Goal: Task Accomplishment & Management: Manage account settings

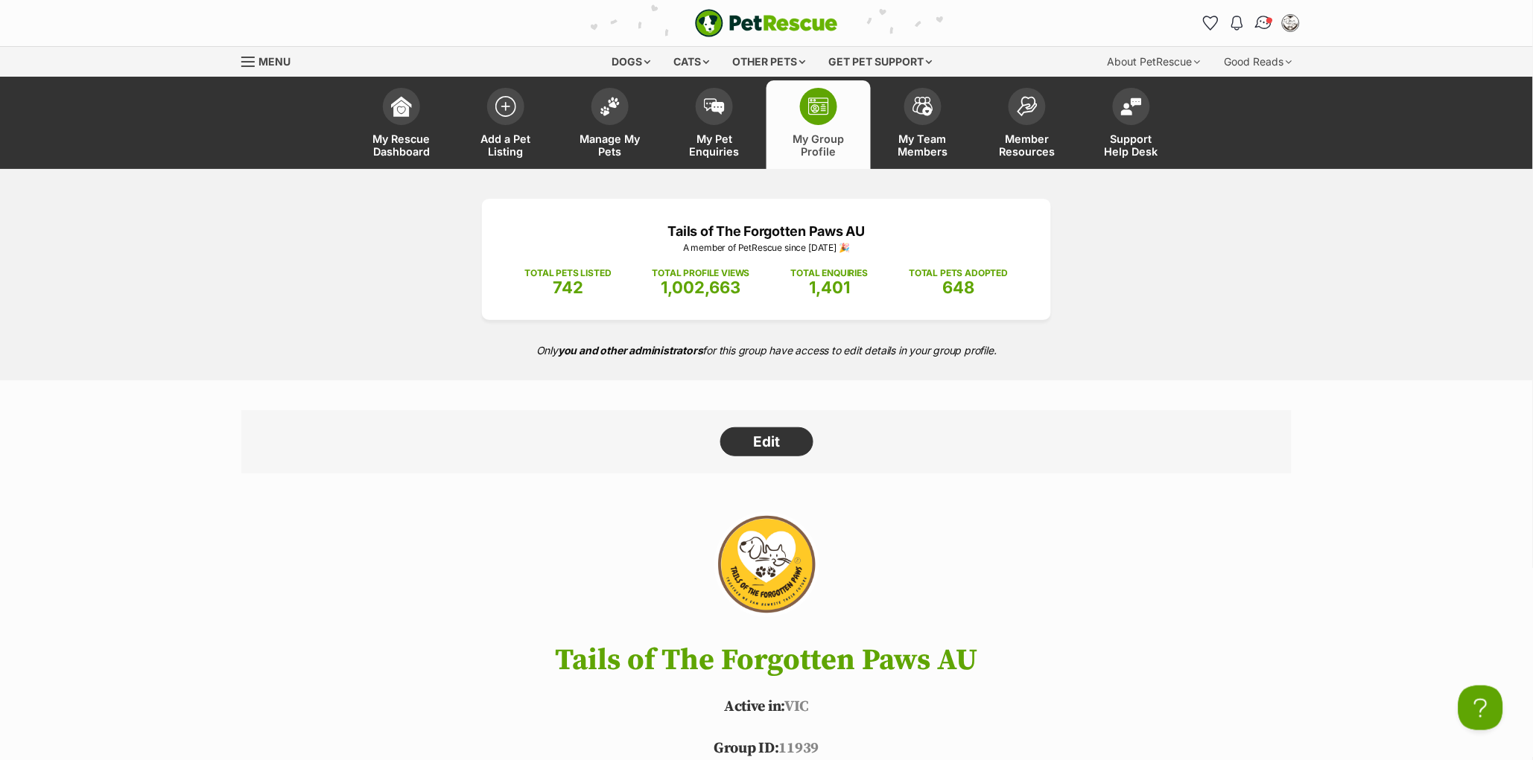
click at [1259, 20] on img "Conversations" at bounding box center [1264, 22] width 20 height 19
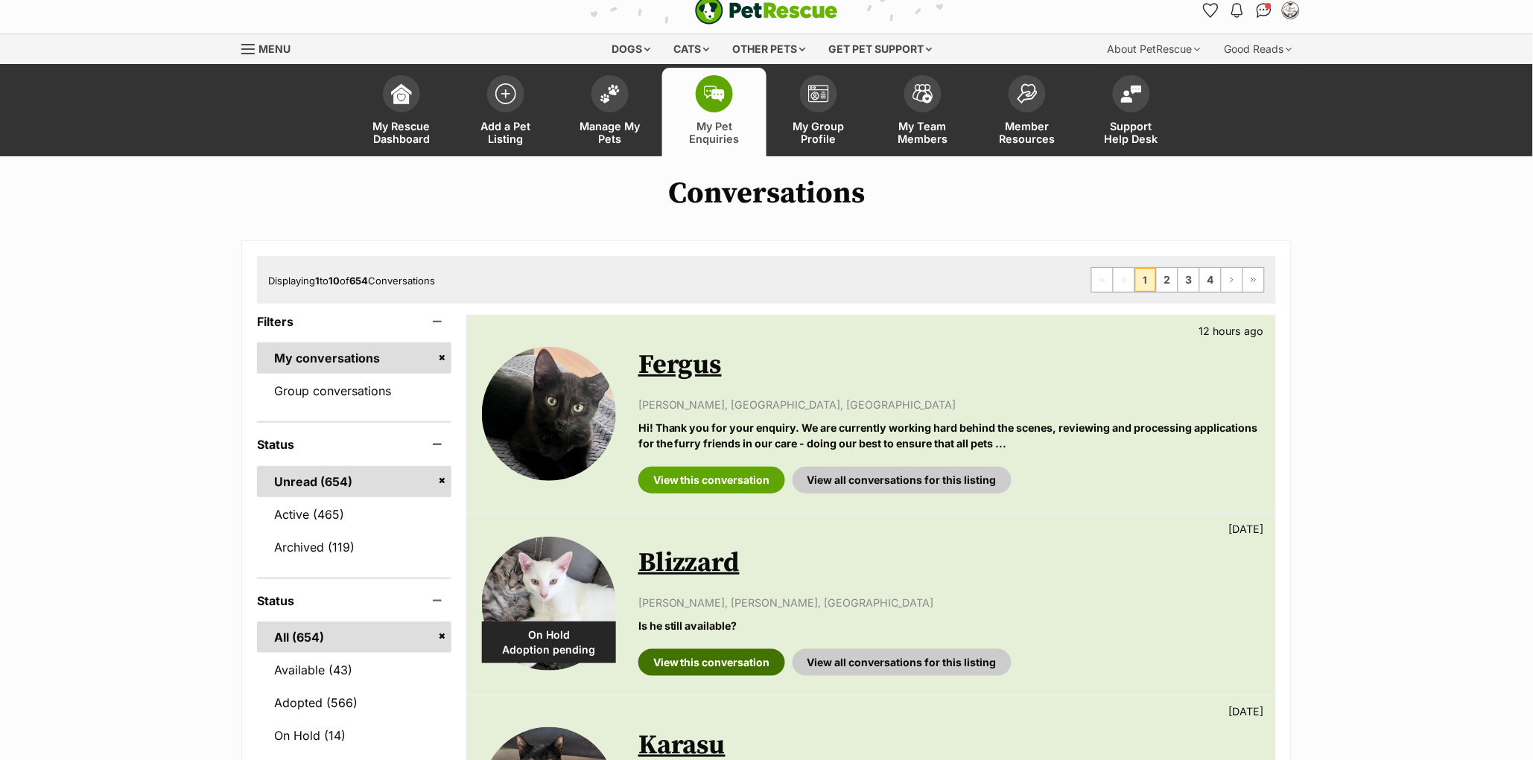
click at [719, 661] on link "View this conversation" at bounding box center [711, 662] width 147 height 27
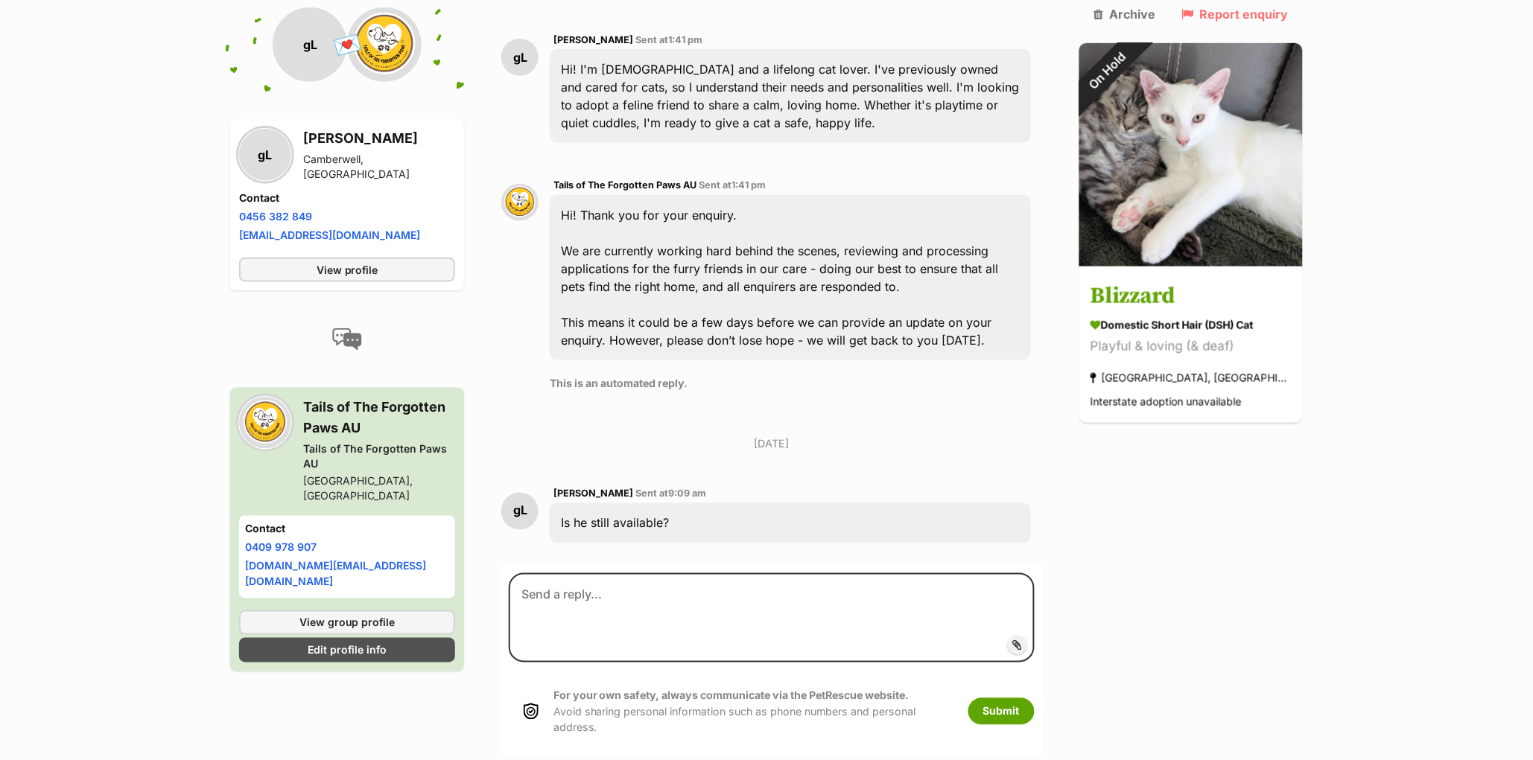
scroll to position [392, 0]
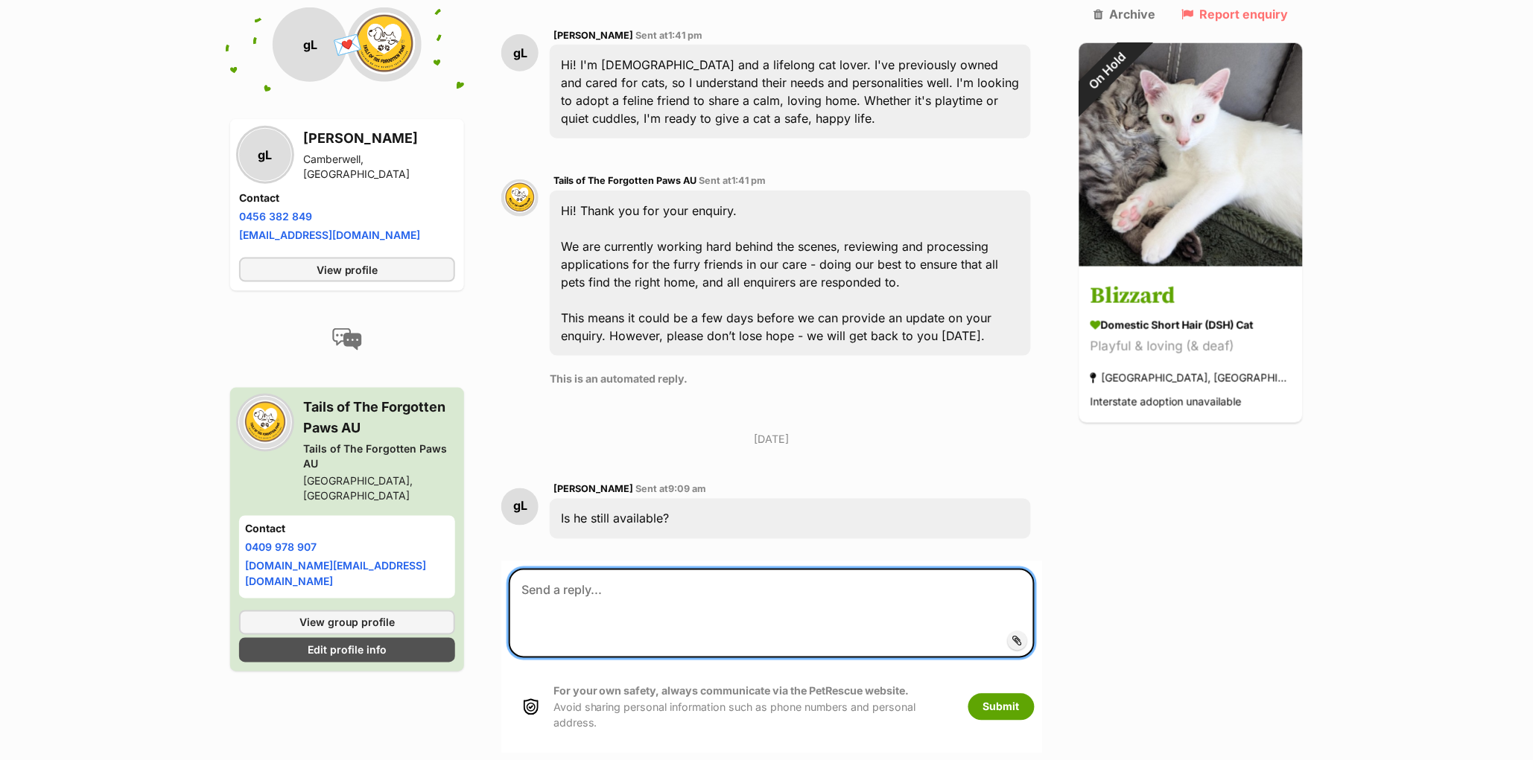
click at [630, 626] on textarea at bounding box center [772, 613] width 526 height 89
click at [991, 592] on textarea "Hello Grace, Blizzard was adopted yesterday. Is there a specific type of cat yo…" at bounding box center [772, 613] width 526 height 89
click at [646, 598] on textarea "Hello Grace, Blizzard was adopted yesterday. Is there a specific type of cat yo…" at bounding box center [772, 613] width 526 height 89
click at [609, 607] on textarea "Hello Grace, Blizzard was adopted yesterday. Is there a specific type of cat yo…" at bounding box center [772, 613] width 526 height 89
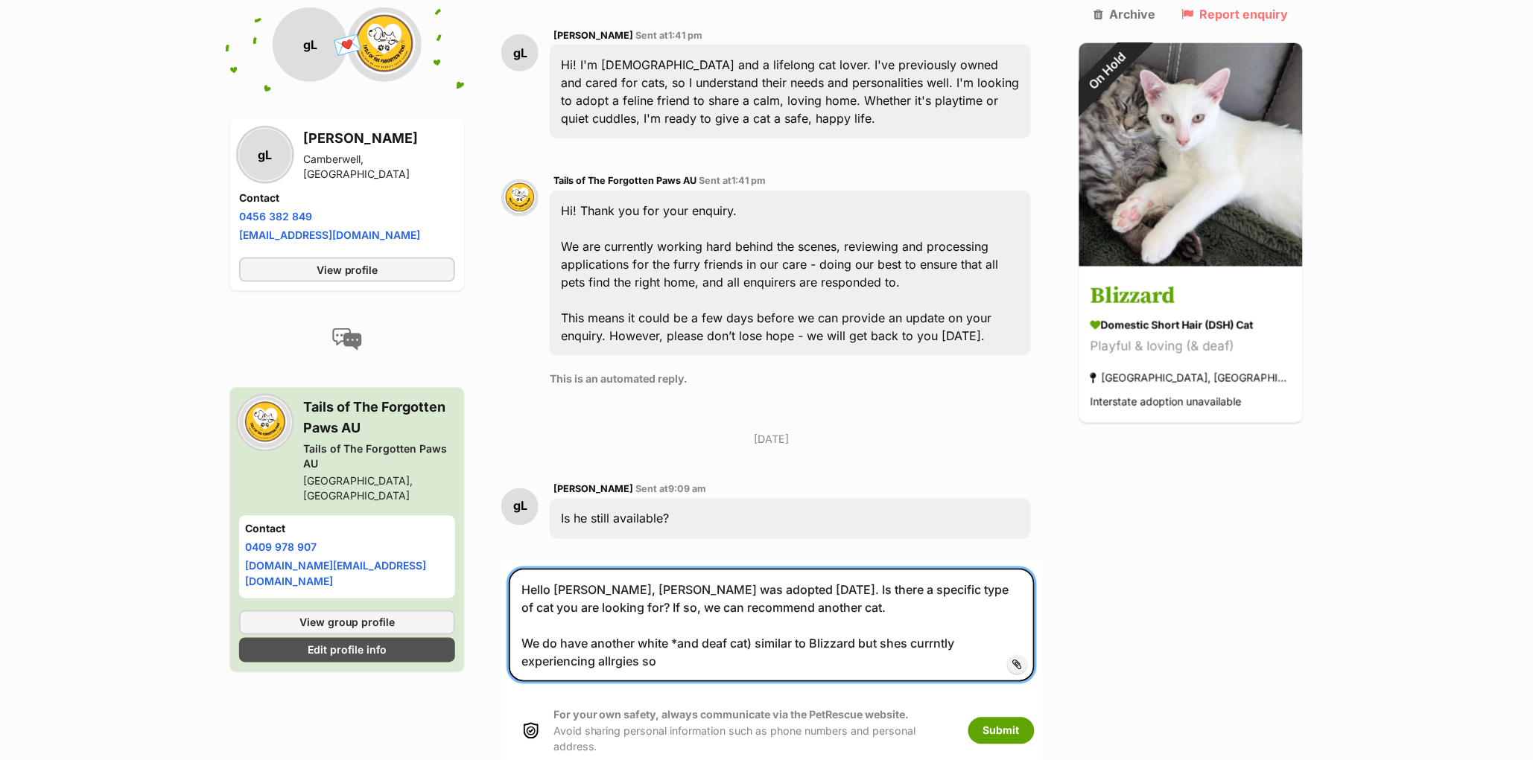
click at [544, 660] on textarea "Hello Grace, Blizzard was adopted yesterday. Is there a specific type of cat yo…" at bounding box center [772, 625] width 526 height 113
click at [607, 665] on textarea "Hello Grace, Blizzard was adopted yesterday. Is there a specific type of cat yo…" at bounding box center [772, 625] width 526 height 113
click at [607, 592] on textarea "Hello Grace, Blizzard was adopted yesterday. Is there a specific type of cat yo…" at bounding box center [772, 625] width 526 height 113
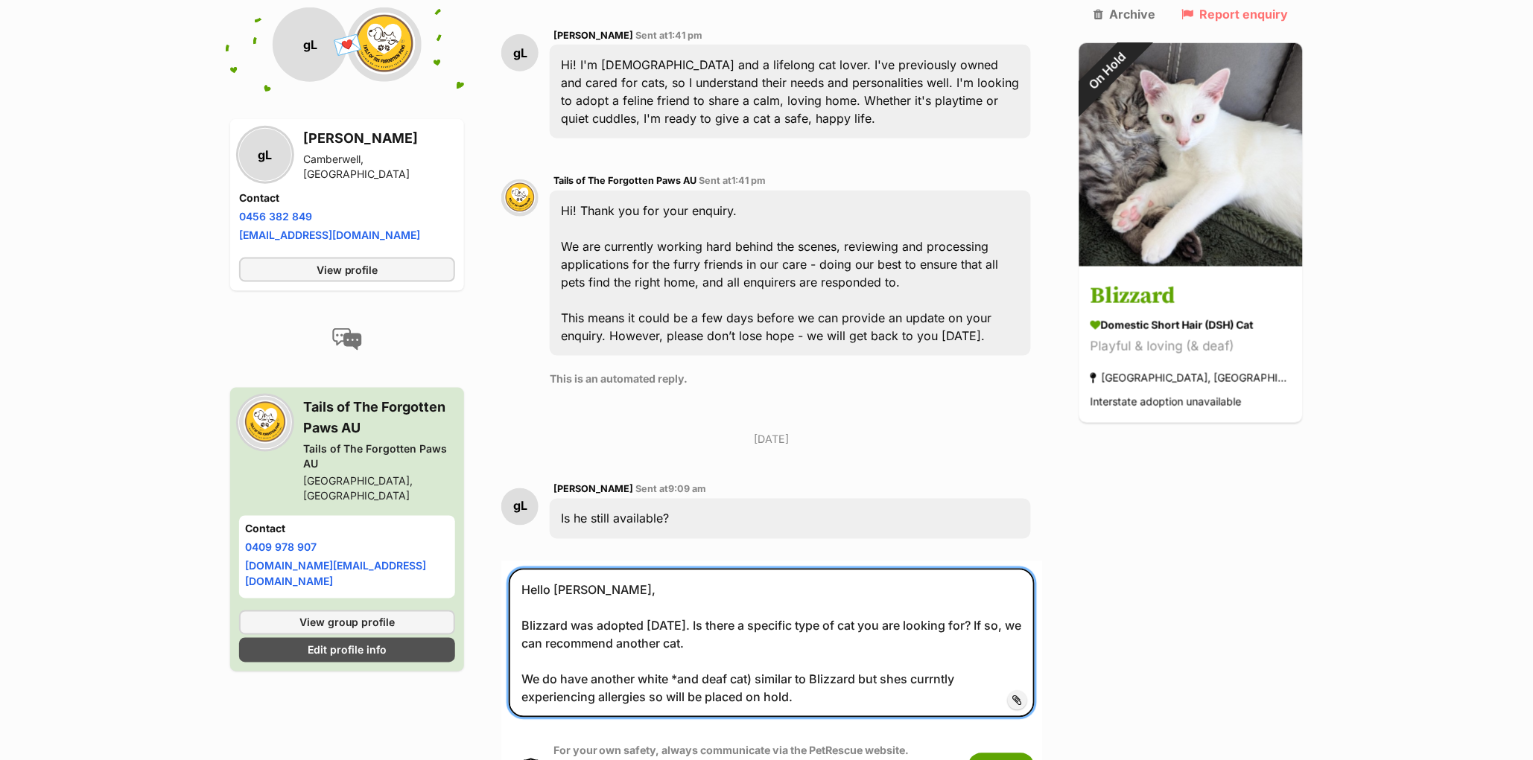
scroll to position [395, 0]
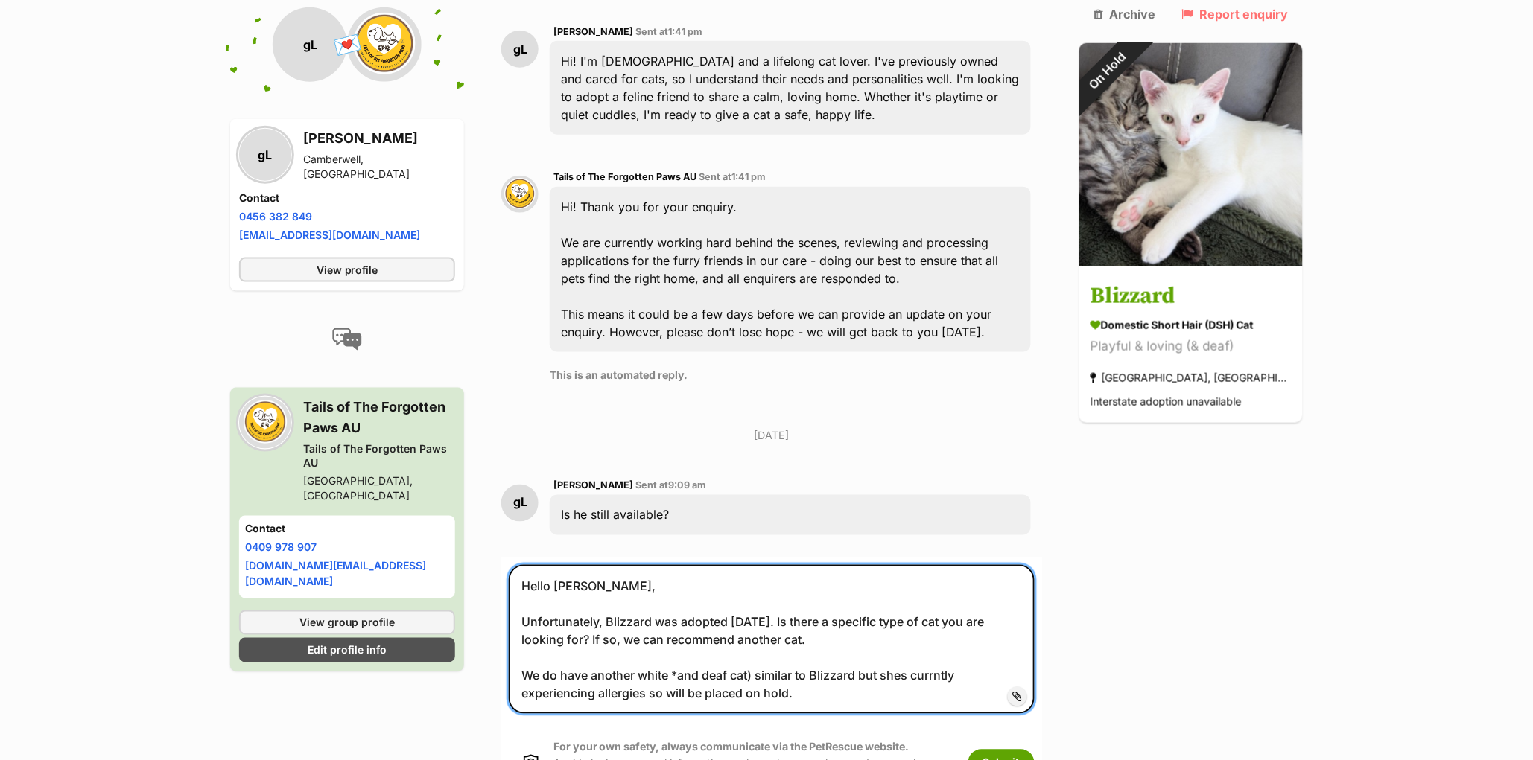
drag, startPoint x: 800, startPoint y: 622, endPoint x: 815, endPoint y: 644, distance: 26.9
click at [815, 644] on textarea "Hello Grace, Unfortunately, Blizzard was adopted yesterday. Is there a specific…" at bounding box center [772, 639] width 526 height 149
click at [768, 696] on textarea "Hello Grace, Unfortunately, Blizzard was adopted yesterday. Is there a specific…" at bounding box center [772, 639] width 526 height 149
paste textarea "Is there a specific type of cat you are looking for? If so, we can recommend an…"
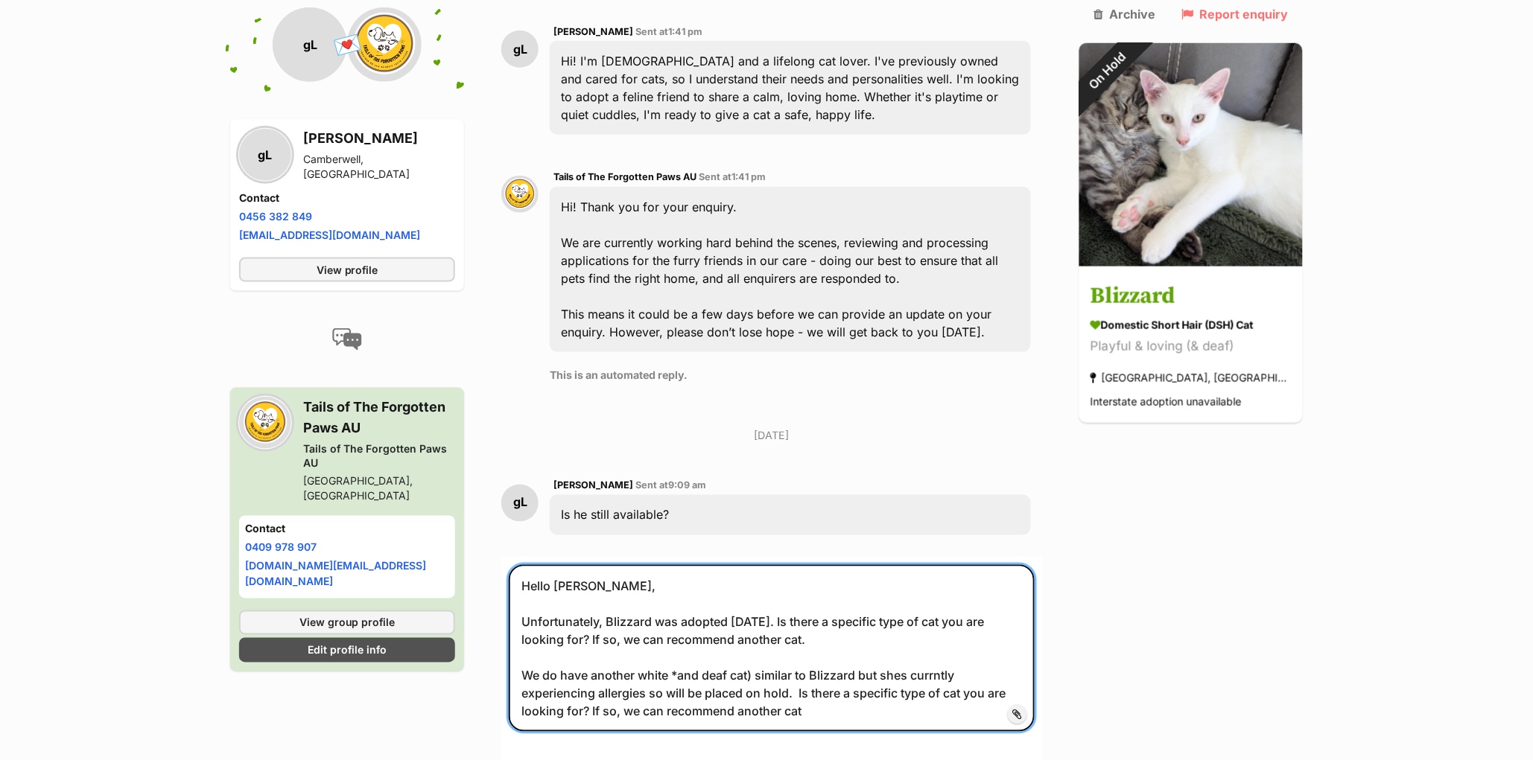
drag, startPoint x: 804, startPoint y: 623, endPoint x: 827, endPoint y: 656, distance: 40.3
click at [827, 656] on textarea "Hello Grace, Unfortunately, Blizzard was adopted yesterday. Is there a specific…" at bounding box center [772, 648] width 526 height 167
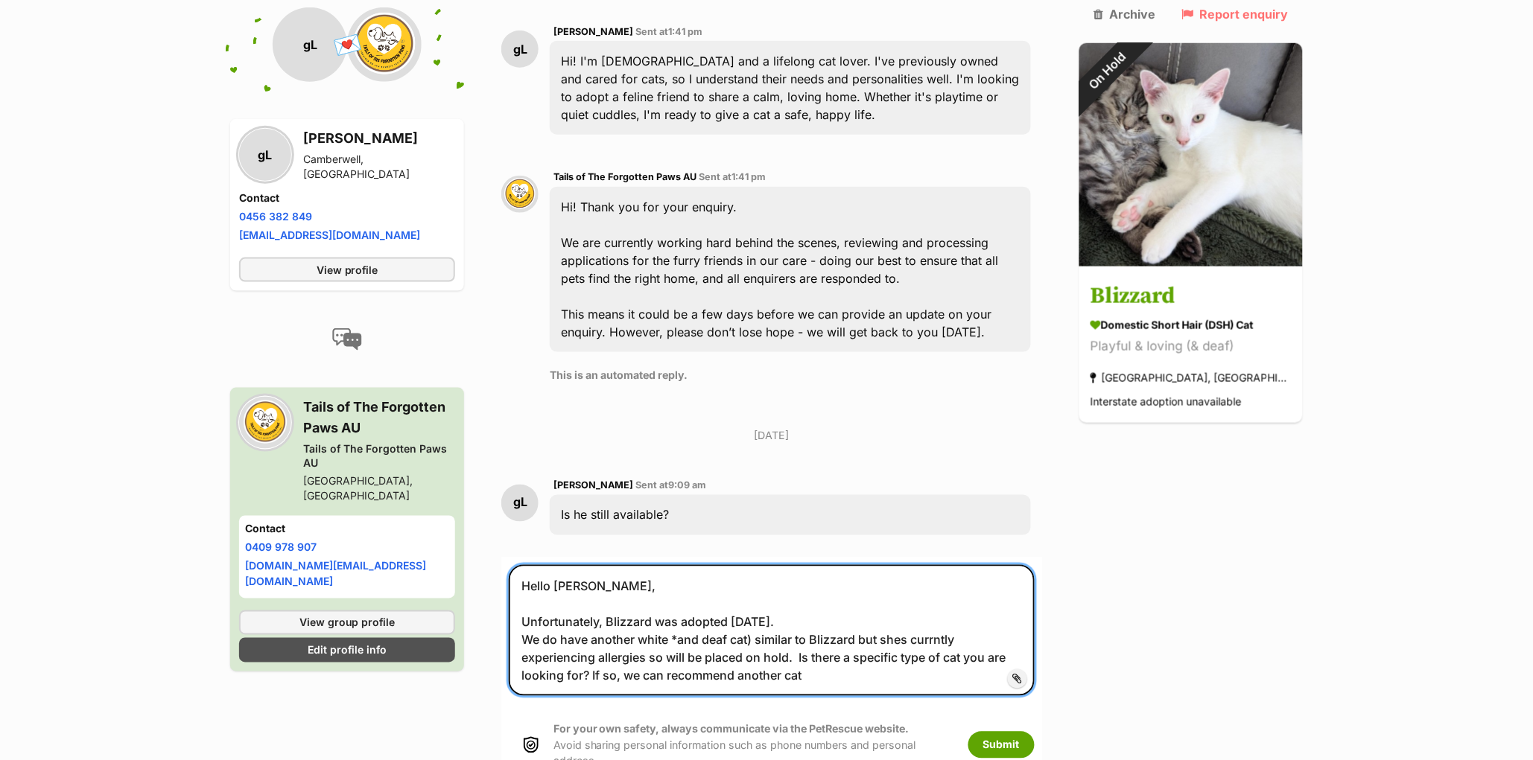
click at [916, 642] on textarea "Hello Grace, Unfortunately, Blizzard was adopted yesterday. We do have another …" at bounding box center [772, 630] width 526 height 131
click at [723, 659] on textarea "Hello Grace, Unfortunately, Blizzard was adopted yesterday. We do have another …" at bounding box center [772, 630] width 526 height 131
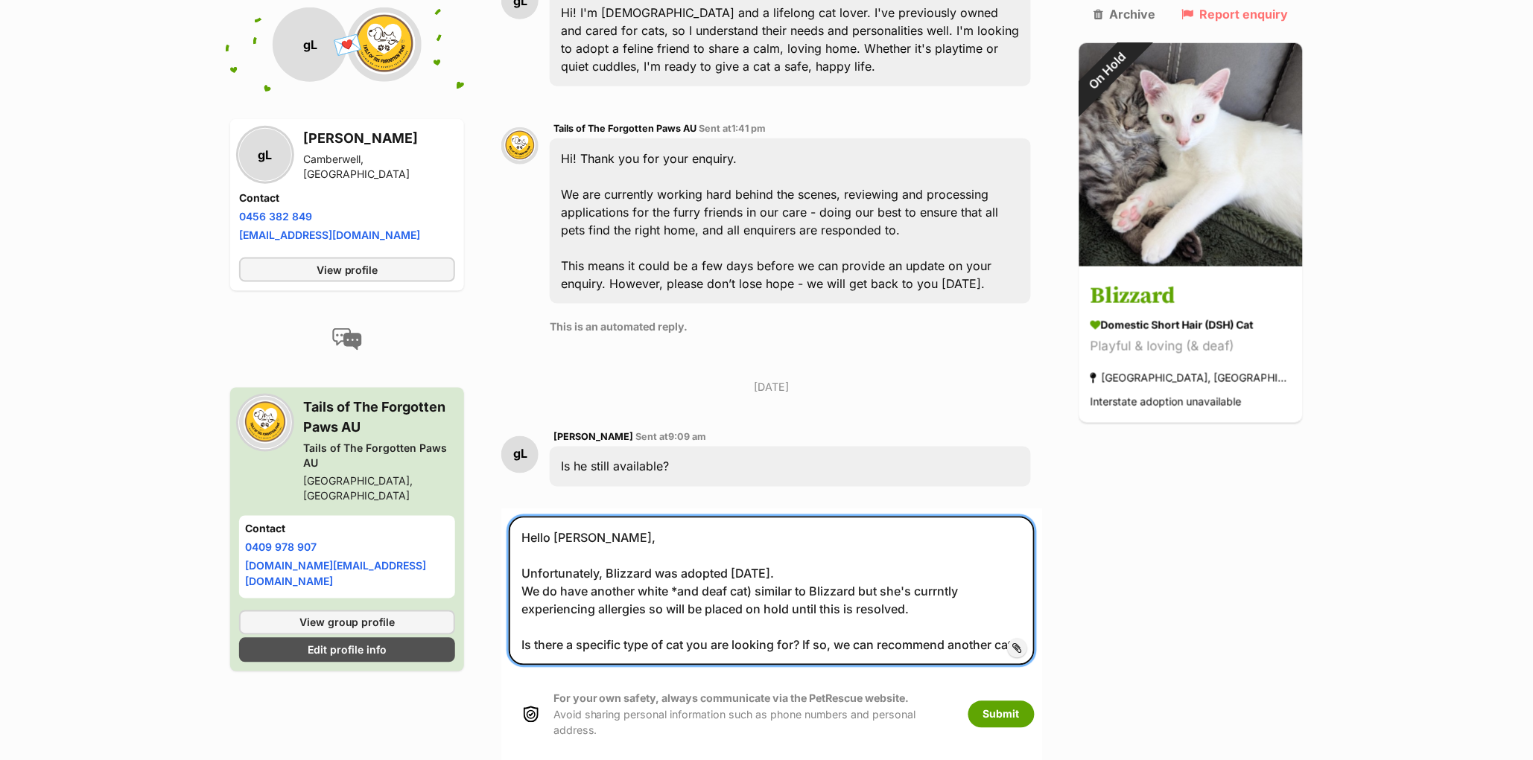
scroll to position [477, 0]
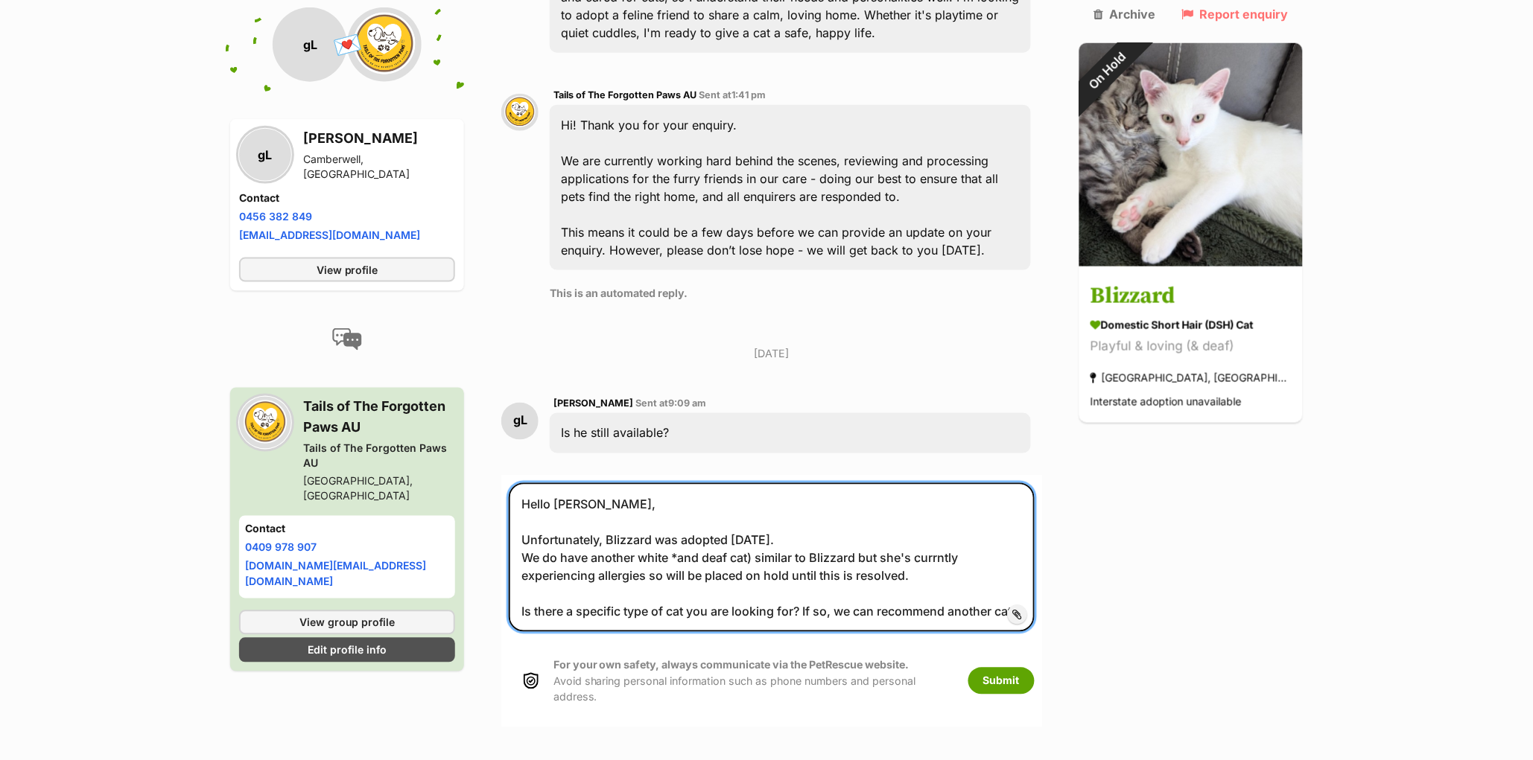
click at [893, 607] on textarea "Hello Grace, Unfortunately, Blizzard was adopted yesterday. We do have another …" at bounding box center [772, 557] width 526 height 149
drag, startPoint x: 867, startPoint y: 614, endPoint x: 885, endPoint y: 612, distance: 18.8
click at [885, 612] on textarea "Hello Grace, Unfortunately, Blizzard was adopted yesterday. We do have another …" at bounding box center [772, 557] width 526 height 149
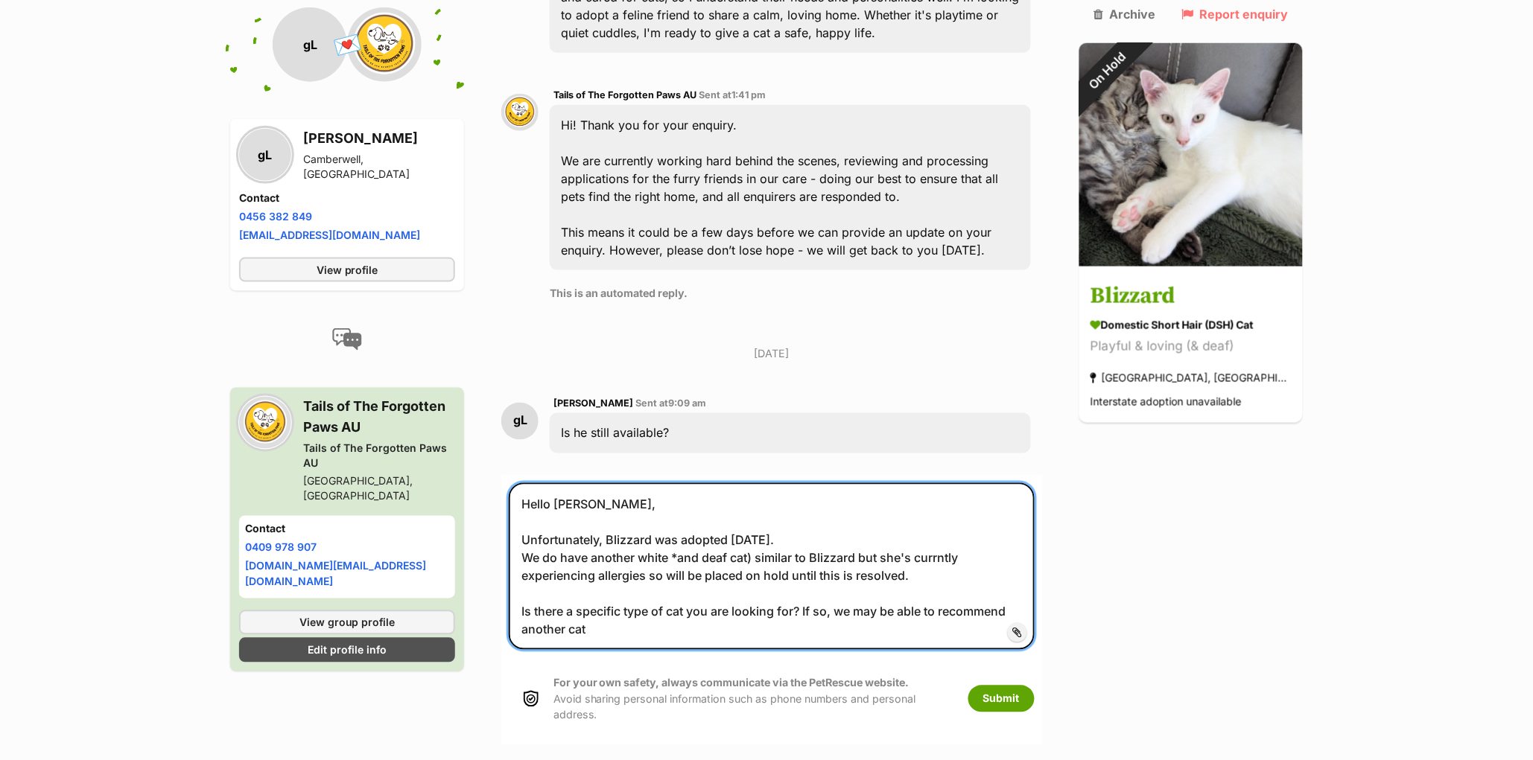
click at [638, 638] on textarea "Hello Grace, Unfortunately, Blizzard was adopted yesterday. We do have another …" at bounding box center [772, 566] width 526 height 167
type textarea "Hello Grace, Unfortunately, Blizzard was adopted yesterday. We do have another …"
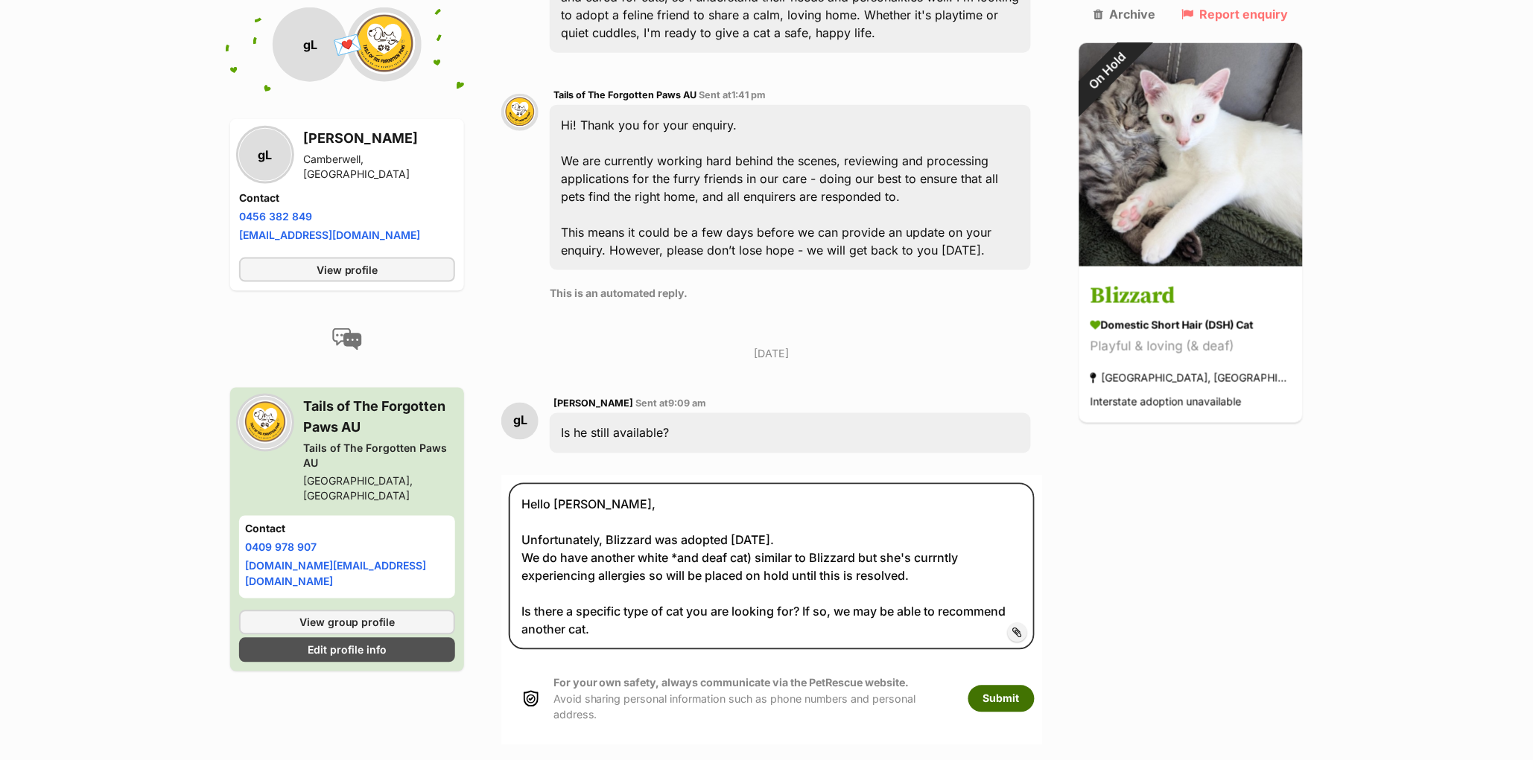
click at [1033, 693] on button "Submit" at bounding box center [1001, 699] width 66 height 27
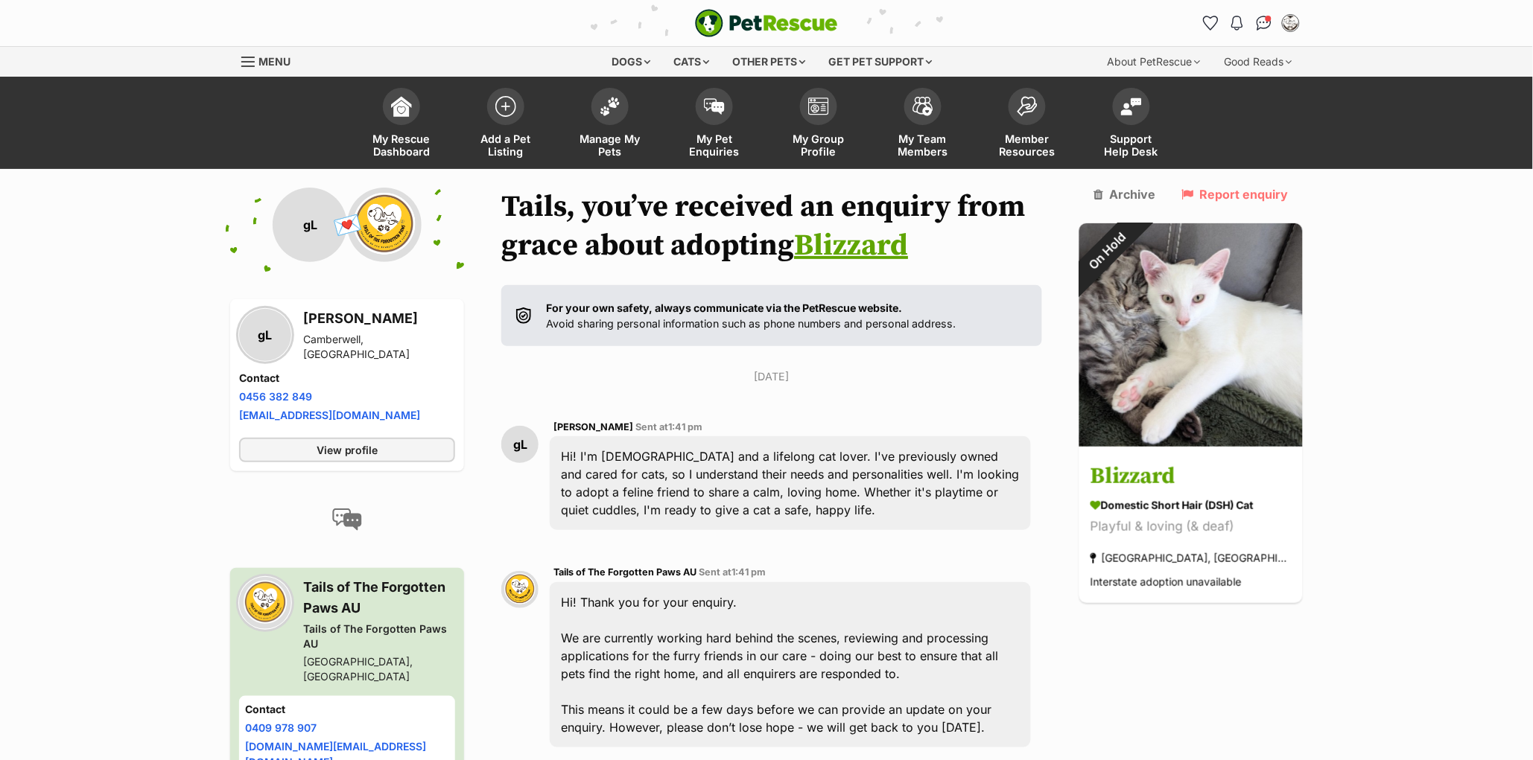
click at [845, 247] on link "Blizzard" at bounding box center [851, 245] width 114 height 37
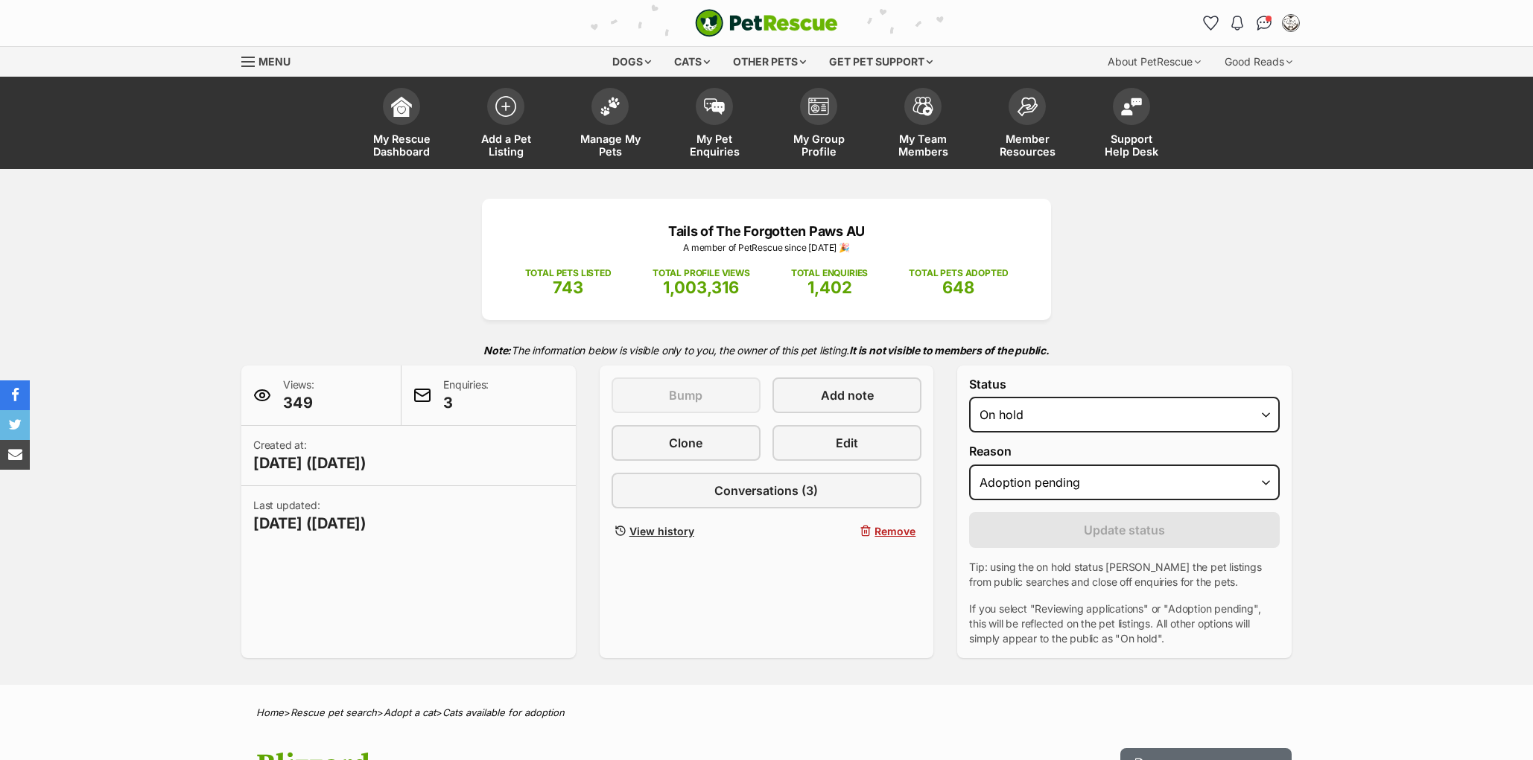
select select "adoption_pending"
click at [1030, 433] on select "Draft - not available as listing has enquires Available On hold Adopted" at bounding box center [1124, 415] width 311 height 36
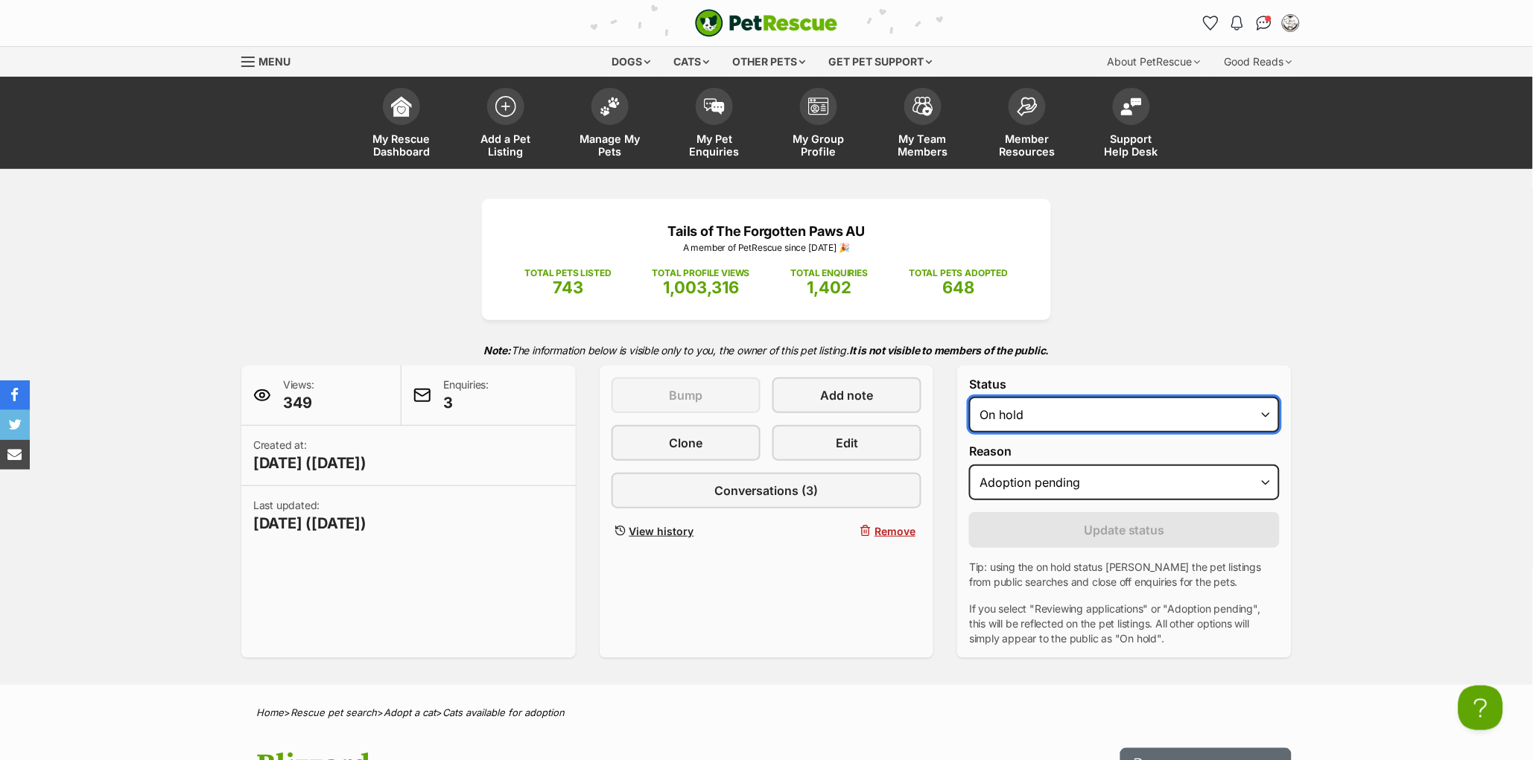
select select "rehomed"
click at [969, 429] on select "Draft - not available as listing has enquires Available On hold Adopted" at bounding box center [1124, 415] width 311 height 36
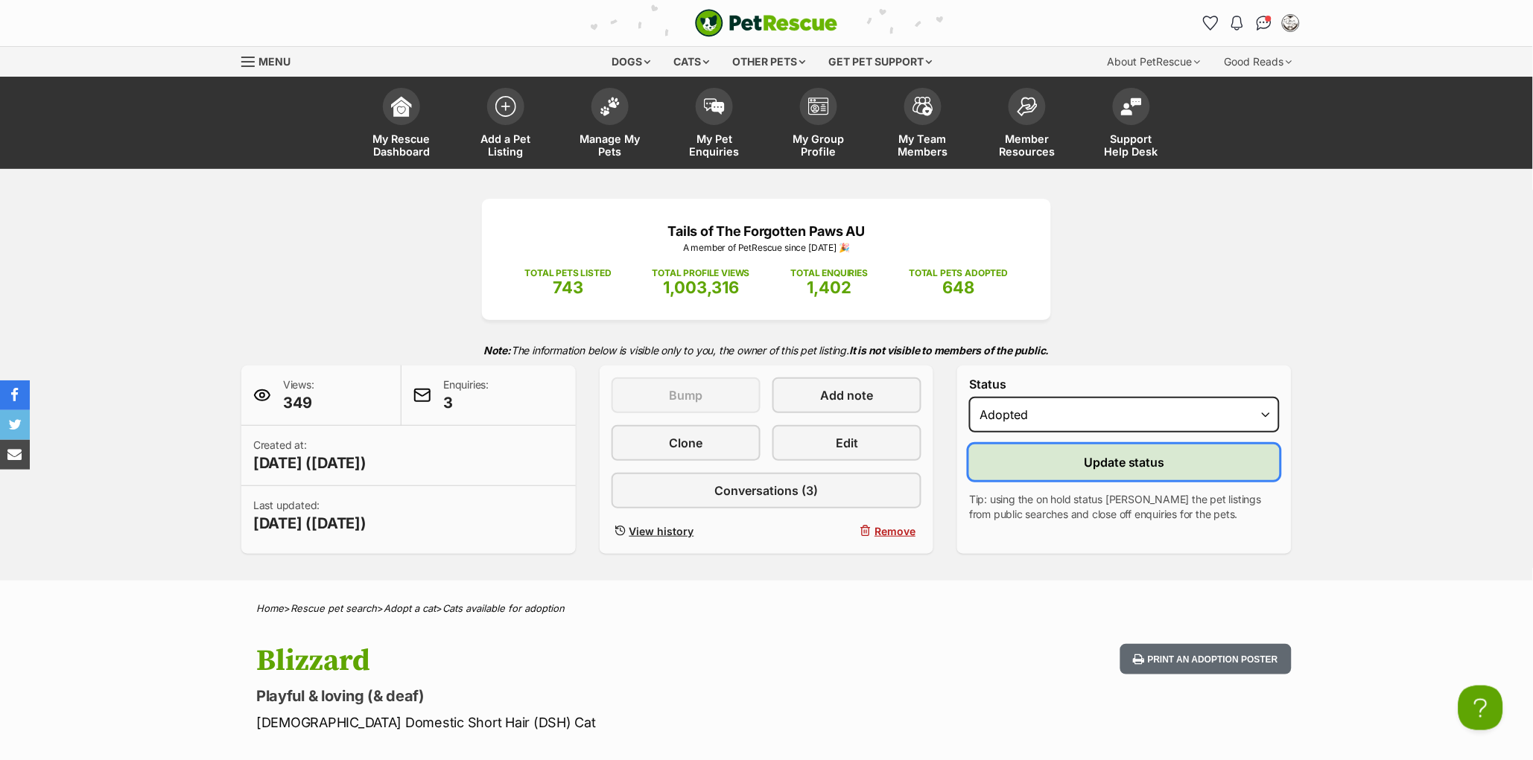
click at [1065, 480] on button "Update status" at bounding box center [1124, 463] width 311 height 36
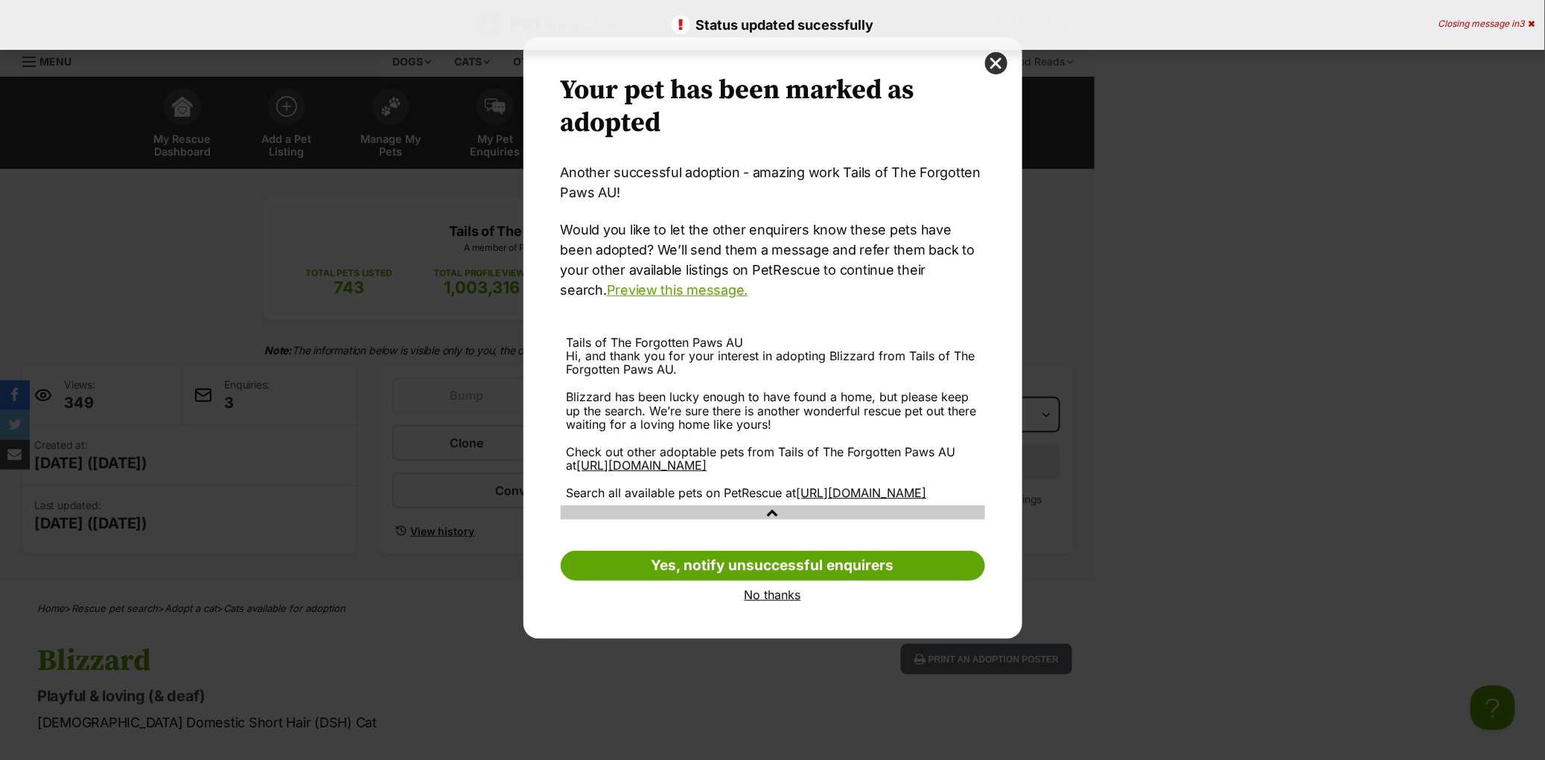
click at [768, 602] on link "No thanks" at bounding box center [773, 594] width 425 height 13
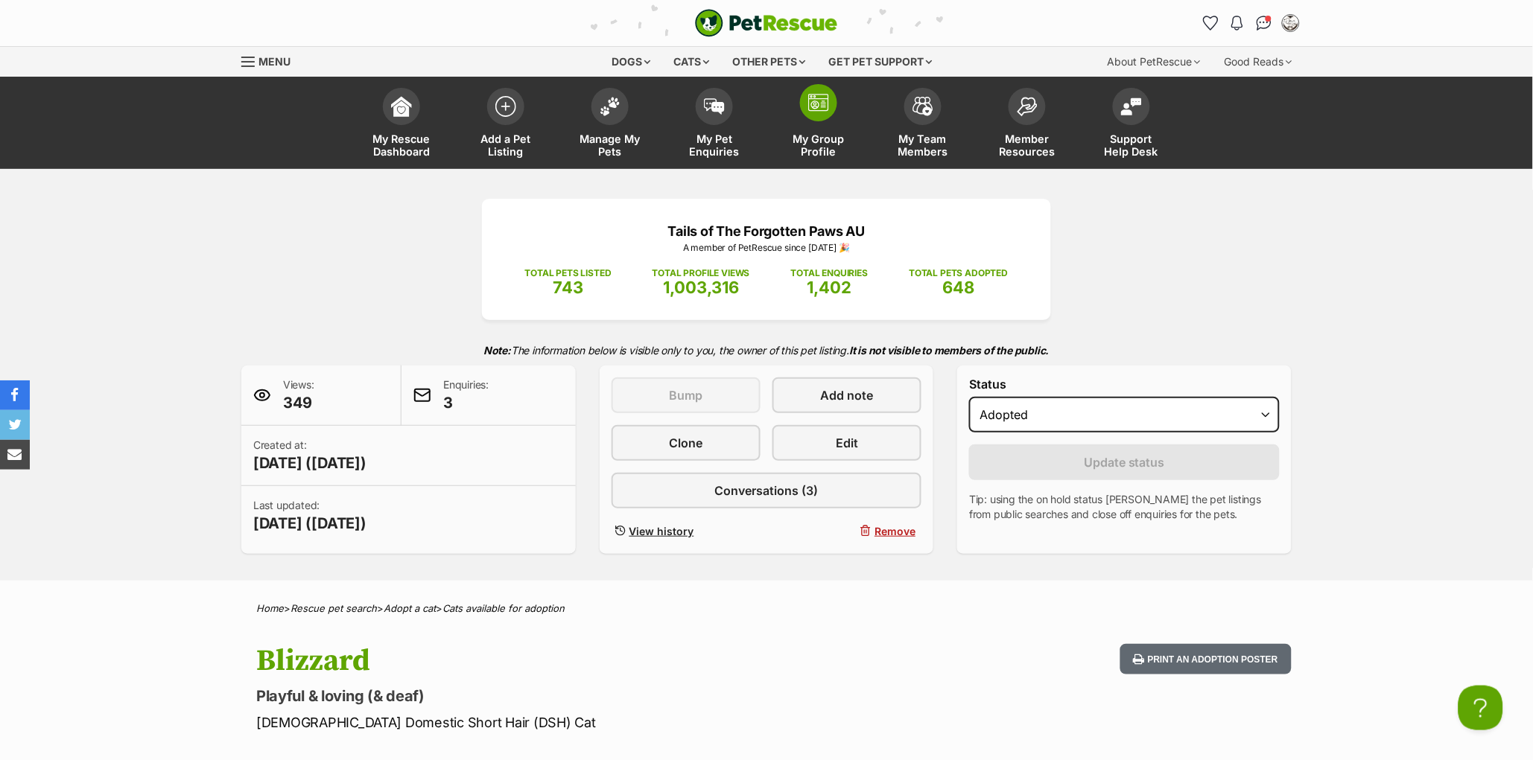
click at [811, 99] on img at bounding box center [818, 103] width 21 height 18
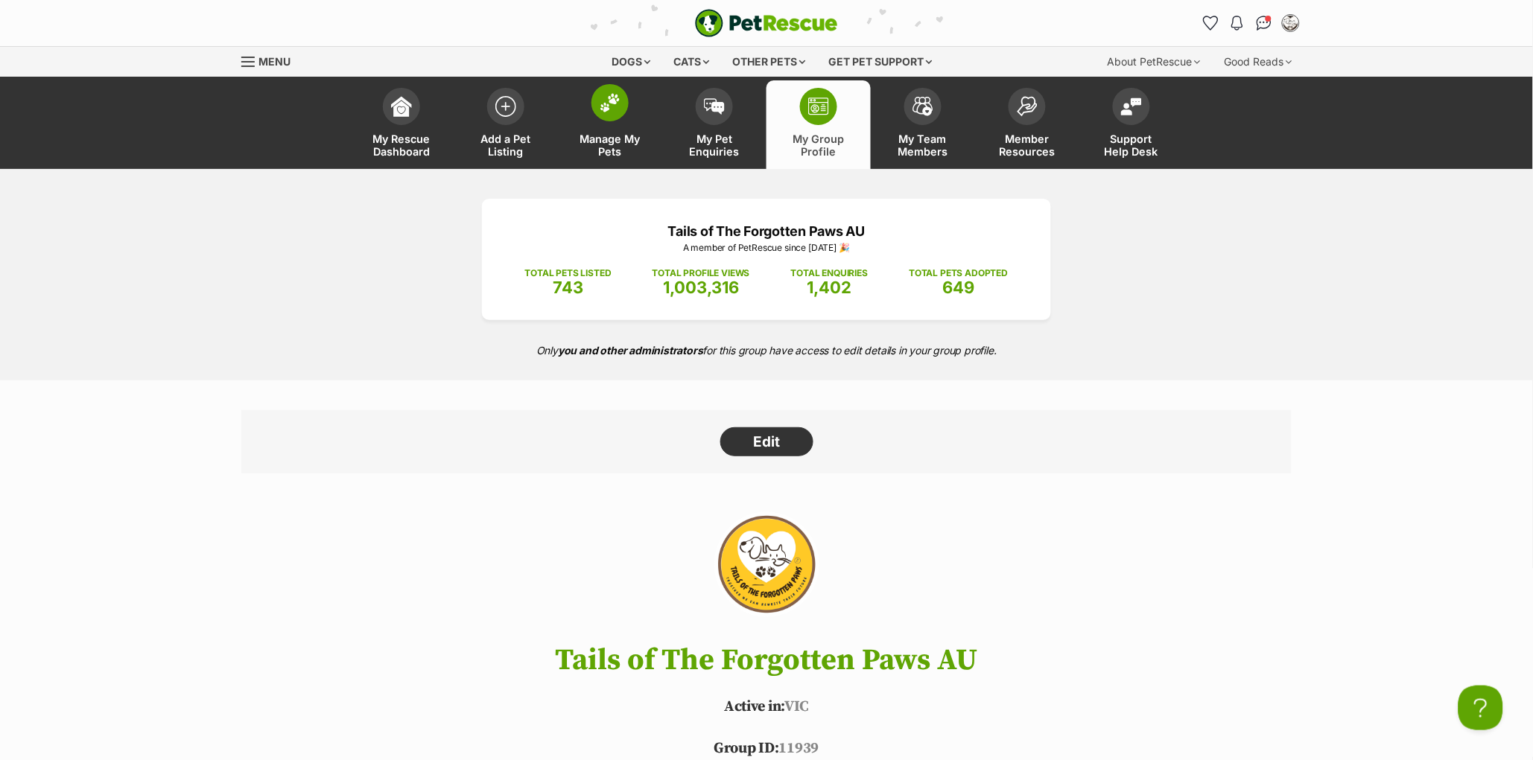
click at [605, 133] on span "Manage My Pets" at bounding box center [609, 145] width 67 height 25
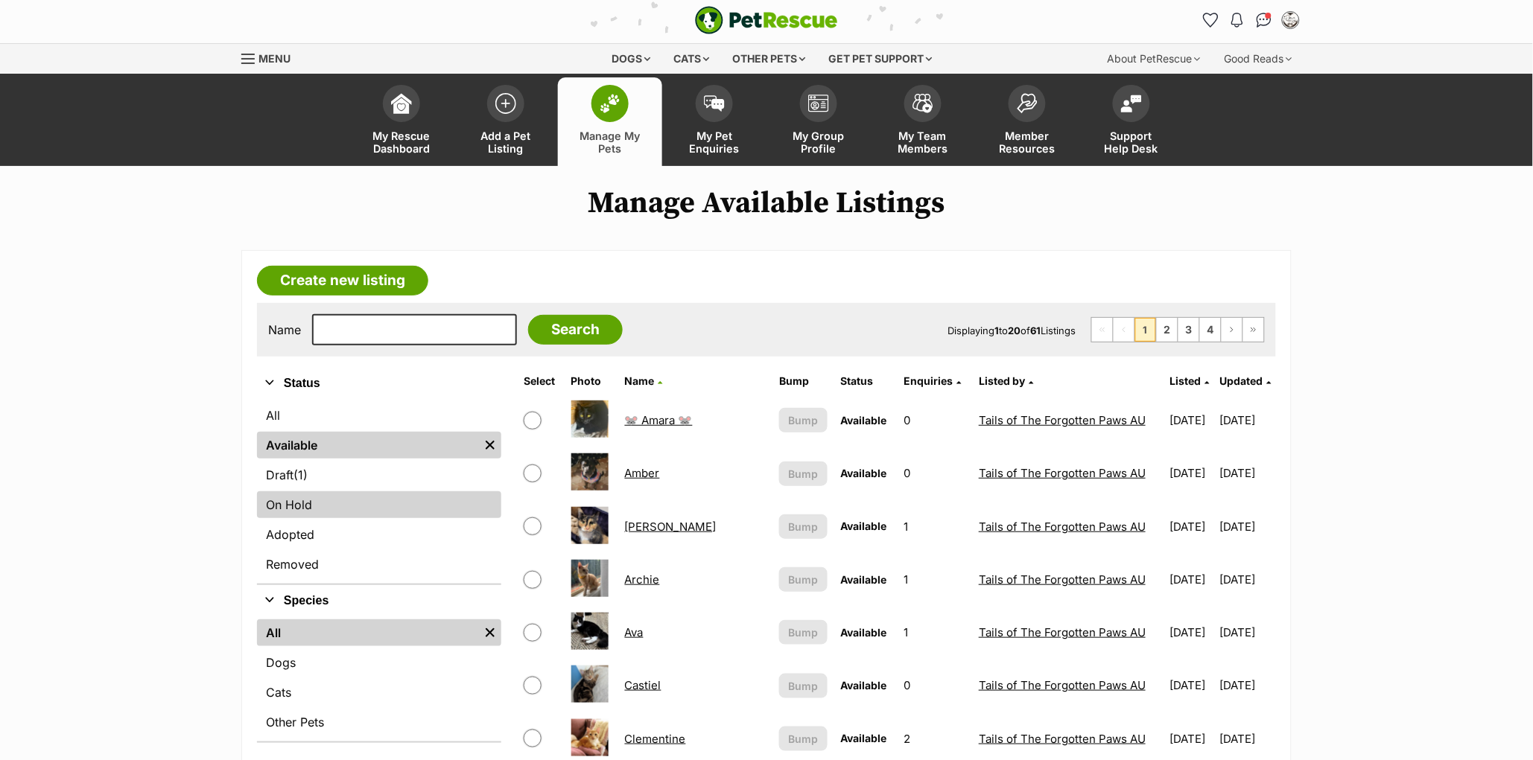
click at [326, 509] on link "On Hold" at bounding box center [379, 505] width 244 height 27
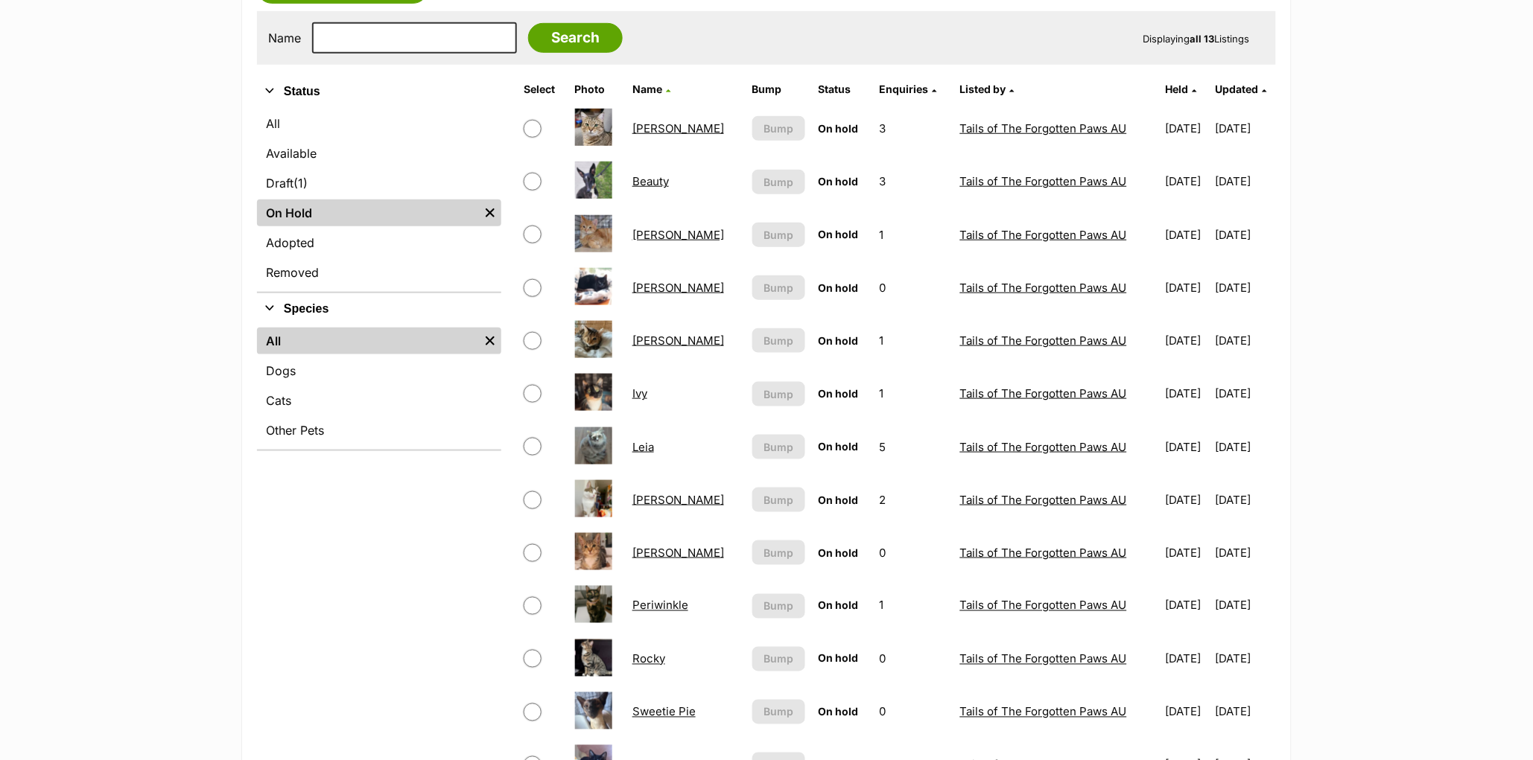
scroll to position [313, 0]
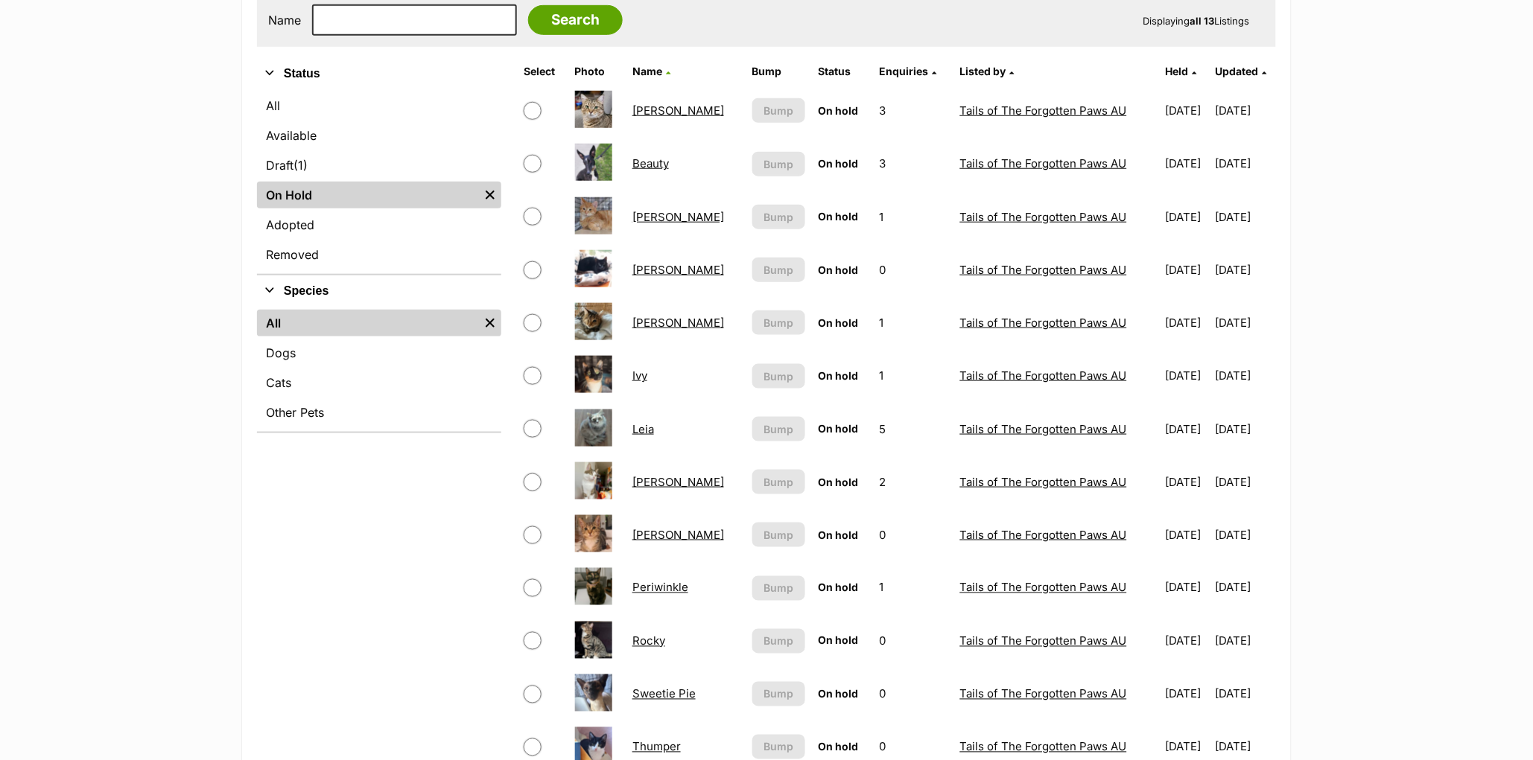
click at [520, 256] on td at bounding box center [542, 269] width 49 height 51
click at [532, 267] on input "checkbox" at bounding box center [533, 270] width 18 height 18
checkbox input "true"
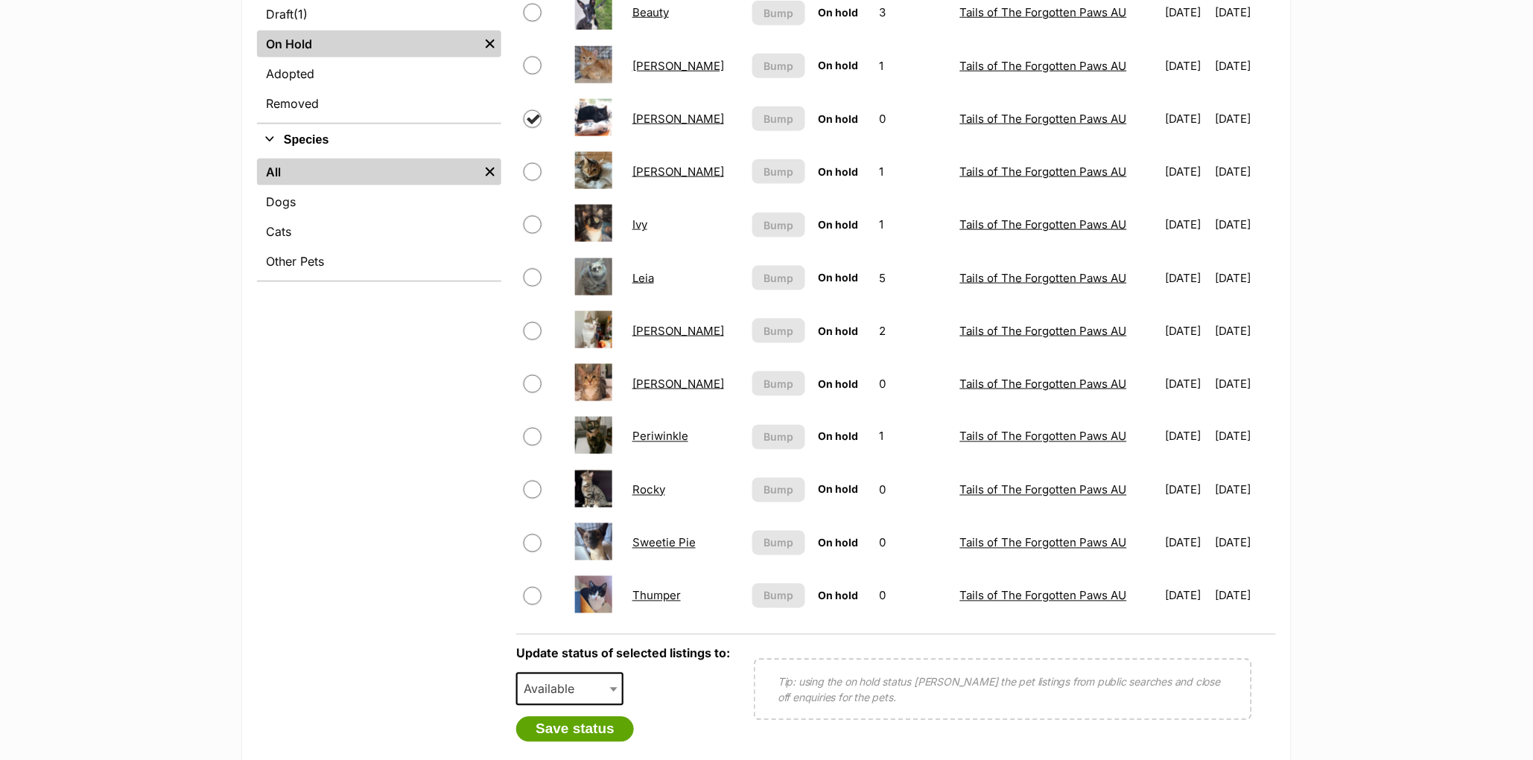
scroll to position [465, 0]
click at [638, 118] on link "Eliza" at bounding box center [678, 118] width 92 height 14
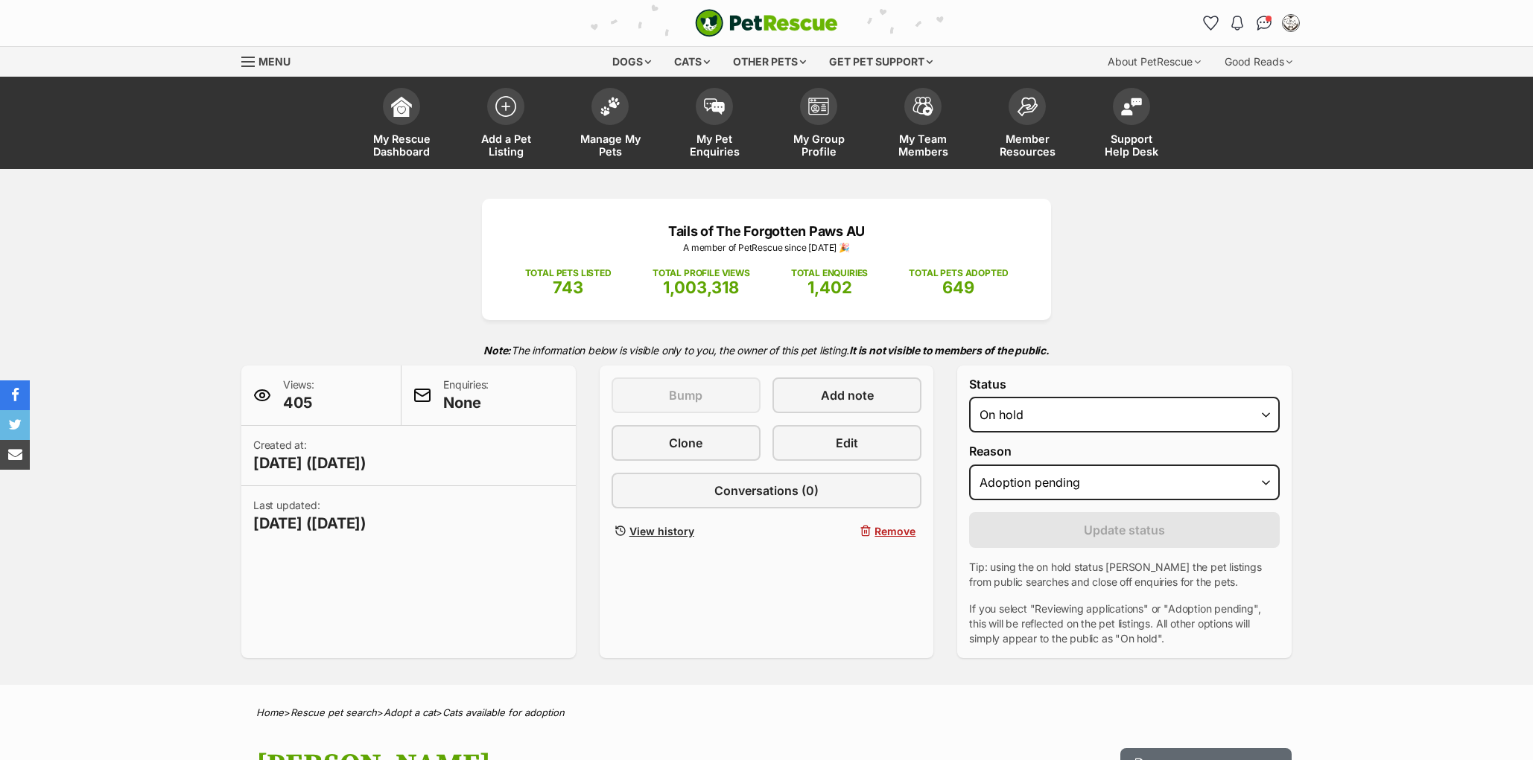
select select "adoption_pending"
click at [1011, 433] on select "Draft Available On hold Adopted" at bounding box center [1124, 415] width 311 height 36
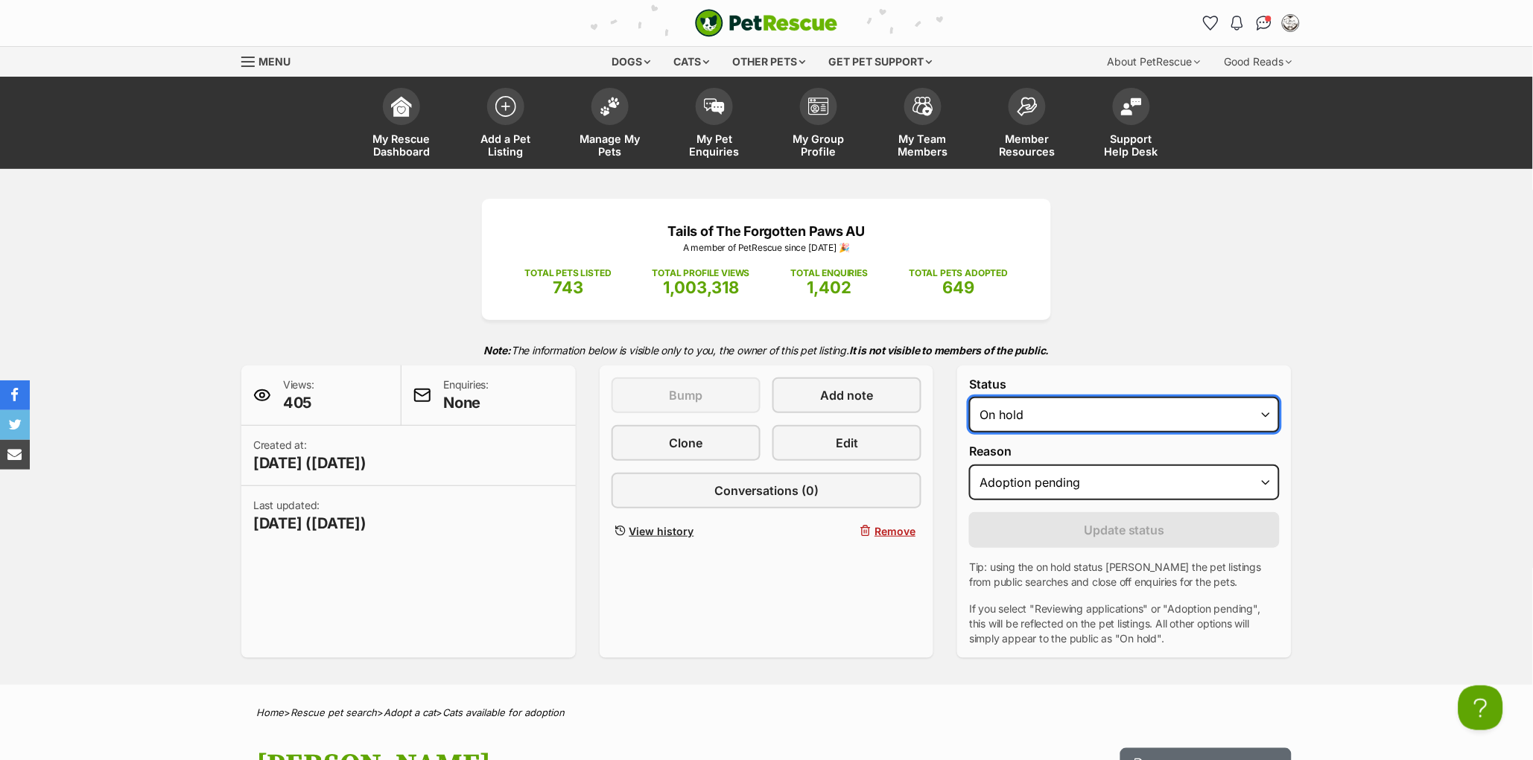
select select "rehomed"
click at [969, 429] on select "Draft Available On hold Adopted" at bounding box center [1124, 415] width 311 height 36
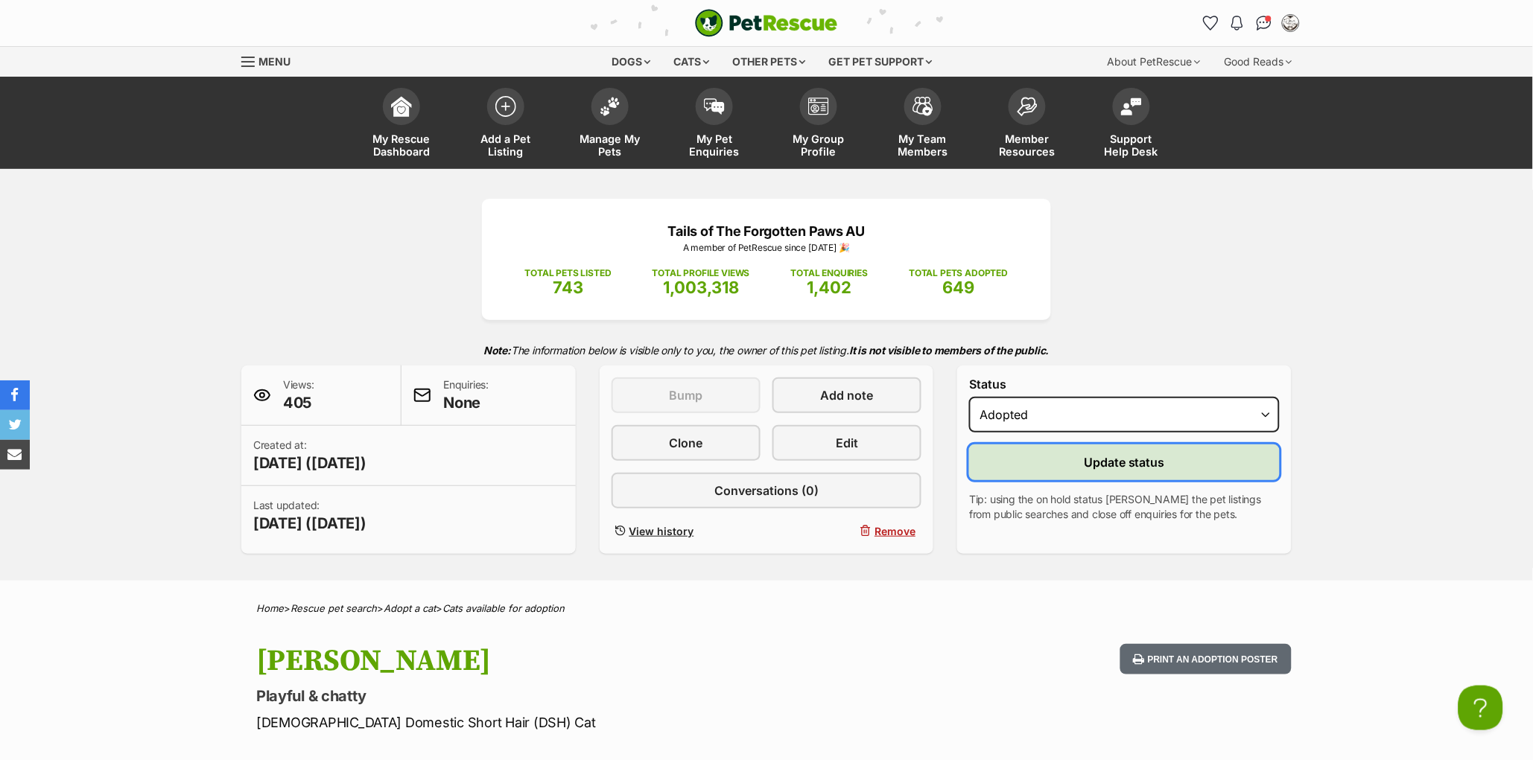
click at [1050, 480] on button "Update status" at bounding box center [1124, 463] width 311 height 36
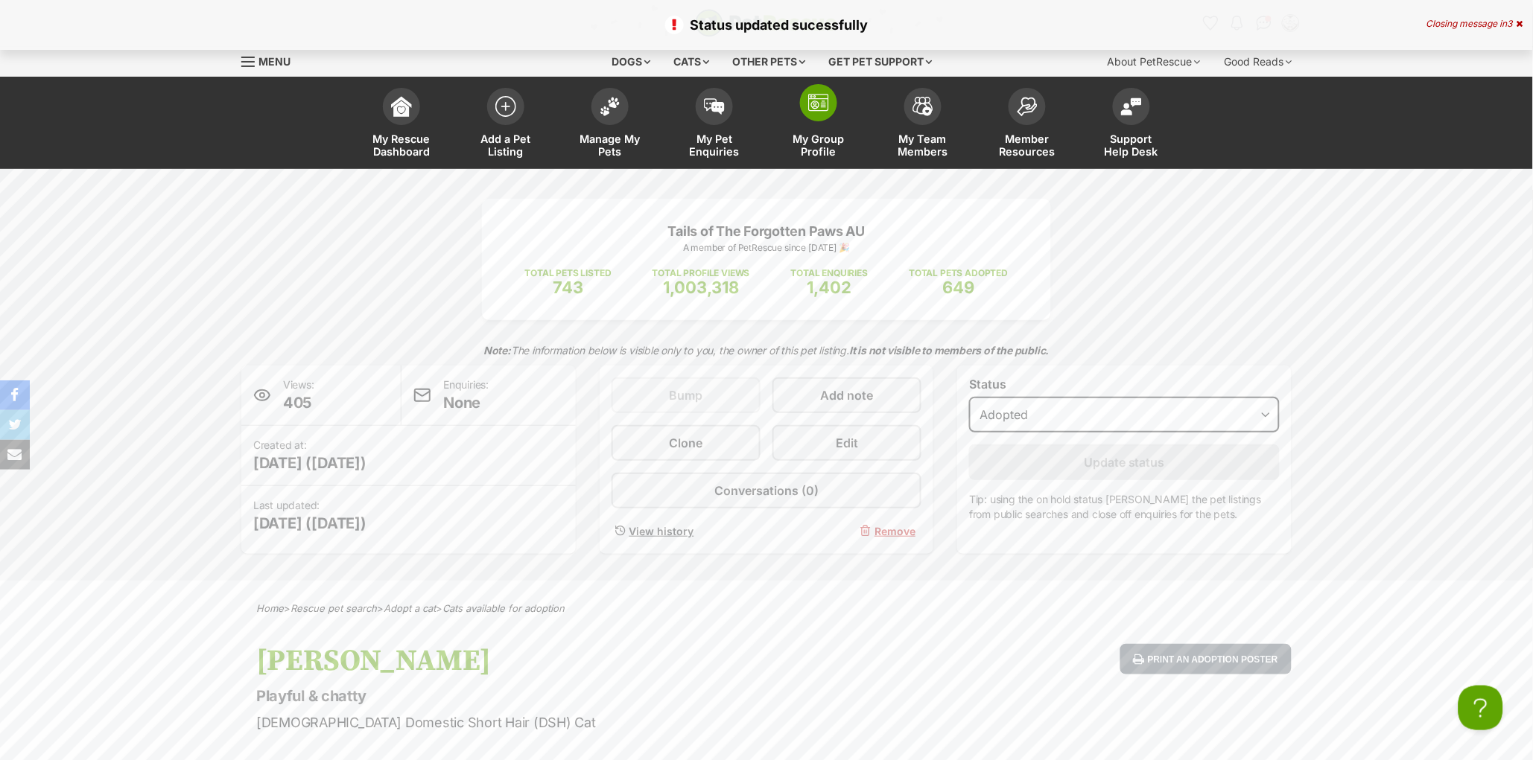
click at [822, 130] on link "My Group Profile" at bounding box center [818, 124] width 104 height 89
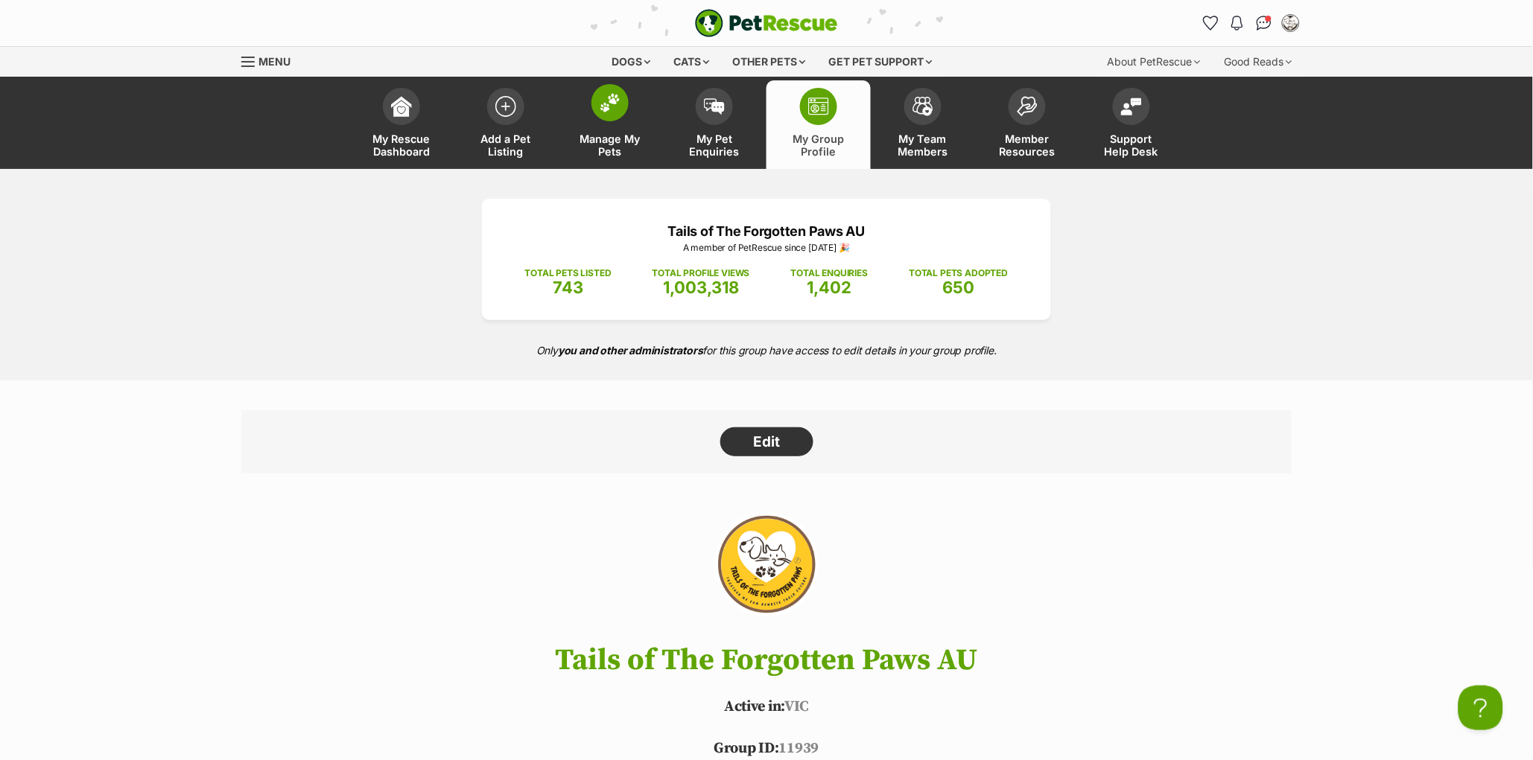
click at [617, 119] on link "Manage My Pets" at bounding box center [610, 124] width 104 height 89
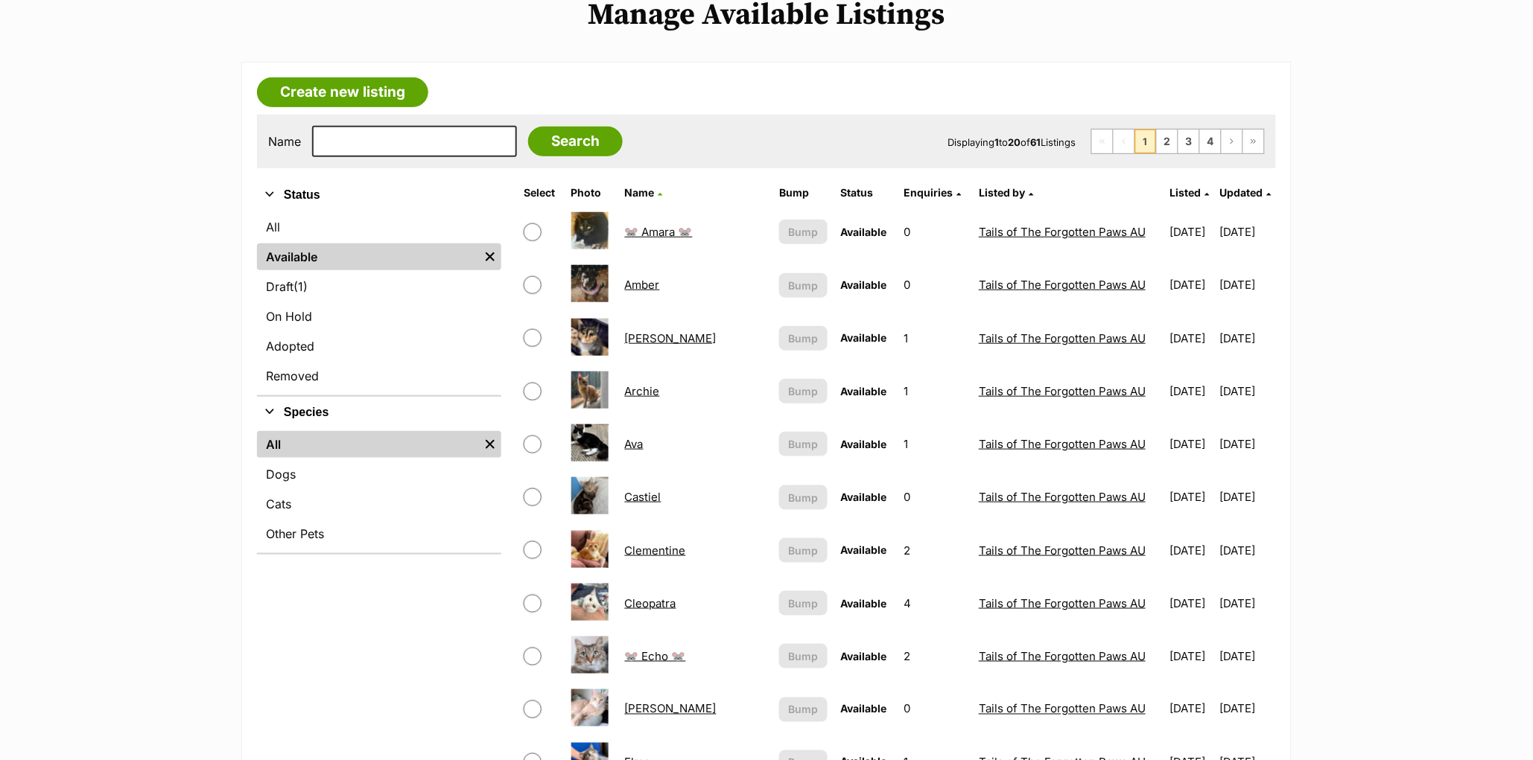
scroll to position [196, 0]
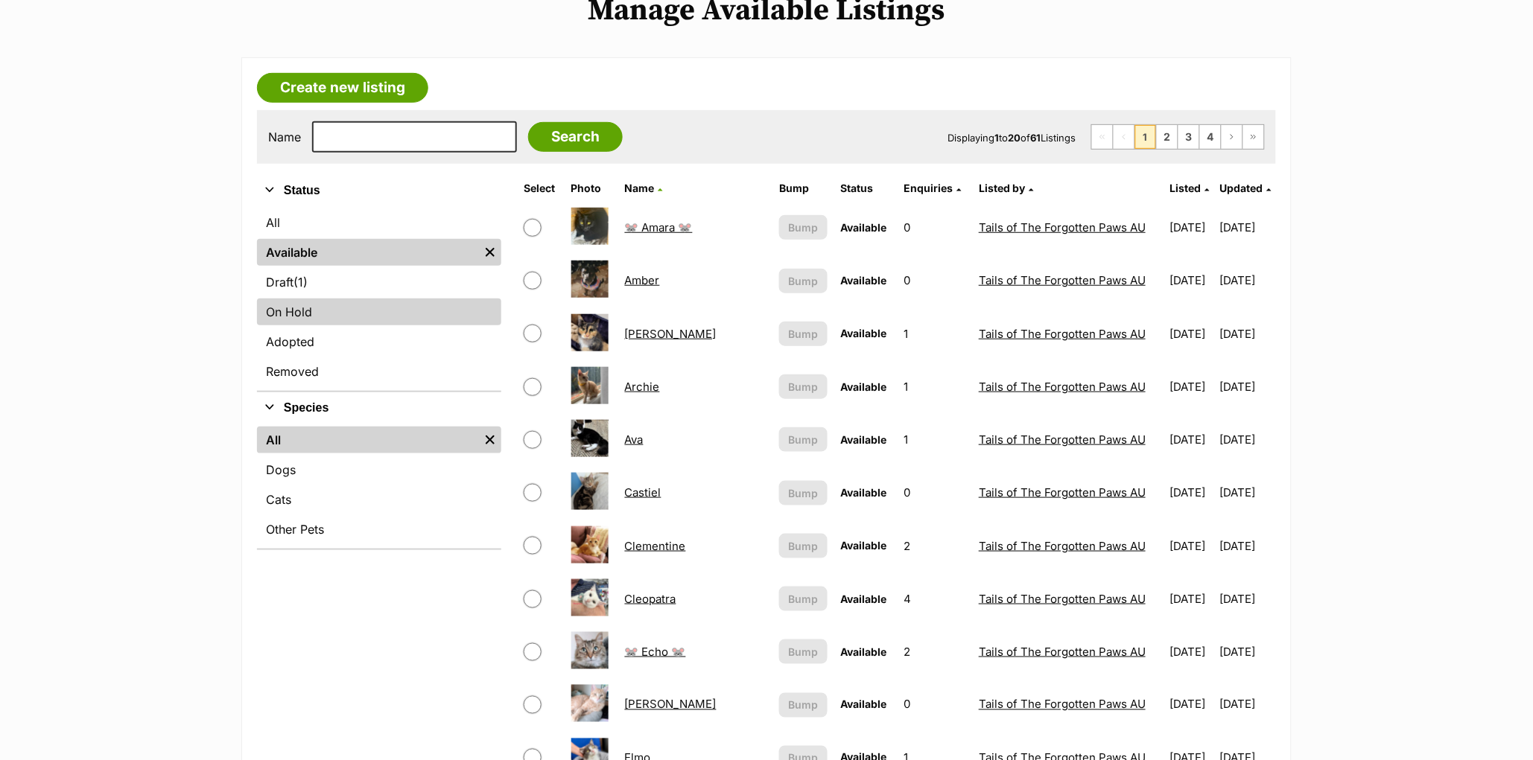
click at [311, 314] on link "On Hold" at bounding box center [379, 312] width 244 height 27
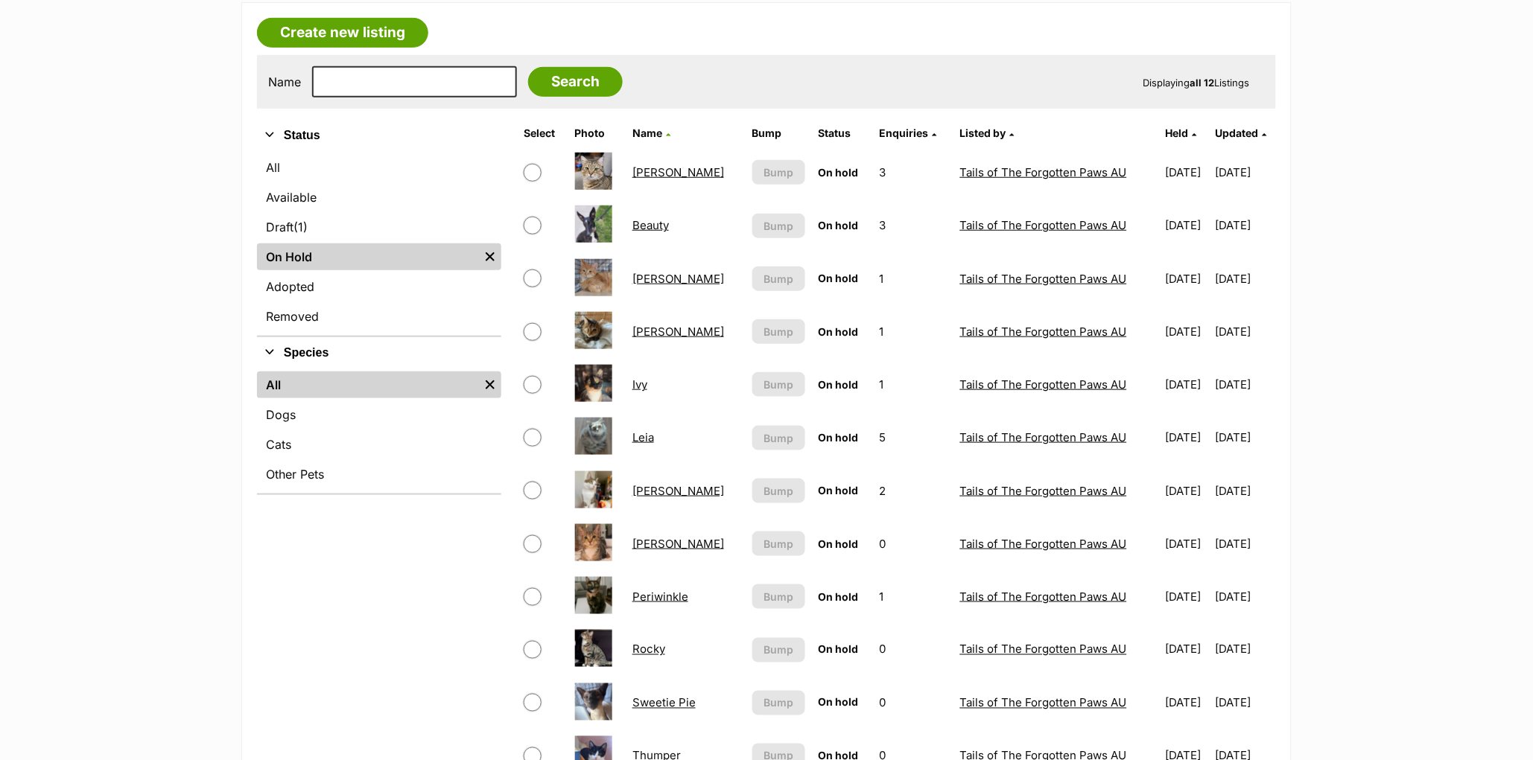
scroll to position [252, 0]
click at [530, 433] on input "checkbox" at bounding box center [533, 437] width 18 height 18
checkbox input "true"
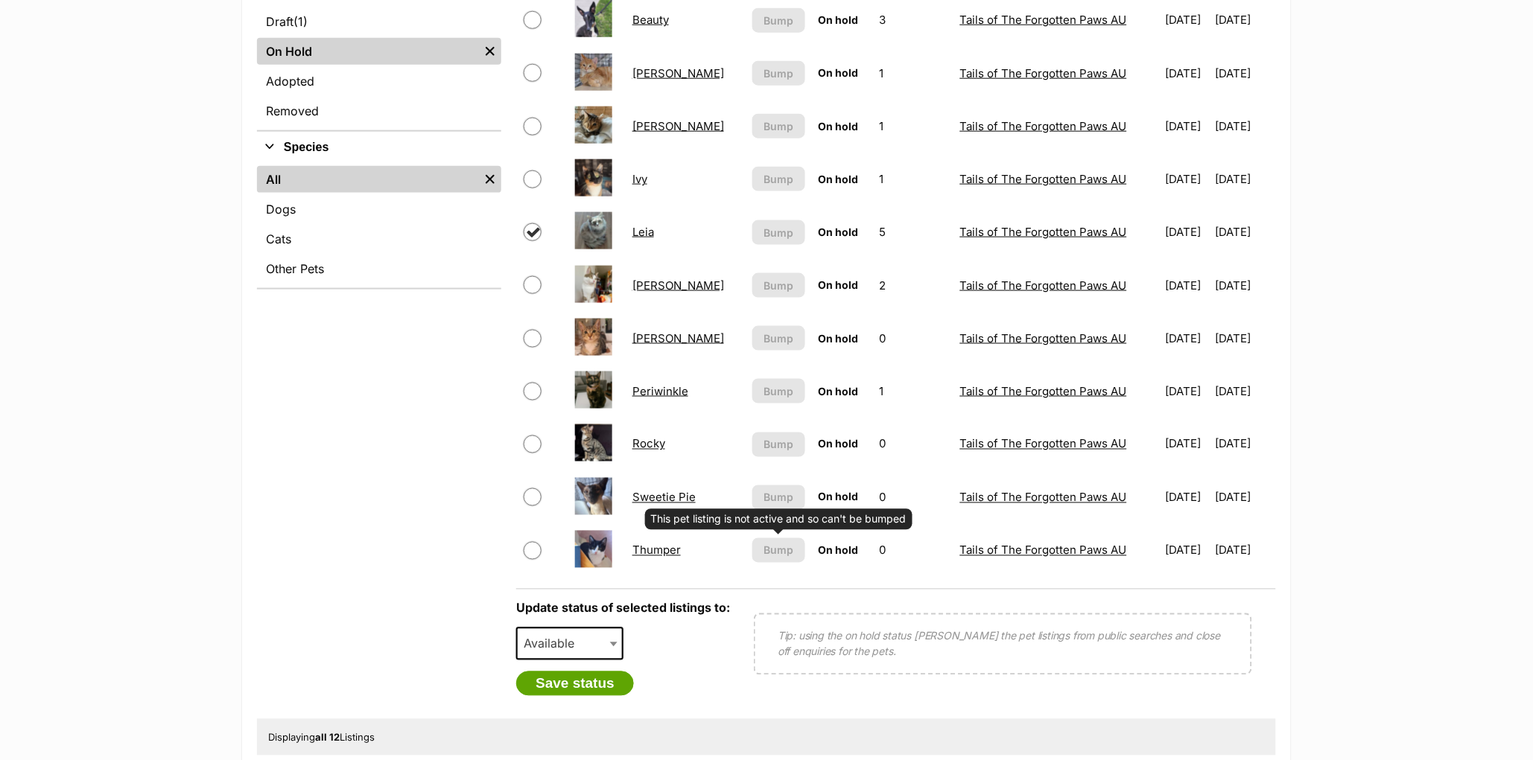
scroll to position [457, 0]
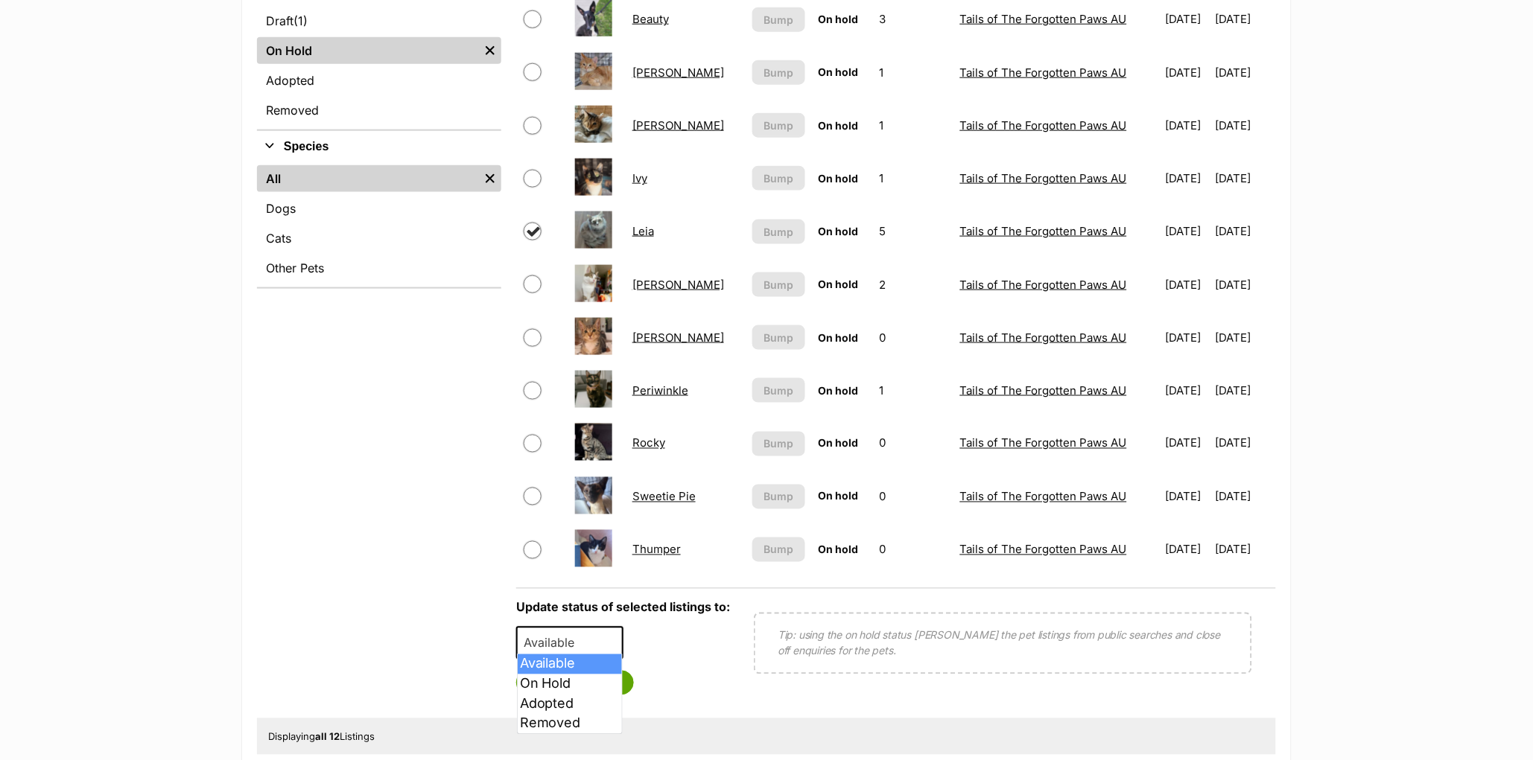
click at [570, 642] on span "Available" at bounding box center [553, 643] width 71 height 21
select select "rehomed"
click at [591, 678] on button "Save status" at bounding box center [575, 683] width 118 height 25
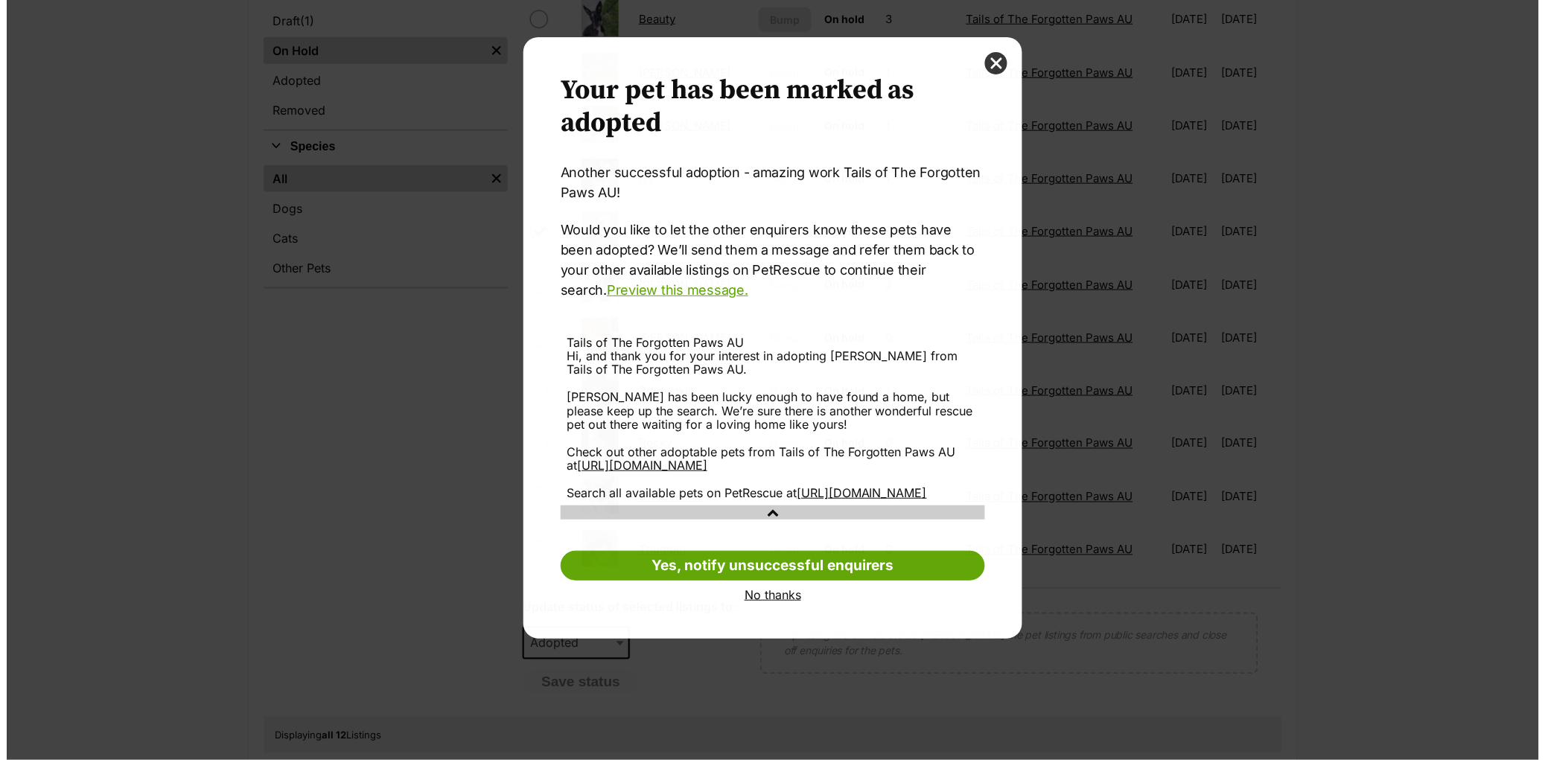
scroll to position [0, 0]
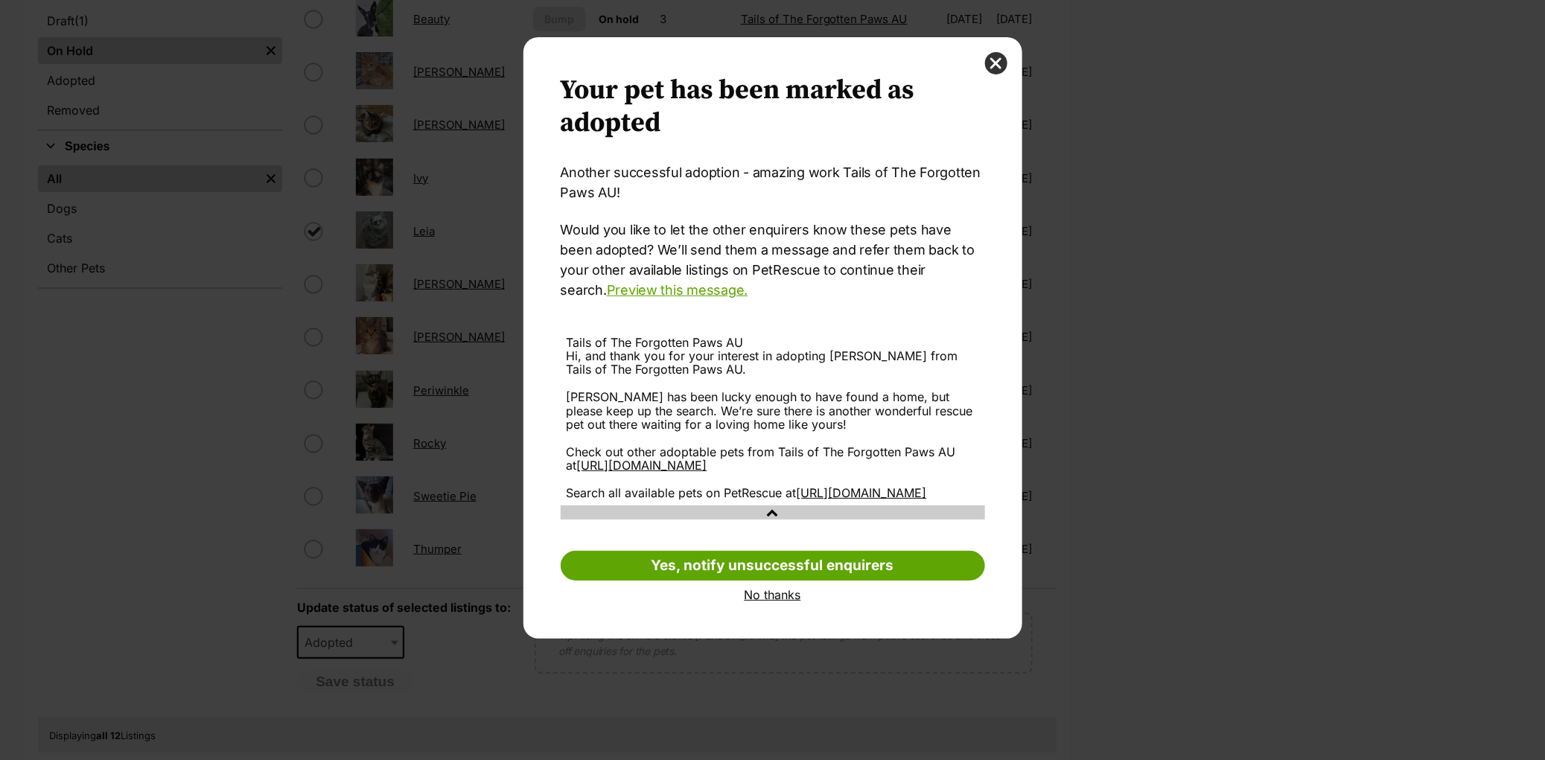
click at [767, 602] on link "No thanks" at bounding box center [773, 594] width 425 height 13
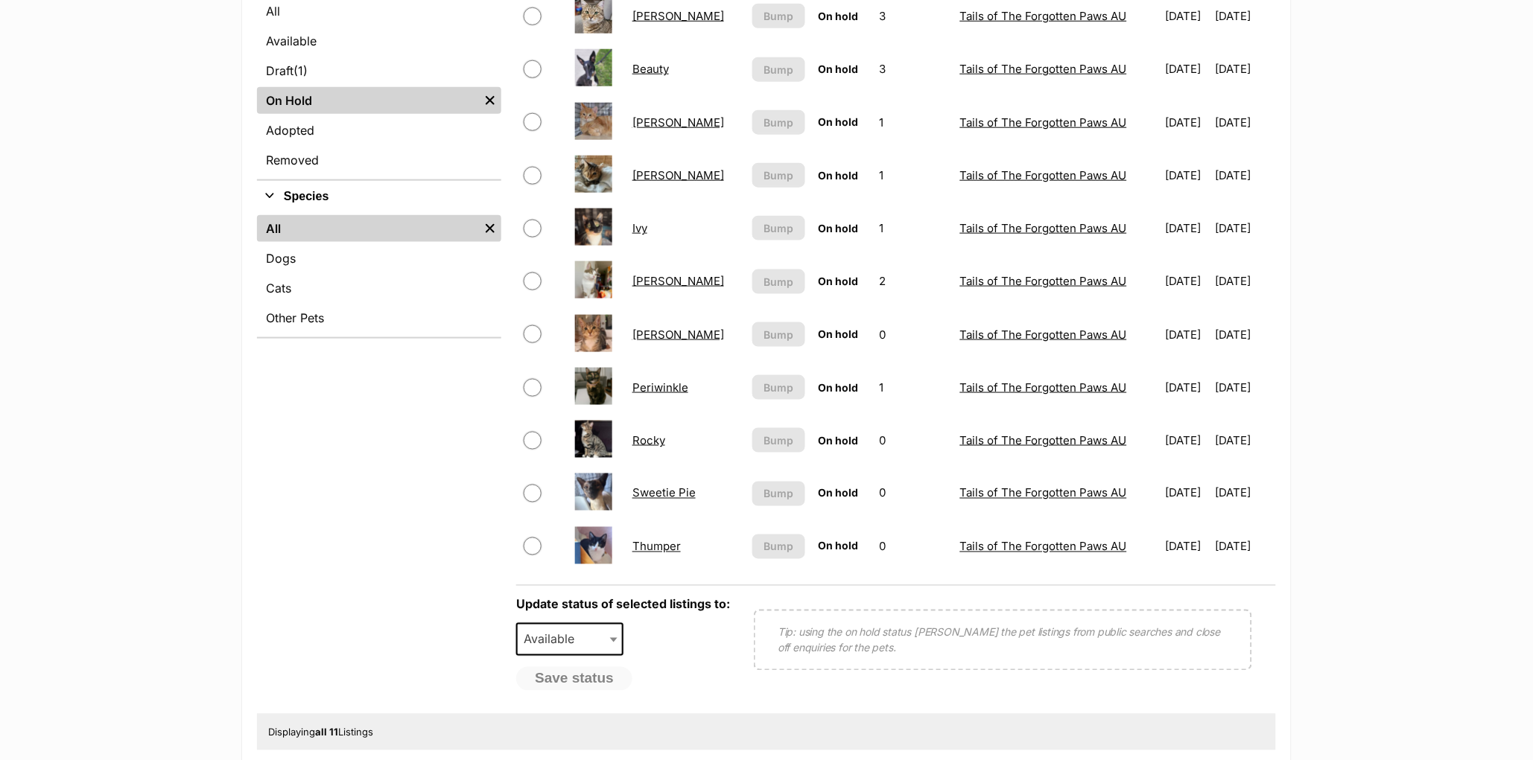
scroll to position [407, 0]
click at [532, 387] on input "checkbox" at bounding box center [533, 389] width 18 height 18
checkbox input "true"
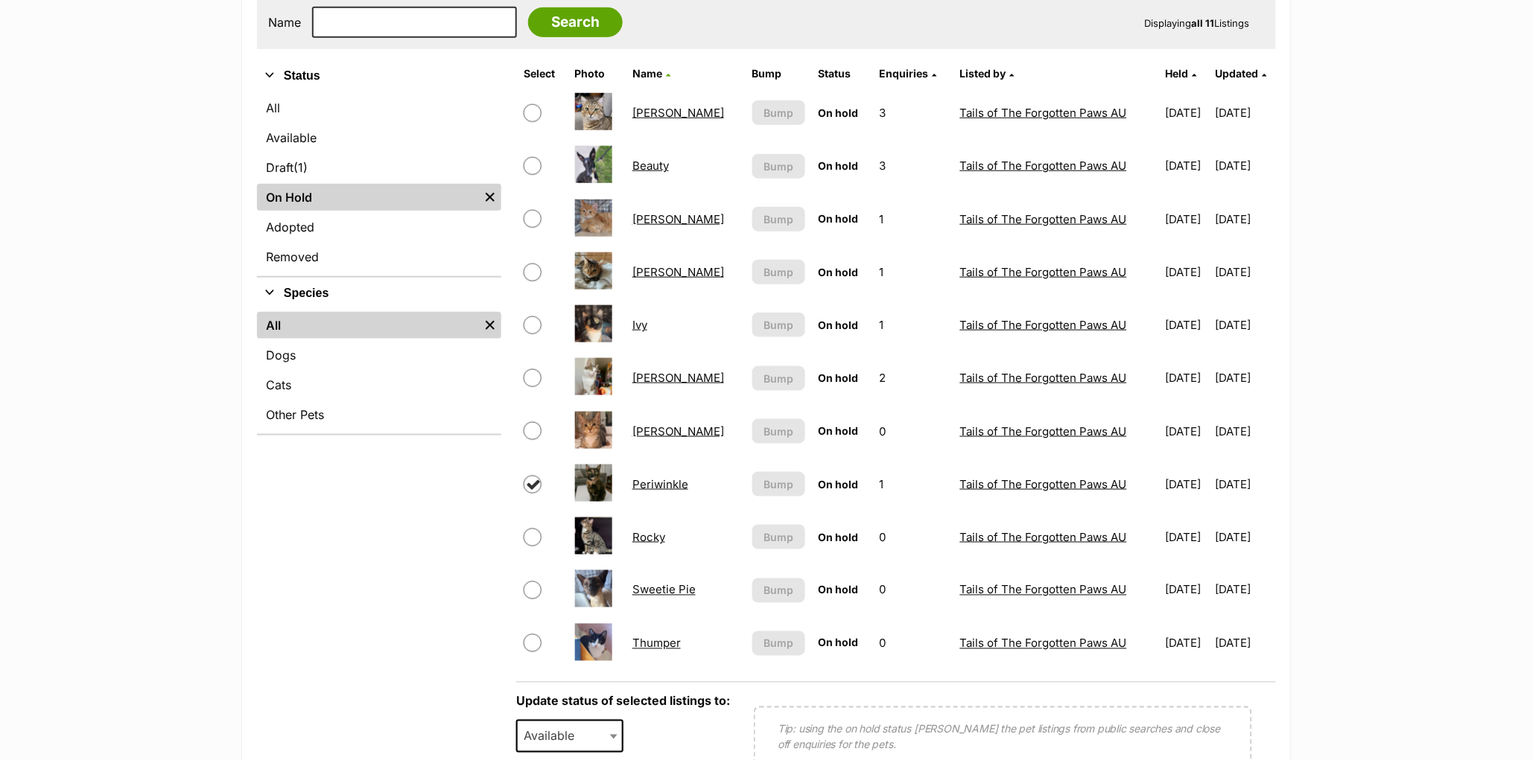
scroll to position [314, 0]
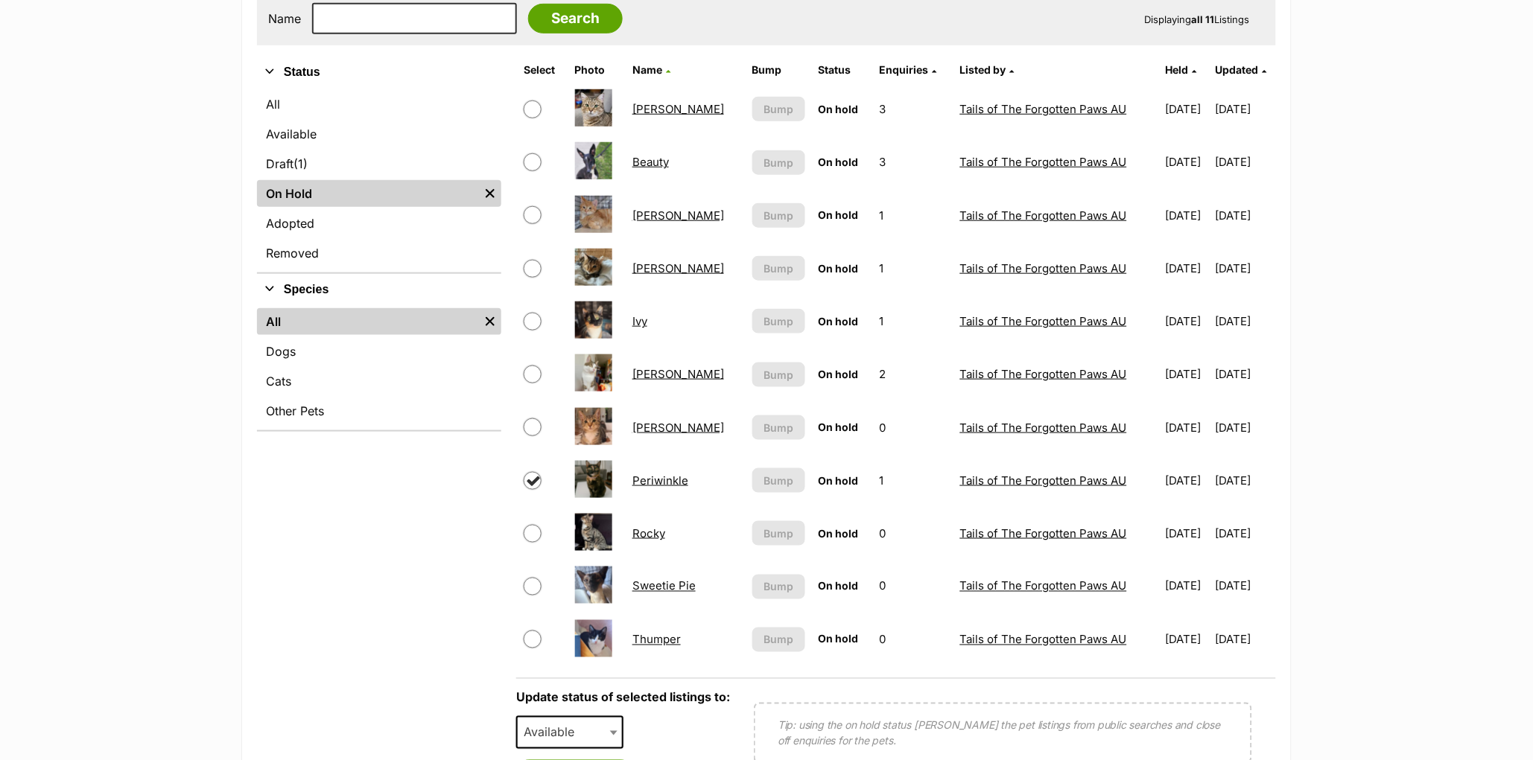
click at [531, 214] on input "checkbox" at bounding box center [533, 215] width 18 height 18
checkbox input "true"
click at [525, 474] on input "checkbox" at bounding box center [533, 481] width 18 height 18
checkbox input "false"
click at [556, 726] on span "Available" at bounding box center [553, 732] width 71 height 21
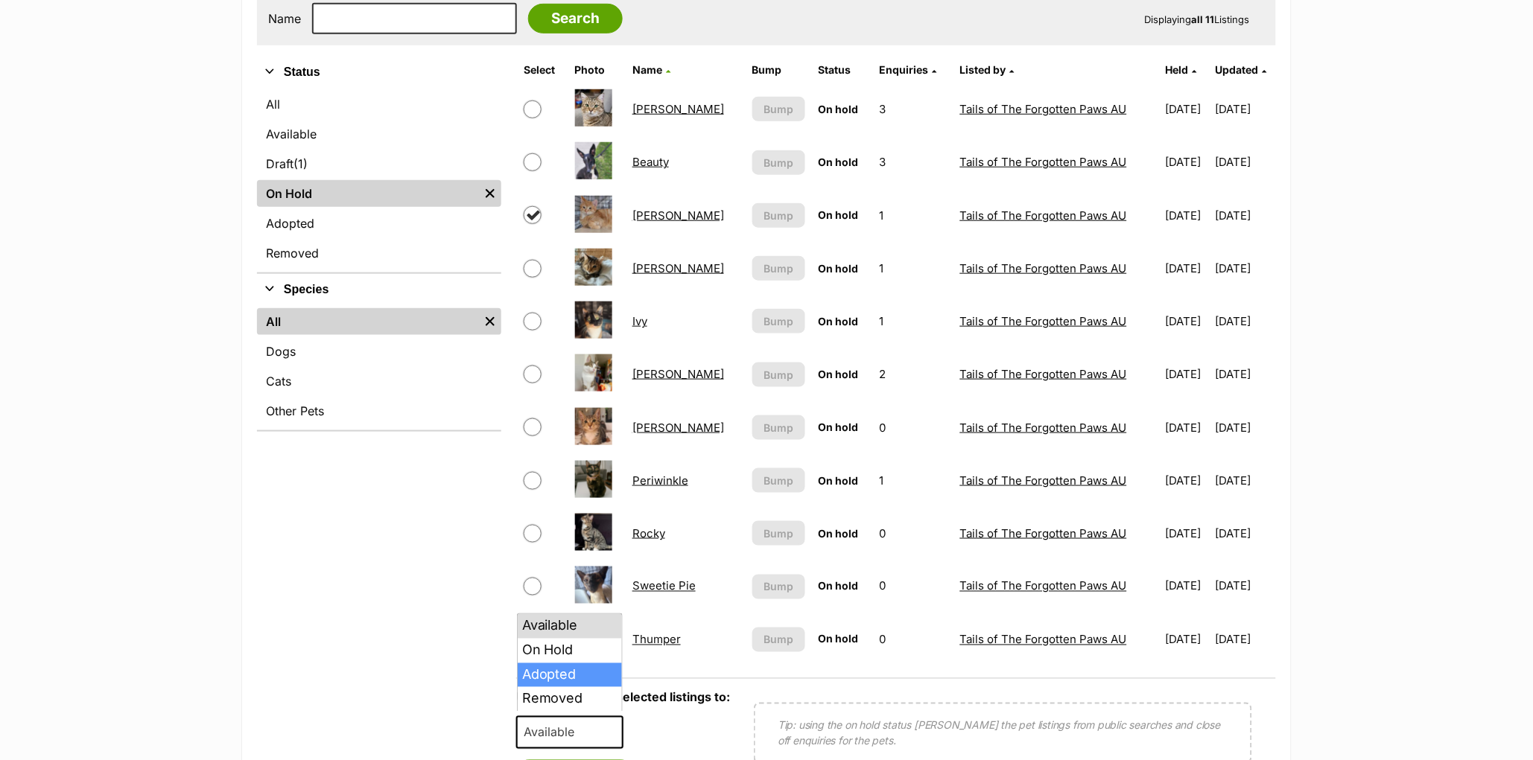
select select "rehomed"
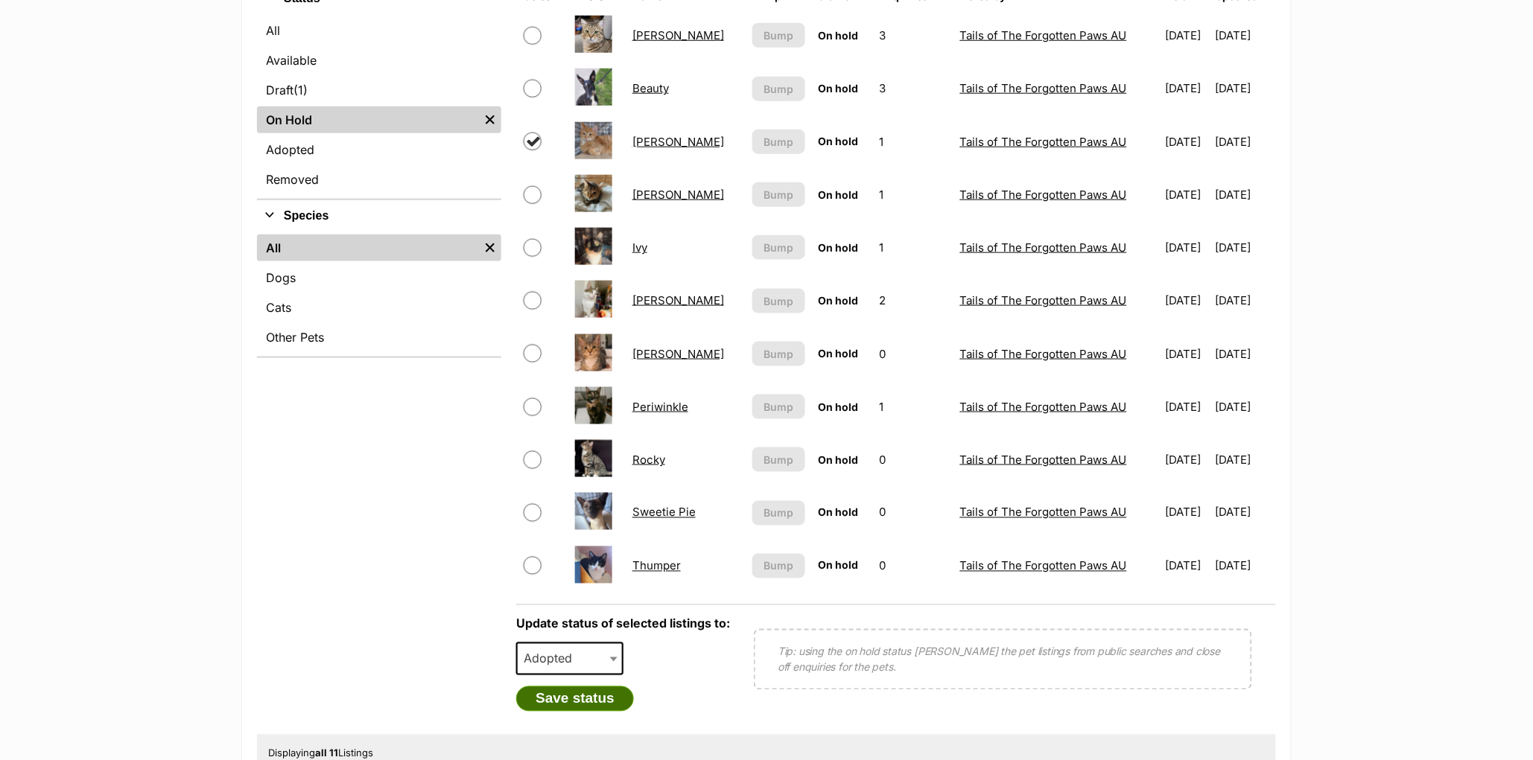
scroll to position [419, 0]
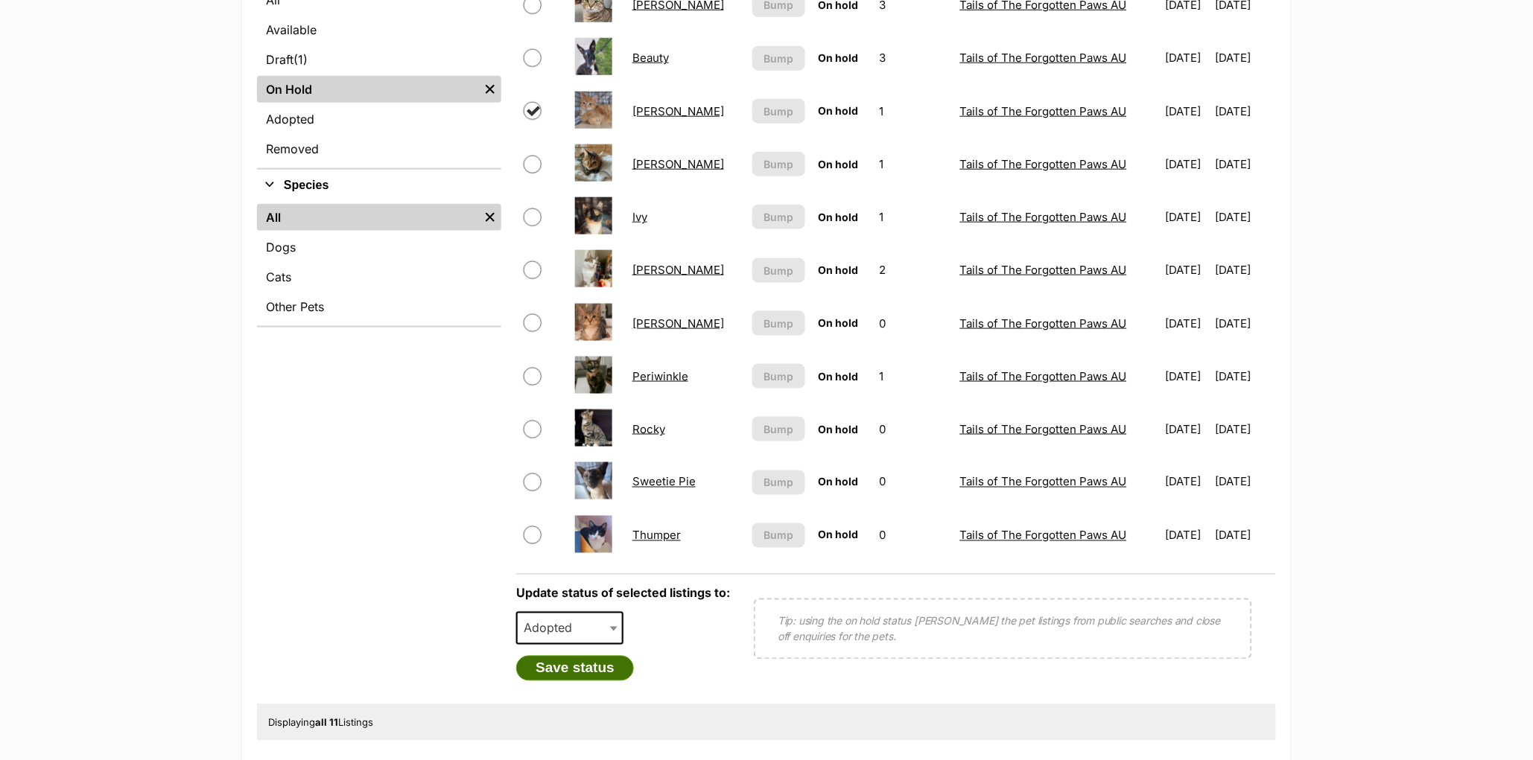
click at [583, 671] on button "Save status" at bounding box center [575, 668] width 118 height 25
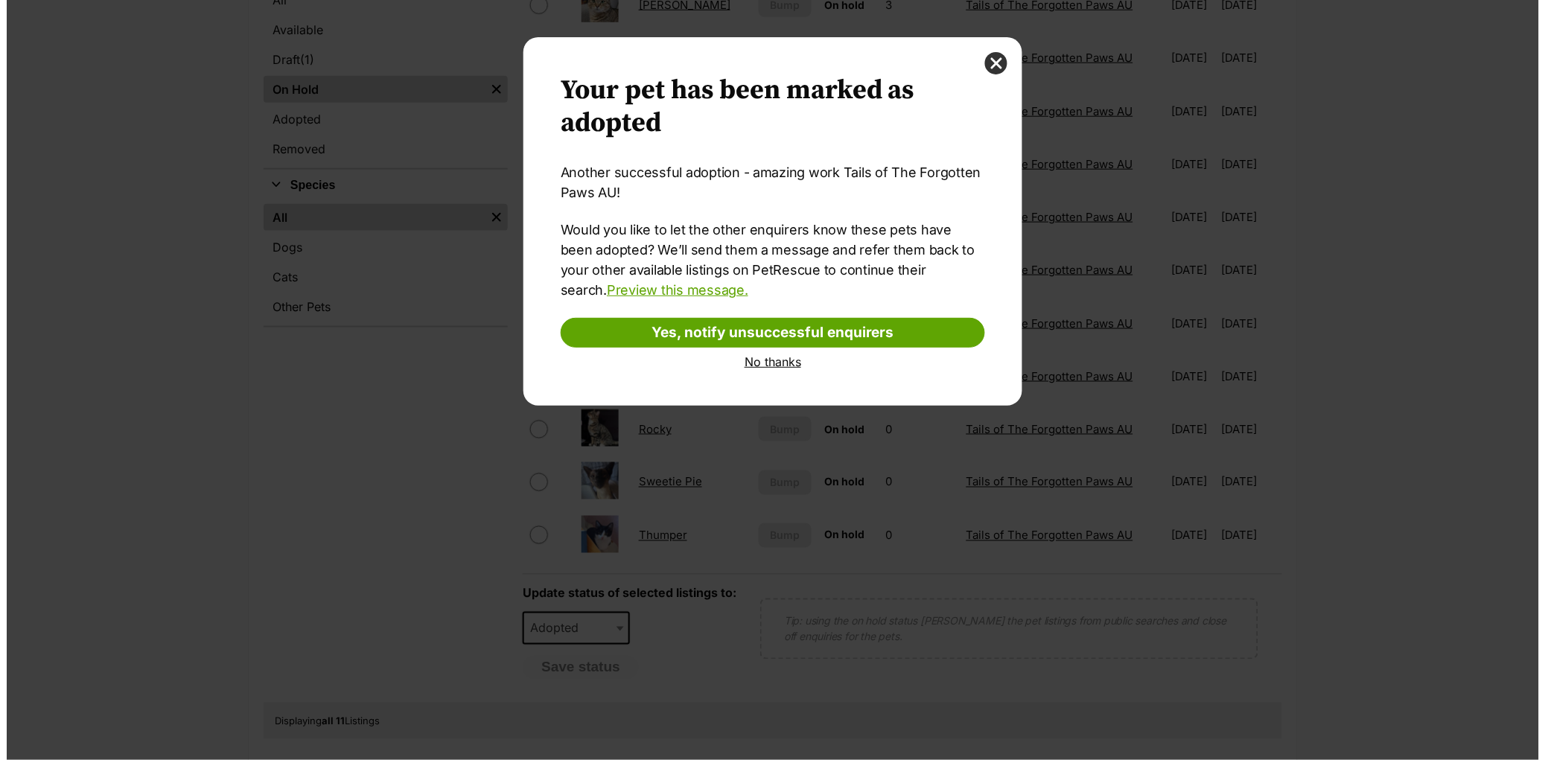
scroll to position [0, 0]
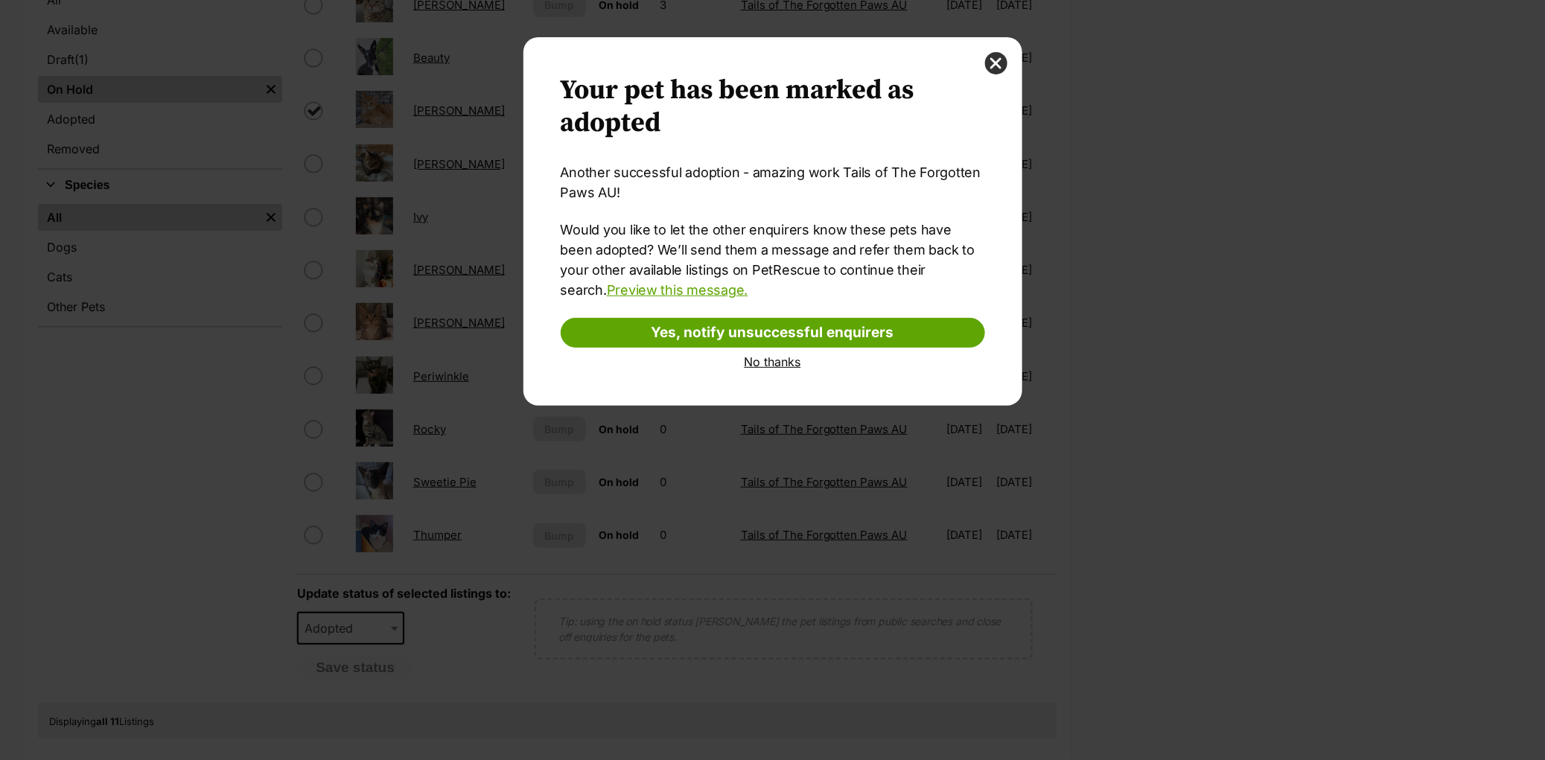
click at [774, 360] on link "No thanks" at bounding box center [773, 361] width 425 height 13
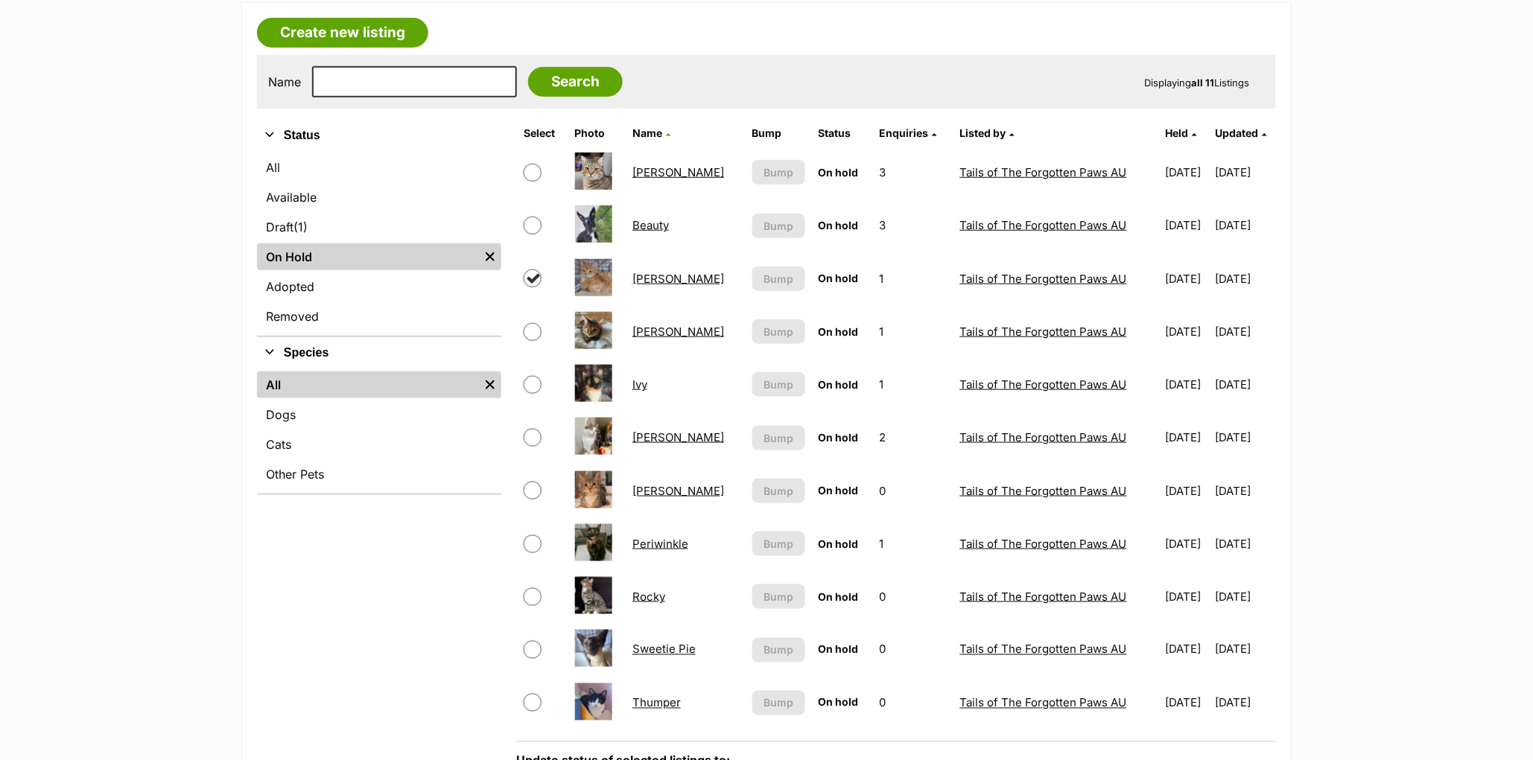
scroll to position [246, 0]
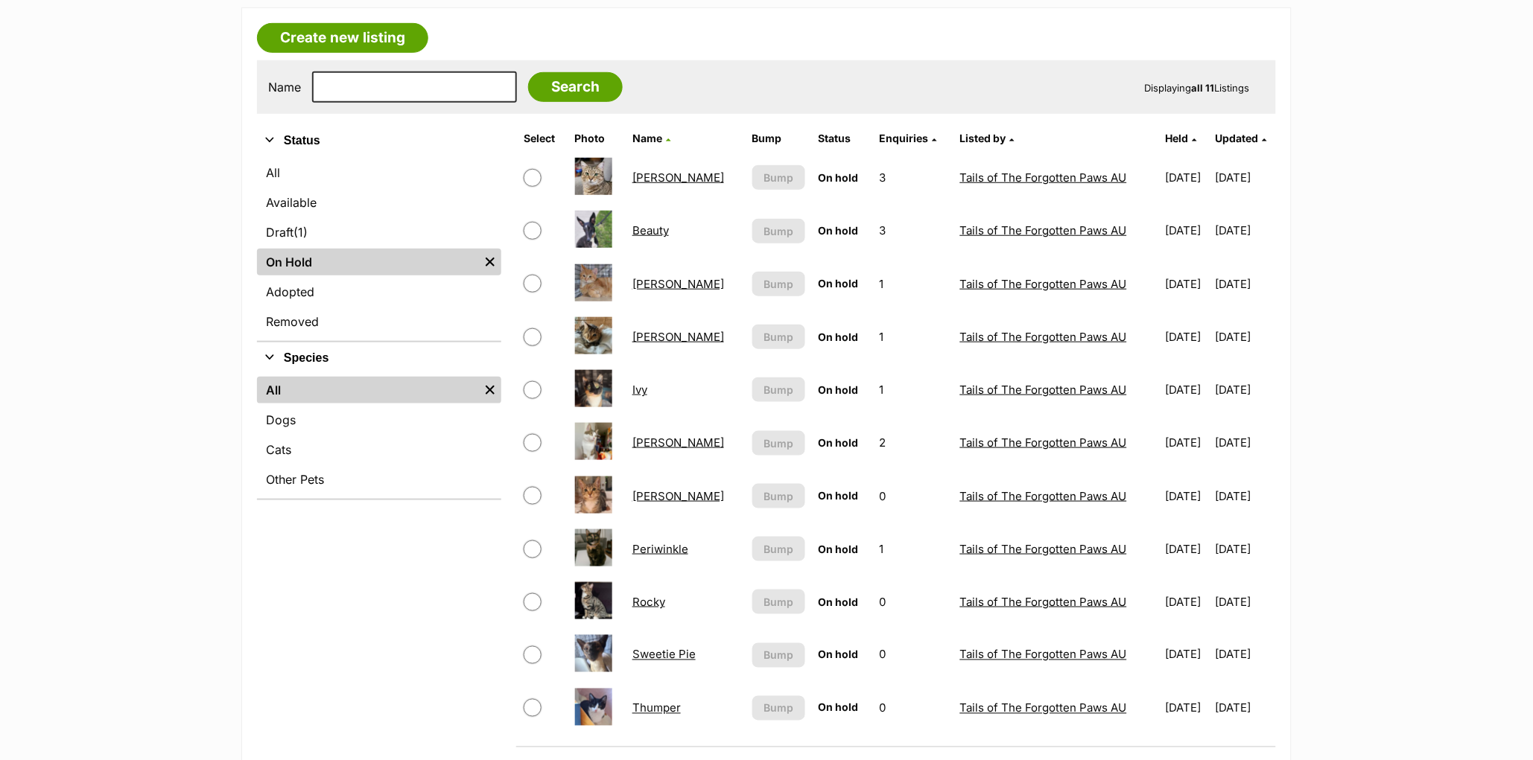
click at [657, 282] on link "Bobby Singer" at bounding box center [678, 284] width 92 height 14
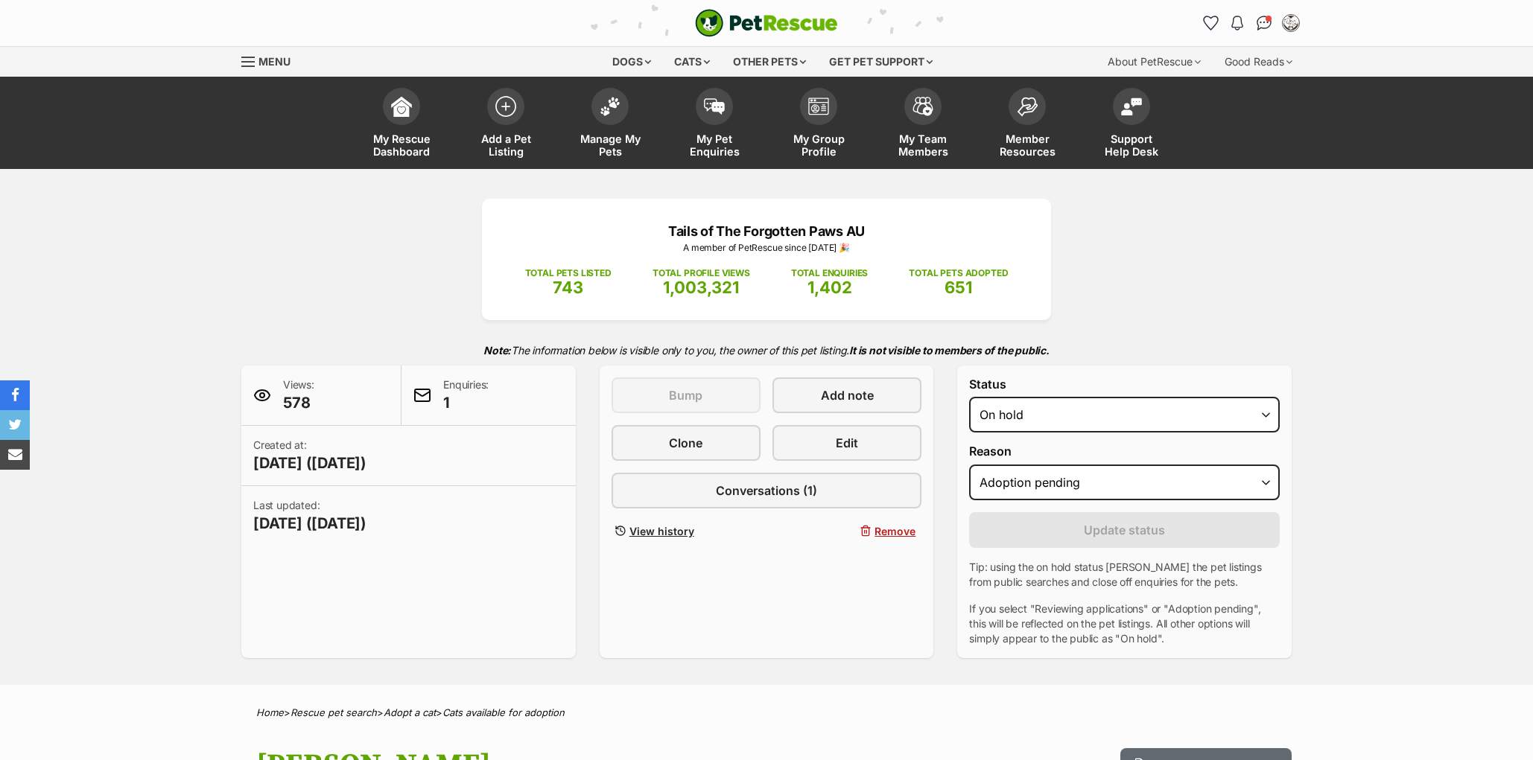
select select "adoption_pending"
select select "rehomed"
click at [969, 429] on select "Draft - not available as listing has enquires Available On hold Adopted" at bounding box center [1124, 415] width 311 height 36
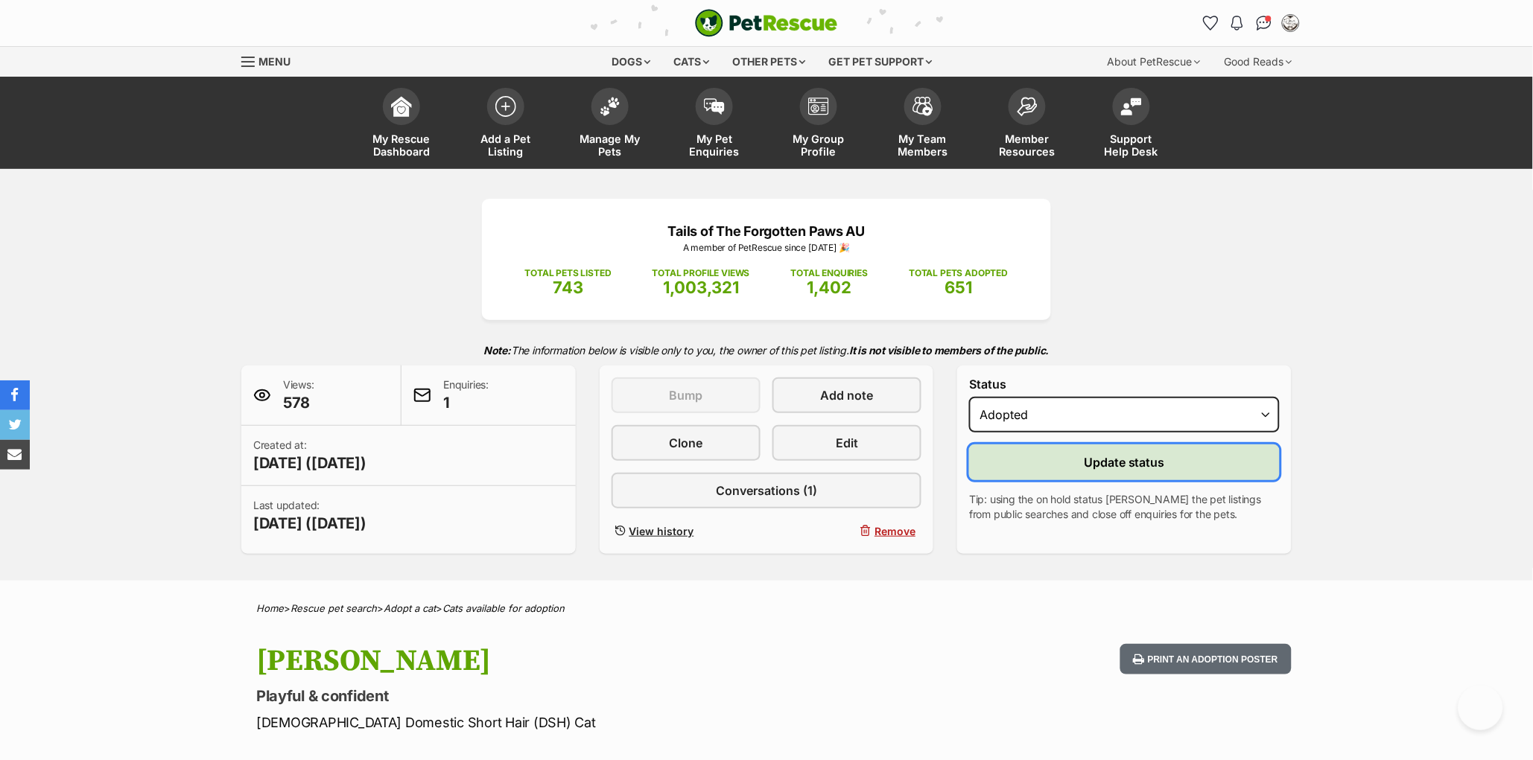
click at [1074, 480] on button "Update status" at bounding box center [1124, 463] width 311 height 36
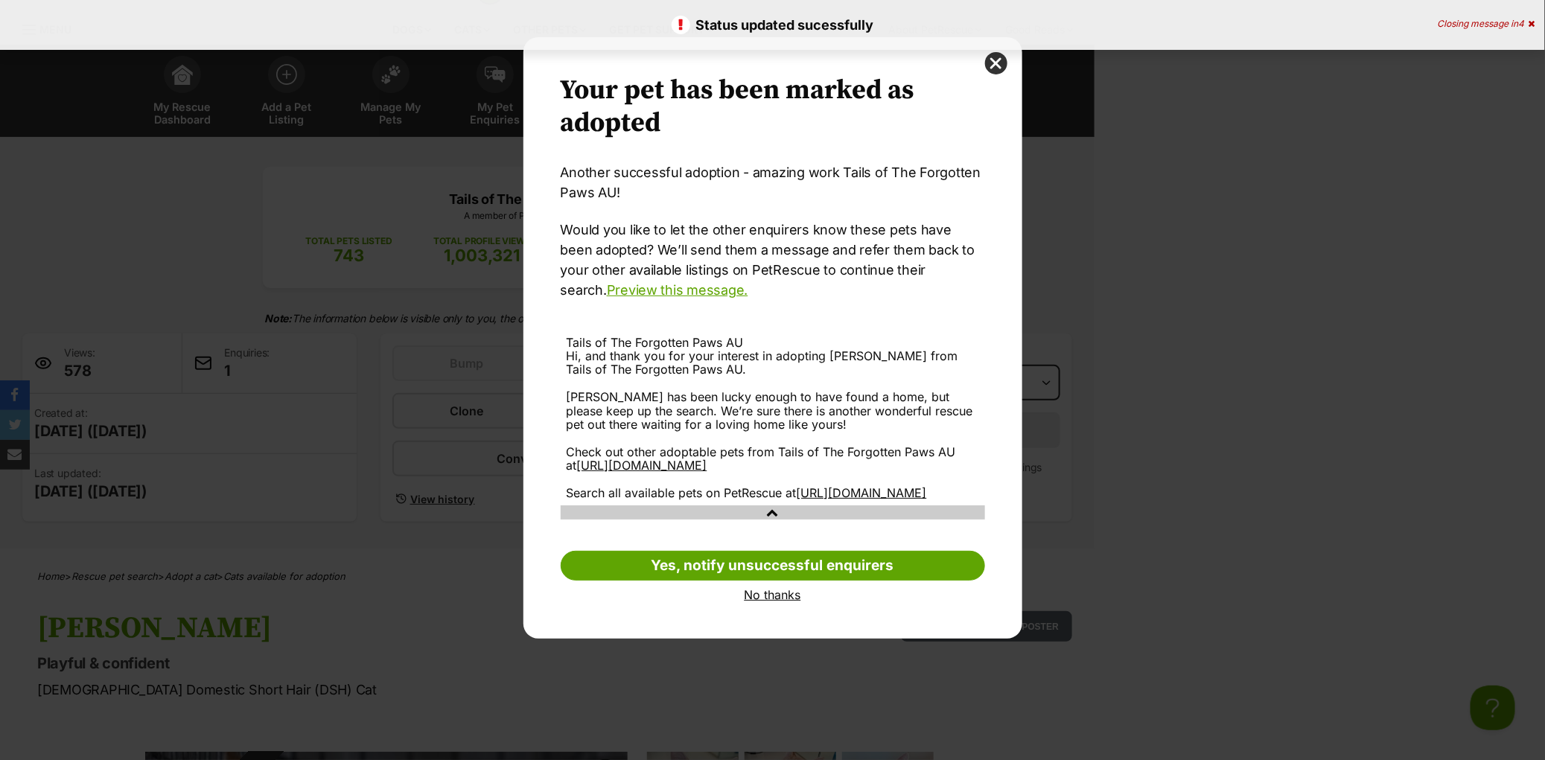
click at [777, 602] on link "No thanks" at bounding box center [773, 594] width 425 height 13
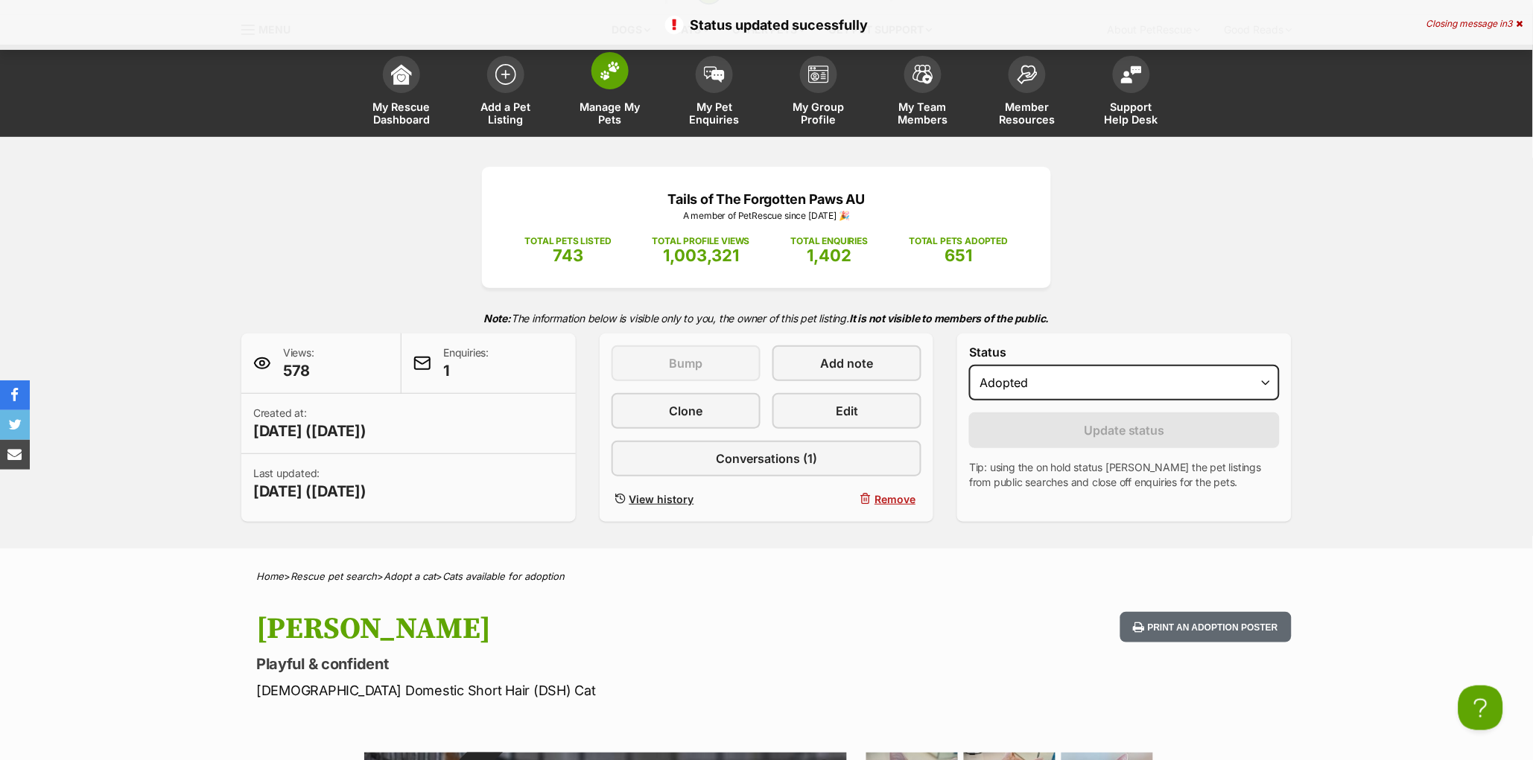
click at [620, 92] on link "Manage My Pets" at bounding box center [610, 92] width 104 height 89
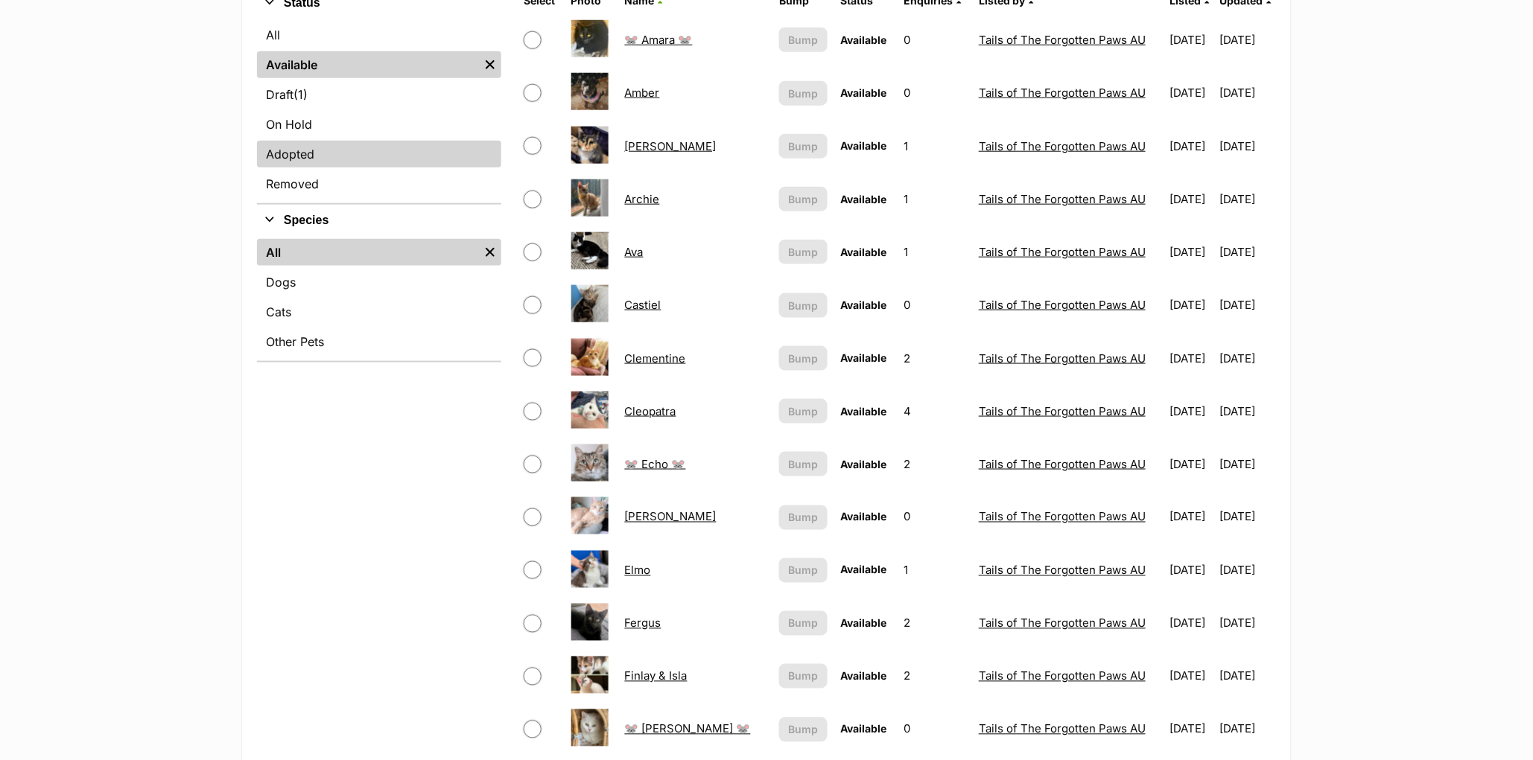
scroll to position [290, 0]
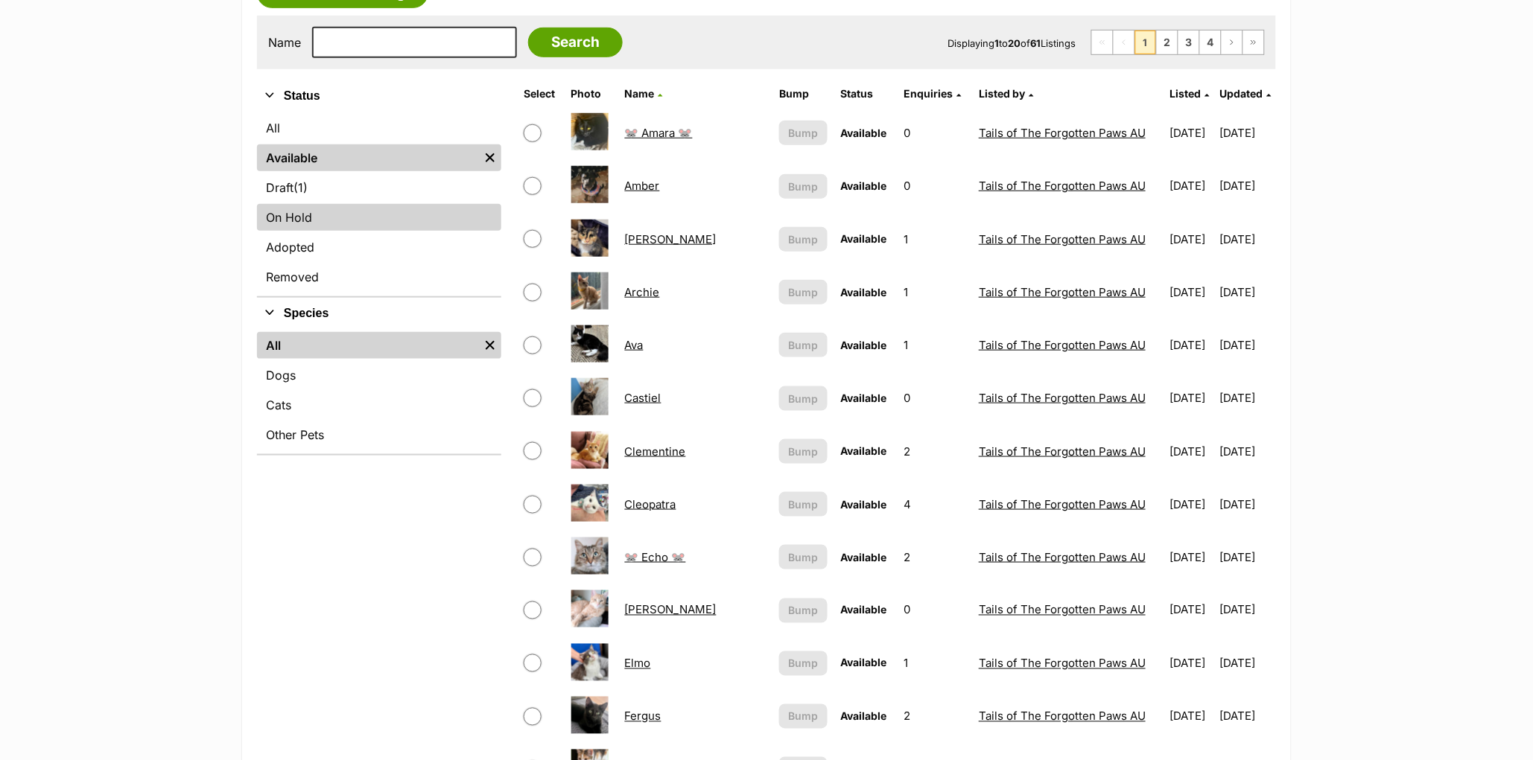
click at [334, 220] on link "On Hold" at bounding box center [379, 217] width 244 height 27
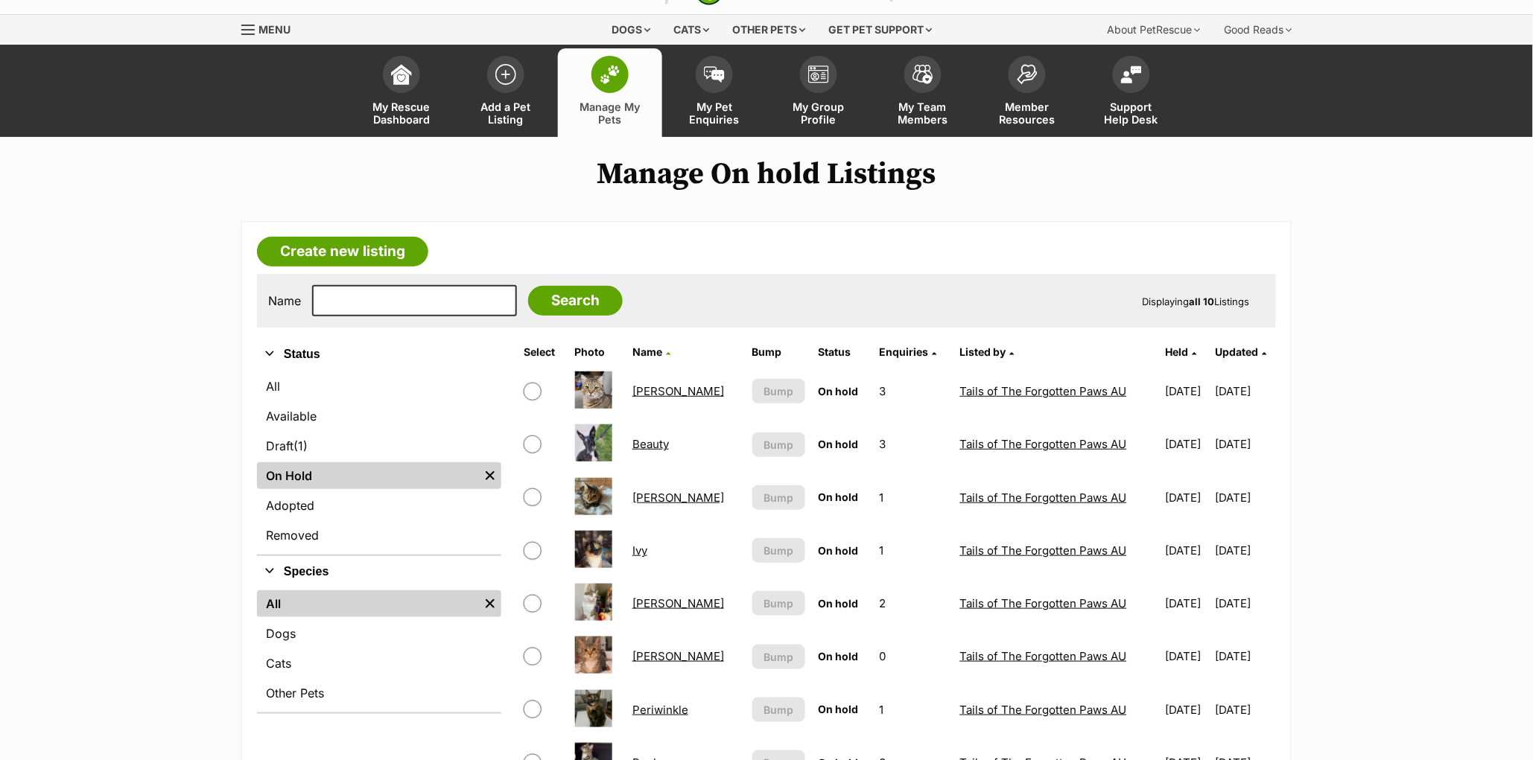
scroll to position [296, 0]
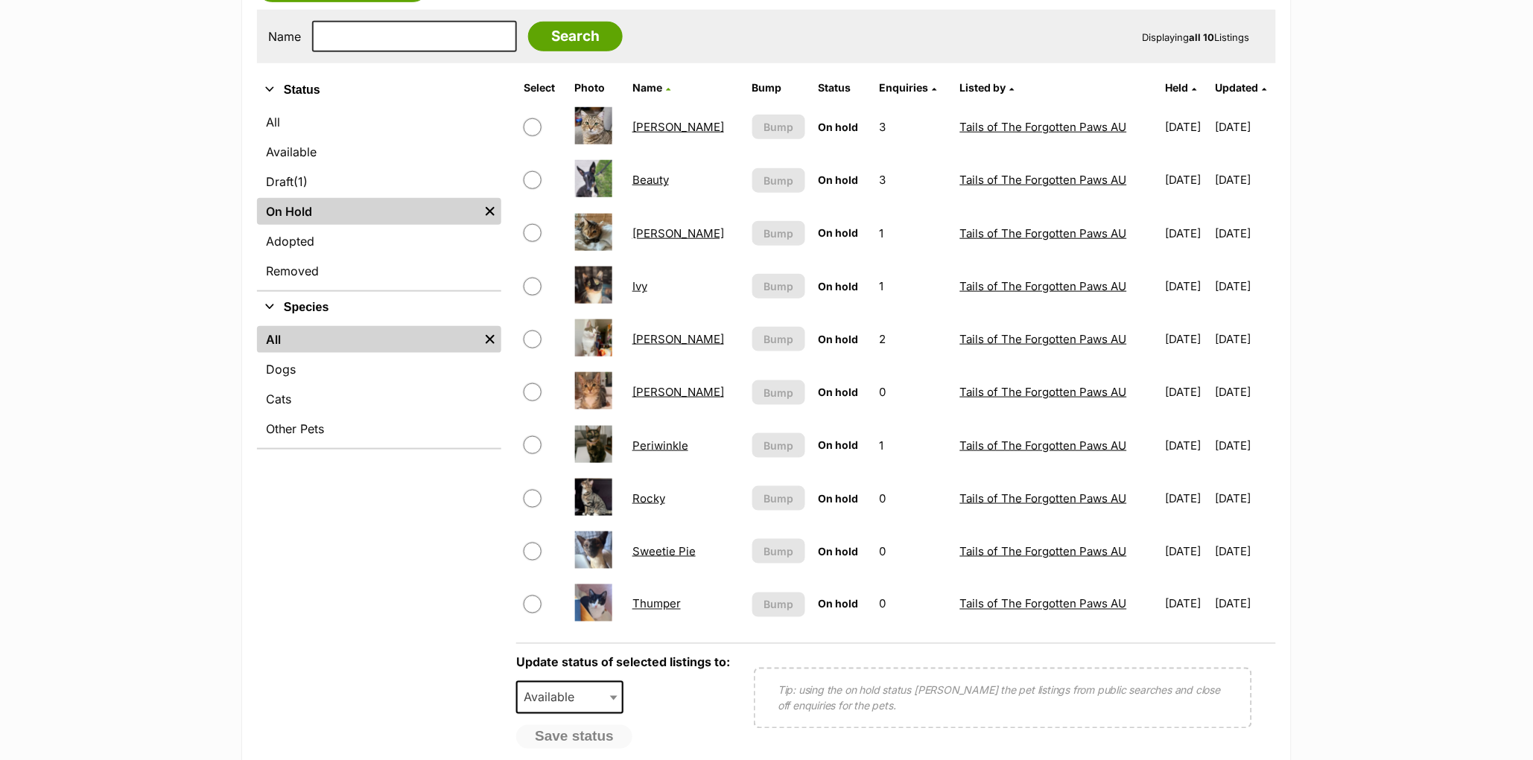
click at [531, 443] on input "checkbox" at bounding box center [533, 445] width 18 height 18
checkbox input "true"
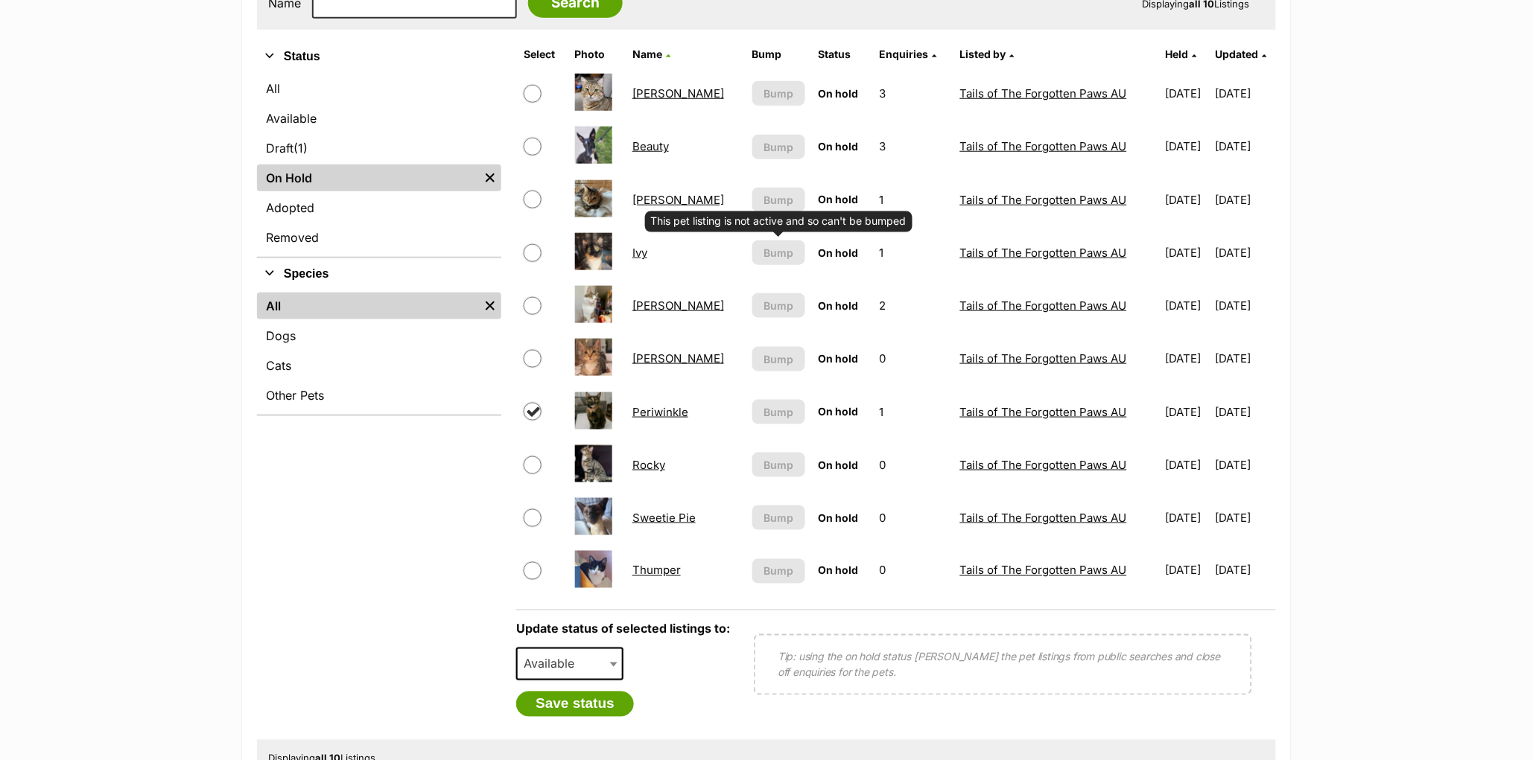
scroll to position [333, 0]
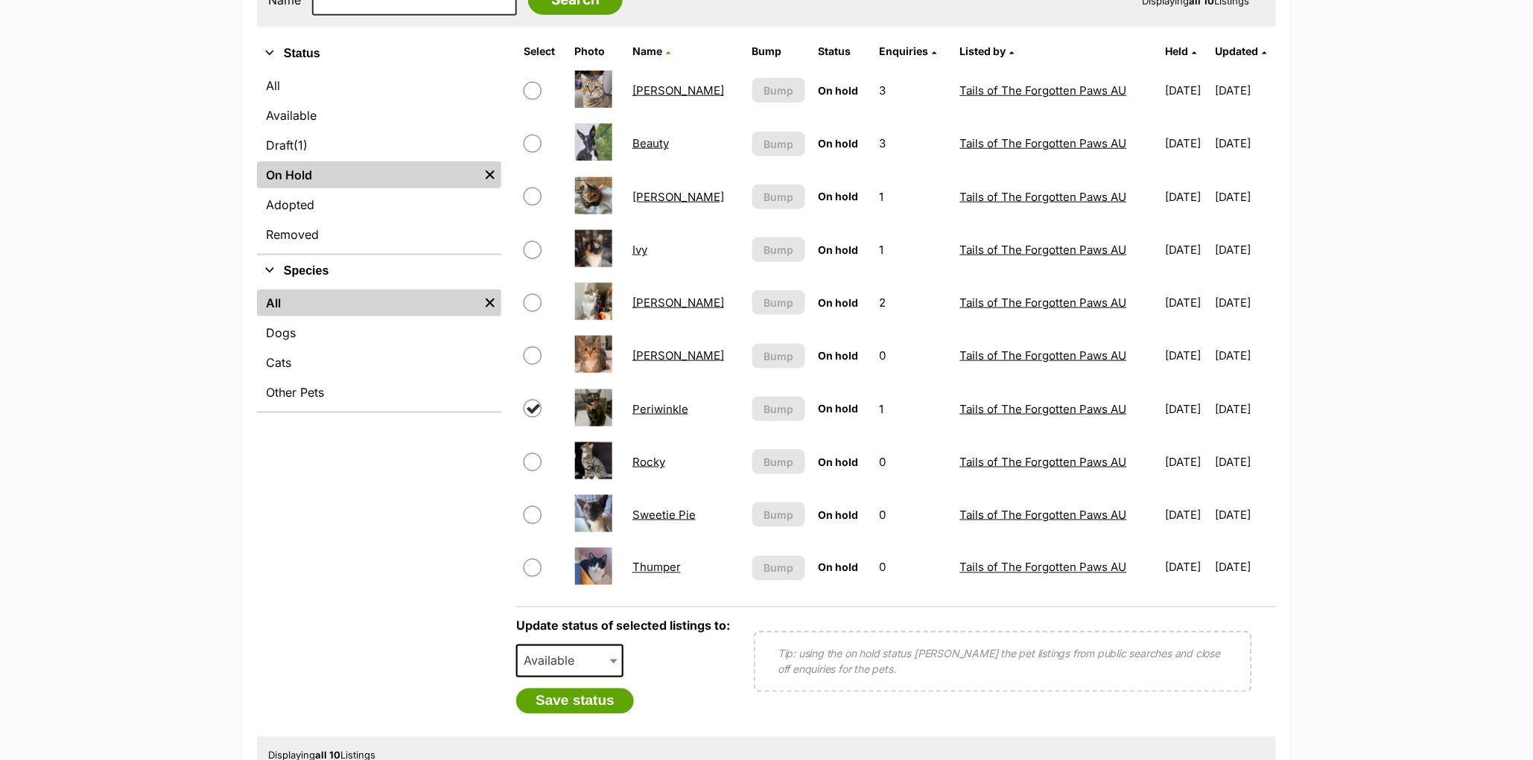
click at [652, 409] on link "Periwinkle" at bounding box center [660, 409] width 56 height 14
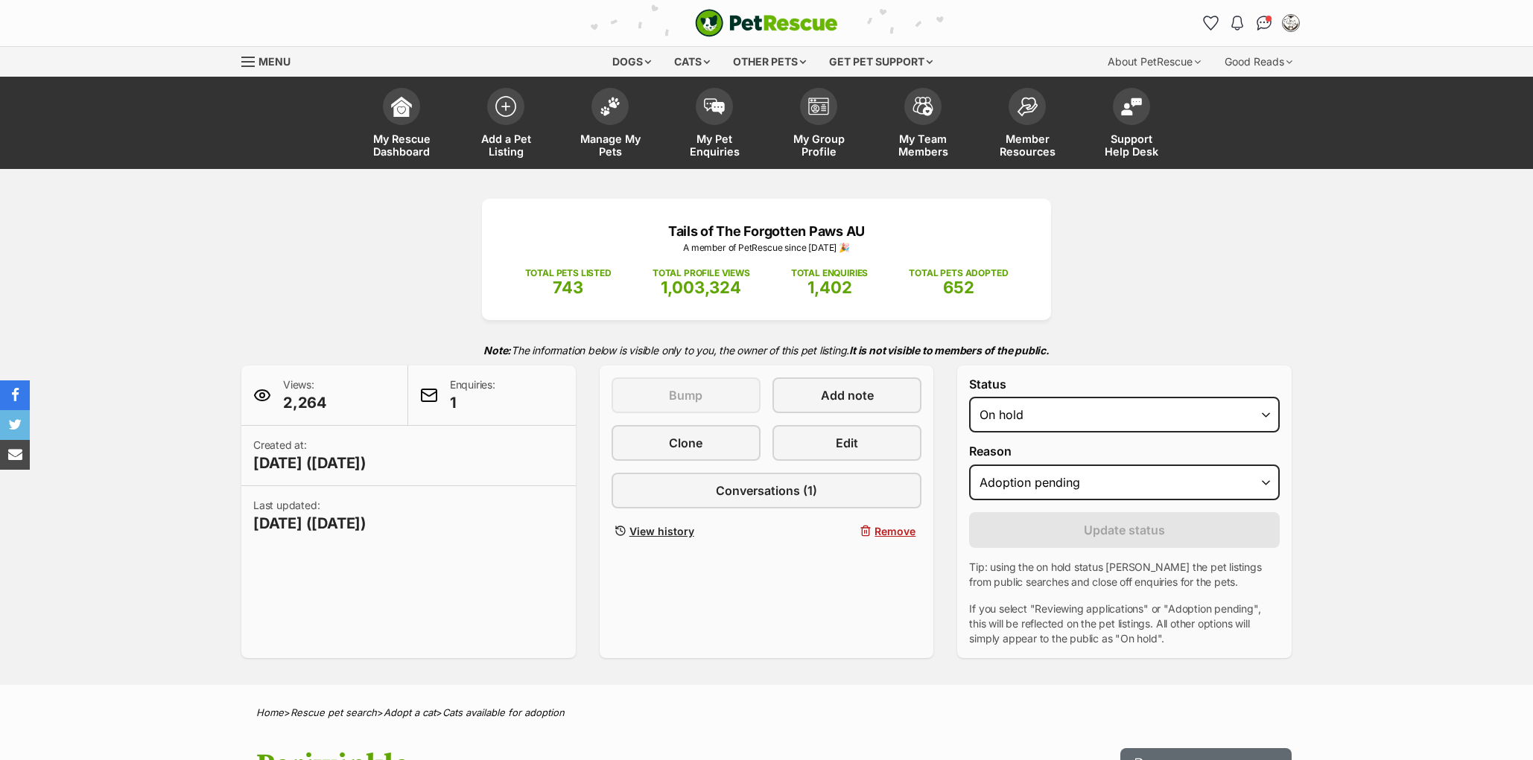
select select "adoption_pending"
click at [1027, 433] on select "Draft - not available as listing has enquires Available On hold Adopted" at bounding box center [1124, 415] width 311 height 36
click at [969, 429] on select "Draft - not available as listing has enquires Available On hold Adopted" at bounding box center [1124, 415] width 311 height 36
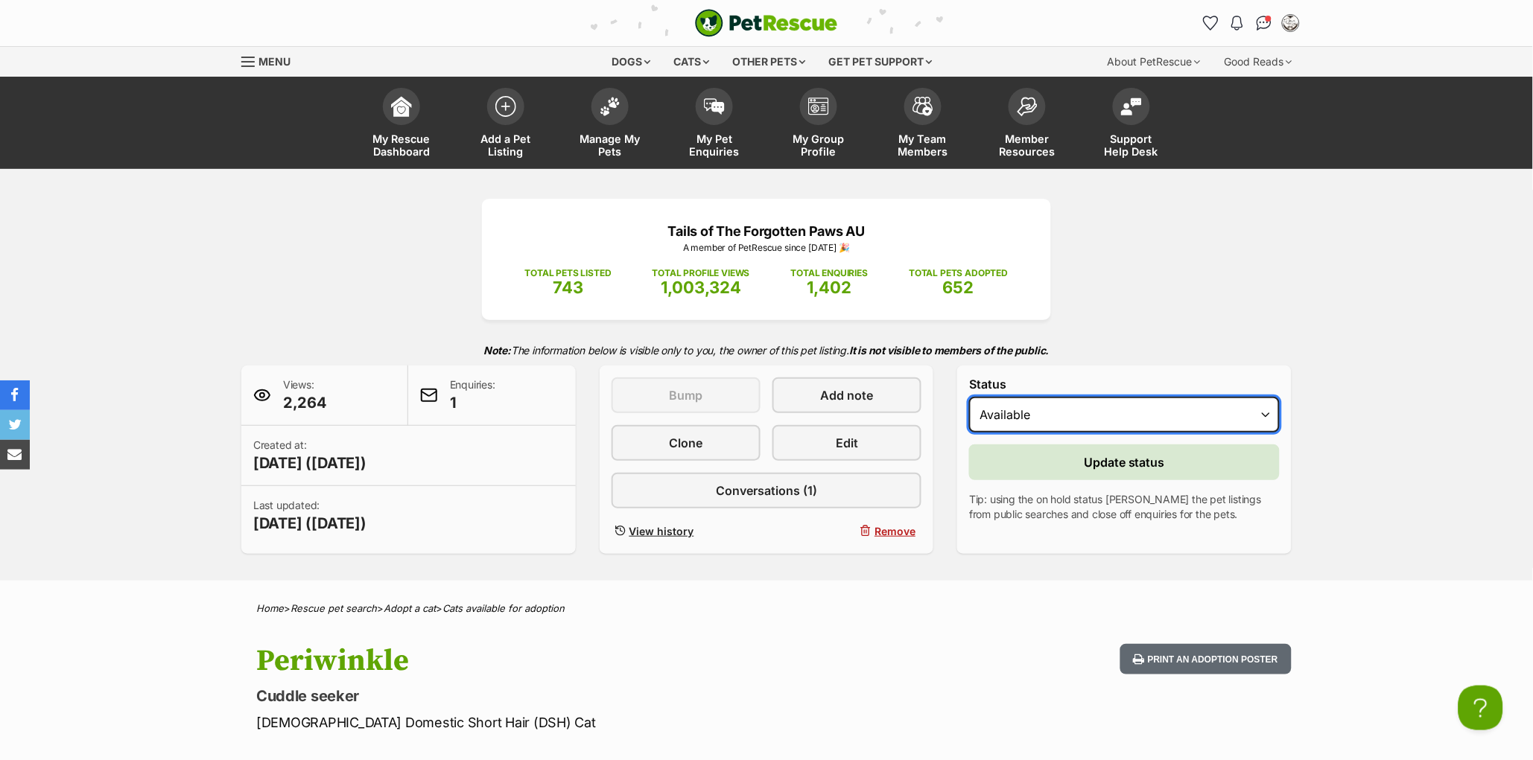
click at [1017, 433] on select "Draft - not available as listing has enquires Available On hold Adopted" at bounding box center [1124, 415] width 311 height 36
select select "rehomed"
click at [969, 429] on select "Draft - not available as listing has enquires Available On hold Adopted" at bounding box center [1124, 415] width 311 height 36
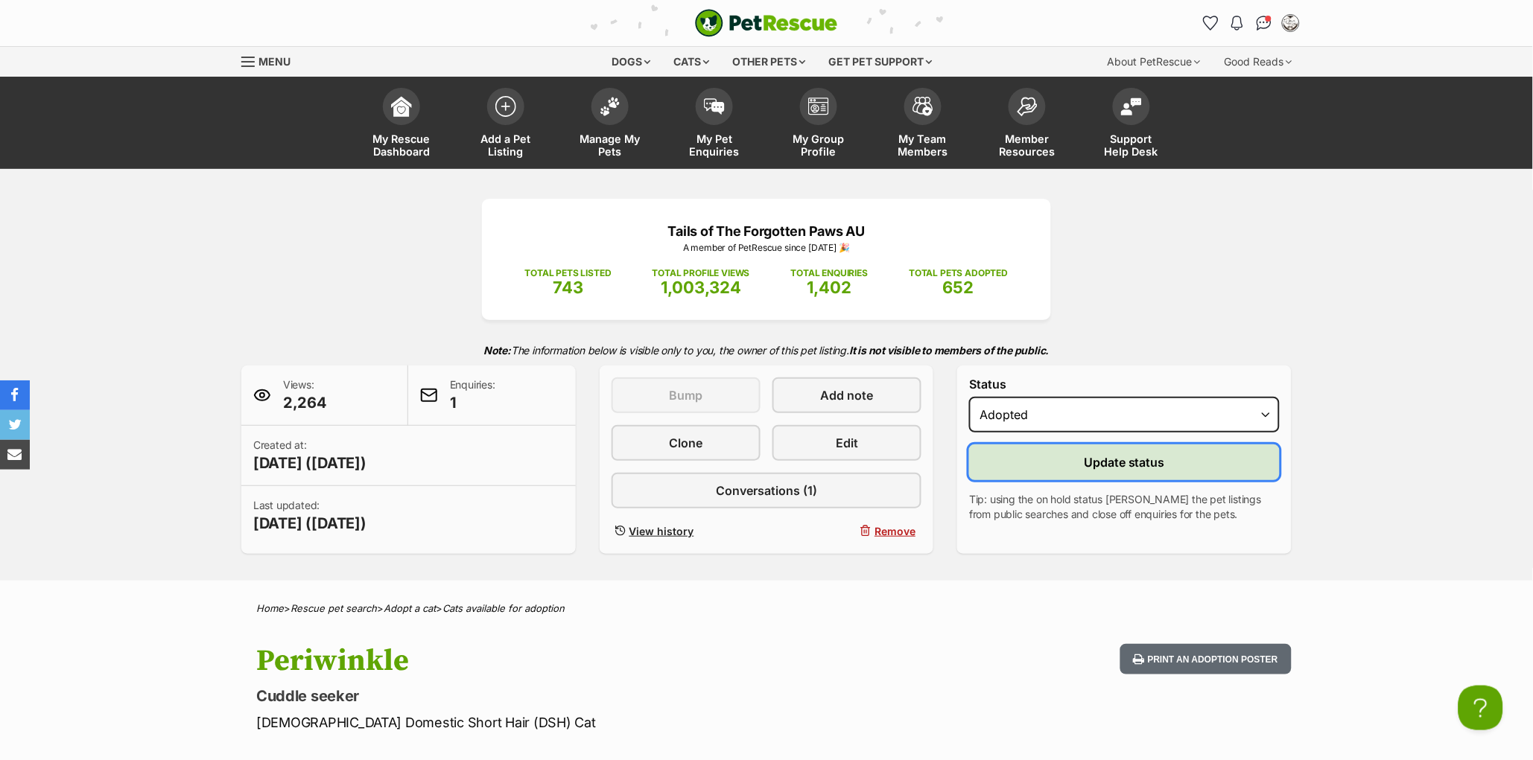
click at [1037, 480] on button "Update status" at bounding box center [1124, 463] width 311 height 36
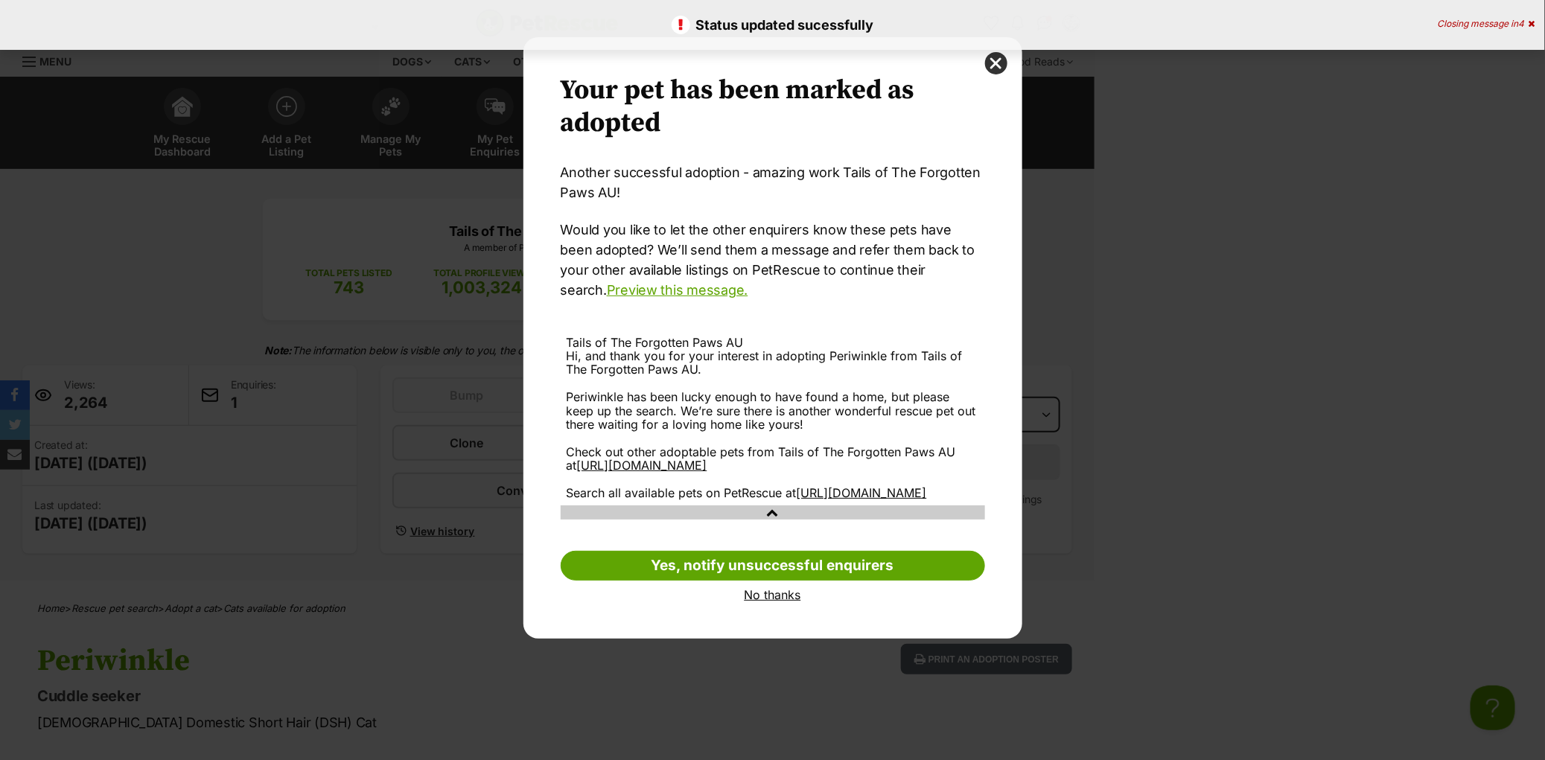
click at [767, 602] on link "No thanks" at bounding box center [773, 594] width 425 height 13
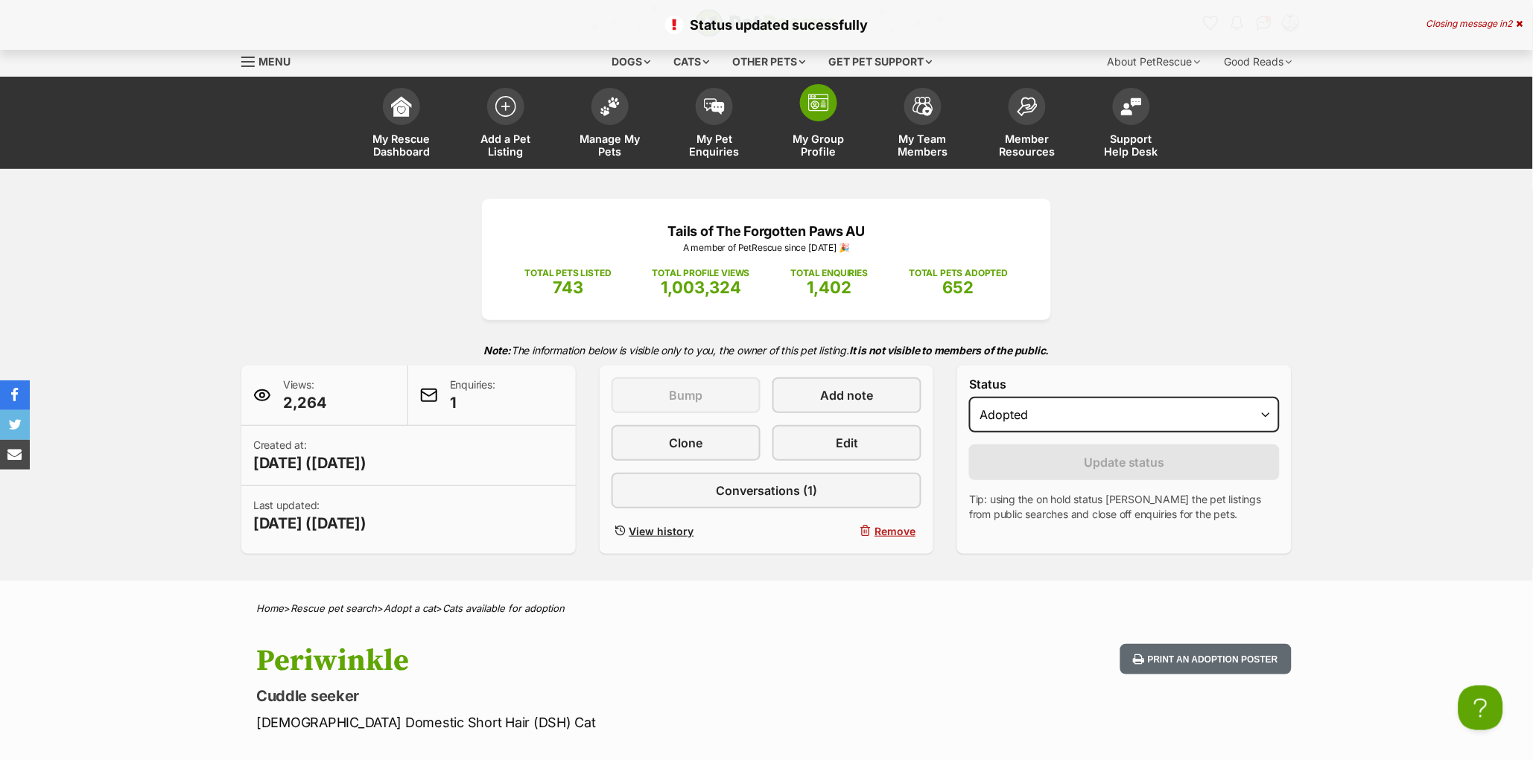
click at [831, 139] on span "My Group Profile" at bounding box center [818, 145] width 67 height 25
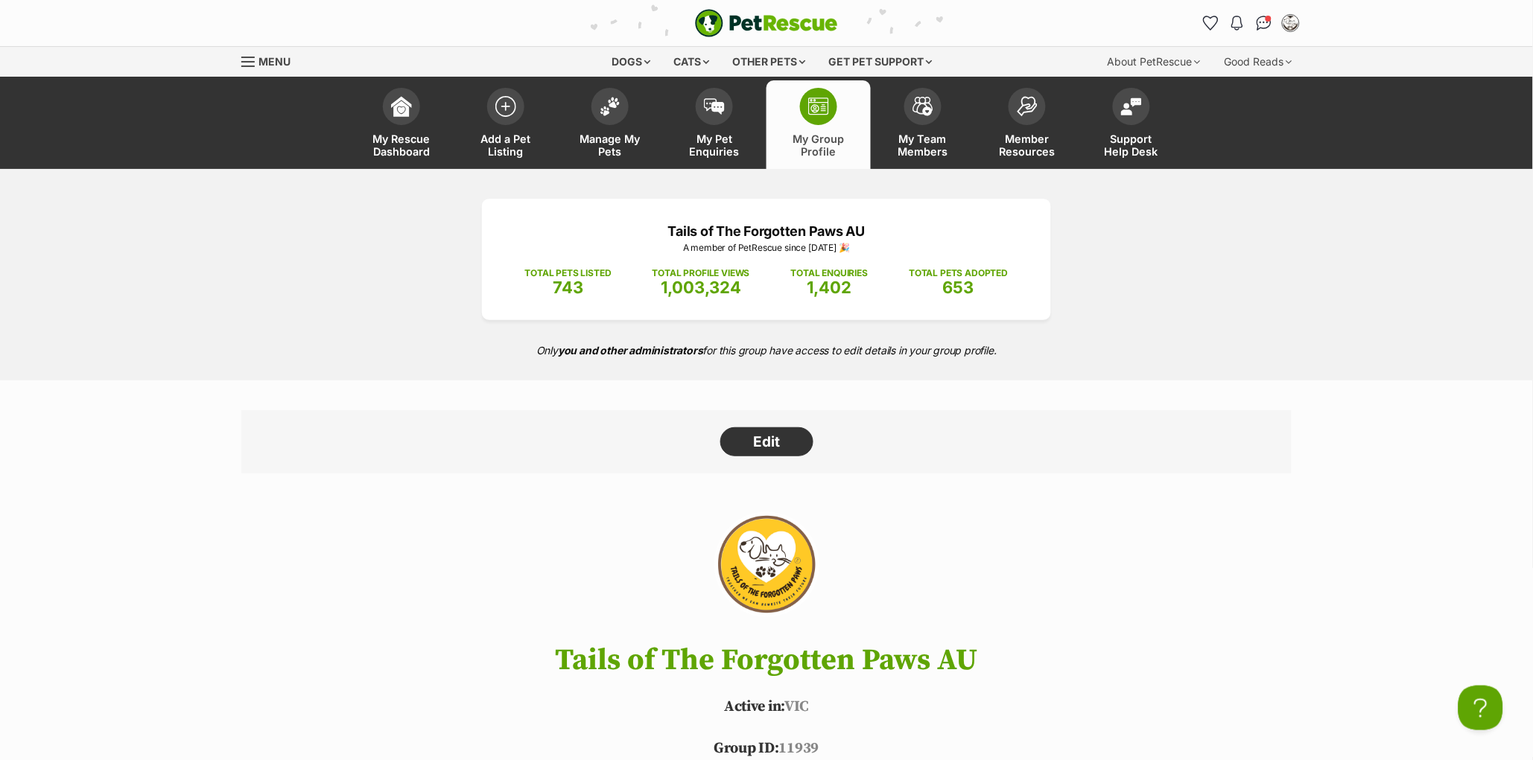
click at [611, 109] on img at bounding box center [610, 102] width 21 height 19
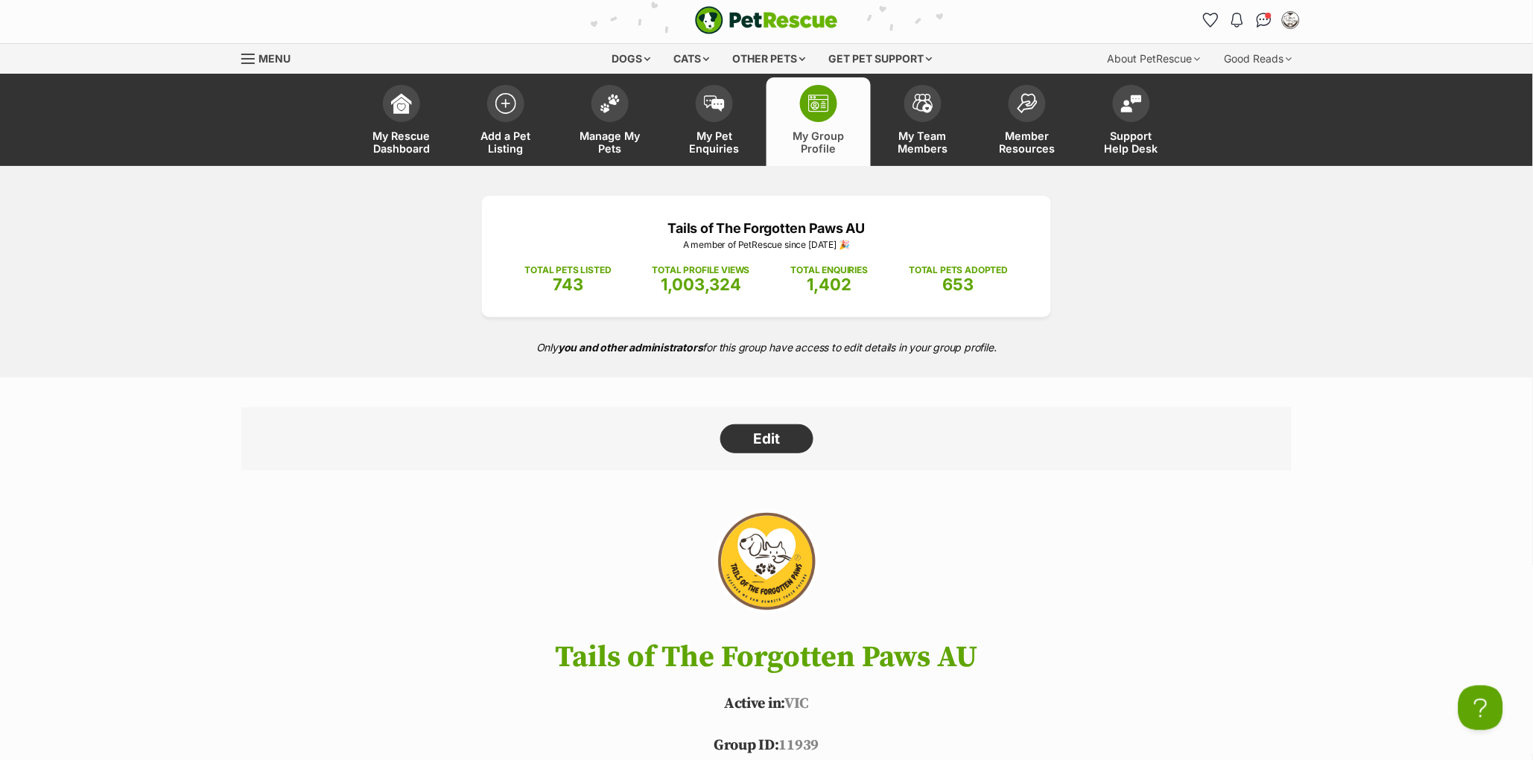
scroll to position [6, 0]
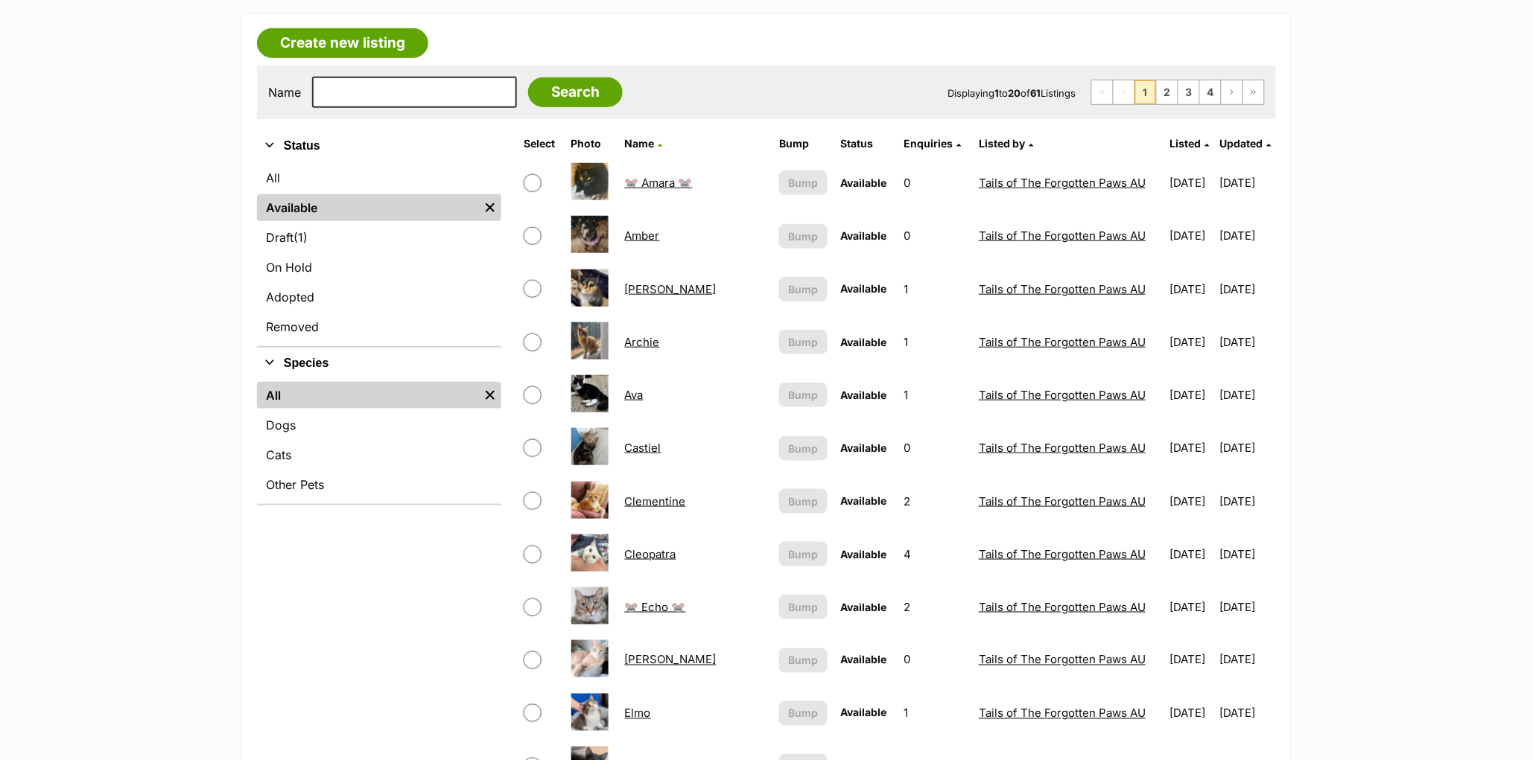
scroll to position [322, 0]
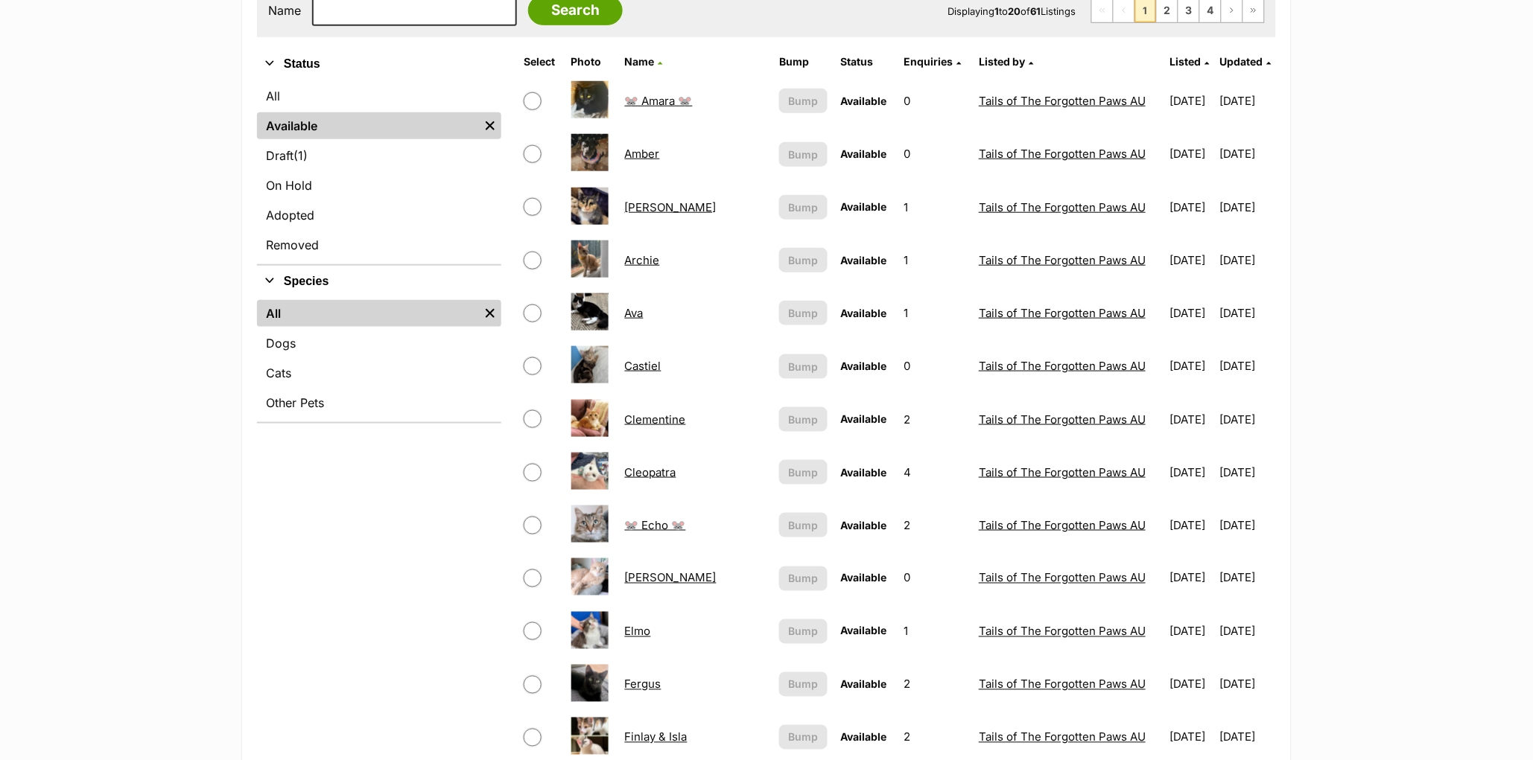
click at [640, 483] on td "Cleopatra" at bounding box center [695, 472] width 153 height 51
click at [529, 468] on input "checkbox" at bounding box center [533, 473] width 18 height 18
checkbox input "true"
click at [635, 472] on link "Cleopatra" at bounding box center [650, 472] width 51 height 14
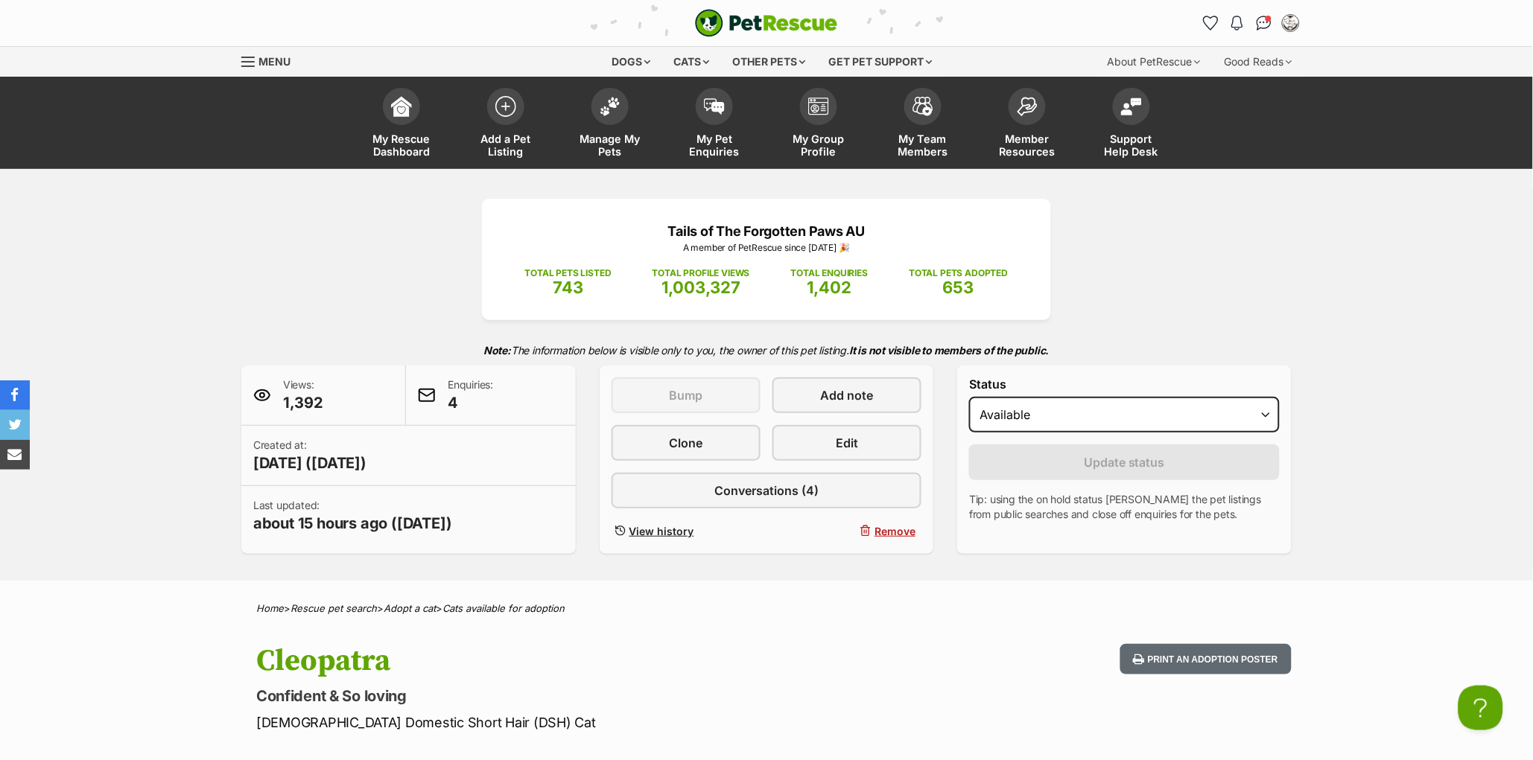
select select "on_hold"
click at [969, 429] on select "Draft - not available as listing has enquires Available On hold Adopted" at bounding box center [1124, 415] width 311 height 36
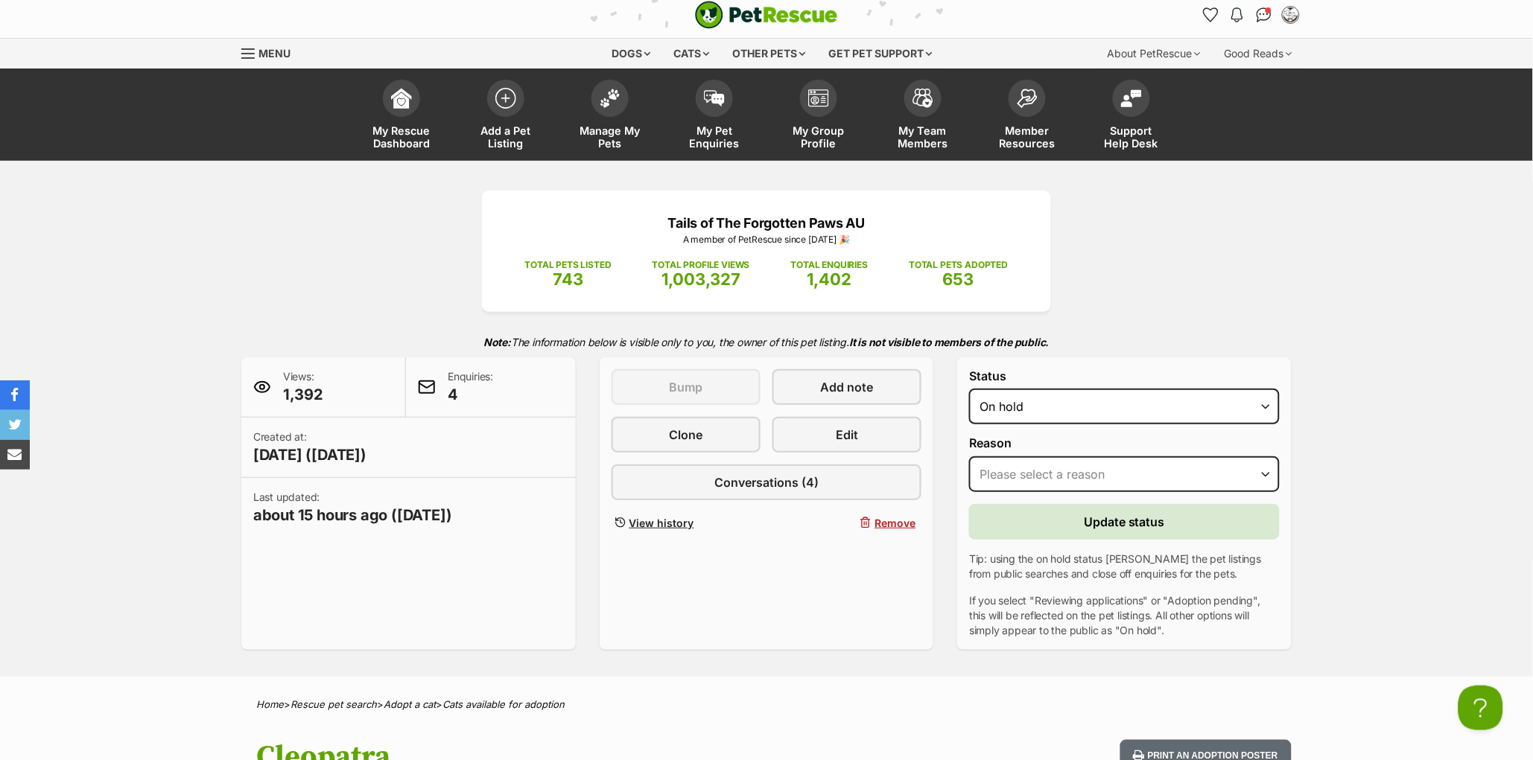
scroll to position [23, 0]
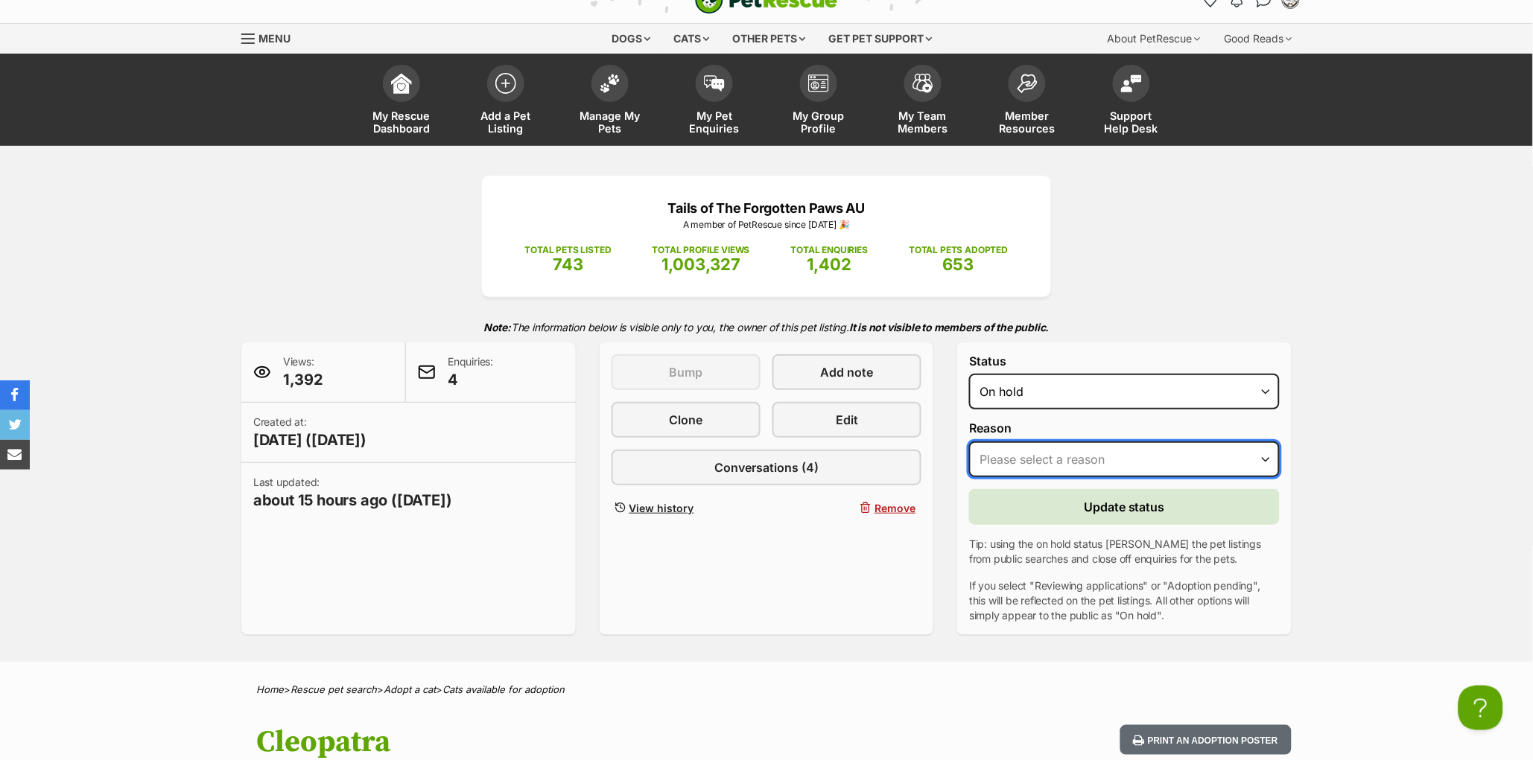
click at [1012, 477] on select "Please select a reason Medical reasons Reviewing applications Adoption pending …" at bounding box center [1124, 460] width 311 height 36
select select "medical"
click at [969, 472] on select "Please select a reason Medical reasons Reviewing applications Adoption pending …" at bounding box center [1124, 460] width 311 height 36
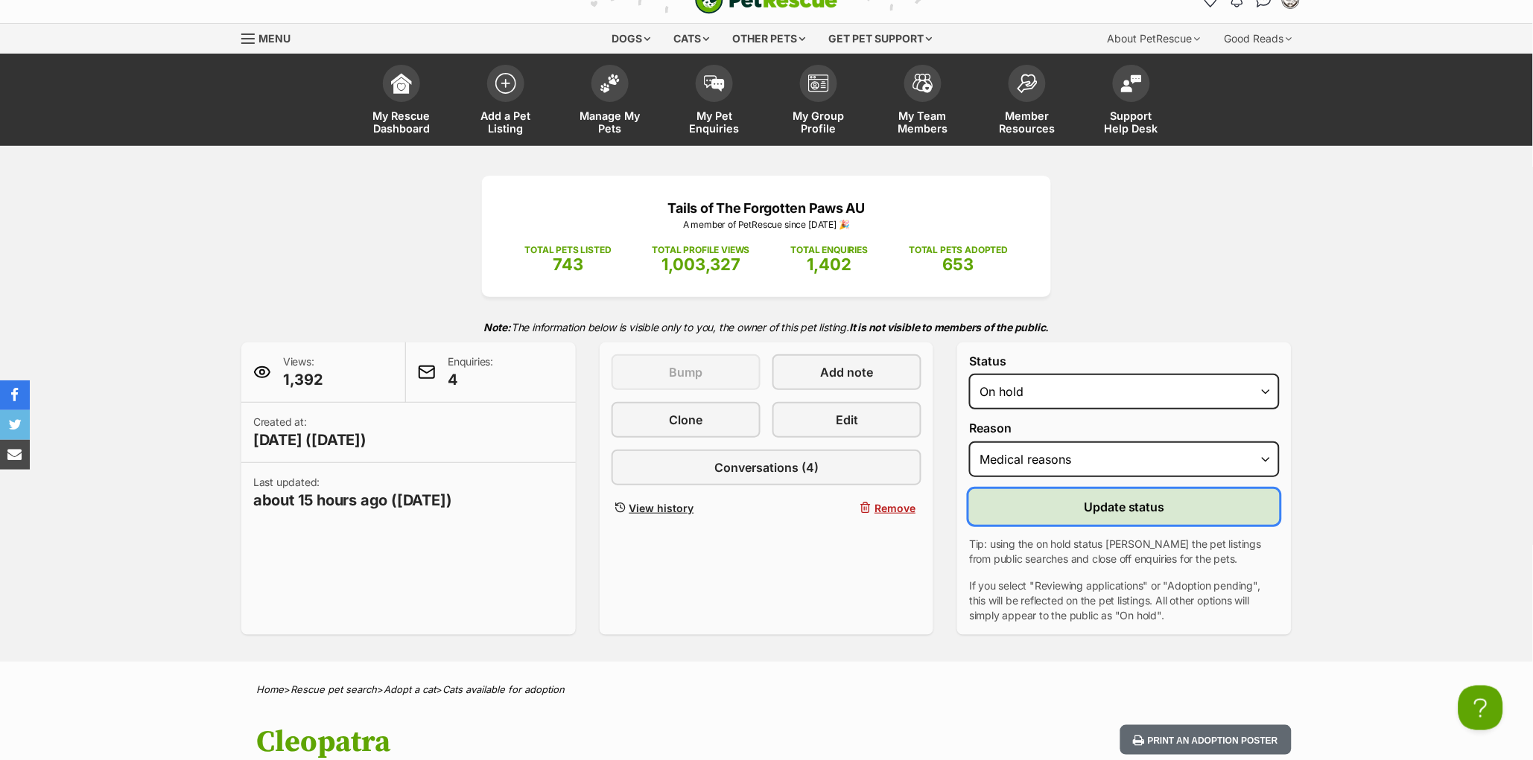
click at [1034, 525] on button "Update status" at bounding box center [1124, 507] width 311 height 36
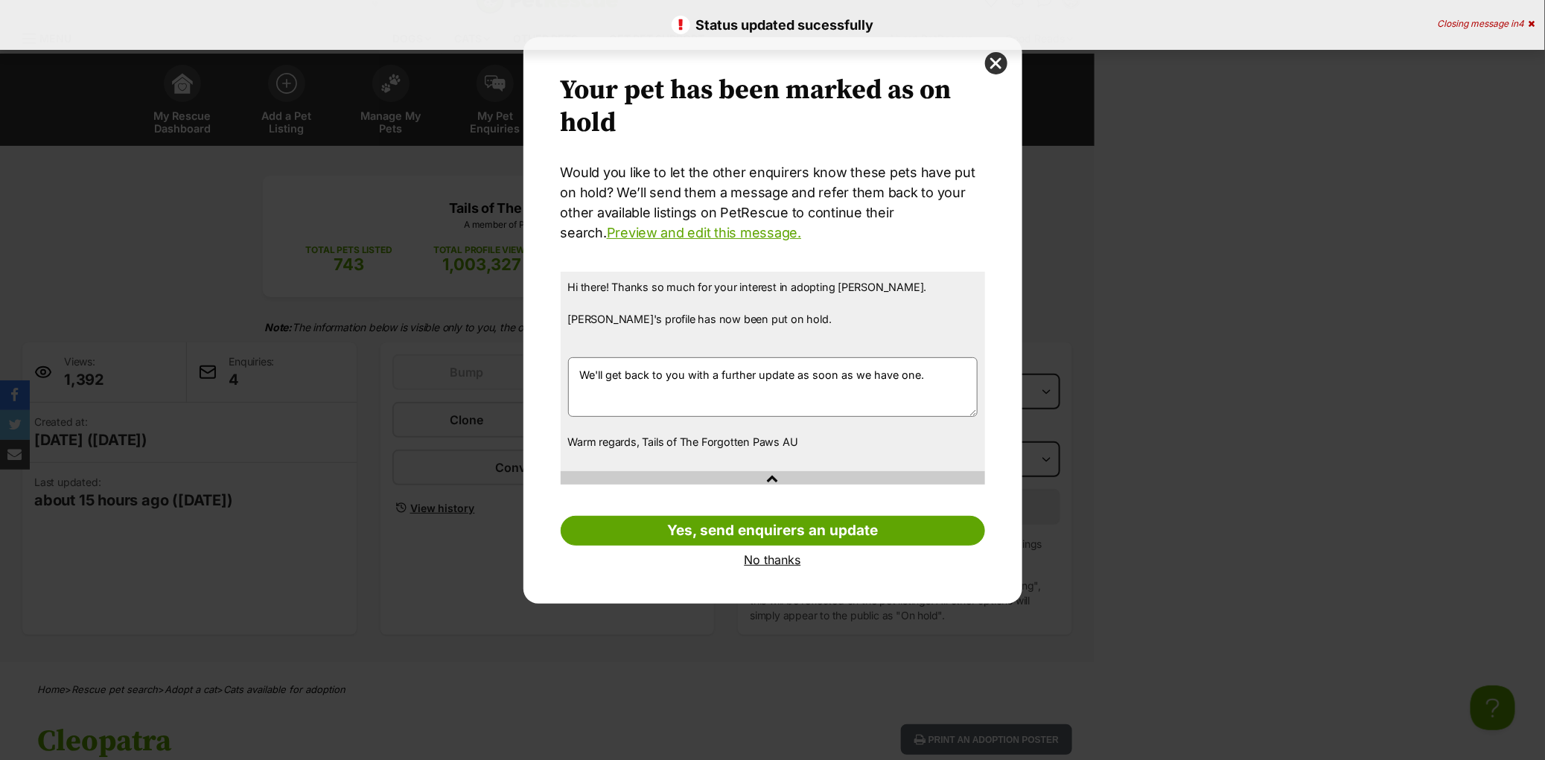
click at [762, 559] on link "No thanks" at bounding box center [773, 559] width 425 height 13
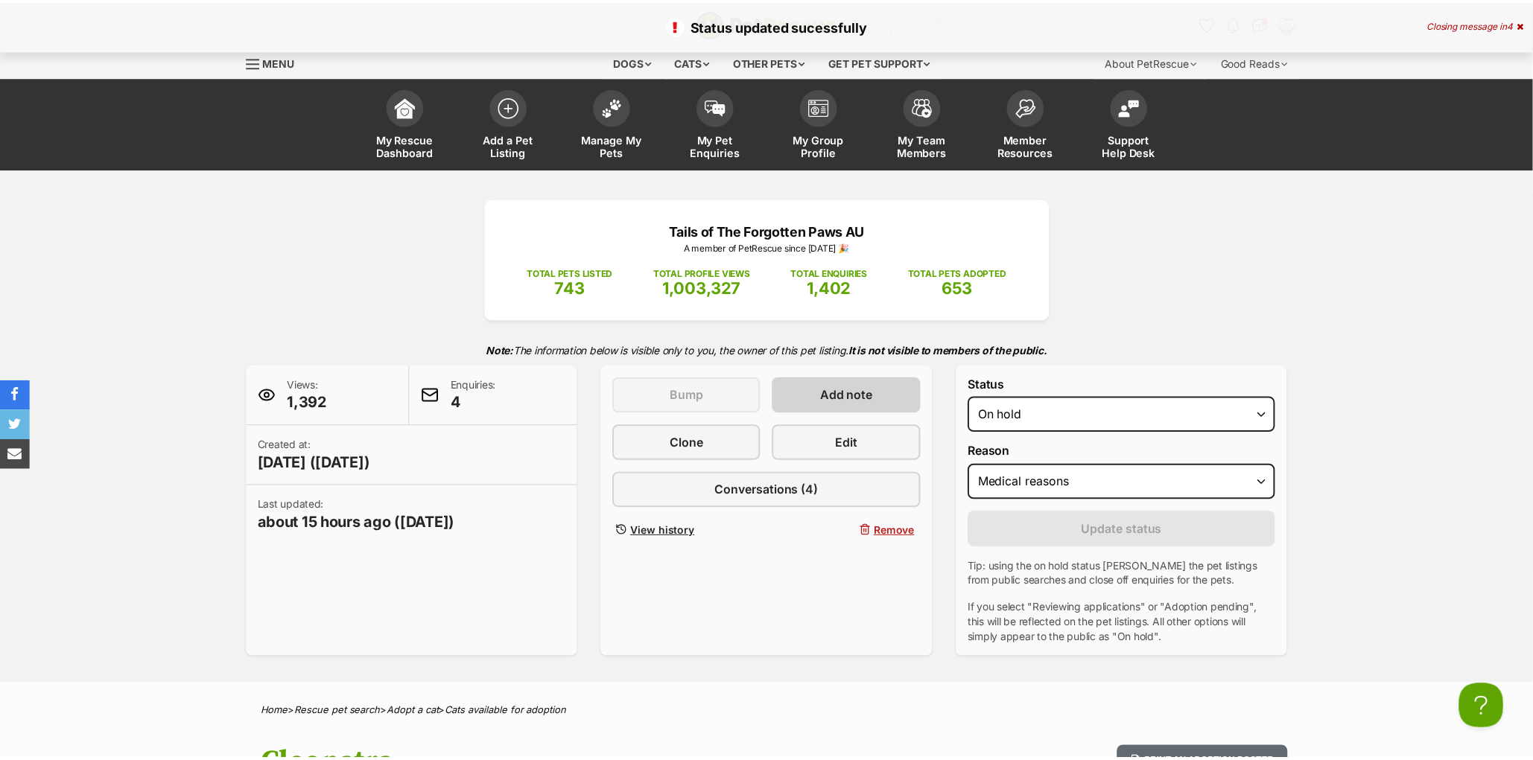
scroll to position [23, 0]
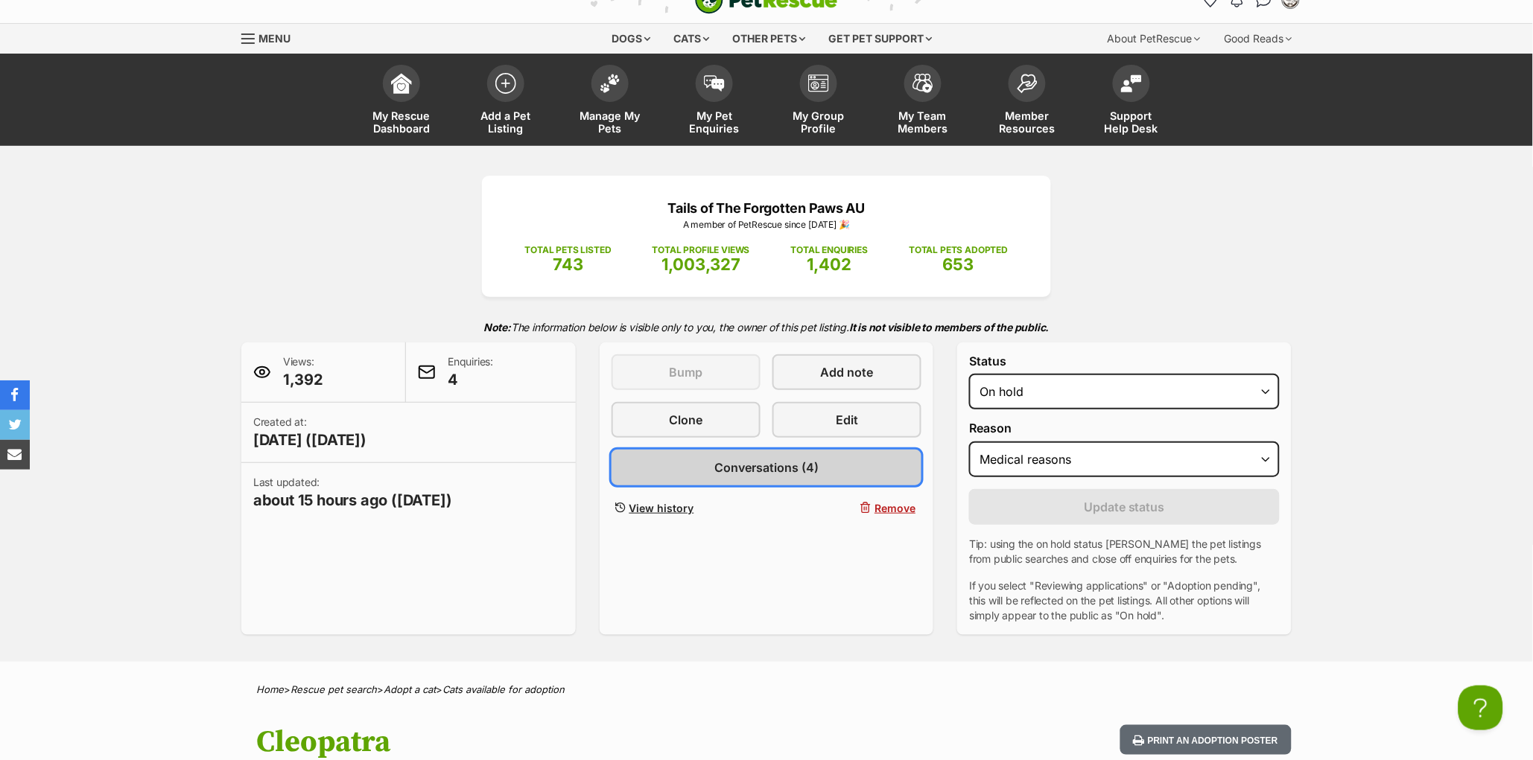
click at [729, 477] on span "Conversations (4)" at bounding box center [766, 468] width 104 height 18
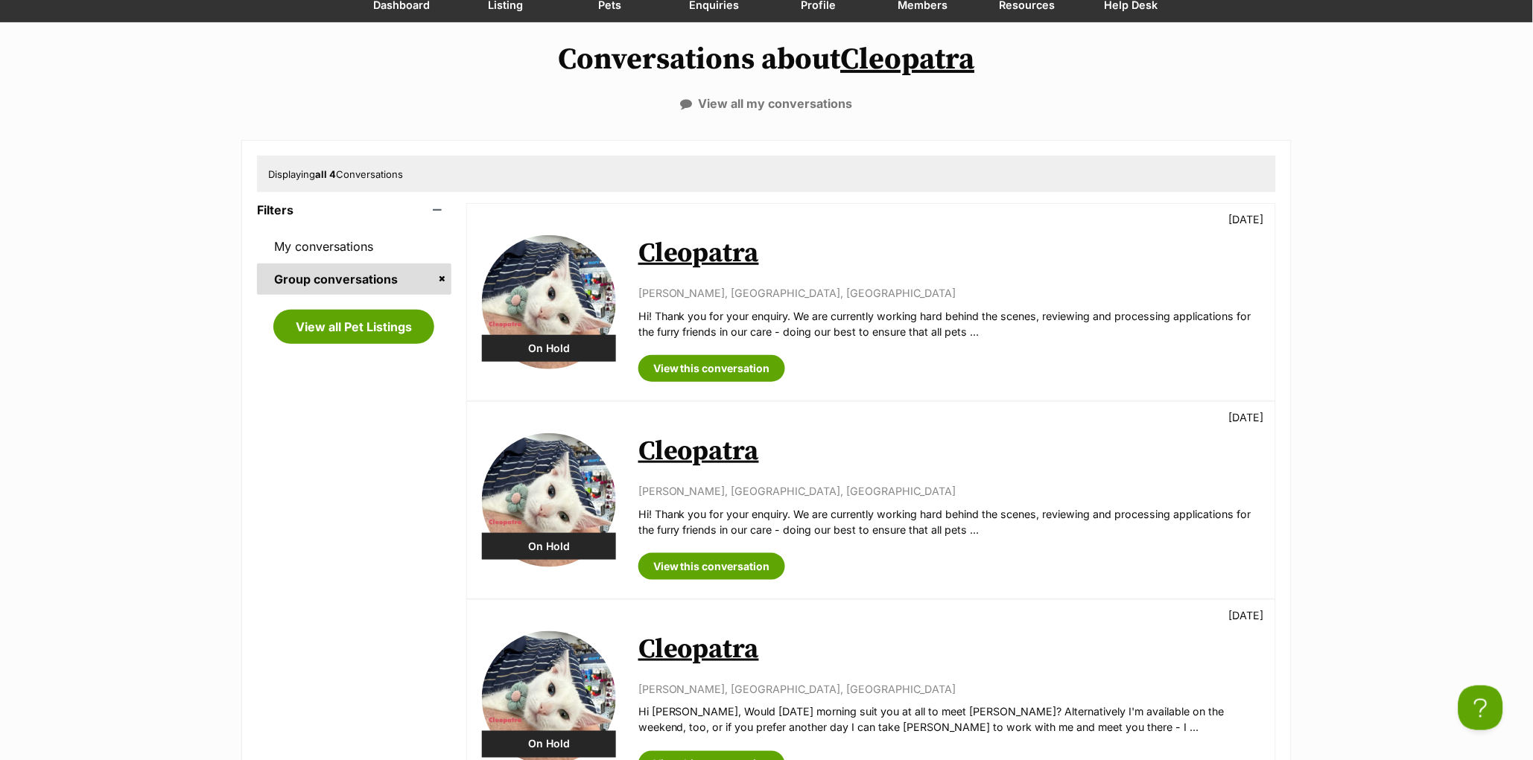
scroll to position [147, 0]
click at [694, 562] on link "View this conversation" at bounding box center [711, 566] width 147 height 27
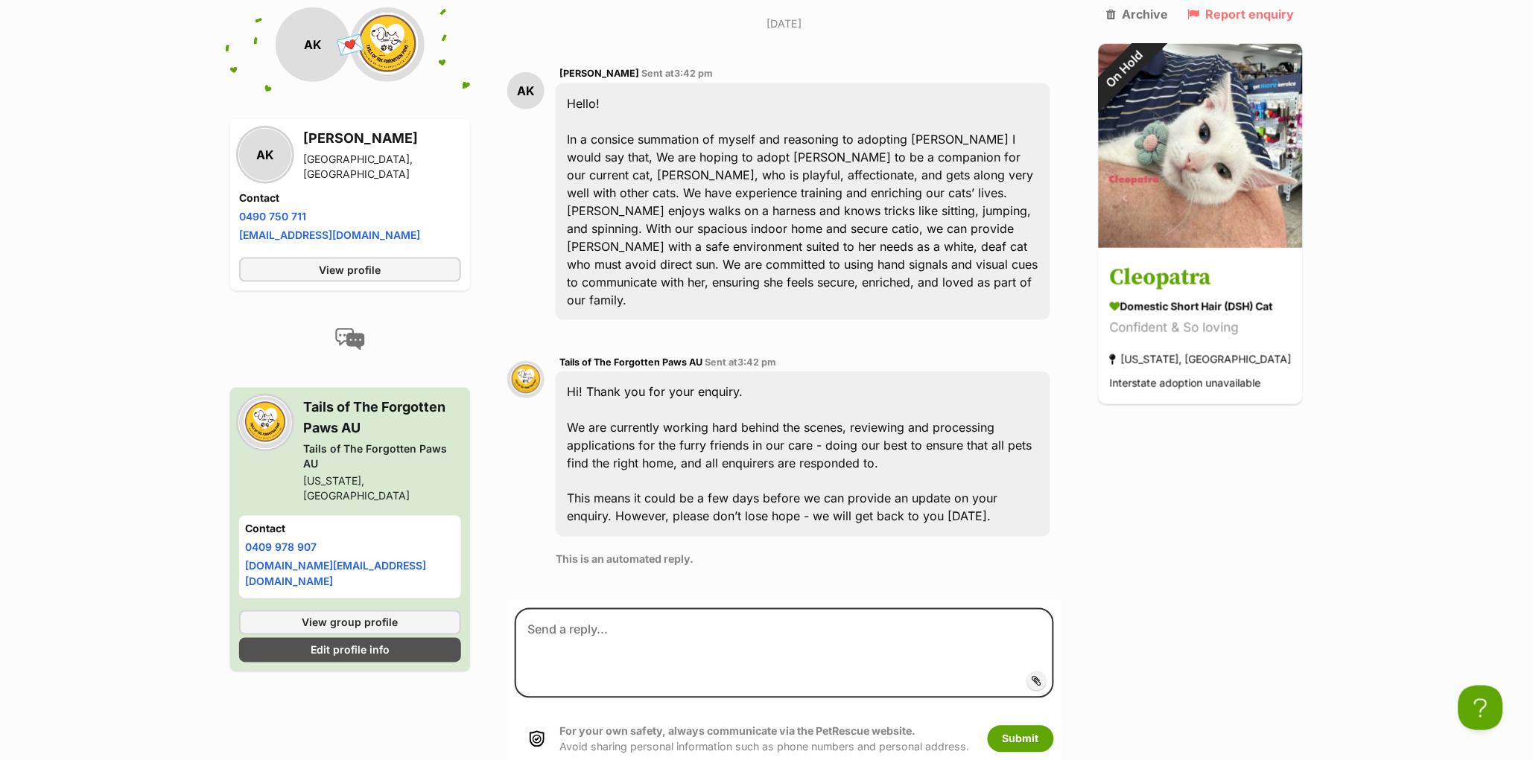
scroll to position [392, 0]
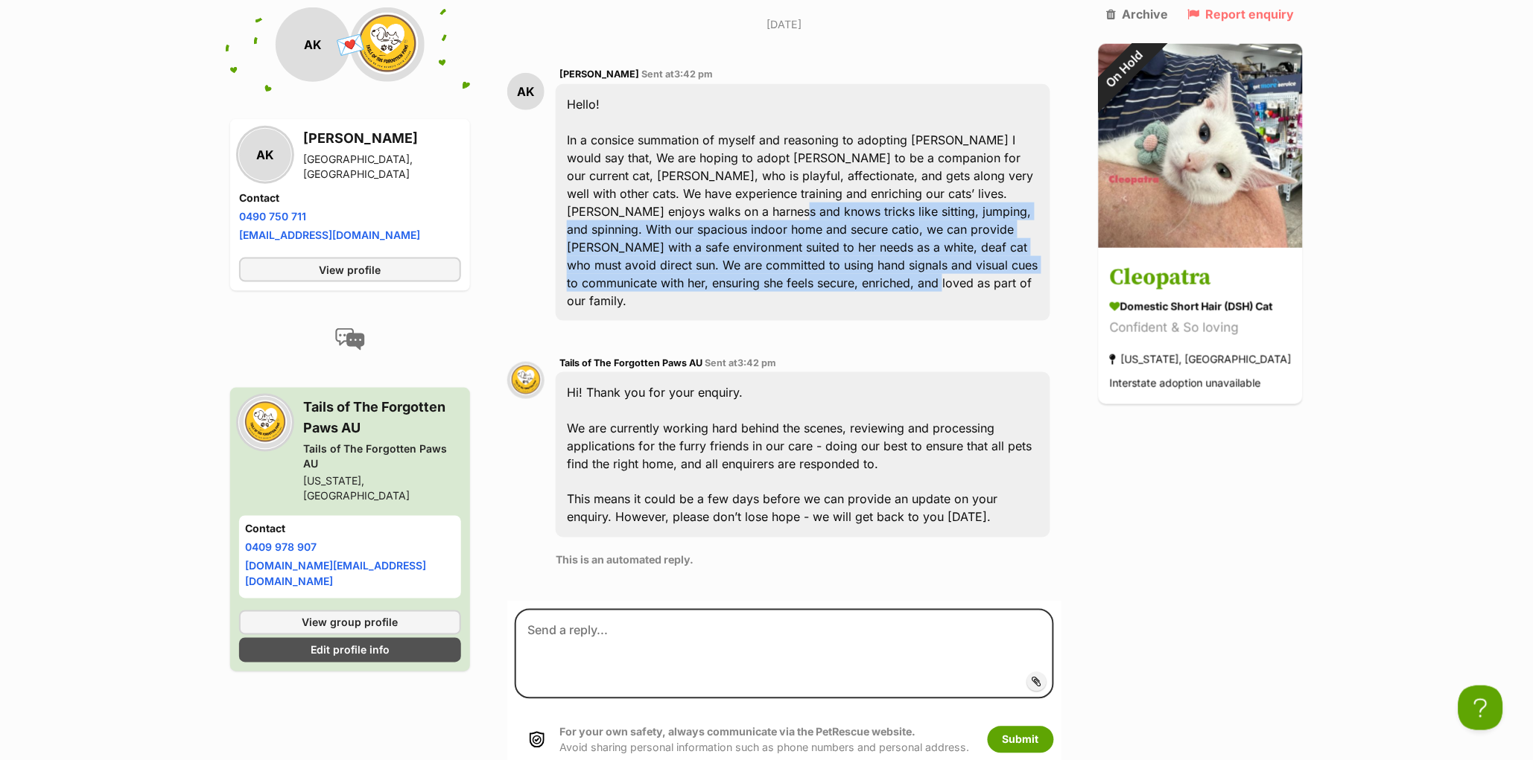
drag, startPoint x: 692, startPoint y: 168, endPoint x: 706, endPoint y: 265, distance: 98.6
click at [706, 265] on div "AK [PERSON_NAME] Sent at 3:42 pm Hello! In a consice summation of myself and re…" at bounding box center [784, 193] width 554 height 278
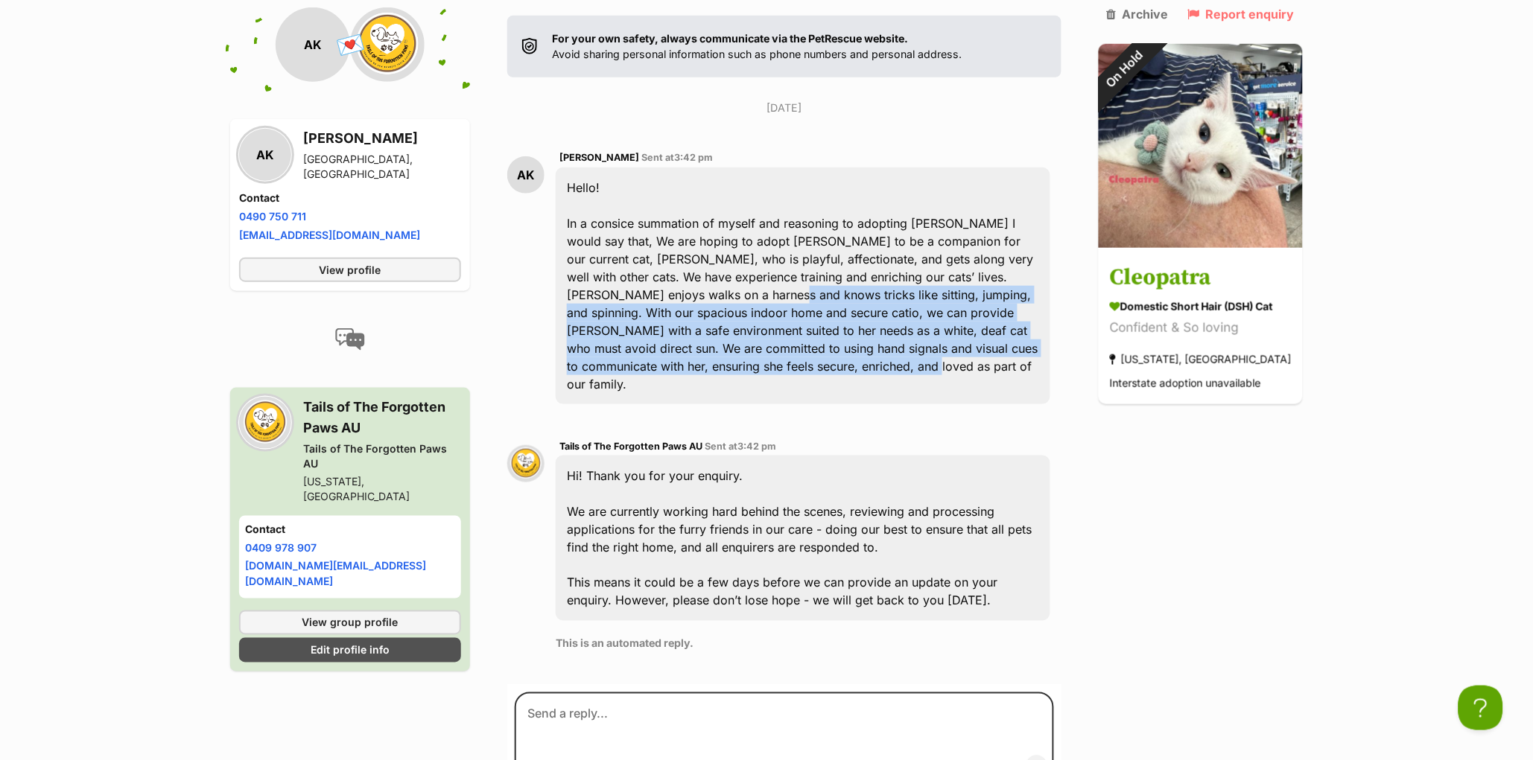
scroll to position [0, 0]
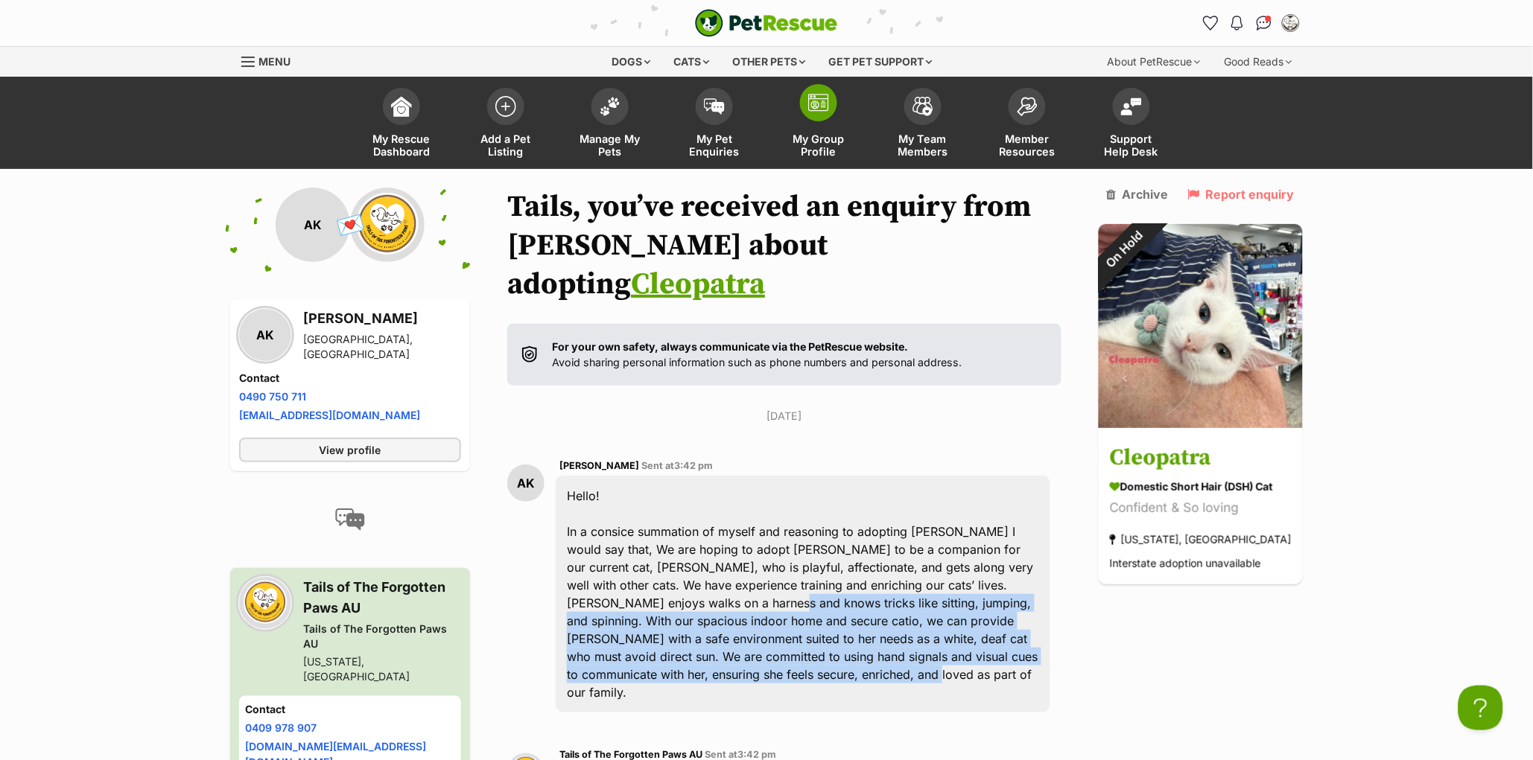
click at [814, 106] on img at bounding box center [818, 103] width 21 height 18
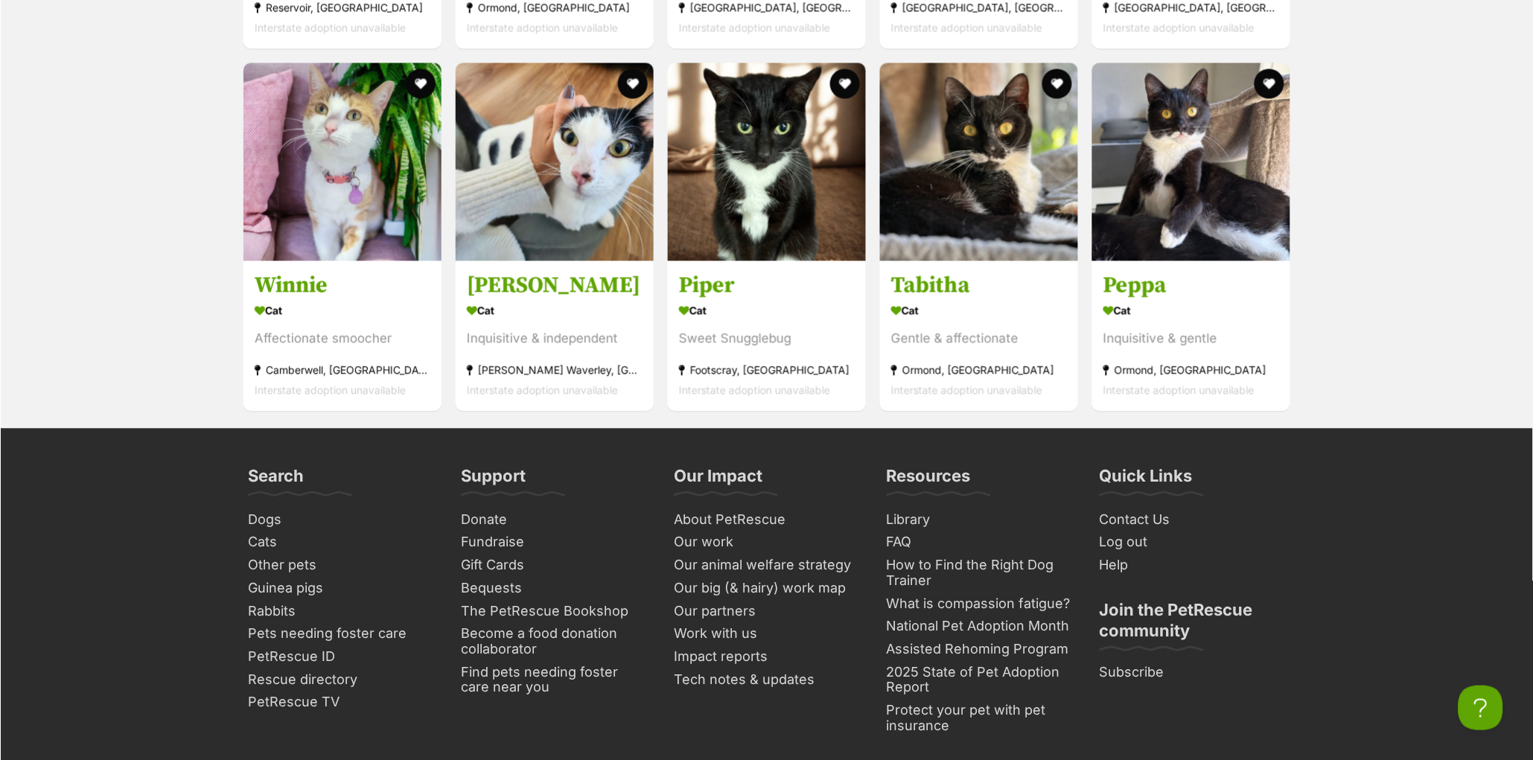
scroll to position [6026, 0]
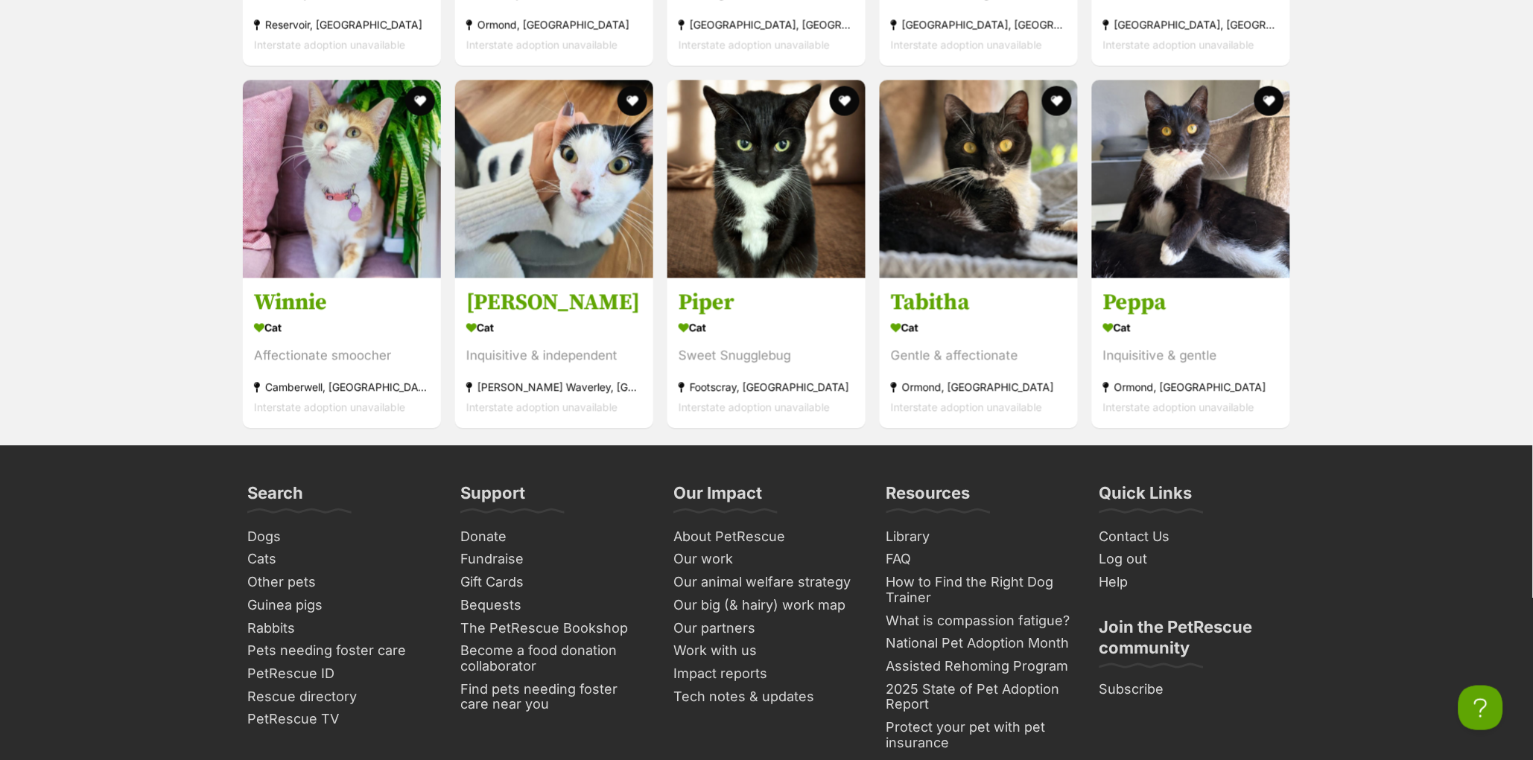
drag, startPoint x: 95, startPoint y: 130, endPoint x: 5, endPoint y: 95, distance: 96.0
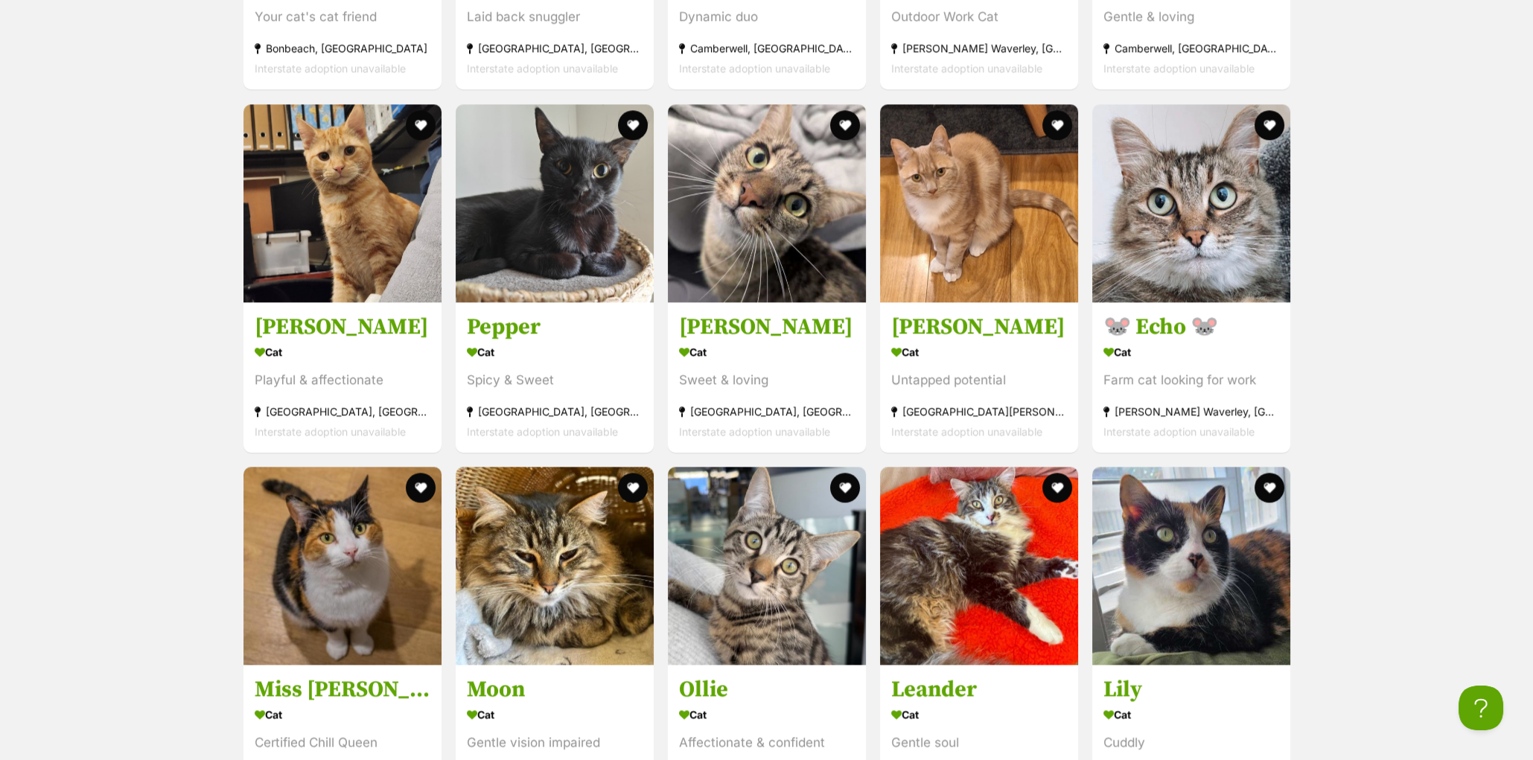
scroll to position [4725, 0]
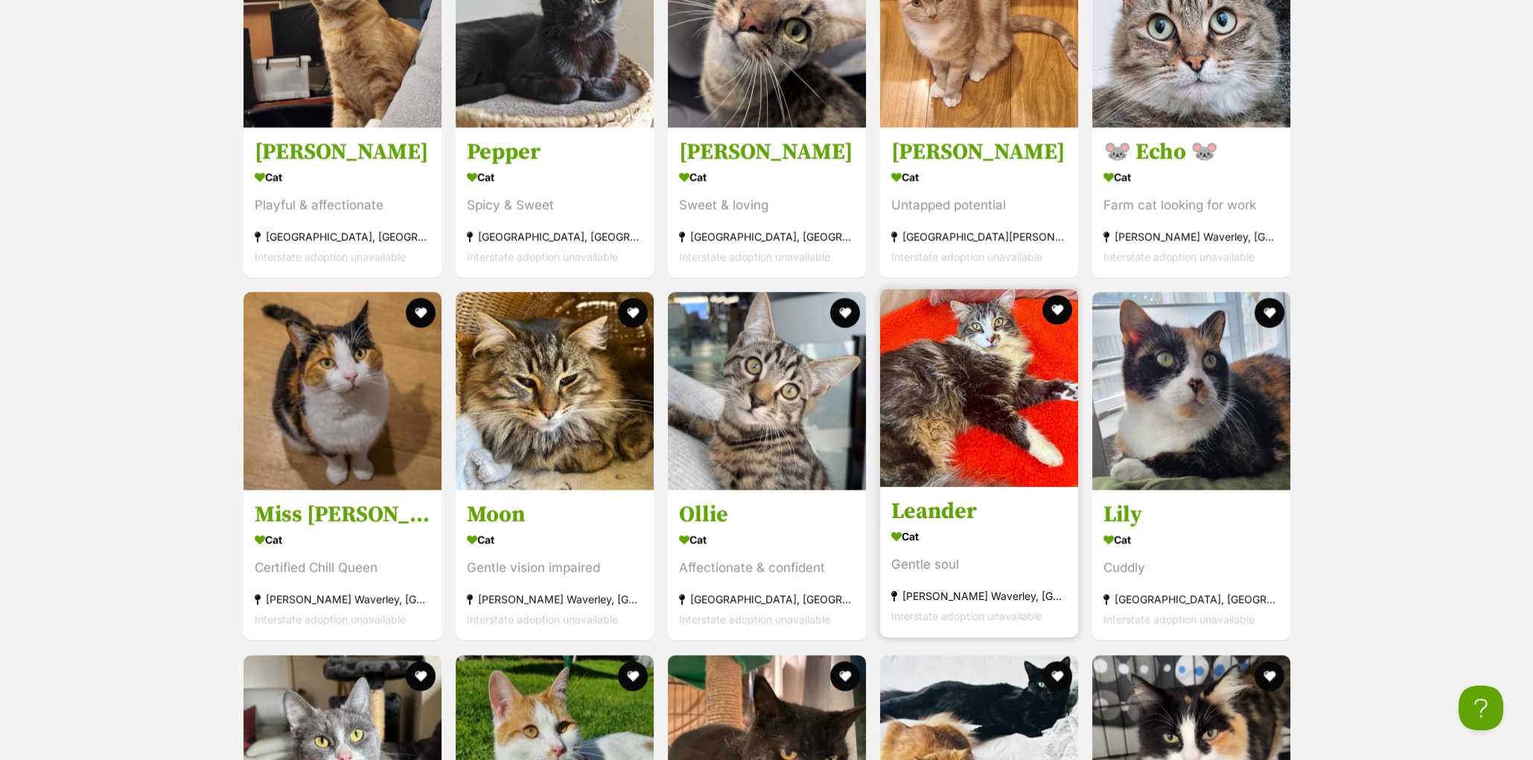
click at [954, 527] on h3 "Leander" at bounding box center [979, 512] width 176 height 28
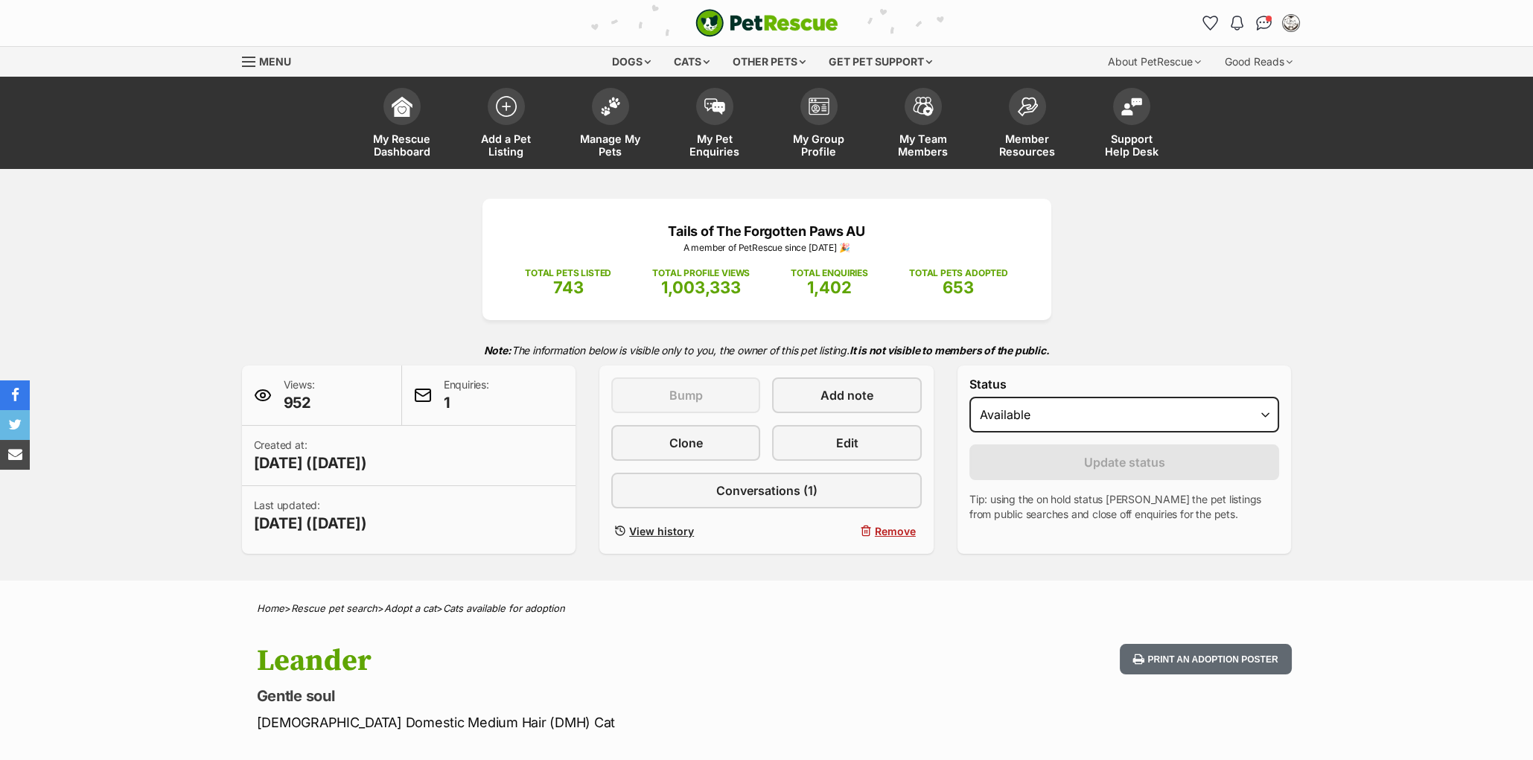
select select "on_hold"
click at [970, 427] on select "Draft - not available as listing has enquires Available On hold Adopted" at bounding box center [1125, 415] width 311 height 36
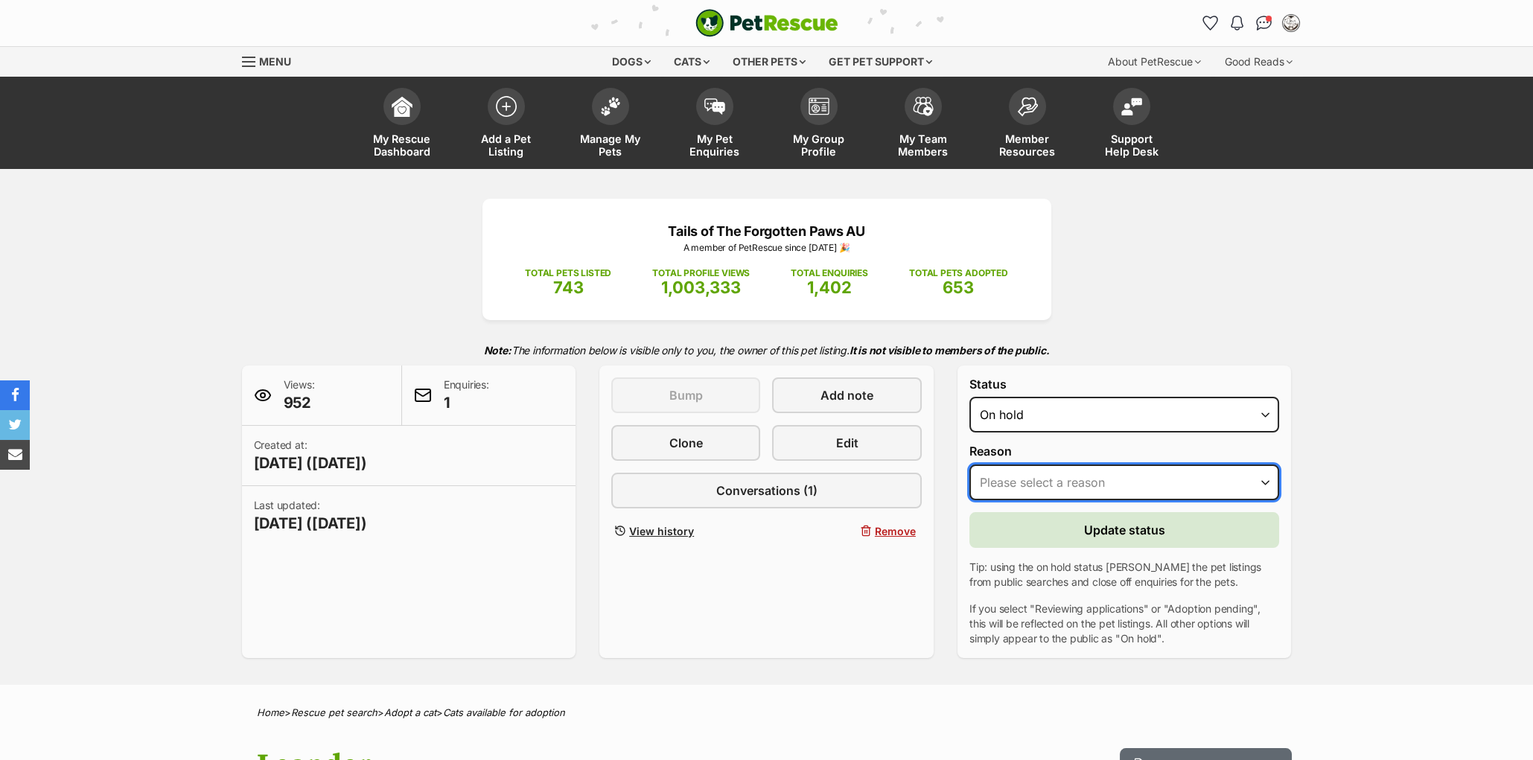
click at [1047, 500] on select "Please select a reason Medical reasons Reviewing applications Adoption pending …" at bounding box center [1125, 483] width 311 height 36
select select "adoption_pending"
click at [970, 495] on select "Please select a reason Medical reasons Reviewing applications Adoption pending …" at bounding box center [1125, 483] width 311 height 36
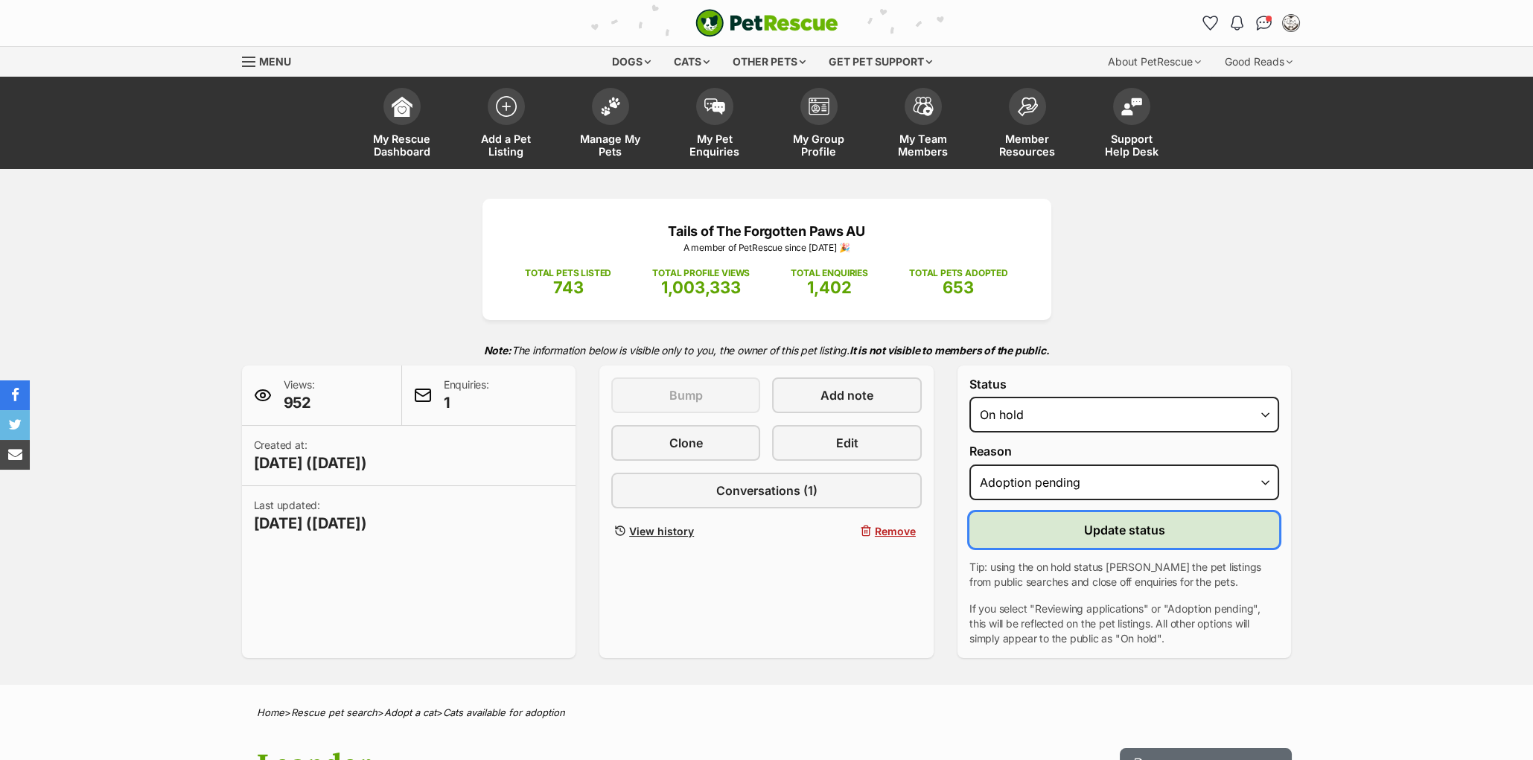
click at [1068, 548] on button "Update status" at bounding box center [1125, 530] width 311 height 36
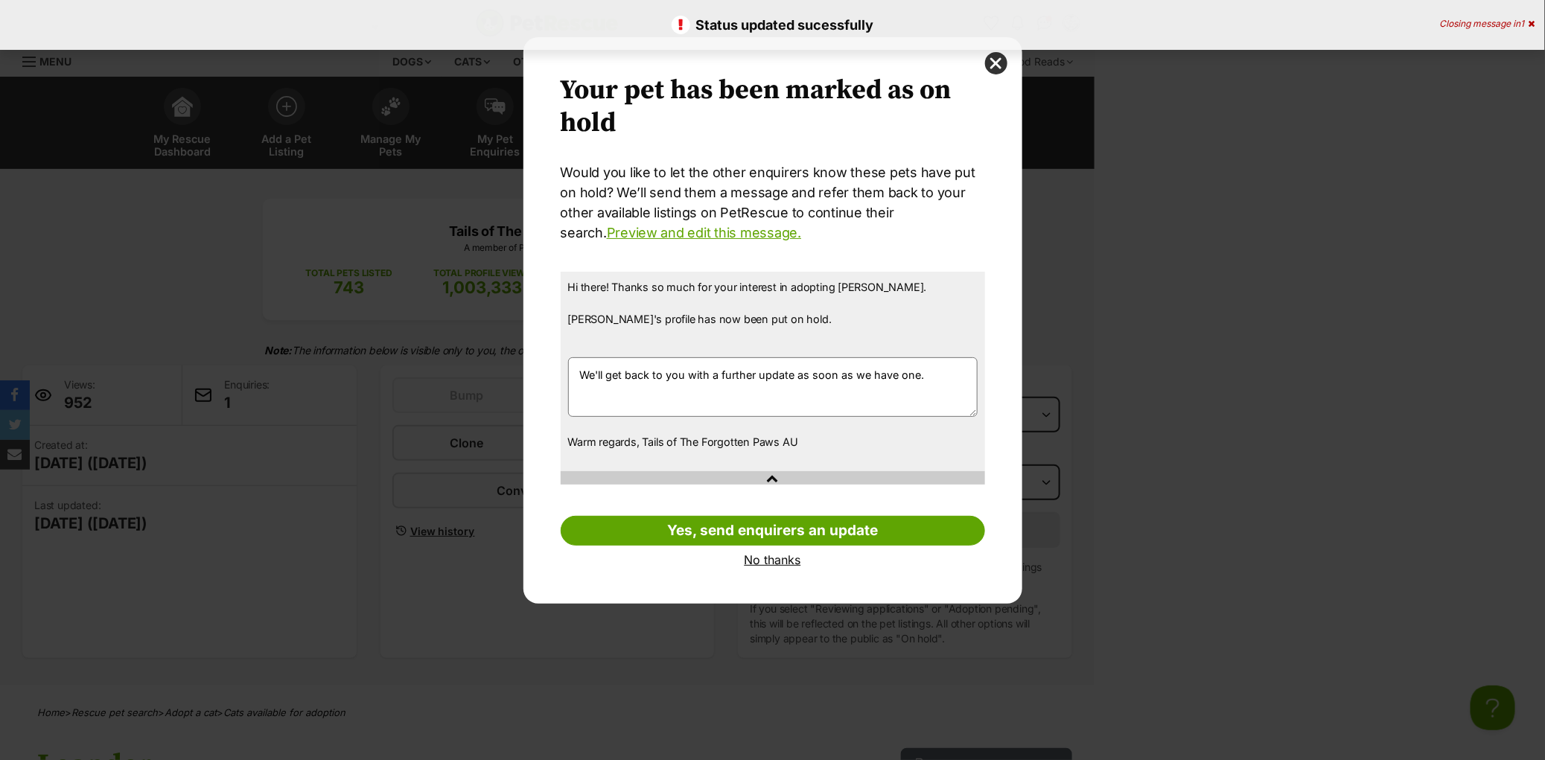
click at [758, 560] on link "No thanks" at bounding box center [773, 559] width 425 height 13
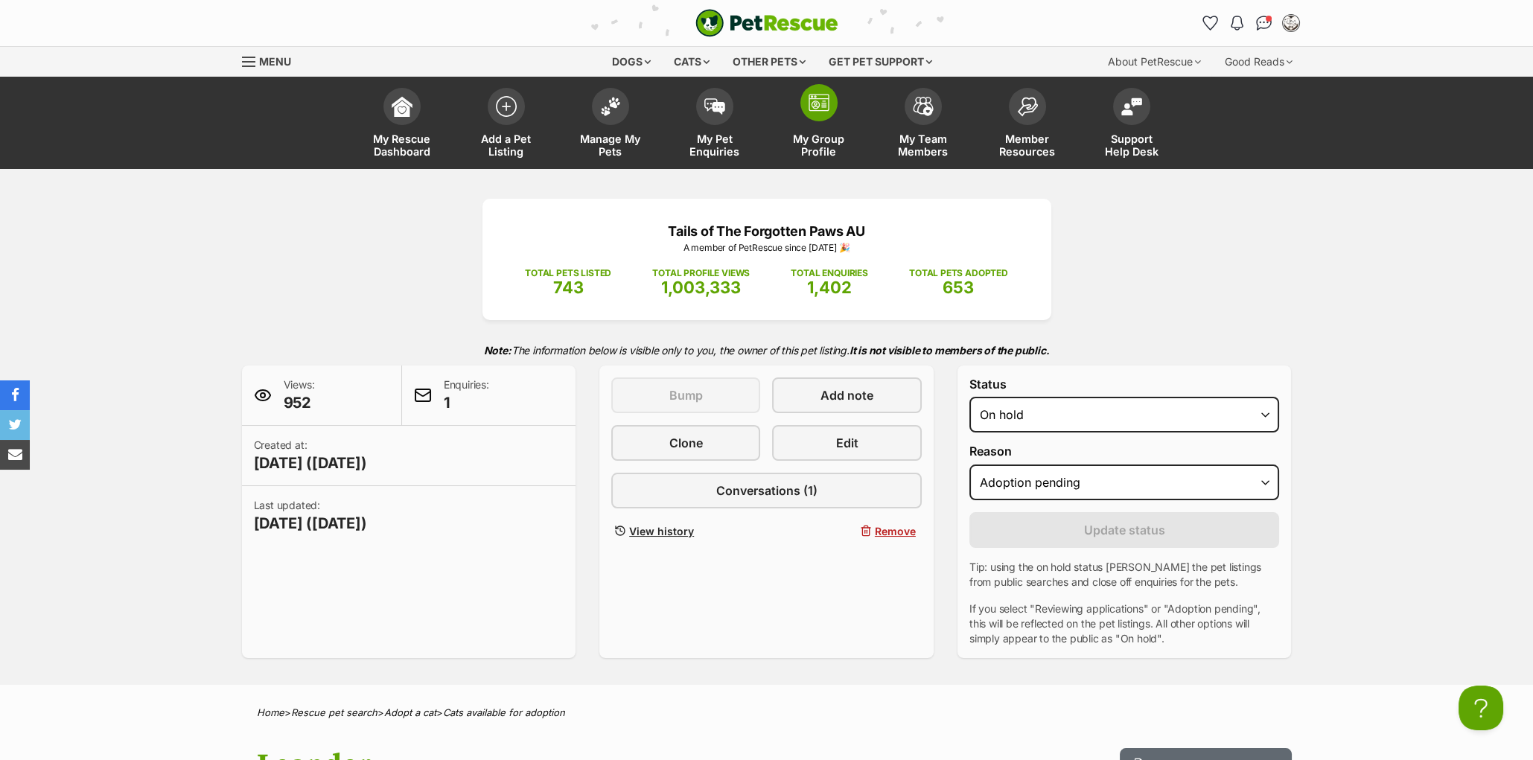
click at [818, 106] on img at bounding box center [819, 103] width 21 height 18
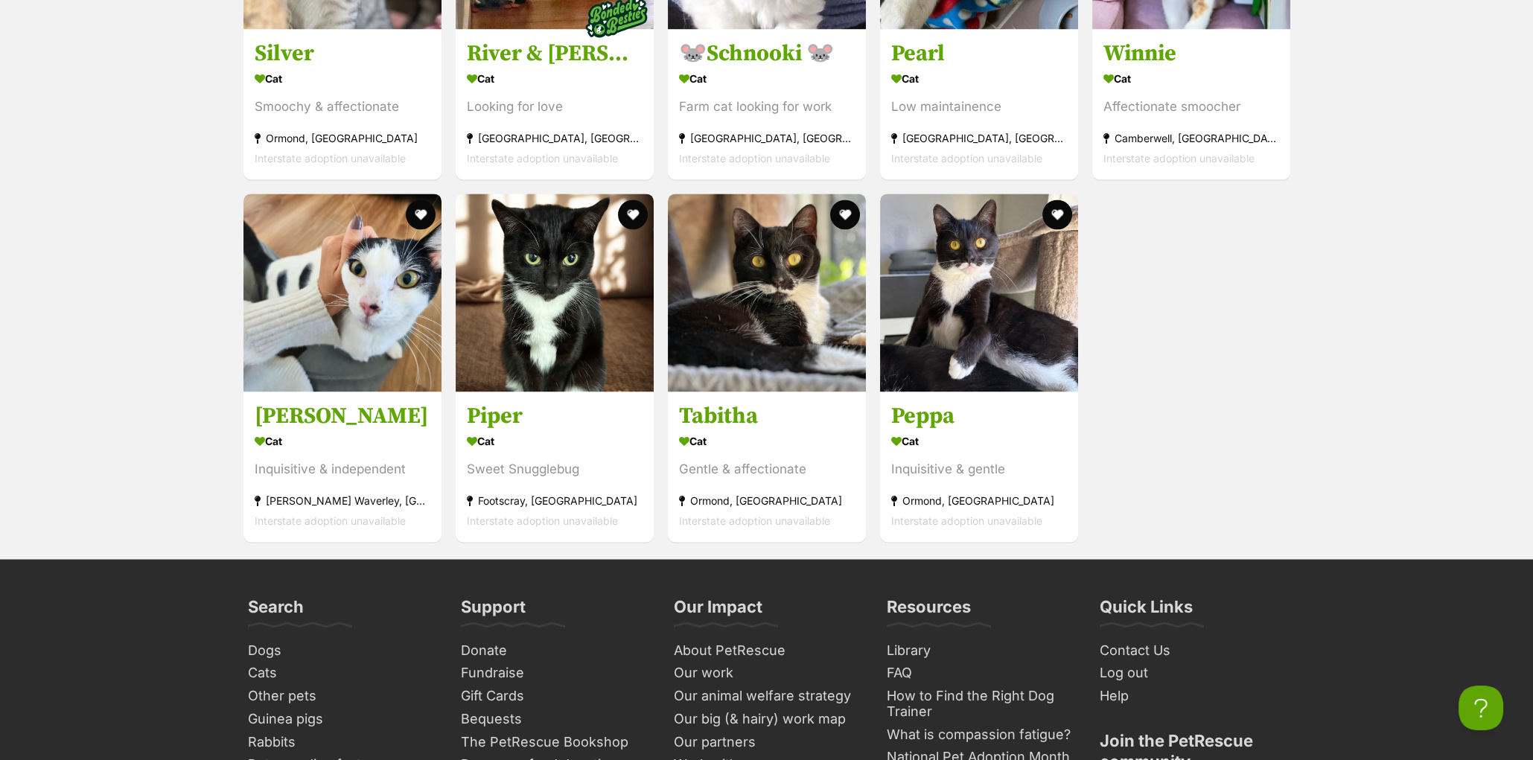
scroll to position [5915, 0]
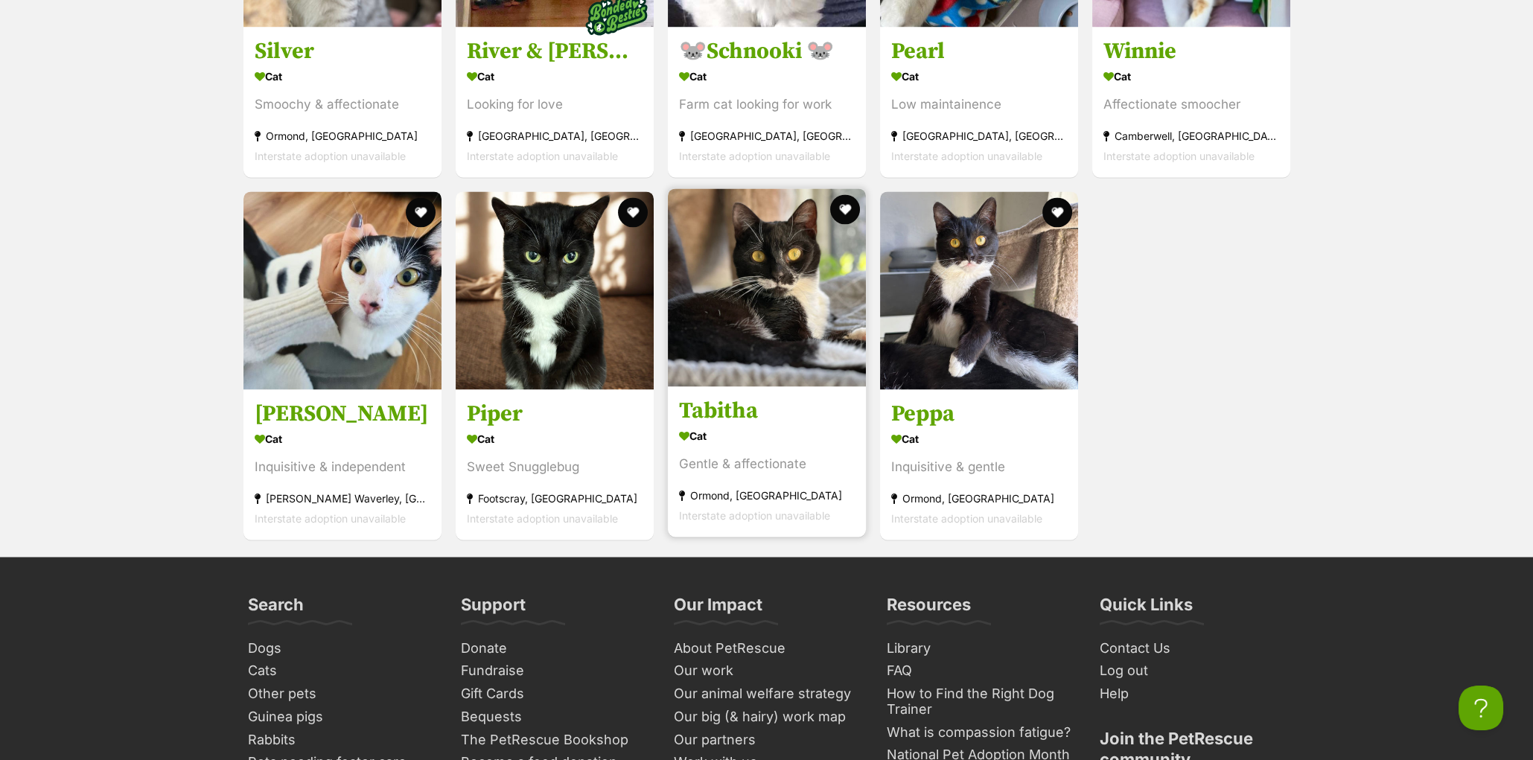
click at [720, 426] on h3 "Tabitha" at bounding box center [767, 412] width 176 height 28
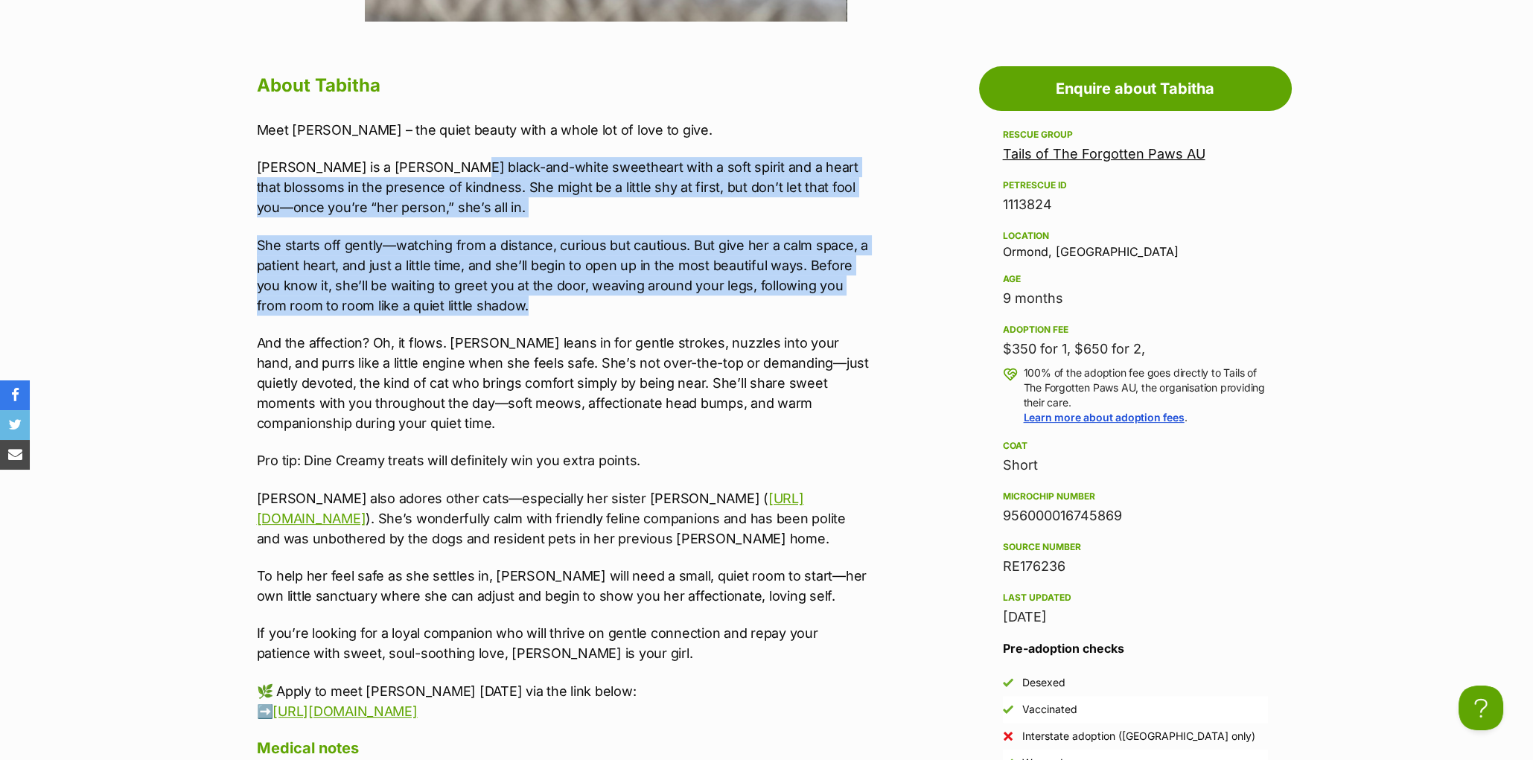
drag, startPoint x: 451, startPoint y: 187, endPoint x: 716, endPoint y: 329, distance: 300.9
click at [716, 329] on div "Meet [PERSON_NAME] – the quiet beauty with a whole lot of love to give. [PERSON…" at bounding box center [564, 421] width 615 height 602
click at [635, 309] on p "She starts off gently—watching from a distance, curious but cautious. But give …" at bounding box center [564, 275] width 615 height 80
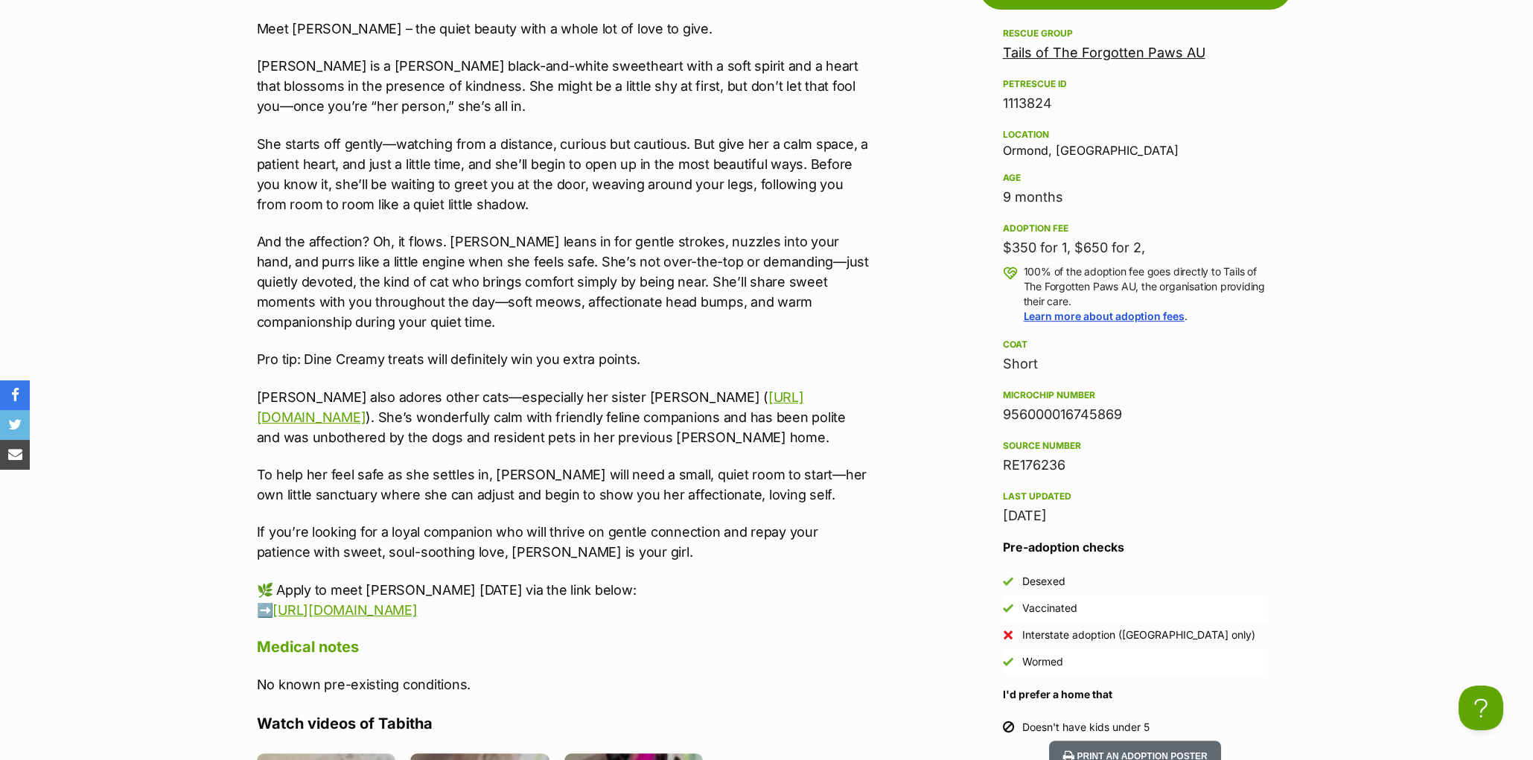
scroll to position [1348, 0]
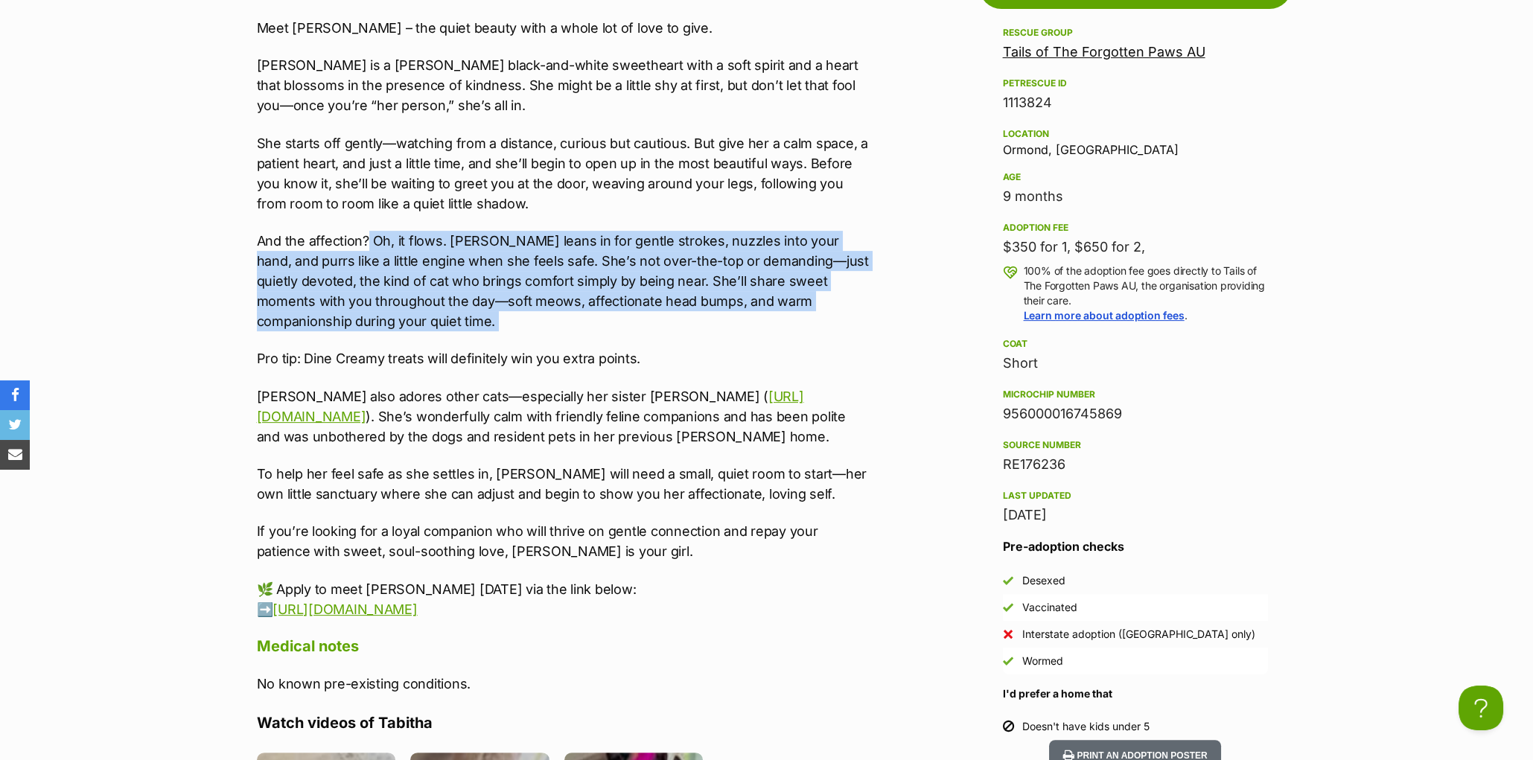
drag, startPoint x: 380, startPoint y: 275, endPoint x: 780, endPoint y: 364, distance: 410.5
click at [780, 364] on div "Meet Tabitha – the quiet beauty with a whole lot of love to give. Tabitha is a …" at bounding box center [564, 319] width 615 height 602
click at [786, 370] on div "Meet Tabitha – the quiet beauty with a whole lot of love to give. Tabitha is a …" at bounding box center [564, 319] width 615 height 602
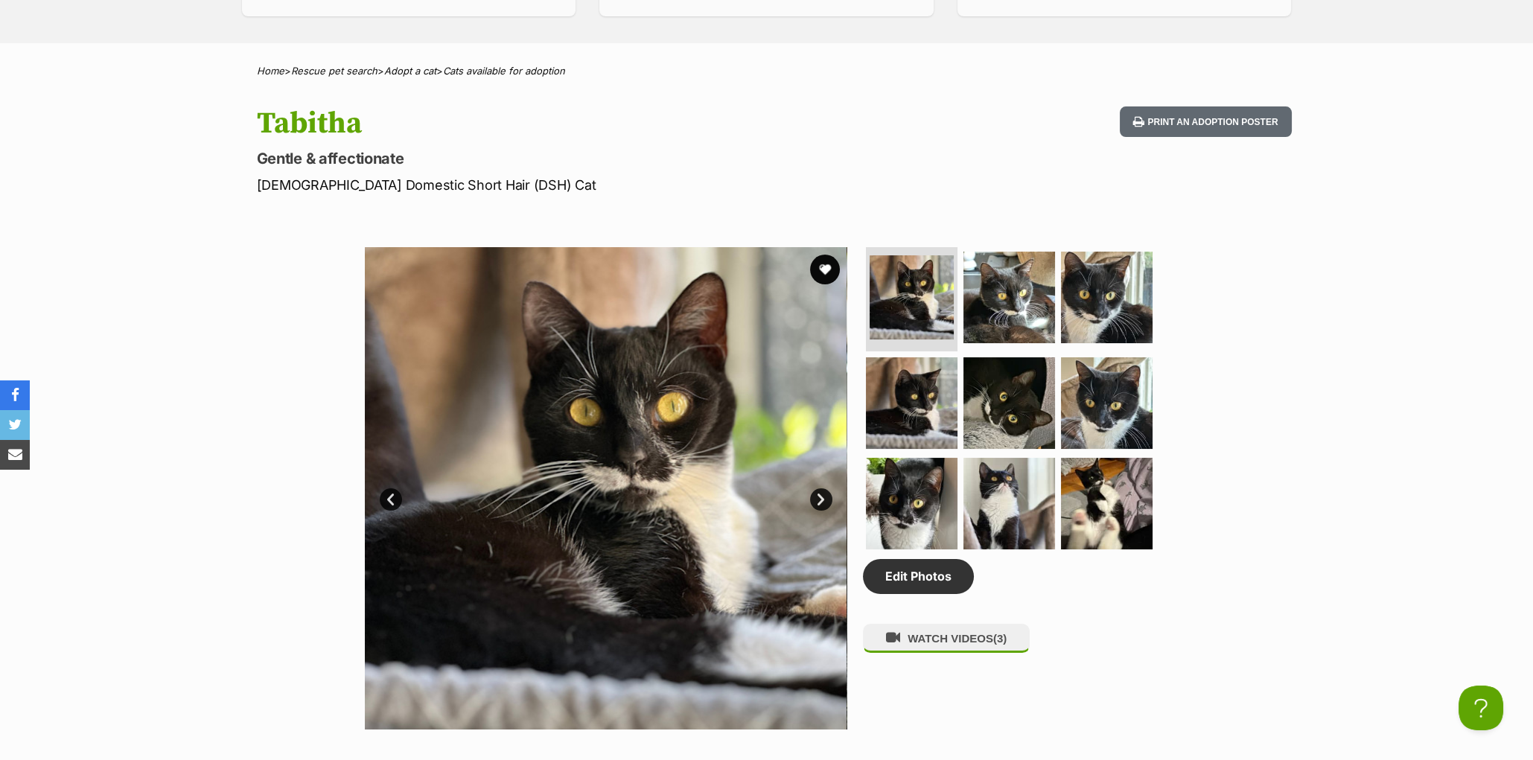
scroll to position [200, 0]
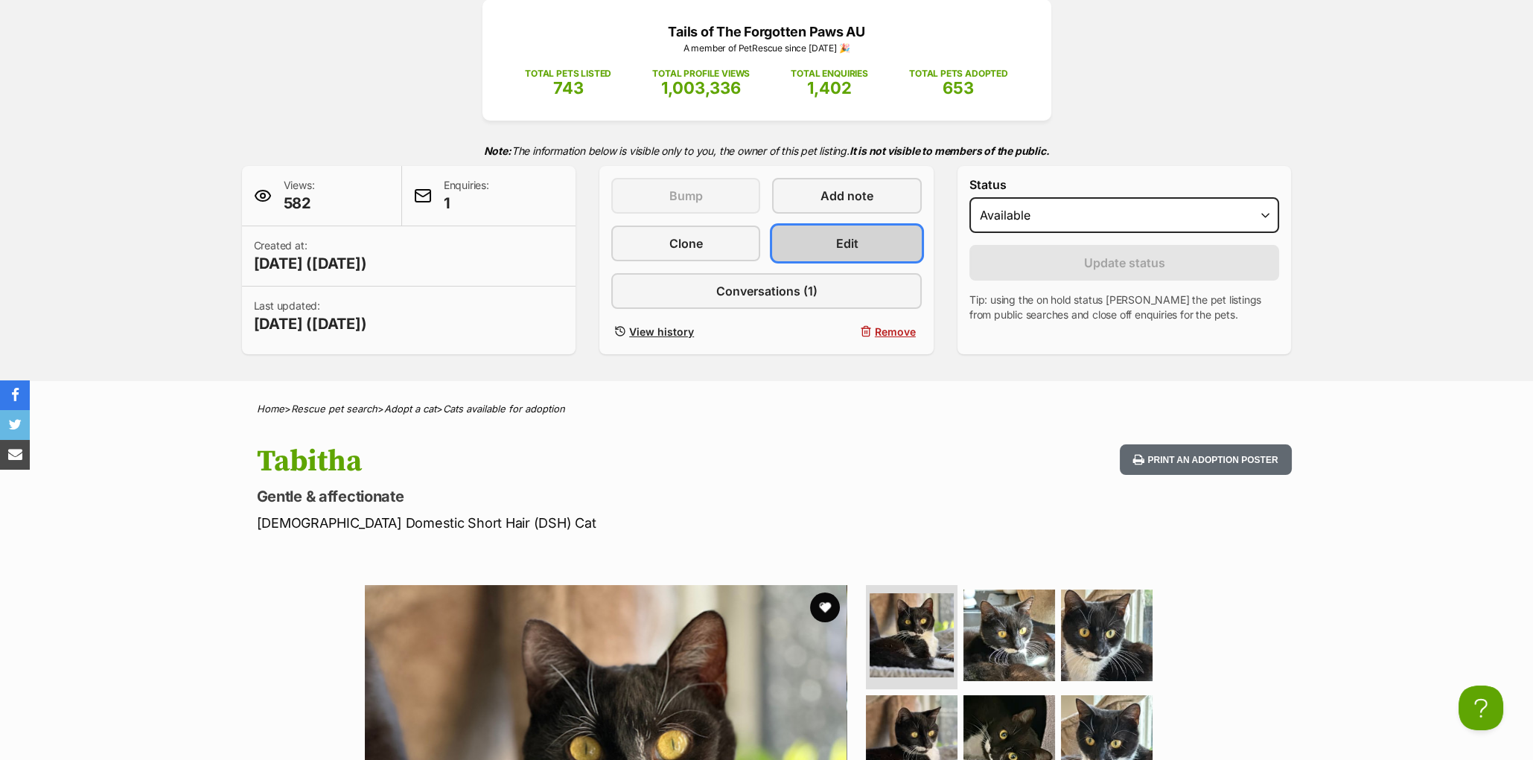
click at [811, 261] on link "Edit" at bounding box center [846, 244] width 149 height 36
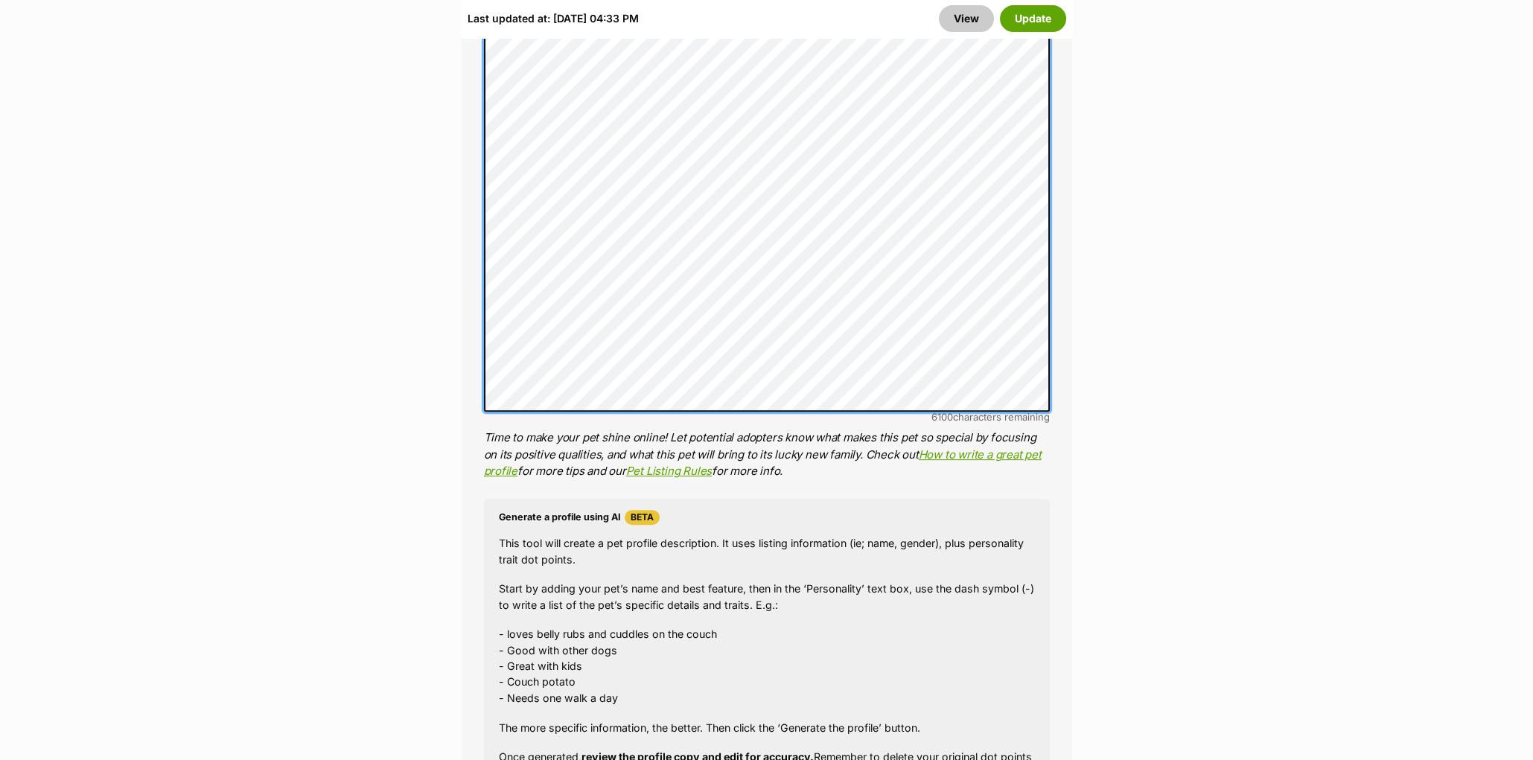
scroll to position [1448, 0]
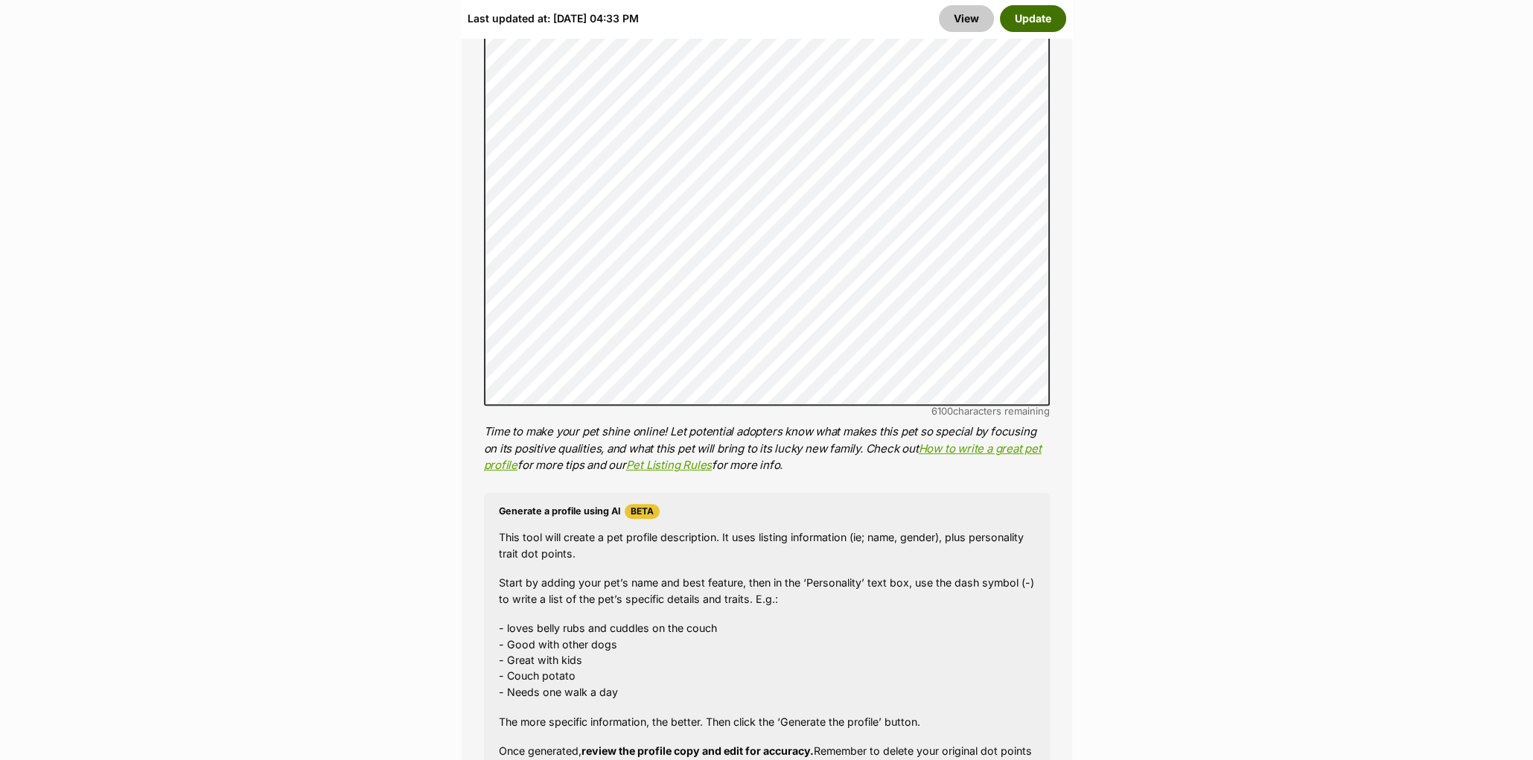
click at [1034, 23] on button "Update" at bounding box center [1033, 18] width 66 height 27
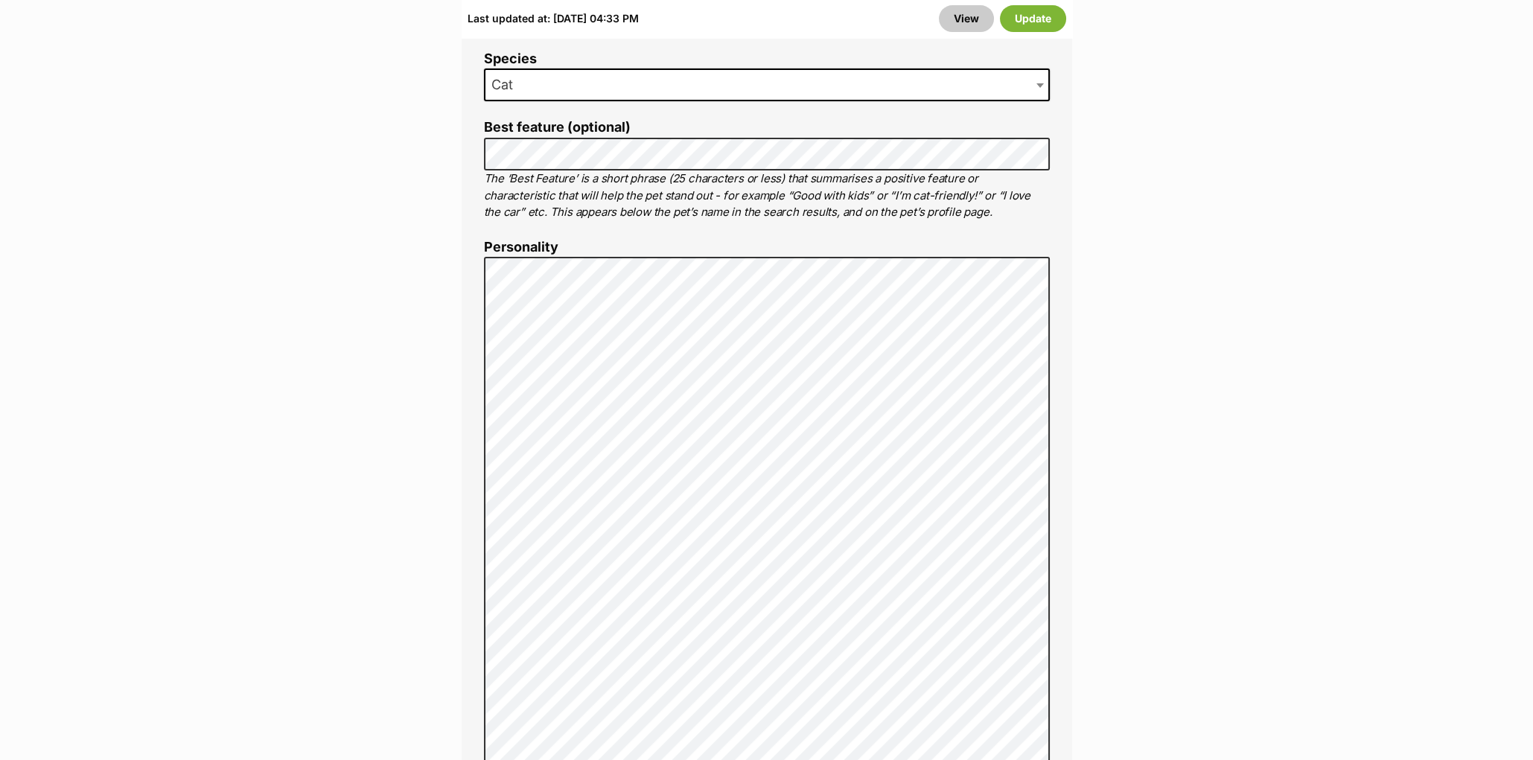
scroll to position [667, 0]
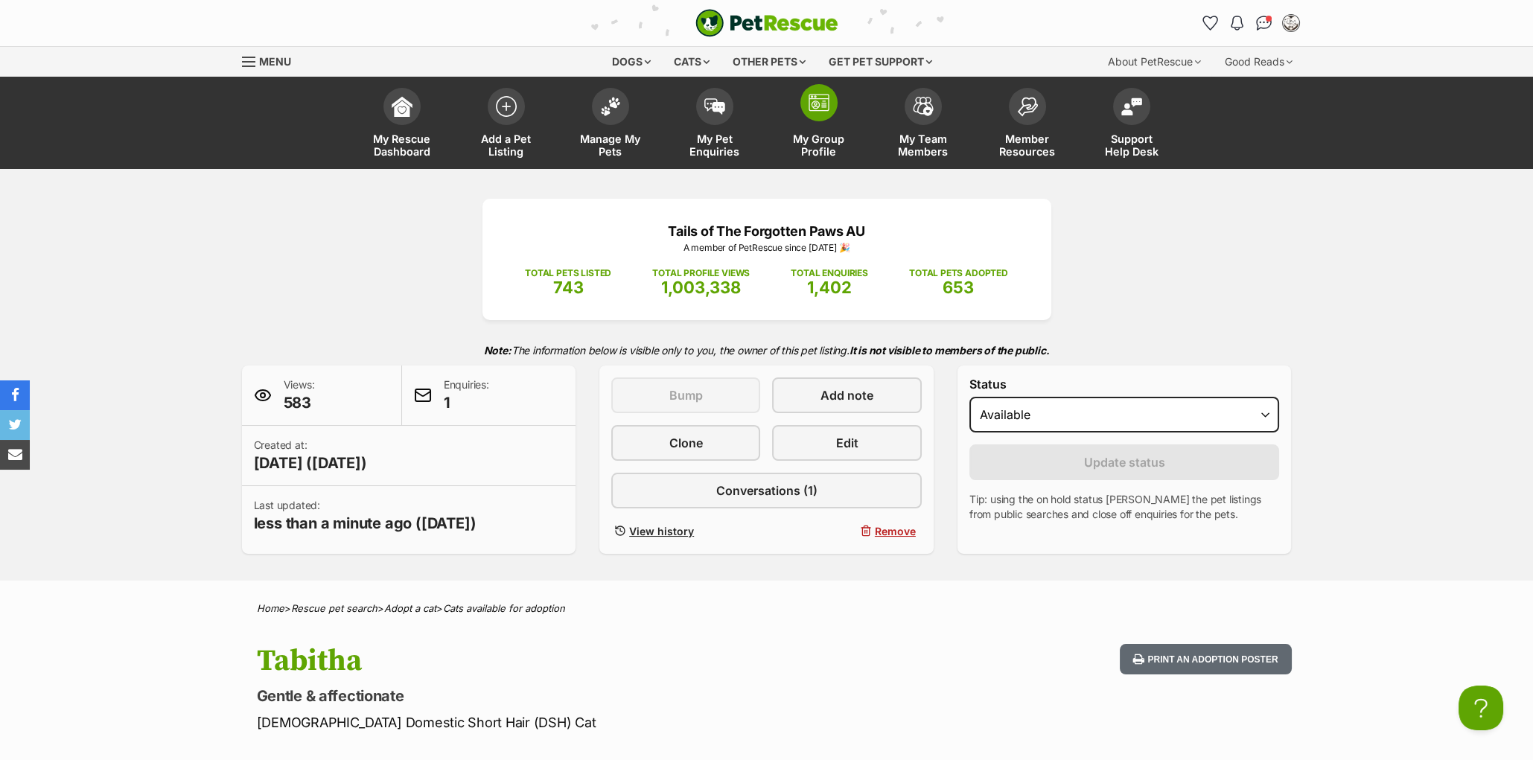
click at [826, 106] on img at bounding box center [819, 103] width 21 height 18
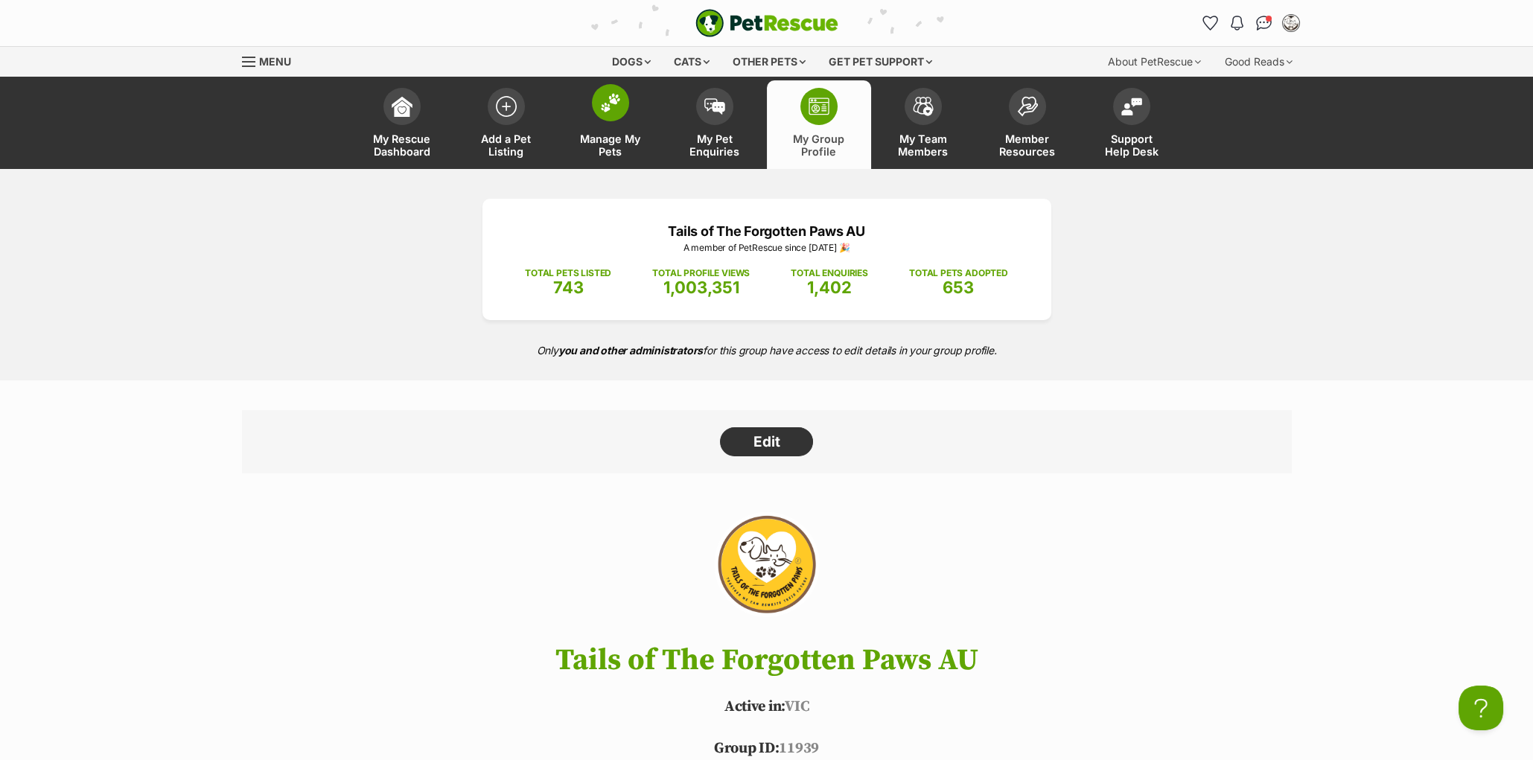
click at [608, 115] on span at bounding box center [610, 102] width 37 height 37
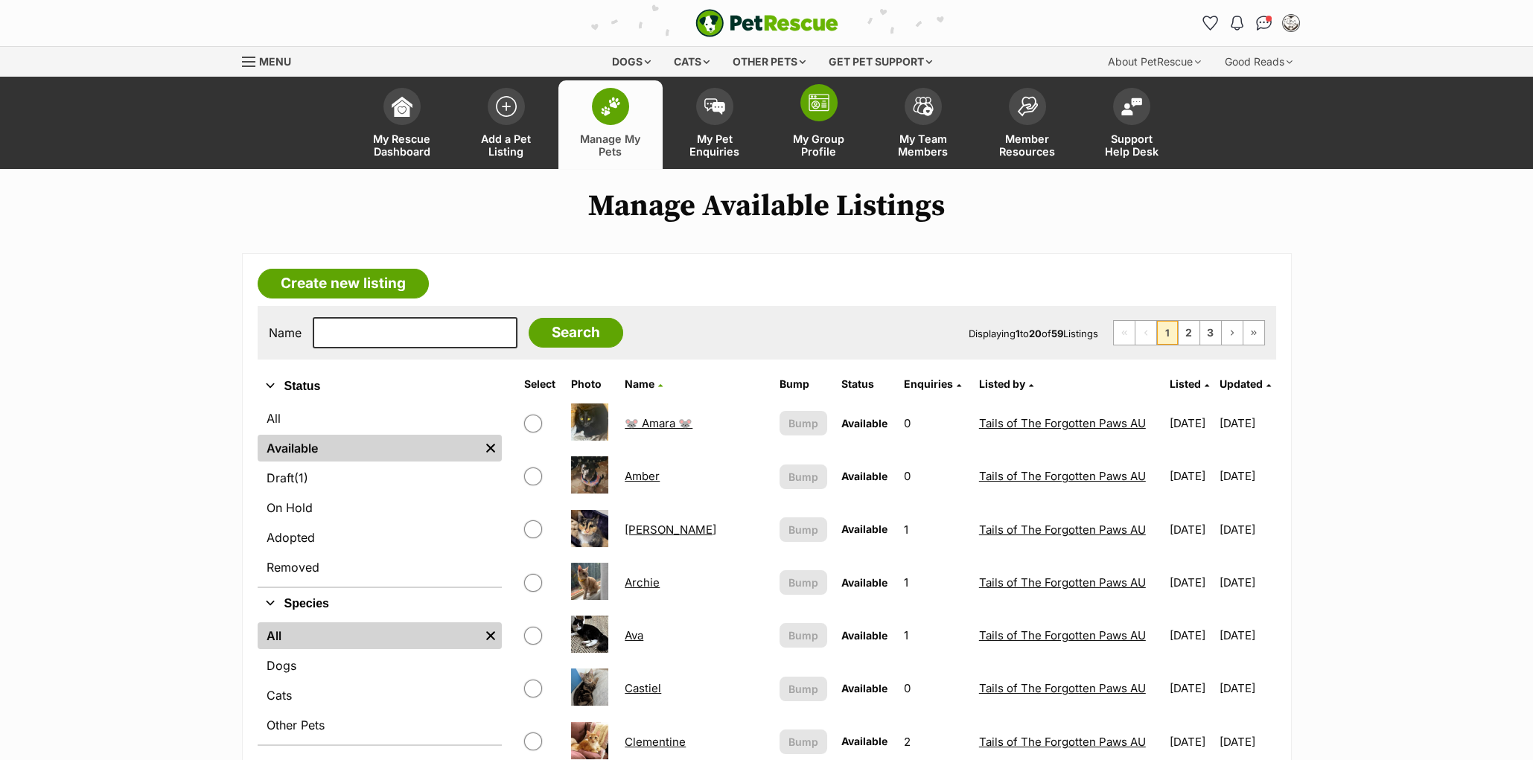
click at [815, 94] on img at bounding box center [819, 103] width 21 height 18
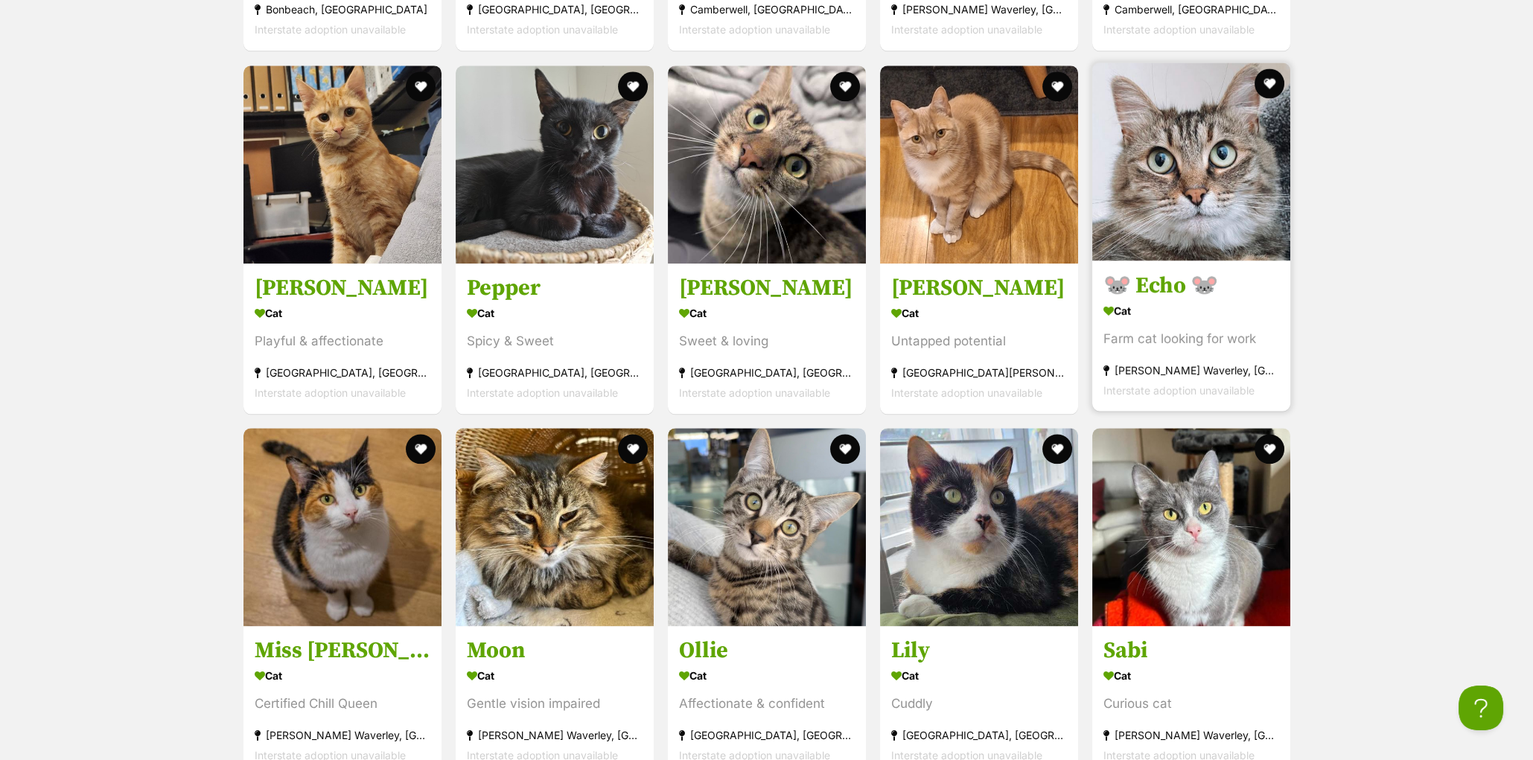
scroll to position [4589, 0]
click at [1179, 296] on h3 "🐭 Echo 🐭" at bounding box center [1192, 285] width 176 height 28
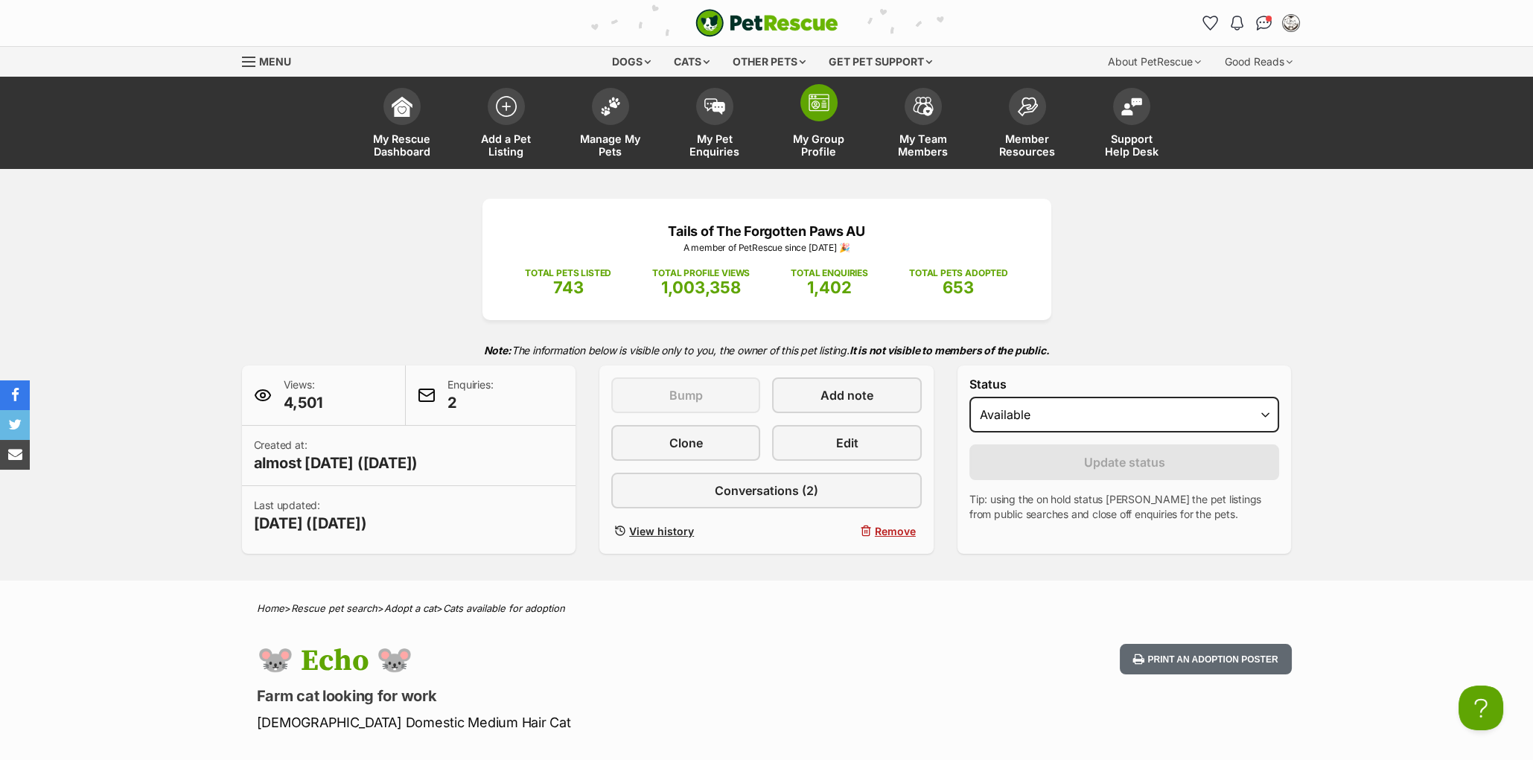
click at [821, 111] on img at bounding box center [819, 103] width 21 height 18
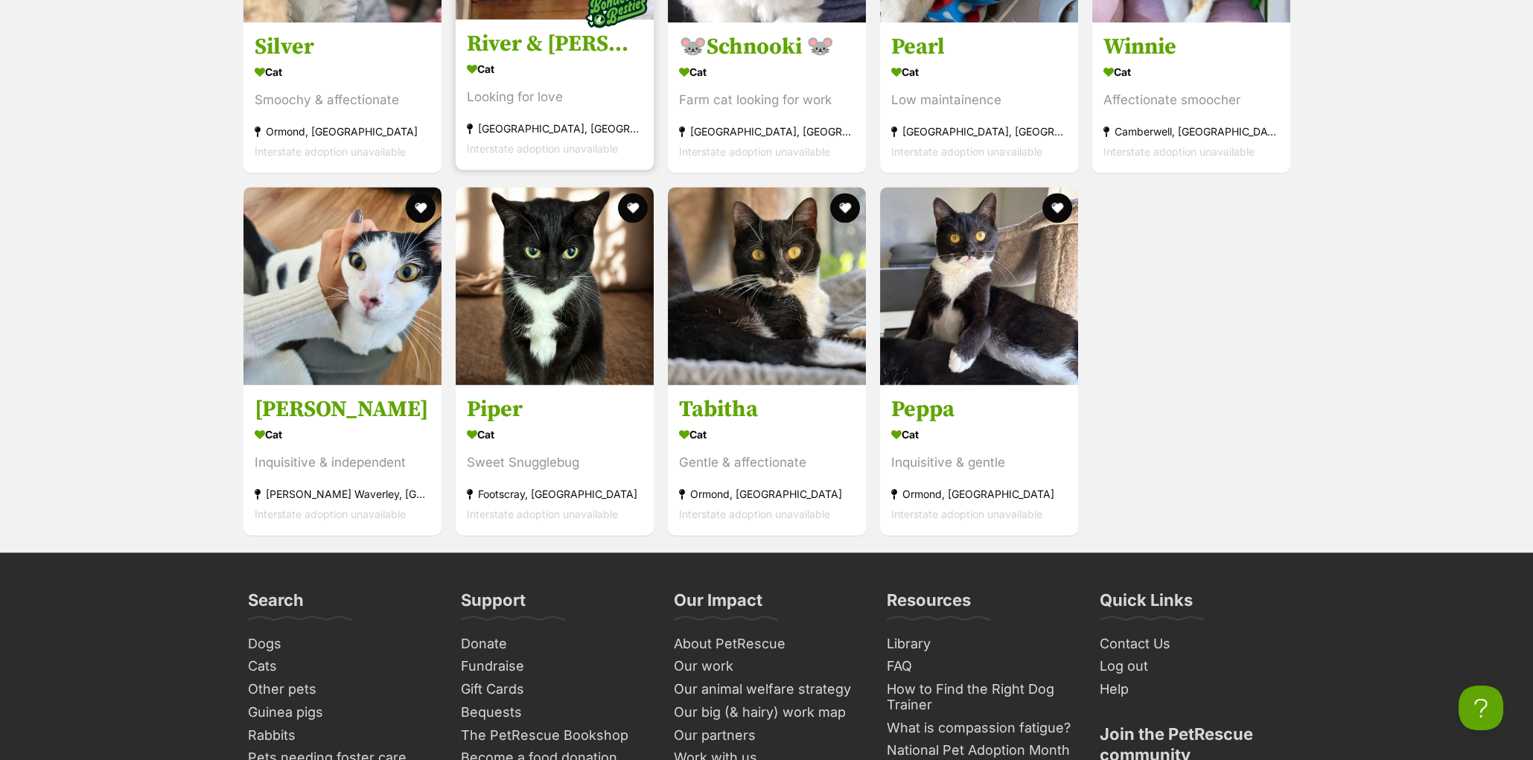
scroll to position [5956, 0]
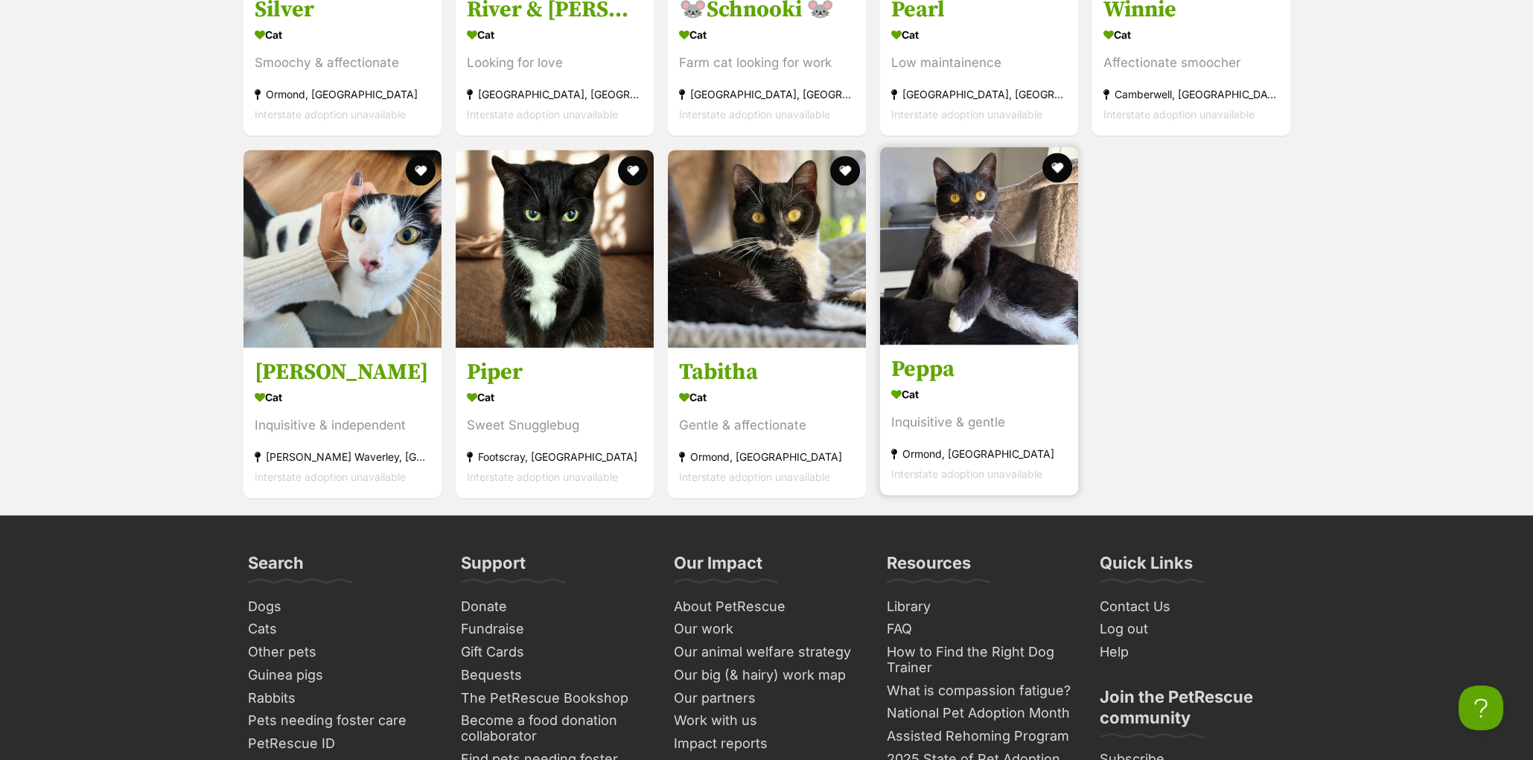
click at [920, 384] on h3 "Peppa" at bounding box center [979, 370] width 176 height 28
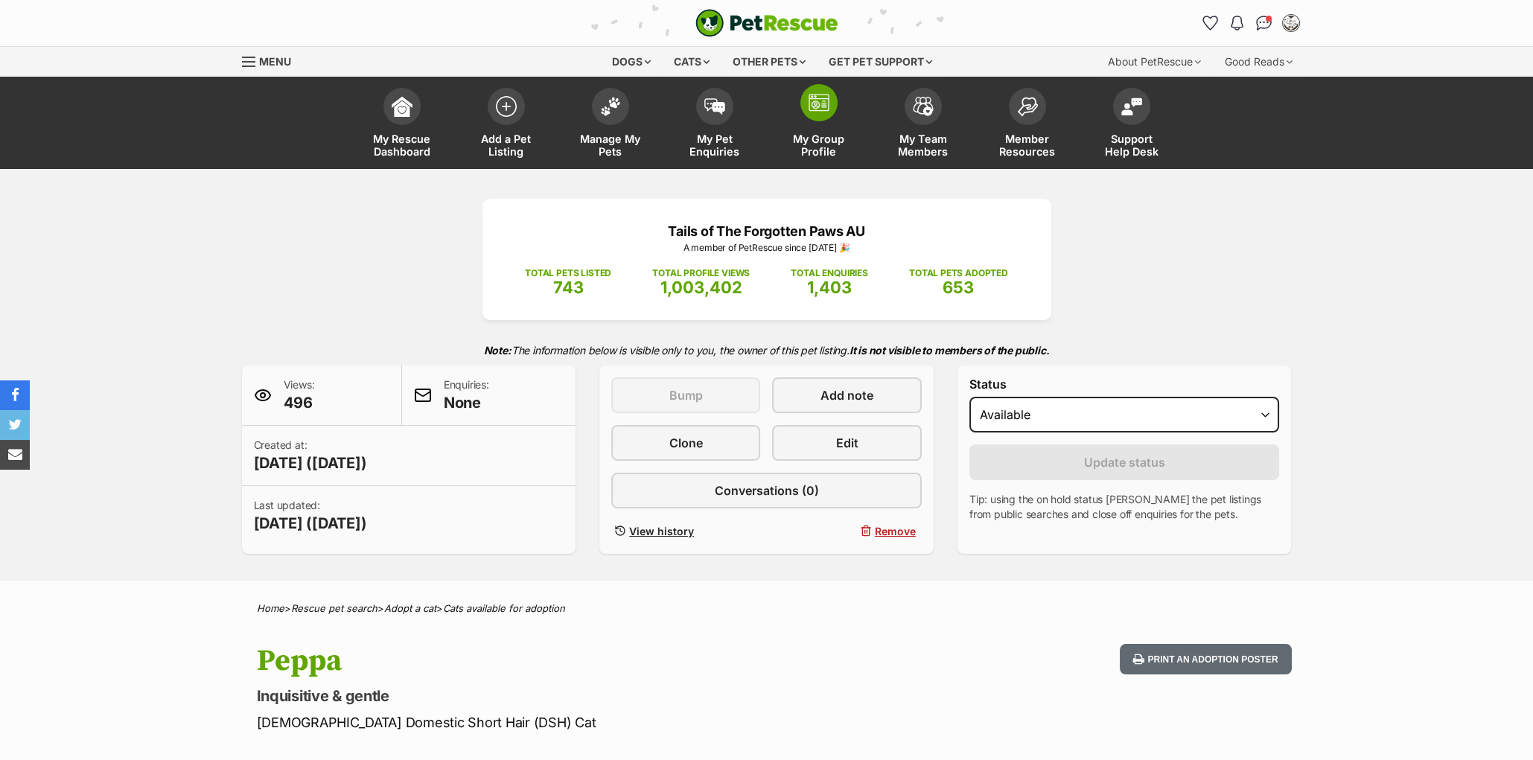
click at [824, 108] on img at bounding box center [819, 103] width 21 height 18
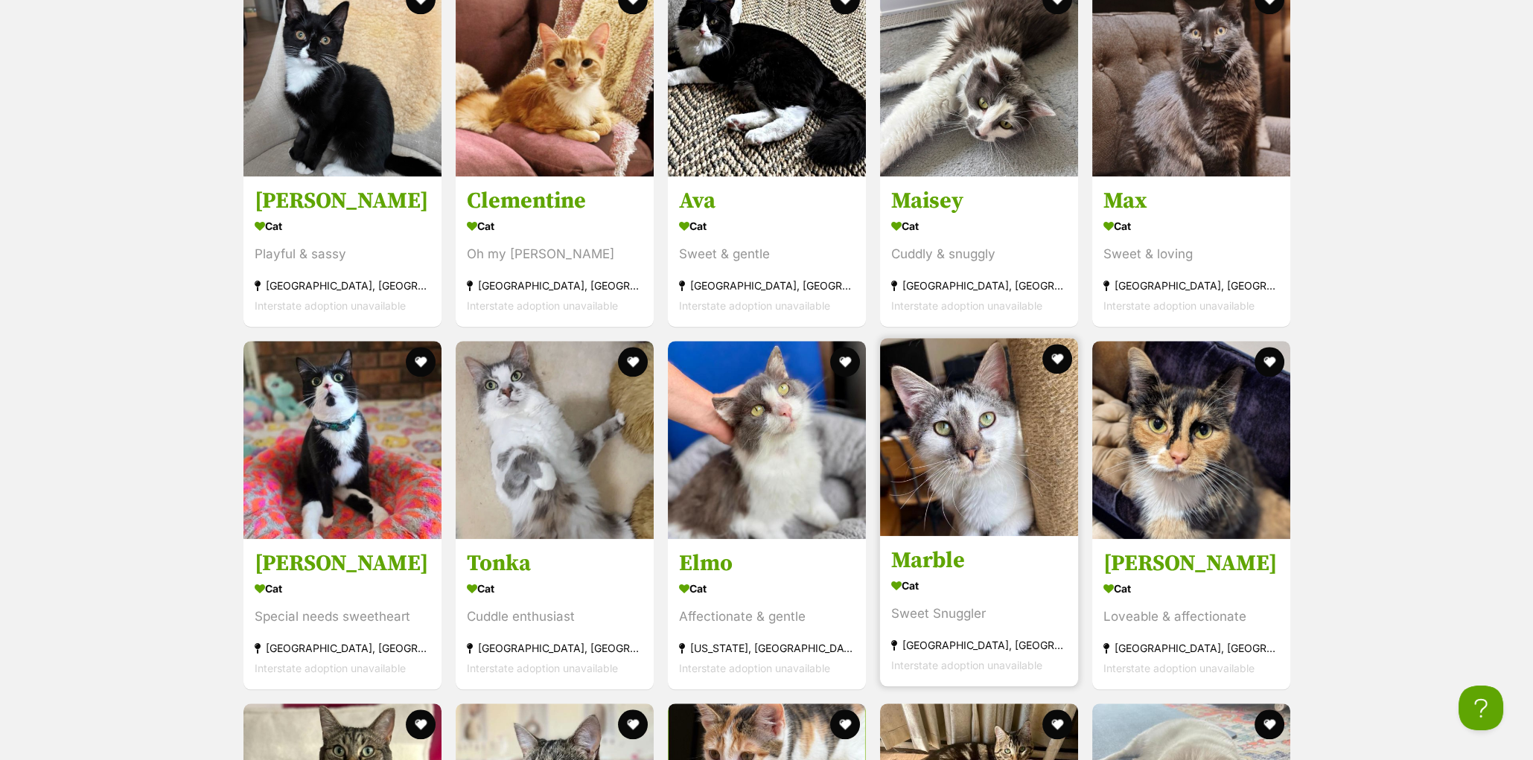
scroll to position [3582, 0]
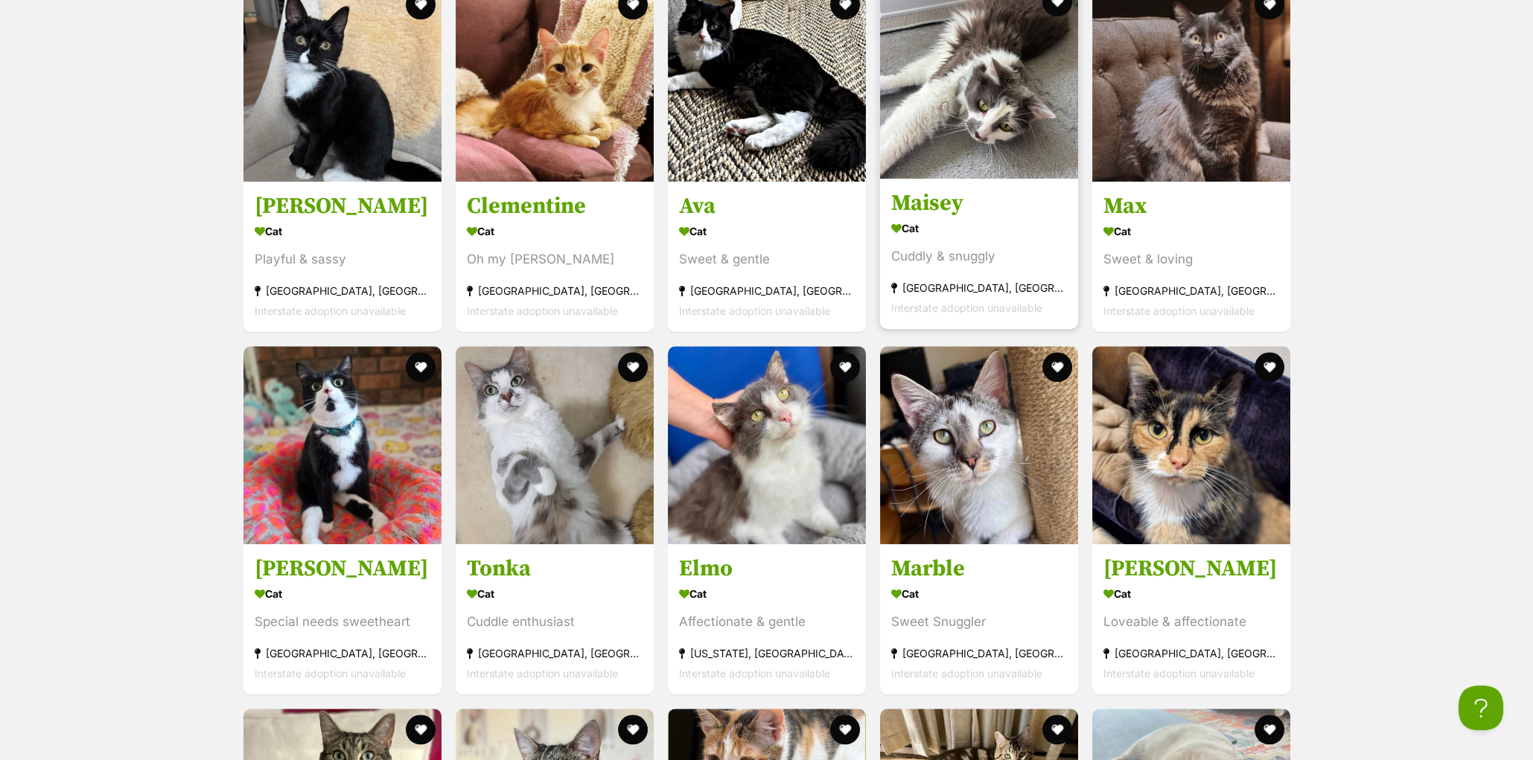
click at [909, 217] on h3 "Maisey" at bounding box center [979, 203] width 176 height 28
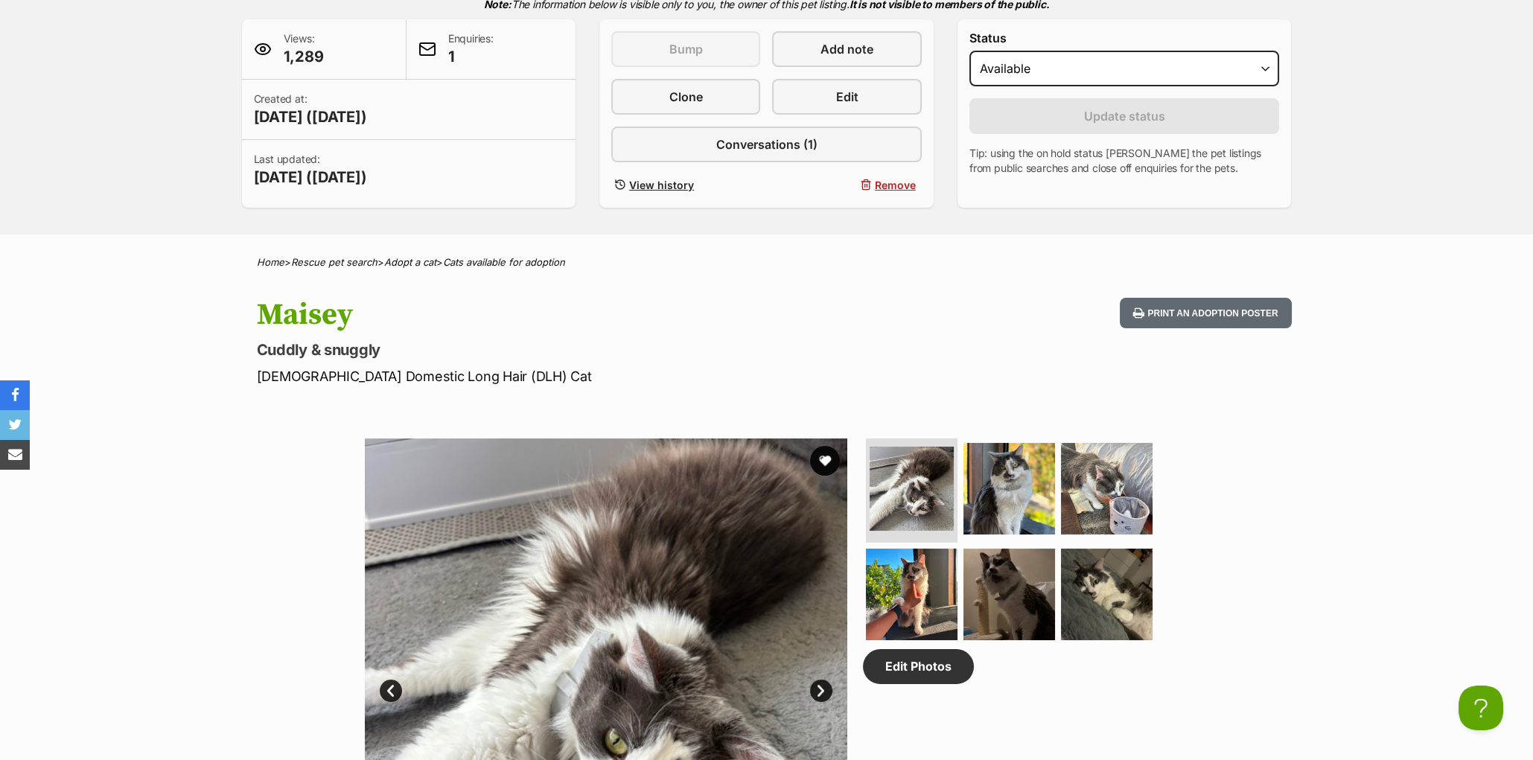
scroll to position [116, 0]
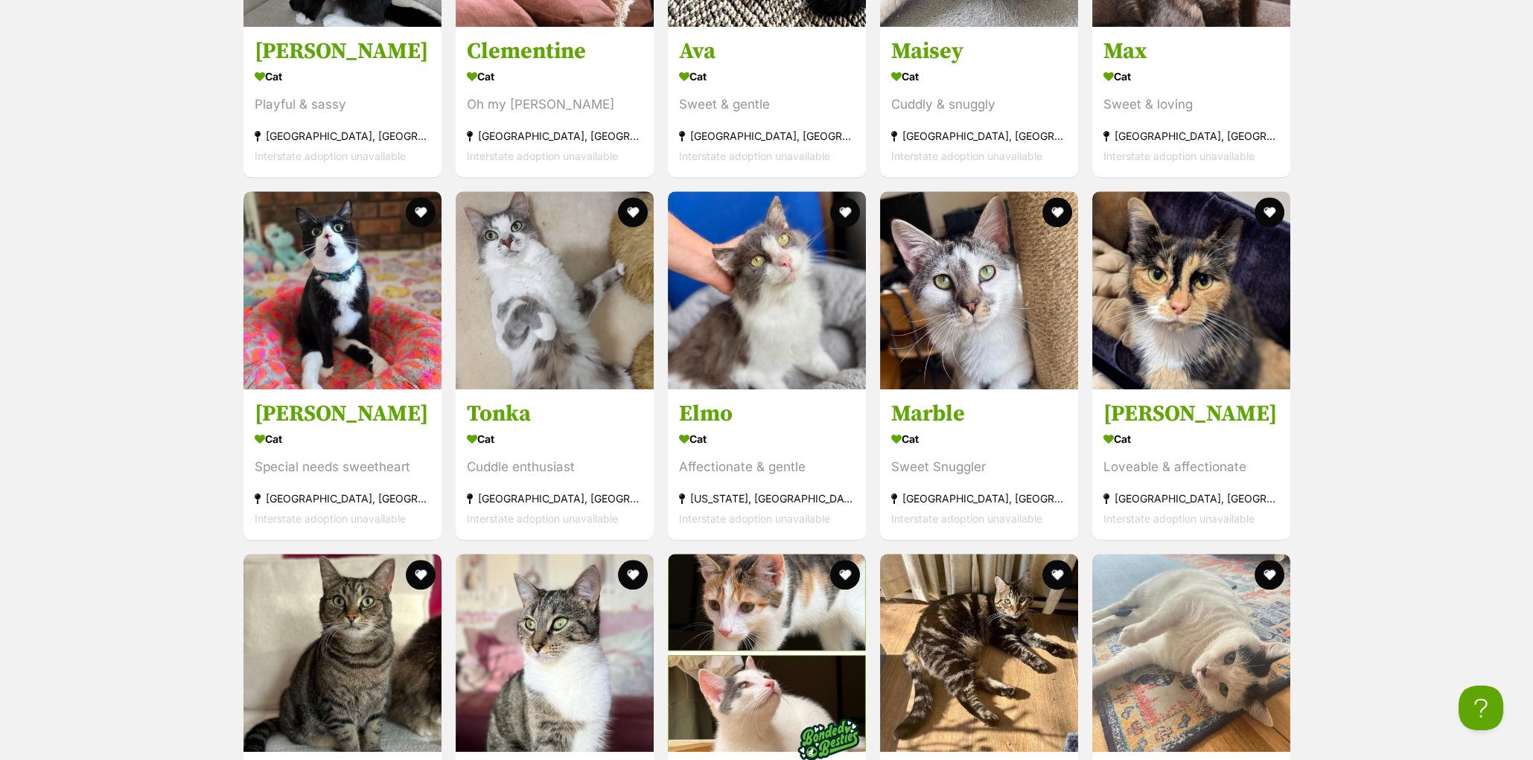
scroll to position [3739, 0]
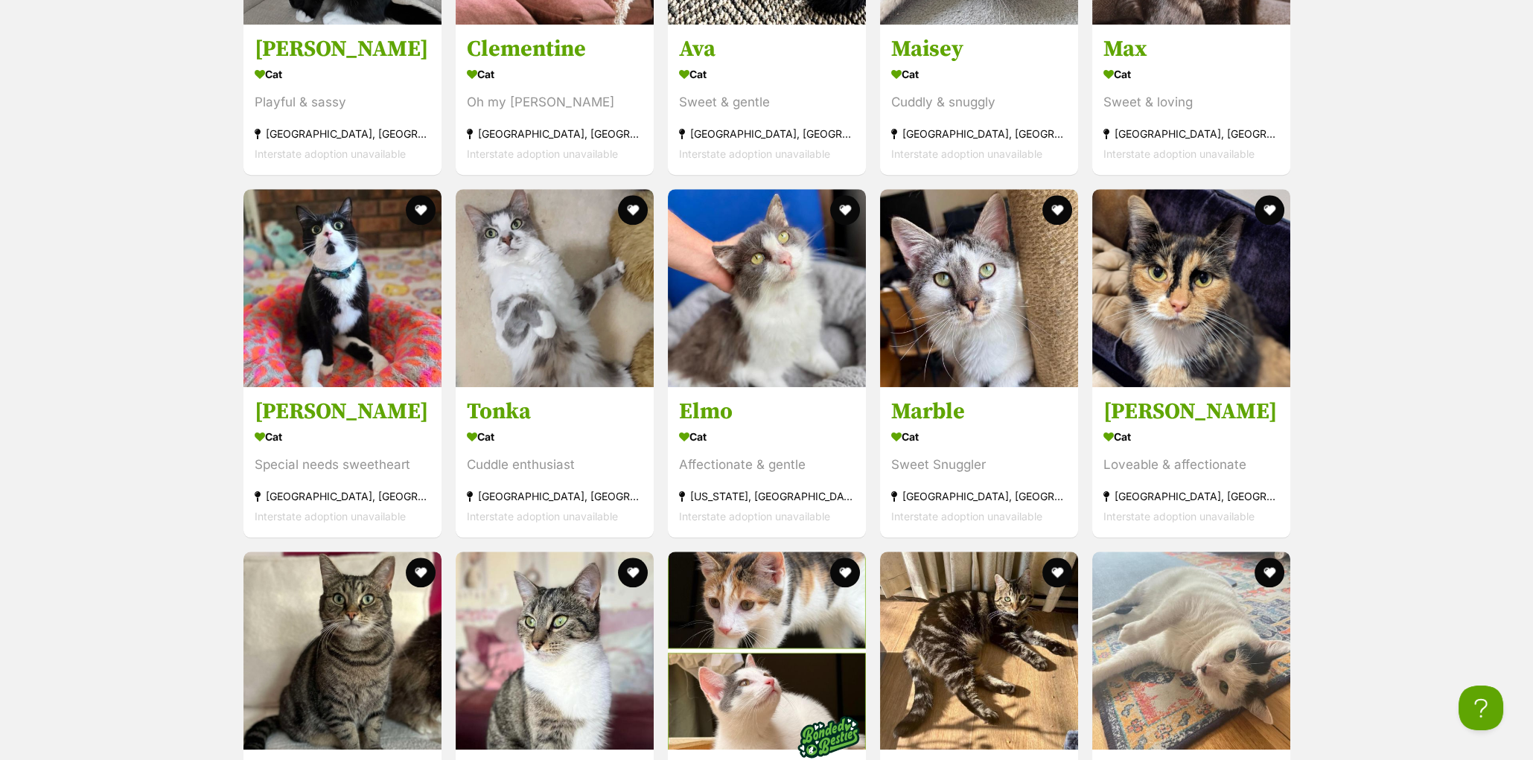
click at [113, 173] on div "Displaying all 59 pets Show 60 120 pets per page Visit PetRescue TV (external s…" at bounding box center [766, 506] width 1533 height 4454
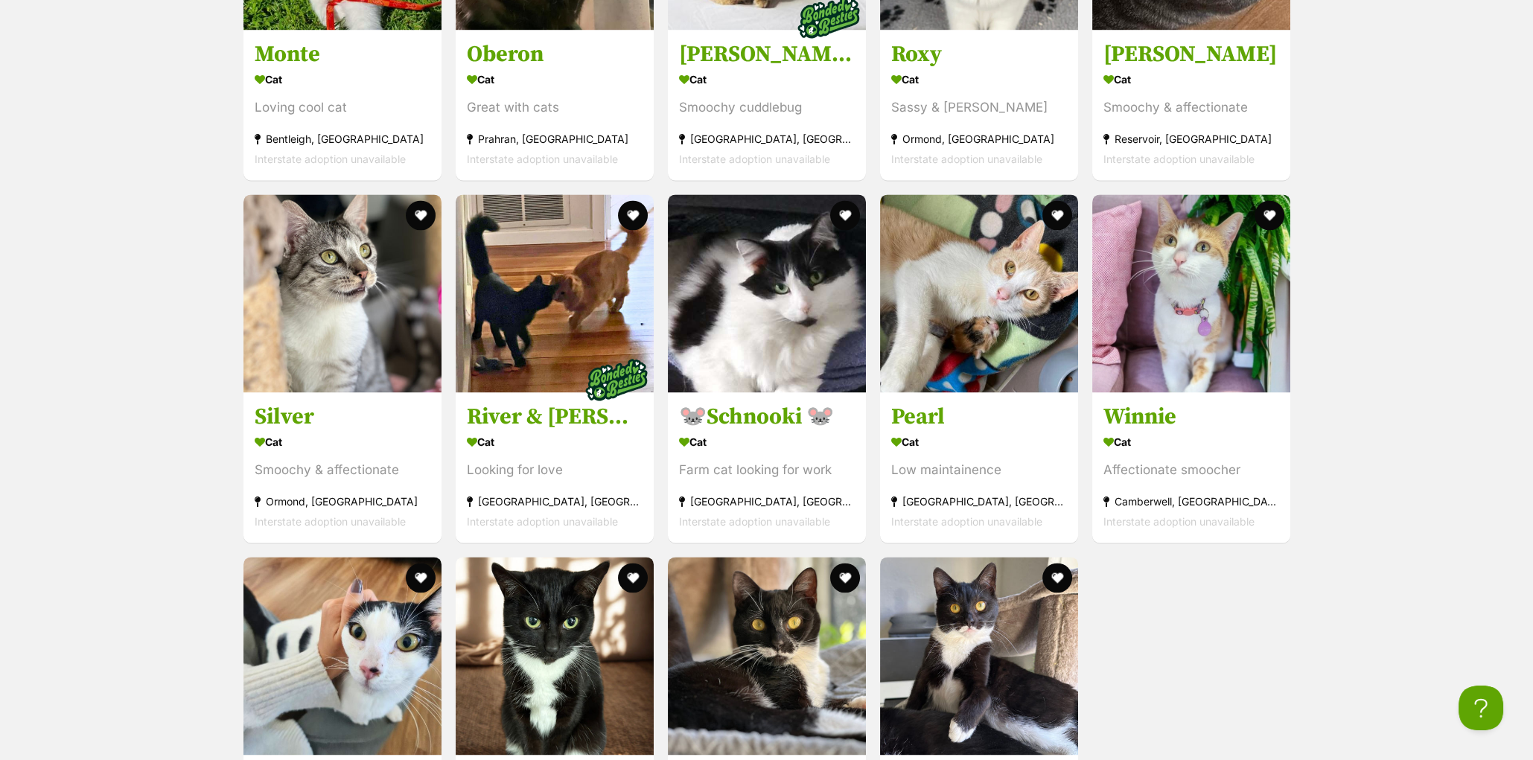
scroll to position [5558, 0]
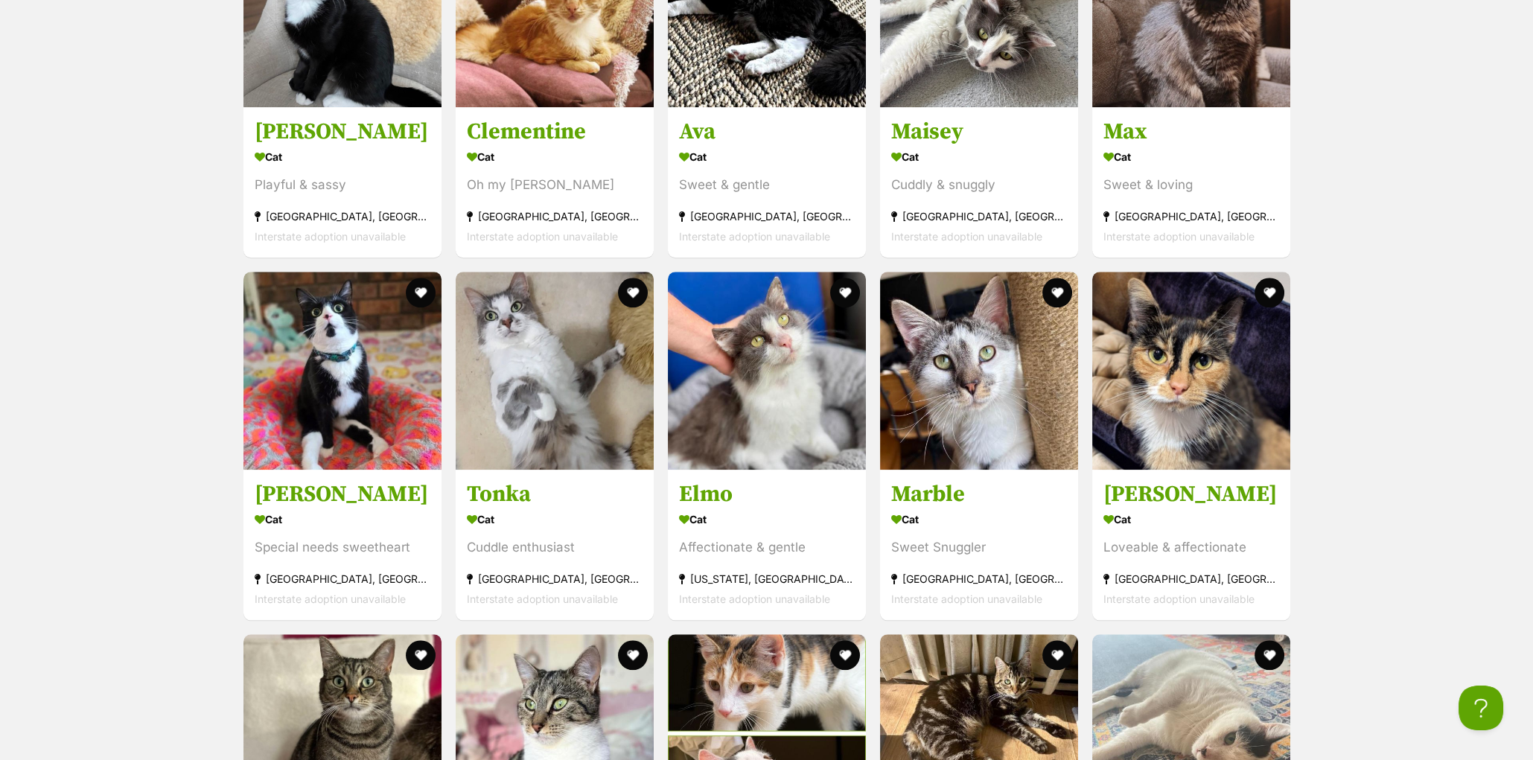
scroll to position [3453, 0]
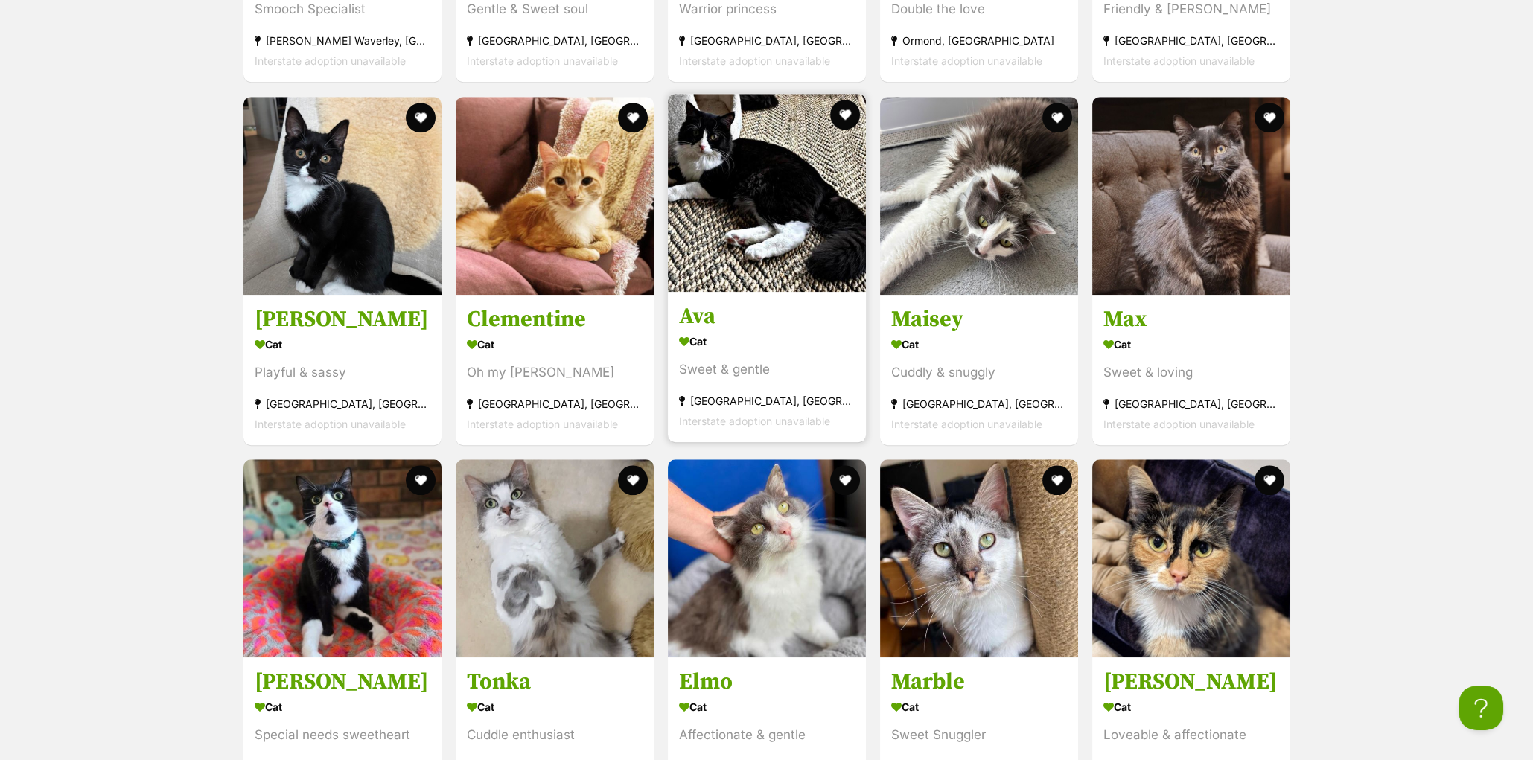
scroll to position [3469, 0]
click at [714, 331] on h3 "Ava" at bounding box center [767, 316] width 176 height 28
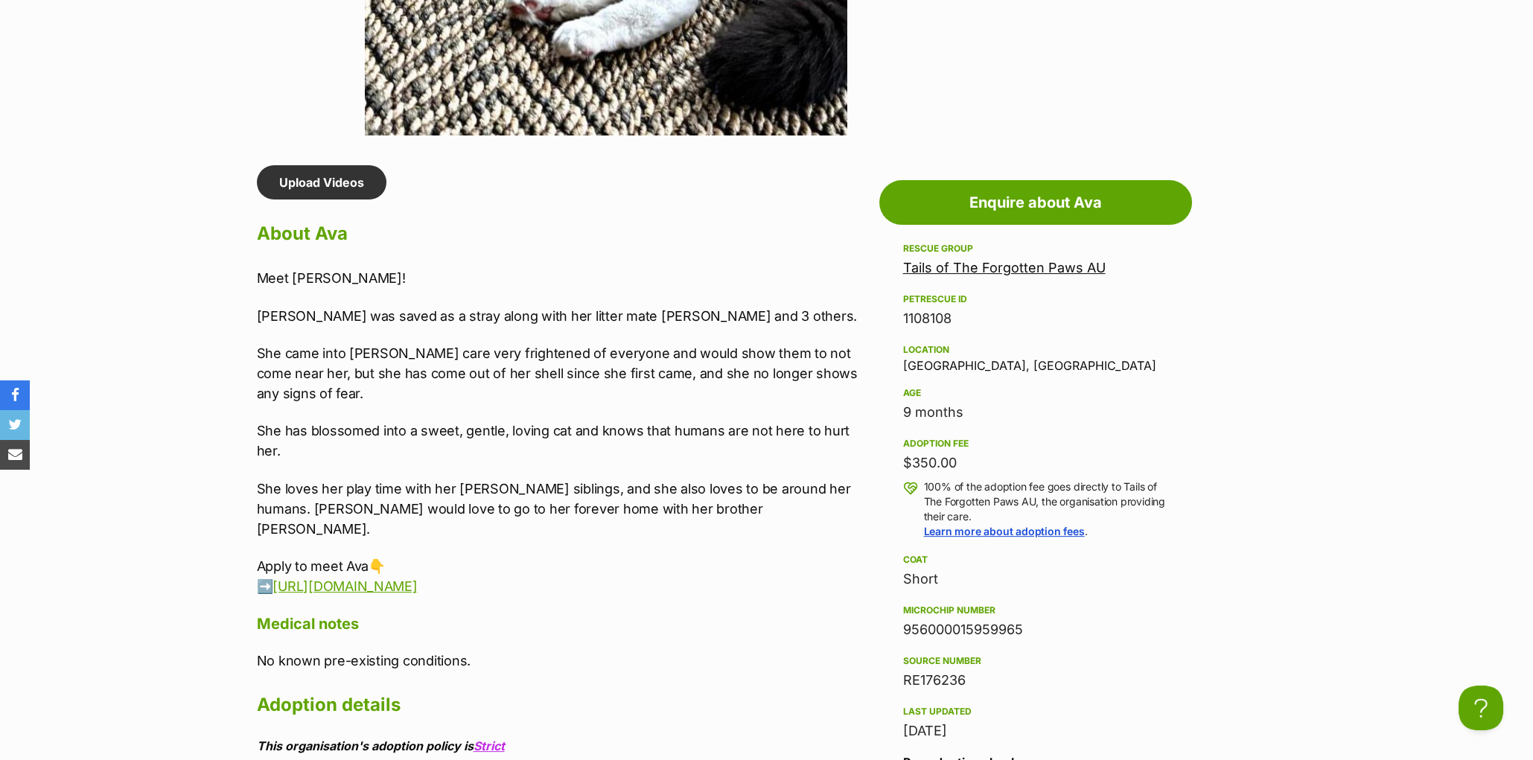
scroll to position [1132, 0]
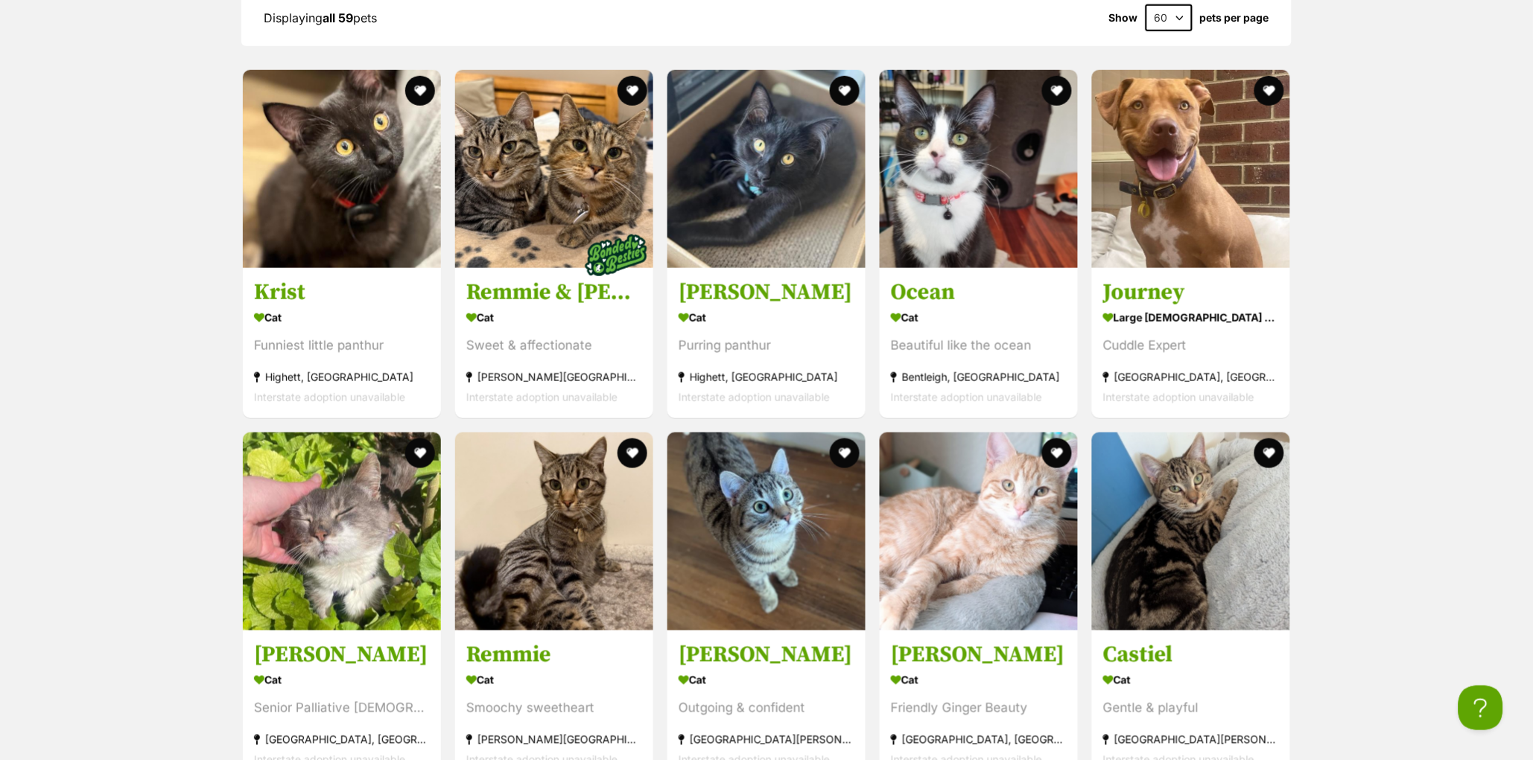
scroll to position [2047, 0]
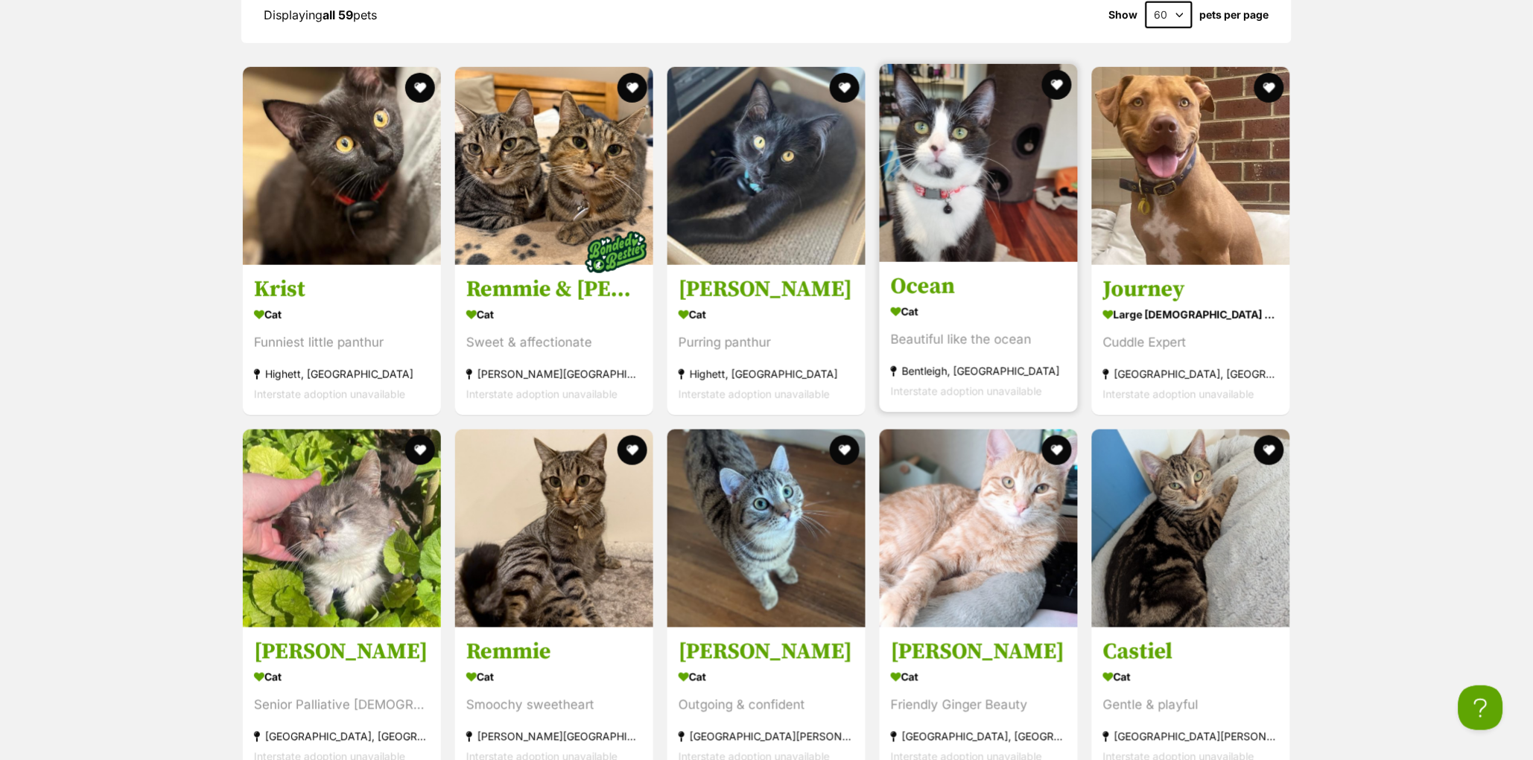
click at [927, 299] on h3 "Ocean" at bounding box center [979, 287] width 176 height 28
click at [921, 301] on h3 "Ocean" at bounding box center [979, 287] width 176 height 28
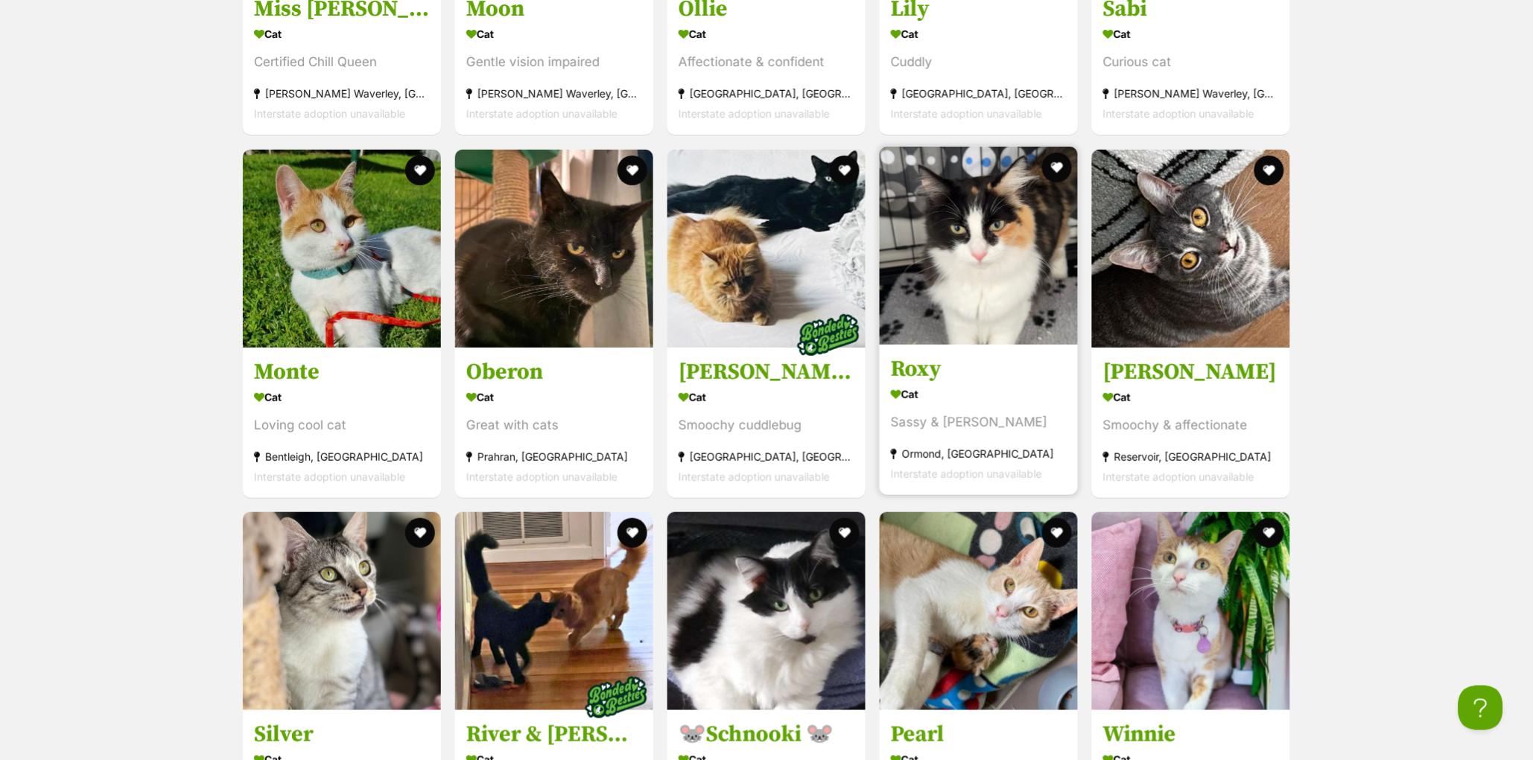
scroll to position [5236, 0]
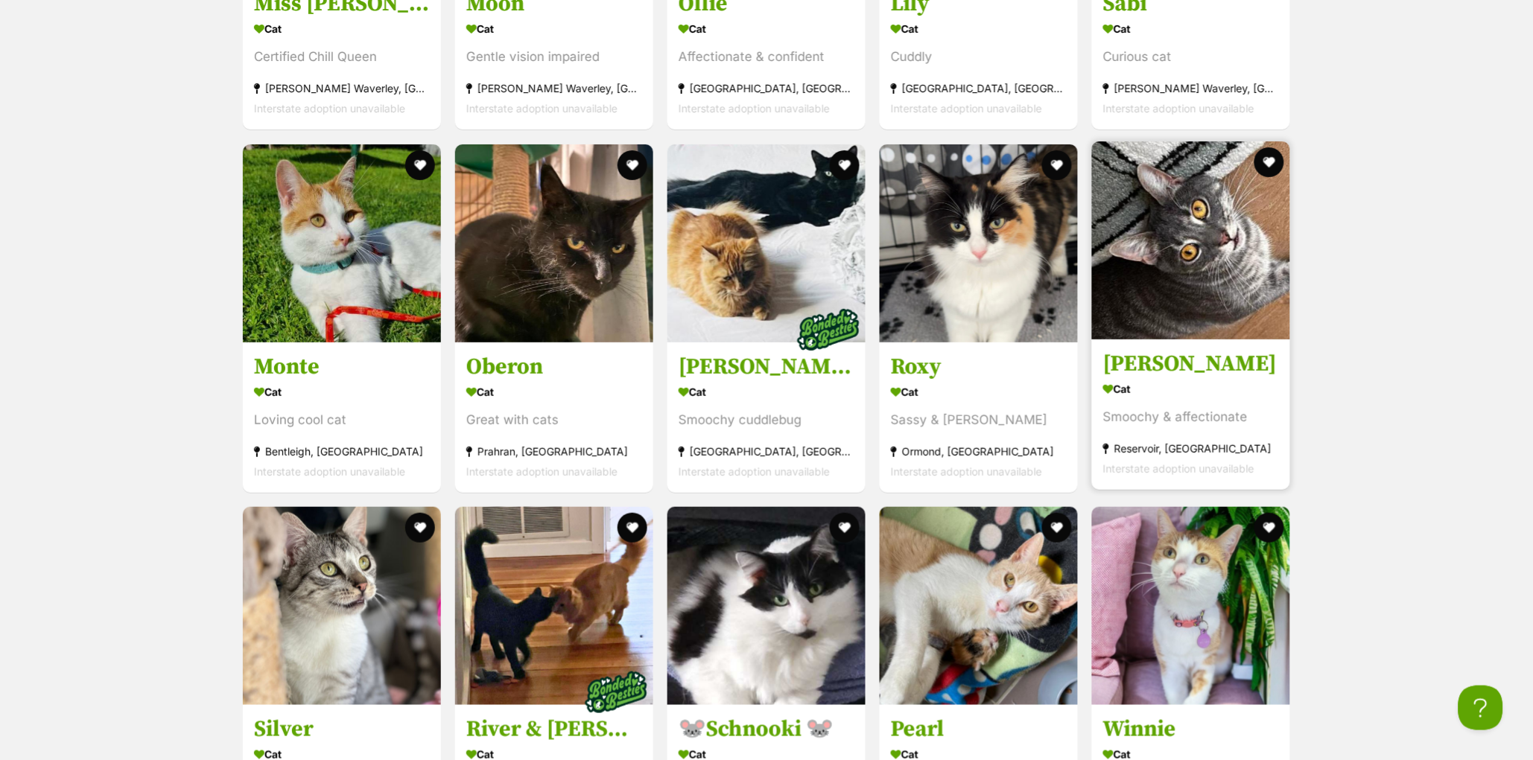
click at [1140, 378] on h3 "[PERSON_NAME]" at bounding box center [1191, 364] width 176 height 28
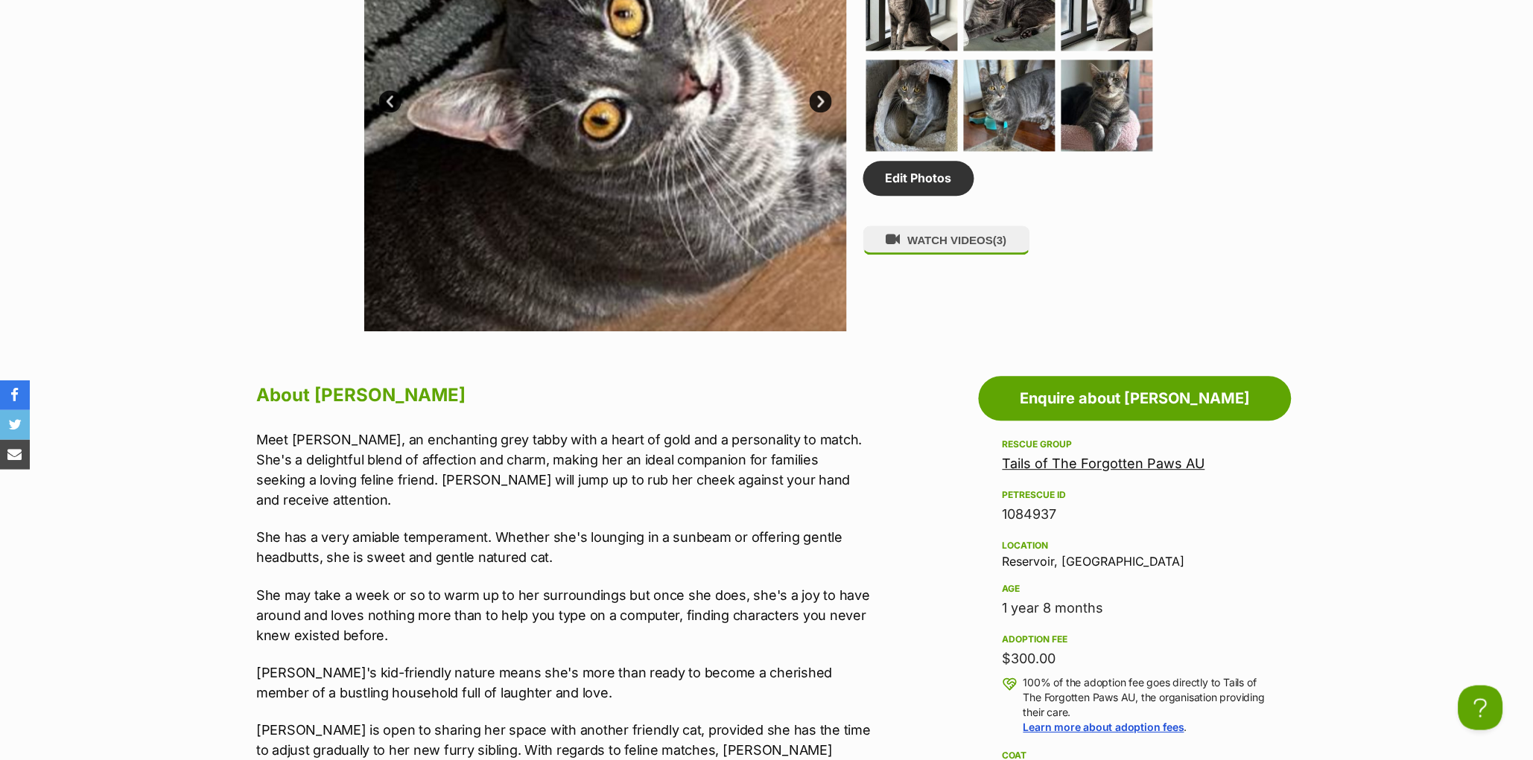
scroll to position [937, 0]
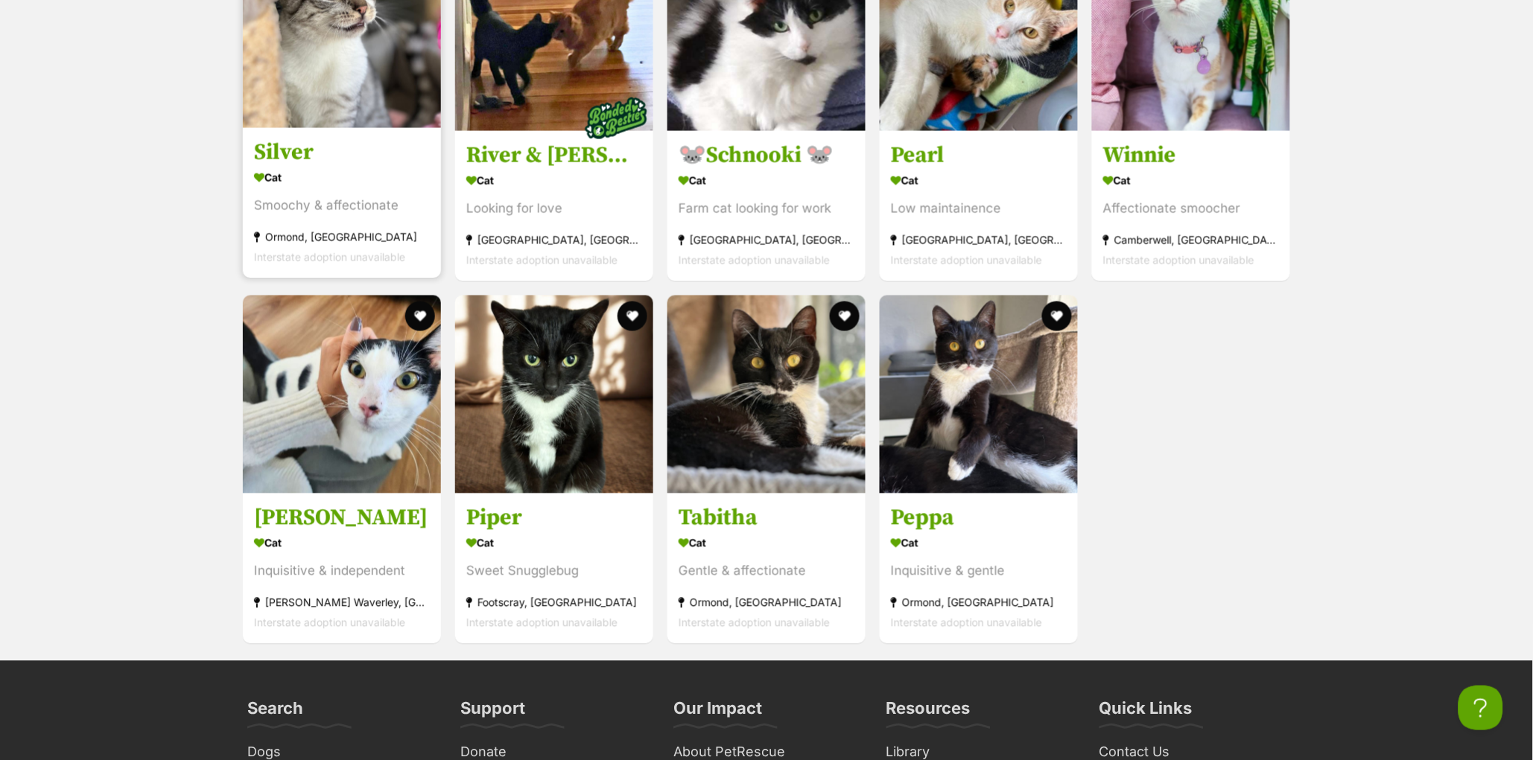
click at [292, 167] on h3 "Silver" at bounding box center [342, 153] width 176 height 28
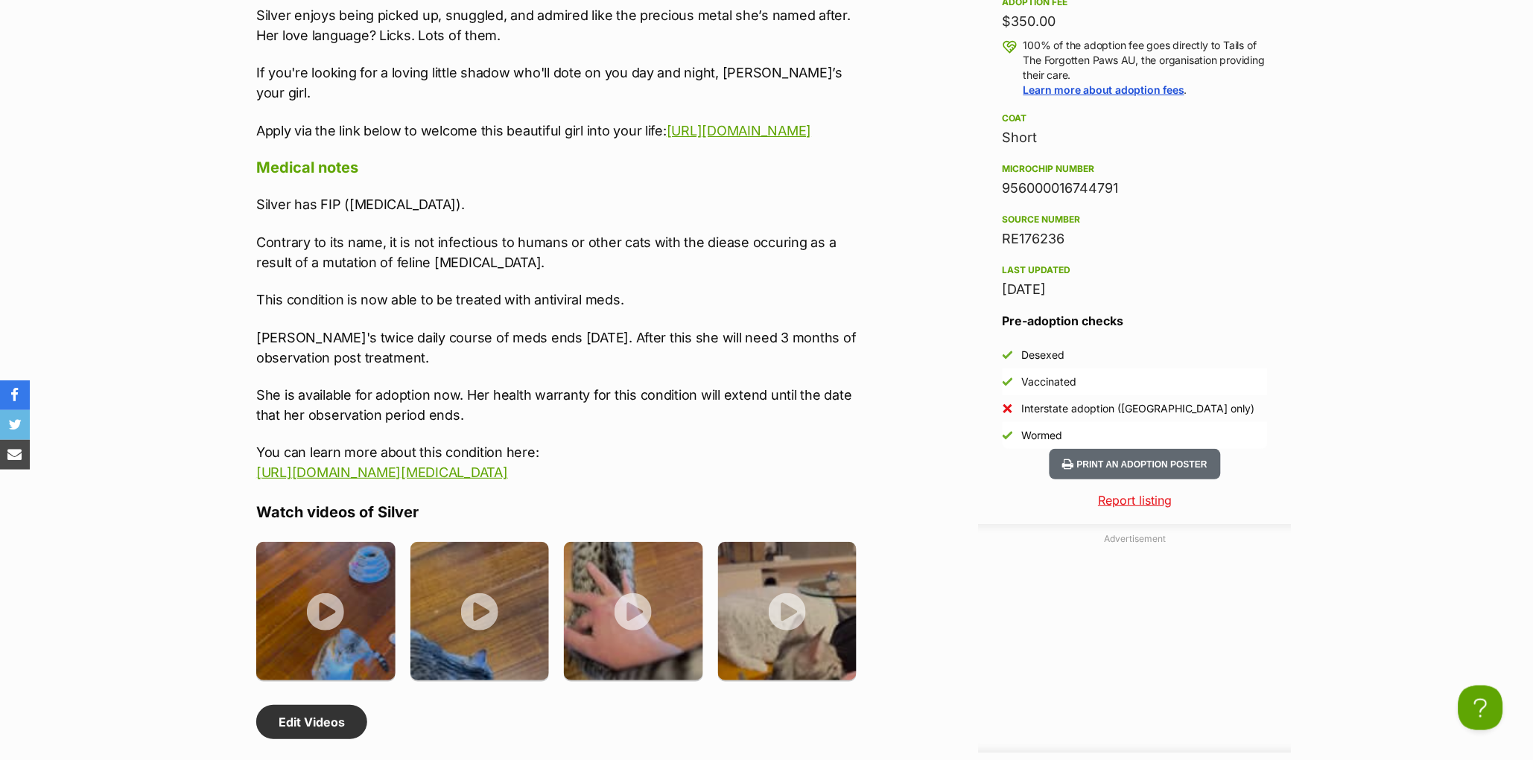
scroll to position [1570, 0]
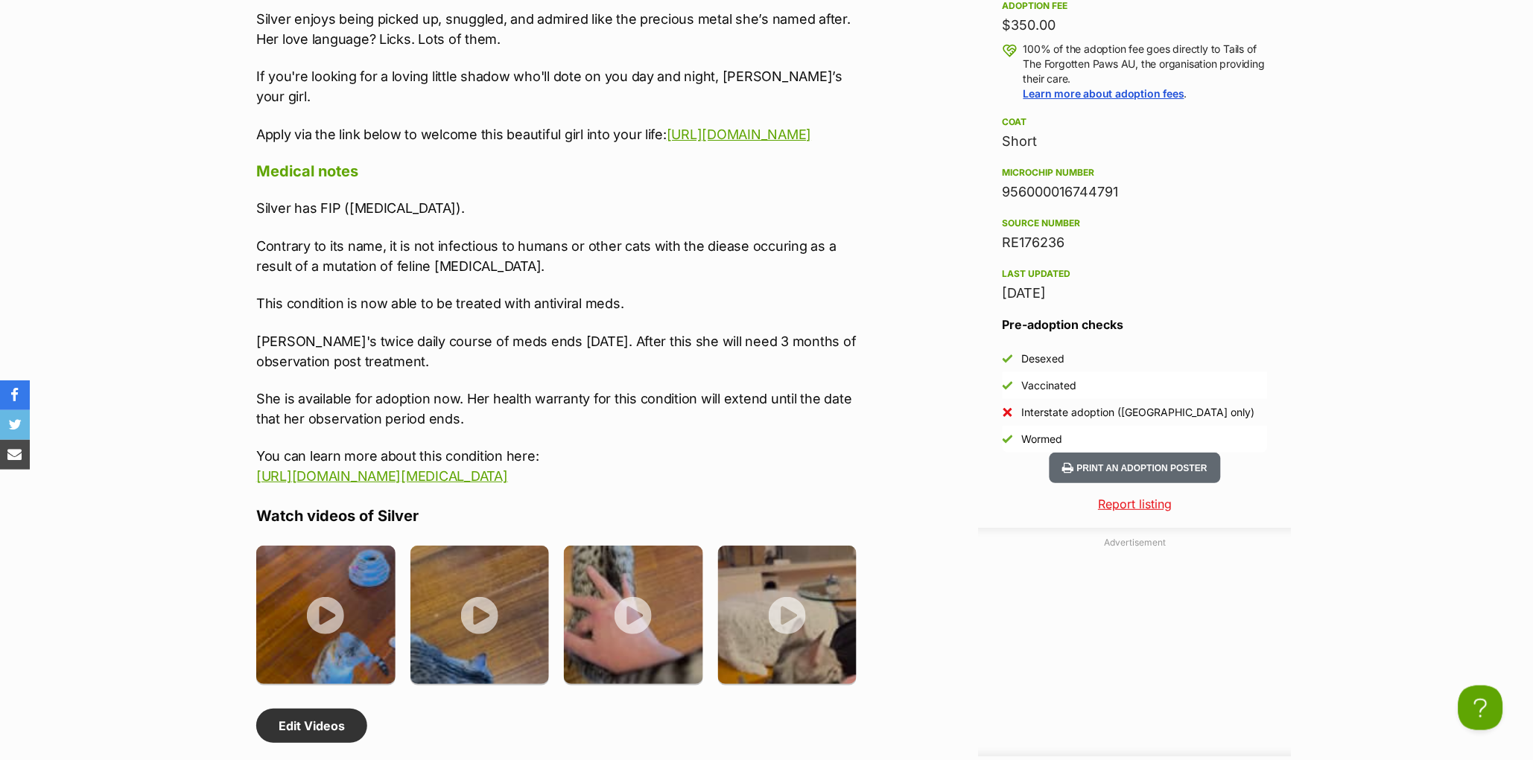
click at [647, 218] on p "Silver has FIP ([MEDICAL_DATA])." at bounding box center [563, 208] width 615 height 20
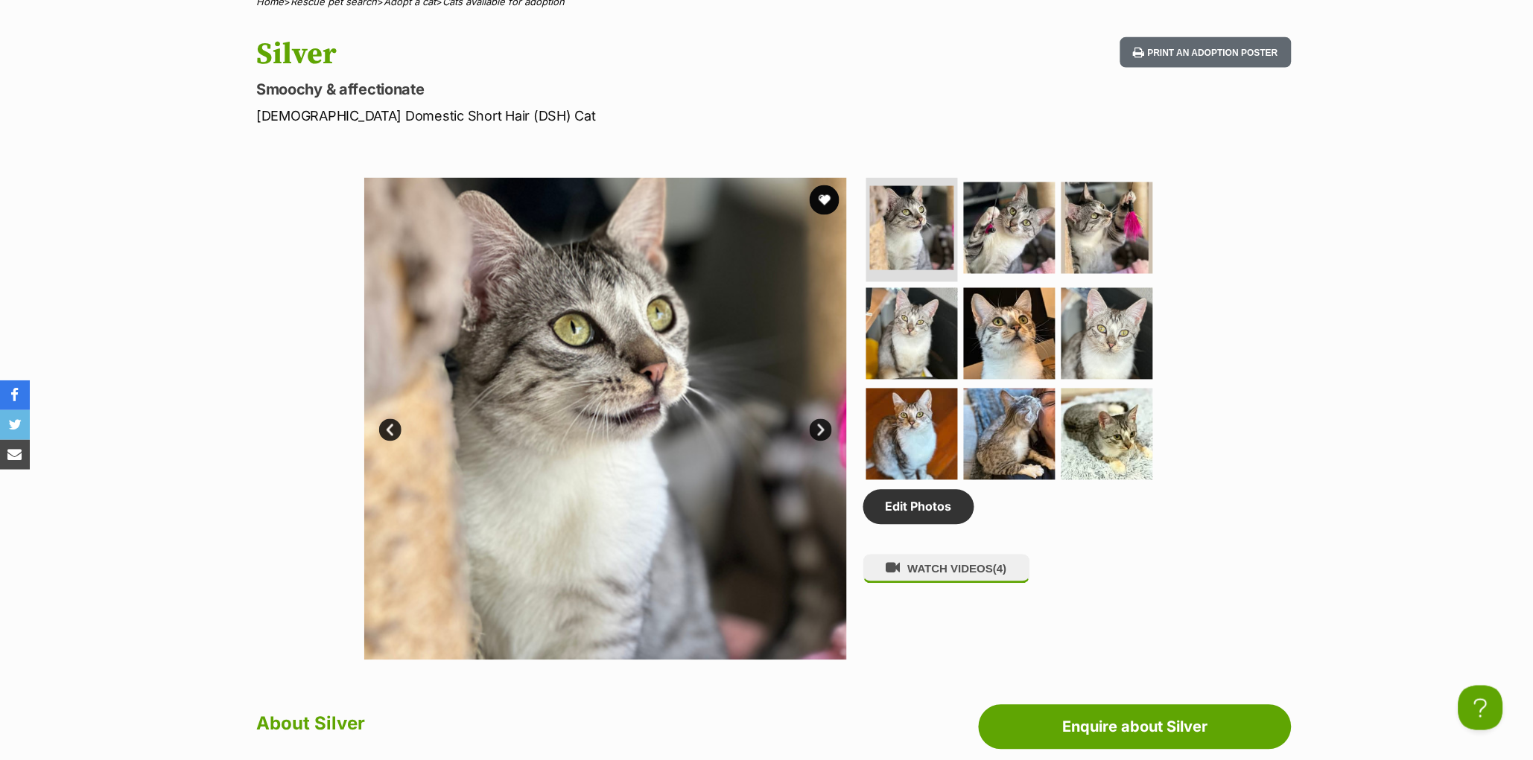
scroll to position [443, 0]
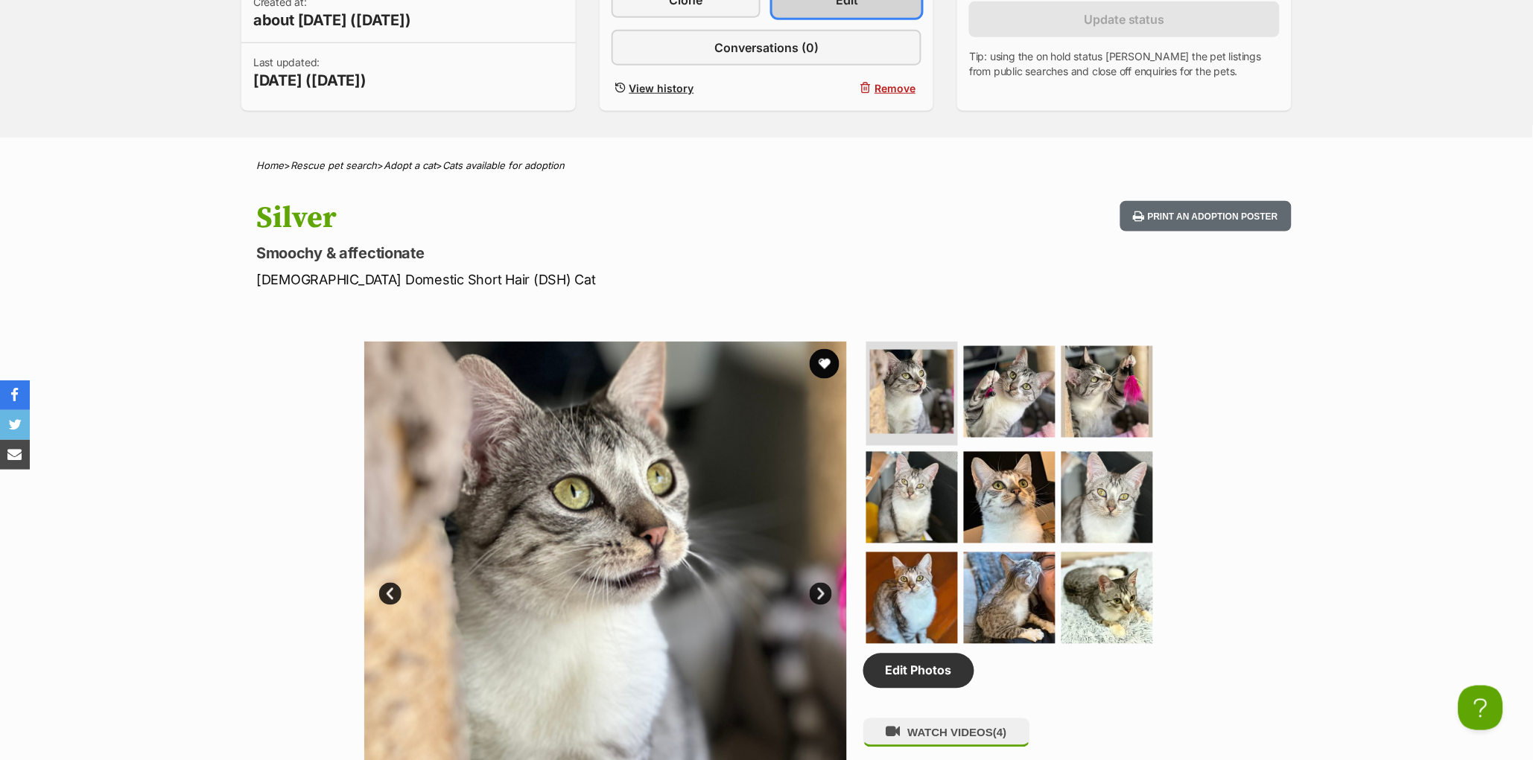
click at [835, 18] on link "Edit" at bounding box center [846, 0] width 149 height 36
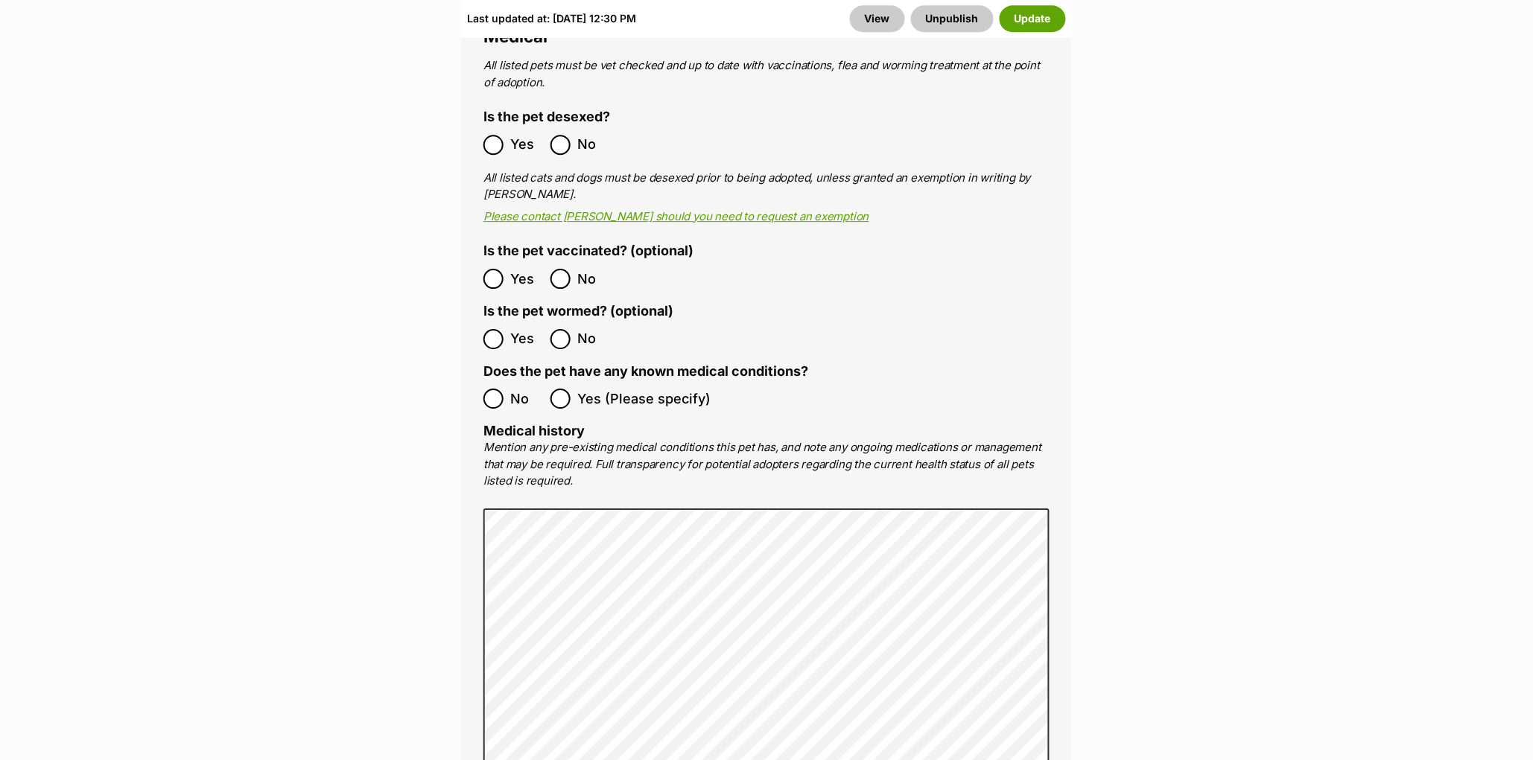
scroll to position [3284, 0]
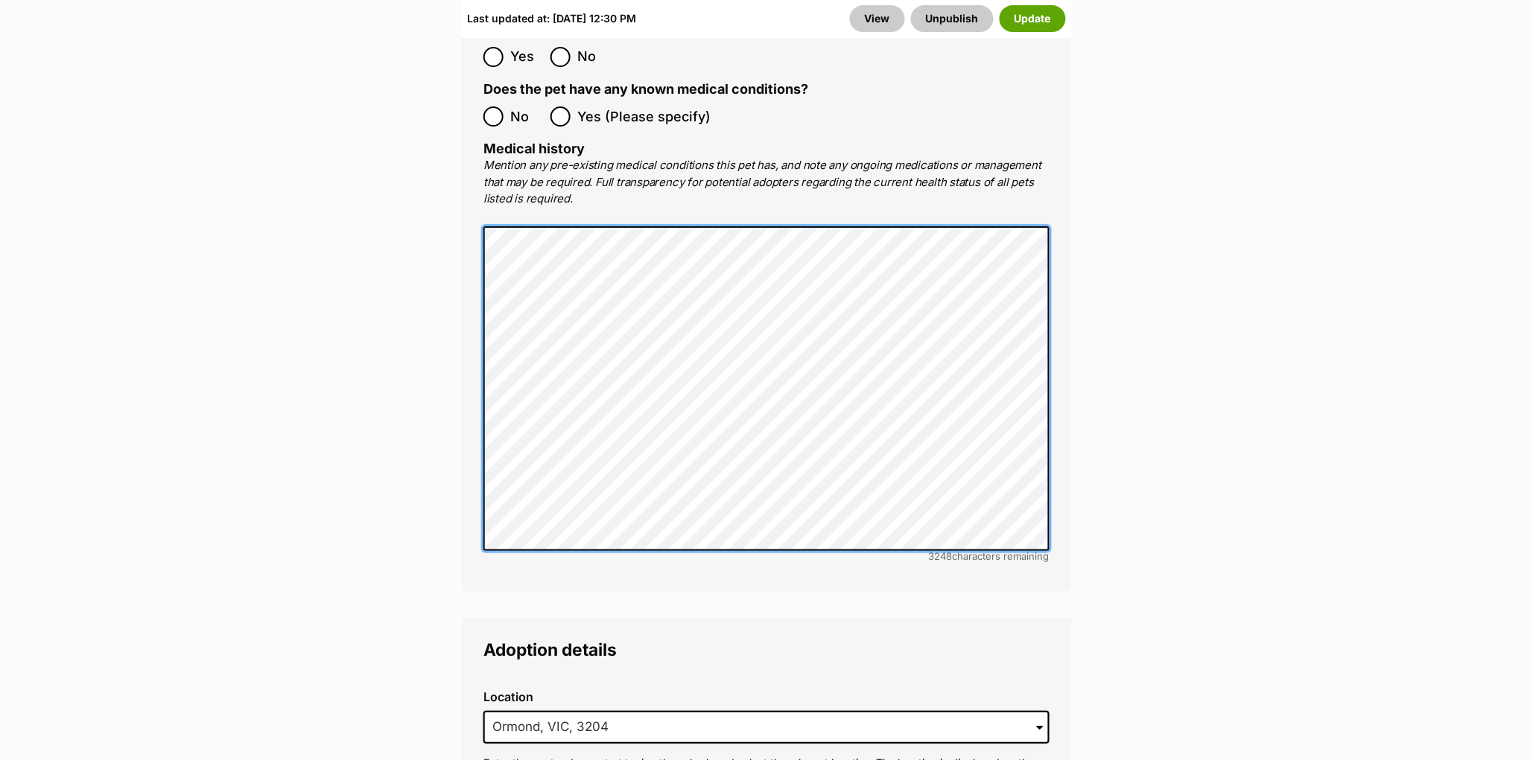
click at [471, 353] on div "Medical All listed pets must be vet checked and up to date with vaccinations, f…" at bounding box center [766, 156] width 611 height 869
click at [470, 360] on div "Medical All listed pets must be vet checked and up to date with vaccinations, f…" at bounding box center [766, 156] width 611 height 869
click at [442, 394] on main "Edit Silver Add or edit photos Add up to 9 photos to show all the cute sides of…" at bounding box center [766, 138] width 1533 height 6466
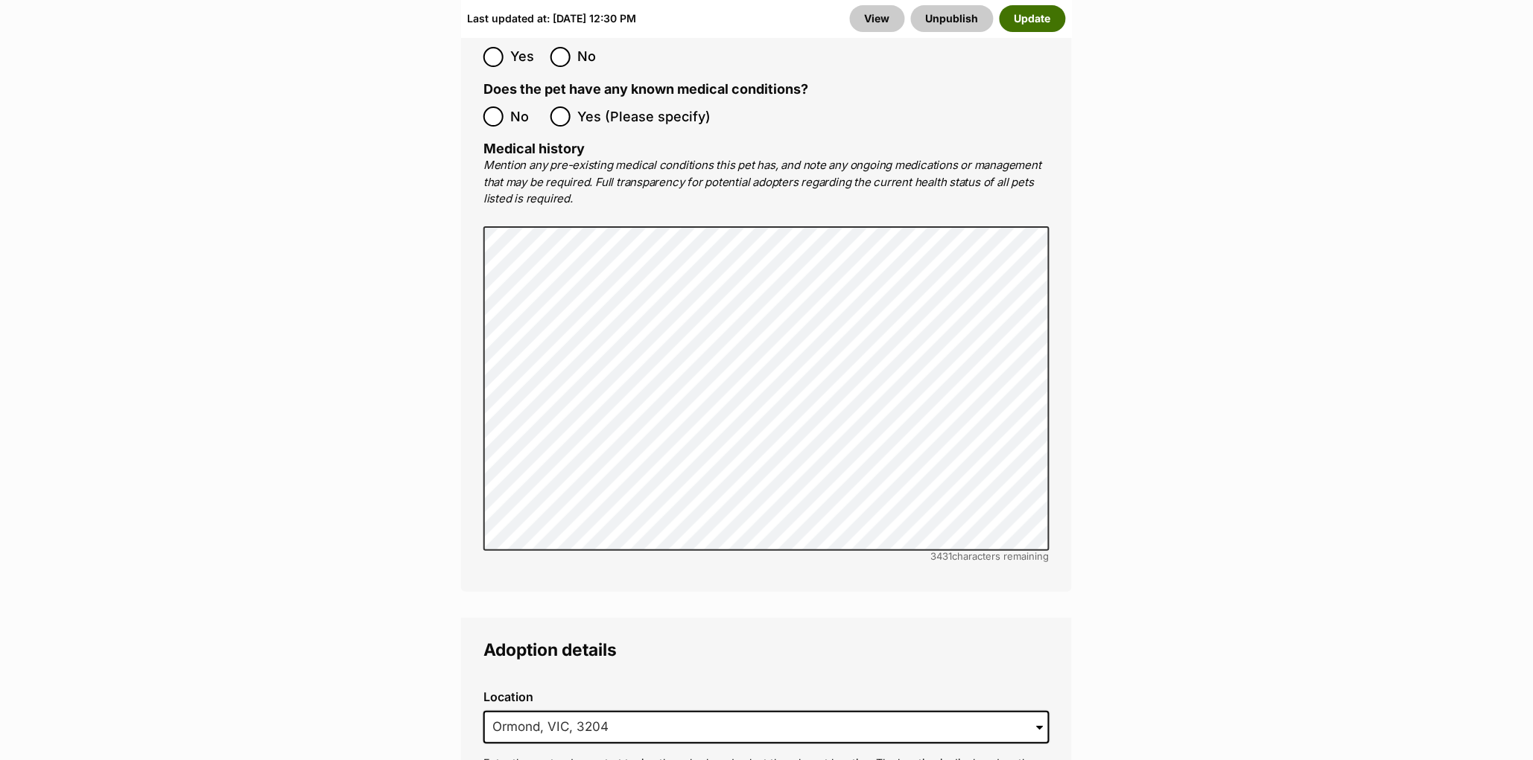
click at [1047, 18] on button "Update" at bounding box center [1032, 18] width 66 height 27
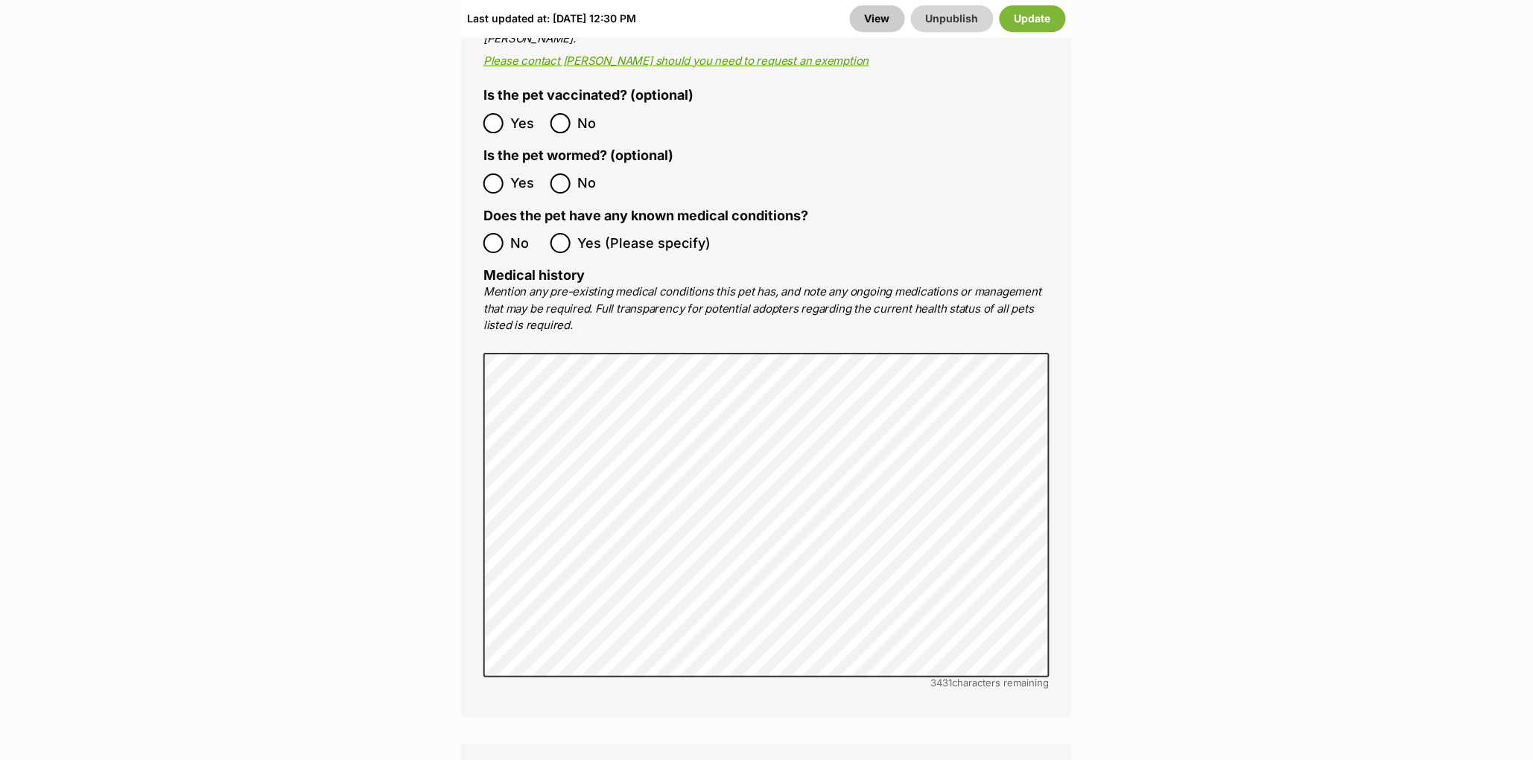
scroll to position [2857, 0]
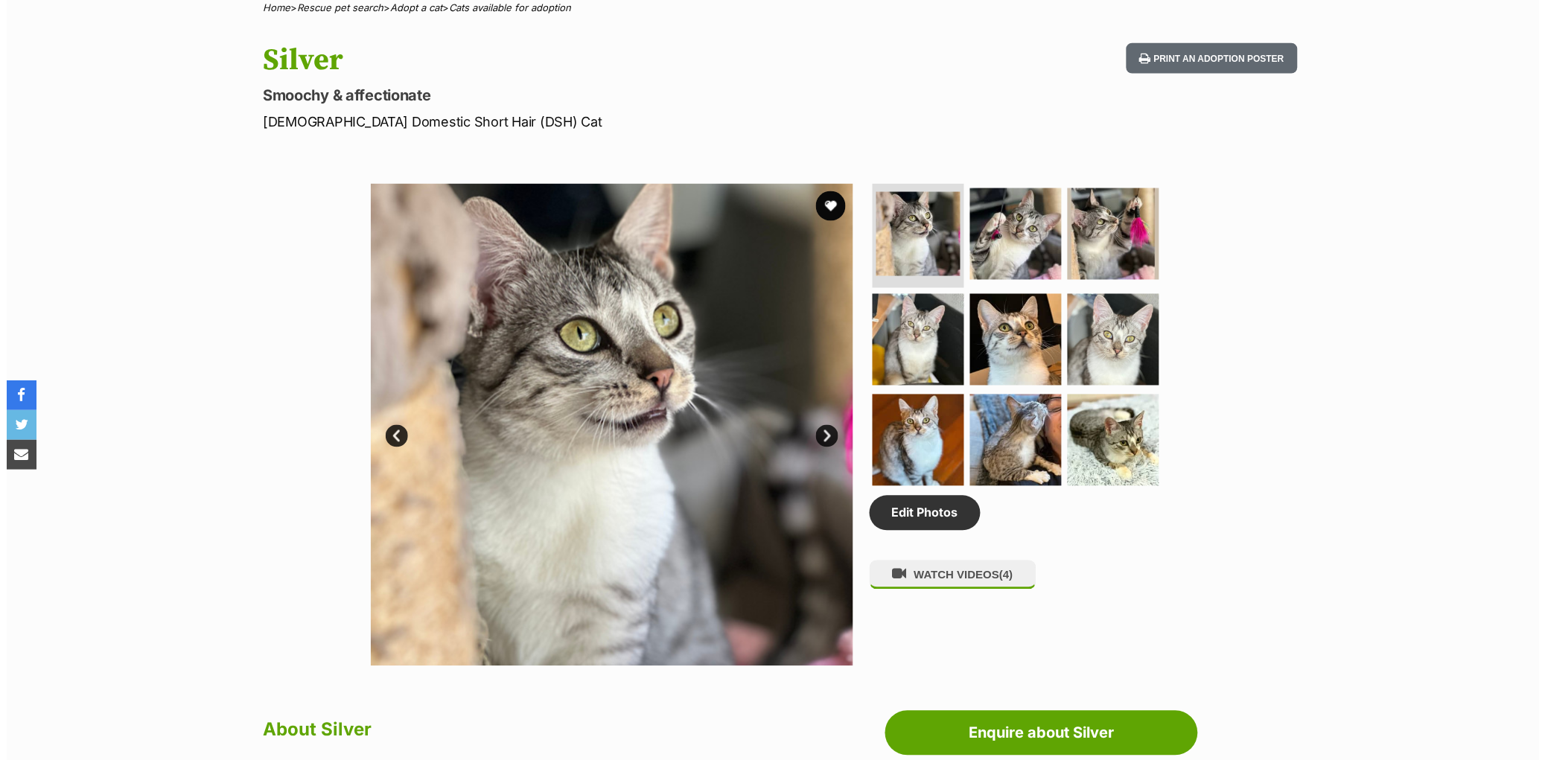
scroll to position [772, 0]
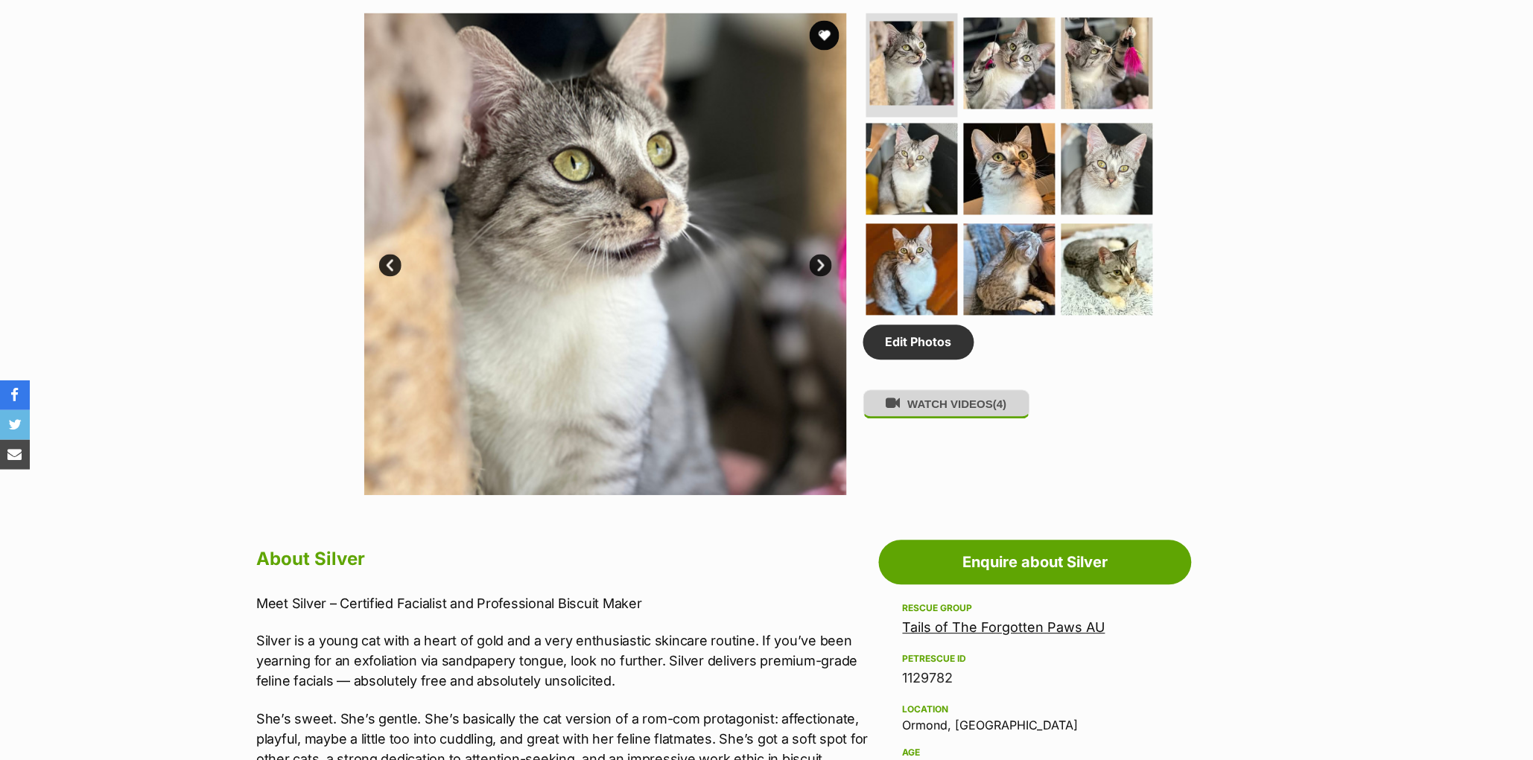
click at [970, 419] on button "WATCH VIDEOS (4)" at bounding box center [946, 404] width 167 height 29
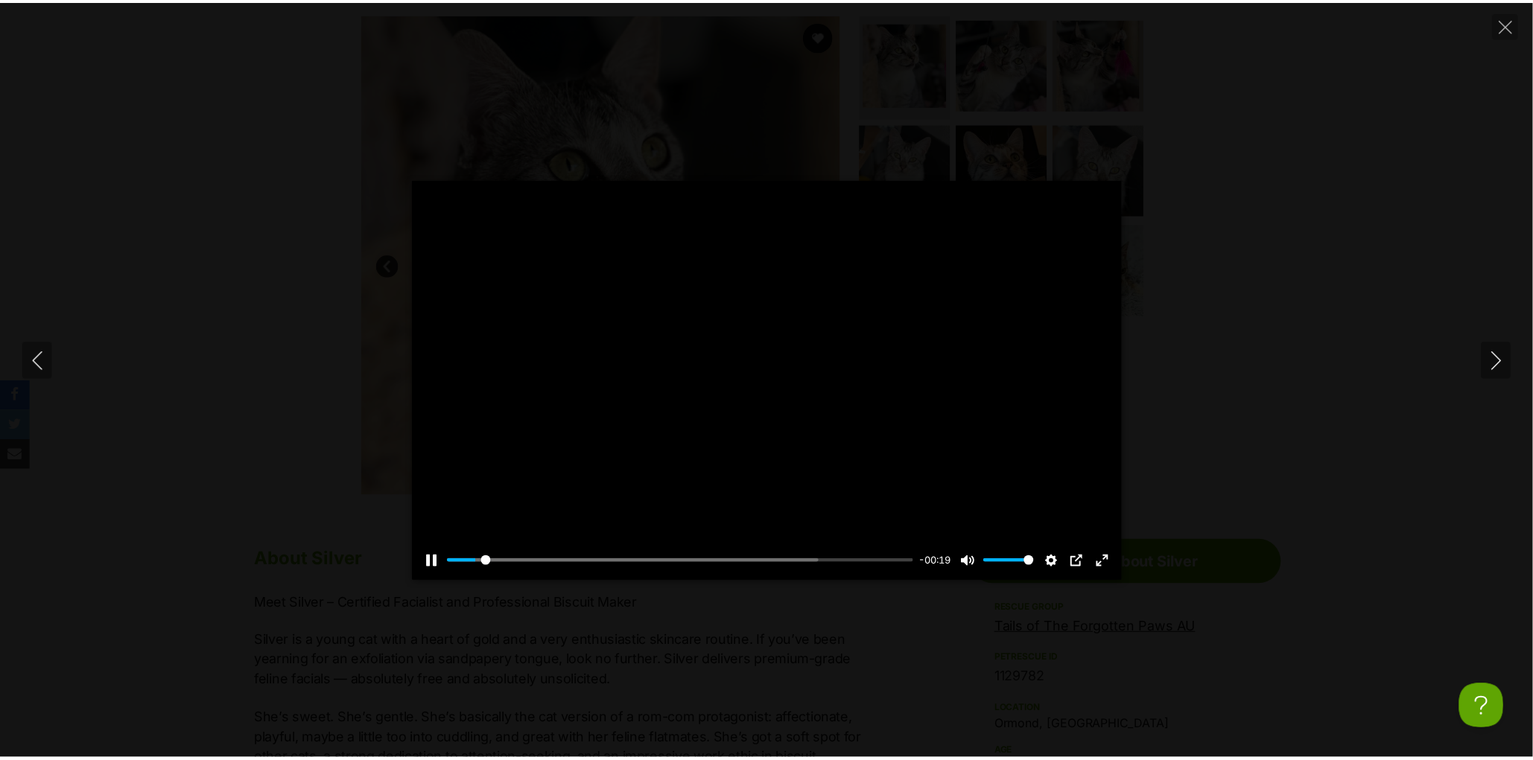
scroll to position [0, 0]
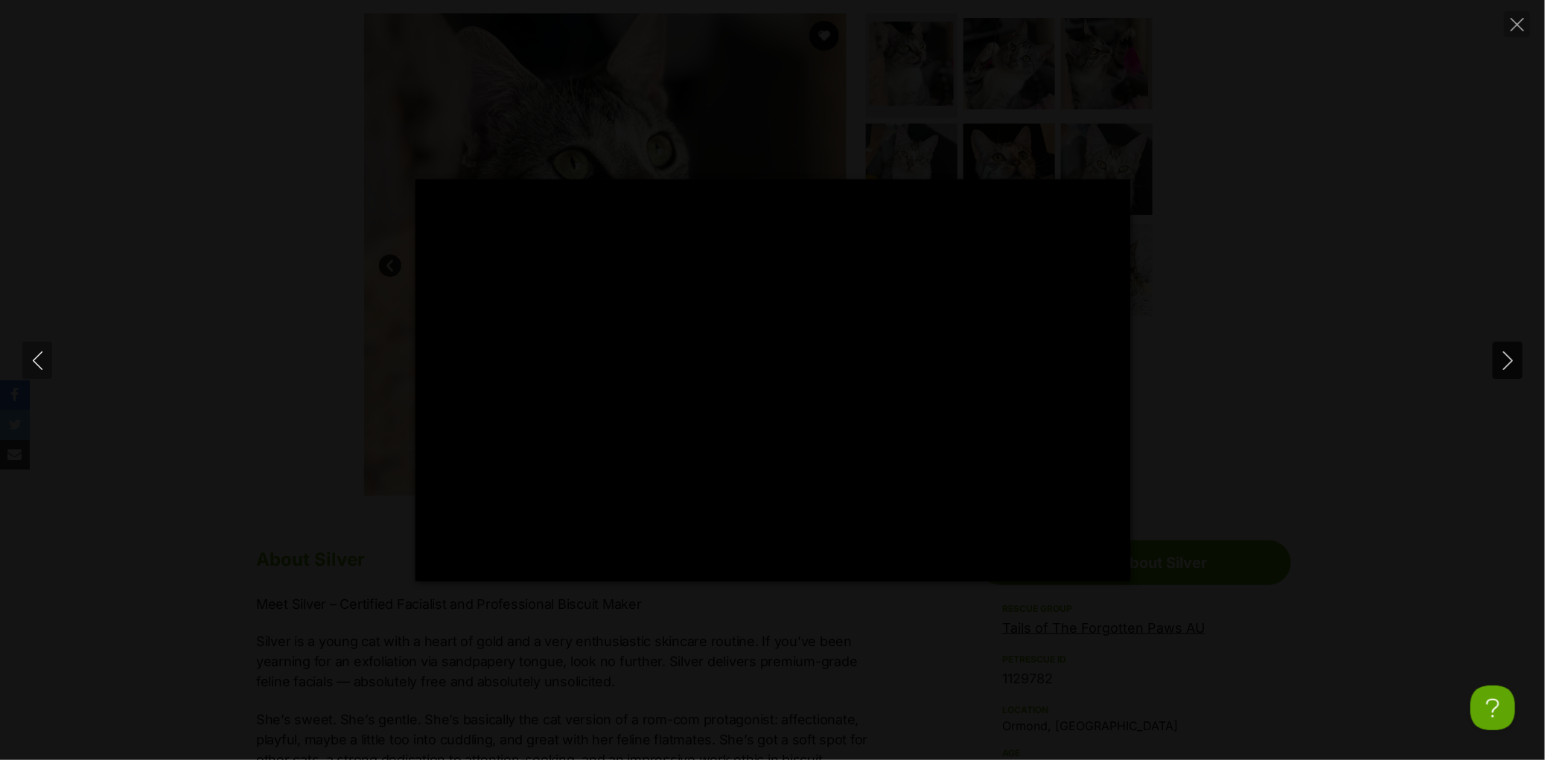
click at [1499, 363] on icon "Next" at bounding box center [1508, 361] width 19 height 19
type input "29.76"
click at [1499, 363] on icon "Next" at bounding box center [1508, 361] width 19 height 19
type input "3.92"
click at [1499, 363] on icon "Next" at bounding box center [1508, 361] width 19 height 19
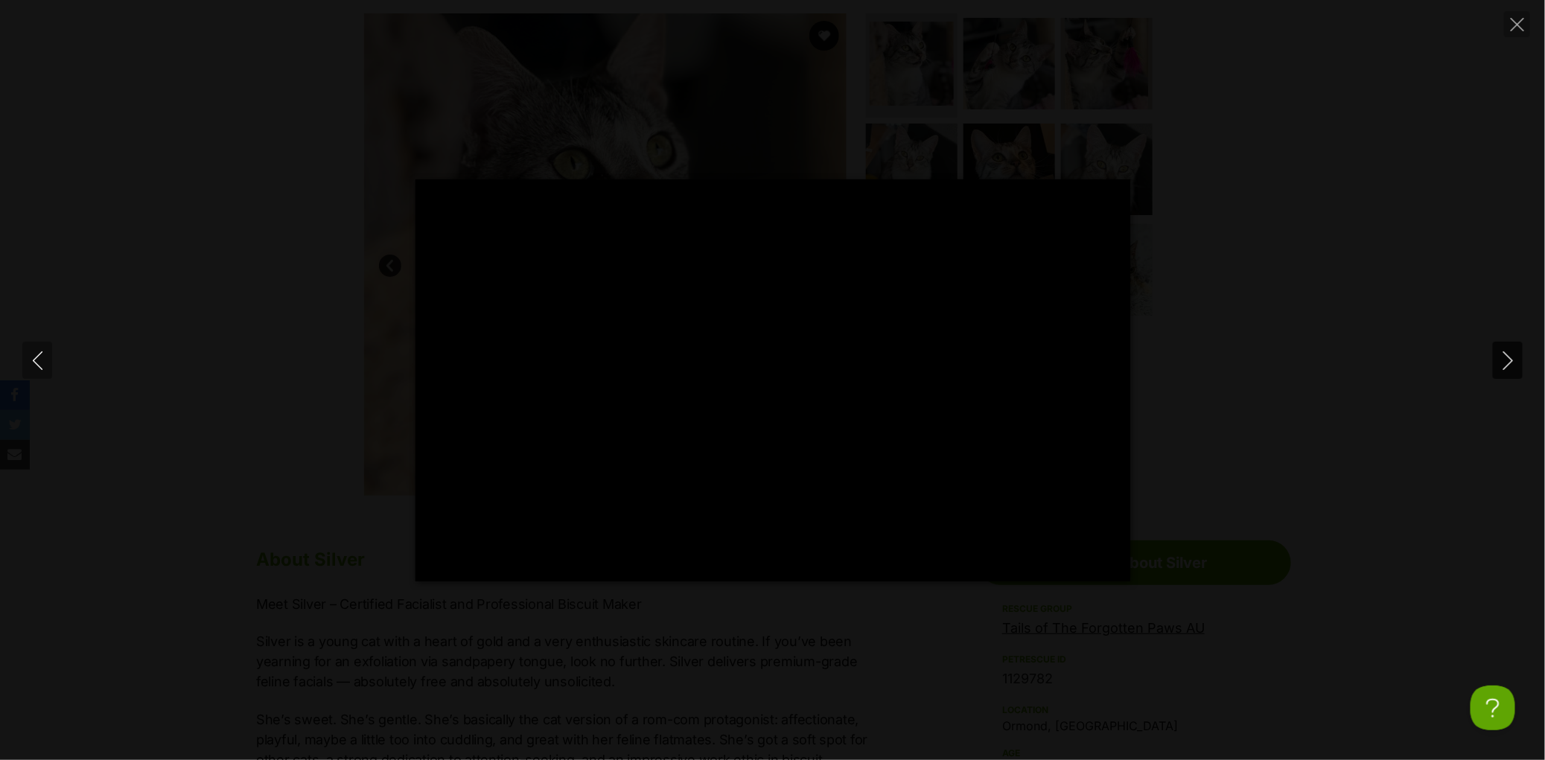
type input "3.61"
click at [1516, 19] on icon "Close" at bounding box center [1517, 24] width 13 height 13
type input "9.27"
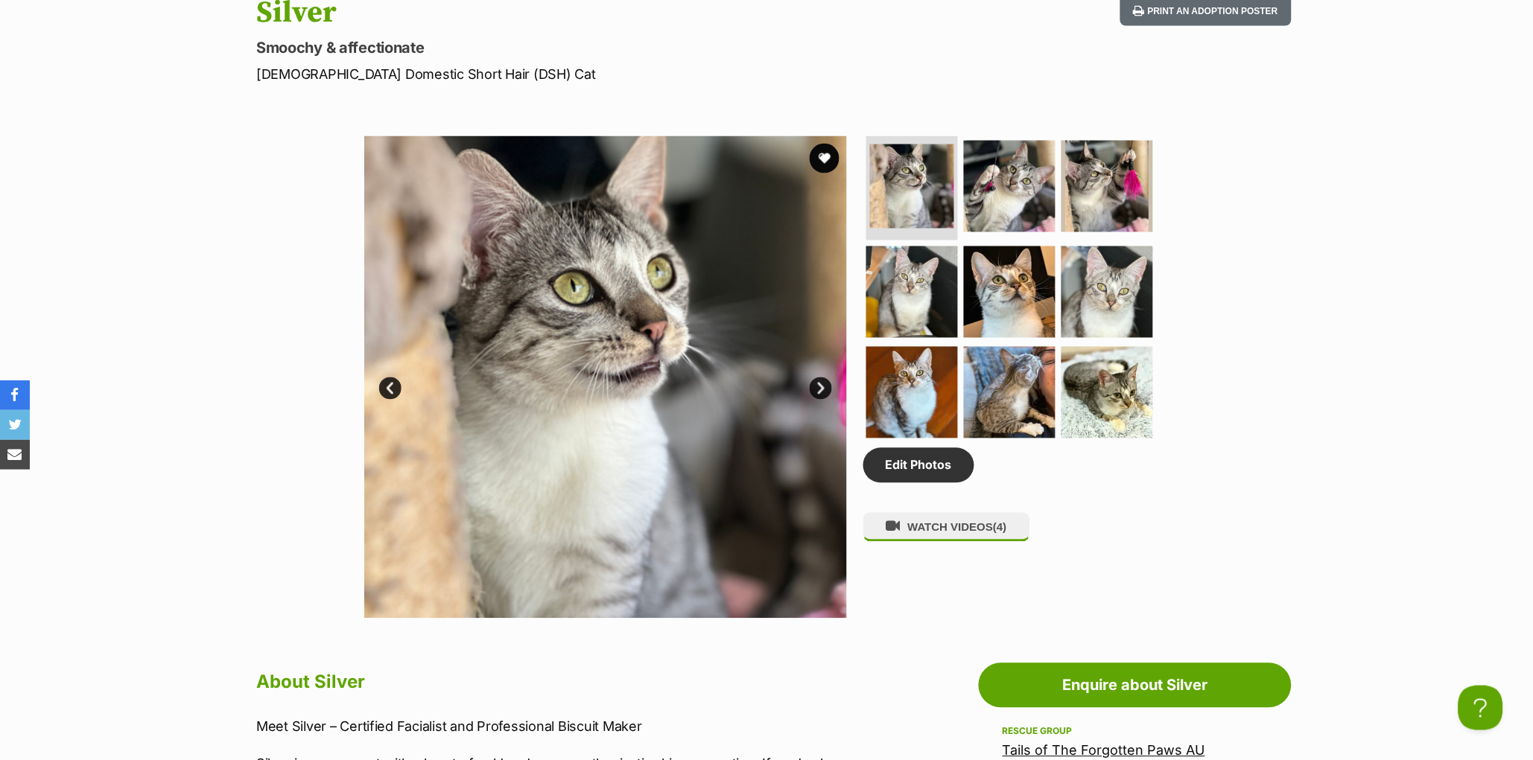
scroll to position [586, 0]
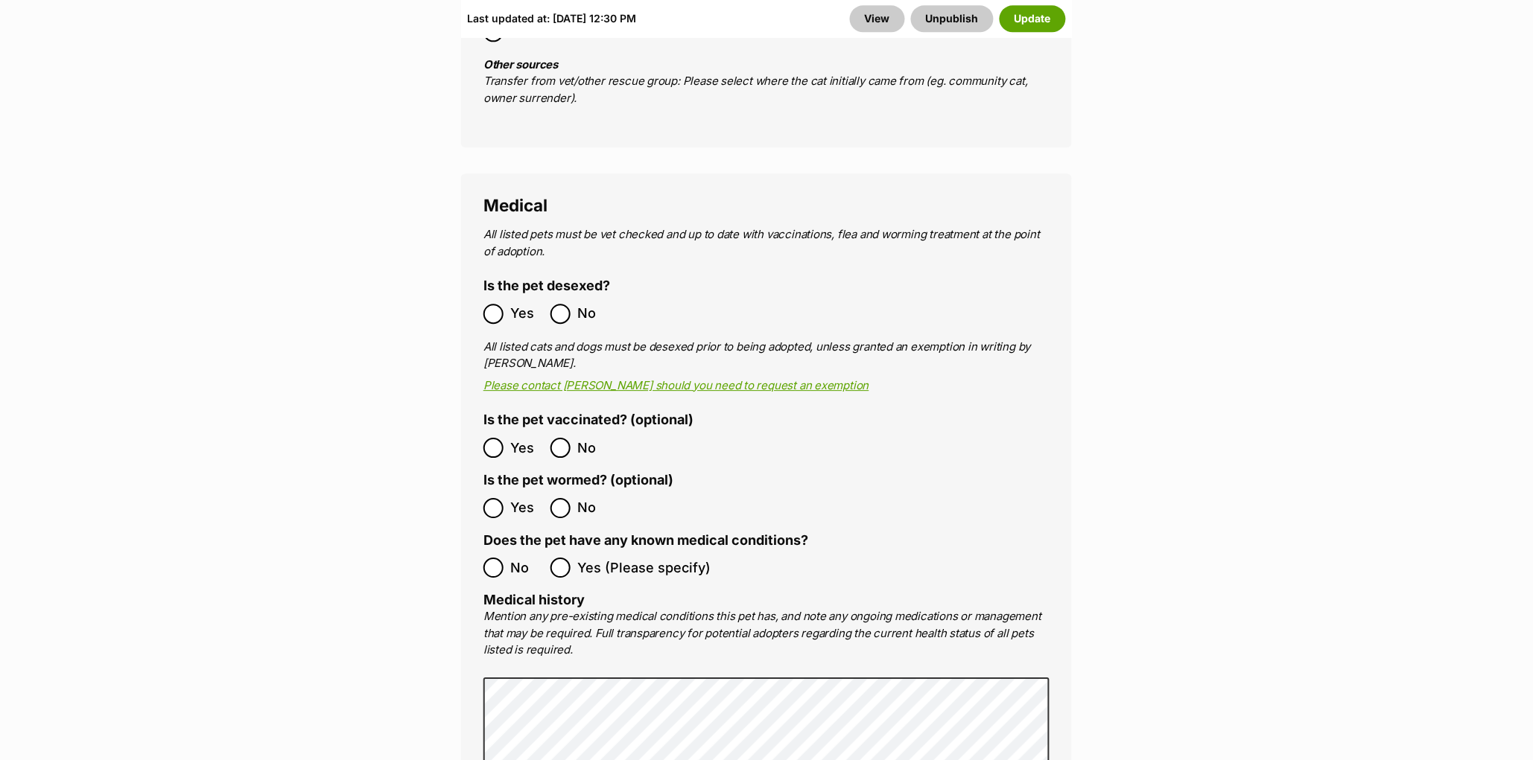
scroll to position [2820, 0]
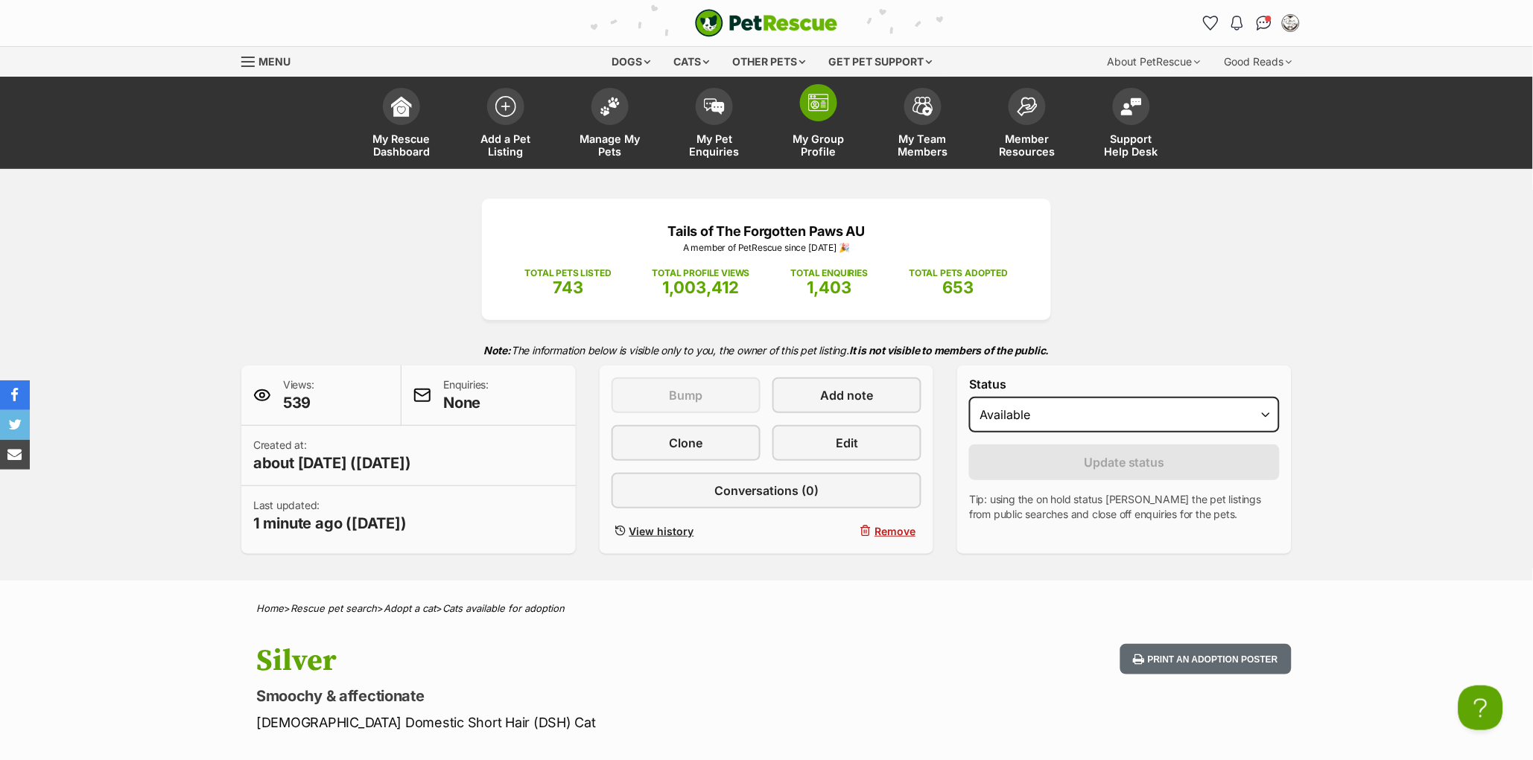
click at [829, 123] on link "My Group Profile" at bounding box center [818, 124] width 104 height 89
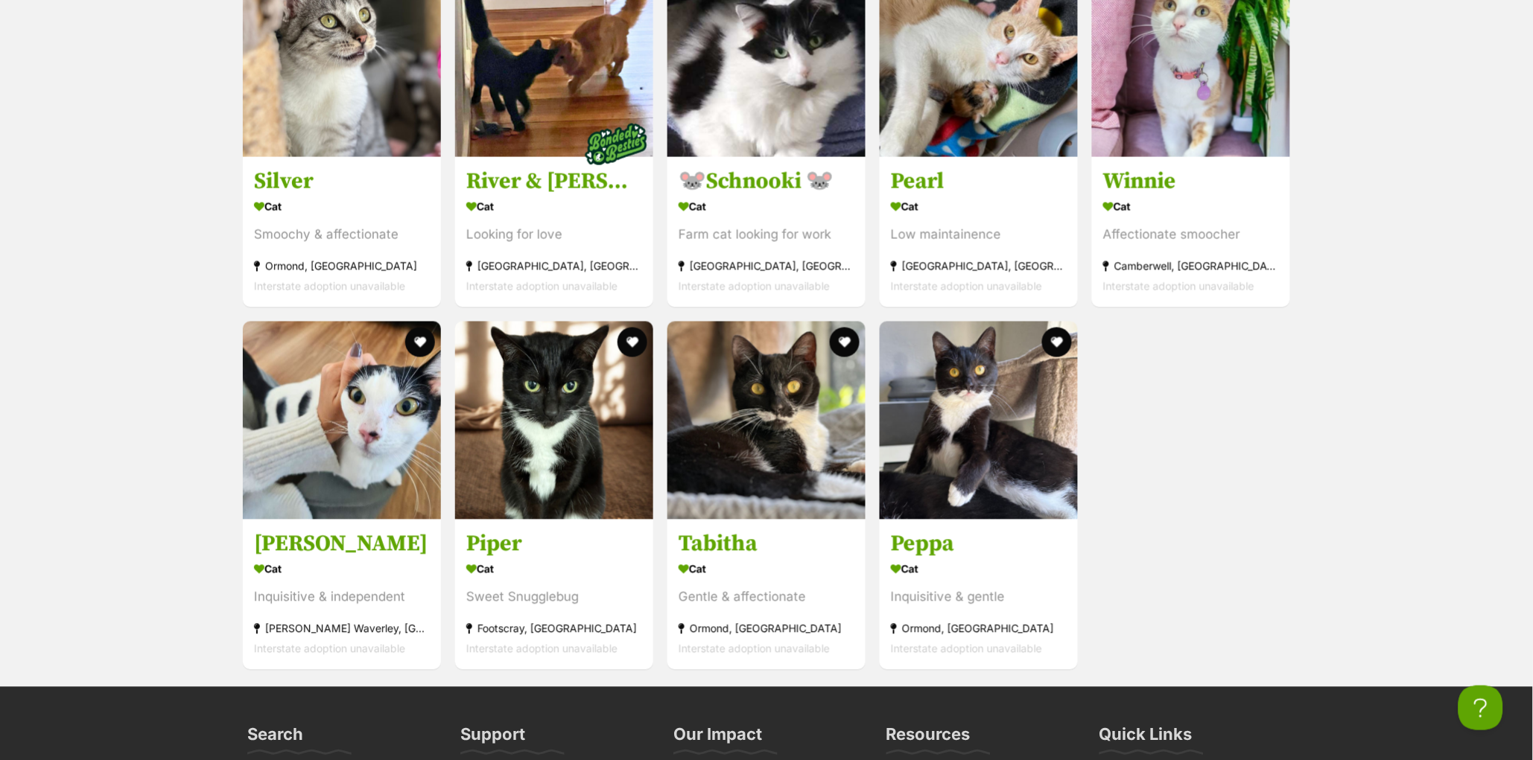
scroll to position [5787, 0]
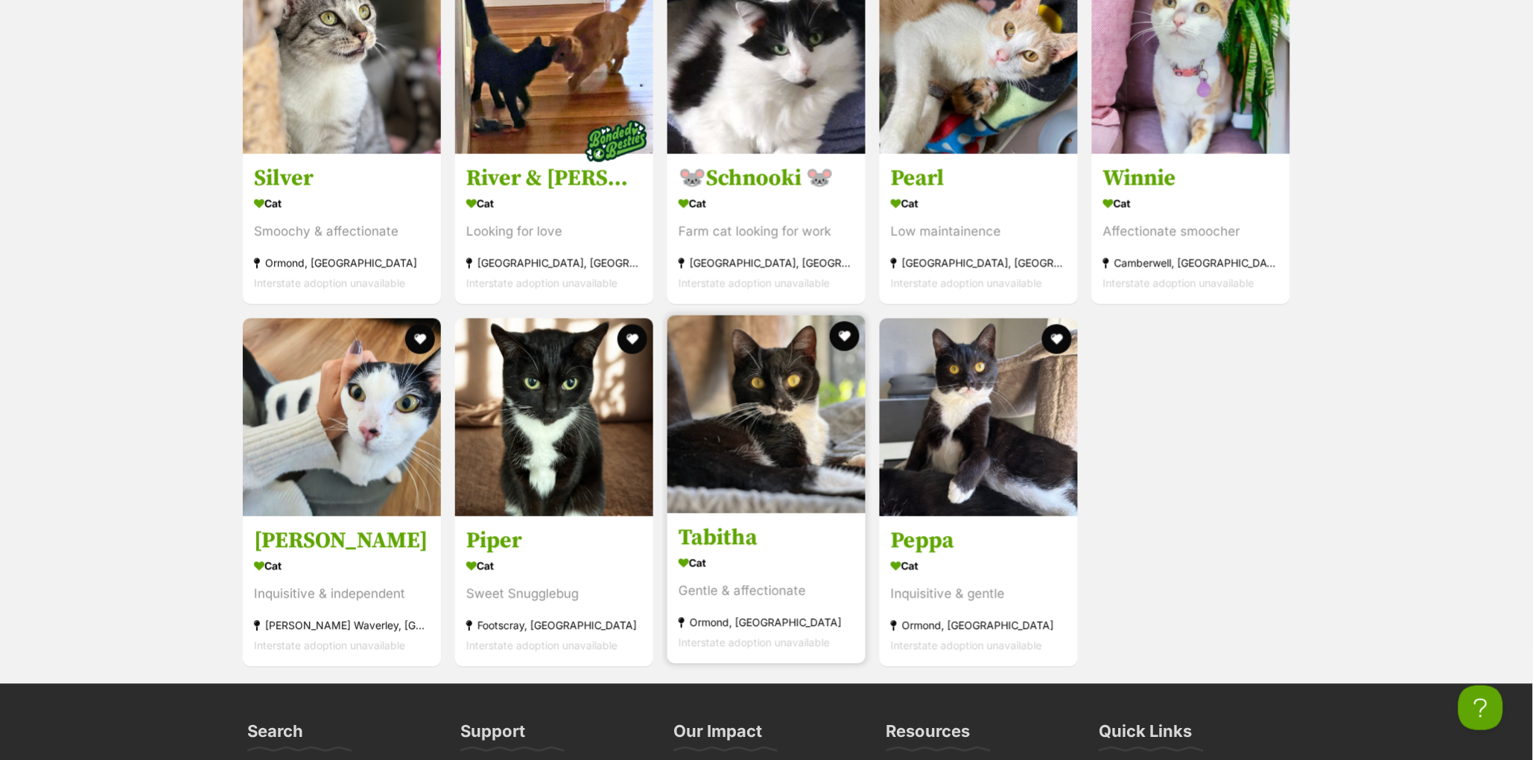
click at [708, 553] on h3 "Tabitha" at bounding box center [766, 539] width 176 height 28
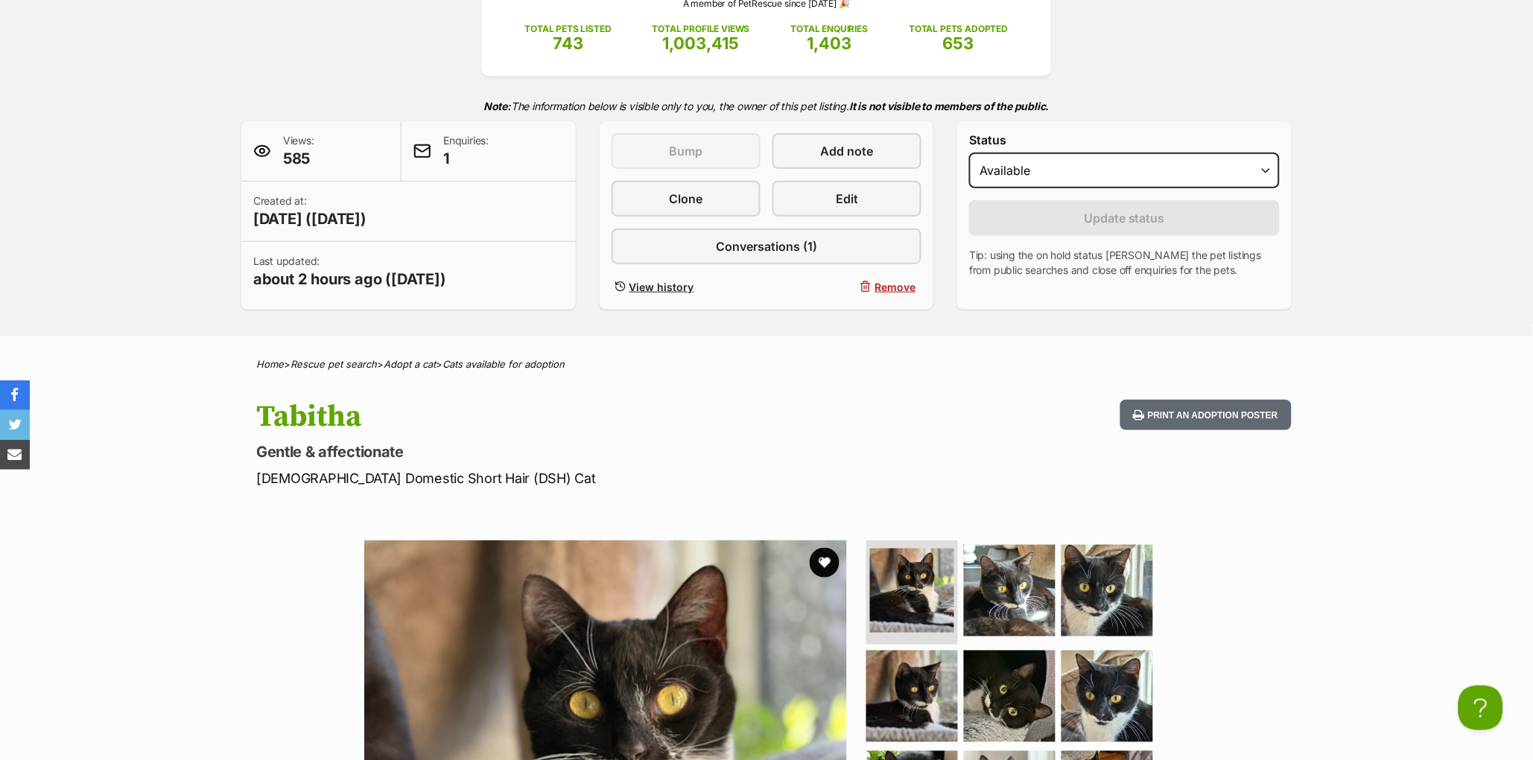
scroll to position [80, 0]
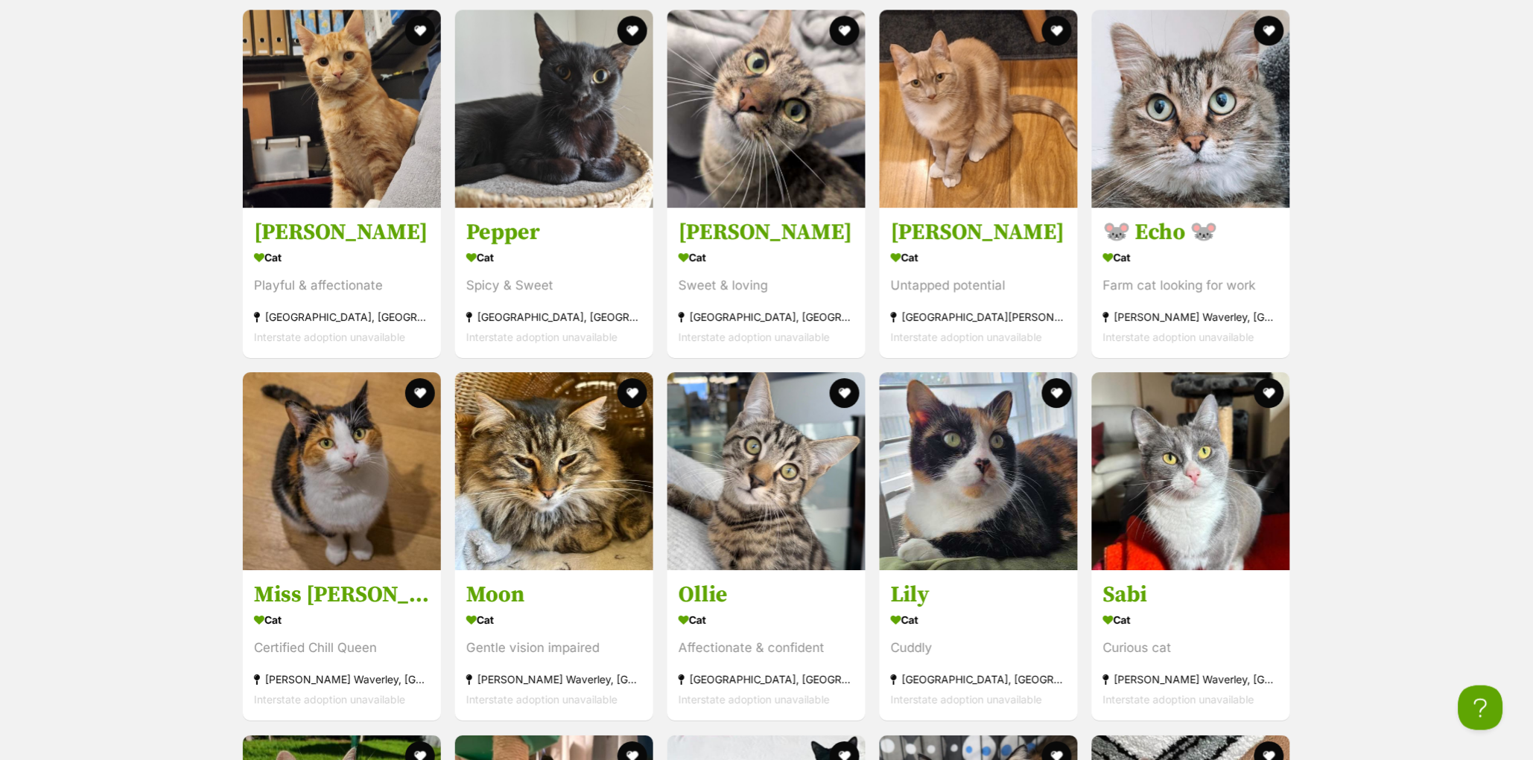
scroll to position [4675, 0]
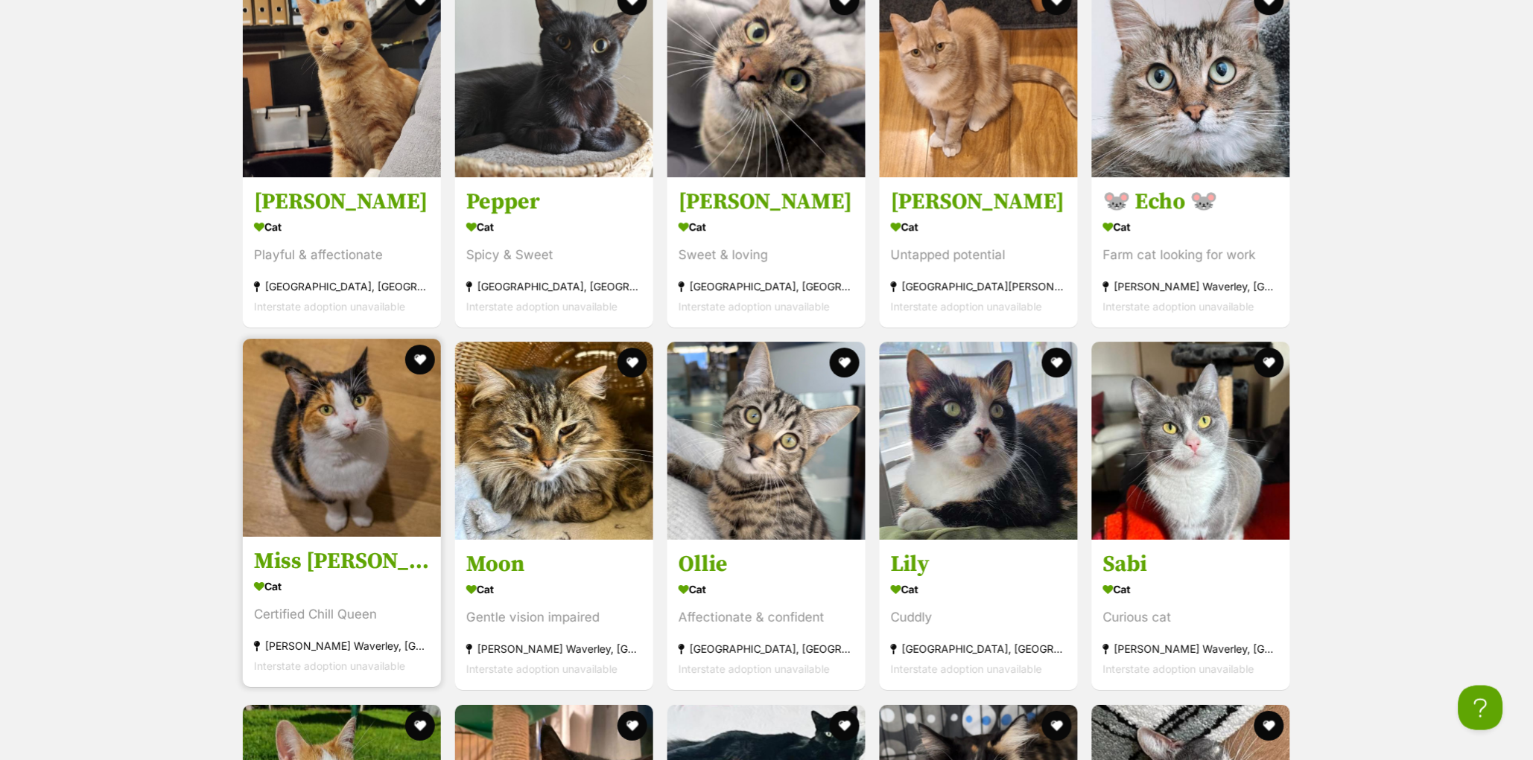
click at [298, 576] on h3 "Miss [PERSON_NAME]" at bounding box center [342, 562] width 176 height 28
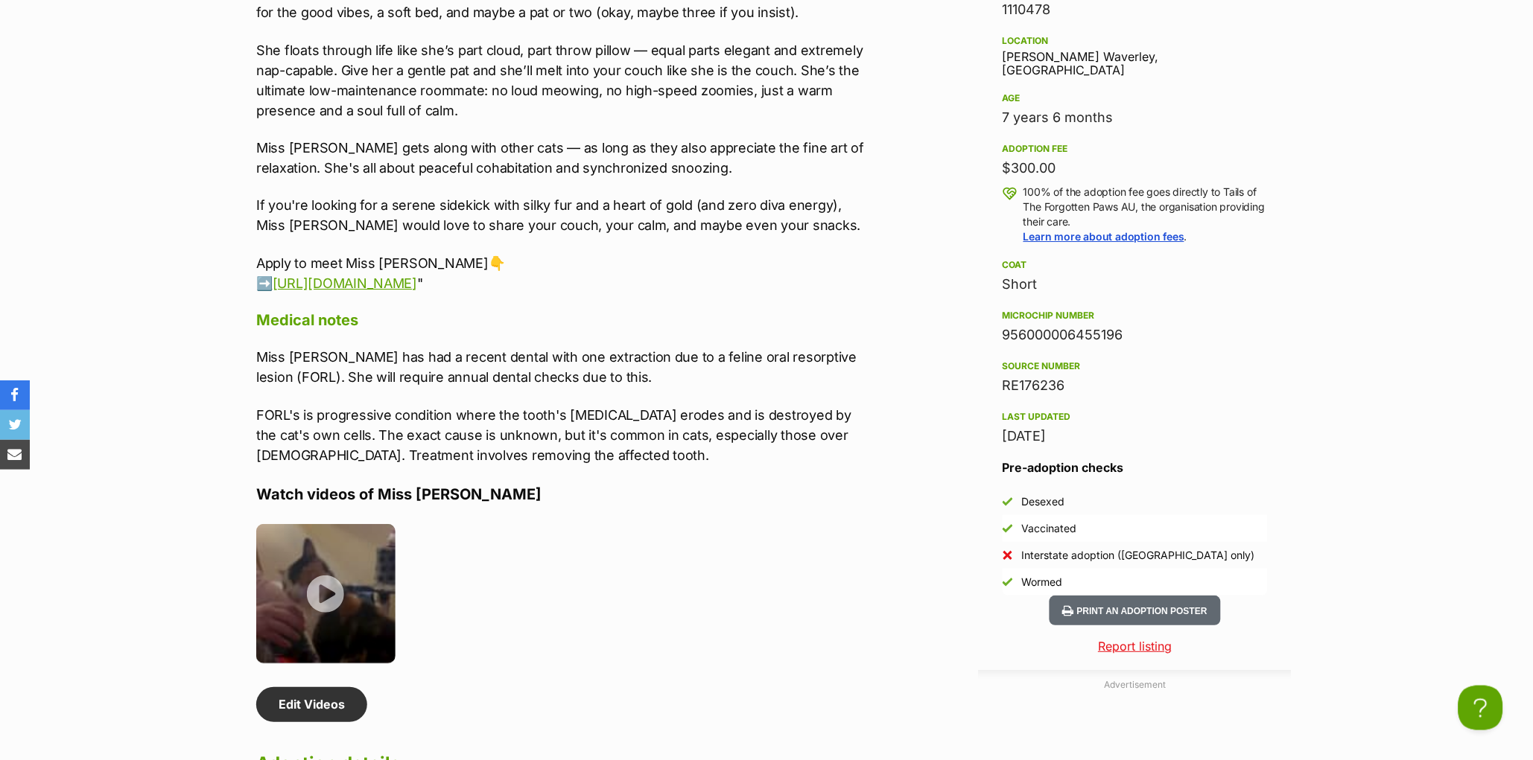
scroll to position [1442, 0]
click at [280, 465] on p "FORL's is progressive condition where the tooth's dentin erodes and is destroye…" at bounding box center [563, 434] width 615 height 60
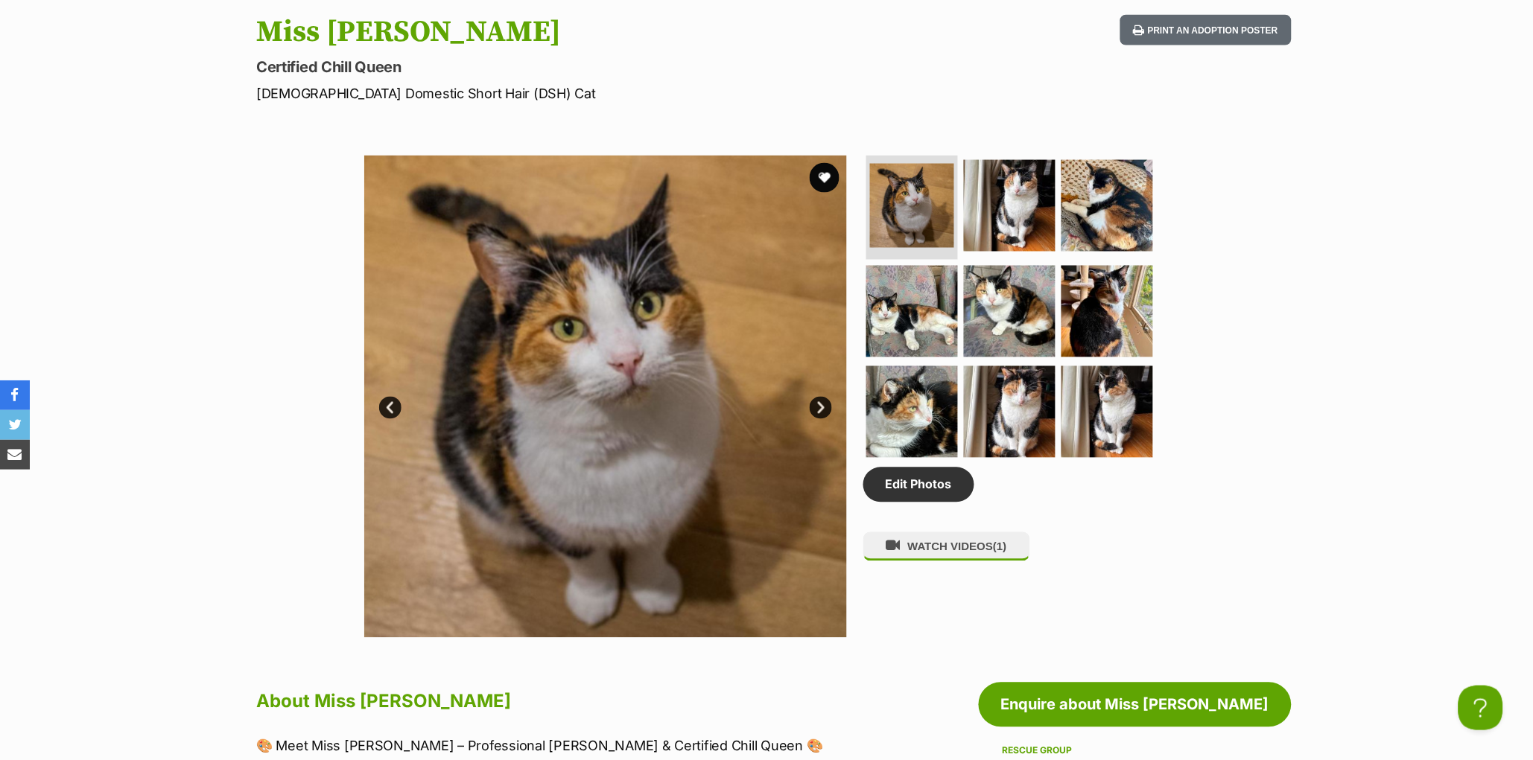
scroll to position [523, 0]
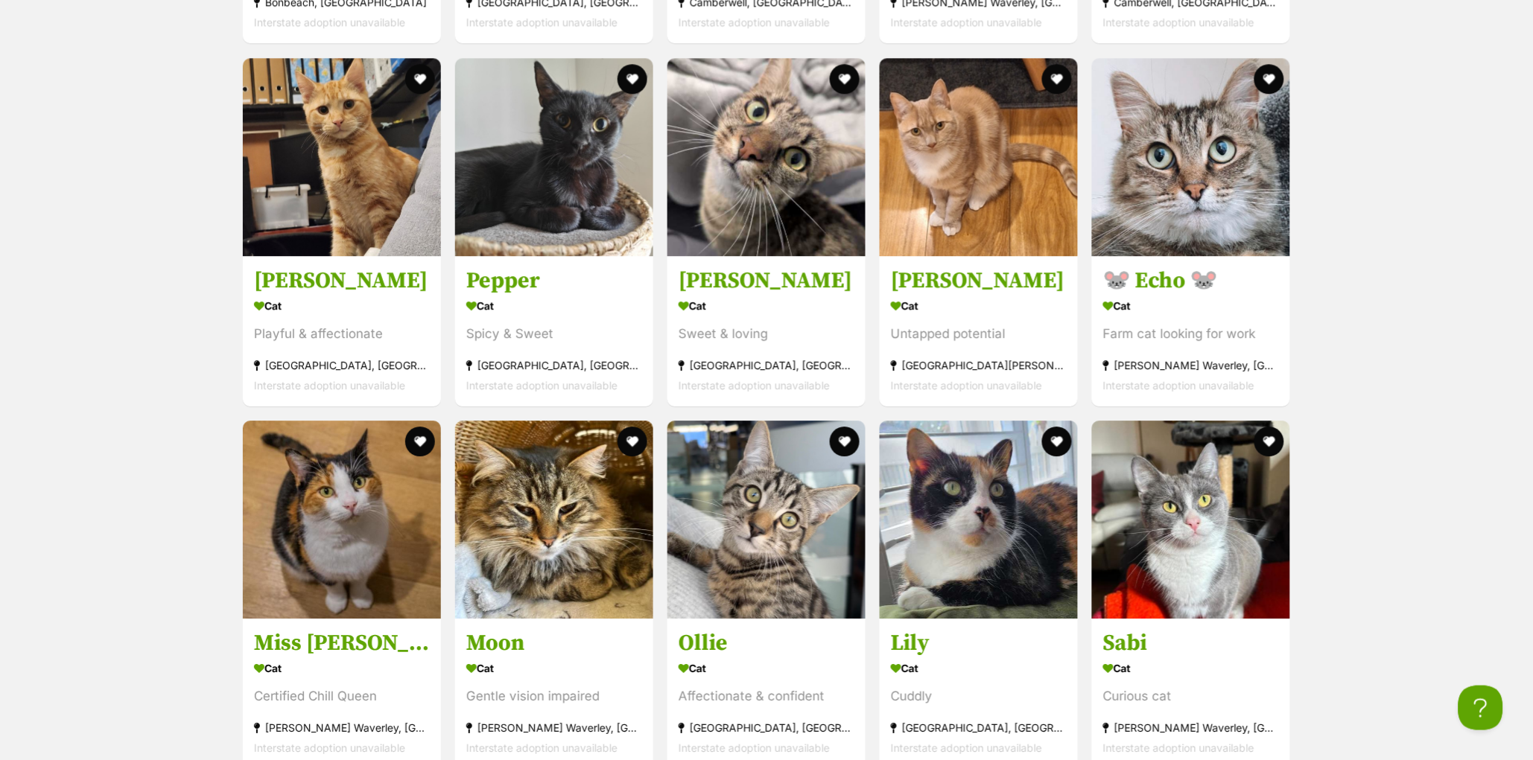
scroll to position [4597, 0]
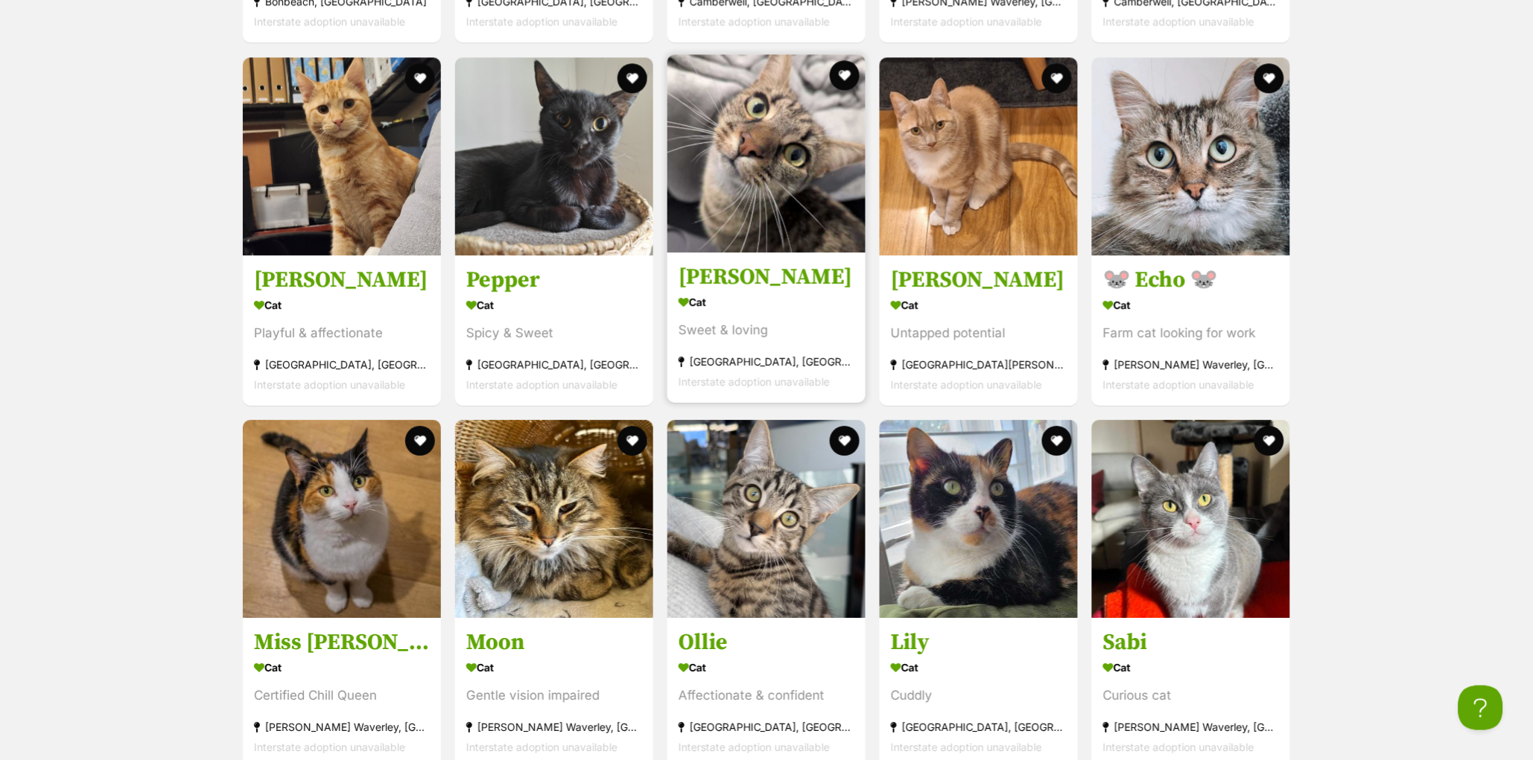
click at [718, 291] on h3 "[PERSON_NAME]" at bounding box center [766, 277] width 176 height 28
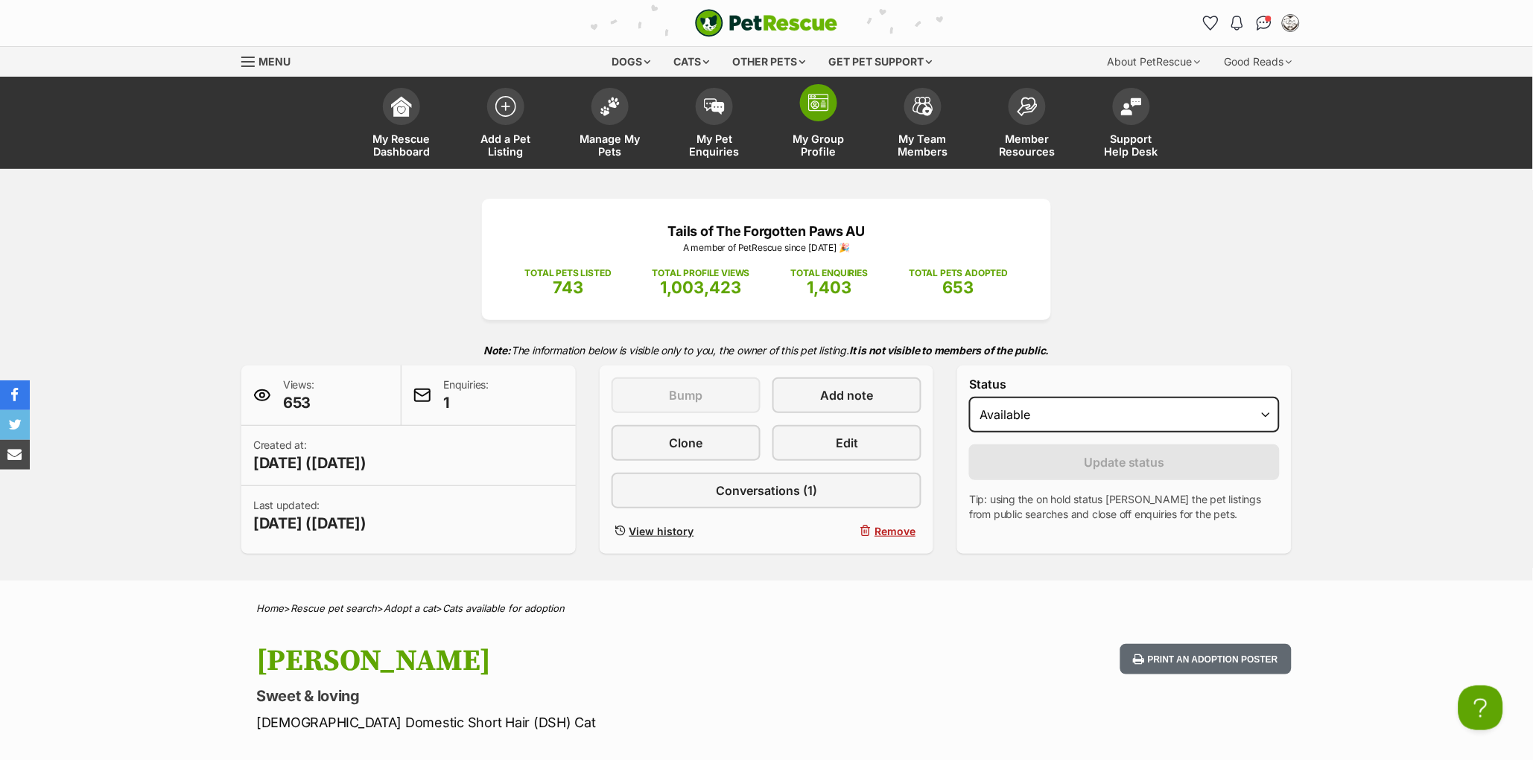
click at [818, 103] on img at bounding box center [818, 103] width 21 height 18
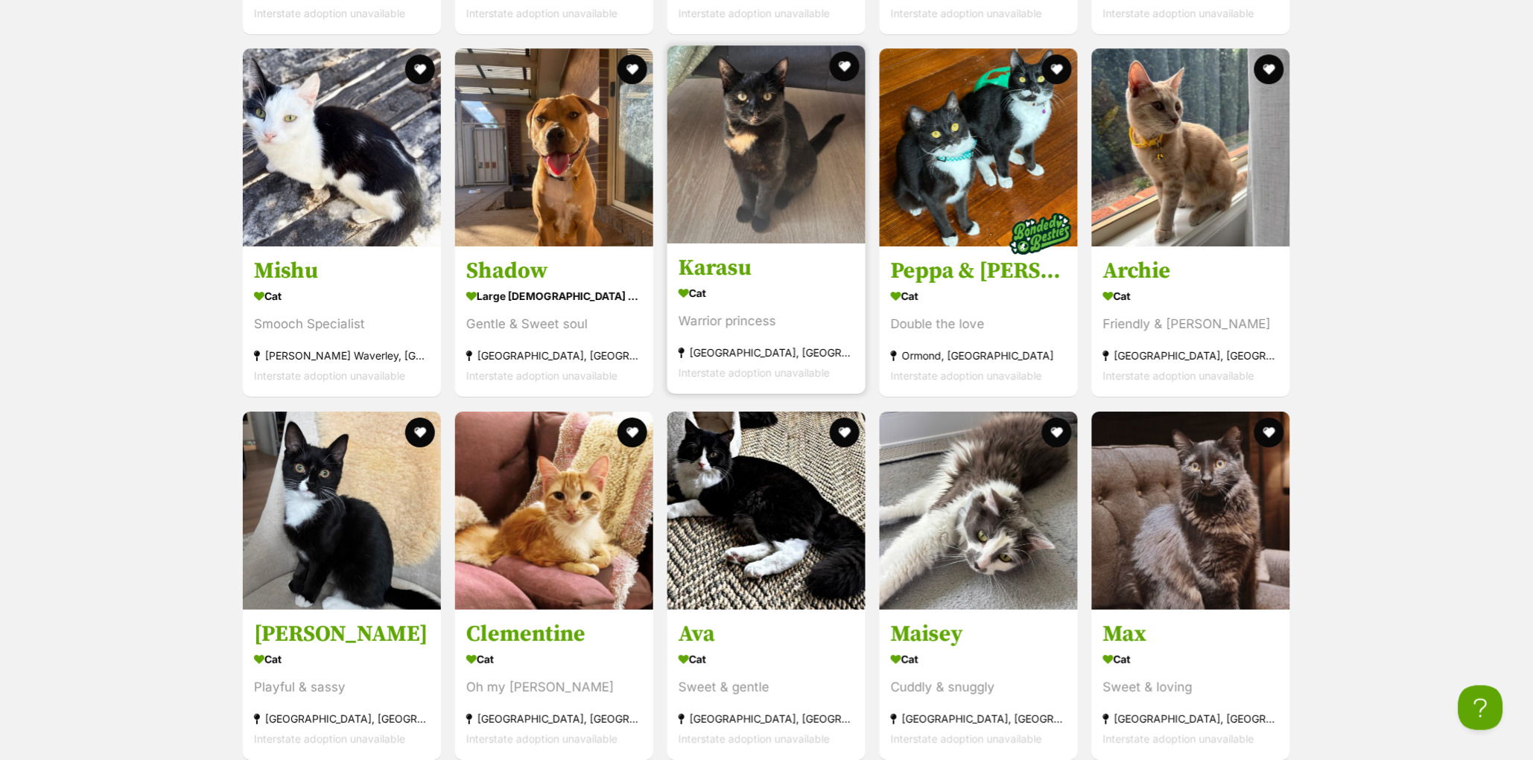
scroll to position [3333, 0]
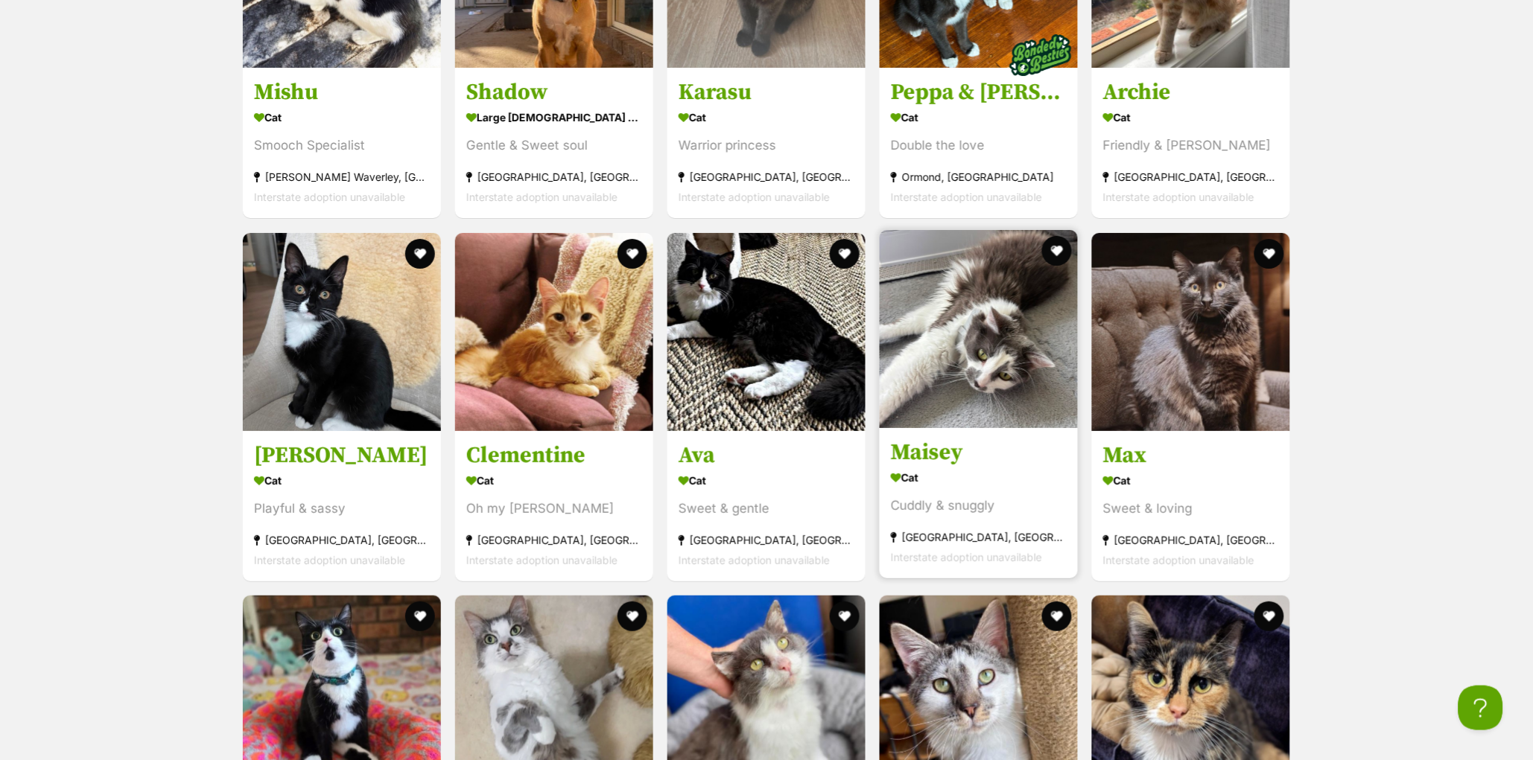
click at [930, 462] on h3 "Maisey" at bounding box center [979, 453] width 176 height 28
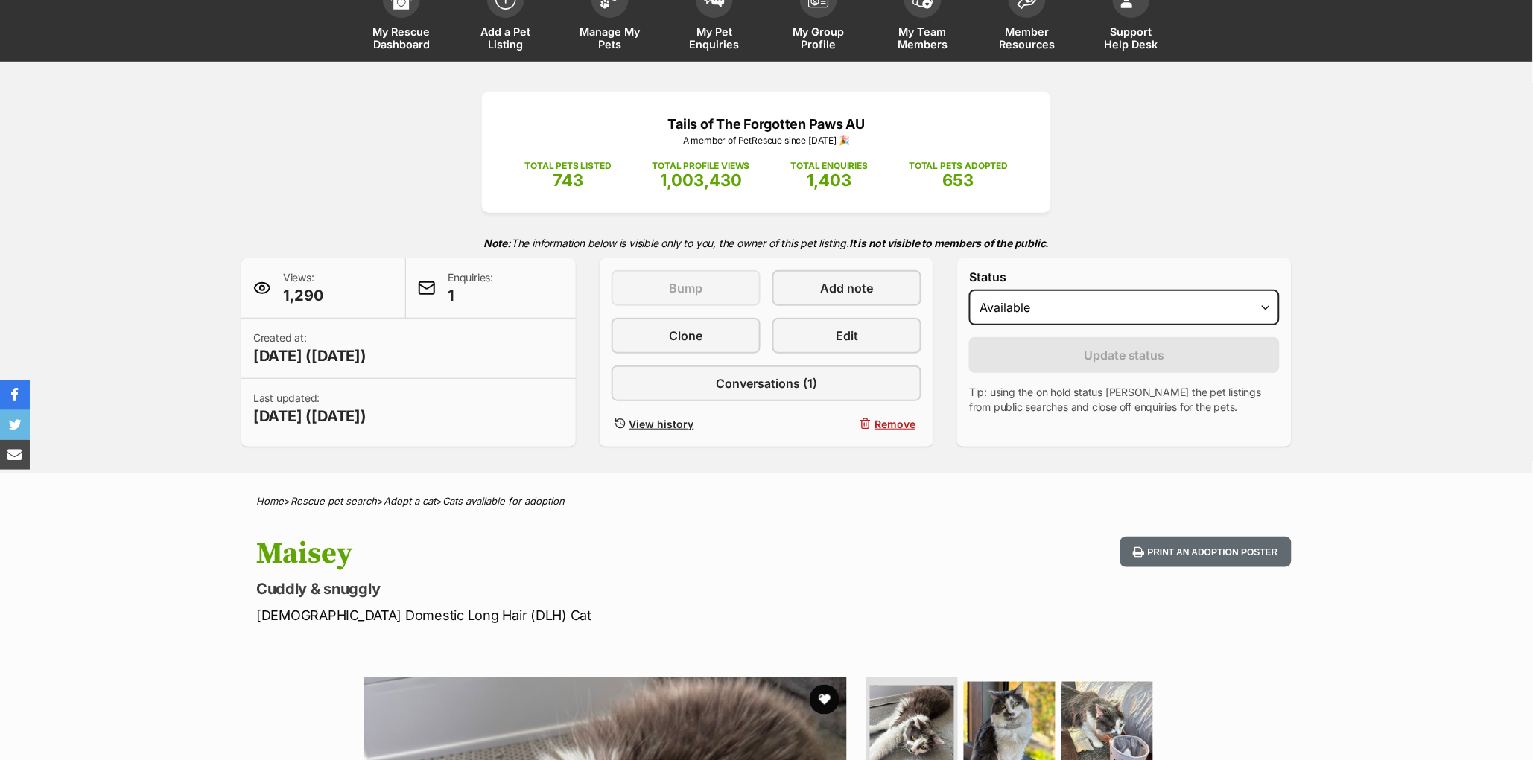
scroll to position [108, 0]
click at [1020, 325] on select "Draft - not available as listing has enquires Available On hold Adopted" at bounding box center [1124, 307] width 311 height 36
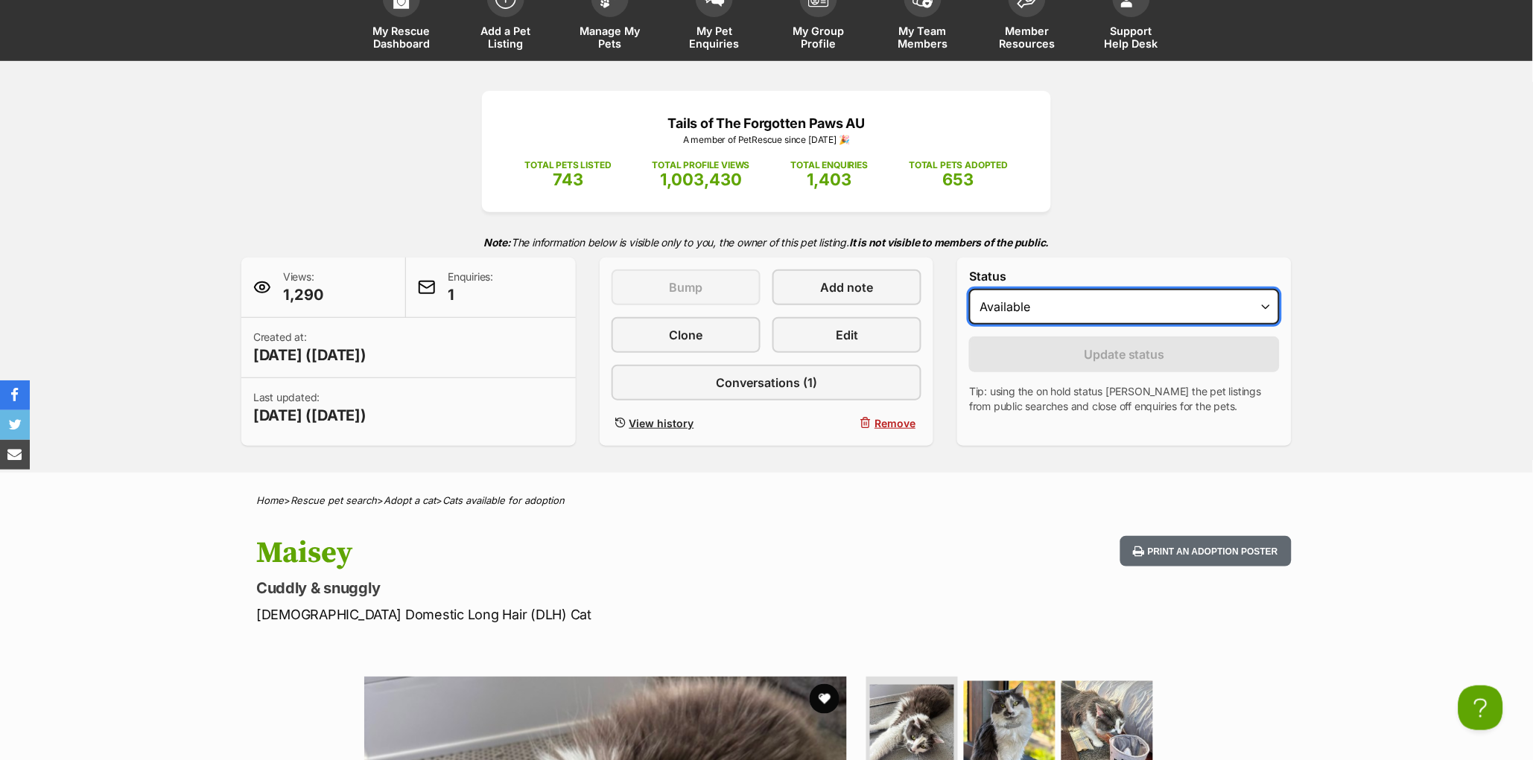
scroll to position [0, 0]
select select "on_hold"
click at [969, 320] on select "Draft - not available as listing has enquires Available On hold Adopted" at bounding box center [1124, 307] width 311 height 36
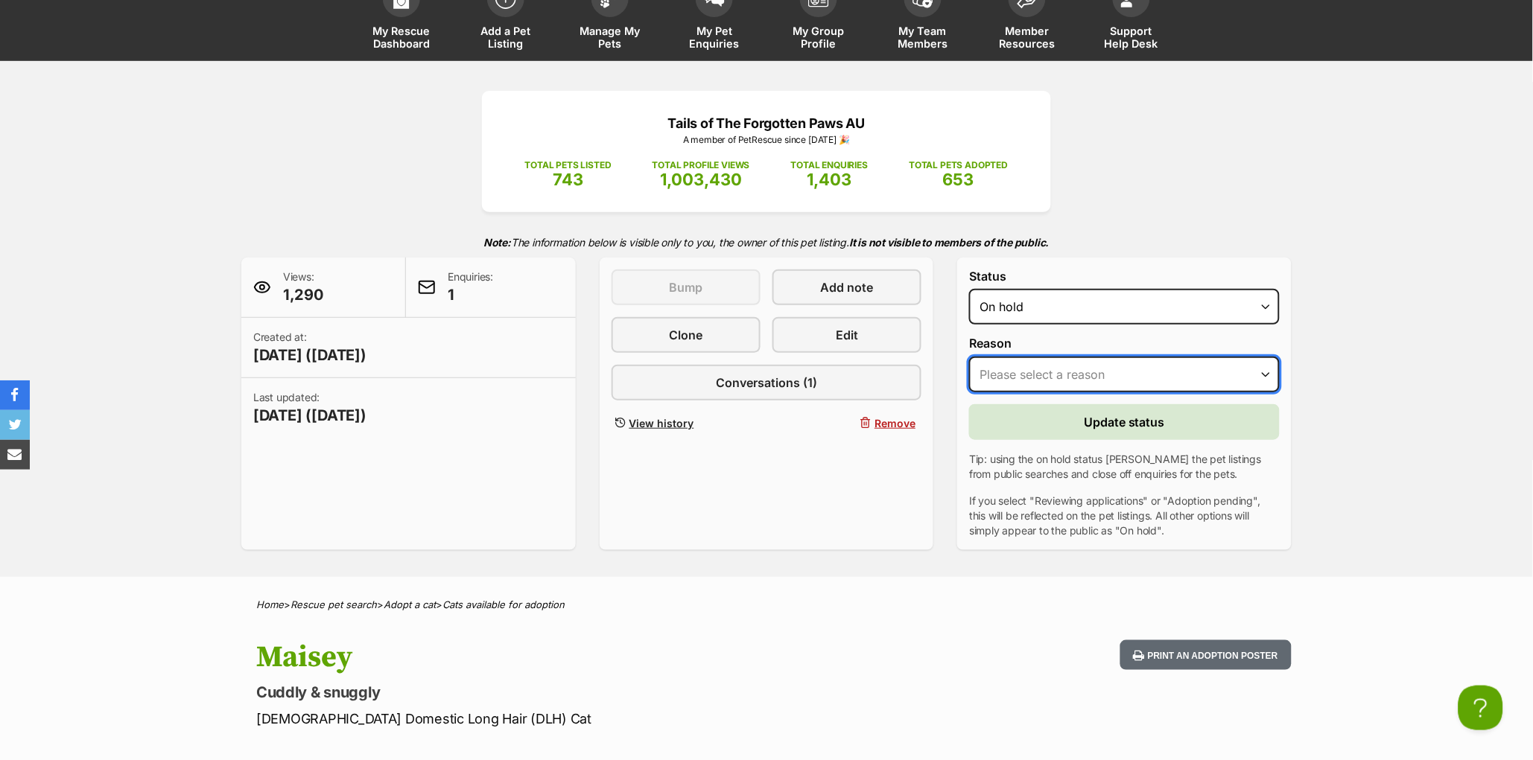
click at [1032, 392] on select "Please select a reason Medical reasons Reviewing applications Adoption pending …" at bounding box center [1124, 375] width 311 height 36
select select "adoption_pending"
click at [969, 387] on select "Please select a reason Medical reasons Reviewing applications Adoption pending …" at bounding box center [1124, 375] width 311 height 36
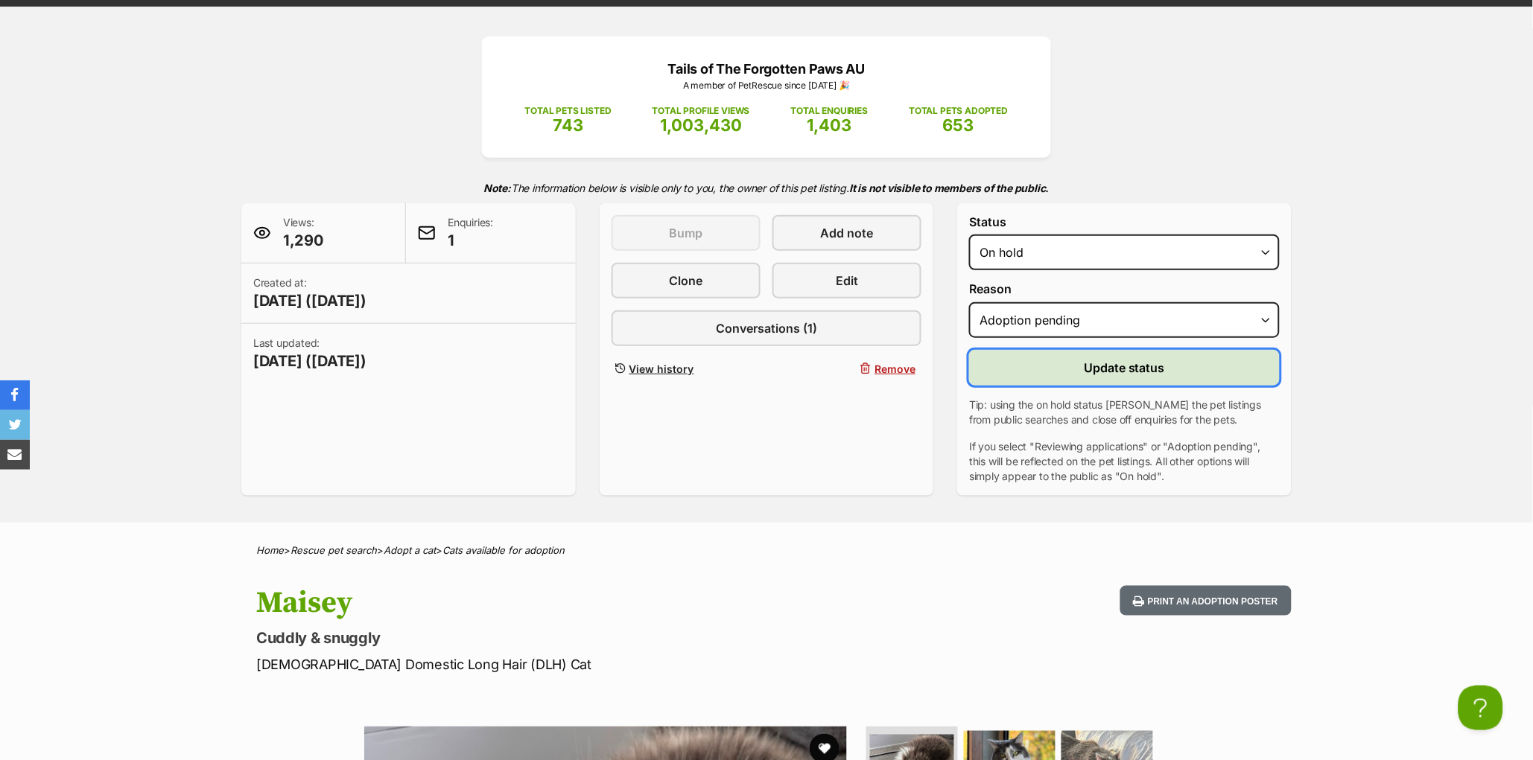
click at [1065, 386] on button "Update status" at bounding box center [1124, 368] width 311 height 36
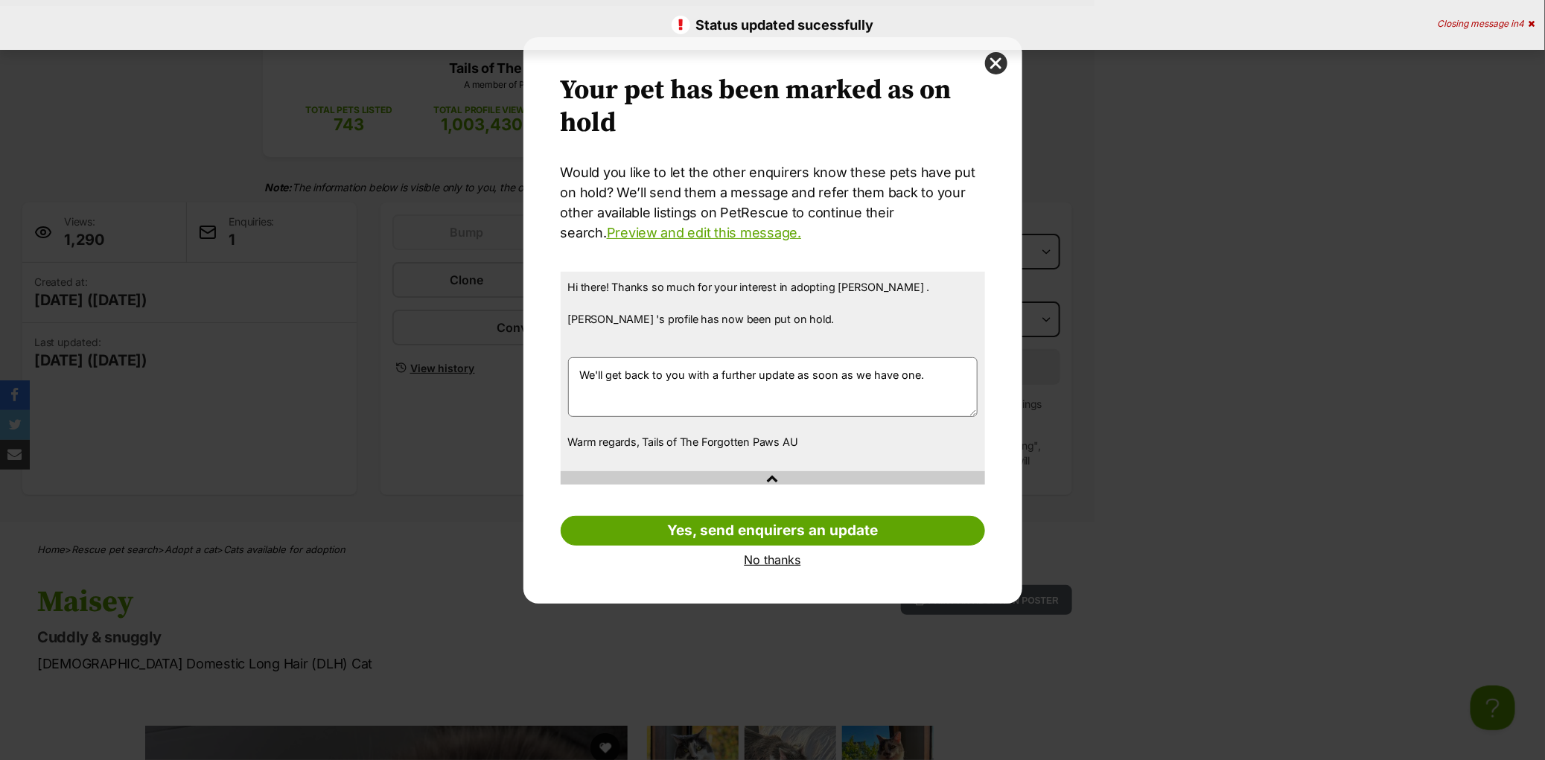
click at [775, 562] on link "No thanks" at bounding box center [773, 559] width 425 height 13
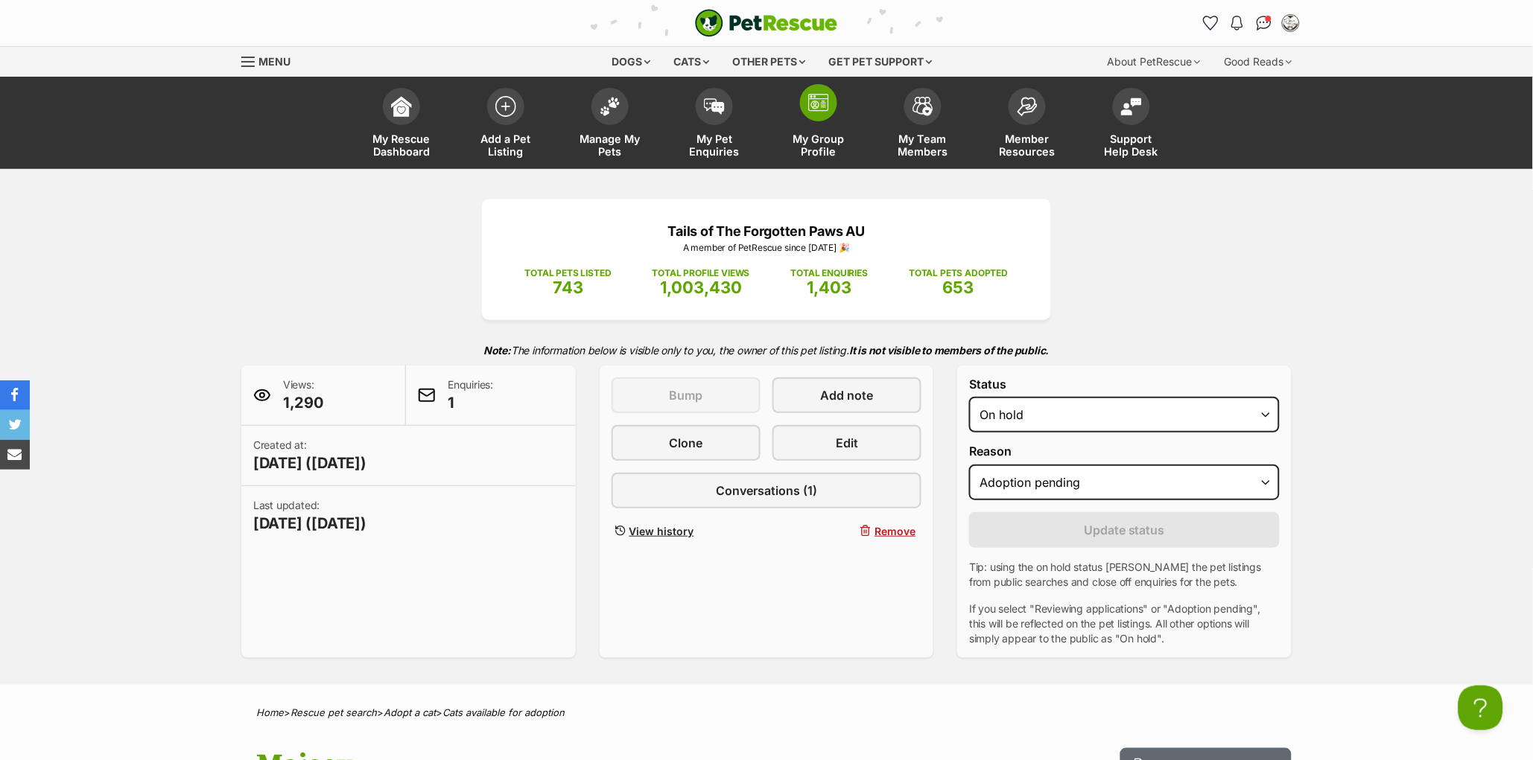
click at [819, 111] on img at bounding box center [818, 103] width 21 height 18
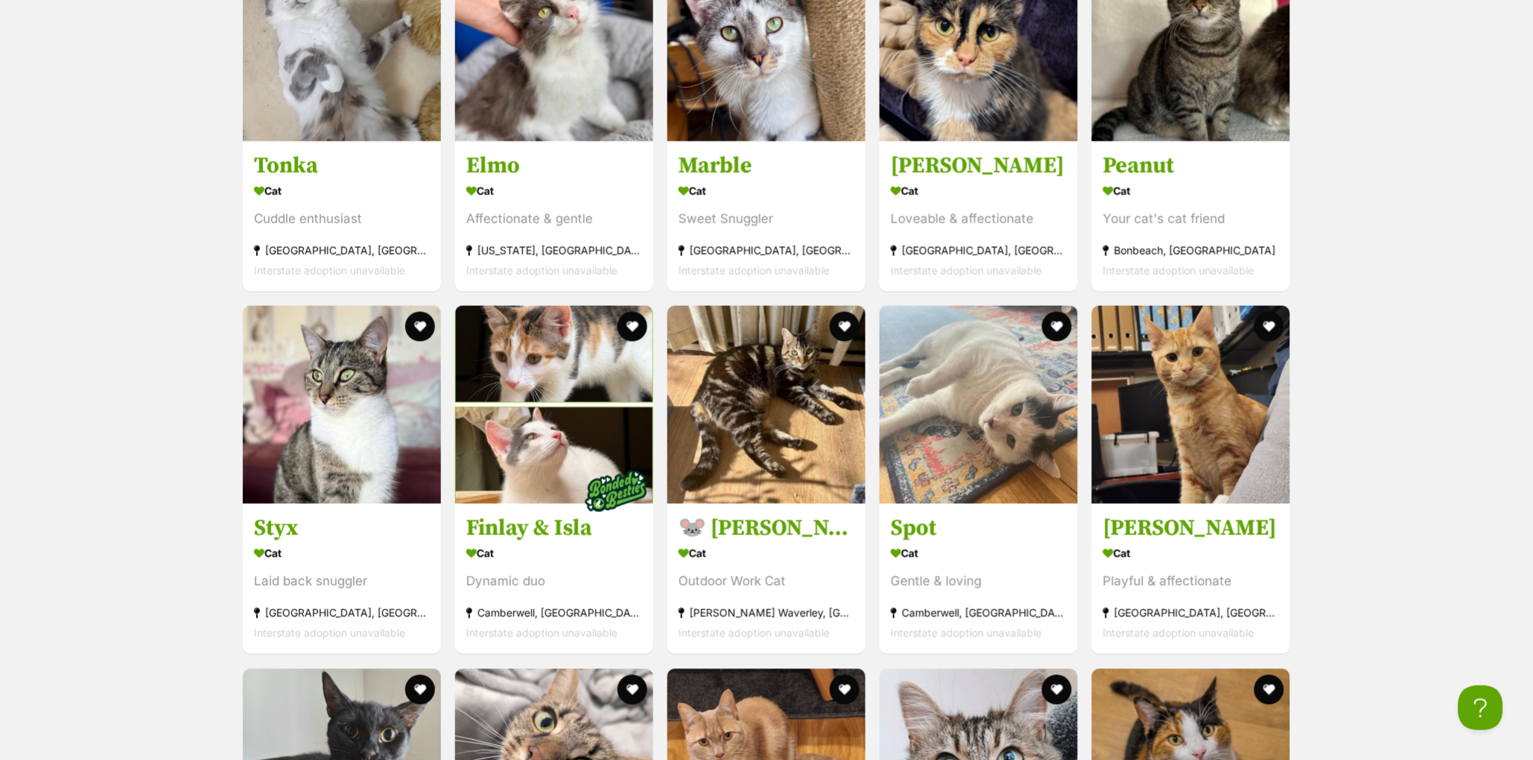
scroll to position [3987, 0]
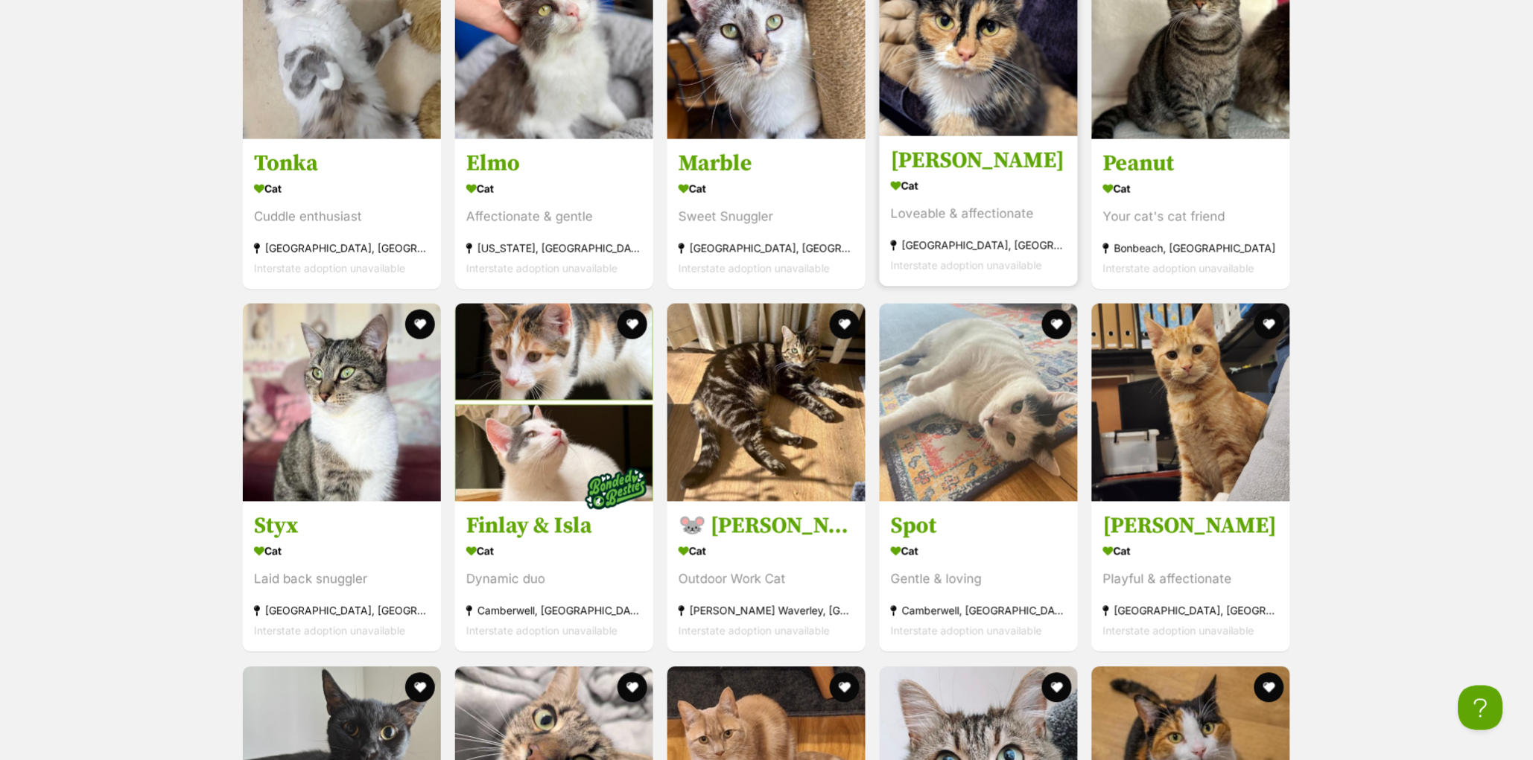
click at [944, 175] on h3 "Anna" at bounding box center [979, 161] width 176 height 28
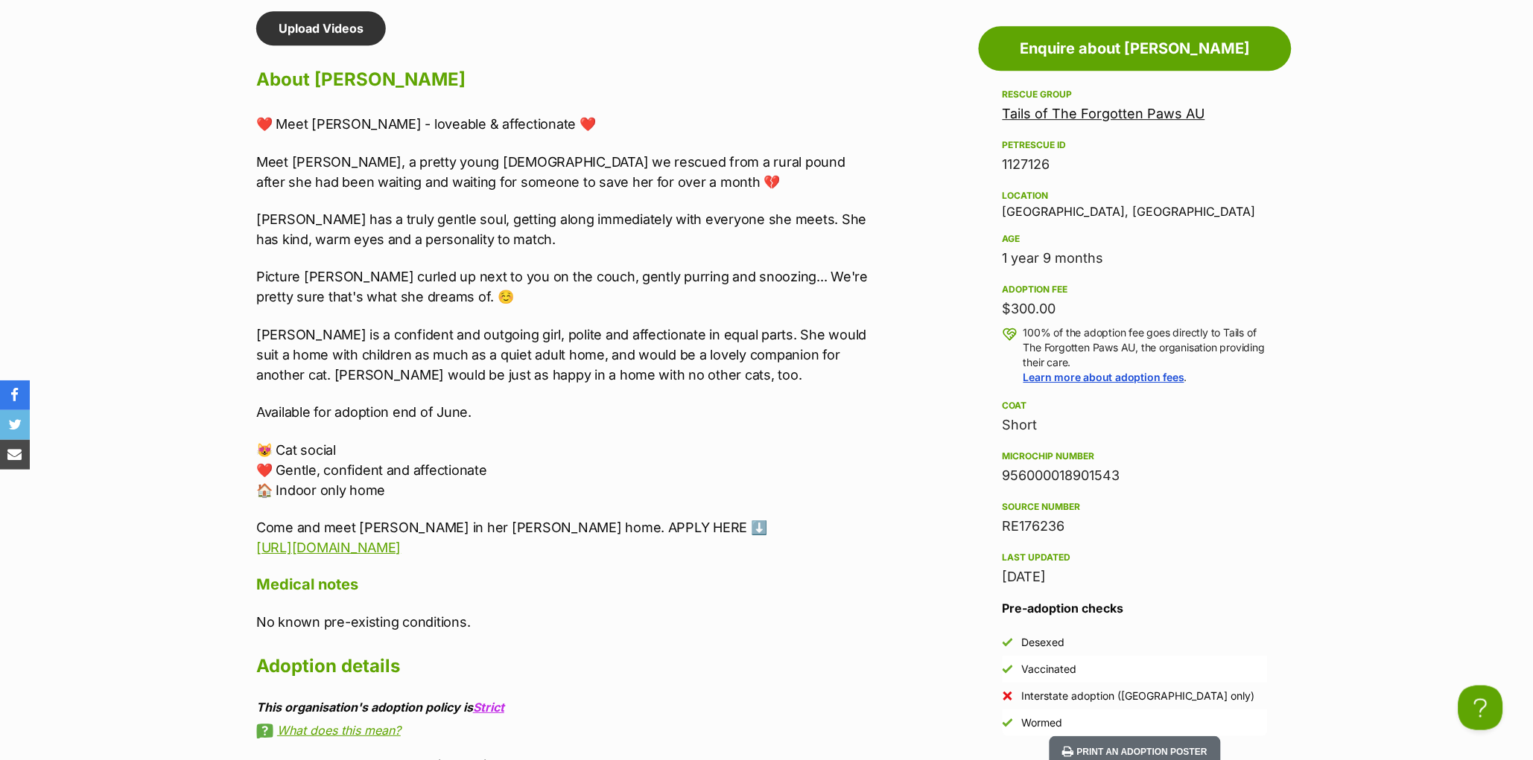
scroll to position [1287, 0]
drag, startPoint x: 616, startPoint y: 358, endPoint x: 656, endPoint y: 415, distance: 69.4
click at [656, 415] on div "❤️ Meet Anna - loveable & affectionate ❤️ Meet Anna, a pretty young lady we res…" at bounding box center [563, 335] width 615 height 444
click at [537, 384] on p "[PERSON_NAME] is a confident and outgoing girl, polite and affectionate in equa…" at bounding box center [563, 354] width 615 height 60
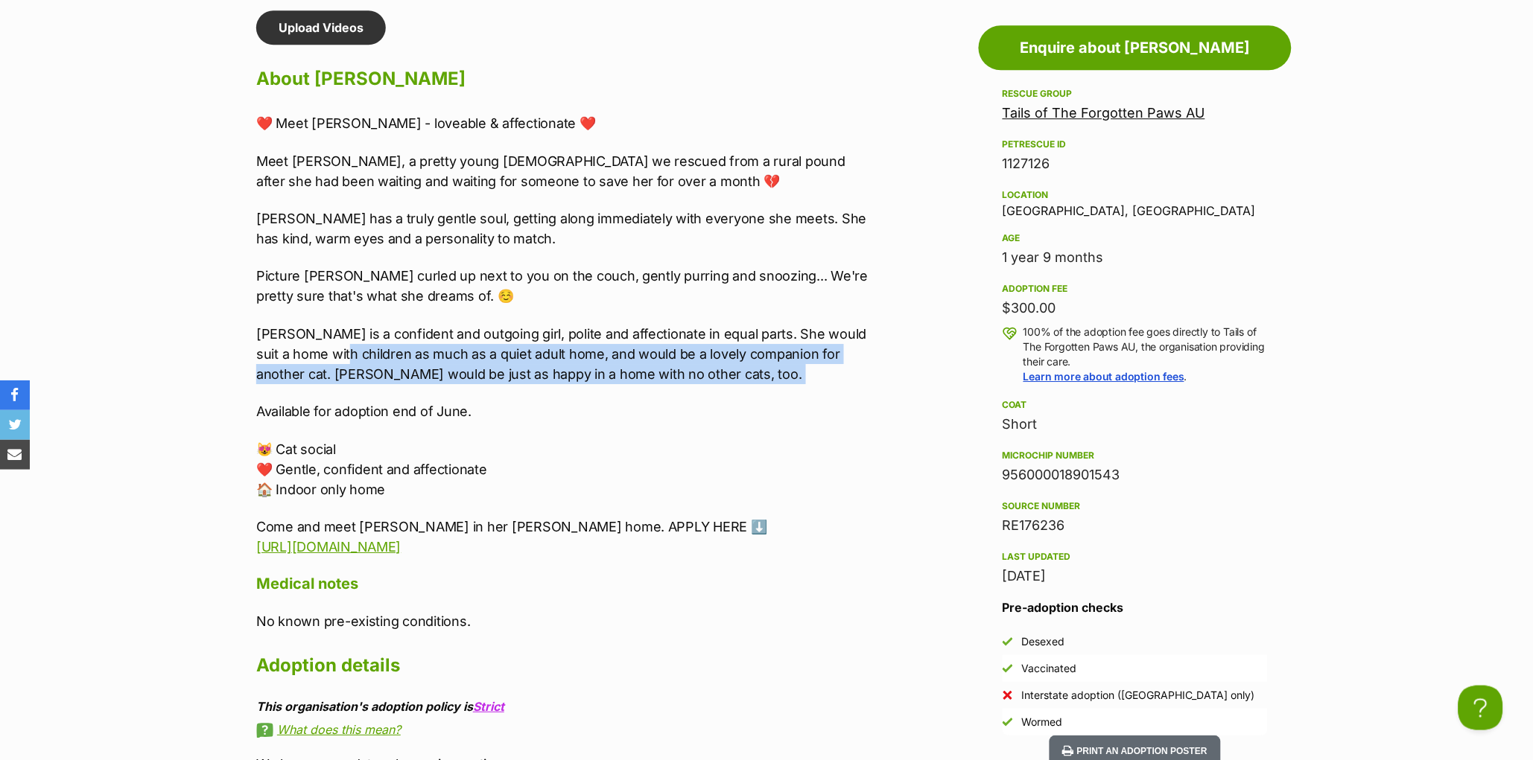
drag, startPoint x: 325, startPoint y: 375, endPoint x: 680, endPoint y: 423, distance: 357.8
click at [658, 415] on div "❤️ Meet Anna - loveable & affectionate ❤️ Meet Anna, a pretty young lady we res…" at bounding box center [563, 335] width 615 height 444
click at [680, 423] on div "❤️ Meet Anna - loveable & affectionate ❤️ Meet Anna, a pretty young lady we res…" at bounding box center [563, 335] width 615 height 444
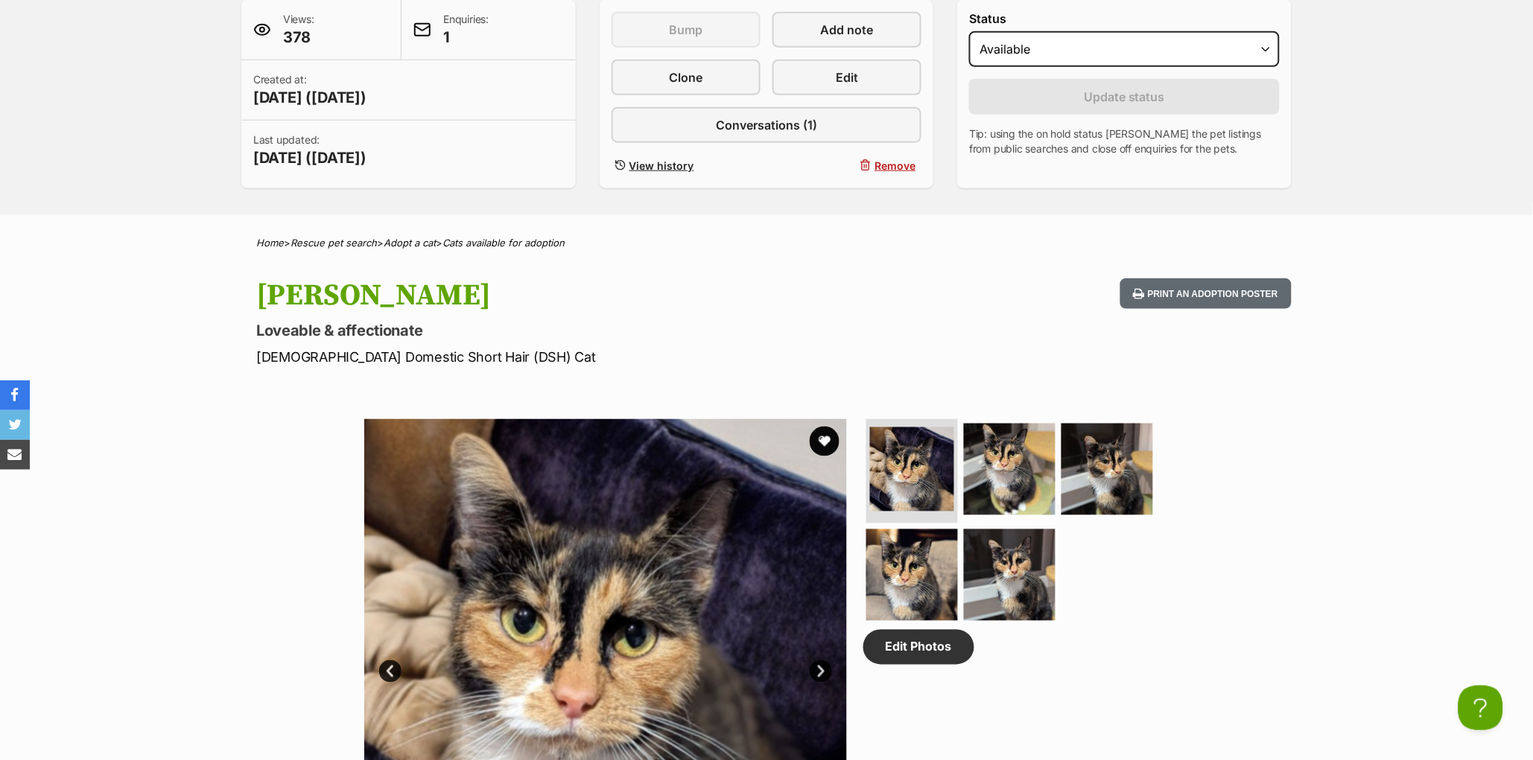
scroll to position [363, 0]
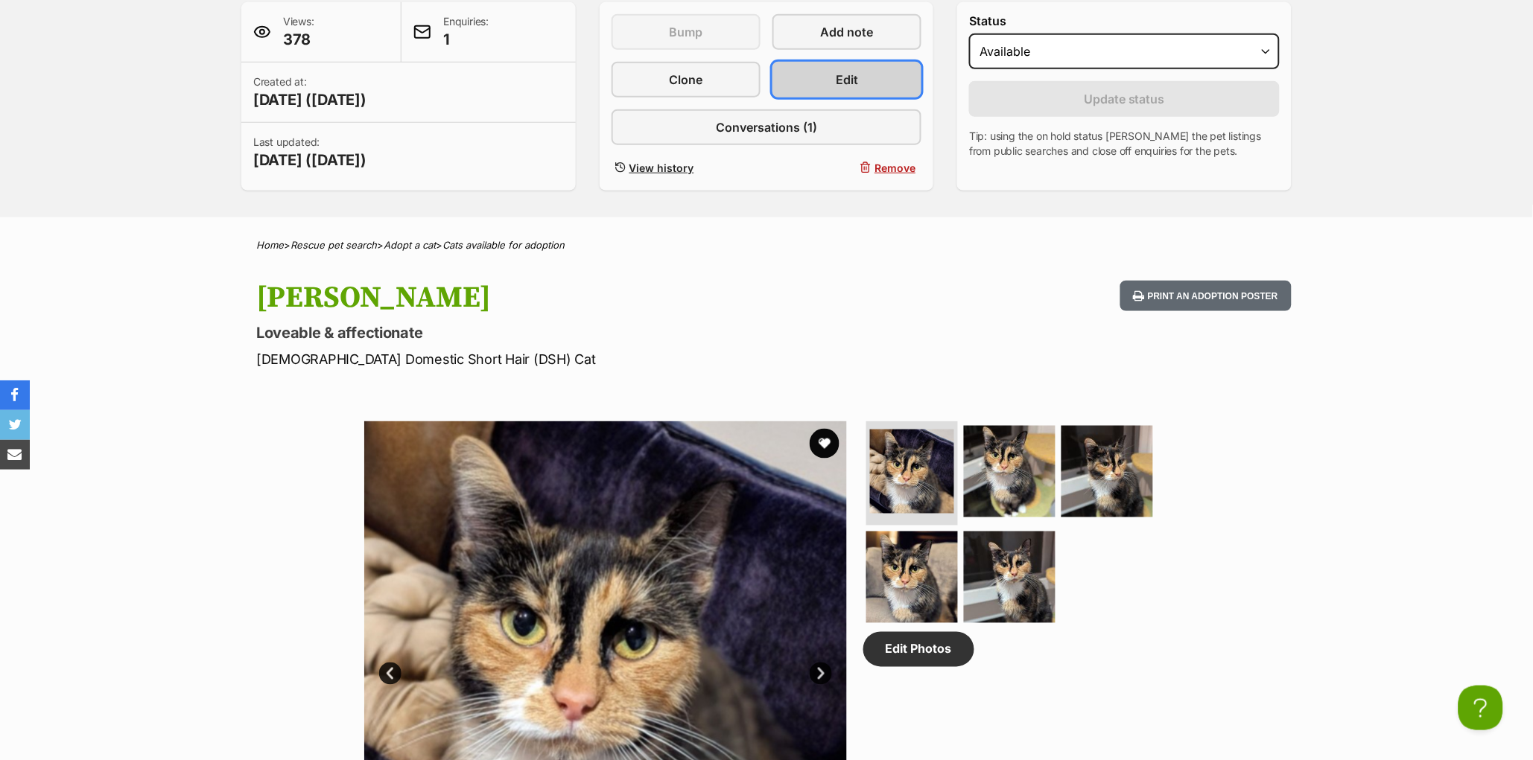
click at [869, 95] on link "Edit" at bounding box center [846, 80] width 149 height 36
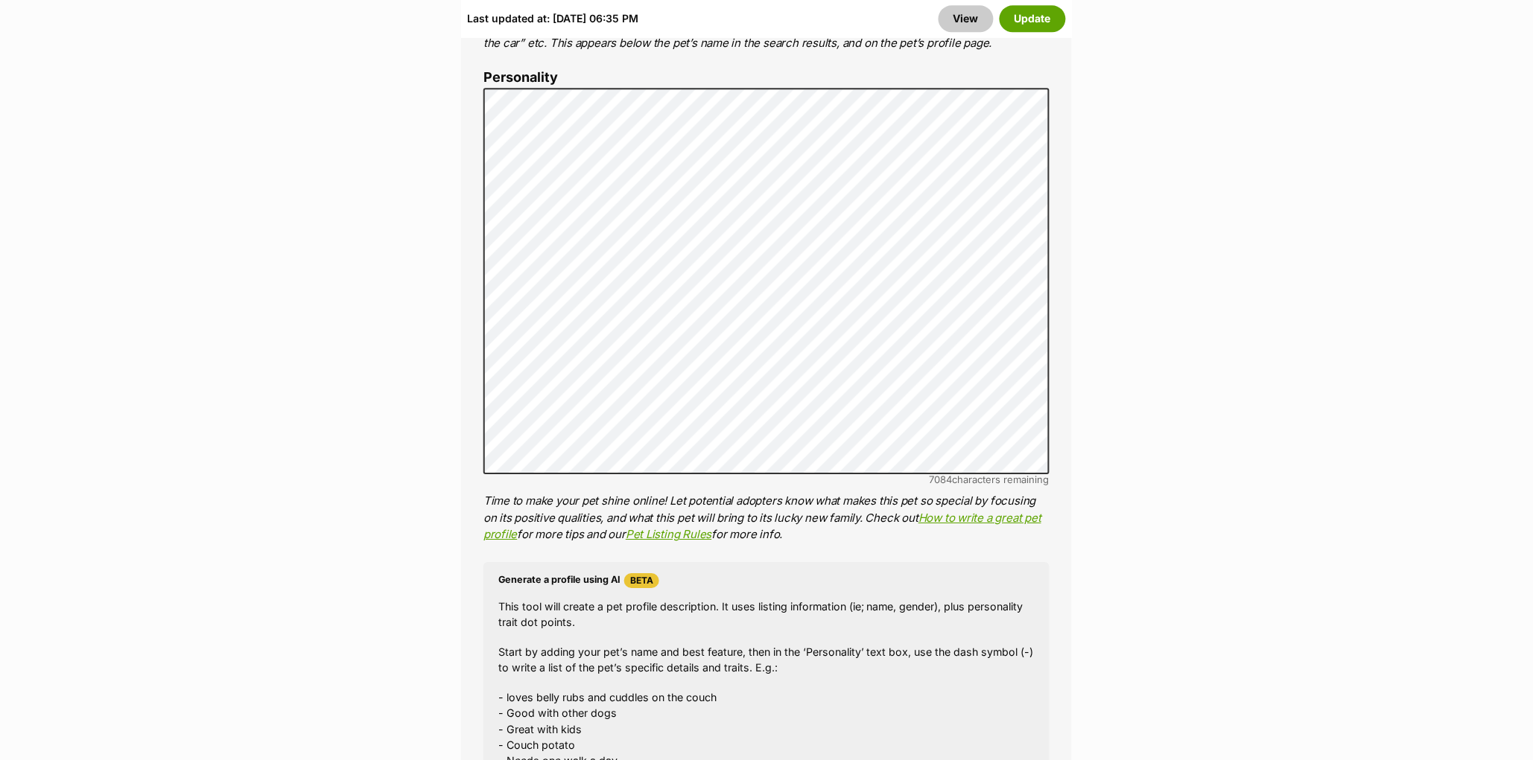
scroll to position [1300, 0]
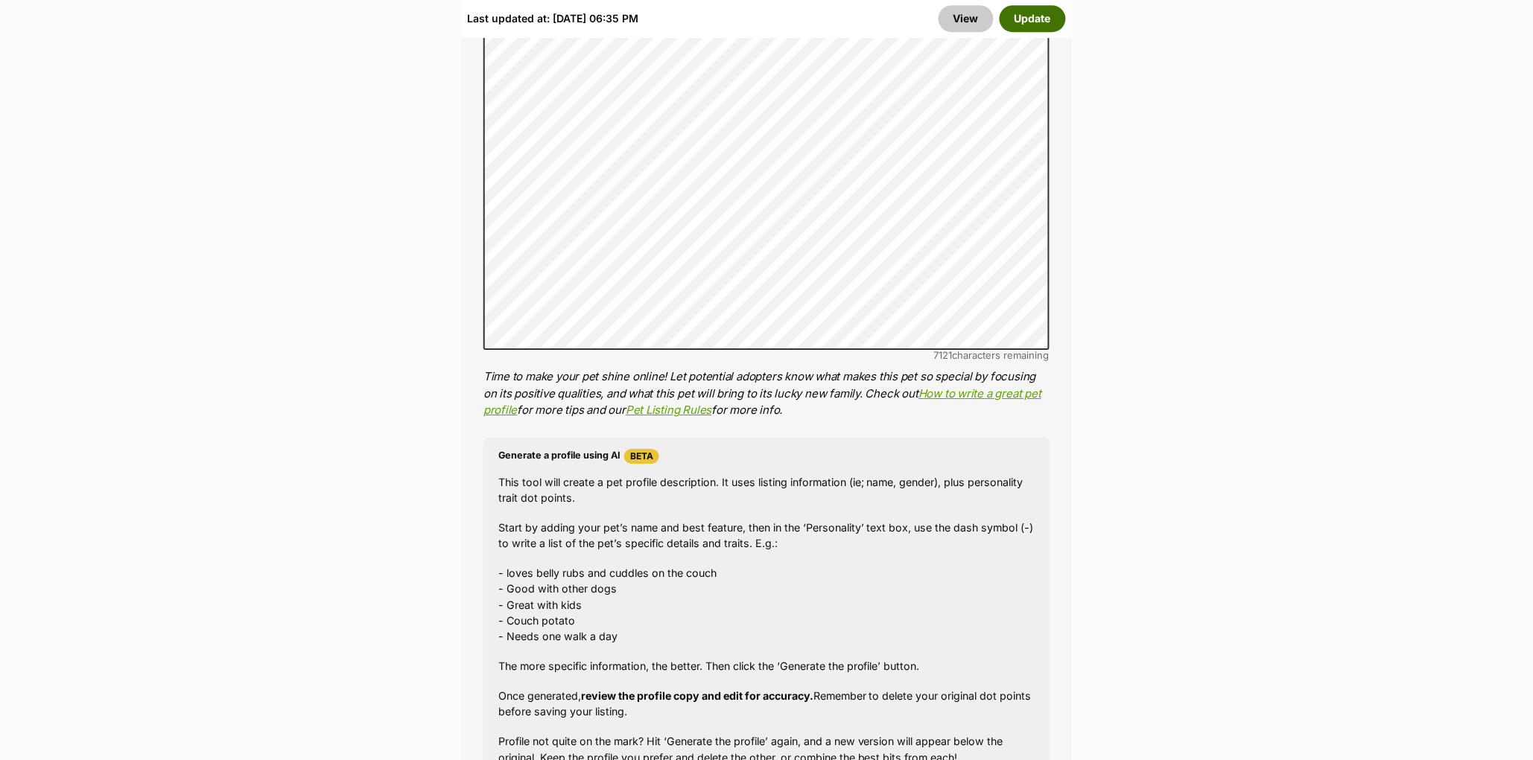
click at [1017, 11] on button "Update" at bounding box center [1032, 18] width 66 height 27
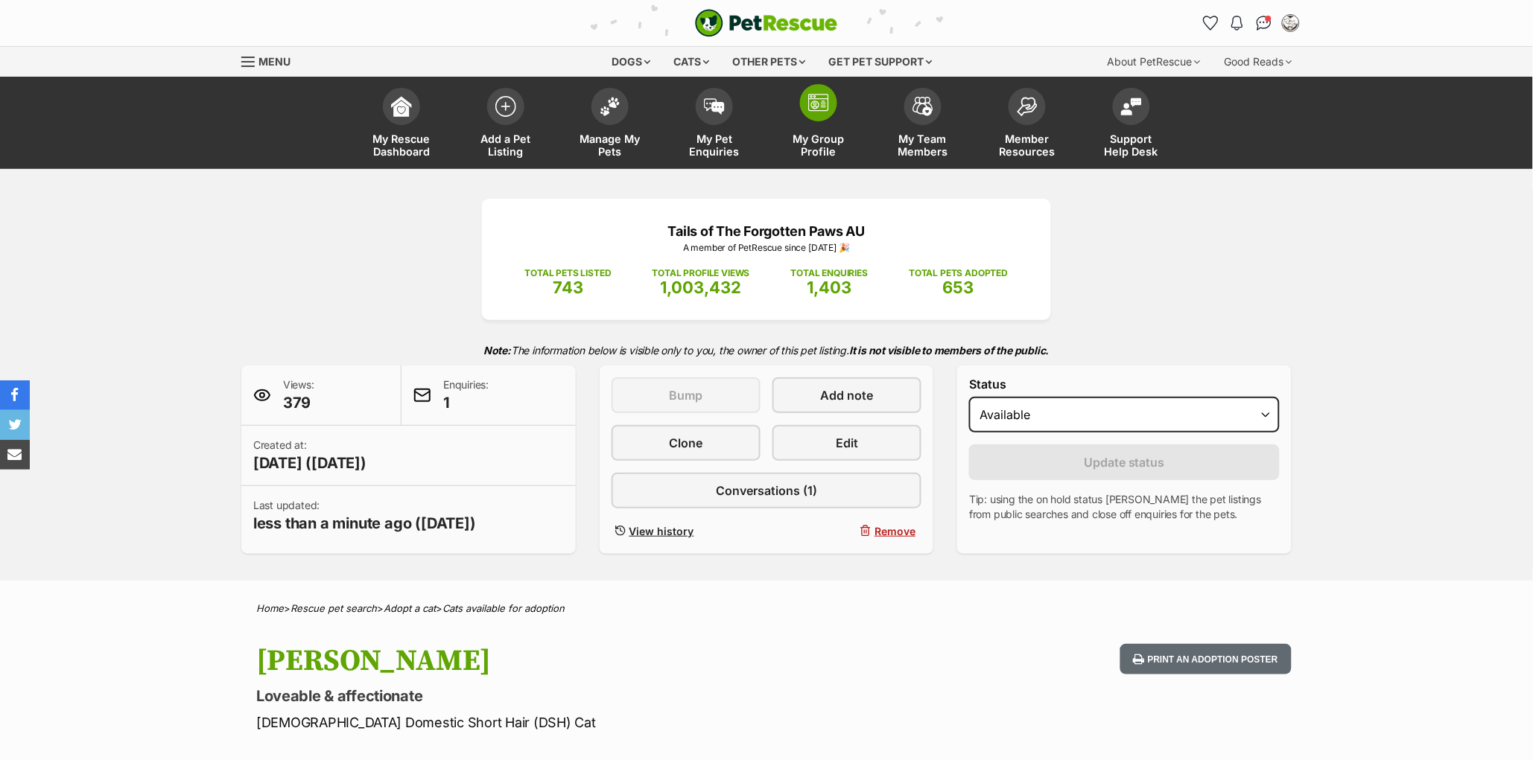
click at [815, 139] on span "My Group Profile" at bounding box center [818, 145] width 67 height 25
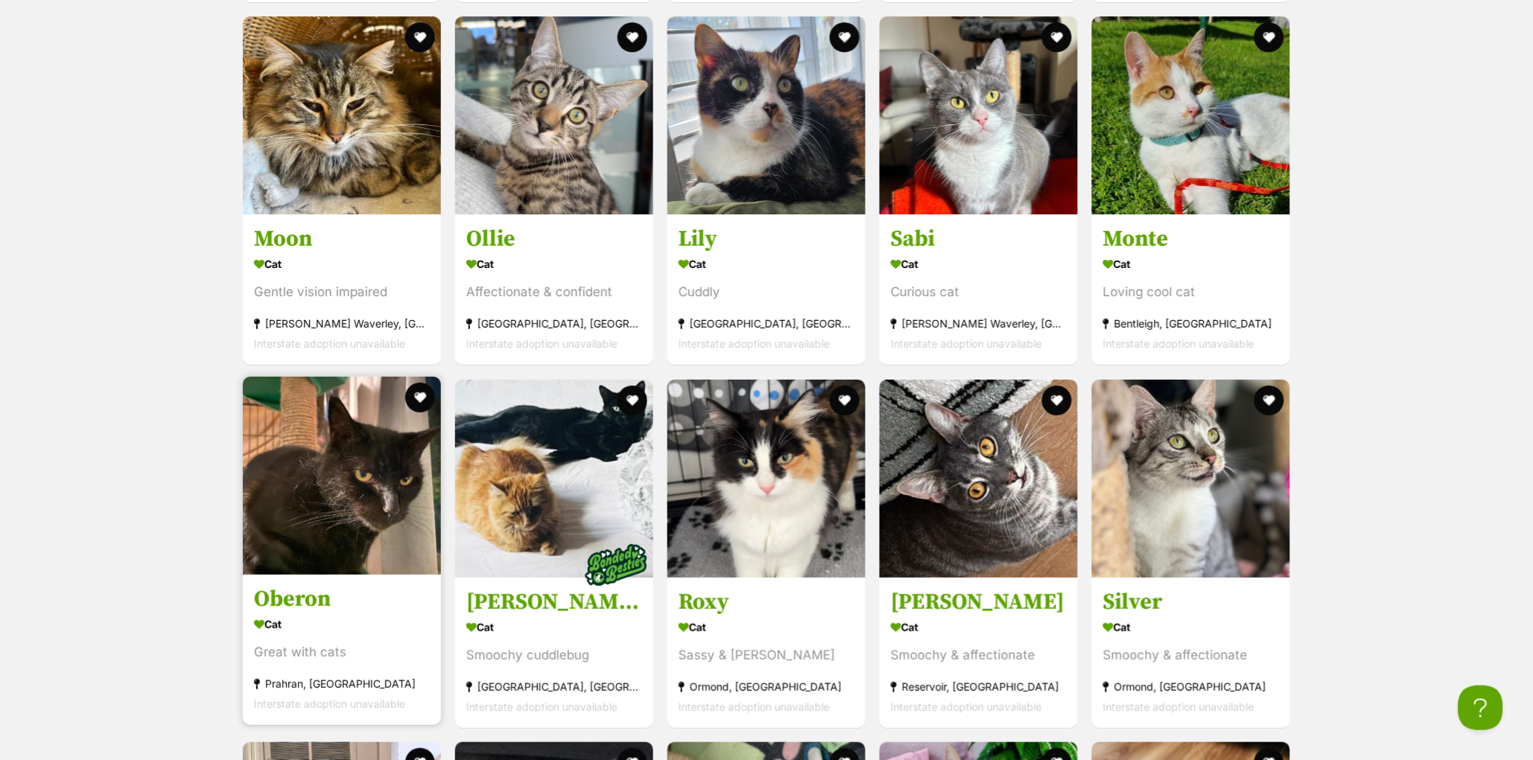
scroll to position [5005, 0]
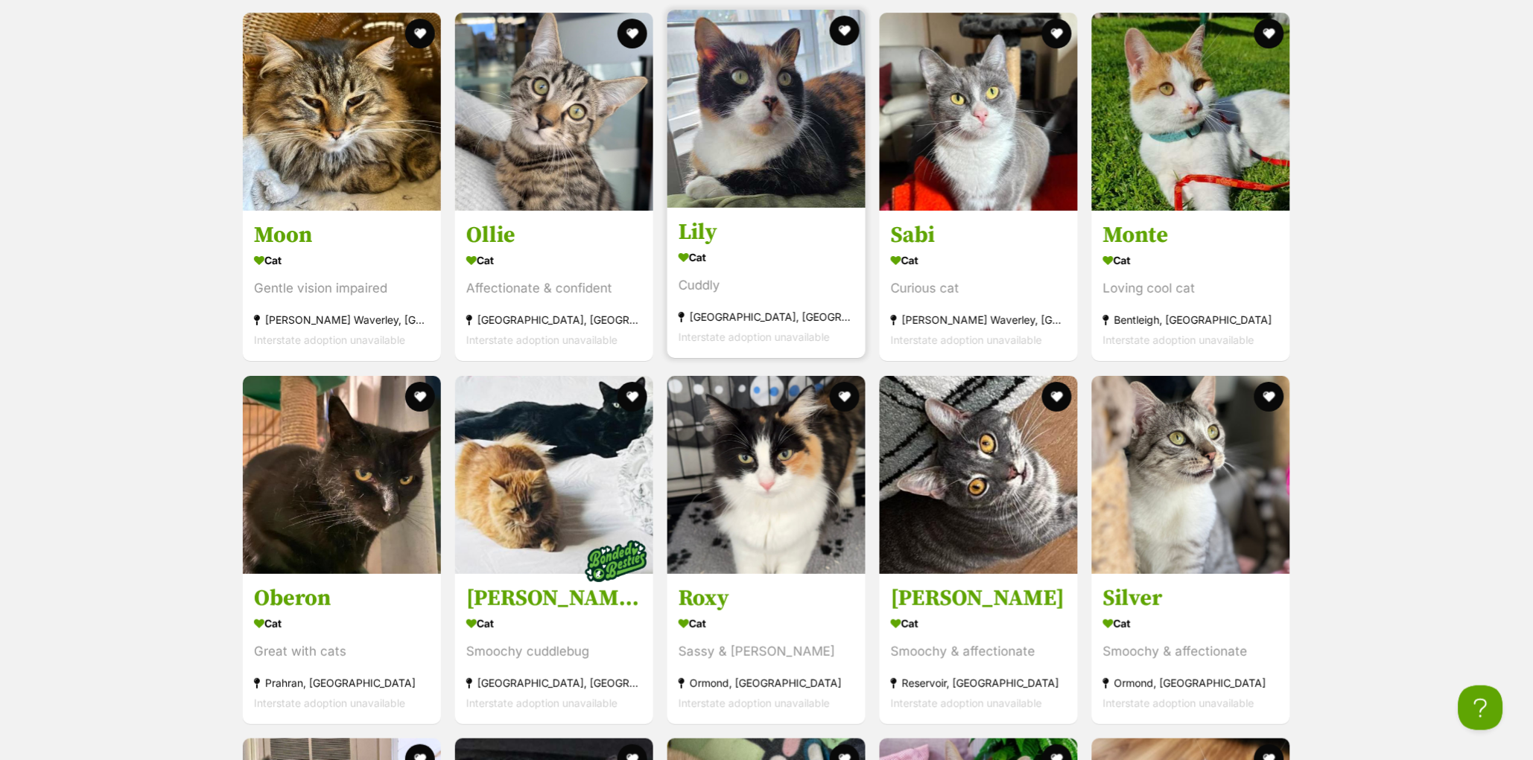
click at [699, 247] on h3 "Lily" at bounding box center [766, 233] width 176 height 28
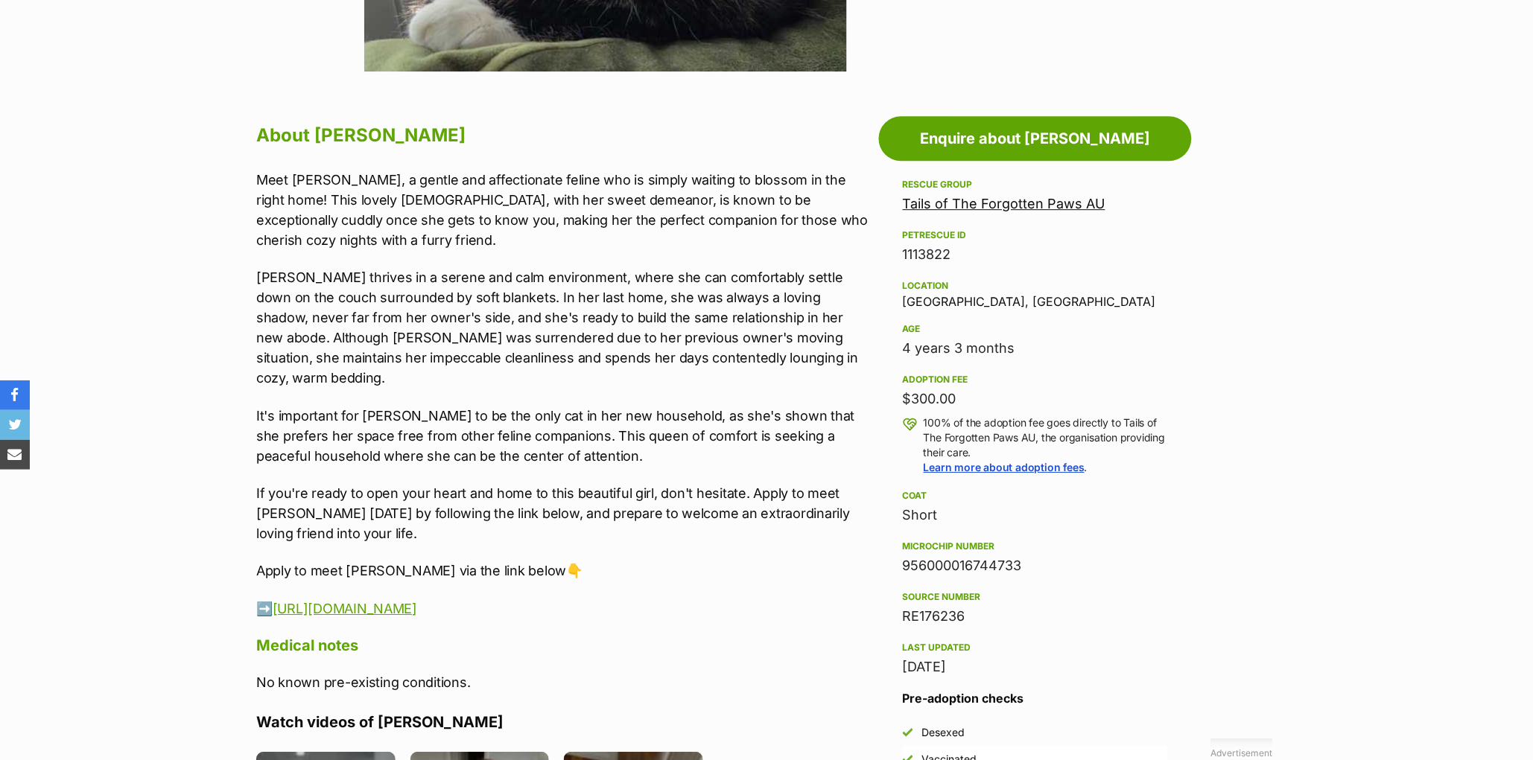
scroll to position [1200, 0]
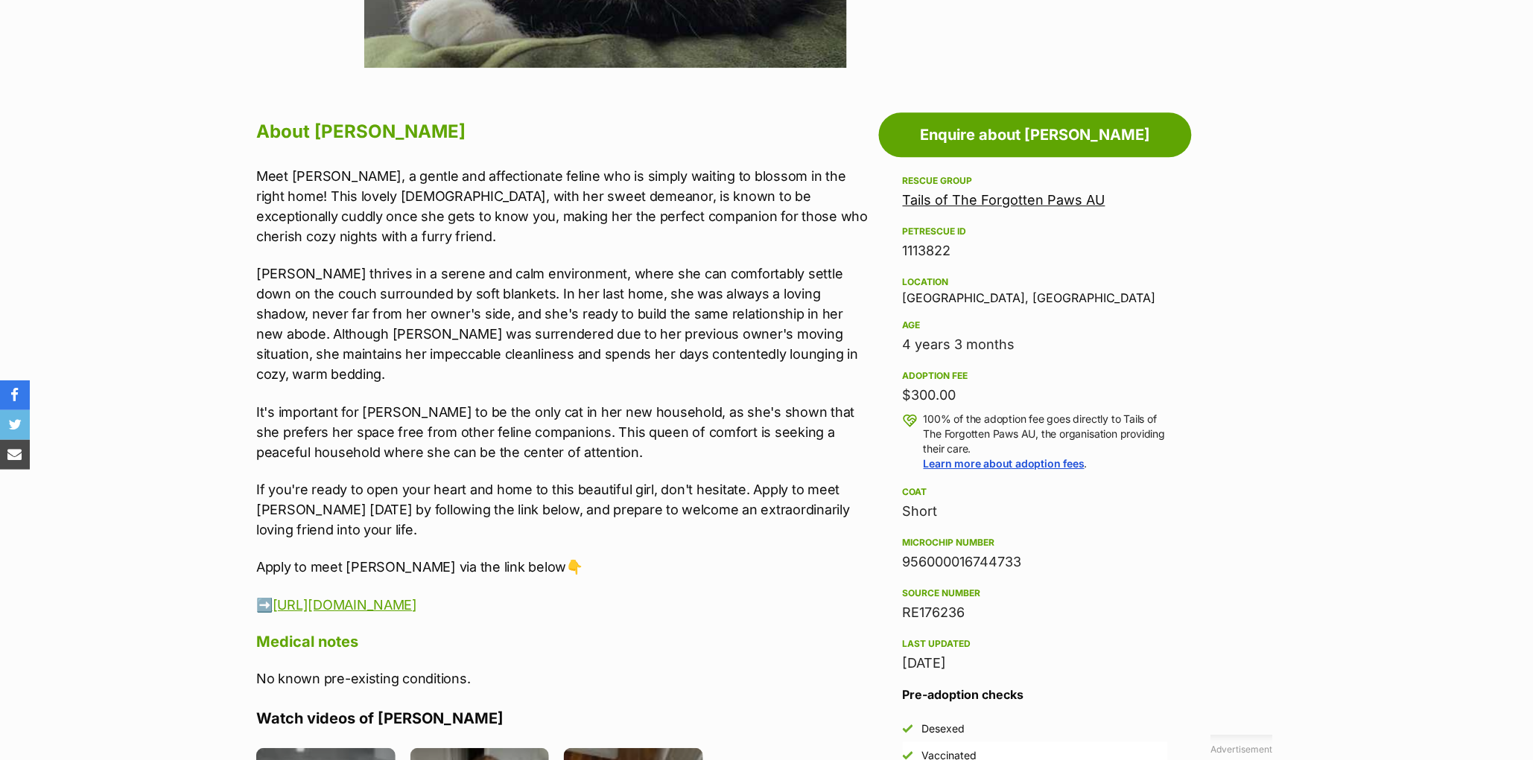
click at [640, 346] on p "[PERSON_NAME] thrives in a serene and calm environment, where she can comfortab…" at bounding box center [563, 324] width 615 height 121
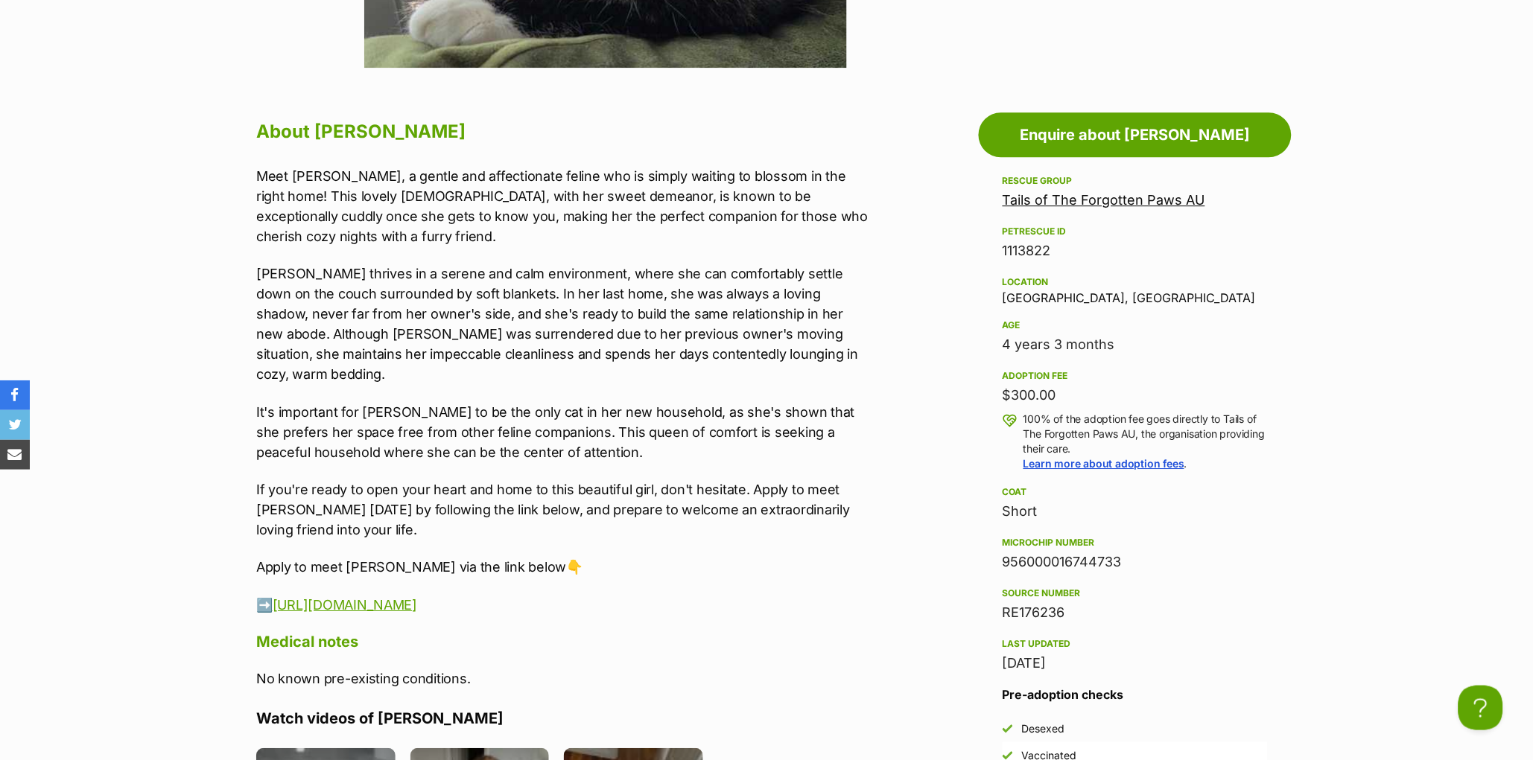
scroll to position [0, 0]
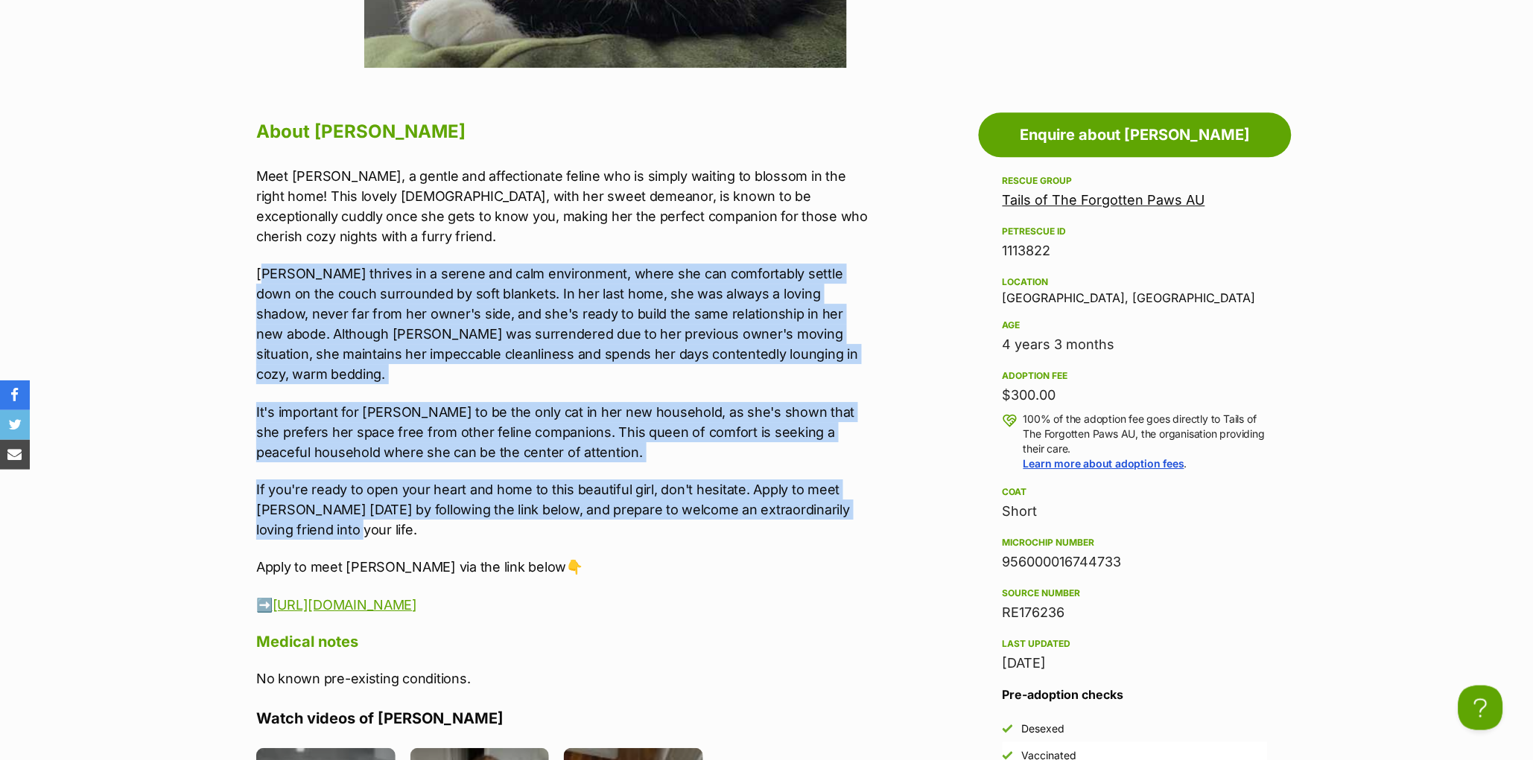
drag, startPoint x: 264, startPoint y: 281, endPoint x: 785, endPoint y: 520, distance: 572.8
click at [785, 520] on div "Meet Lily, a gentle and affectionate feline who is simply waiting to blossom in…" at bounding box center [563, 390] width 615 height 449
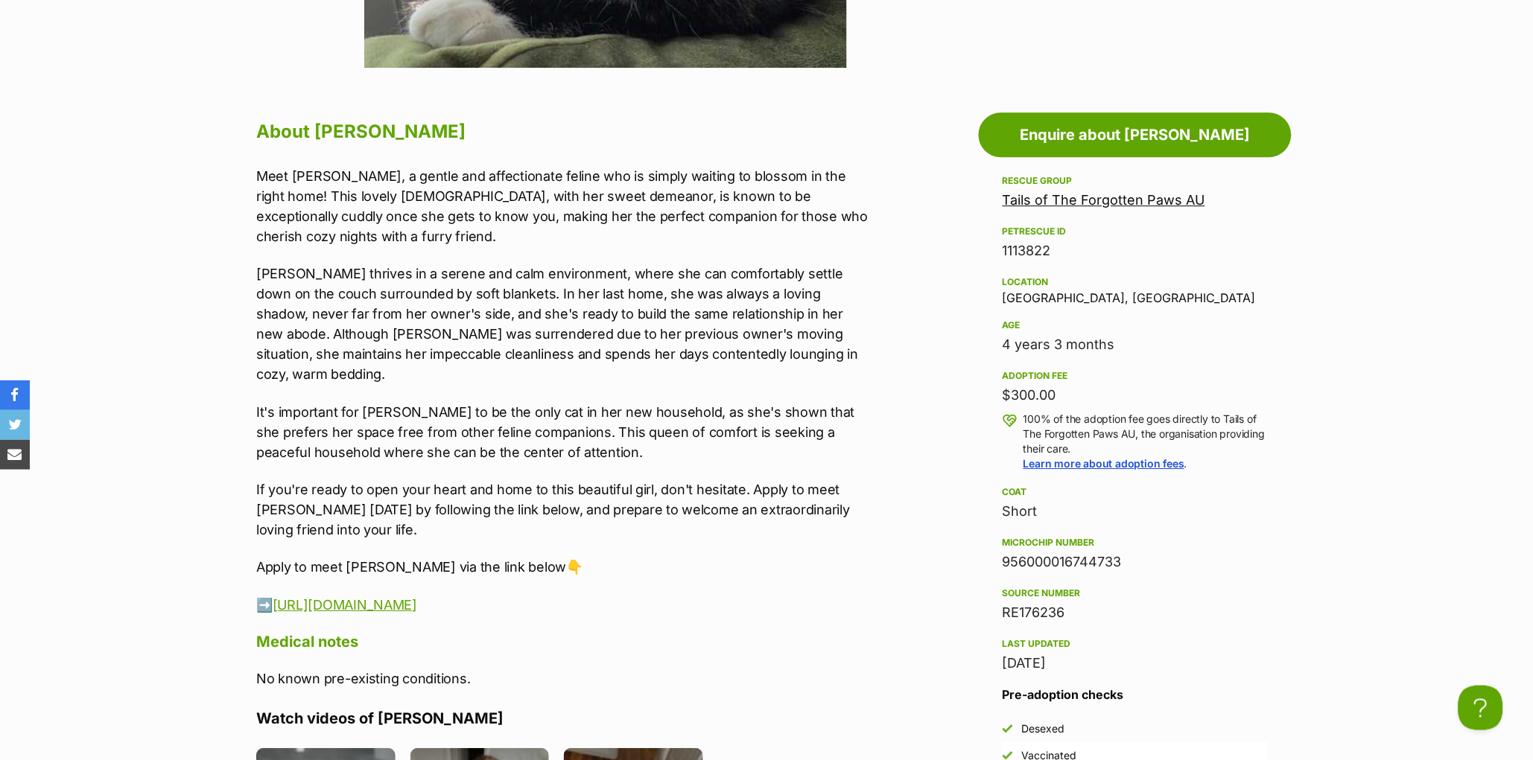
click at [780, 530] on div "Meet Lily, a gentle and affectionate feline who is simply waiting to blossom in…" at bounding box center [563, 390] width 615 height 449
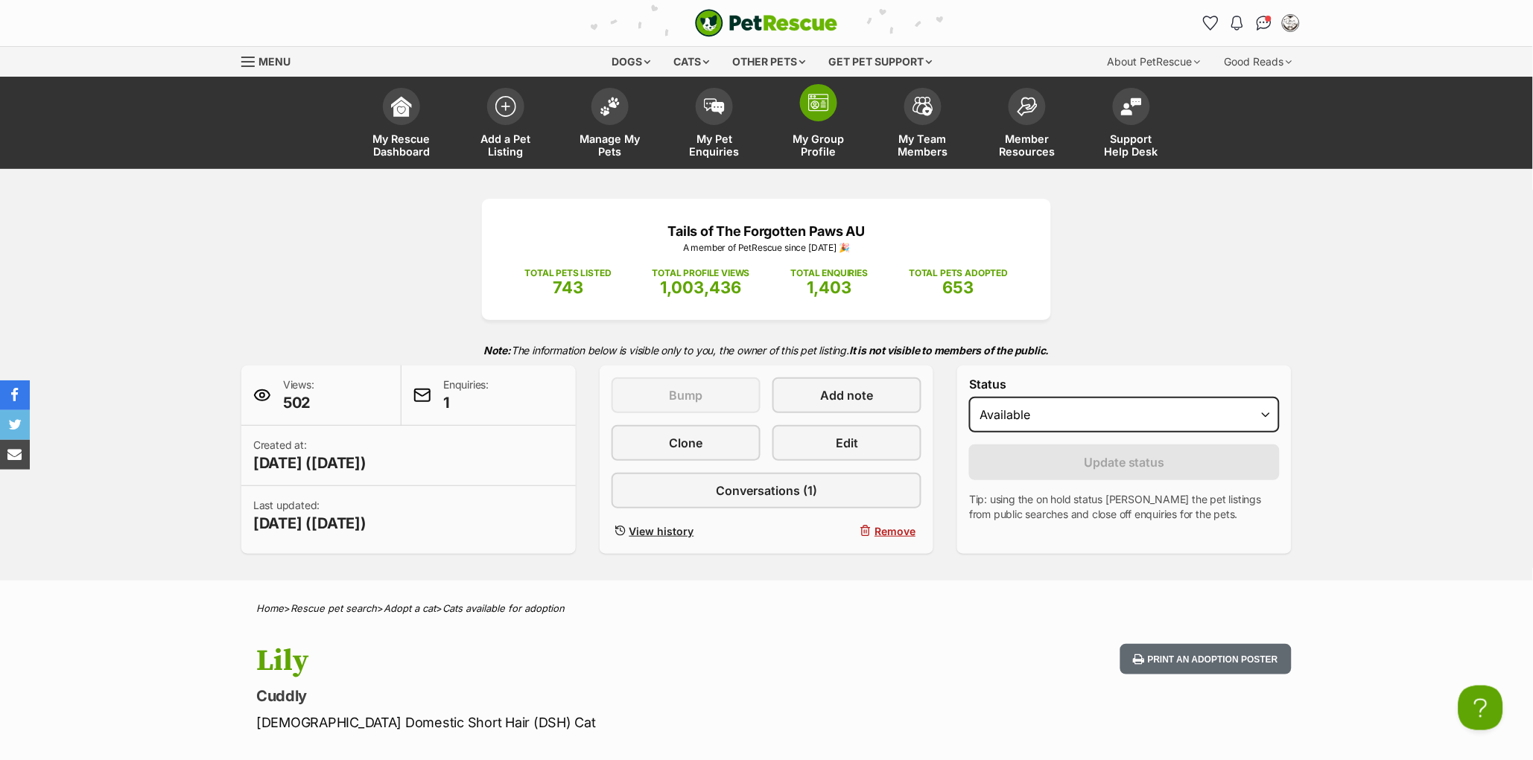
click at [818, 107] on img at bounding box center [818, 103] width 21 height 18
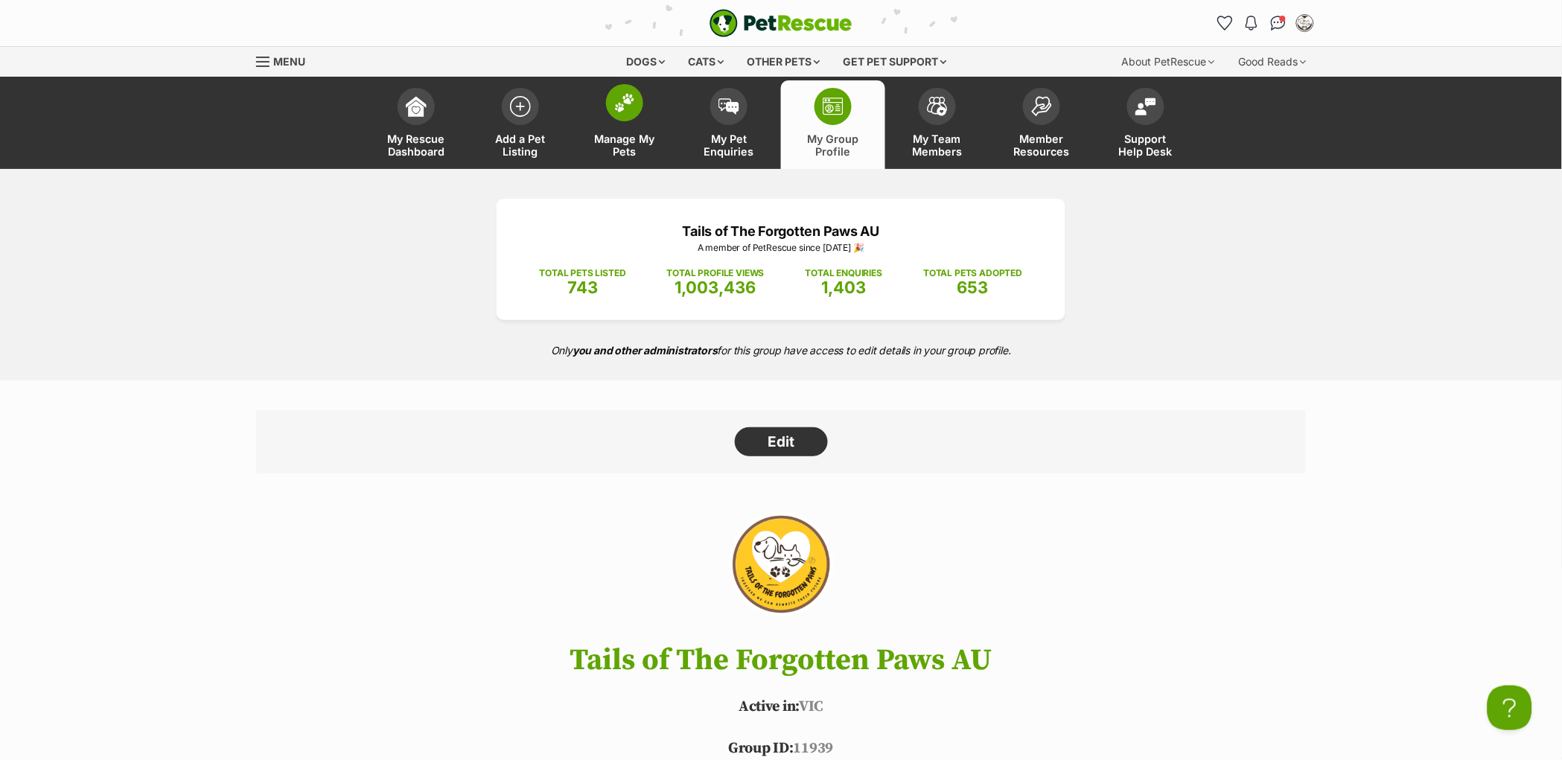
click at [624, 110] on img at bounding box center [624, 102] width 21 height 19
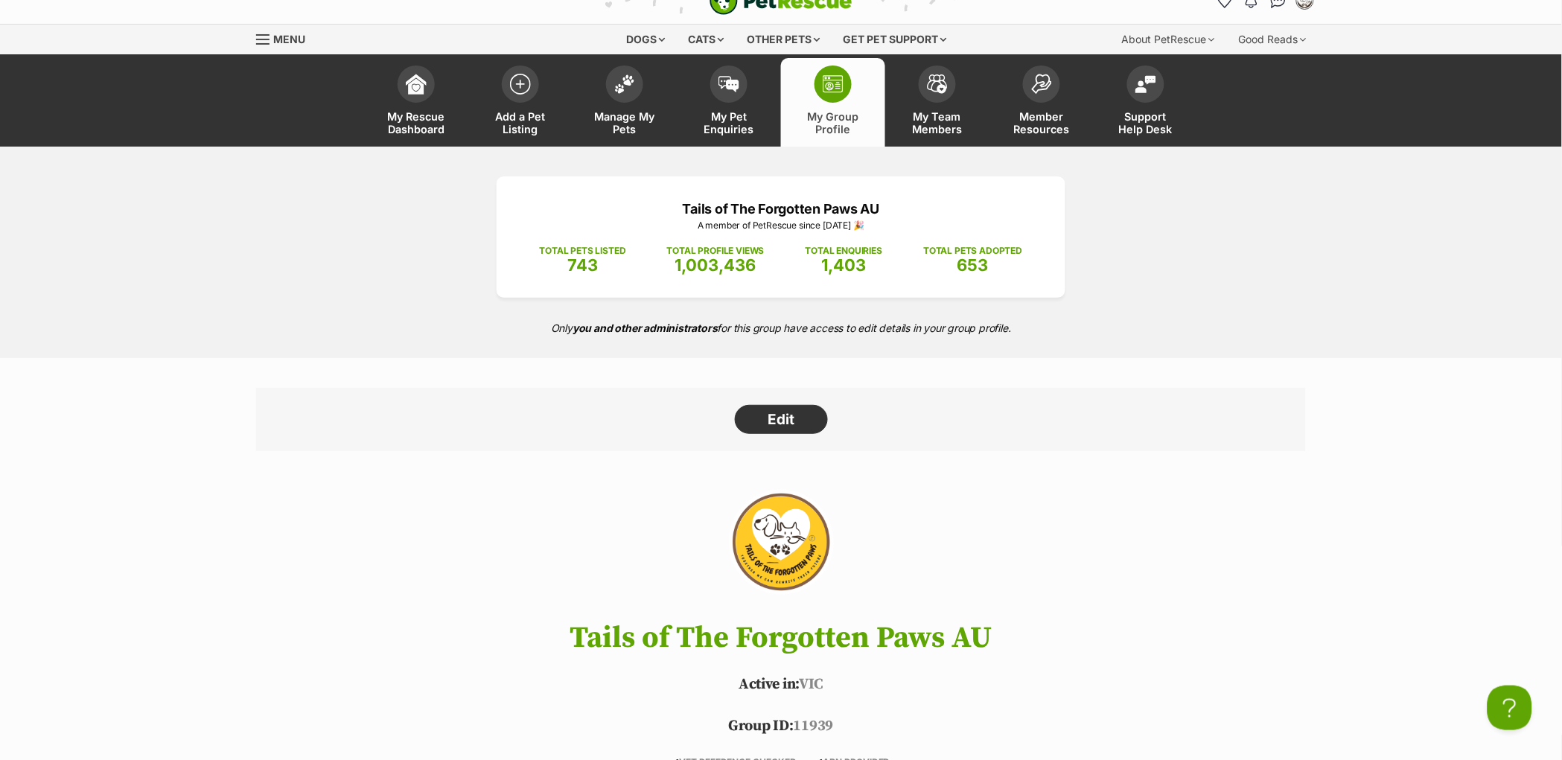
scroll to position [49, 0]
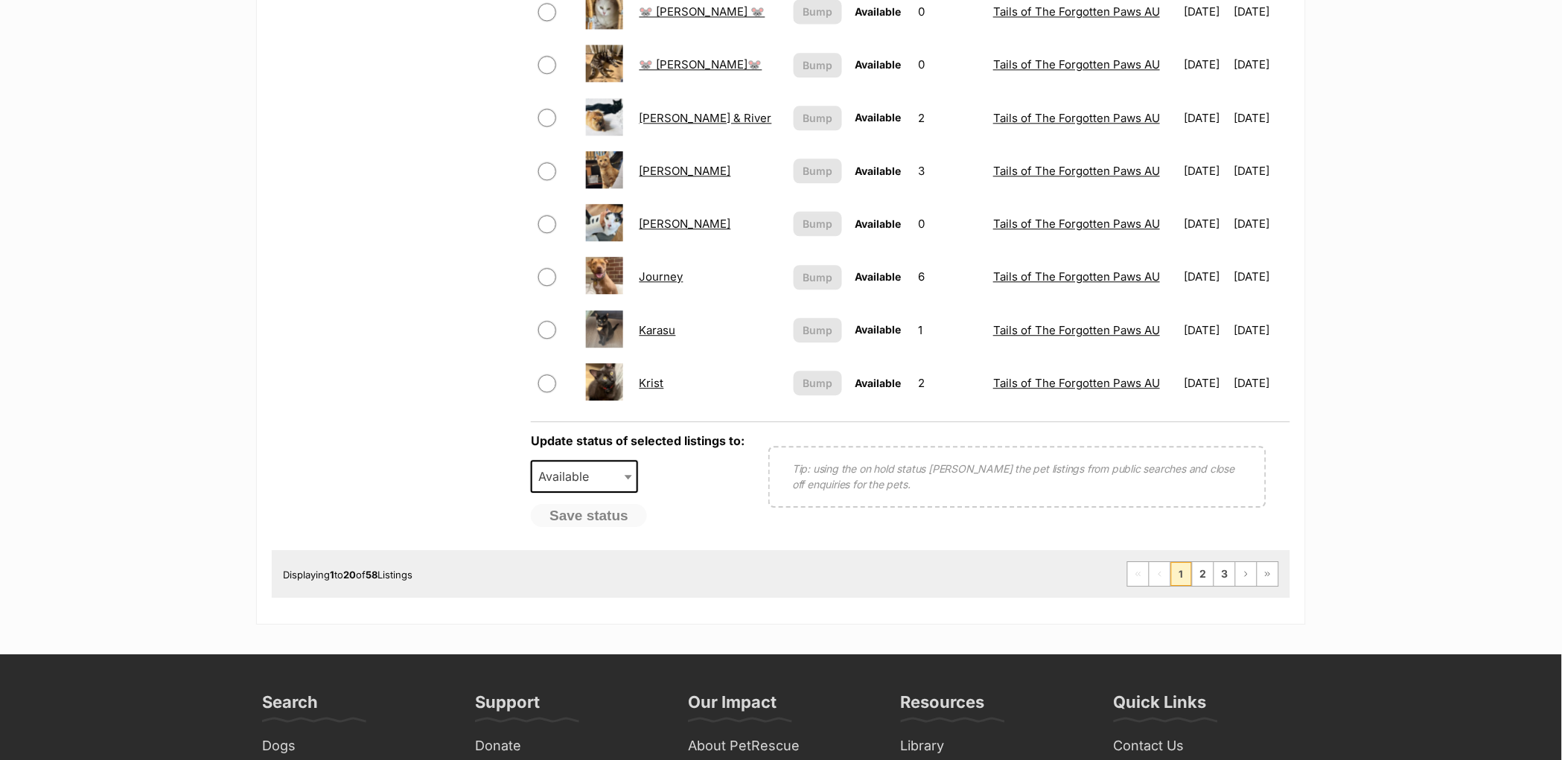
scroll to position [1040, 0]
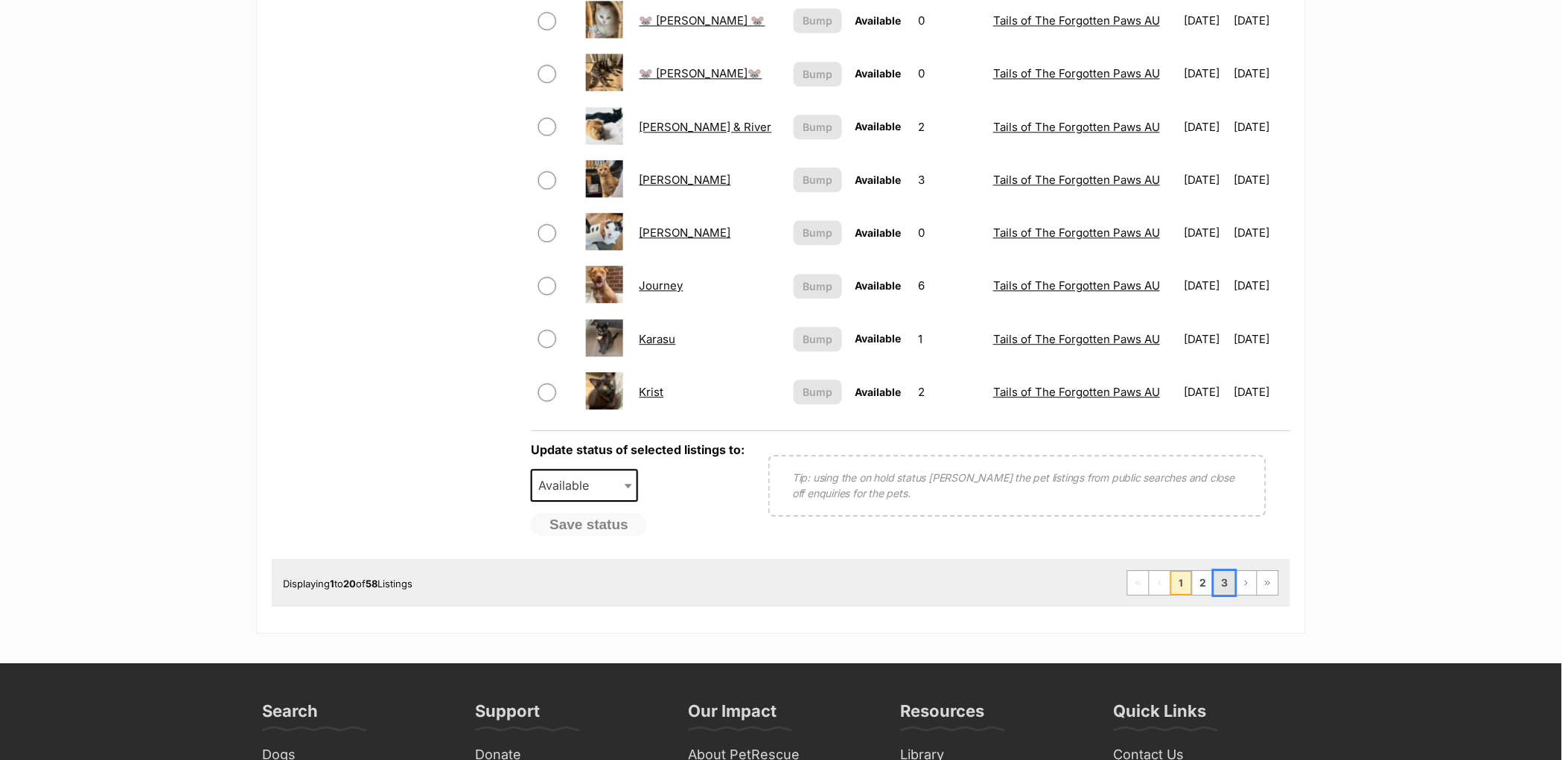
click at [1223, 574] on link "3" at bounding box center [1225, 583] width 21 height 24
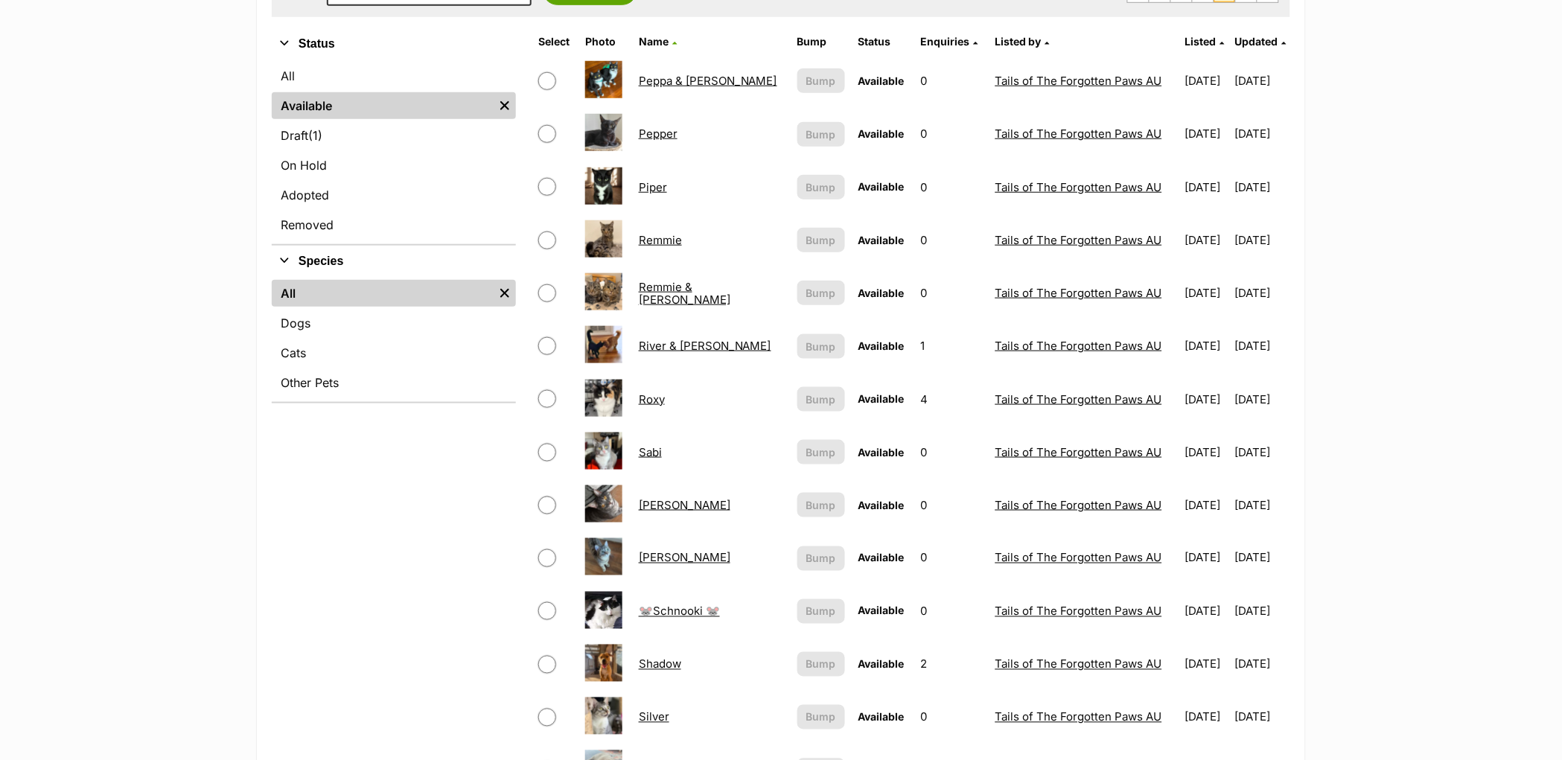
scroll to position [377, 0]
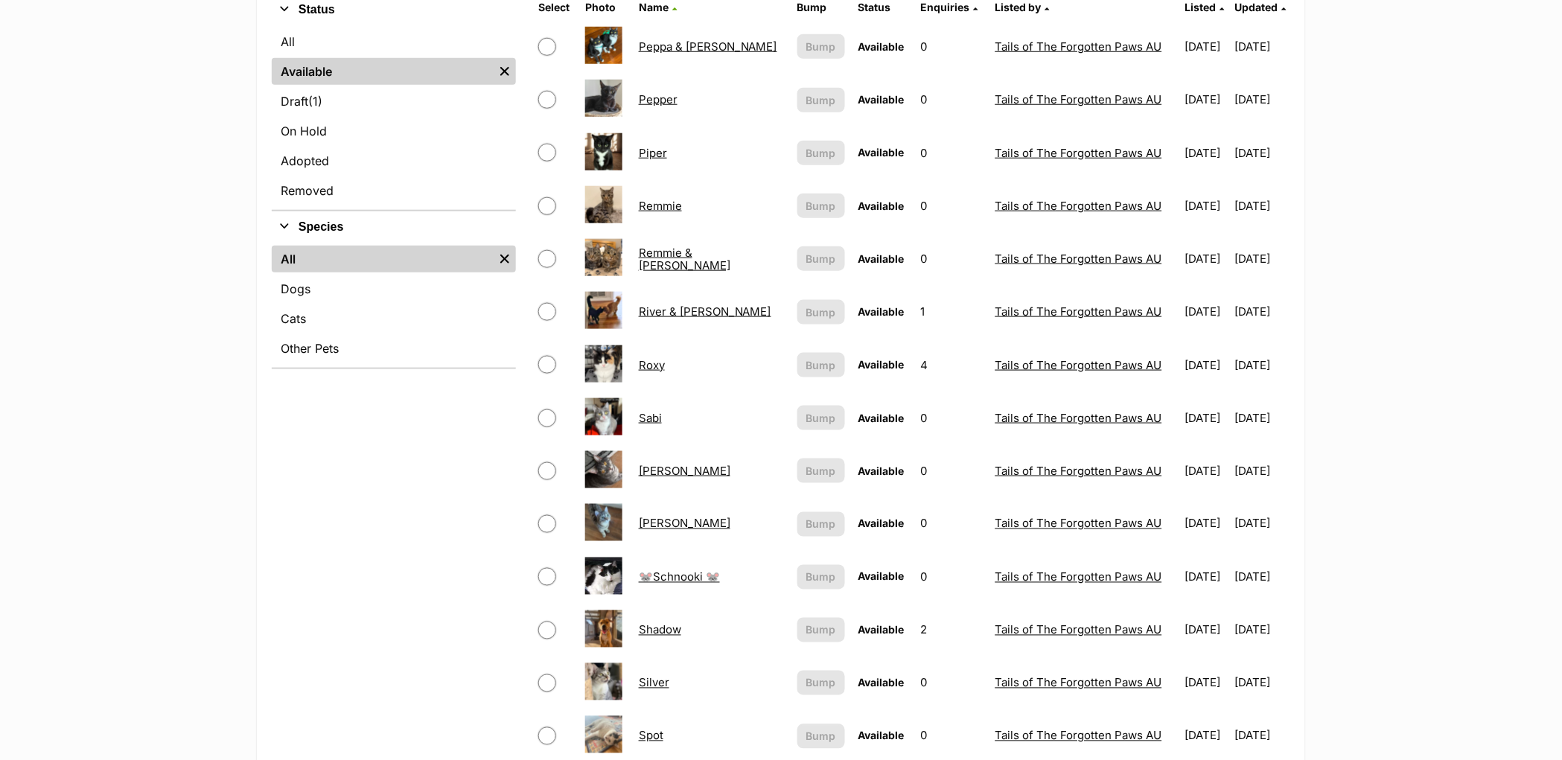
click at [658, 680] on link "Silver" at bounding box center [654, 683] width 31 height 14
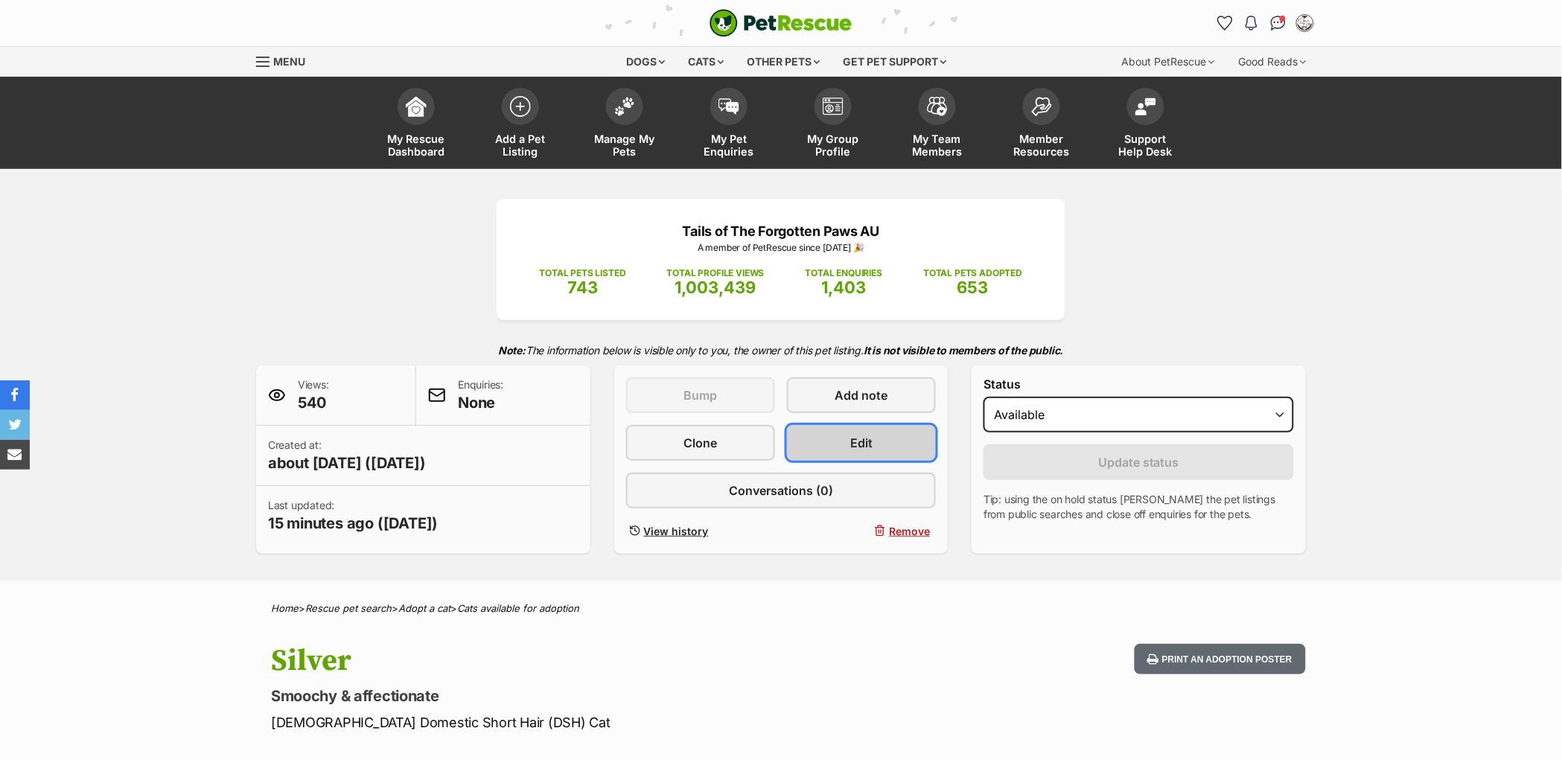
click at [876, 461] on link "Edit" at bounding box center [861, 443] width 149 height 36
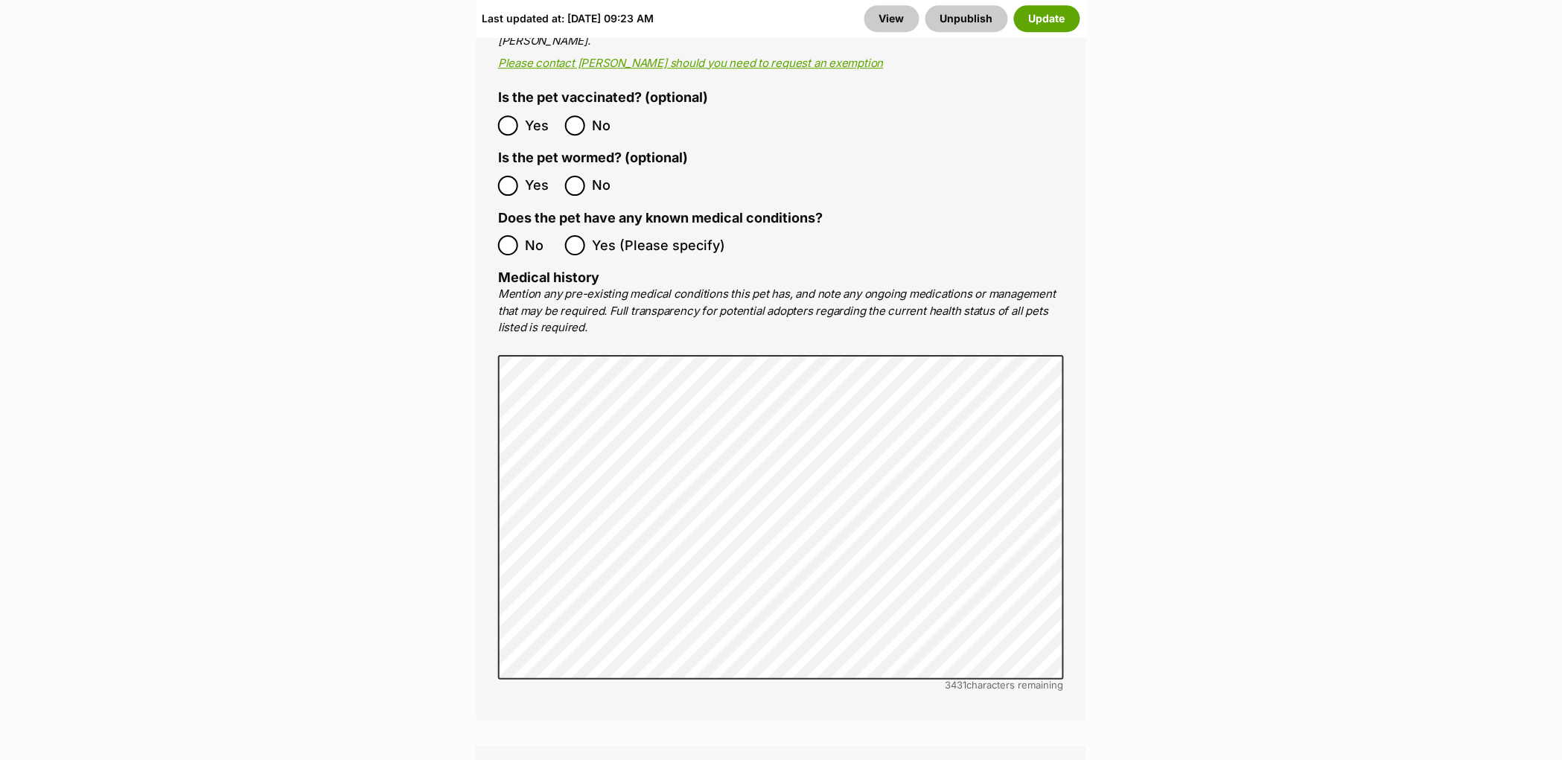
scroll to position [3161, 0]
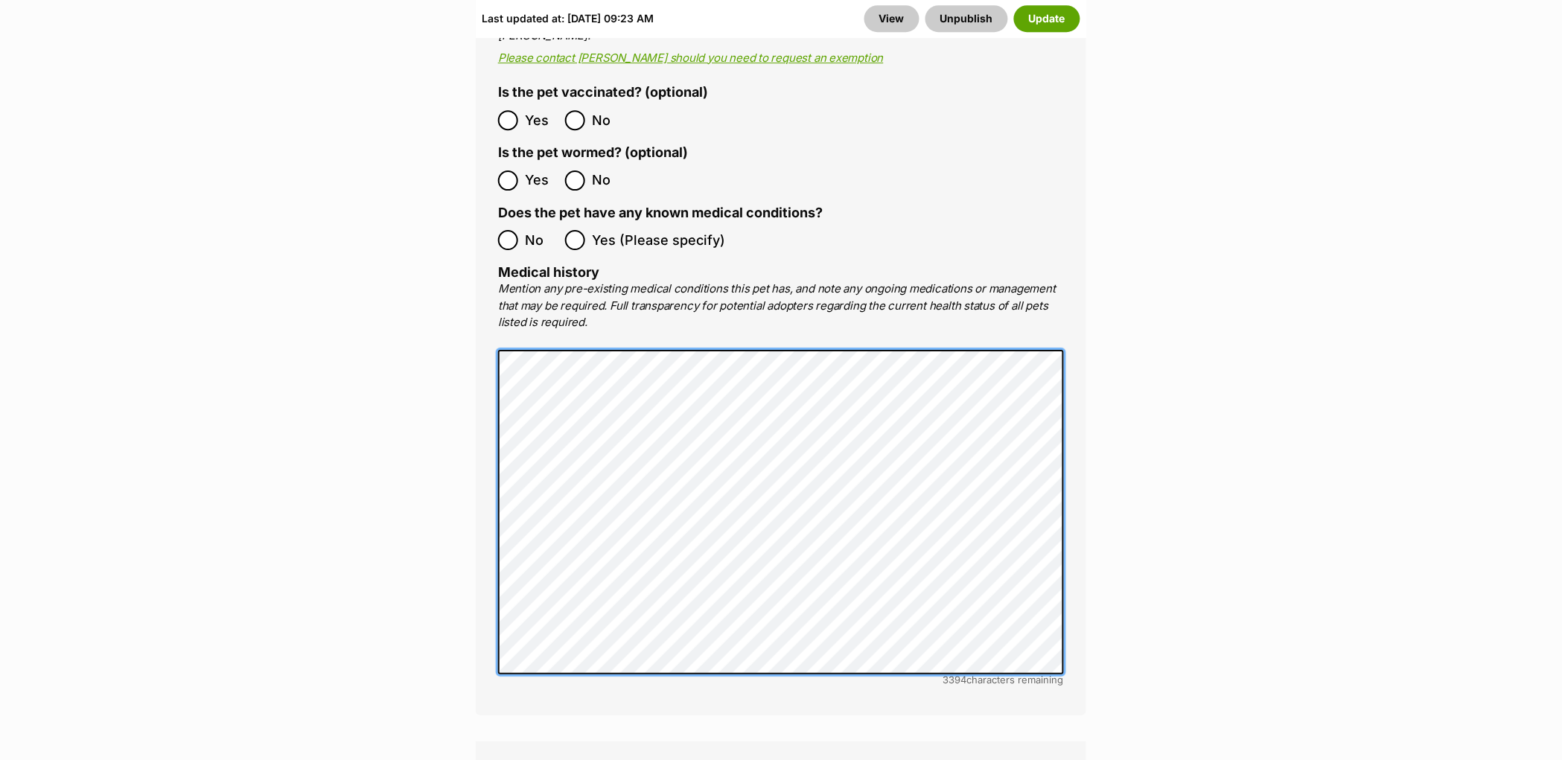
click at [451, 393] on main "Edit Silver Add or edit photos Add up to 9 photos to show all the cute sides of…" at bounding box center [781, 261] width 1562 height 6466
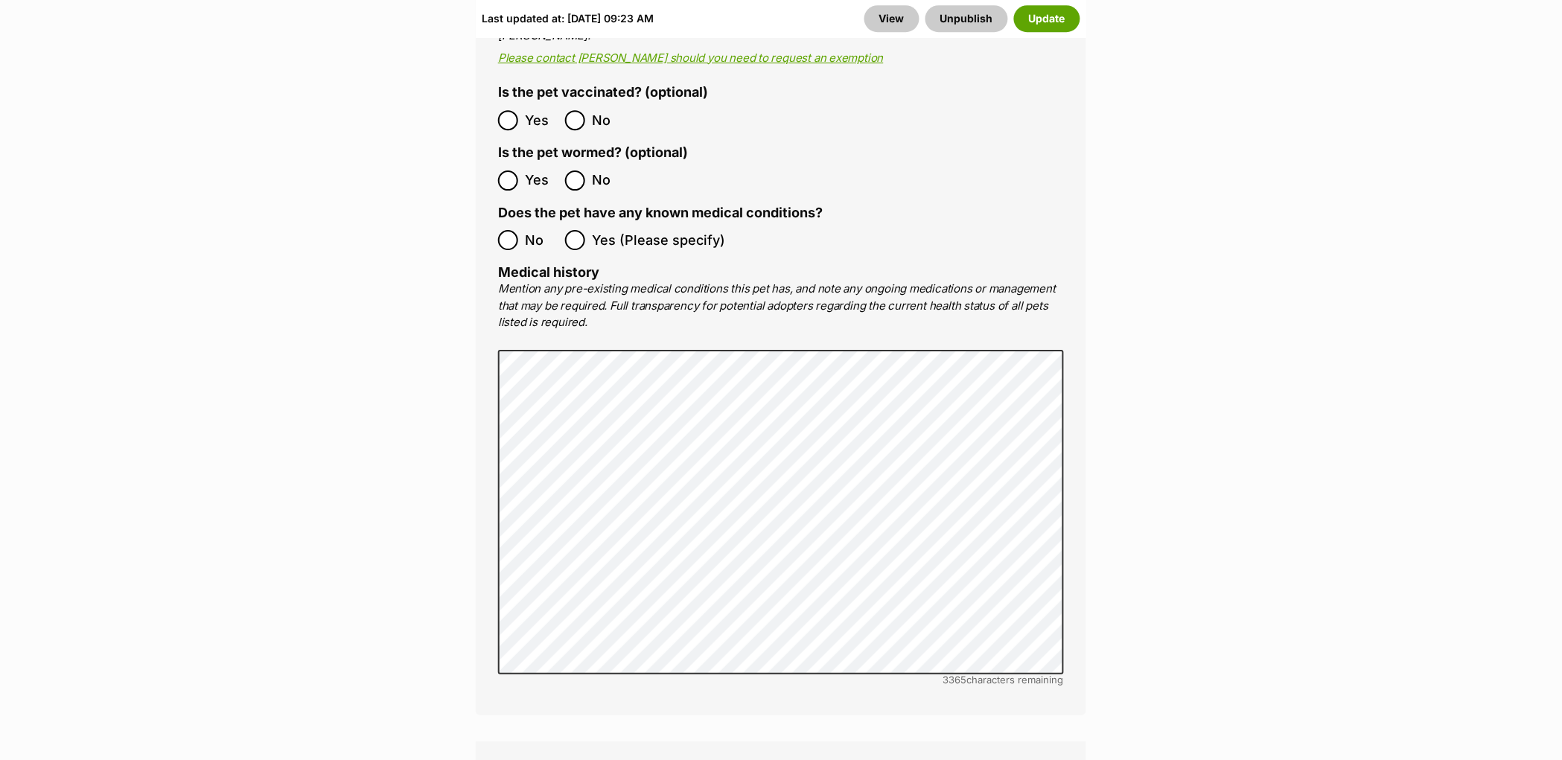
click at [1130, 293] on main "Edit Silver Add or edit photos Add up to 9 photos to show all the cute sides of…" at bounding box center [781, 261] width 1562 height 6466
click at [1033, 21] on button "Update" at bounding box center [1047, 18] width 66 height 27
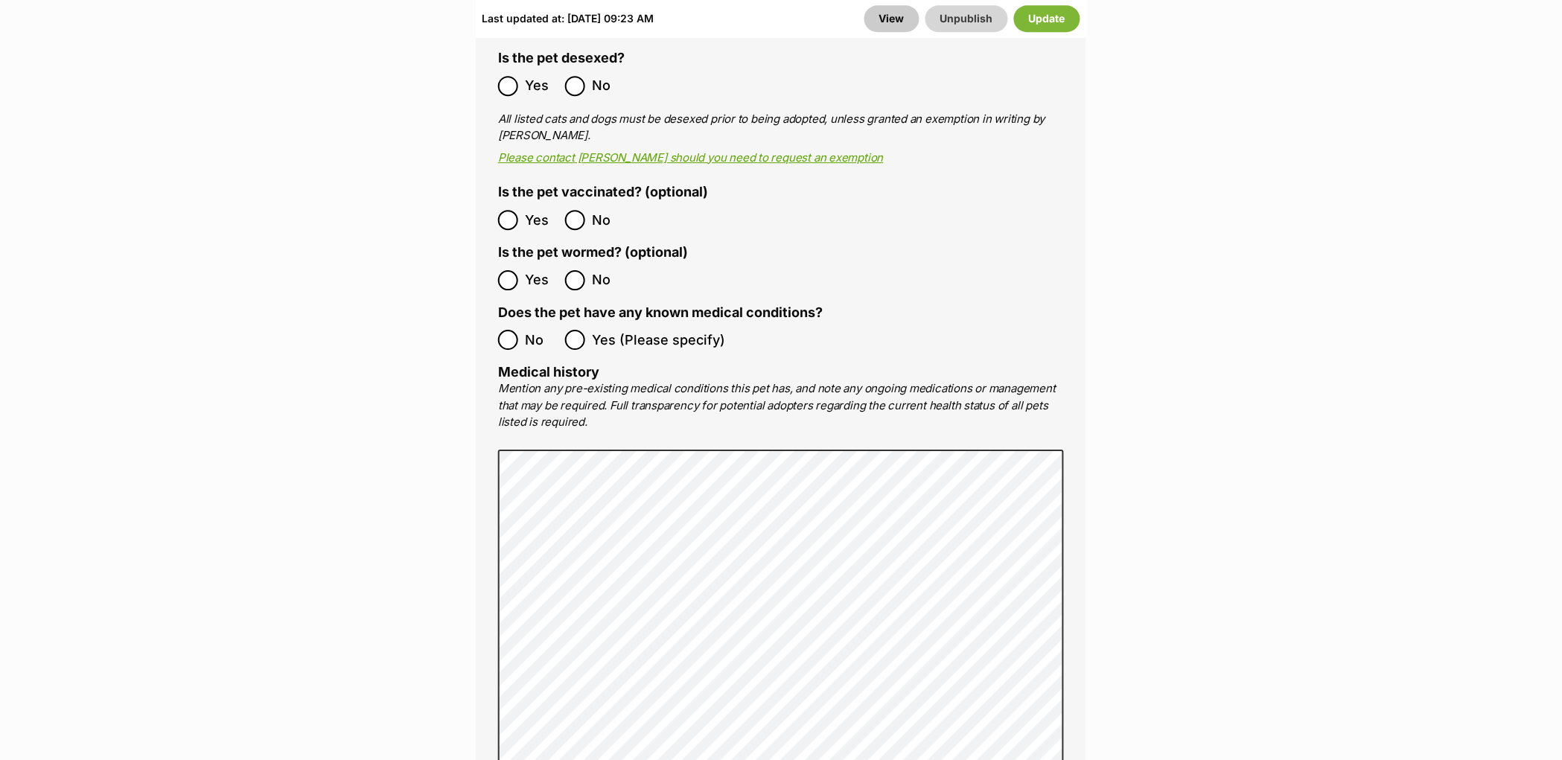
scroll to position [2975, 0]
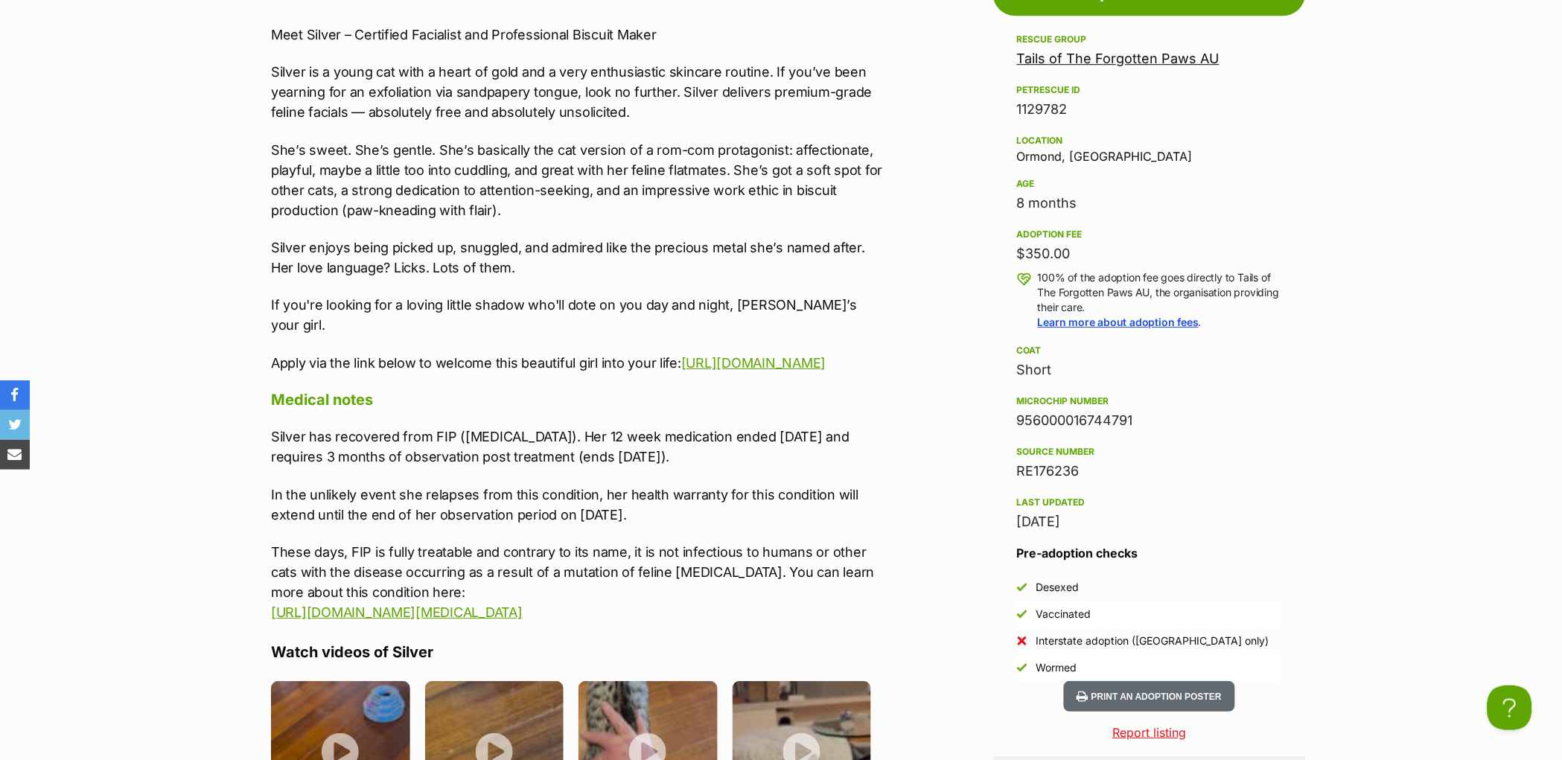
scroll to position [1342, 0]
click at [396, 466] on p "Silver has recovered from FIP (Feline Infectious Peritonitis). Her 12 week medi…" at bounding box center [578, 446] width 615 height 40
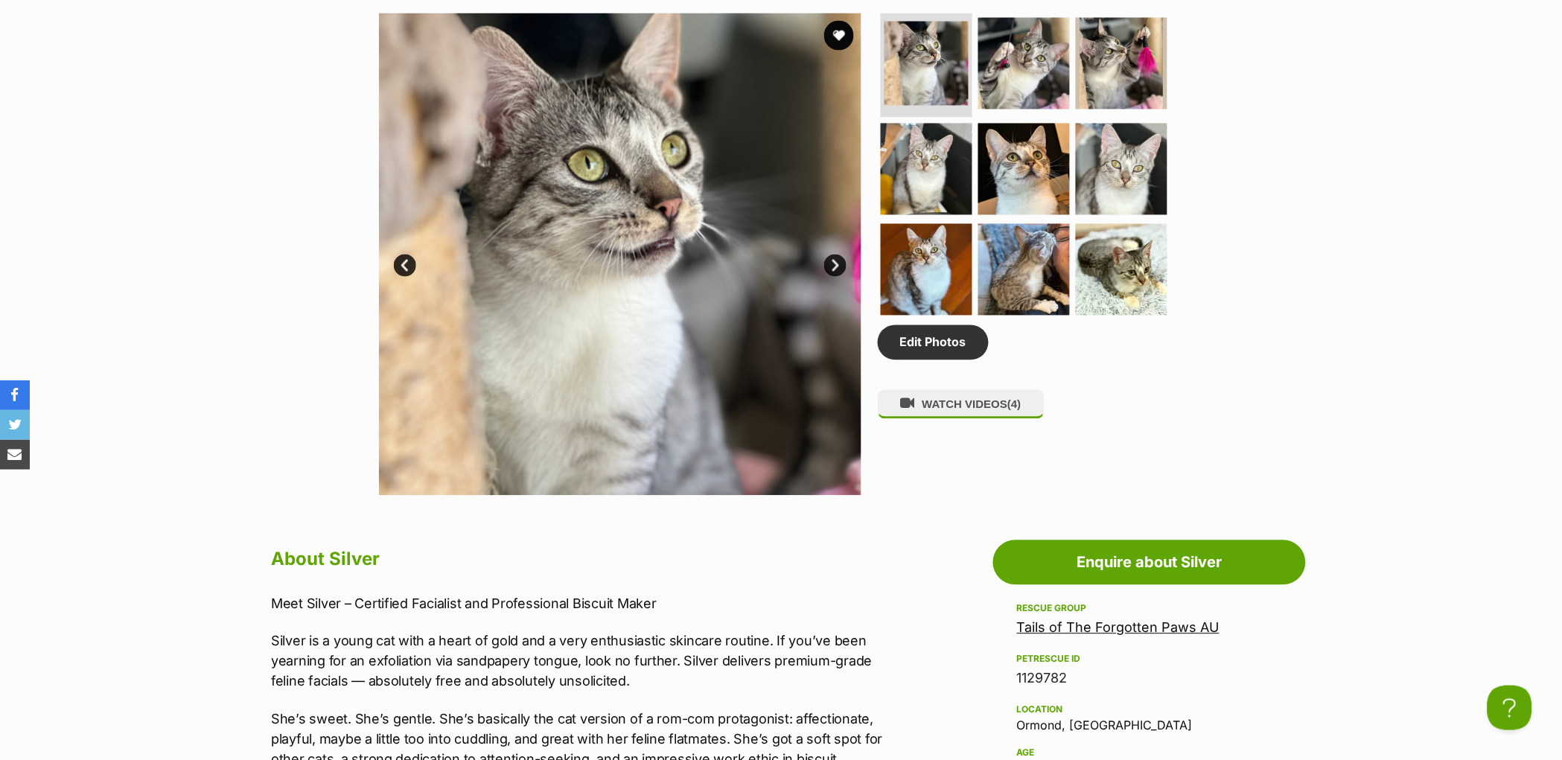
scroll to position [434, 0]
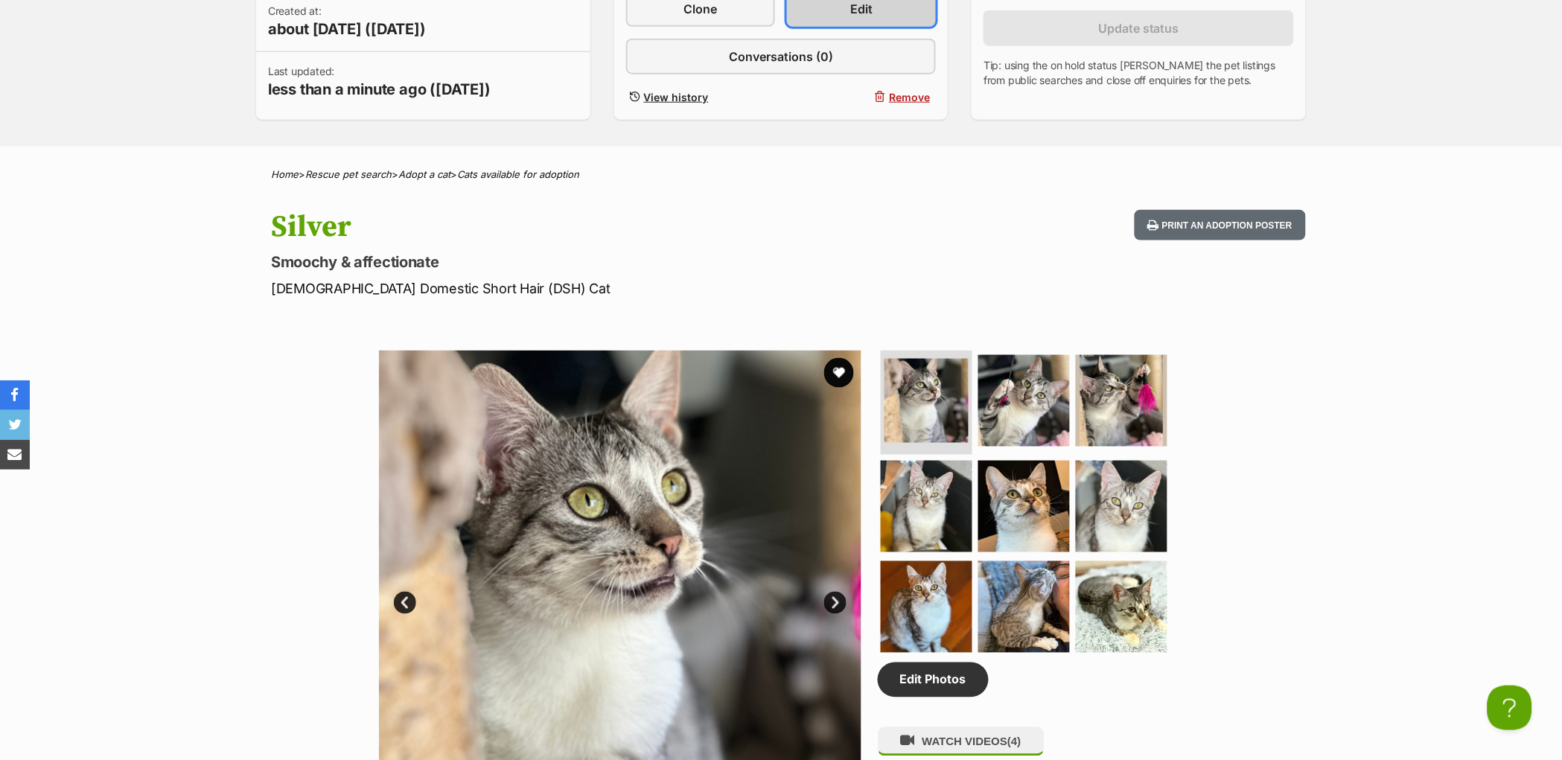
click at [862, 18] on span "Edit" at bounding box center [861, 9] width 22 height 18
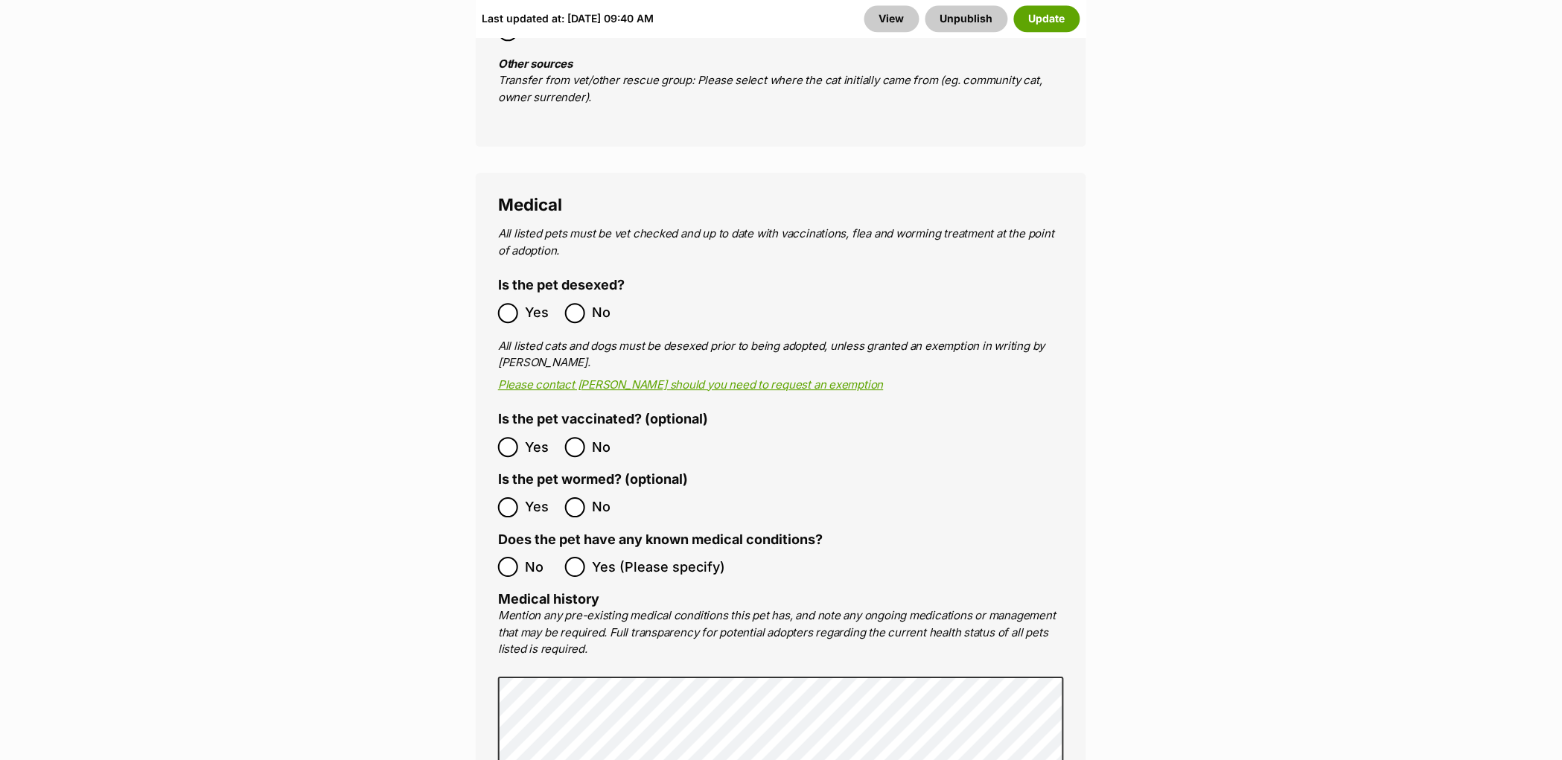
scroll to position [3010, 0]
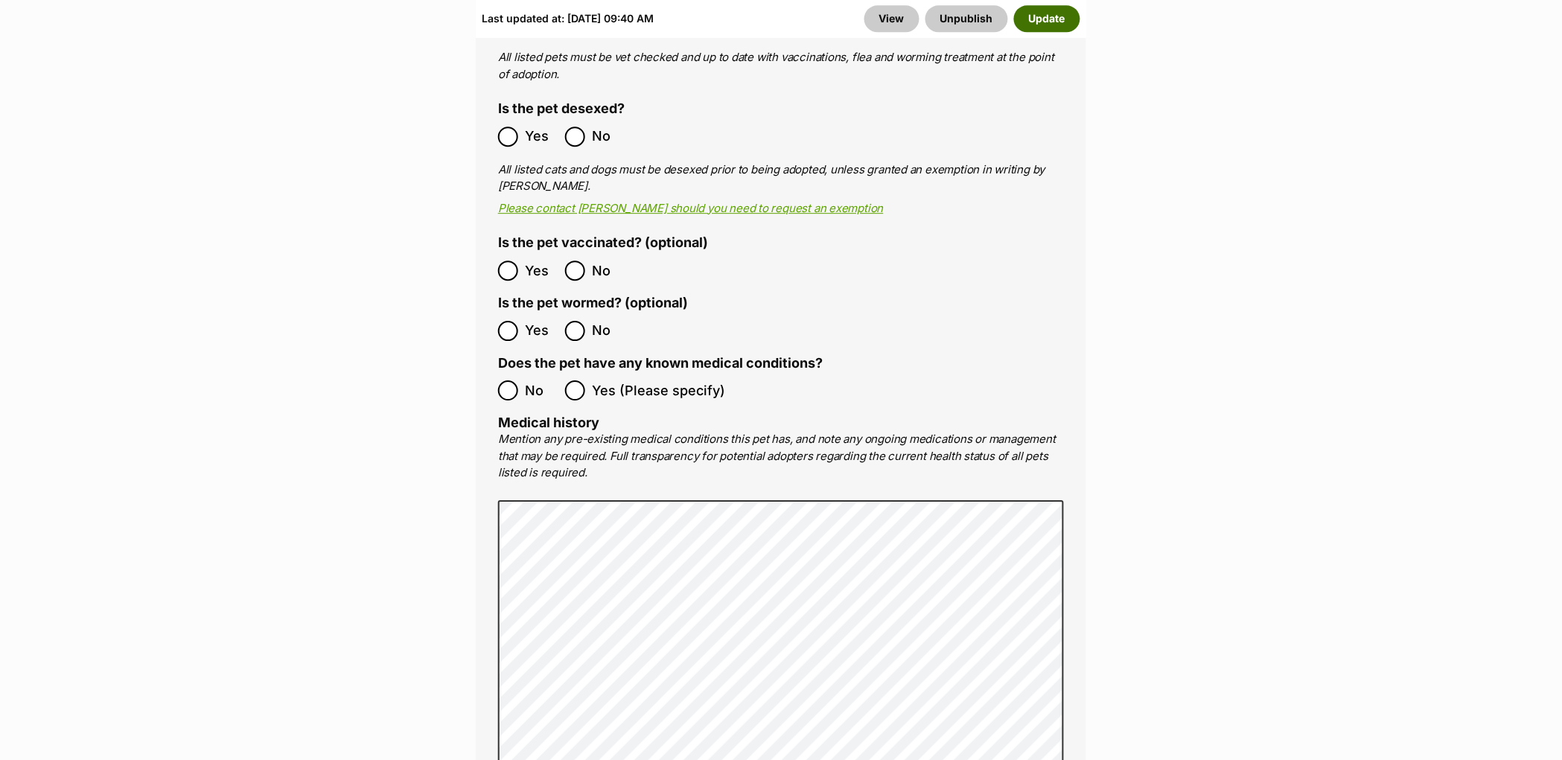
click at [1062, 15] on button "Update" at bounding box center [1047, 18] width 66 height 27
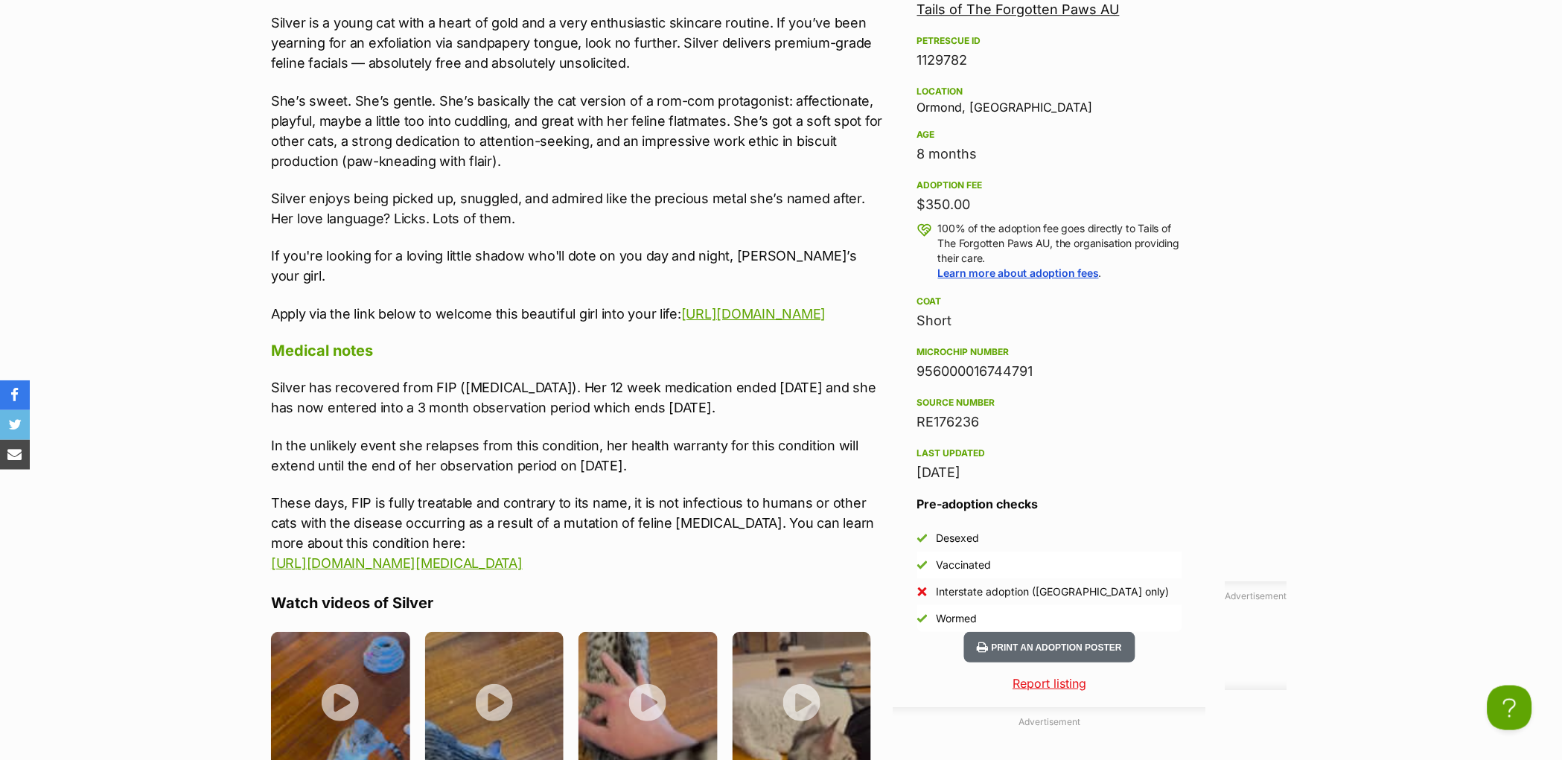
click at [644, 448] on div "Silver has recovered from FIP ([MEDICAL_DATA]). Her 12 week medication ended [D…" at bounding box center [578, 476] width 615 height 196
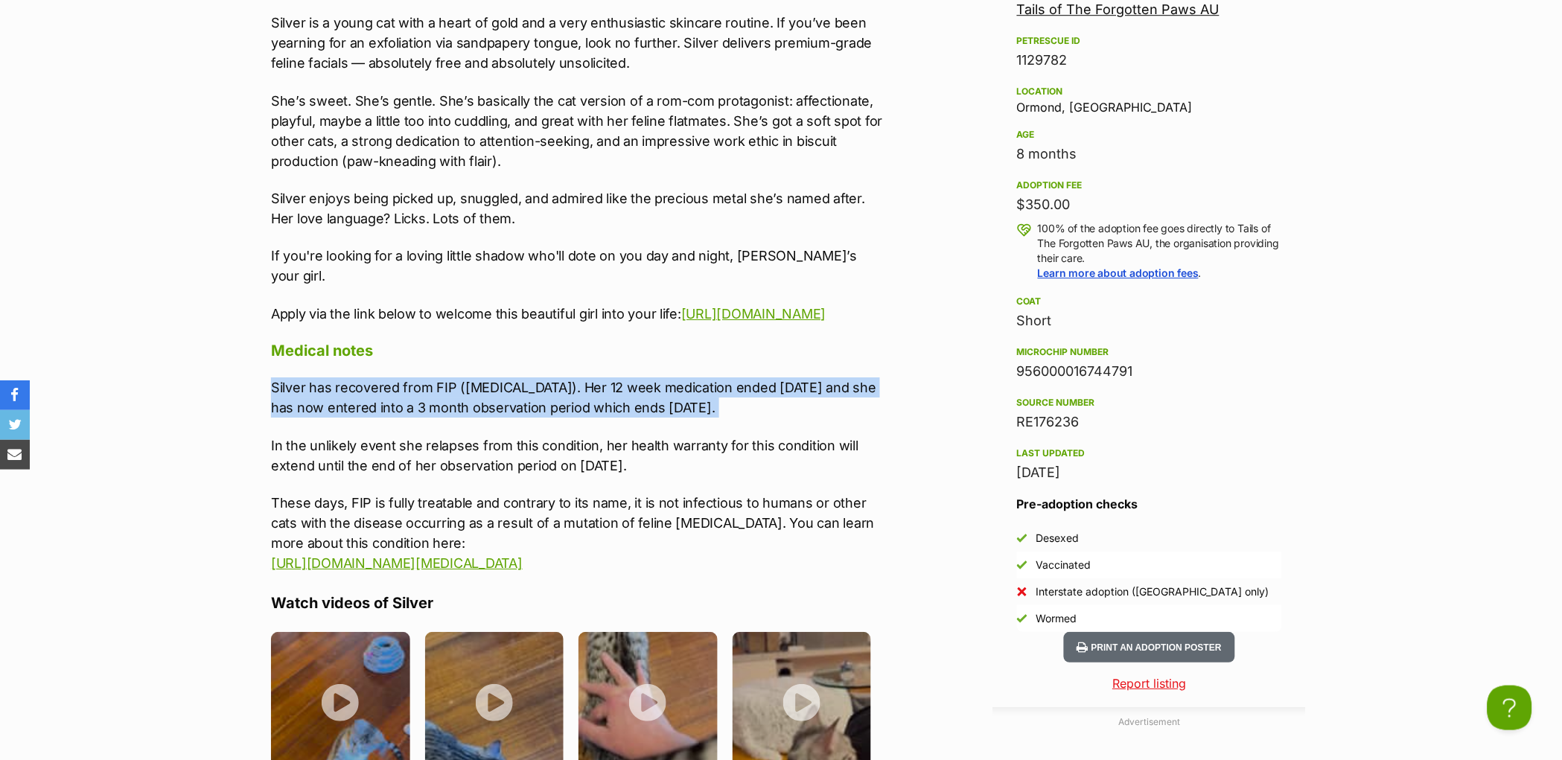
drag, startPoint x: 266, startPoint y: 421, endPoint x: 789, endPoint y: 446, distance: 524.2
click at [789, 446] on div "About Silver Meet Silver – Certified Facialist and Professional Biscuit Maker S…" at bounding box center [571, 551] width 630 height 1252
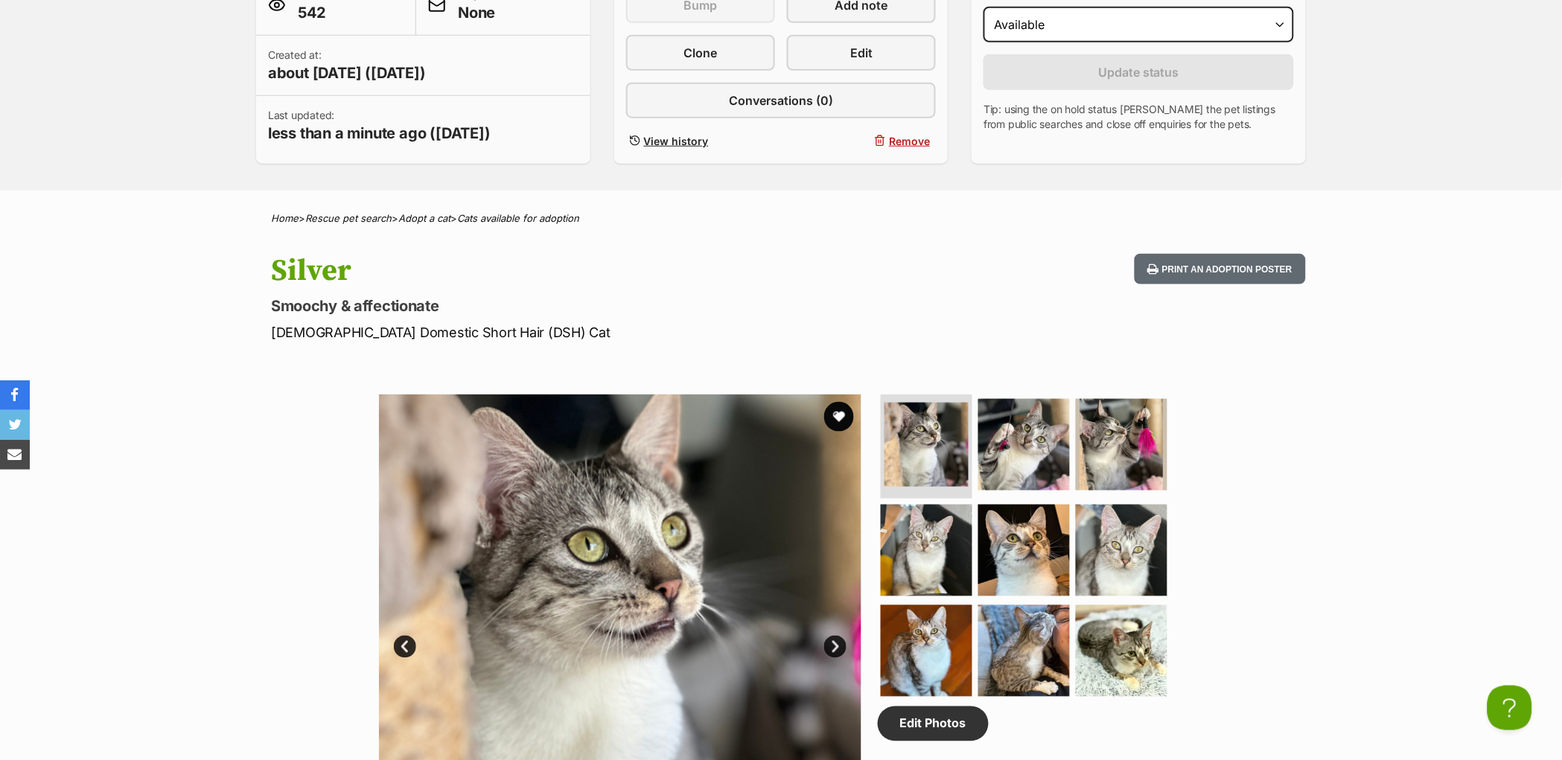
scroll to position [175, 0]
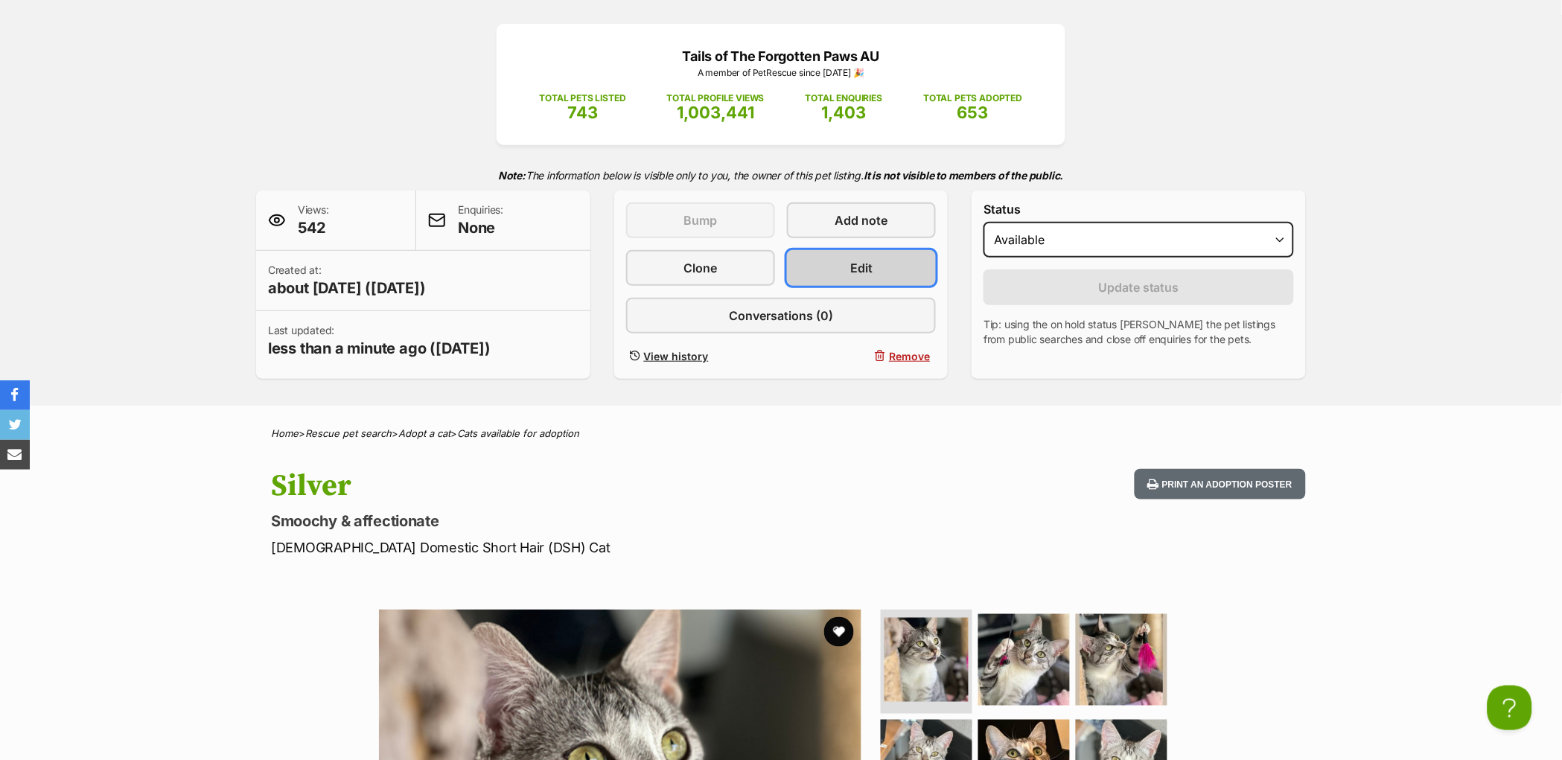
click at [864, 277] on span "Edit" at bounding box center [861, 268] width 22 height 18
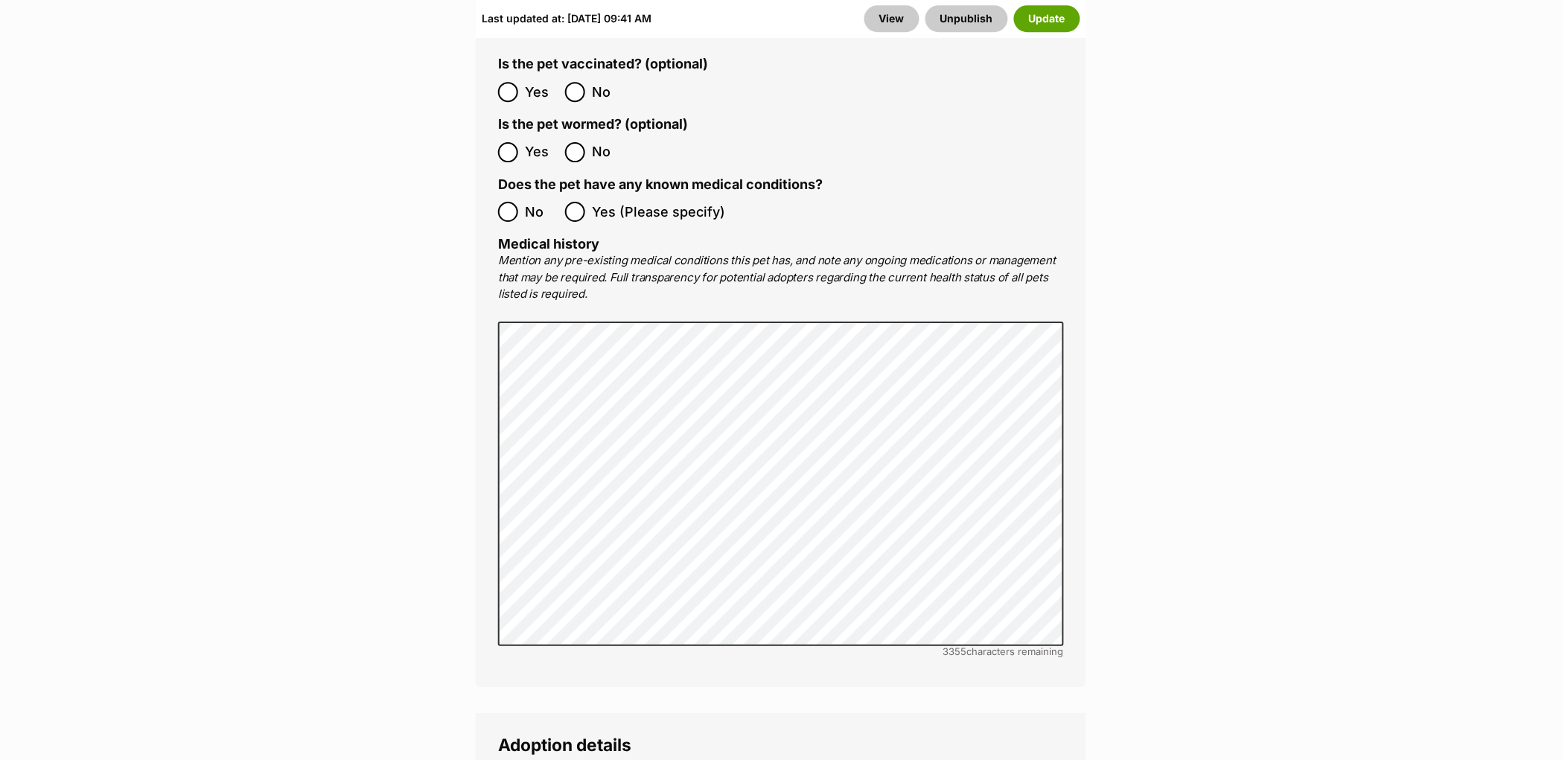
scroll to position [3190, 0]
click at [1034, 25] on button "Update" at bounding box center [1047, 18] width 66 height 27
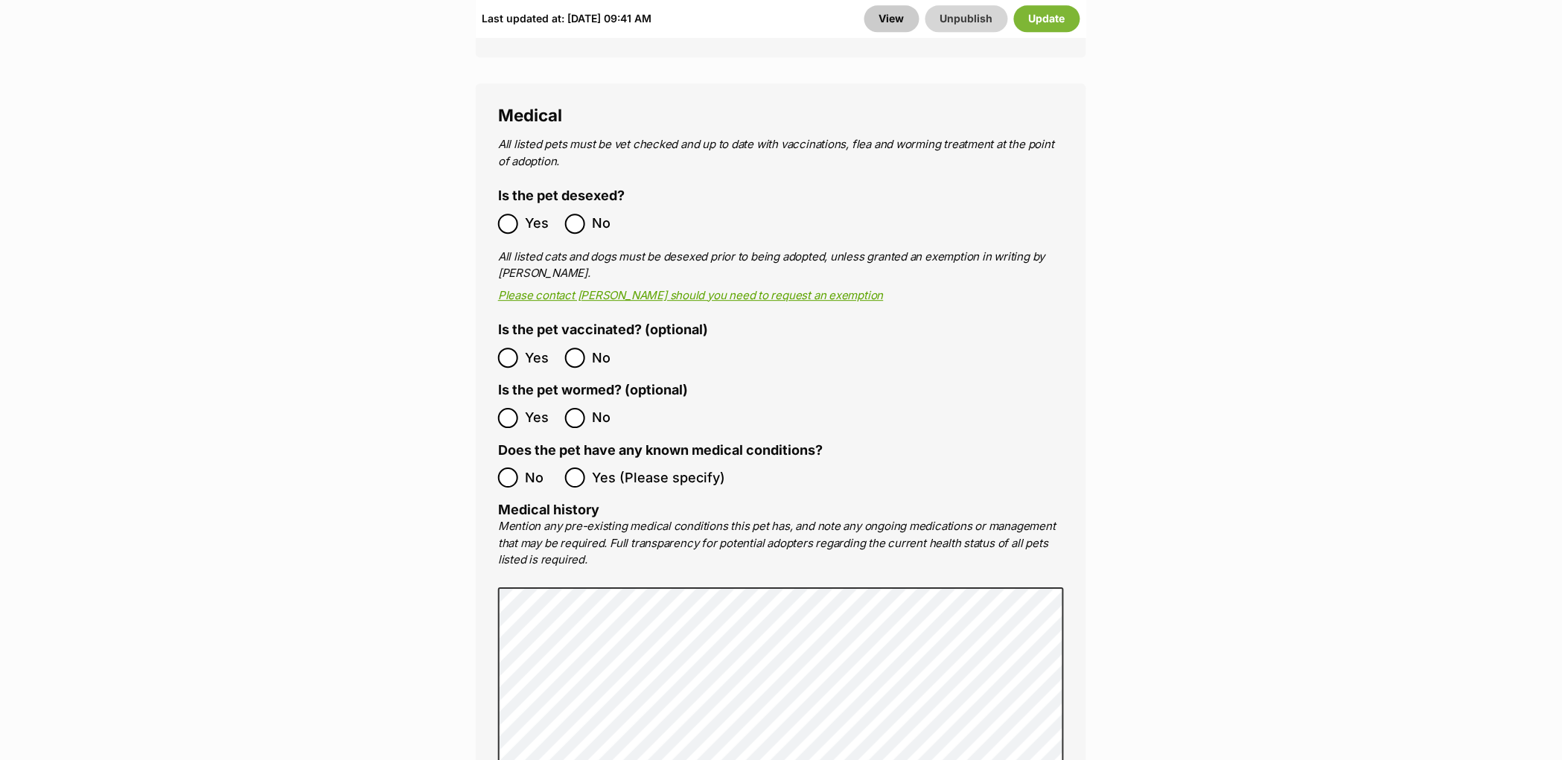
scroll to position [2746, 0]
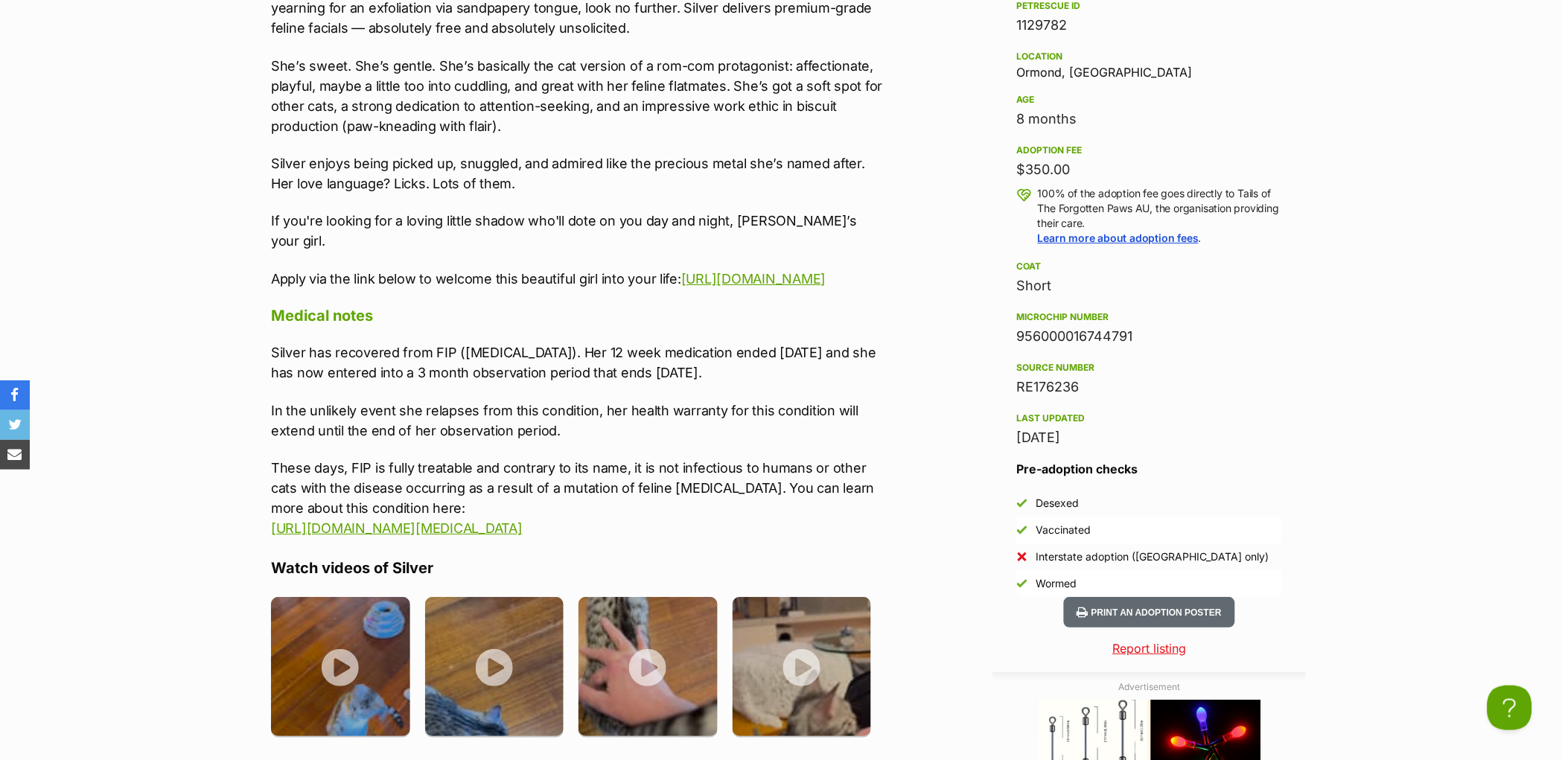
click at [415, 427] on p "In the unlikely event she relapses from this condition, her health warranty for…" at bounding box center [578, 421] width 615 height 40
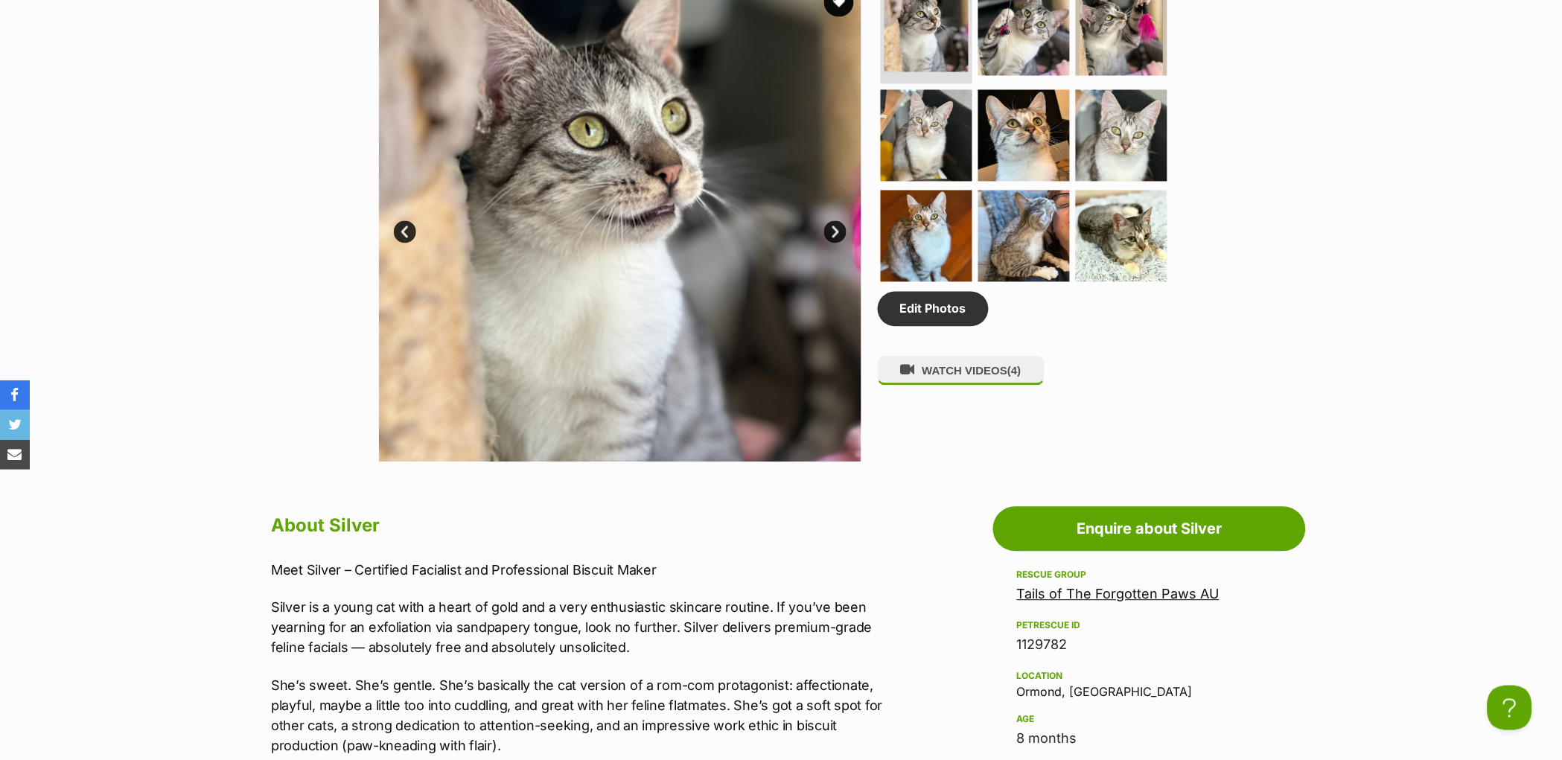
scroll to position [591, 0]
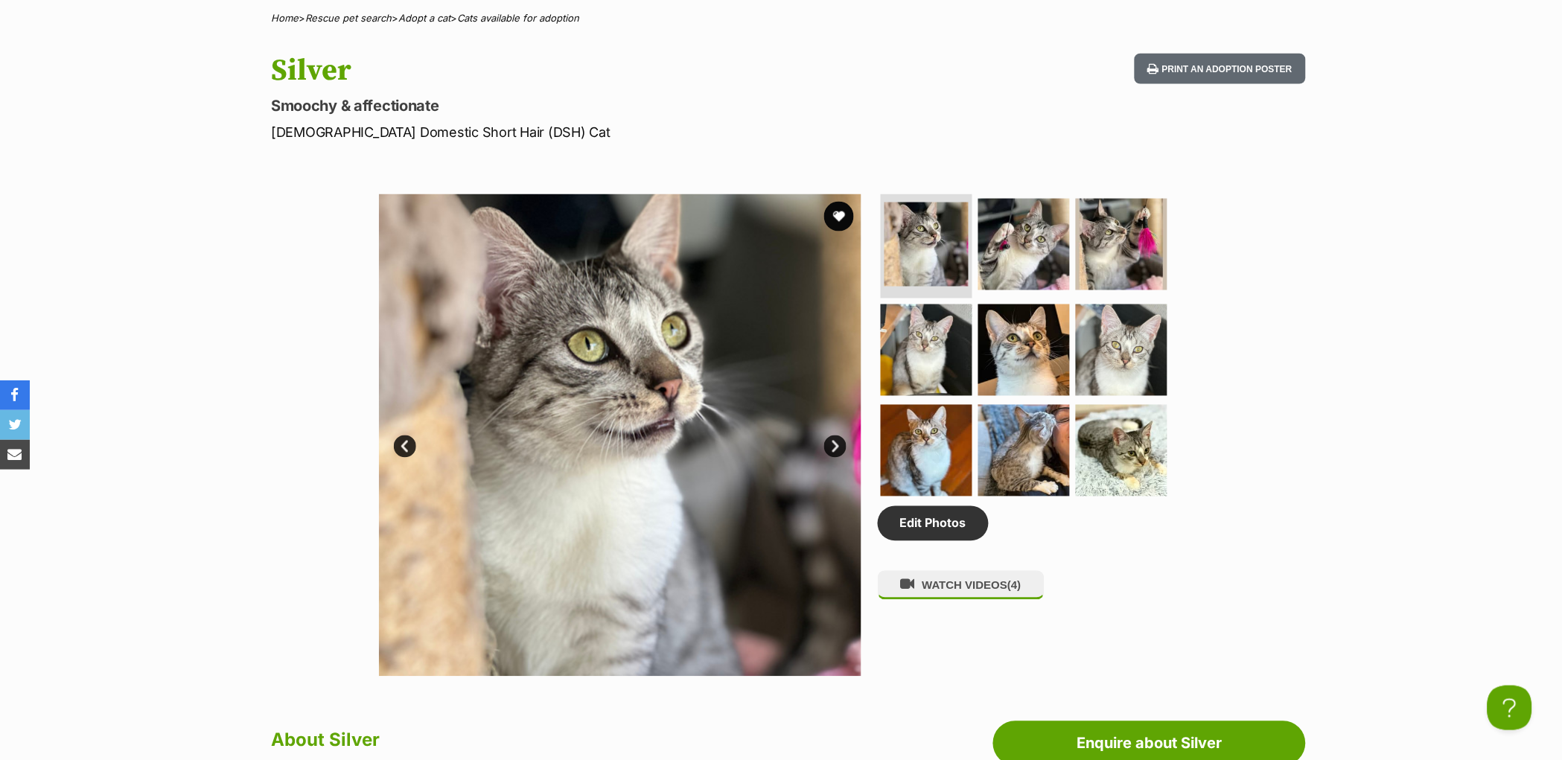
click at [833, 458] on link "Next" at bounding box center [835, 447] width 22 height 22
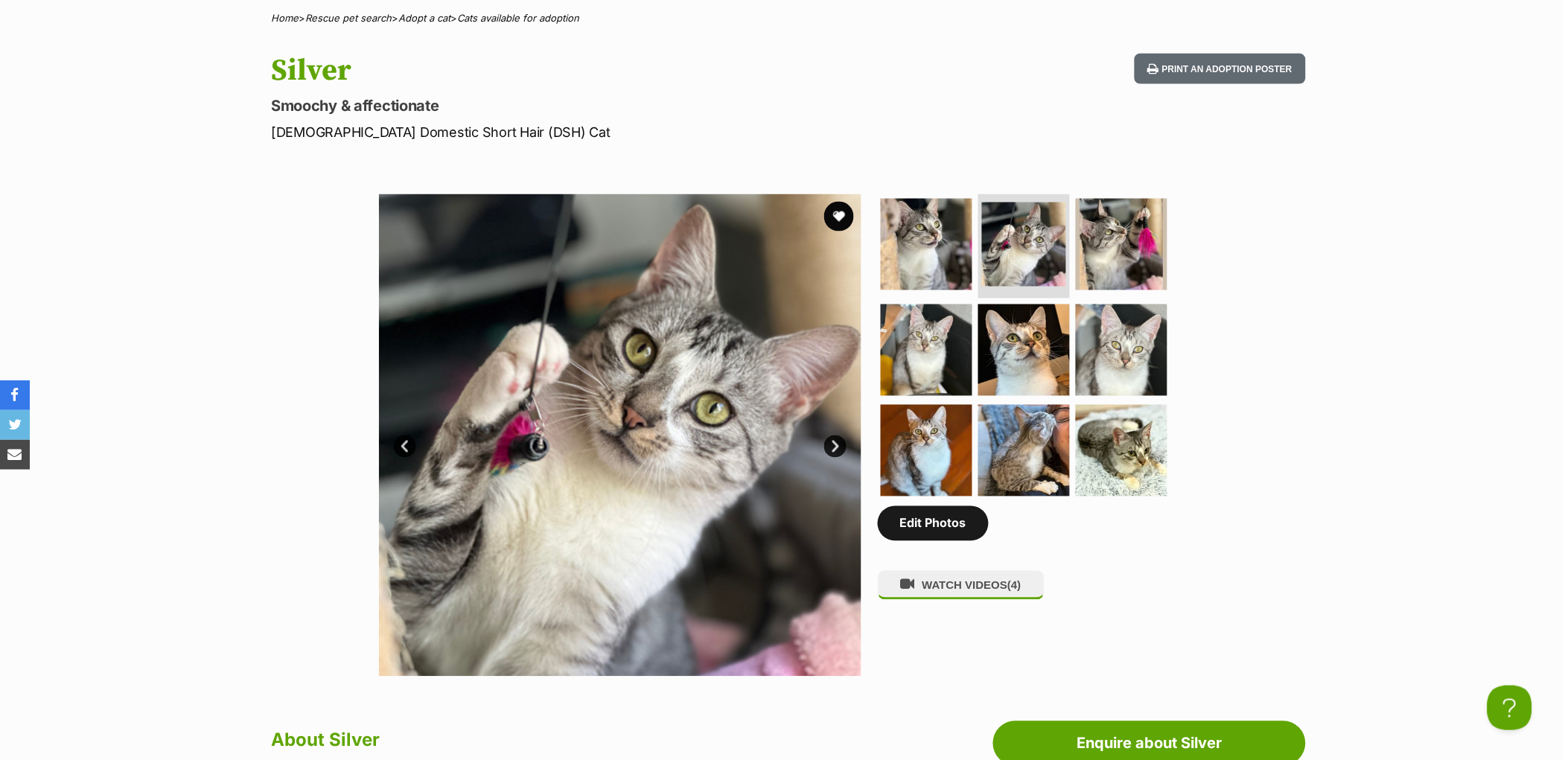
click at [917, 541] on link "Edit Photos" at bounding box center [933, 523] width 111 height 34
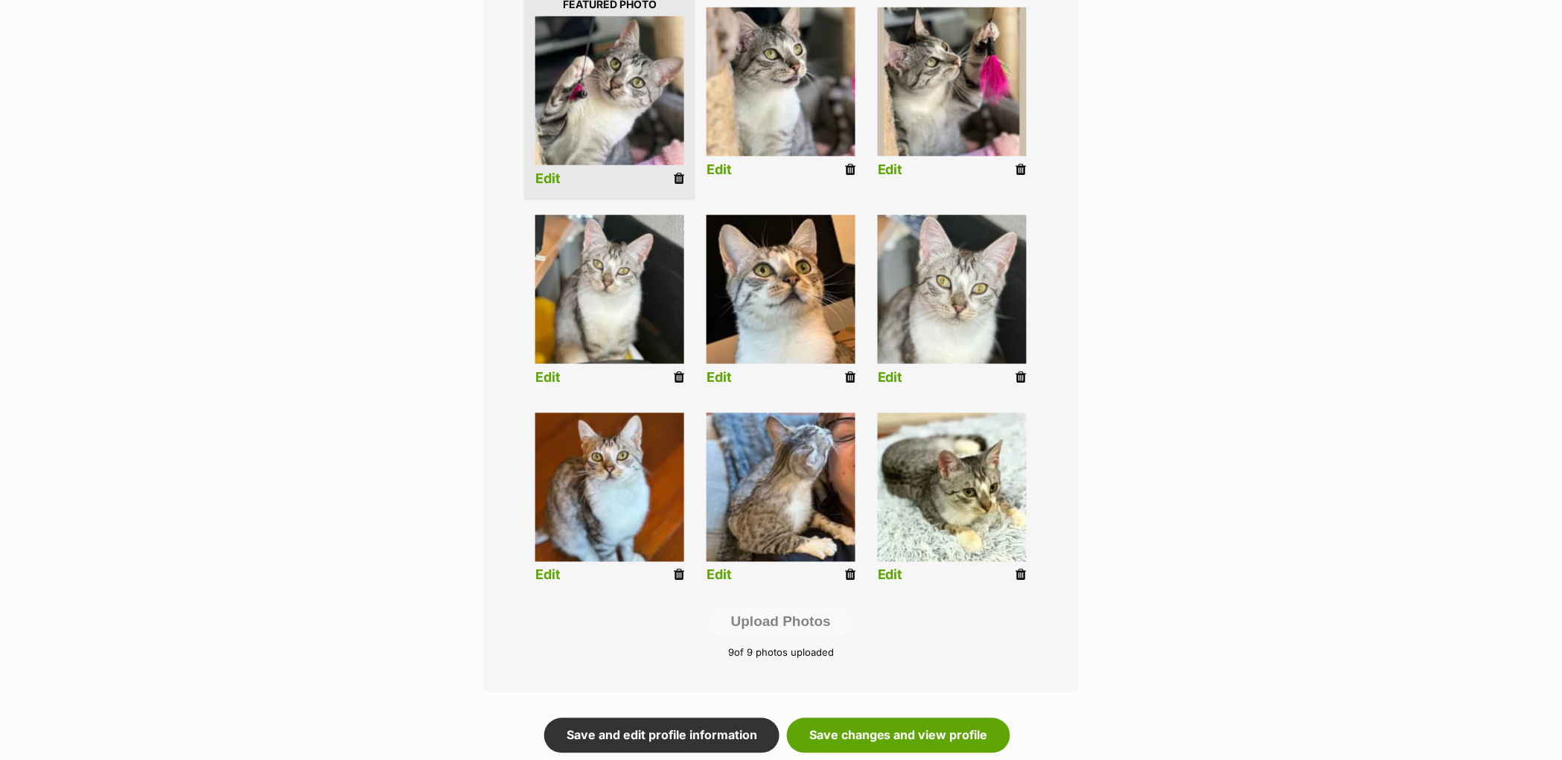
scroll to position [439, 0]
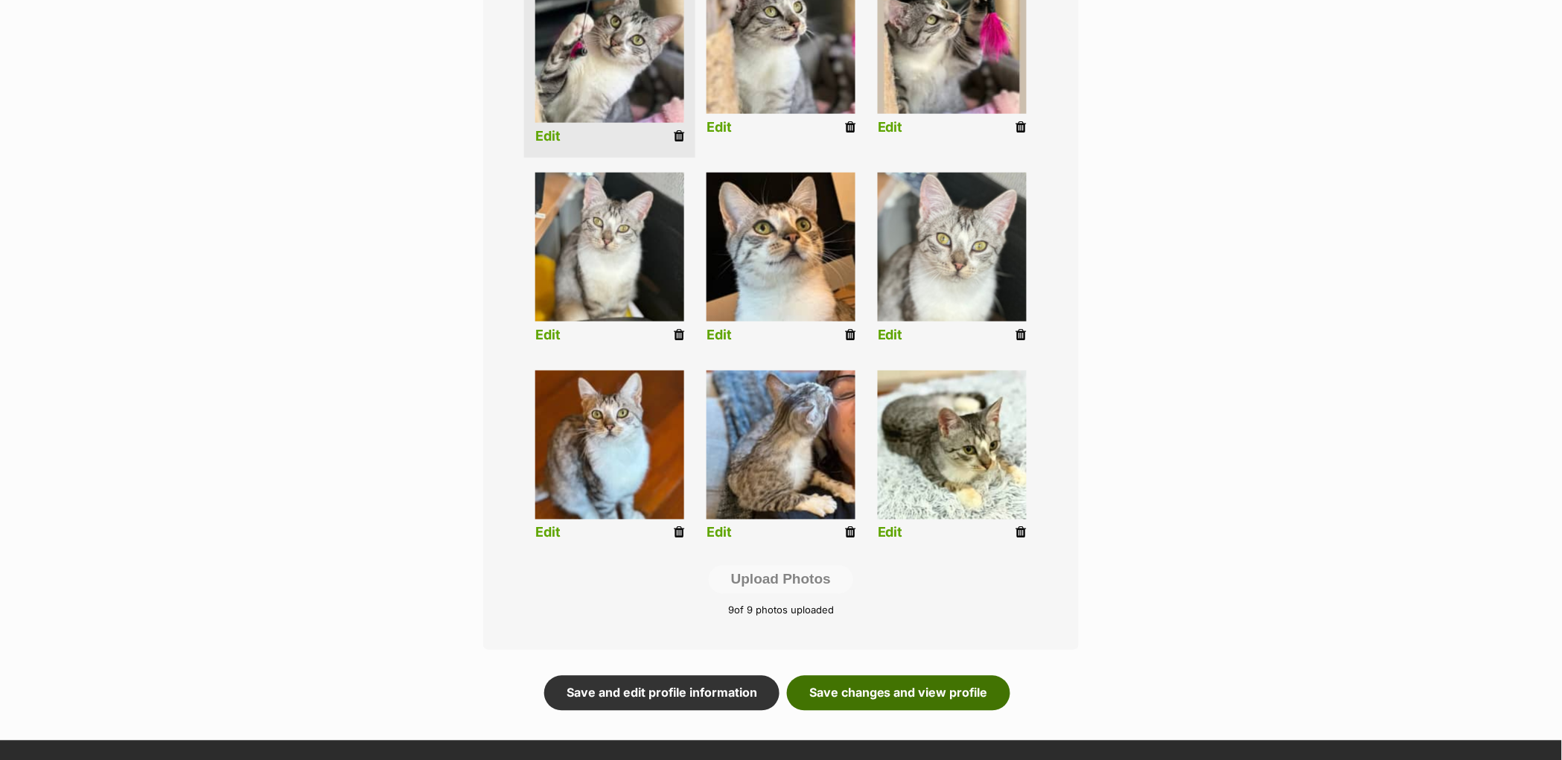
click at [899, 693] on link "Save changes and view profile" at bounding box center [898, 693] width 223 height 34
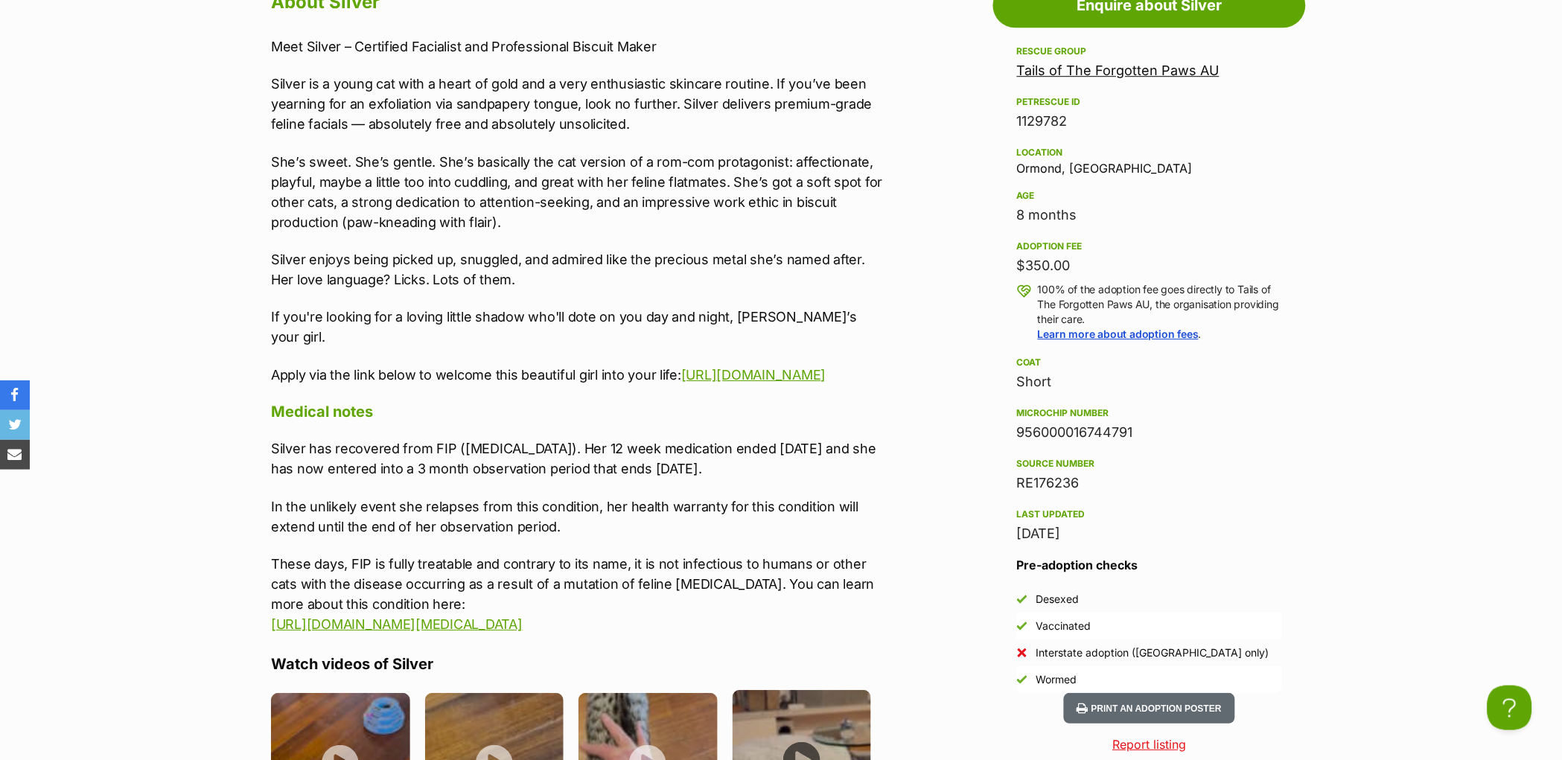
scroll to position [1329, 0]
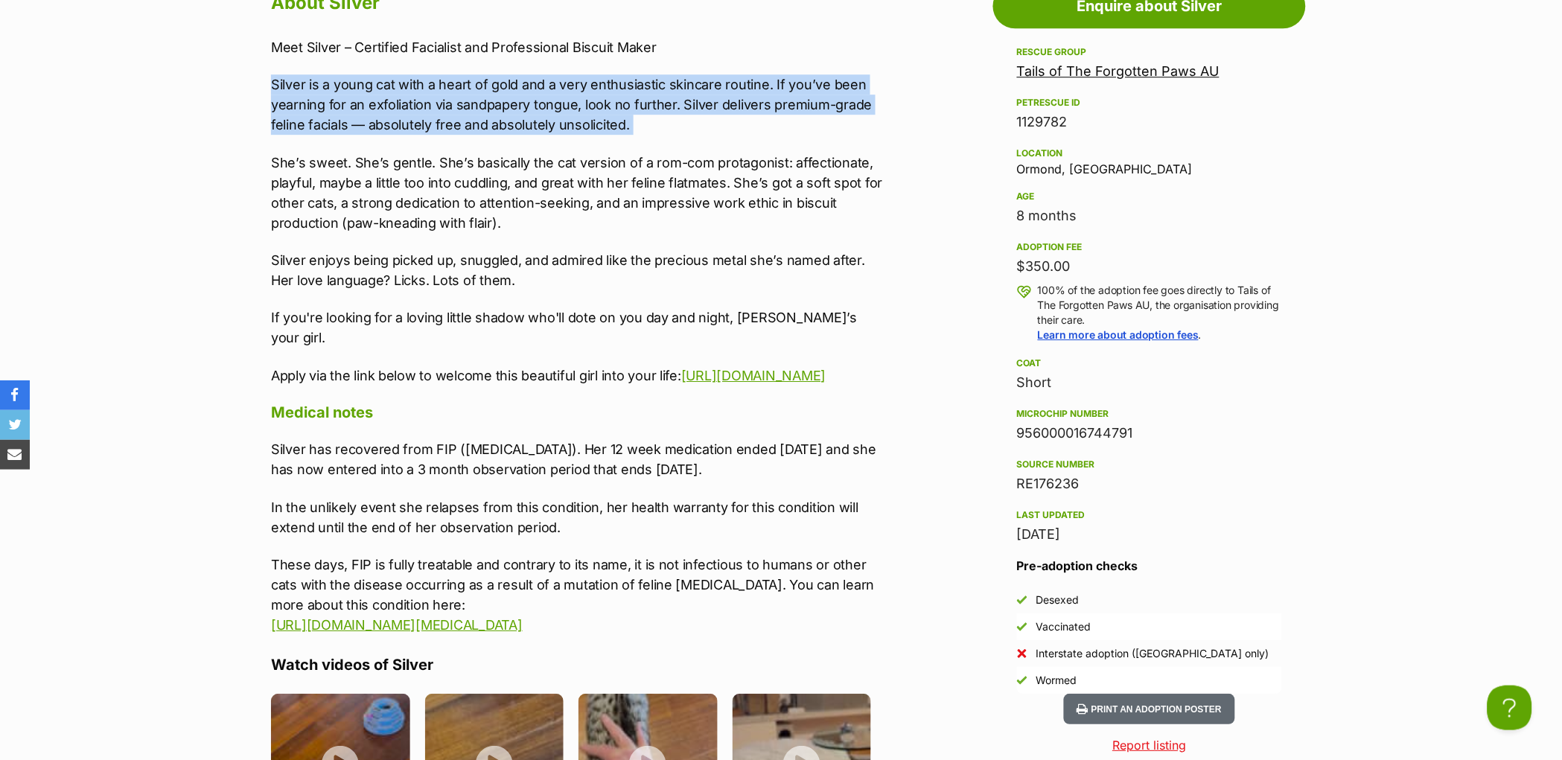
drag, startPoint x: 265, startPoint y: 119, endPoint x: 471, endPoint y: 178, distance: 214.5
click at [471, 178] on div "About Silver Meet Silver – Certified Facialist and Professional Biscuit Maker S…" at bounding box center [571, 613] width 630 height 1252
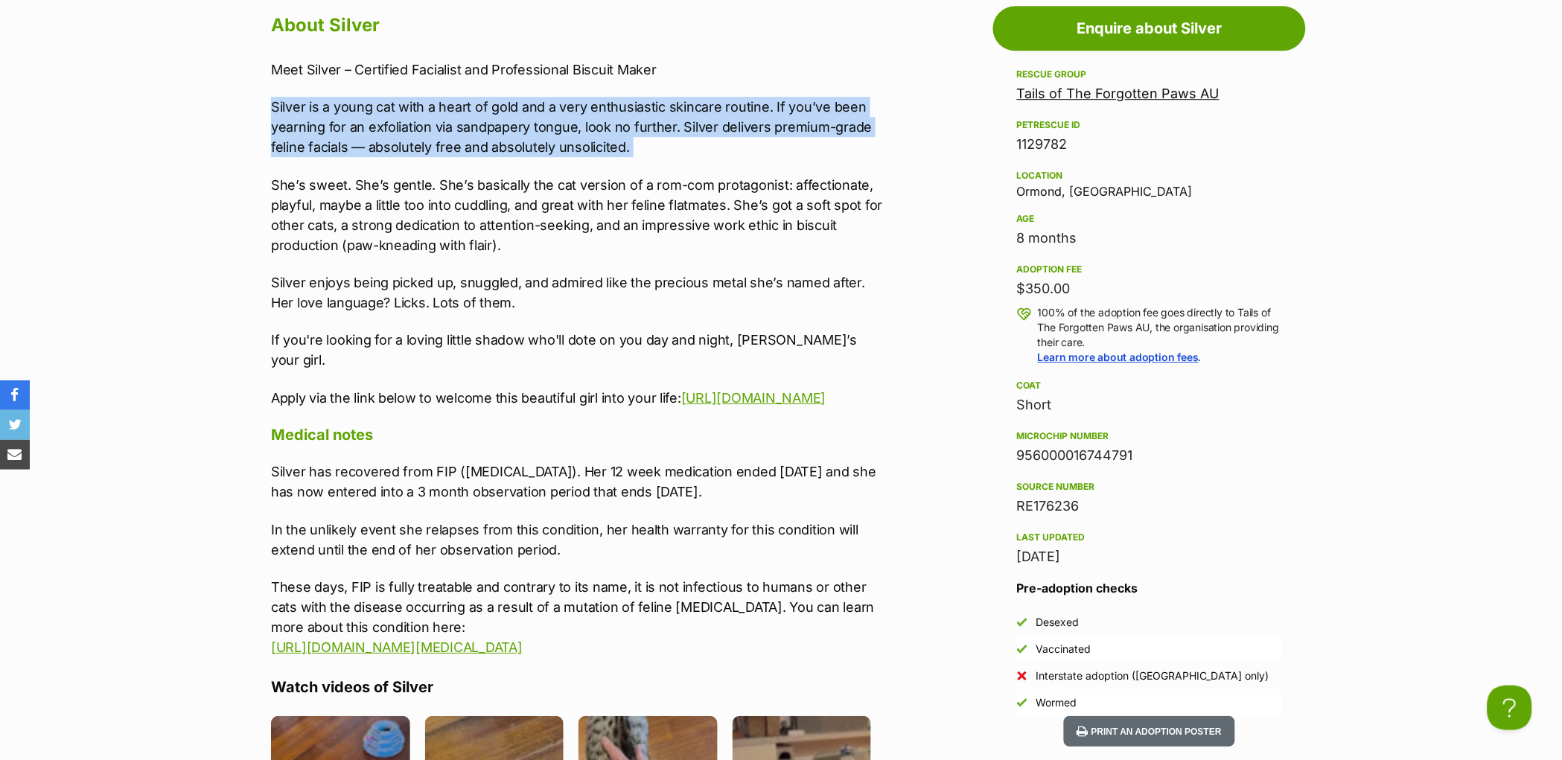
scroll to position [1302, 0]
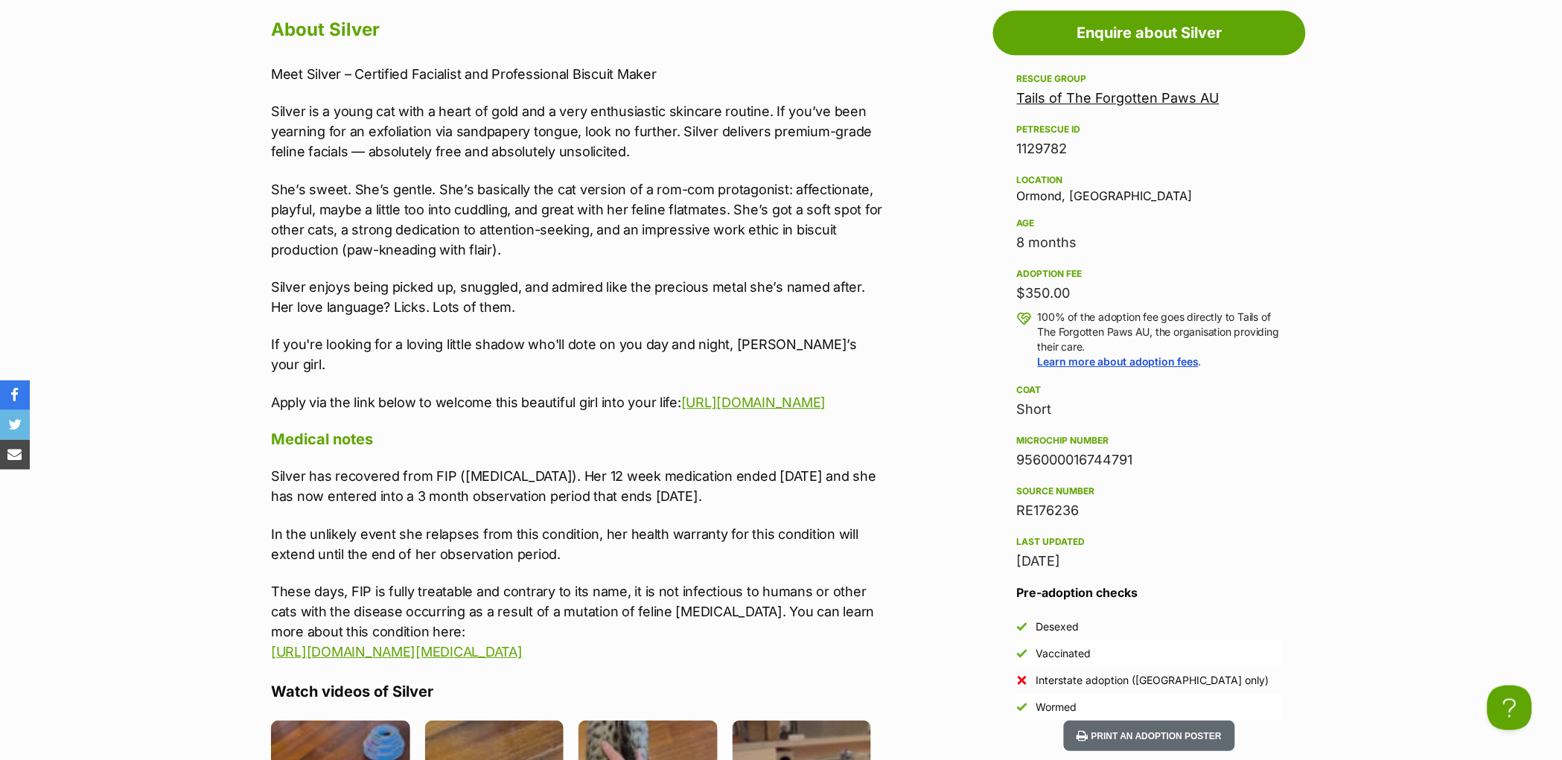
click at [531, 260] on p "She’s sweet. She’s gentle. She’s basically the cat version of a rom-com protago…" at bounding box center [578, 219] width 615 height 80
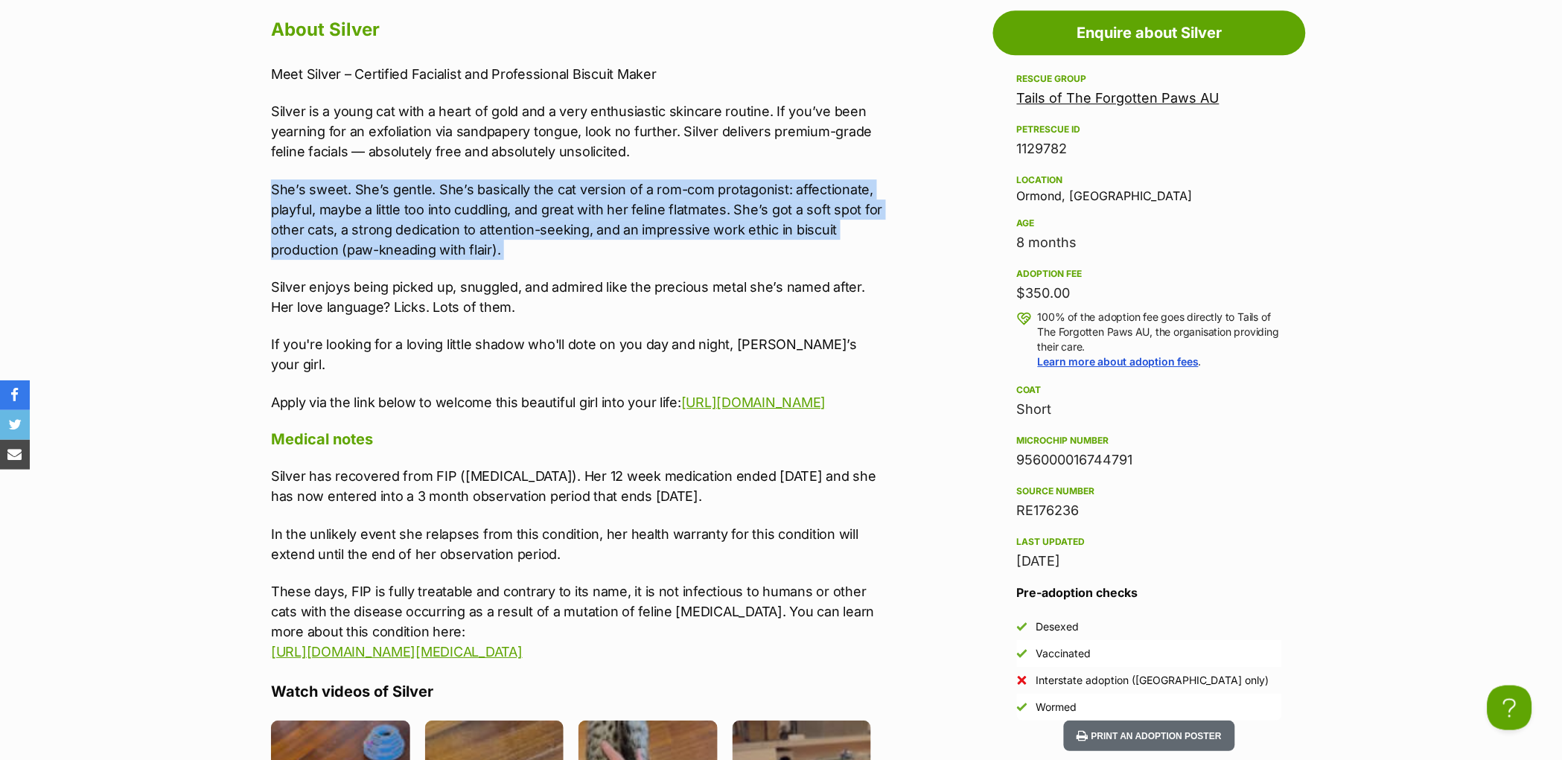
drag, startPoint x: 275, startPoint y: 221, endPoint x: 567, endPoint y: 314, distance: 306.2
click at [576, 290] on div "Meet Silver – Certified Facialist and Professional Biscuit Maker Silver is a yo…" at bounding box center [578, 238] width 615 height 349
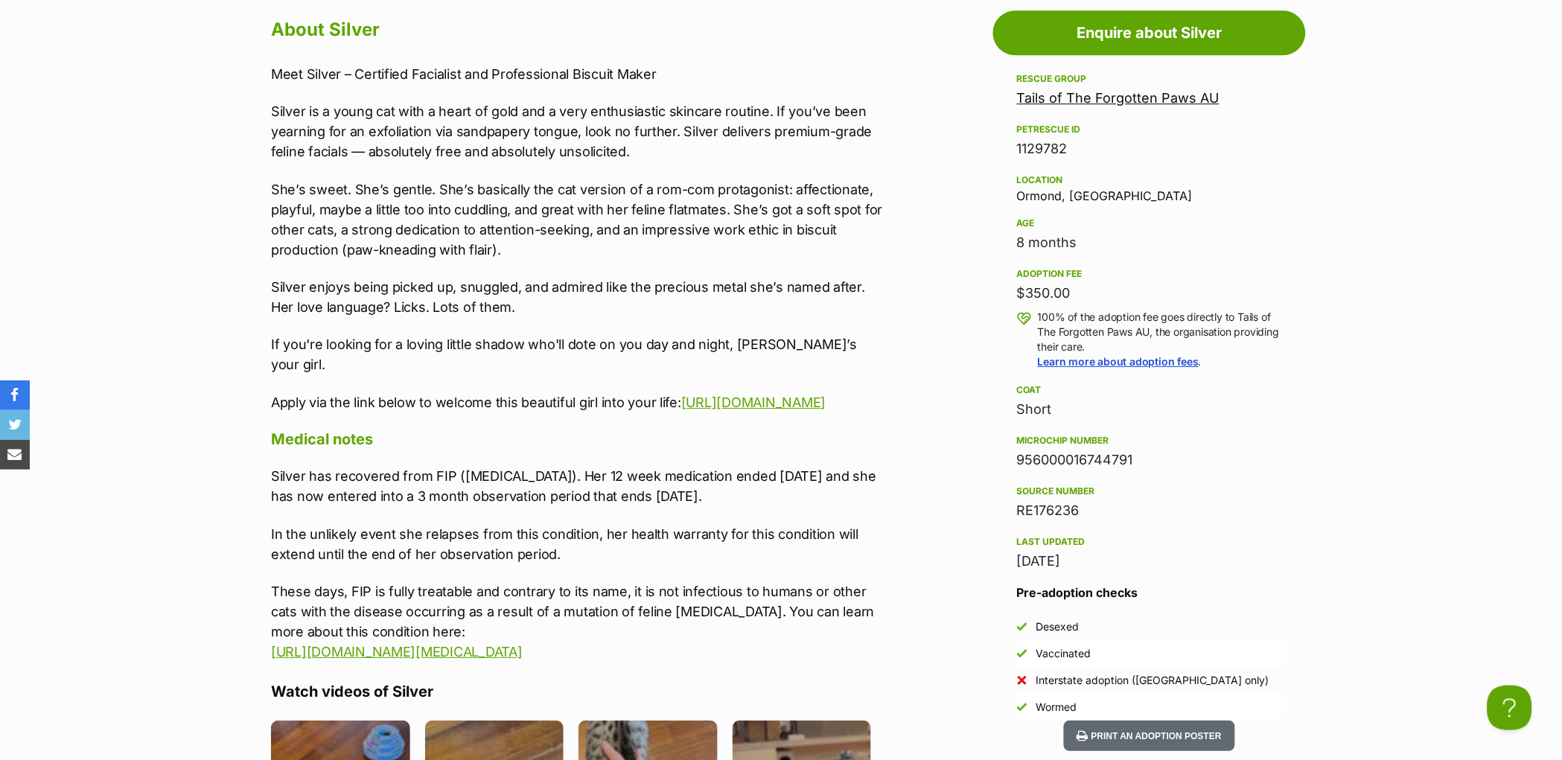
click at [565, 317] on p "Silver enjoys being picked up, snuggled, and admired like the precious metal sh…" at bounding box center [578, 297] width 615 height 40
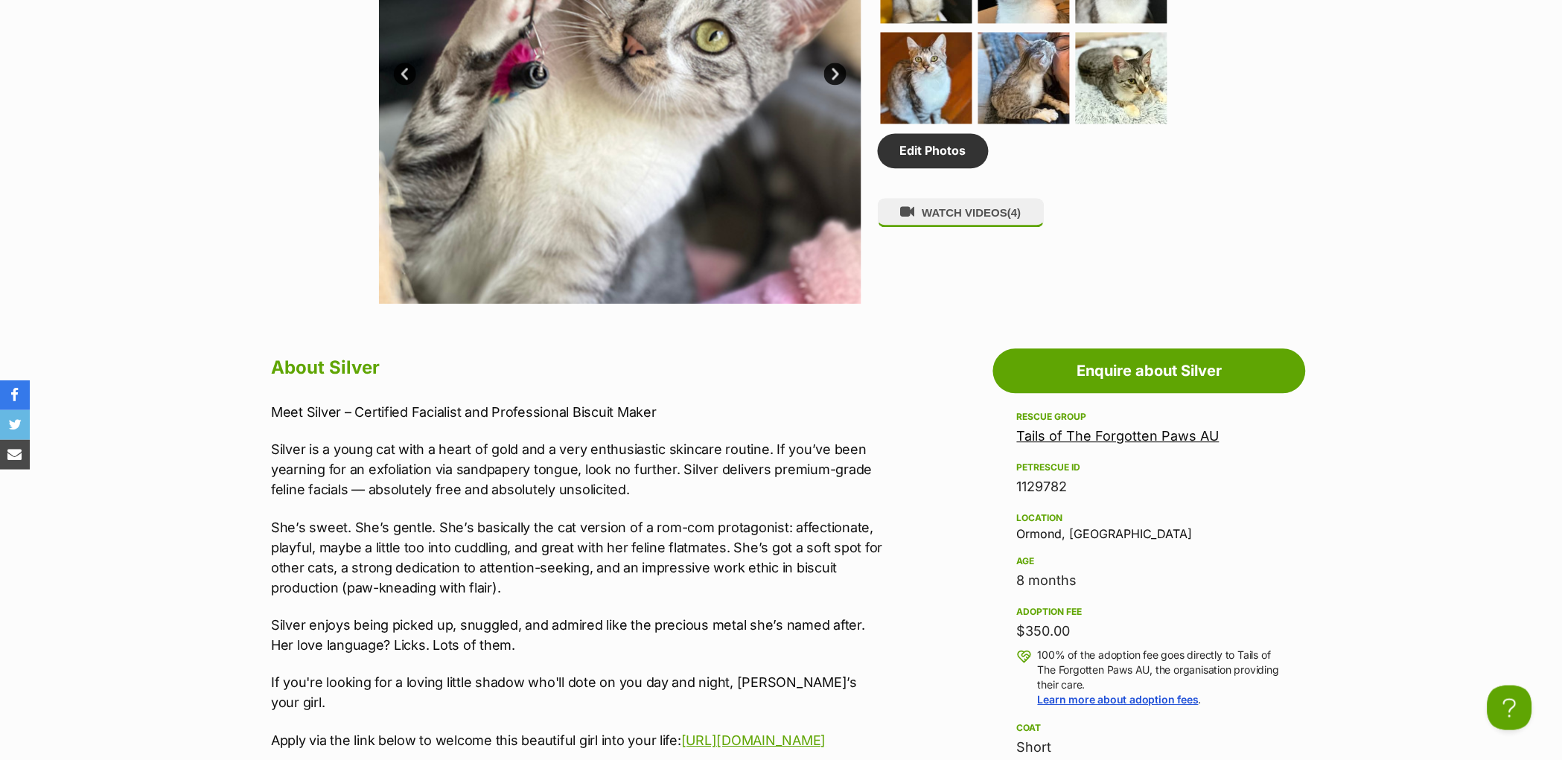
scroll to position [631, 0]
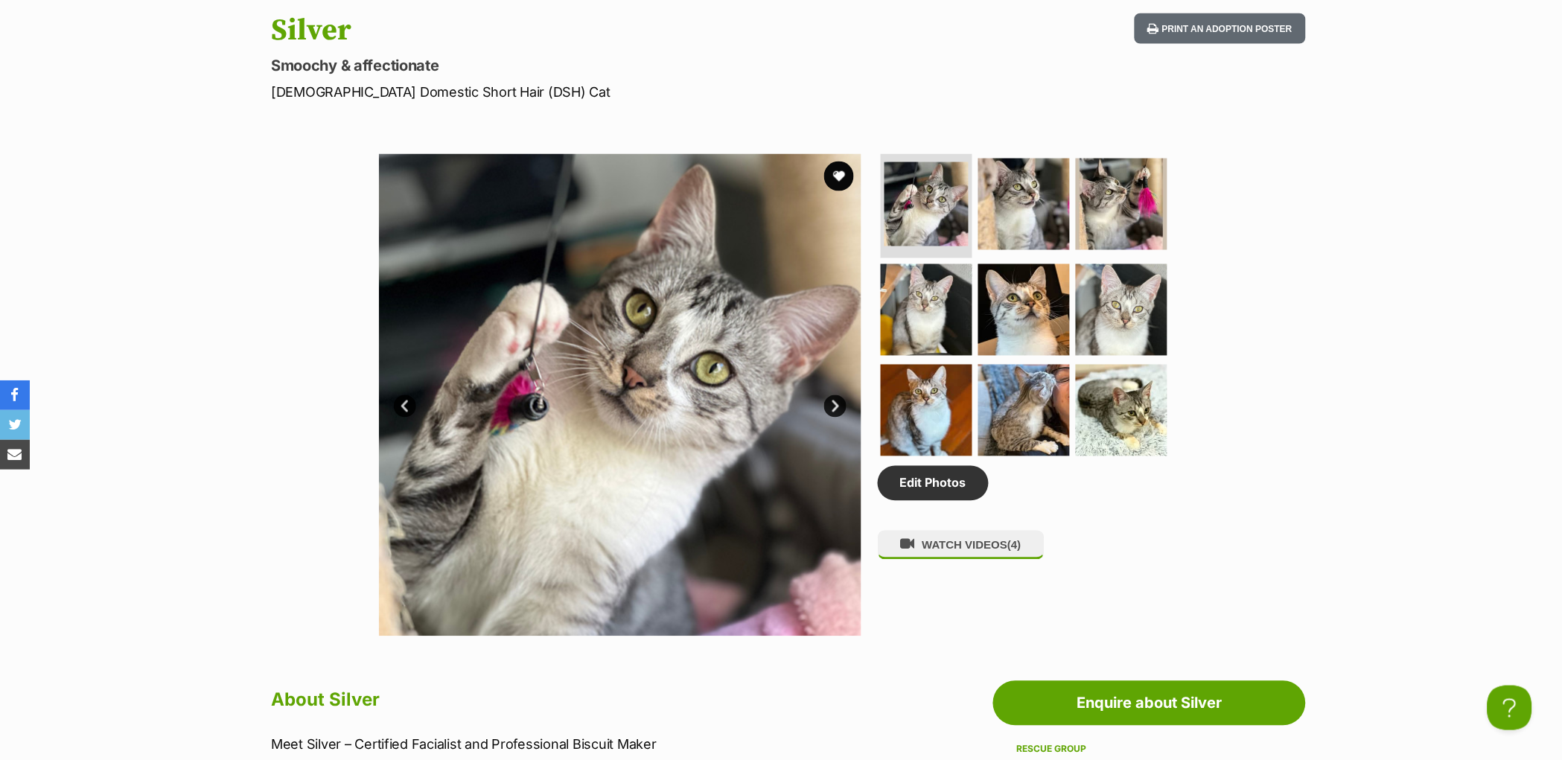
click at [834, 418] on link "Next" at bounding box center [835, 406] width 22 height 22
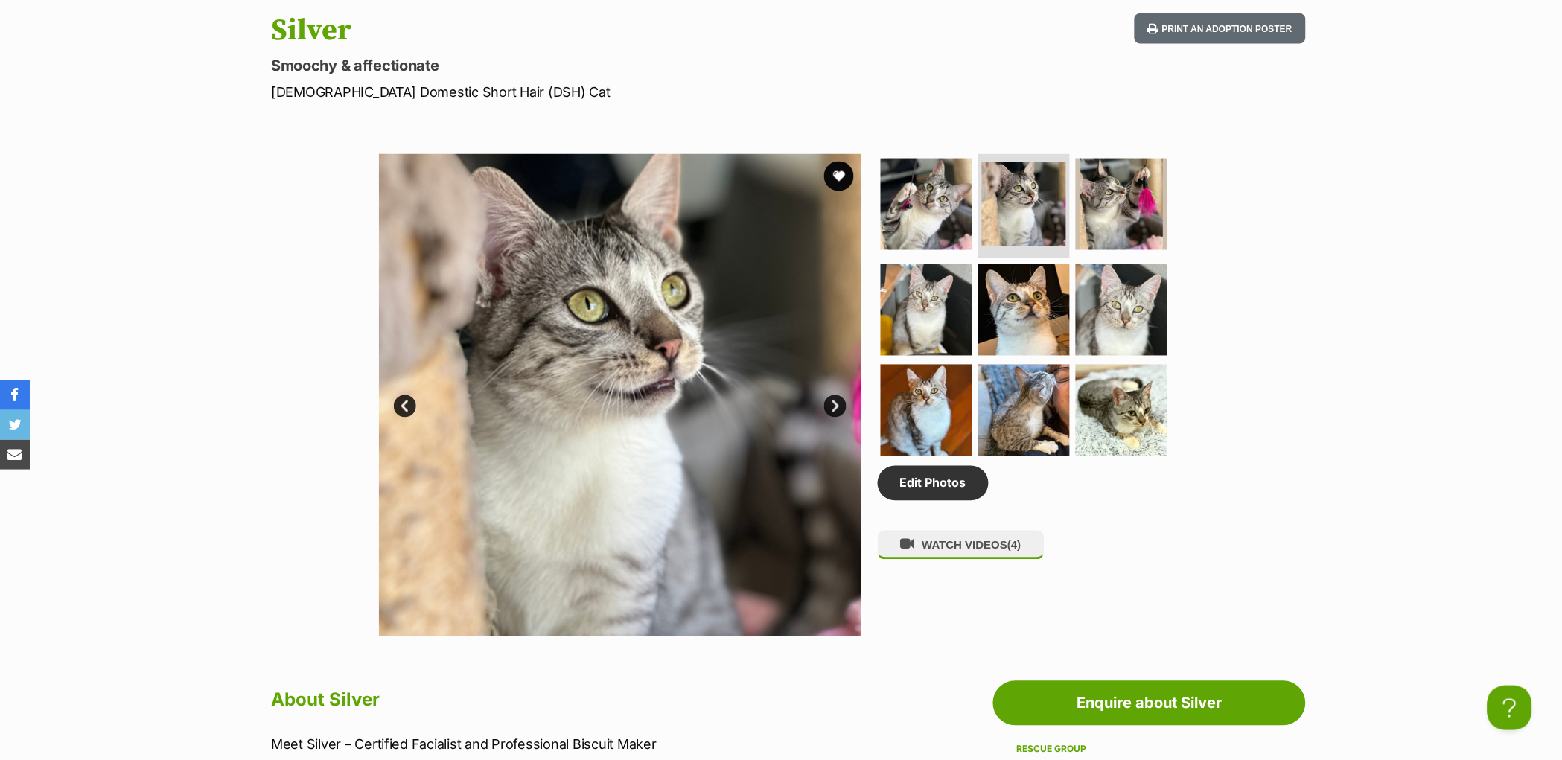
click at [834, 418] on link "Next" at bounding box center [835, 406] width 22 height 22
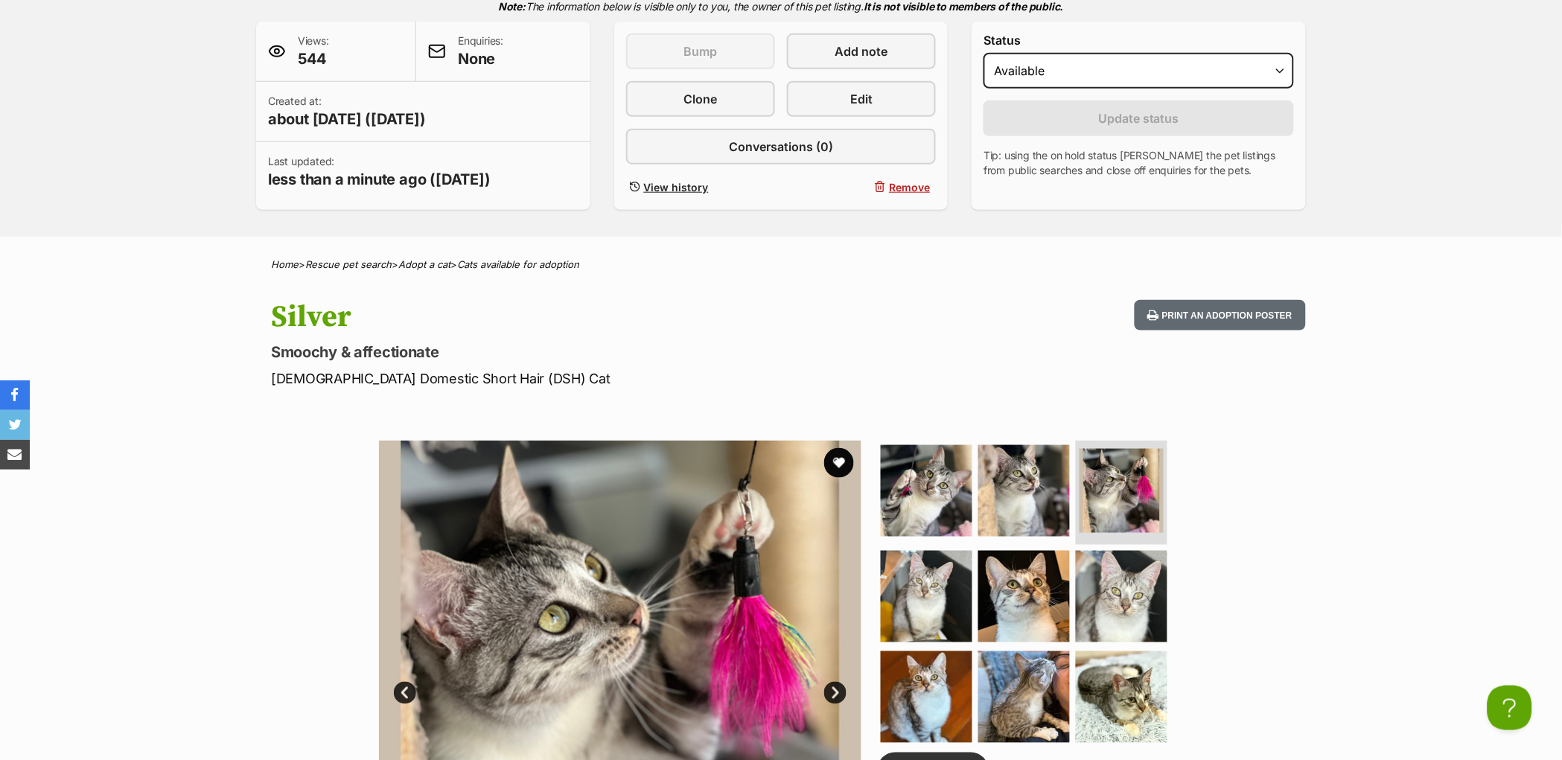
scroll to position [565, 0]
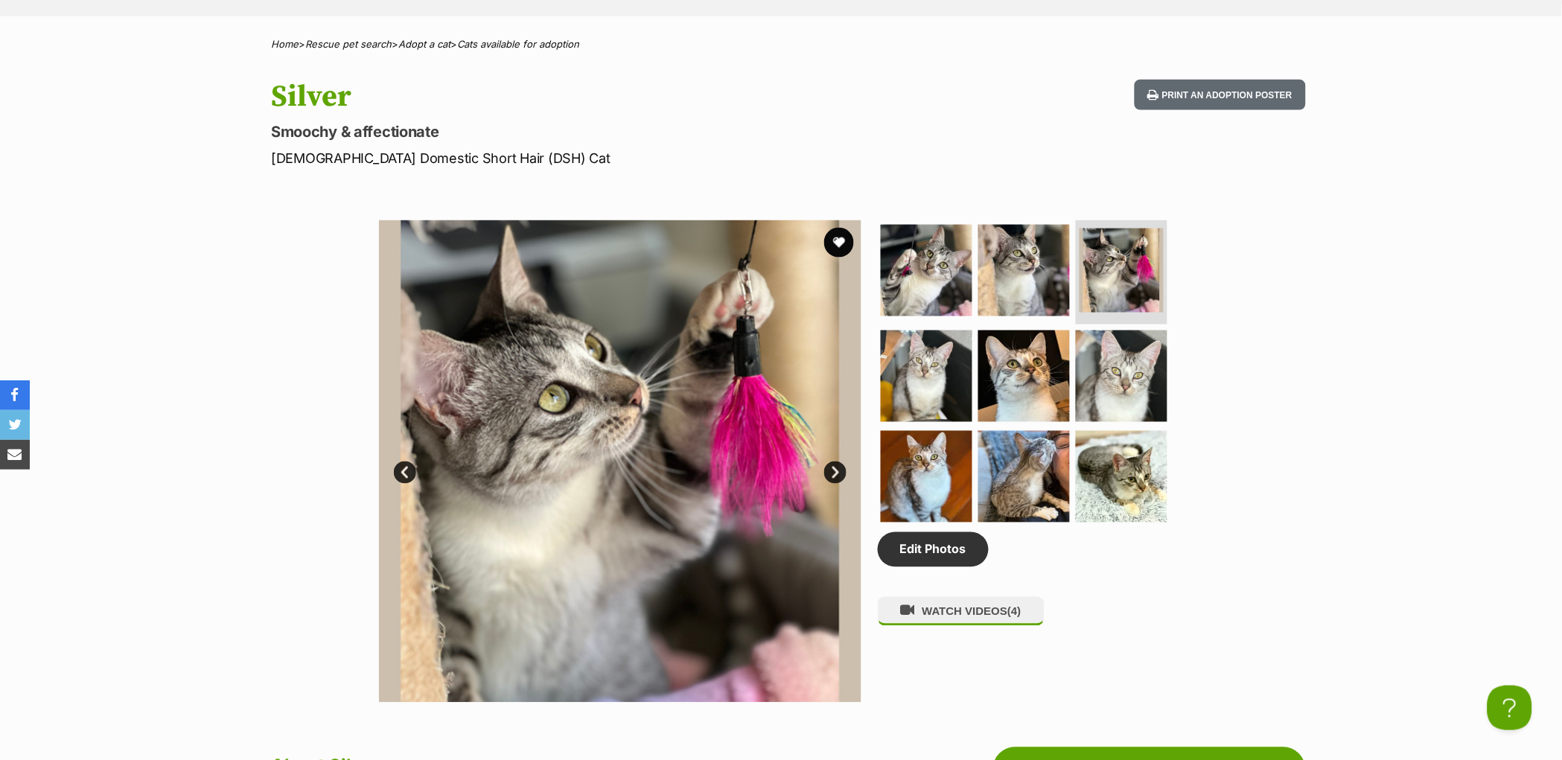
click at [836, 484] on link "Next" at bounding box center [835, 473] width 22 height 22
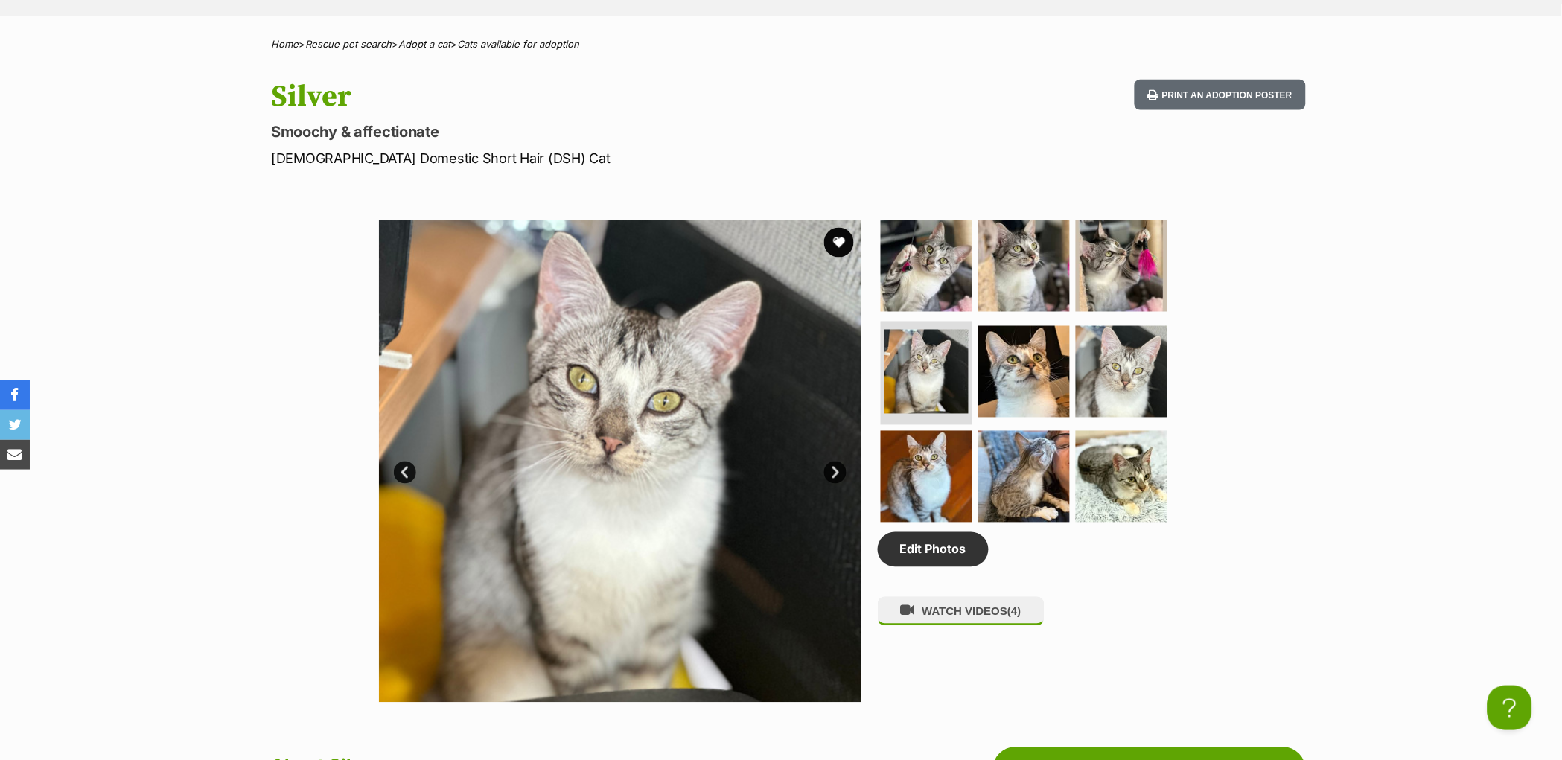
click at [836, 484] on link "Next" at bounding box center [835, 473] width 22 height 22
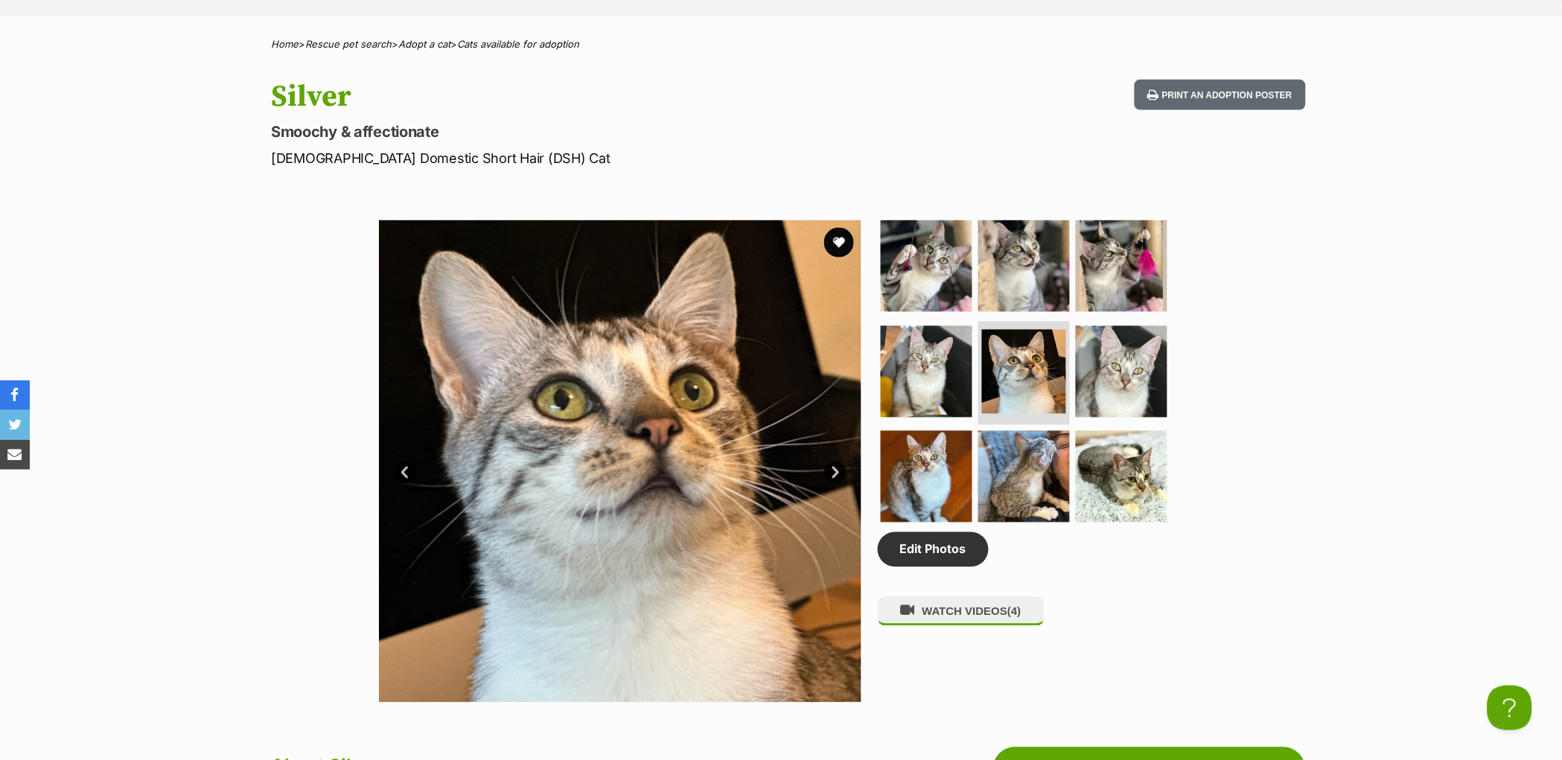
click at [836, 484] on link "Next" at bounding box center [835, 473] width 22 height 22
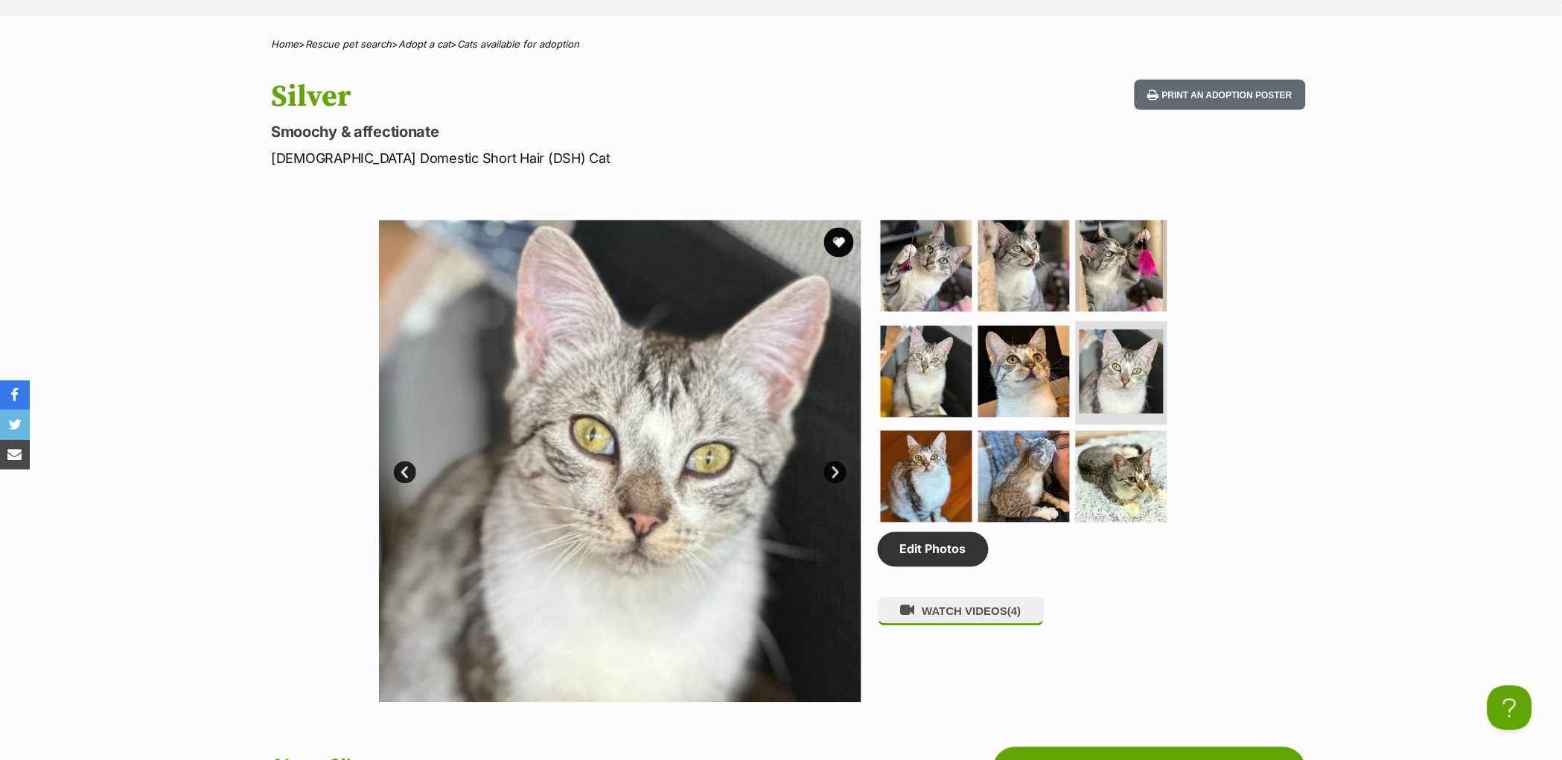
click at [836, 484] on link "Next" at bounding box center [835, 473] width 22 height 22
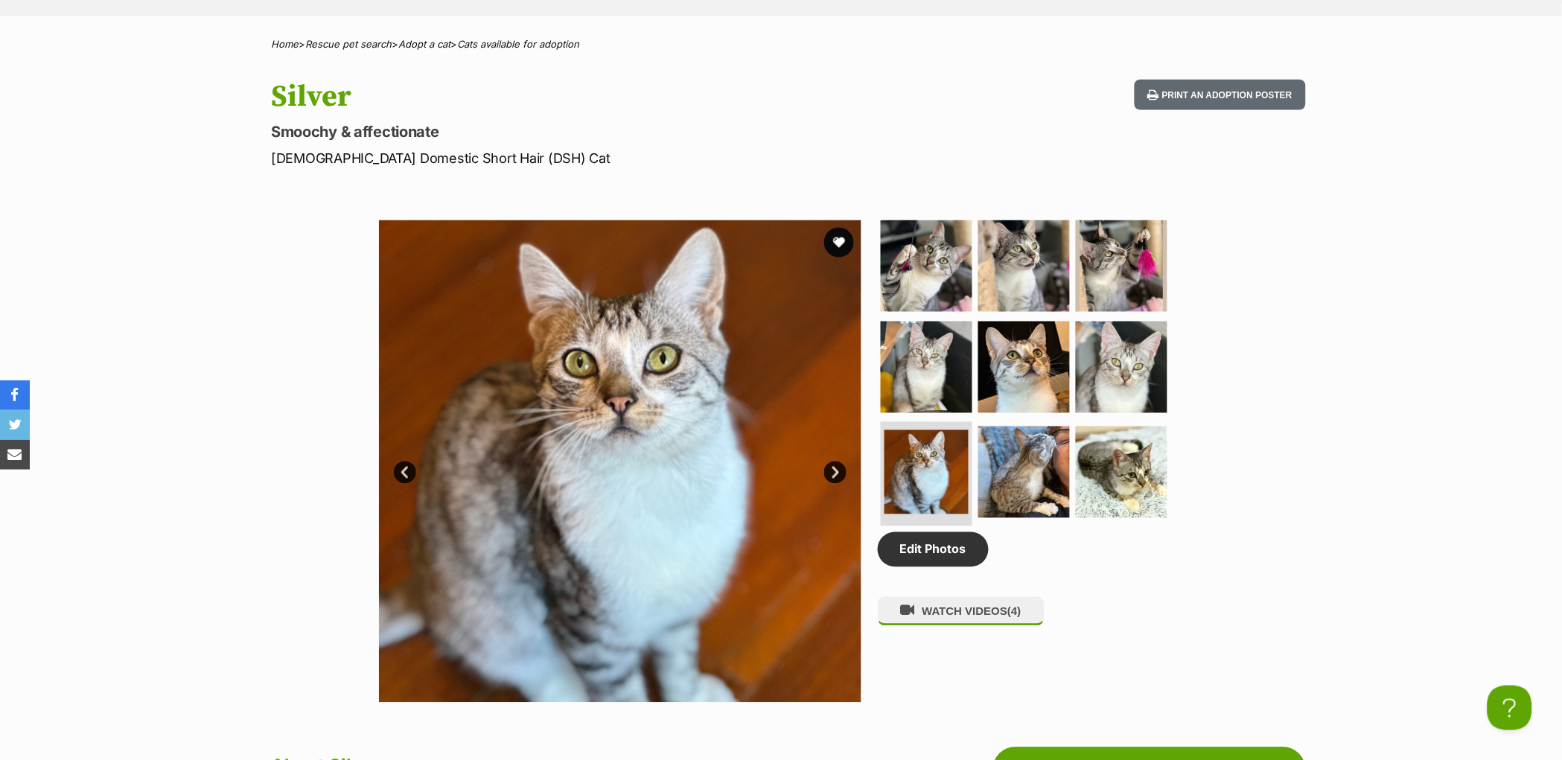
click at [836, 484] on link "Next" at bounding box center [835, 473] width 22 height 22
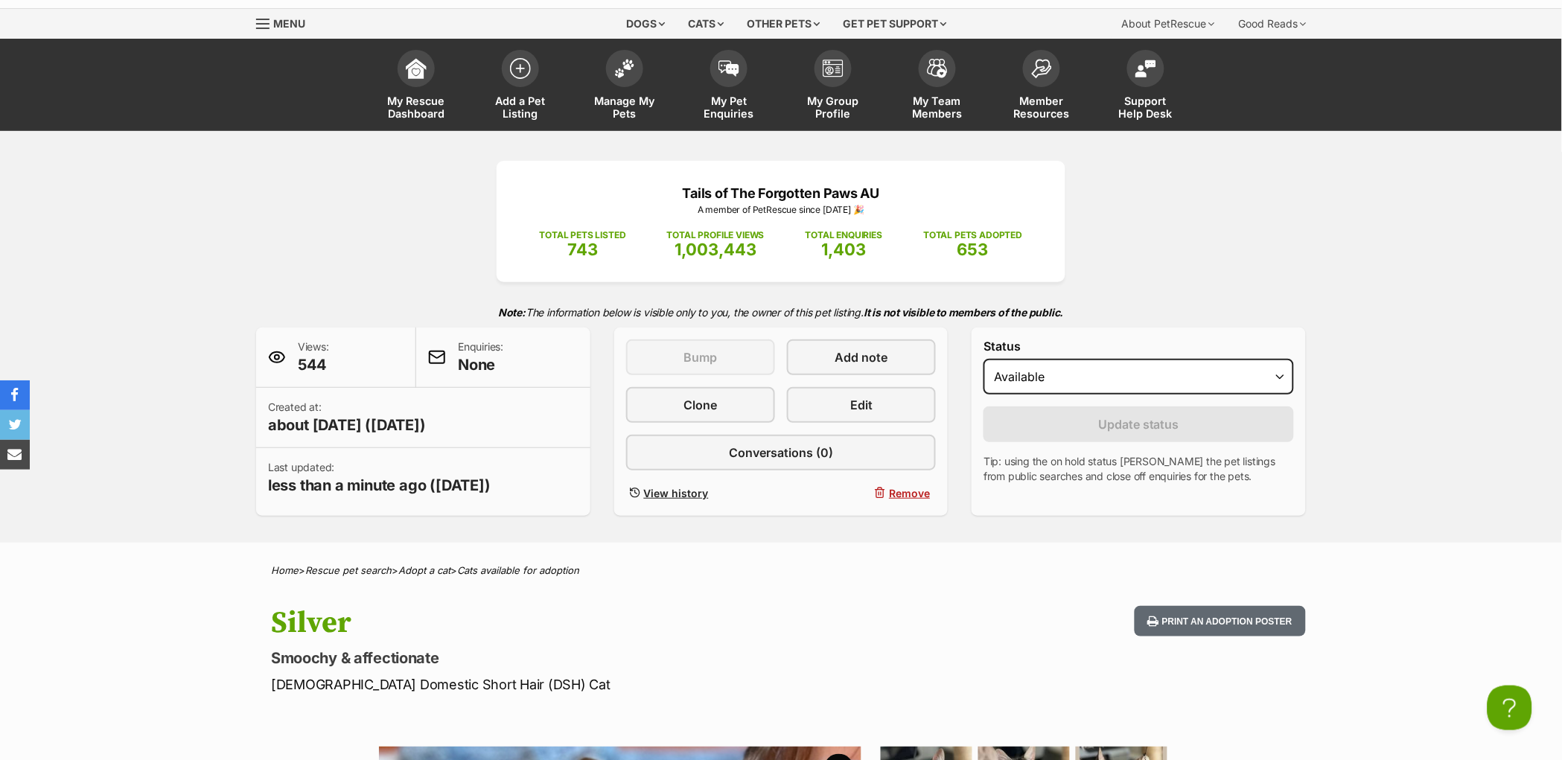
scroll to position [0, 0]
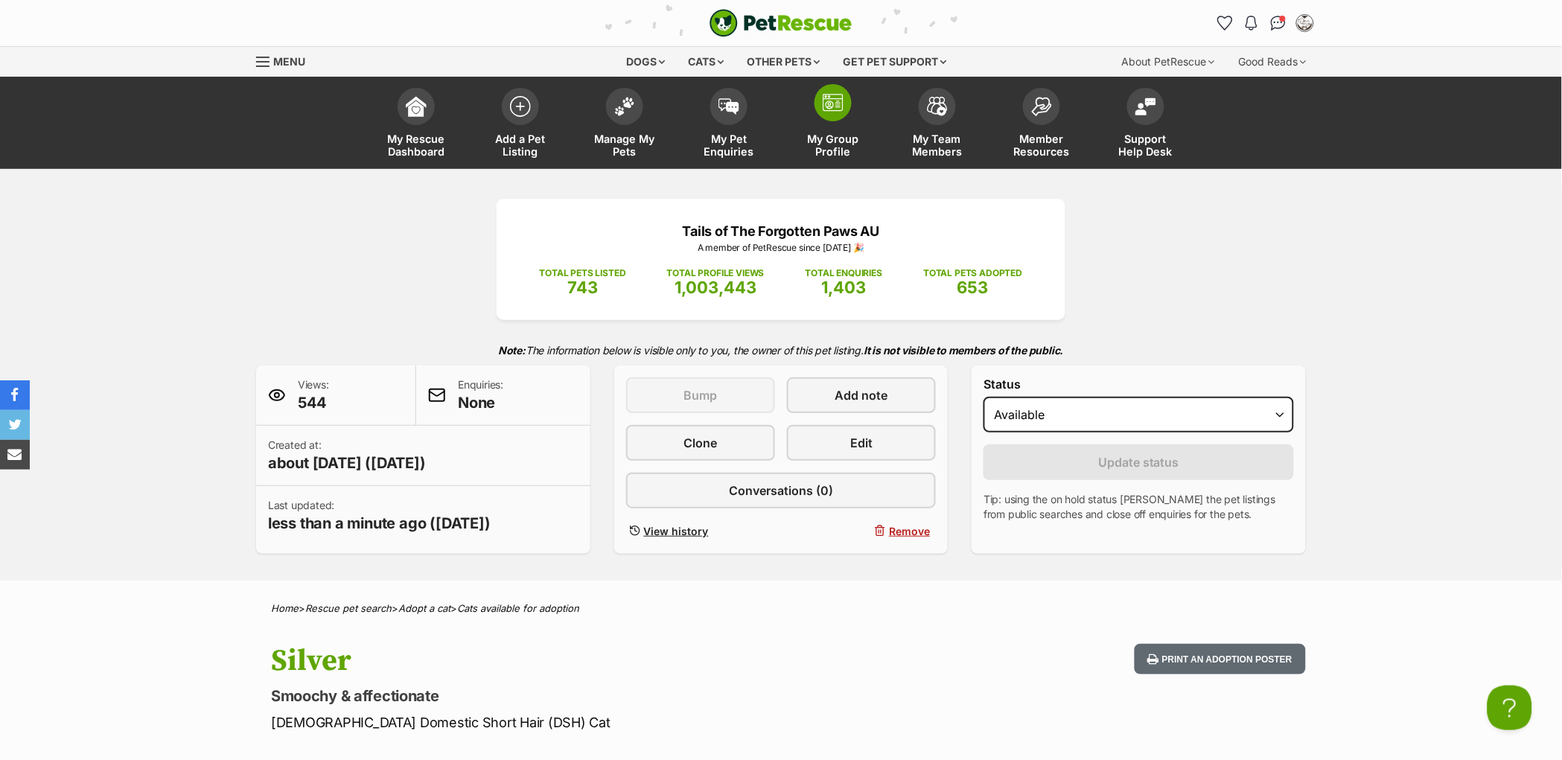
click at [820, 109] on span at bounding box center [833, 102] width 37 height 37
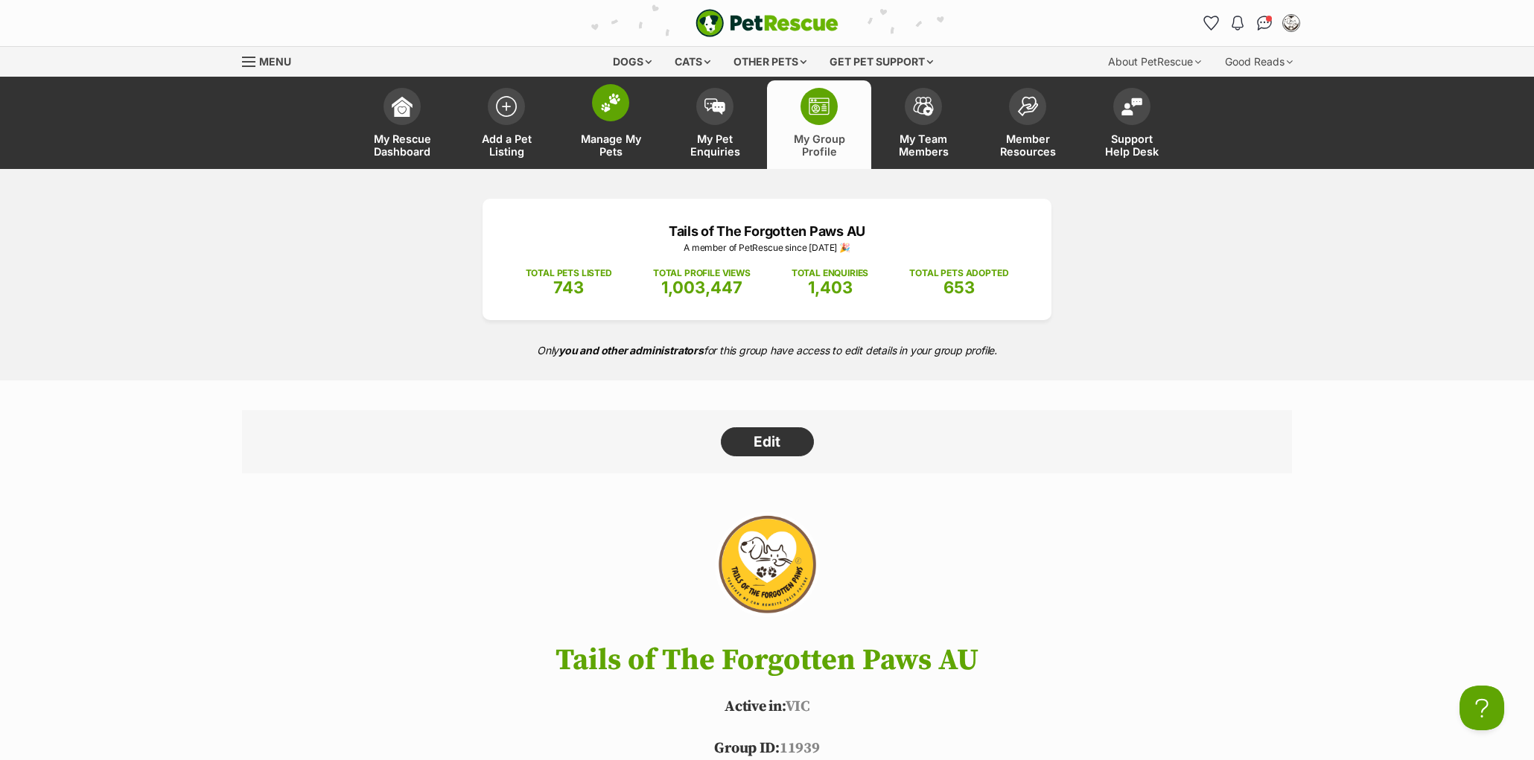
click at [601, 110] on img at bounding box center [610, 102] width 21 height 19
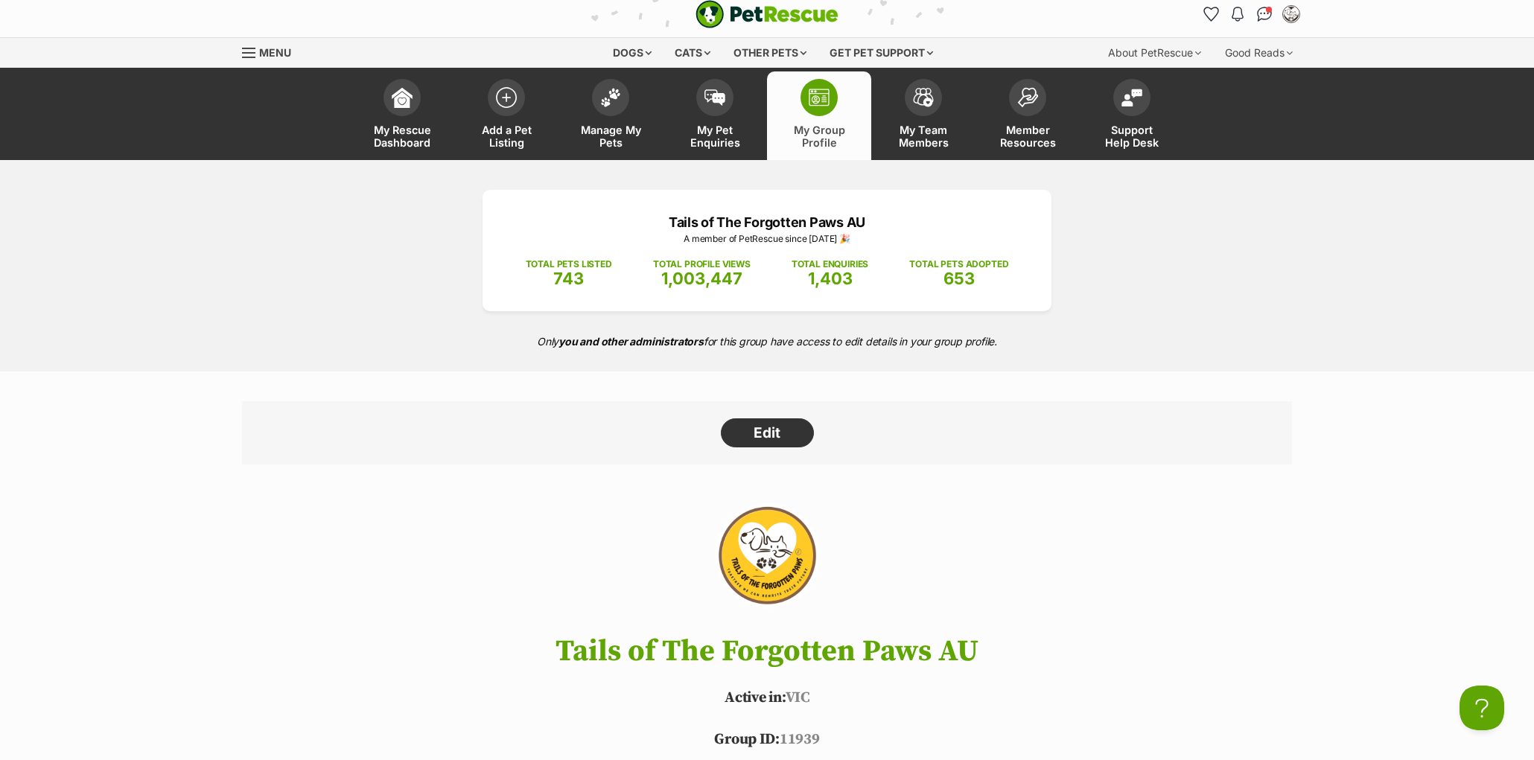
scroll to position [23, 0]
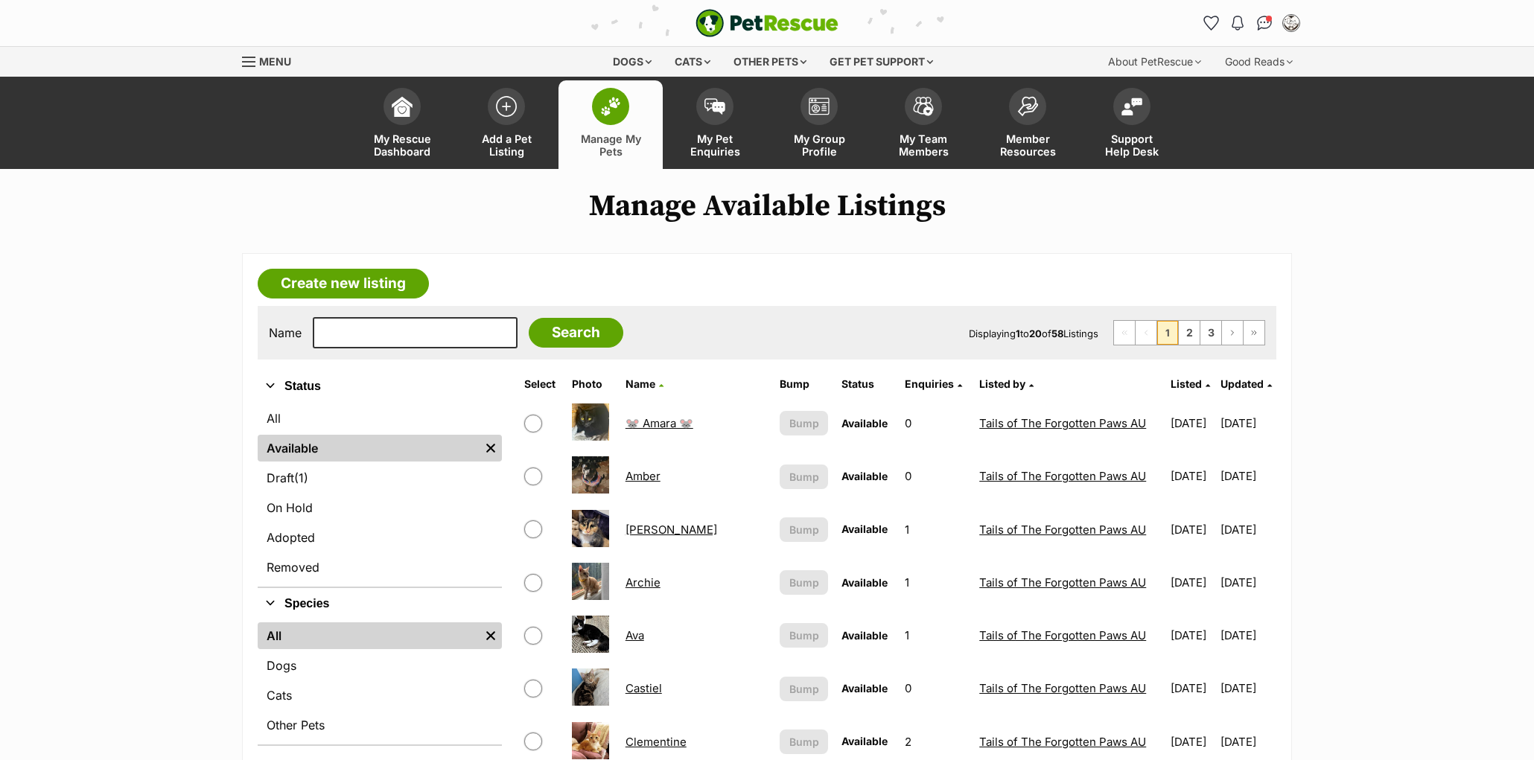
click at [1230, 384] on span "Updated" at bounding box center [1242, 384] width 43 height 13
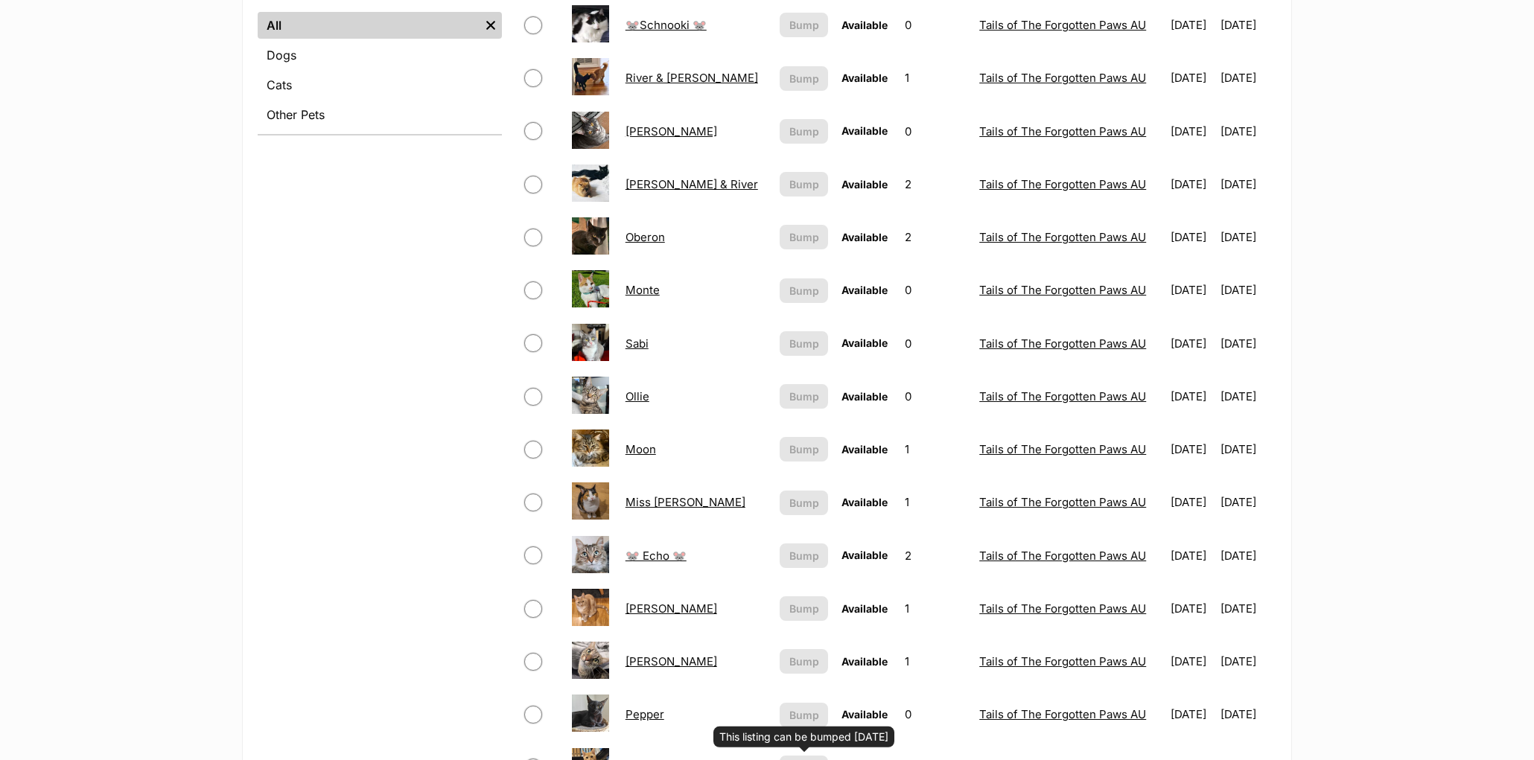
scroll to position [177, 0]
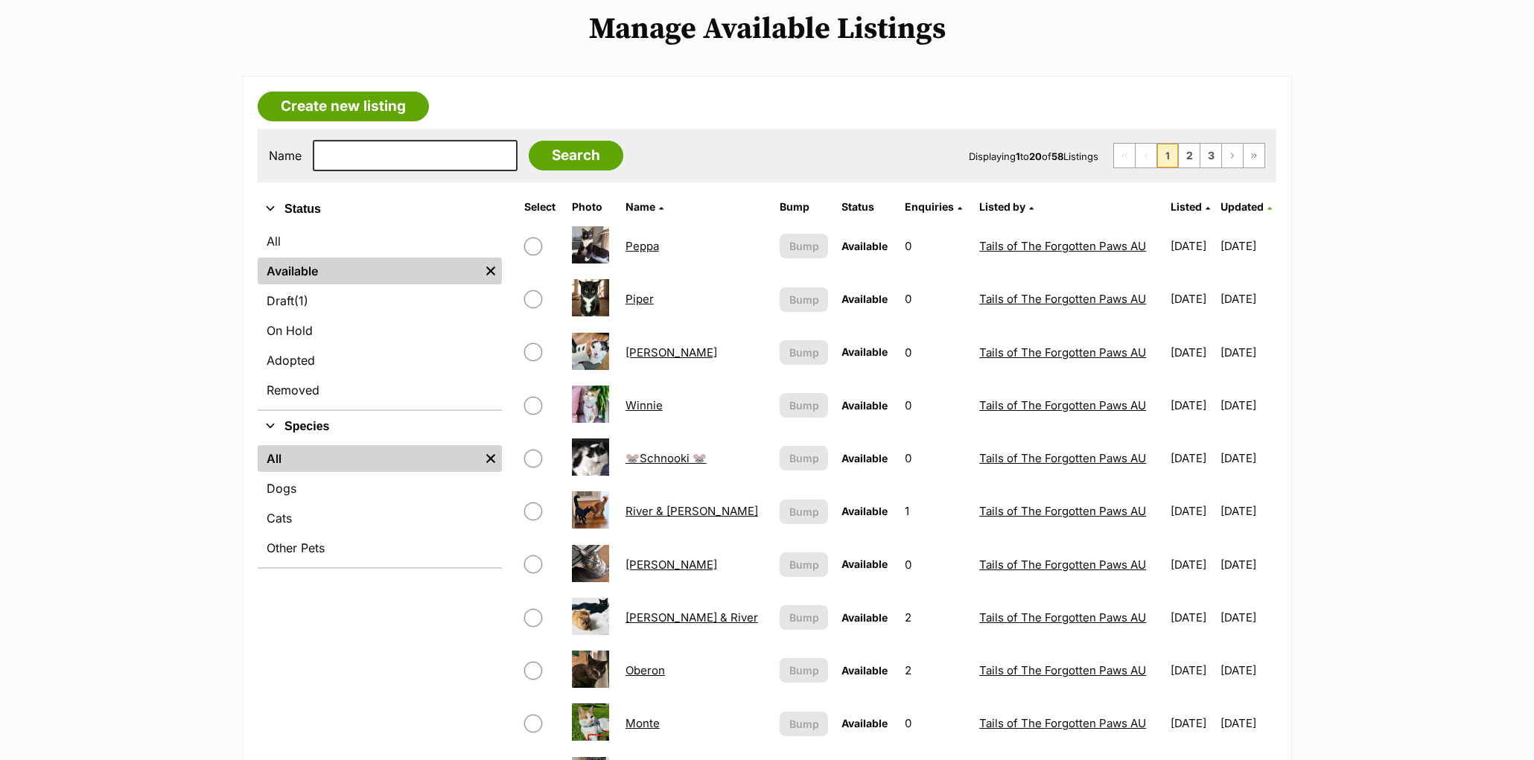
click at [1238, 241] on td "[DATE]" at bounding box center [1248, 245] width 54 height 51
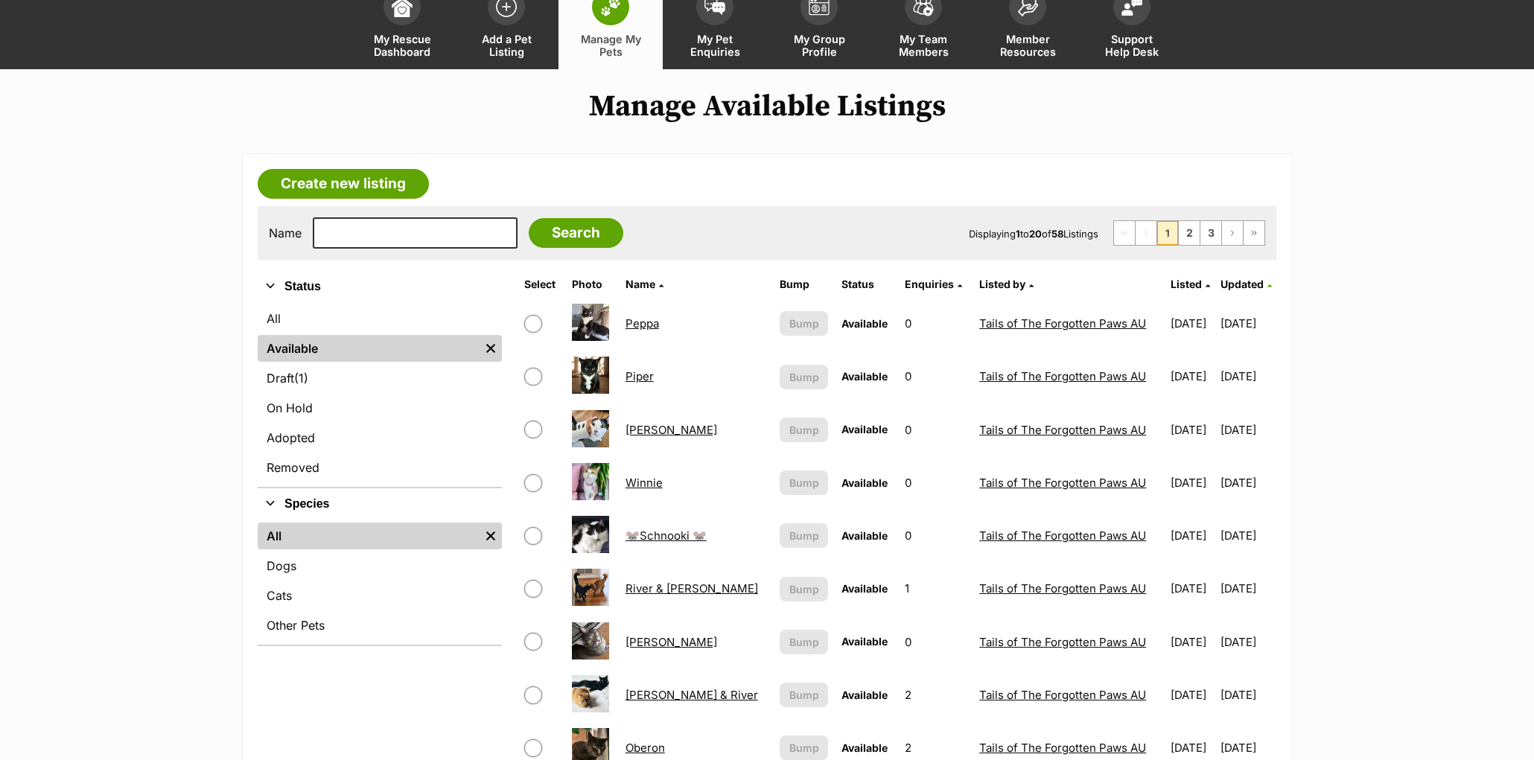
scroll to position [0, 0]
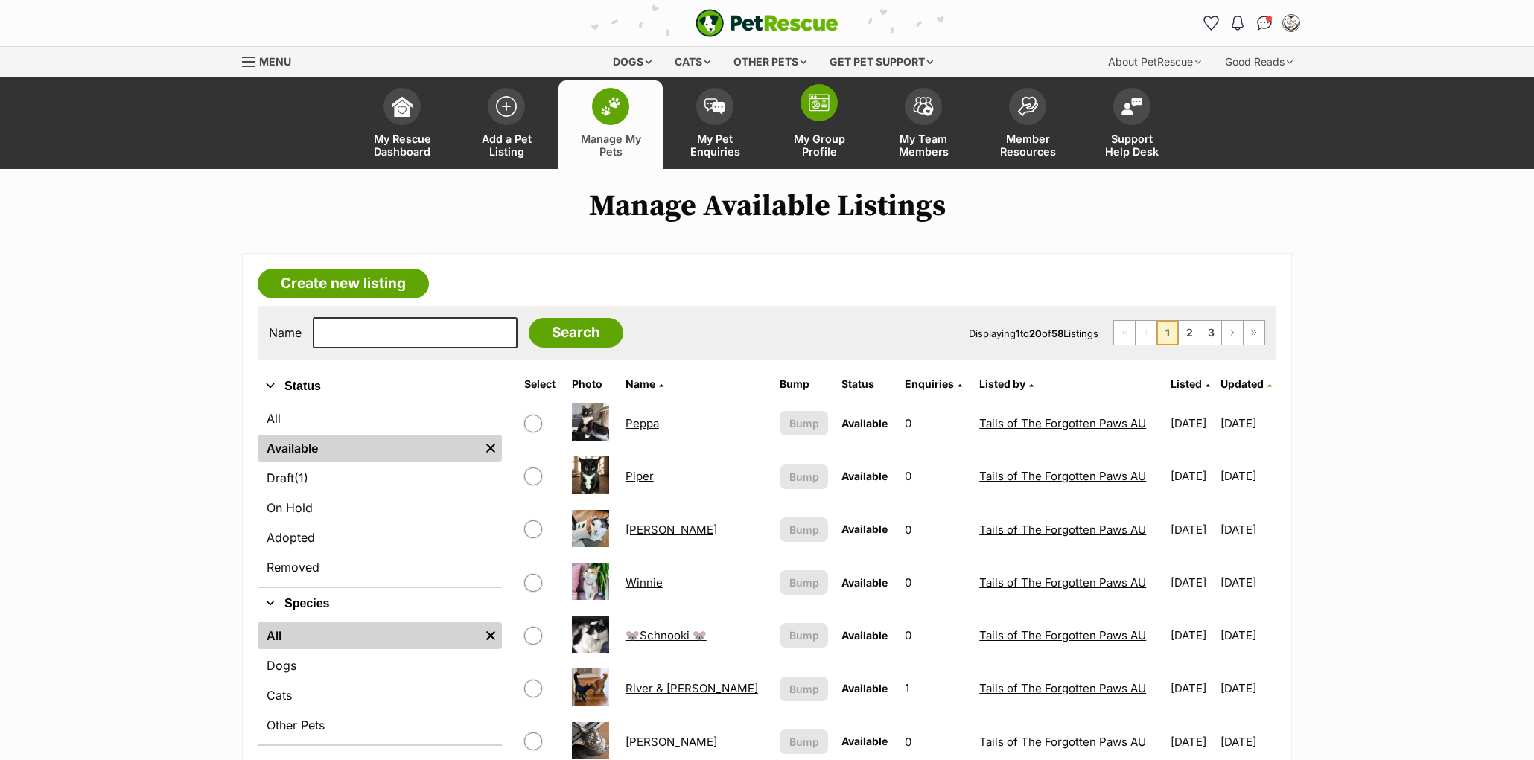
click at [810, 109] on img at bounding box center [819, 103] width 21 height 18
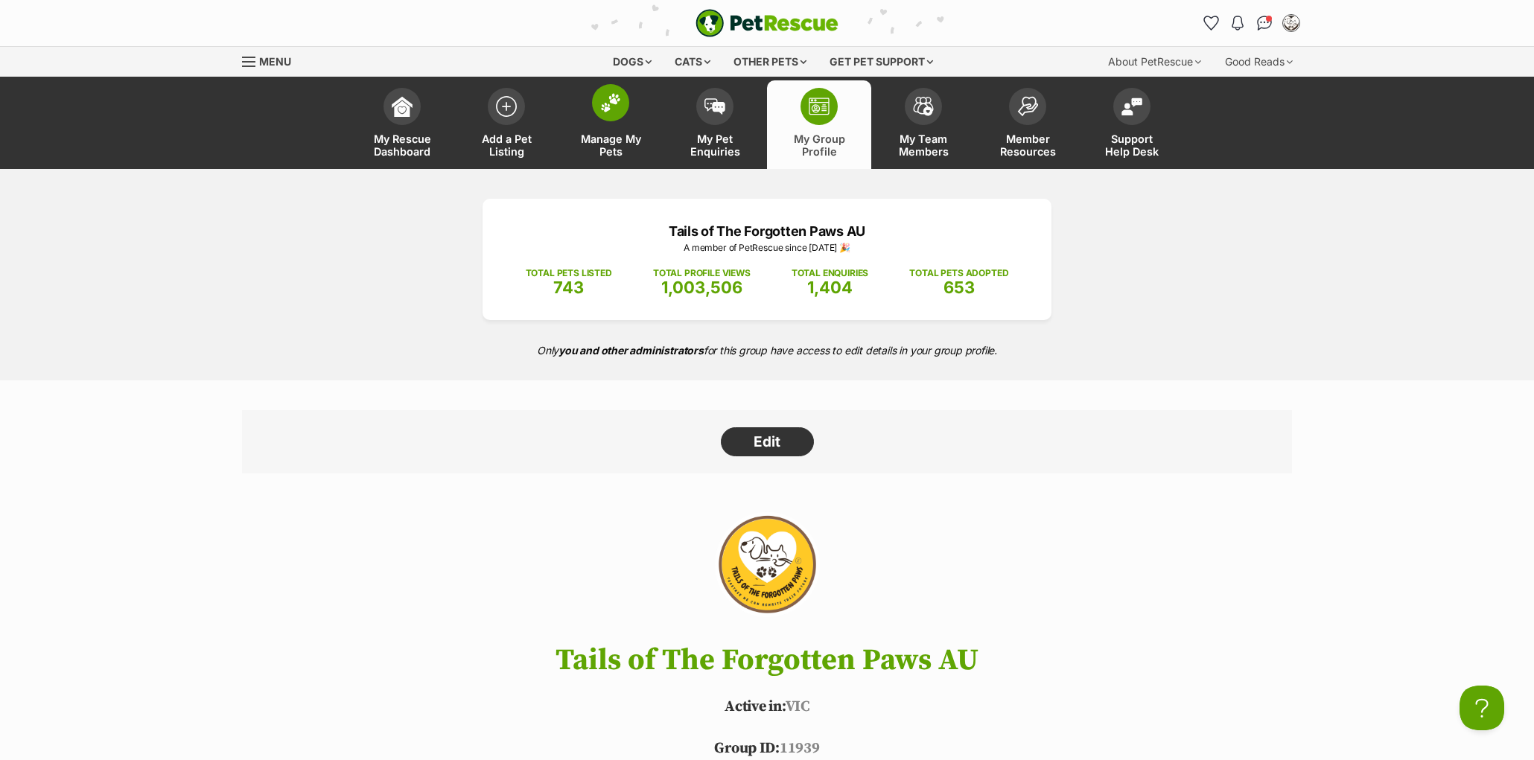
click at [607, 104] on img at bounding box center [610, 102] width 21 height 19
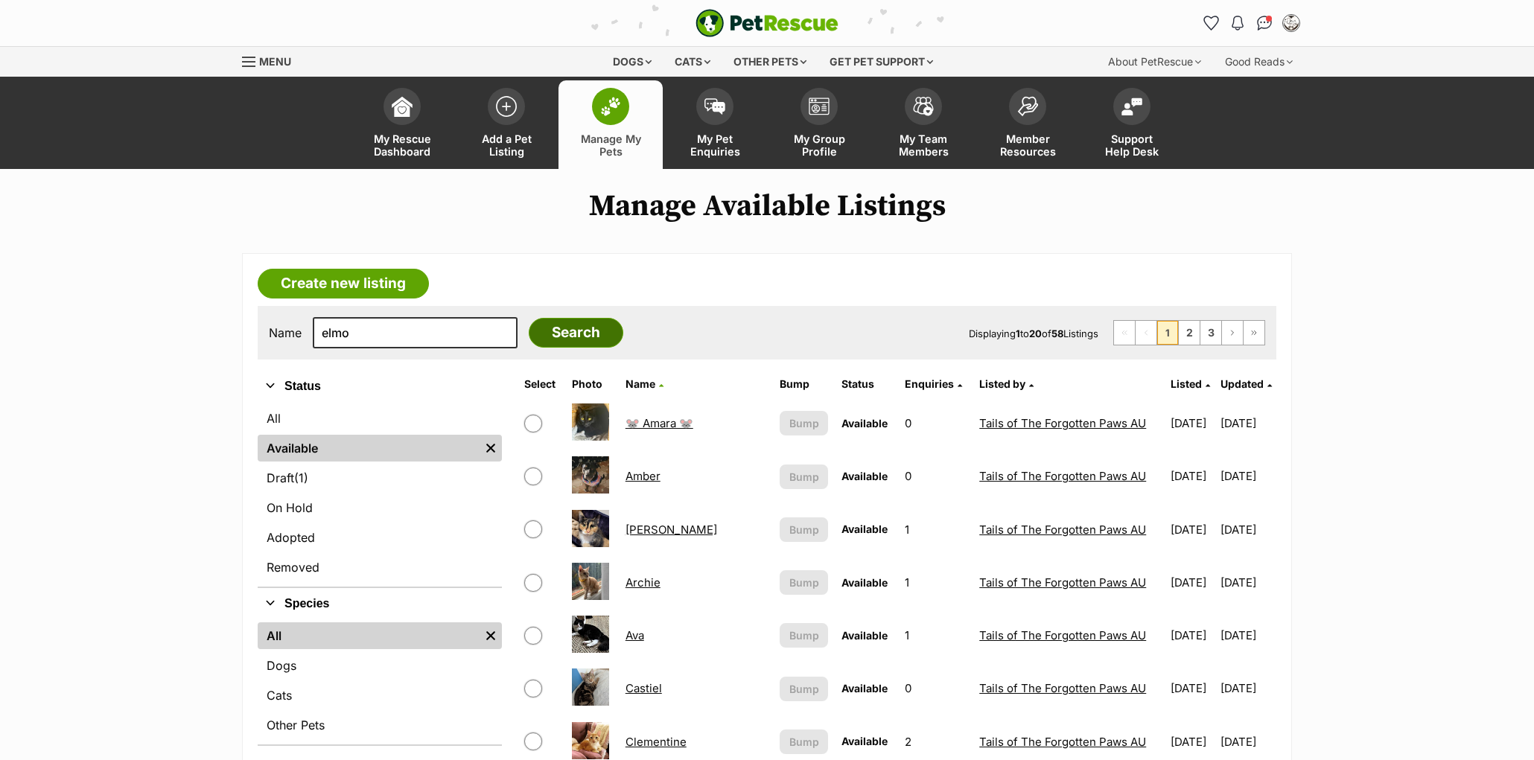
type input "elmo"
click at [530, 336] on input "Search" at bounding box center [576, 333] width 95 height 30
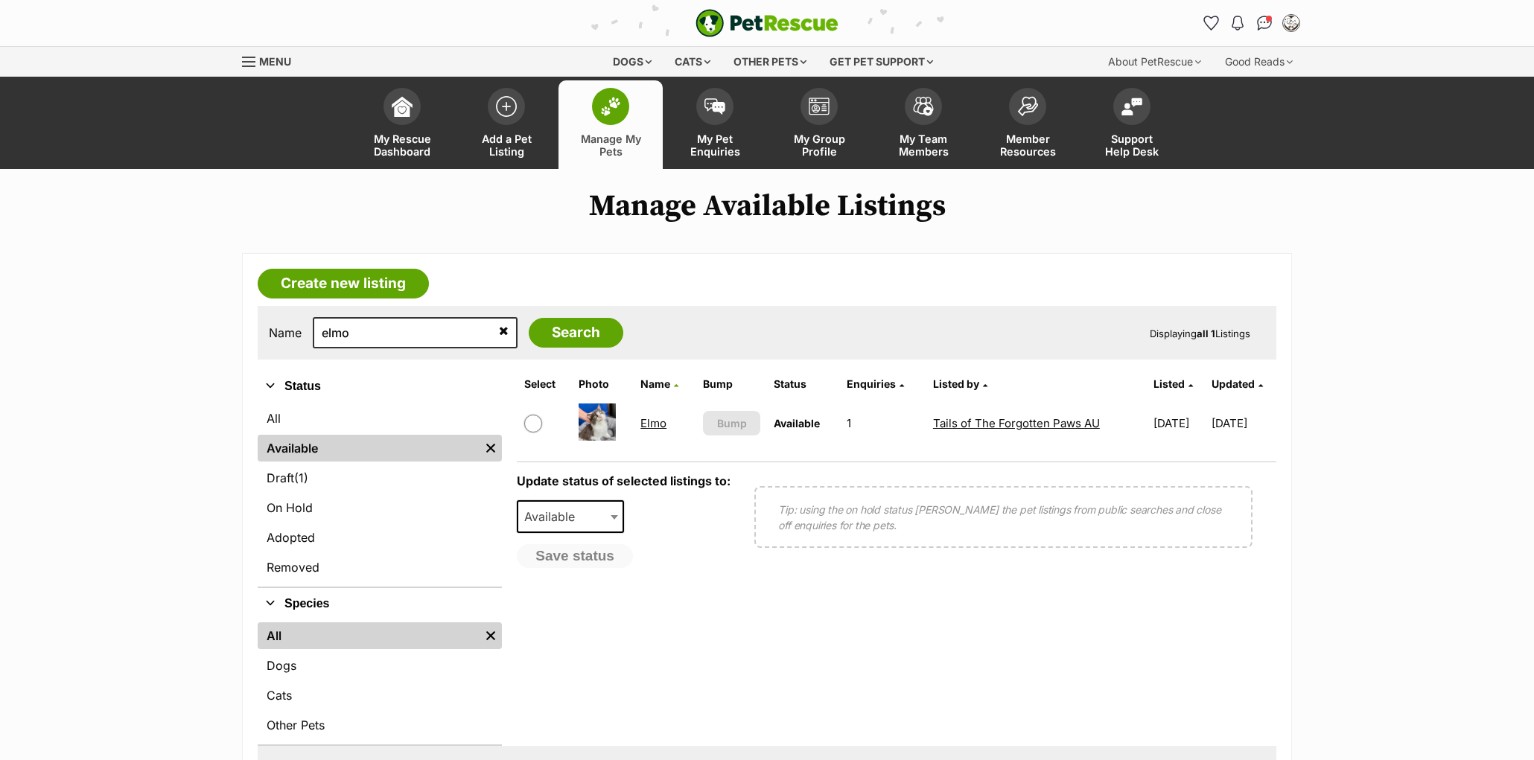
click at [643, 423] on link "Elmo" at bounding box center [653, 423] width 26 height 14
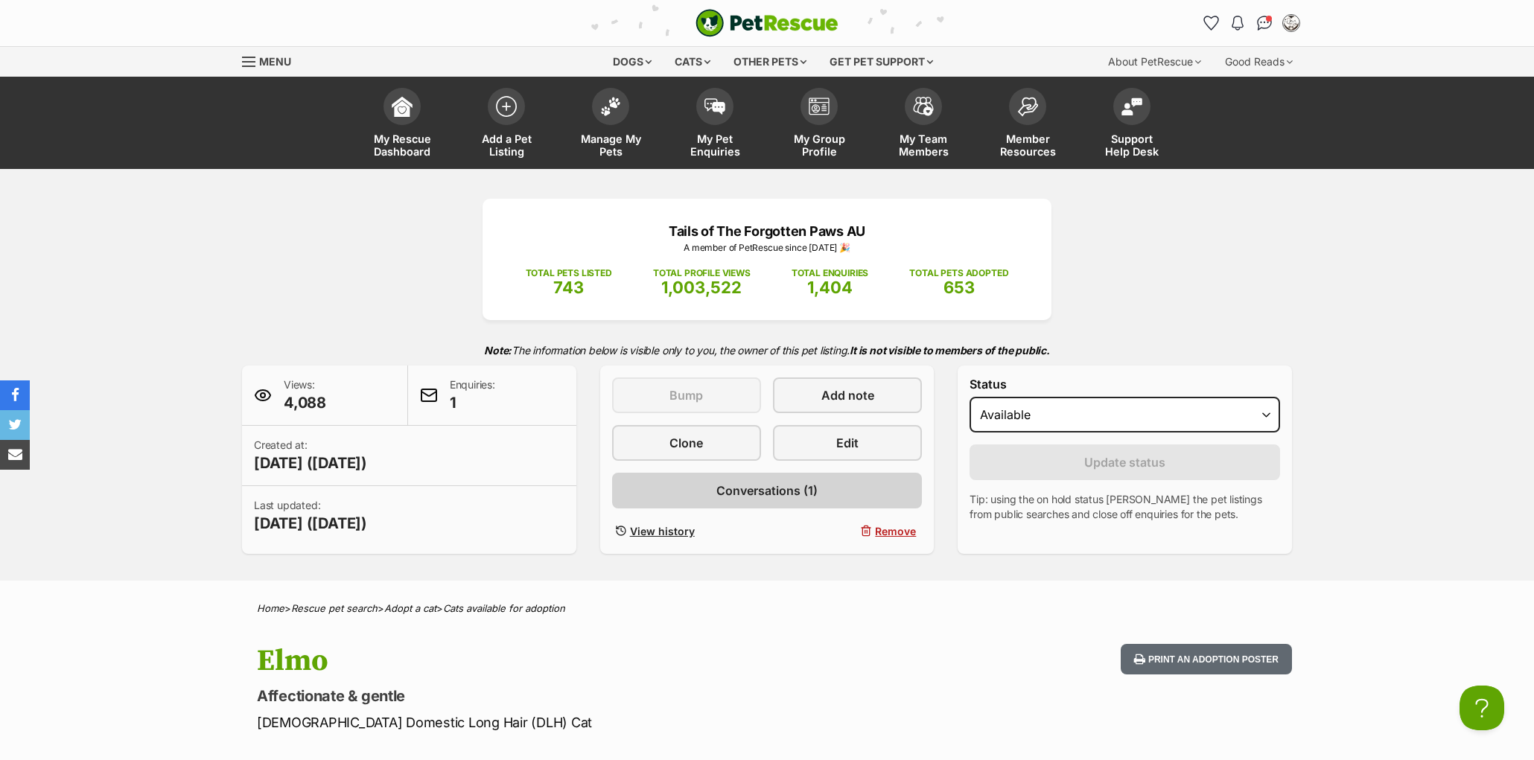
scroll to position [3, 0]
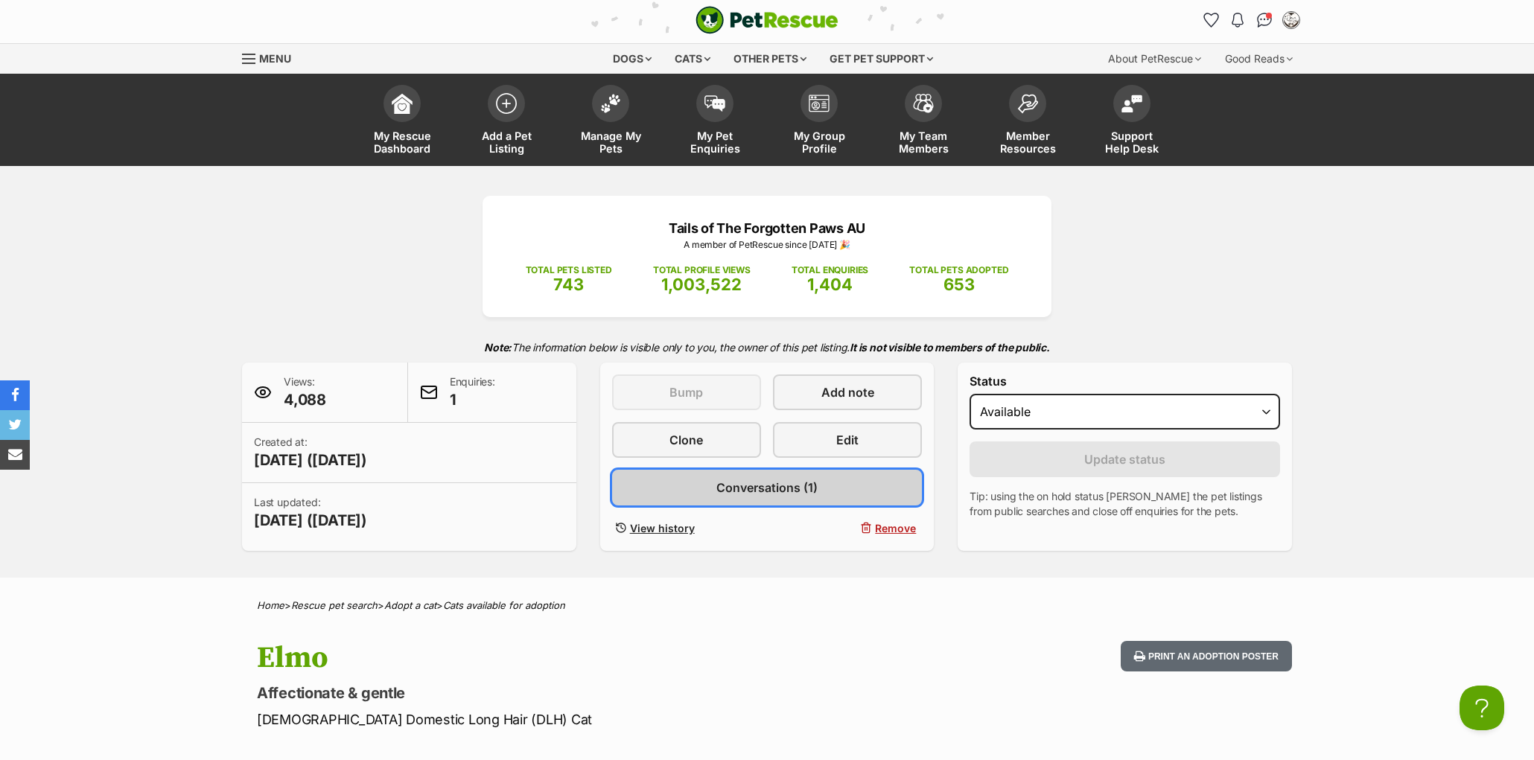
click at [764, 497] on span "Conversations (1)" at bounding box center [766, 488] width 101 height 18
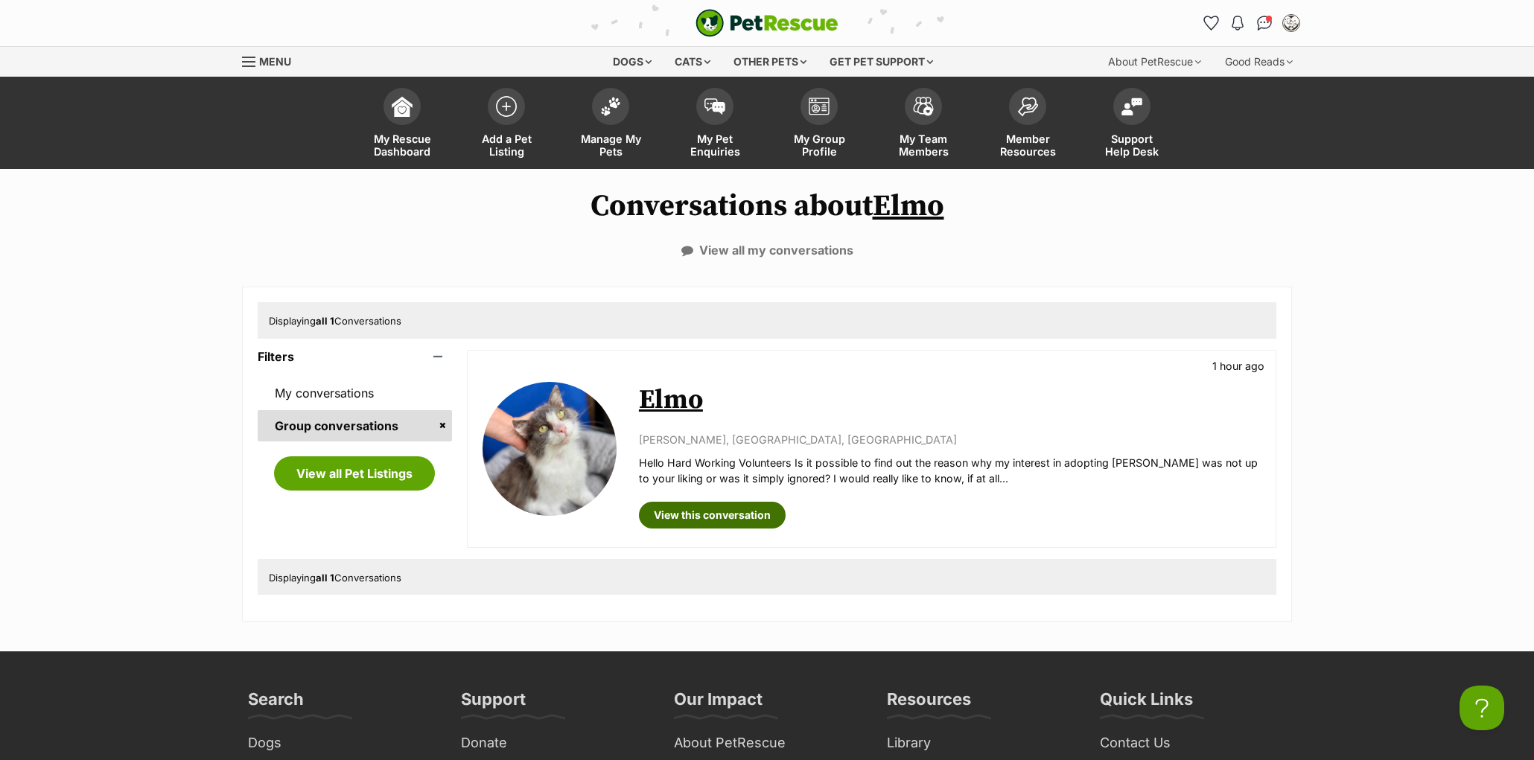
click at [708, 512] on link "View this conversation" at bounding box center [712, 515] width 147 height 27
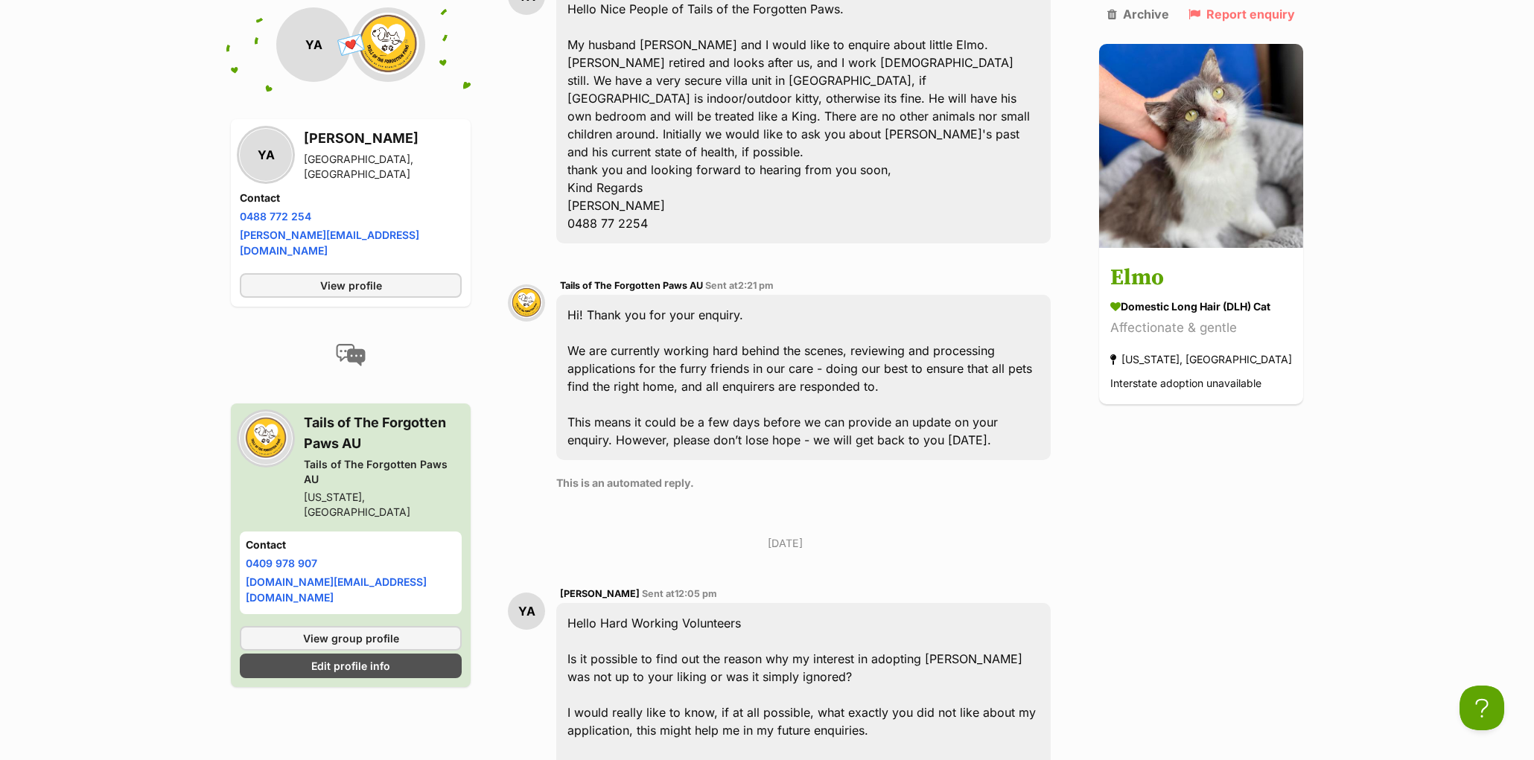
scroll to position [448, 0]
click at [632, 366] on div "Hi! Thank you for your enquiry. We are currently working hard behind the scenes…" at bounding box center [803, 378] width 495 height 165
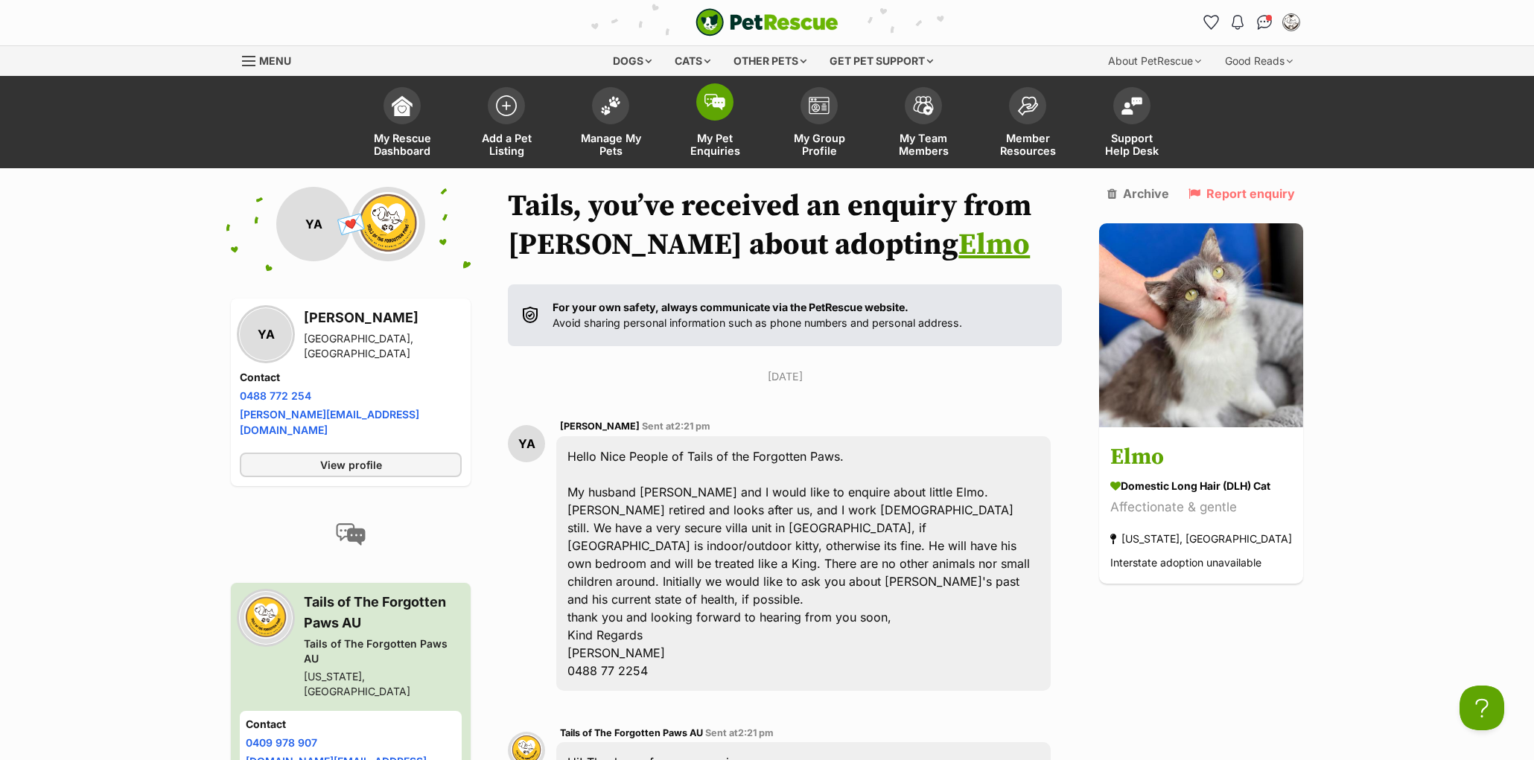
scroll to position [0, 0]
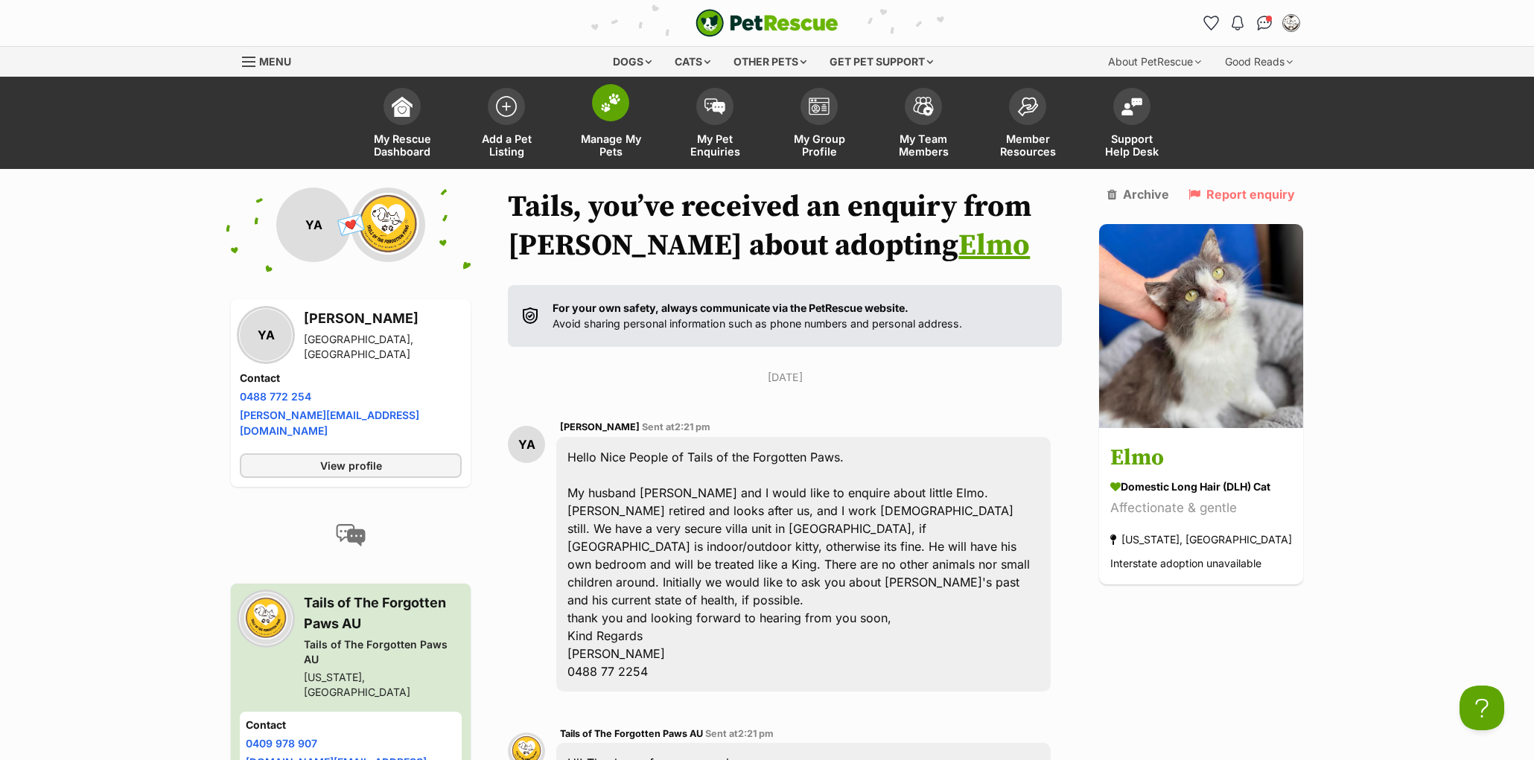
click at [603, 112] on span at bounding box center [610, 102] width 37 height 37
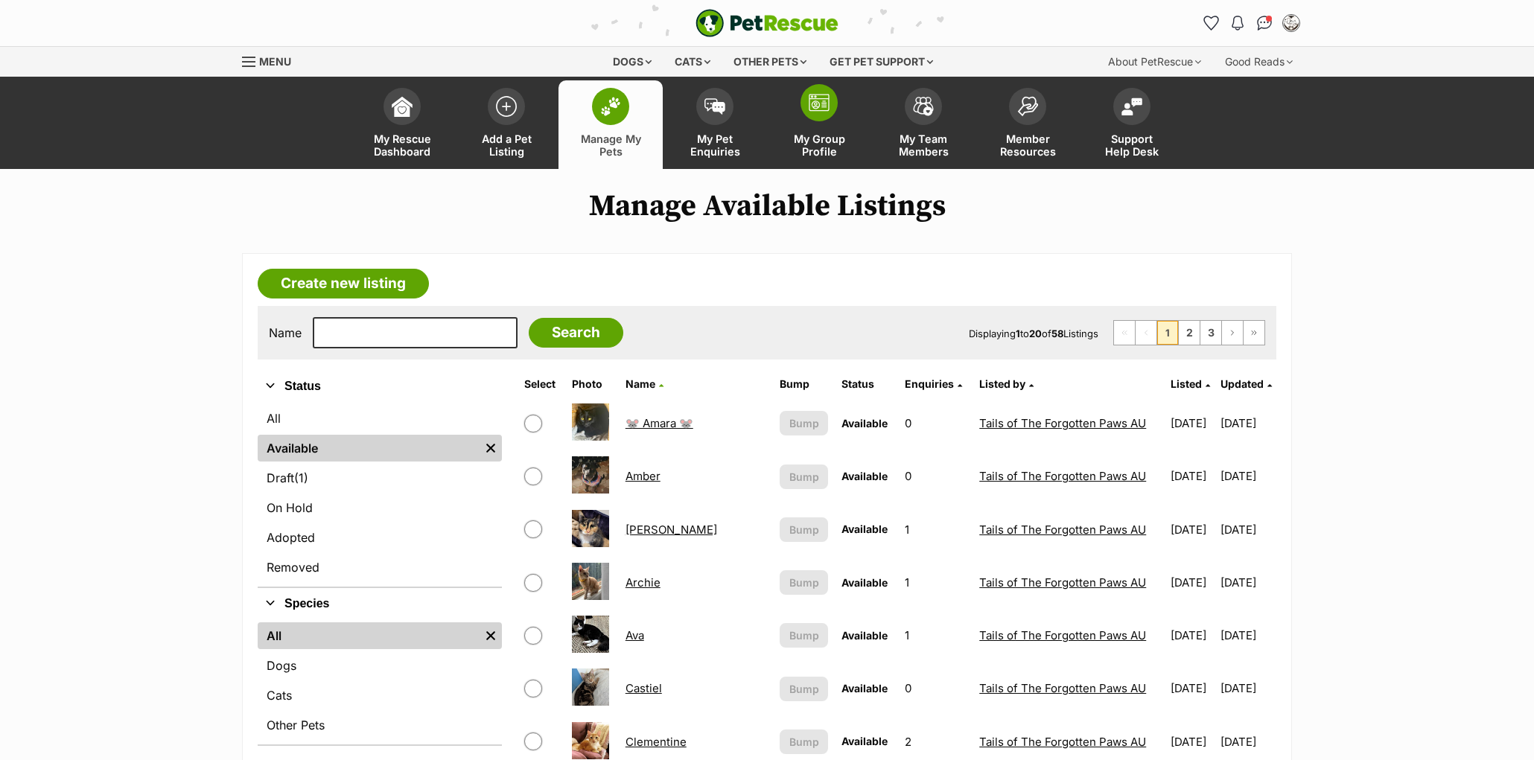
click at [821, 121] on link "My Group Profile" at bounding box center [819, 124] width 104 height 89
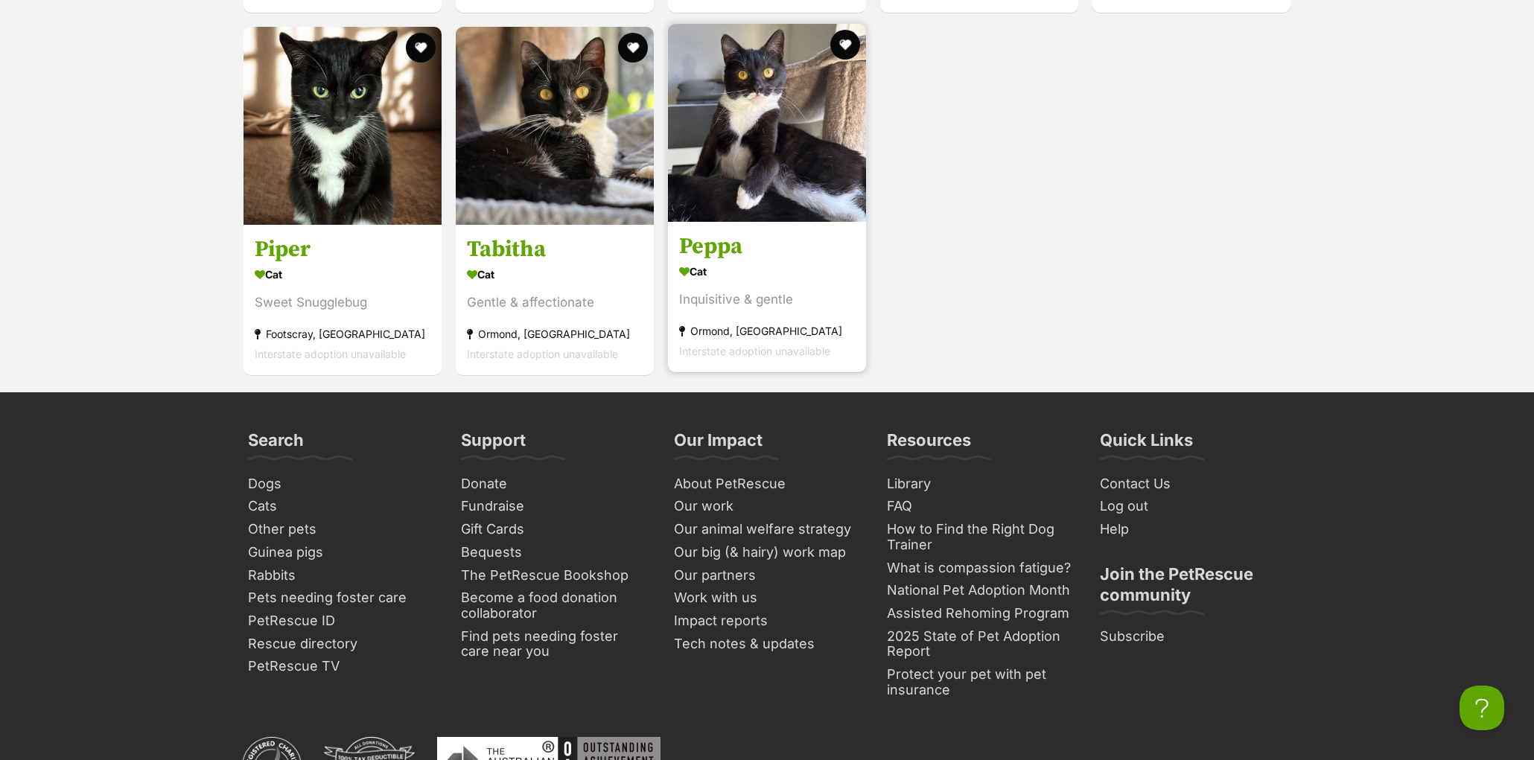
scroll to position [6062, 0]
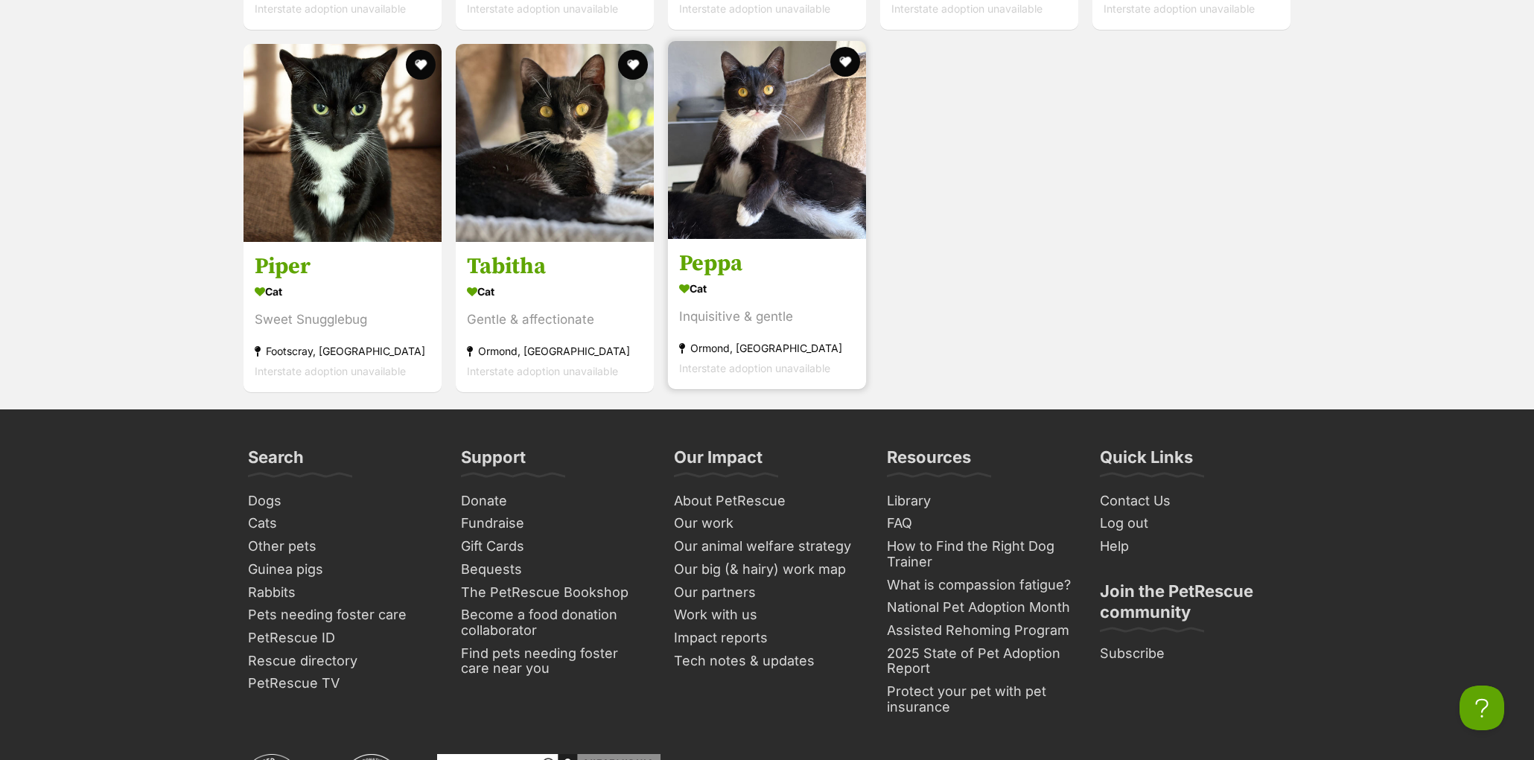
click at [705, 279] on h3 "Peppa" at bounding box center [767, 264] width 176 height 28
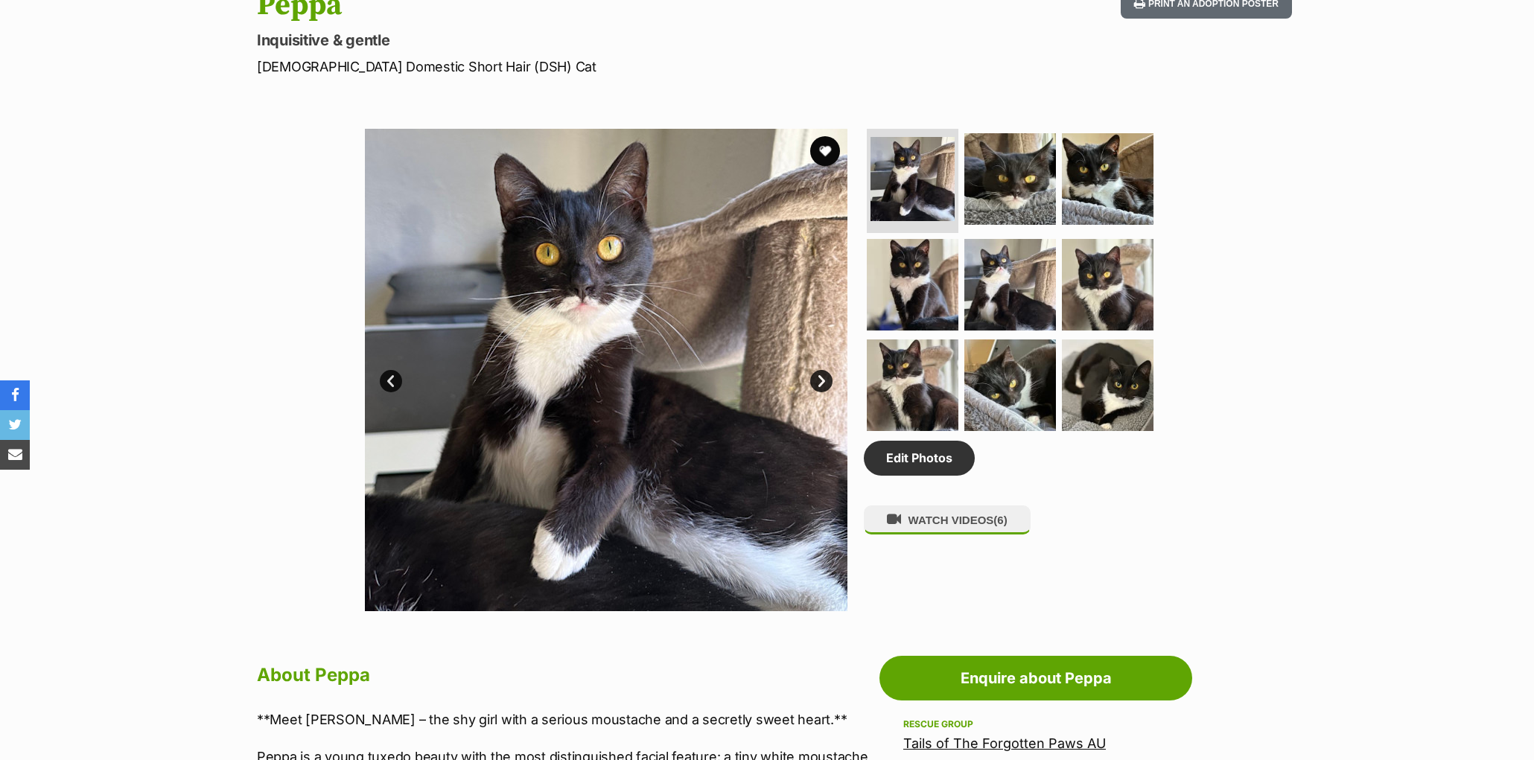
click at [947, 535] on button "WATCH VIDEOS (6)" at bounding box center [947, 520] width 167 height 29
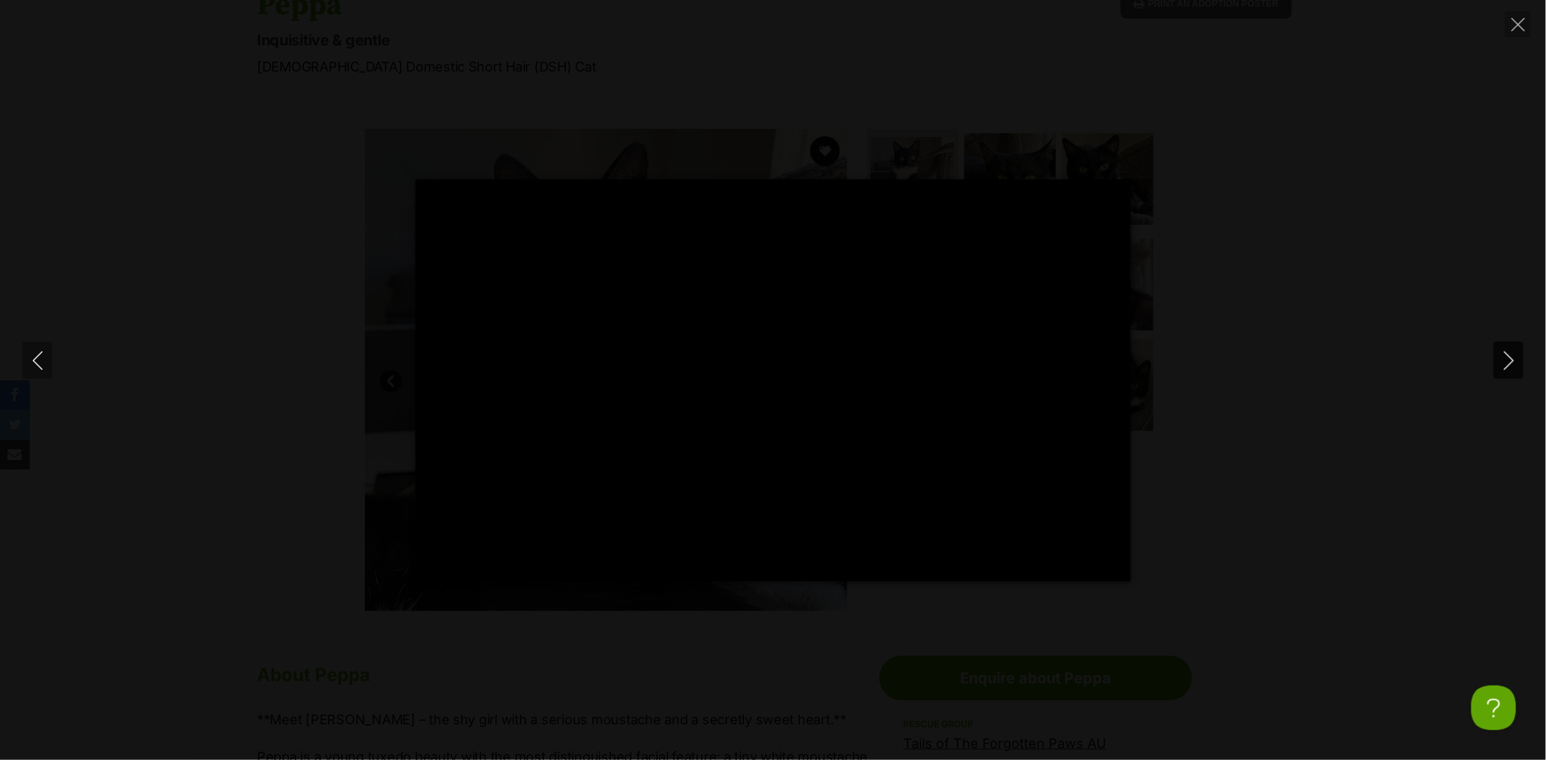
click at [1498, 361] on button "Next" at bounding box center [1509, 360] width 30 height 37
type input "11.81"
click at [1498, 361] on button "Next" at bounding box center [1509, 360] width 30 height 37
type input "8.37"
click at [1498, 361] on button "Next" at bounding box center [1509, 360] width 30 height 37
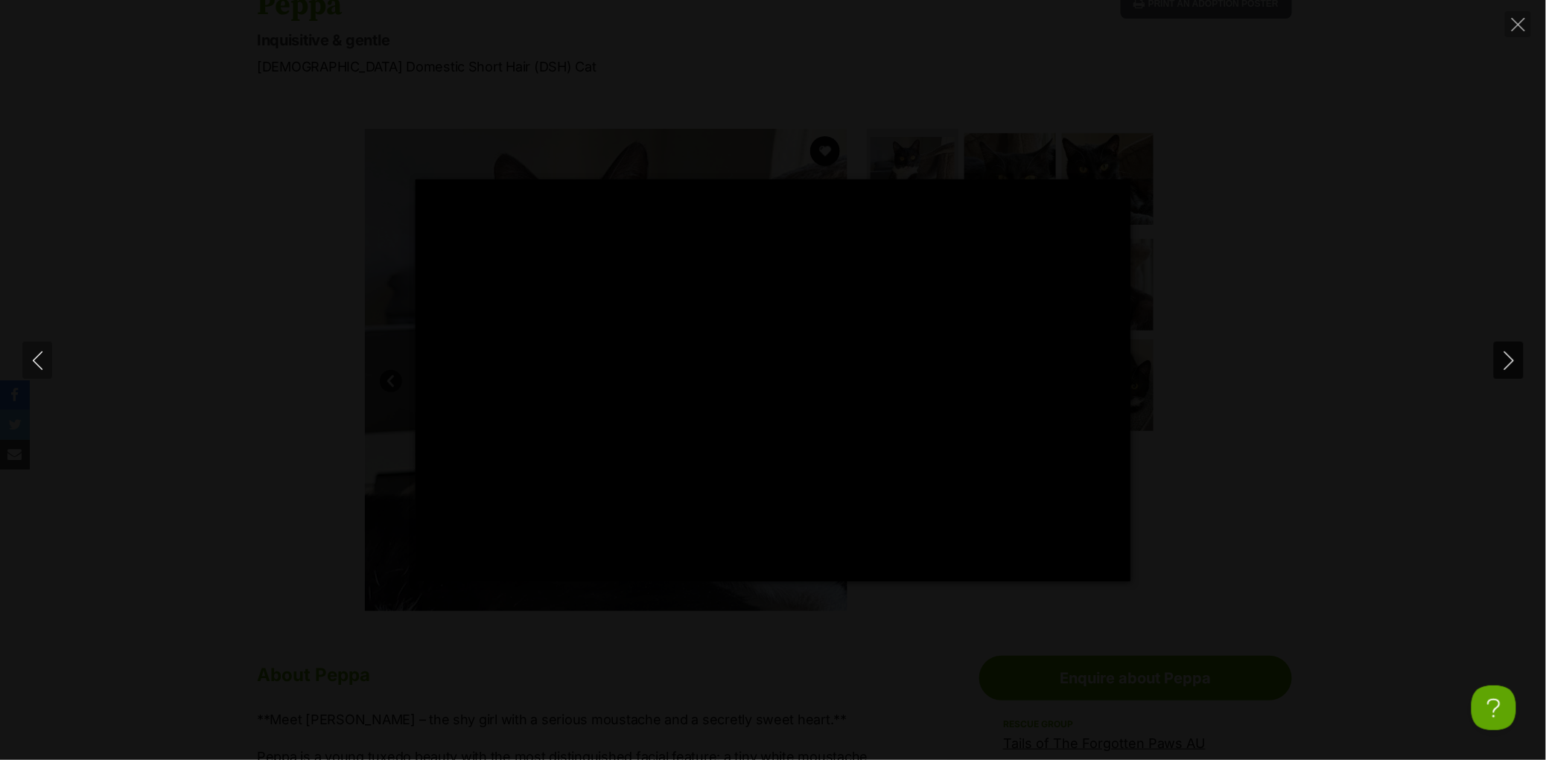
type input "5.75"
click at [1498, 361] on button "Next" at bounding box center [1509, 360] width 30 height 37
type input "4.95"
click at [1498, 361] on button "Next" at bounding box center [1509, 360] width 30 height 37
type input "3.82"
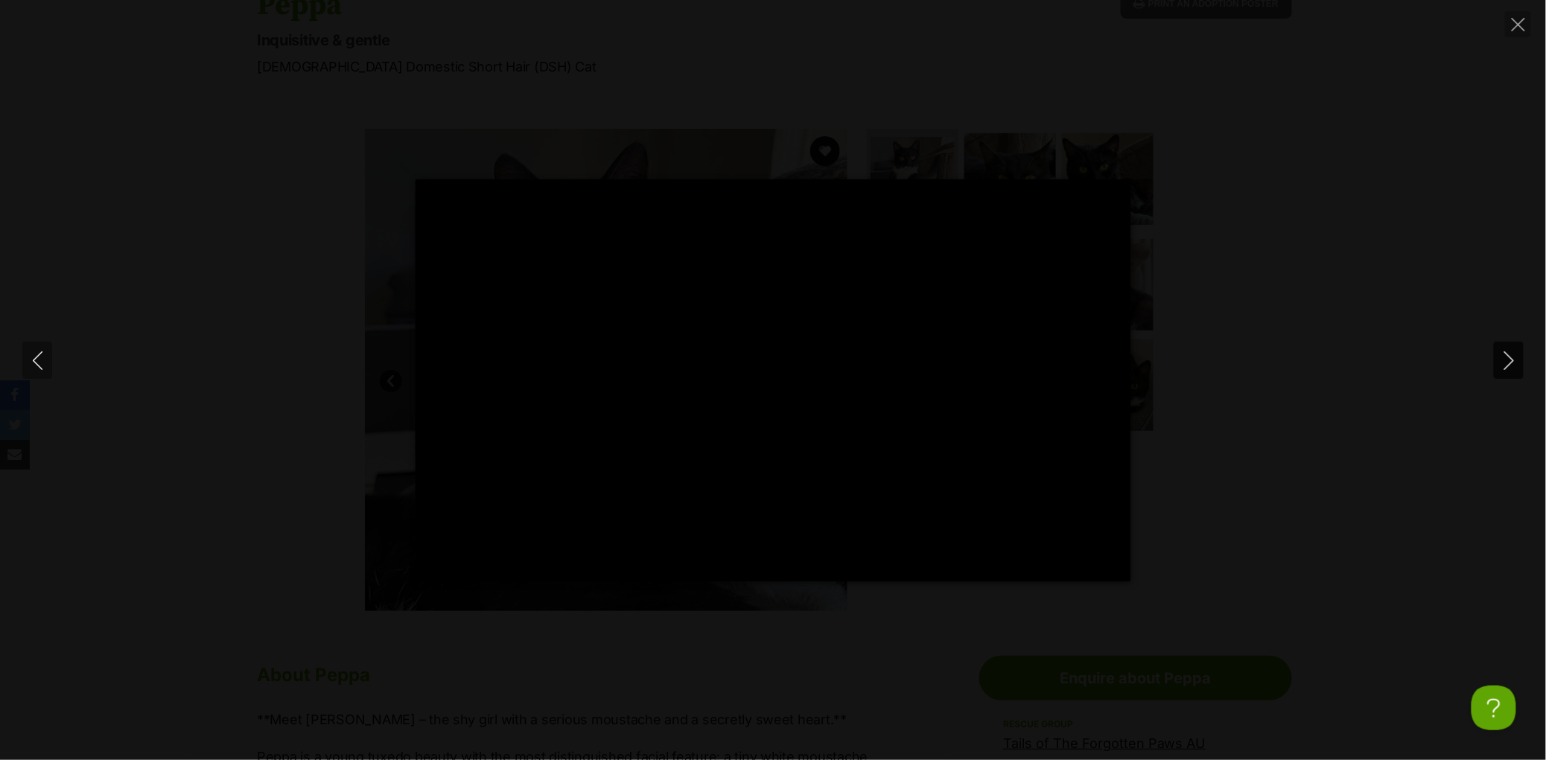
click at [1498, 361] on button "Next" at bounding box center [1509, 360] width 30 height 37
type input "4.04"
click at [26, 332] on div "Pause Play % buffered 00:00 -00:20 Unmute Mute Disable captions Enable captions…" at bounding box center [773, 380] width 1546 height 402
type input "18.12"
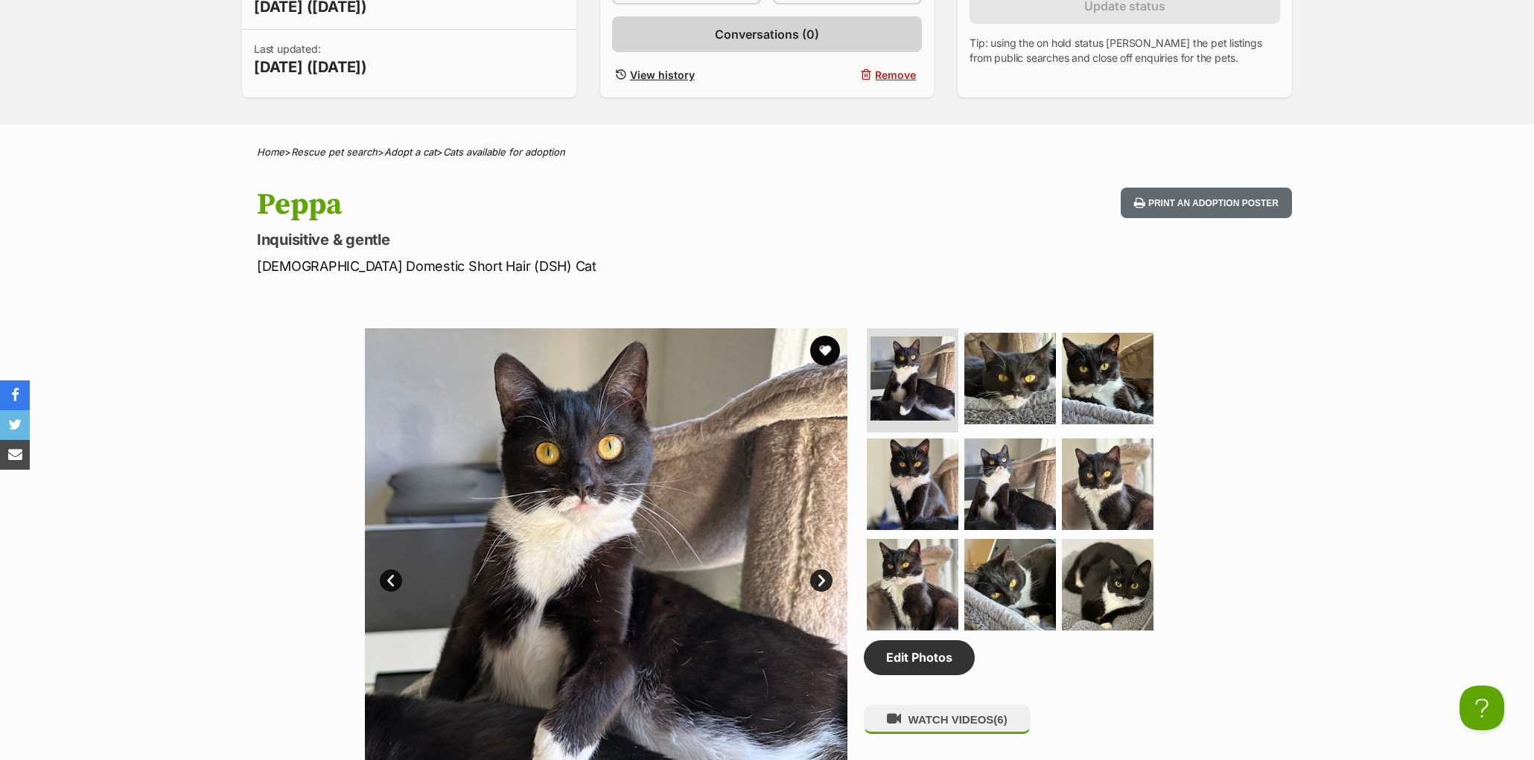
scroll to position [366, 0]
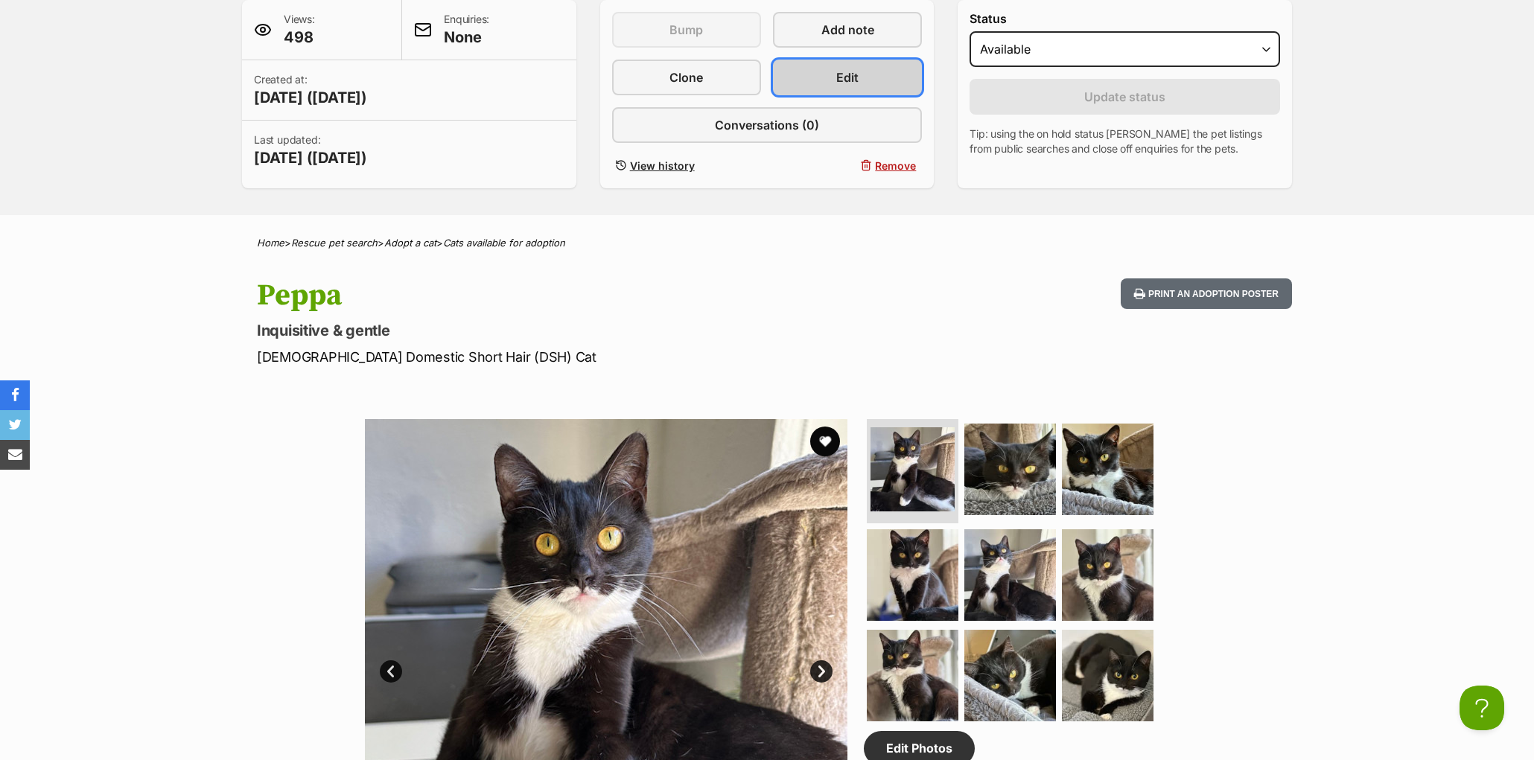
click at [809, 95] on link "Edit" at bounding box center [847, 78] width 149 height 36
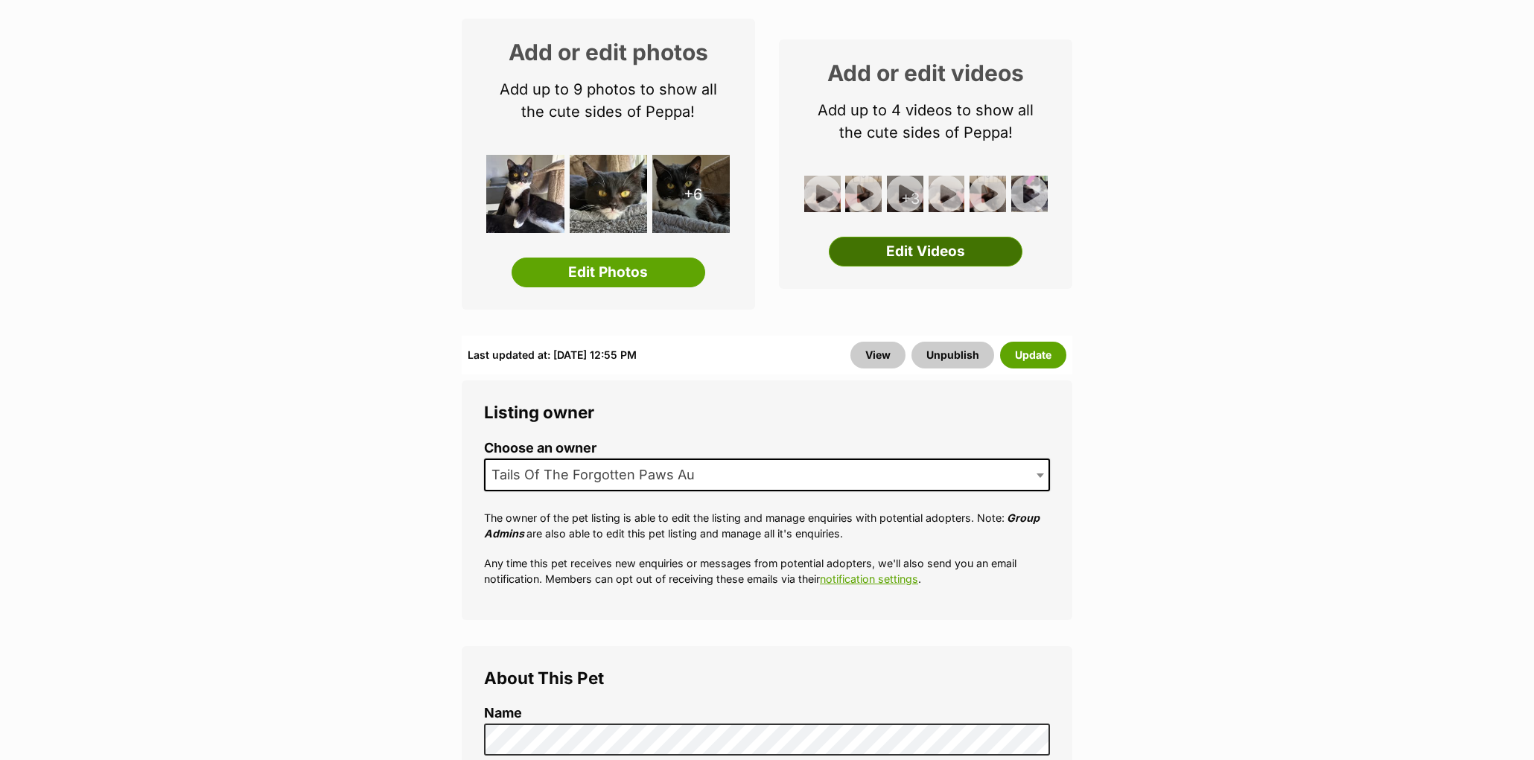
scroll to position [235, 0]
click at [926, 258] on link "Edit Videos" at bounding box center [926, 252] width 194 height 30
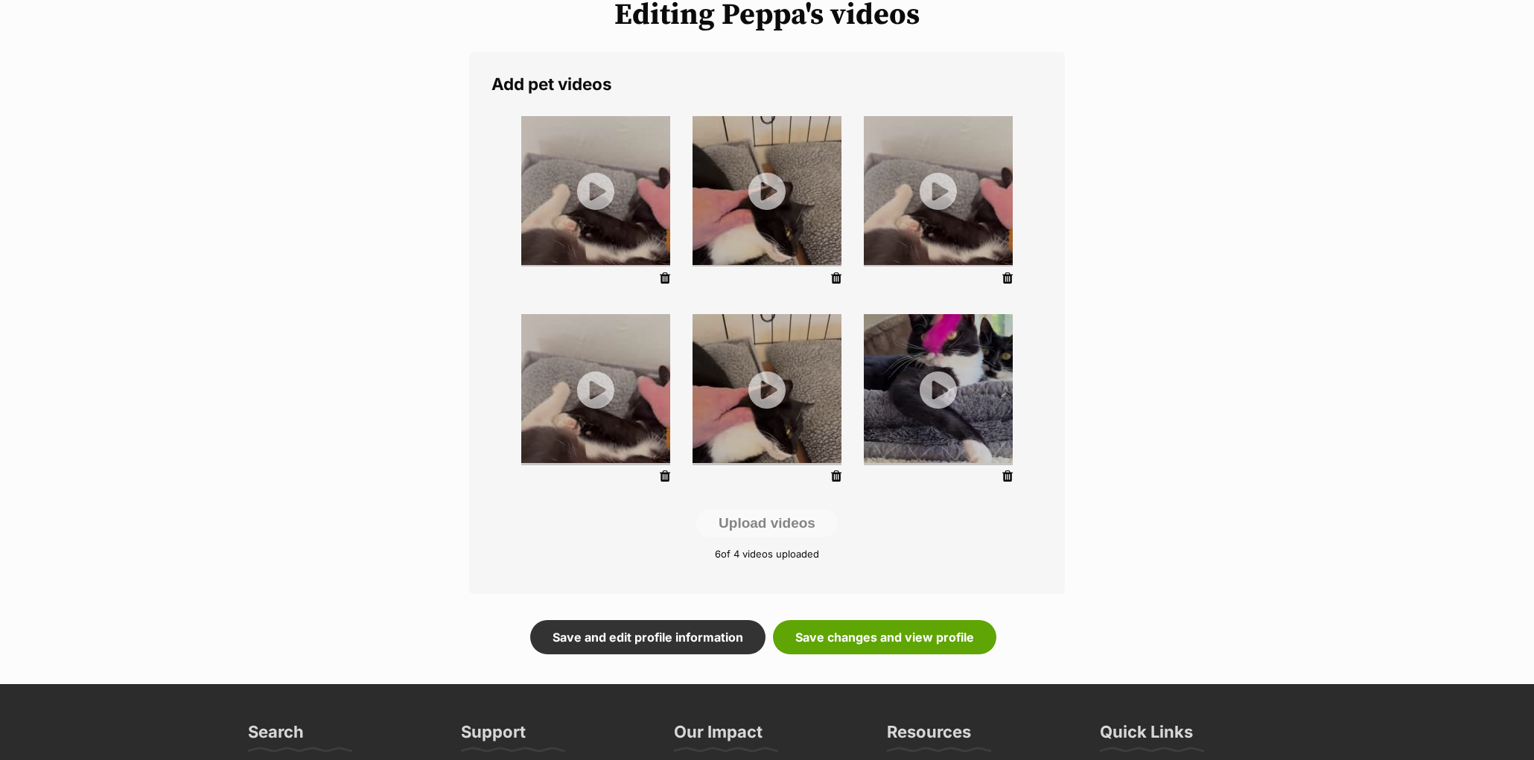
scroll to position [206, 0]
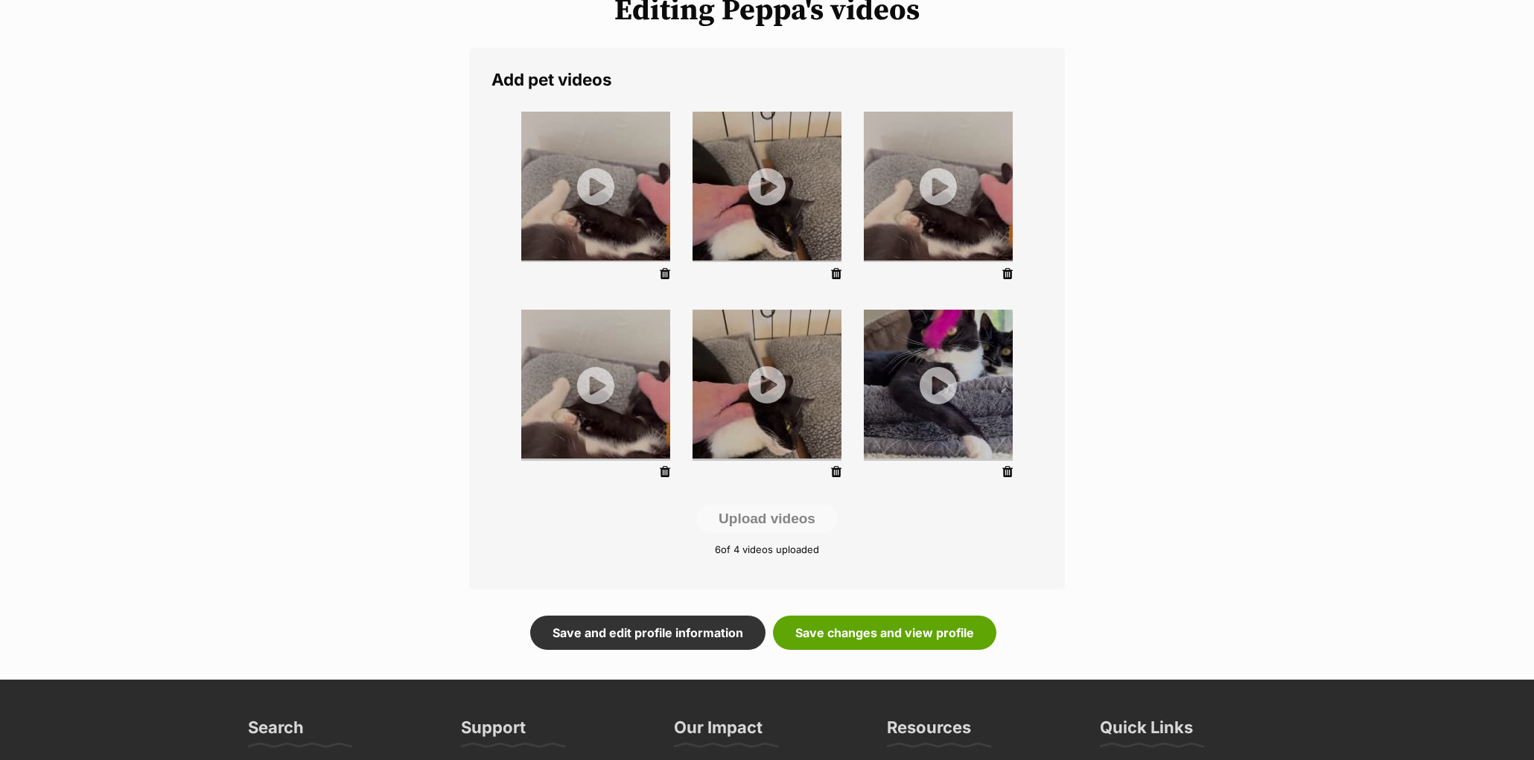
click at [830, 468] on li at bounding box center [766, 397] width 171 height 191
click at [835, 474] on icon at bounding box center [836, 471] width 10 height 13
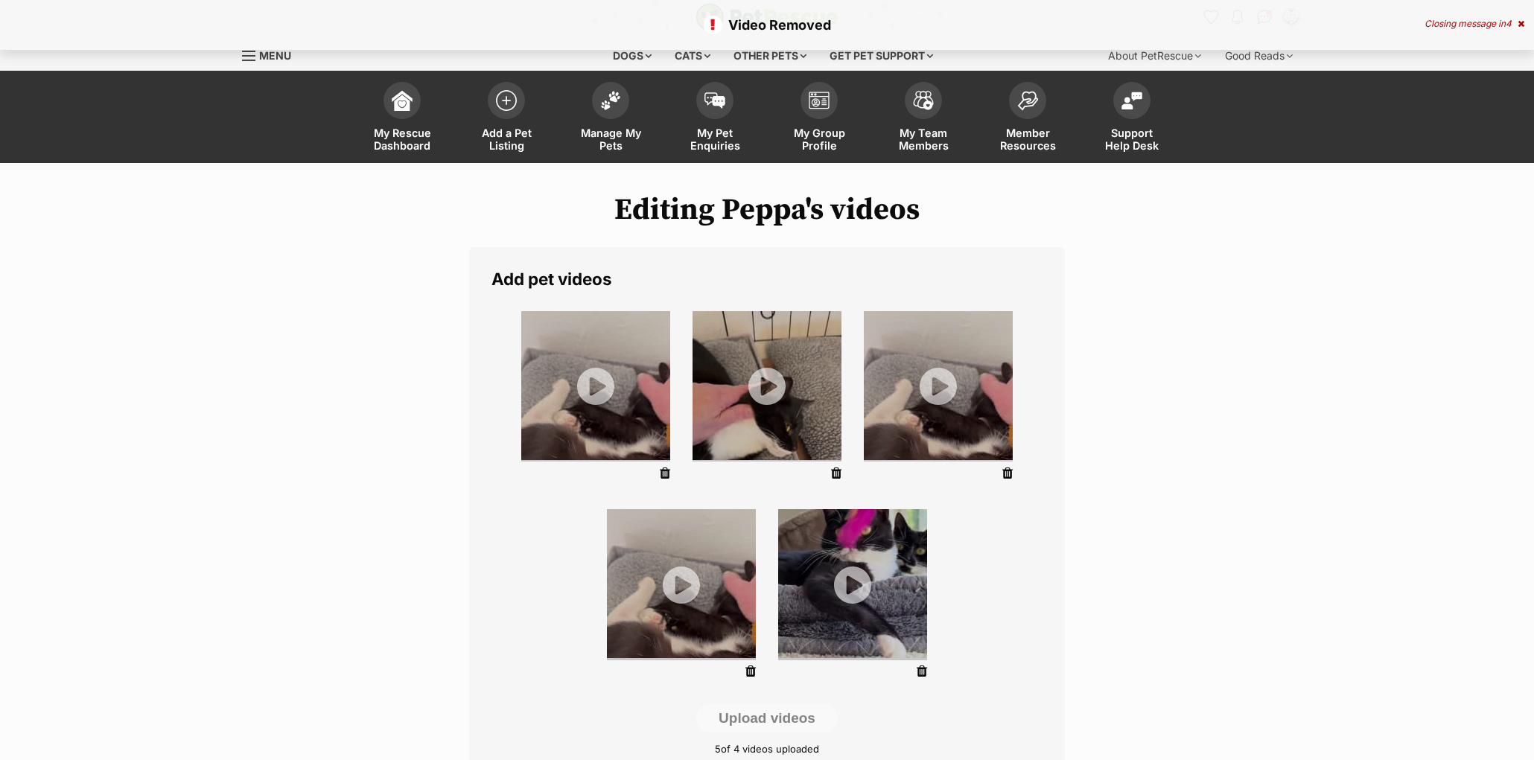
scroll to position [10, 0]
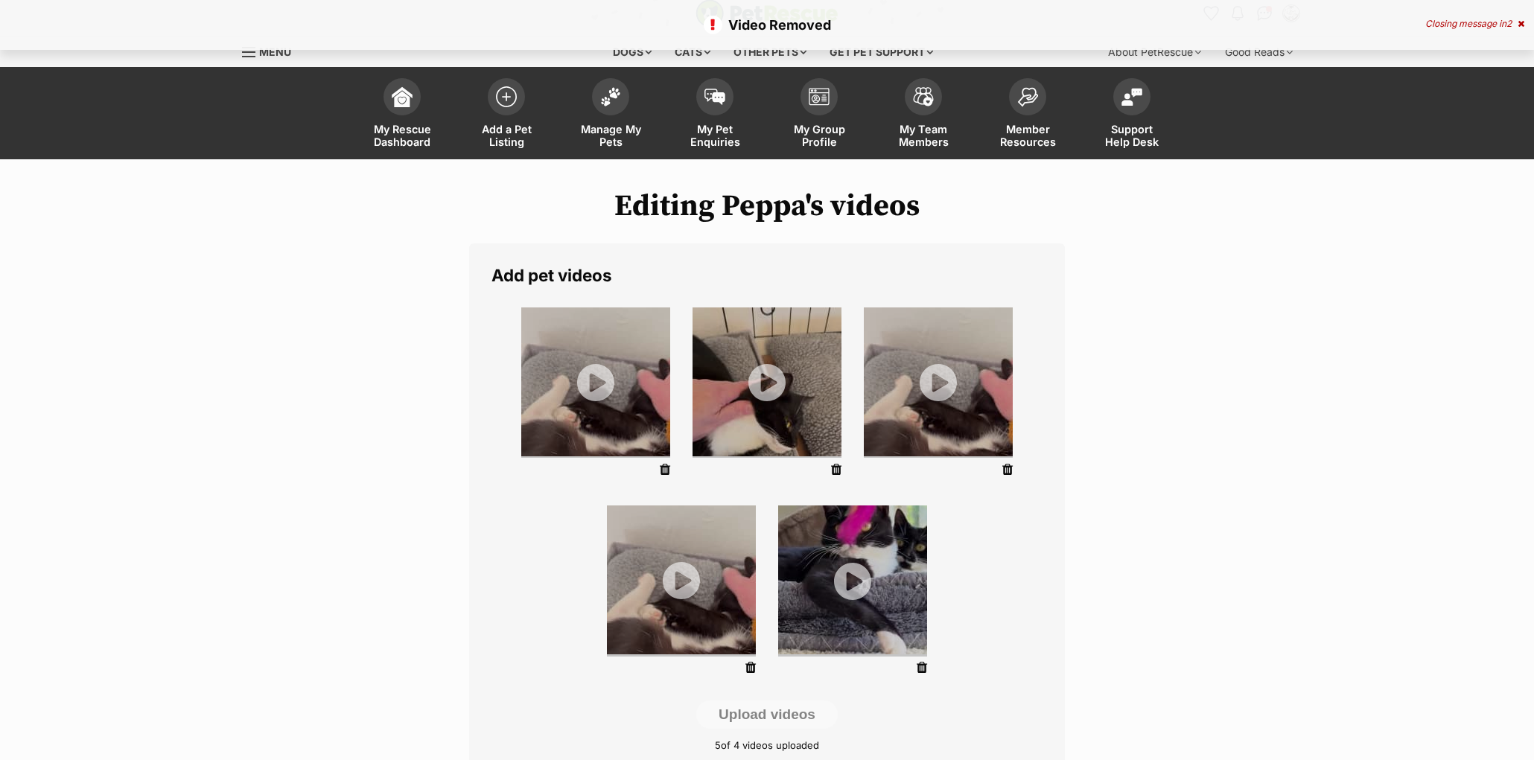
click at [747, 667] on icon at bounding box center [750, 667] width 10 height 13
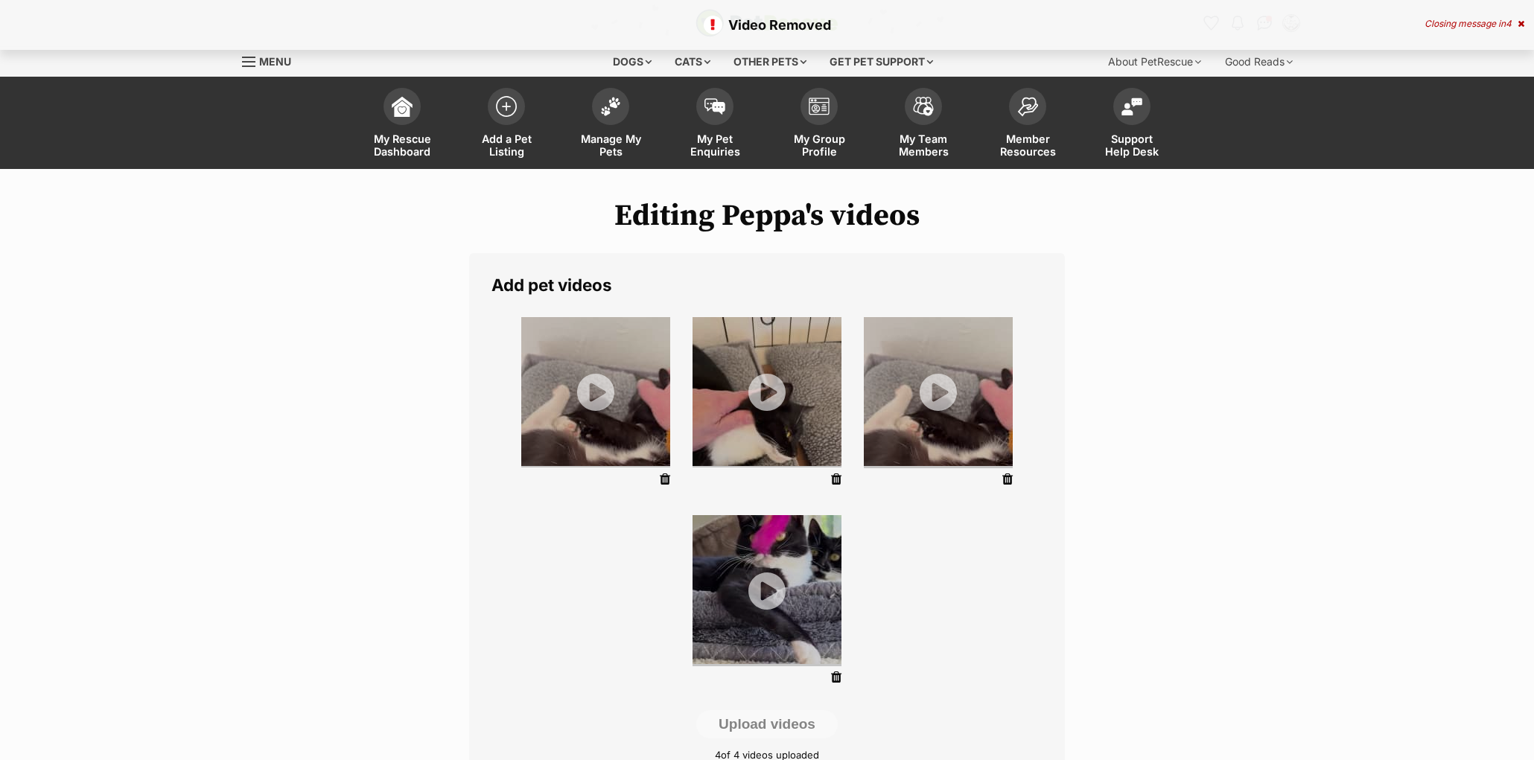
click at [1006, 477] on icon at bounding box center [1007, 479] width 10 height 13
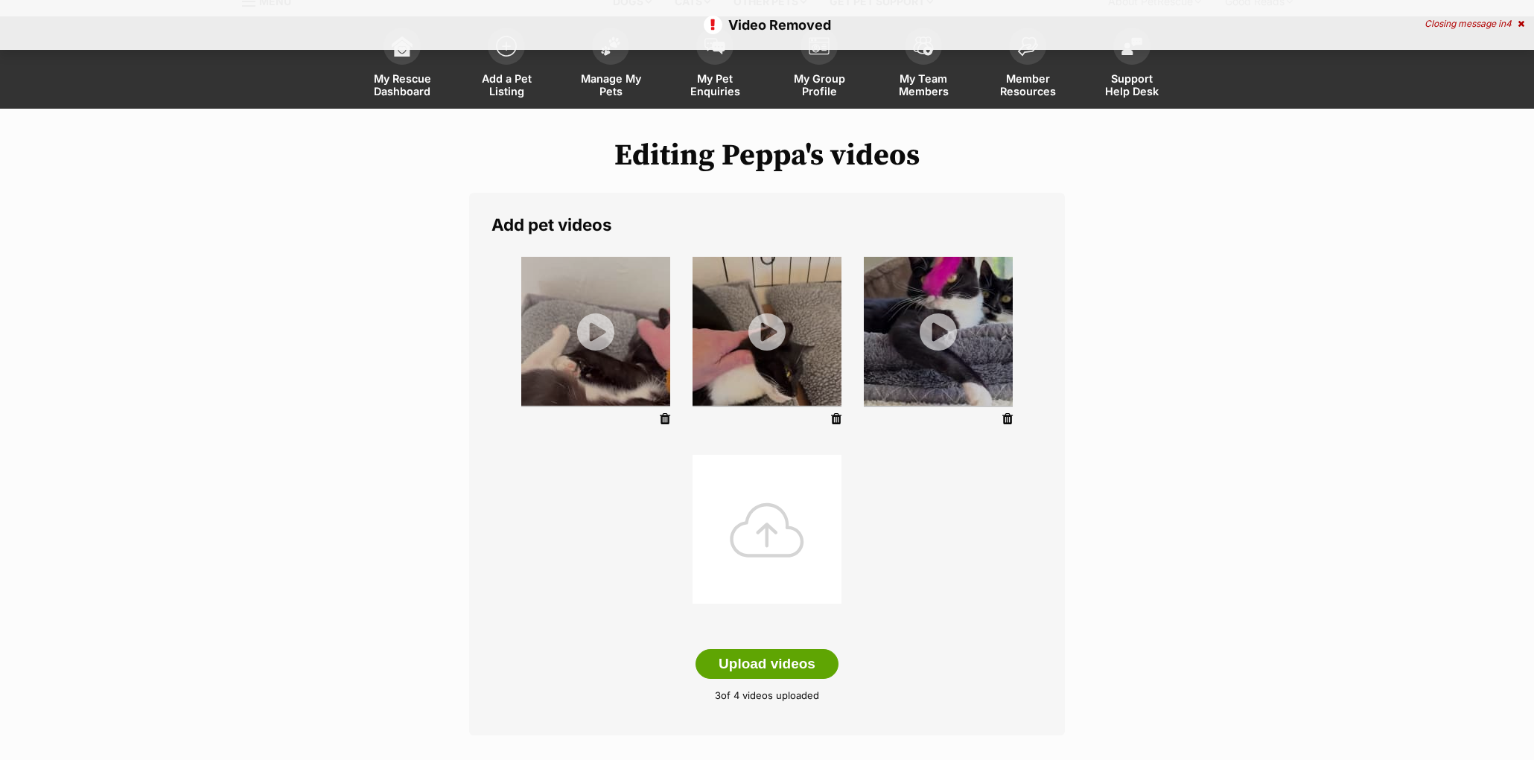
scroll to position [67, 0]
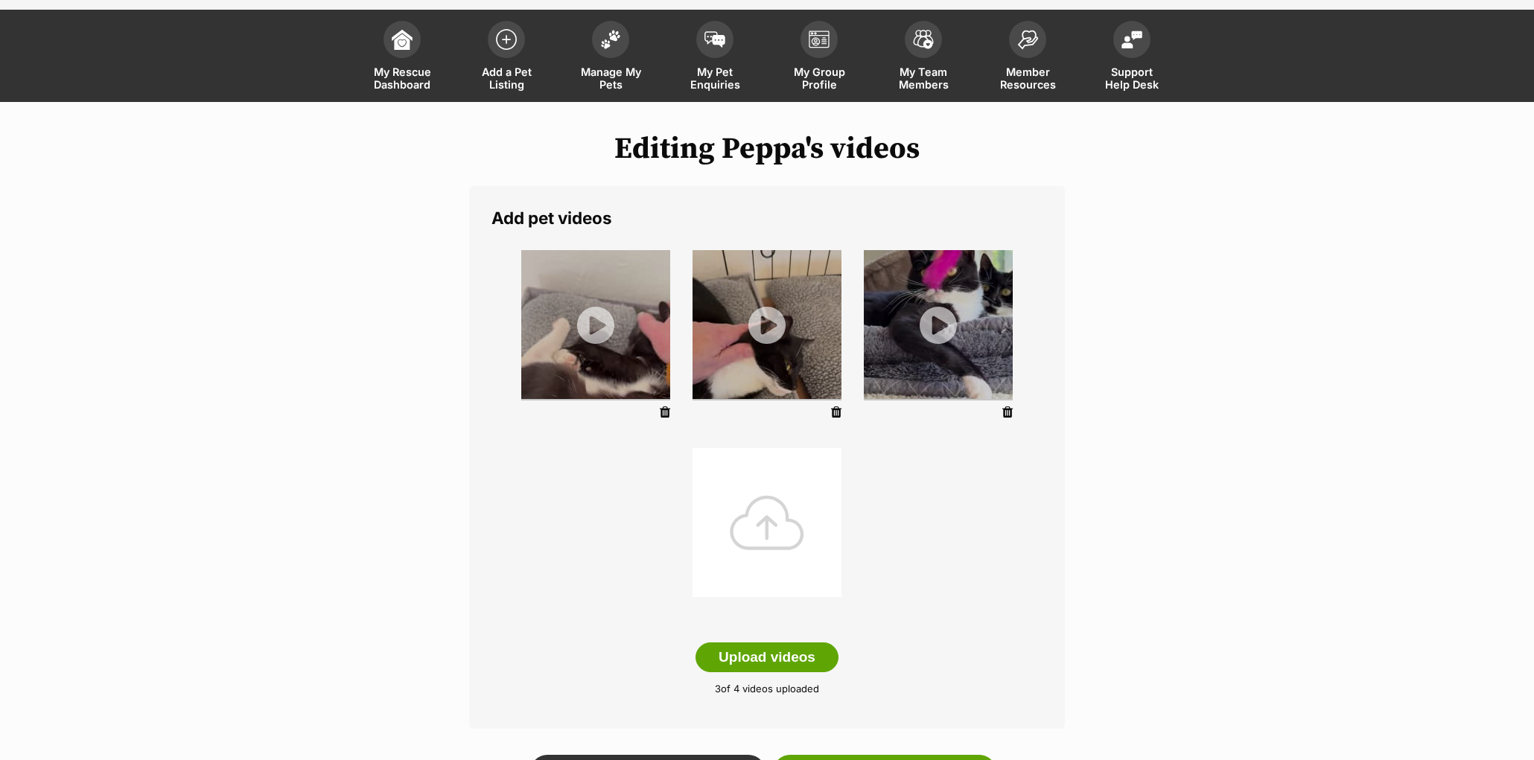
click at [754, 525] on div at bounding box center [767, 522] width 149 height 149
click at [766, 547] on div at bounding box center [767, 522] width 149 height 149
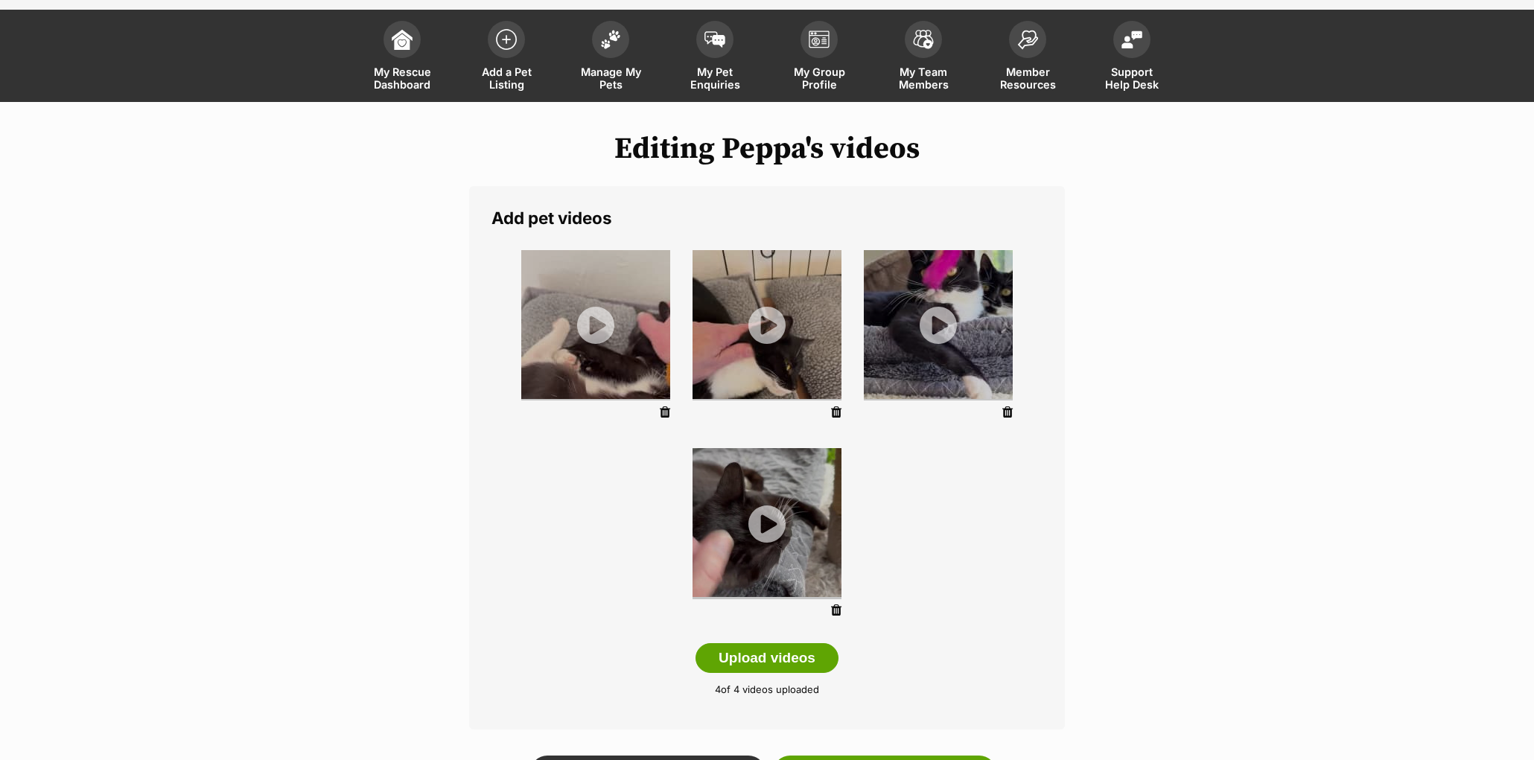
click at [909, 649] on div "Add pet videos Upload videos 4 of 4 videos uploaded" at bounding box center [767, 457] width 596 height 543
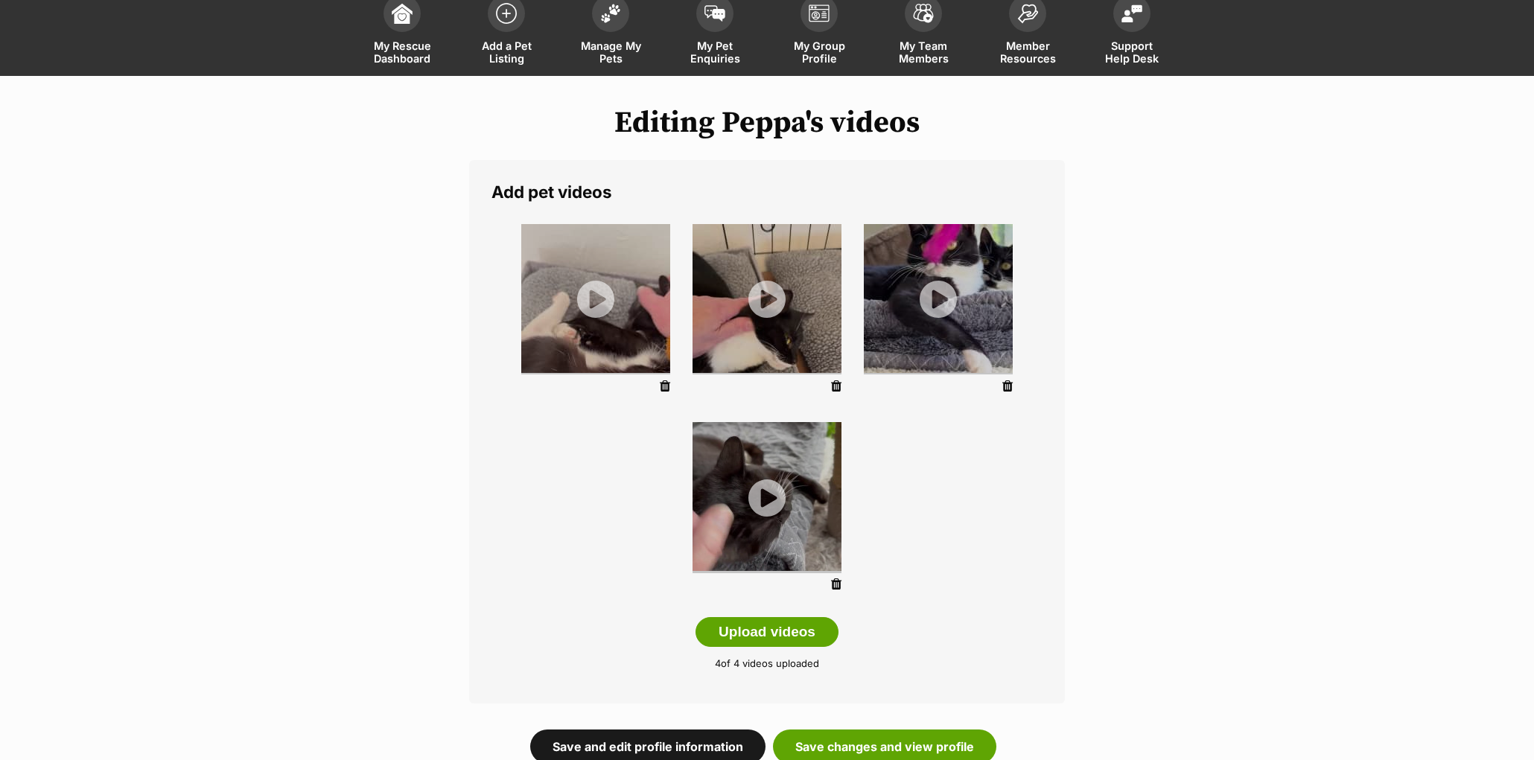
click at [643, 745] on link "Save and edit profile information" at bounding box center [647, 747] width 235 height 34
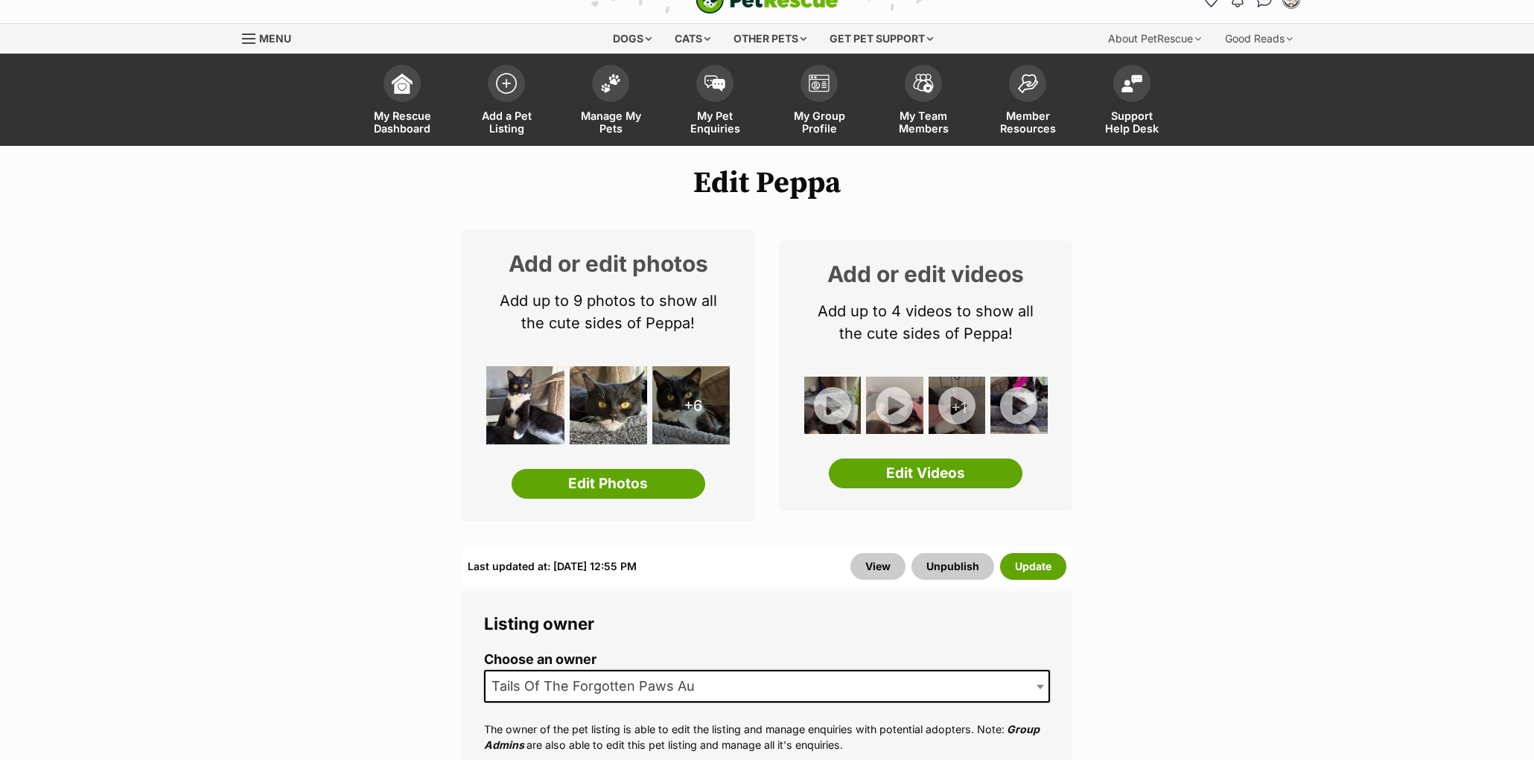
click at [915, 470] on link "Edit Videos" at bounding box center [926, 474] width 194 height 30
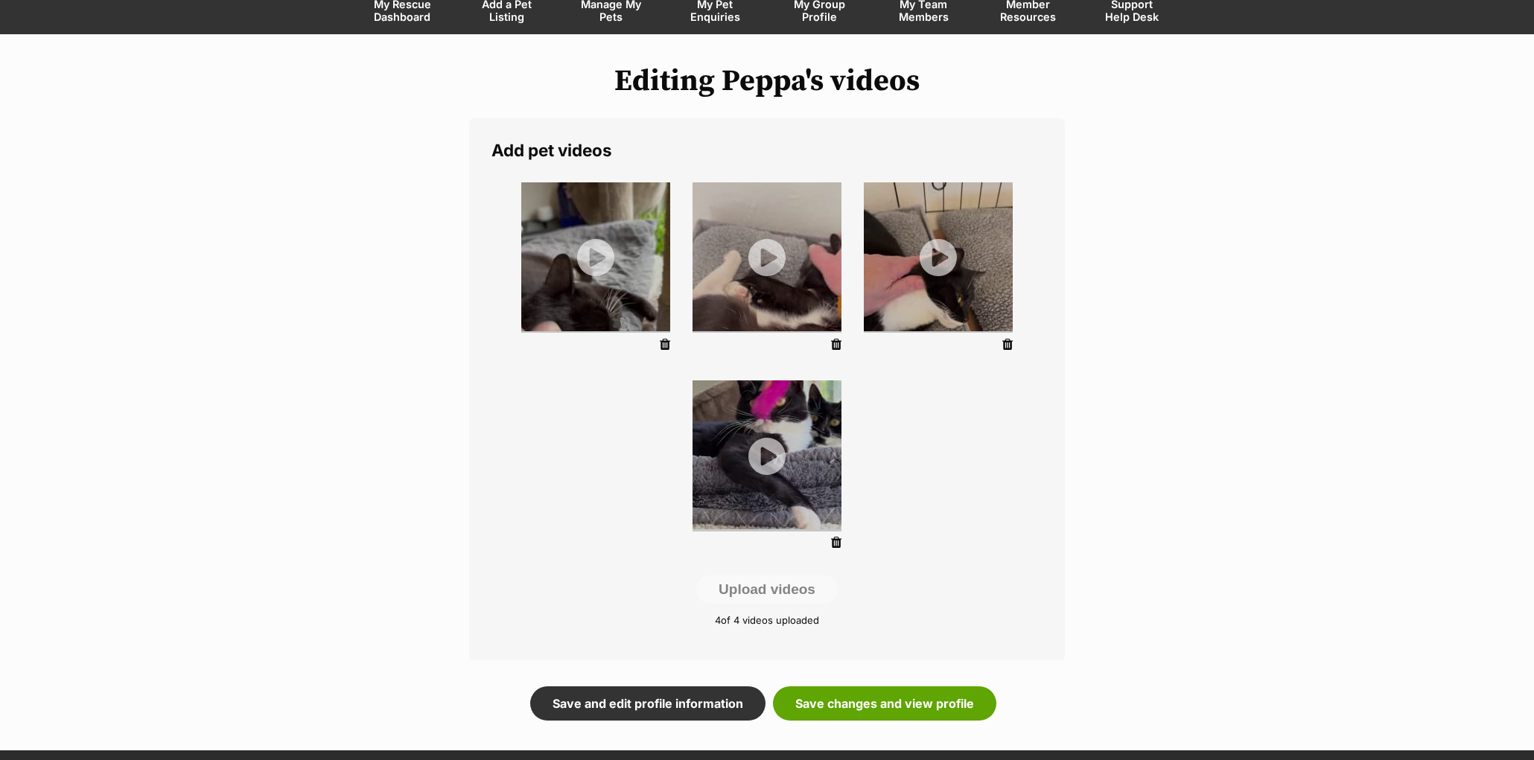
scroll to position [169, 0]
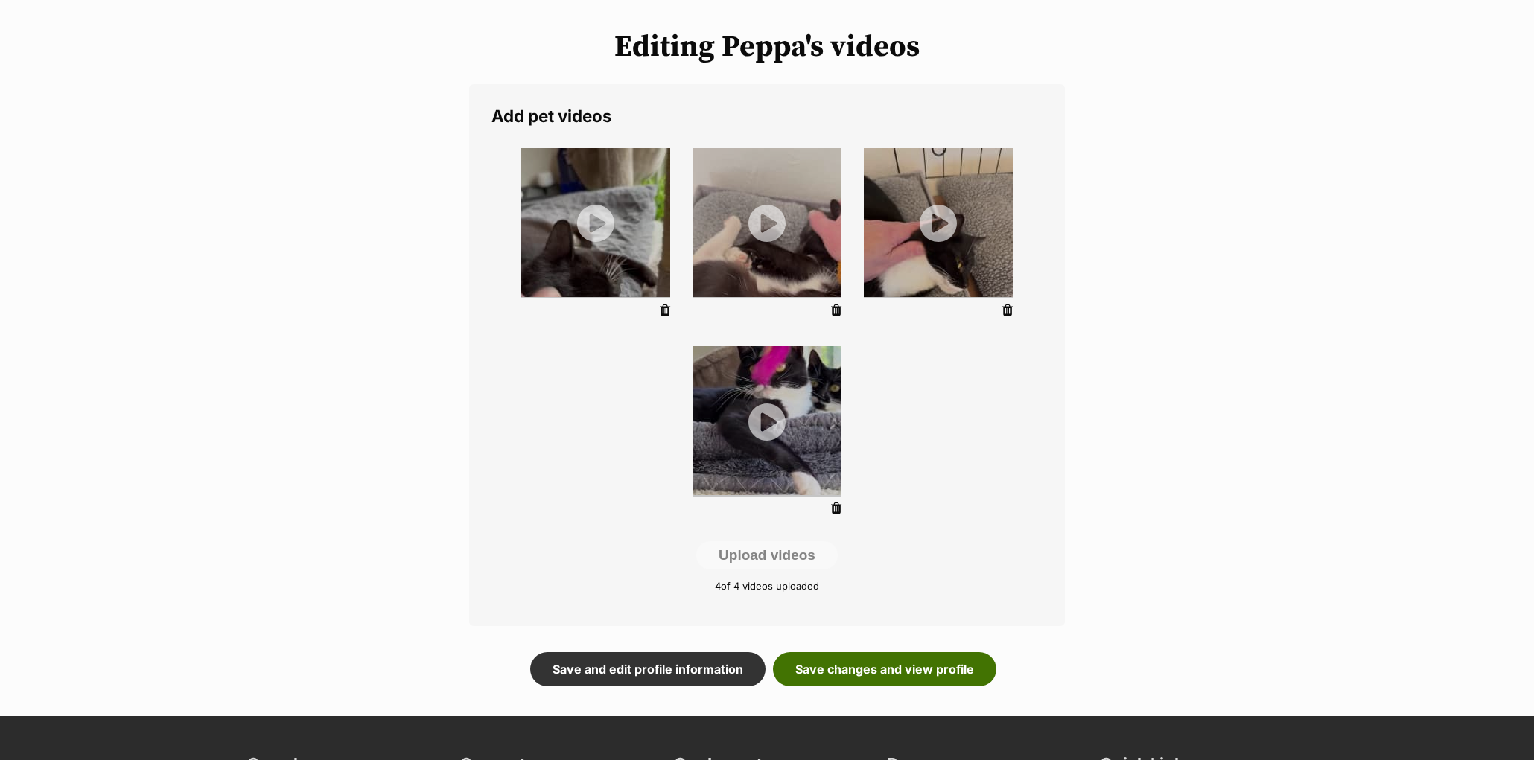
click at [909, 667] on link "Save changes and view profile" at bounding box center [884, 669] width 223 height 34
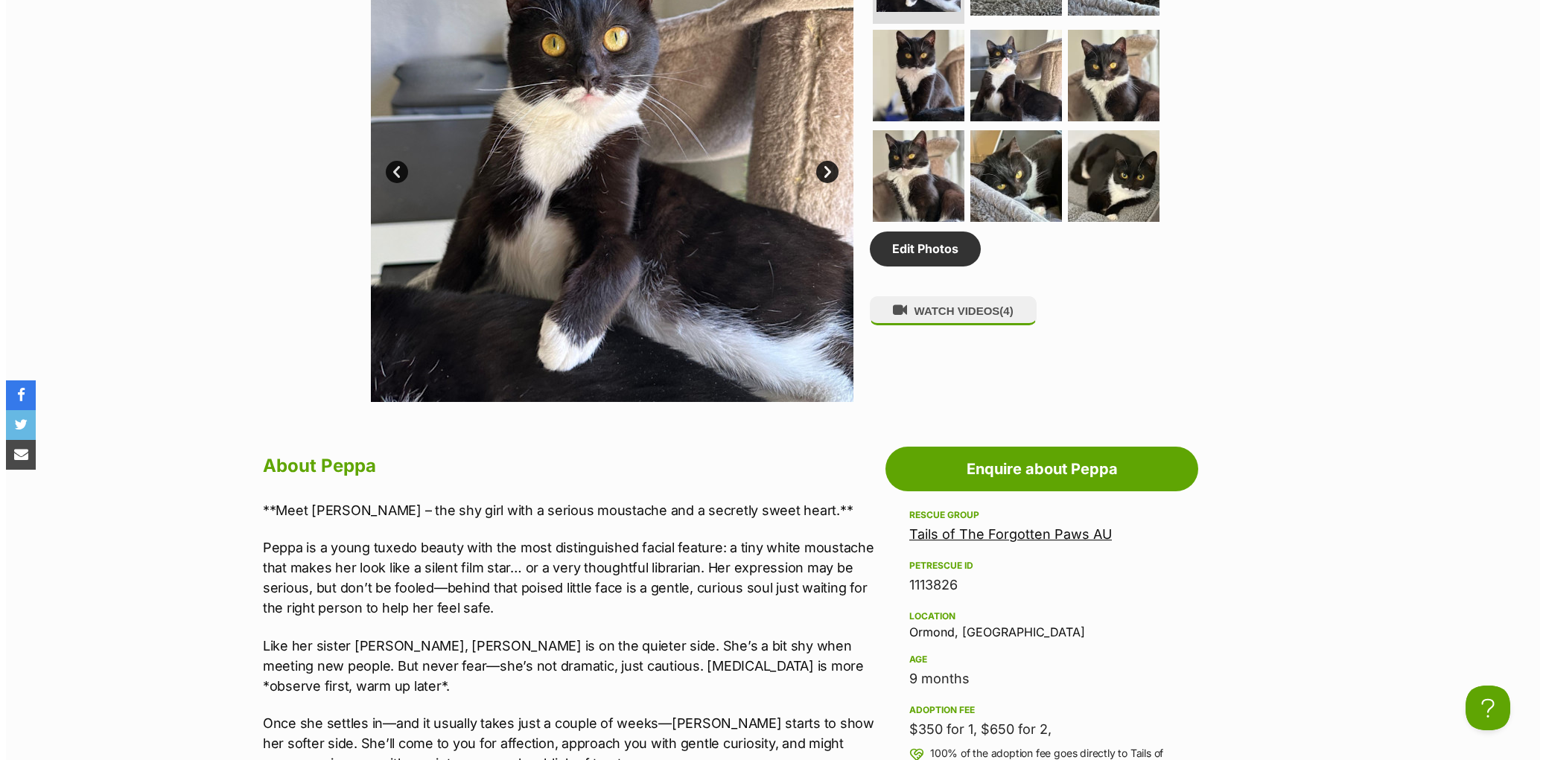
scroll to position [877, 0]
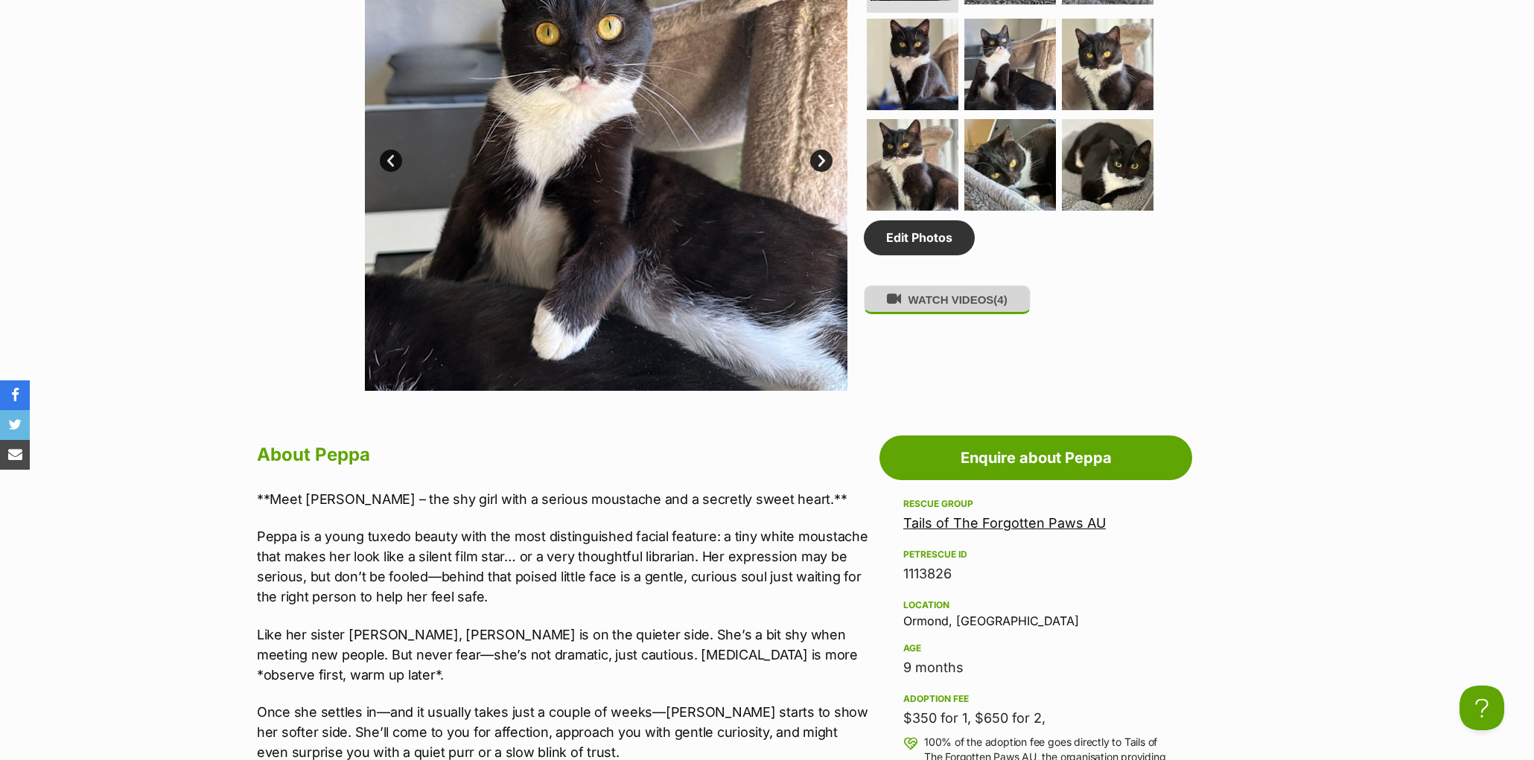
click at [941, 314] on button "WATCH VIDEOS (4)" at bounding box center [947, 299] width 167 height 29
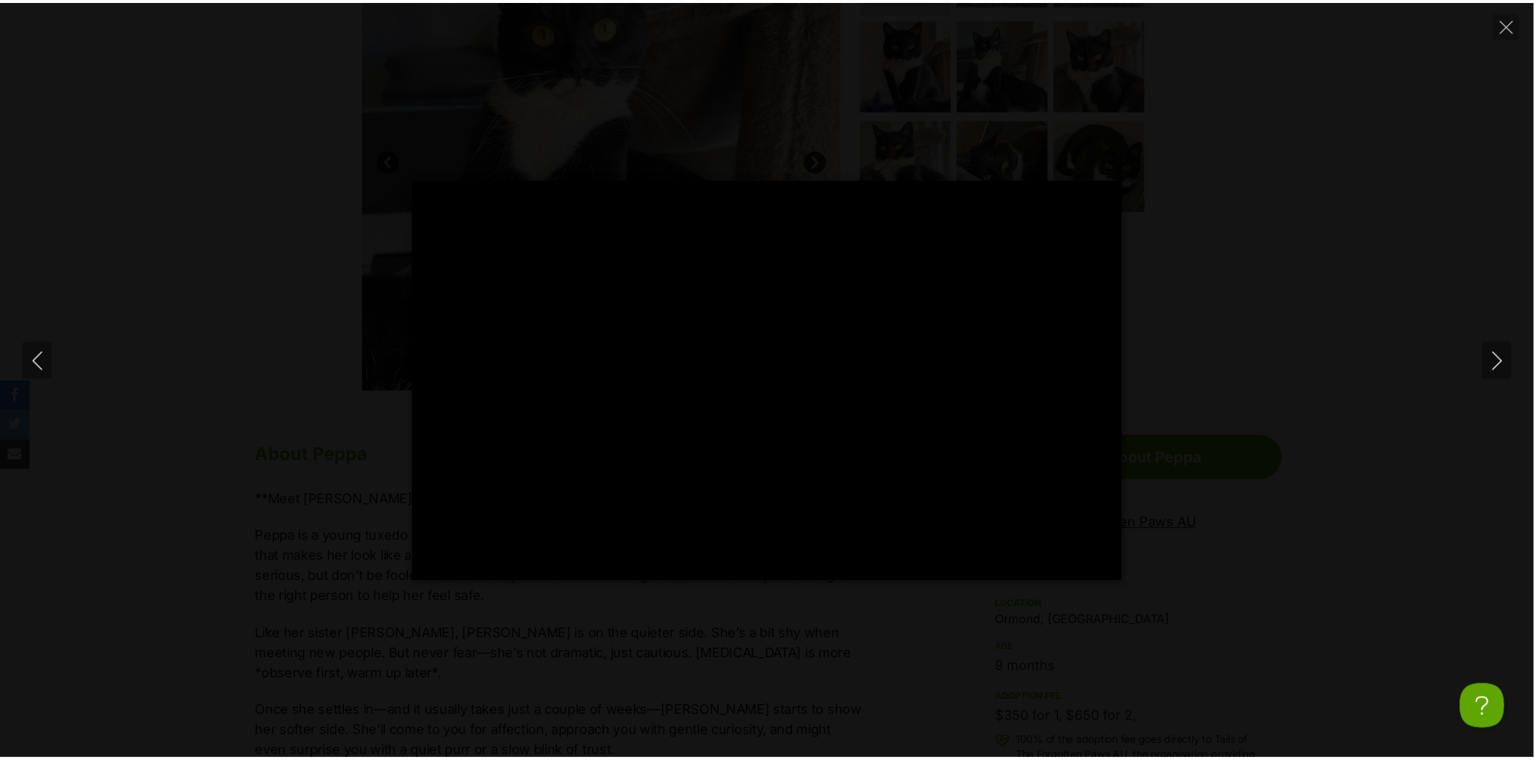
scroll to position [0, 0]
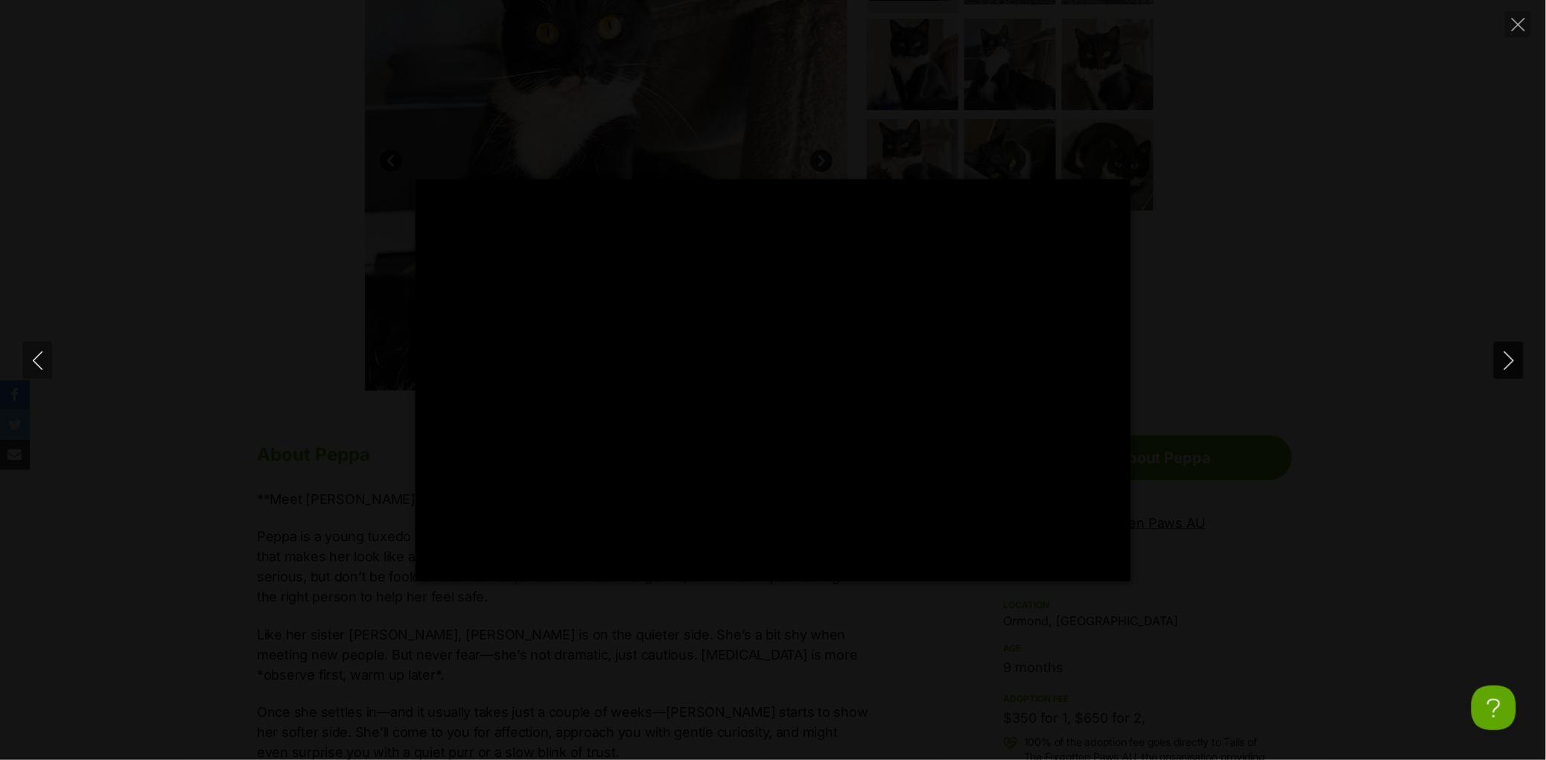
type input "100"
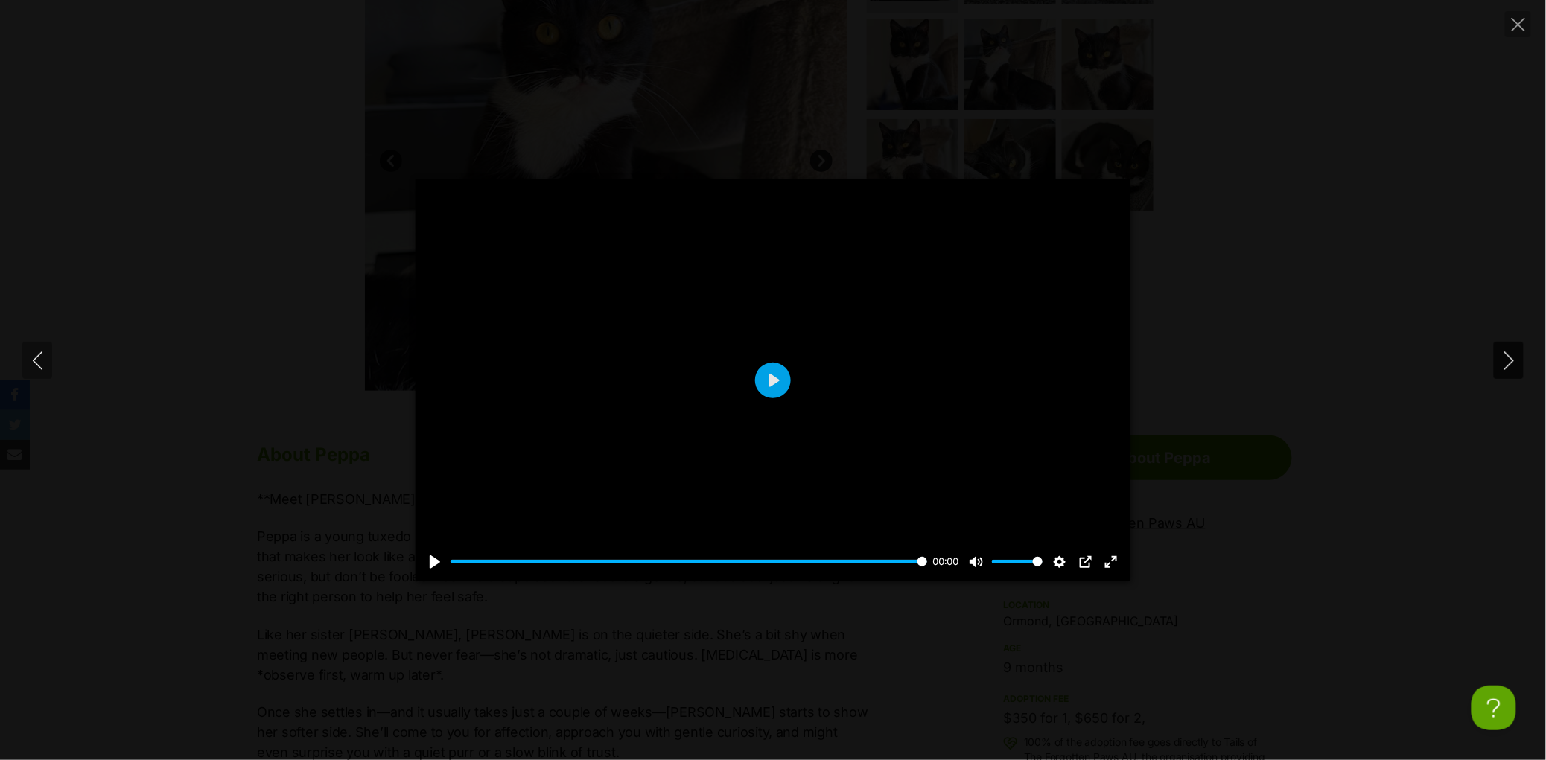
click at [1505, 366] on icon "Next" at bounding box center [1509, 361] width 19 height 19
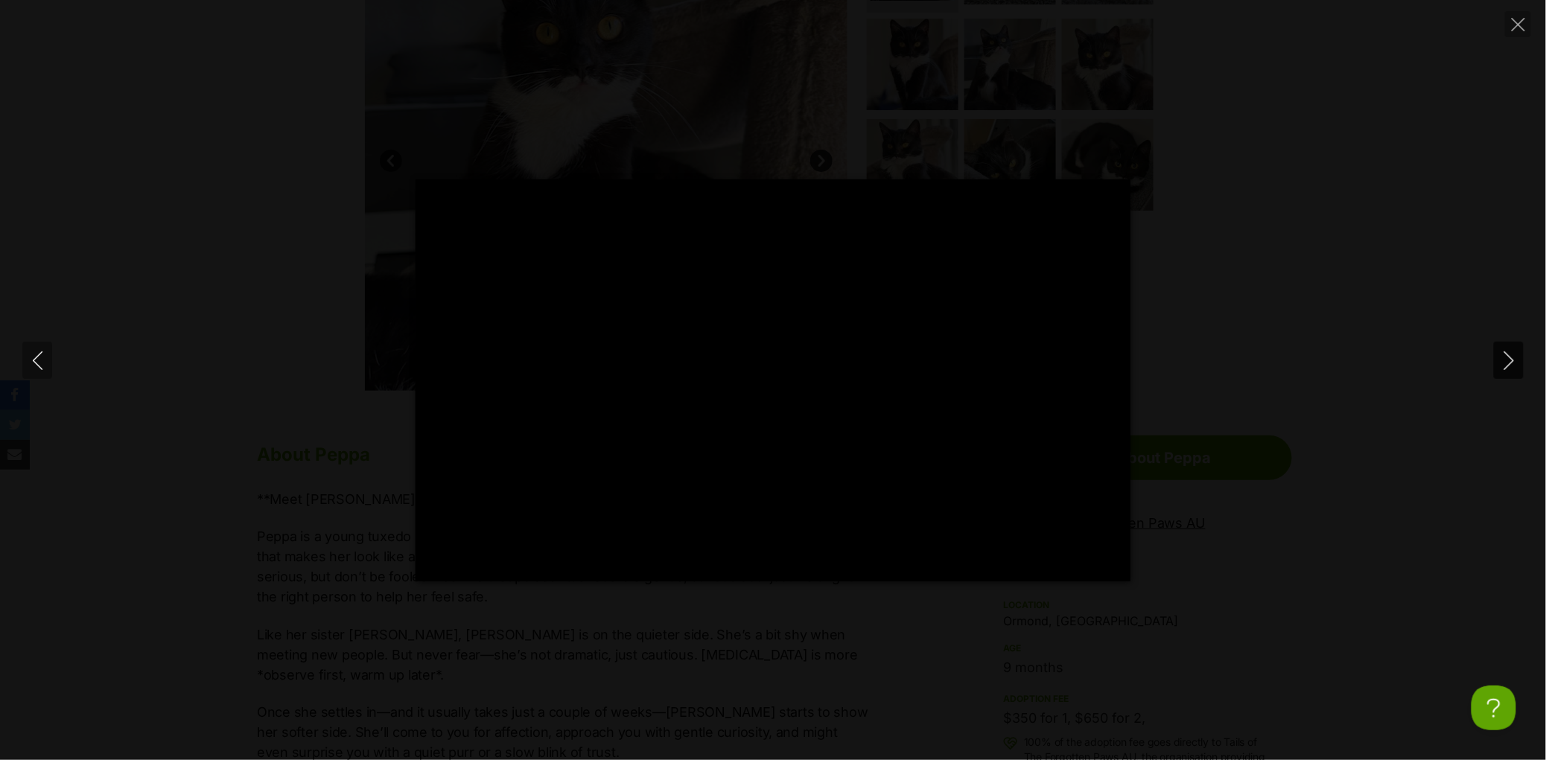
click at [1505, 360] on icon "Next" at bounding box center [1509, 361] width 19 height 19
type input "40.03"
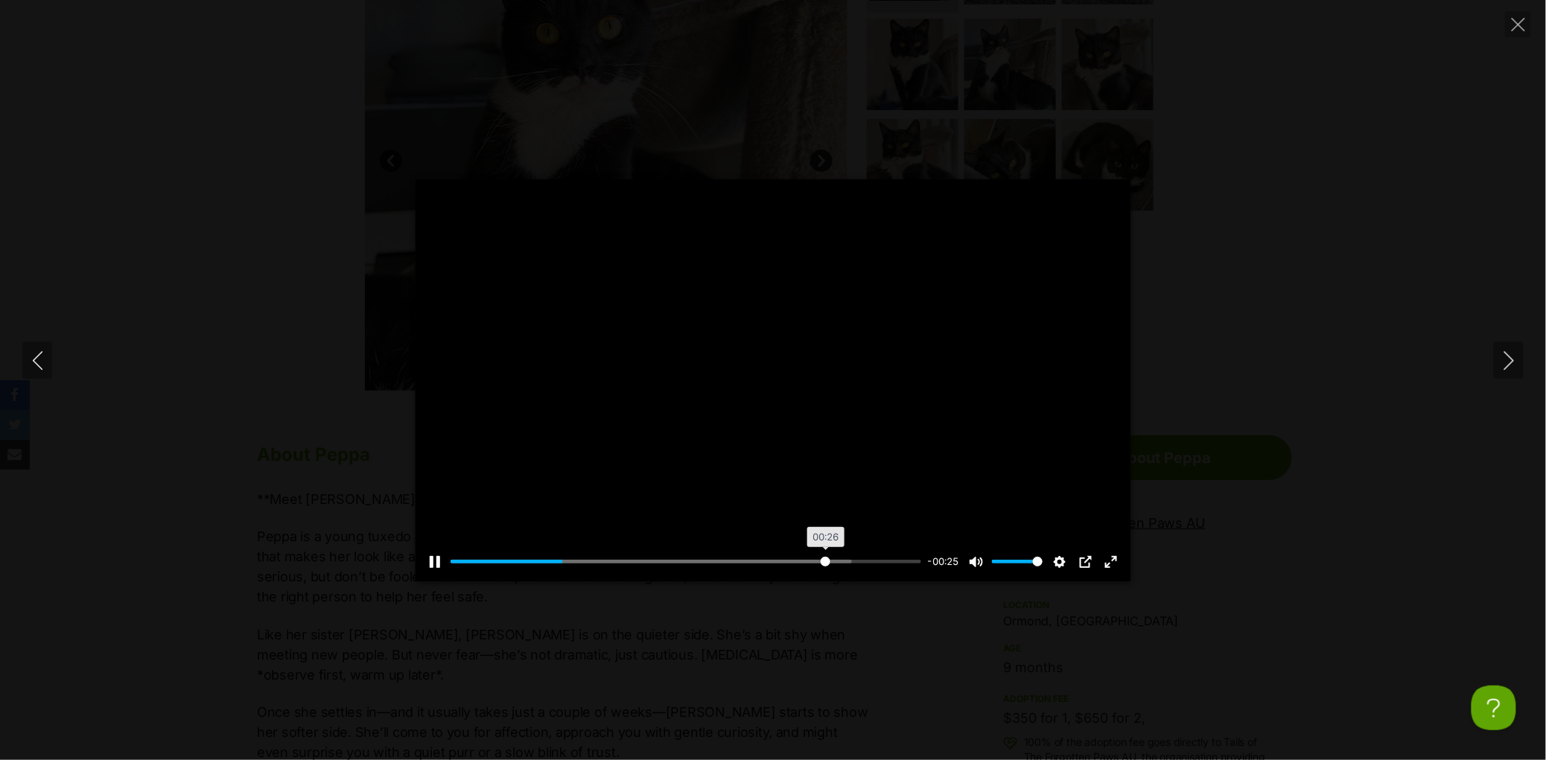
click at [824, 559] on input "Seek" at bounding box center [686, 562] width 471 height 14
click at [866, 559] on input "Seek" at bounding box center [686, 562] width 471 height 14
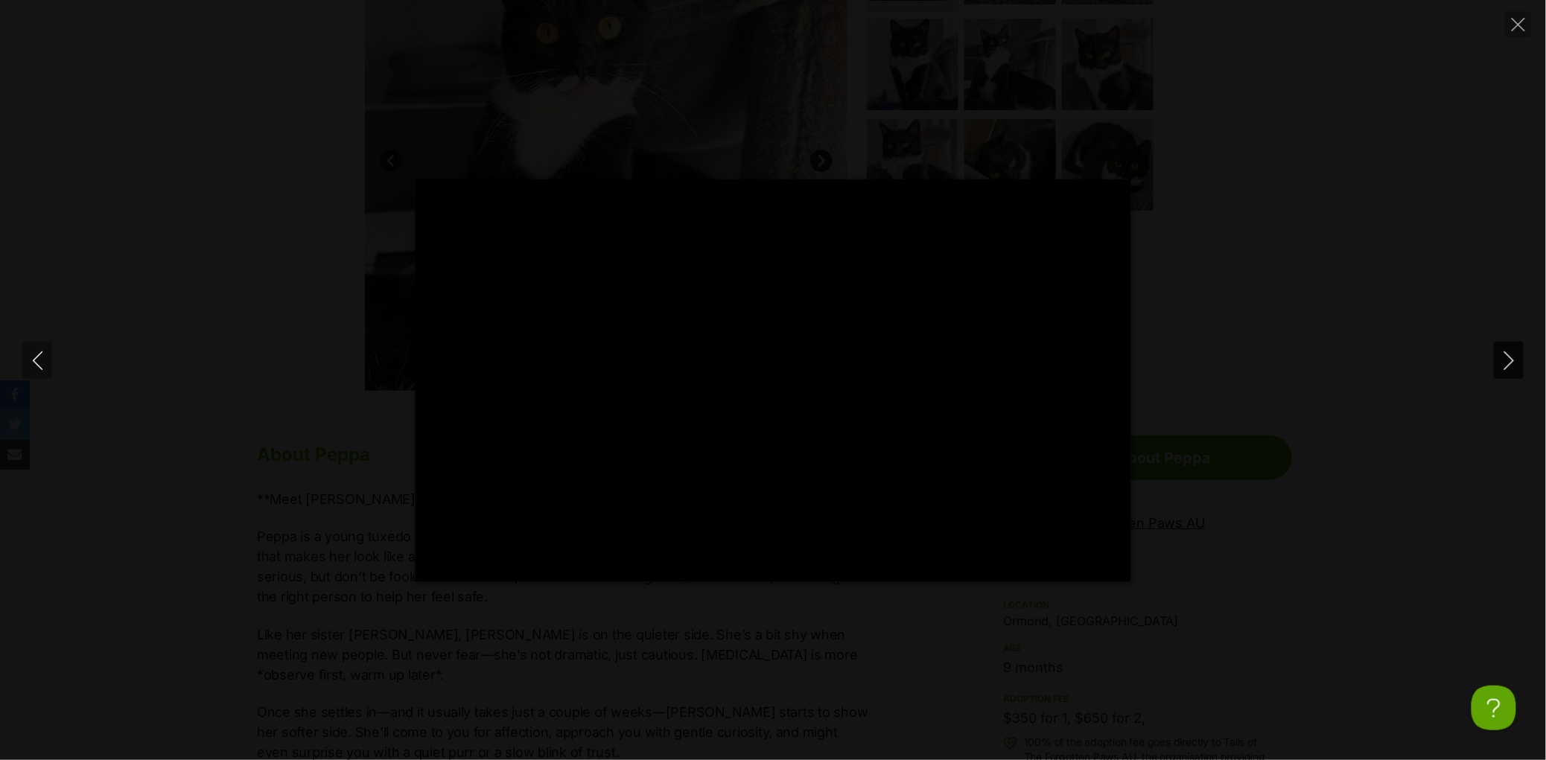
click at [1496, 354] on button "Next" at bounding box center [1509, 360] width 30 height 37
type input "93.87"
click at [1280, 178] on div "Pause Play % buffered 00:00 -00:23 Unmute Mute Disable captions Enable captions…" at bounding box center [773, 380] width 1546 height 760
type input "26.17"
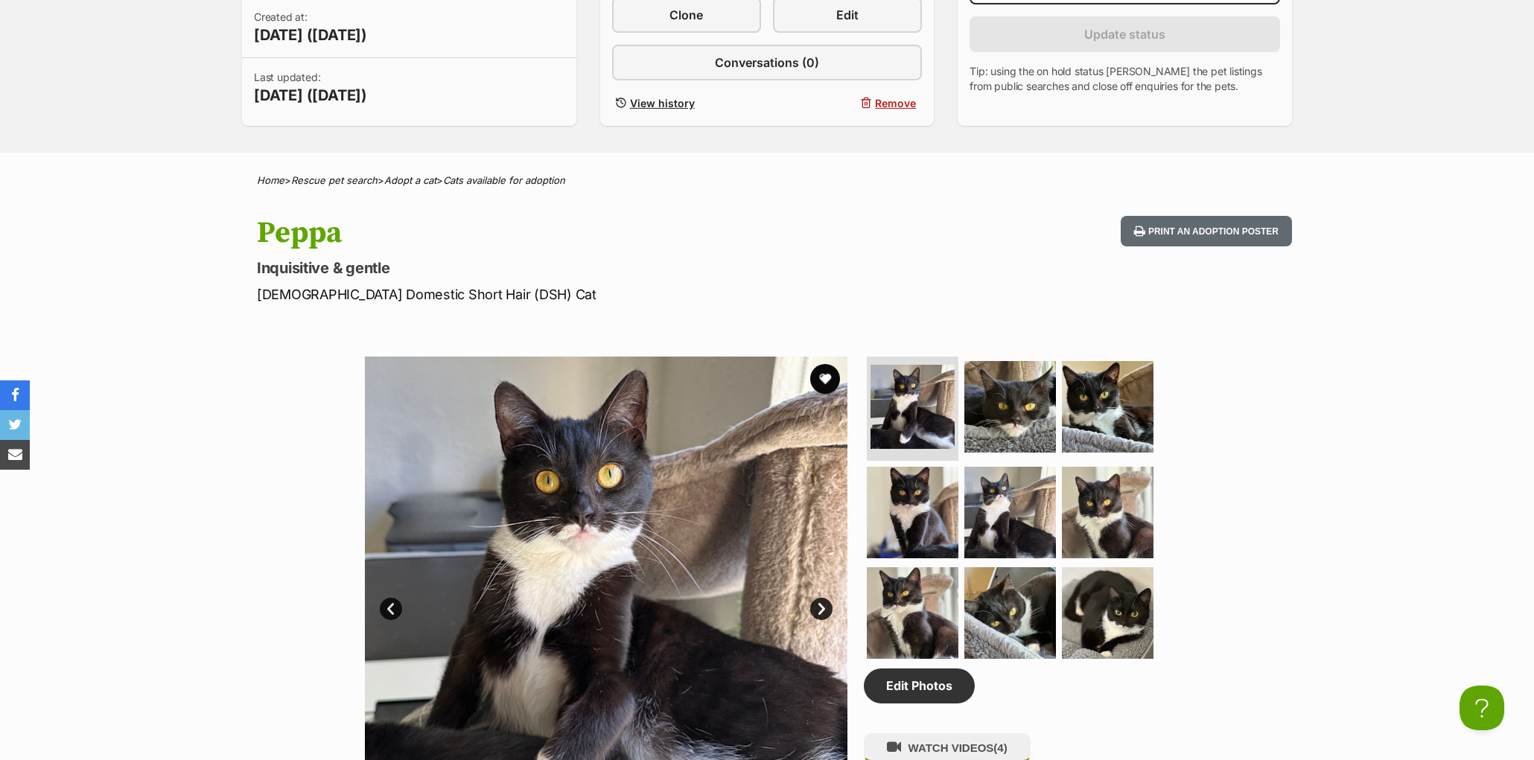
scroll to position [287, 0]
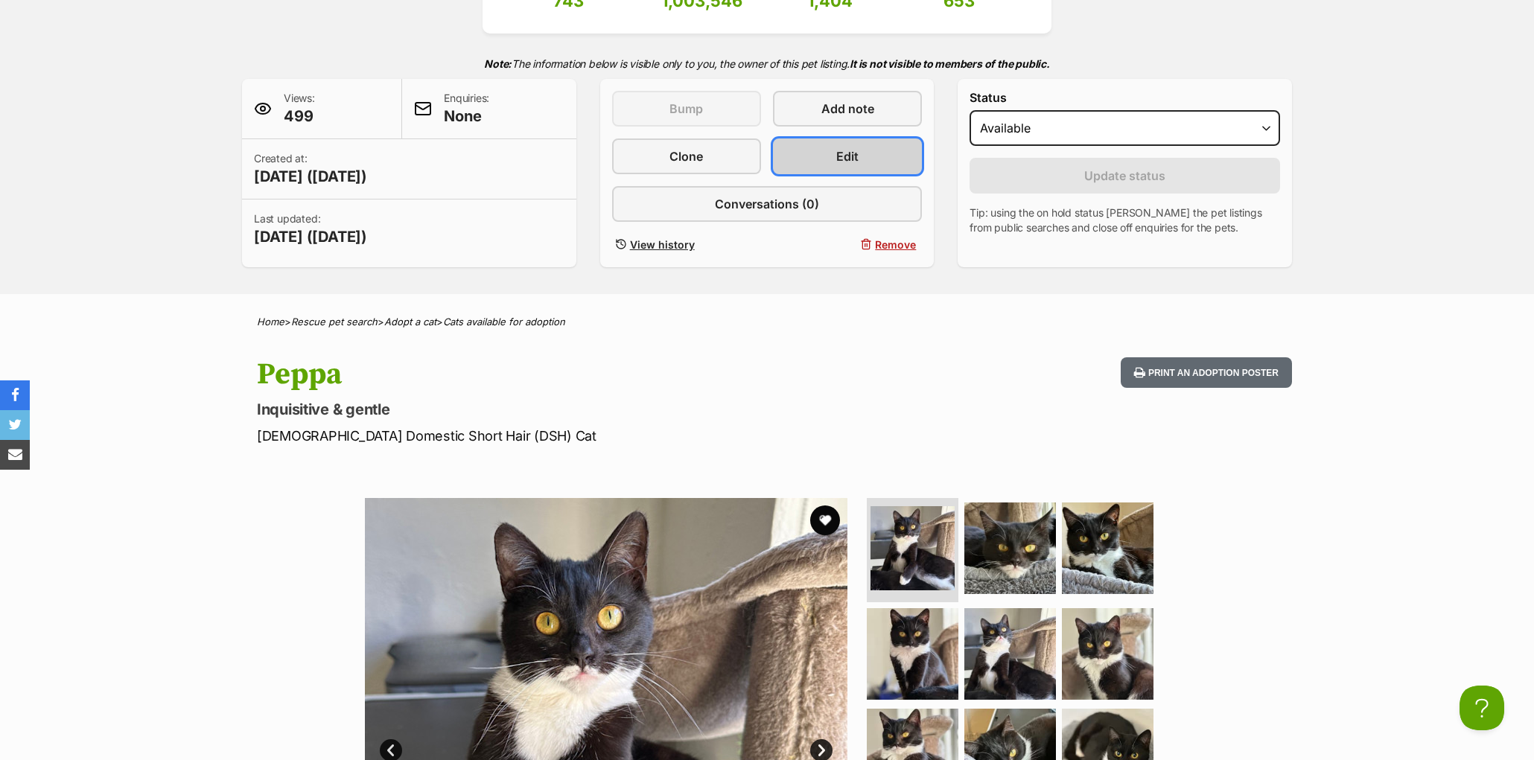
click at [839, 165] on span "Edit" at bounding box center [847, 156] width 22 height 18
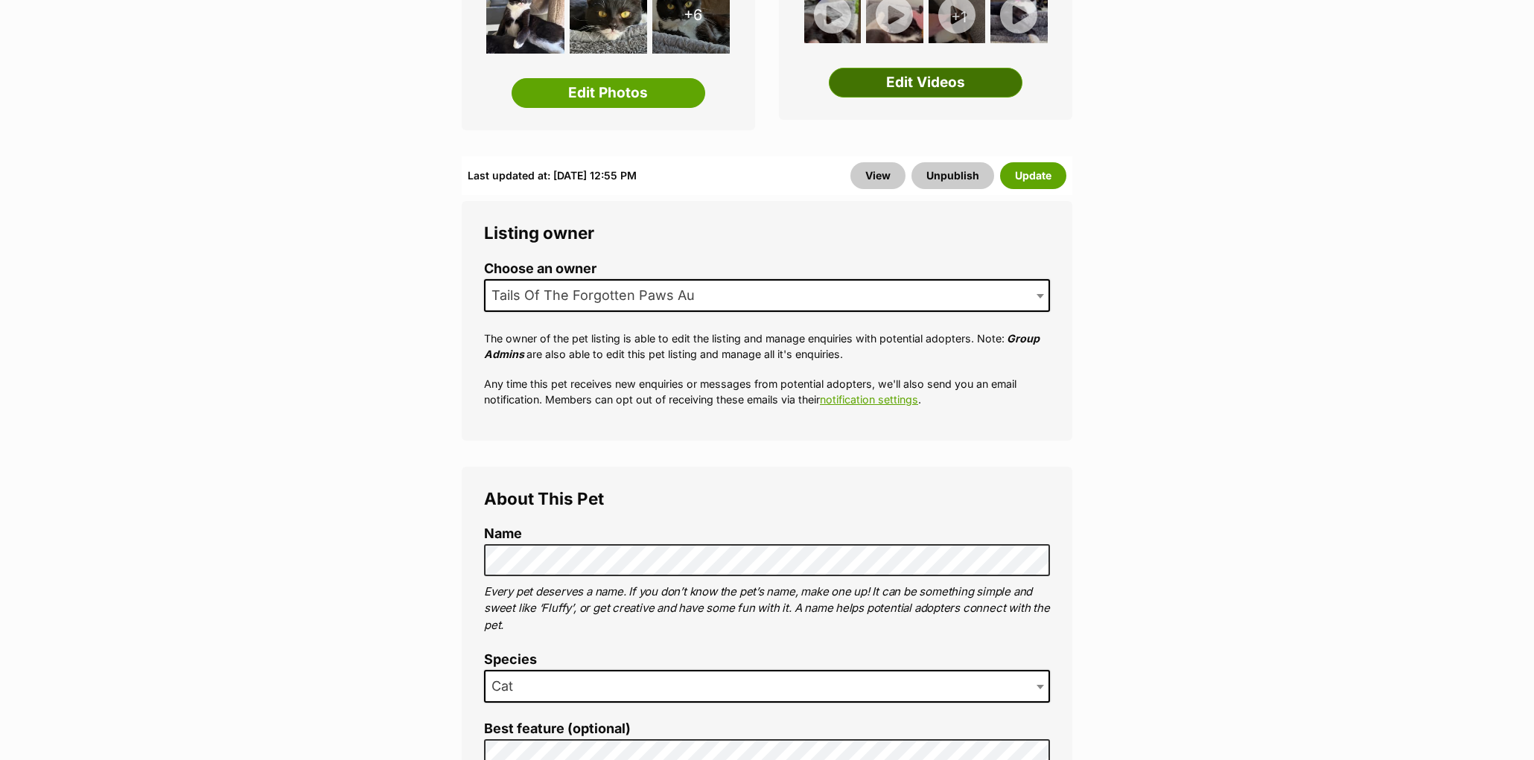
click at [923, 88] on link "Edit Videos" at bounding box center [926, 83] width 194 height 30
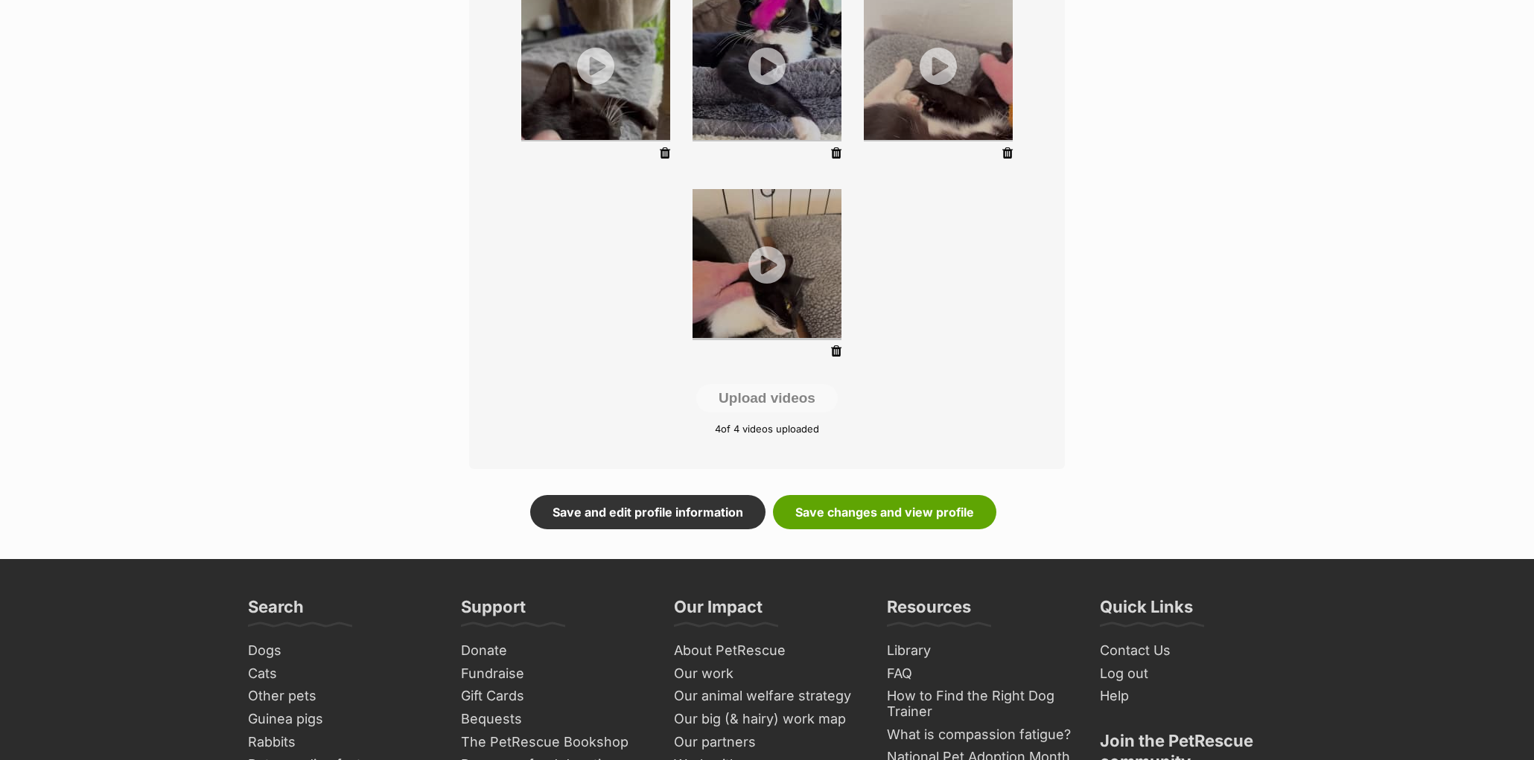
scroll to position [358, 0]
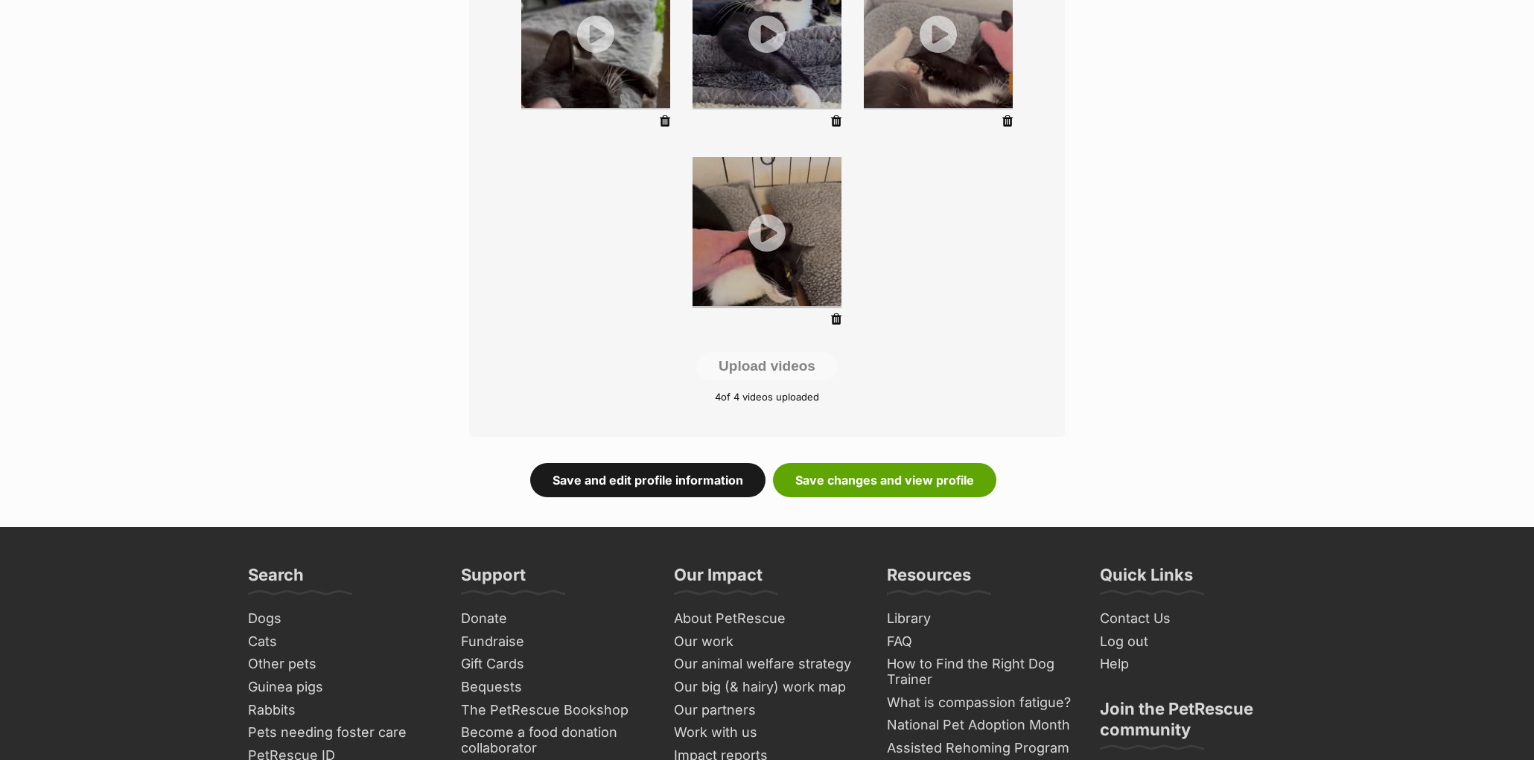
click at [666, 480] on link "Save and edit profile information" at bounding box center [647, 480] width 235 height 34
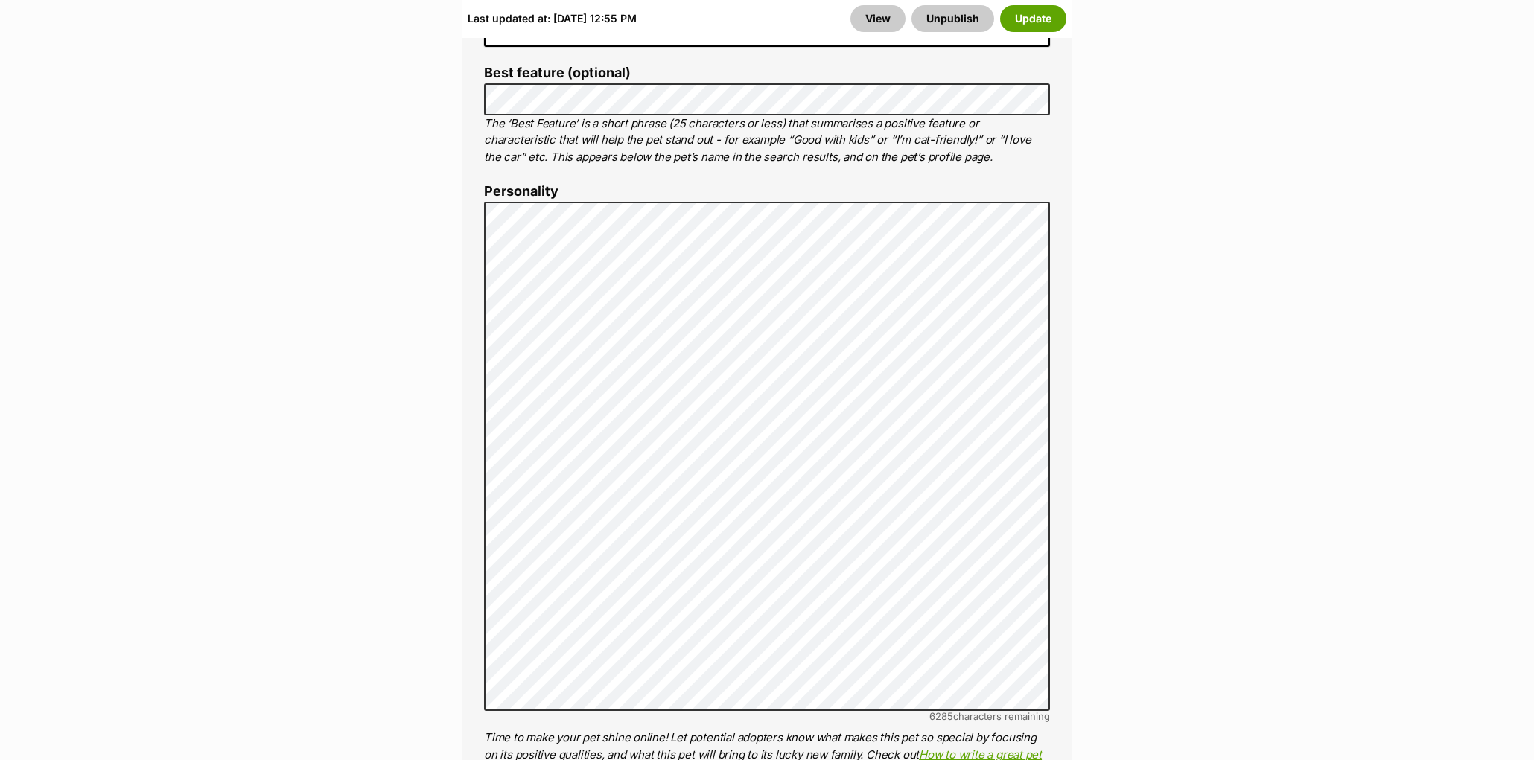
scroll to position [702, 0]
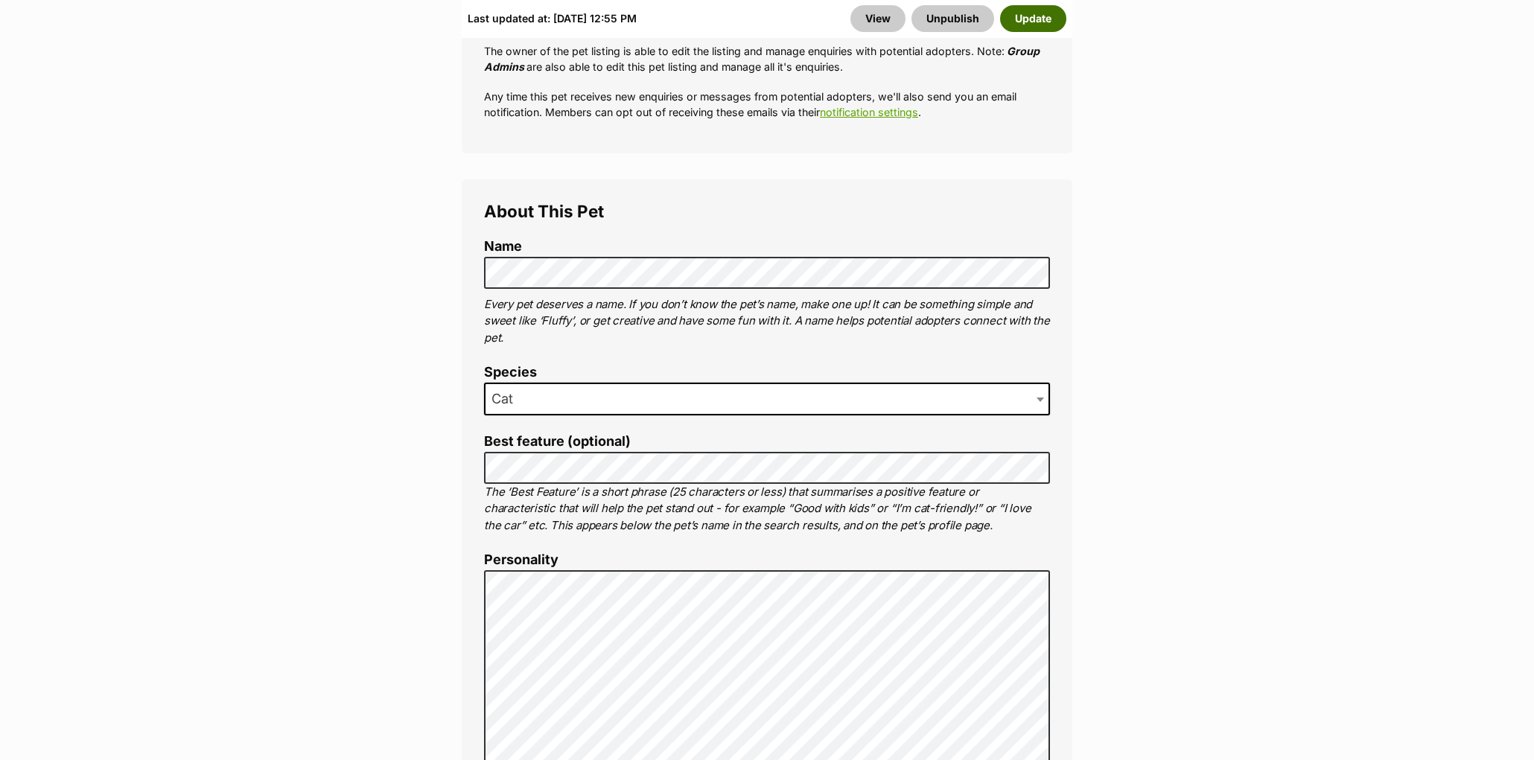
click at [1022, 25] on button "Update" at bounding box center [1033, 18] width 66 height 27
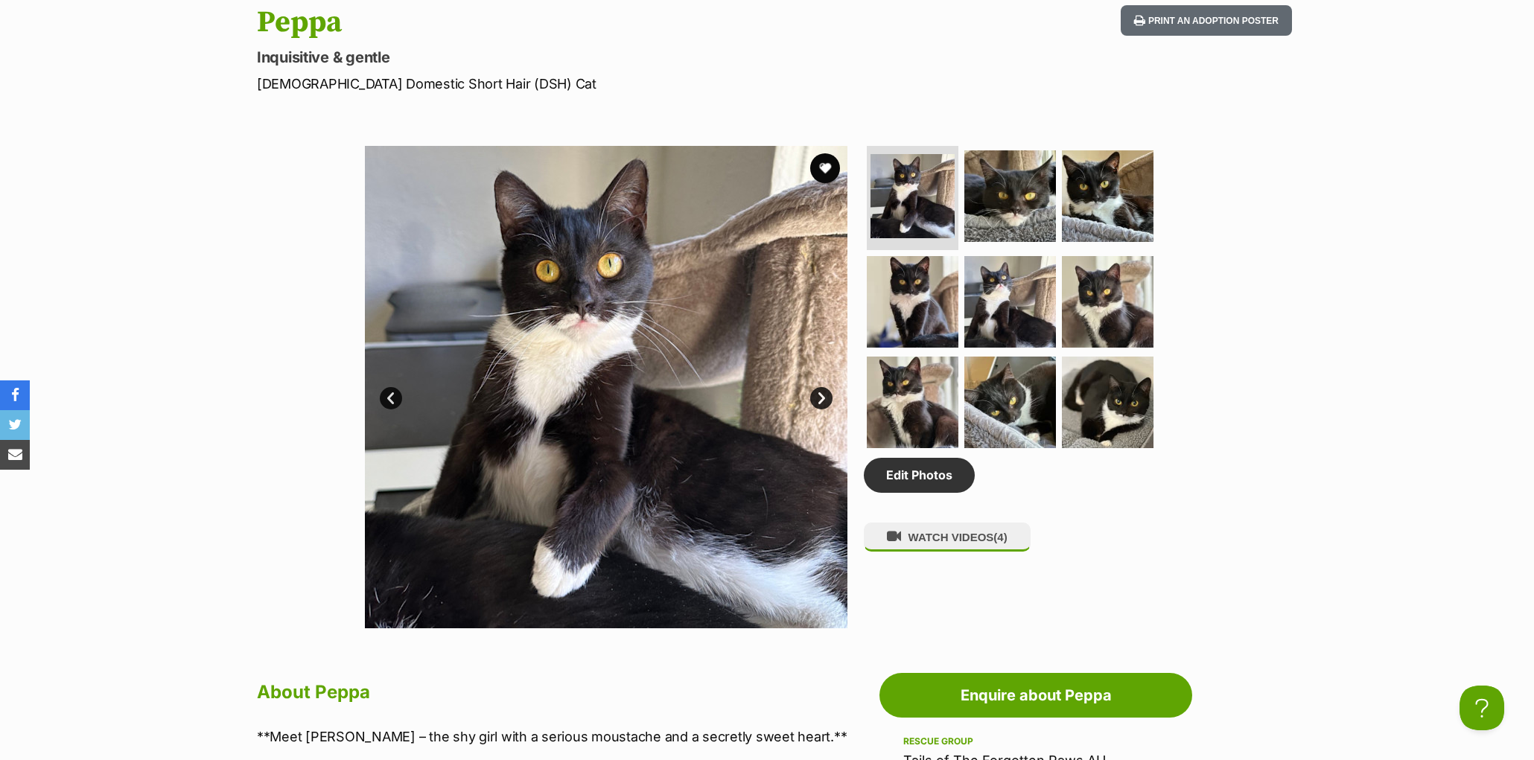
click at [820, 410] on link "Next" at bounding box center [821, 398] width 22 height 22
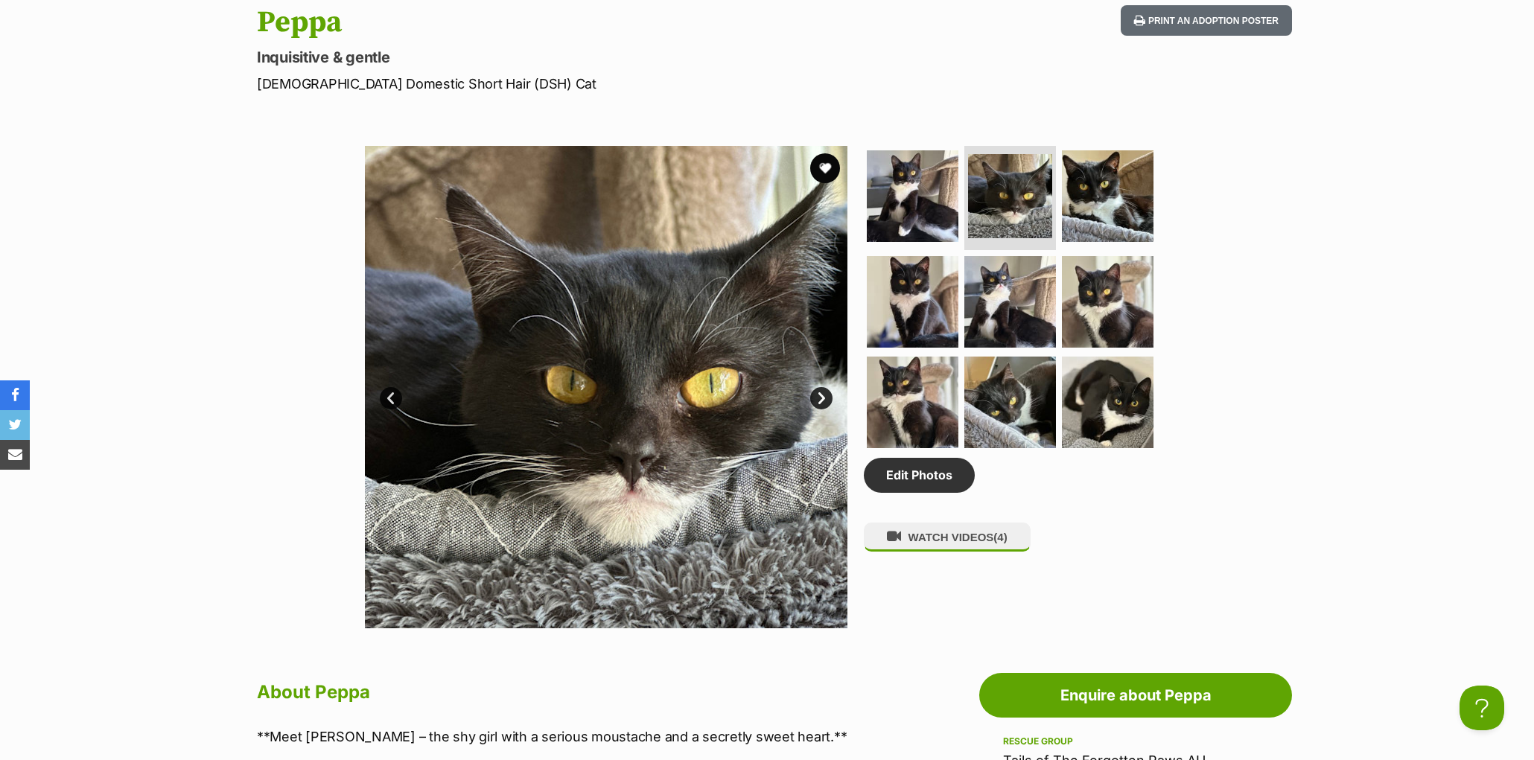
click at [820, 410] on link "Next" at bounding box center [821, 398] width 22 height 22
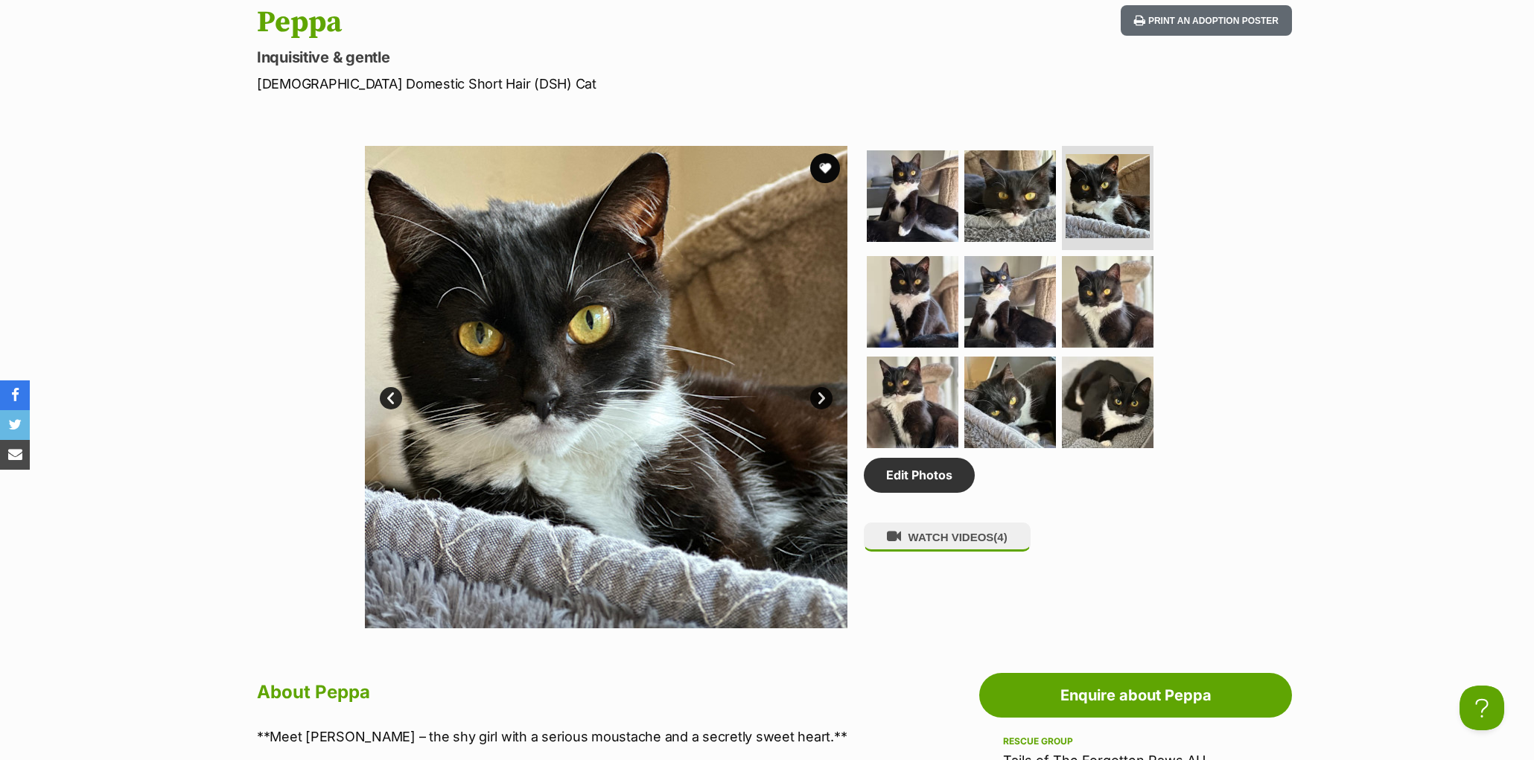
click at [820, 410] on link "Next" at bounding box center [821, 398] width 22 height 22
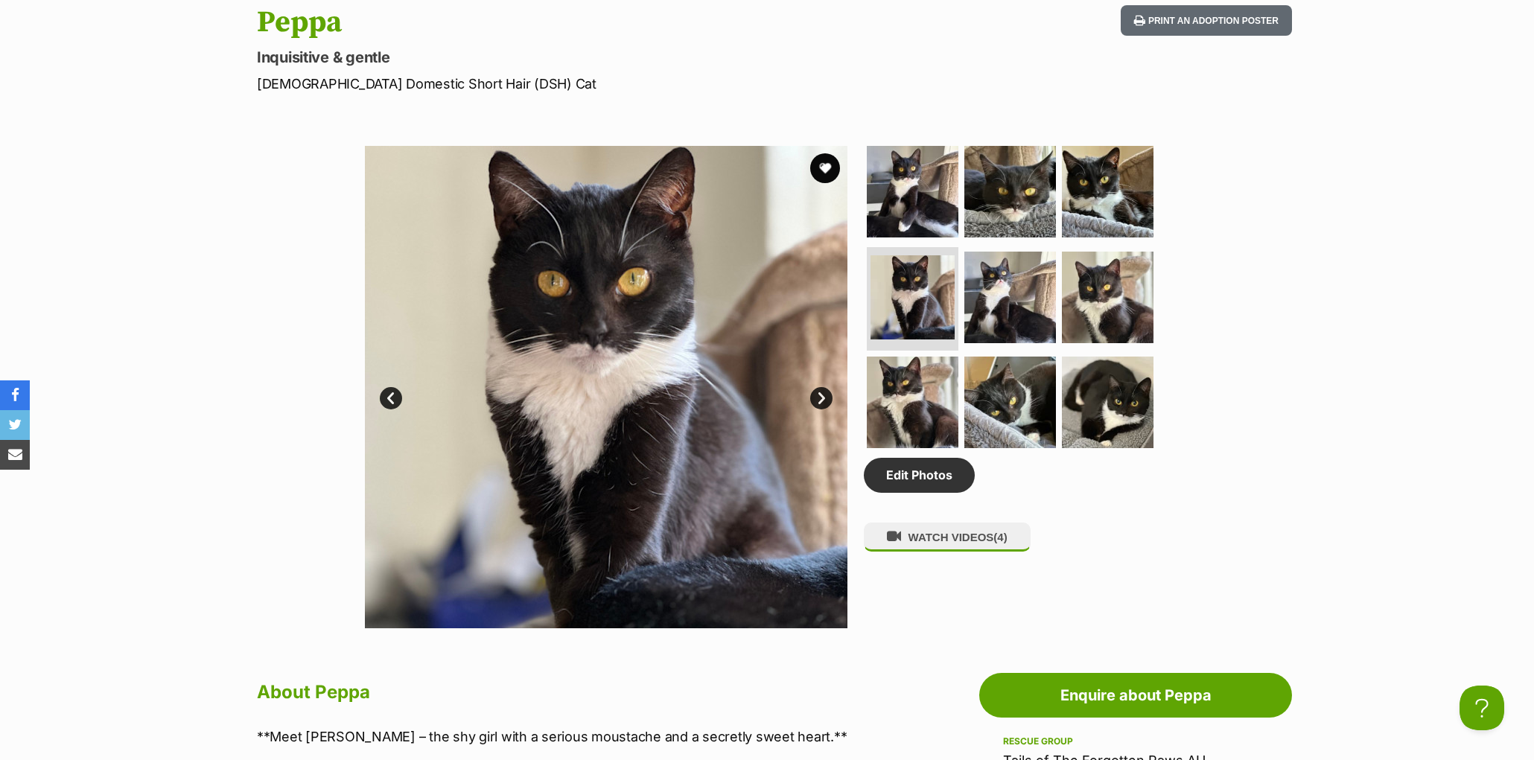
click at [820, 410] on link "Next" at bounding box center [821, 398] width 22 height 22
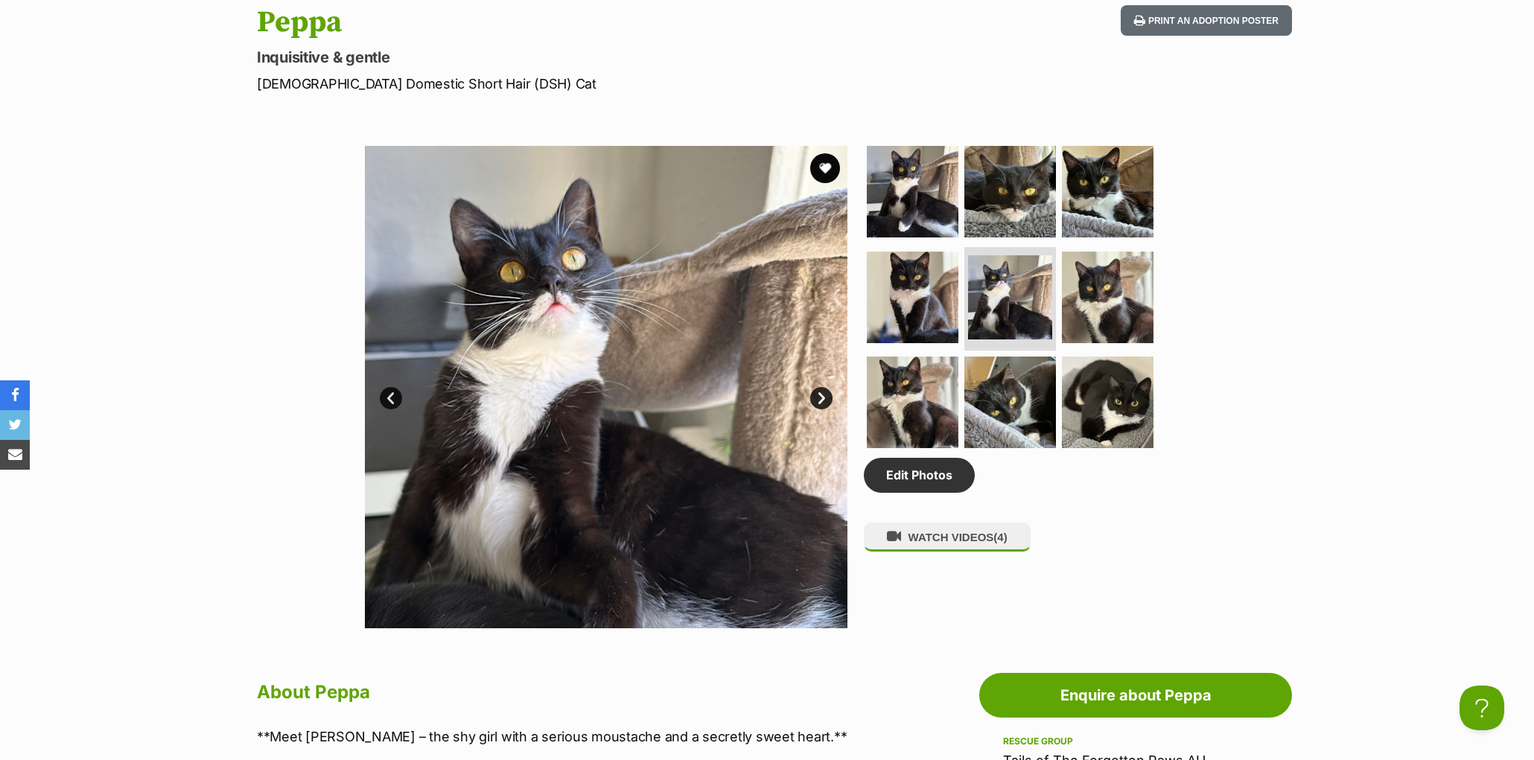
click at [820, 410] on link "Next" at bounding box center [821, 398] width 22 height 22
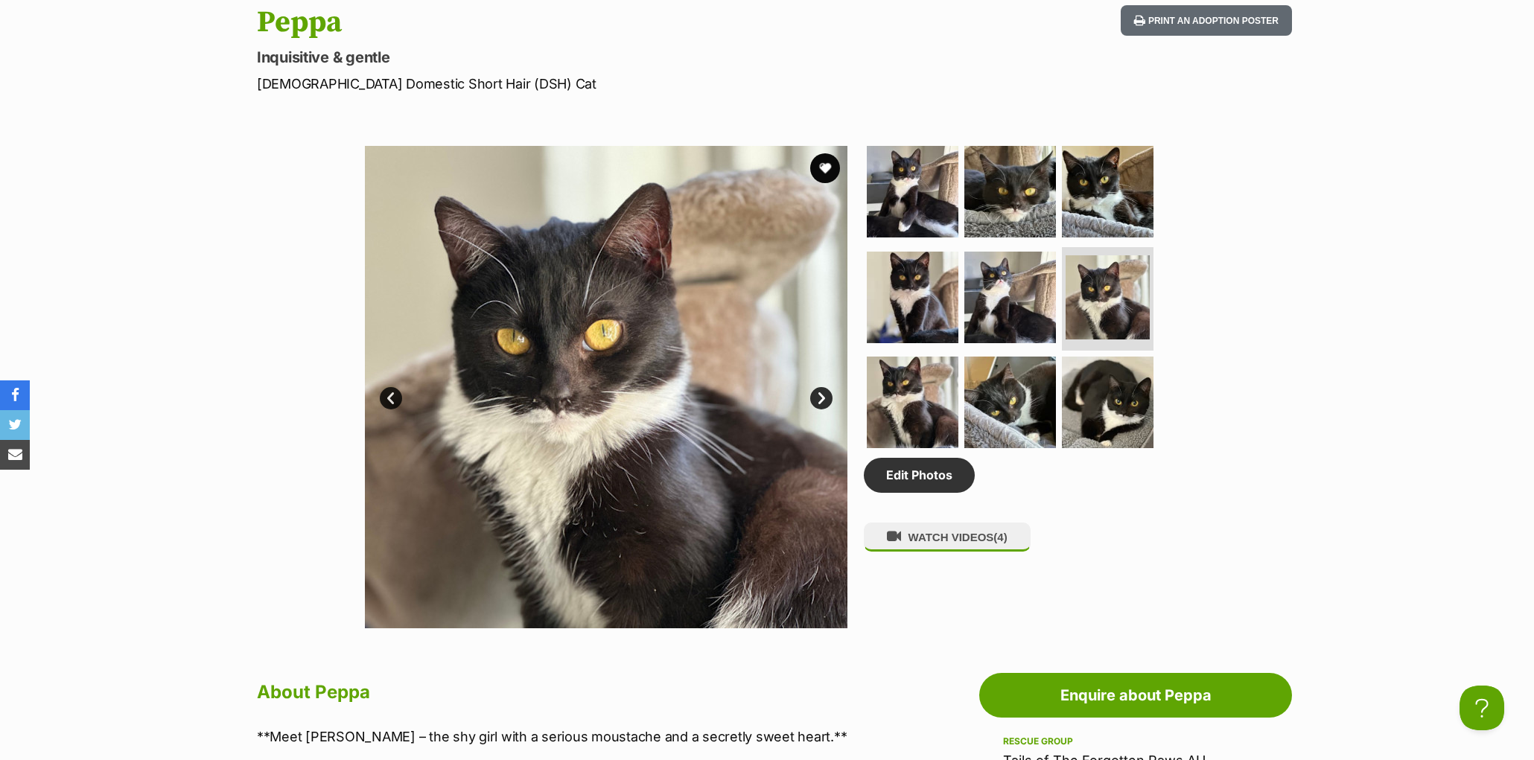
click at [819, 410] on link "Next" at bounding box center [821, 398] width 22 height 22
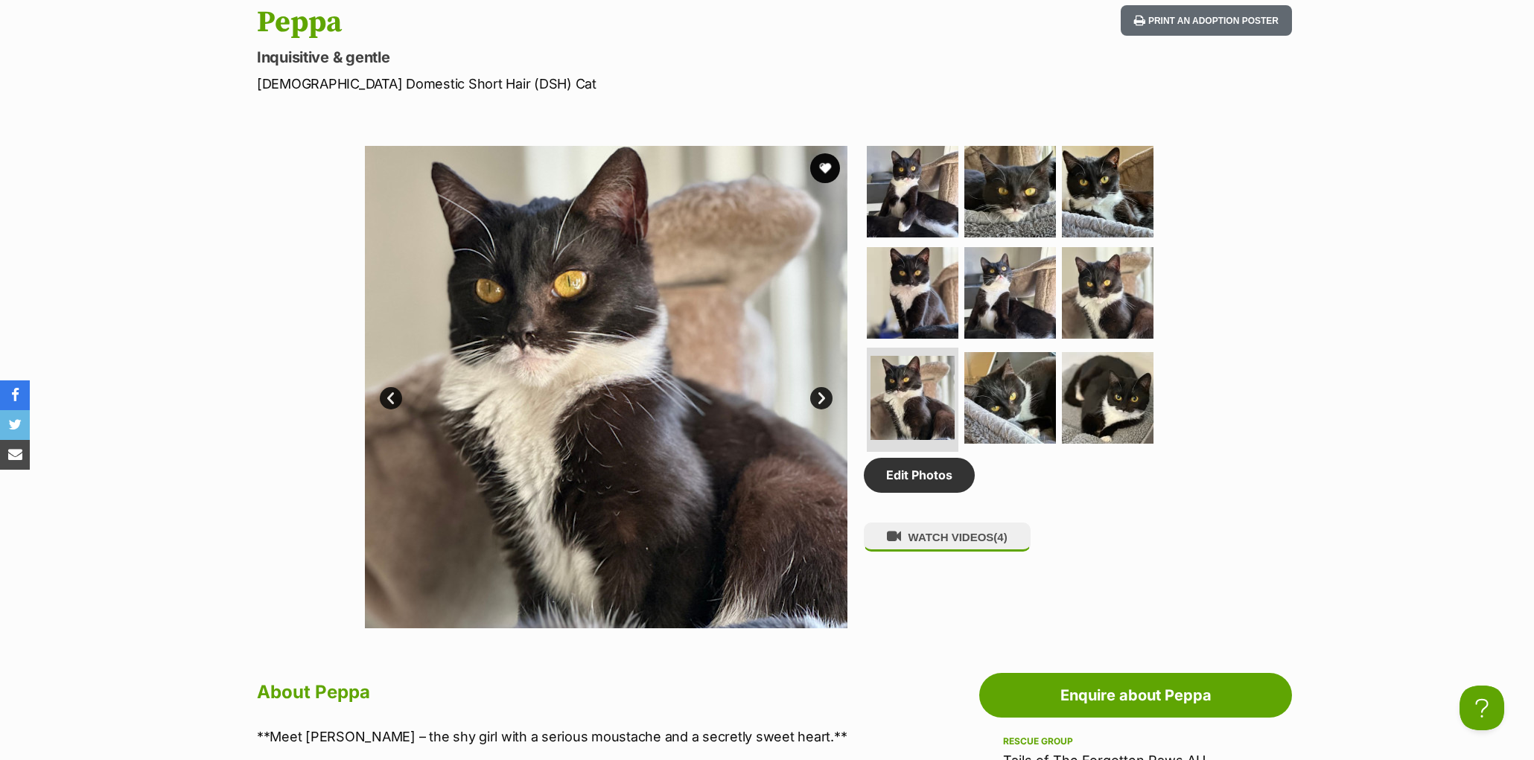
click at [819, 410] on link "Next" at bounding box center [821, 398] width 22 height 22
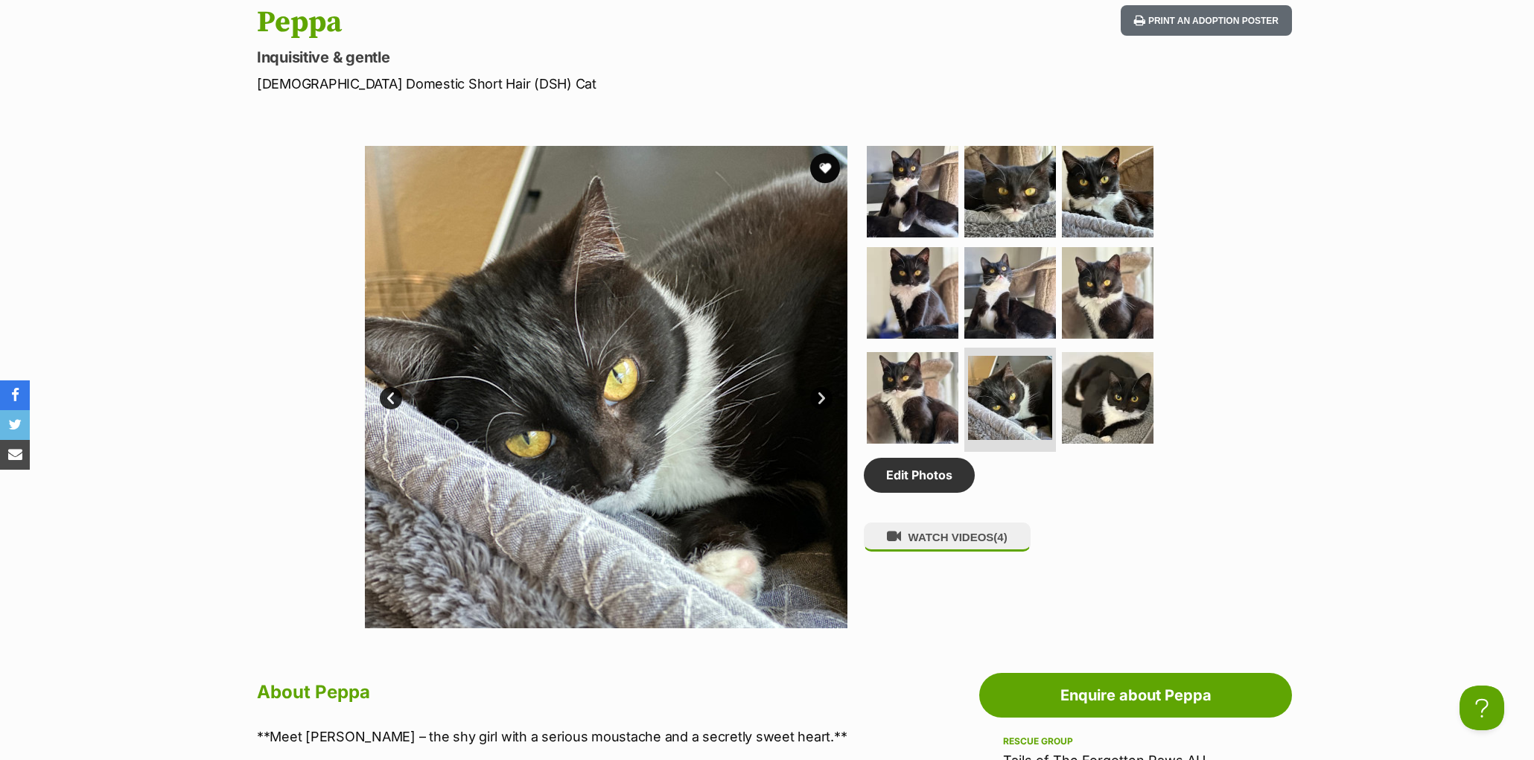
click at [819, 410] on link "Next" at bounding box center [821, 398] width 22 height 22
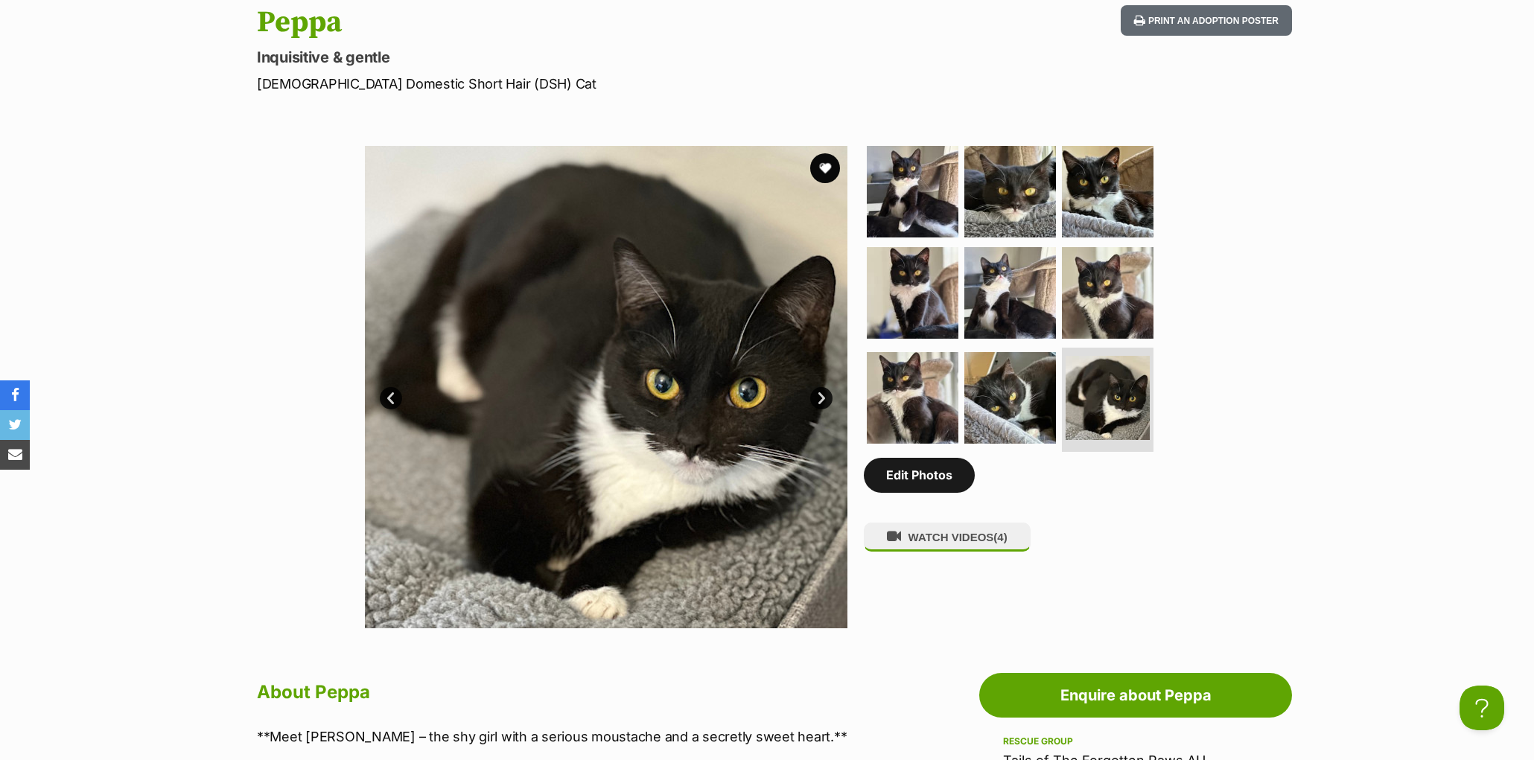
drag, startPoint x: 819, startPoint y: 425, endPoint x: 902, endPoint y: 517, distance: 123.9
click at [848, 446] on section "Available 9 of 9 images 9 of 9 images 9 of 9 images 9 of 9 images 9 of 9 images…" at bounding box center [767, 376] width 849 height 505
click at [909, 492] on link "Edit Photos" at bounding box center [919, 475] width 111 height 34
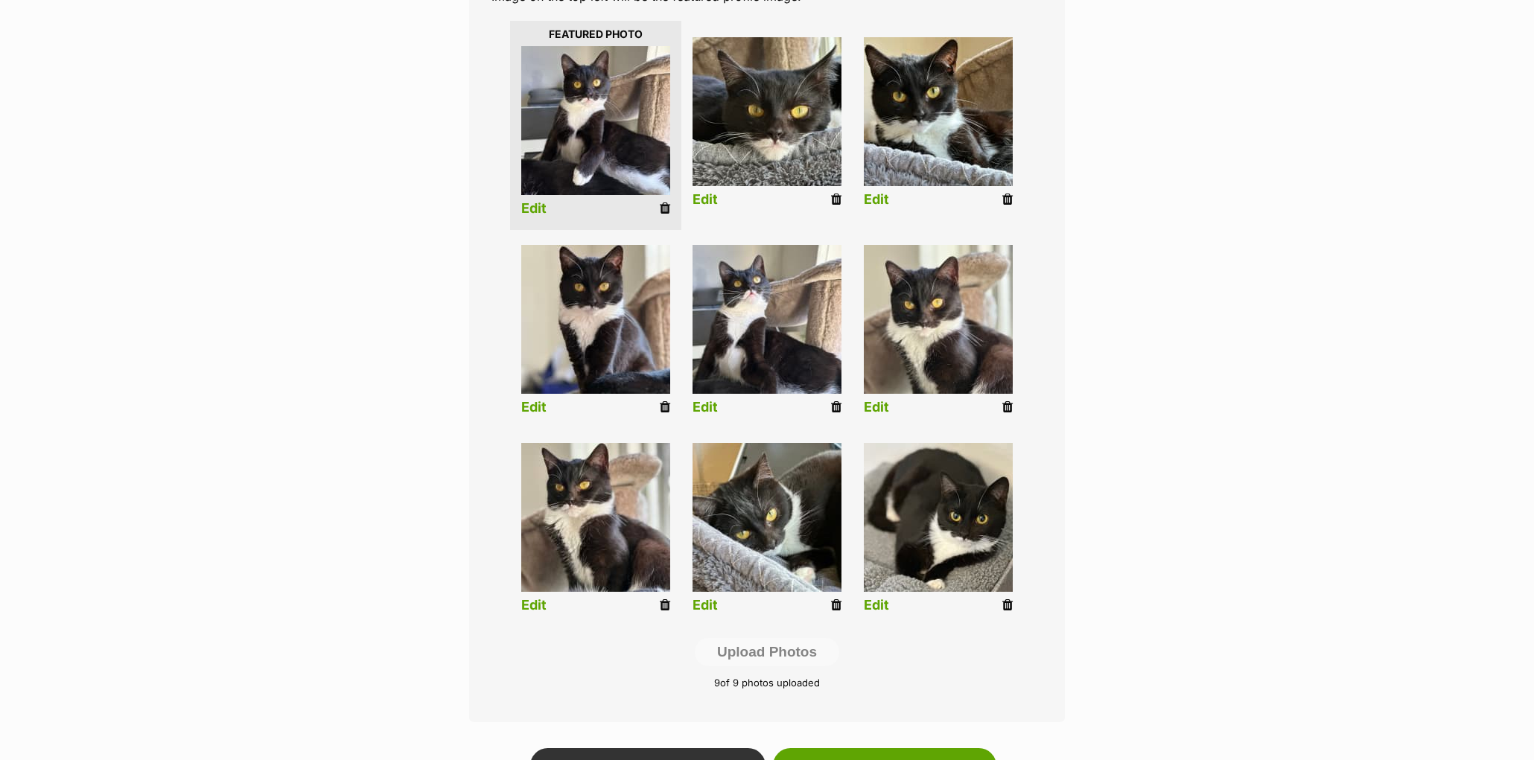
scroll to position [371, 0]
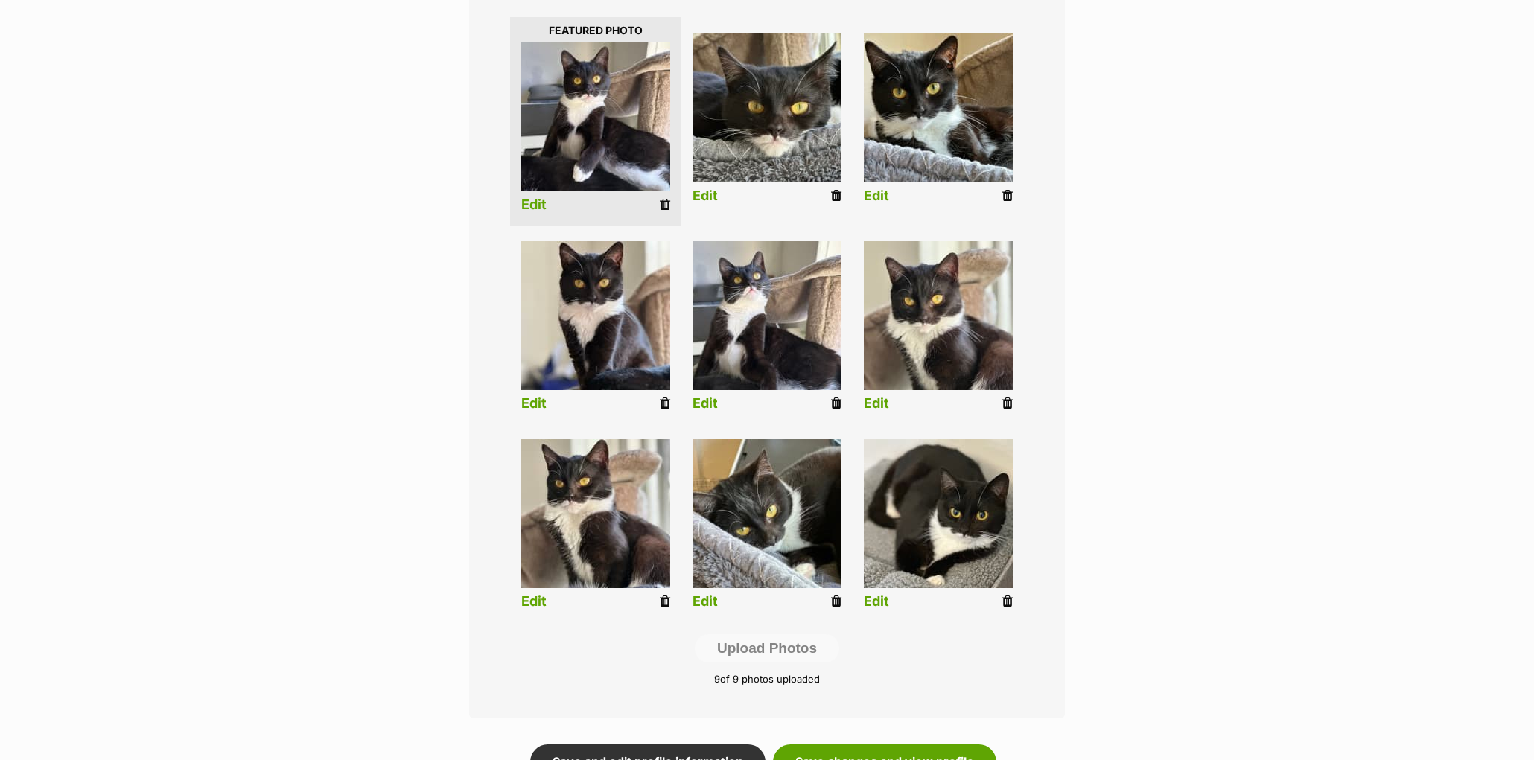
click at [1007, 603] on icon at bounding box center [1007, 601] width 10 height 13
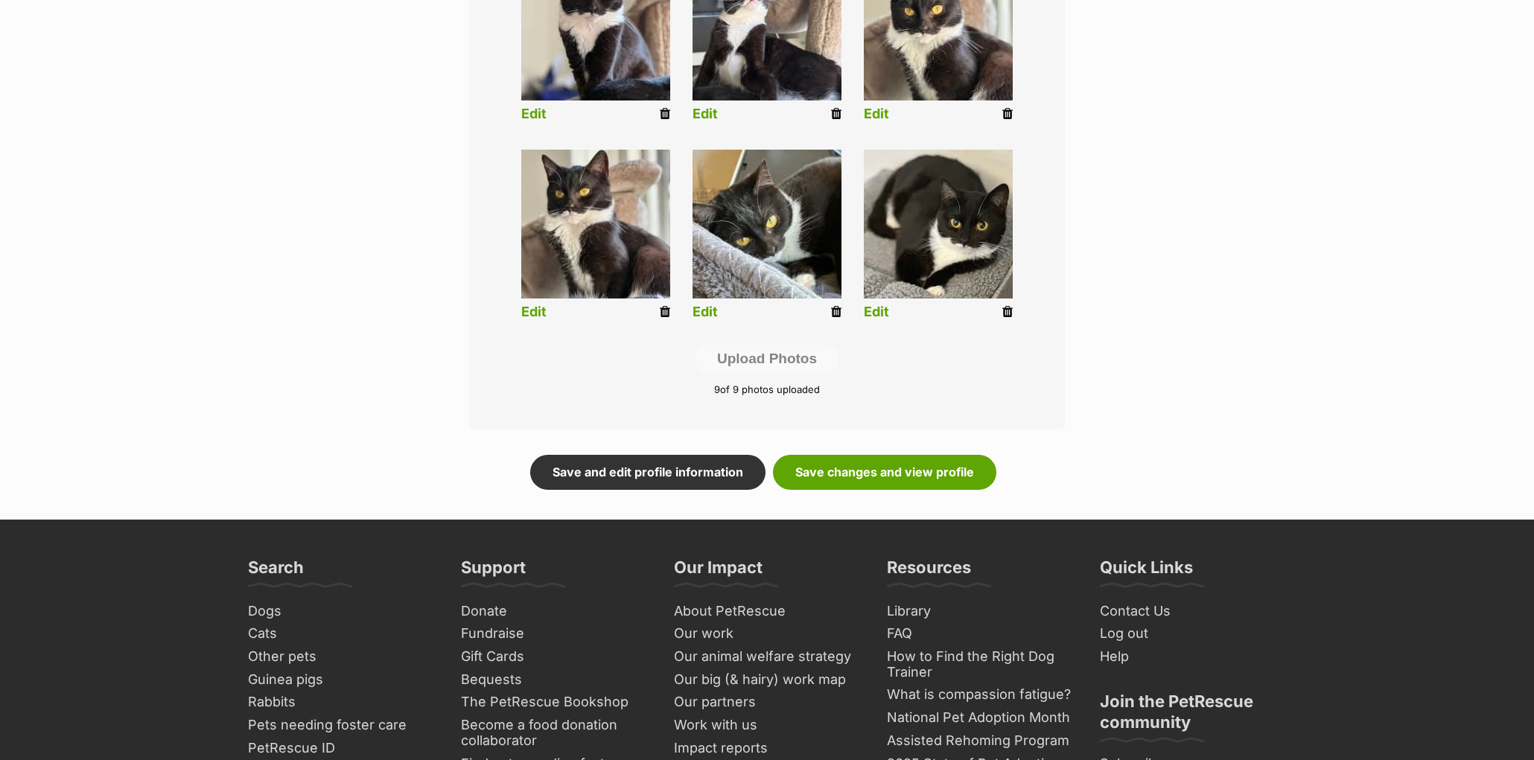
scroll to position [664, 0]
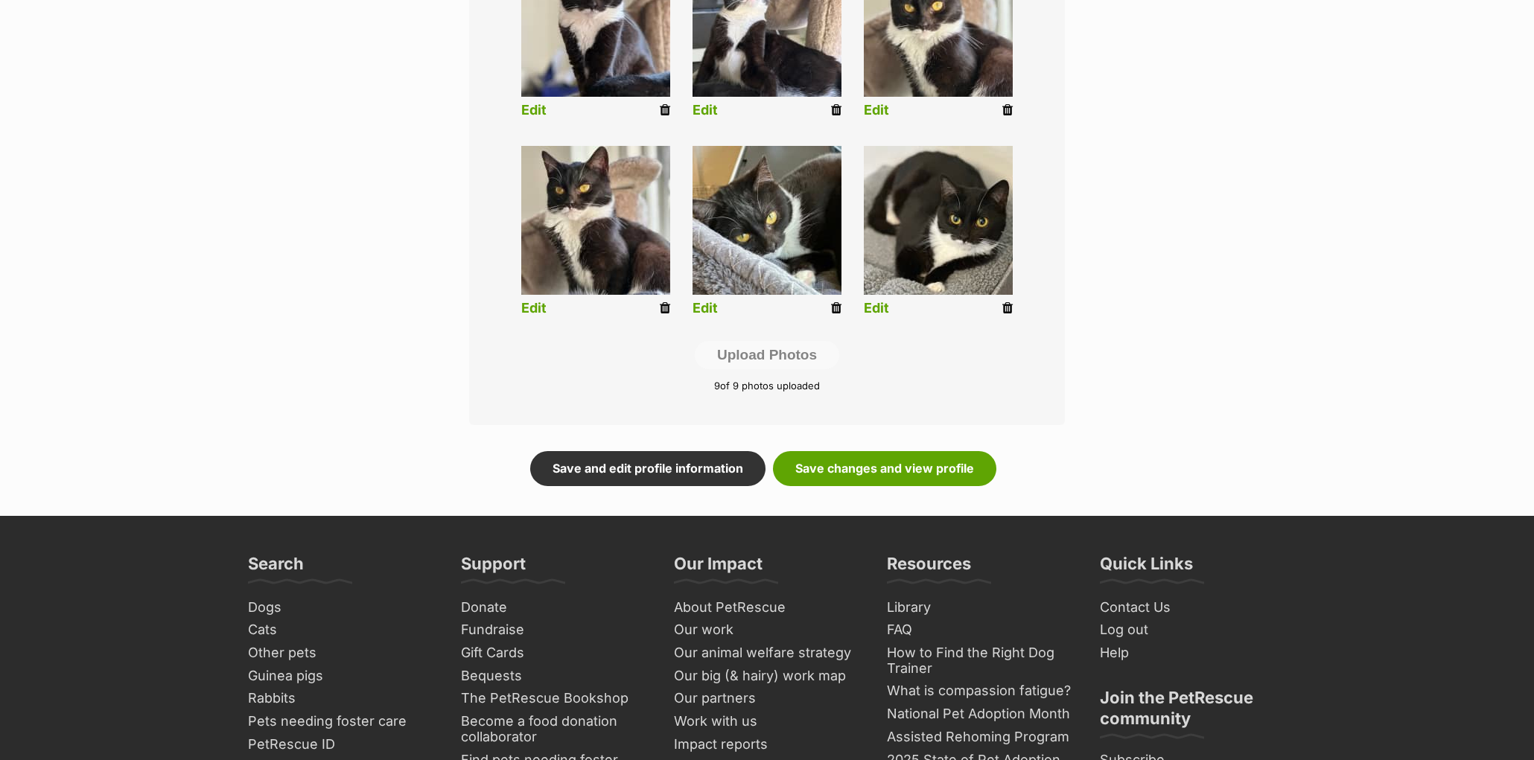
click at [1004, 308] on icon at bounding box center [1007, 308] width 10 height 13
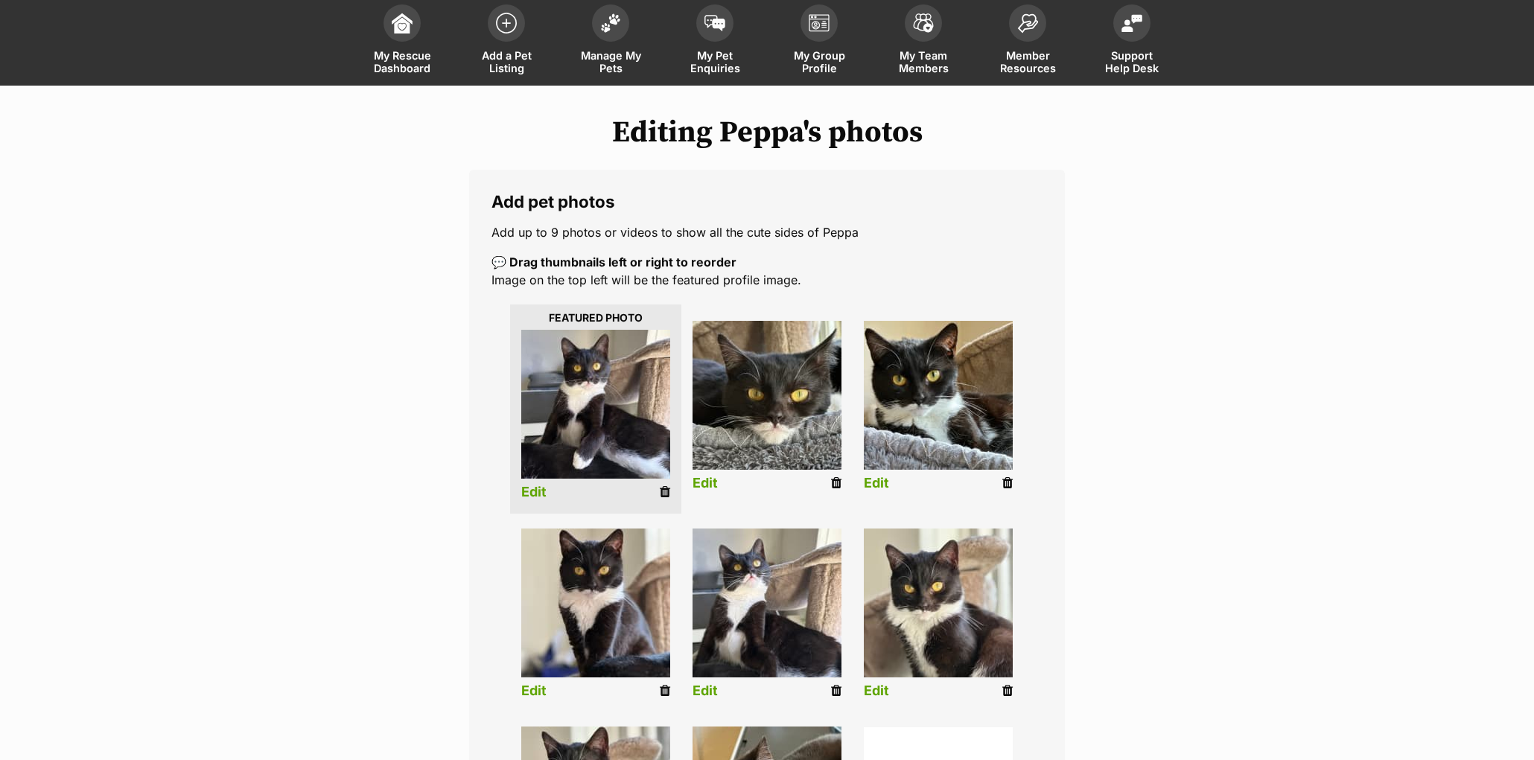
scroll to position [405, 0]
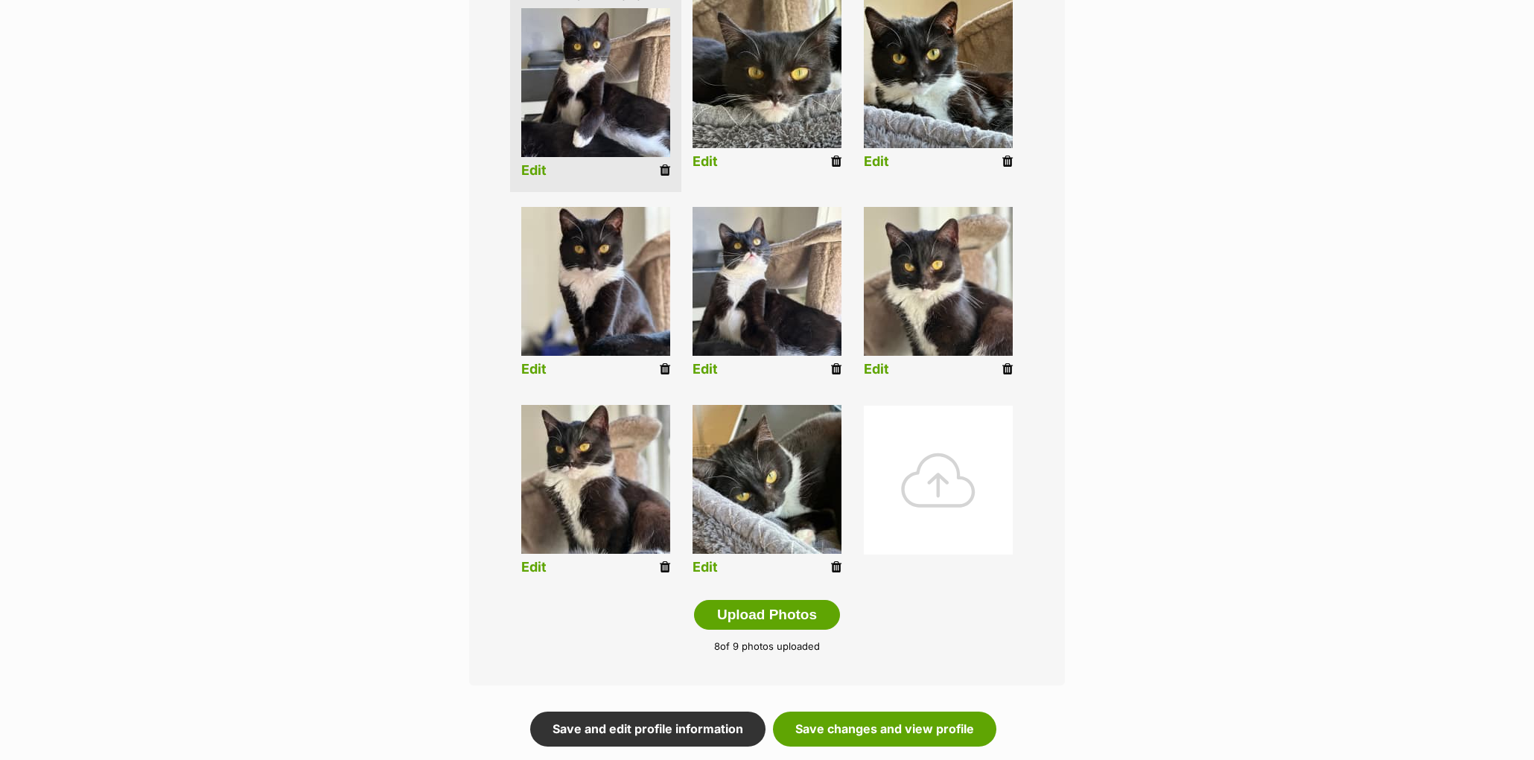
click at [937, 483] on div at bounding box center [938, 480] width 149 height 149
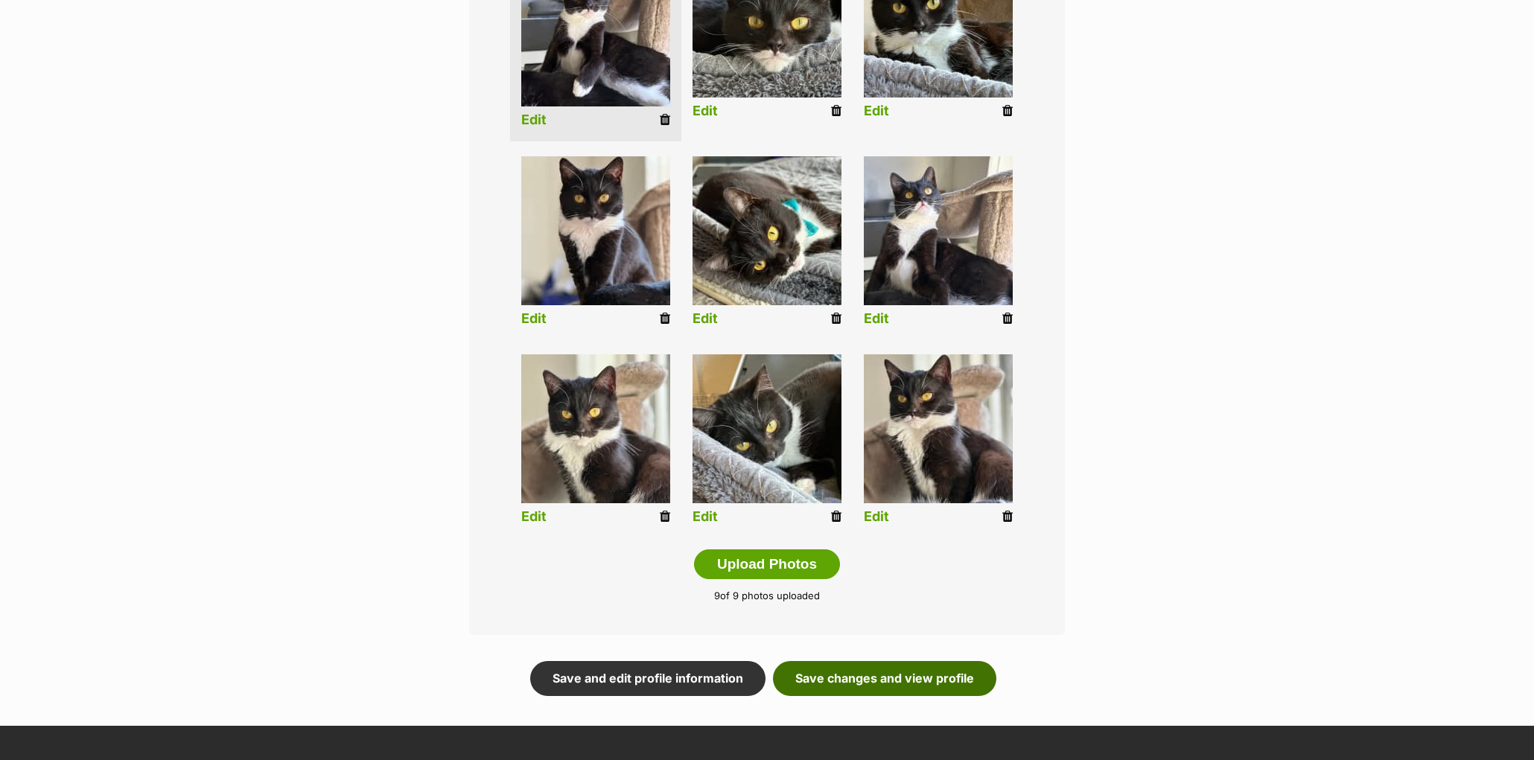
scroll to position [458, 0]
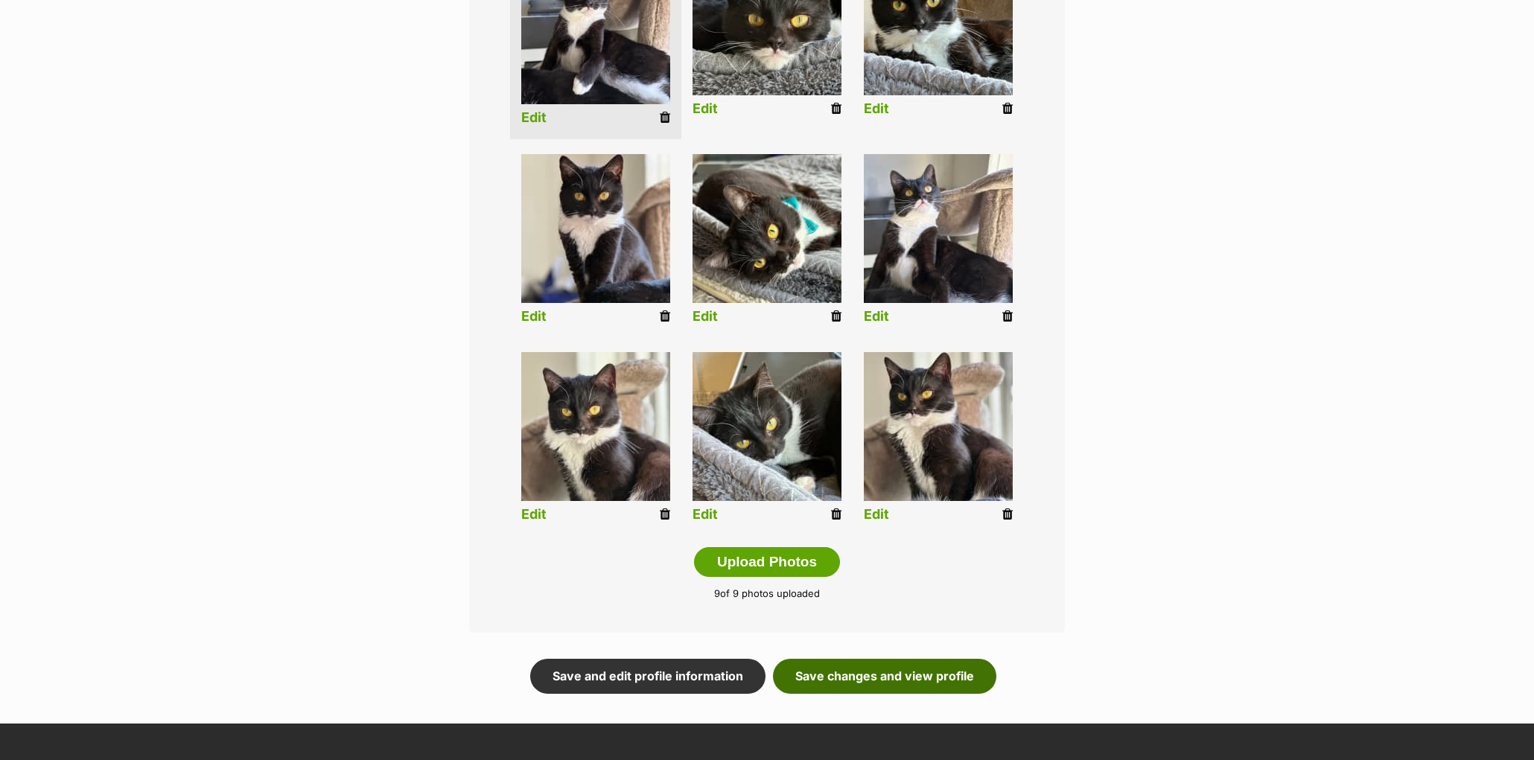
click at [870, 684] on link "Save changes and view profile" at bounding box center [884, 676] width 223 height 34
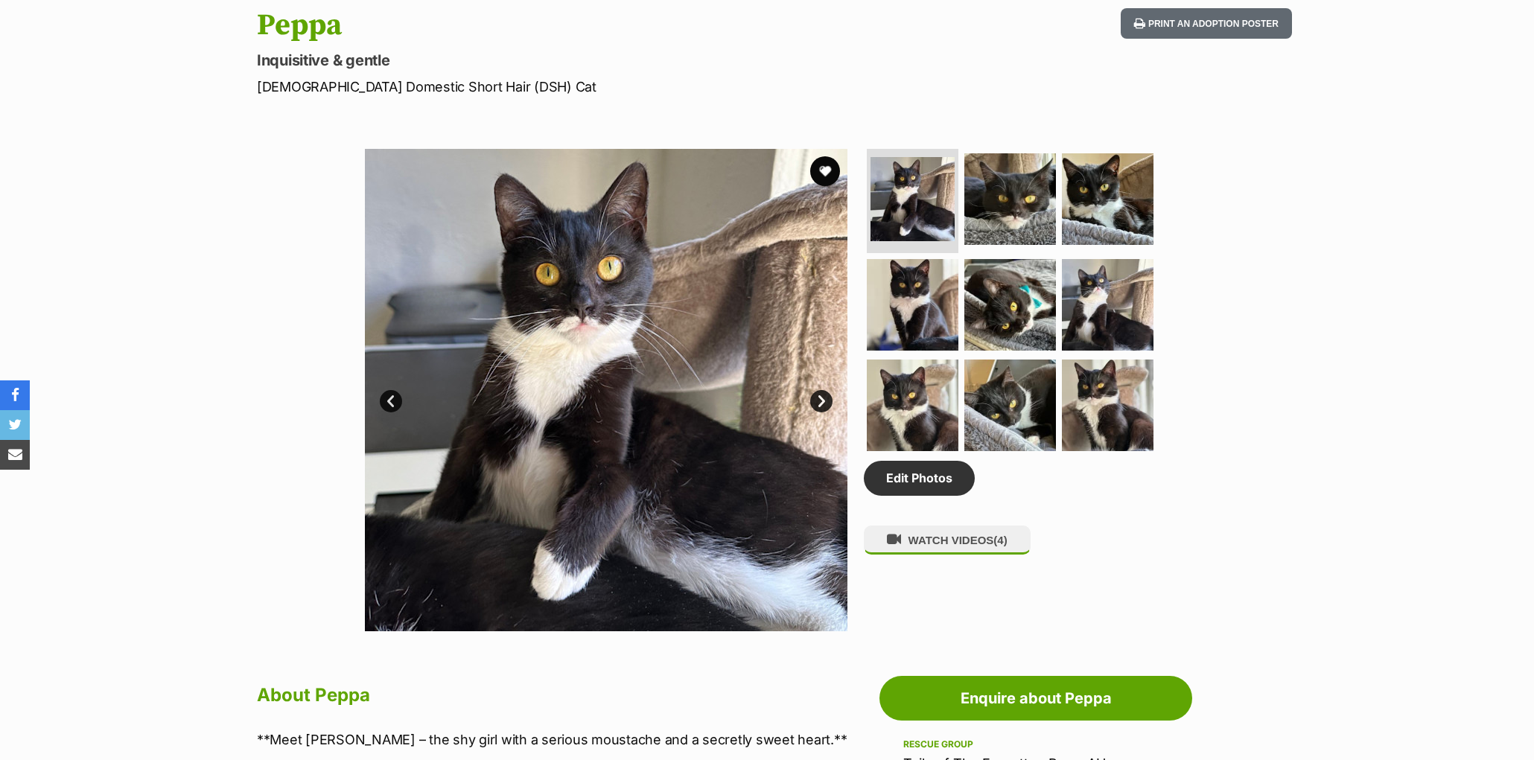
click at [821, 413] on link "Next" at bounding box center [821, 401] width 22 height 22
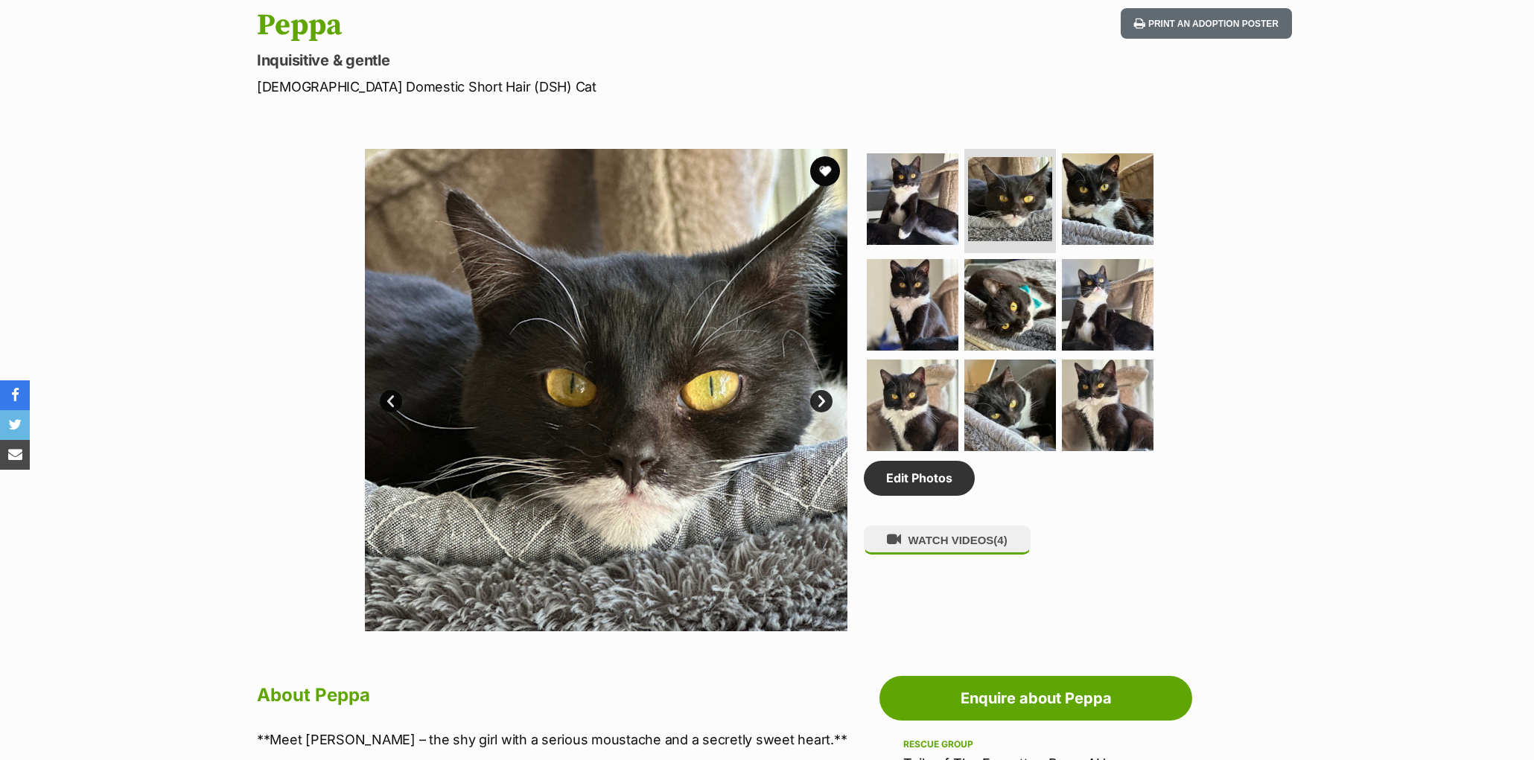
click at [821, 413] on link "Next" at bounding box center [821, 401] width 22 height 22
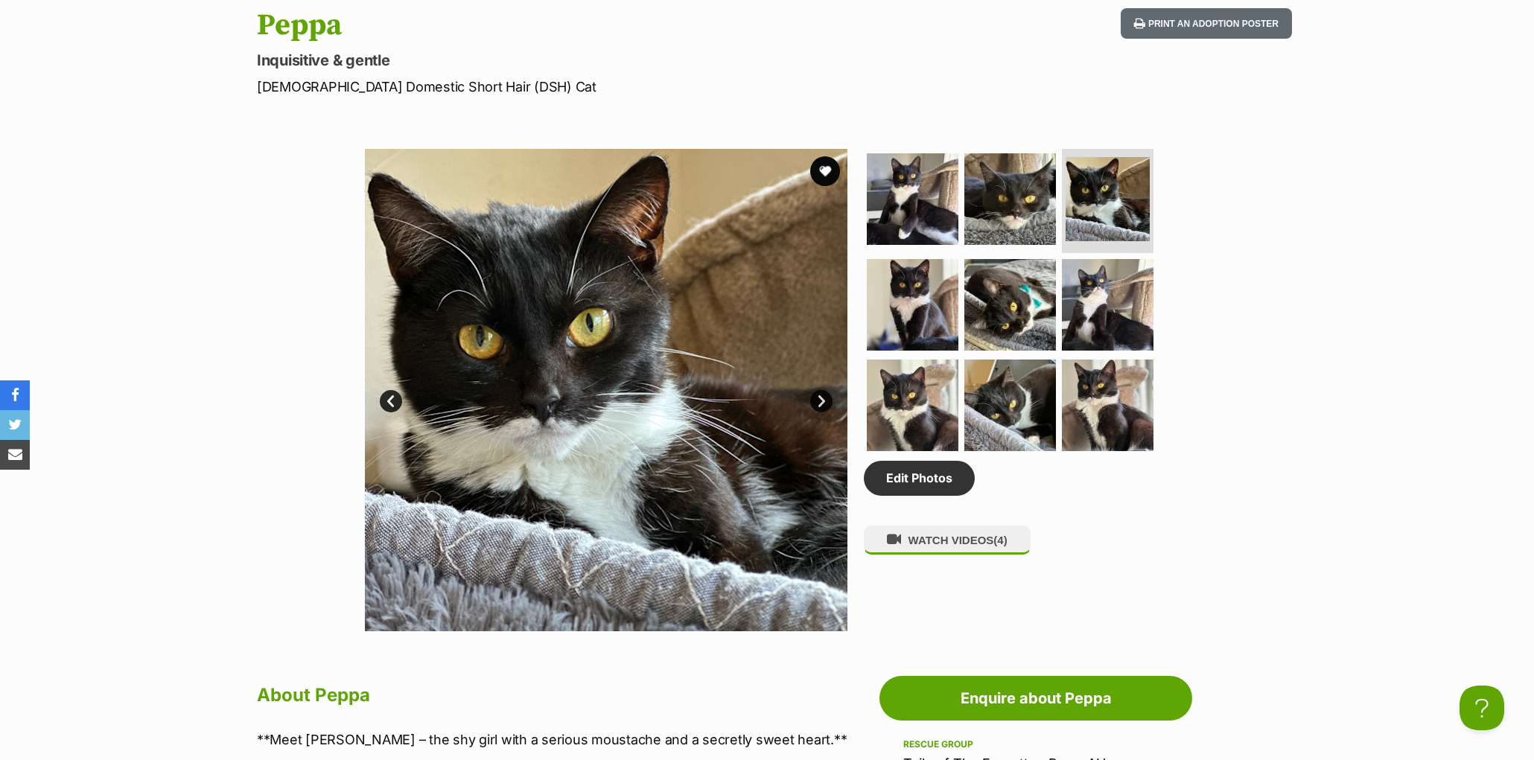
click at [821, 413] on link "Next" at bounding box center [821, 401] width 22 height 22
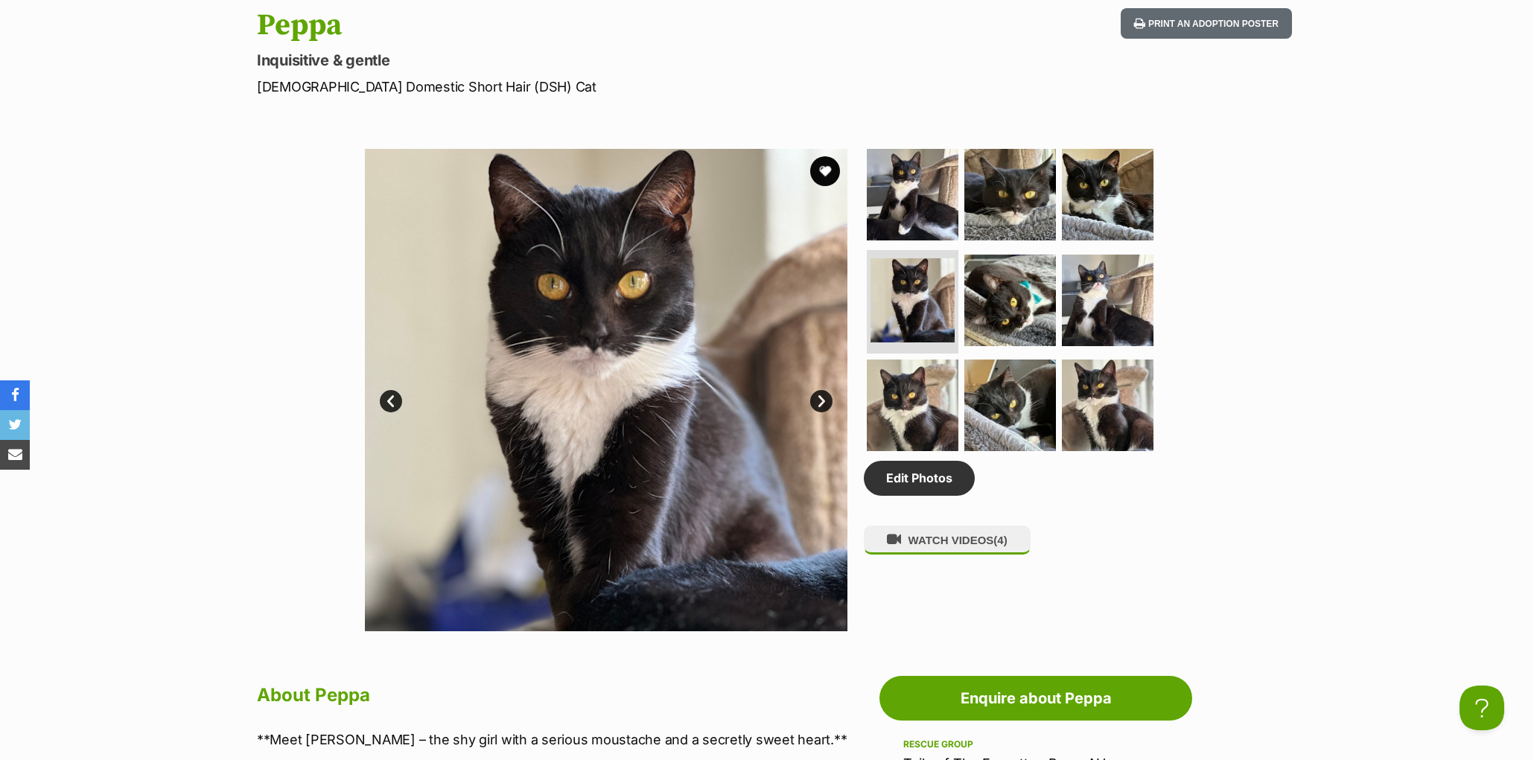
click at [821, 413] on link "Next" at bounding box center [821, 401] width 22 height 22
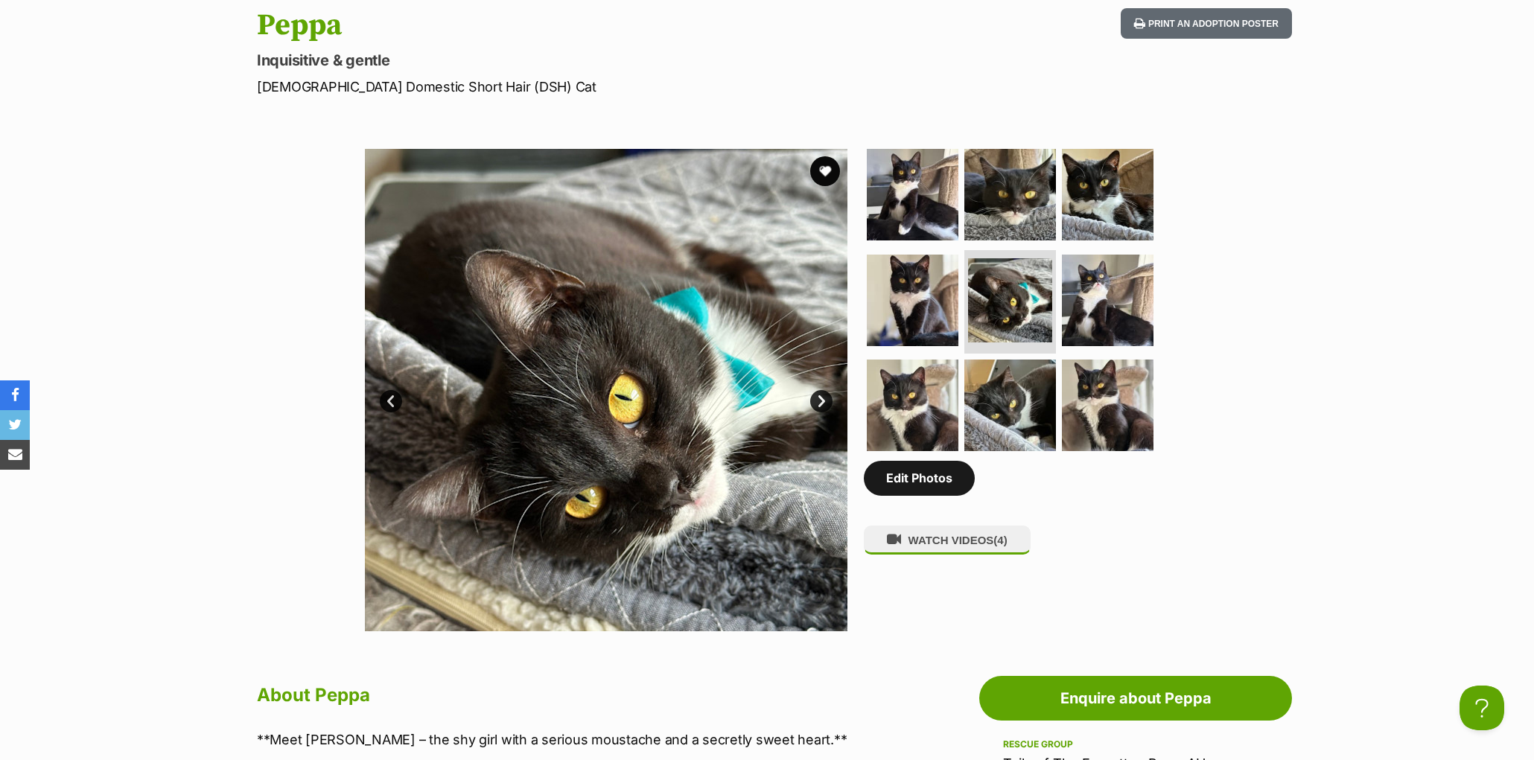
click at [934, 495] on link "Edit Photos" at bounding box center [919, 478] width 111 height 34
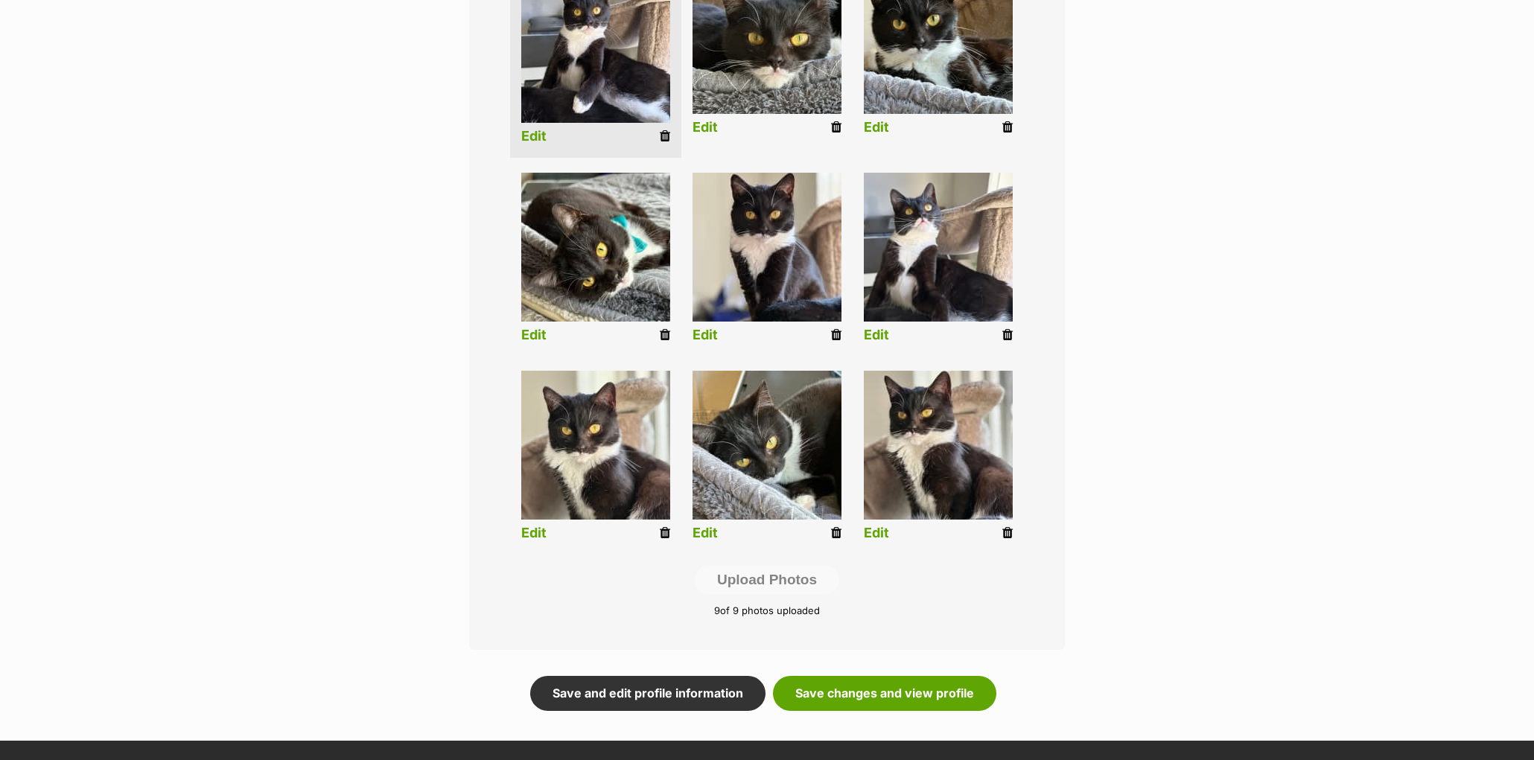
scroll to position [442, 0]
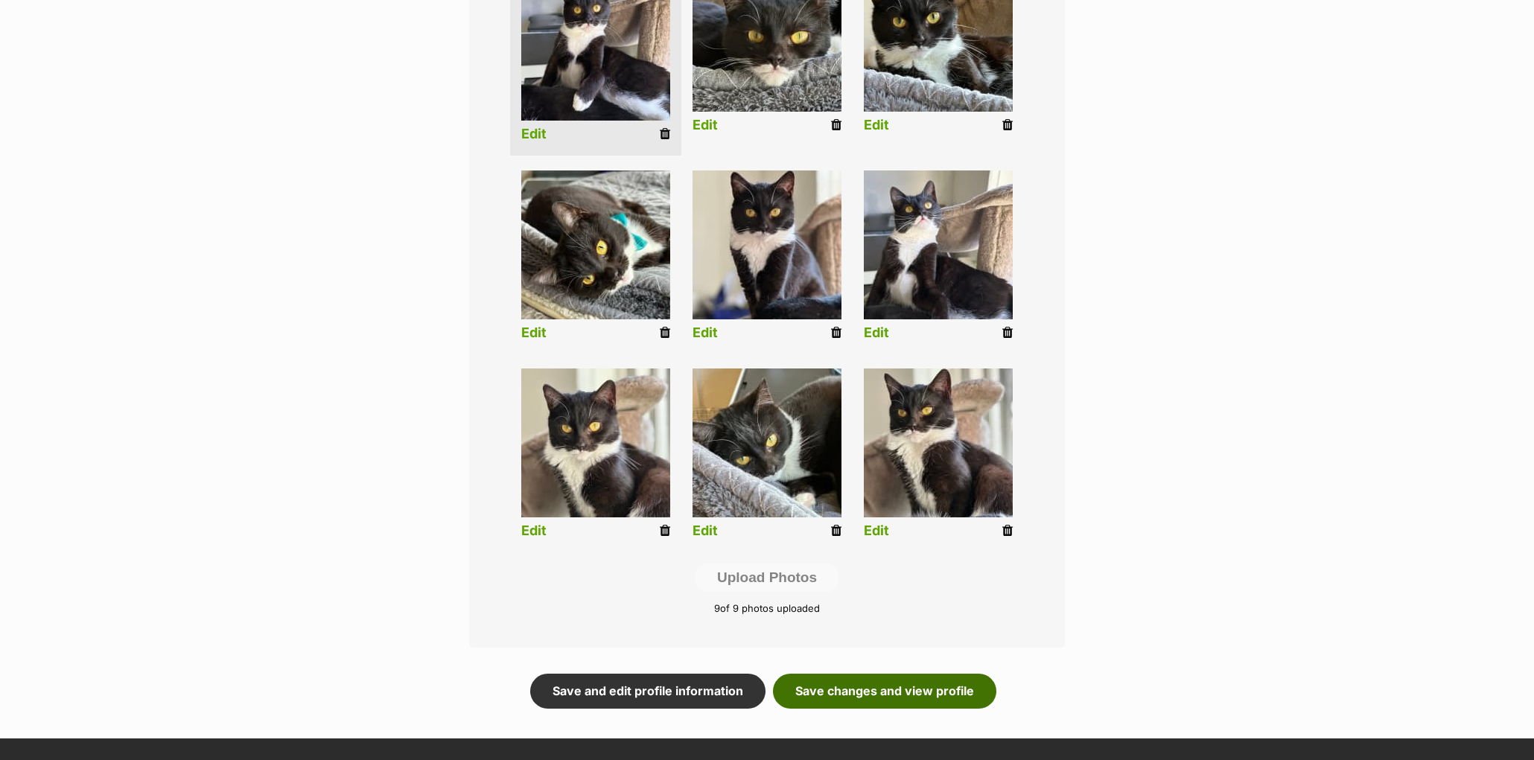
click at [855, 681] on link "Save changes and view profile" at bounding box center [884, 691] width 223 height 34
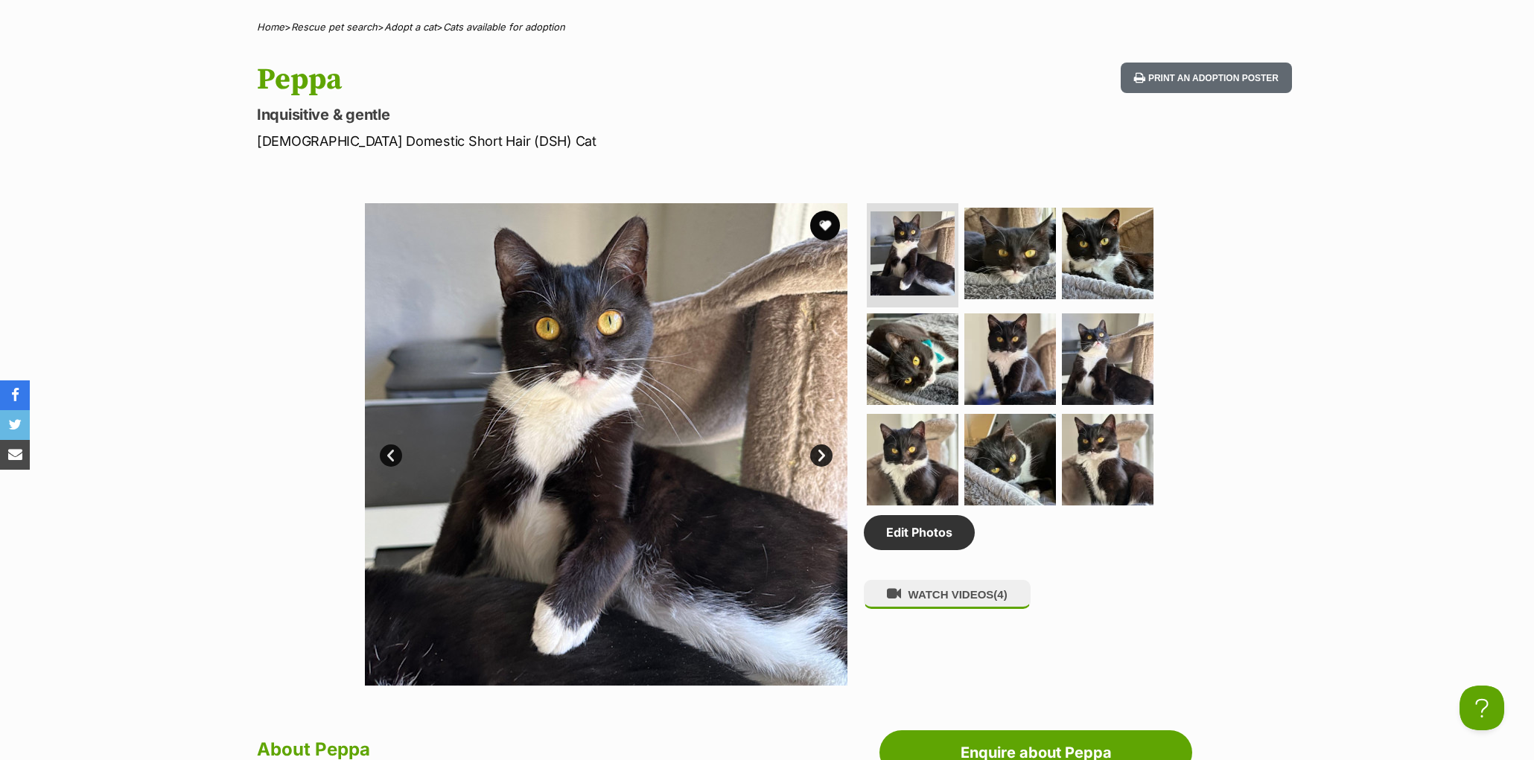
click at [815, 467] on link "Next" at bounding box center [821, 456] width 22 height 22
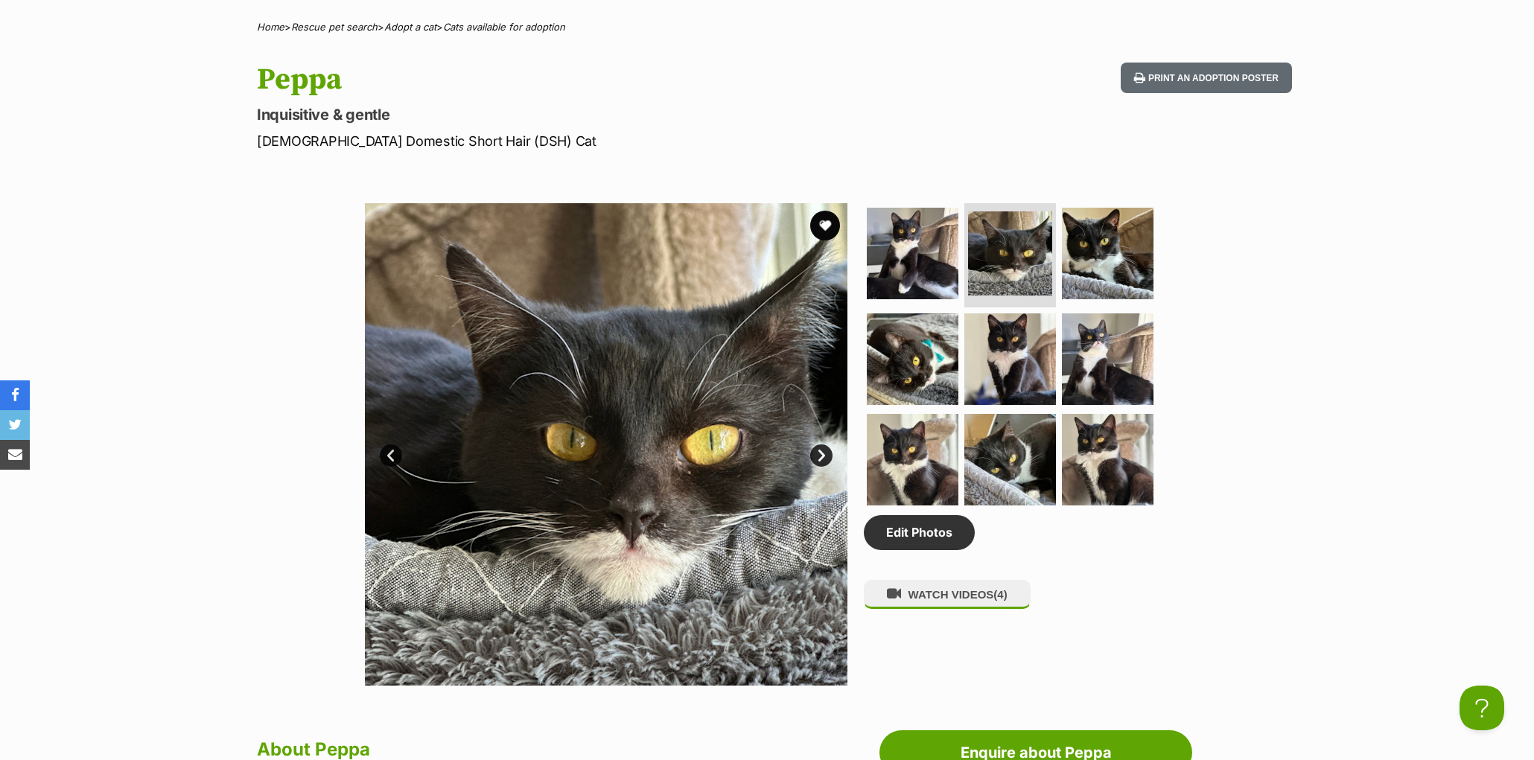
click at [815, 467] on link "Next" at bounding box center [821, 456] width 22 height 22
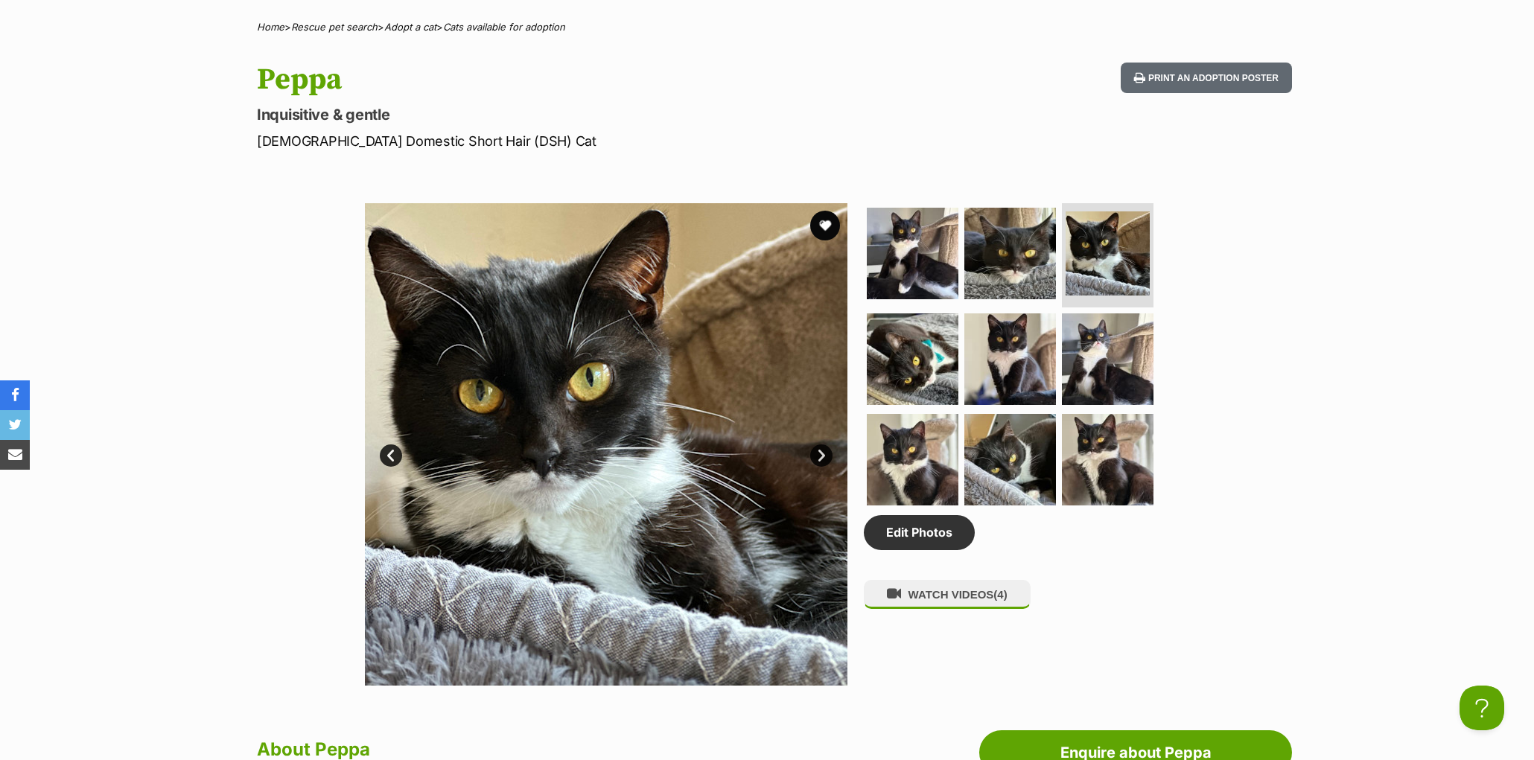
click at [815, 467] on link "Next" at bounding box center [821, 456] width 22 height 22
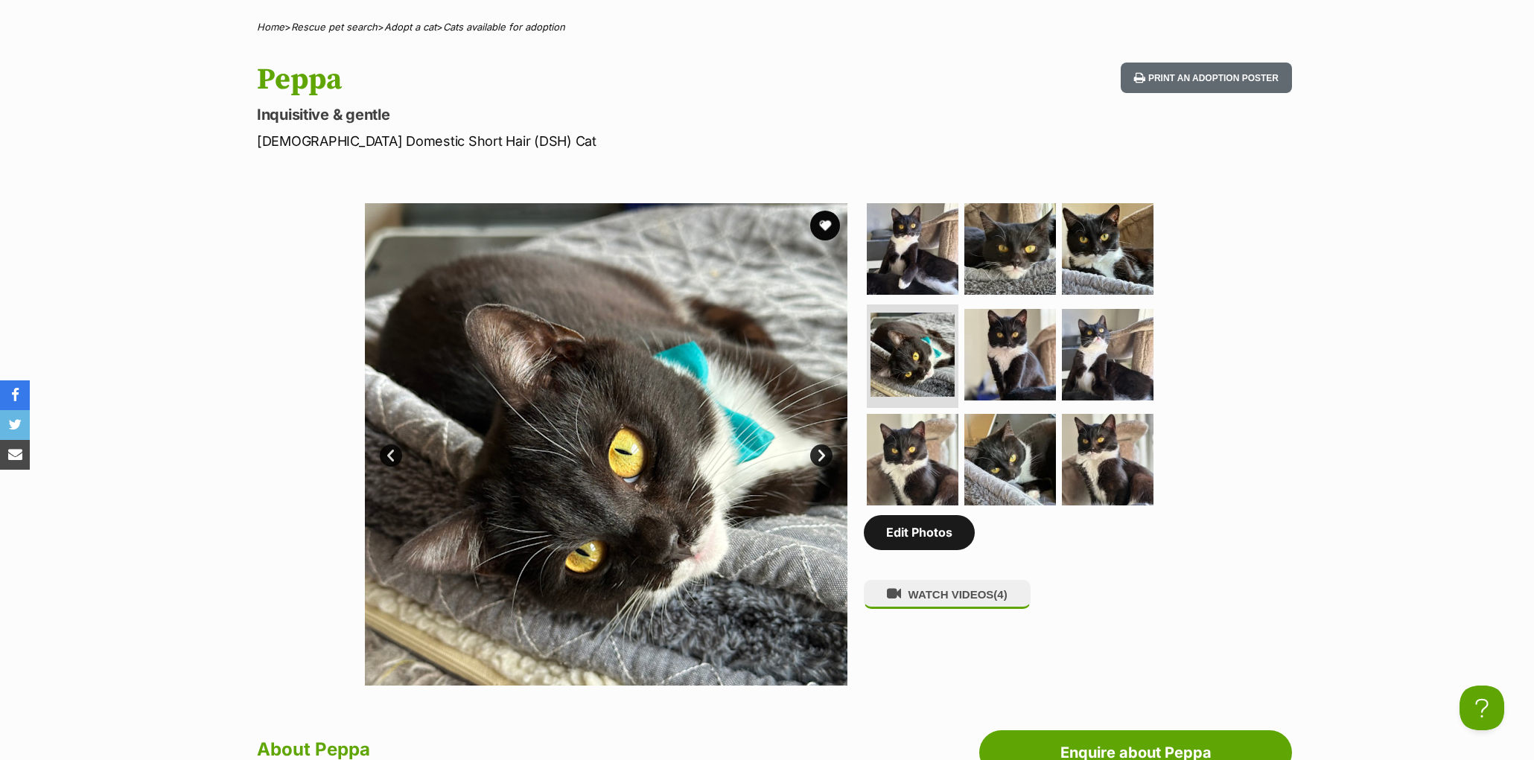
click at [935, 550] on link "Edit Photos" at bounding box center [919, 532] width 111 height 34
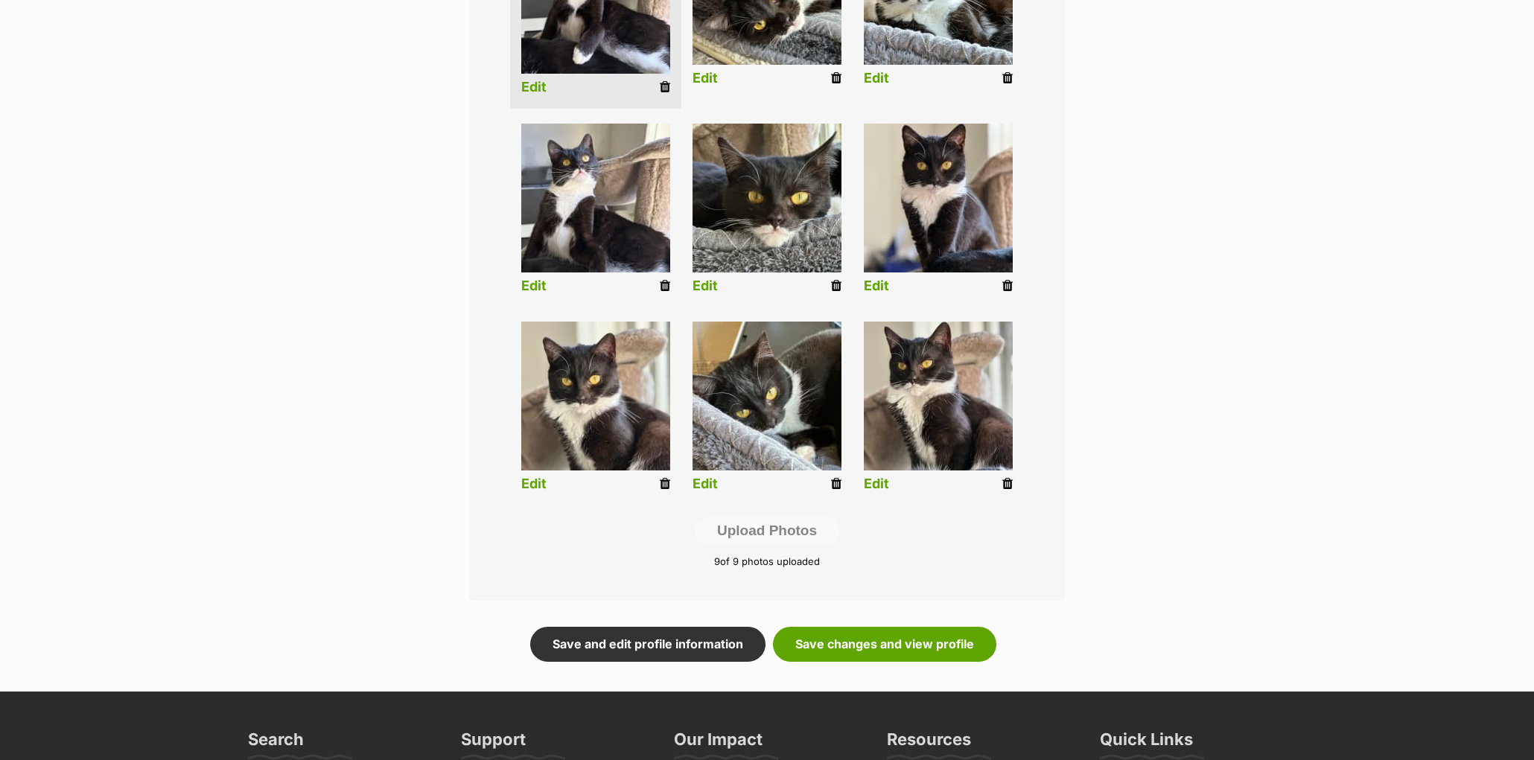
scroll to position [506, 0]
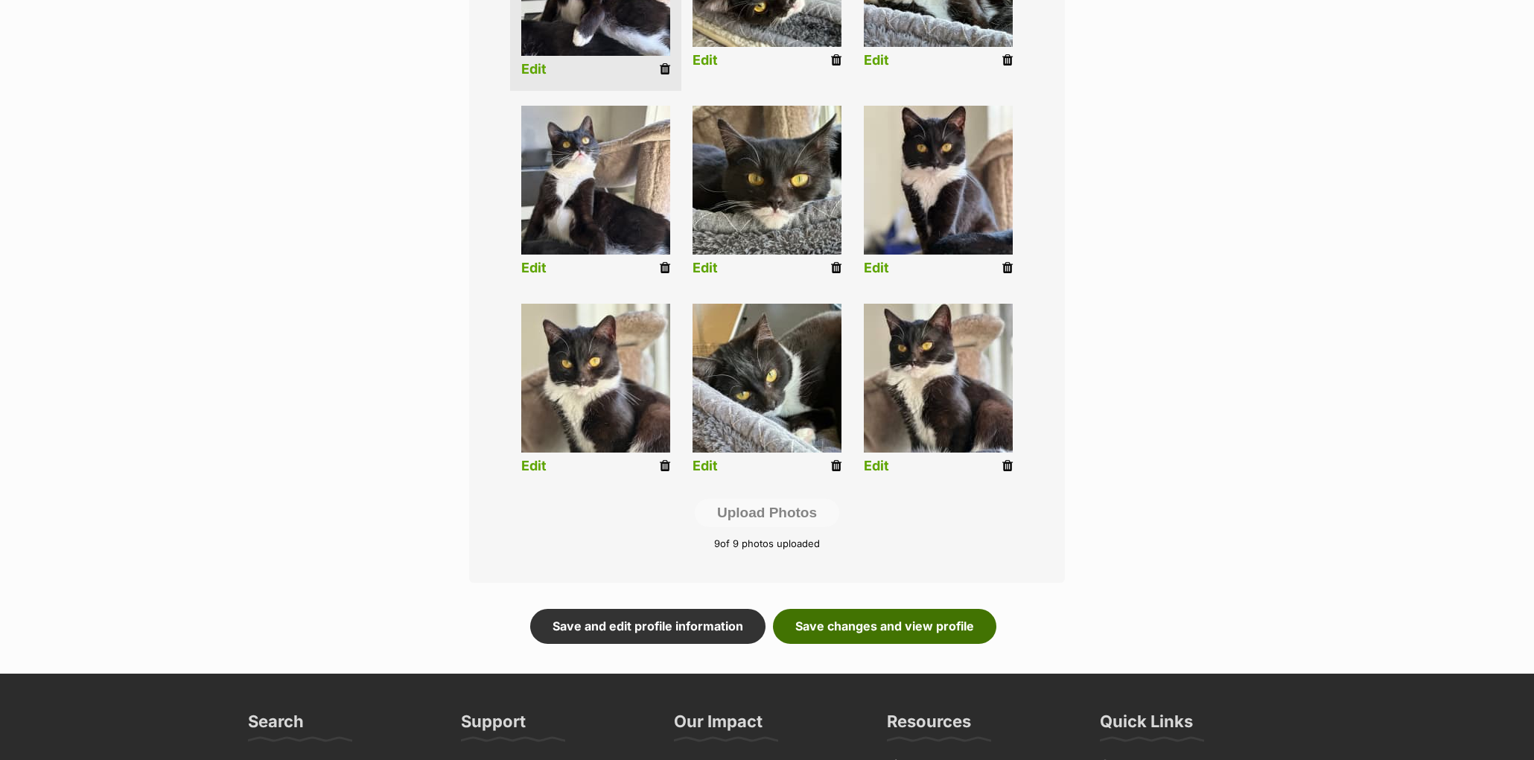
click at [898, 628] on link "Save changes and view profile" at bounding box center [884, 626] width 223 height 34
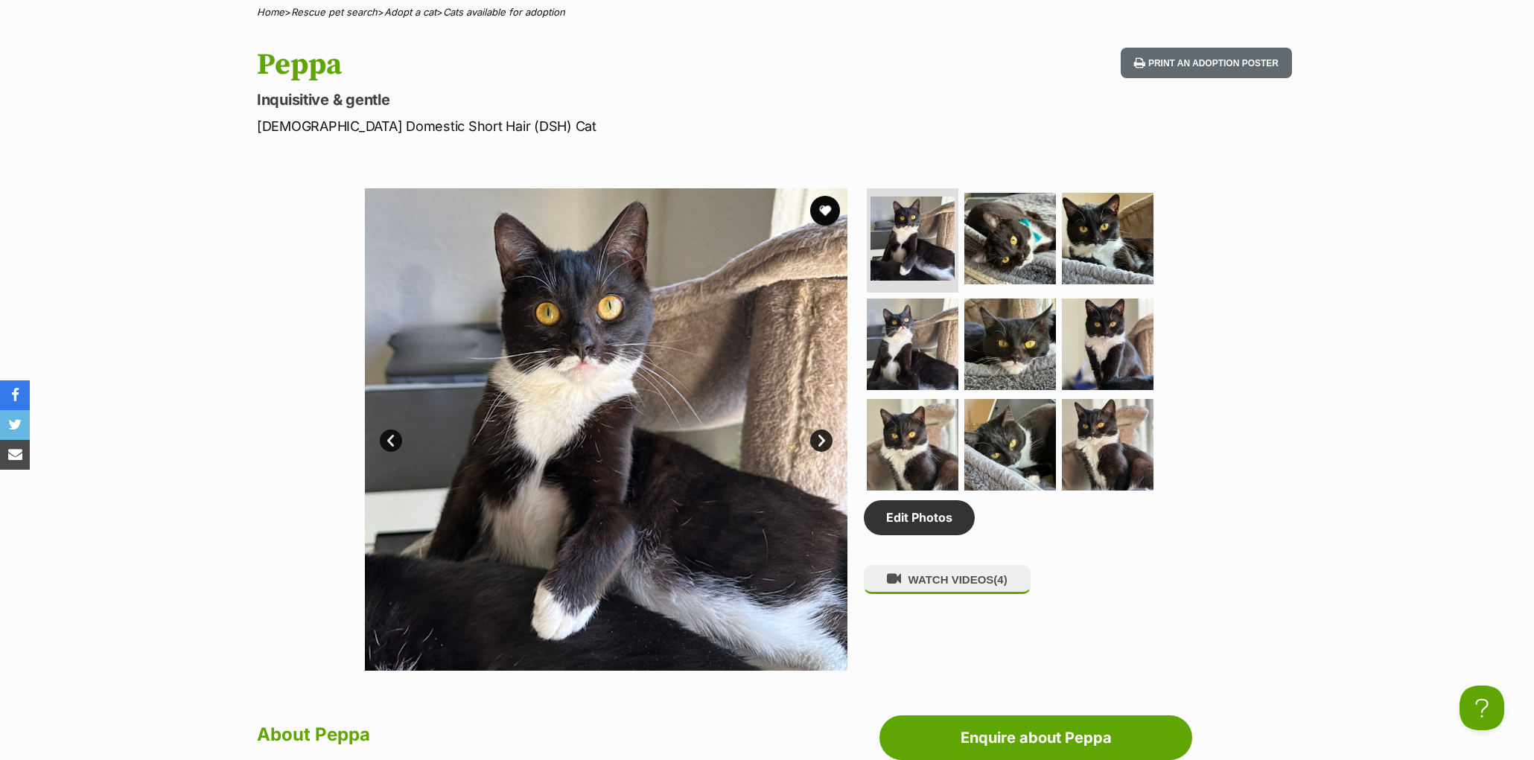
click at [823, 452] on link "Next" at bounding box center [821, 441] width 22 height 22
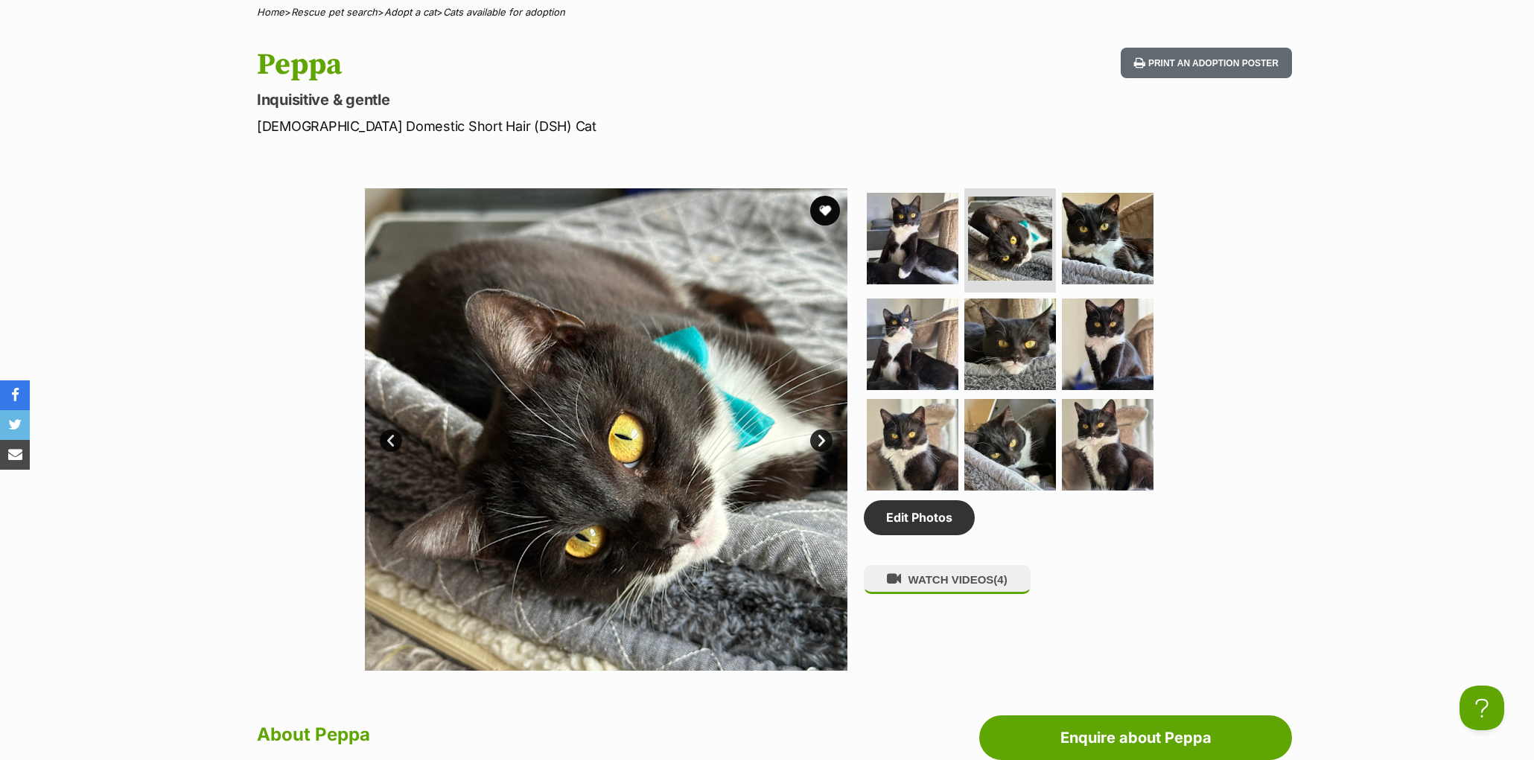
click at [822, 452] on link "Next" at bounding box center [821, 441] width 22 height 22
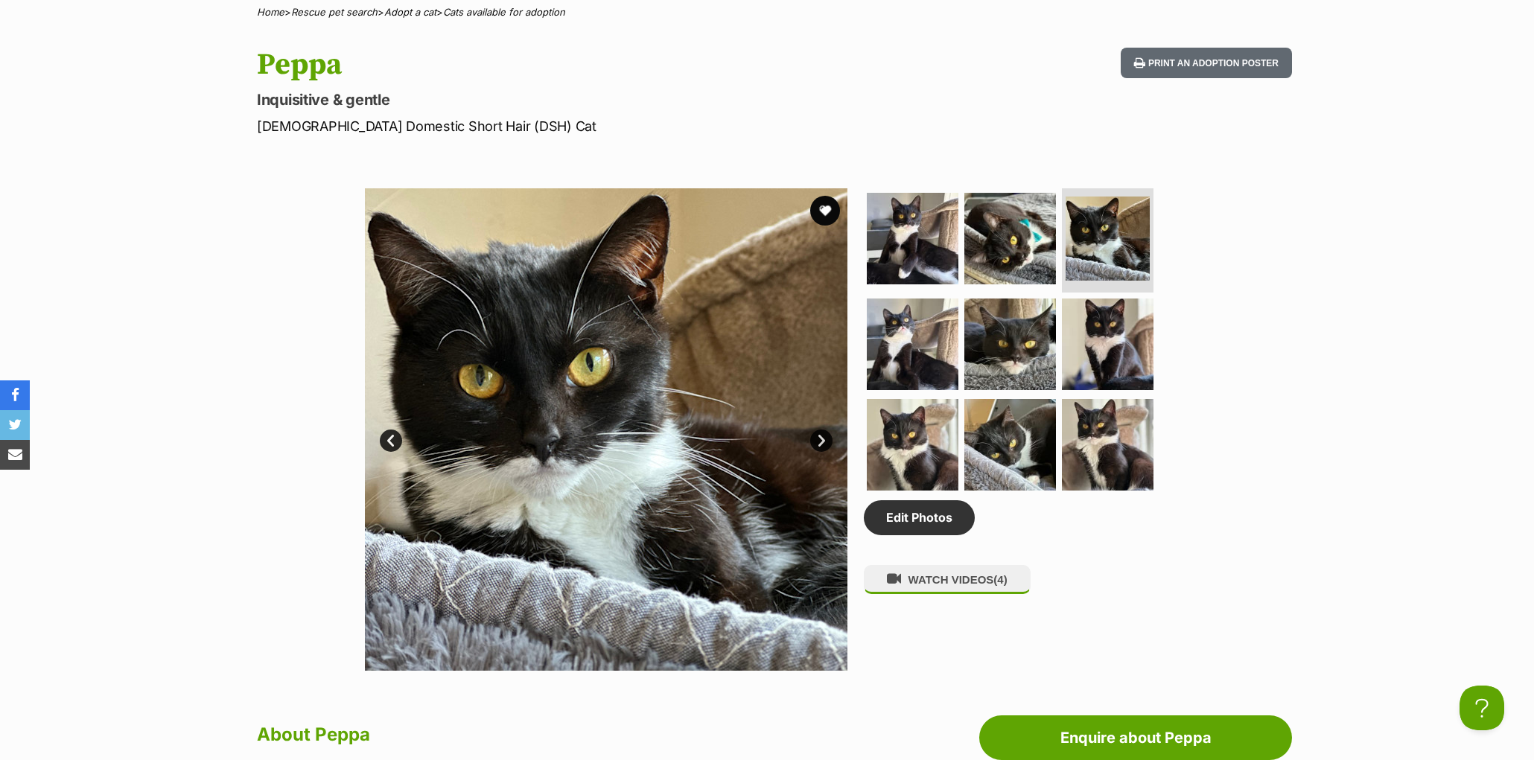
click at [822, 452] on link "Next" at bounding box center [821, 441] width 22 height 22
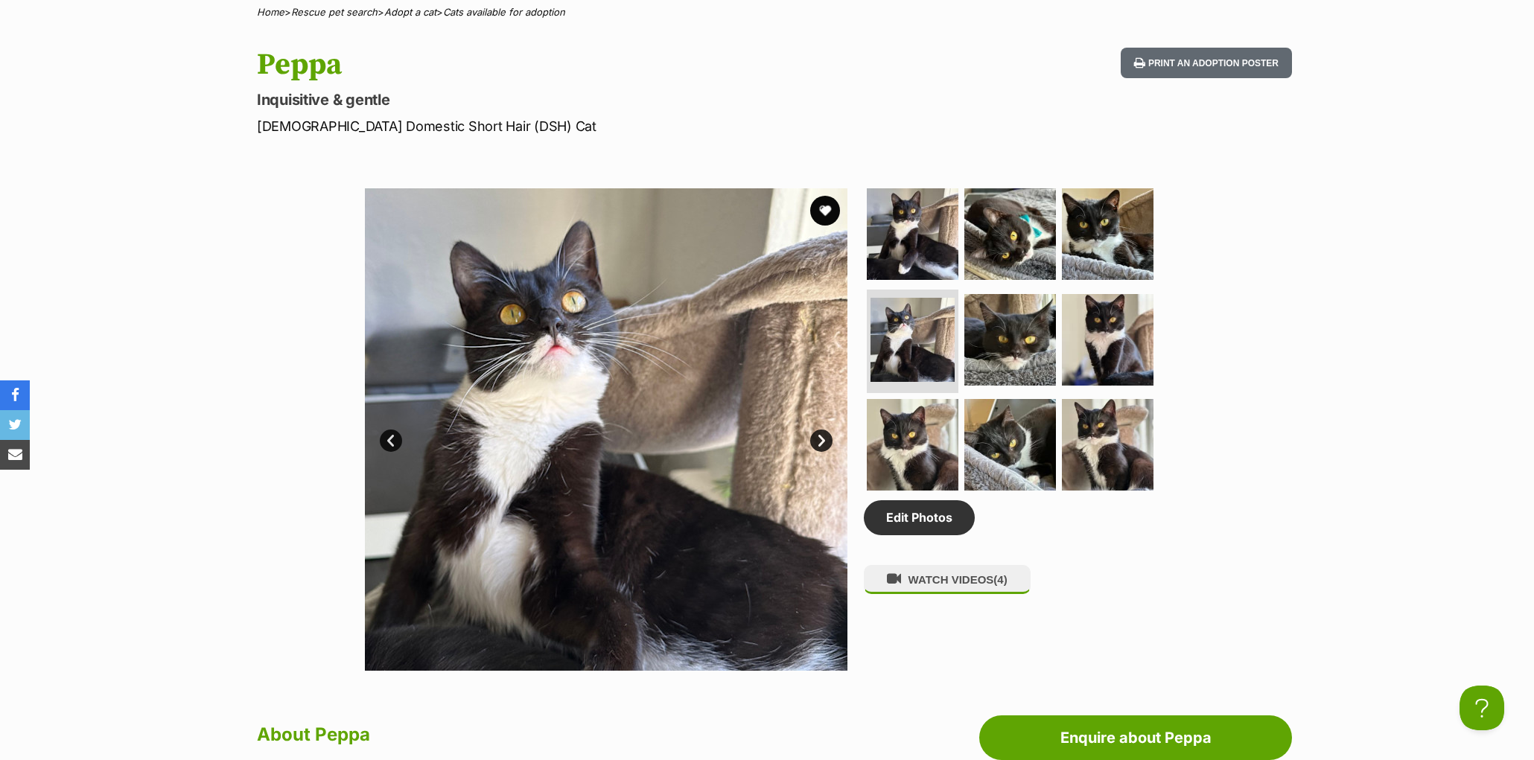
click at [822, 452] on link "Next" at bounding box center [821, 441] width 22 height 22
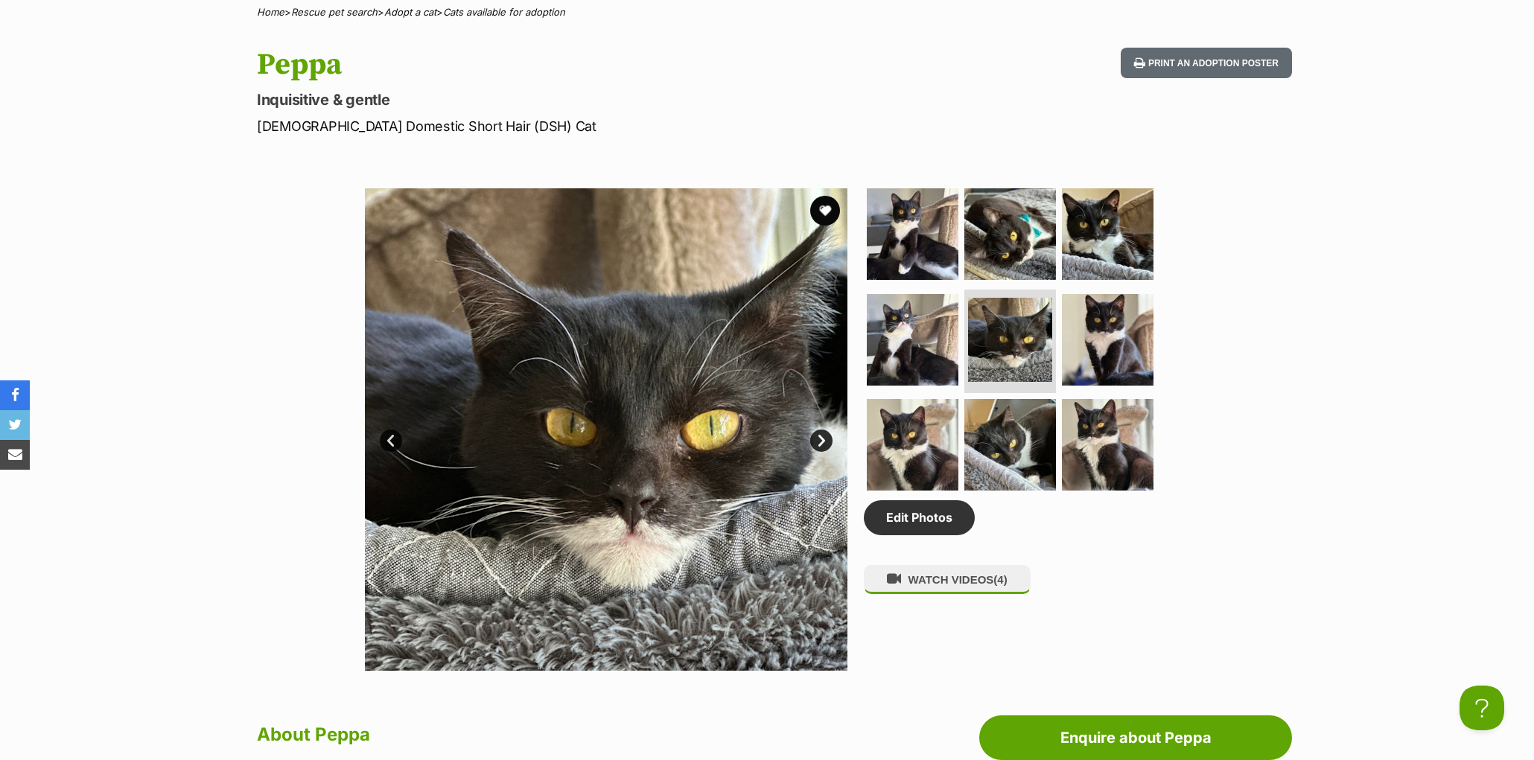
click at [822, 452] on link "Next" at bounding box center [821, 441] width 22 height 22
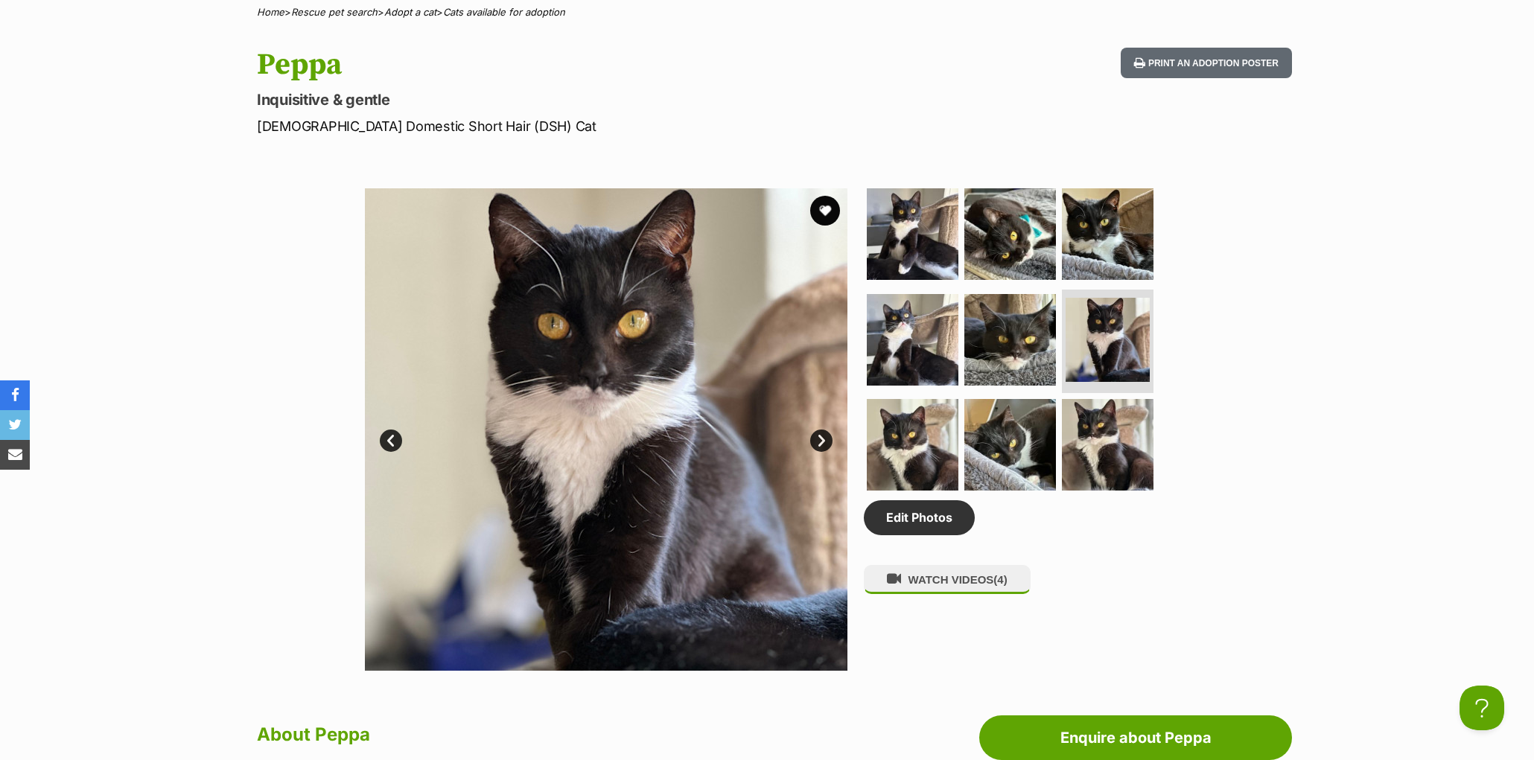
click at [822, 452] on link "Next" at bounding box center [821, 441] width 22 height 22
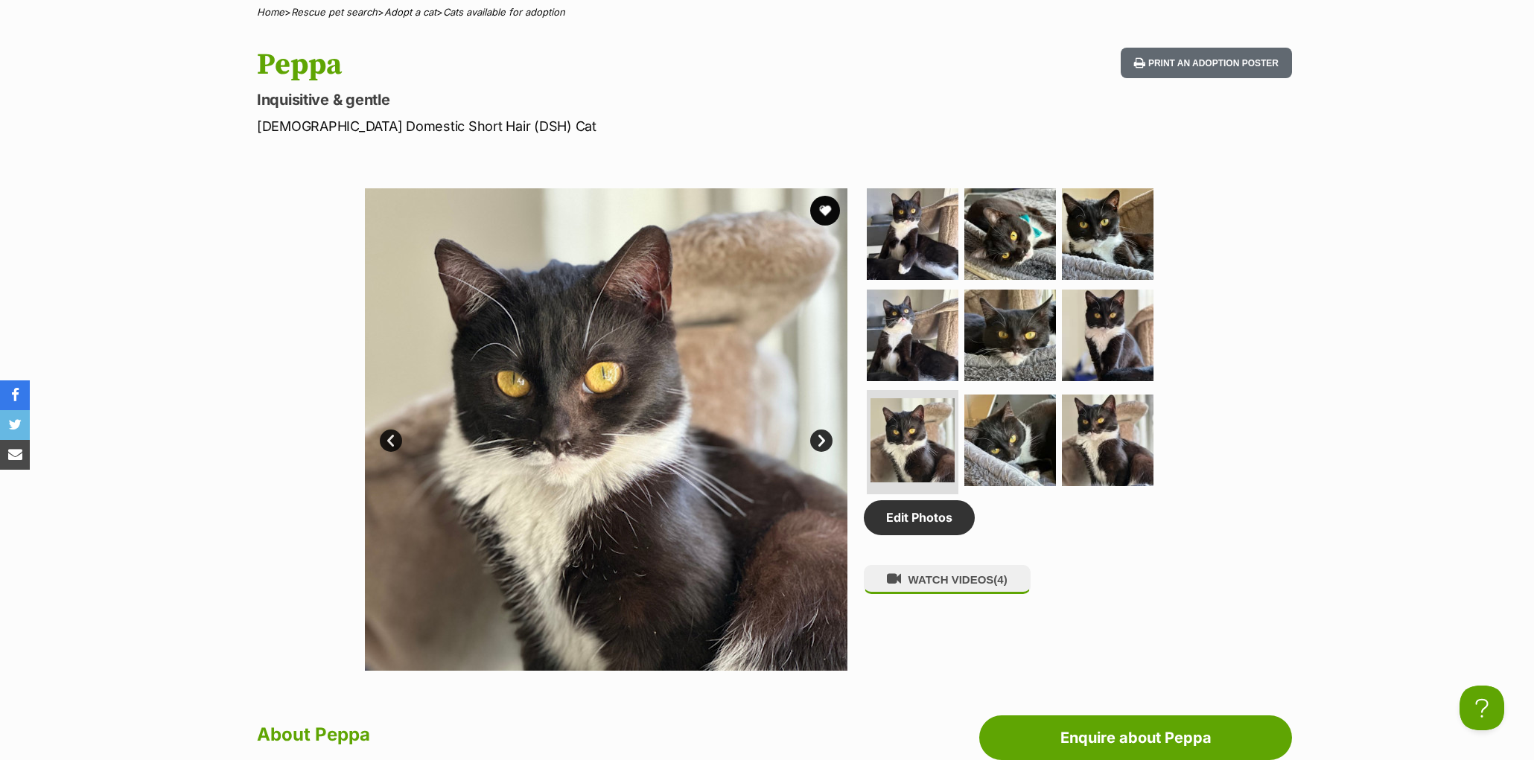
click at [822, 452] on link "Next" at bounding box center [821, 441] width 22 height 22
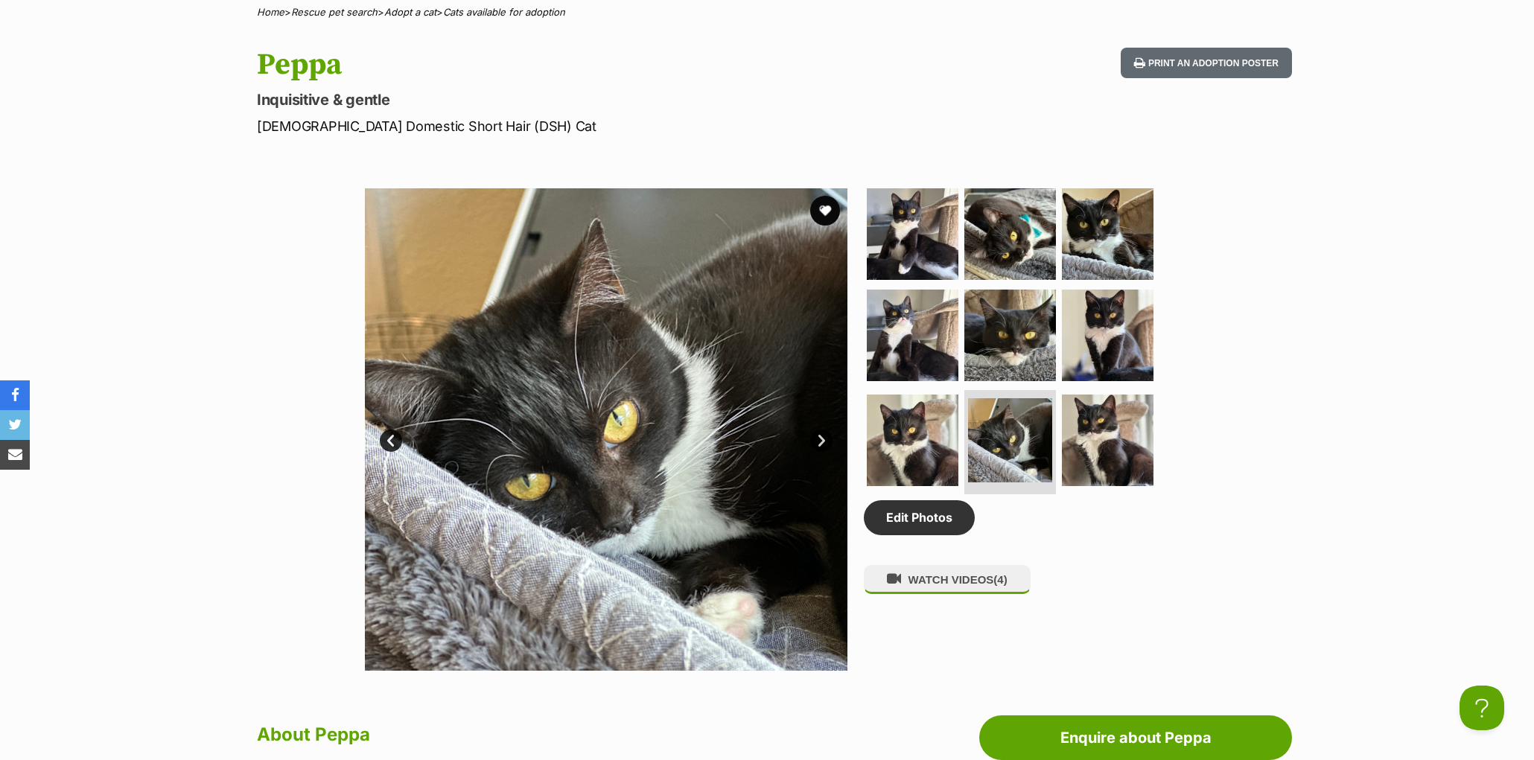
click at [822, 452] on link "Next" at bounding box center [821, 441] width 22 height 22
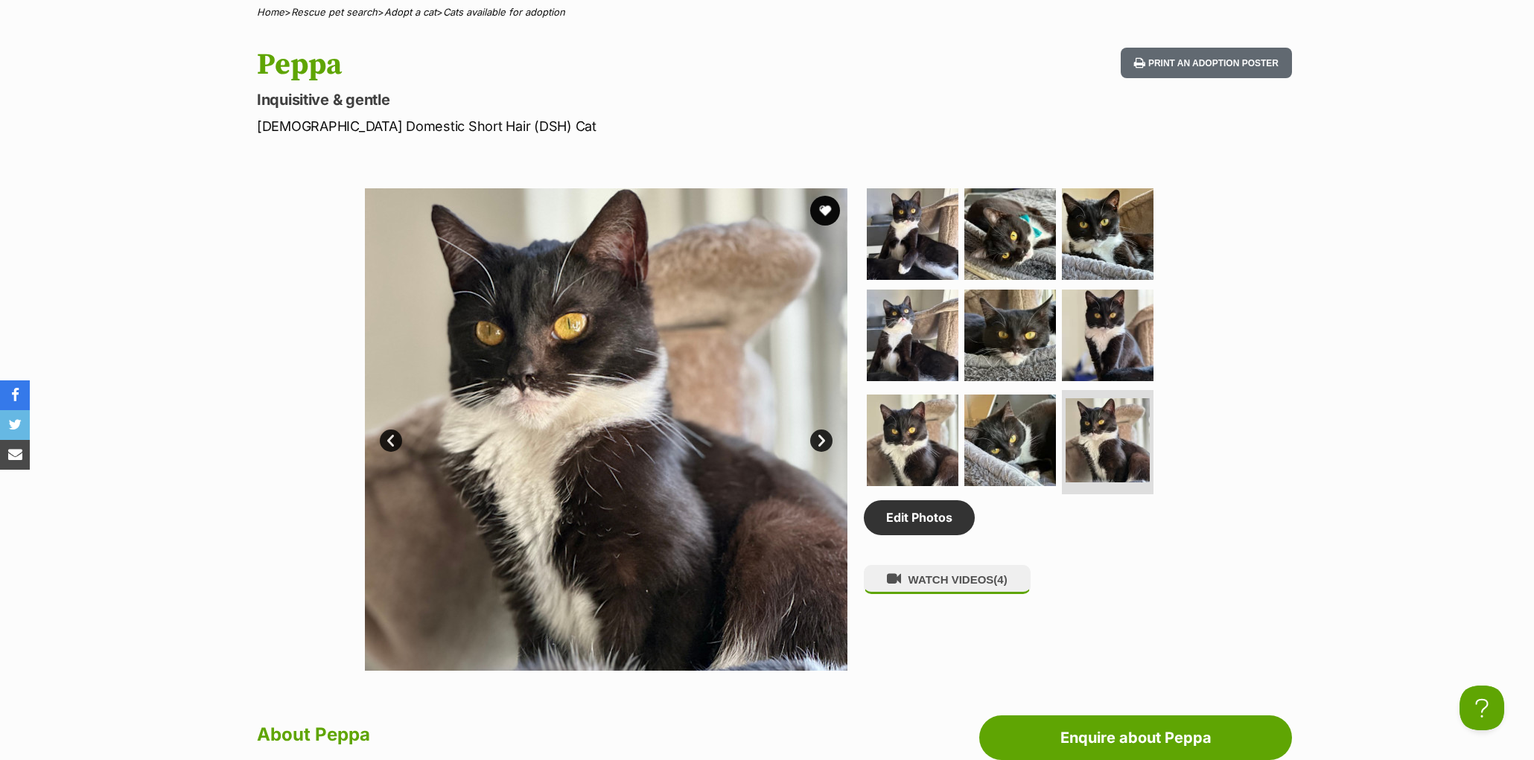
click at [822, 452] on link "Next" at bounding box center [821, 441] width 22 height 22
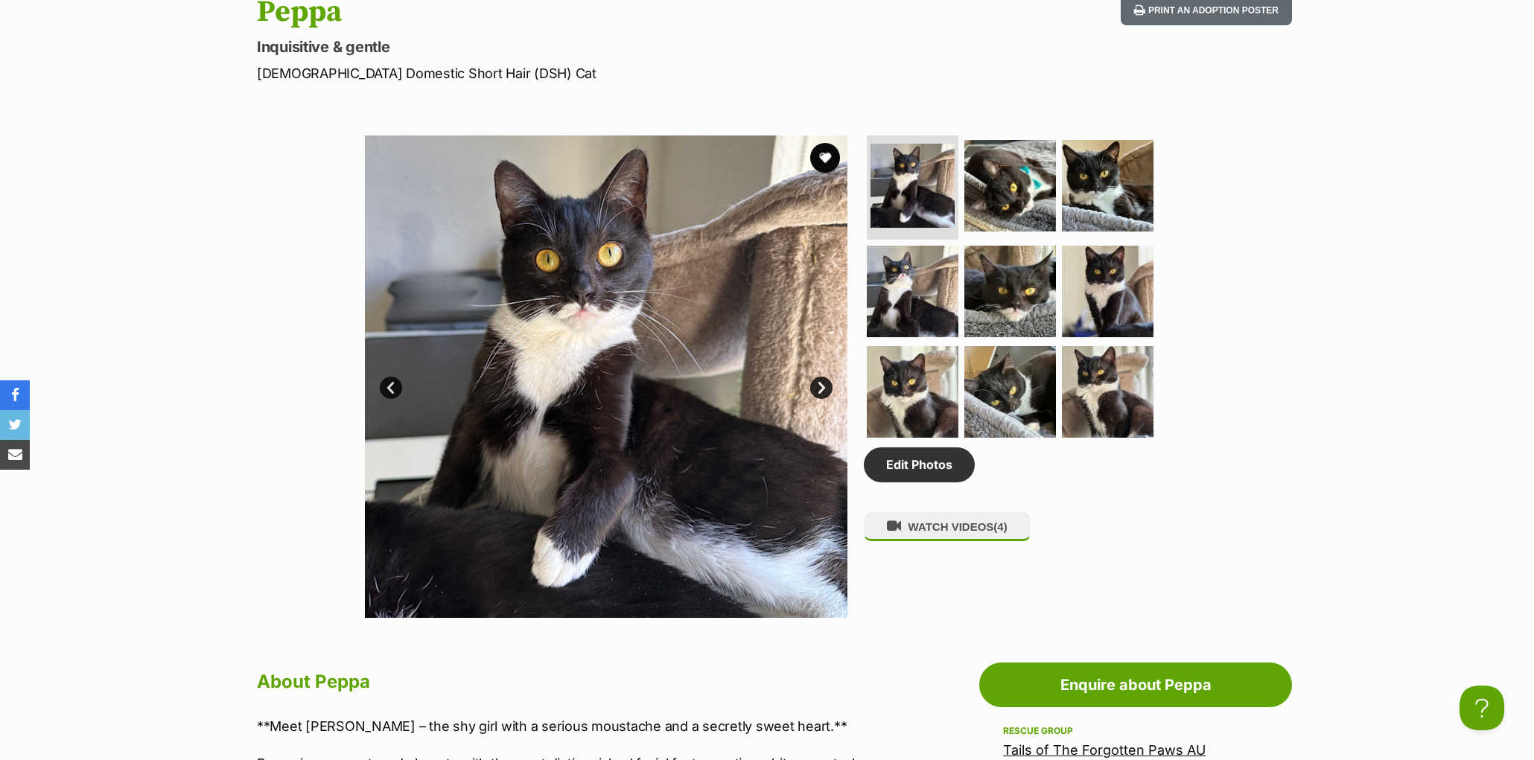
scroll to position [1211, 0]
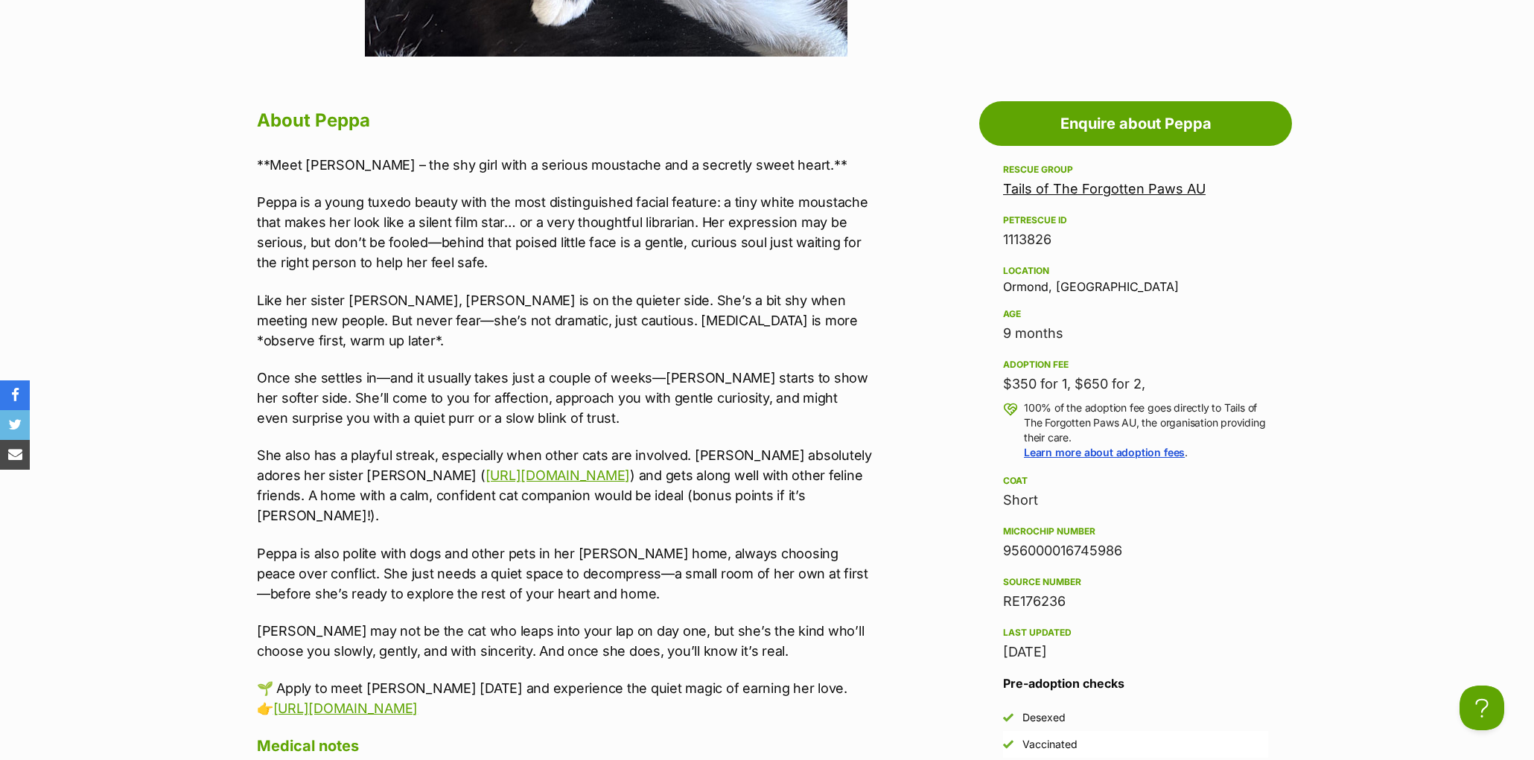
click at [388, 405] on p "Once she settles in—and it usually takes just a couple of weeks—Peppa starts to…" at bounding box center [564, 398] width 615 height 60
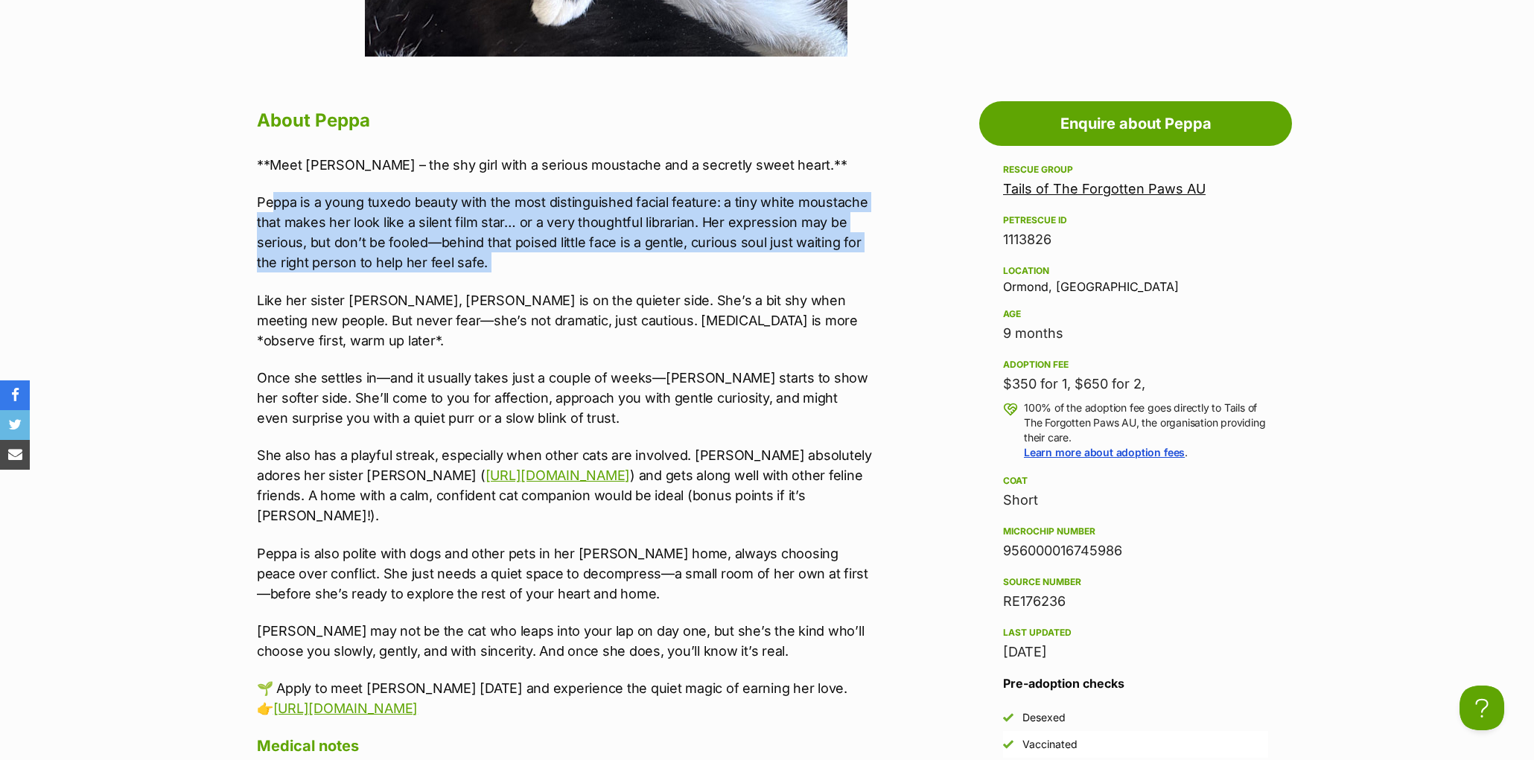
drag, startPoint x: 273, startPoint y: 233, endPoint x: 506, endPoint y: 320, distance: 248.9
click at [529, 302] on div "**Meet Peppa – the shy girl with a serious moustache and a secretly sweet heart…" at bounding box center [564, 437] width 615 height 565
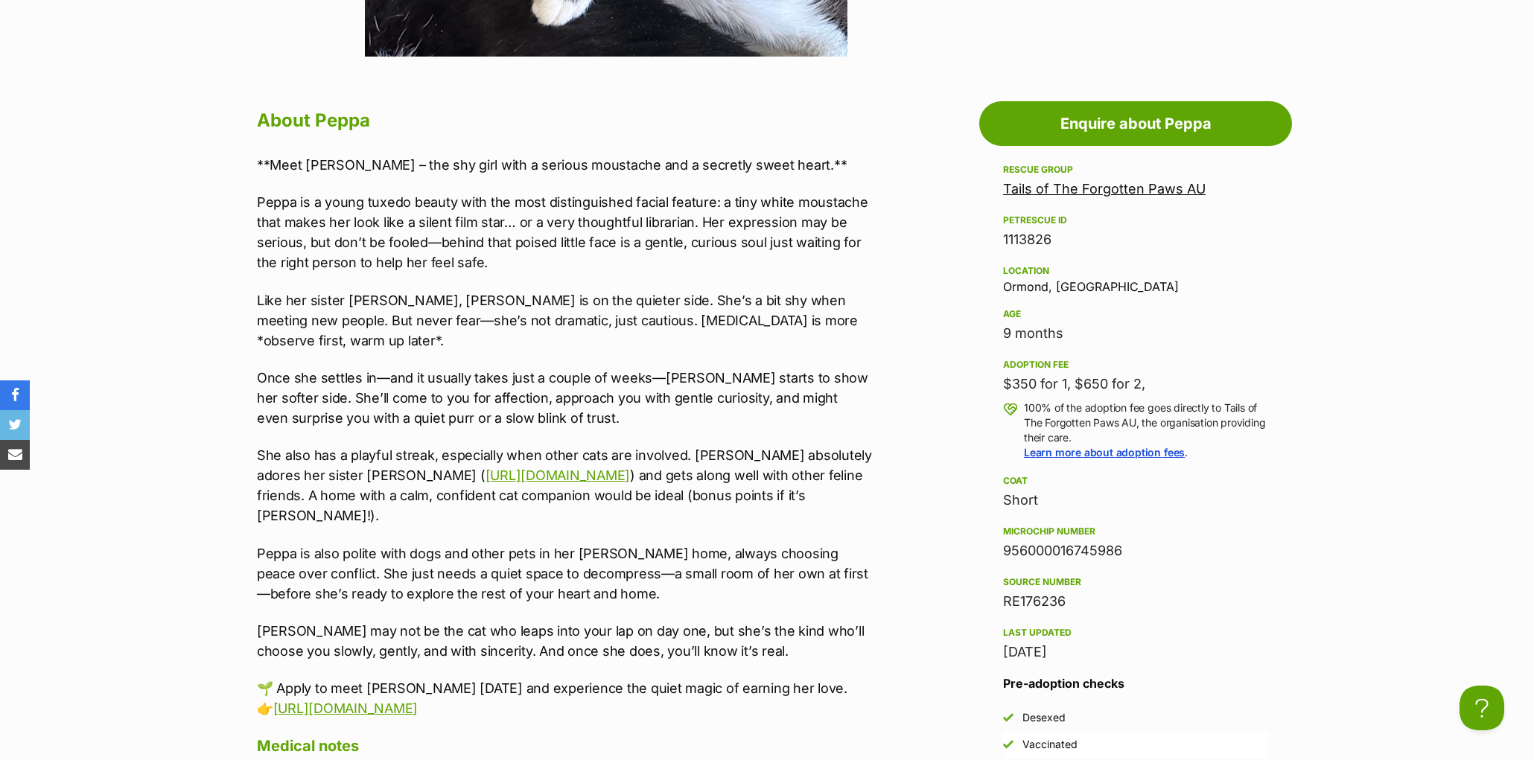
click at [497, 325] on p "Like her sister Tabitha, Peppa is on the quieter side. She’s a bit shy when mee…" at bounding box center [564, 320] width 615 height 60
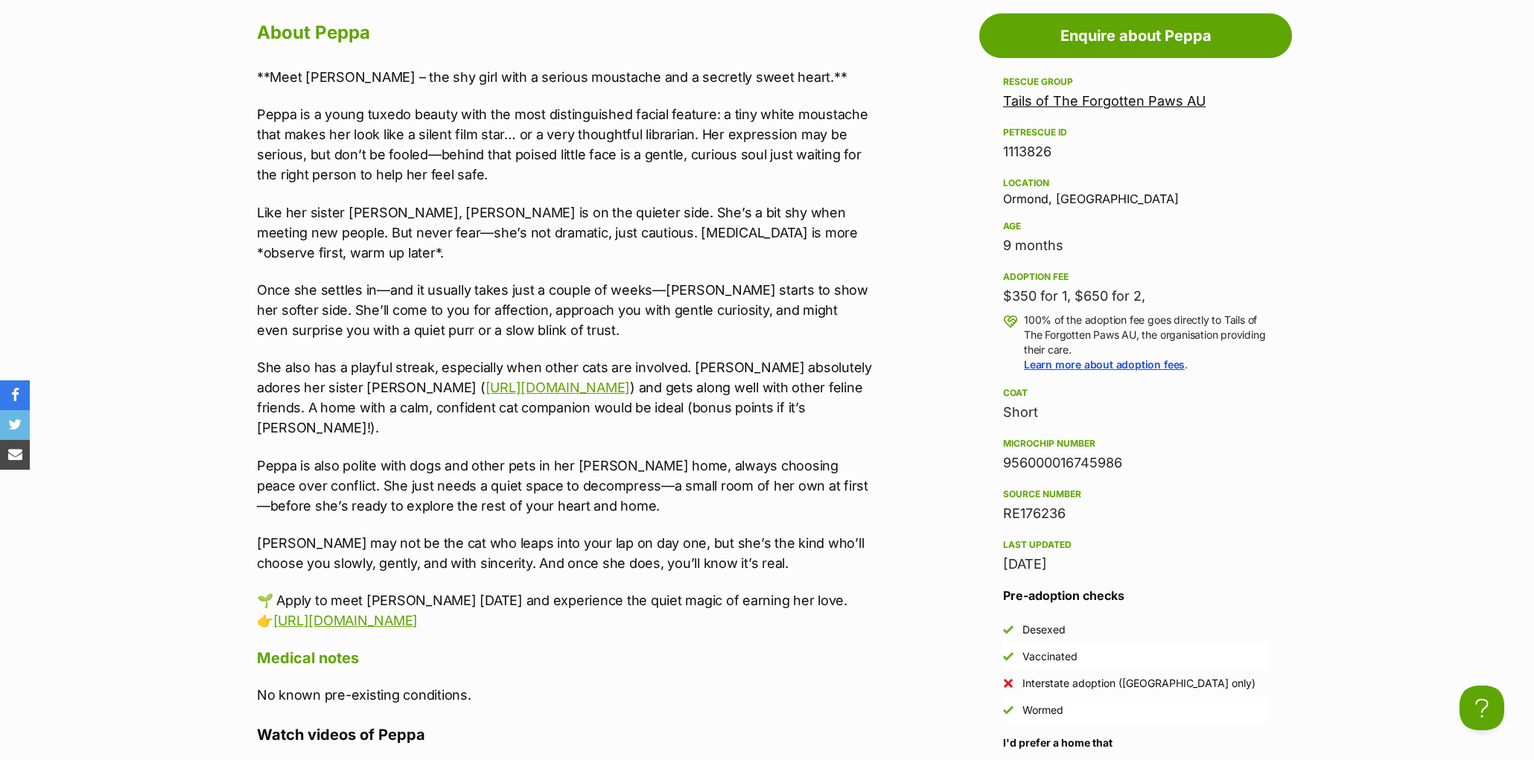
scroll to position [1300, 0]
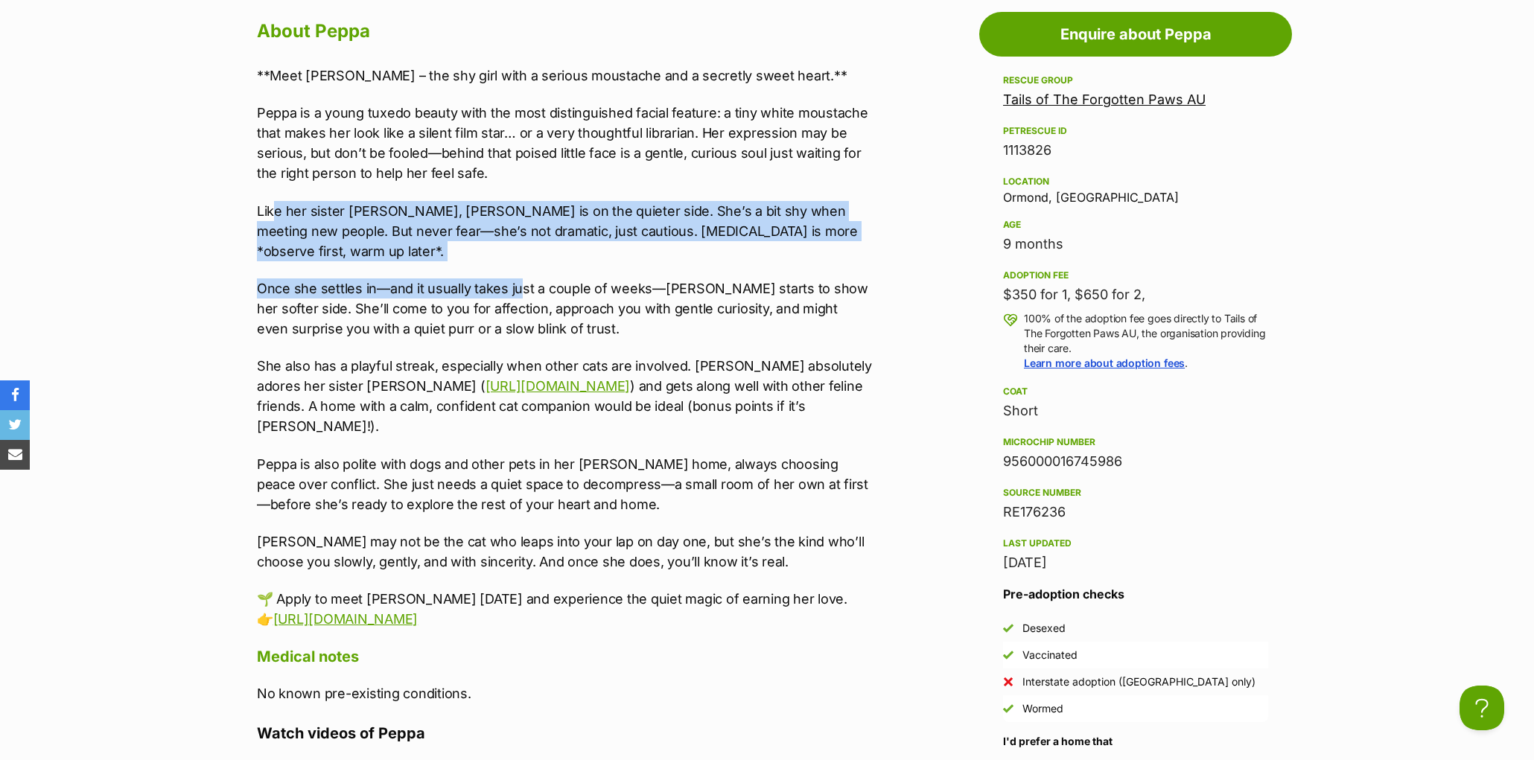
drag, startPoint x: 328, startPoint y: 239, endPoint x: 517, endPoint y: 288, distance: 195.4
click at [517, 288] on div "**Meet Peppa – the shy girl with a serious moustache and a secretly sweet heart…" at bounding box center [564, 348] width 615 height 565
click at [469, 270] on div "**Meet Peppa – the shy girl with a serious moustache and a secretly sweet heart…" at bounding box center [564, 348] width 615 height 565
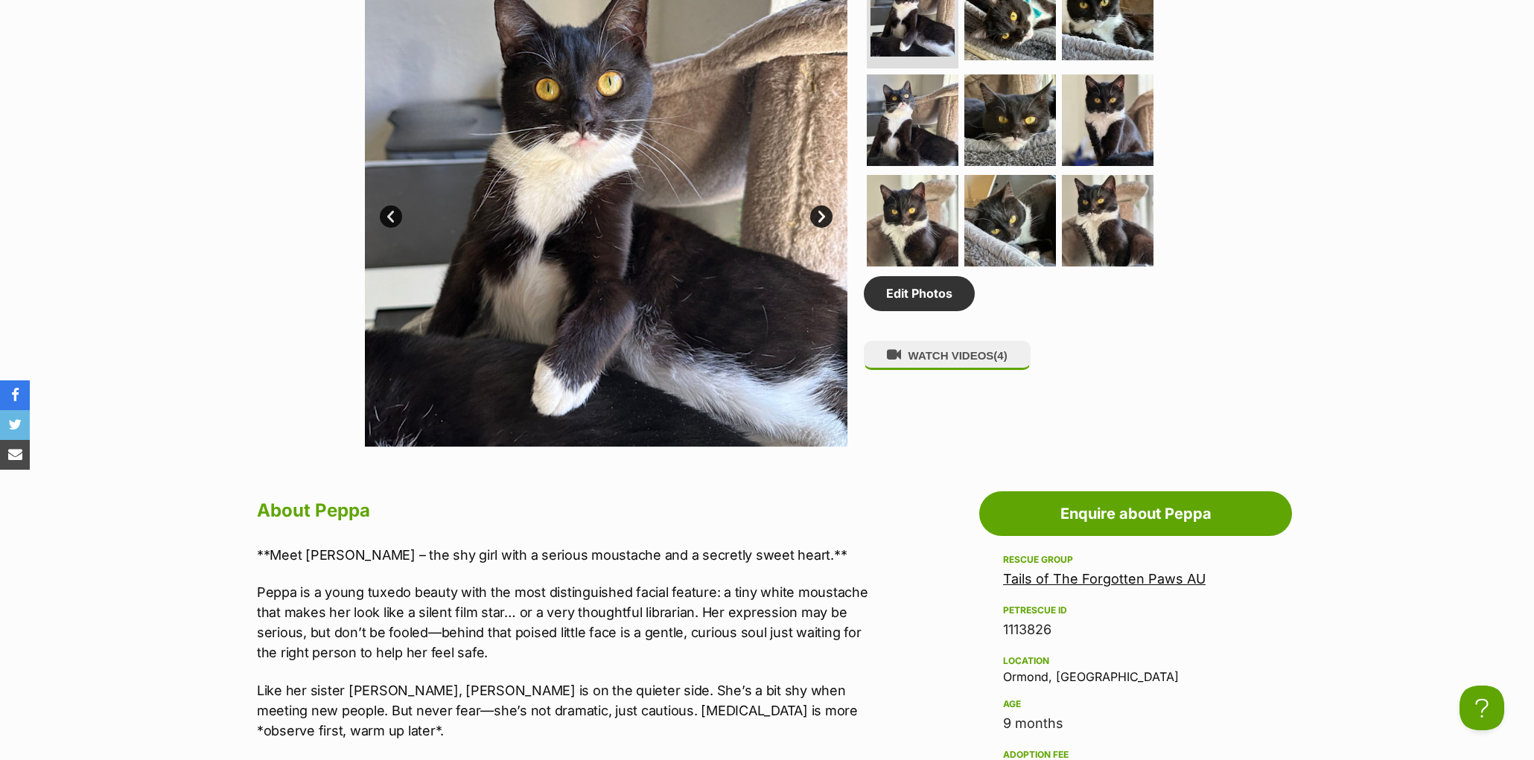
scroll to position [385, 0]
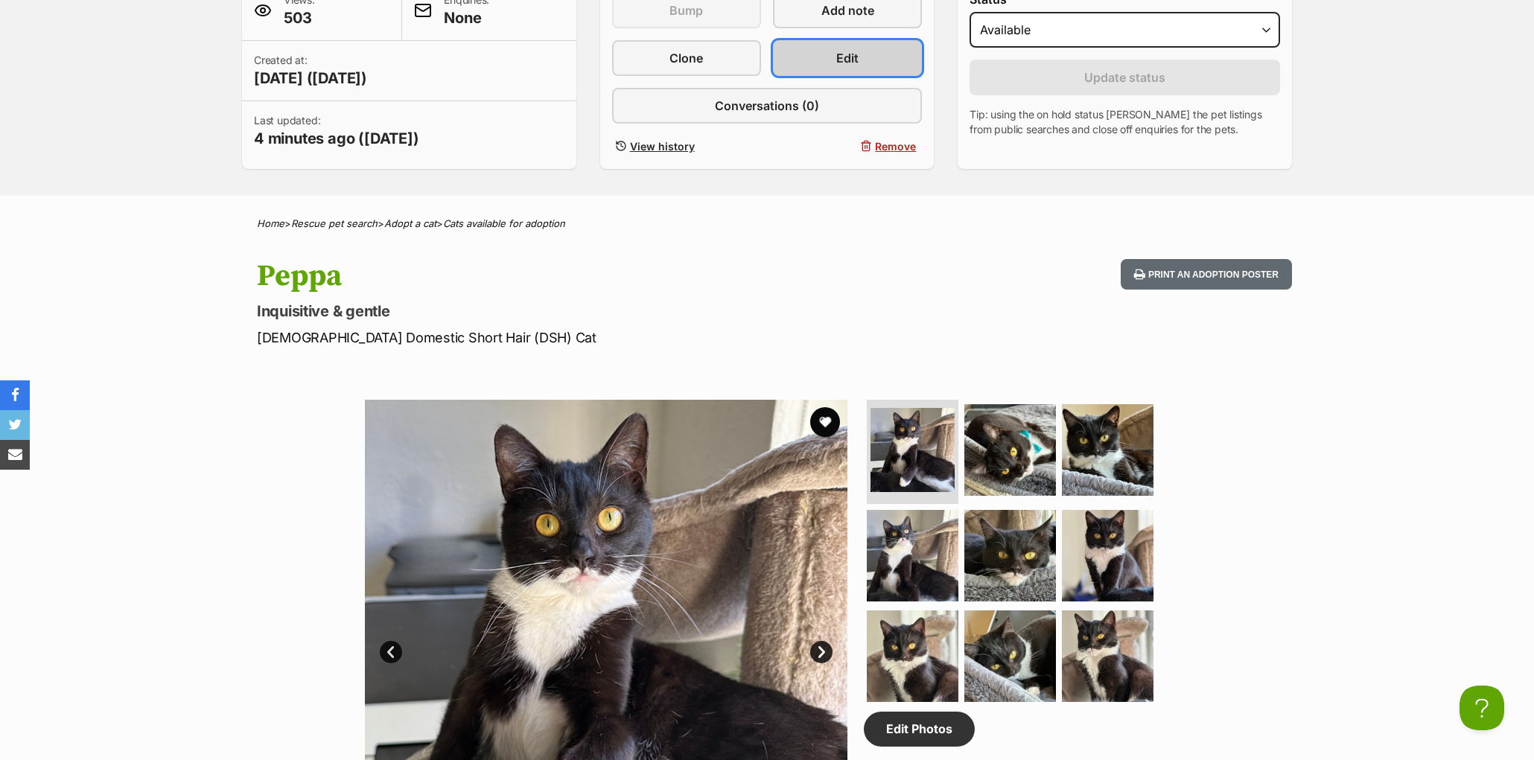
click at [859, 76] on link "Edit" at bounding box center [847, 58] width 149 height 36
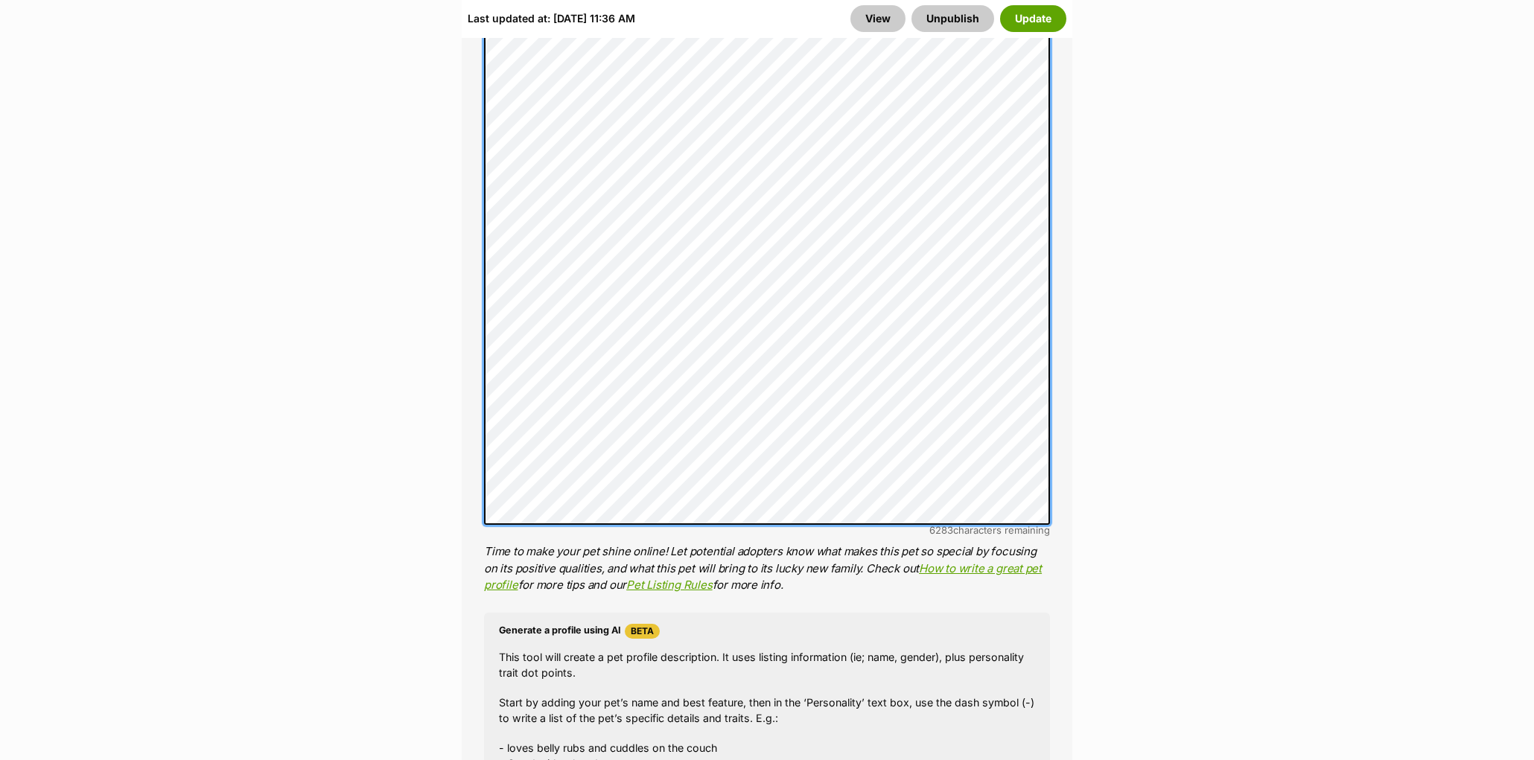
scroll to position [1245, 0]
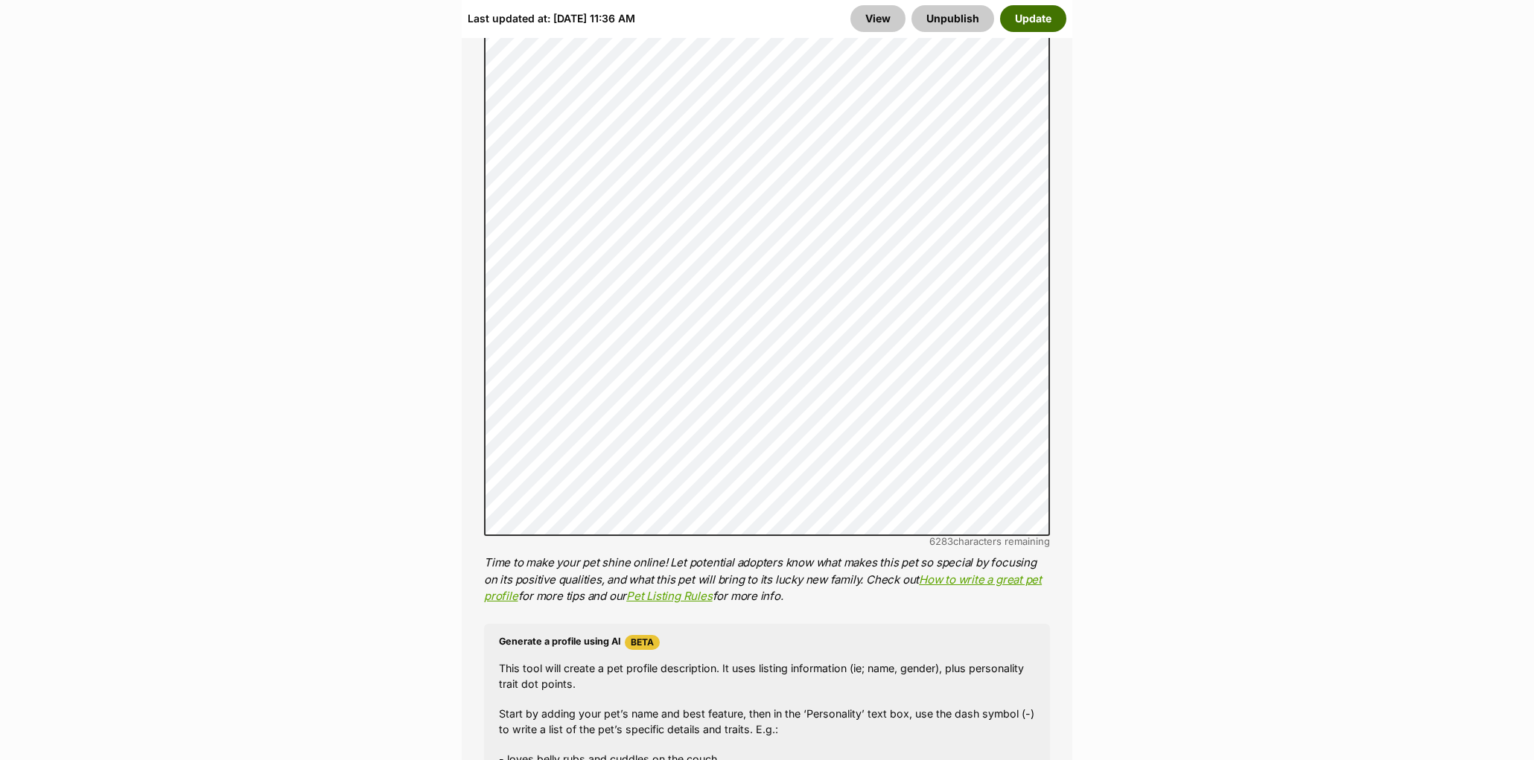
click at [1026, 25] on button "Update" at bounding box center [1033, 18] width 66 height 27
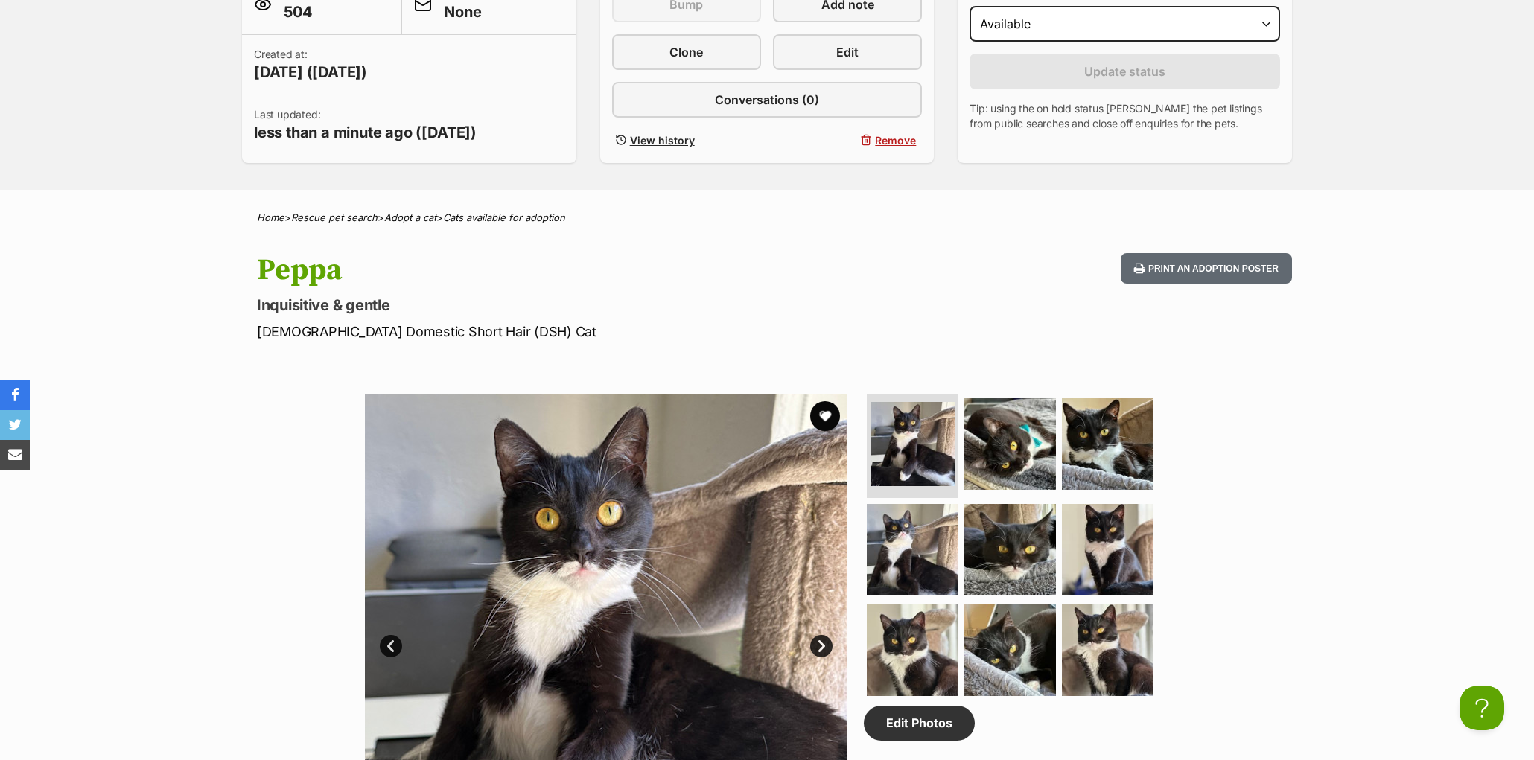
scroll to position [258, 0]
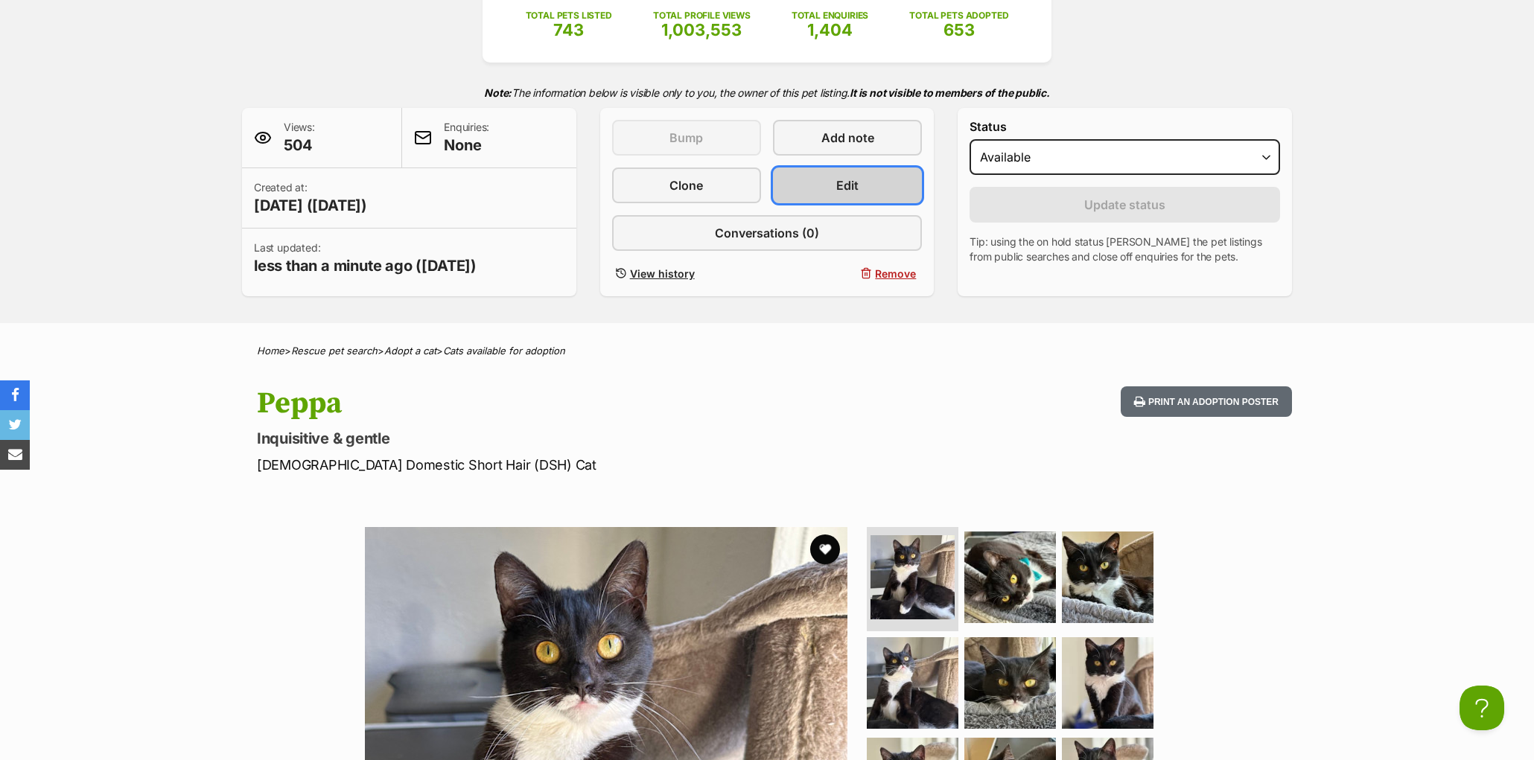
click at [823, 203] on link "Edit" at bounding box center [847, 186] width 149 height 36
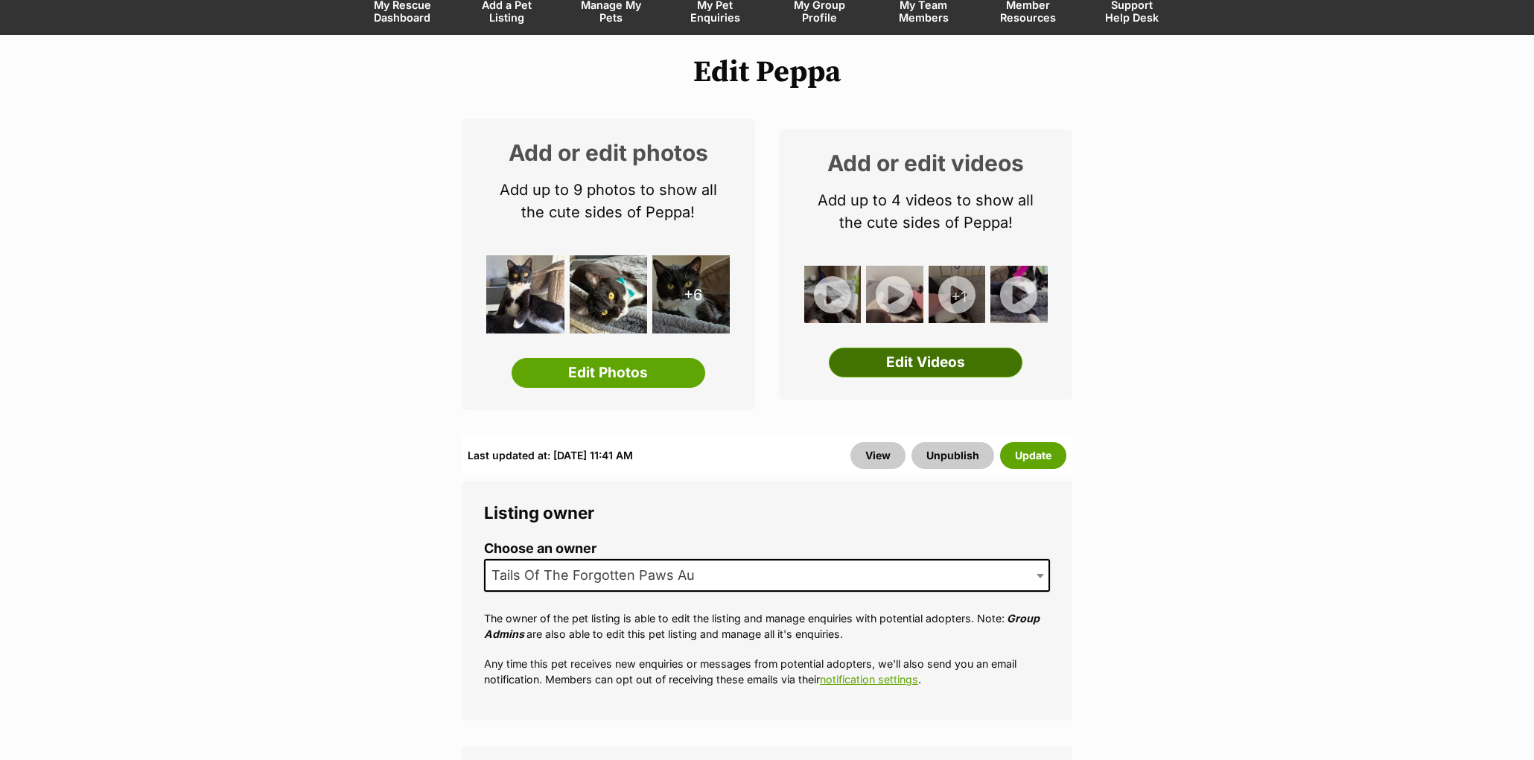
click at [928, 357] on link "Edit Videos" at bounding box center [926, 363] width 194 height 30
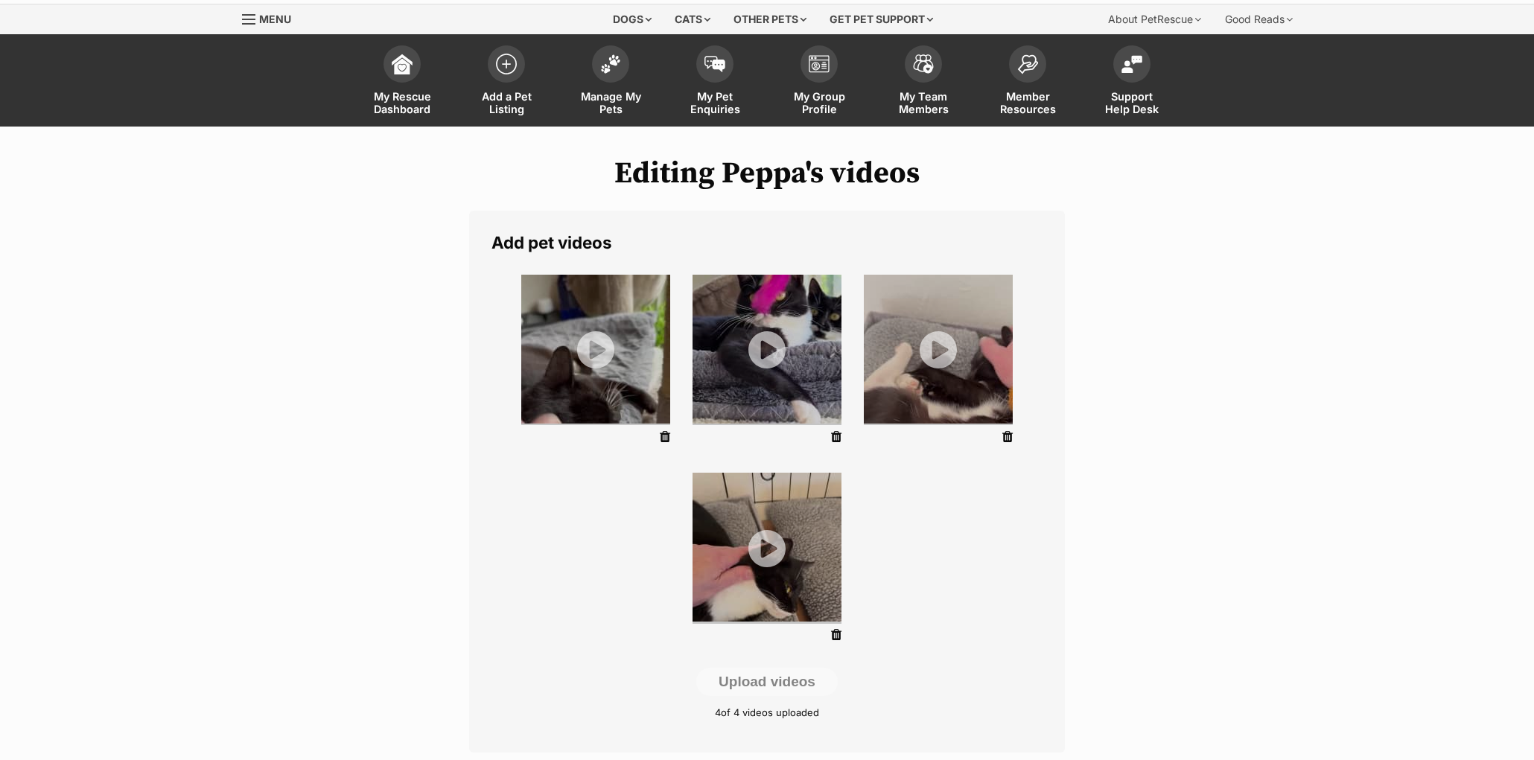
scroll to position [346, 0]
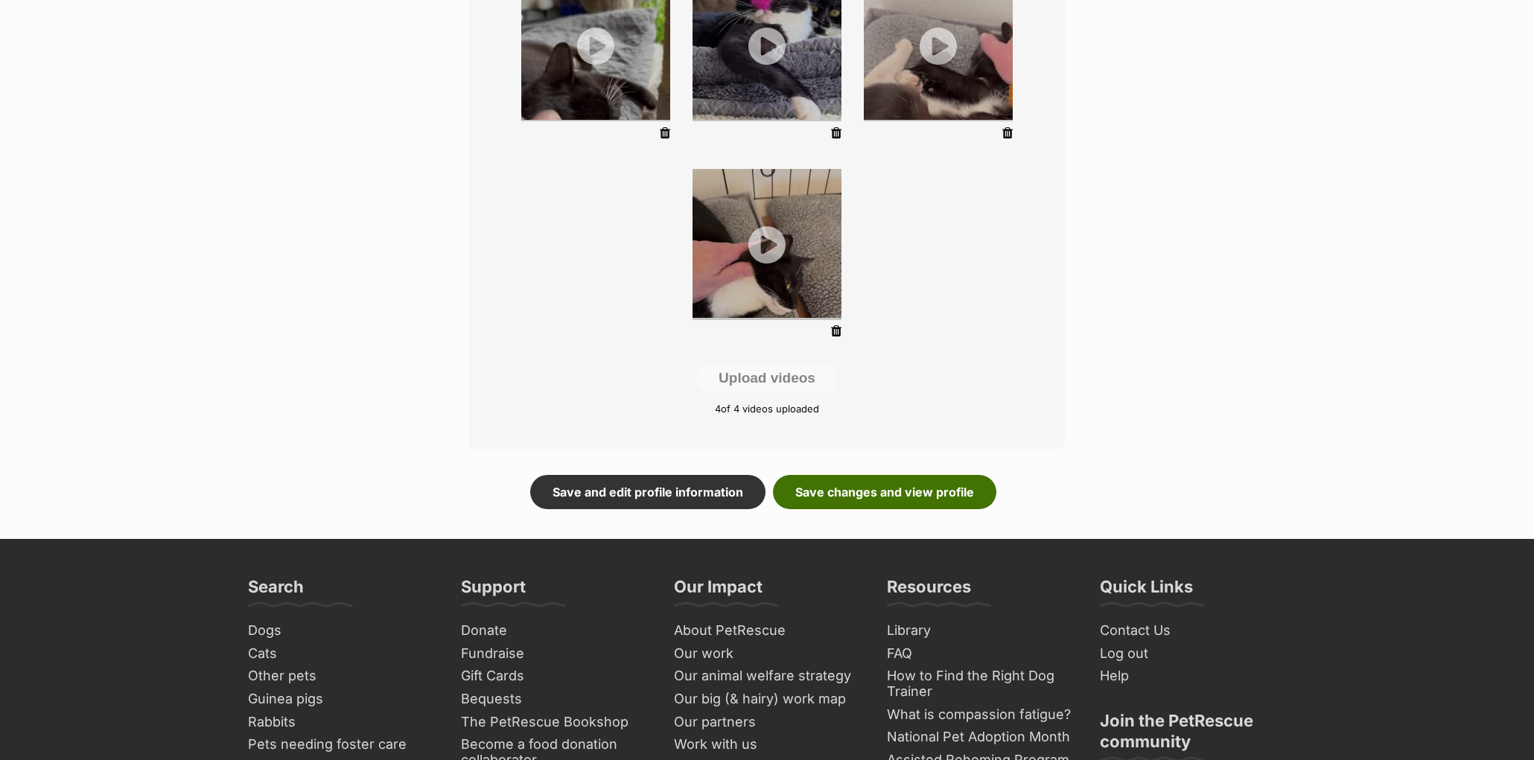
click at [874, 497] on link "Save changes and view profile" at bounding box center [884, 492] width 223 height 34
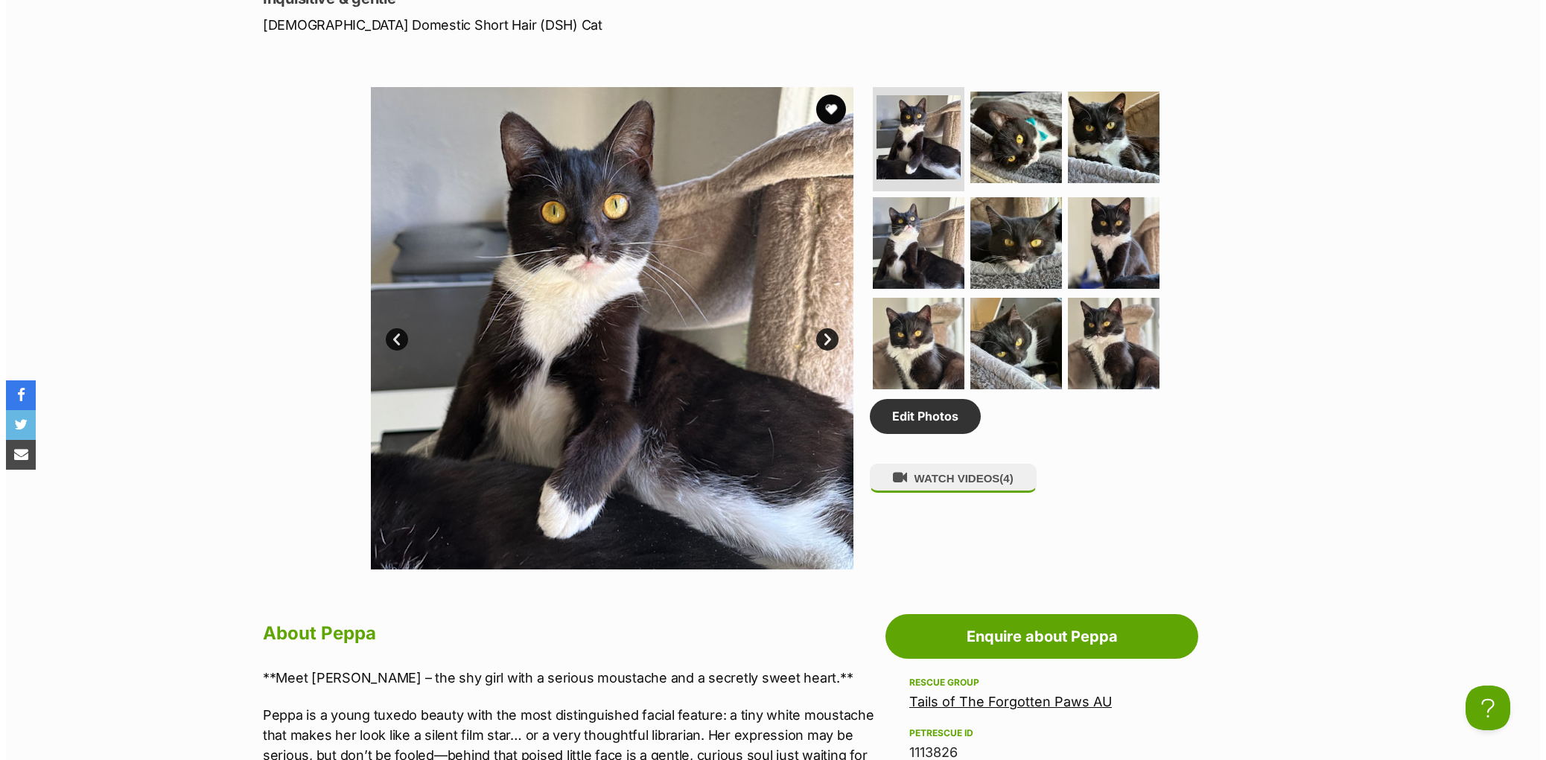
scroll to position [732, 0]
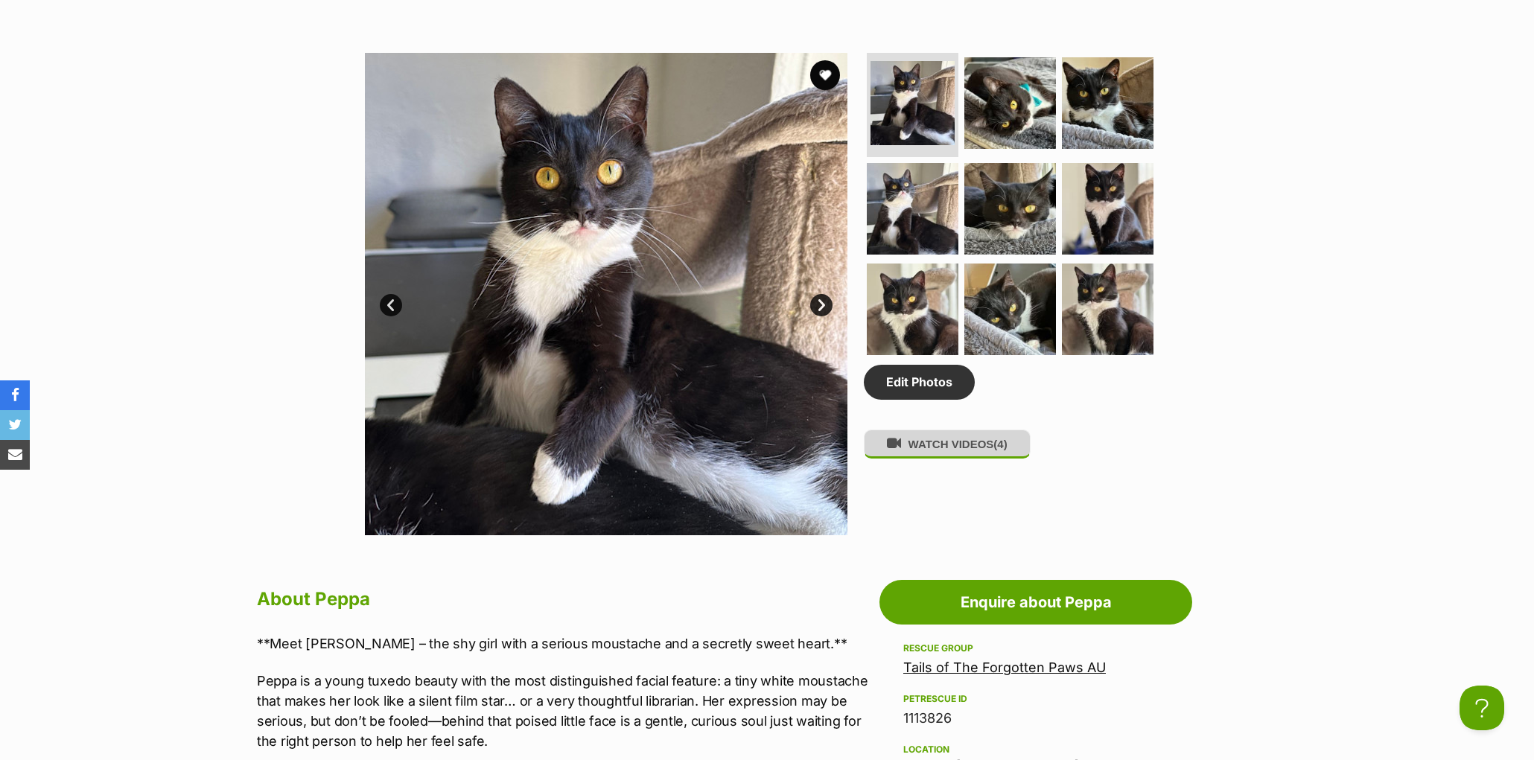
click at [947, 459] on button "WATCH VIDEOS (4)" at bounding box center [947, 444] width 167 height 29
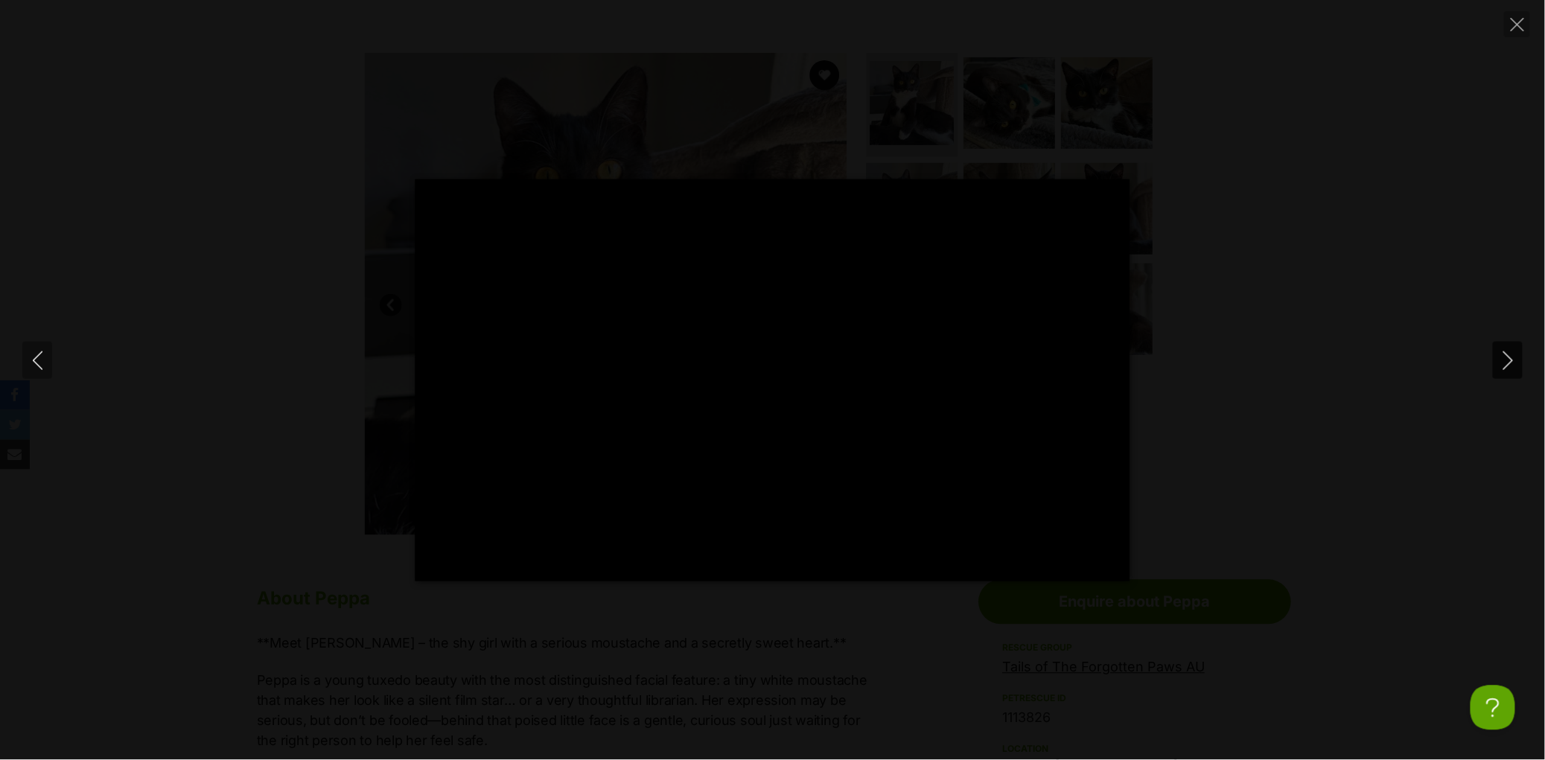
scroll to position [0, 0]
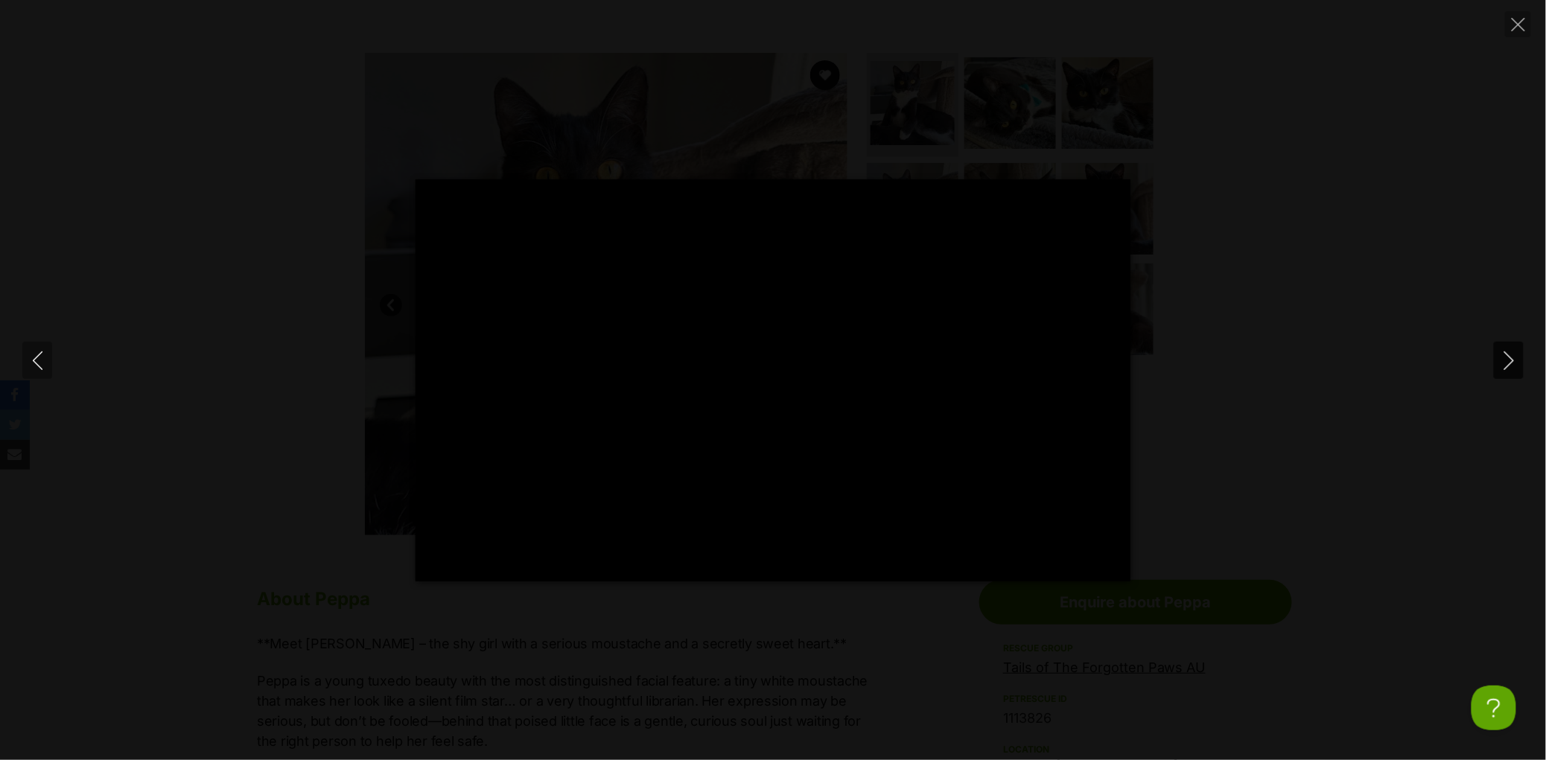
click at [1507, 360] on icon "Next" at bounding box center [1509, 361] width 19 height 19
type input "12.59"
click at [1507, 360] on icon "Next" at bounding box center [1509, 361] width 19 height 19
type input "3.81"
click at [1507, 360] on icon "Next" at bounding box center [1509, 361] width 19 height 19
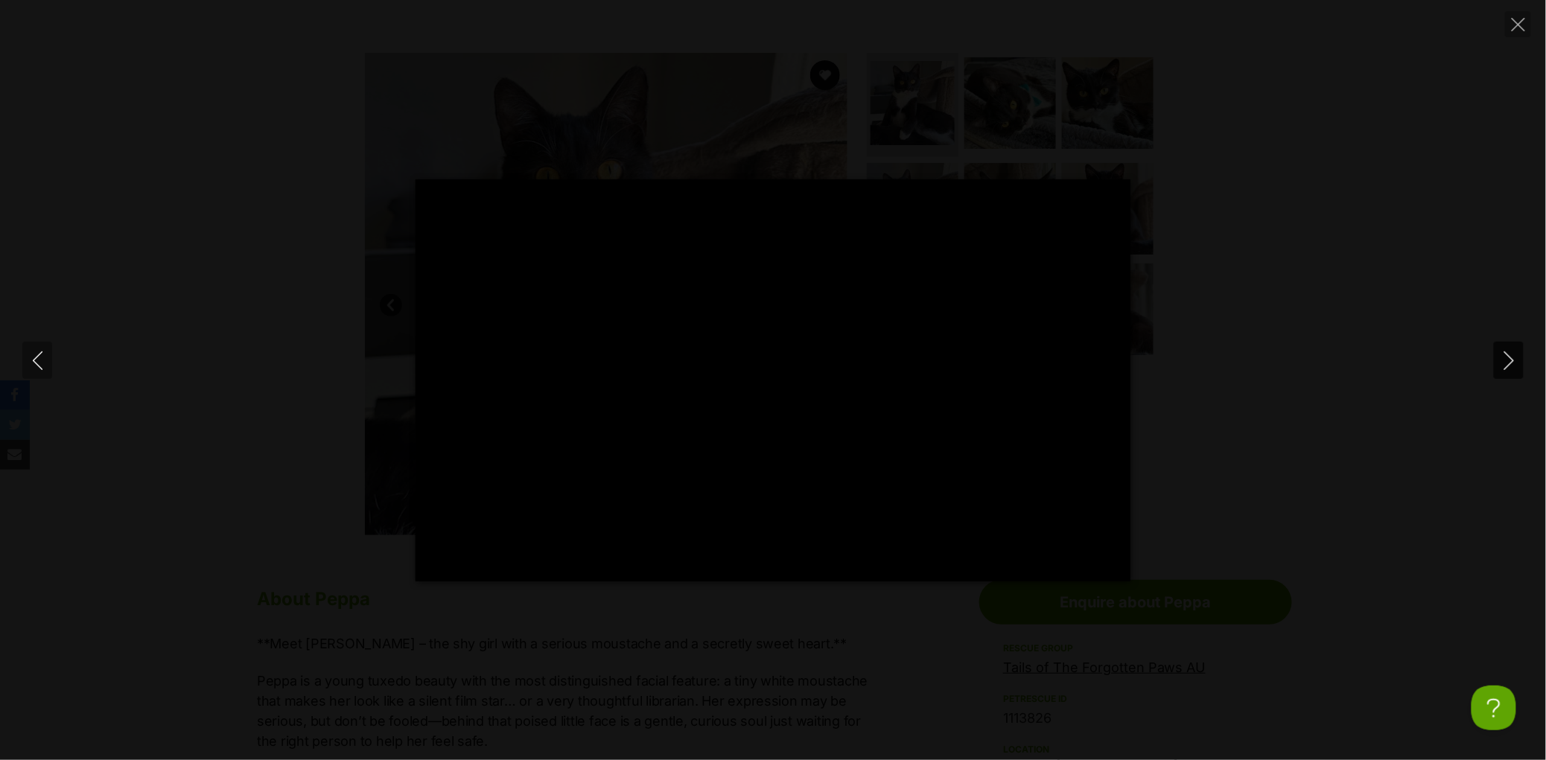
type input "1.15"
click at [979, 212] on div at bounding box center [773, 380] width 715 height 402
type input "27.44"
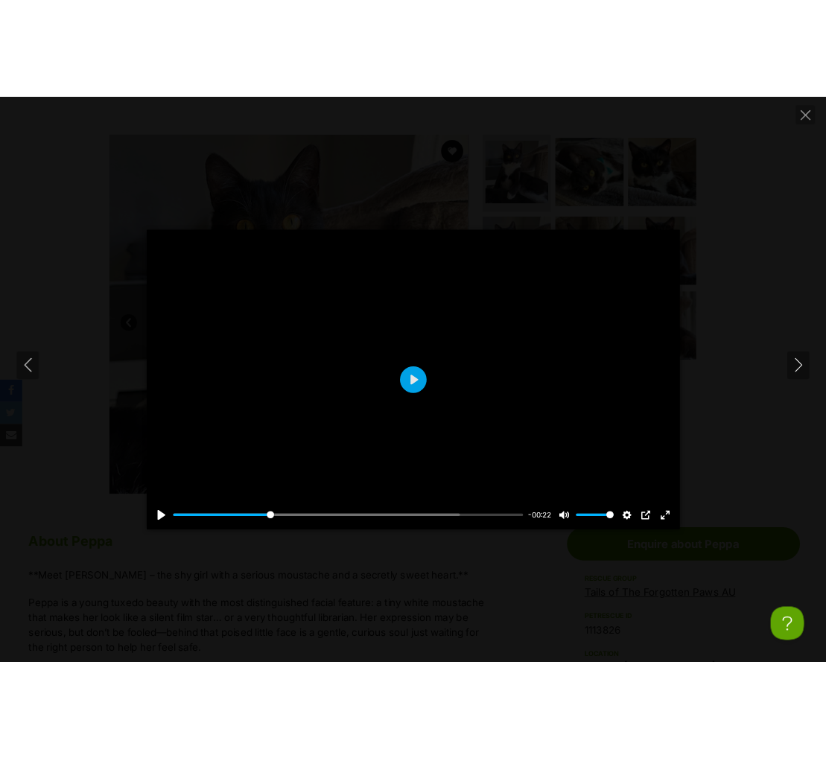
scroll to position [748, 0]
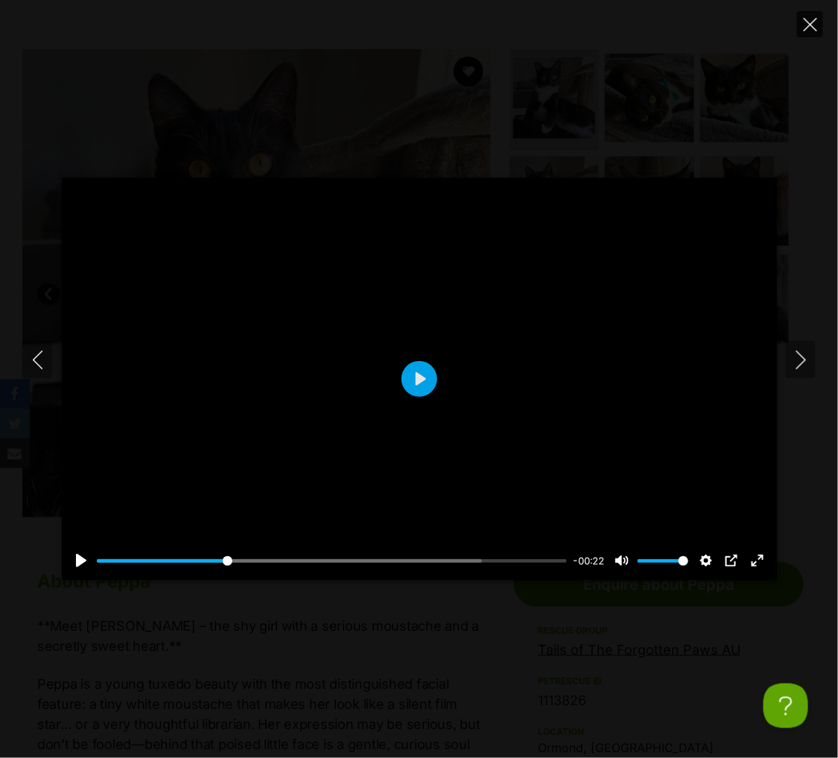
click at [812, 27] on icon "Close" at bounding box center [810, 24] width 13 height 13
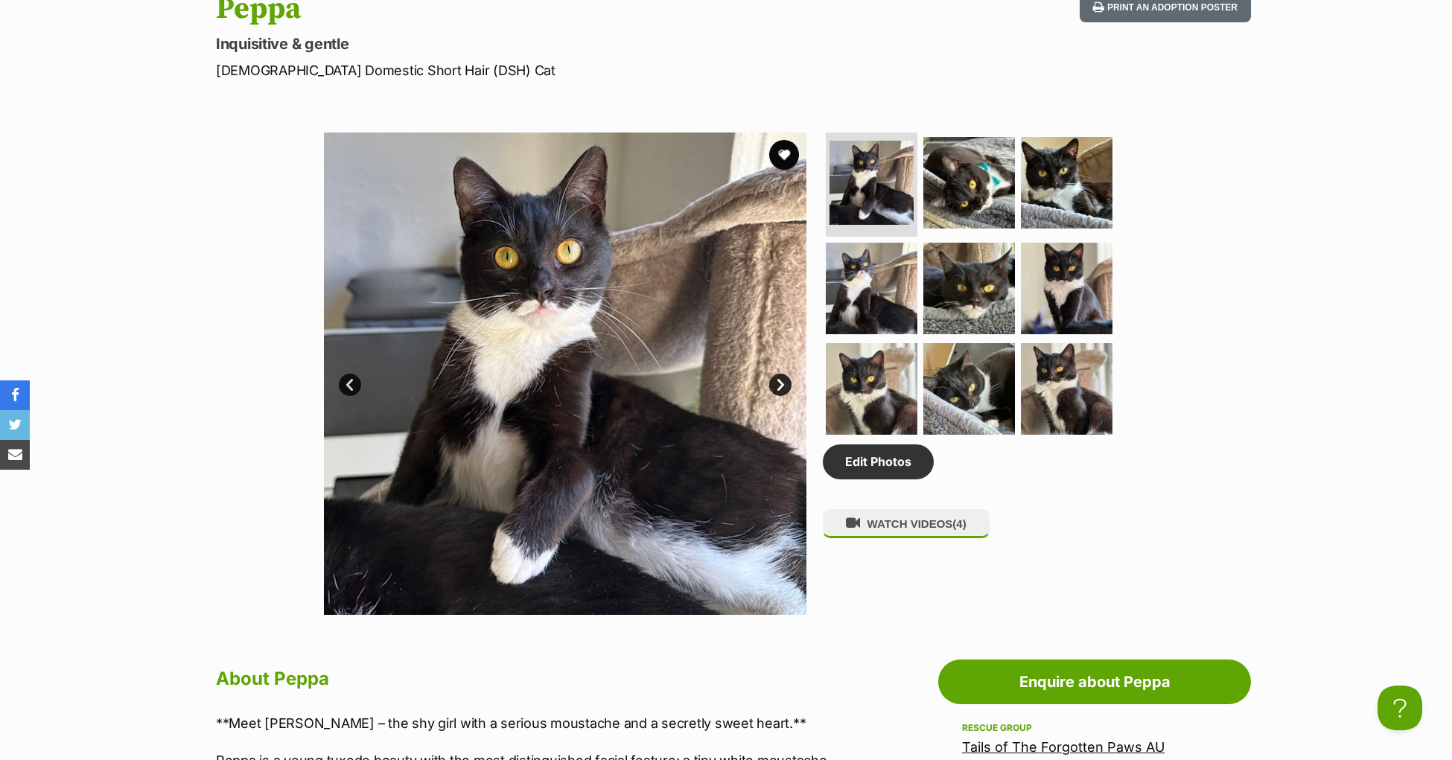
scroll to position [567, 0]
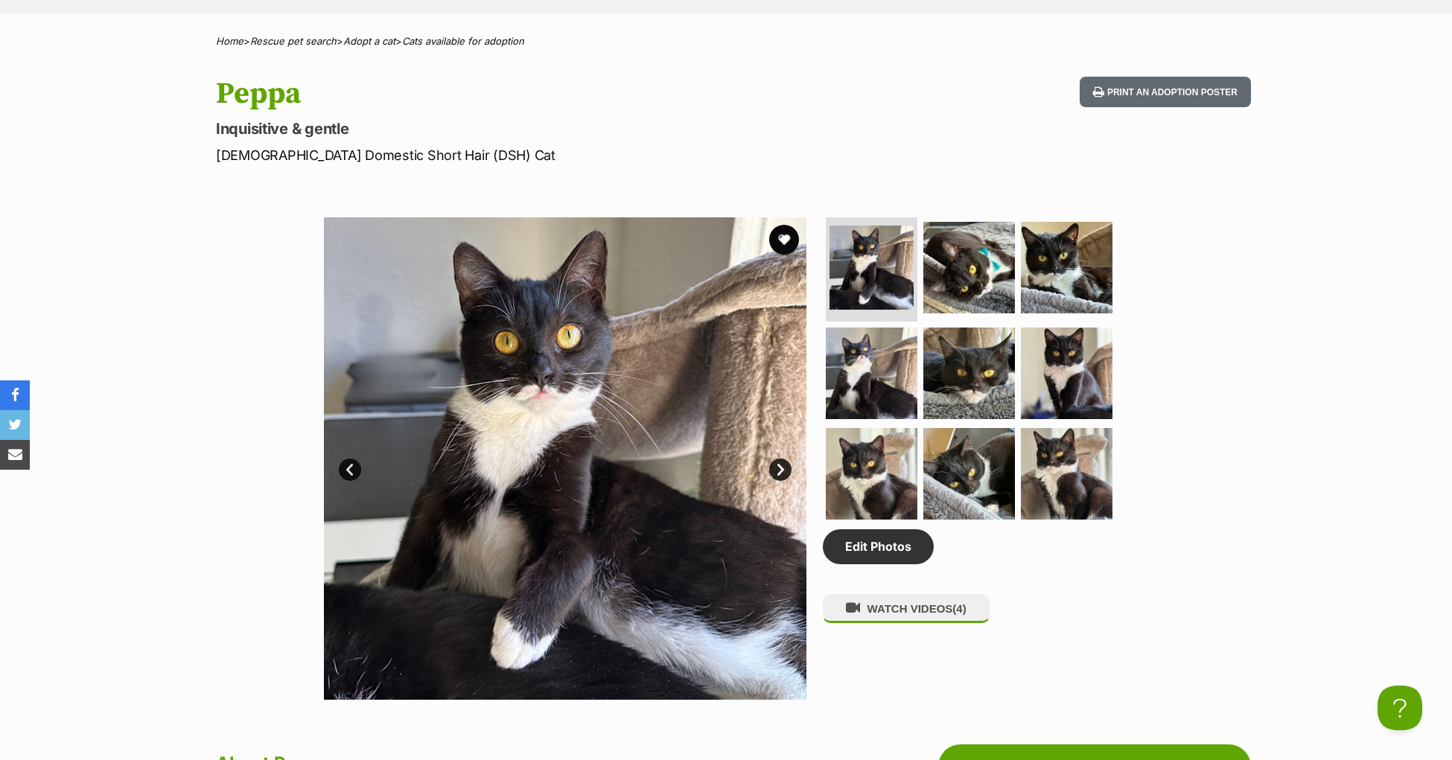
click at [279, 518] on div "Available 1 of 9 images 1 of 9 images 1 of 9 images 1 of 9 images 1 of 9 images…" at bounding box center [726, 447] width 1452 height 505
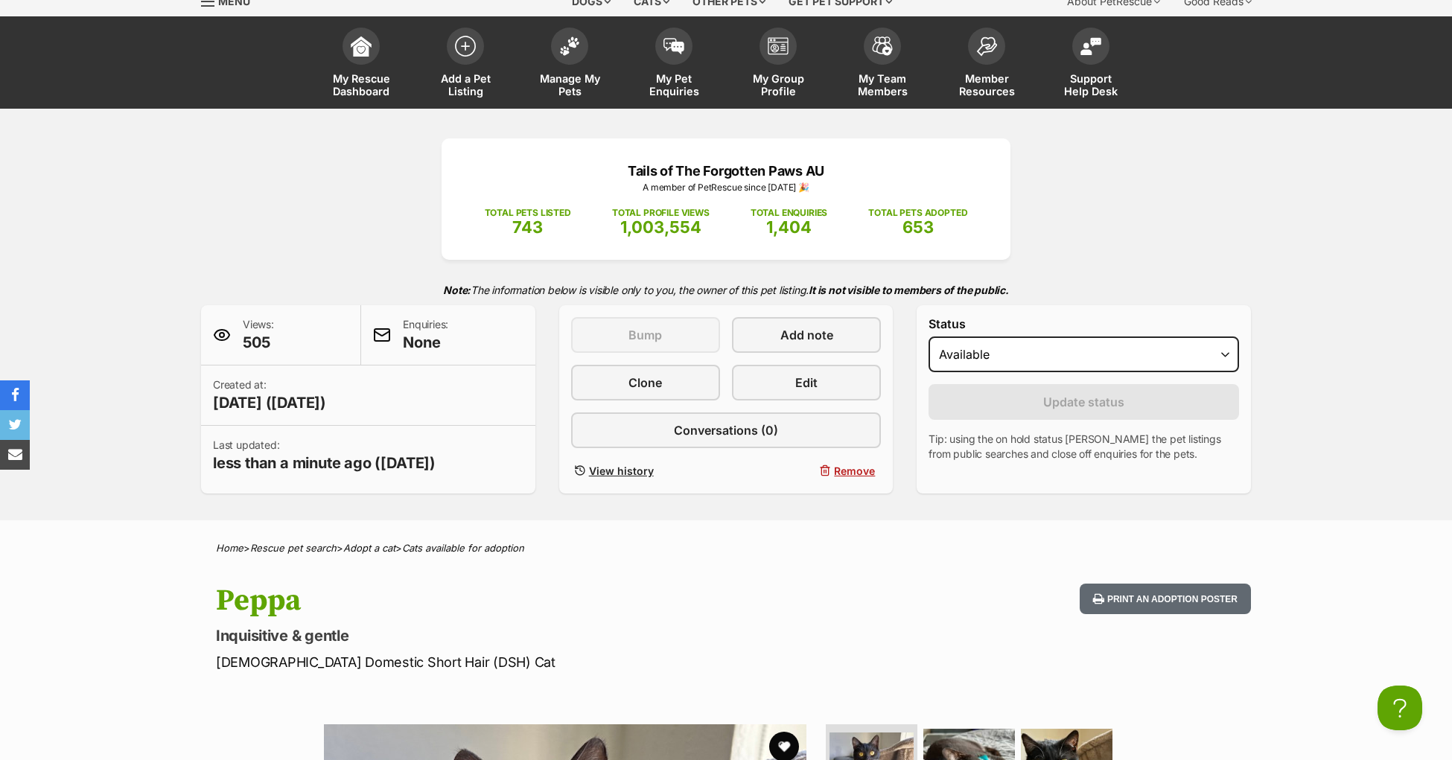
scroll to position [0, 0]
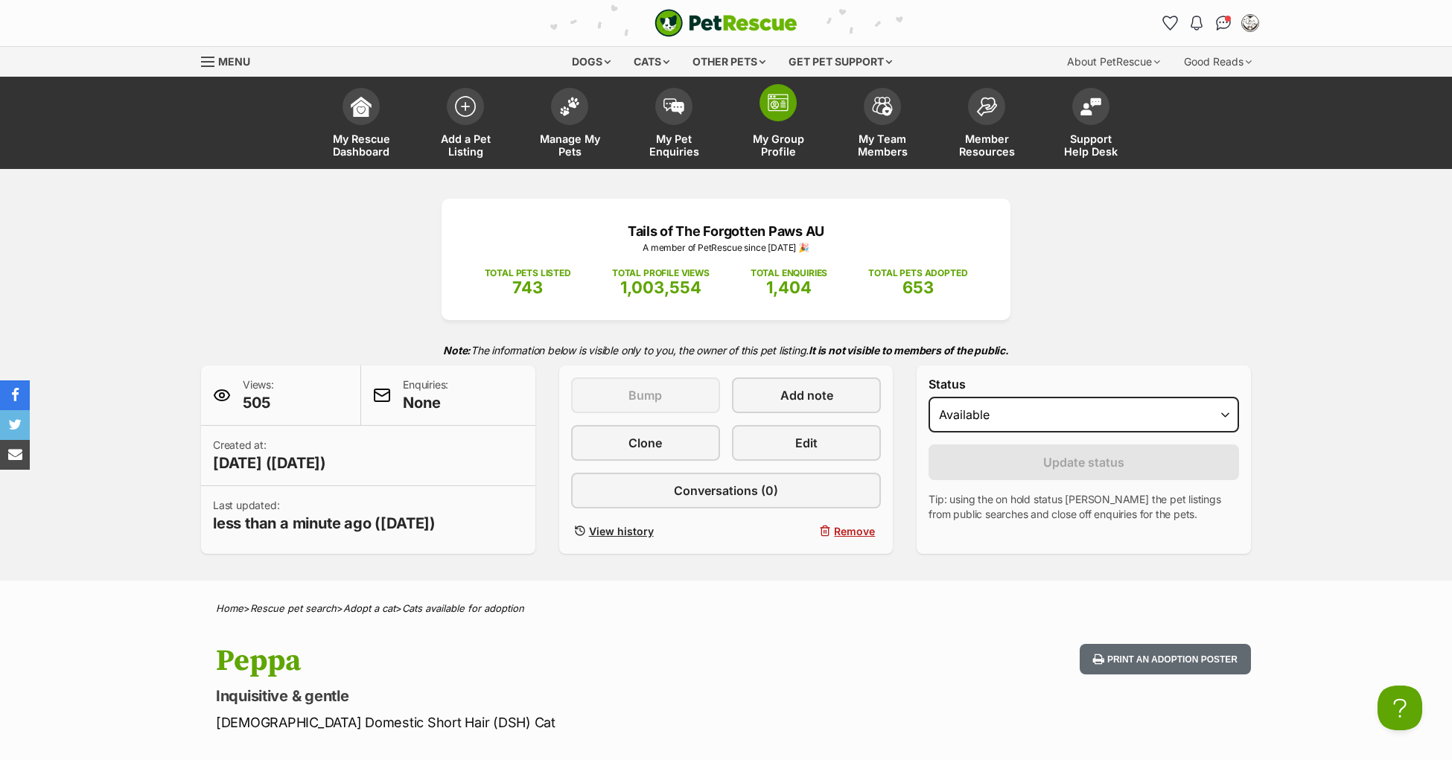
click at [784, 112] on span at bounding box center [778, 102] width 37 height 37
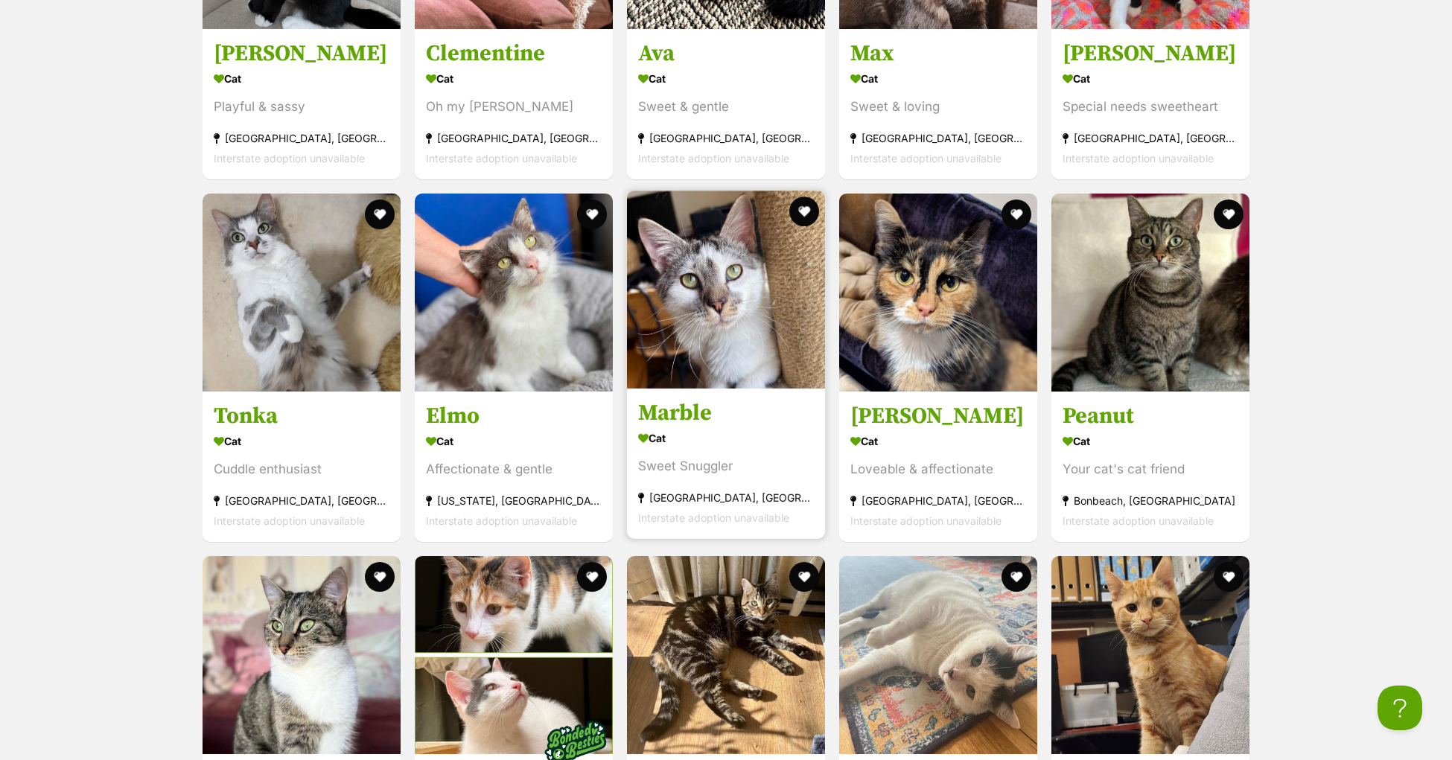
scroll to position [3721, 0]
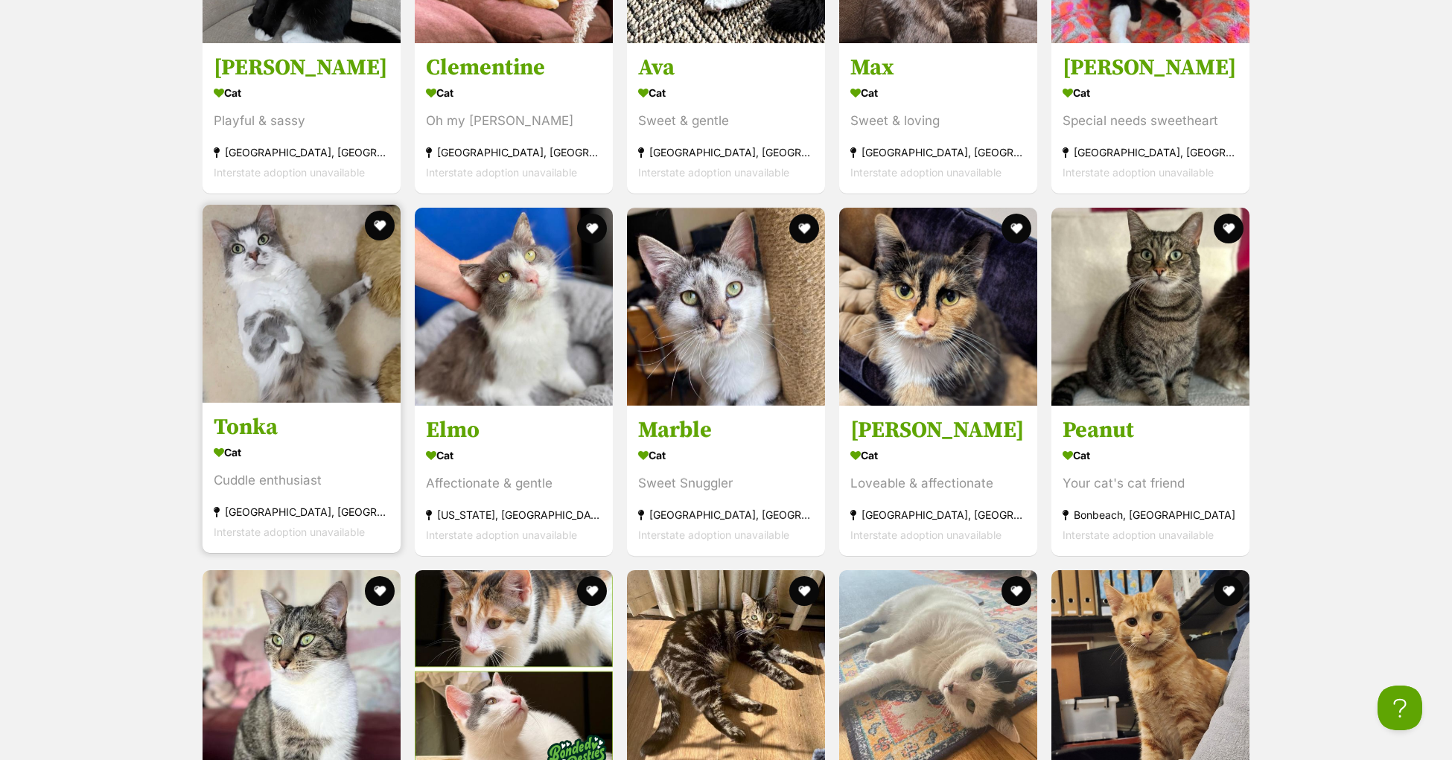
click at [232, 442] on h3 "Tonka" at bounding box center [302, 427] width 176 height 28
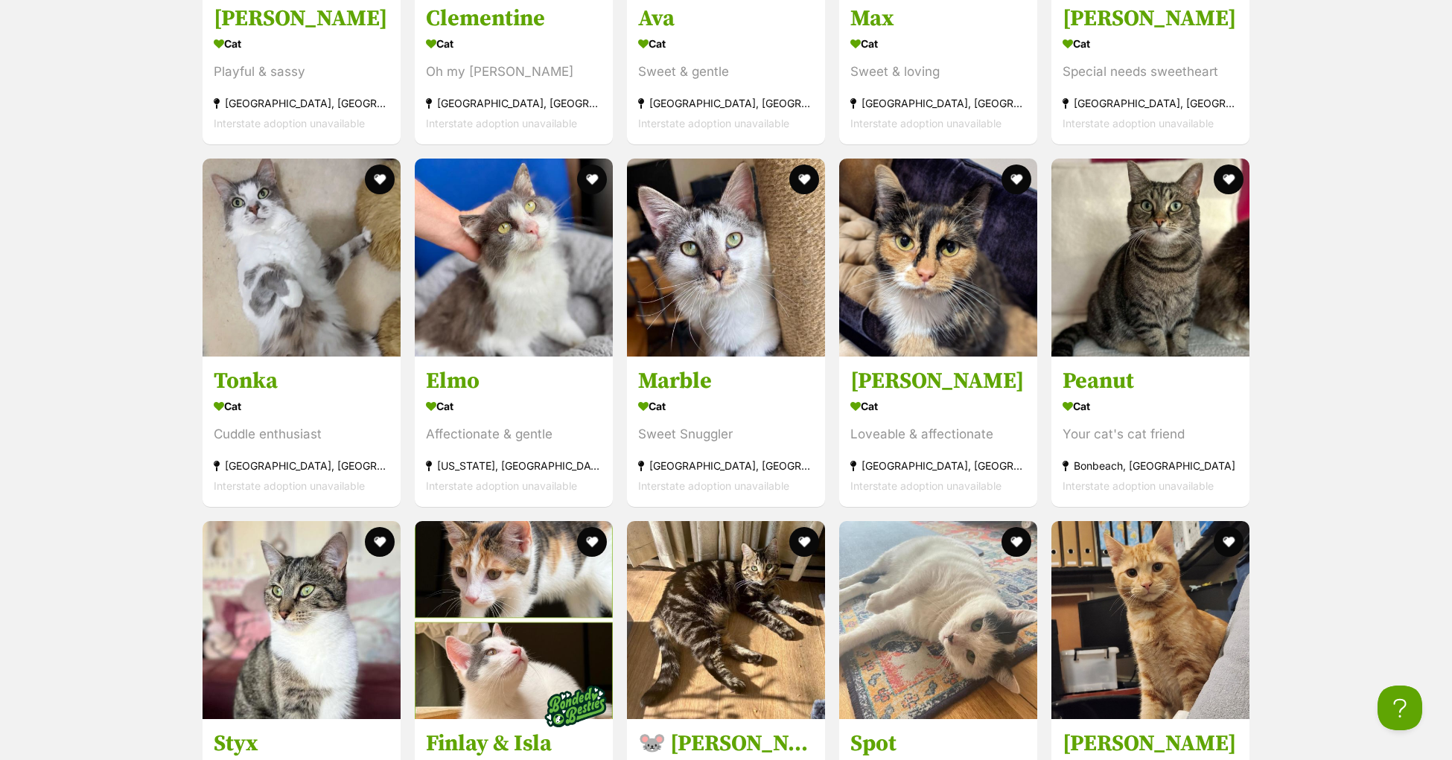
scroll to position [3786, 0]
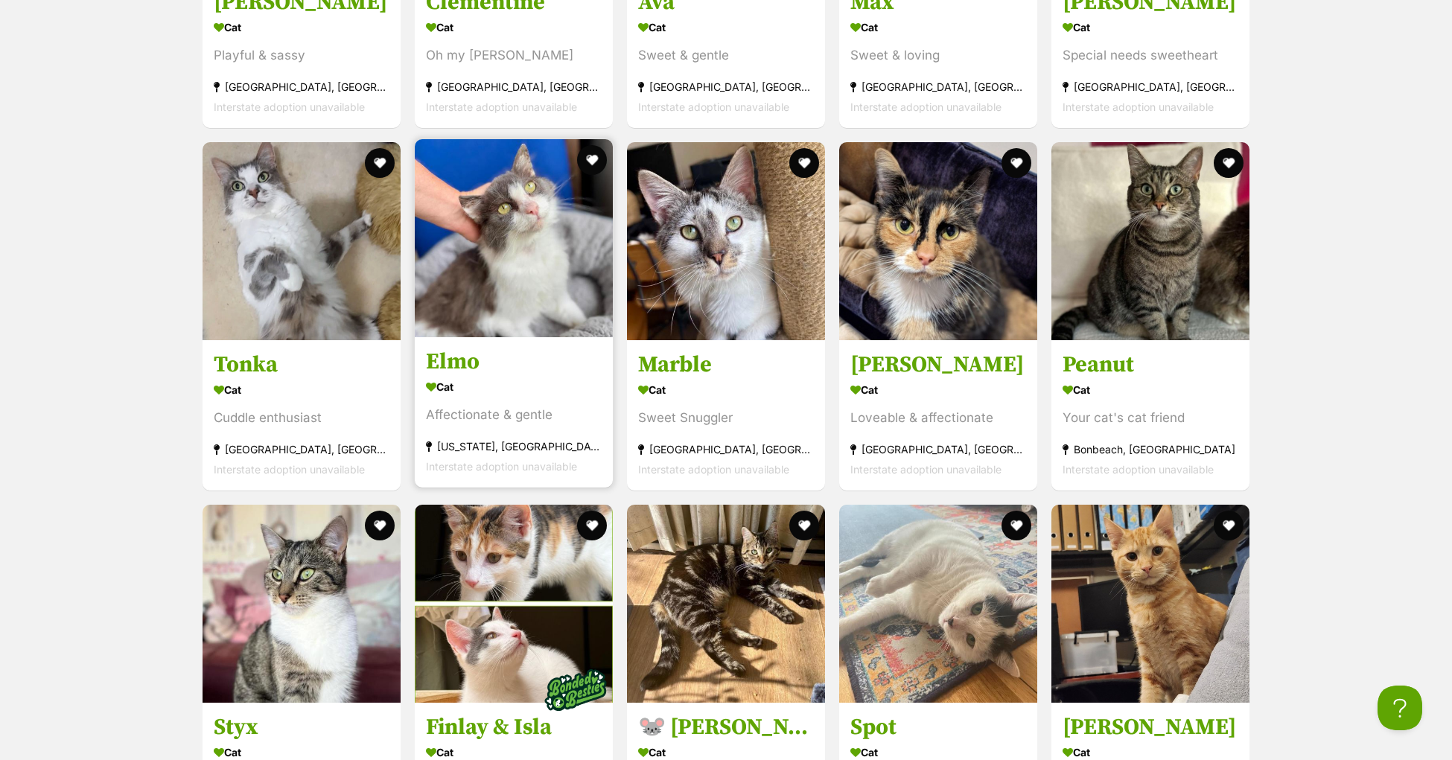
click at [462, 376] on h3 "Elmo" at bounding box center [514, 362] width 176 height 28
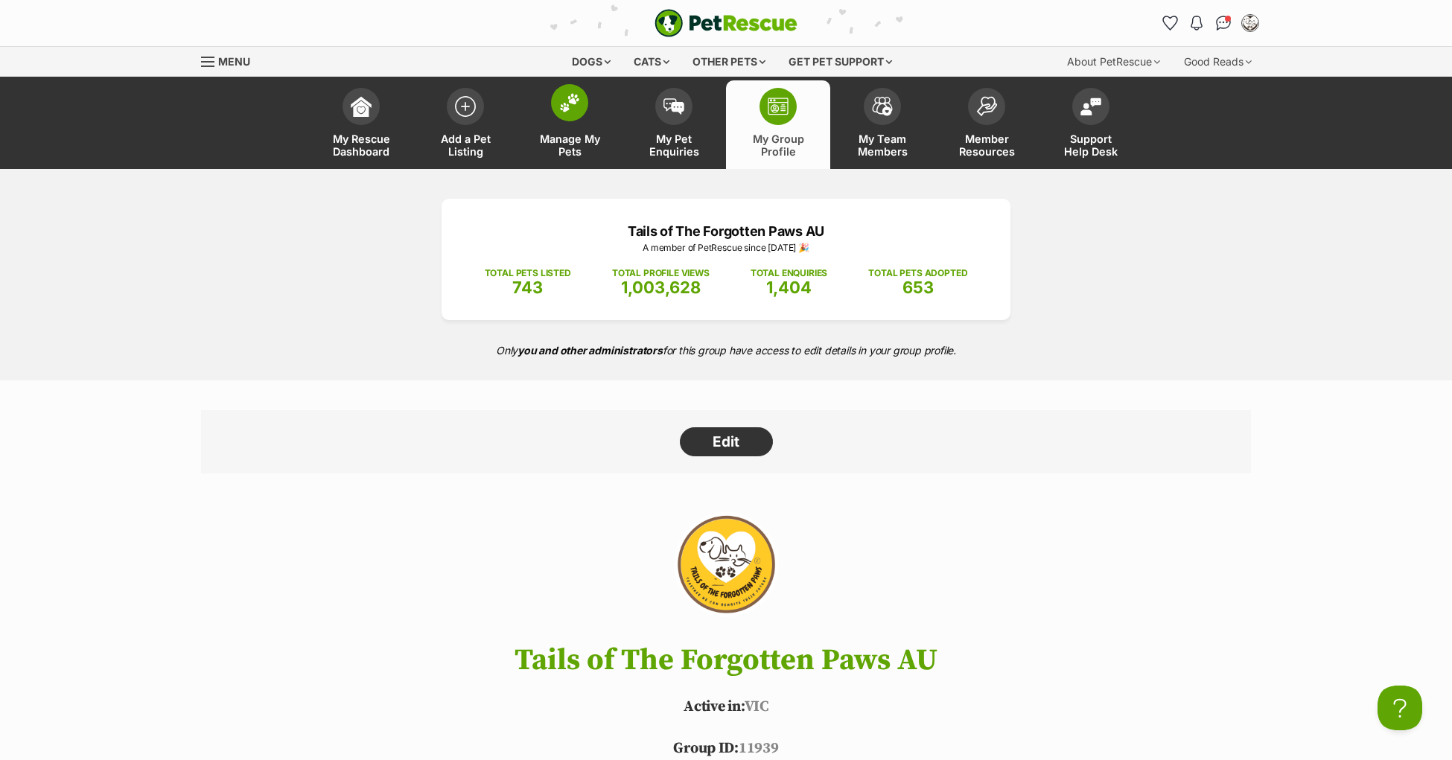
click at [562, 113] on span at bounding box center [569, 102] width 37 height 37
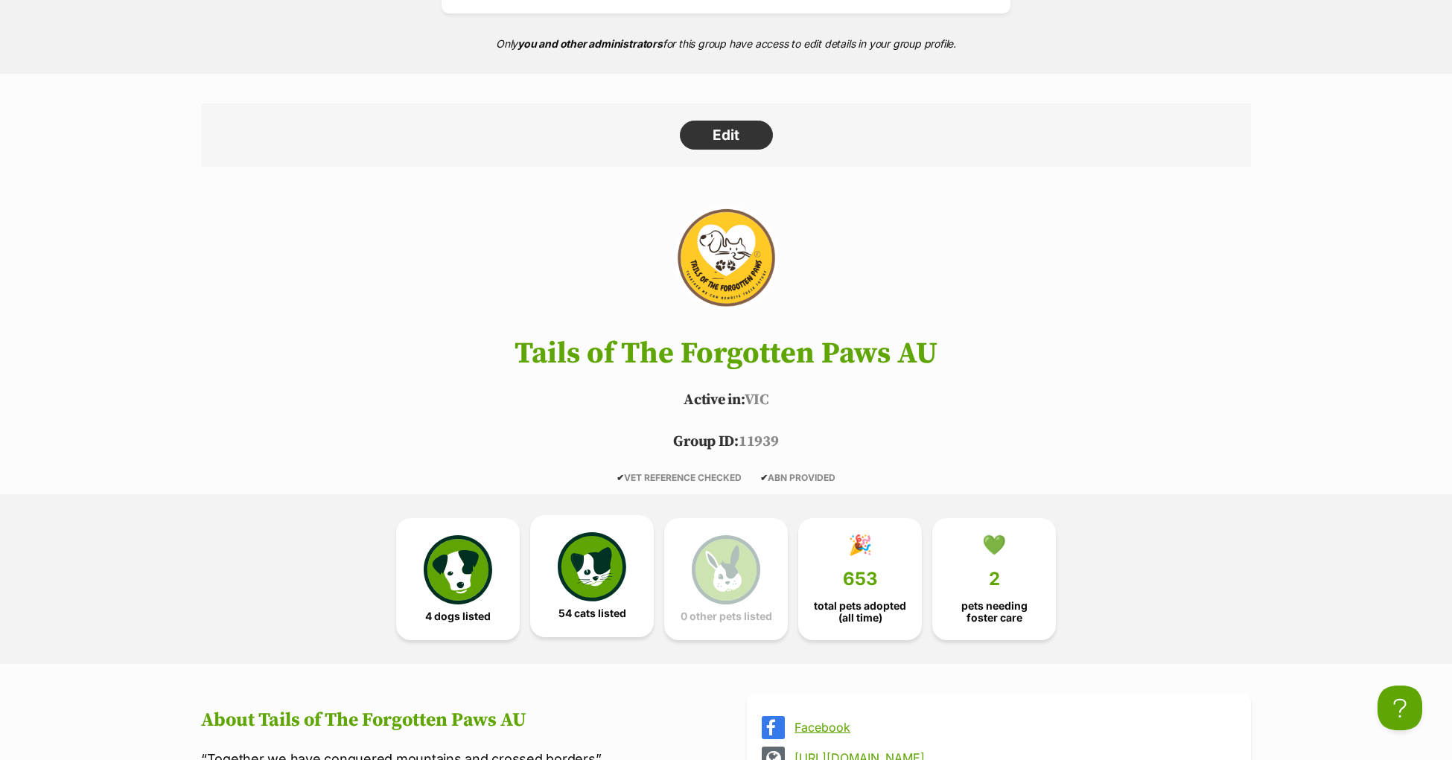
scroll to position [350, 0]
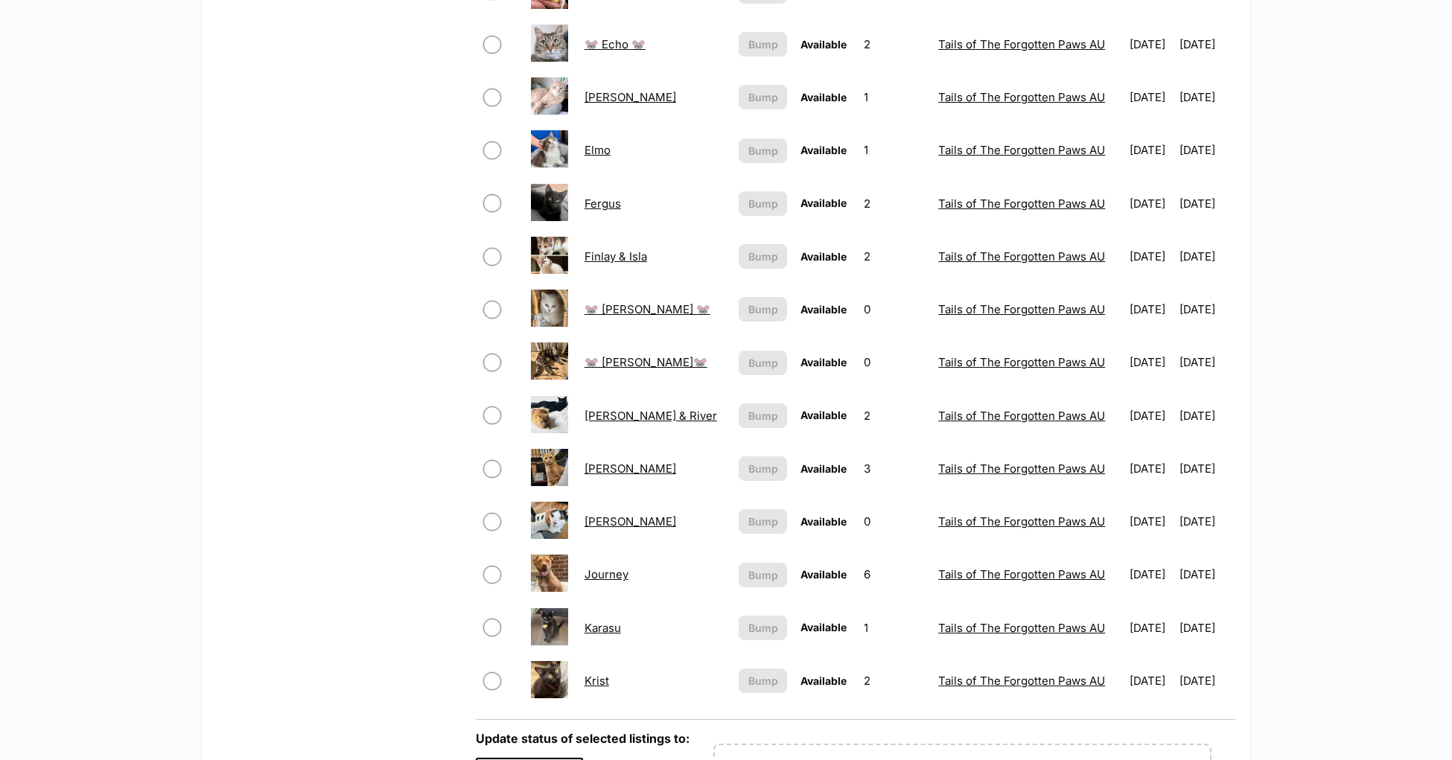
scroll to position [1026, 0]
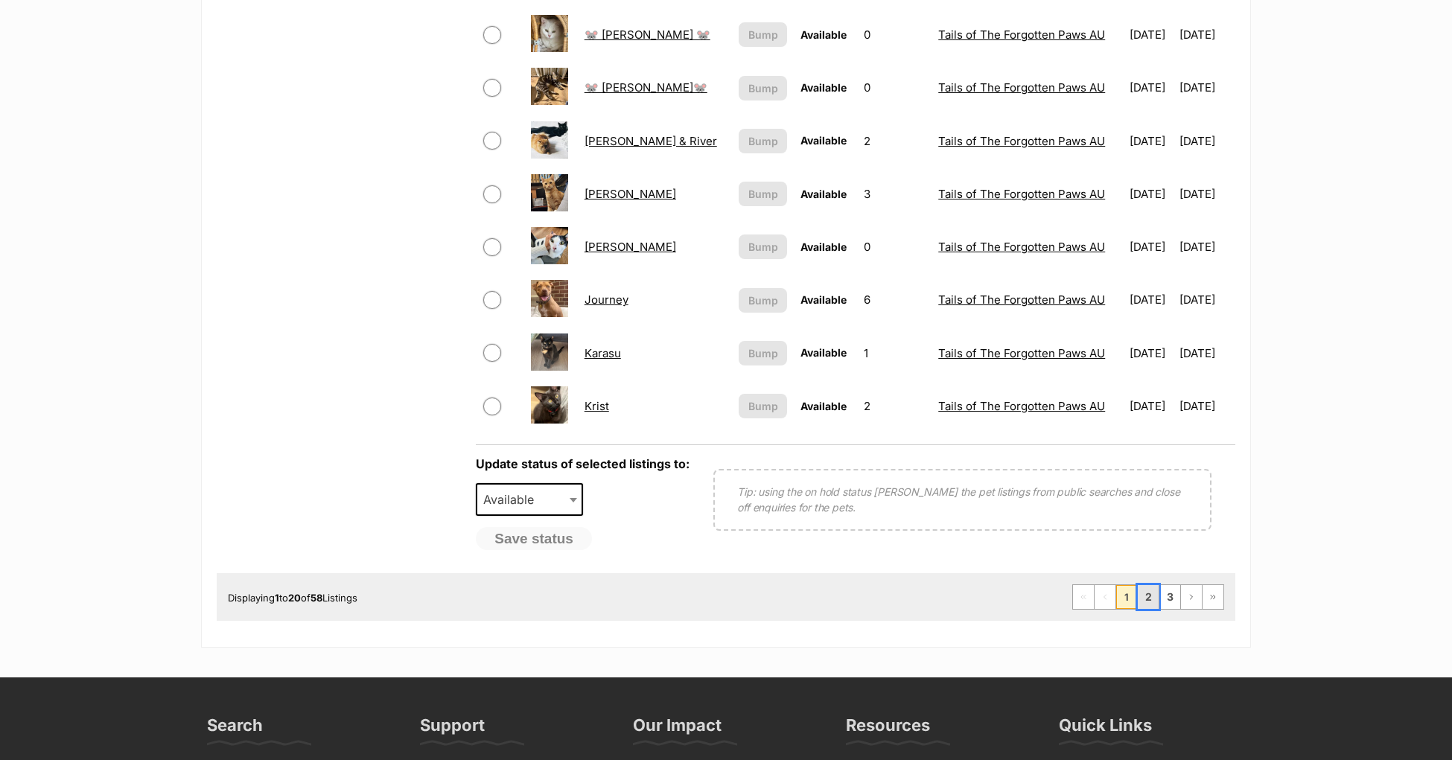
click at [1145, 590] on link "2" at bounding box center [1148, 597] width 21 height 24
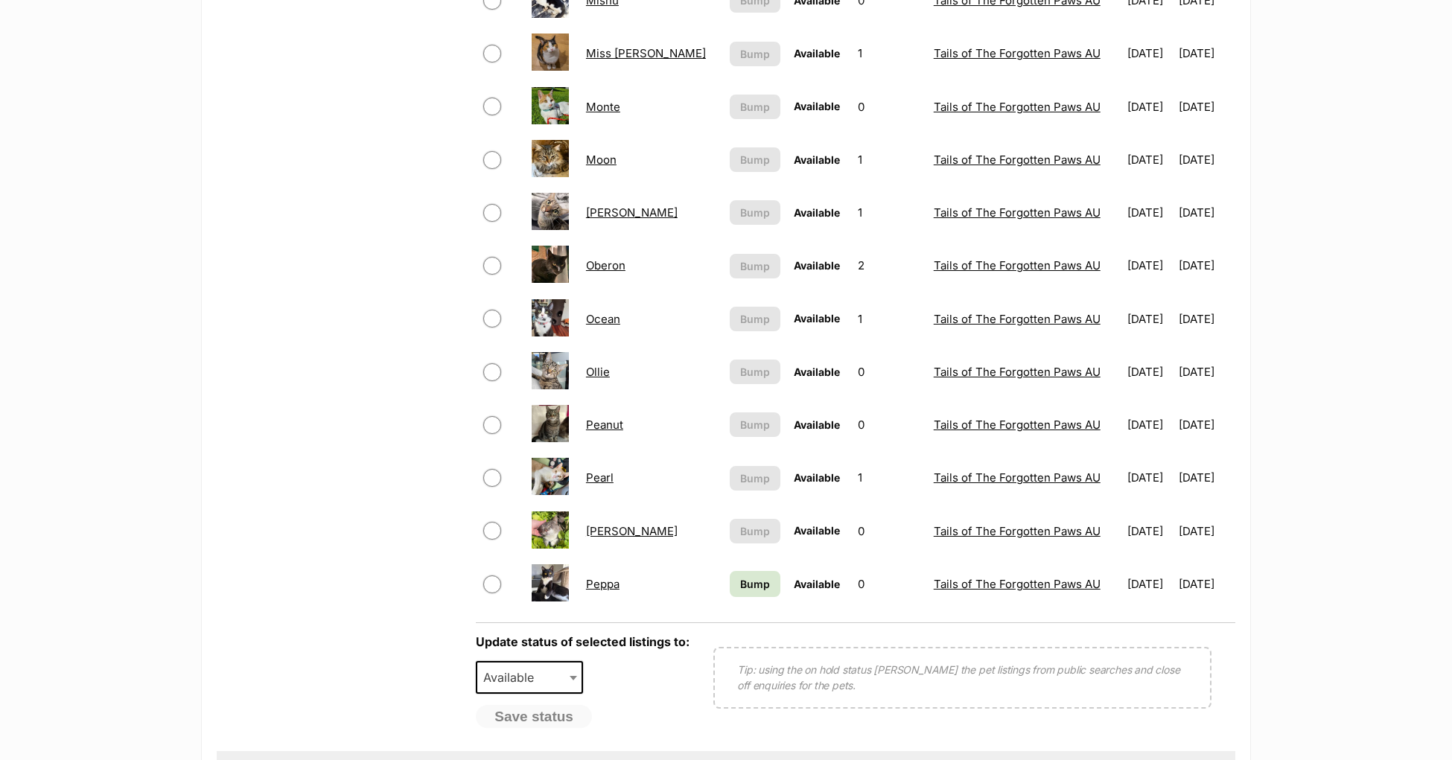
scroll to position [983, 0]
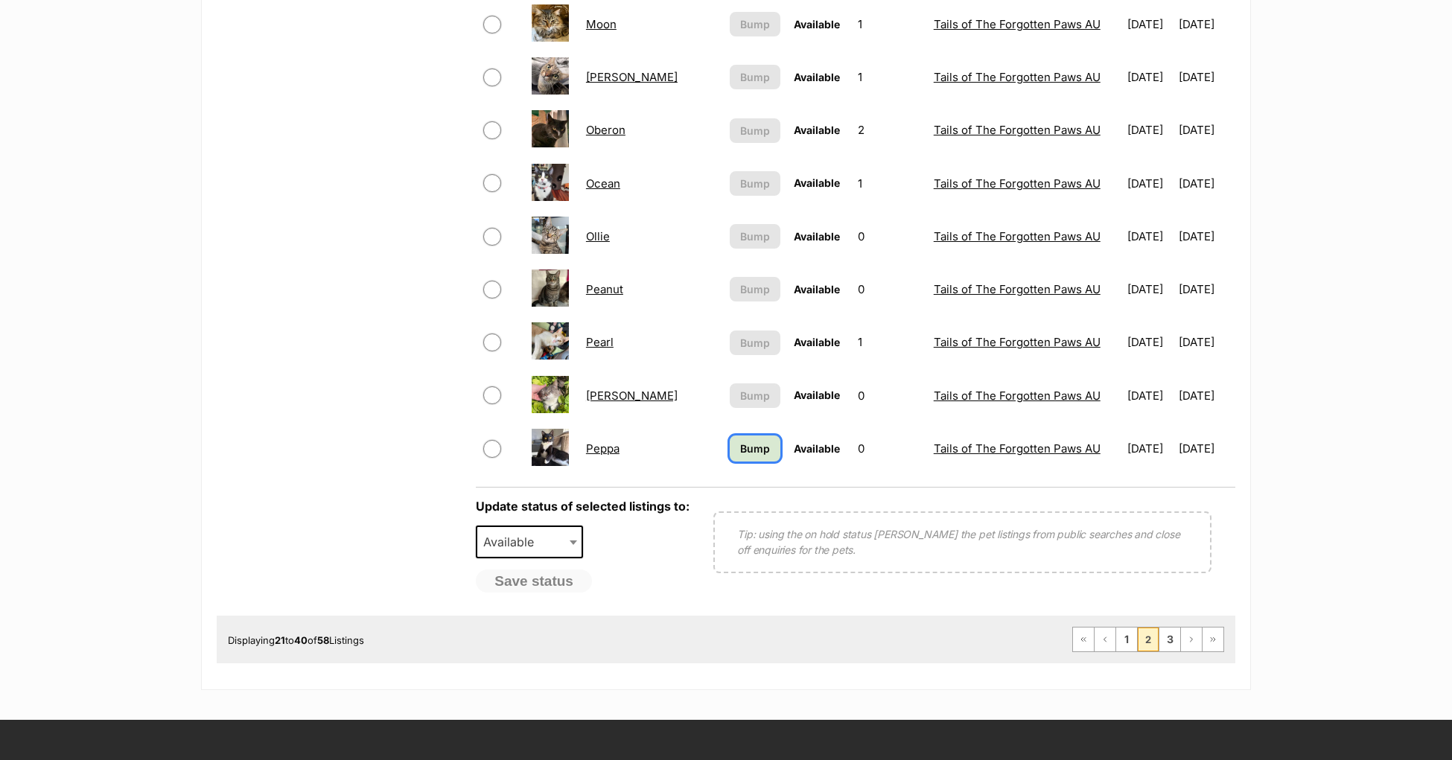
click at [740, 441] on span "Bump" at bounding box center [755, 449] width 30 height 16
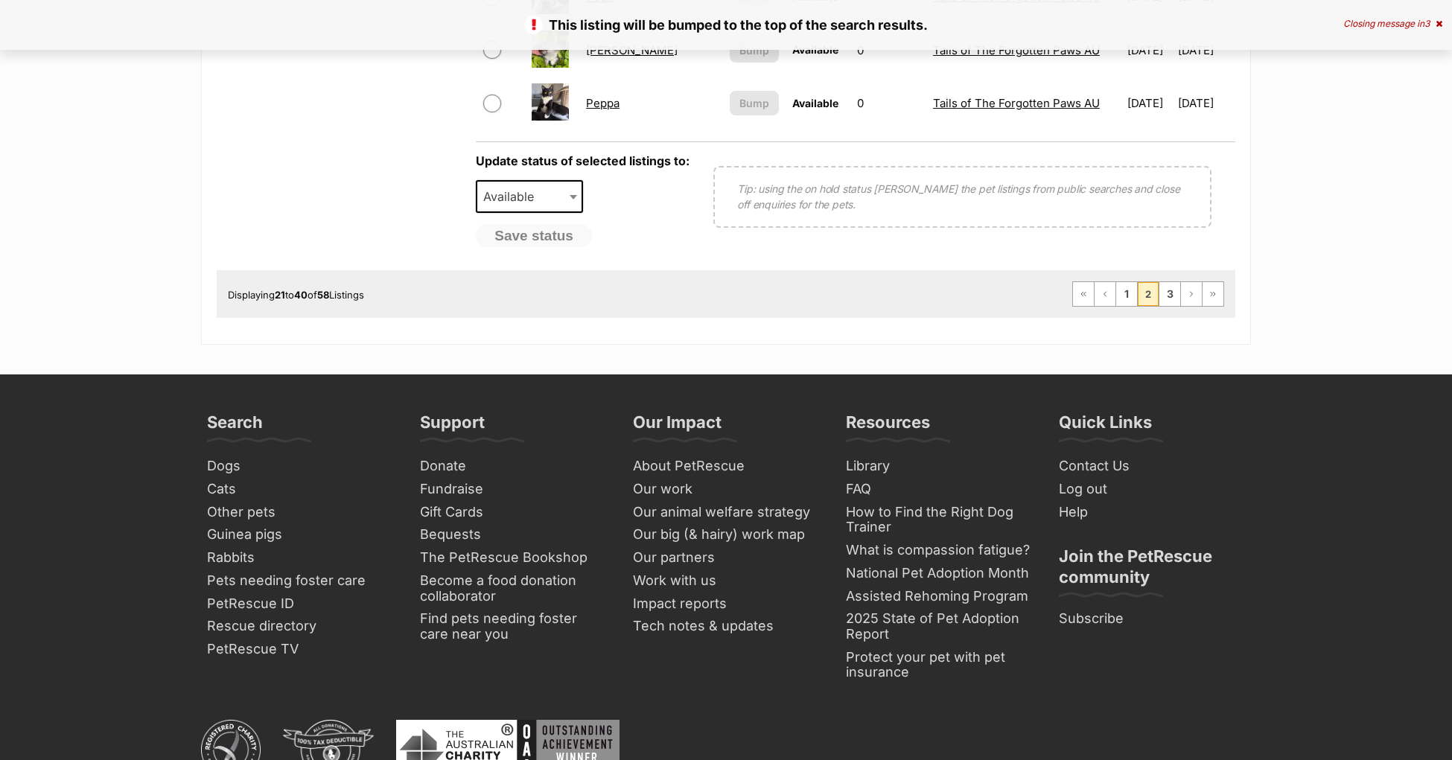
scroll to position [1249, 0]
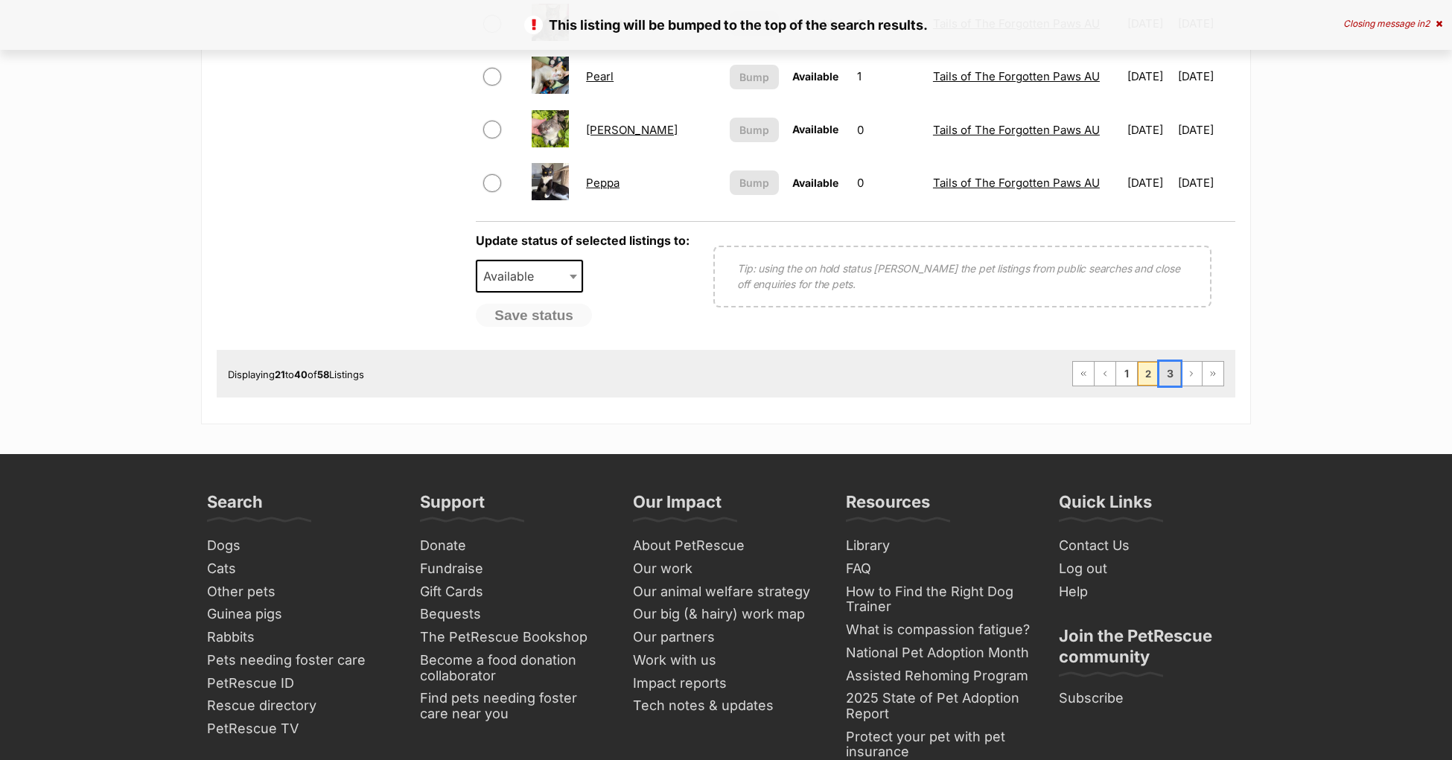
click at [1171, 373] on link "3" at bounding box center [1170, 374] width 21 height 24
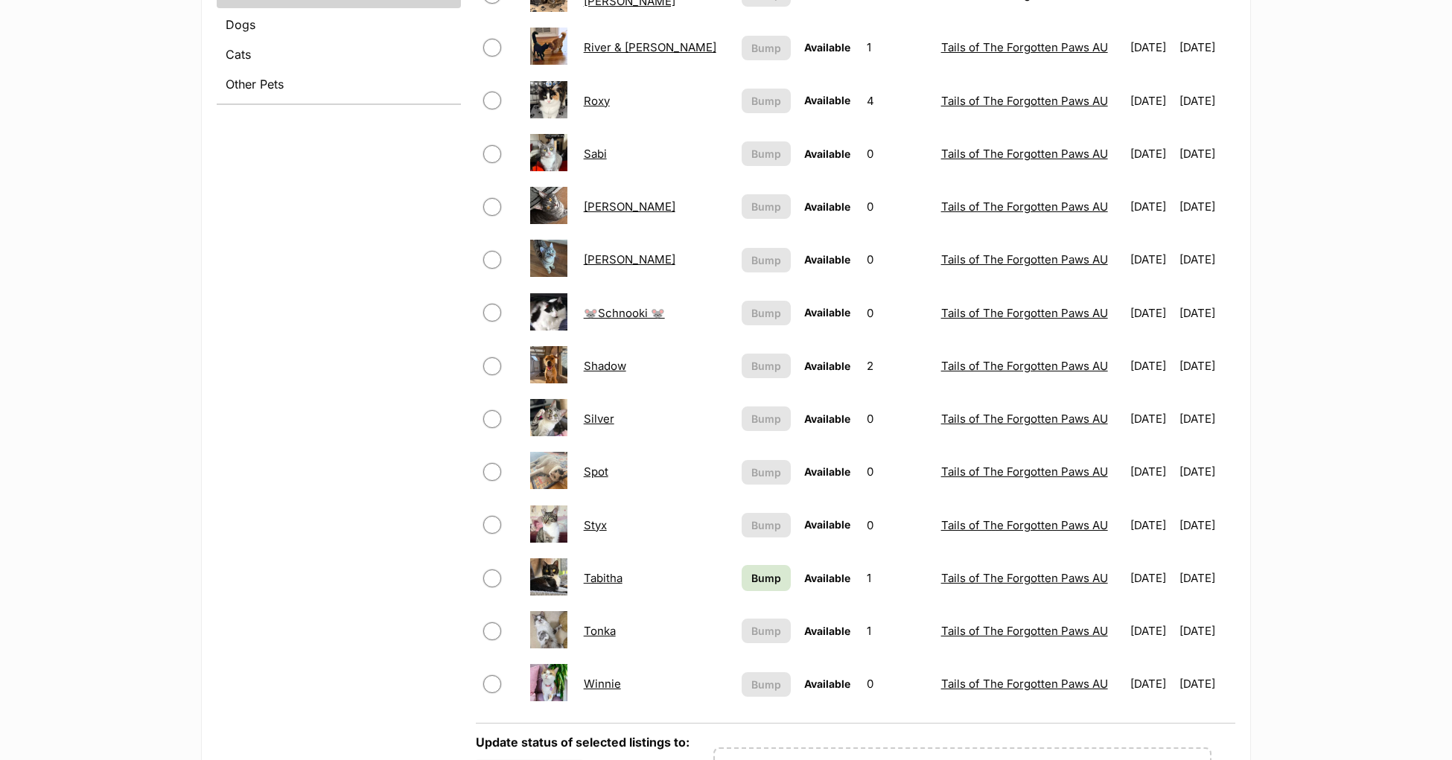
scroll to position [757, 0]
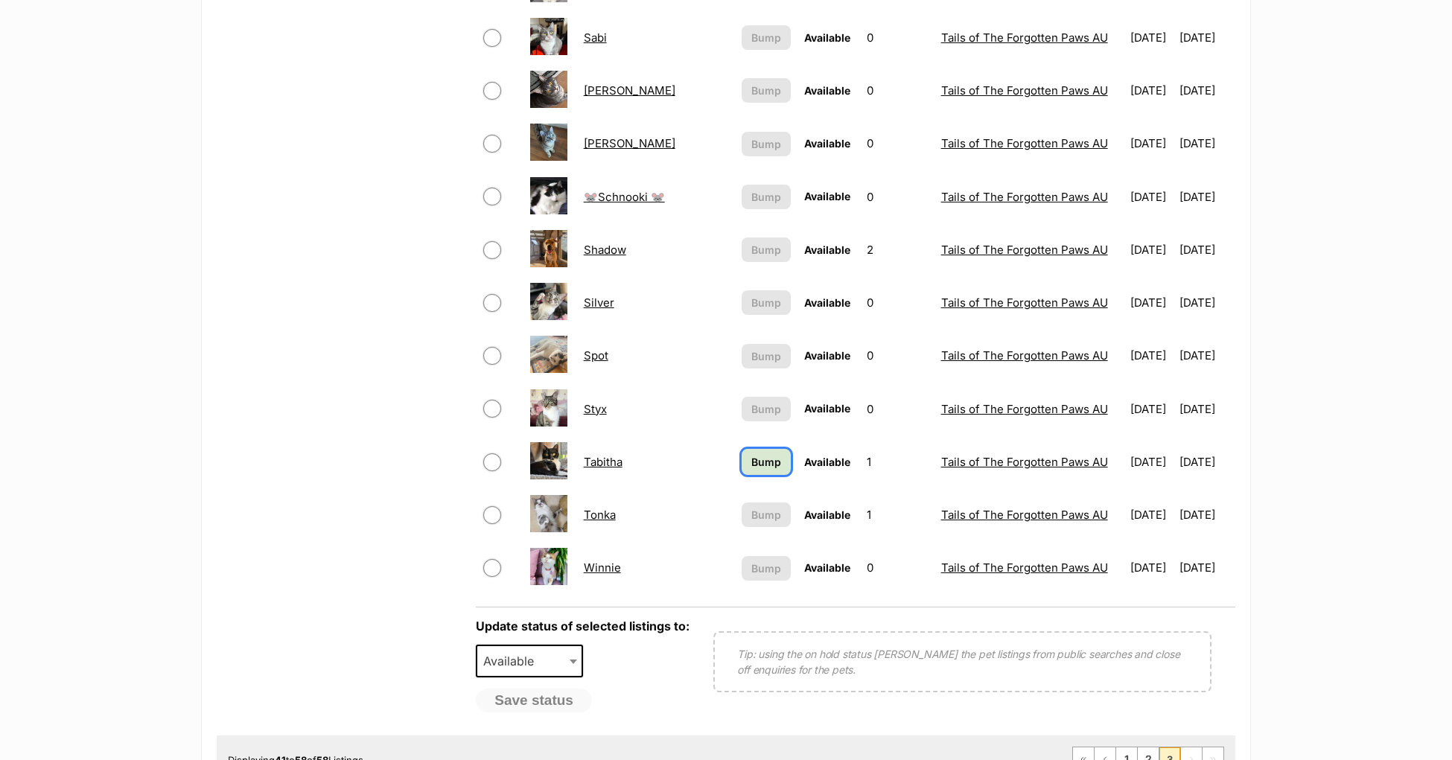
click at [751, 454] on span "Bump" at bounding box center [766, 462] width 30 height 16
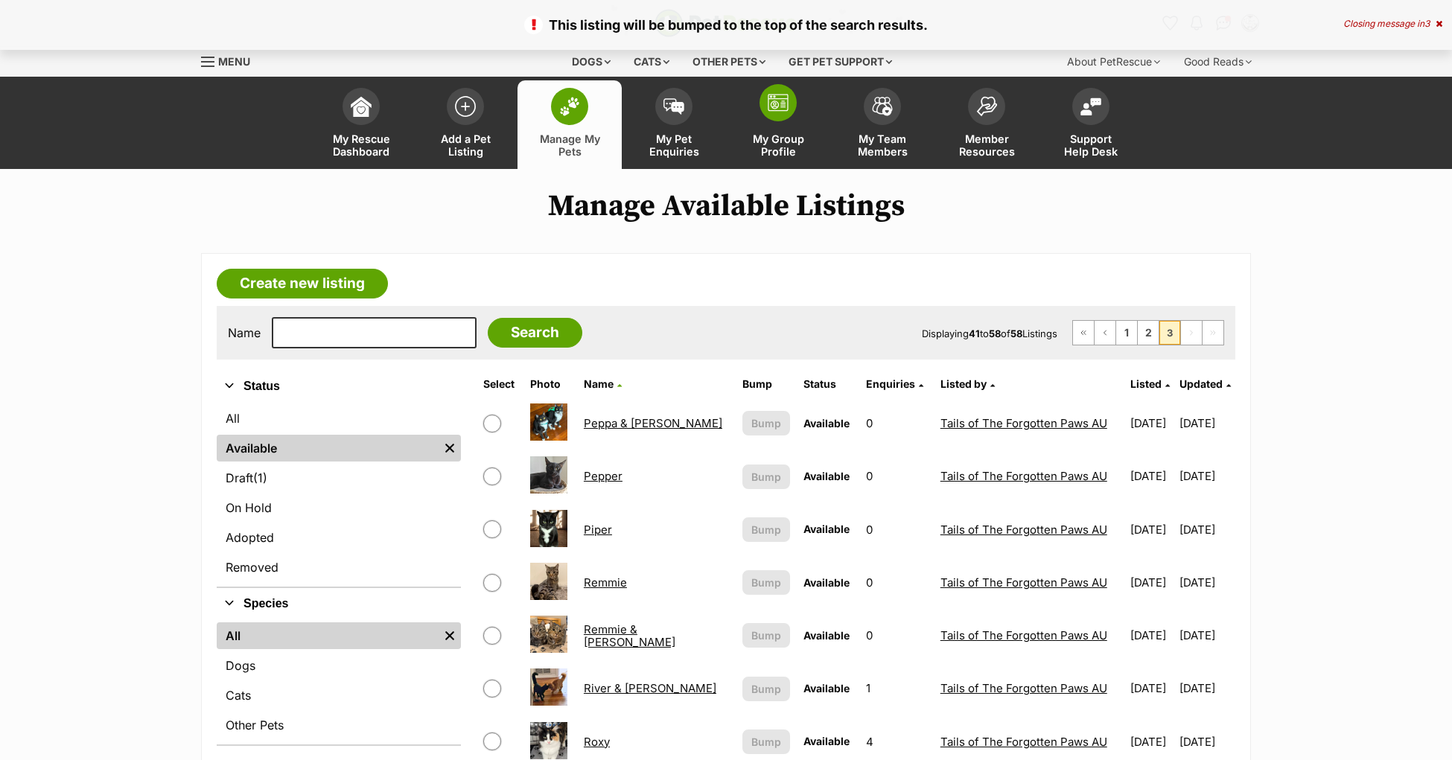
click at [786, 96] on img at bounding box center [778, 103] width 21 height 18
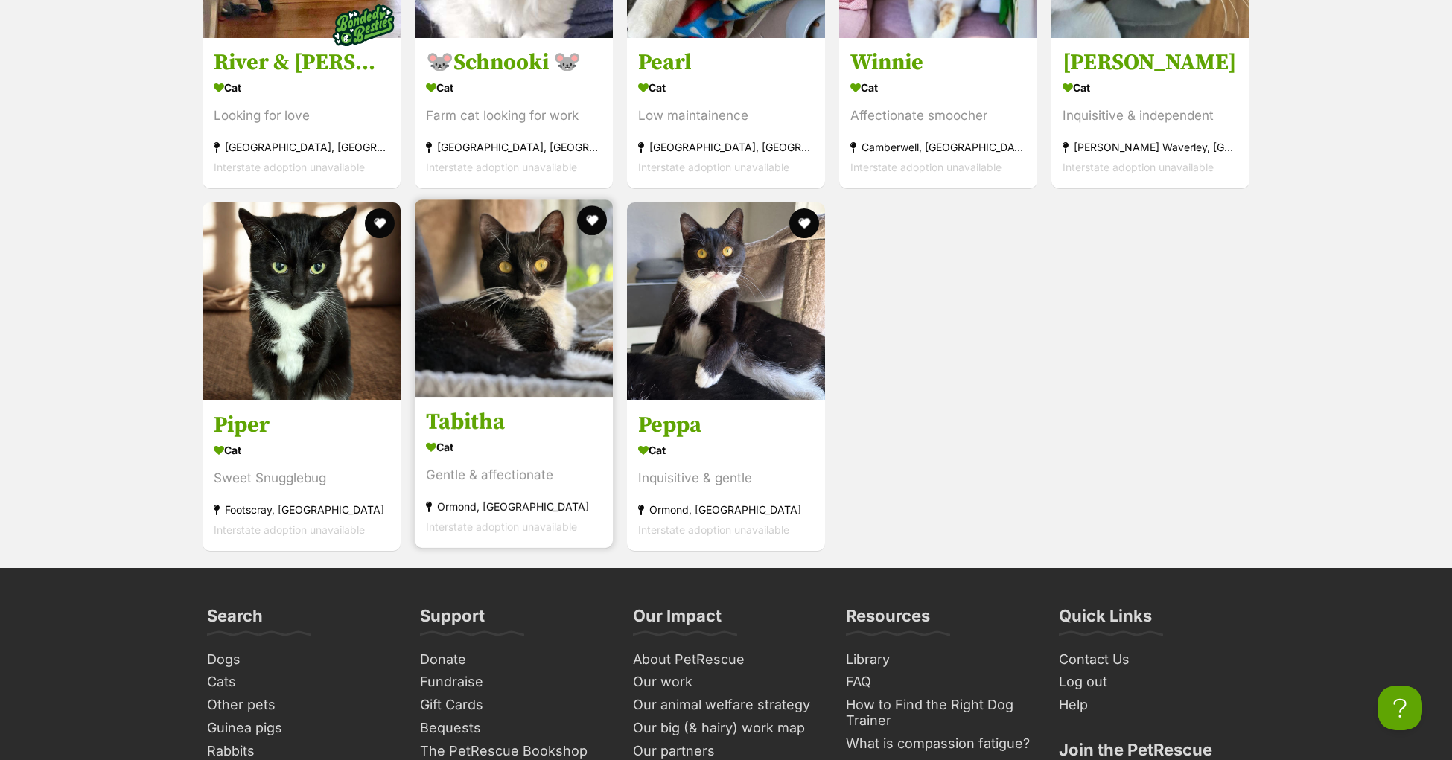
scroll to position [5901, 0]
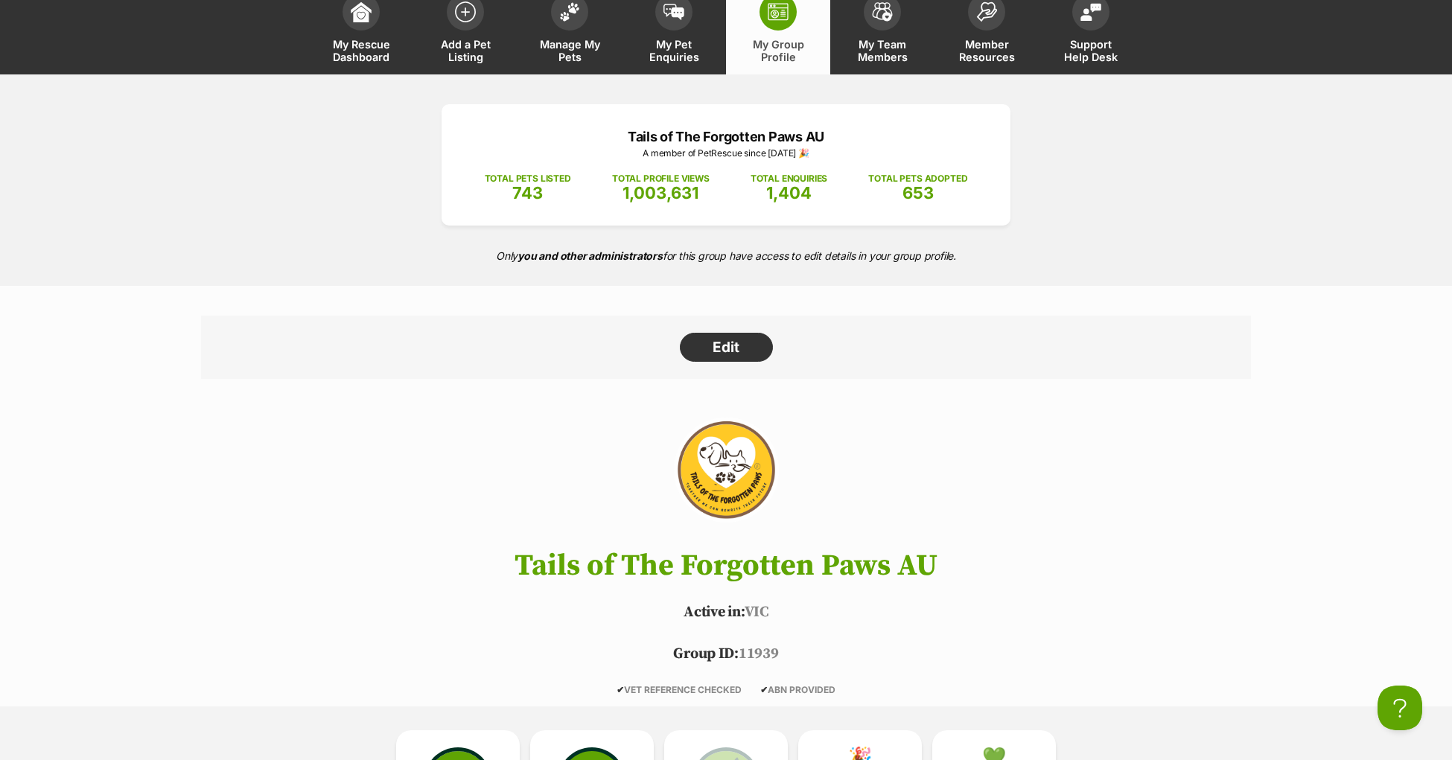
scroll to position [0, 0]
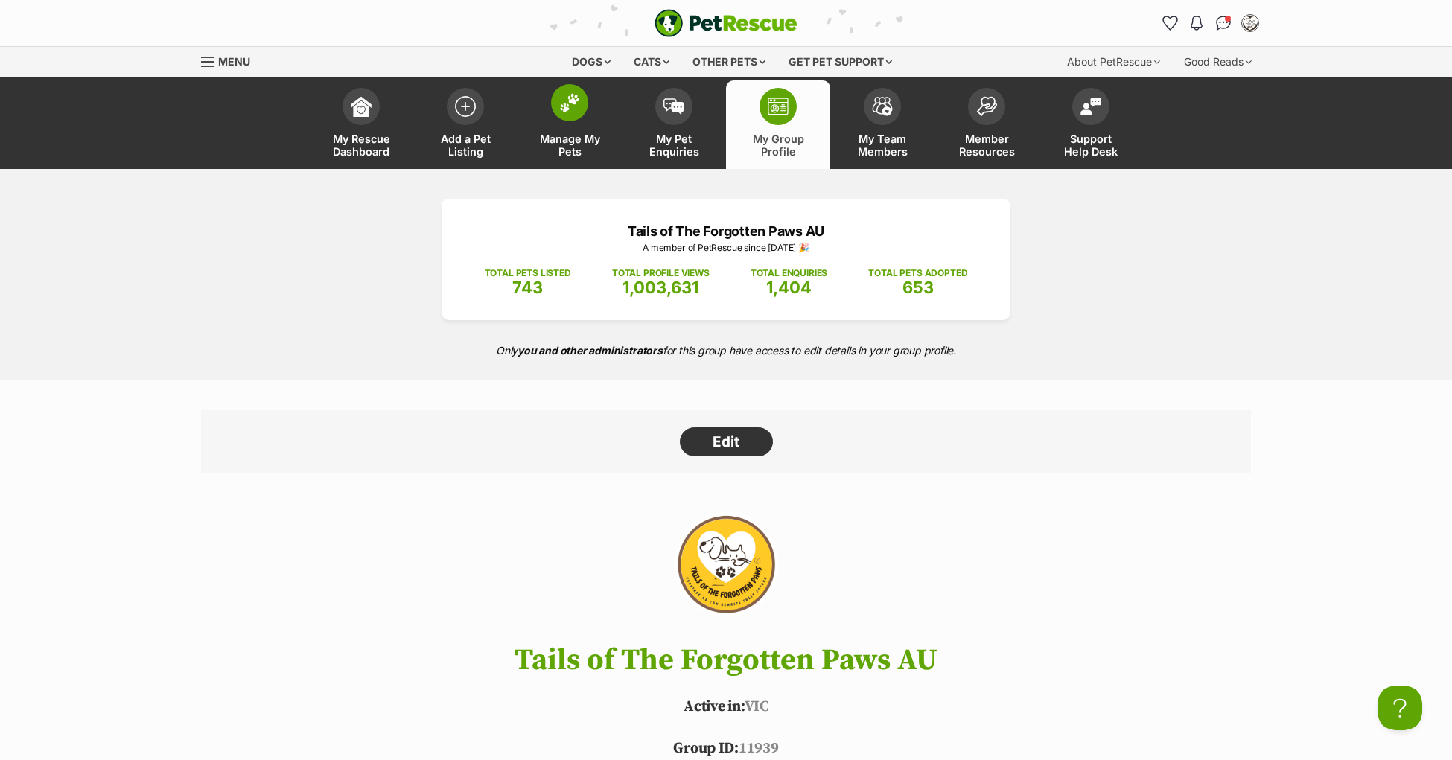
click at [571, 104] on img at bounding box center [569, 102] width 21 height 19
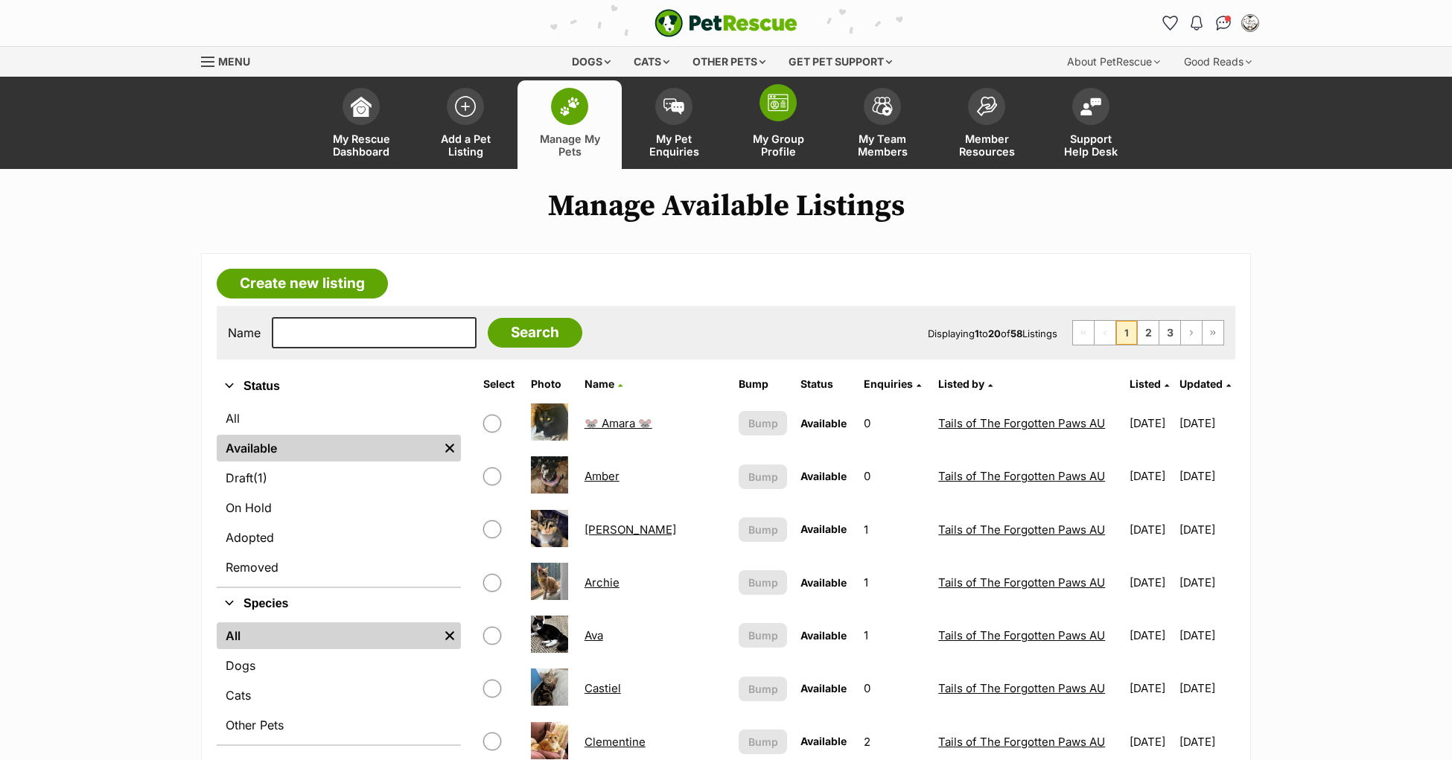
click at [791, 111] on span at bounding box center [778, 102] width 37 height 37
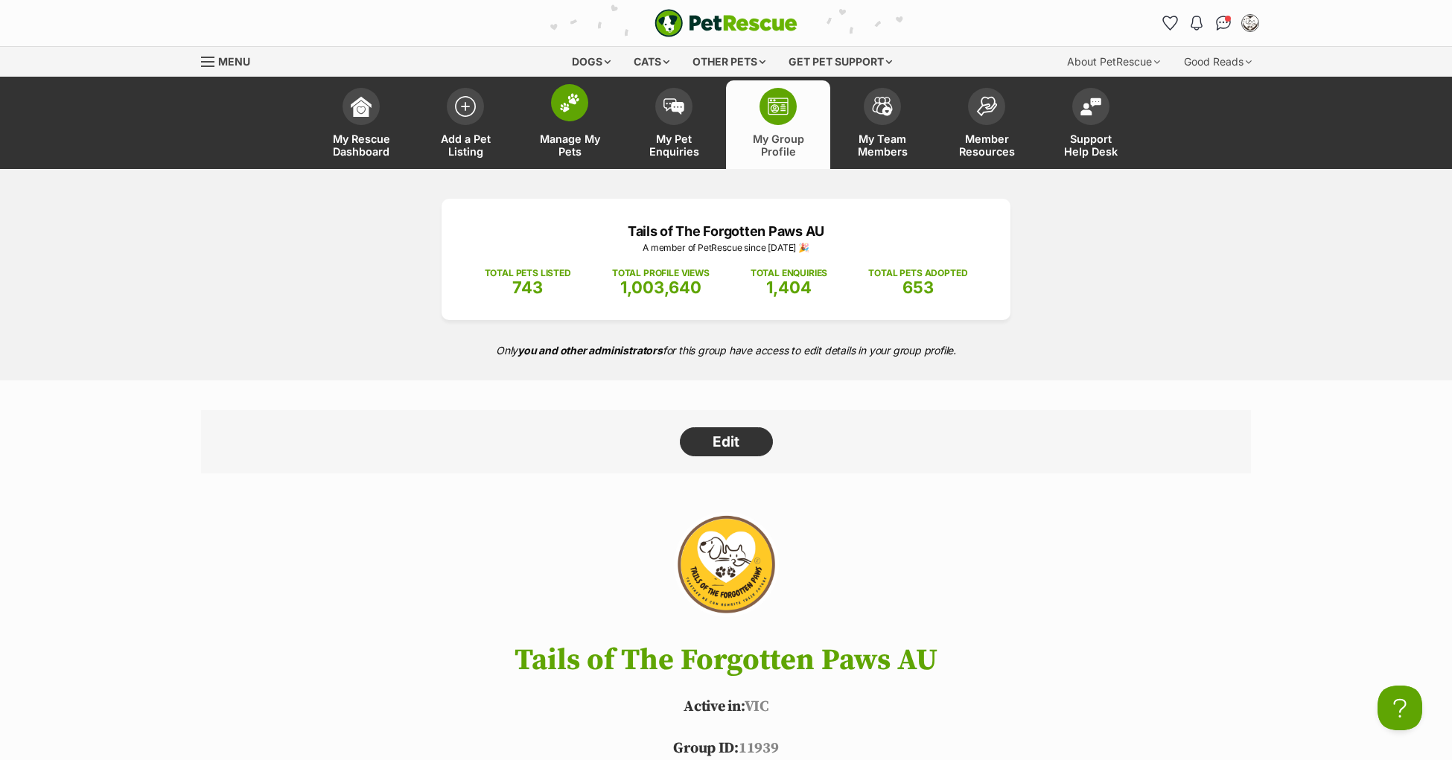
click at [556, 97] on span at bounding box center [569, 102] width 37 height 37
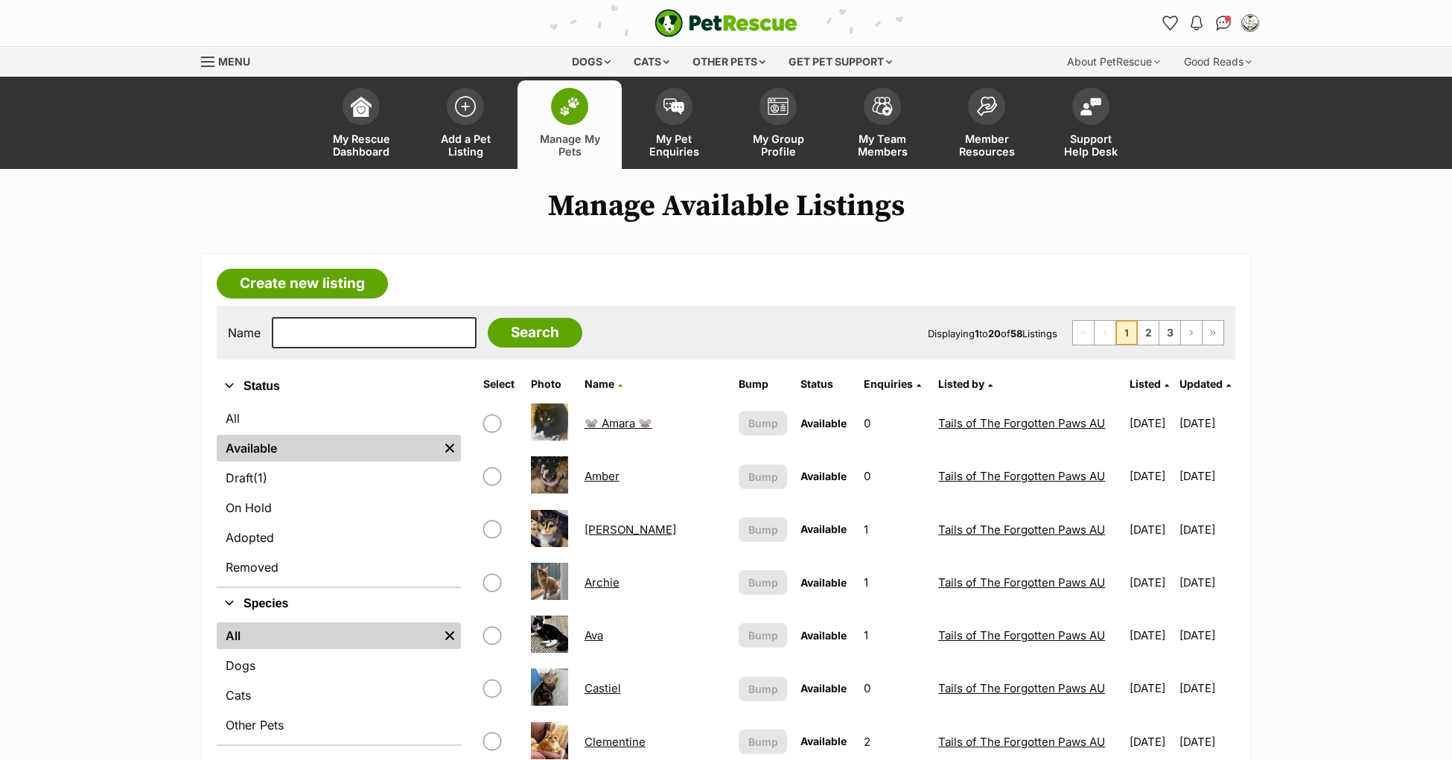
click at [1200, 382] on span "Updated" at bounding box center [1201, 384] width 43 height 13
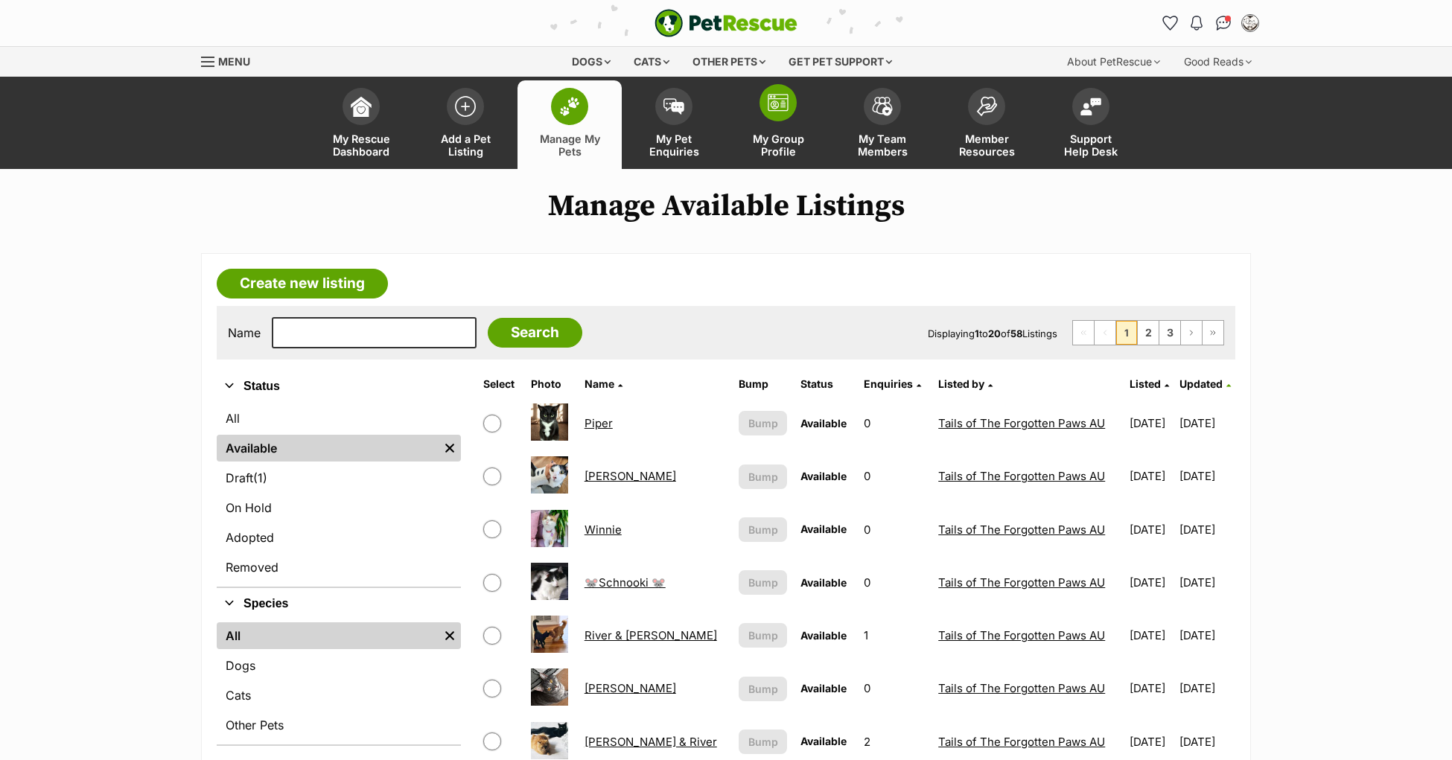
click at [784, 117] on span at bounding box center [778, 102] width 37 height 37
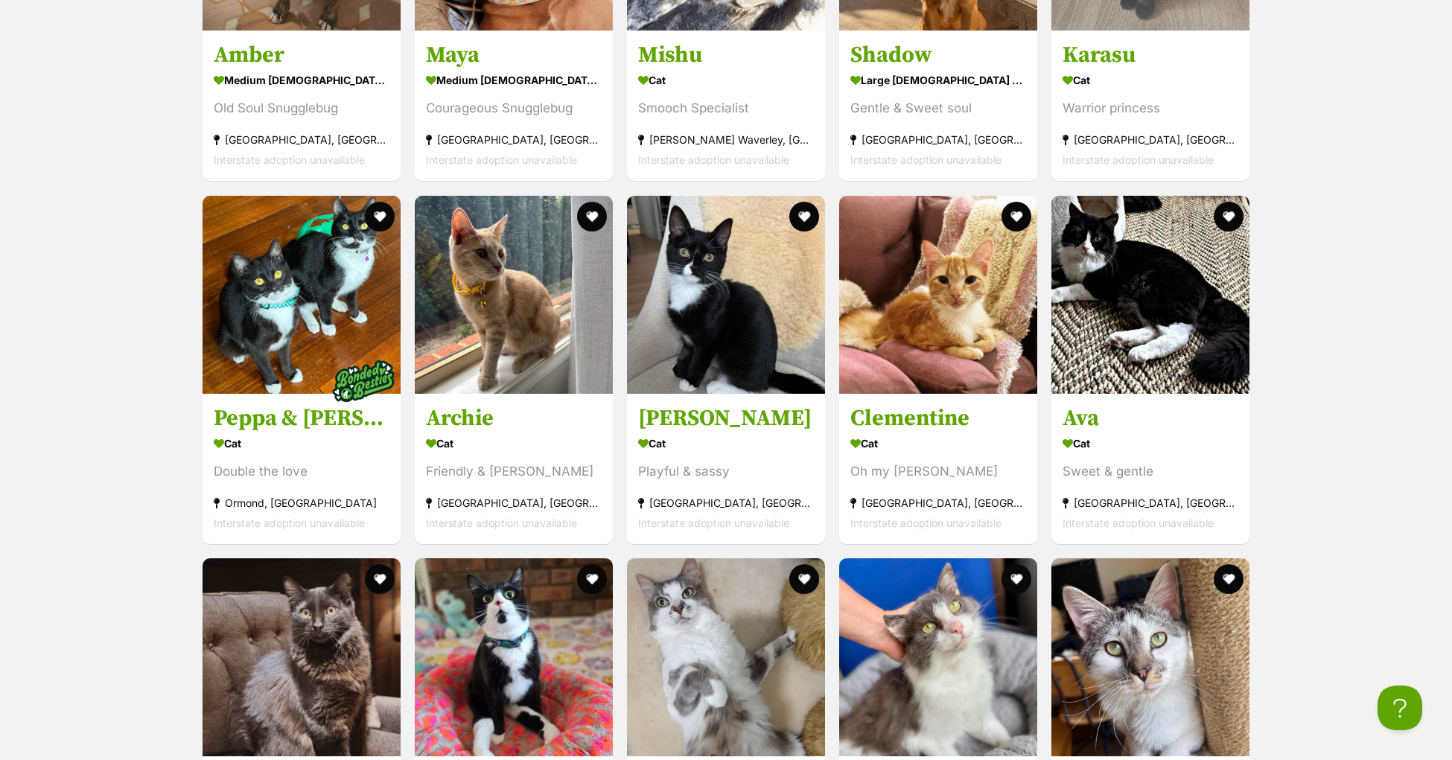
scroll to position [3580, 0]
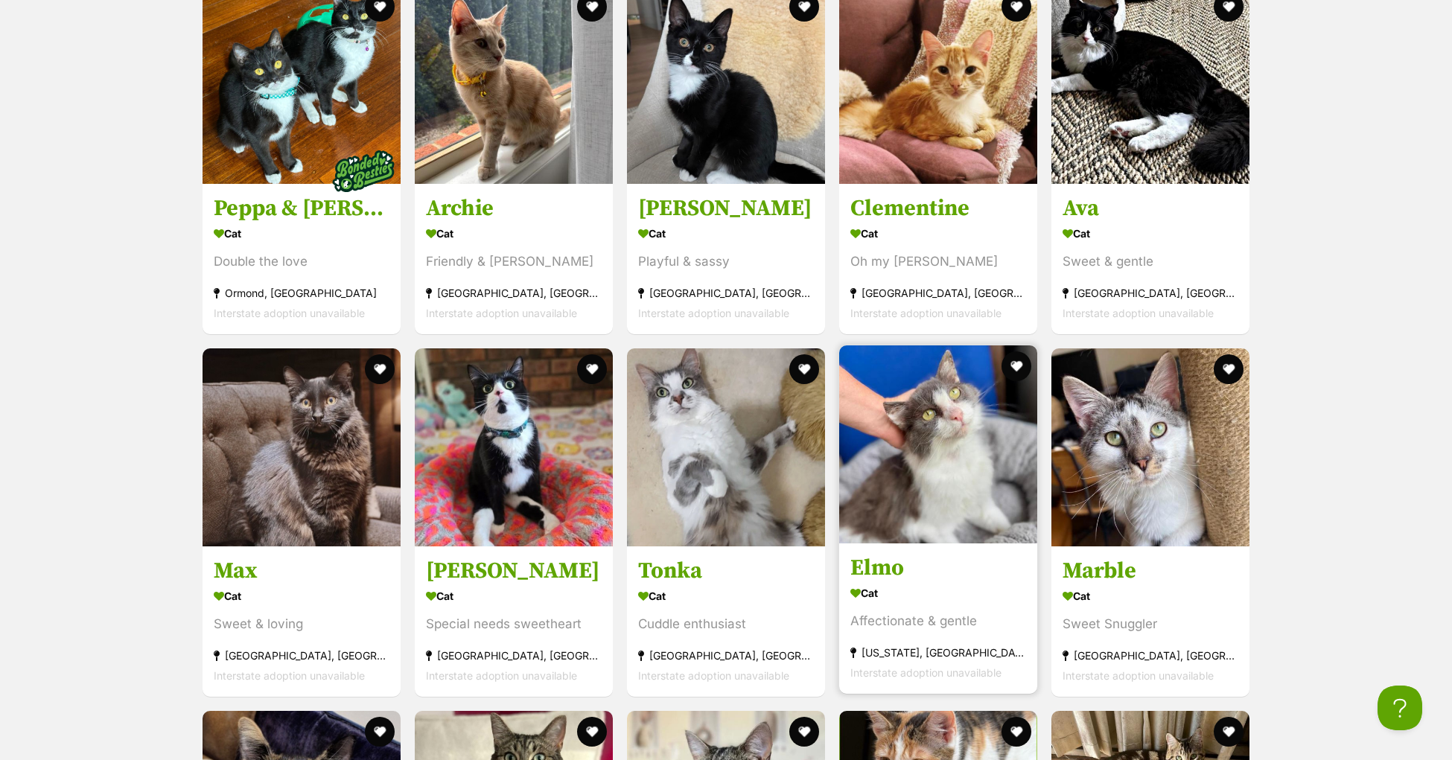
click at [877, 582] on h3 "Elmo" at bounding box center [938, 568] width 176 height 28
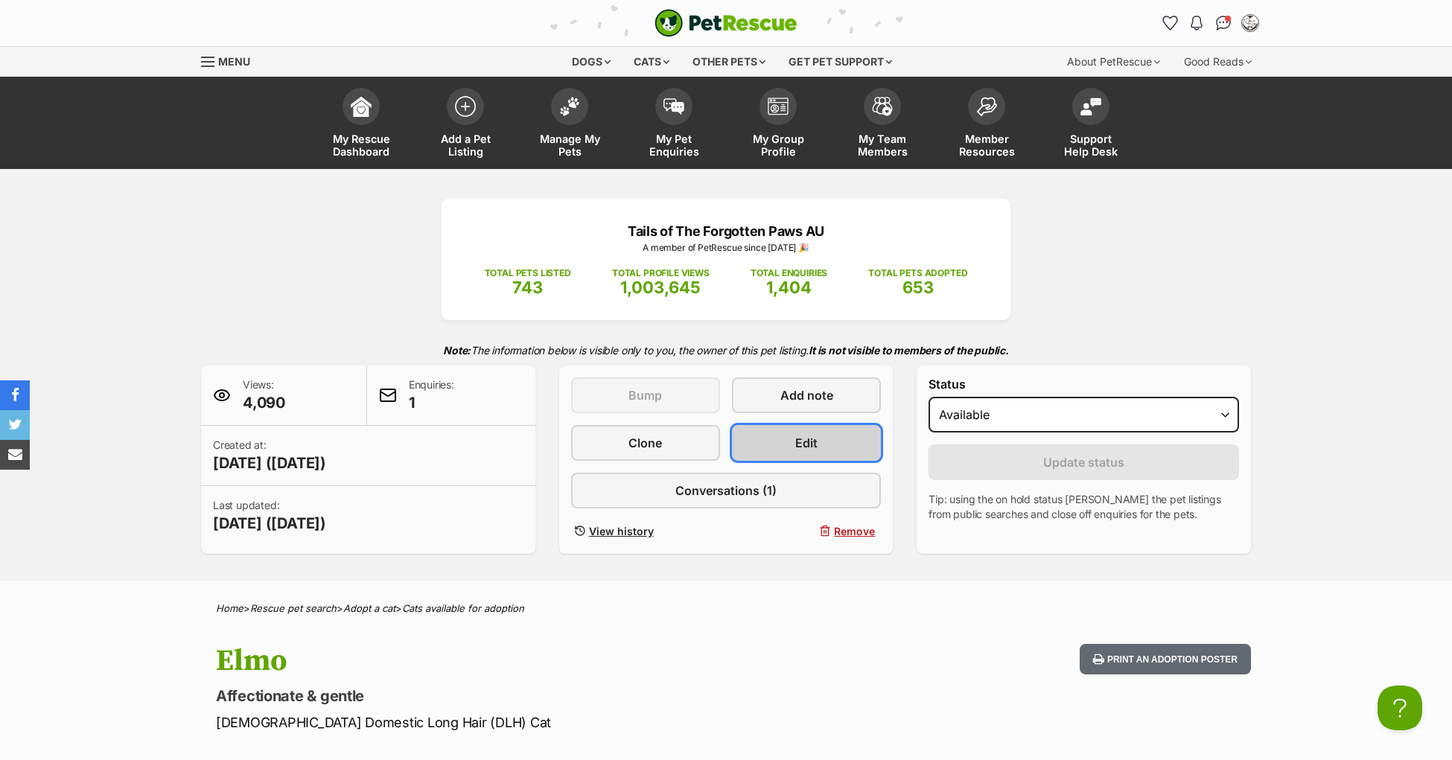
click at [809, 452] on span "Edit" at bounding box center [806, 443] width 22 height 18
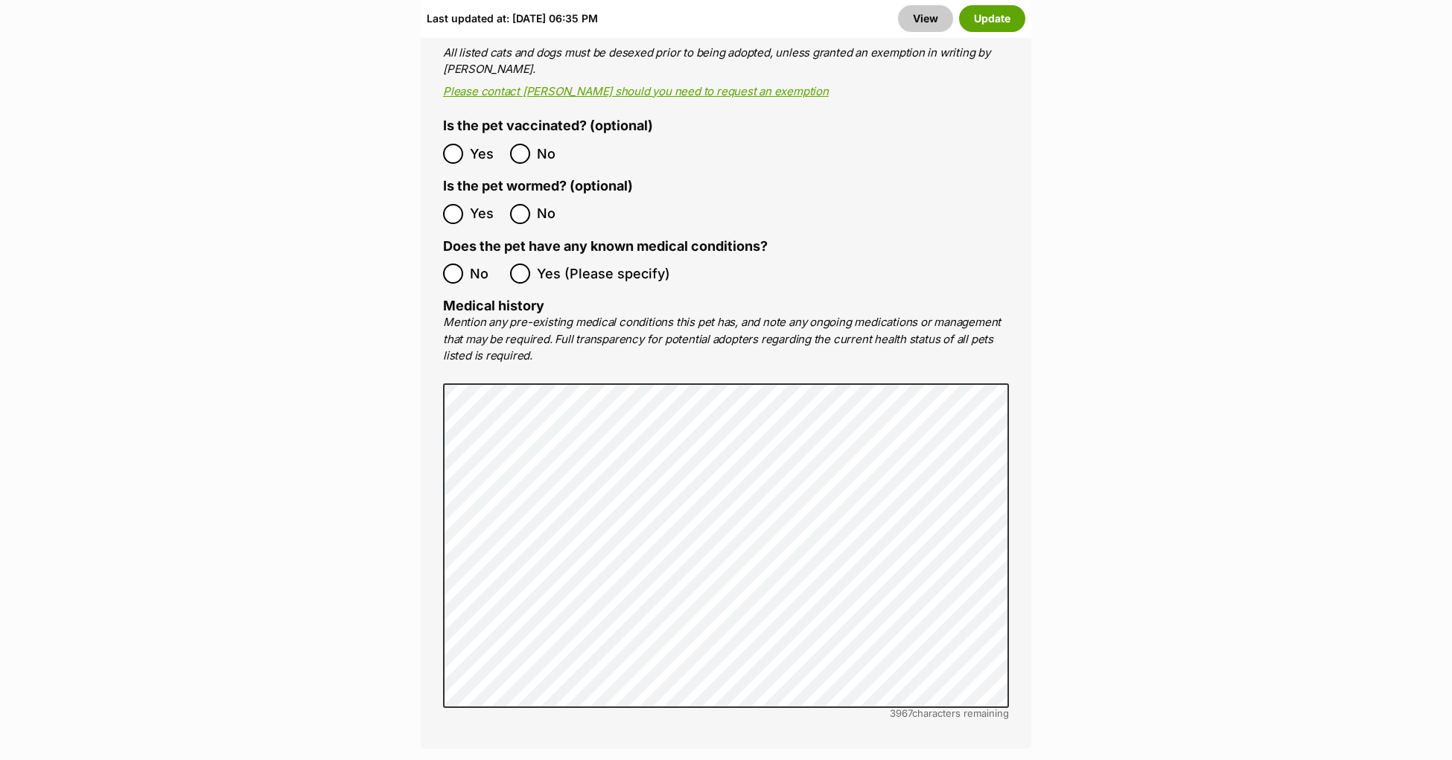
scroll to position [3292, 0]
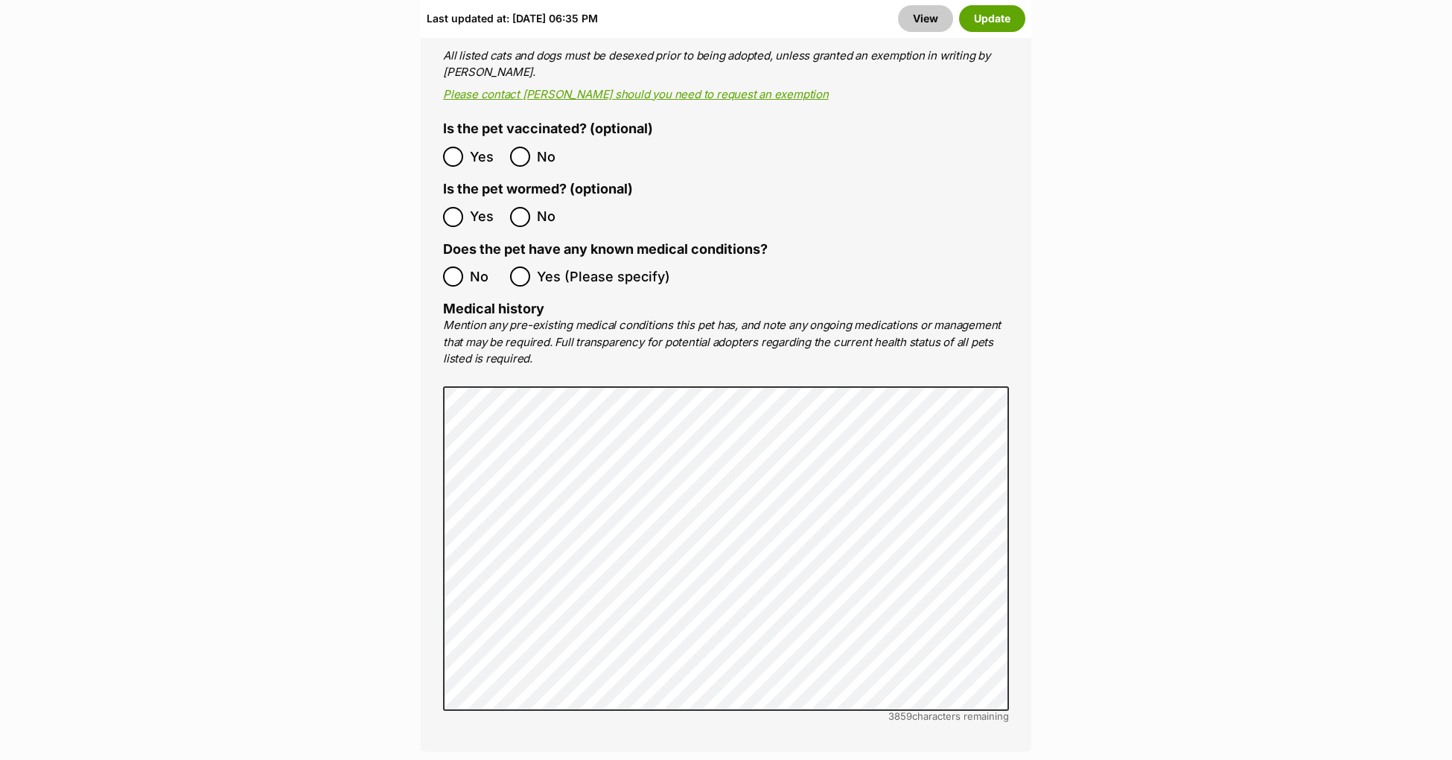
click at [1016, 153] on div "Medical All listed pets must be vet checked and up to date with vaccinations, f…" at bounding box center [726, 316] width 611 height 869
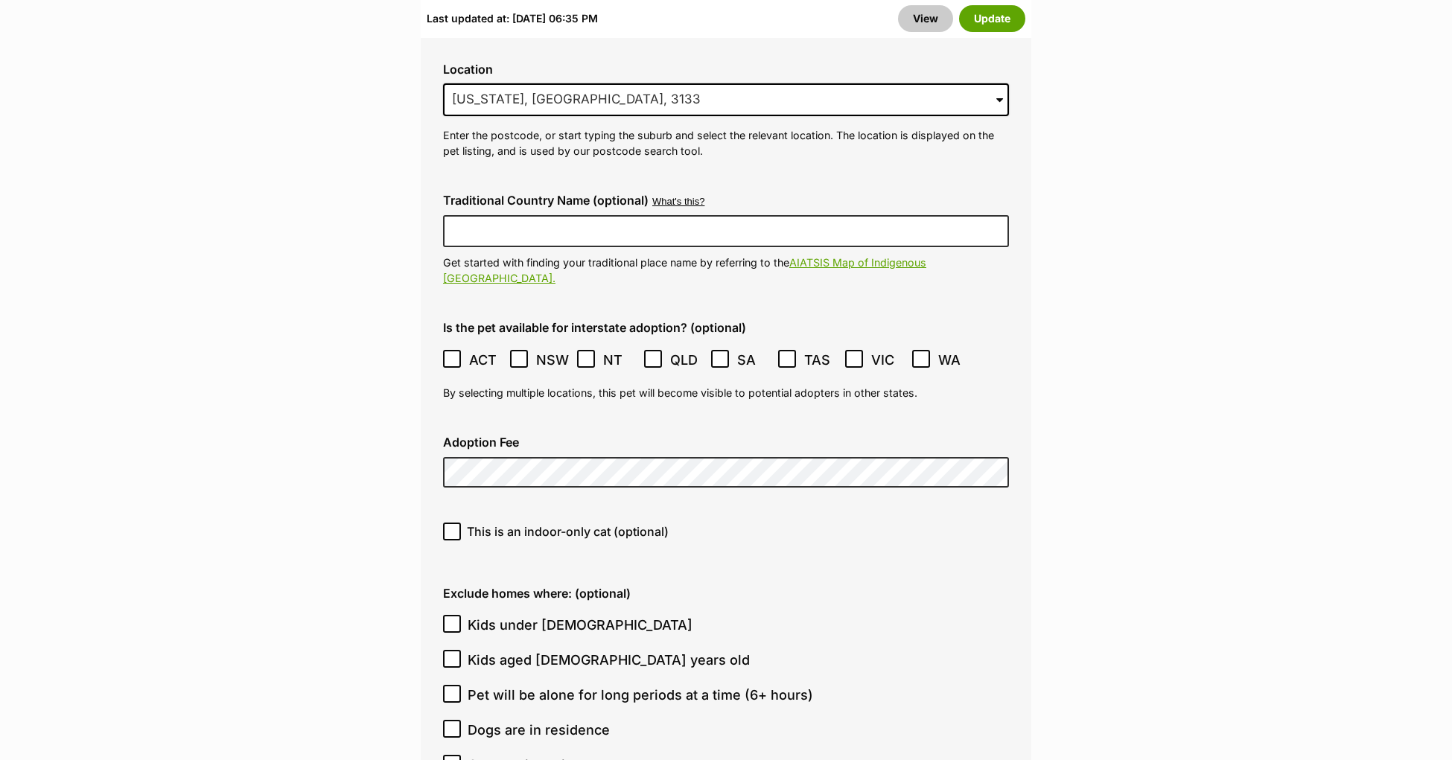
scroll to position [3609, 0]
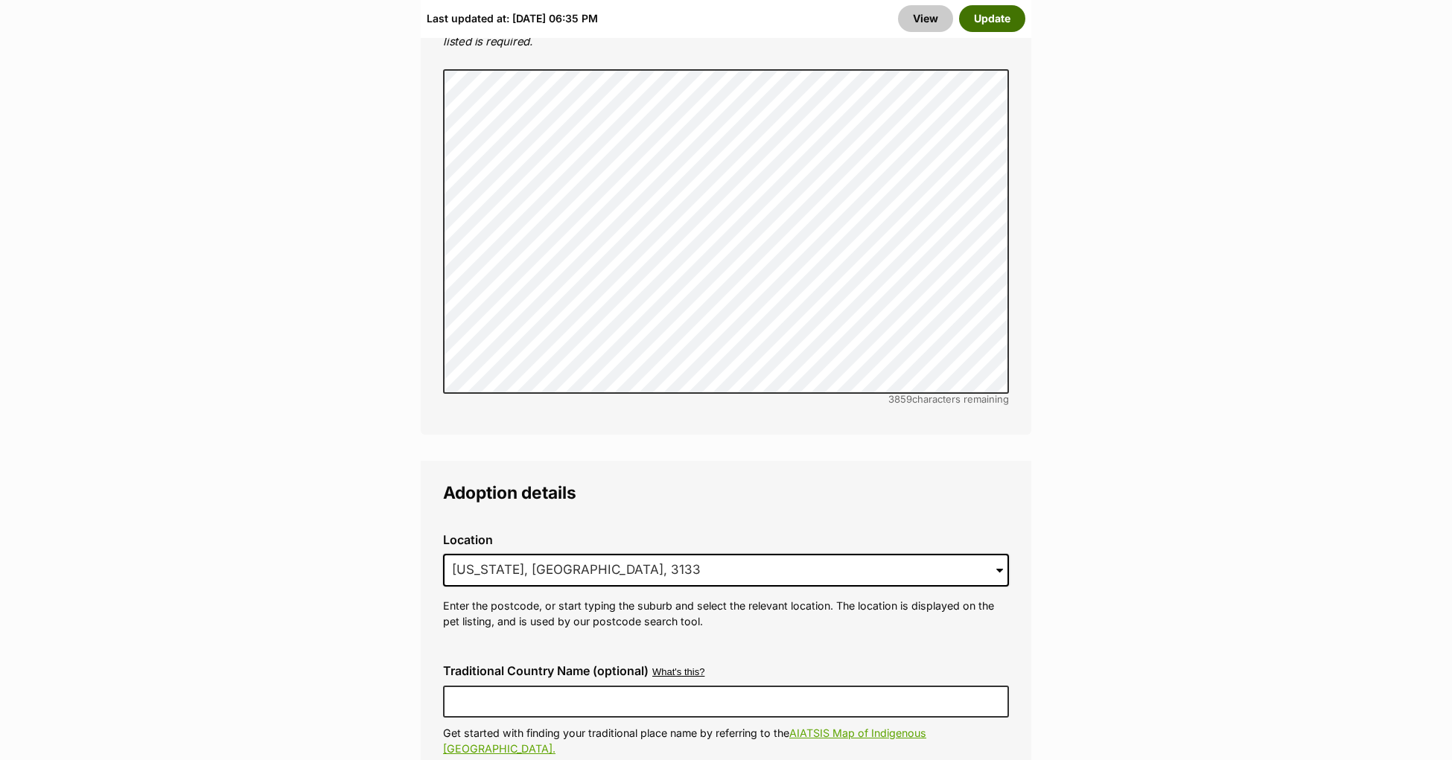
click at [989, 25] on button "Update" at bounding box center [992, 18] width 66 height 27
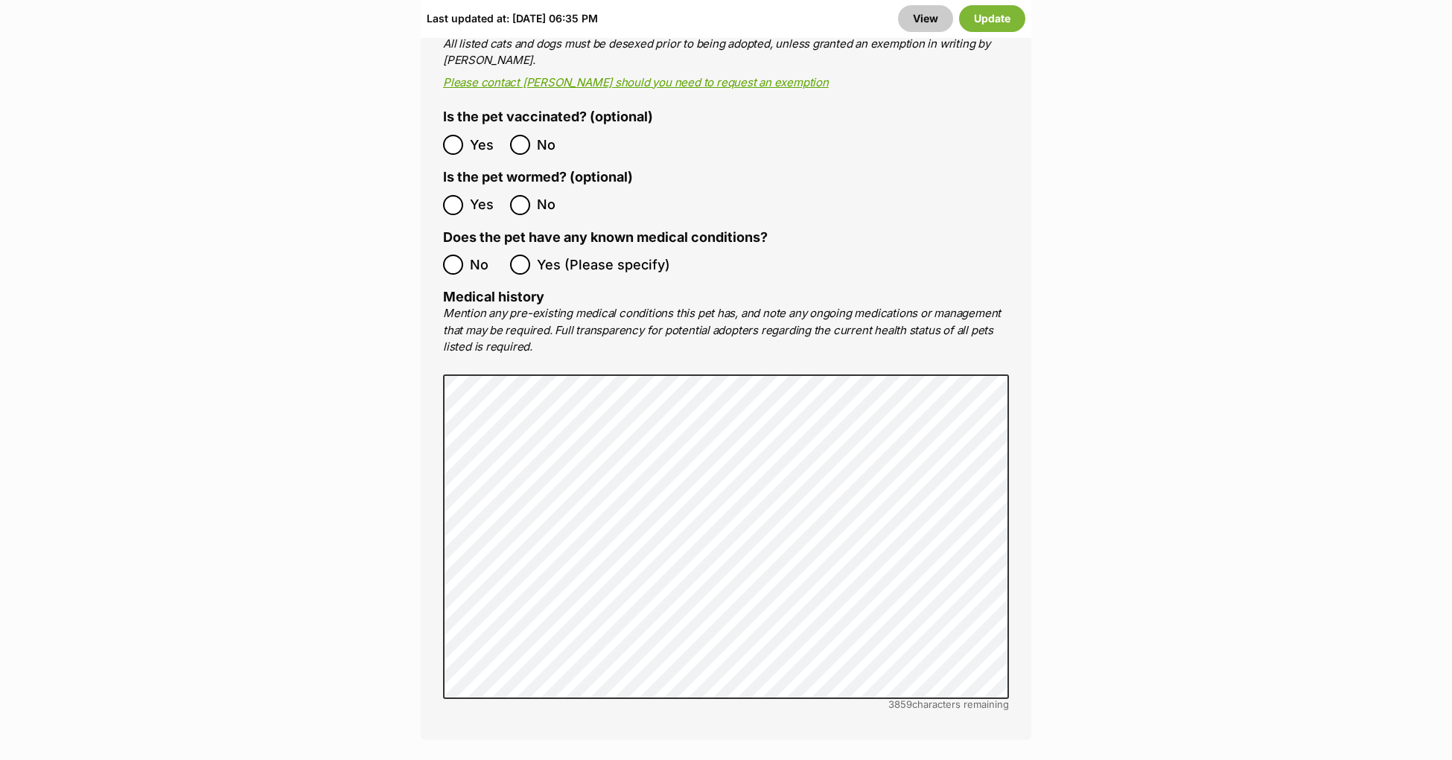
scroll to position [3250, 0]
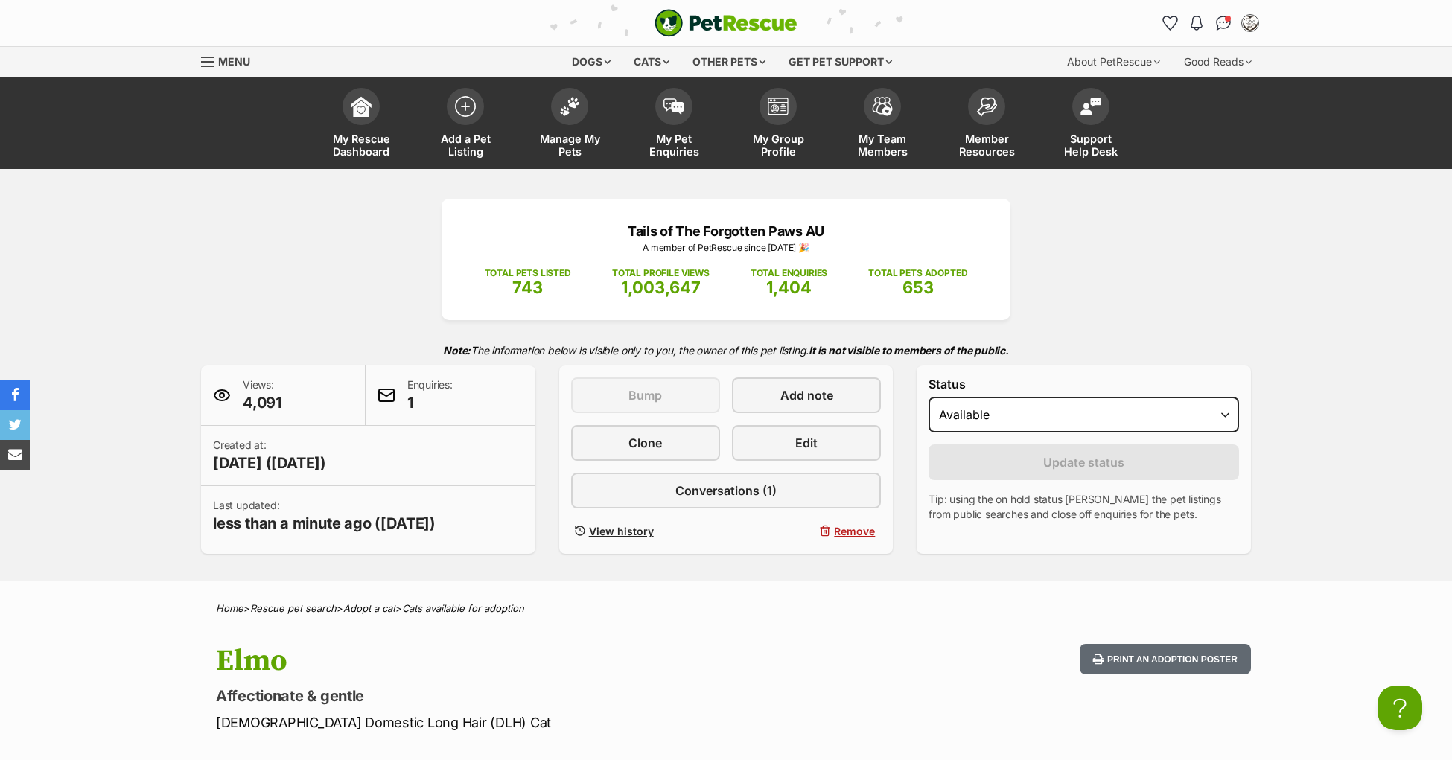
click at [357, 257] on div "Tails of The Forgotten Paws AU A member of [PERSON_NAME] since [DATE] 🎉 TOTAL P…" at bounding box center [726, 376] width 1095 height 355
click at [217, 271] on div "Tails of The Forgotten Paws AU A member of [PERSON_NAME] since [DATE] 🎉 TOTAL P…" at bounding box center [726, 376] width 1095 height 355
click at [780, 109] on img at bounding box center [778, 103] width 21 height 18
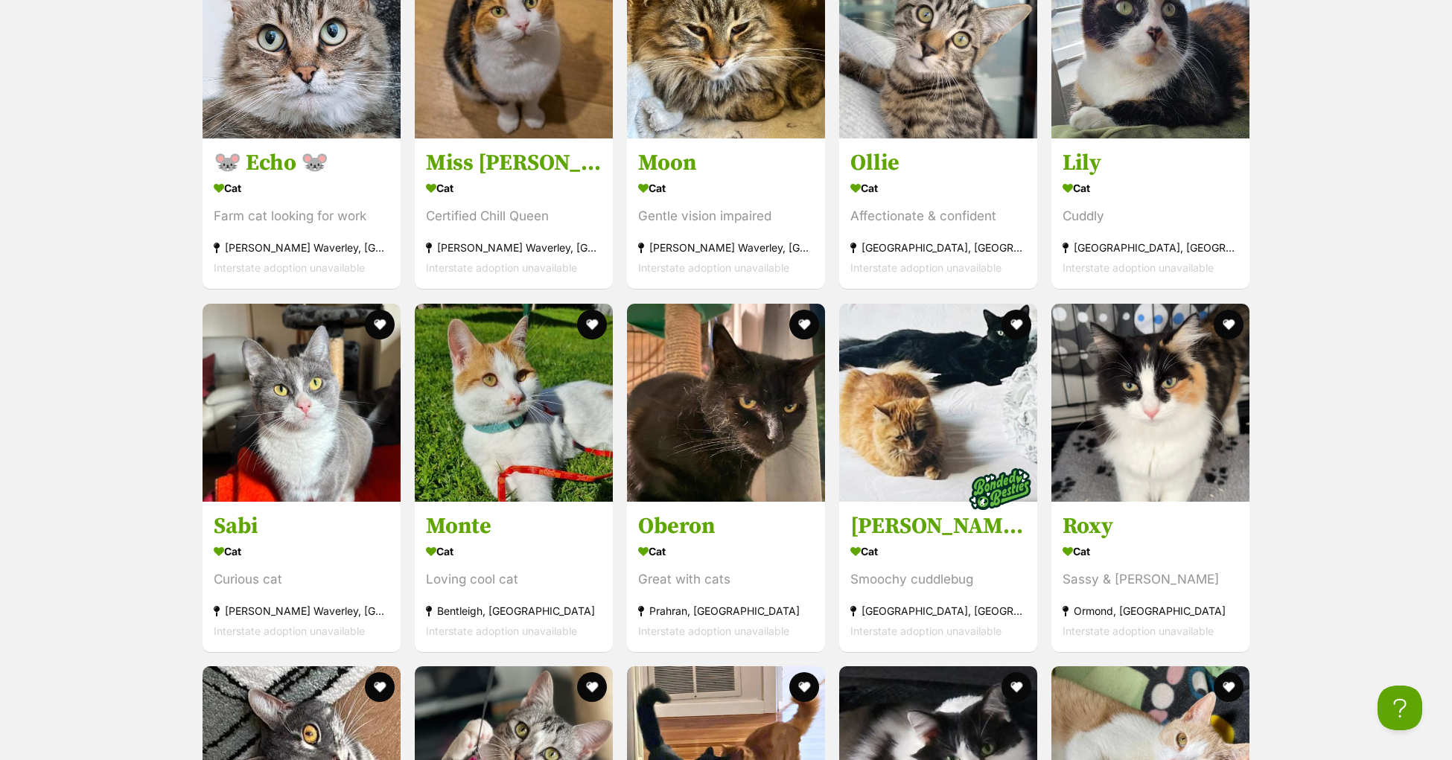
scroll to position [5079, 0]
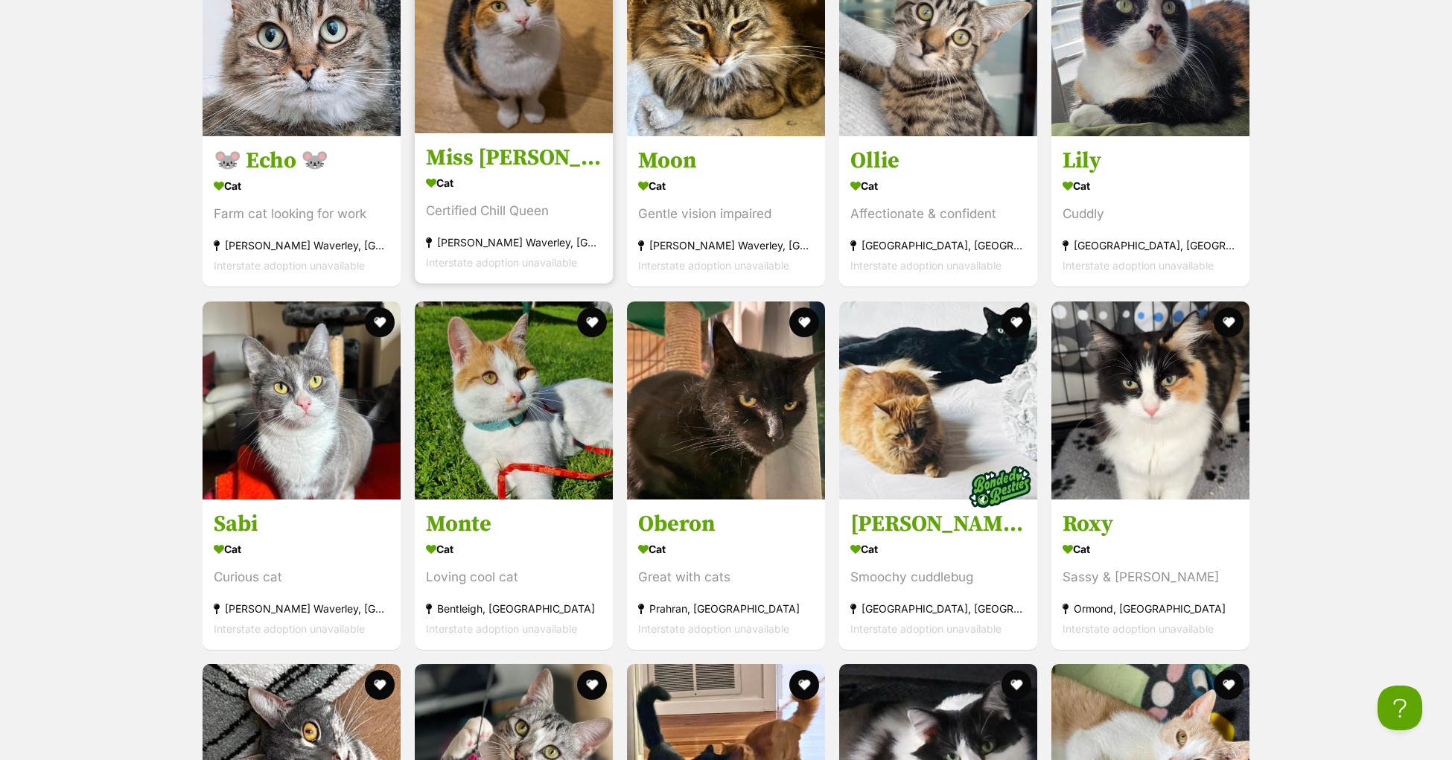
click at [497, 173] on h3 "Miss Molly" at bounding box center [514, 158] width 176 height 28
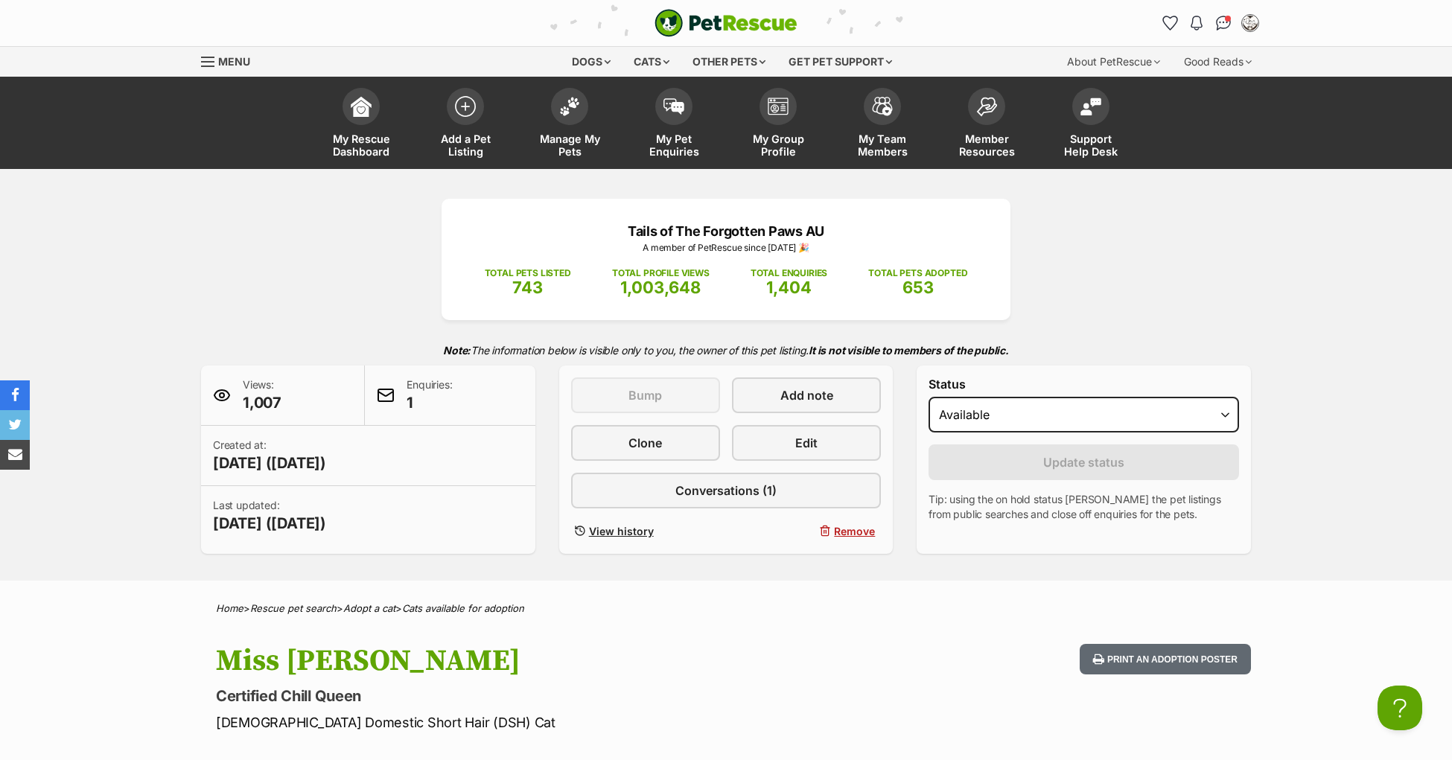
drag, startPoint x: 258, startPoint y: 99, endPoint x: 104, endPoint y: 0, distance: 183.9
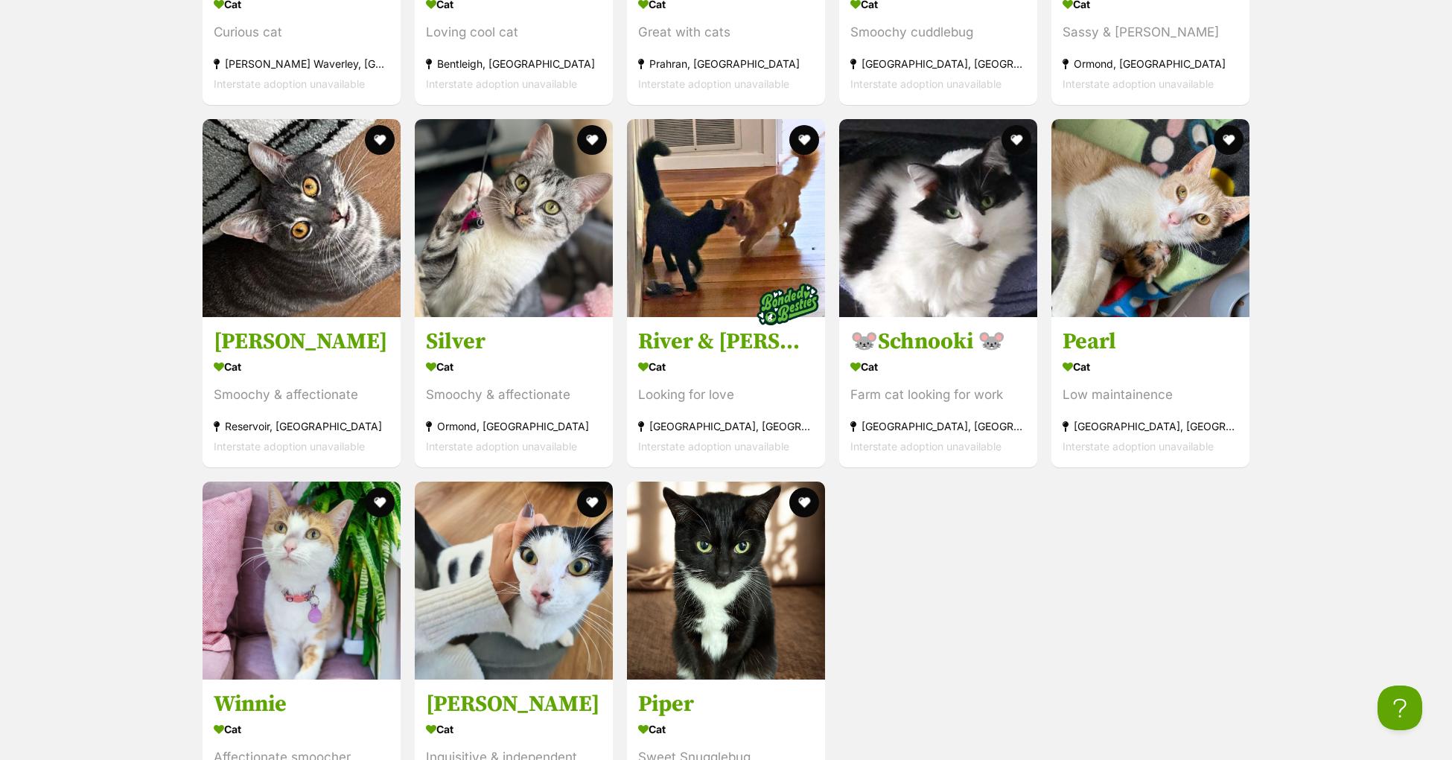
scroll to position [5626, 0]
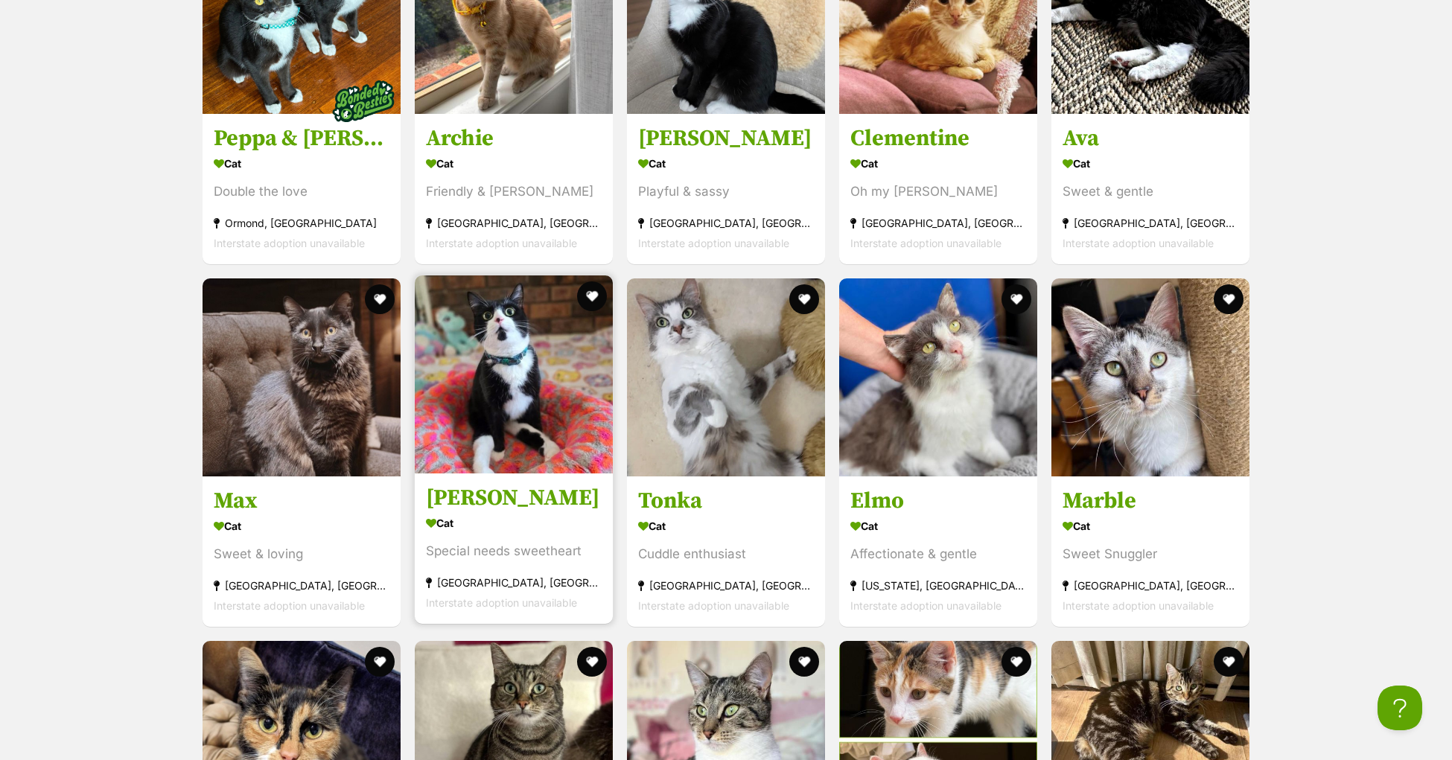
scroll to position [3649, 0]
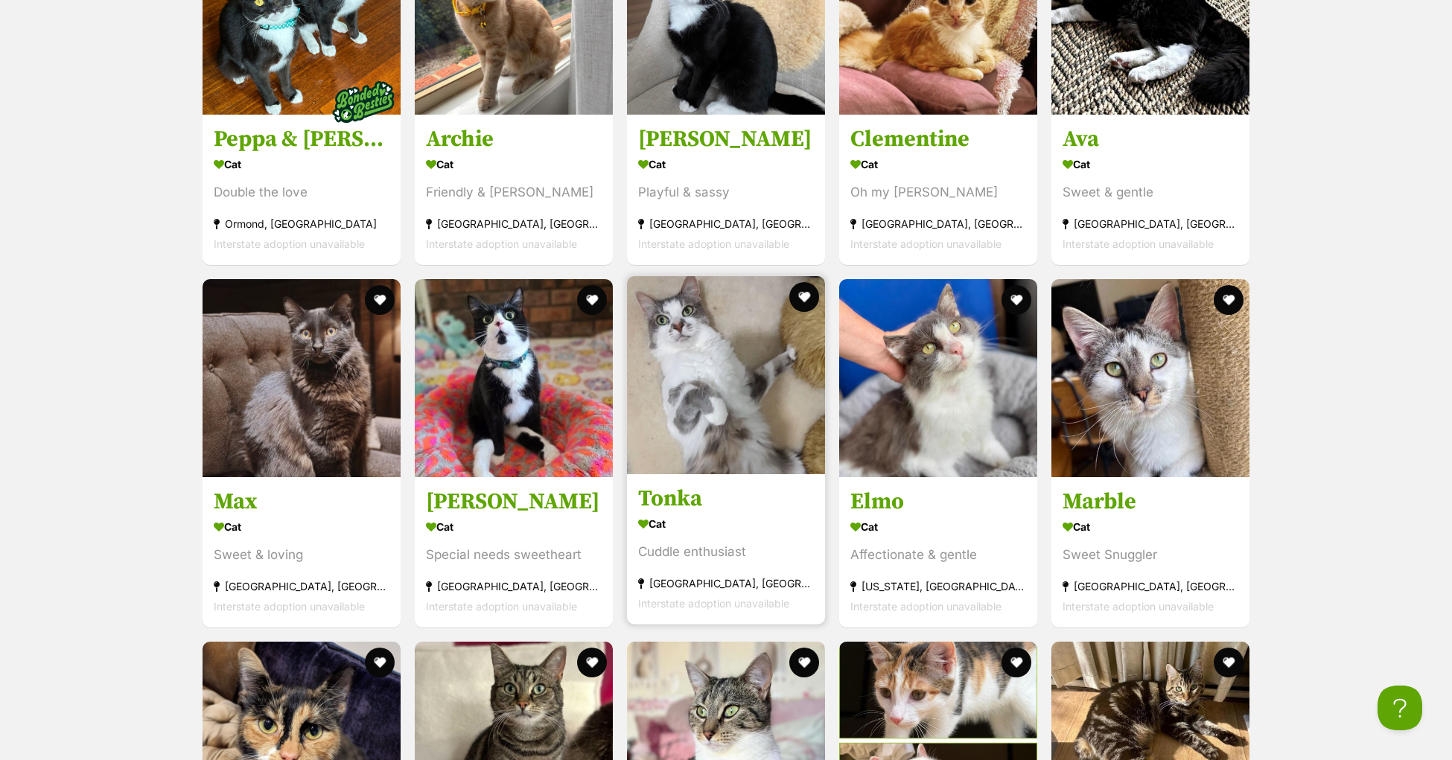
click at [675, 513] on h3 "Tonka" at bounding box center [726, 499] width 176 height 28
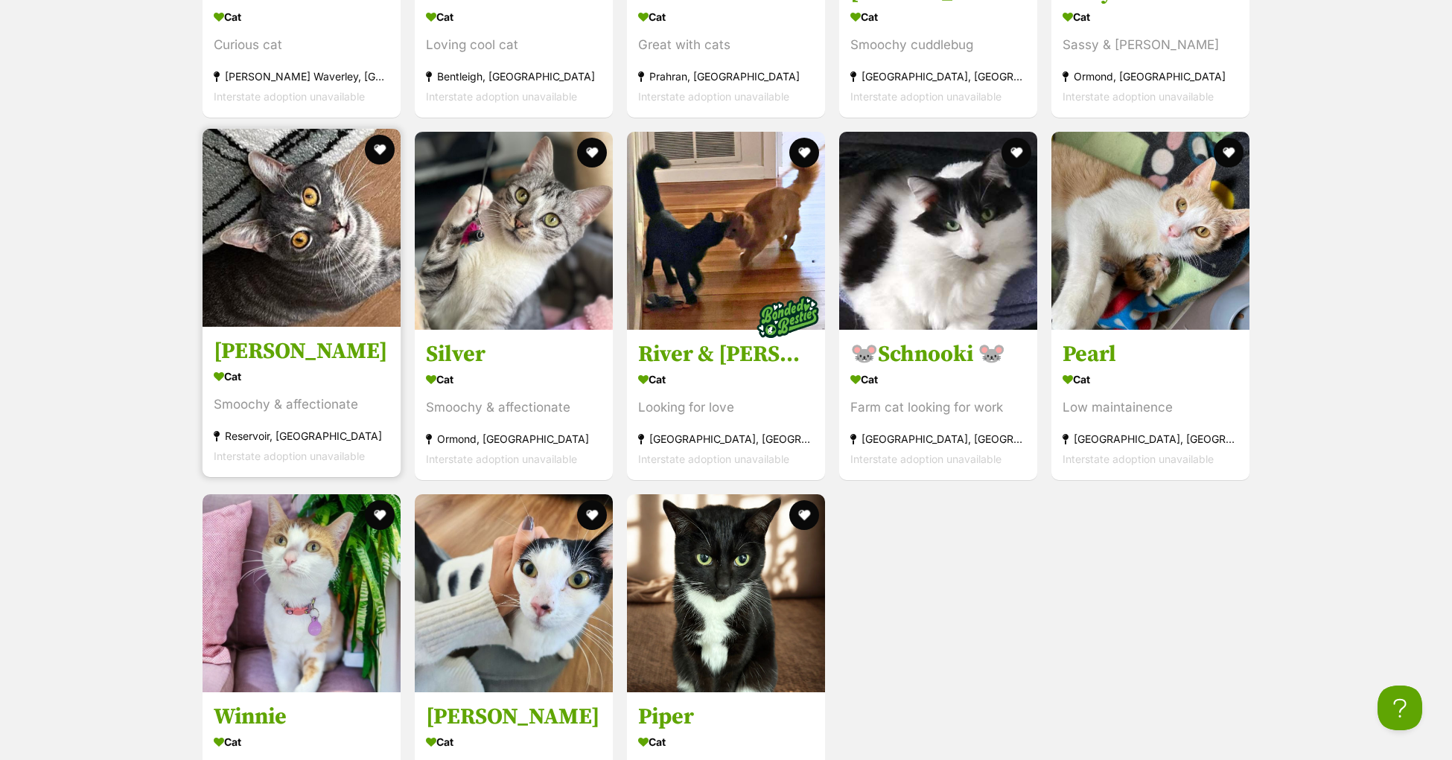
scroll to position [5658, 0]
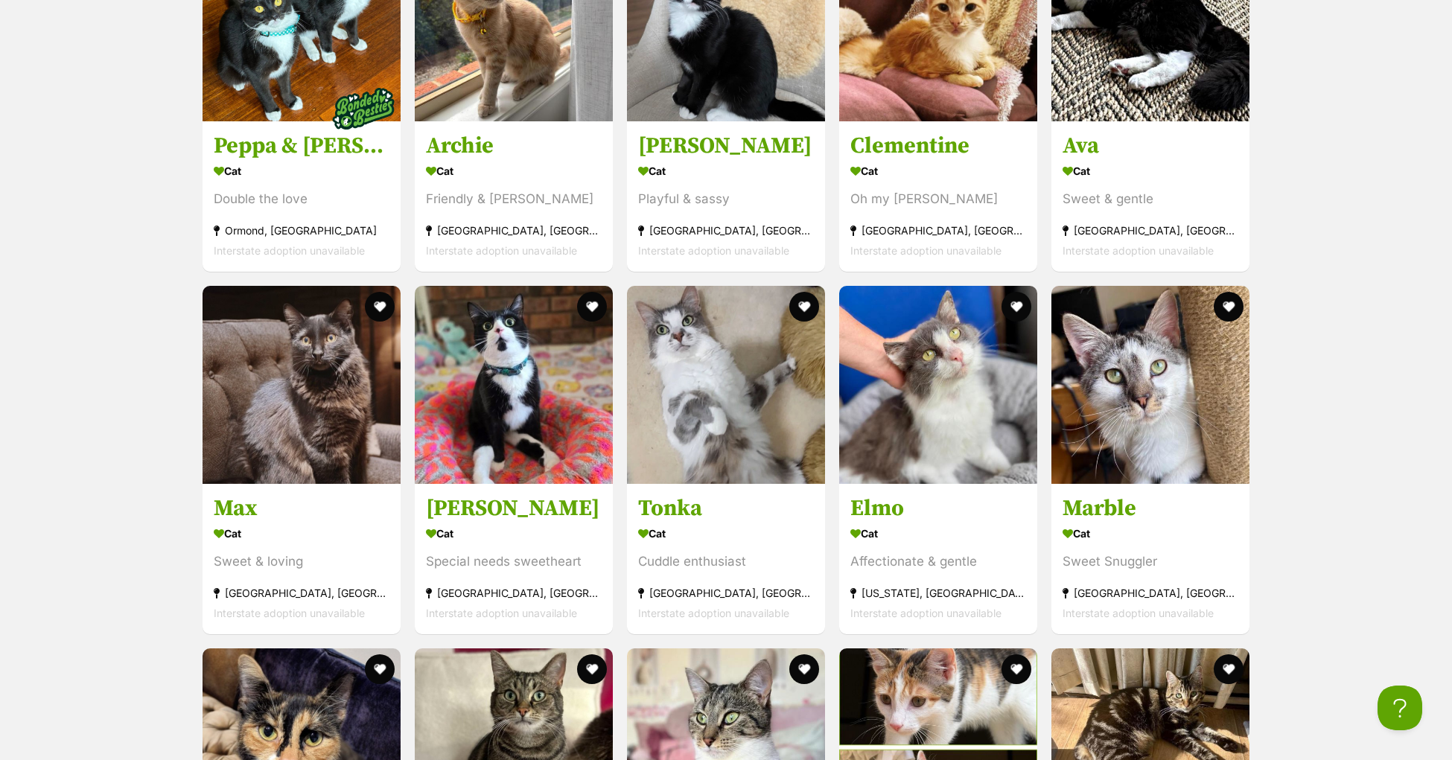
scroll to position [3667, 0]
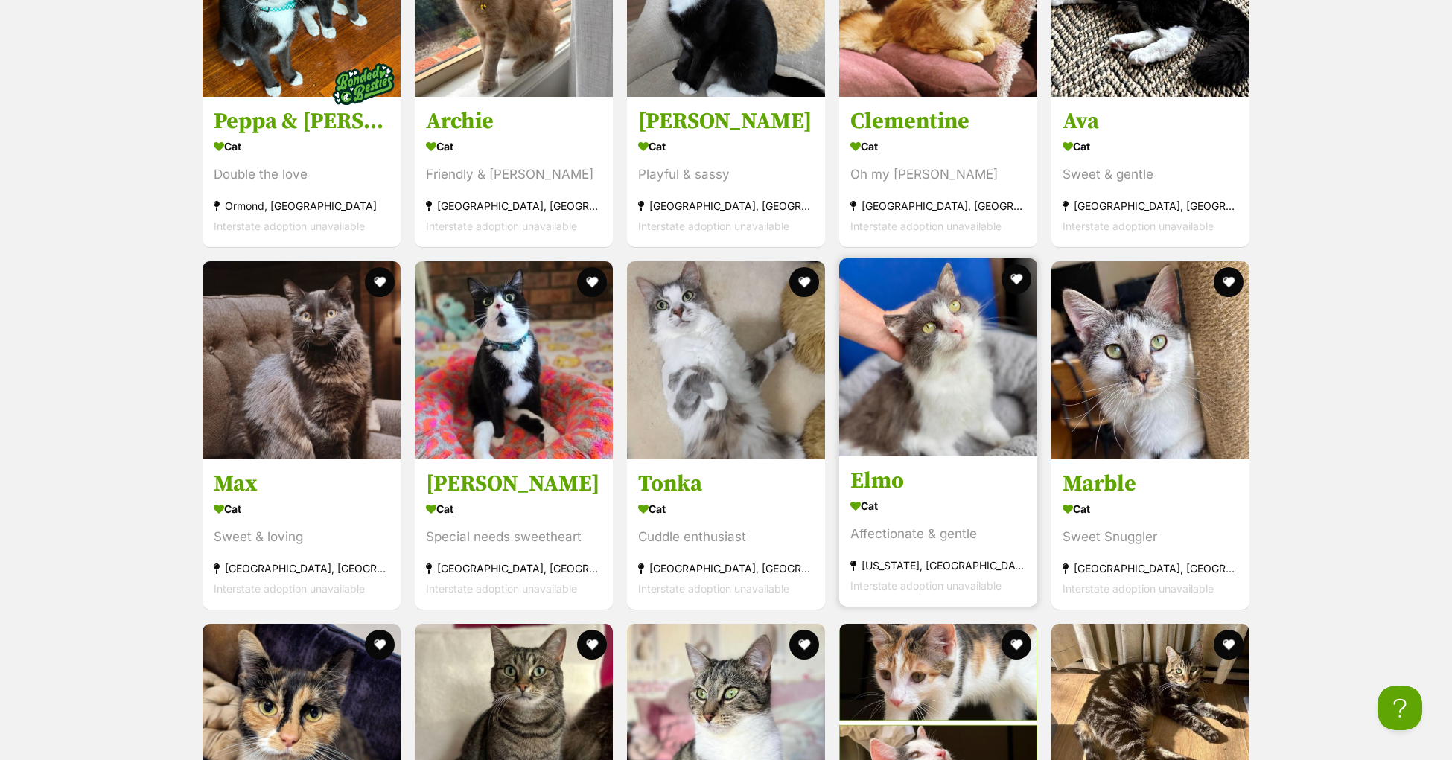
click at [882, 495] on h3 "Elmo" at bounding box center [938, 481] width 176 height 28
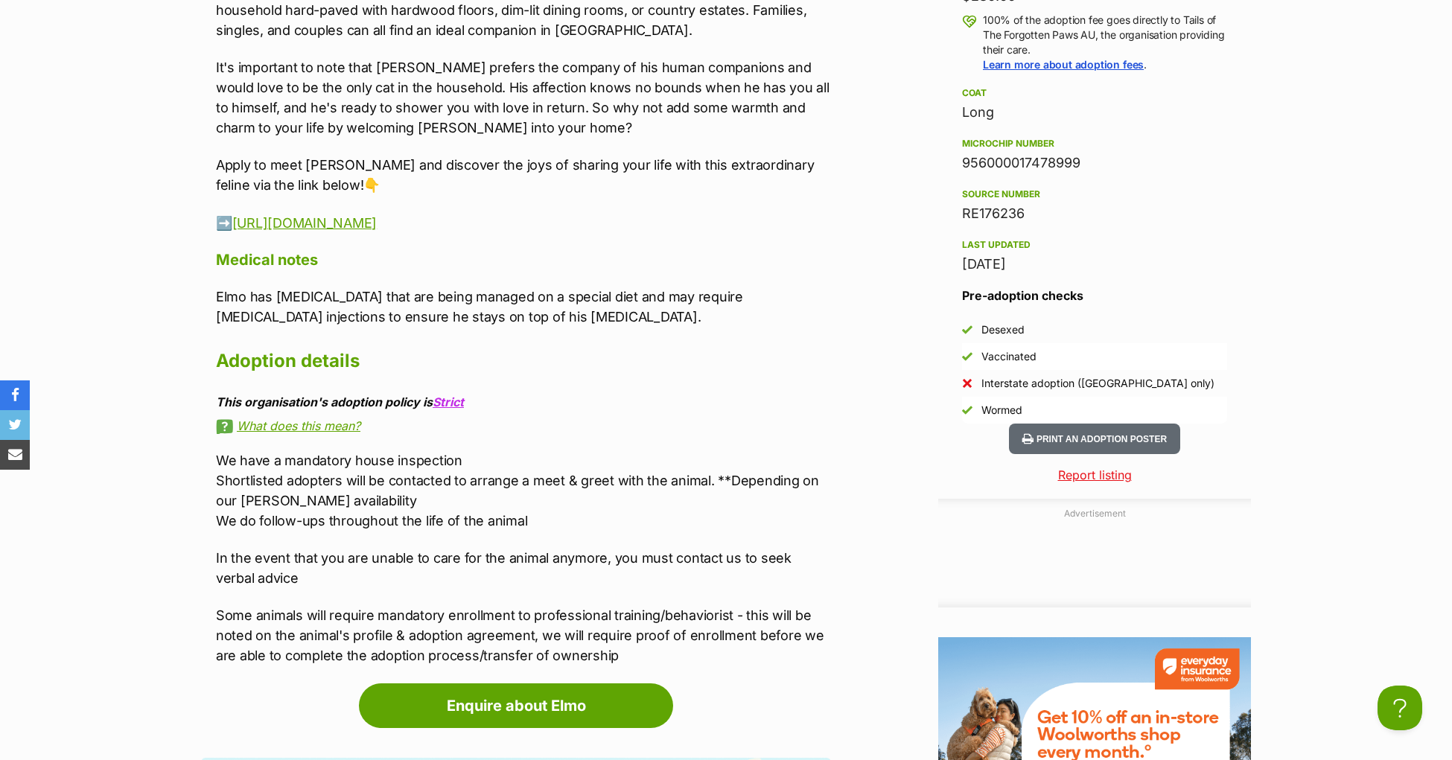
click at [494, 327] on p "Elmo has allergies that are being managed on a special diet and may require cor…" at bounding box center [523, 307] width 615 height 40
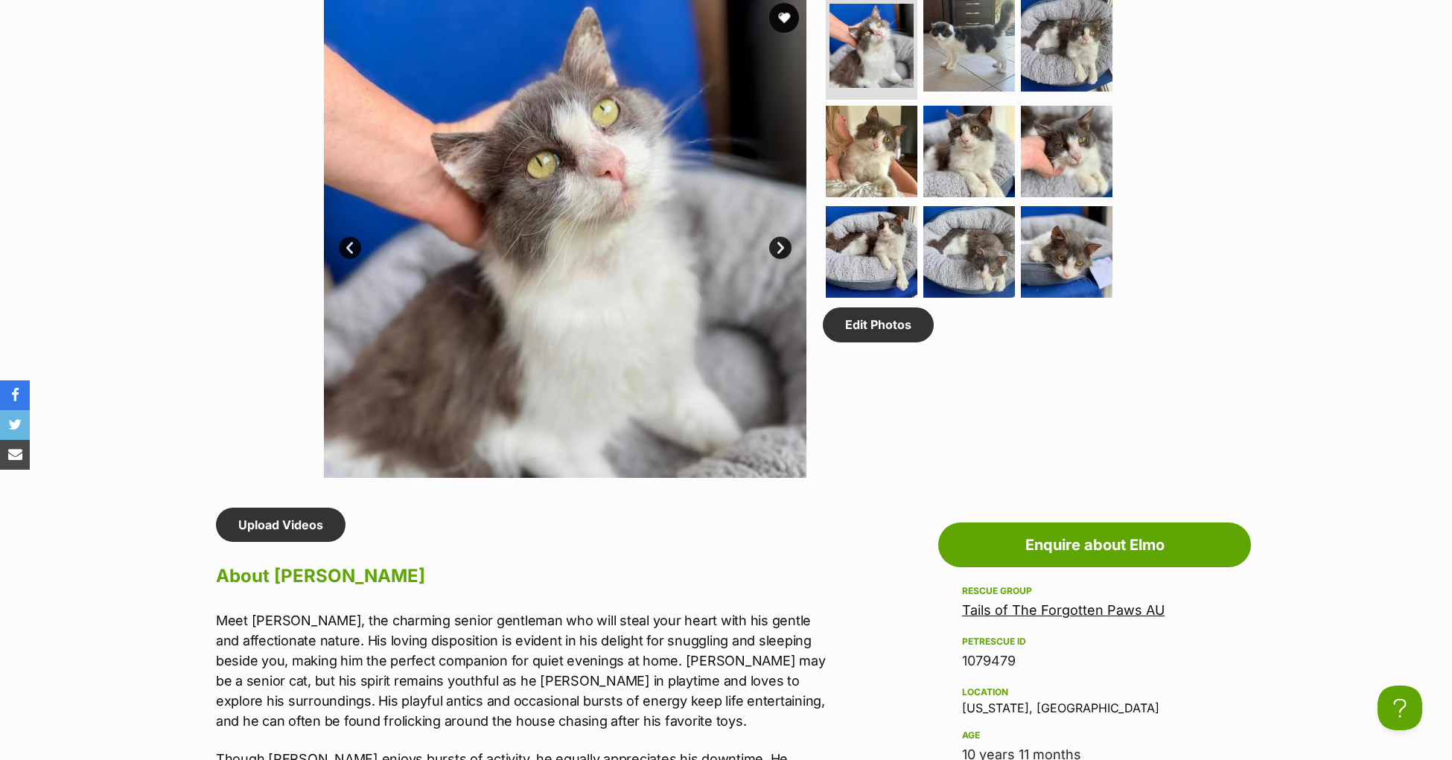
scroll to position [786, 0]
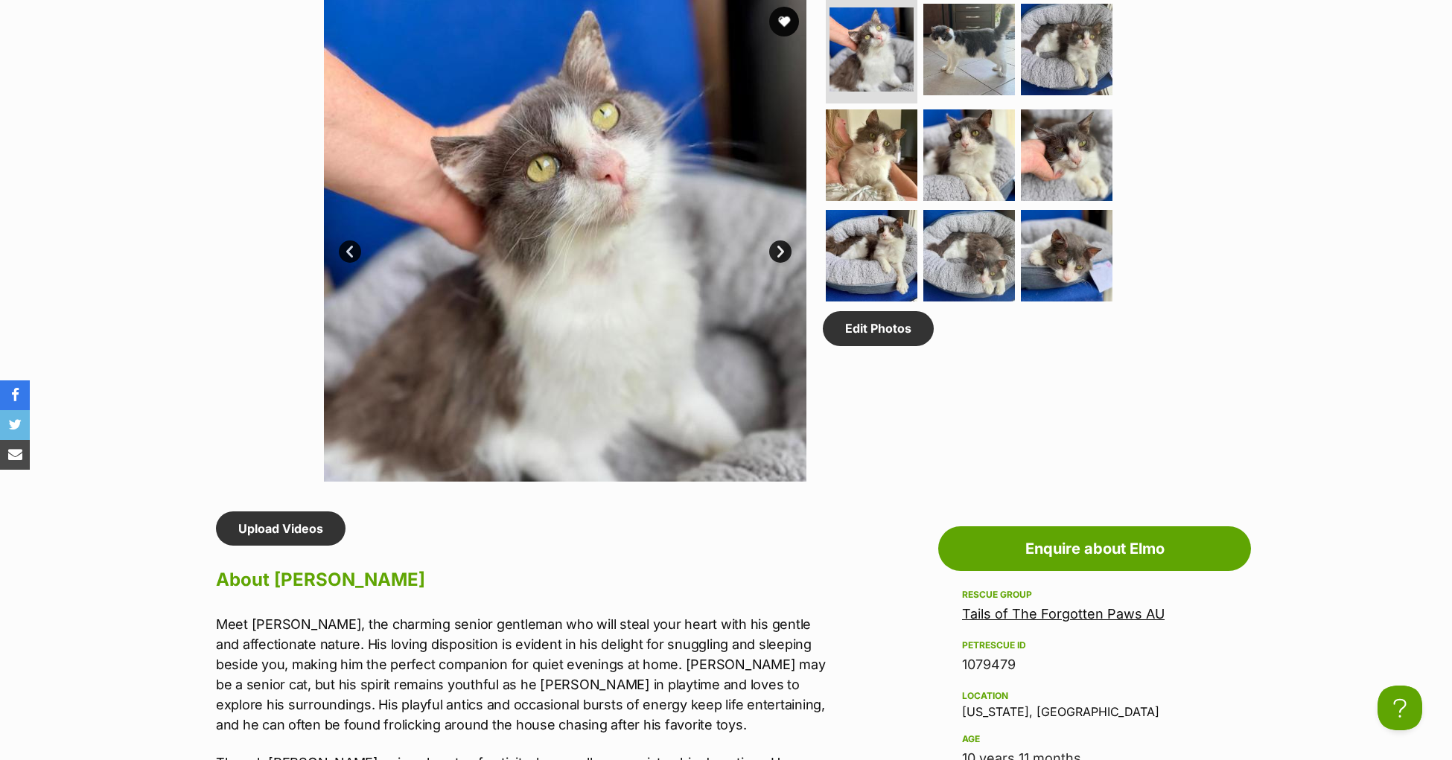
click at [772, 263] on link "Next" at bounding box center [780, 252] width 22 height 22
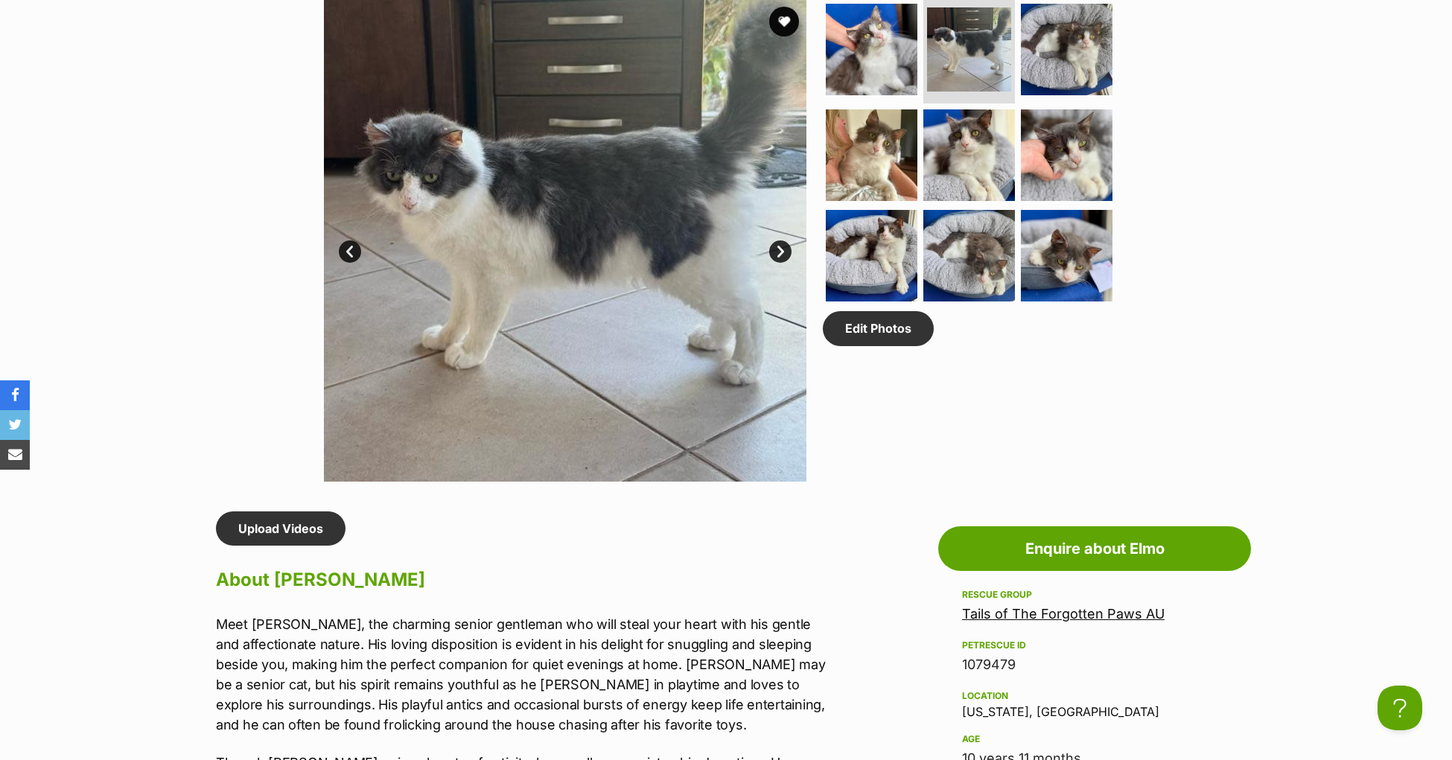
click at [780, 263] on link "Next" at bounding box center [780, 252] width 22 height 22
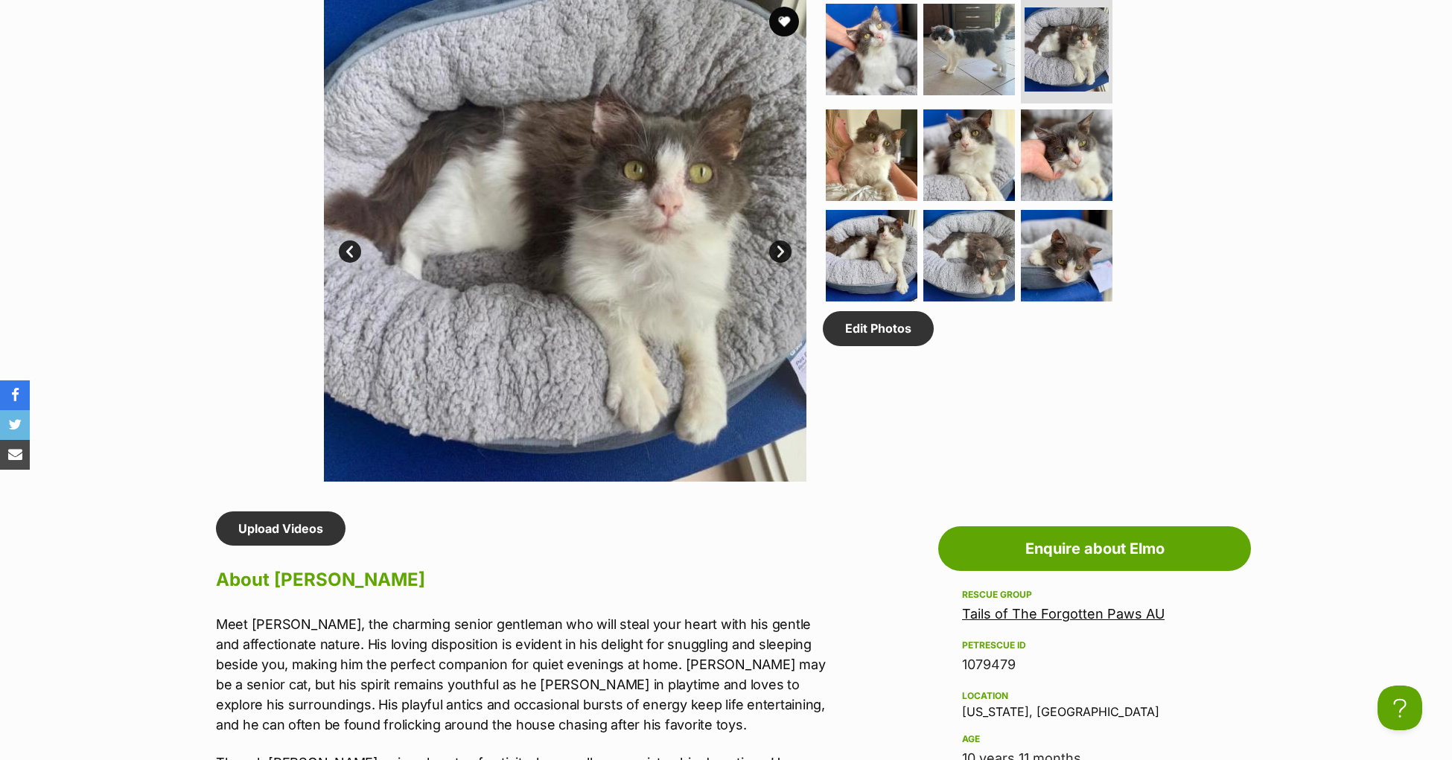
click at [780, 263] on link "Next" at bounding box center [780, 252] width 22 height 22
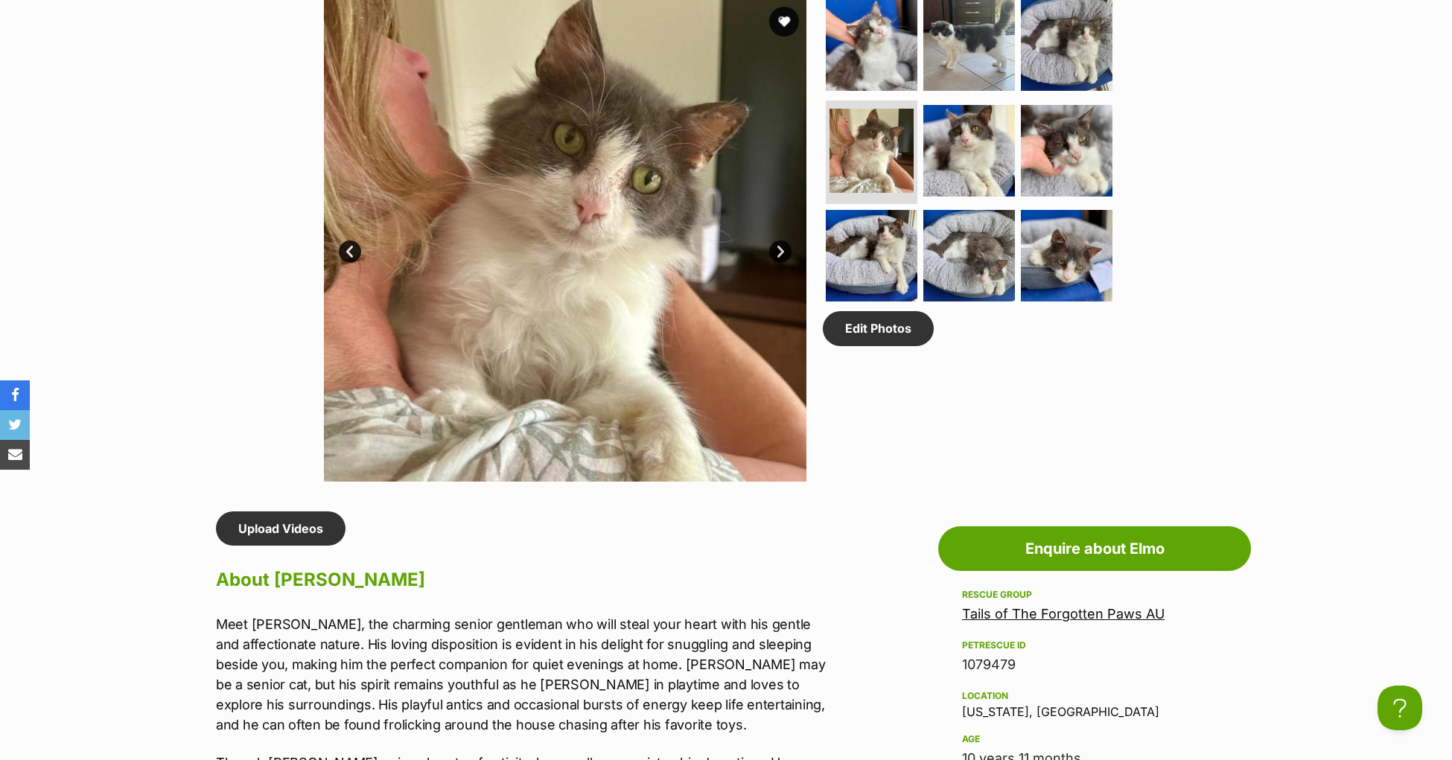
click at [780, 263] on link "Next" at bounding box center [780, 252] width 22 height 22
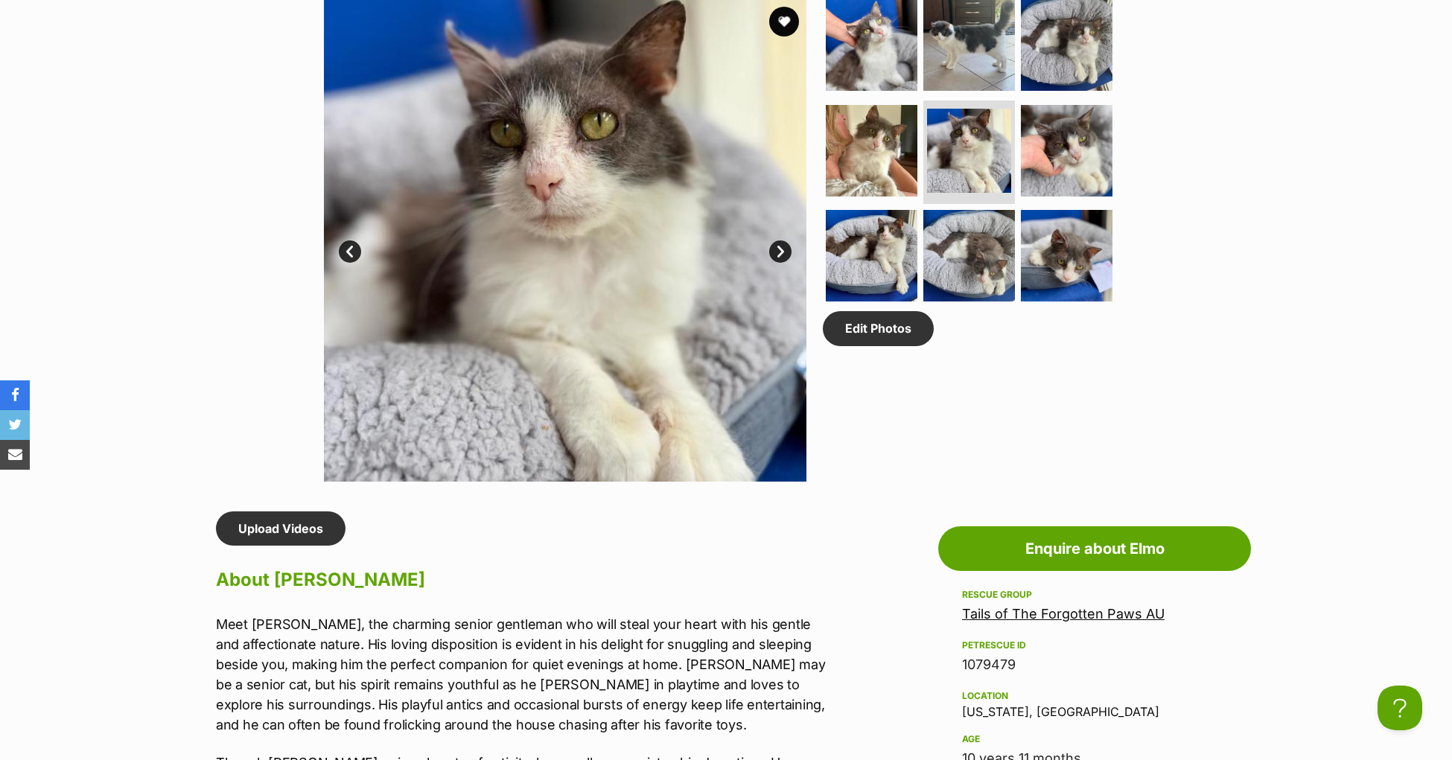
click at [780, 263] on link "Next" at bounding box center [780, 252] width 22 height 22
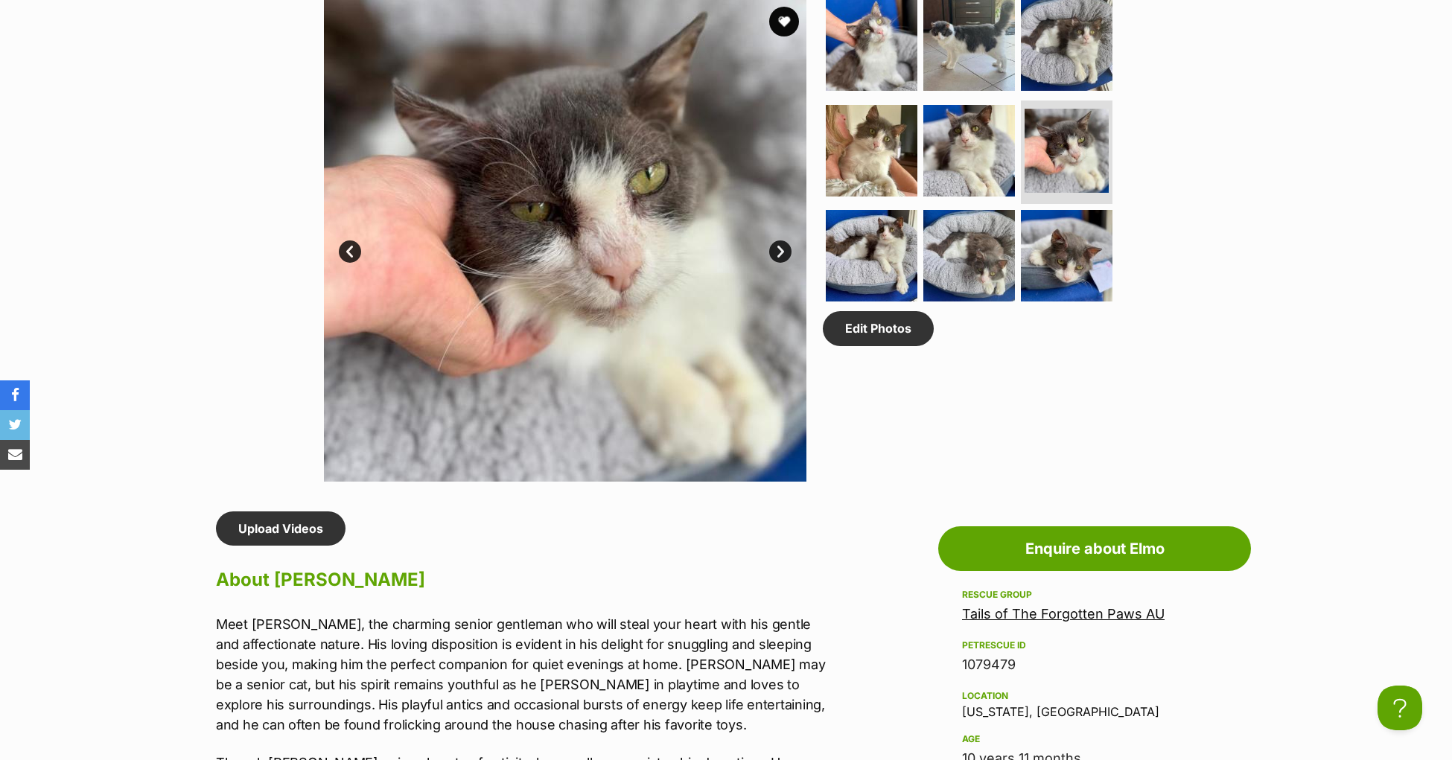
click at [780, 263] on link "Next" at bounding box center [780, 252] width 22 height 22
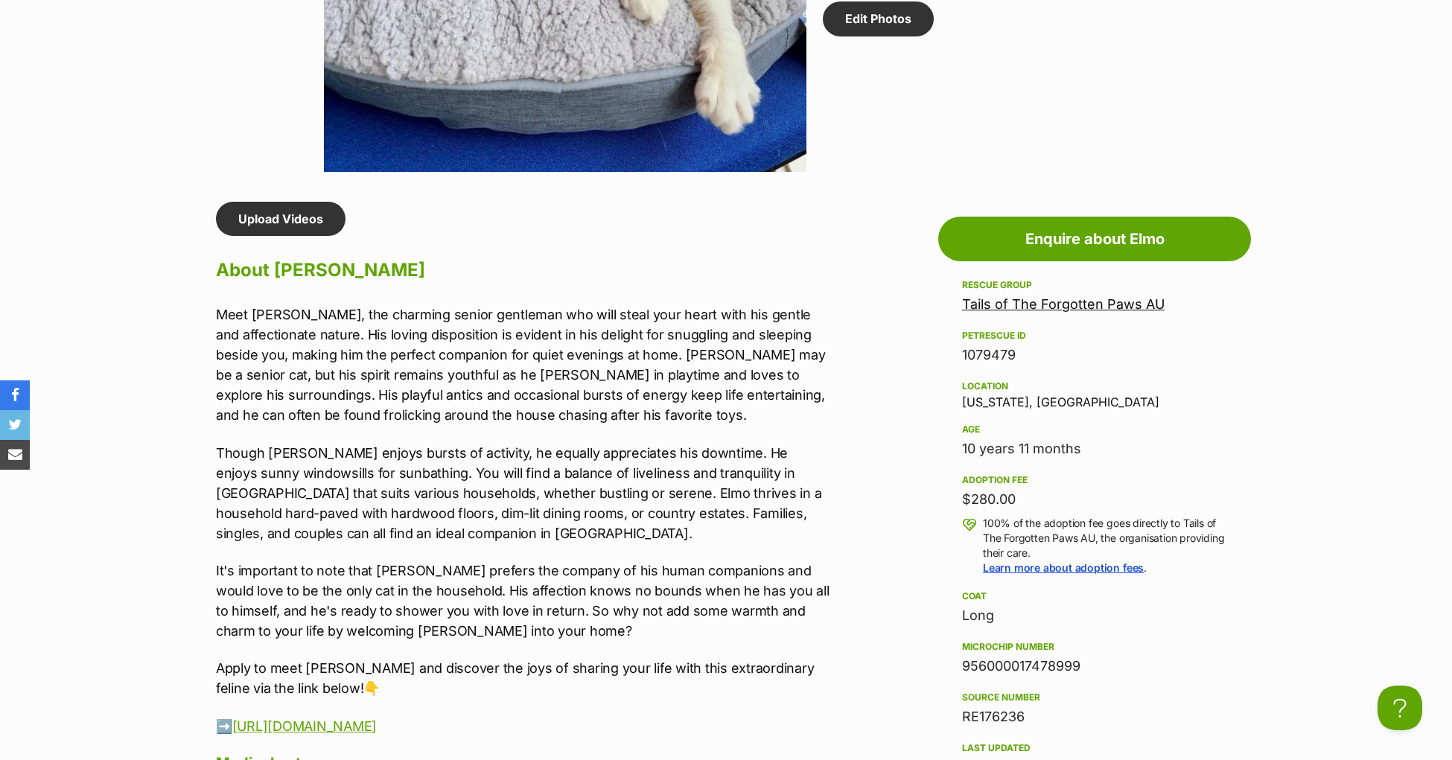
scroll to position [1098, 0]
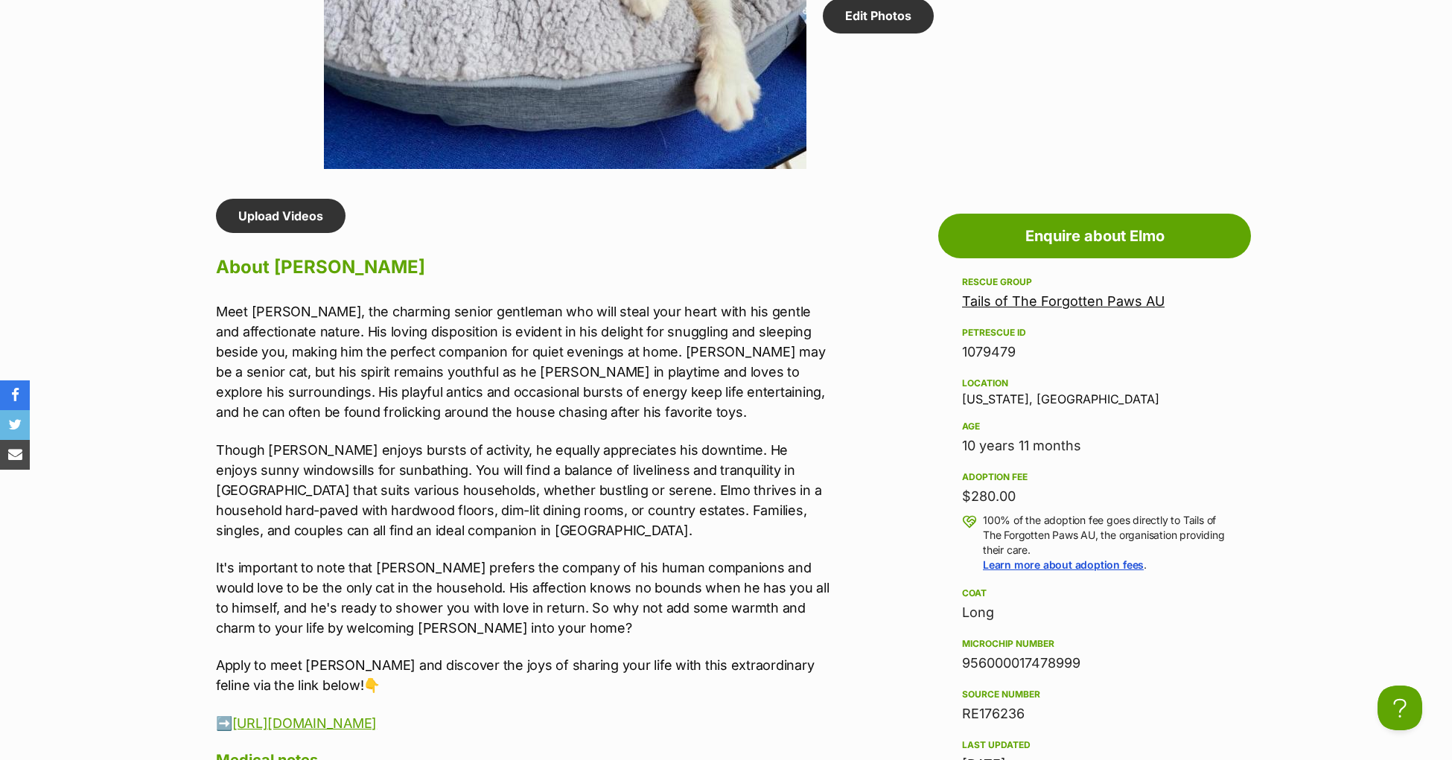
click at [372, 523] on p "Though Elmo enjoys bursts of activity, he equally appreciates his downtime. He …" at bounding box center [523, 490] width 615 height 101
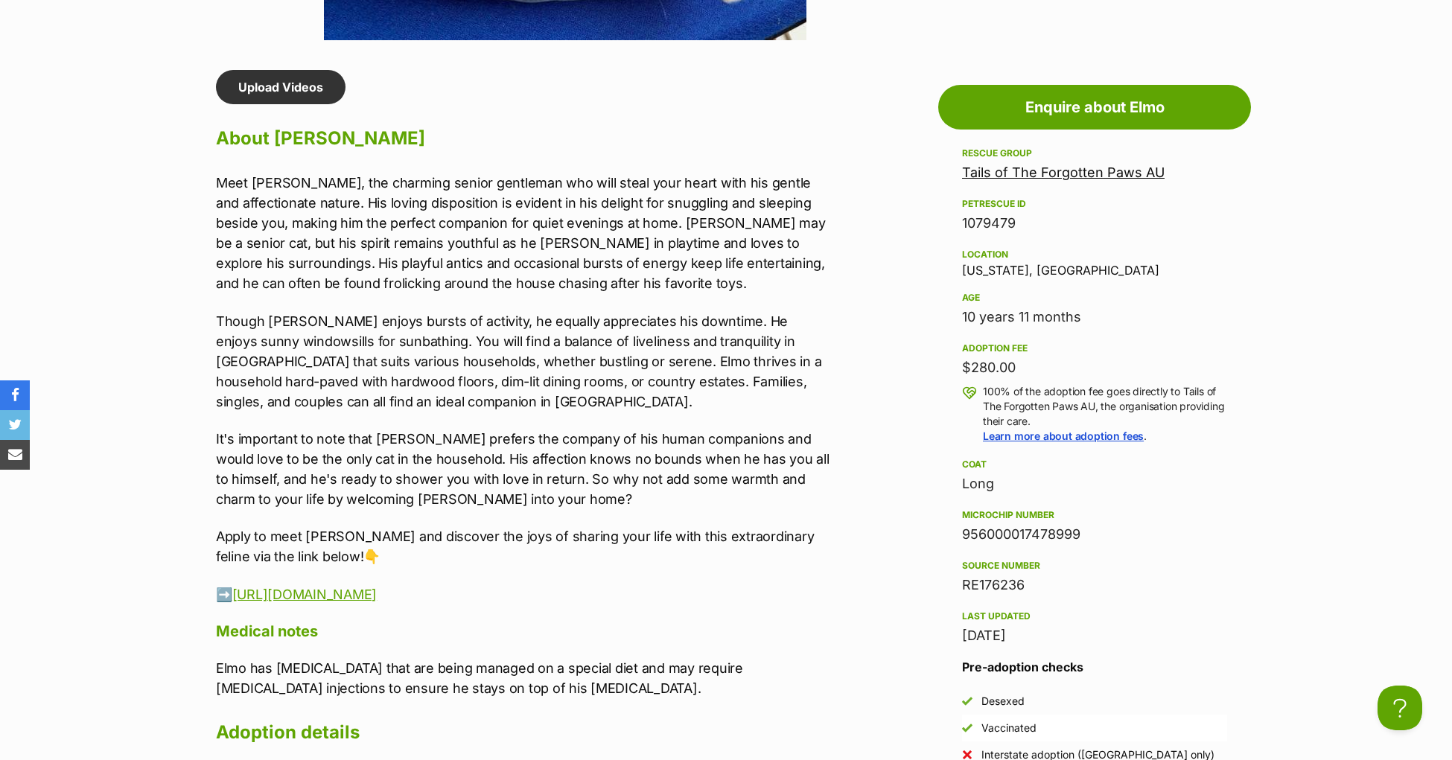
scroll to position [1236, 0]
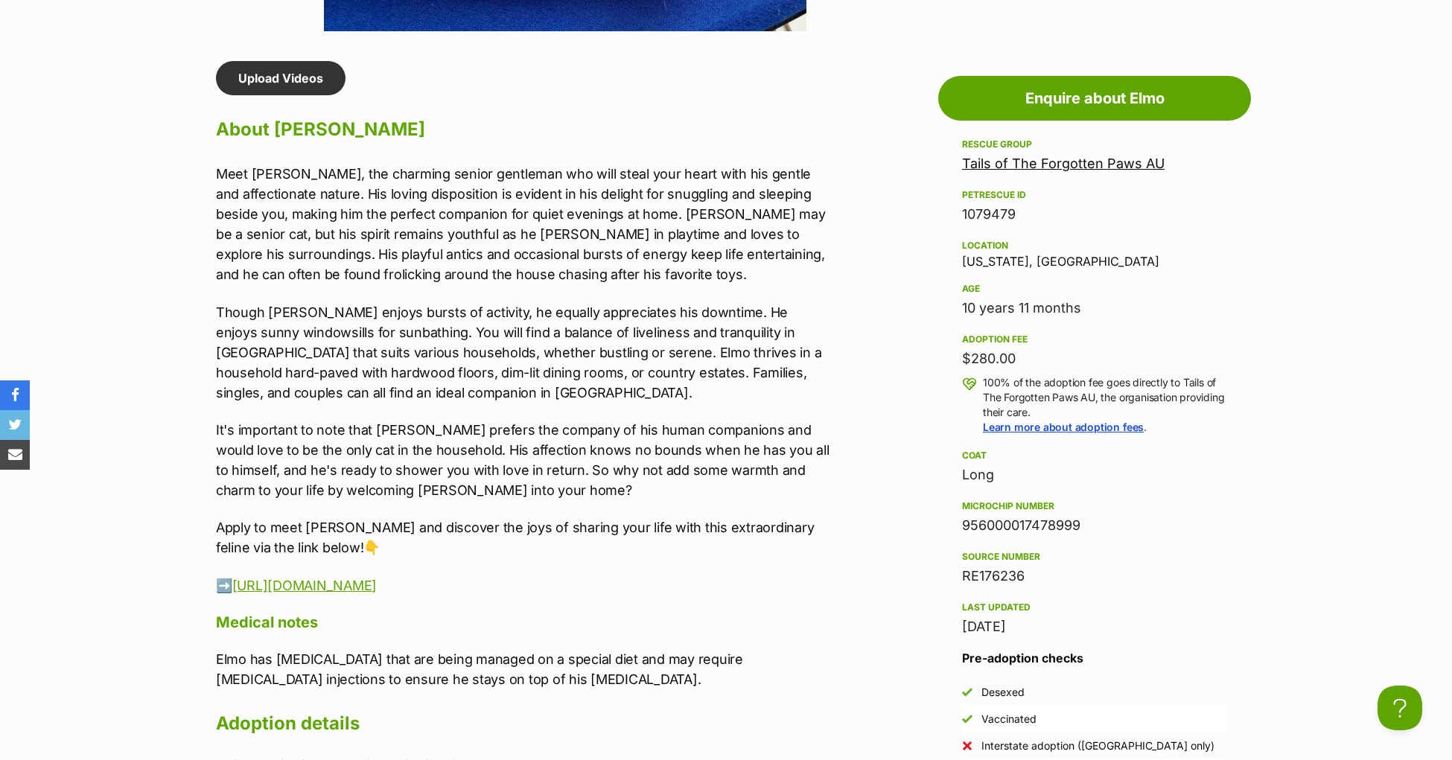
click at [347, 494] on p "It's important to note that Elmo prefers the company of his human companions an…" at bounding box center [523, 460] width 615 height 80
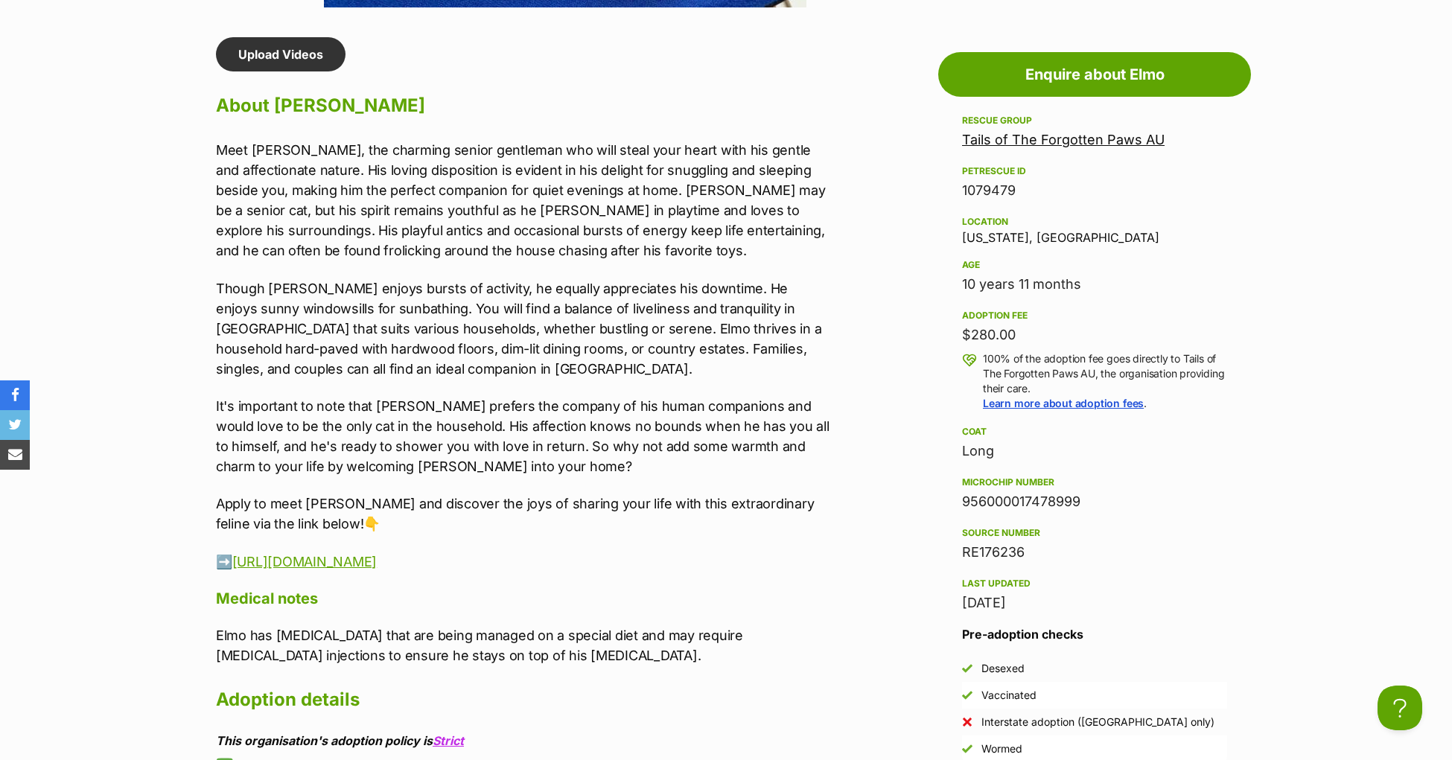
scroll to position [1262, 0]
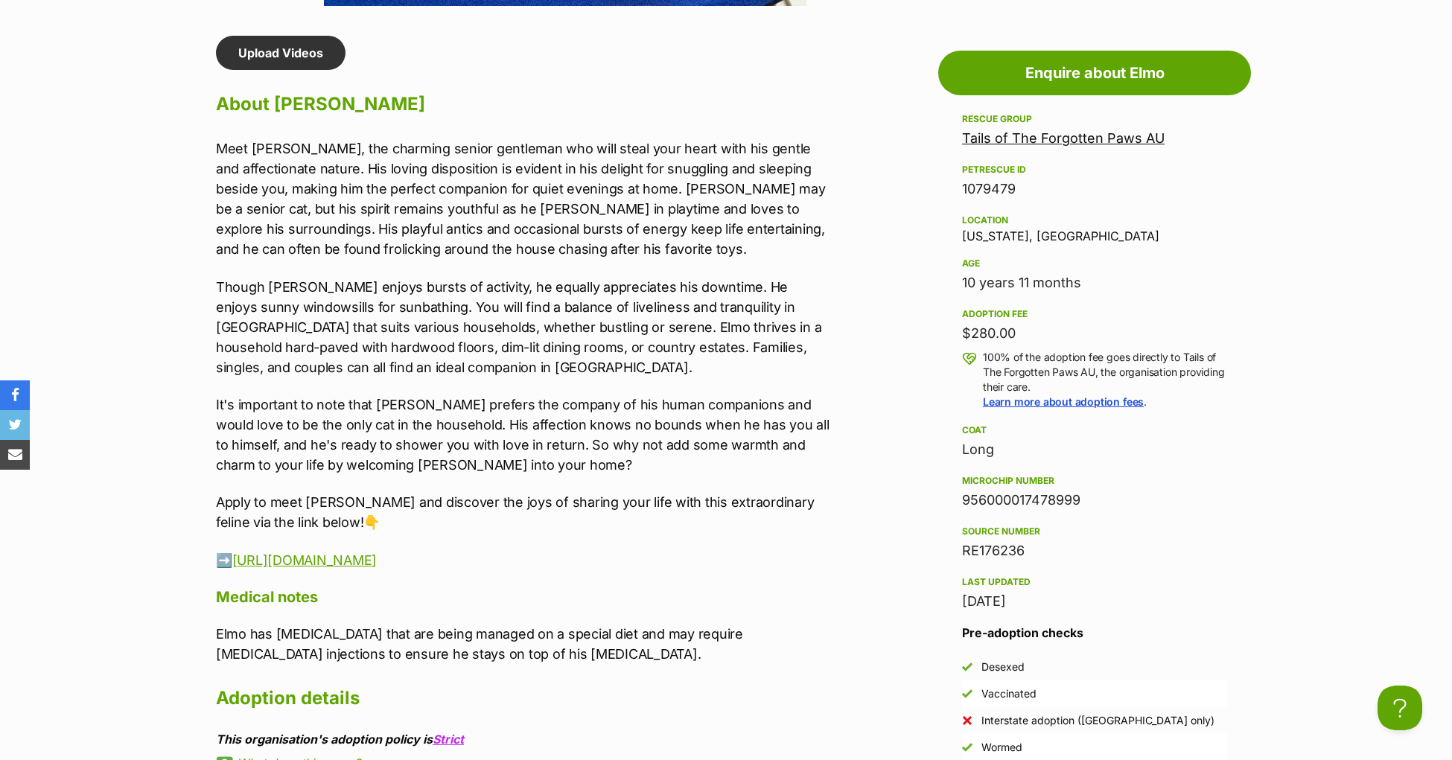
click at [388, 378] on p "Though Elmo enjoys bursts of activity, he equally appreciates his downtime. He …" at bounding box center [523, 327] width 615 height 101
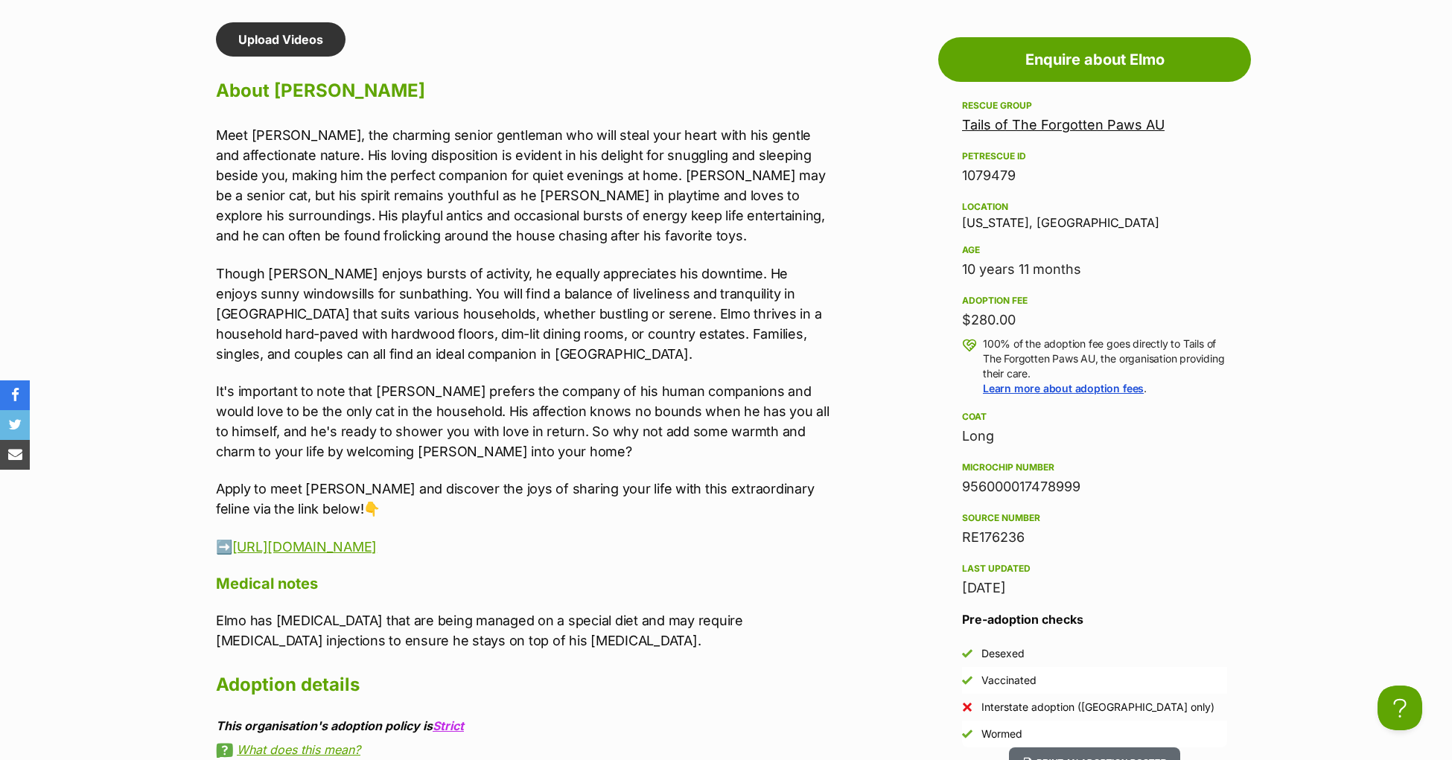
scroll to position [1277, 0]
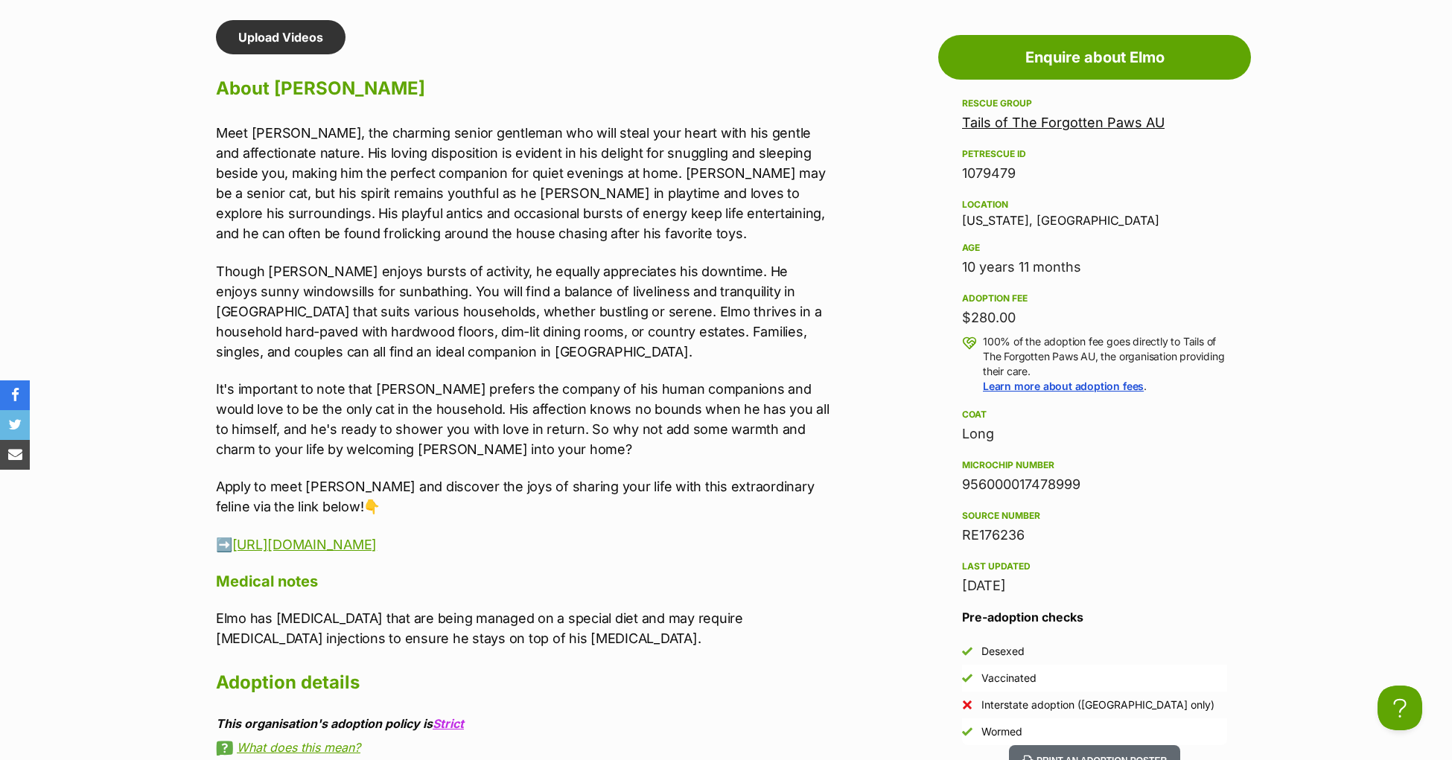
click at [328, 402] on div "Meet Elmo, the charming senior gentleman who will steal your heart with his gen…" at bounding box center [523, 339] width 615 height 432
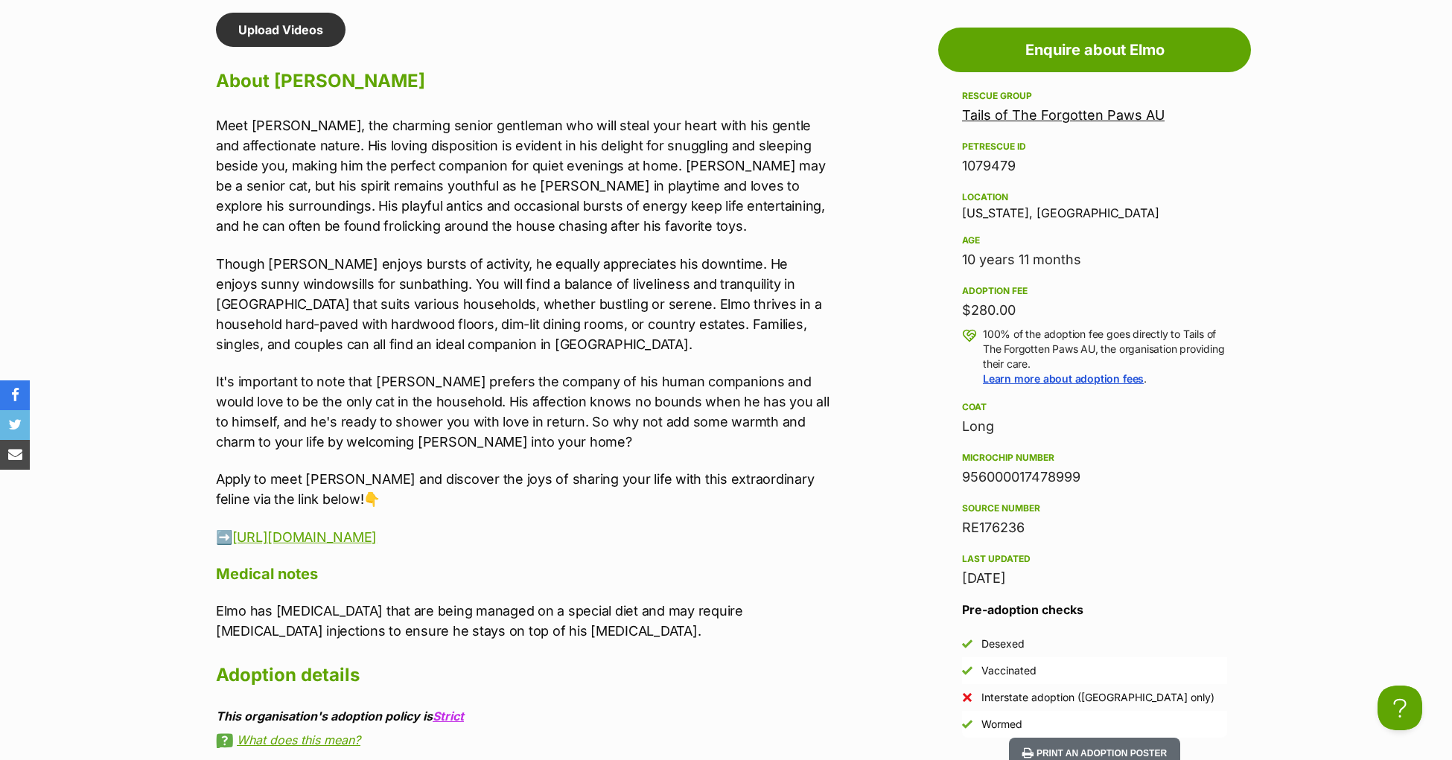
scroll to position [1291, 0]
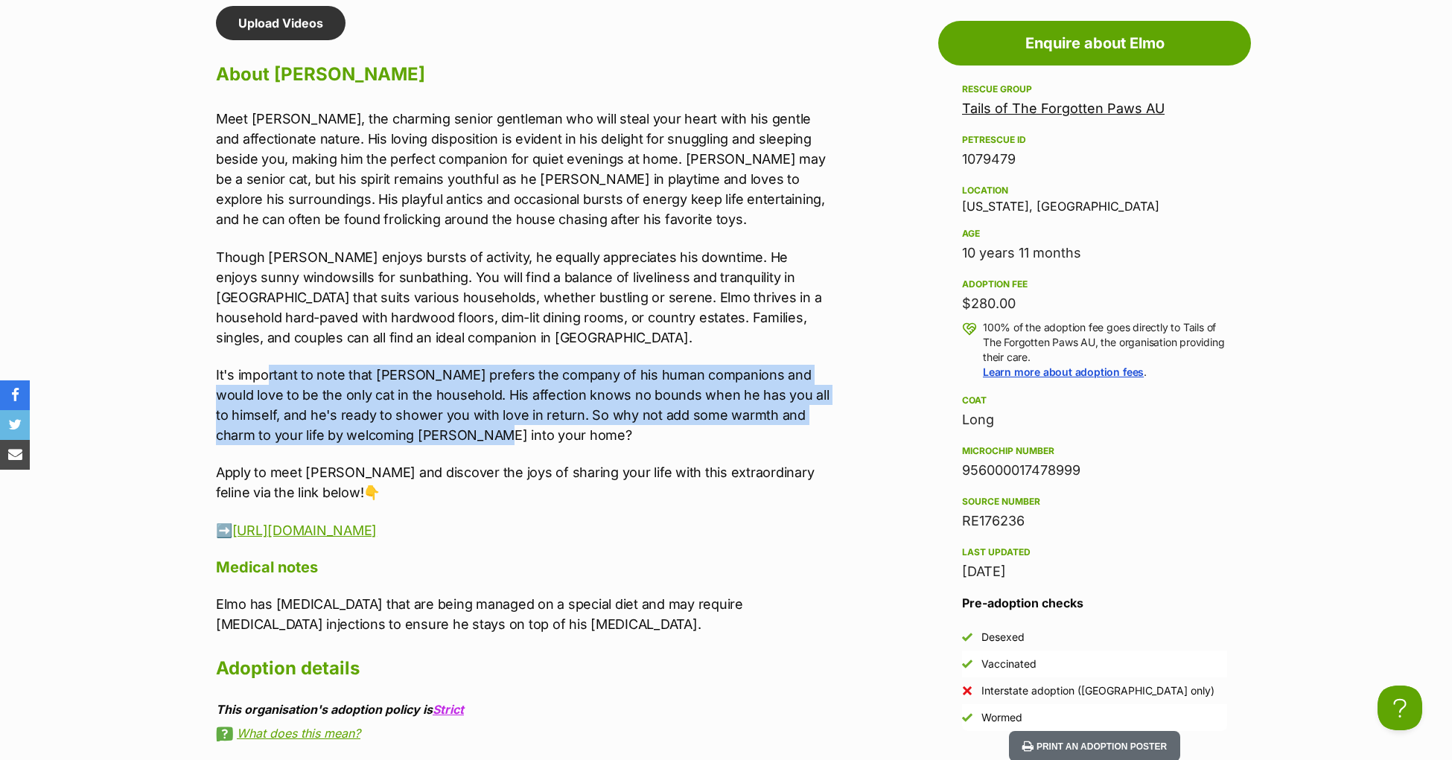
drag, startPoint x: 270, startPoint y: 411, endPoint x: 503, endPoint y: 491, distance: 246.3
click at [540, 445] on p "It's important to note that Elmo prefers the company of his human companions an…" at bounding box center [523, 405] width 615 height 80
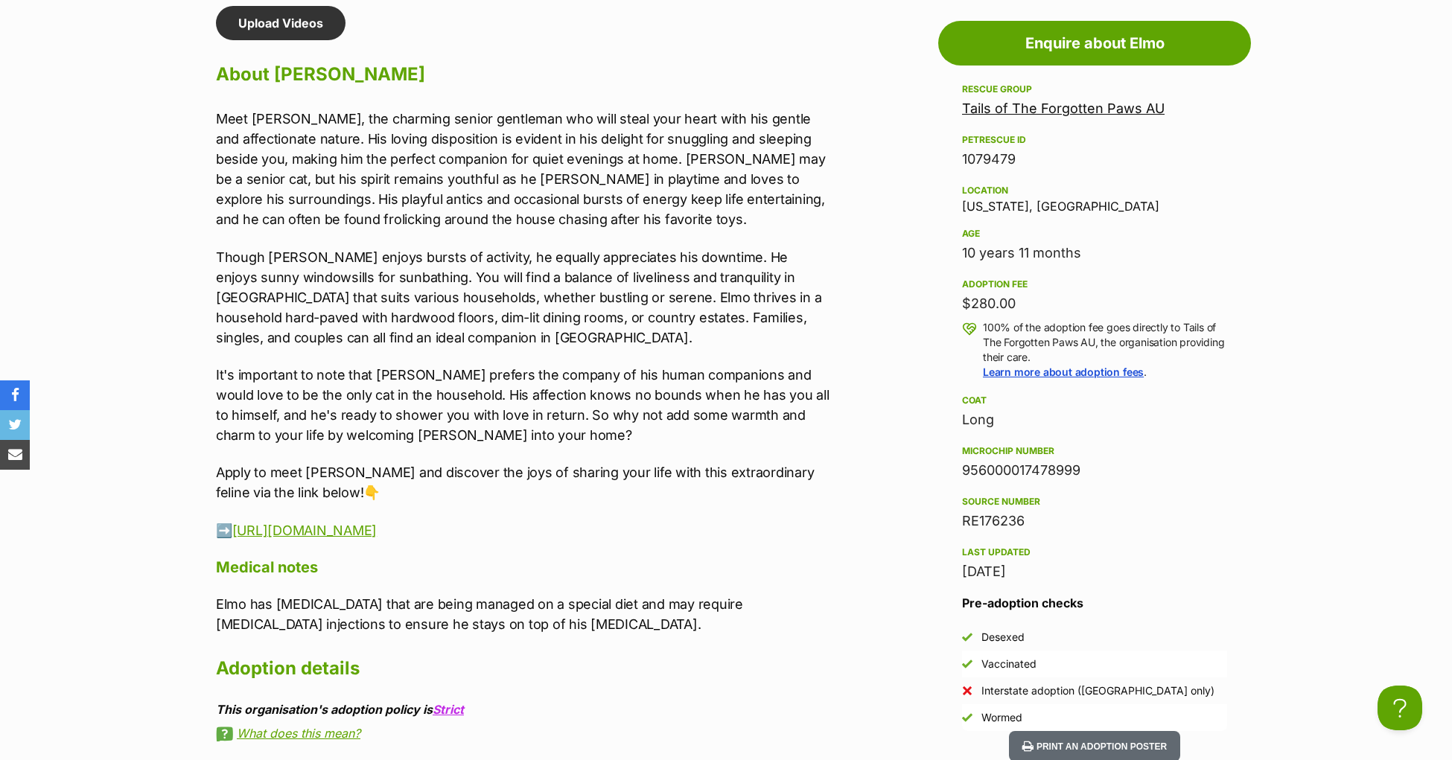
click at [503, 491] on p "Apply to meet Elmo and discover the joys of sharing your life with this extraor…" at bounding box center [523, 482] width 615 height 40
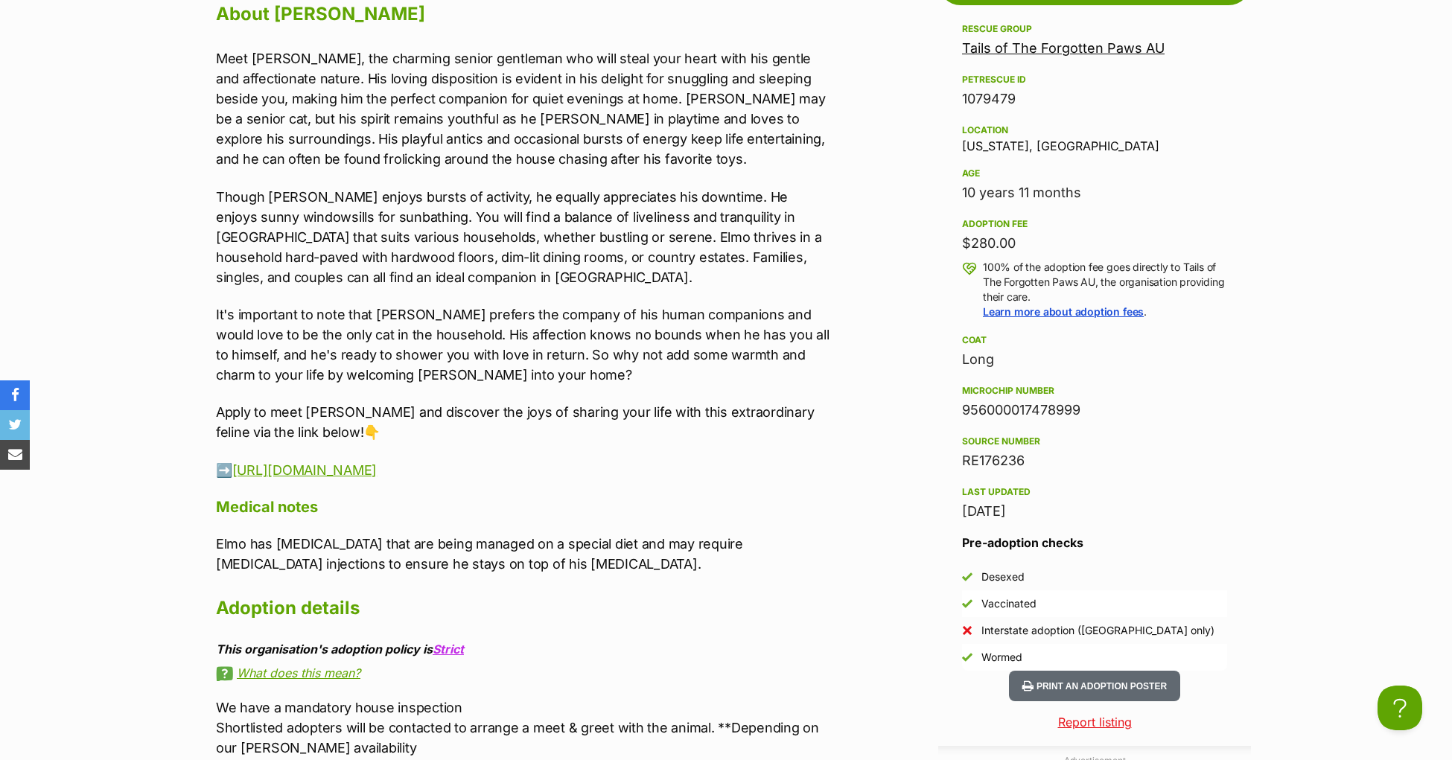
scroll to position [0, 0]
click at [506, 417] on div "Meet Elmo, the charming senior gentleman who will steal your heart with his gen…" at bounding box center [523, 264] width 615 height 432
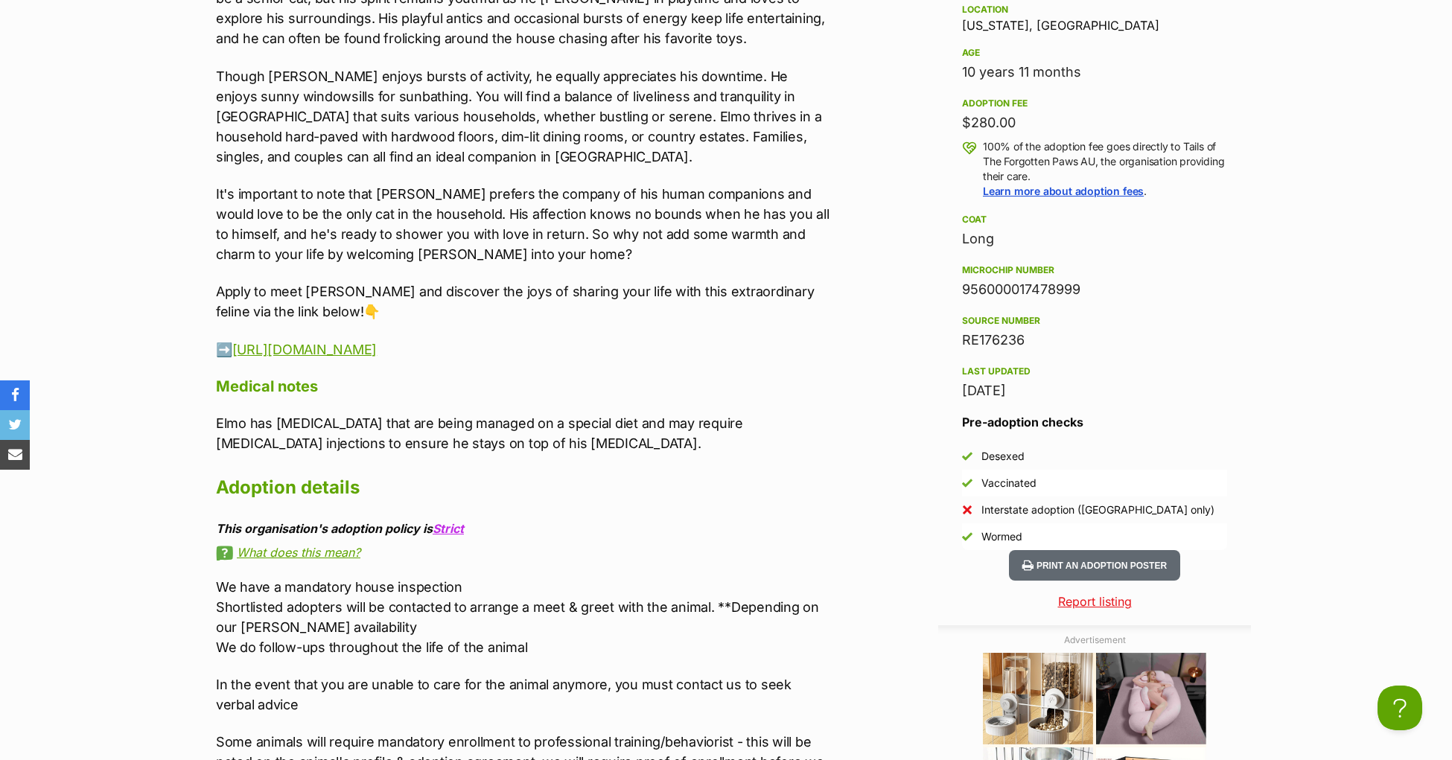
scroll to position [1494, 0]
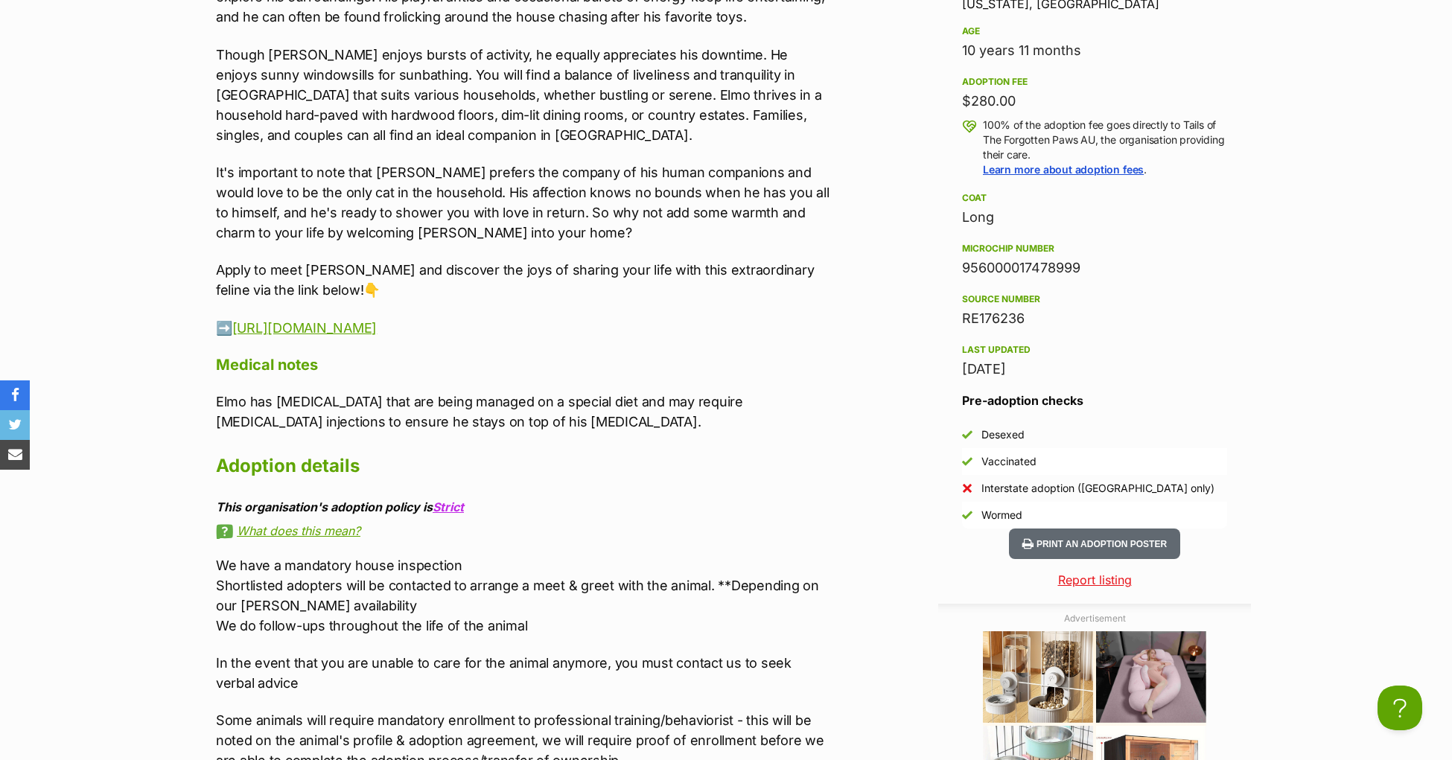
click at [252, 432] on p "Elmo has allergies that are being managed on a special diet and may require cor…" at bounding box center [523, 412] width 615 height 40
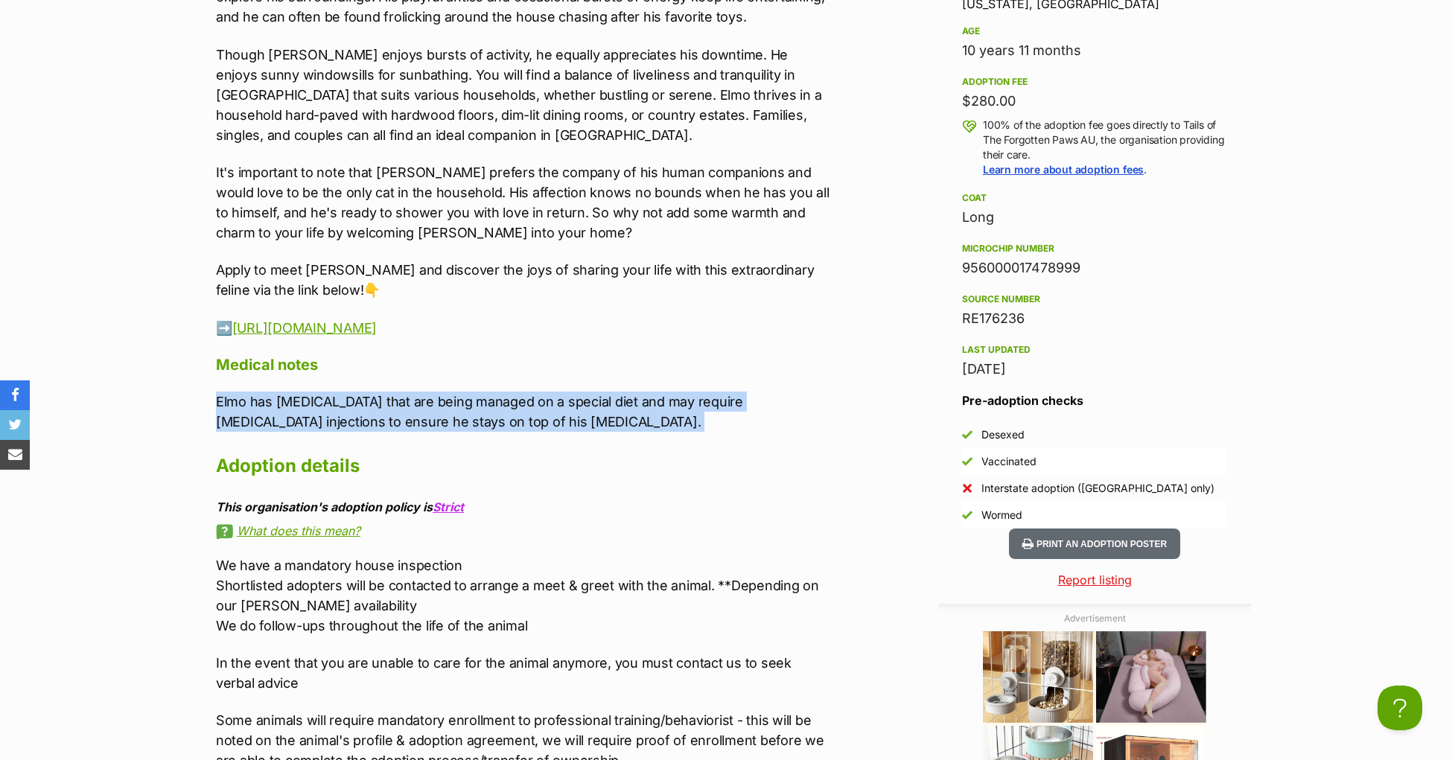
drag, startPoint x: 212, startPoint y: 436, endPoint x: 478, endPoint y: 460, distance: 267.7
click at [478, 460] on div "Upload Videos About Elmo Meet Elmo, the charming senior gentleman who will stea…" at bounding box center [516, 287] width 630 height 968
click at [477, 432] on p "Elmo has allergies that are being managed on a special diet and may require cor…" at bounding box center [523, 412] width 615 height 40
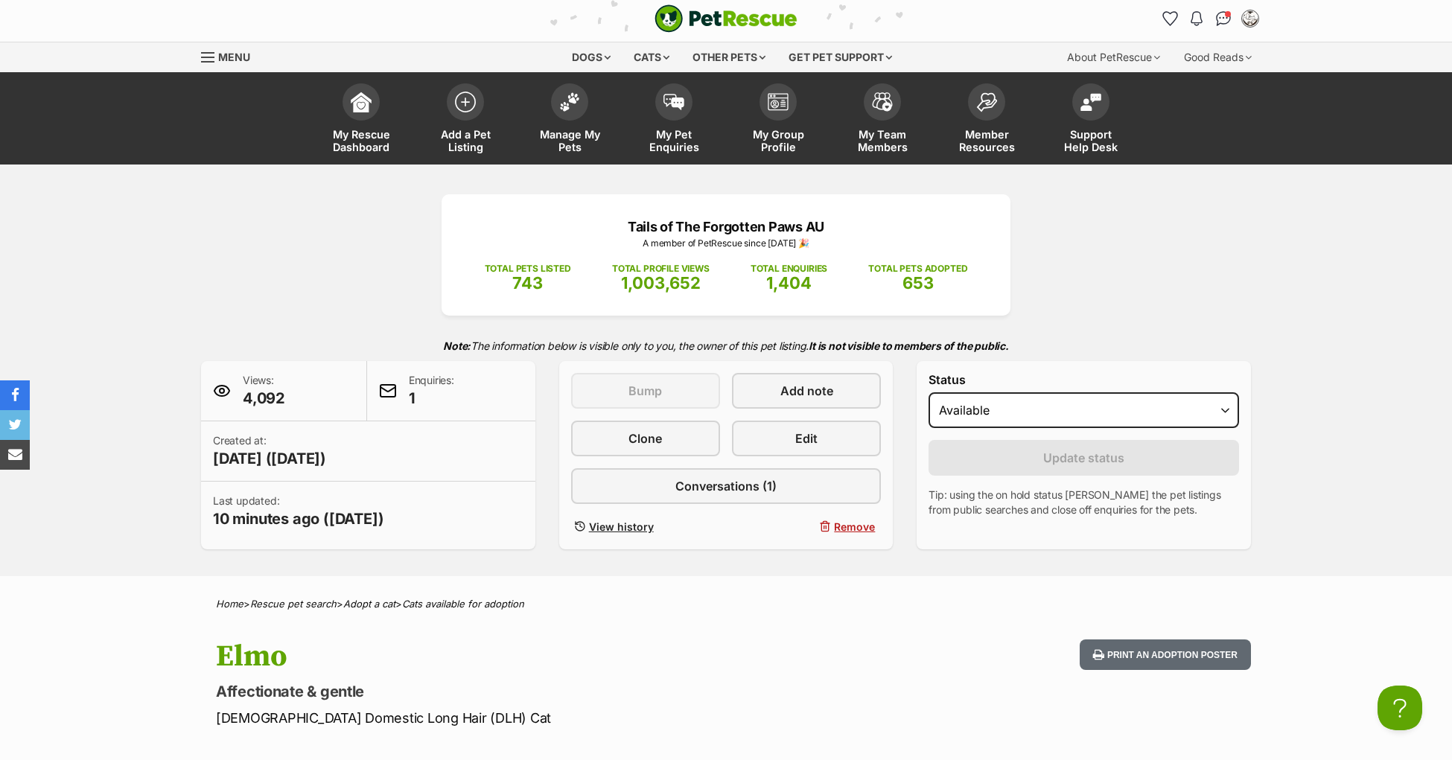
scroll to position [0, 0]
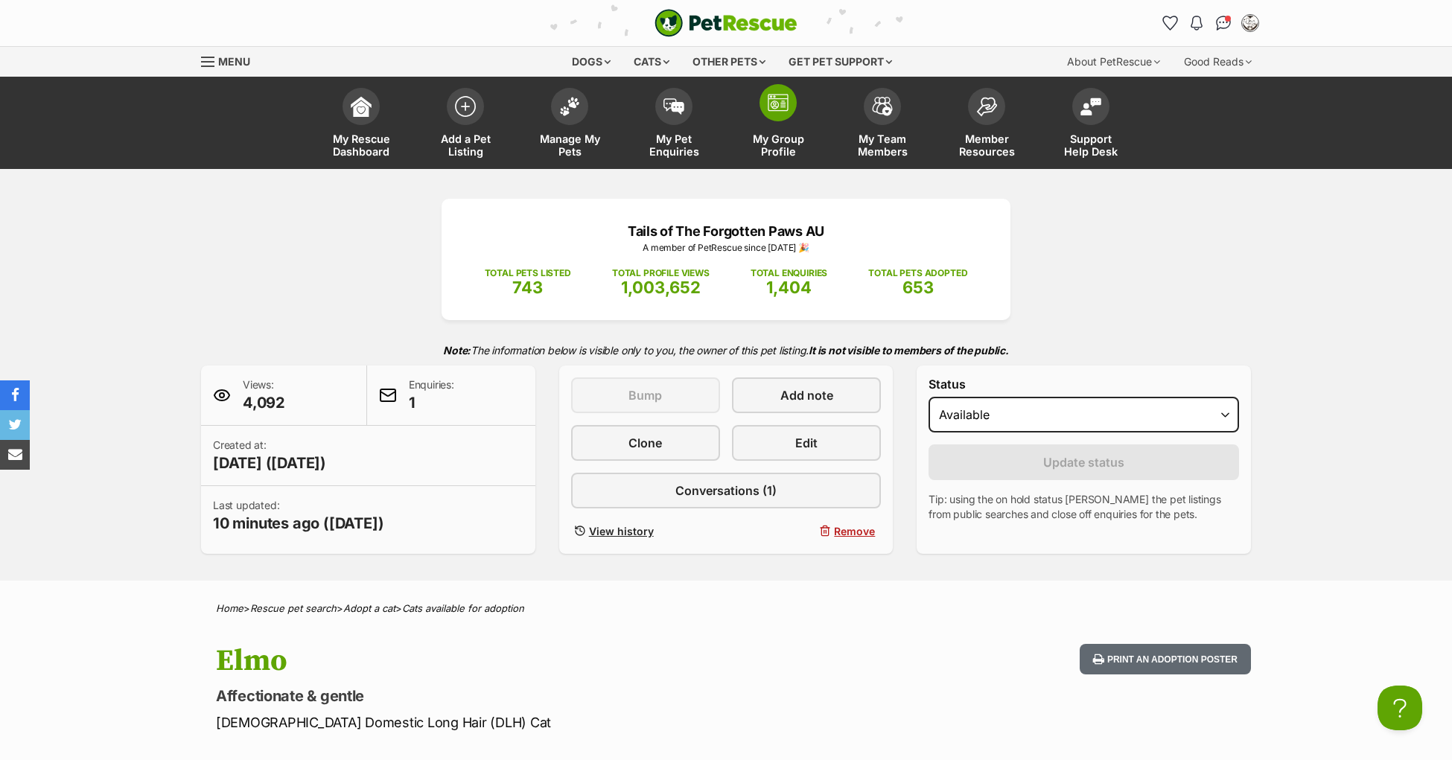
click at [776, 124] on link "My Group Profile" at bounding box center [778, 124] width 104 height 89
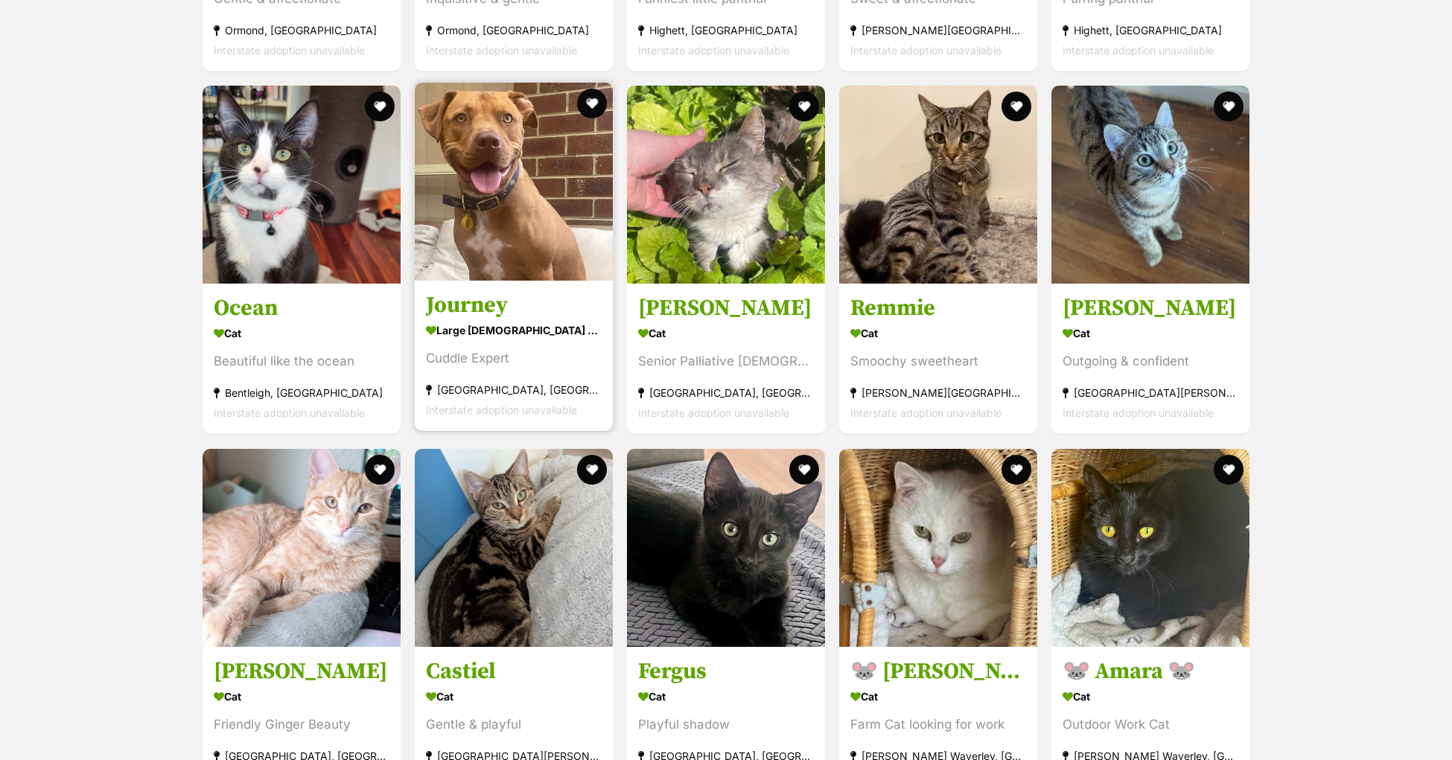
scroll to position [2635, 0]
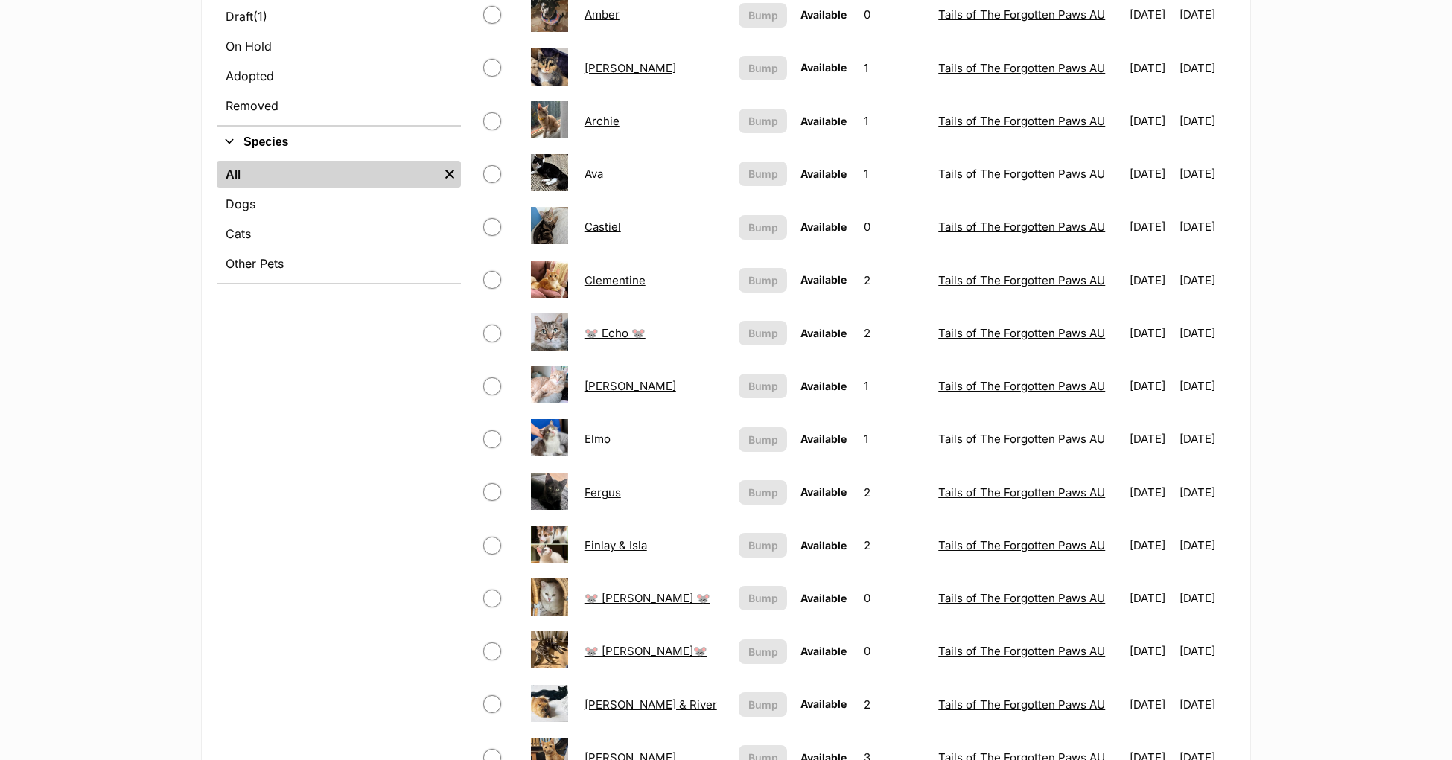
scroll to position [1166, 0]
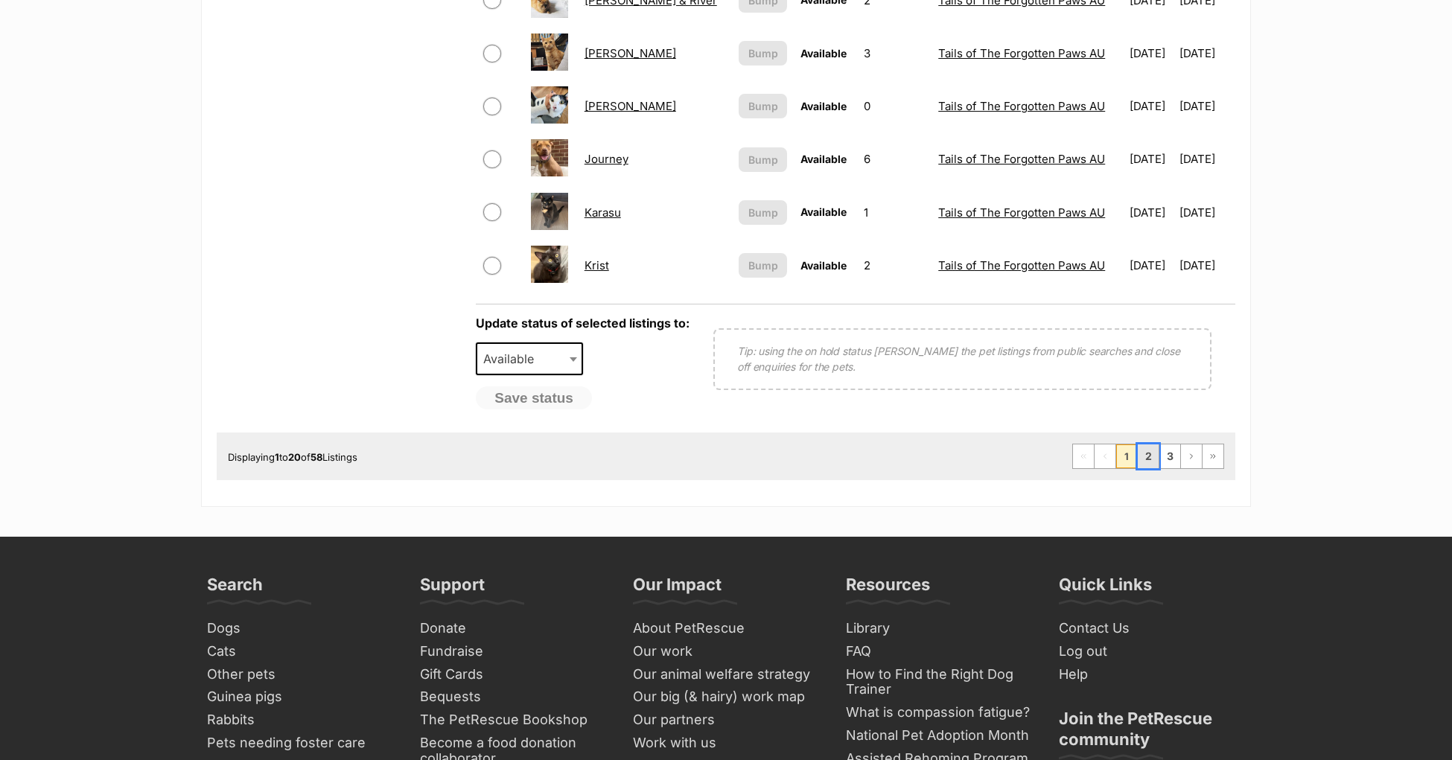
click at [1149, 445] on link "2" at bounding box center [1148, 457] width 21 height 24
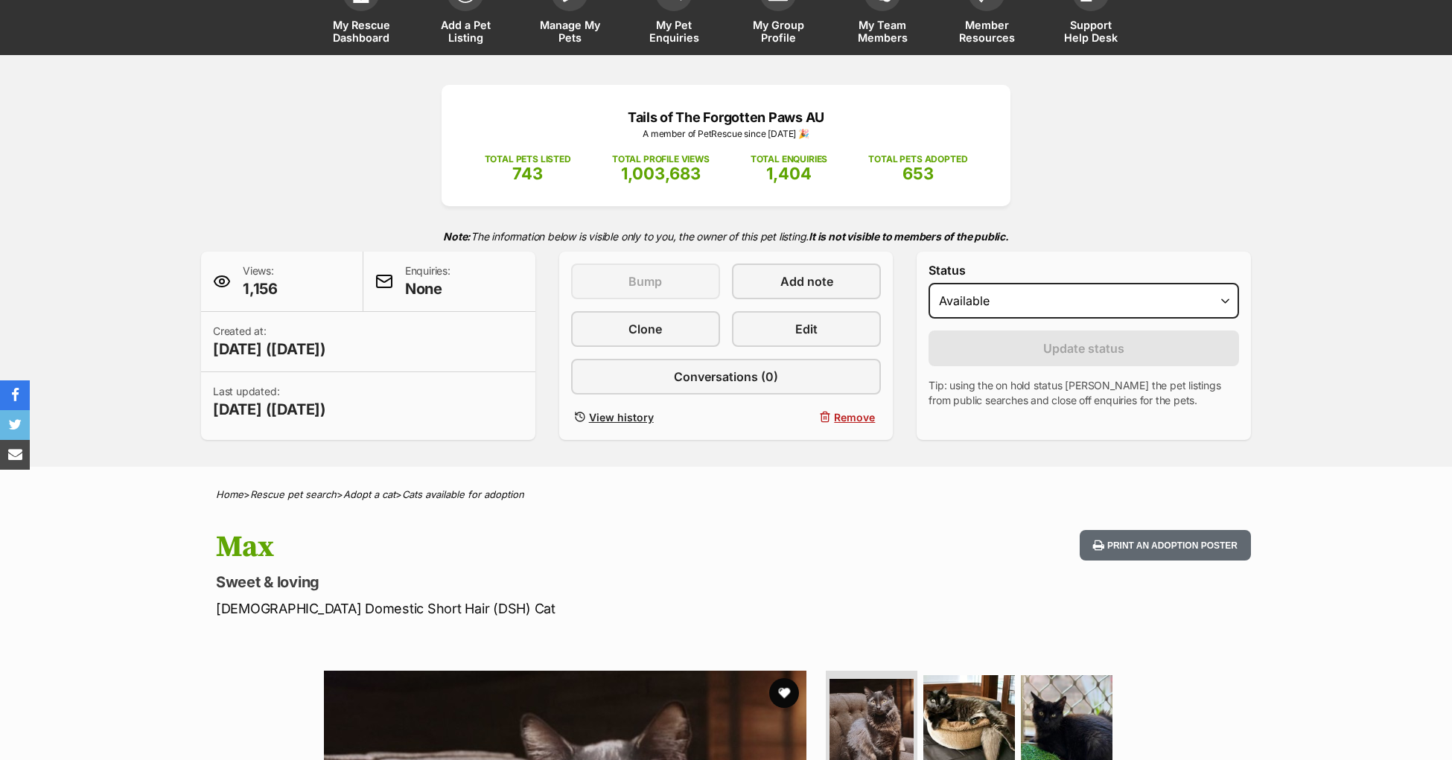
scroll to position [404, 0]
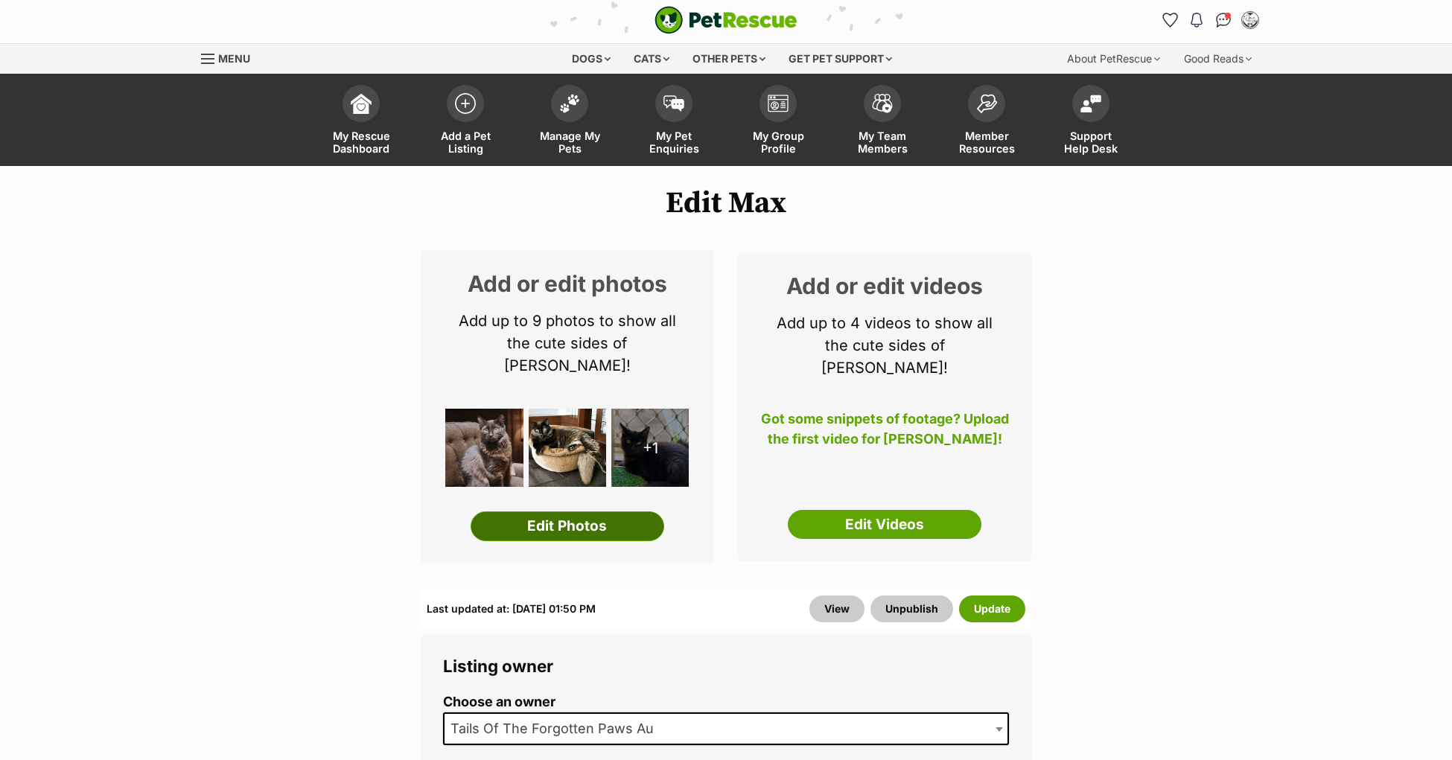
click at [596, 512] on link "Edit Photos" at bounding box center [568, 527] width 194 height 30
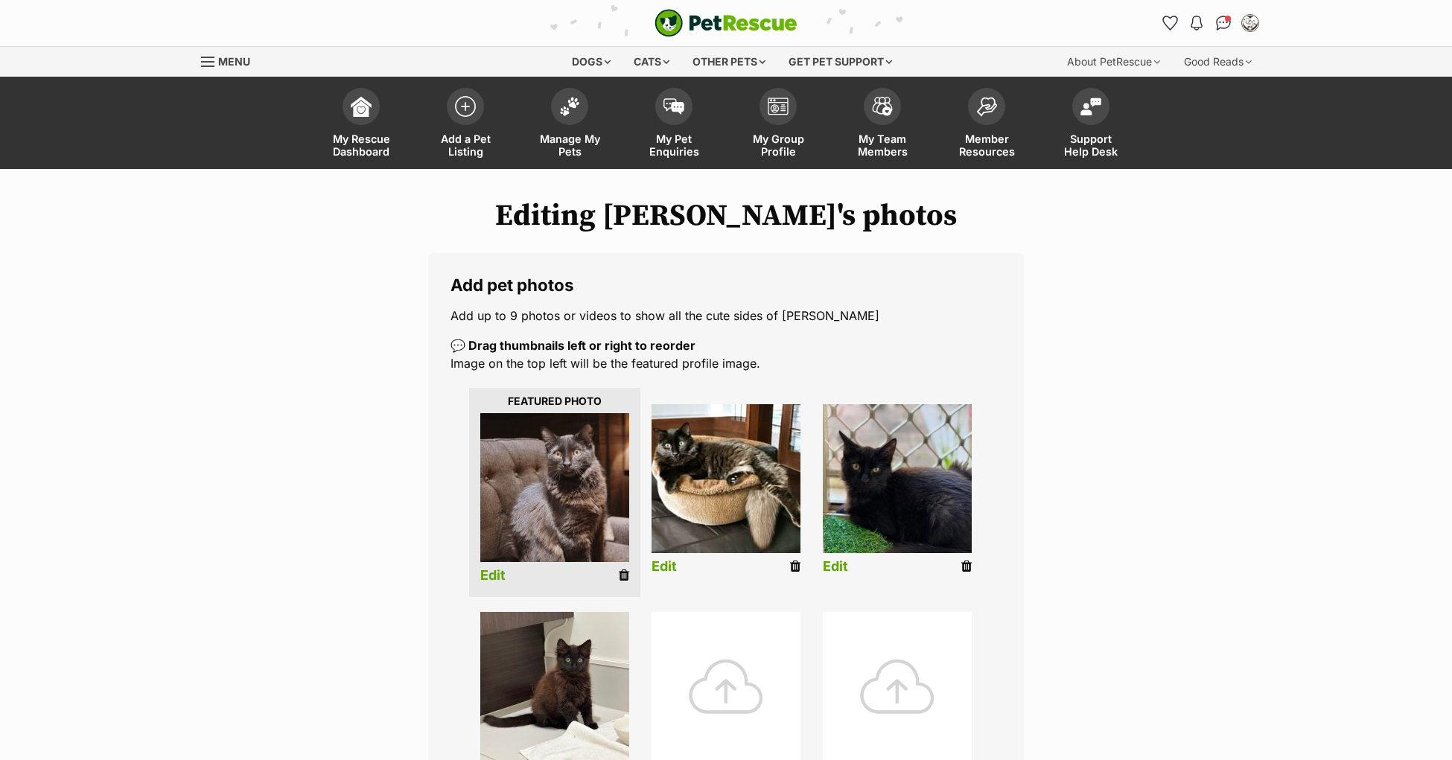
click at [731, 691] on div at bounding box center [726, 686] width 149 height 149
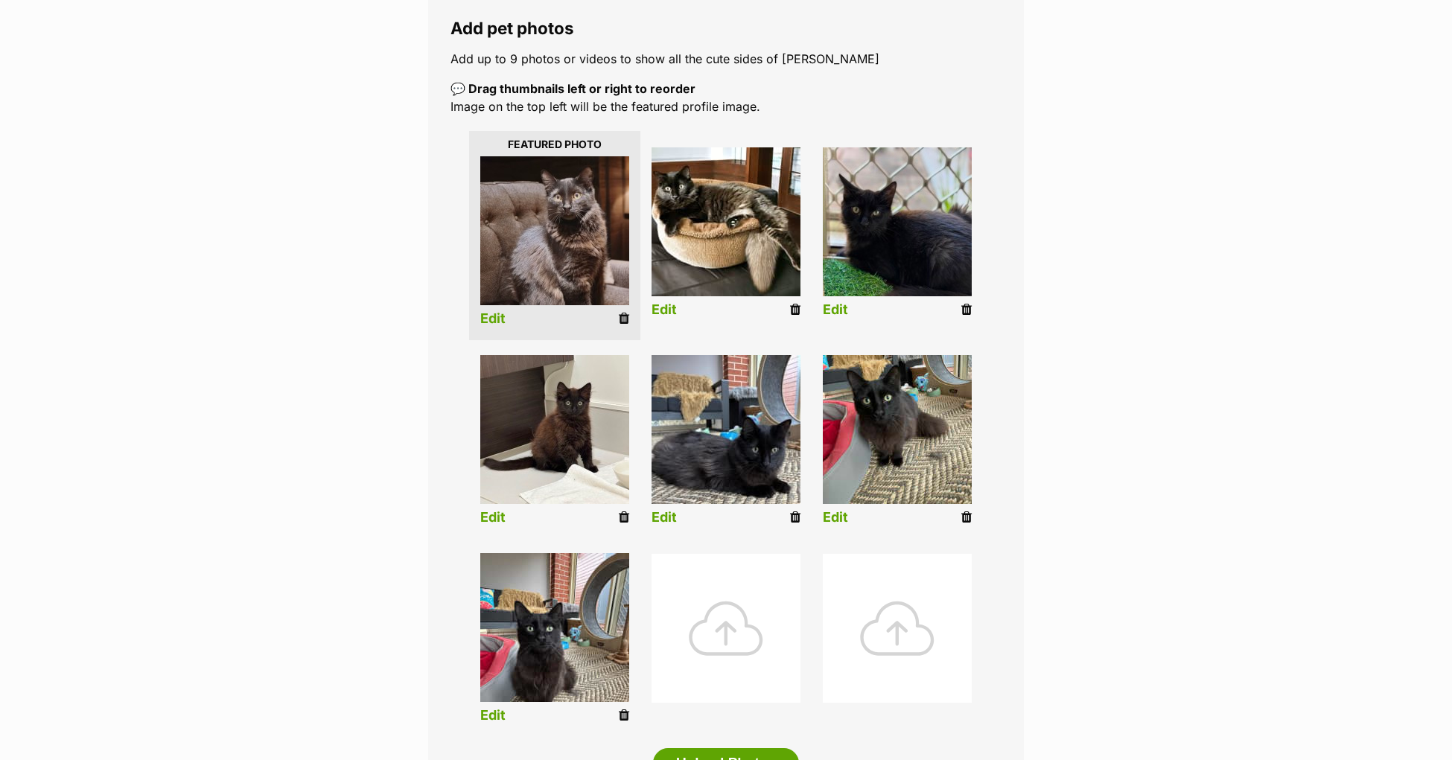
scroll to position [258, 0]
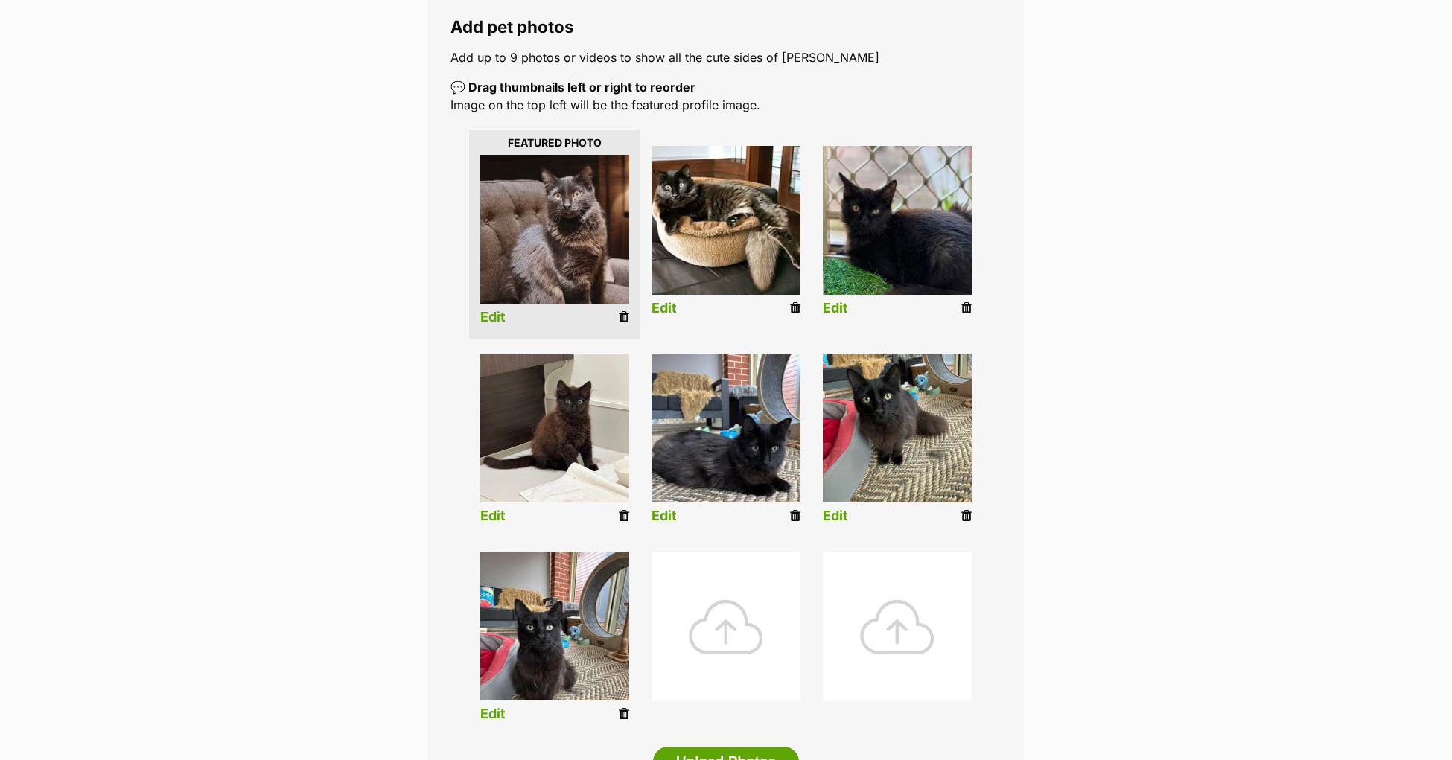
click at [496, 717] on link "Edit" at bounding box center [492, 715] width 25 height 16
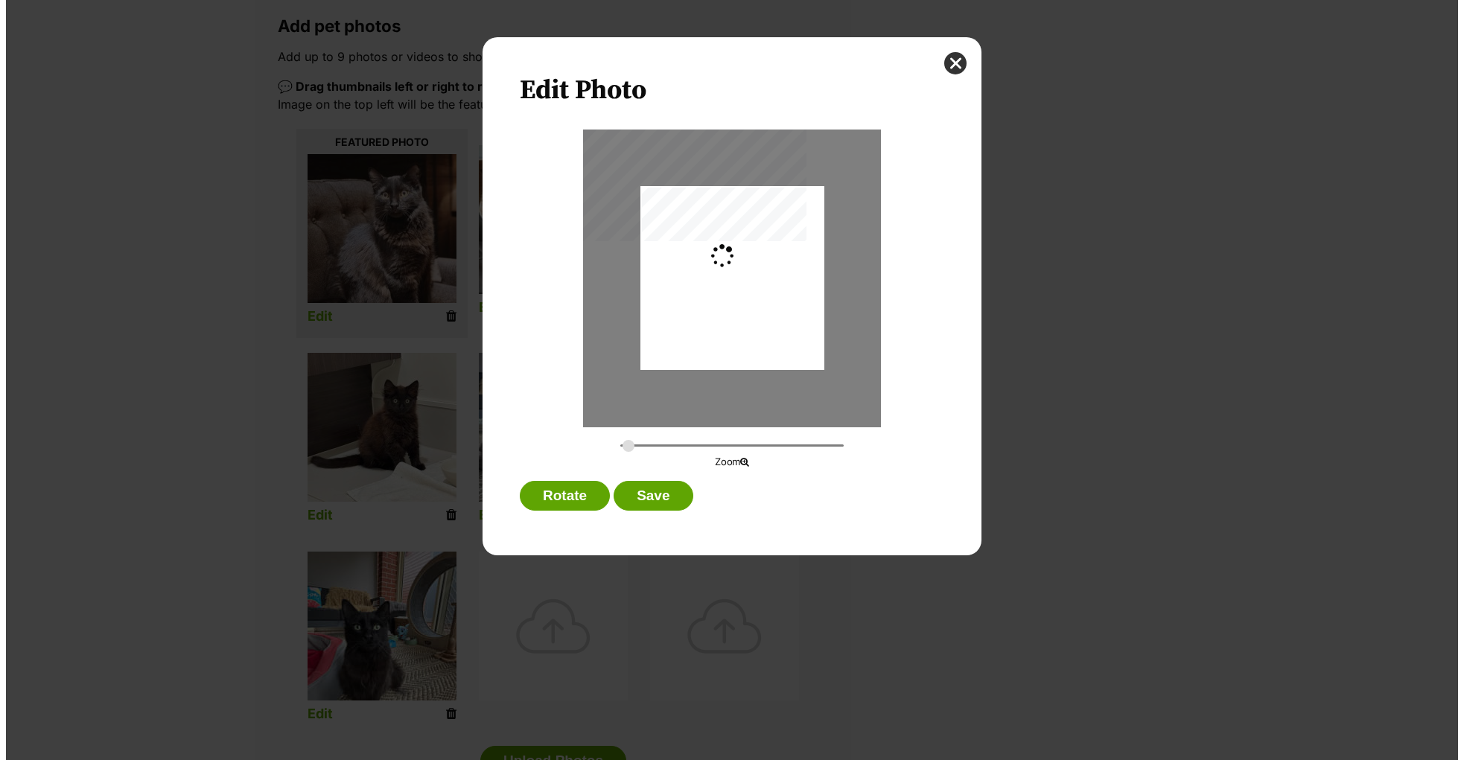
scroll to position [0, 0]
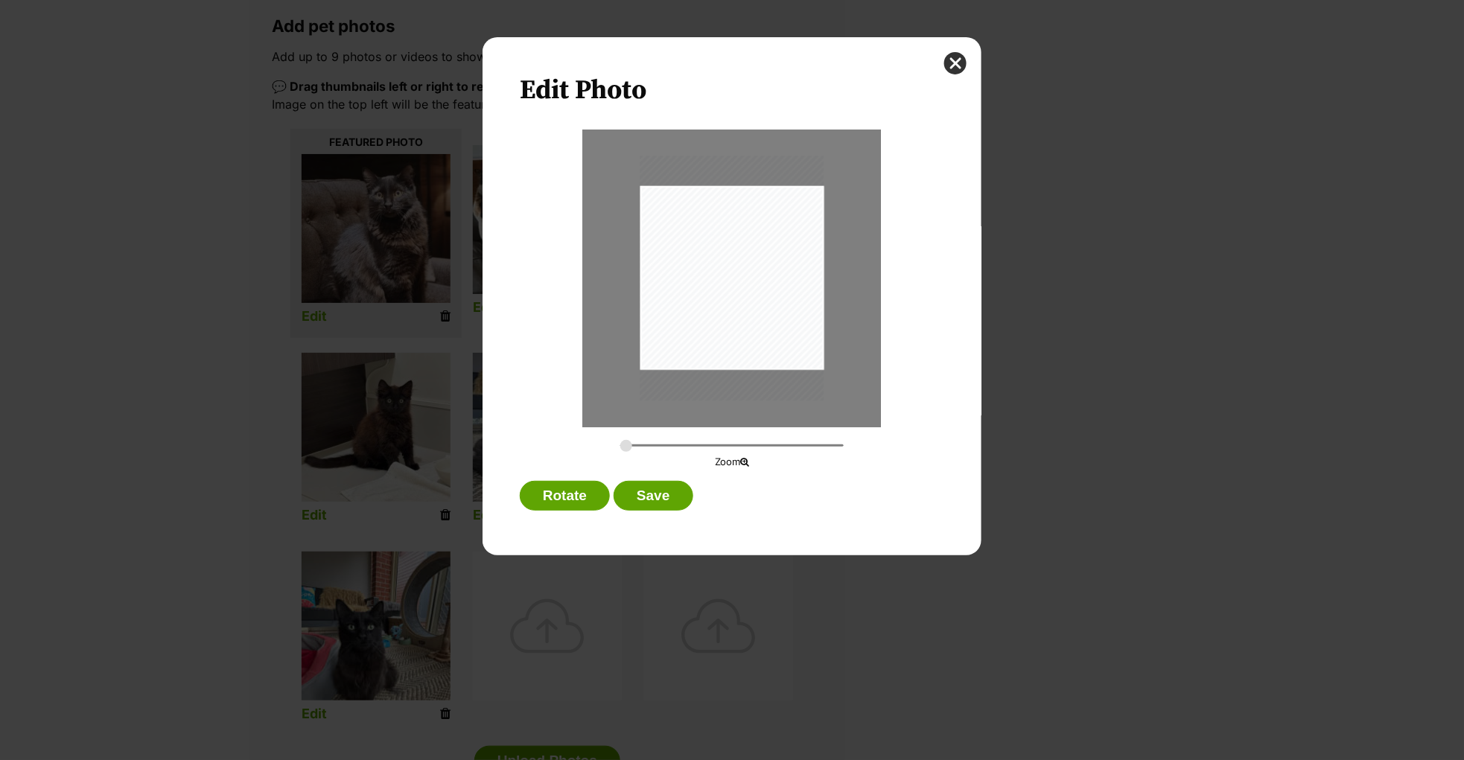
click at [628, 458] on p "Zoom" at bounding box center [732, 462] width 319 height 15
drag, startPoint x: 759, startPoint y: 286, endPoint x: 781, endPoint y: 265, distance: 30.6
click at [781, 265] on div "Dialog Window - Close (Press escape to close)" at bounding box center [732, 259] width 184 height 245
type input "0.3196"
click at [634, 445] on input "Dialog Window - Close (Press escape to close)" at bounding box center [731, 446] width 223 height 14
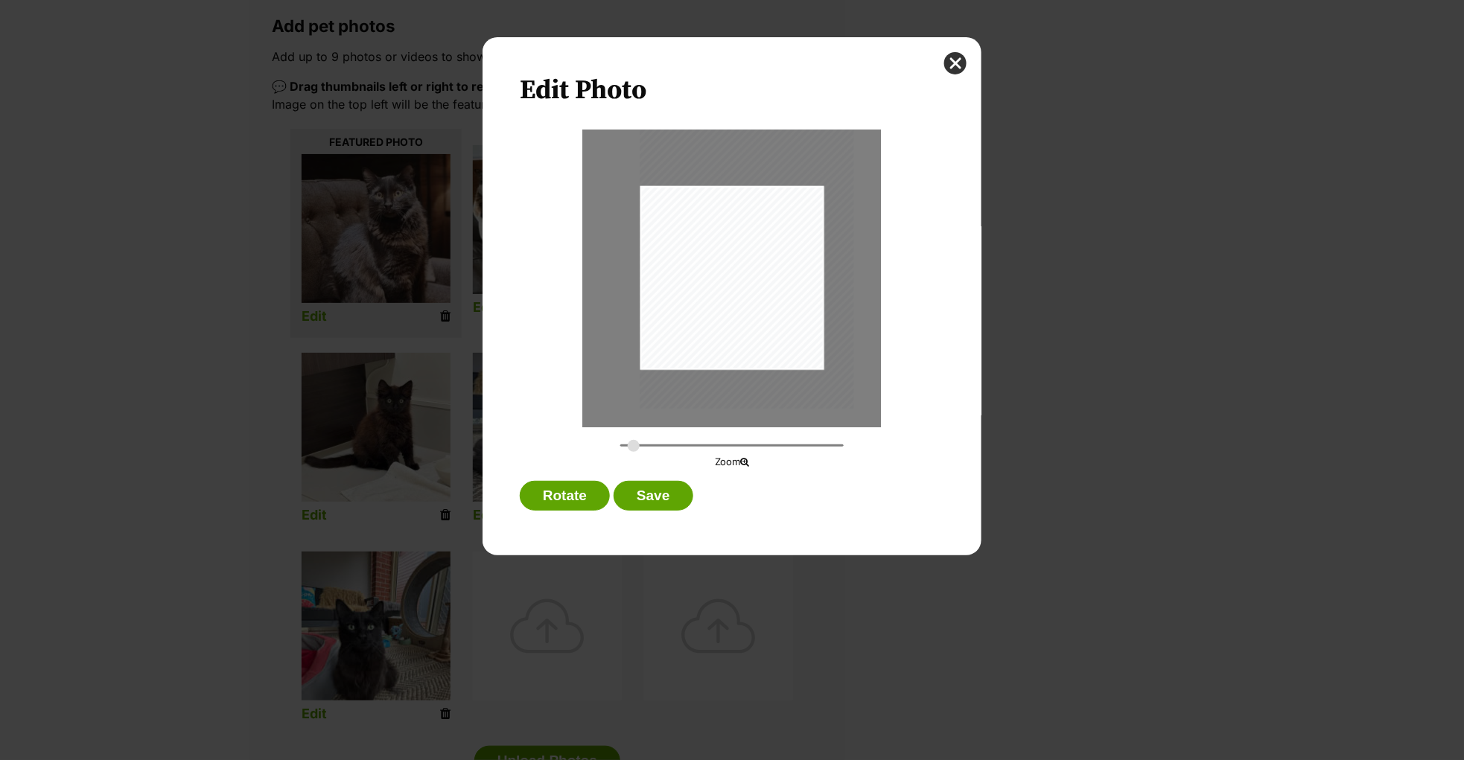
drag, startPoint x: 789, startPoint y: 292, endPoint x: 823, endPoint y: 304, distance: 36.3
click at [823, 304] on div "Dialog Window - Close (Press escape to close)" at bounding box center [747, 267] width 214 height 286
click at [669, 490] on button "Save" at bounding box center [653, 496] width 79 height 30
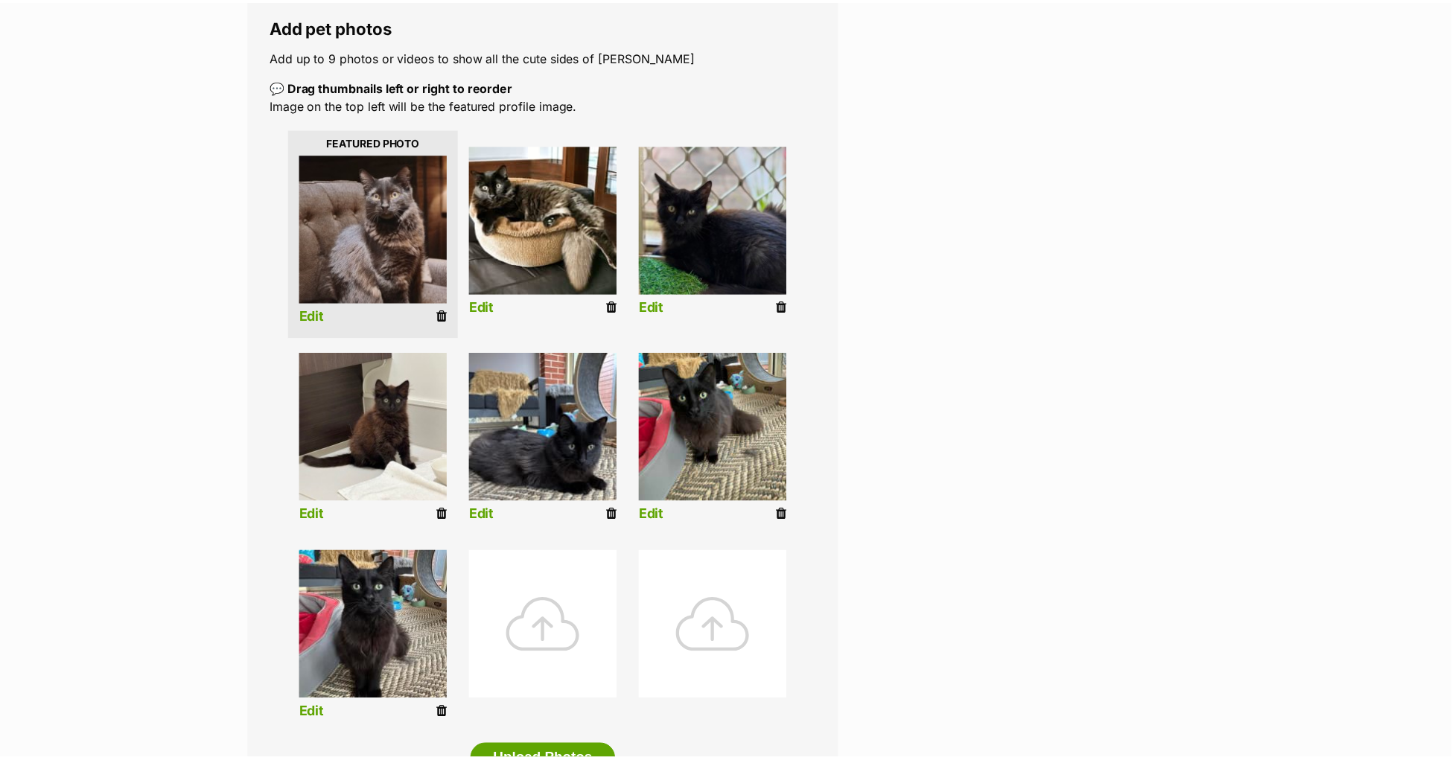
scroll to position [258, 0]
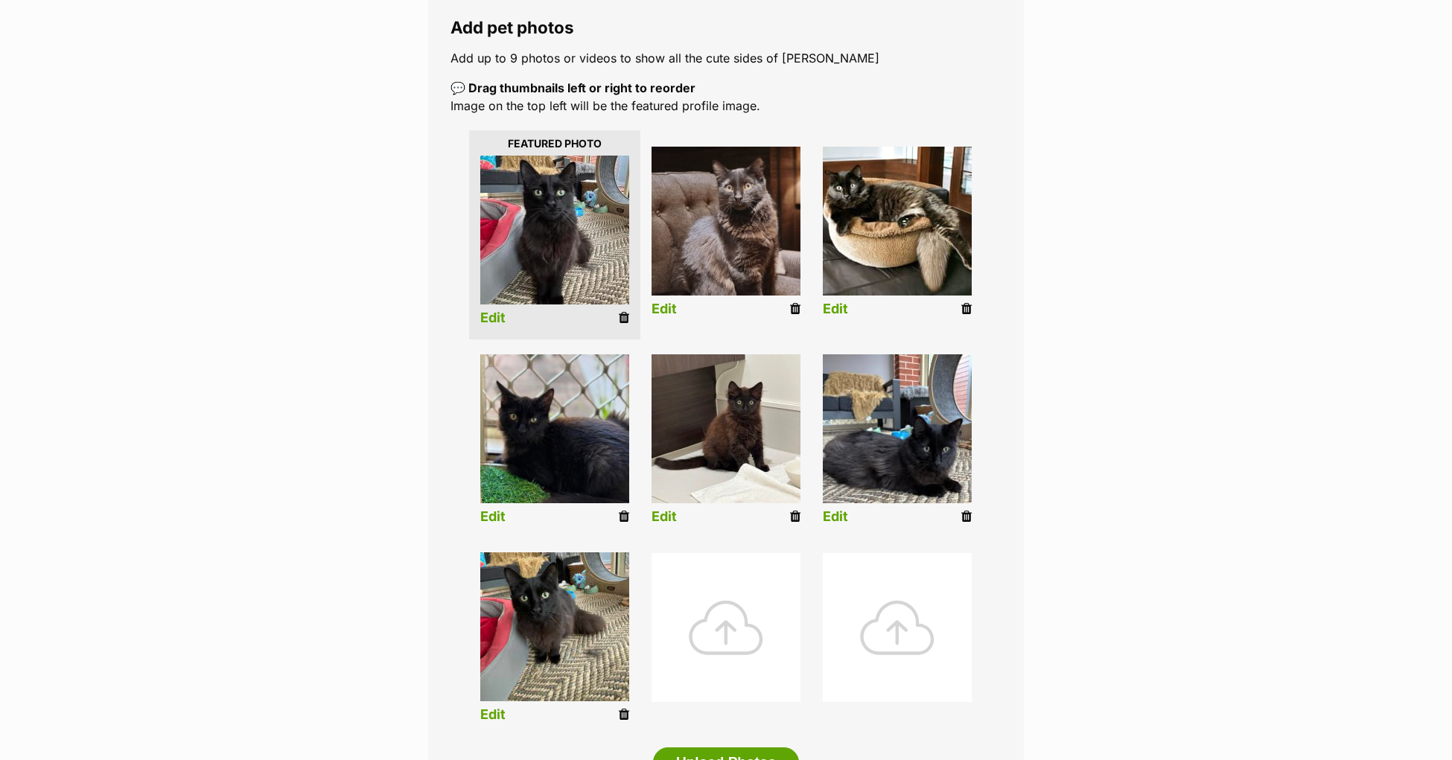
click at [495, 710] on link "Edit" at bounding box center [492, 716] width 25 height 16
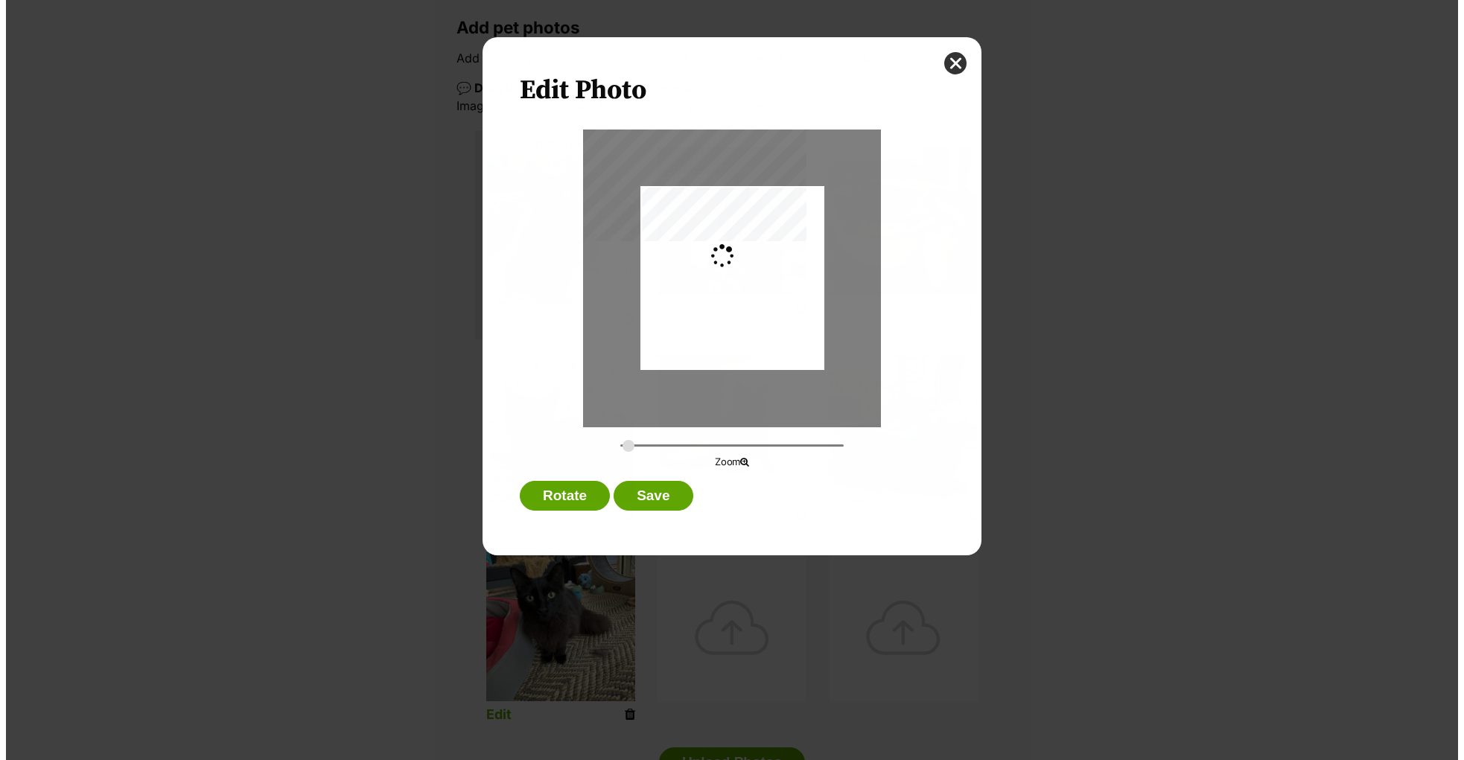
scroll to position [0, 0]
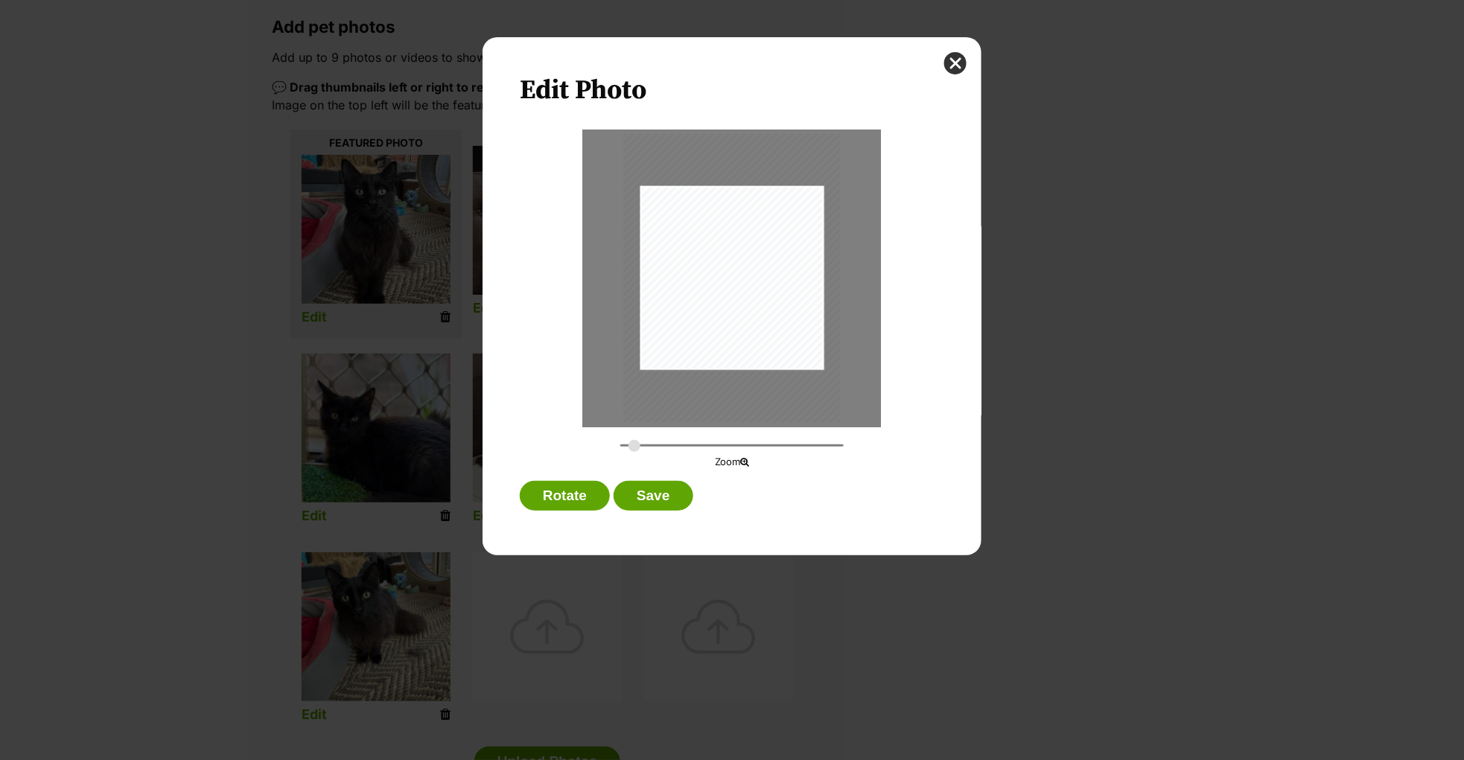
click at [635, 445] on input "Dialog Window - Close (Press escape to close)" at bounding box center [731, 446] width 223 height 14
drag, startPoint x: 763, startPoint y: 255, endPoint x: 779, endPoint y: 242, distance: 21.2
click at [779, 242] on div "Dialog Window - Close (Press escape to close)" at bounding box center [748, 266] width 217 height 290
type input "0.3593"
click at [640, 444] on input "Dialog Window - Close (Press escape to close)" at bounding box center [731, 446] width 223 height 14
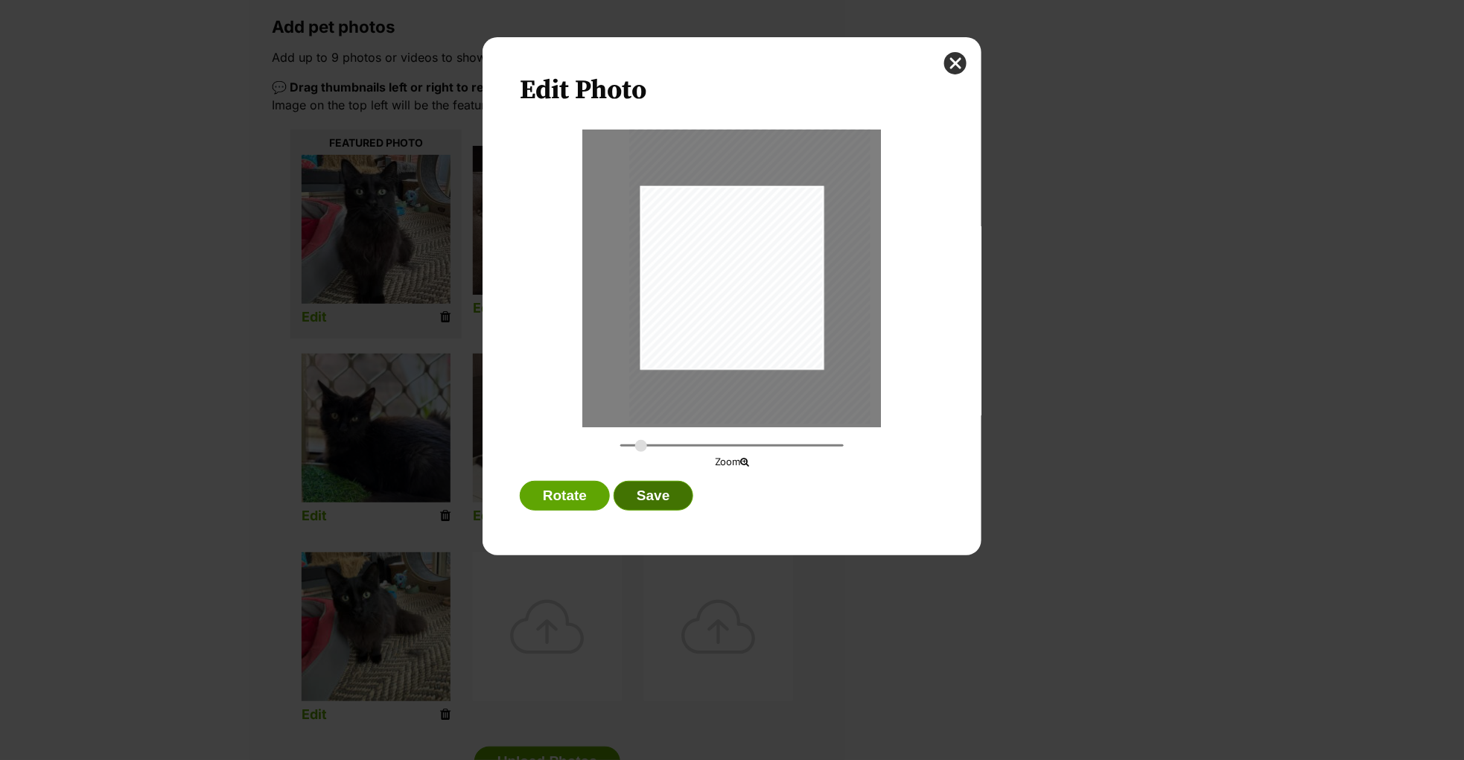
click at [667, 501] on button "Save" at bounding box center [653, 496] width 79 height 30
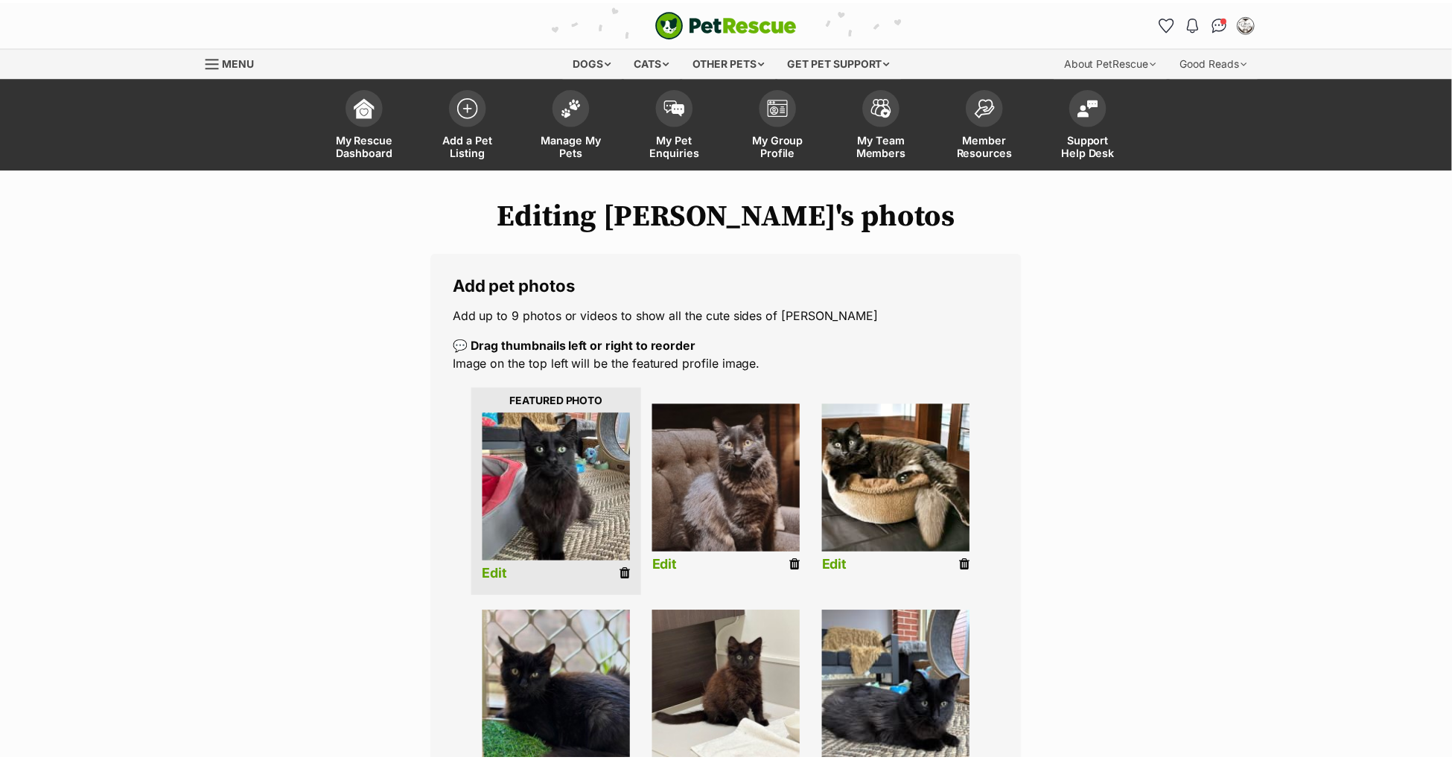
scroll to position [257, 0]
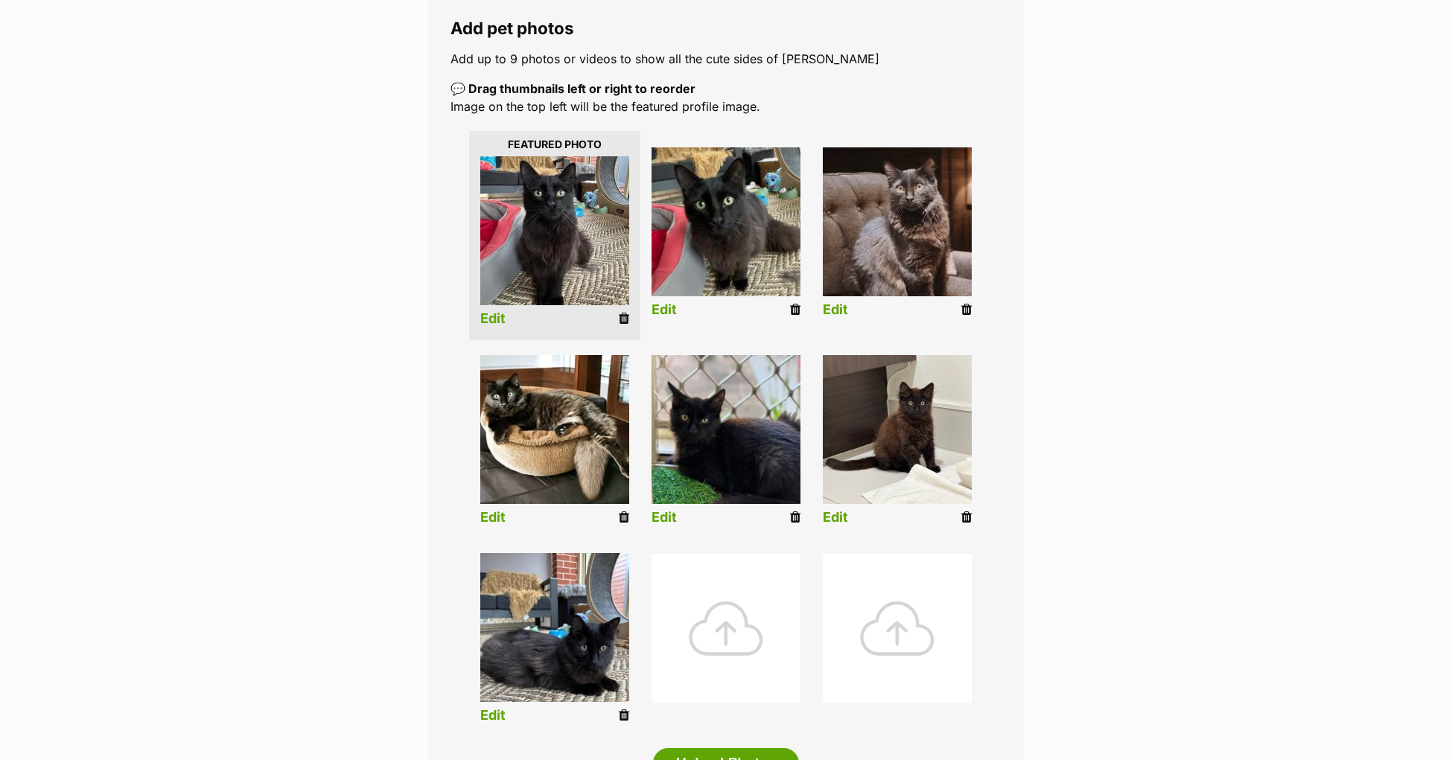
click at [965, 516] on icon at bounding box center [966, 517] width 10 height 13
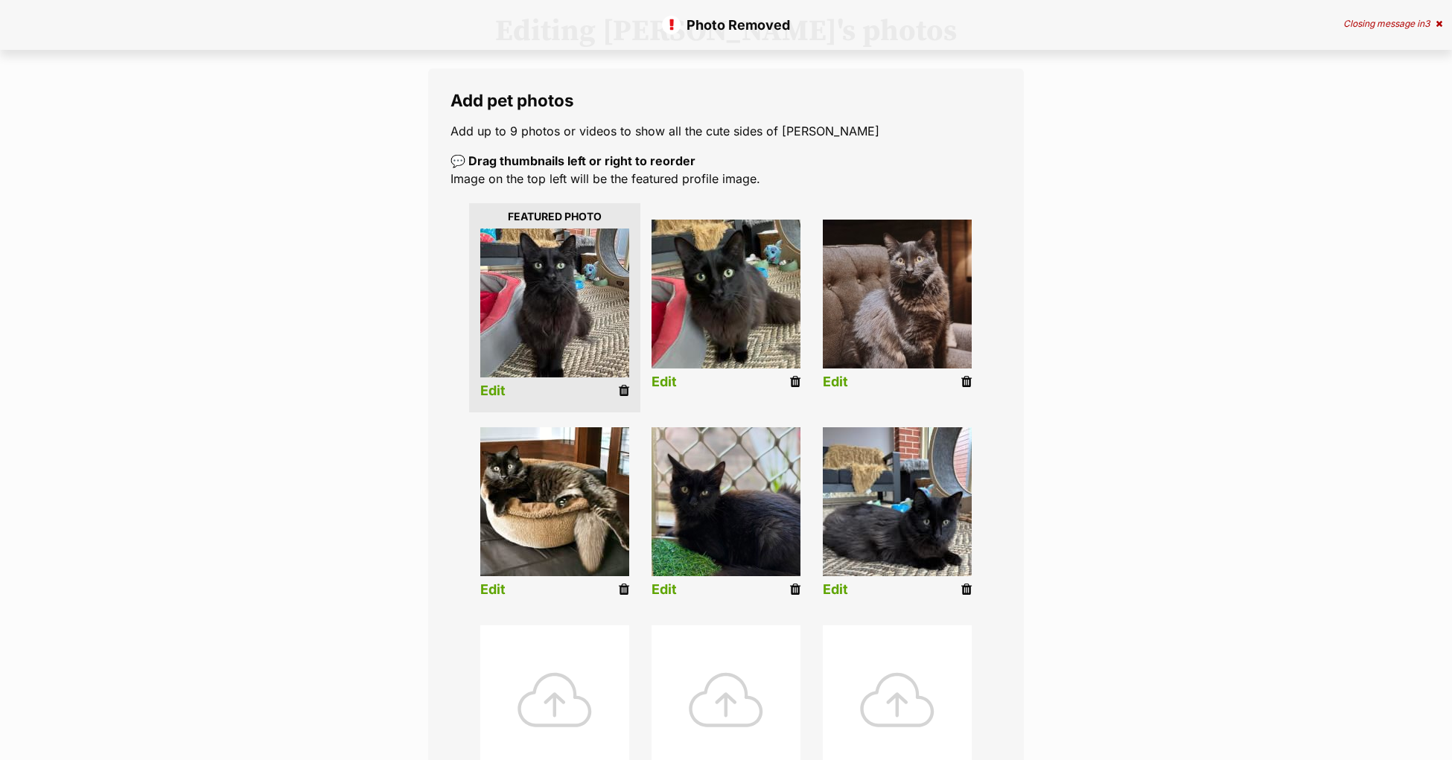
click at [836, 591] on link "Edit" at bounding box center [835, 590] width 25 height 16
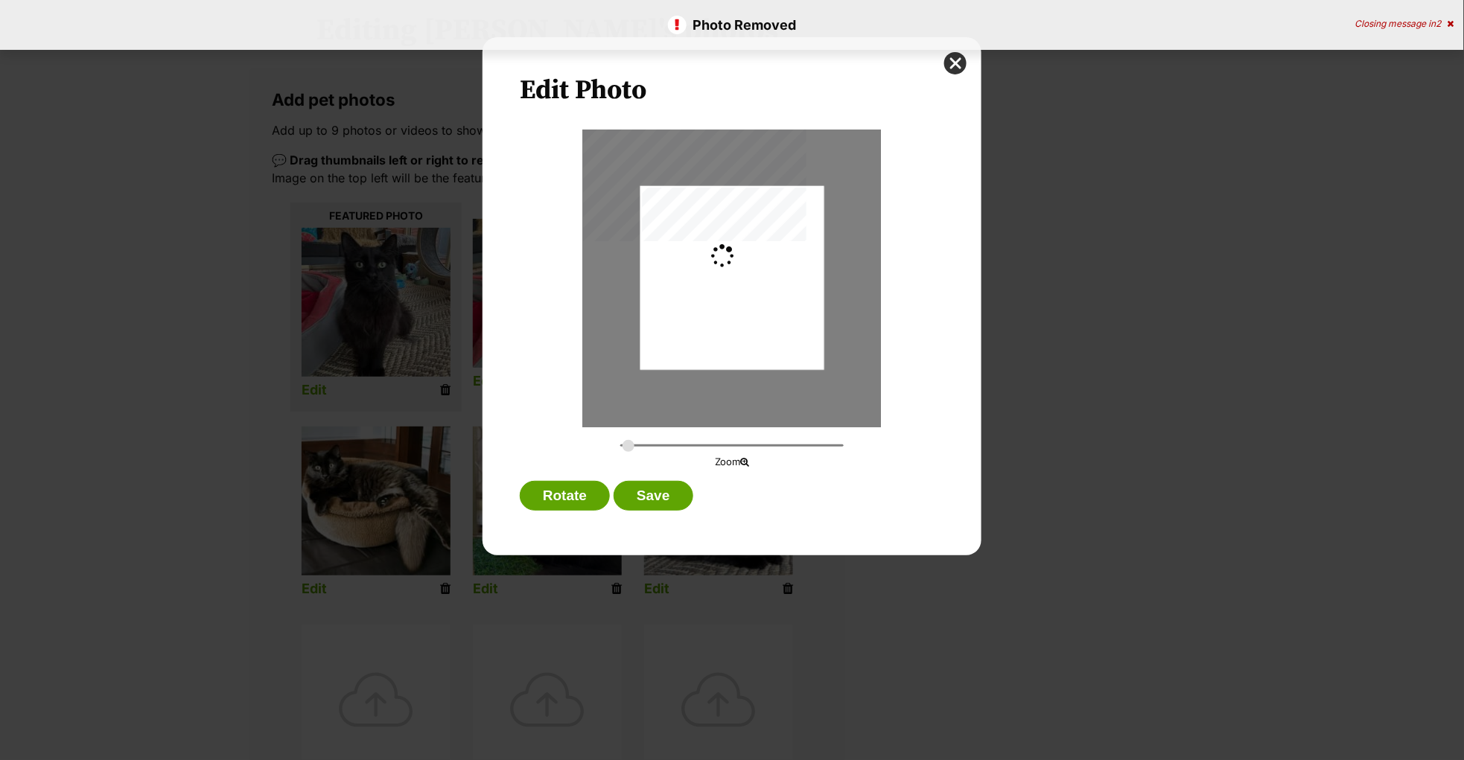
type input "0.2744"
drag, startPoint x: 751, startPoint y: 341, endPoint x: 755, endPoint y: 334, distance: 8.3
click at [755, 334] on div "Dialog Window - Close (Press escape to close)" at bounding box center [732, 270] width 184 height 245
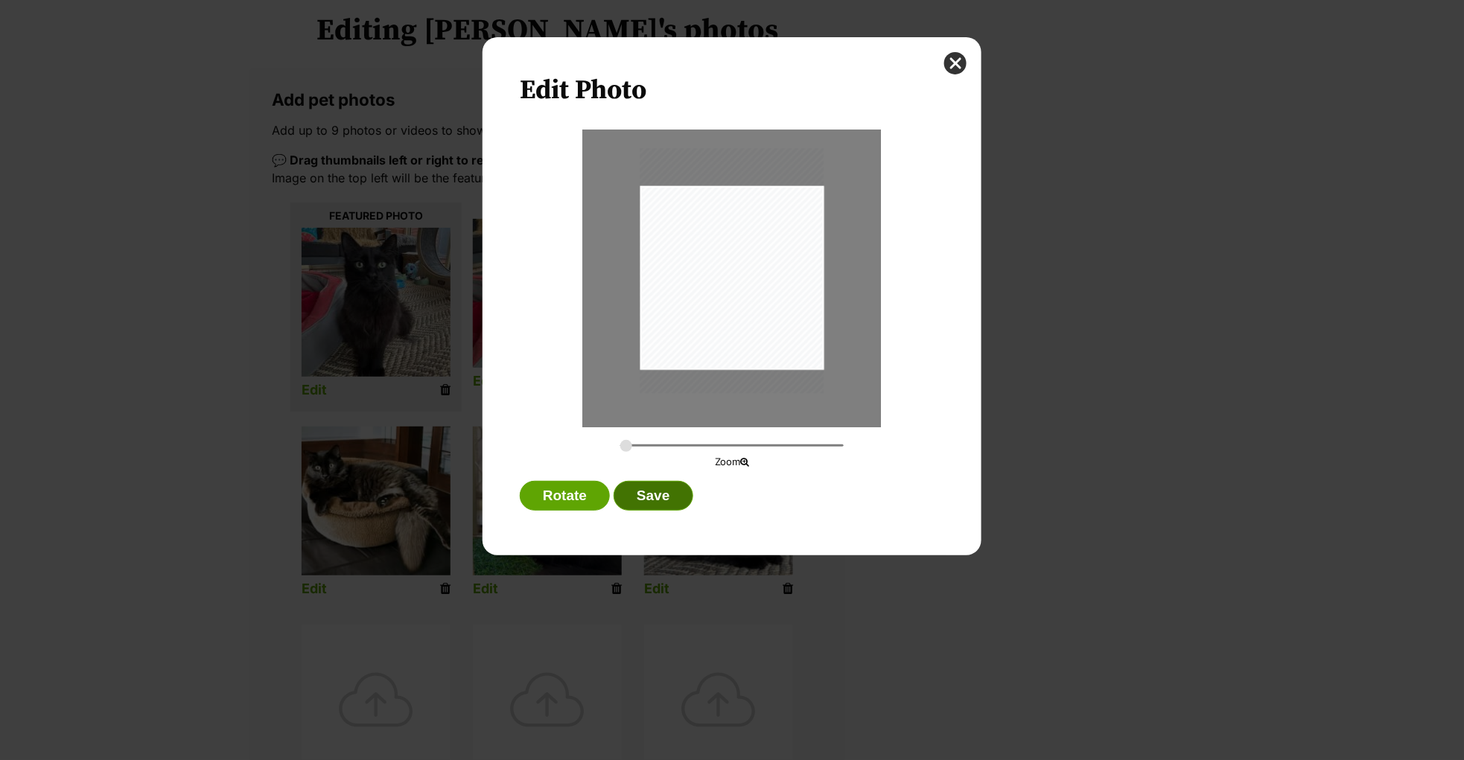
click at [662, 494] on button "Save" at bounding box center [653, 496] width 79 height 30
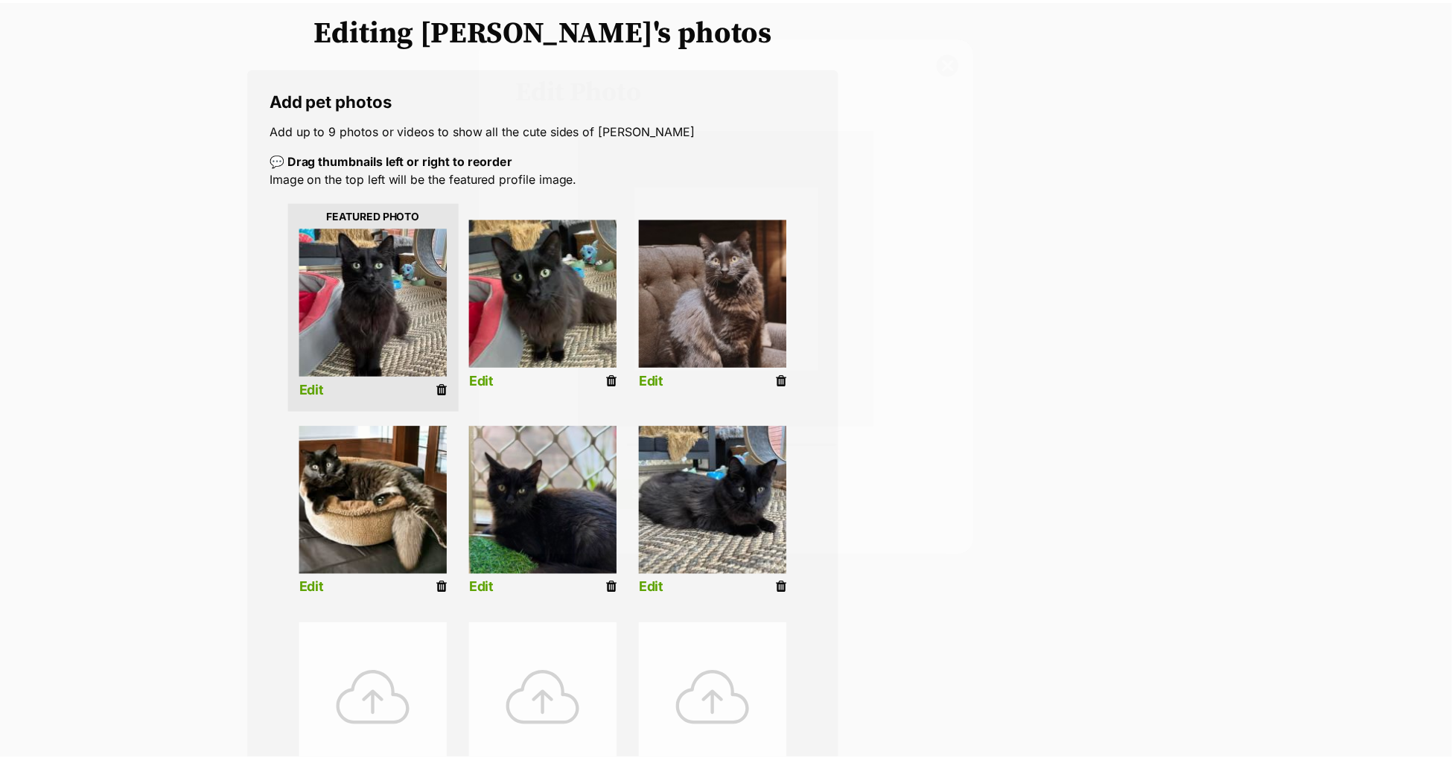
scroll to position [184, 0]
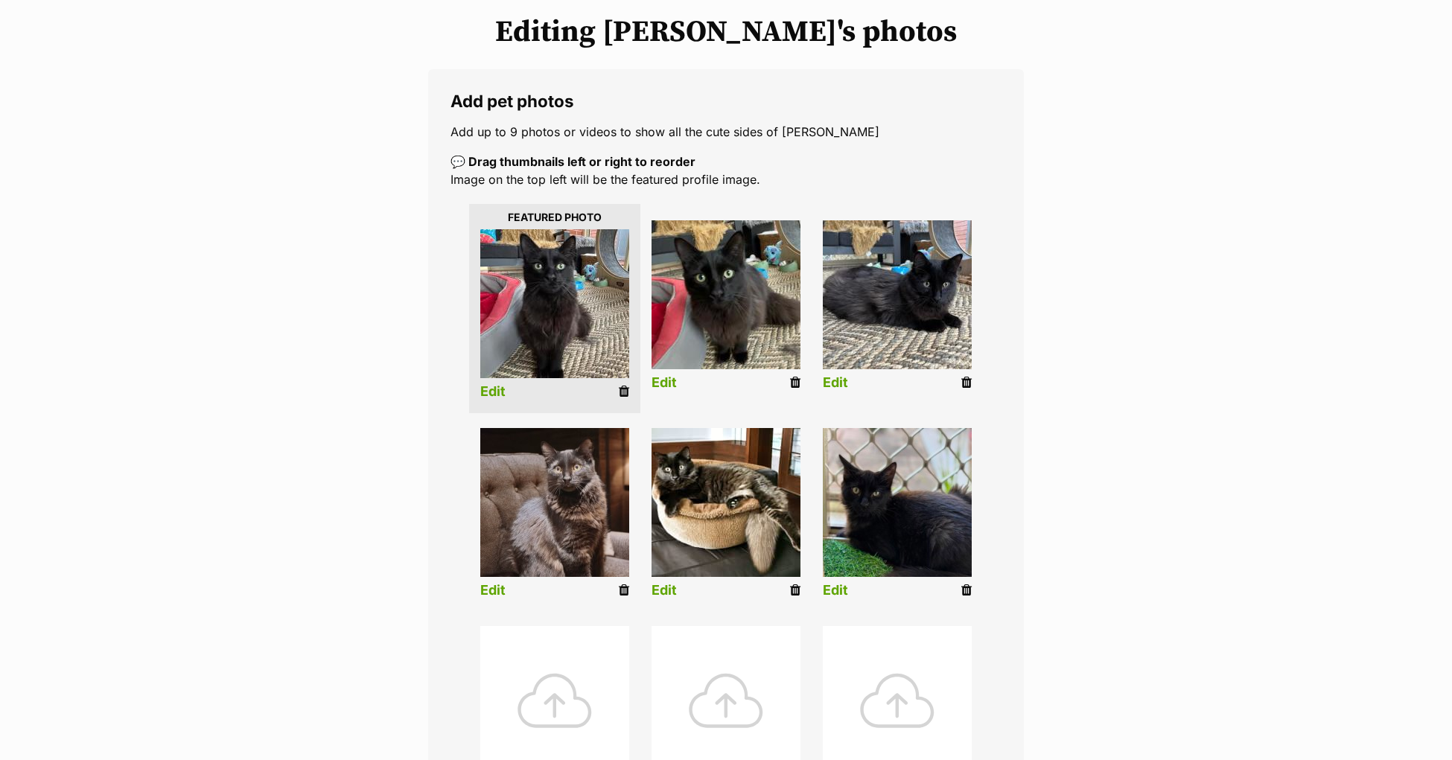
click at [837, 387] on link "Edit" at bounding box center [835, 383] width 25 height 16
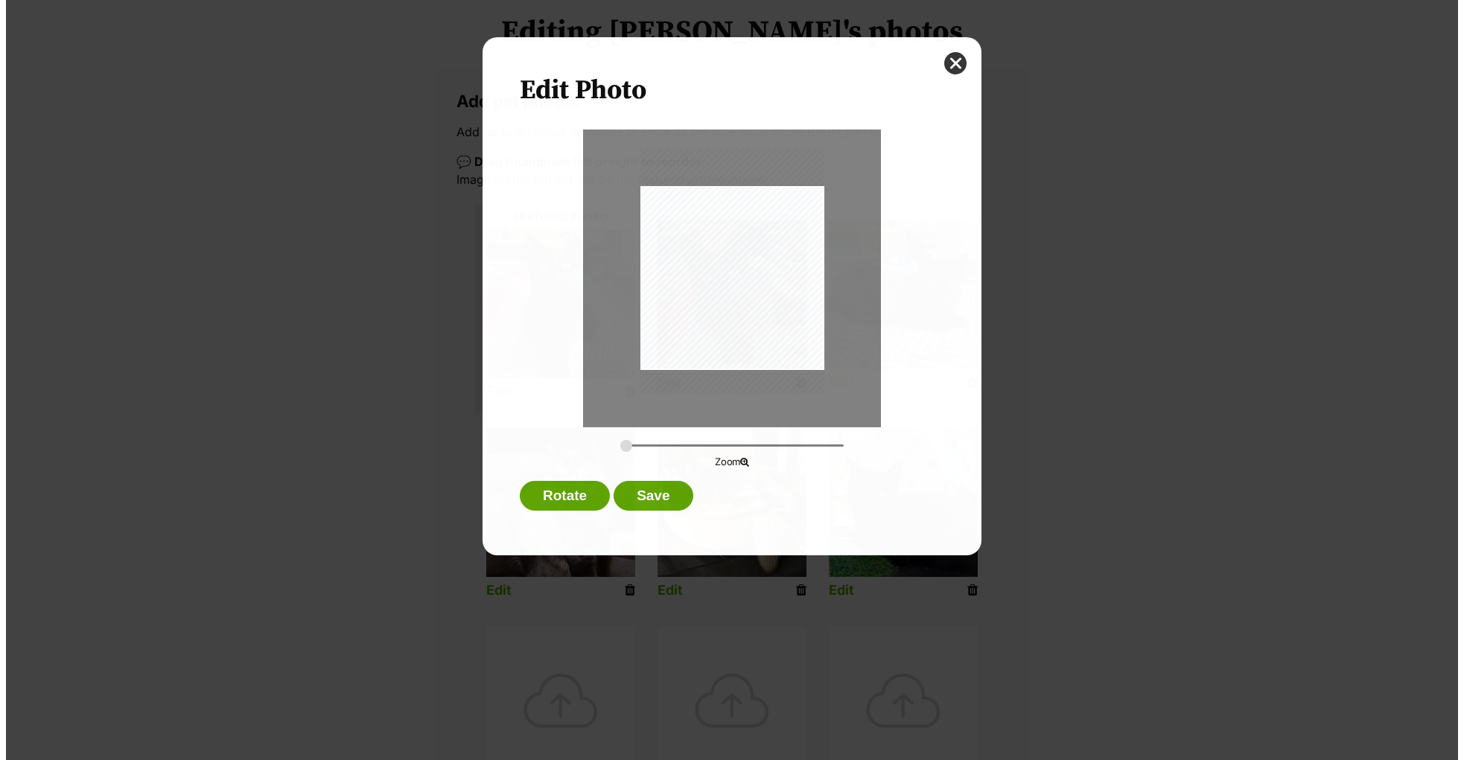
scroll to position [0, 0]
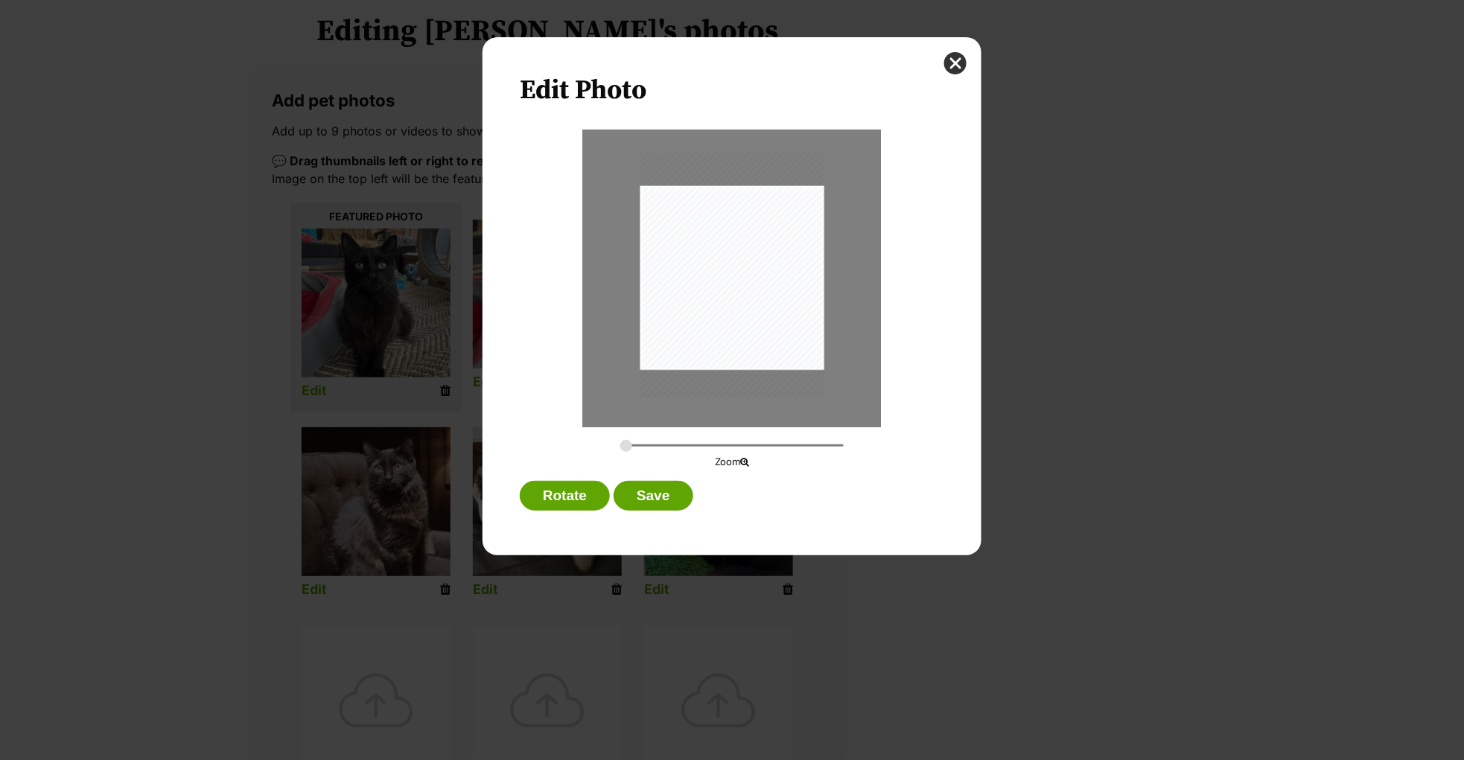
click at [710, 284] on div "Dialog Window - Close (Press escape to close)" at bounding box center [732, 275] width 184 height 245
click at [657, 505] on button "Save" at bounding box center [653, 496] width 79 height 30
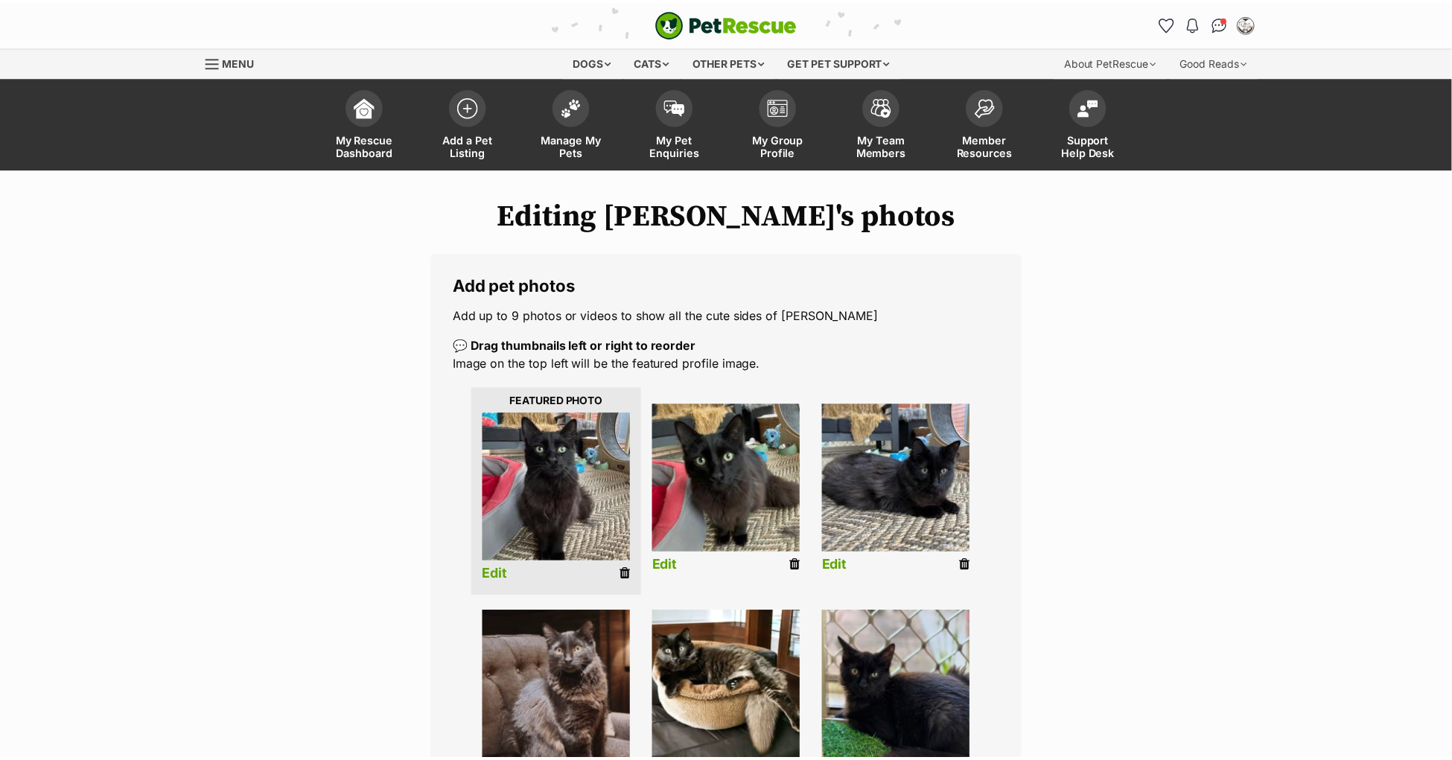
scroll to position [183, 0]
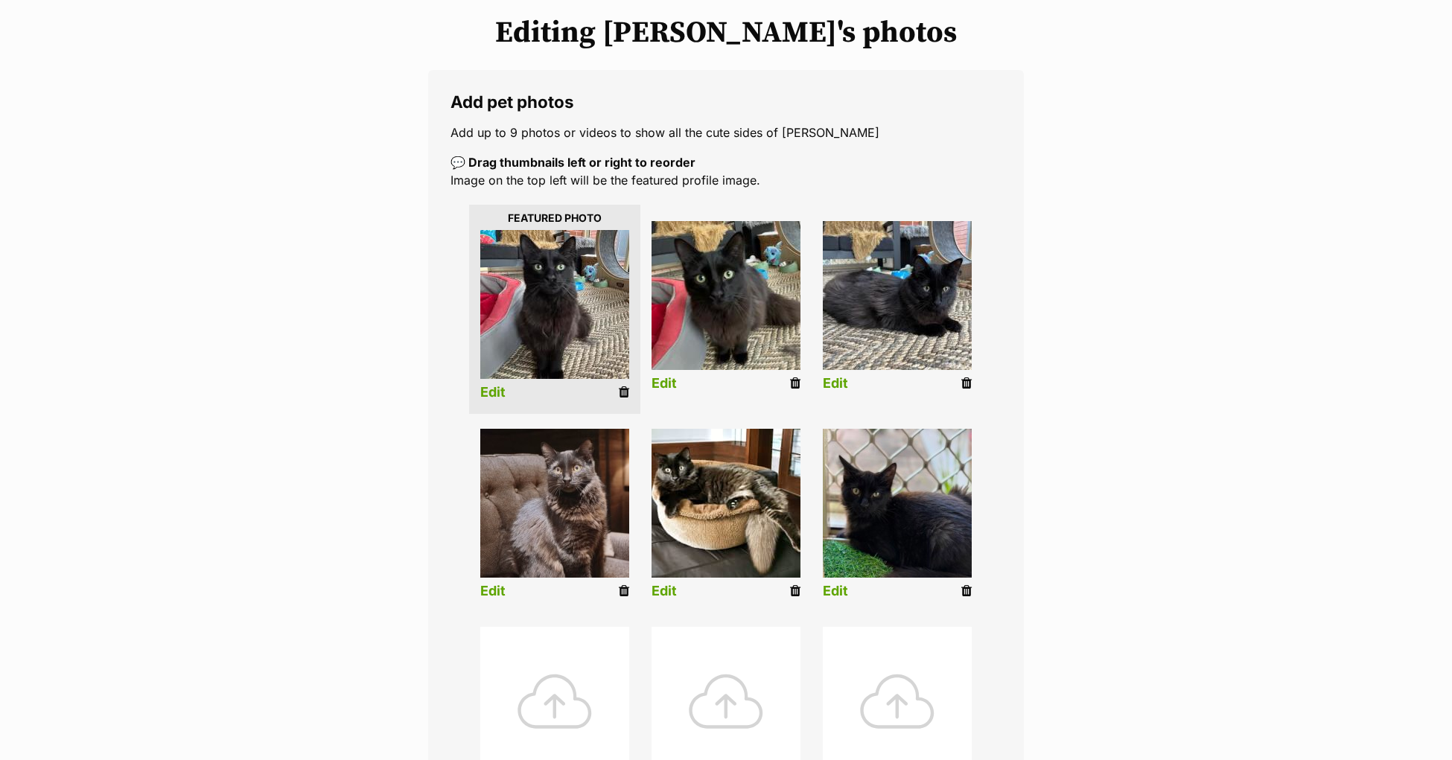
click at [842, 589] on link "Edit" at bounding box center [835, 592] width 25 height 16
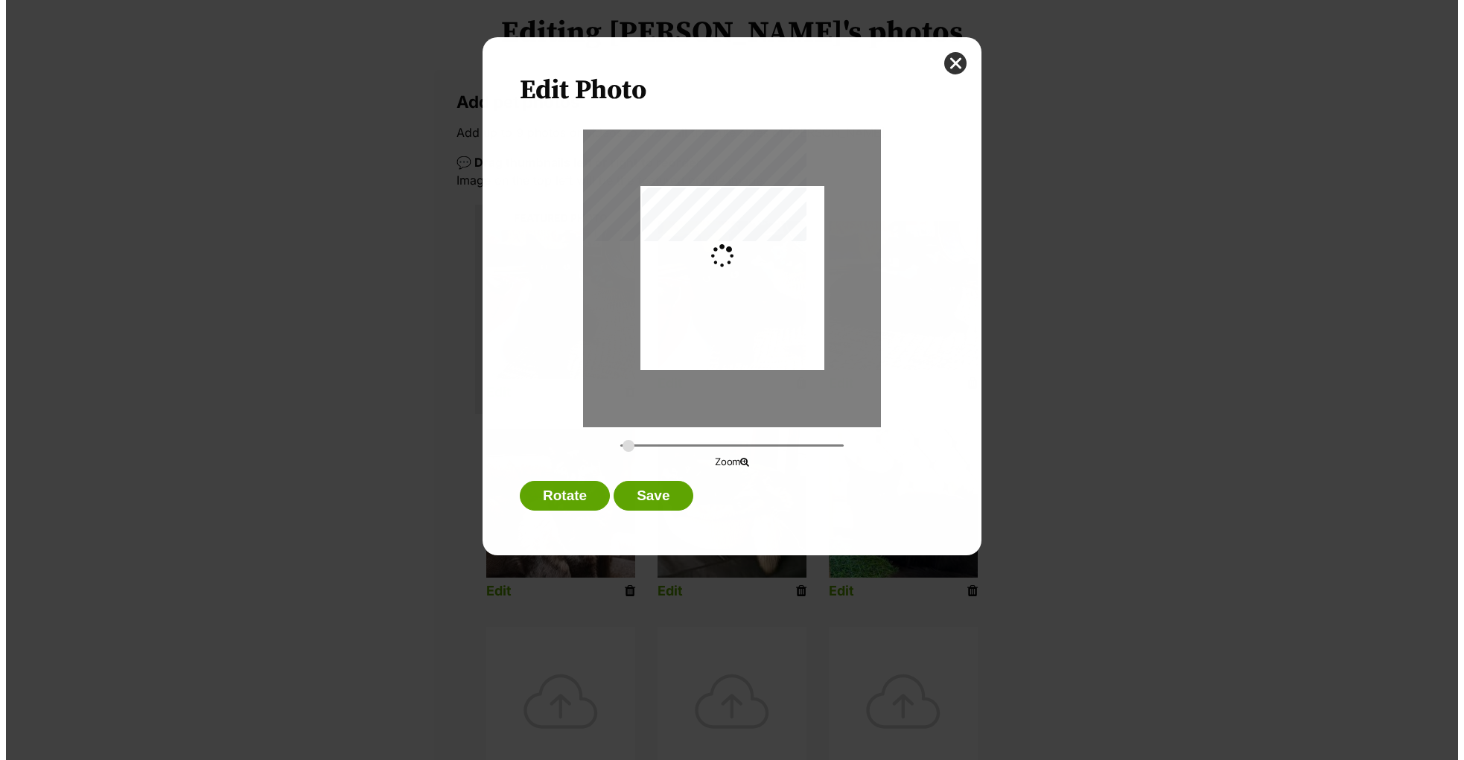
scroll to position [0, 0]
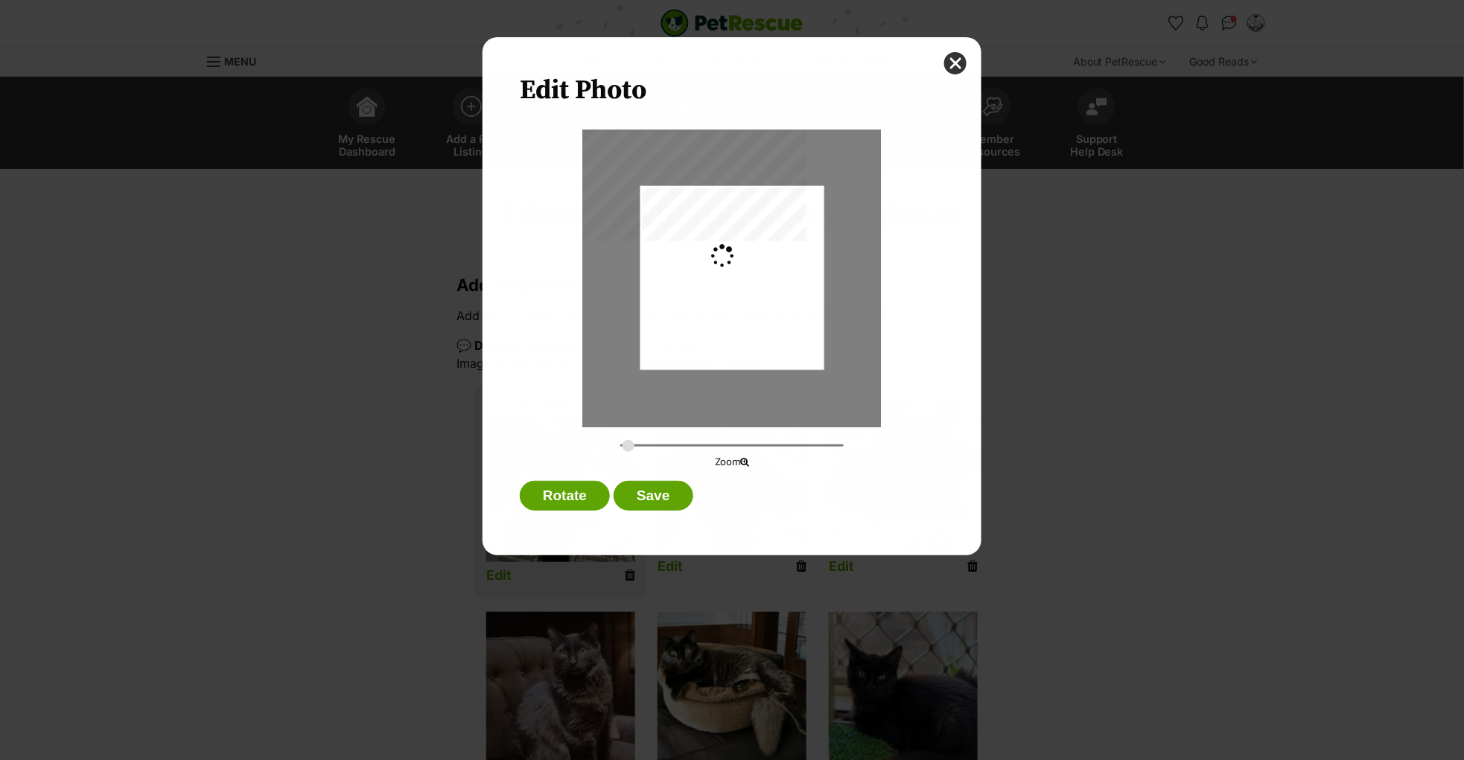
type input "0.3659"
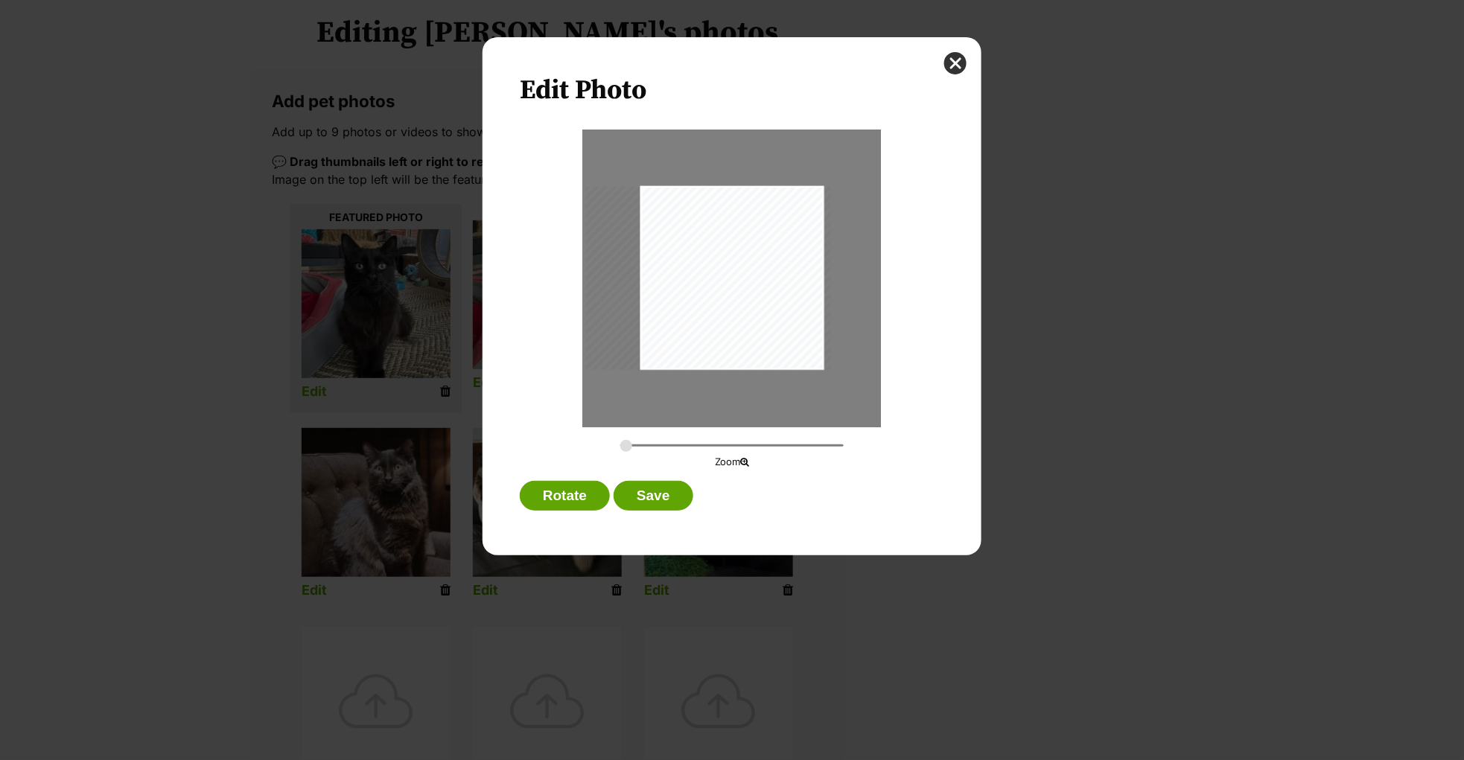
drag, startPoint x: 719, startPoint y: 296, endPoint x: 706, endPoint y: 298, distance: 12.7
click at [706, 298] on div "Dialog Window - Close (Press escape to close)" at bounding box center [708, 278] width 245 height 184
click at [648, 500] on button "Save" at bounding box center [653, 496] width 79 height 30
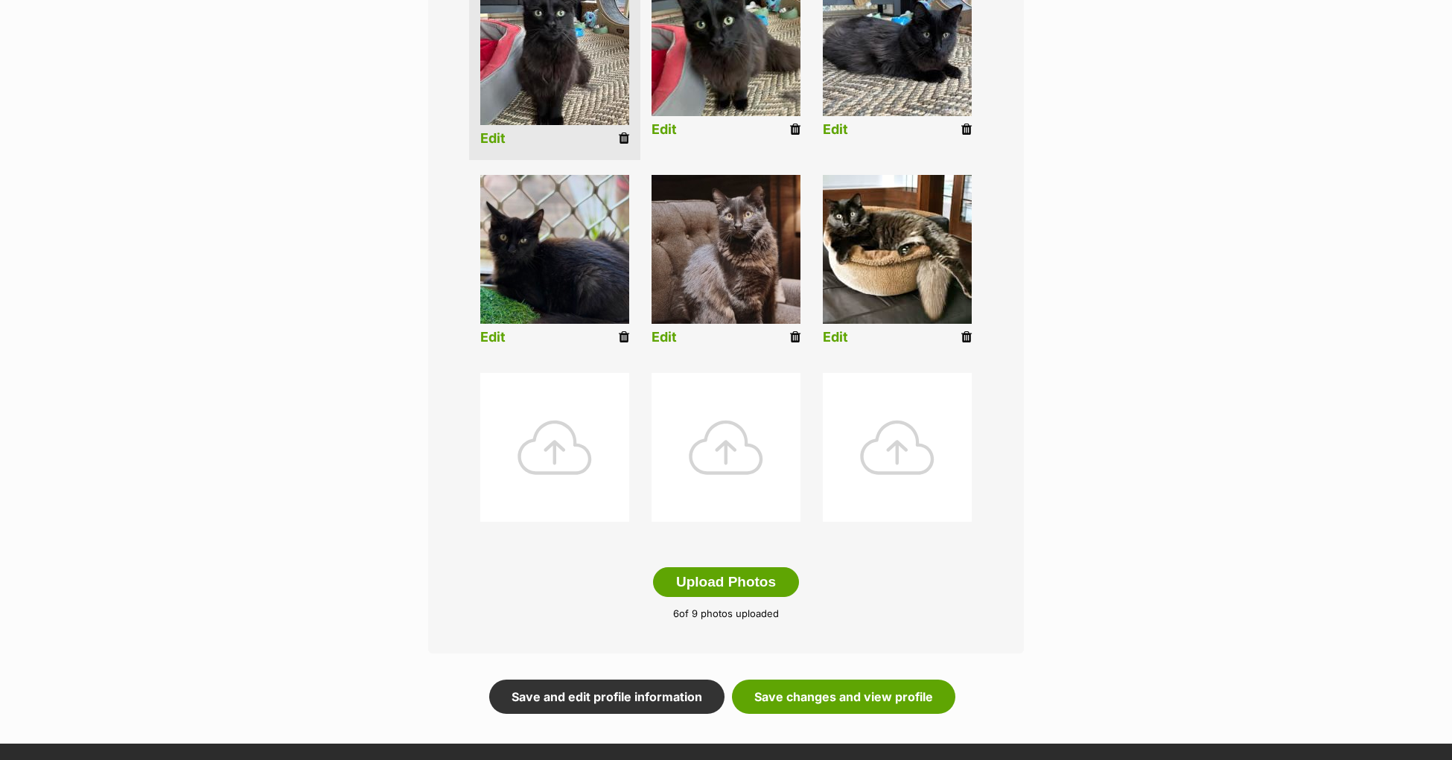
scroll to position [503, 0]
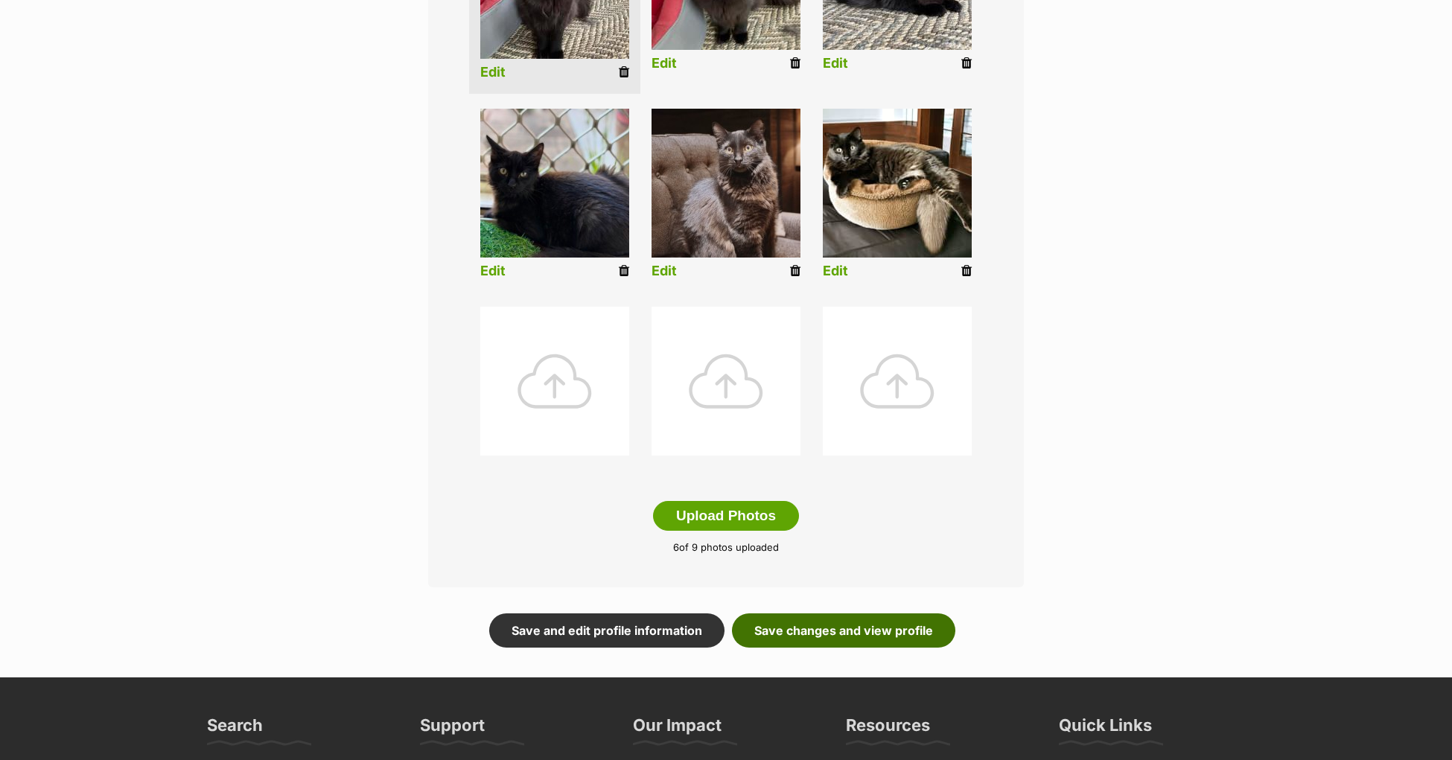
click at [814, 632] on link "Save changes and view profile" at bounding box center [843, 631] width 223 height 34
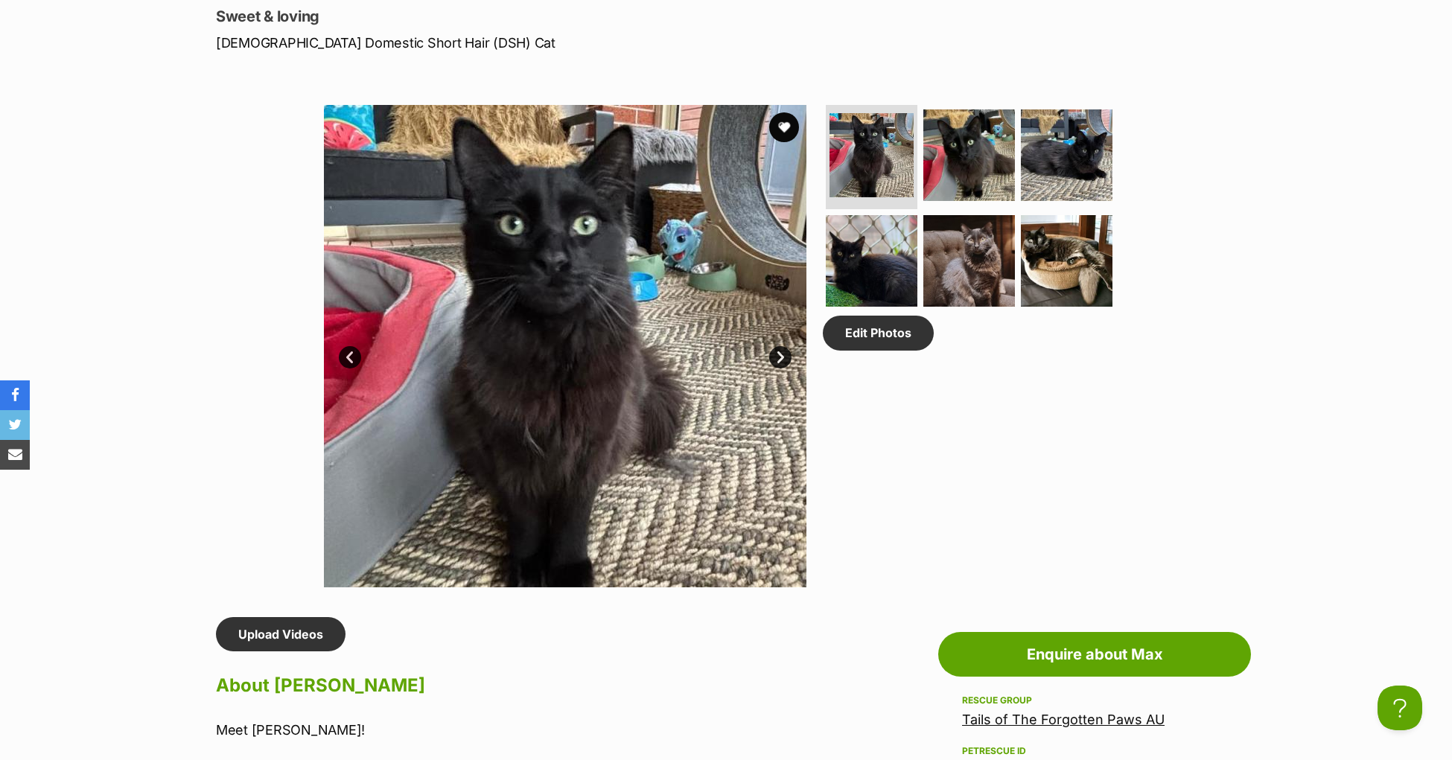
click at [780, 369] on link "Next" at bounding box center [780, 357] width 22 height 22
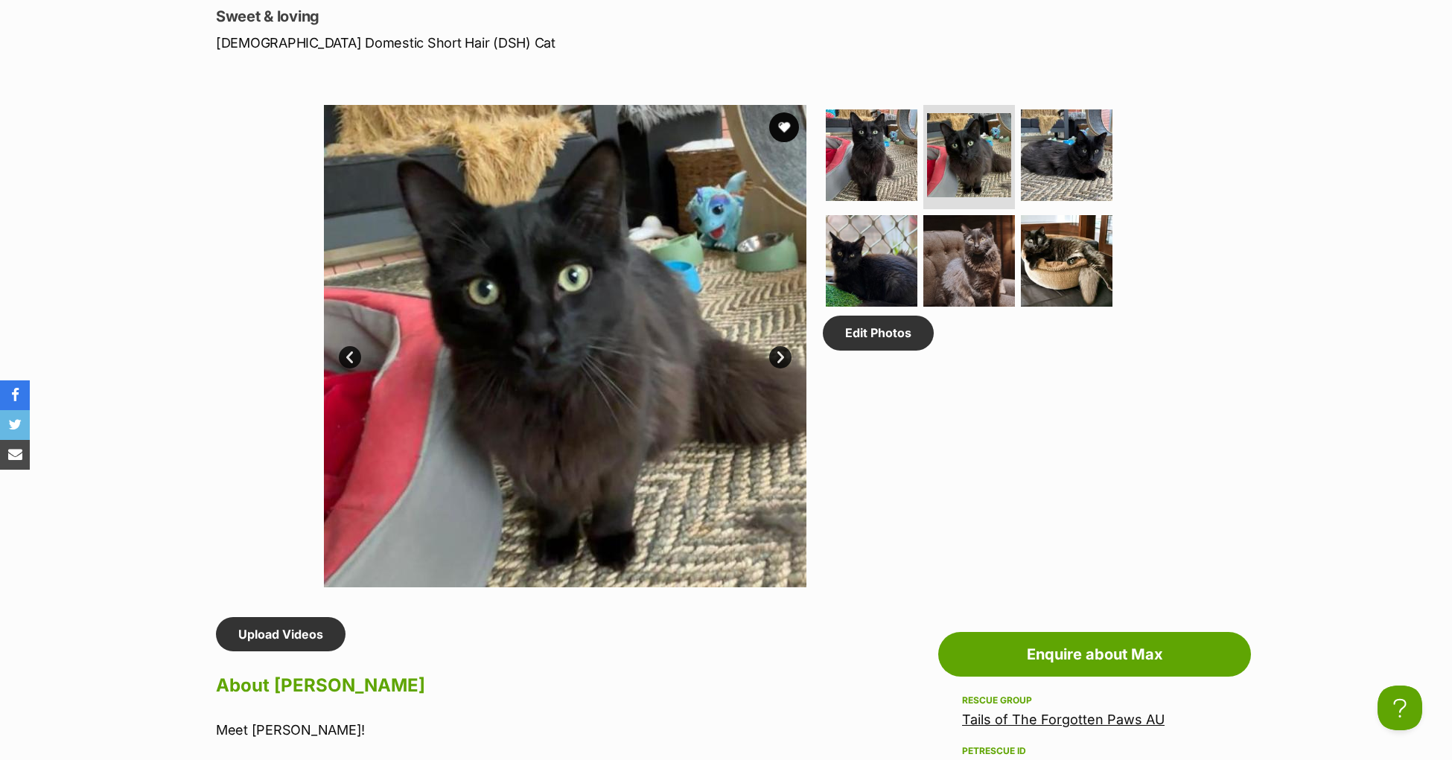
click at [780, 369] on link "Next" at bounding box center [780, 357] width 22 height 22
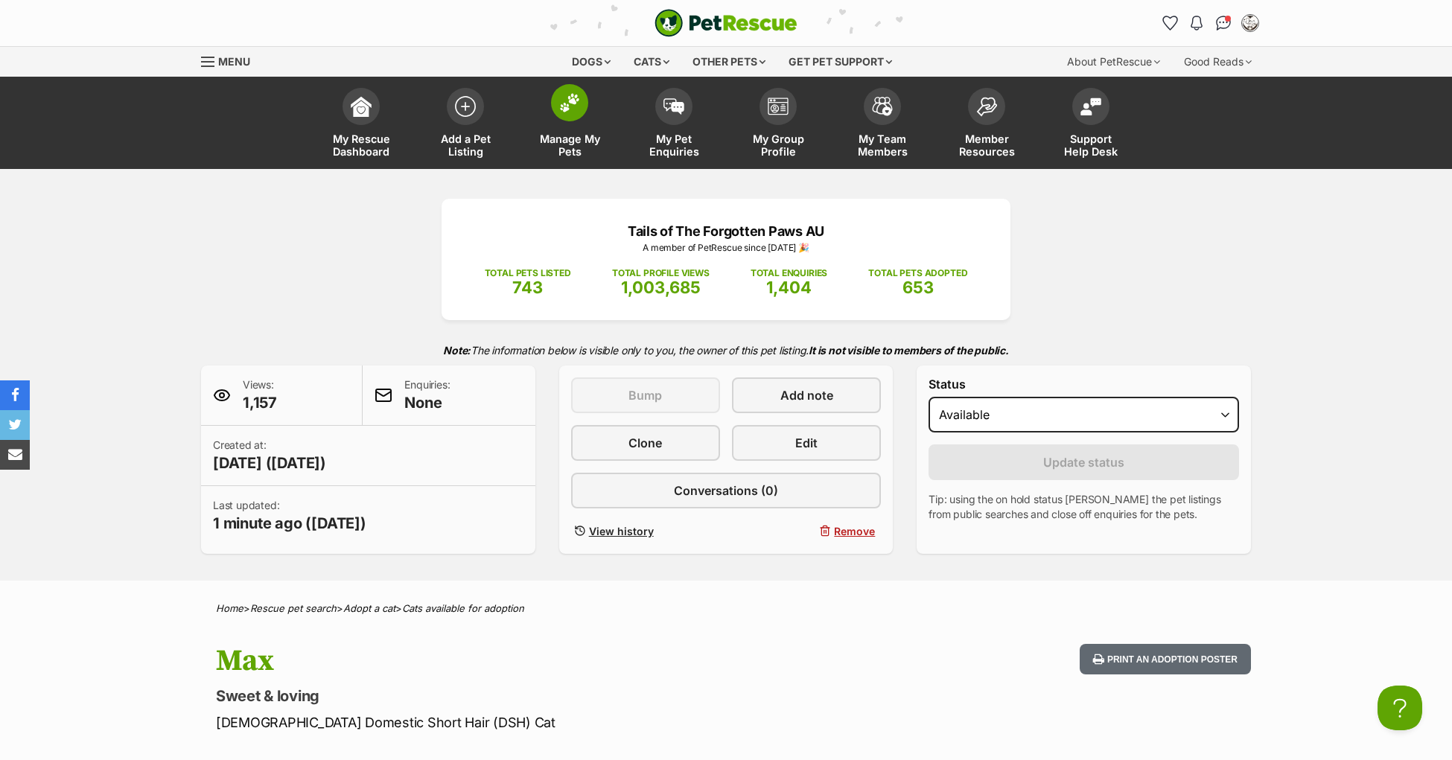
click at [560, 109] on img at bounding box center [569, 102] width 21 height 19
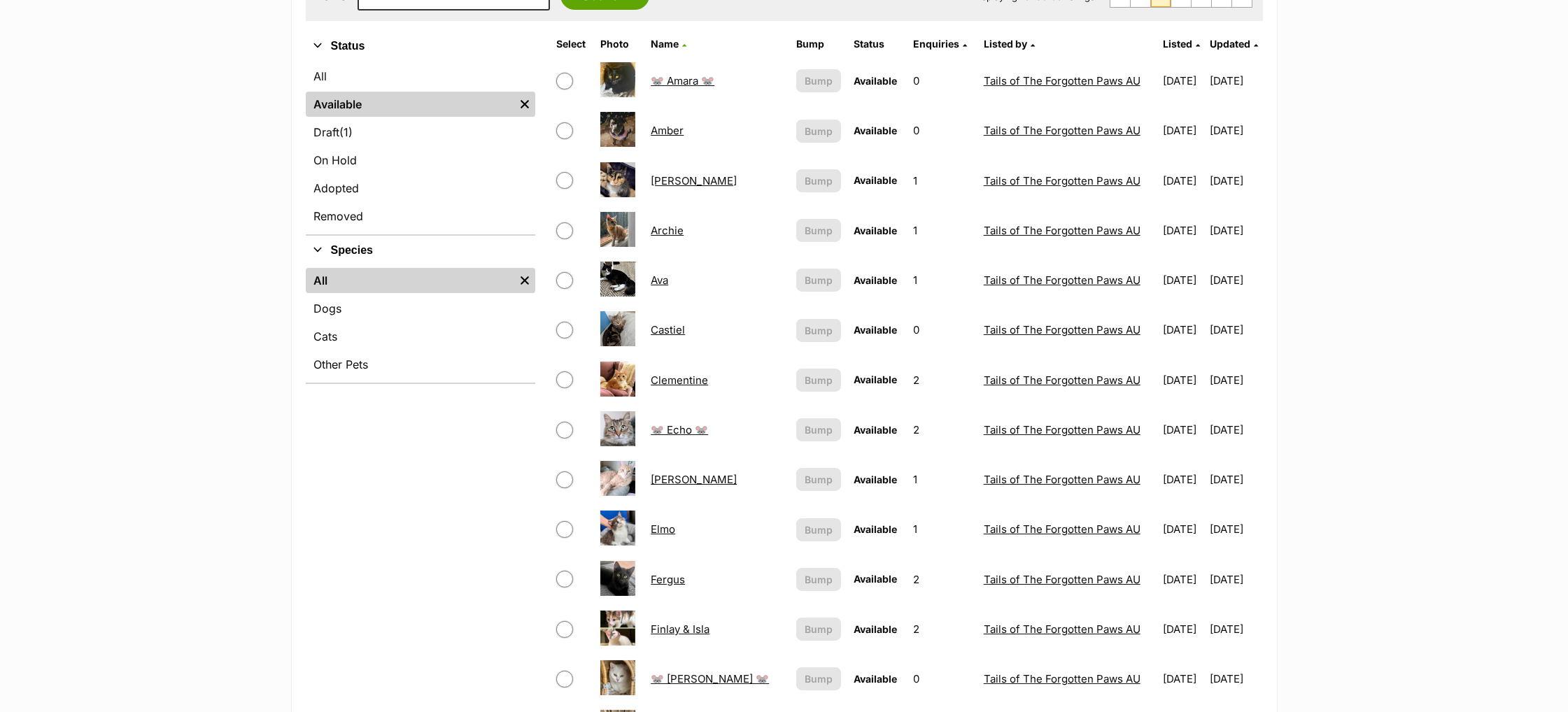
scroll to position [317, 0]
click at [719, 192] on td "[PERSON_NAME]" at bounding box center [717, 180] width 144 height 48
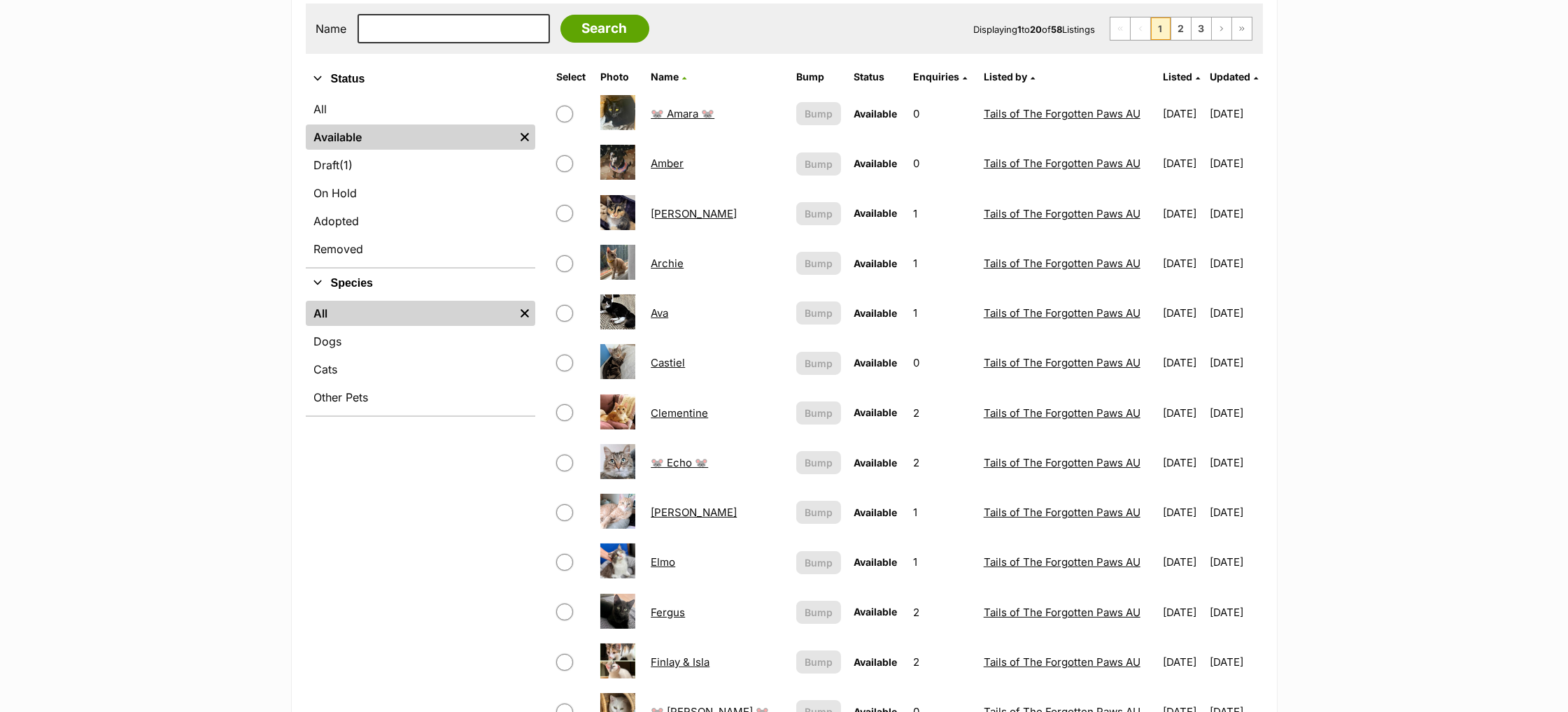
scroll to position [284, 0]
drag, startPoint x: 752, startPoint y: 219, endPoint x: 666, endPoint y: 298, distance: 116.8
click at [752, 220] on td "[PERSON_NAME]" at bounding box center [717, 214] width 144 height 48
click at [650, 316] on td "Ava" at bounding box center [717, 313] width 144 height 48
drag, startPoint x: 670, startPoint y: 283, endPoint x: 650, endPoint y: 317, distance: 39.4
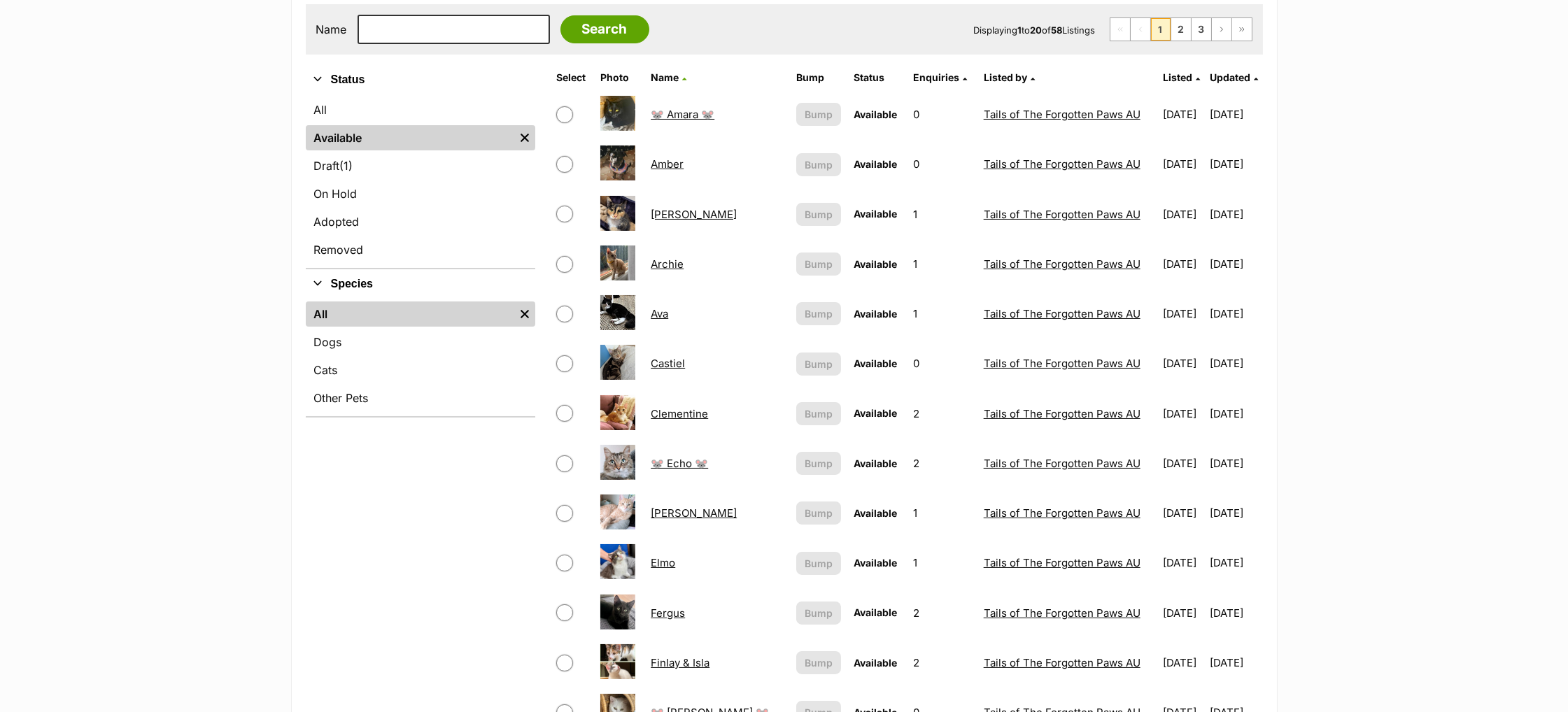
click at [670, 285] on td "Archie" at bounding box center [717, 263] width 144 height 48
click at [650, 317] on td "Ava" at bounding box center [717, 313] width 144 height 48
click at [654, 316] on link "Ava" at bounding box center [660, 314] width 18 height 13
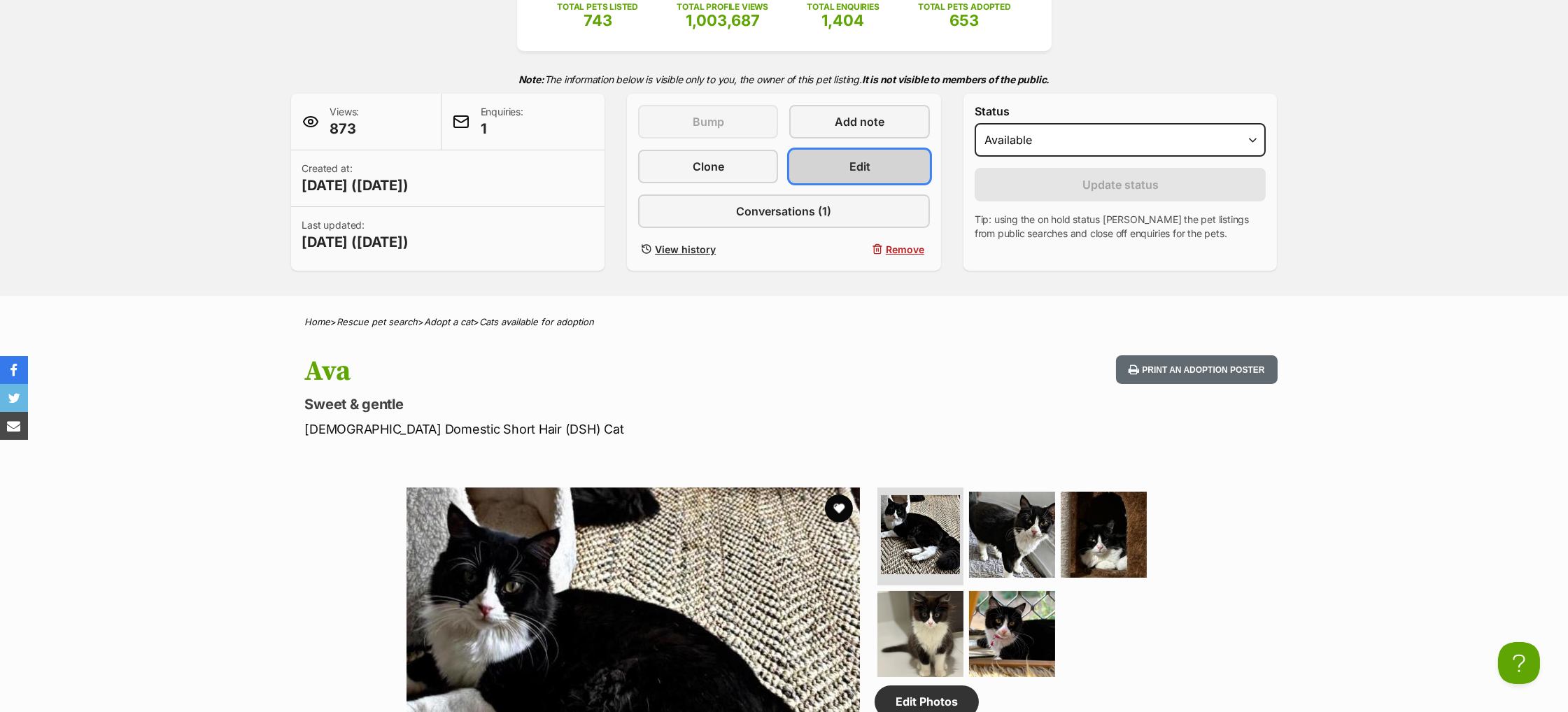
click at [890, 183] on link "Edit" at bounding box center [859, 166] width 140 height 34
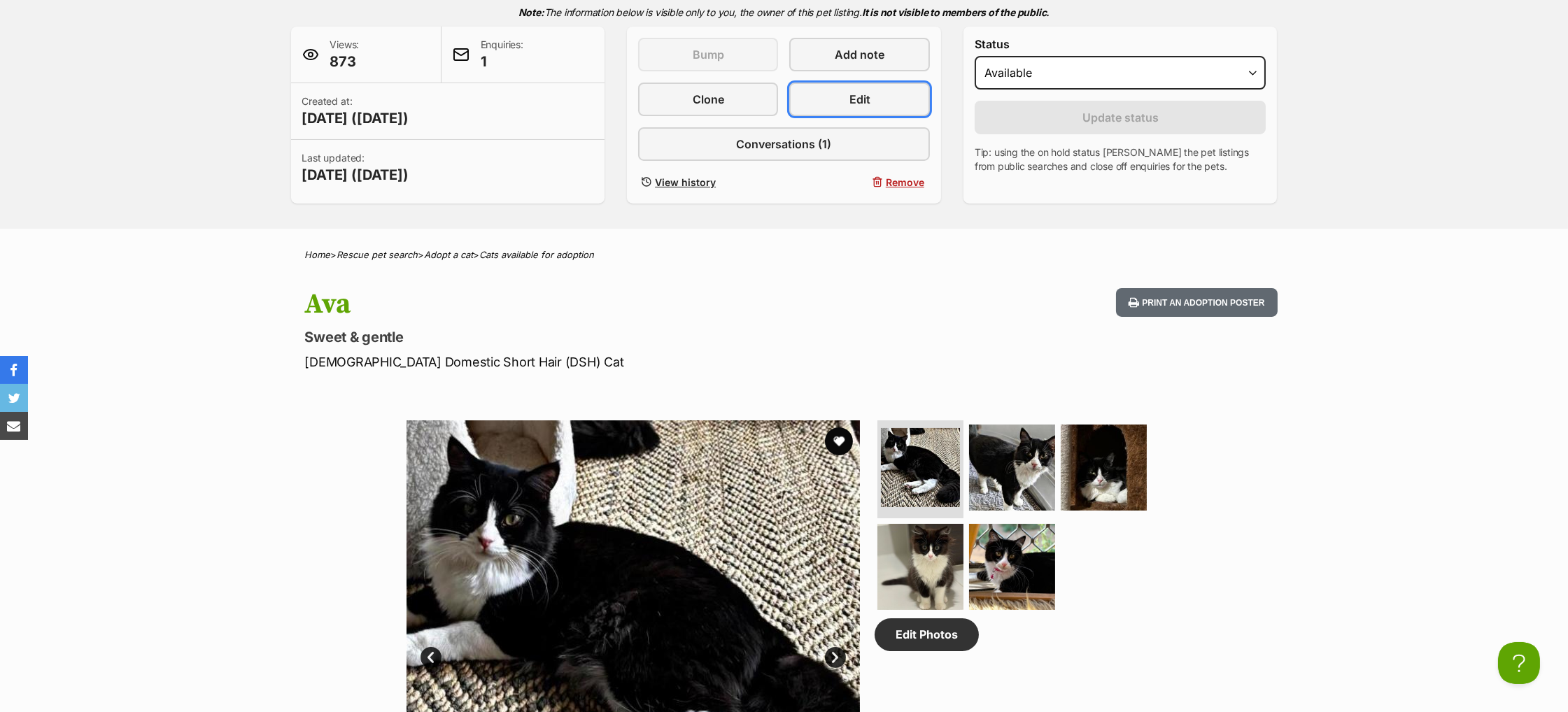
scroll to position [511, 0]
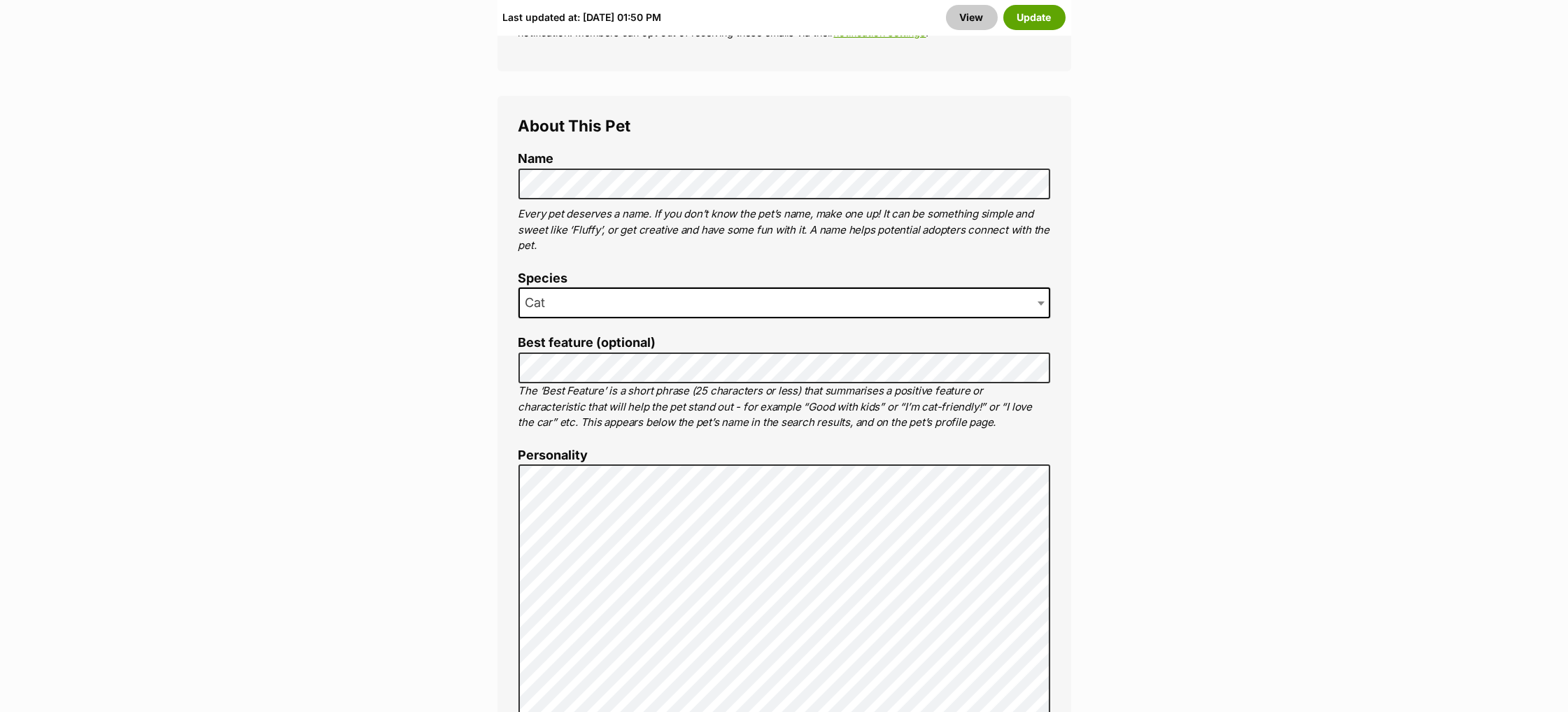
scroll to position [930, 0]
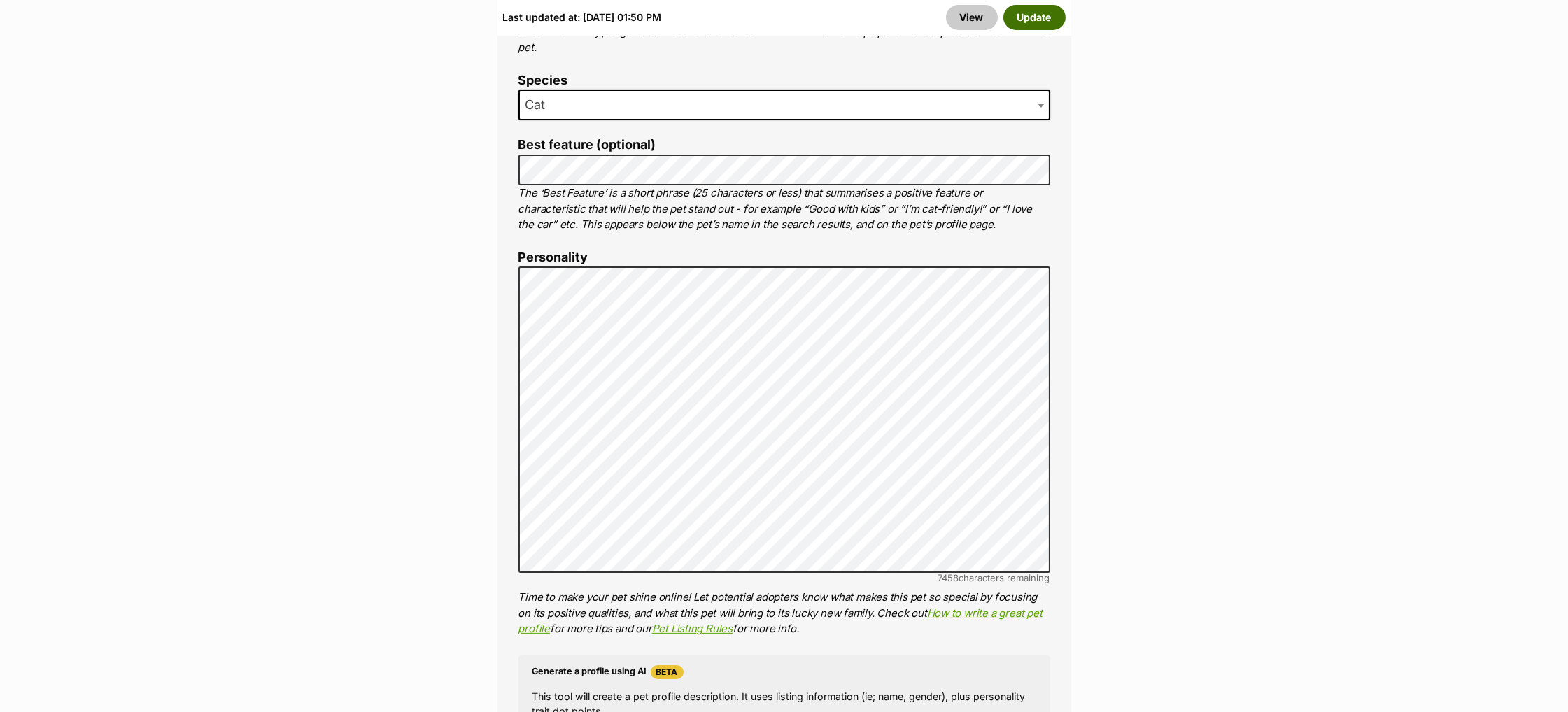
click at [1047, 20] on button "Update" at bounding box center [1034, 17] width 62 height 25
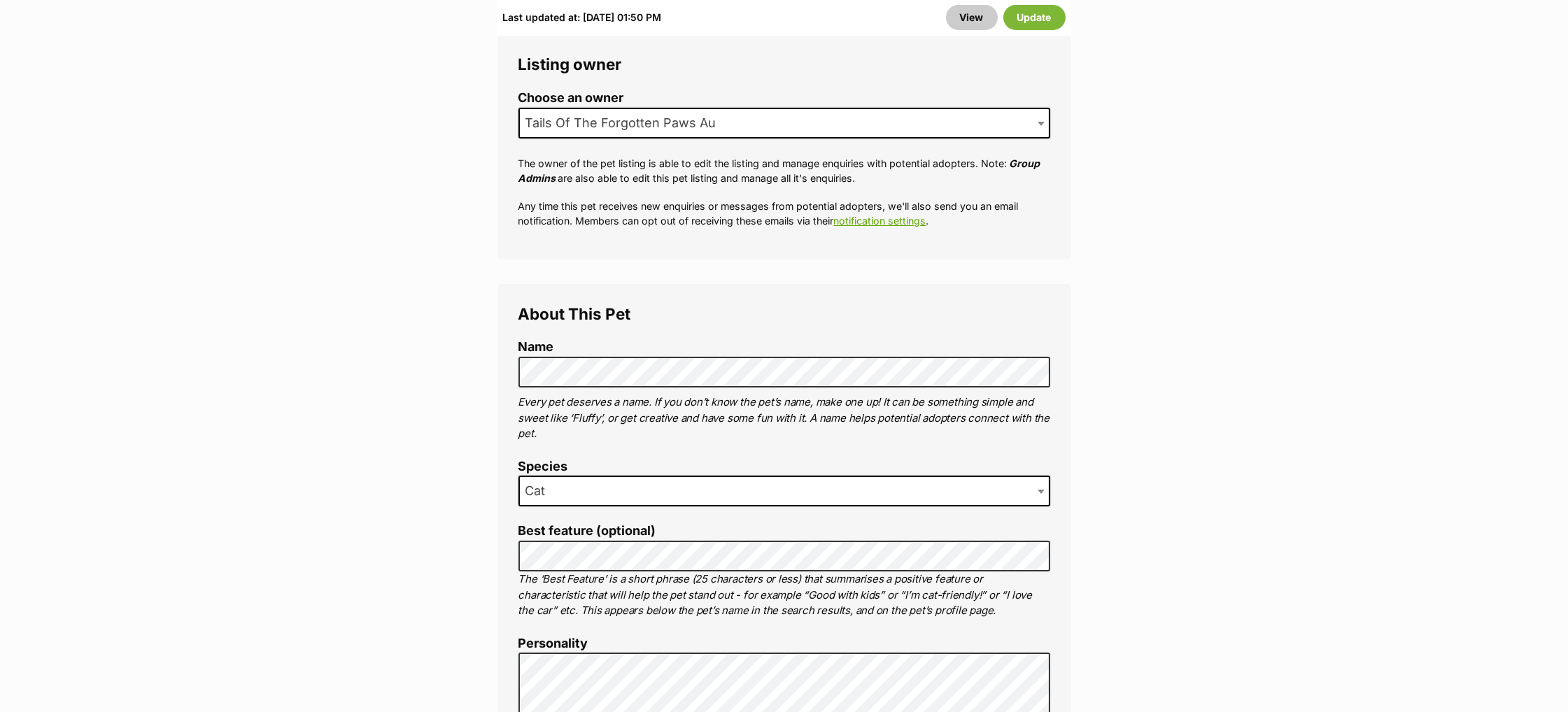
scroll to position [520, 0]
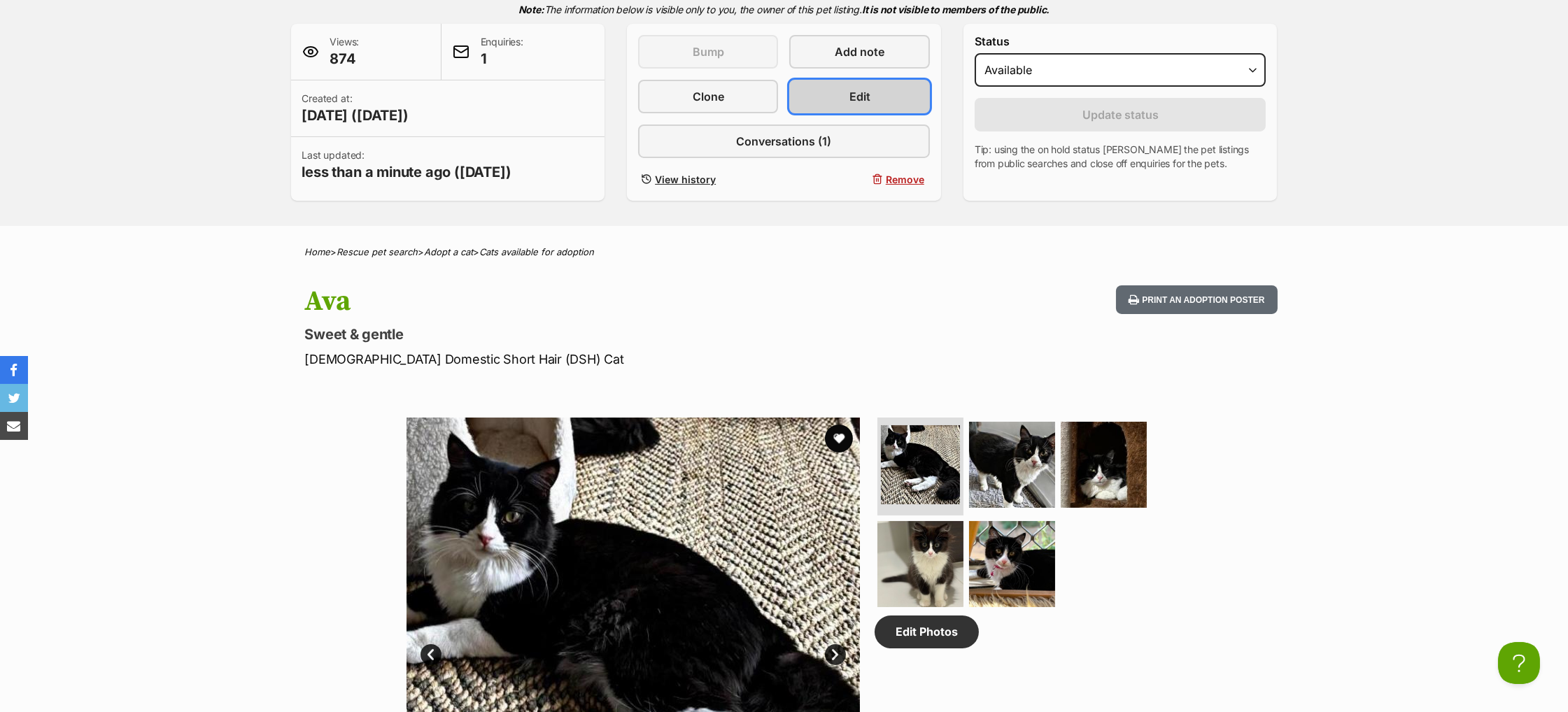
click at [863, 105] on span "Edit" at bounding box center [860, 97] width 21 height 17
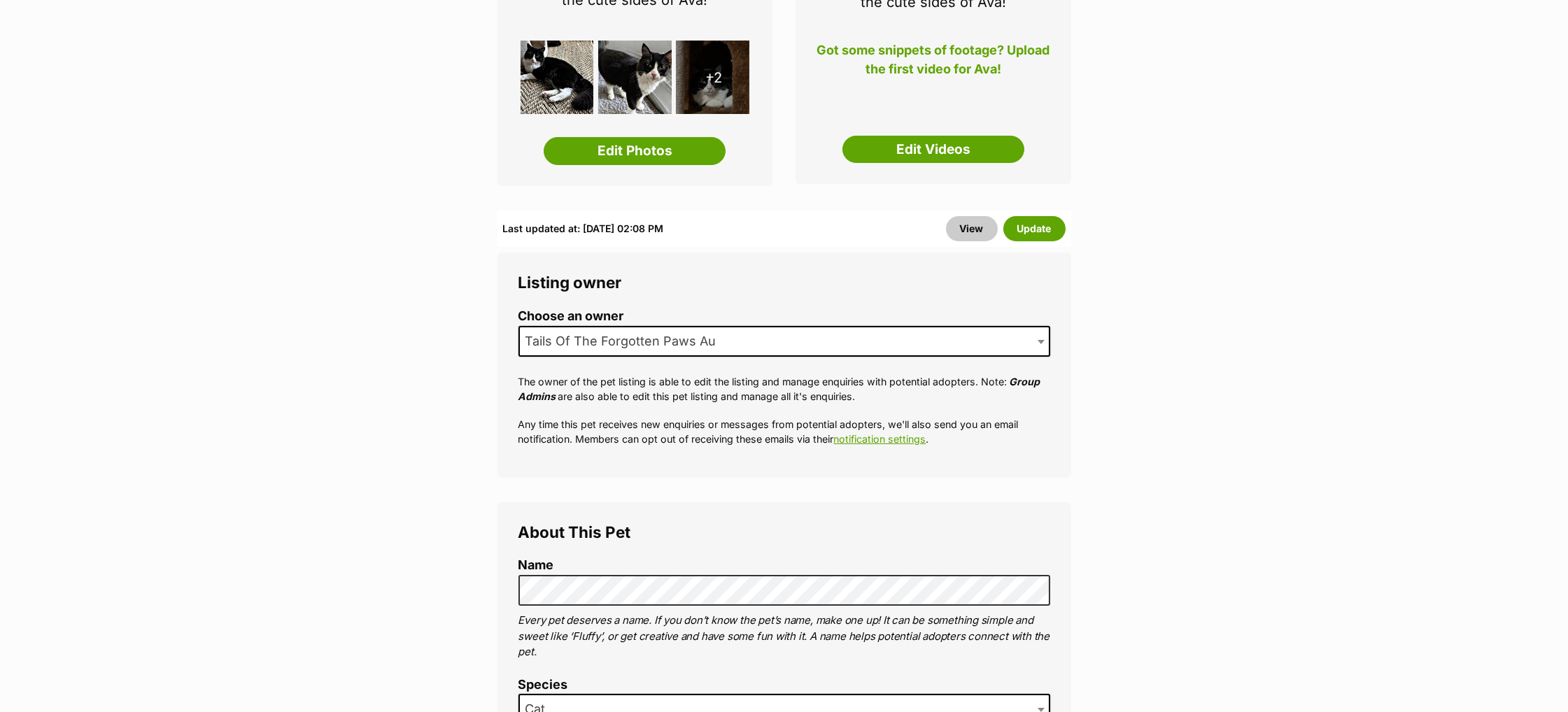
scroll to position [325, 0]
click at [640, 155] on link "Edit Photos" at bounding box center [635, 151] width 182 height 28
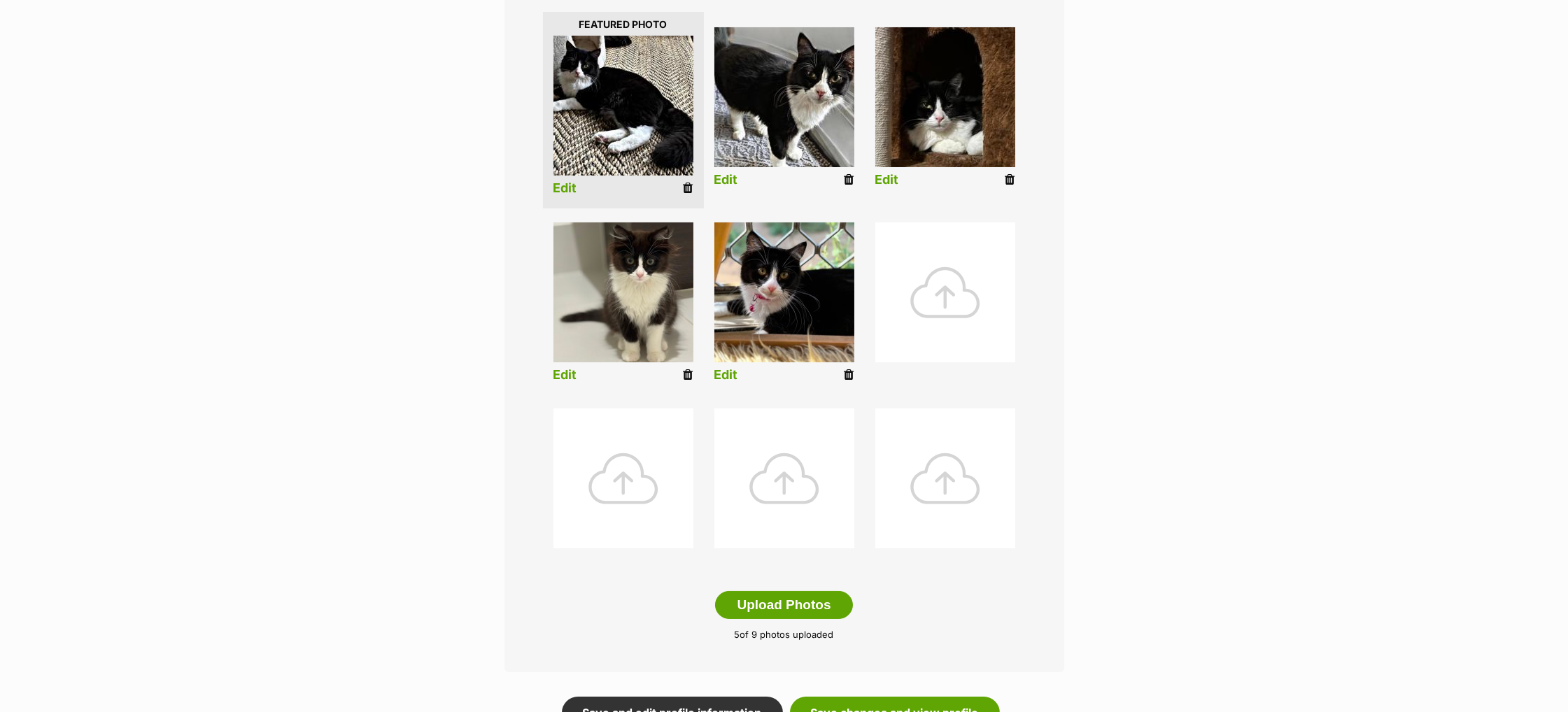
click at [952, 321] on div at bounding box center [945, 292] width 140 height 140
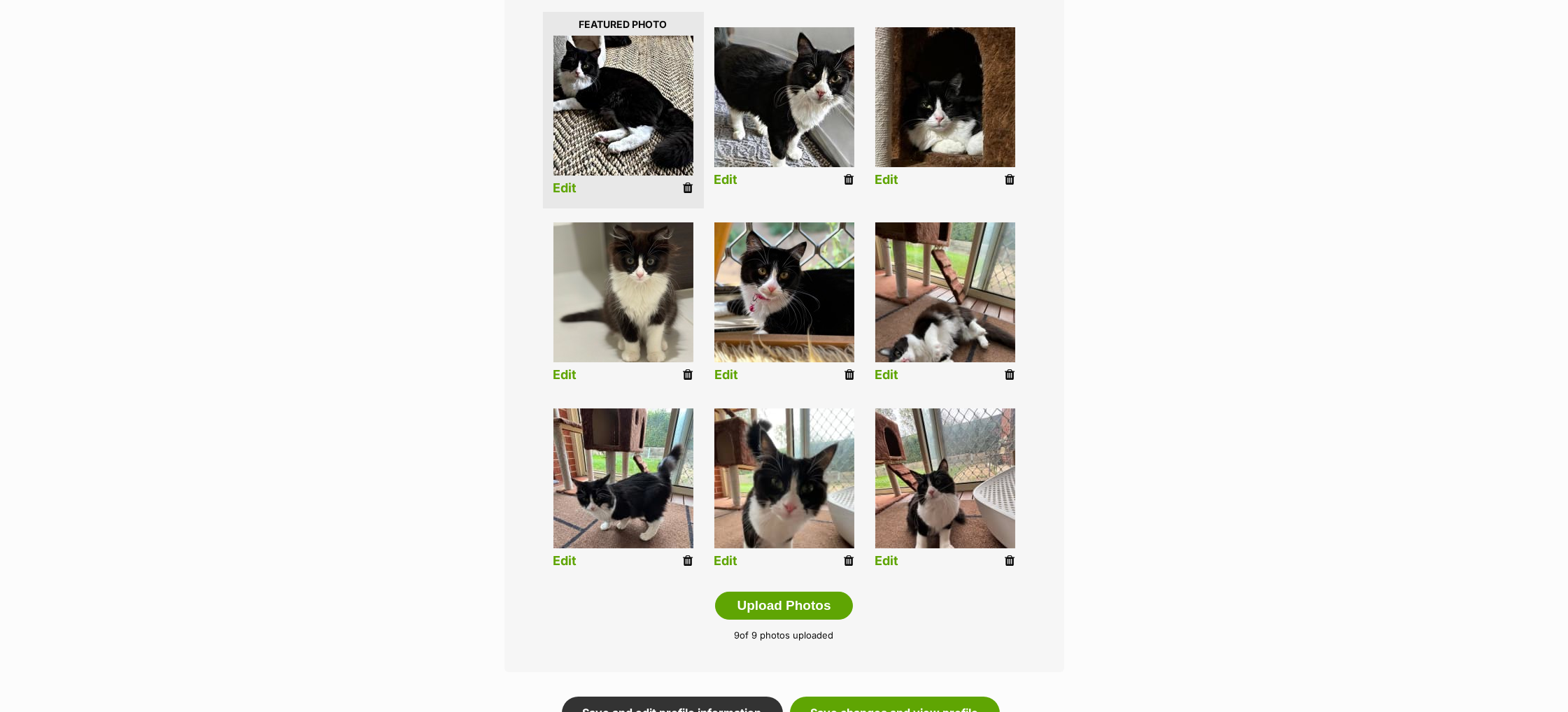
click at [728, 376] on link "Edit" at bounding box center [725, 376] width 23 height 15
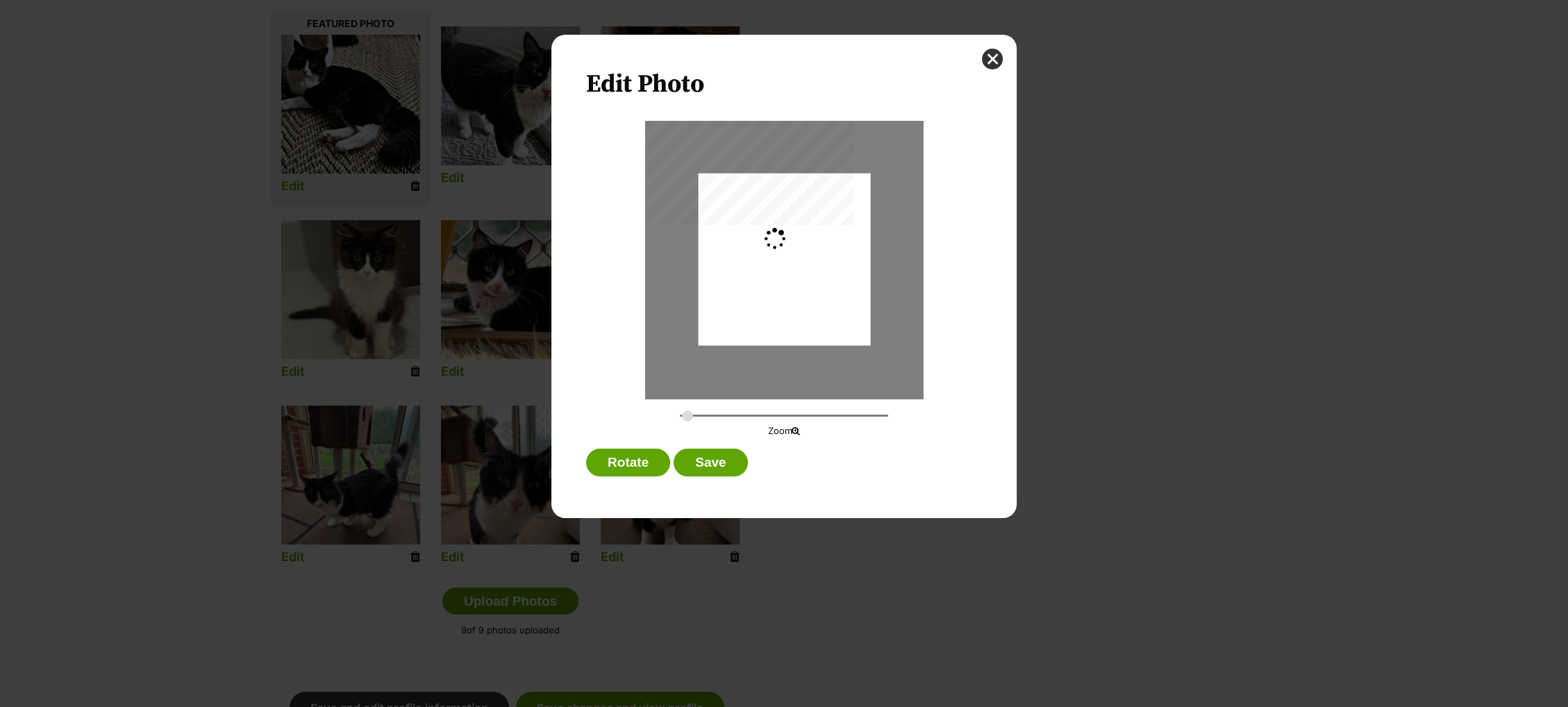
type input "0.2744"
drag, startPoint x: 755, startPoint y: 265, endPoint x: 748, endPoint y: 264, distance: 7.1
click at [748, 264] on div "Dialog Window - Close (Press escape to close)" at bounding box center [784, 234] width 172 height 229
click at [714, 463] on button "Save" at bounding box center [709, 463] width 74 height 28
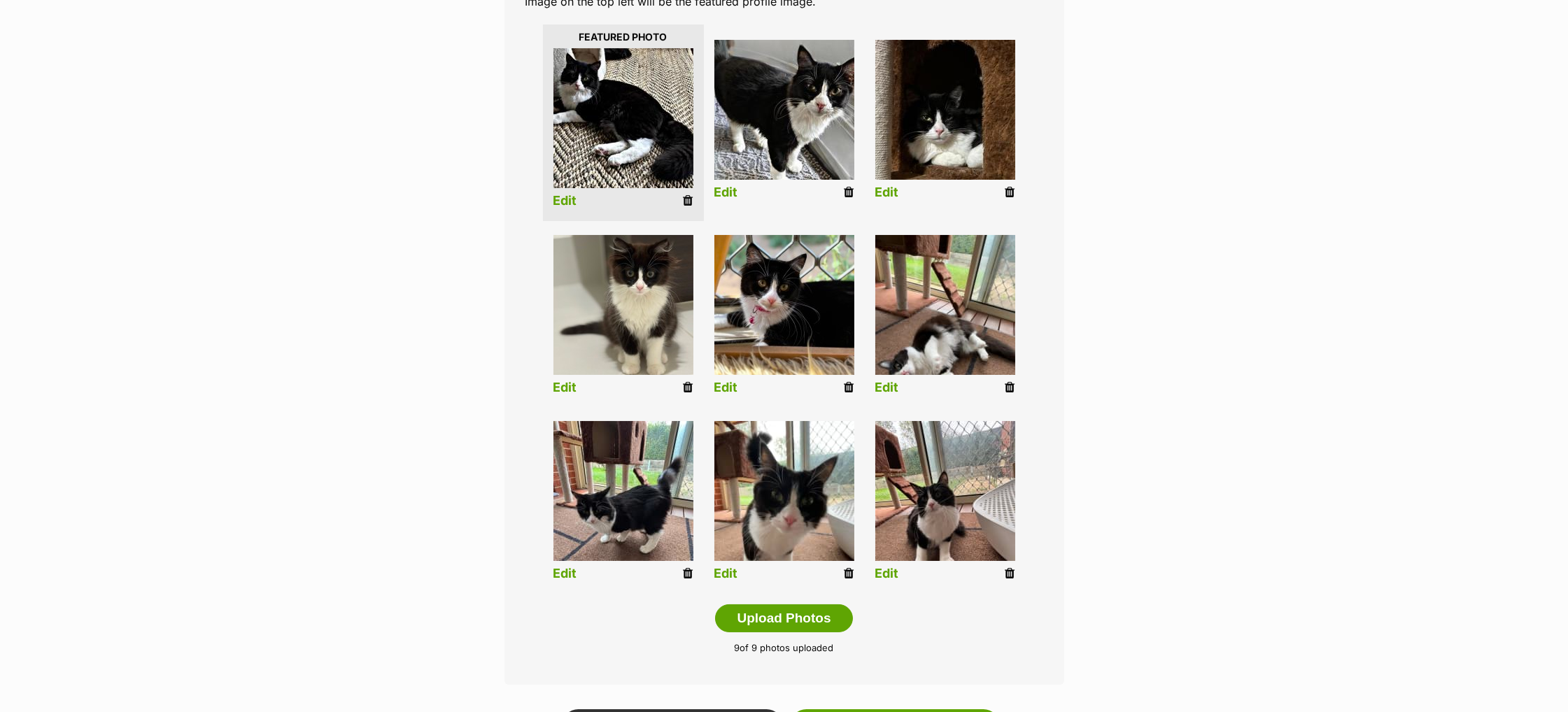
scroll to position [341, 0]
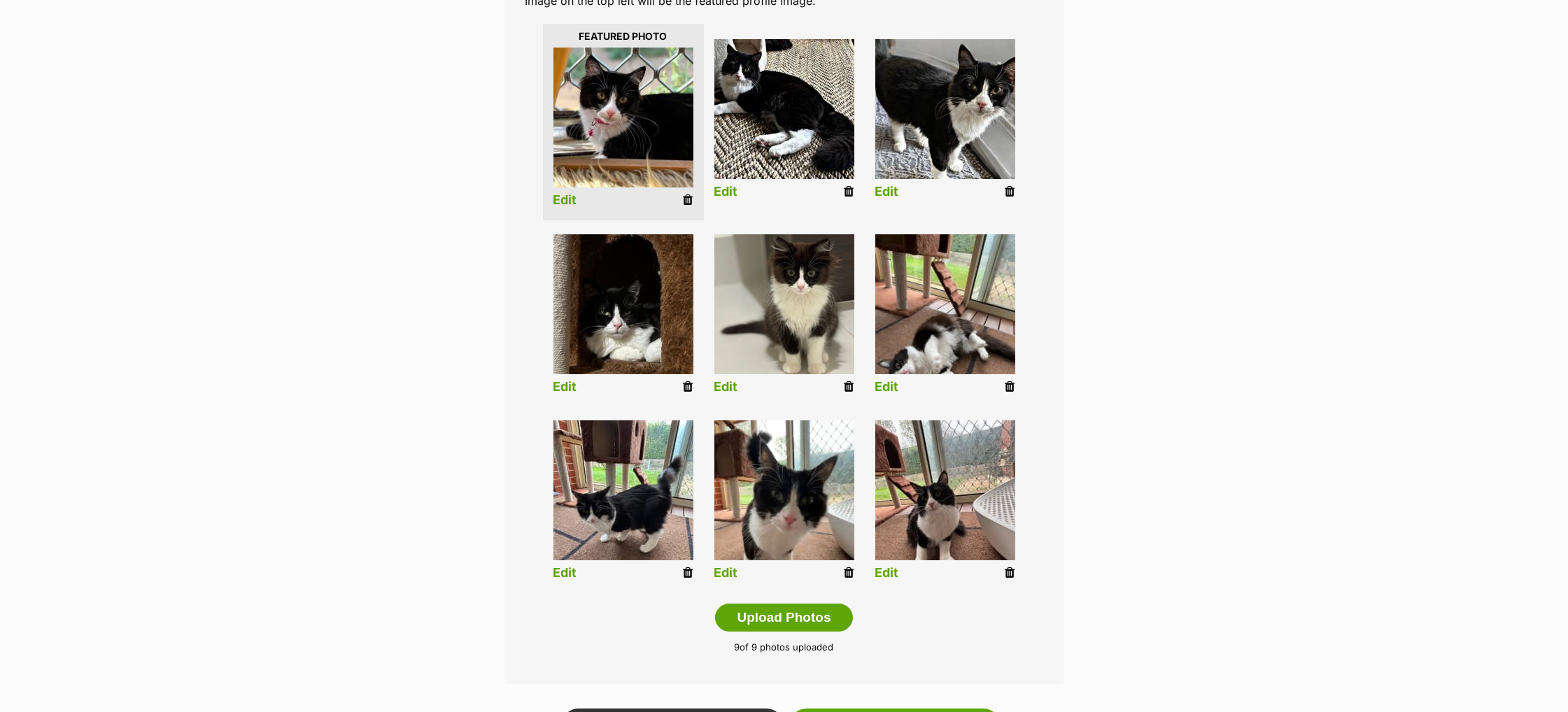
click at [887, 385] on link "Edit" at bounding box center [887, 387] width 23 height 15
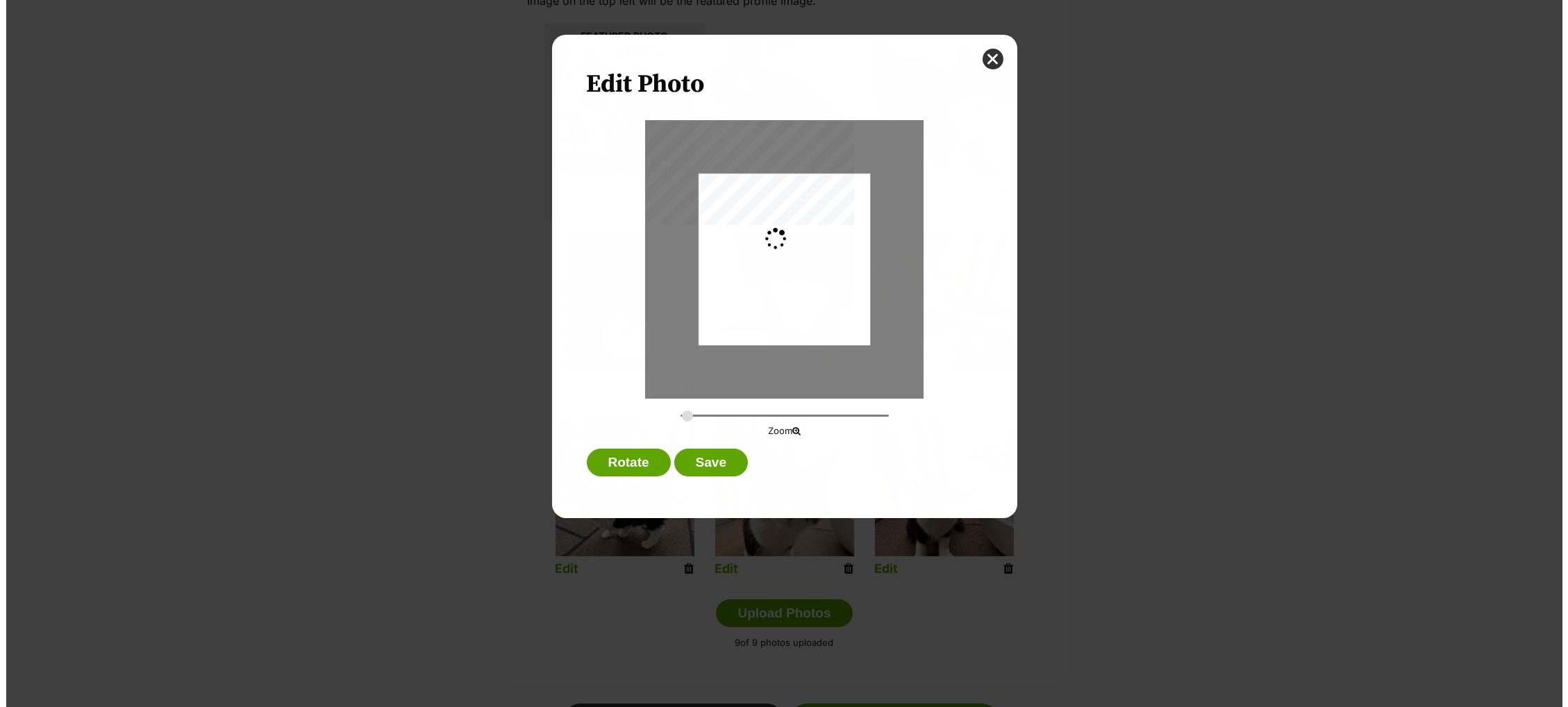
scroll to position [0, 0]
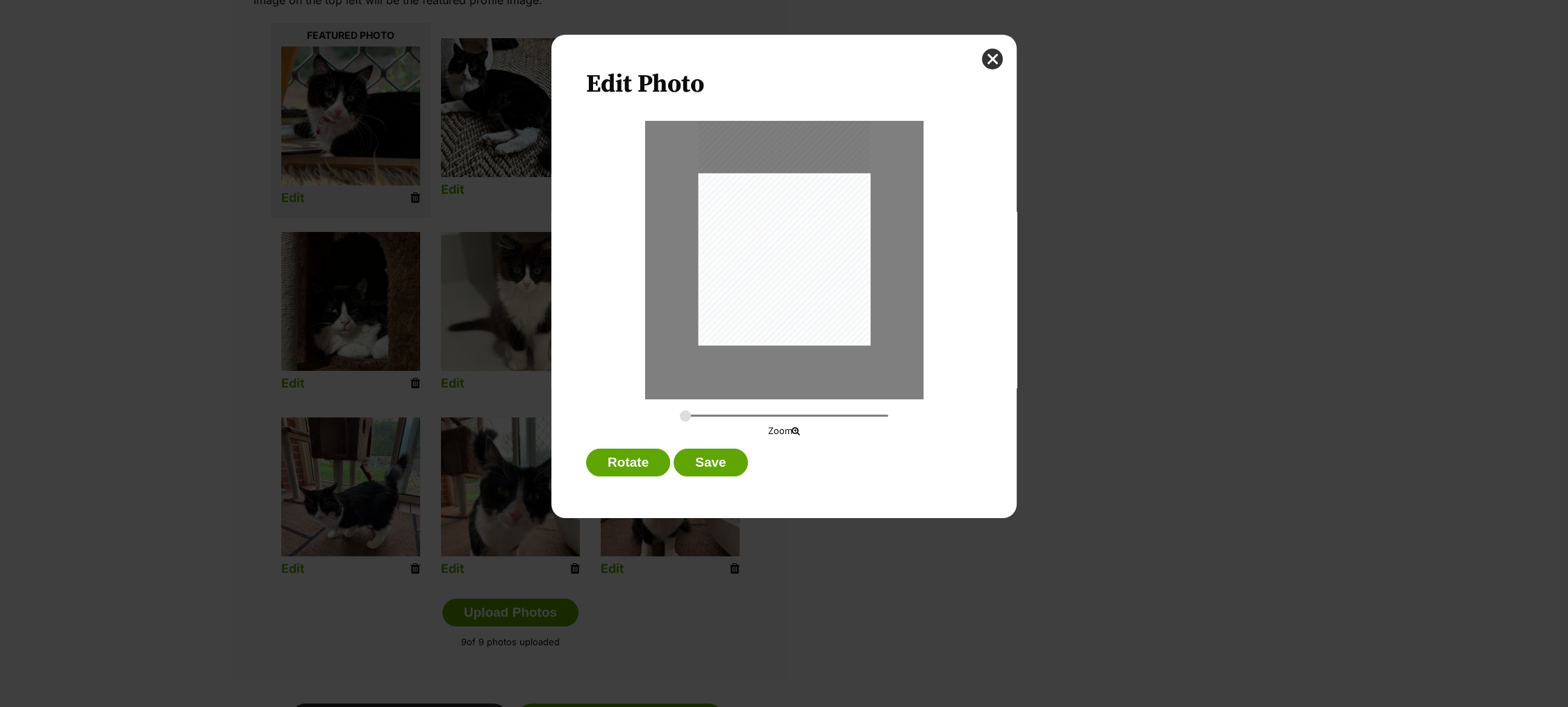
drag, startPoint x: 786, startPoint y: 288, endPoint x: 795, endPoint y: 251, distance: 38.1
click at [795, 251] on div "Dialog Window - Close (Press escape to close)" at bounding box center [784, 230] width 172 height 229
type input "0.3286"
click at [694, 417] on input "Dialog Window - Close (Press escape to close)" at bounding box center [783, 416] width 208 height 13
drag, startPoint x: 810, startPoint y: 269, endPoint x: 832, endPoint y: 260, distance: 23.8
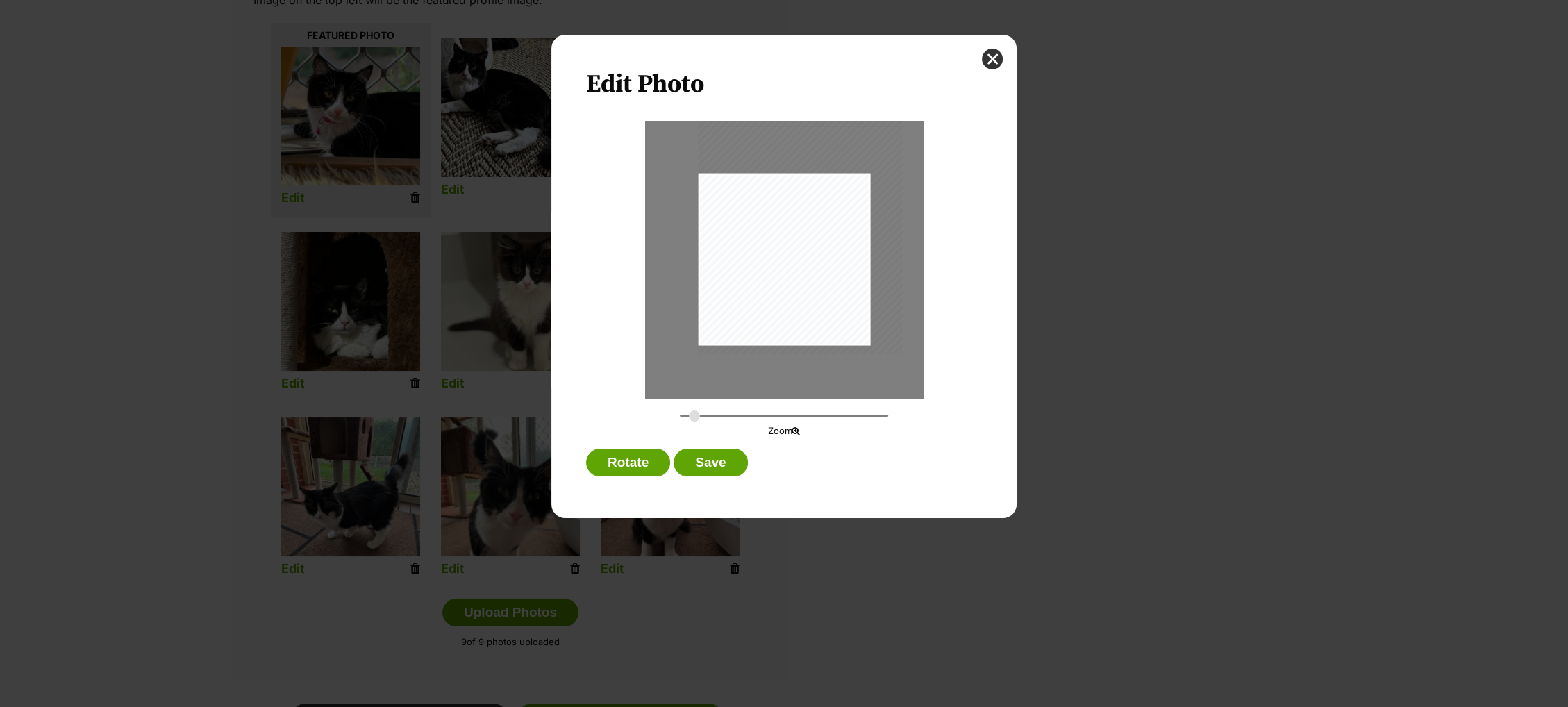
click at [832, 260] on div "Dialog Window - Close (Press escape to close)" at bounding box center [800, 216] width 205 height 273
click at [727, 459] on button "Save" at bounding box center [709, 463] width 74 height 28
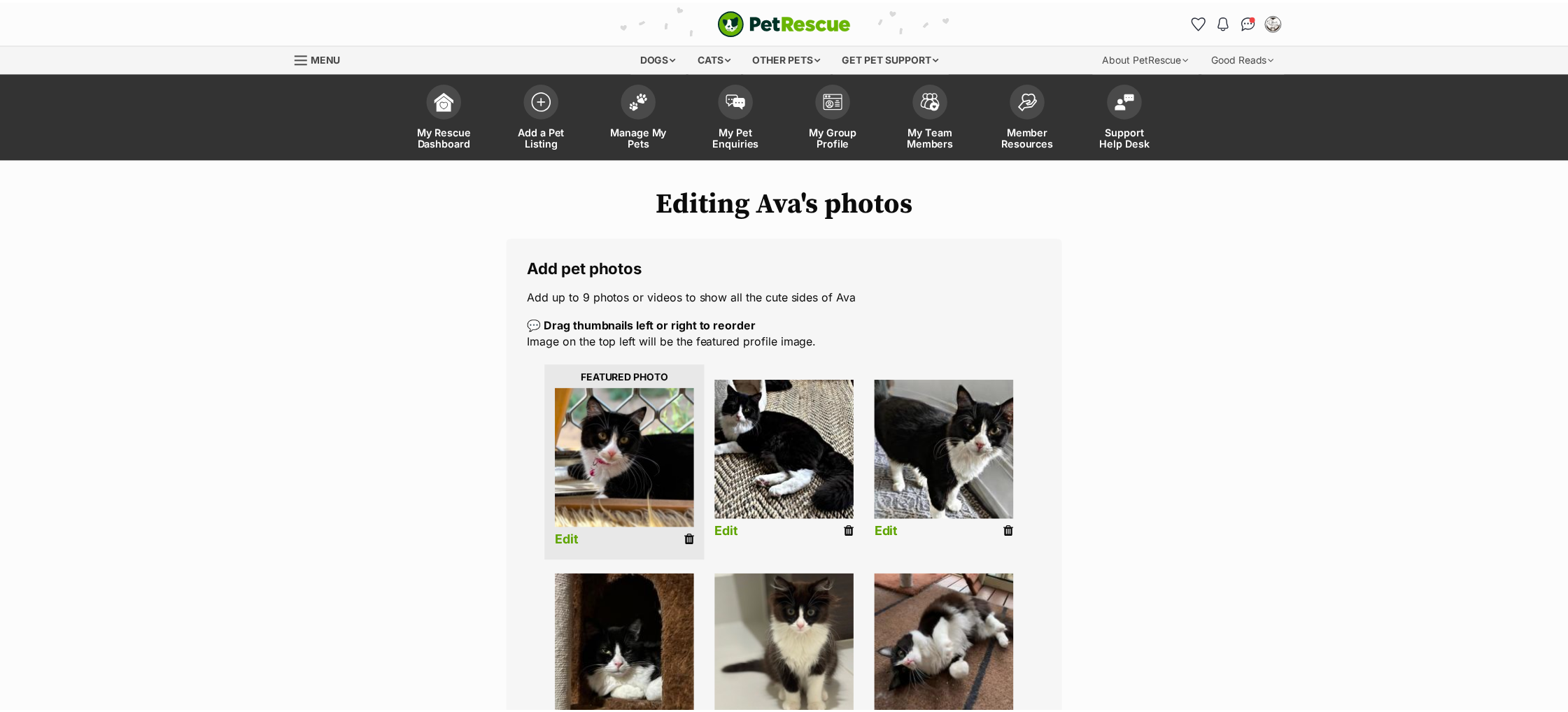
scroll to position [341, 0]
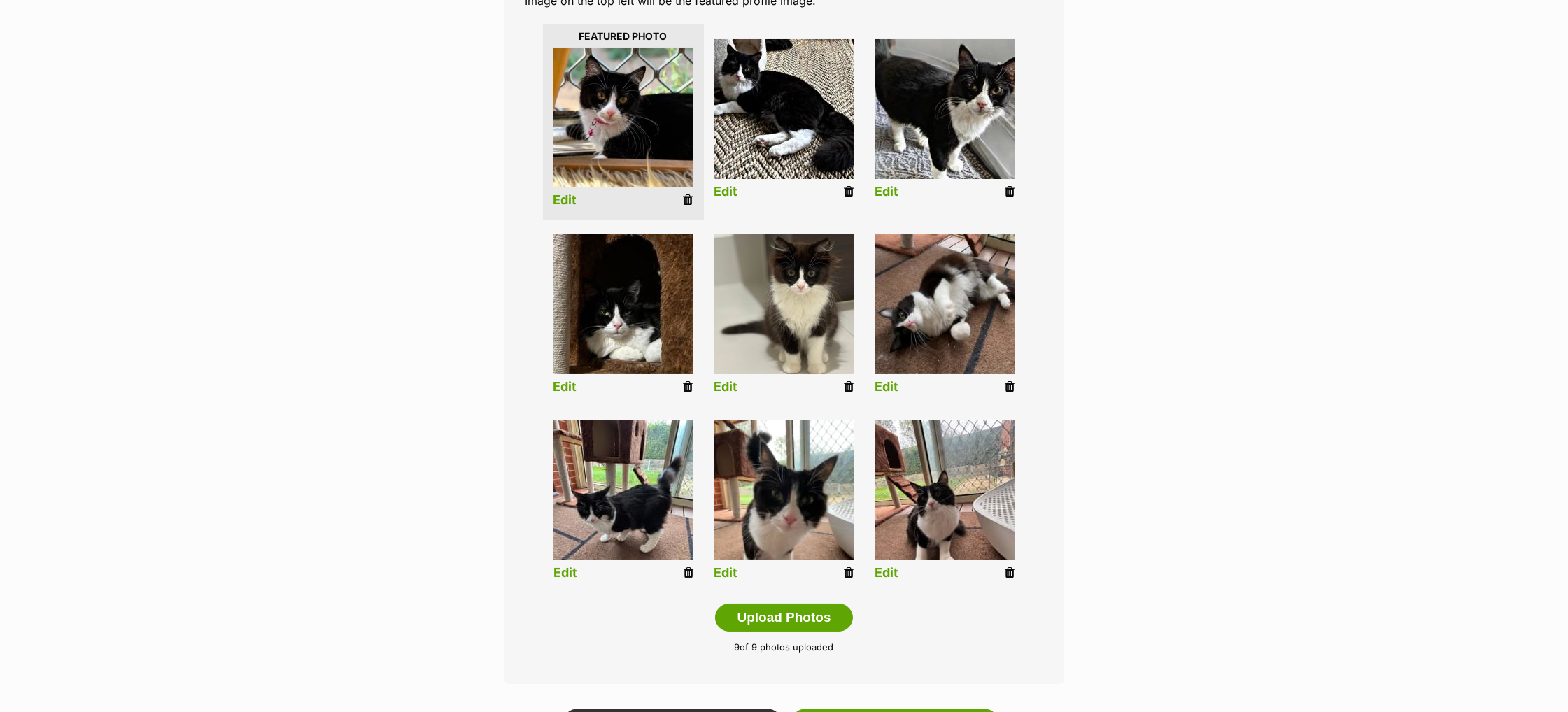
click at [571, 571] on link "Edit" at bounding box center [565, 573] width 23 height 15
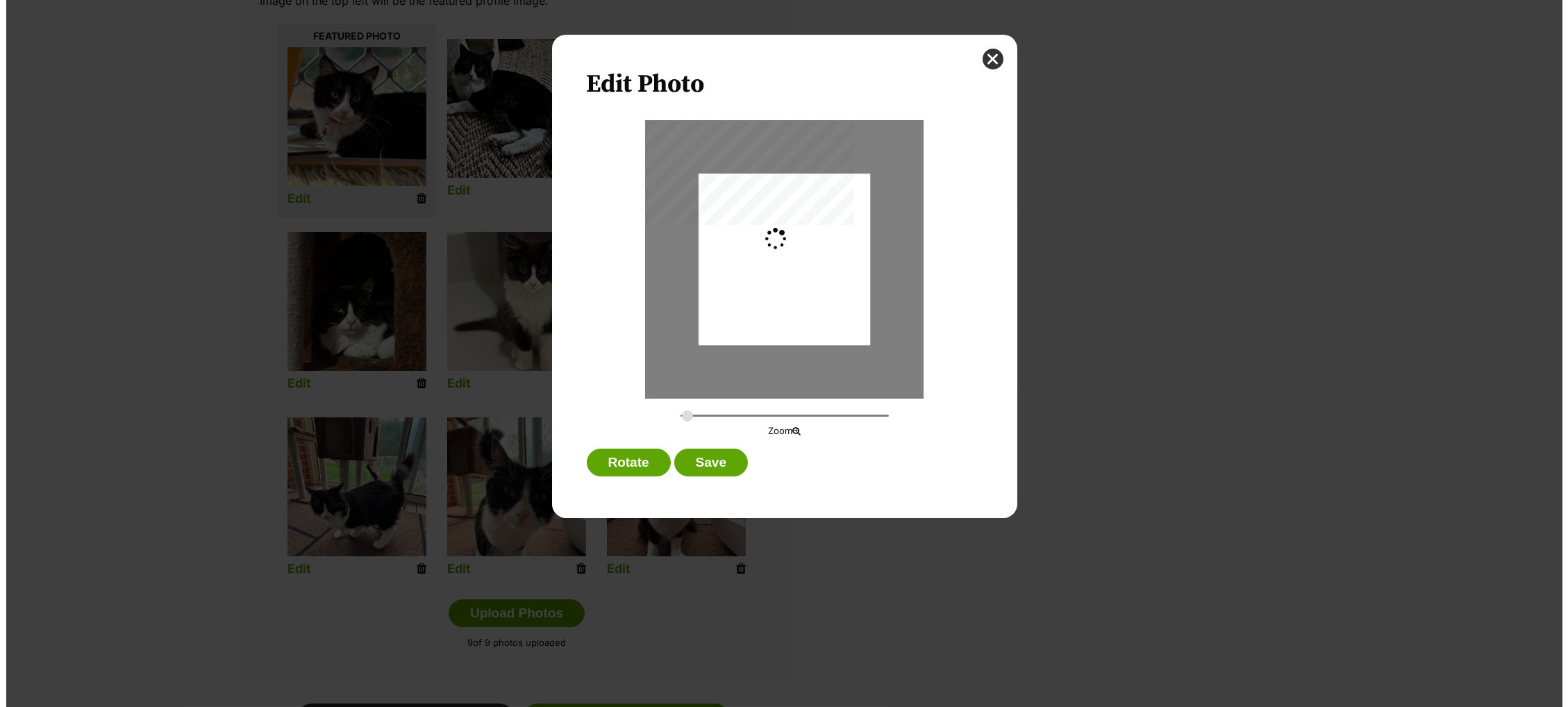
scroll to position [0, 0]
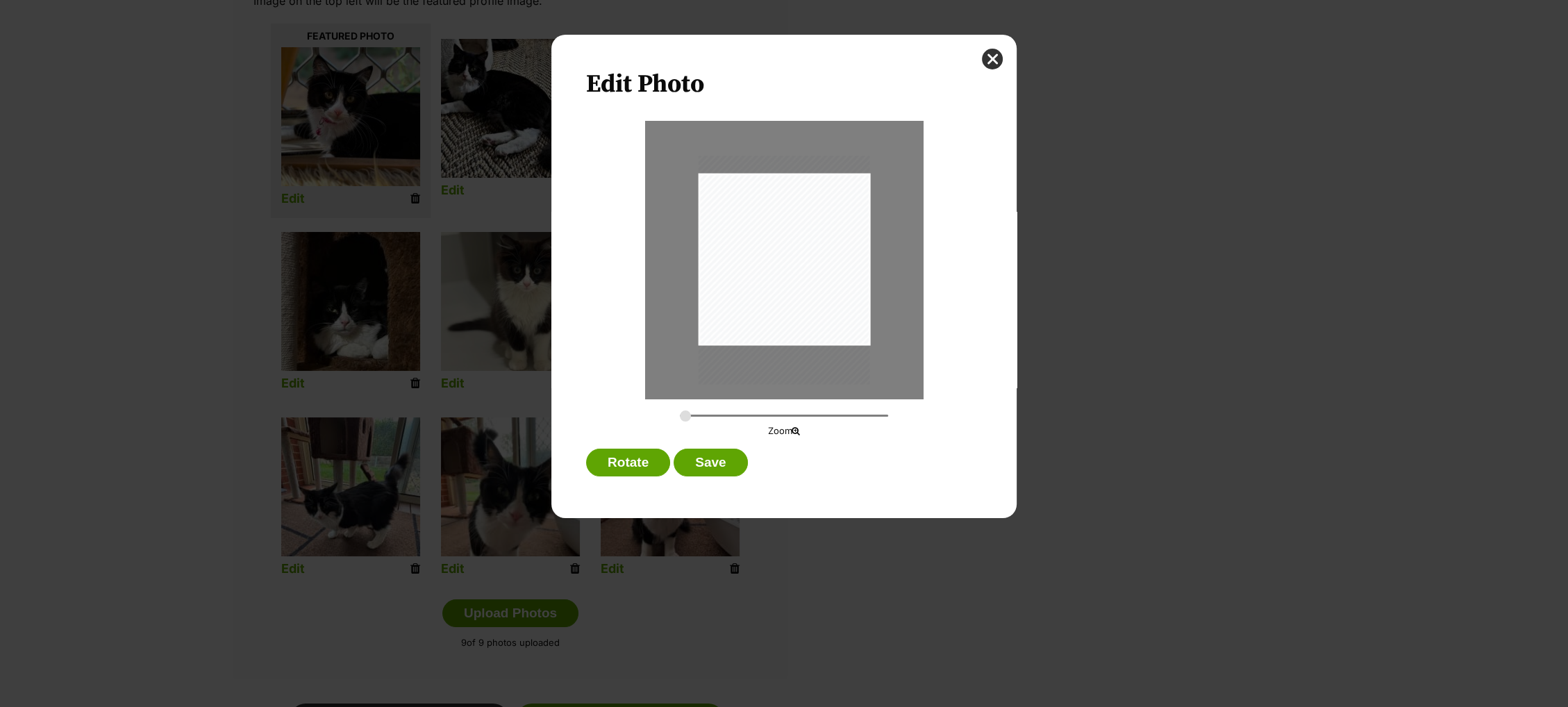
drag, startPoint x: 810, startPoint y: 287, endPoint x: 809, endPoint y: 298, distance: 11.0
click at [809, 298] on div "Dialog Window - Close (Press escape to close)" at bounding box center [784, 270] width 172 height 229
type input "0.3427"
click at [695, 413] on input "Dialog Window - Close (Press escape to close)" at bounding box center [783, 416] width 208 height 13
click at [802, 301] on div "Dialog Window - Close (Press escape to close)" at bounding box center [786, 271] width 213 height 285
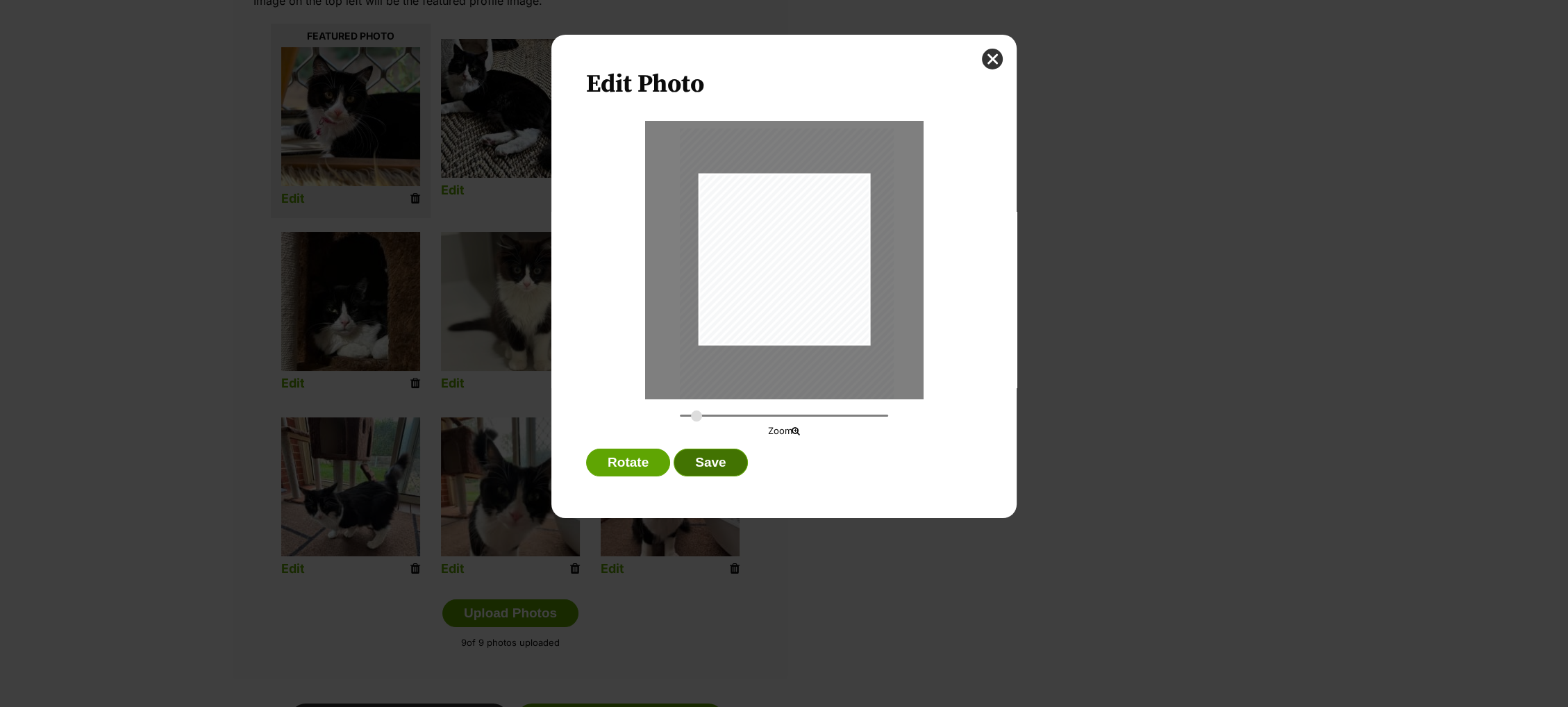
click at [726, 464] on button "Save" at bounding box center [709, 463] width 74 height 28
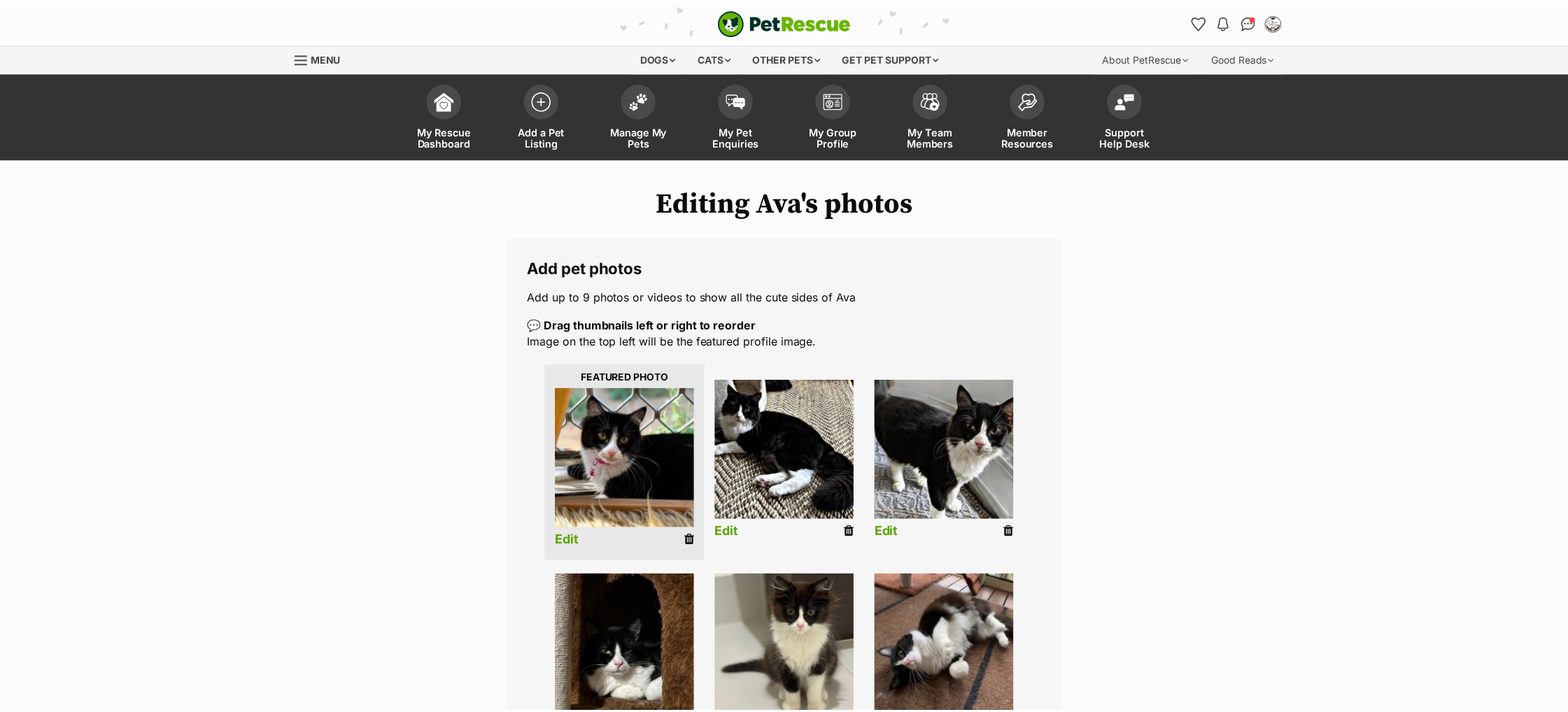
scroll to position [341, 0]
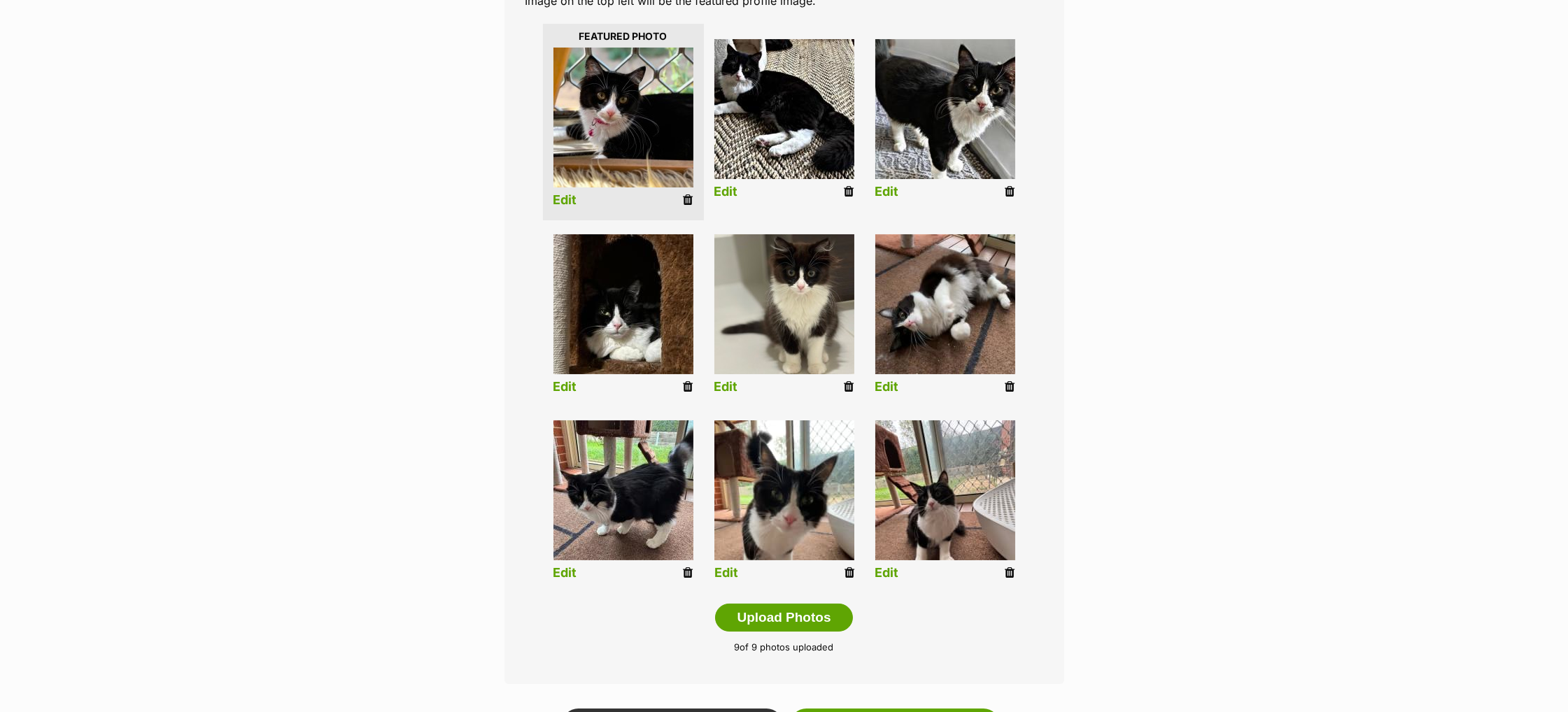
click at [720, 571] on link "Edit" at bounding box center [725, 573] width 23 height 15
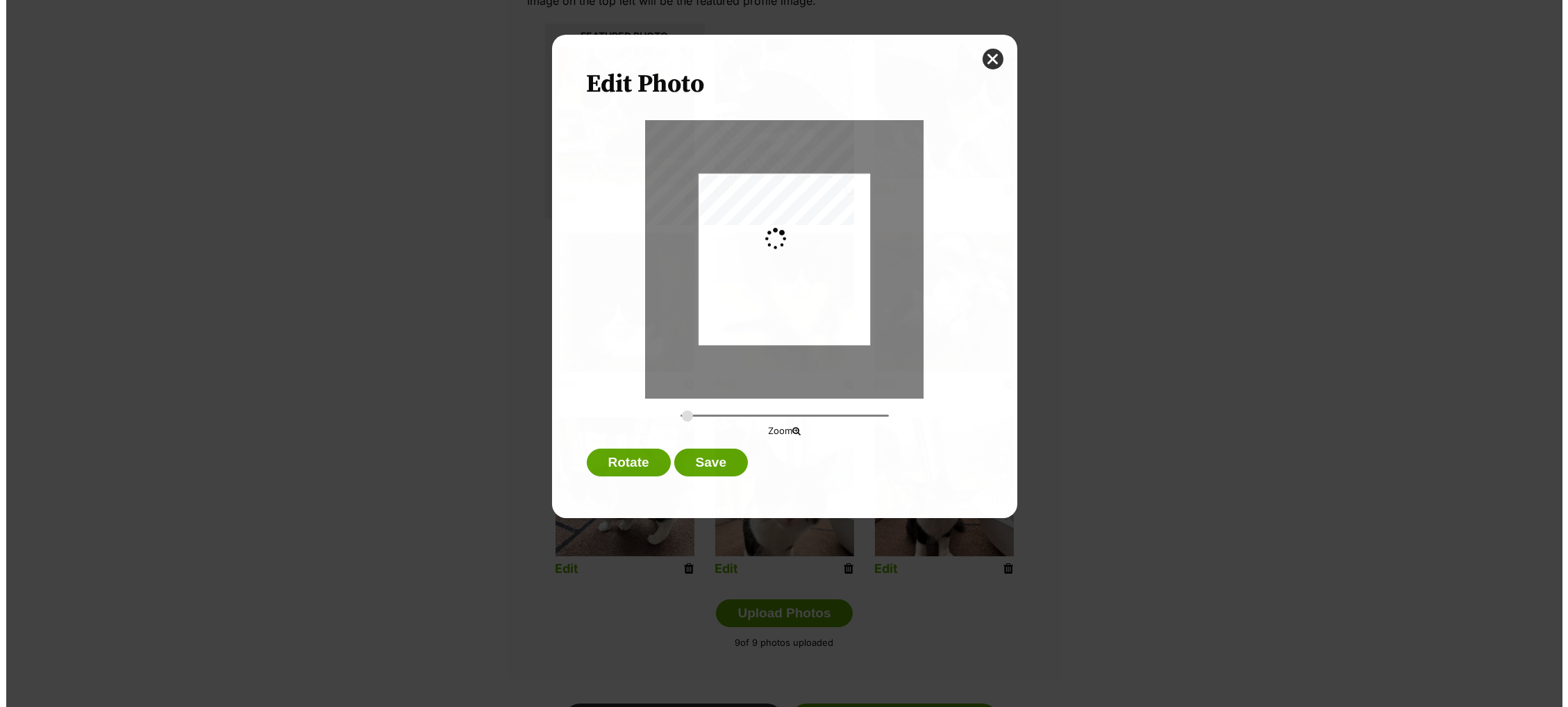
scroll to position [0, 0]
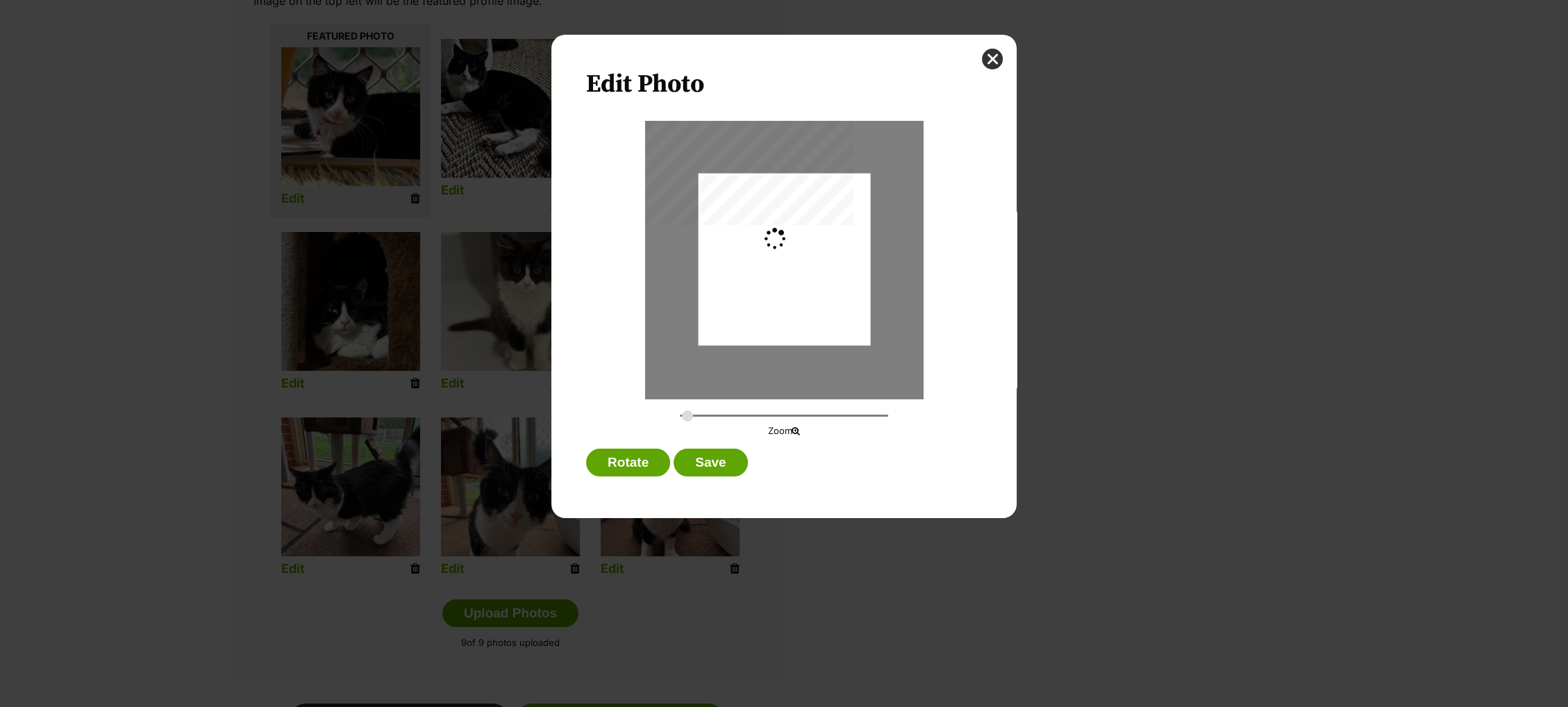
type input "0.2744"
click at [778, 279] on div "Dialog Window - Close (Press escape to close)" at bounding box center [784, 259] width 172 height 229
click at [757, 312] on div "Dialog Window - Close (Press escape to close)" at bounding box center [784, 262] width 172 height 229
click at [708, 460] on button "Save" at bounding box center [709, 463] width 74 height 28
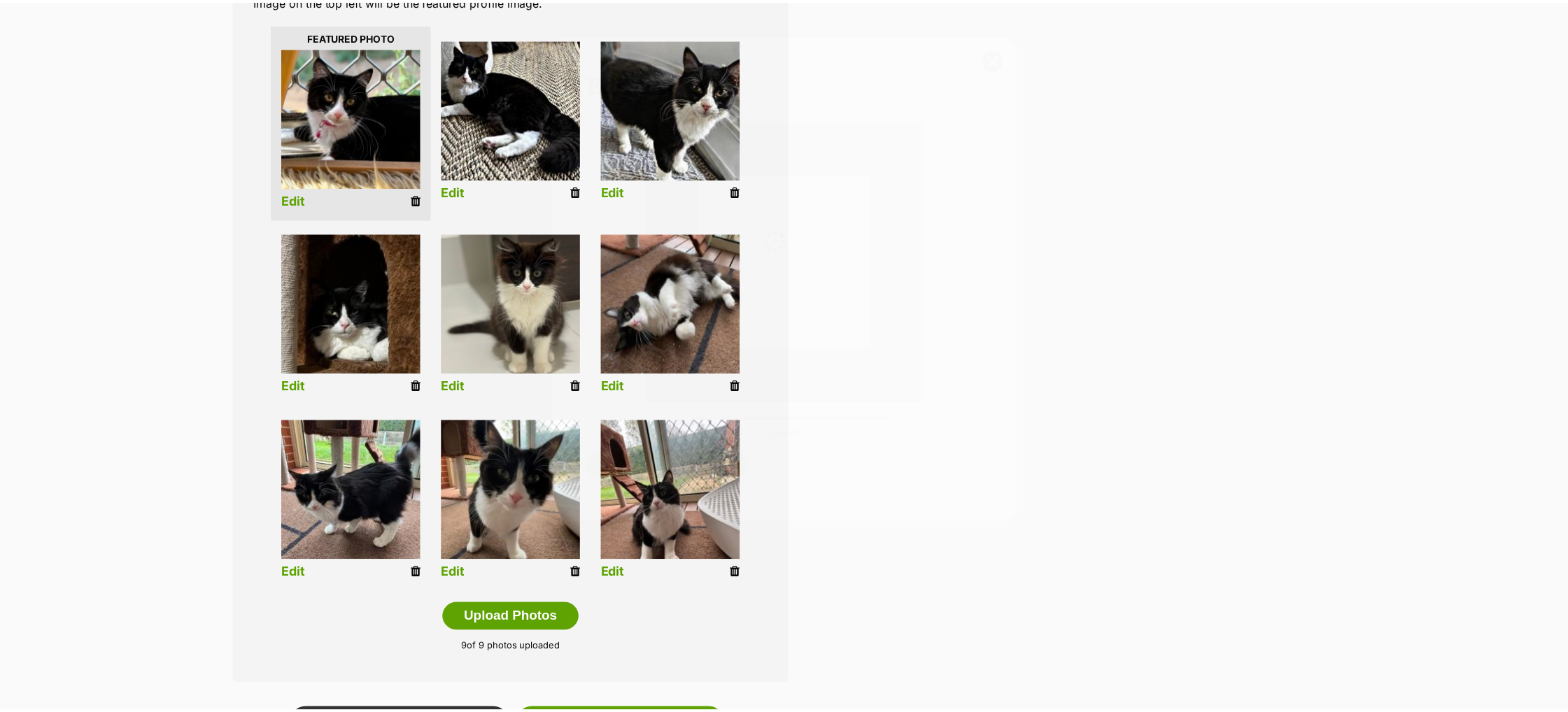
scroll to position [341, 0]
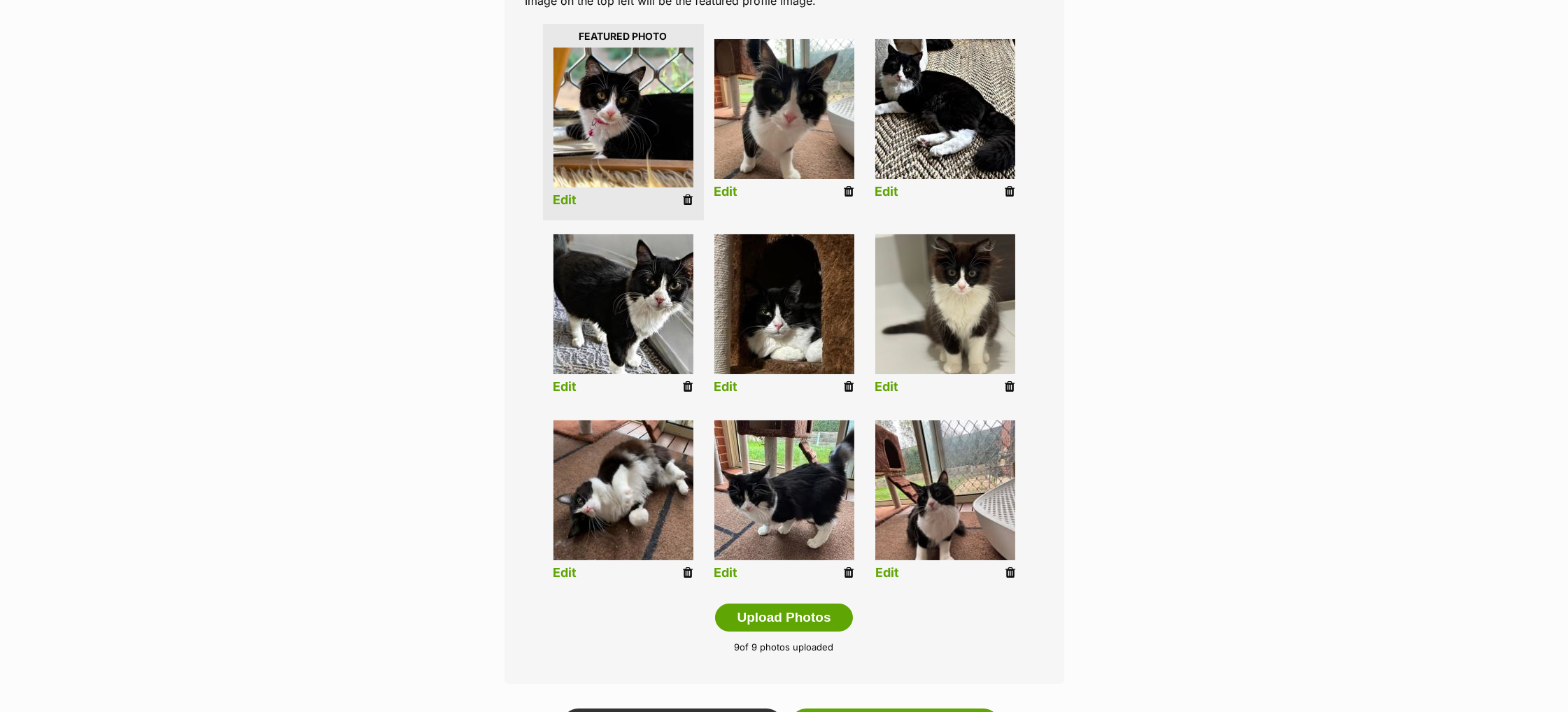
click at [890, 578] on link "Edit" at bounding box center [887, 573] width 23 height 15
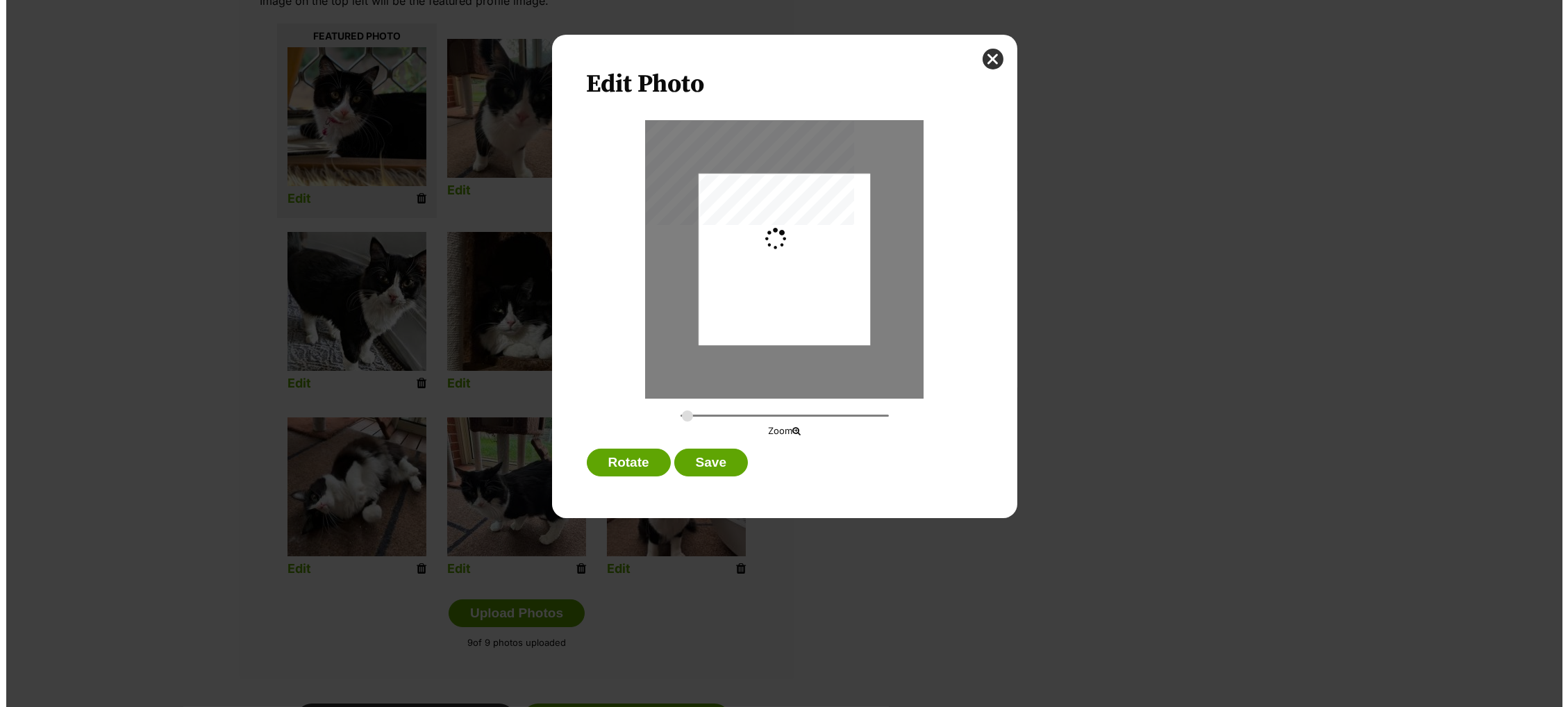
scroll to position [0, 0]
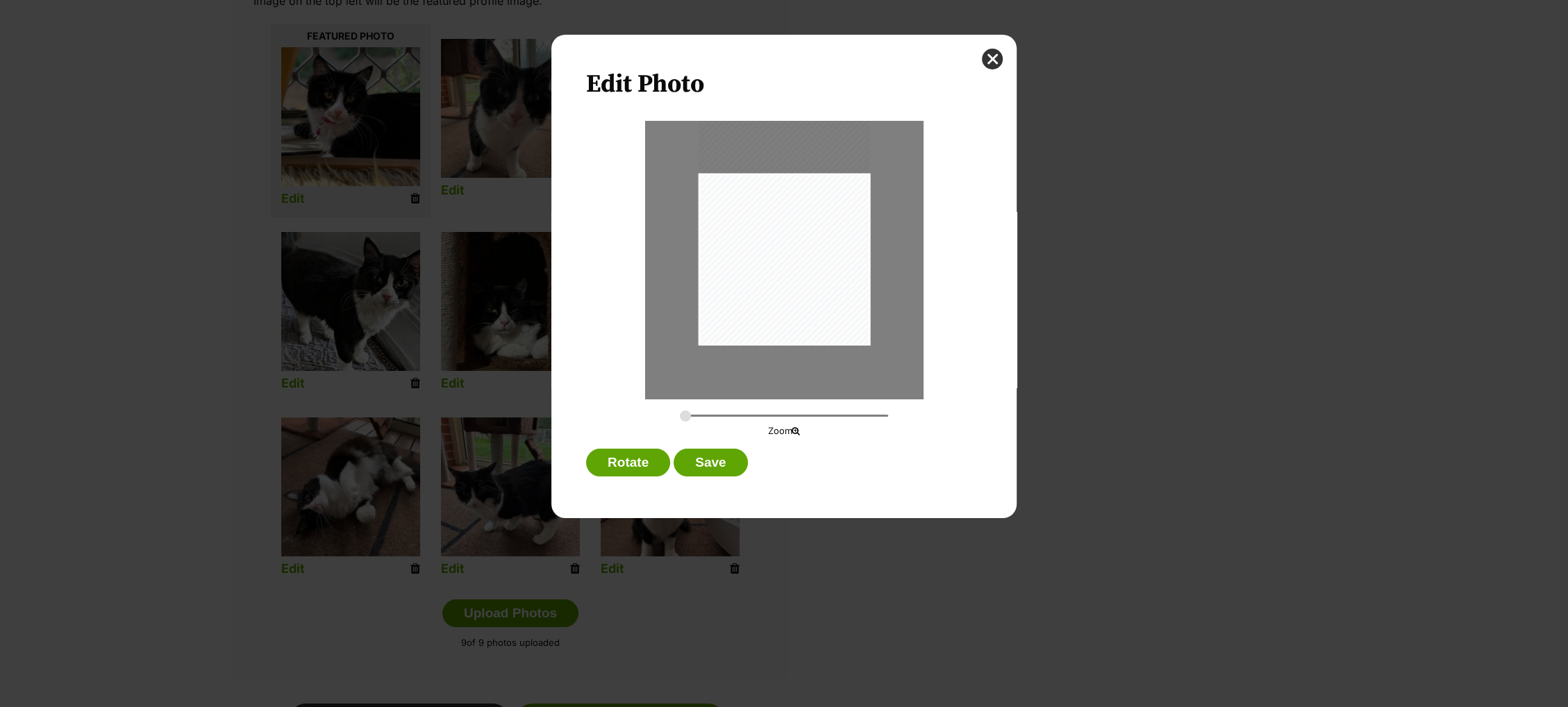
drag, startPoint x: 762, startPoint y: 274, endPoint x: 763, endPoint y: 258, distance: 16.0
click at [763, 258] on div "Dialog Window - Close (Press escape to close)" at bounding box center [784, 232] width 172 height 229
drag, startPoint x: 684, startPoint y: 417, endPoint x: 700, endPoint y: 418, distance: 16.0
type input "0.3669"
click at [700, 418] on input "Dialog Window - Close (Press escape to close)" at bounding box center [783, 416] width 208 height 13
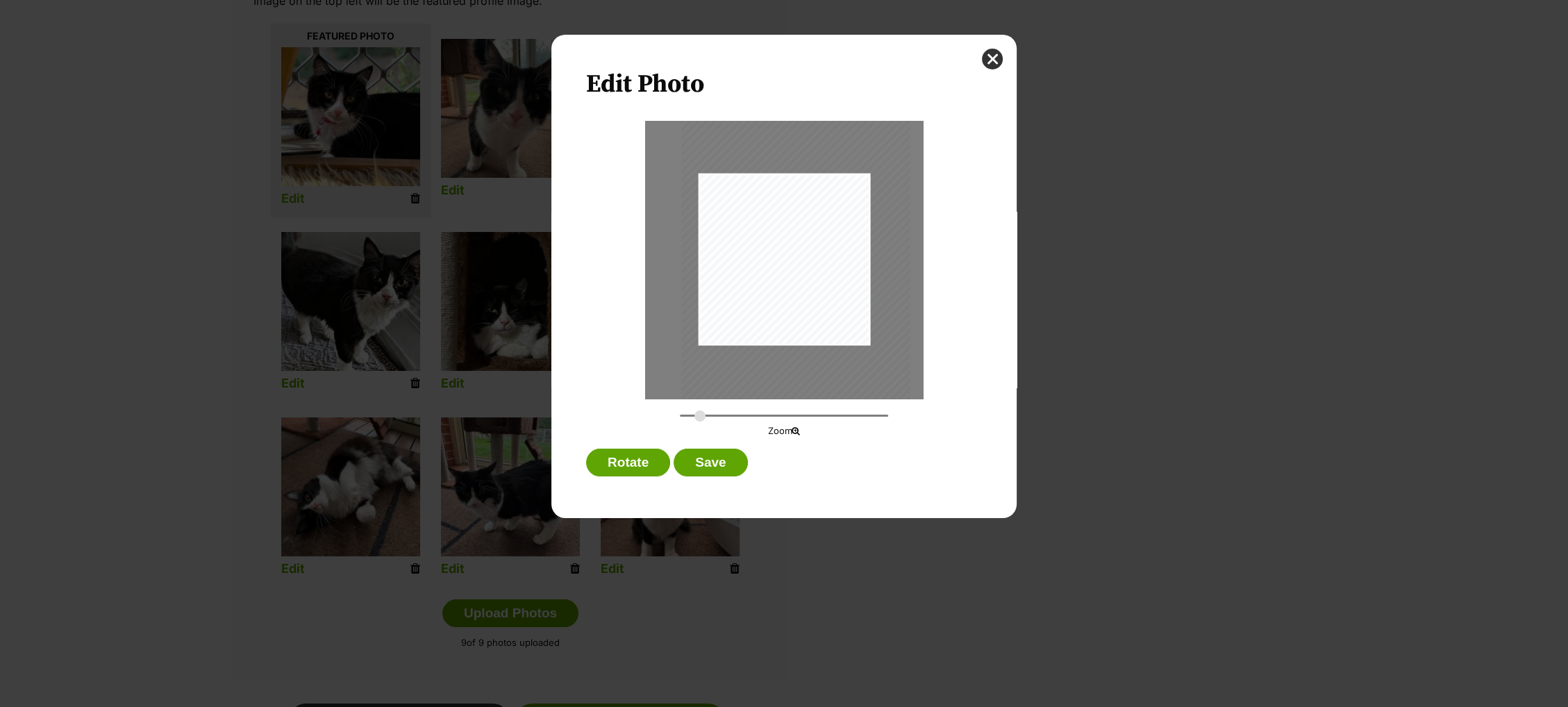
drag, startPoint x: 759, startPoint y: 257, endPoint x: 771, endPoint y: 279, distance: 25.1
click at [771, 279] on div "Dialog Window - Close (Press escape to close)" at bounding box center [796, 247] width 229 height 306
click at [704, 464] on button "Save" at bounding box center [709, 463] width 74 height 28
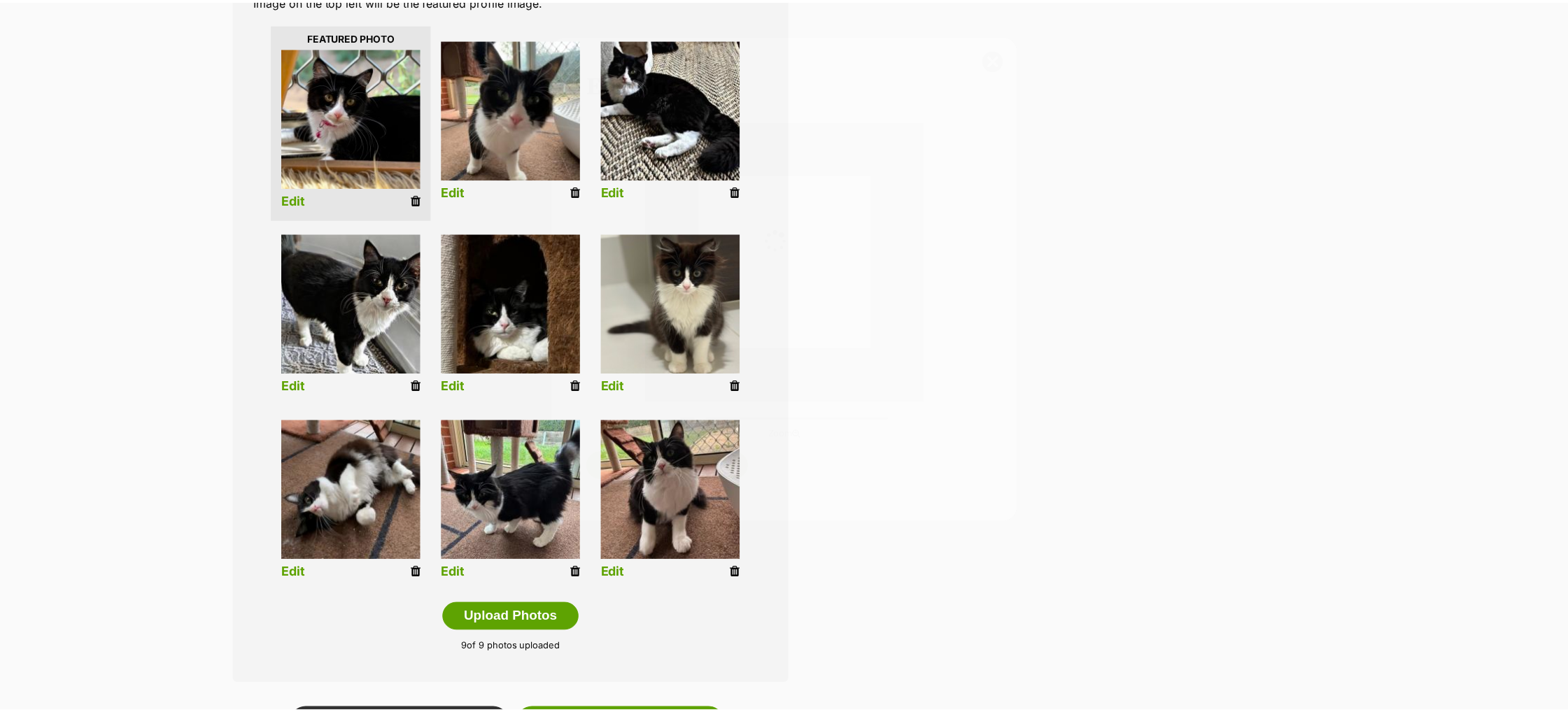
scroll to position [341, 0]
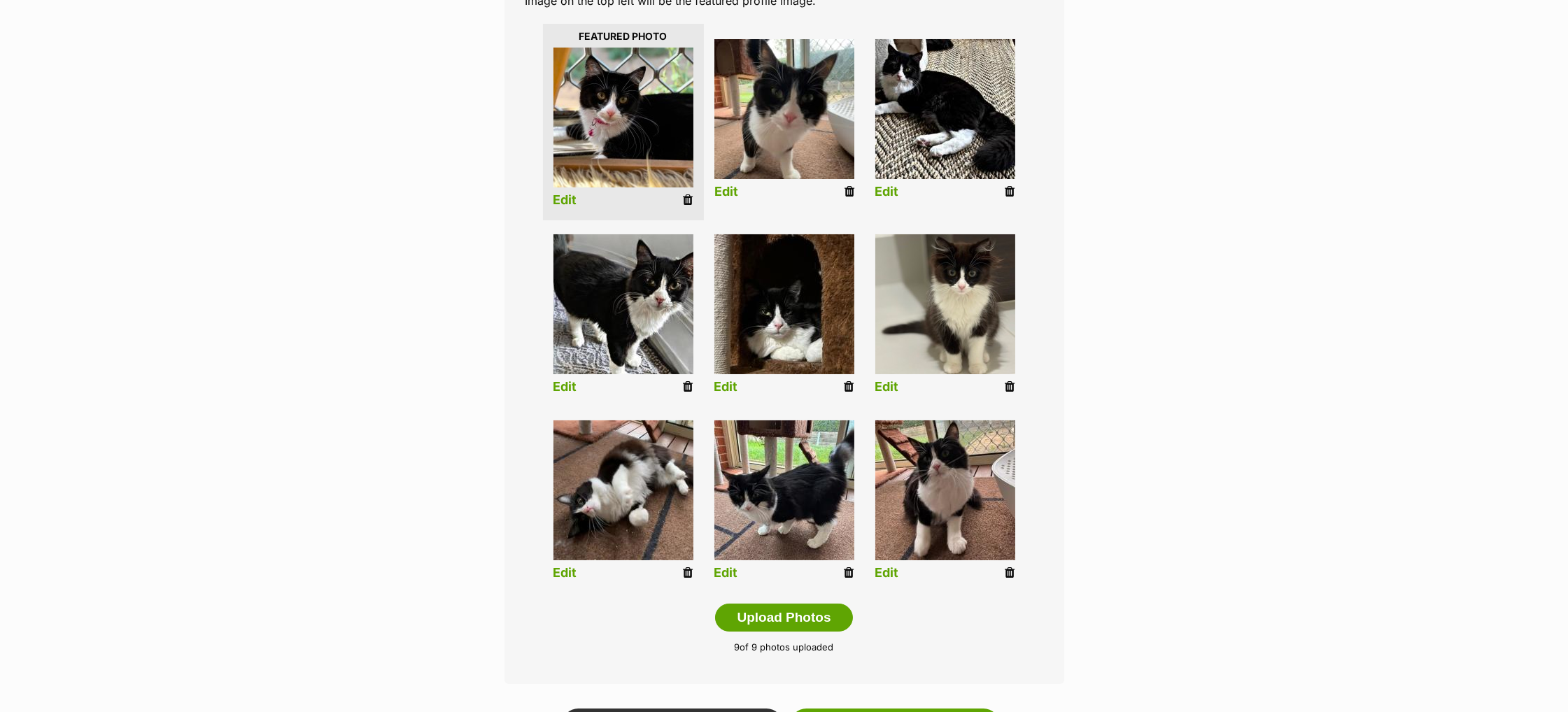
click at [785, 105] on img at bounding box center [784, 109] width 140 height 140
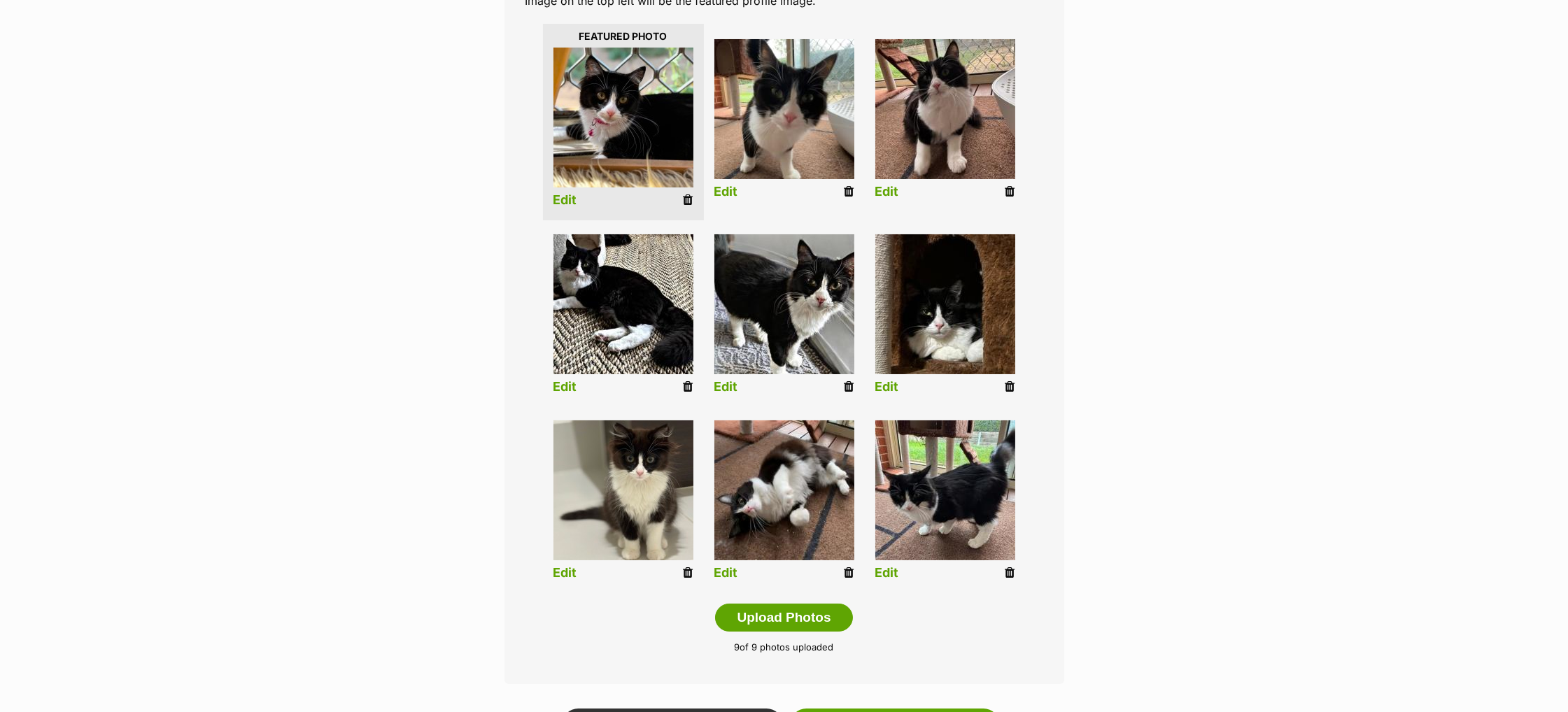
click at [1048, 357] on div "Add pet photos Add up to 9 photos or videos to show all the cute sides of Ava 💬…" at bounding box center [784, 291] width 560 height 787
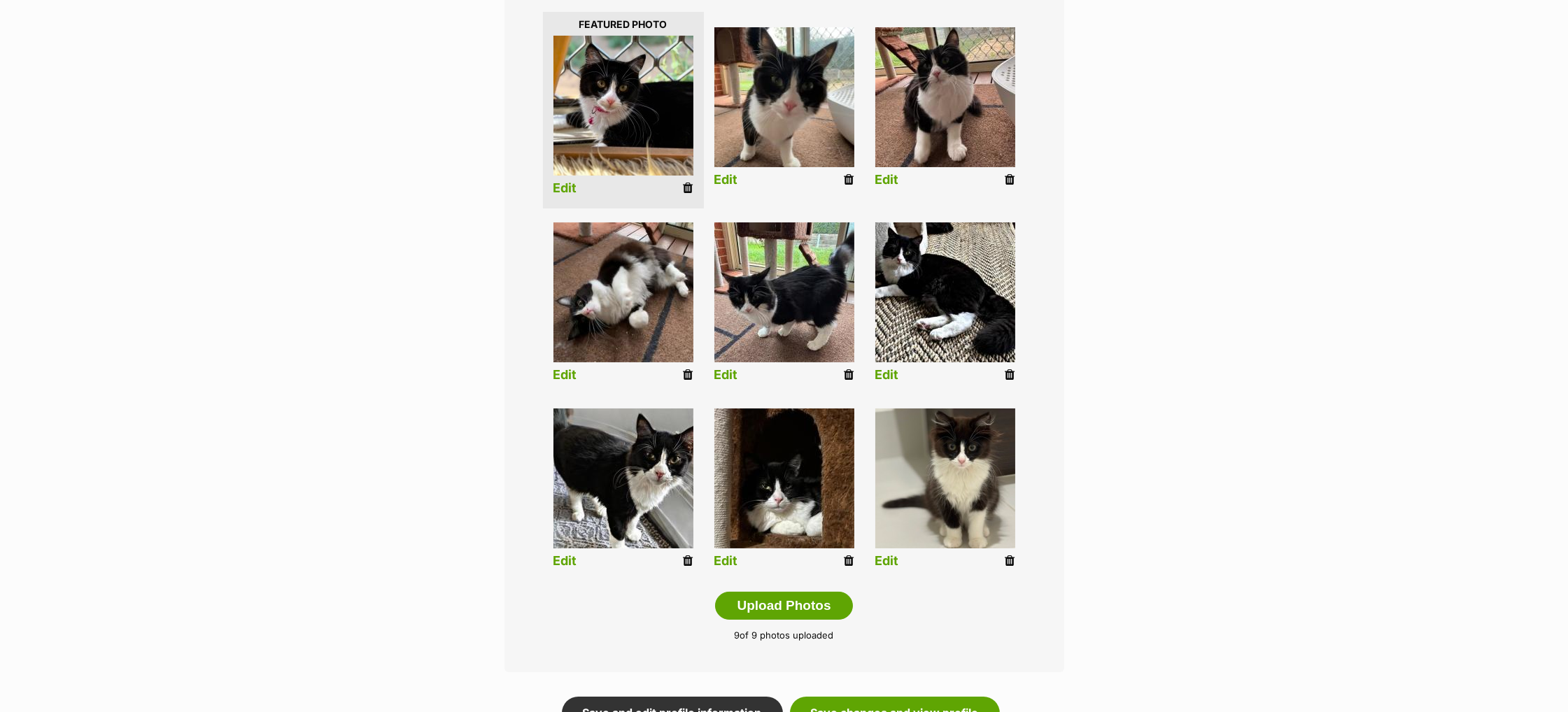
scroll to position [371, 0]
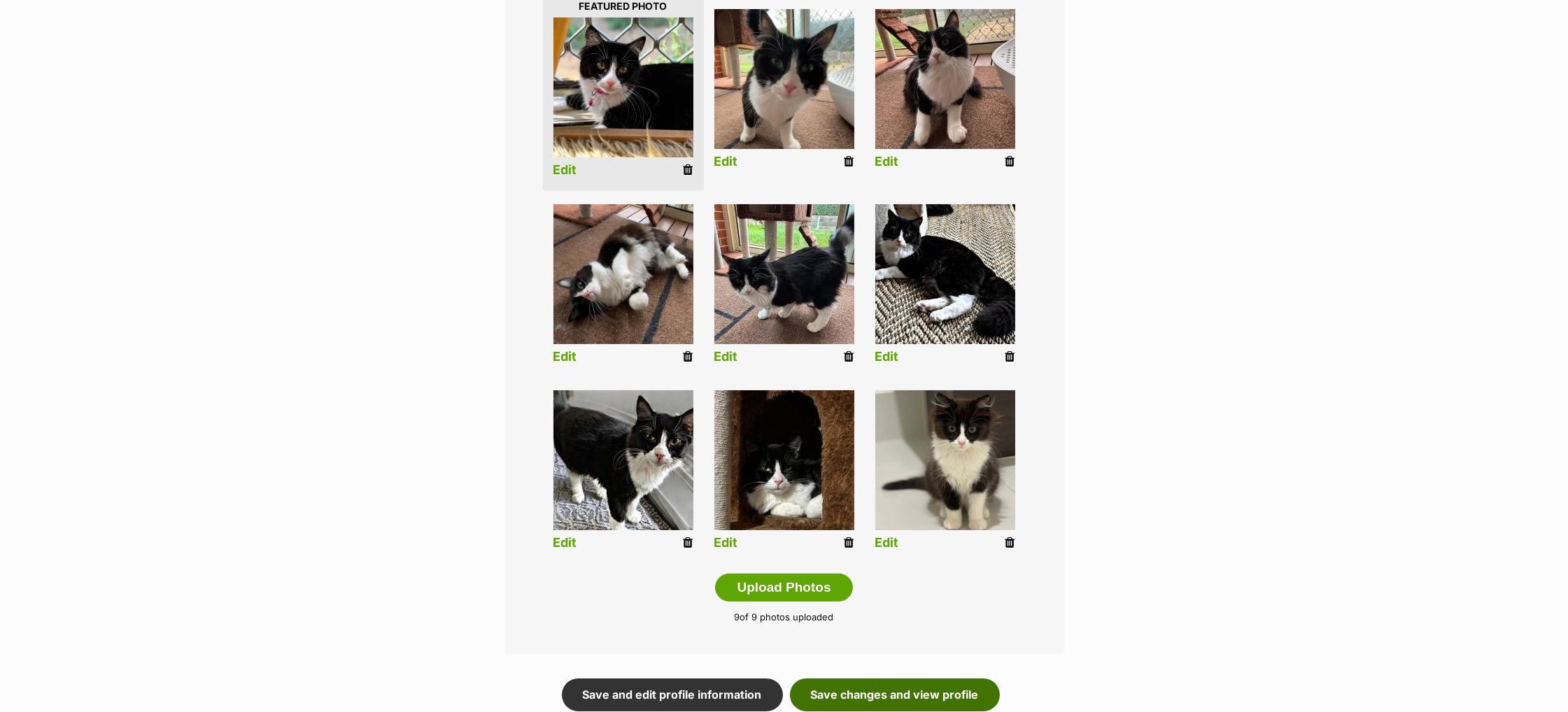
click at [907, 692] on link "Save changes and view profile" at bounding box center [894, 694] width 210 height 32
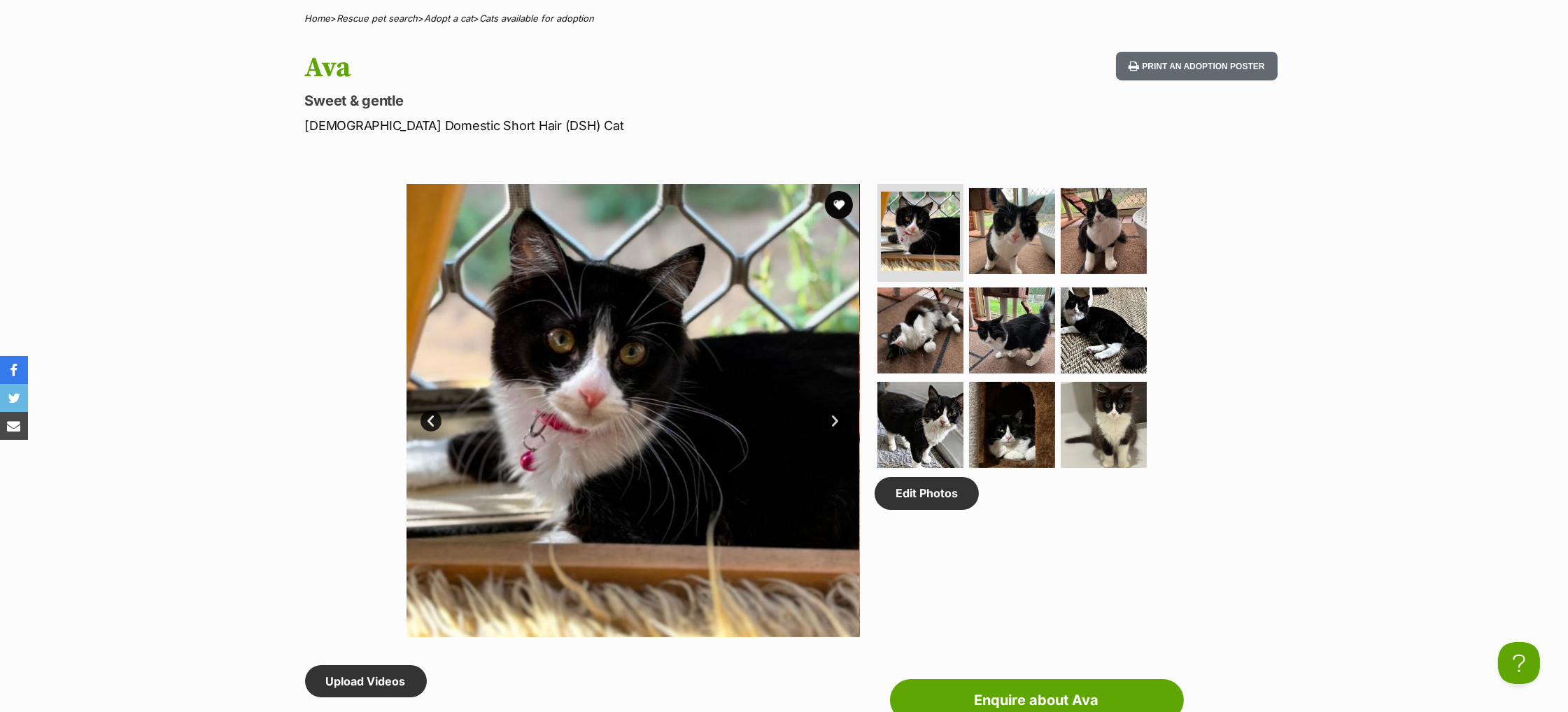
drag, startPoint x: 867, startPoint y: 524, endPoint x: 851, endPoint y: 490, distance: 37.6
click at [868, 523] on section "Available 1 of 9 images 1 of 9 images 1 of 9 images 1 of 9 images 1 of 9 images…" at bounding box center [784, 400] width 798 height 474
click at [833, 432] on link "Next" at bounding box center [835, 421] width 21 height 21
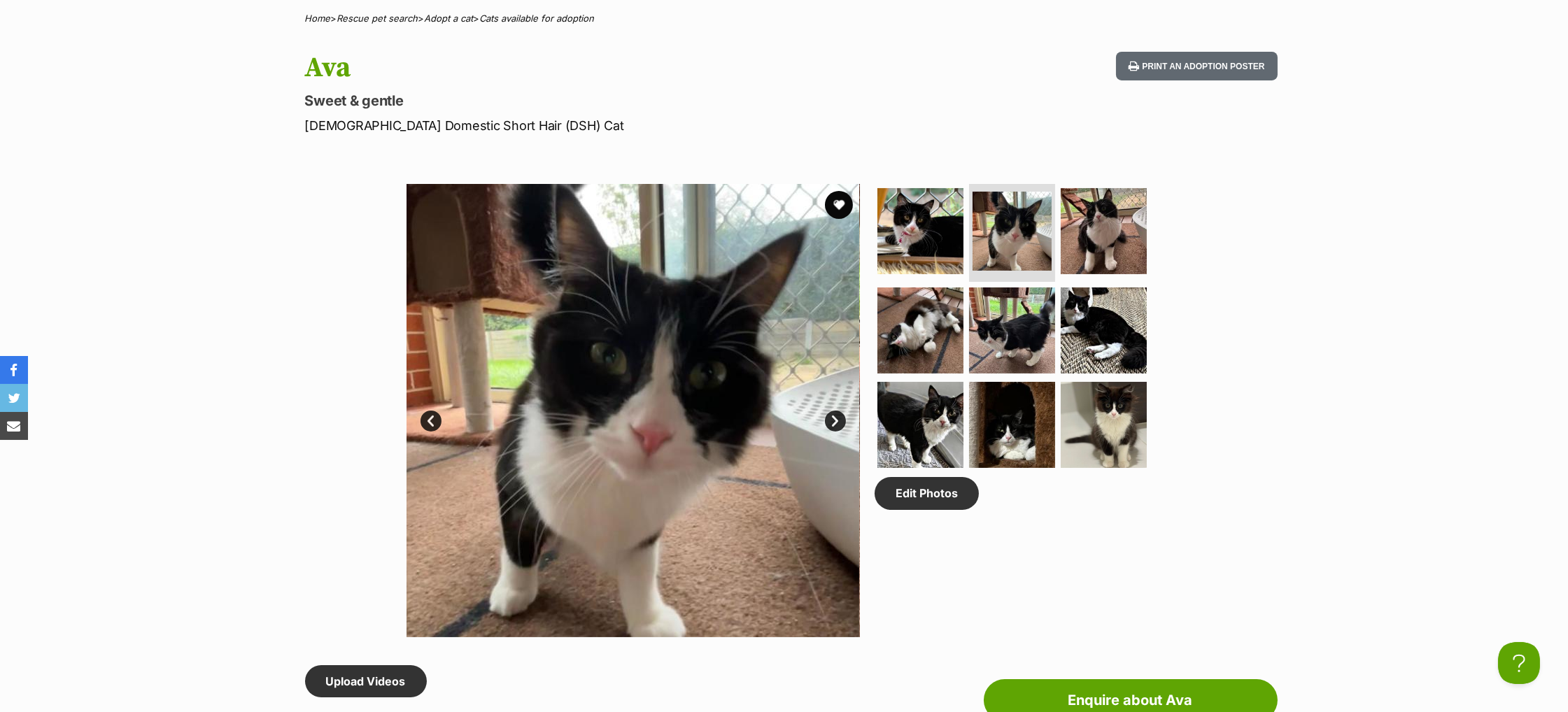
click at [834, 432] on link "Next" at bounding box center [835, 421] width 21 height 21
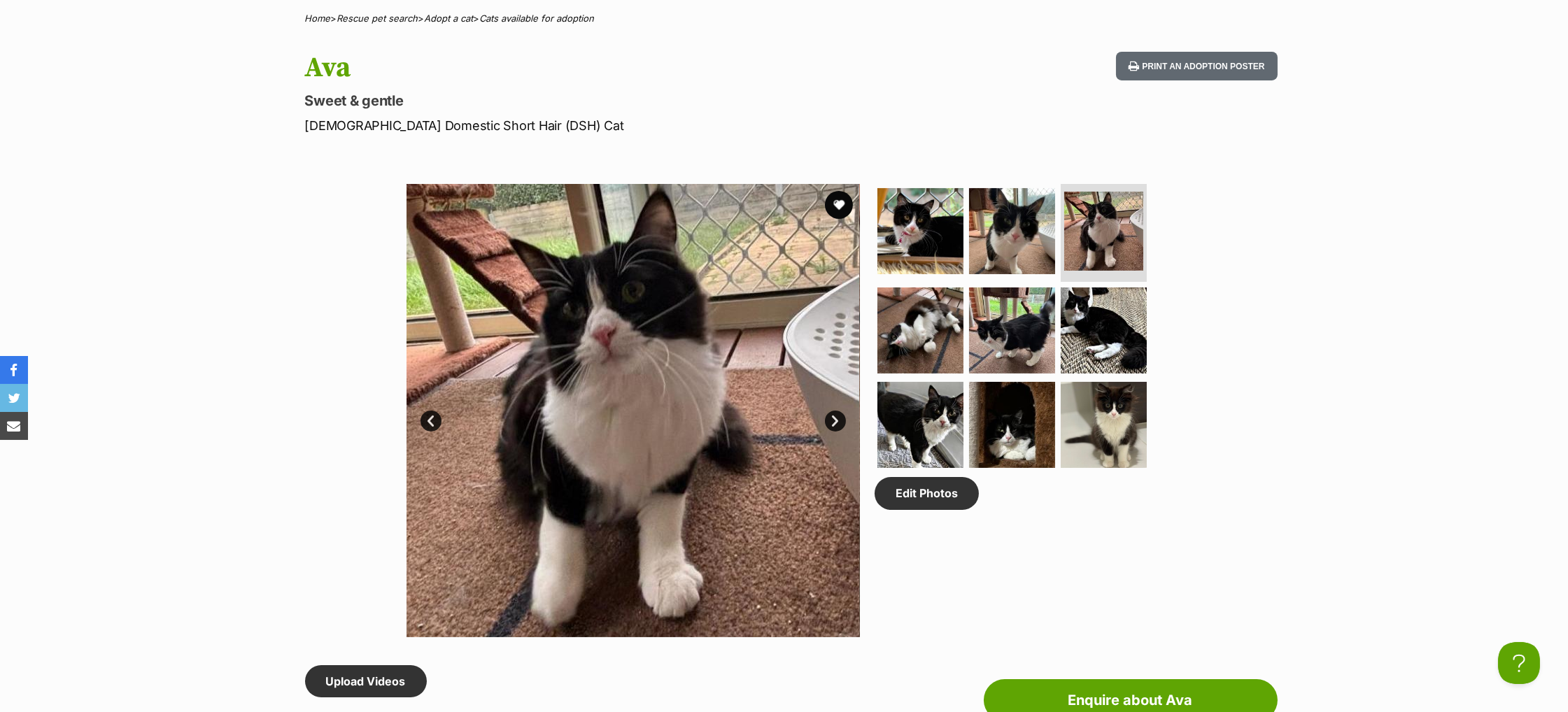
click at [834, 432] on link "Next" at bounding box center [835, 421] width 21 height 21
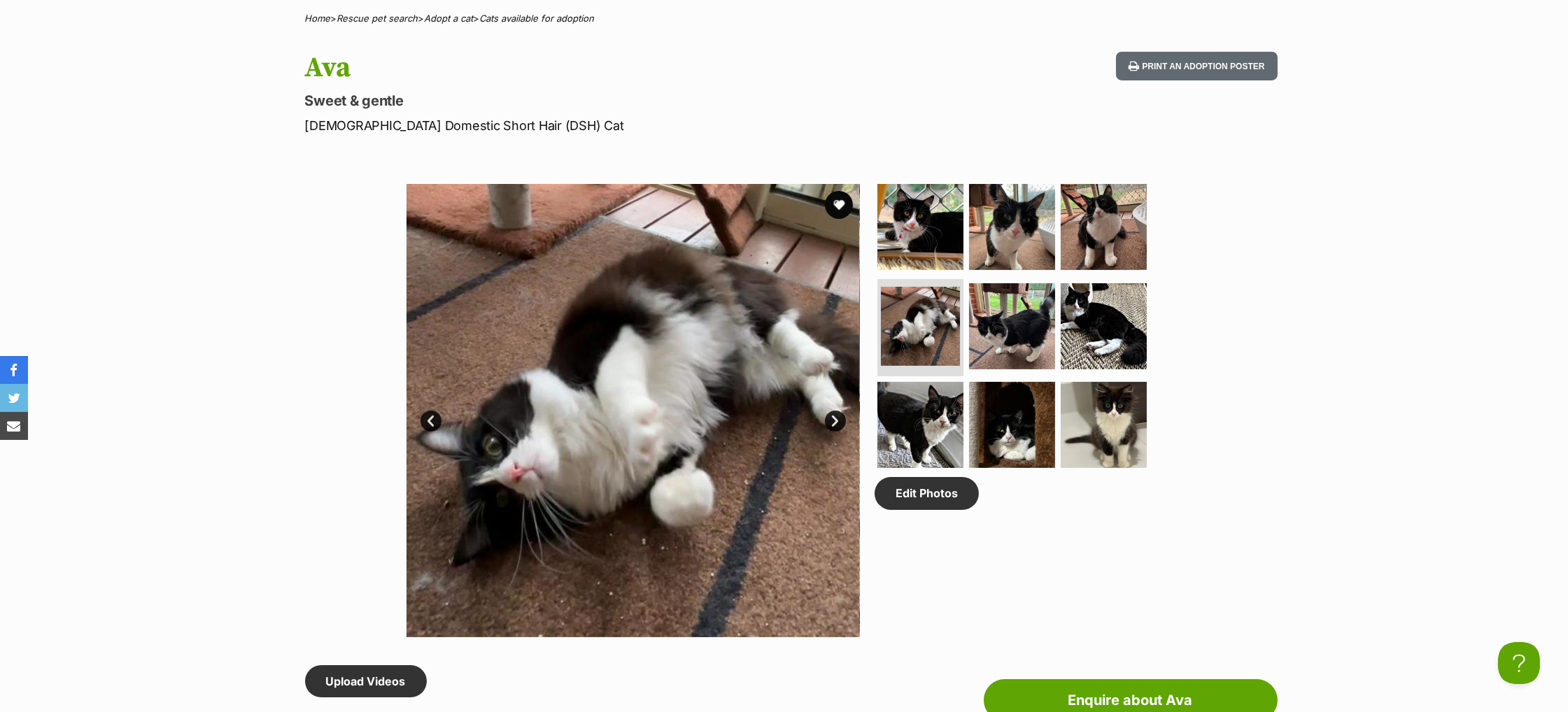
click at [834, 432] on link "Next" at bounding box center [835, 421] width 21 height 21
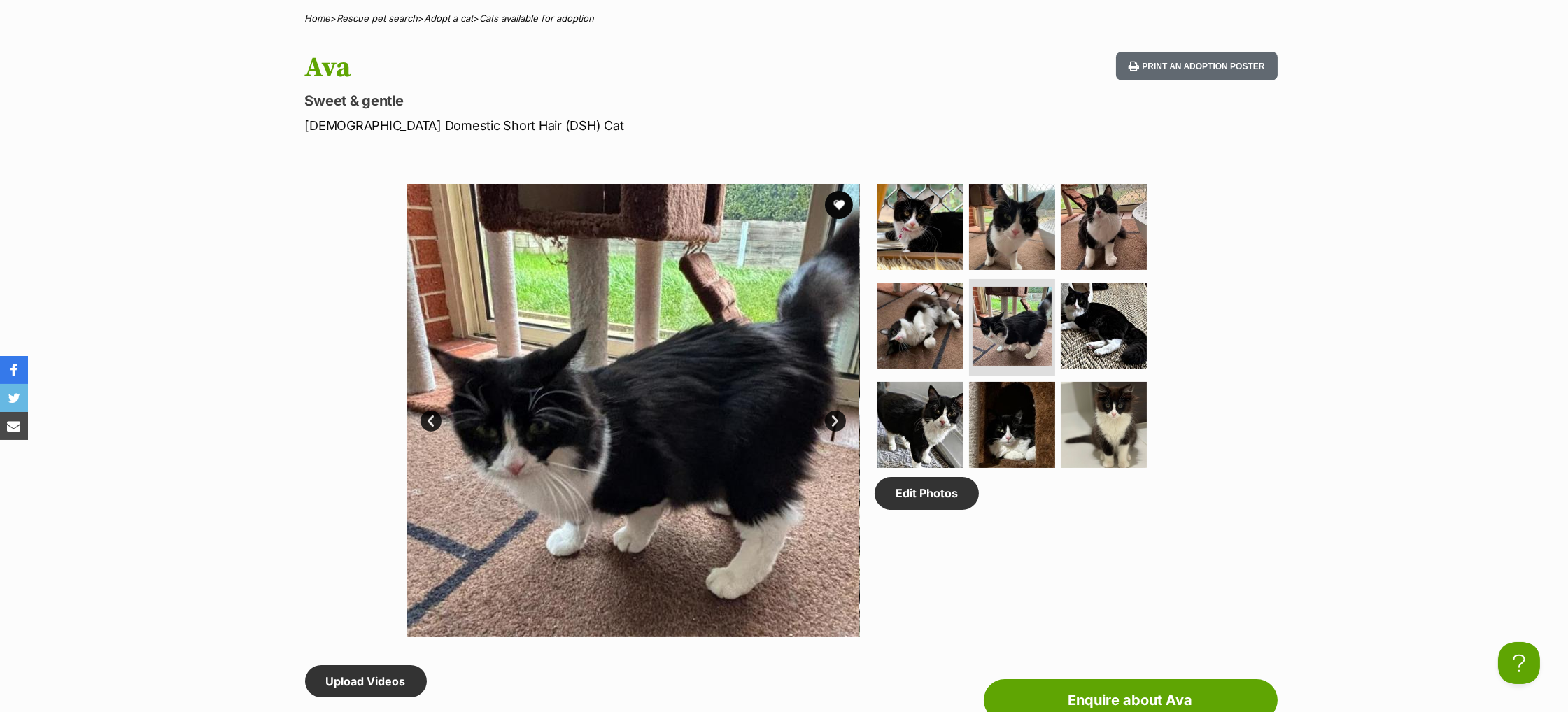
click at [834, 432] on link "Next" at bounding box center [835, 421] width 21 height 21
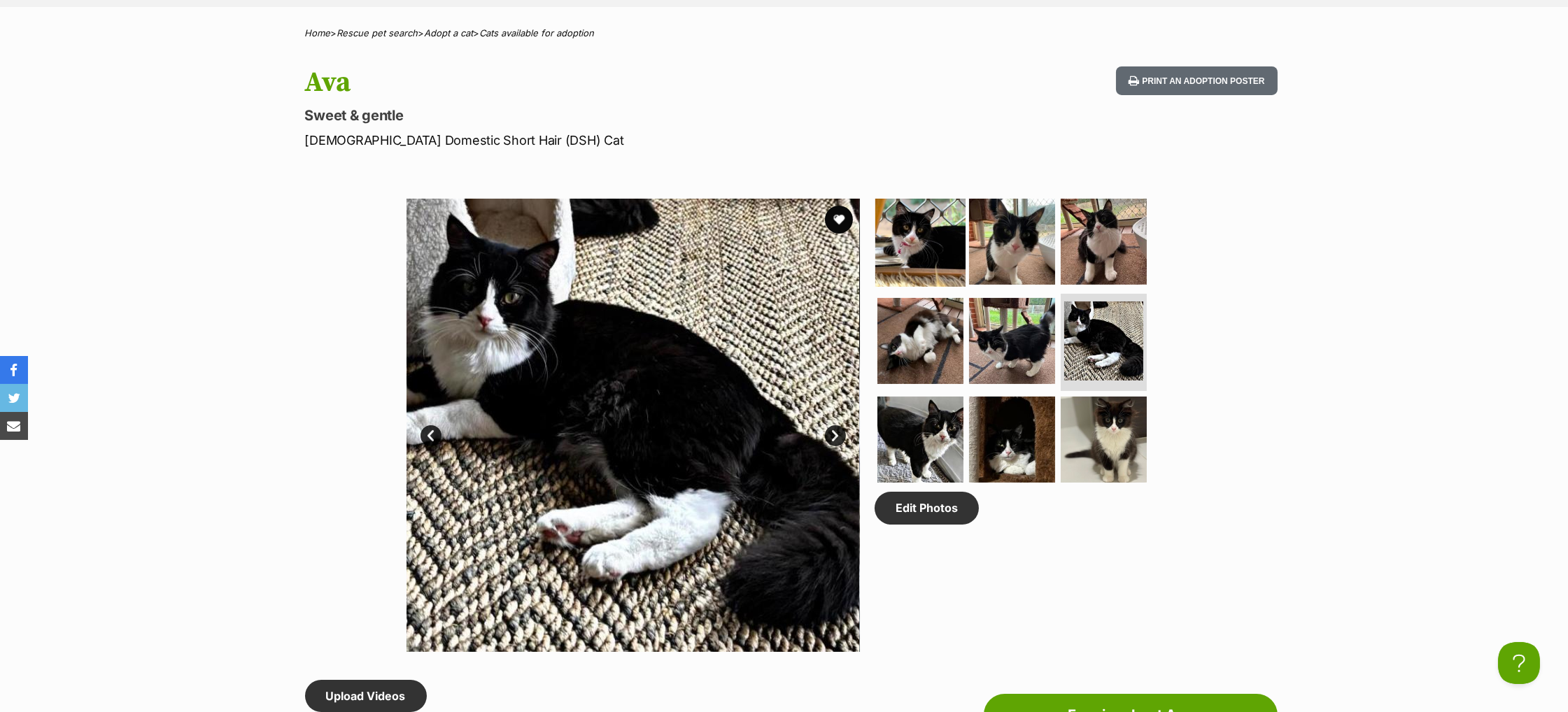
click at [942, 254] on img at bounding box center [921, 241] width 90 height 90
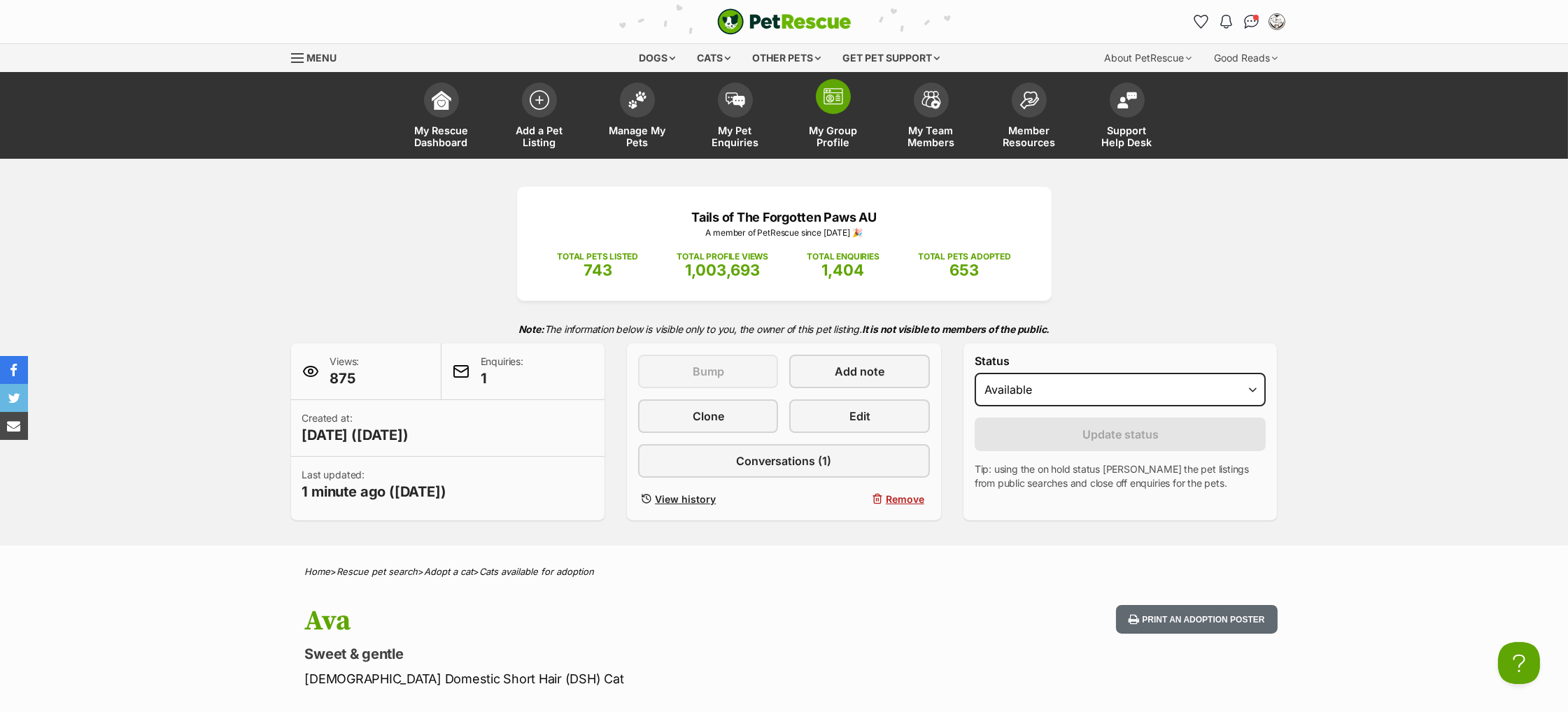
click at [845, 103] on span at bounding box center [832, 96] width 35 height 35
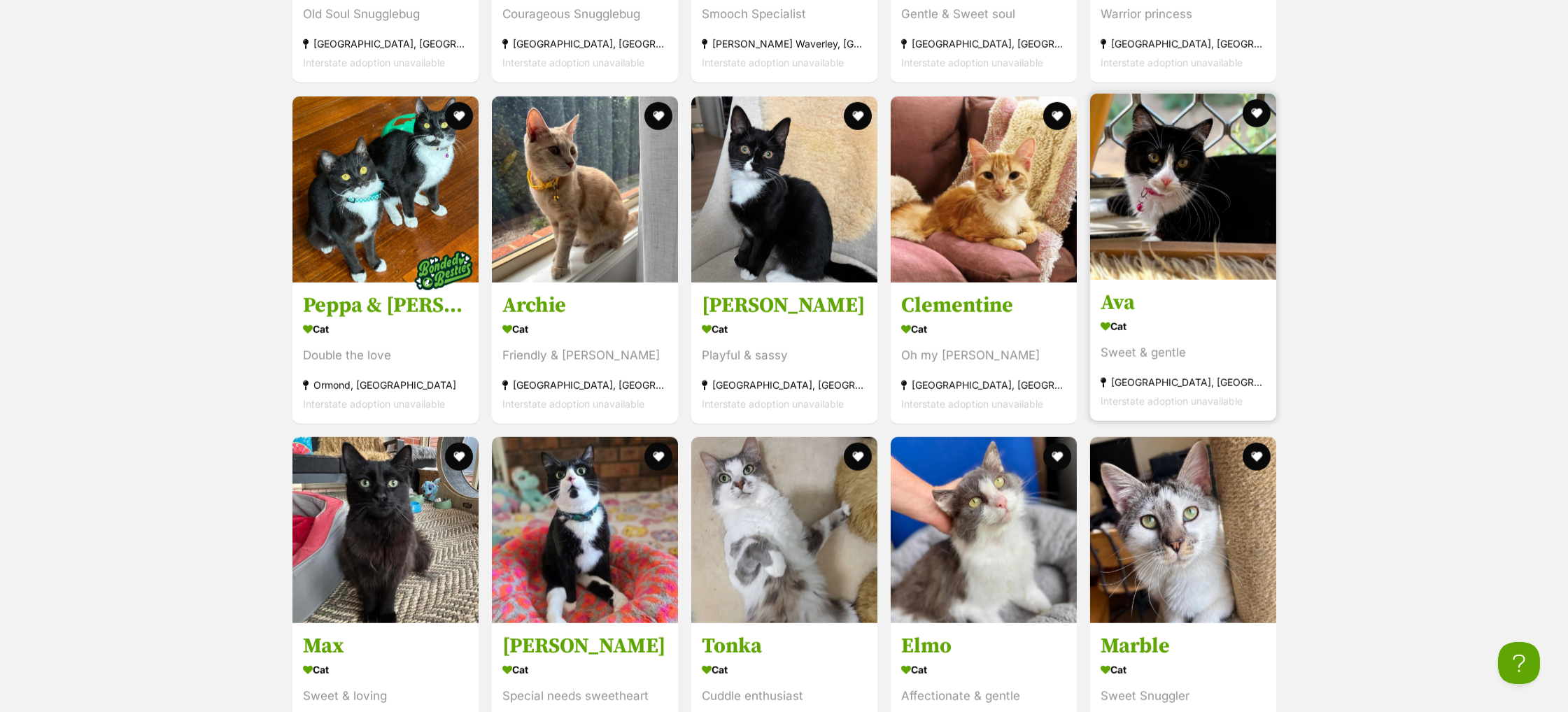
scroll to position [3252, 0]
click at [1131, 310] on h3 "Ava" at bounding box center [1183, 303] width 165 height 26
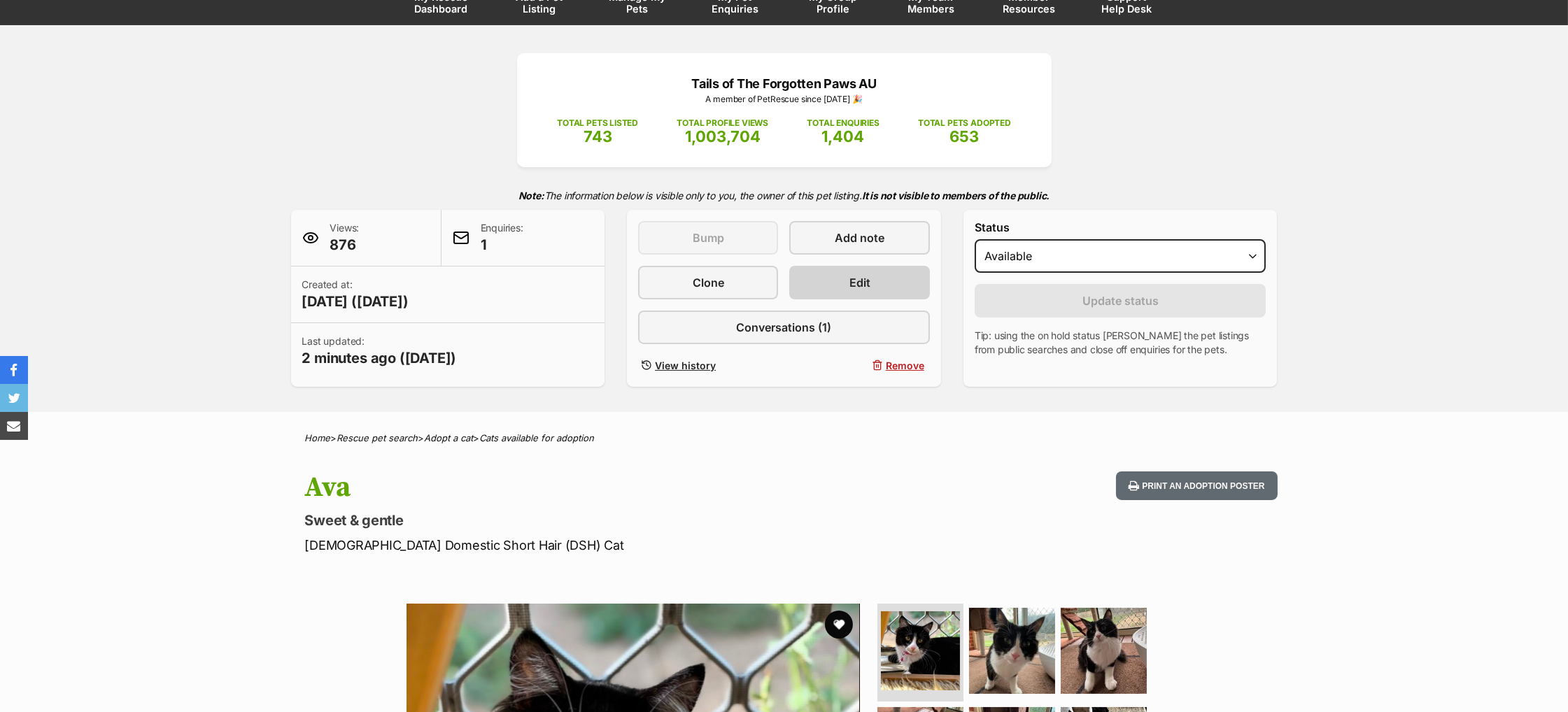
scroll to position [133, 0]
click at [863, 291] on span "Edit" at bounding box center [860, 283] width 21 height 17
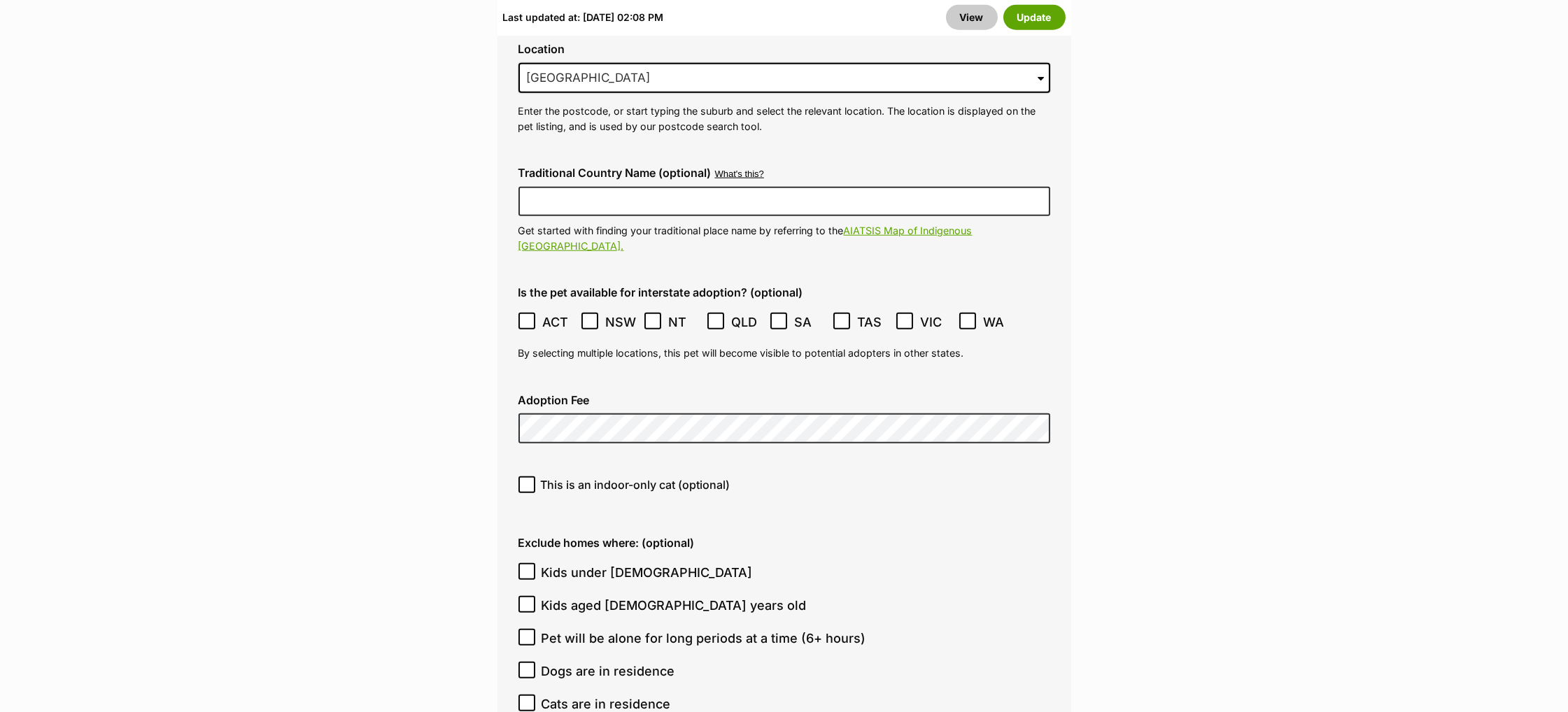
scroll to position [3757, 0]
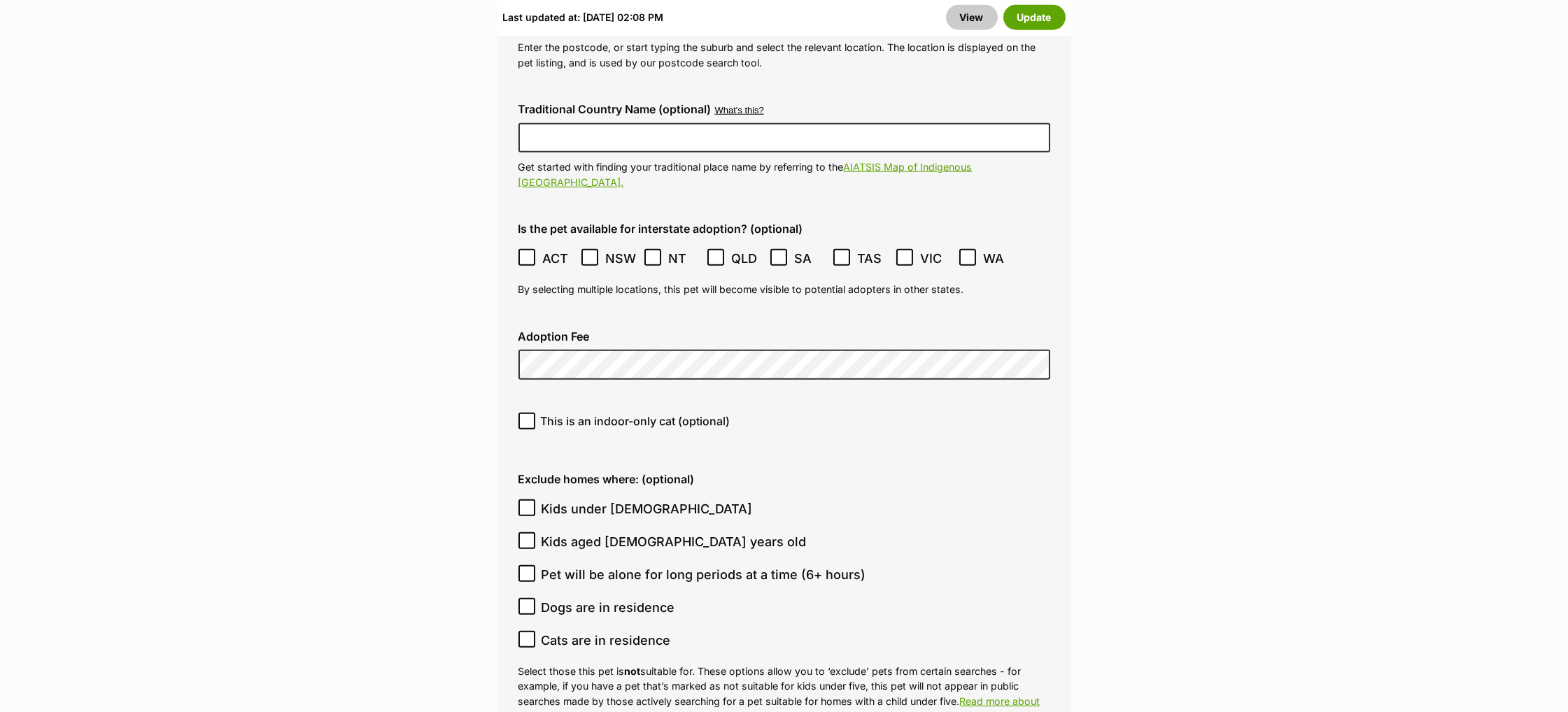
click at [526, 503] on icon at bounding box center [527, 507] width 9 height 9
click at [526, 500] on input "Kids under [DEMOGRAPHIC_DATA]" at bounding box center [527, 508] width 17 height 17
checkbox input "true"
click at [1037, 23] on button "Update" at bounding box center [1034, 17] width 62 height 25
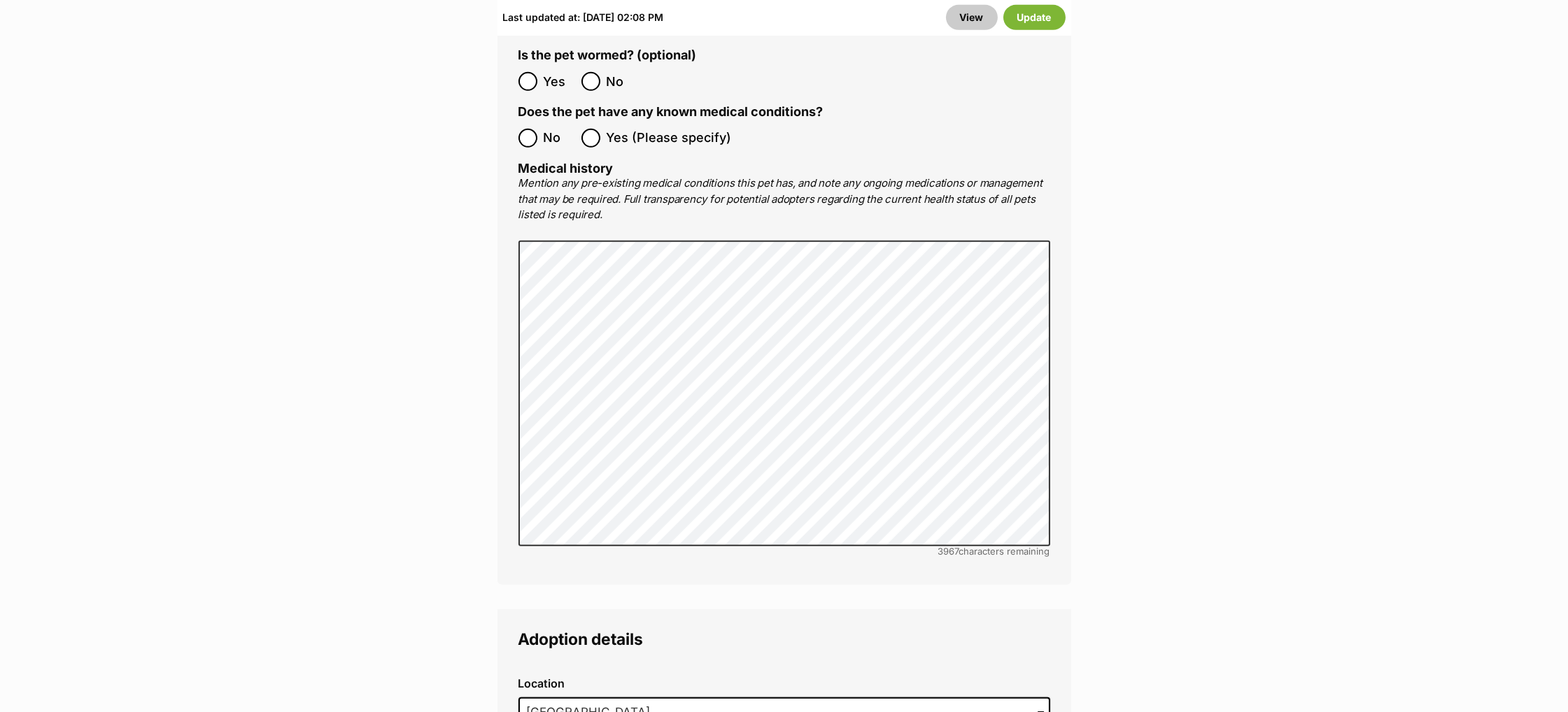
scroll to position [3057, 0]
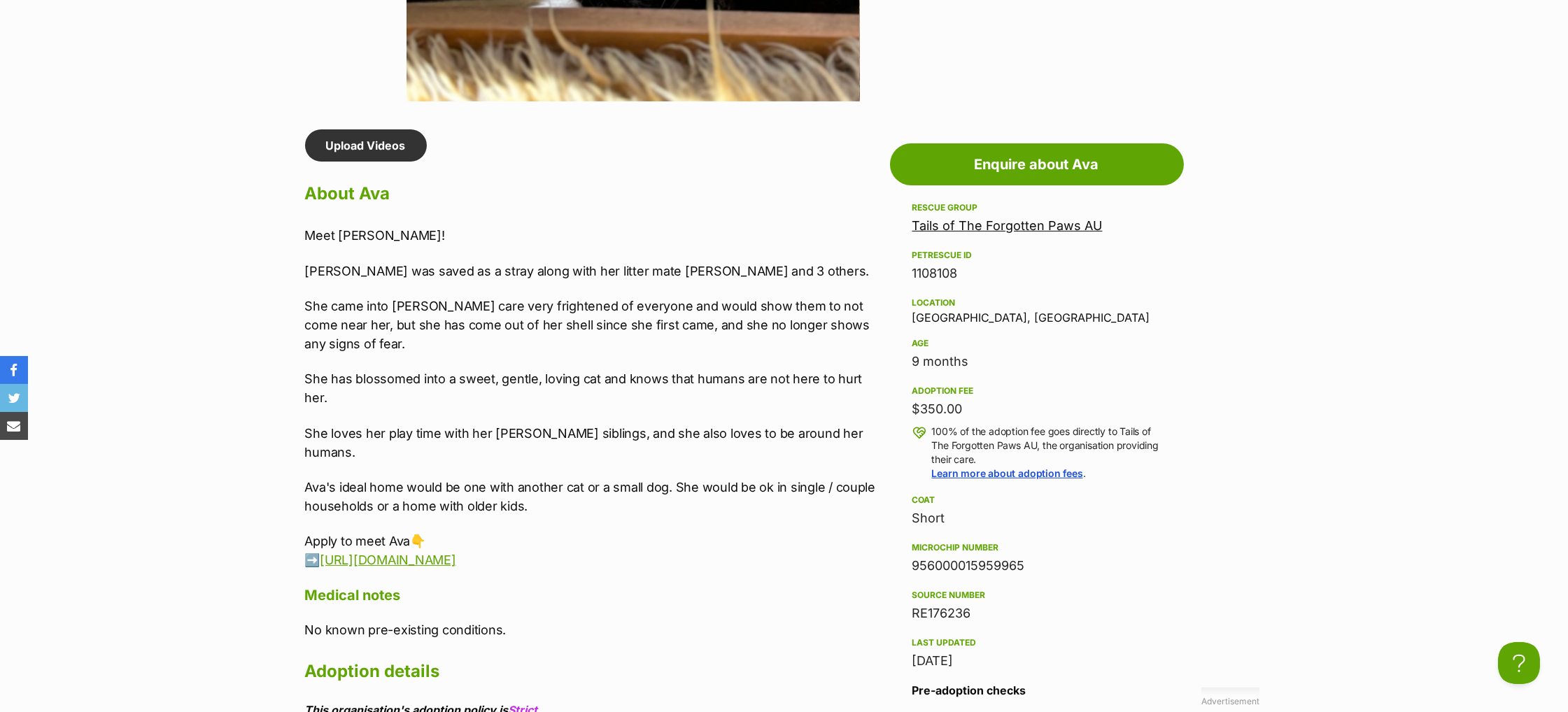
click at [575, 369] on div "Meet Ava! Ava was saved as a stray along with her litter mate Max and 3 others.…" at bounding box center [594, 398] width 578 height 344
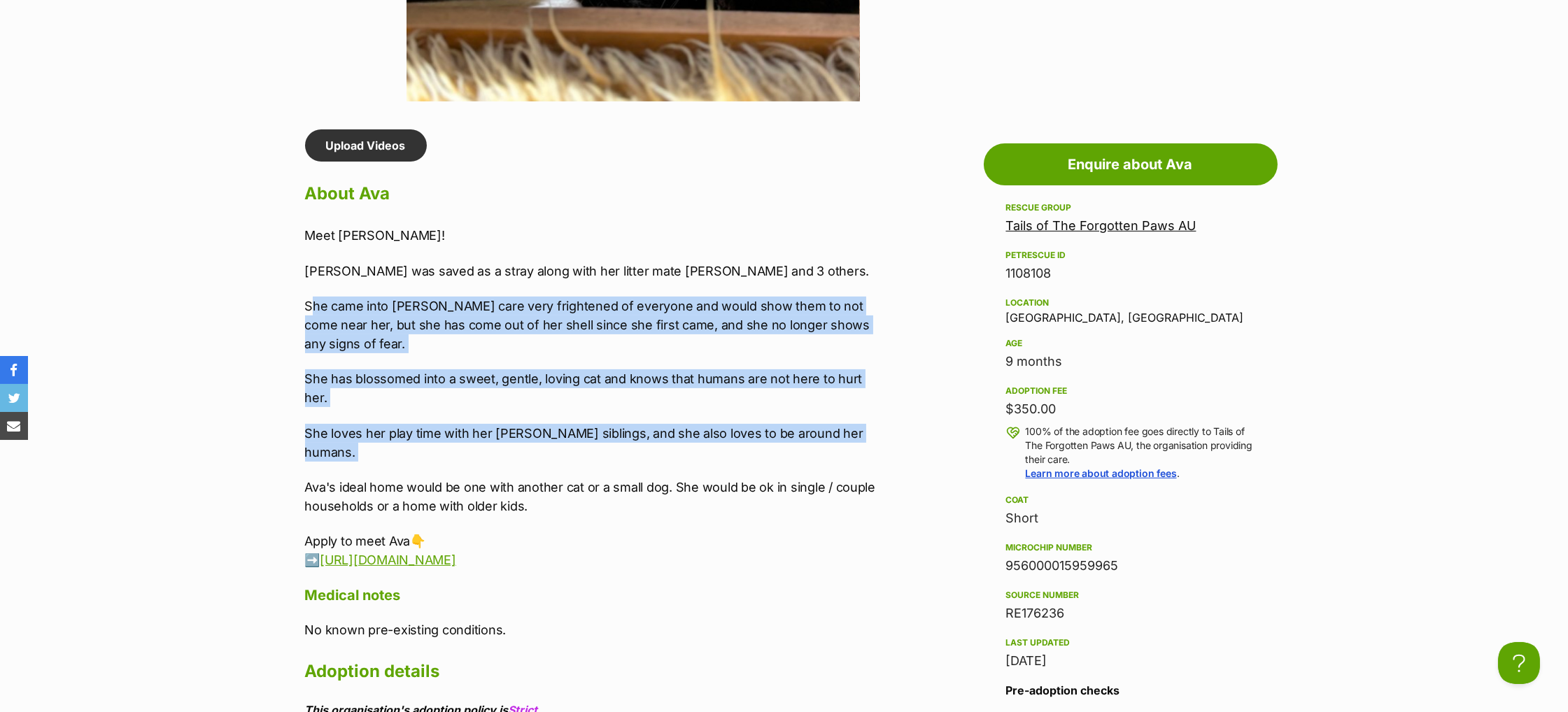
drag, startPoint x: 328, startPoint y: 337, endPoint x: 651, endPoint y: 436, distance: 337.8
click at [651, 436] on div "Meet Ava! Ava was saved as a stray along with her litter mate Max and 3 others.…" at bounding box center [594, 398] width 578 height 344
click at [647, 439] on div "Meet Ava! Ava was saved as a stray along with her litter mate Max and 3 others.…" at bounding box center [594, 398] width 578 height 344
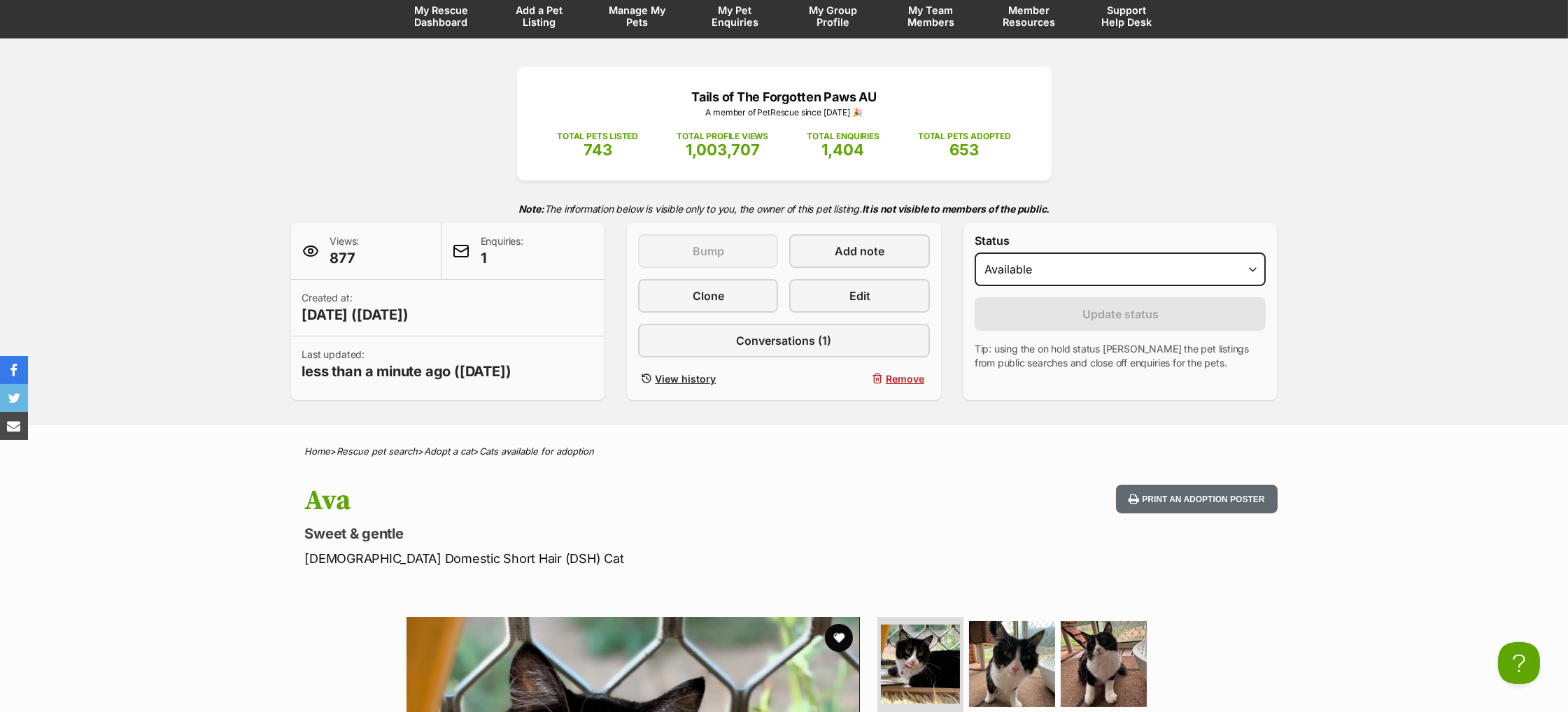
scroll to position [249, 0]
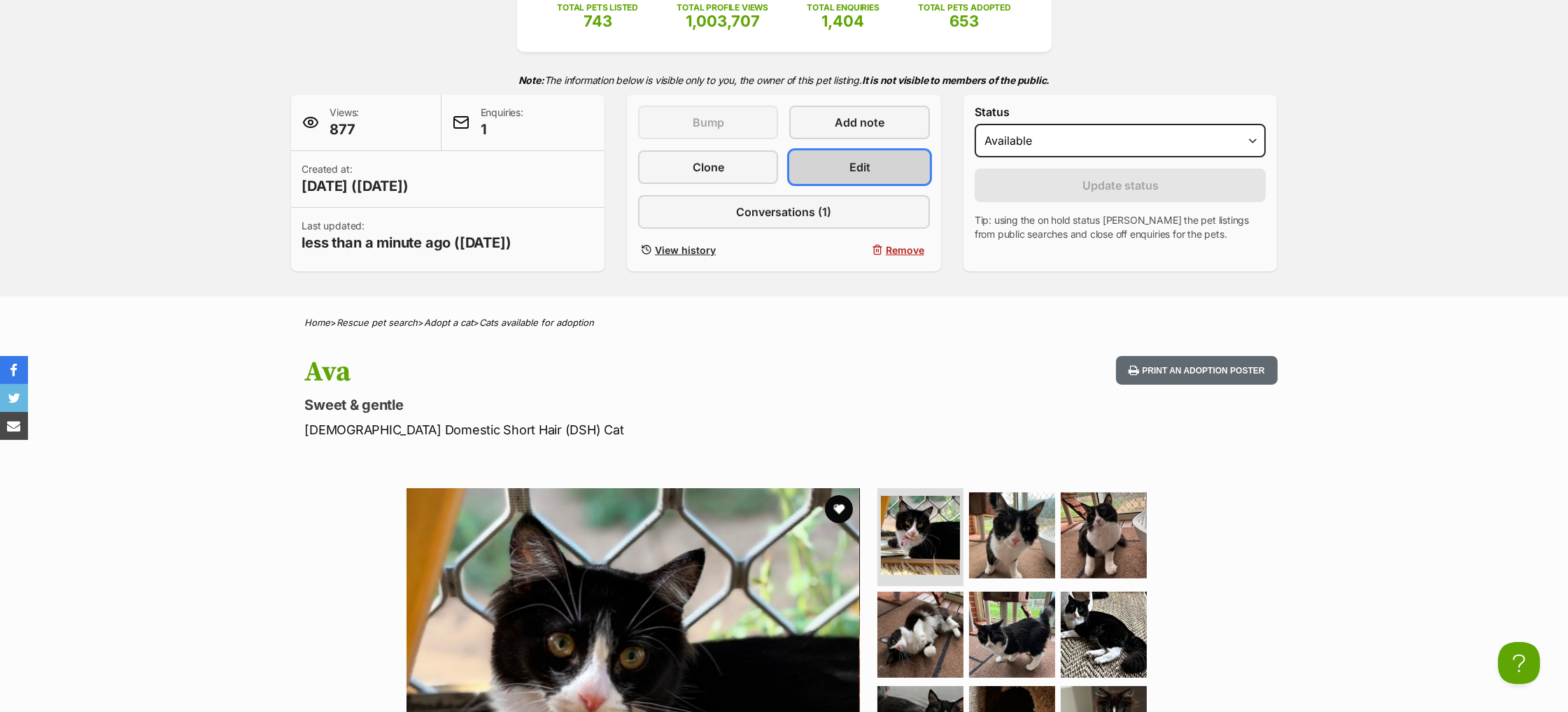
click at [839, 184] on link "Edit" at bounding box center [859, 167] width 140 height 34
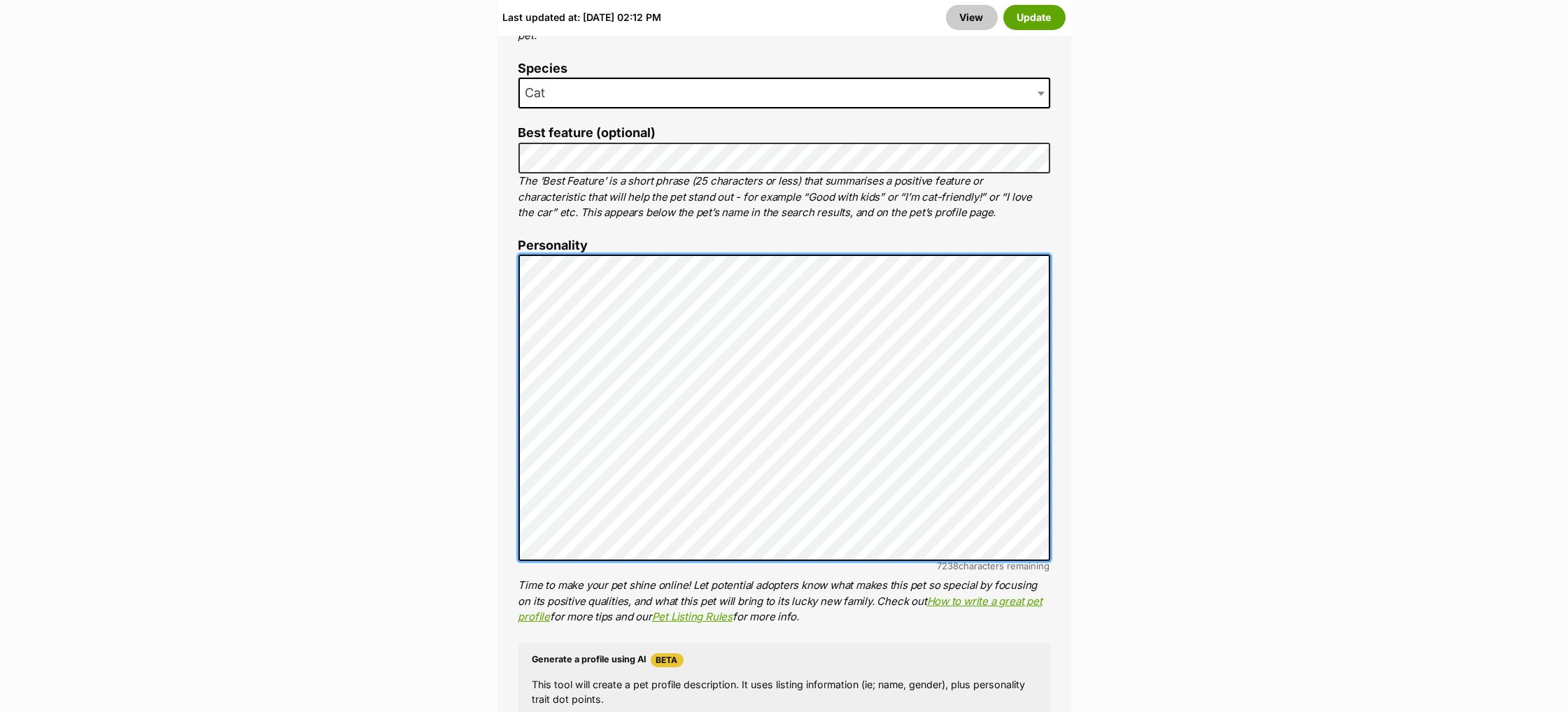
scroll to position [942, 0]
click at [507, 328] on div "About This Pet Name Henlo there, it looks like you might be using the pet name …" at bounding box center [784, 471] width 574 height 1170
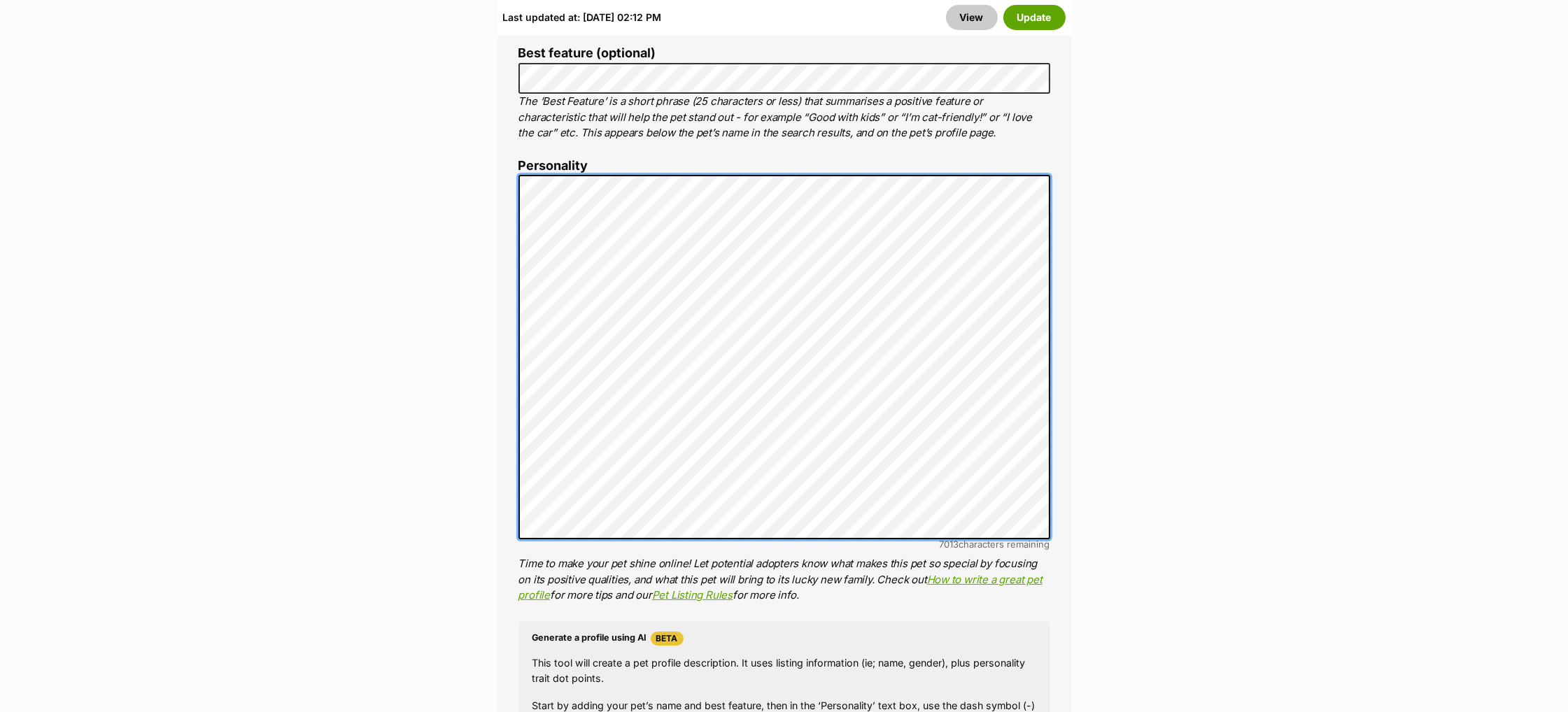
scroll to position [1031, 0]
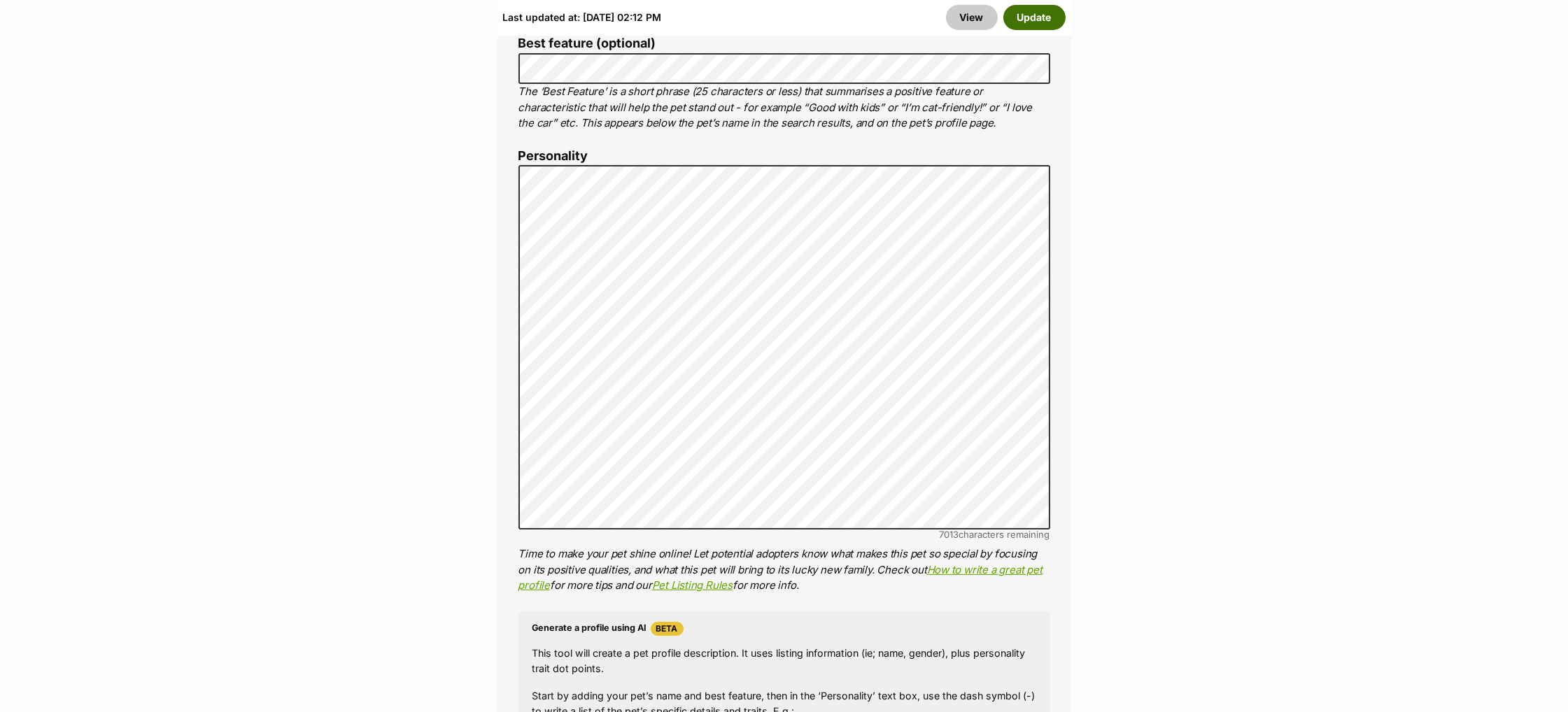
click at [1026, 9] on button "Update" at bounding box center [1034, 17] width 62 height 25
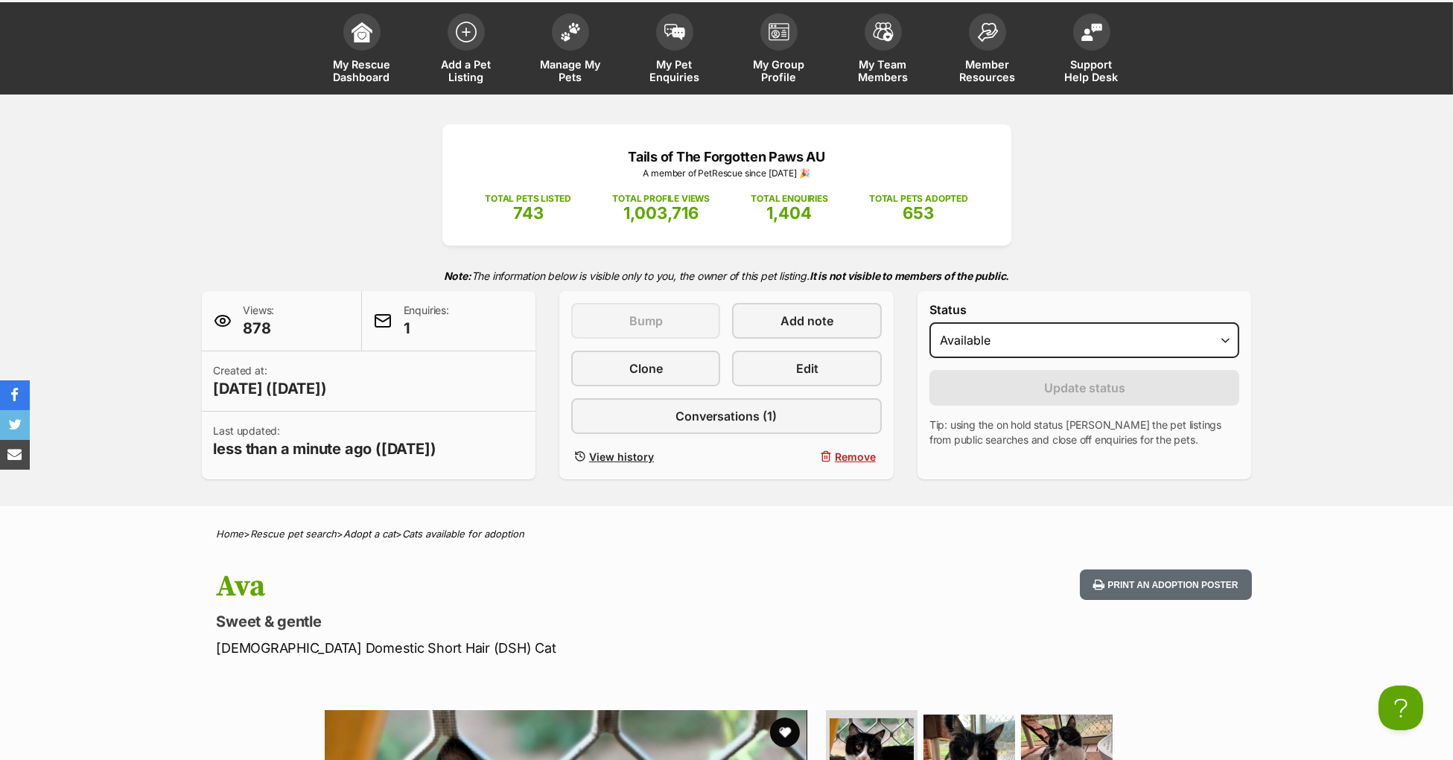
scroll to position [354, 0]
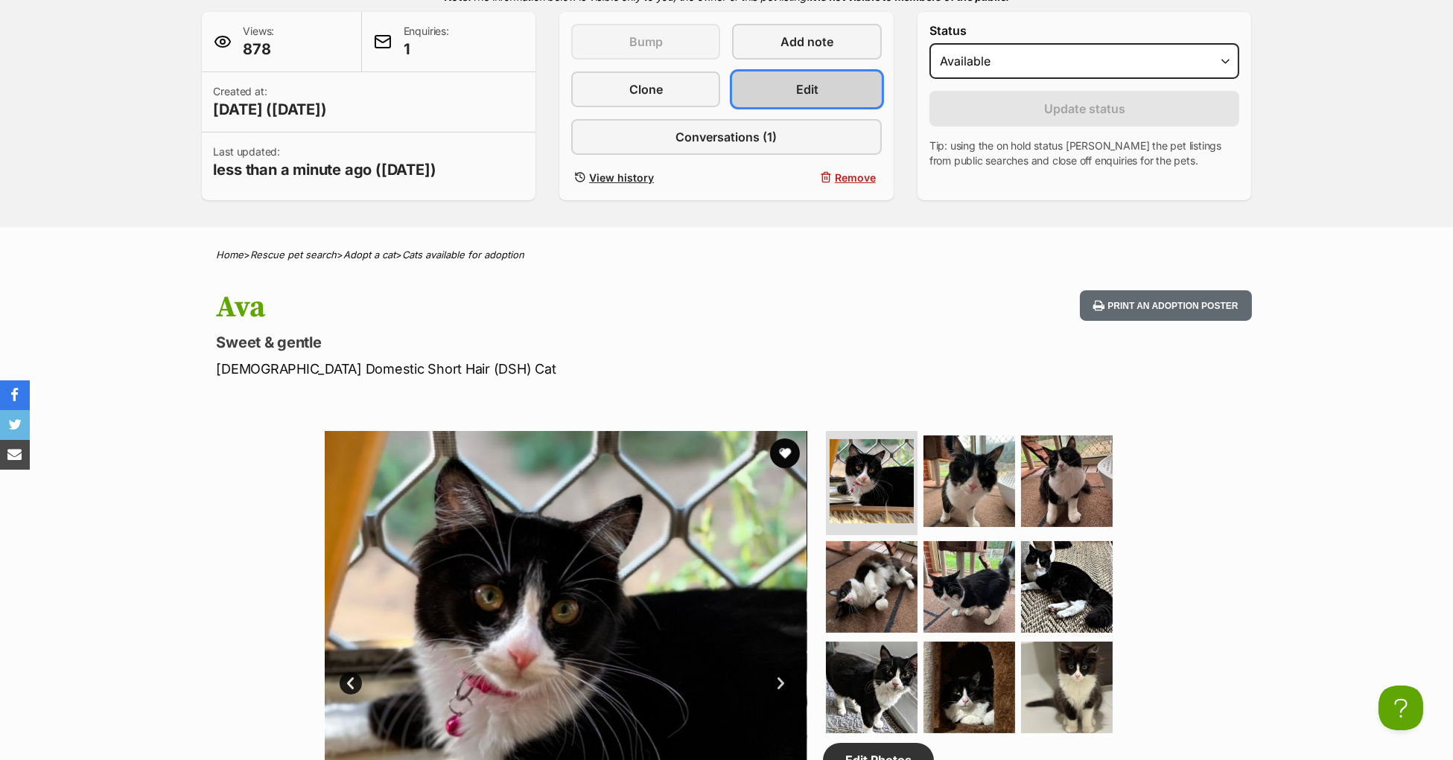
click at [790, 107] on link "Edit" at bounding box center [806, 89] width 149 height 36
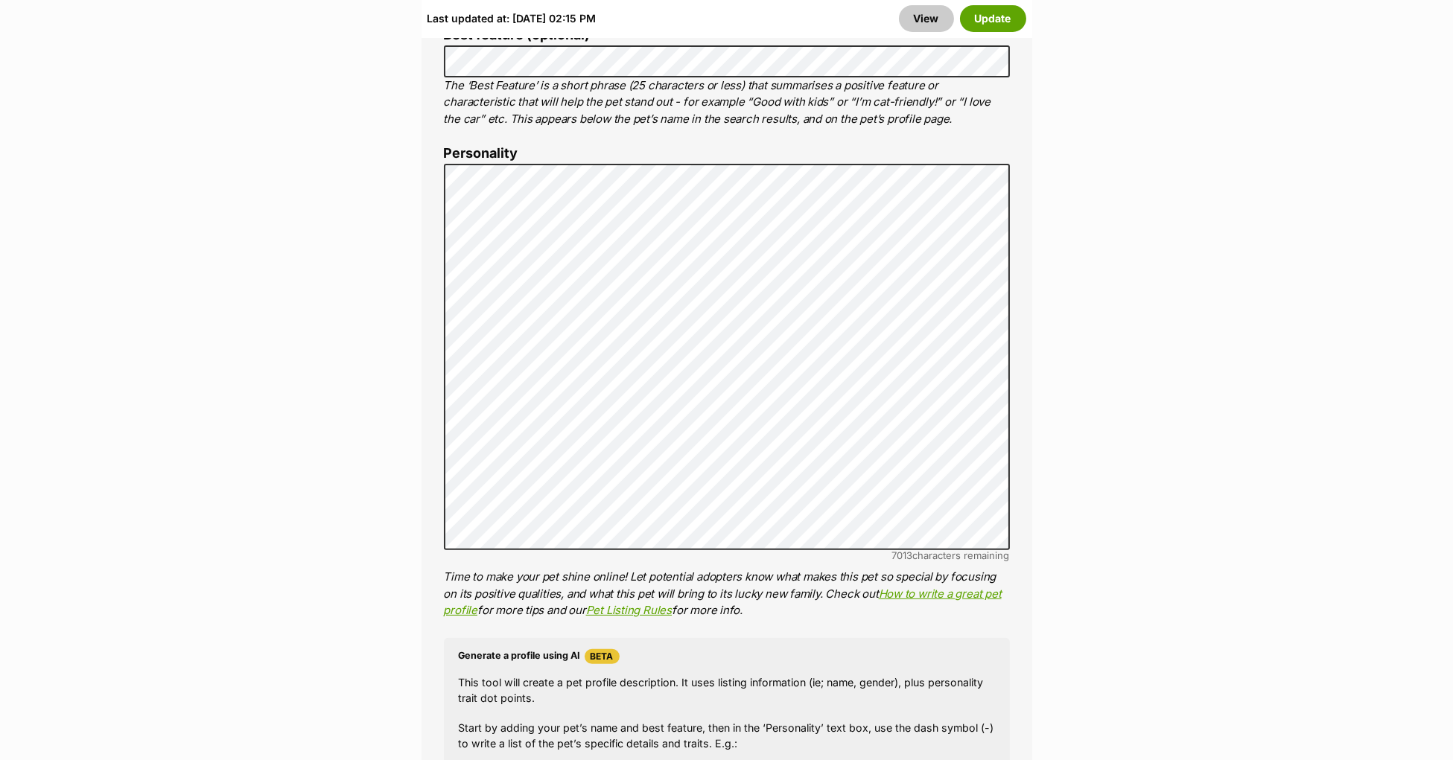
scroll to position [1150, 0]
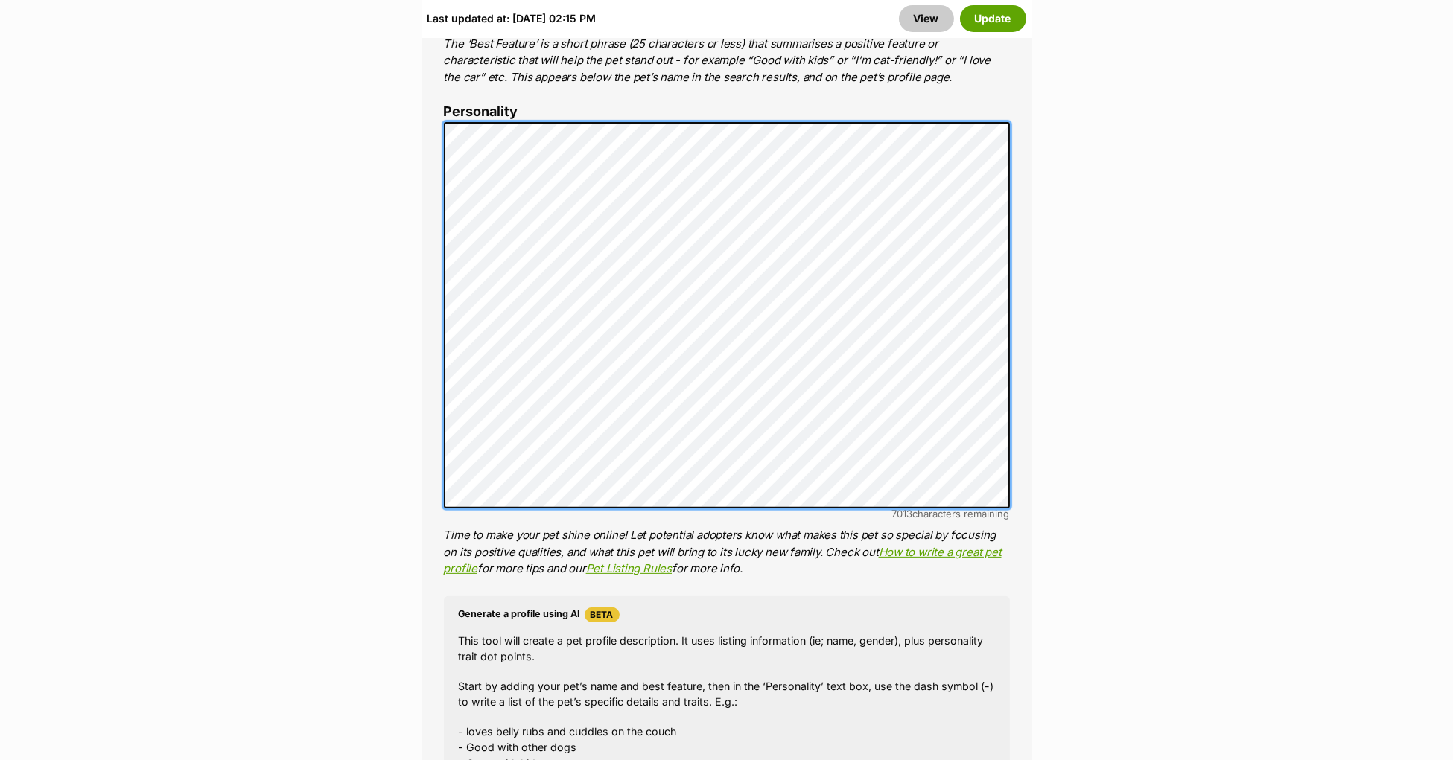
click at [423, 122] on div "About This Pet Name Henlo there, it looks like you might be using the pet name …" at bounding box center [727, 384] width 611 height 1306
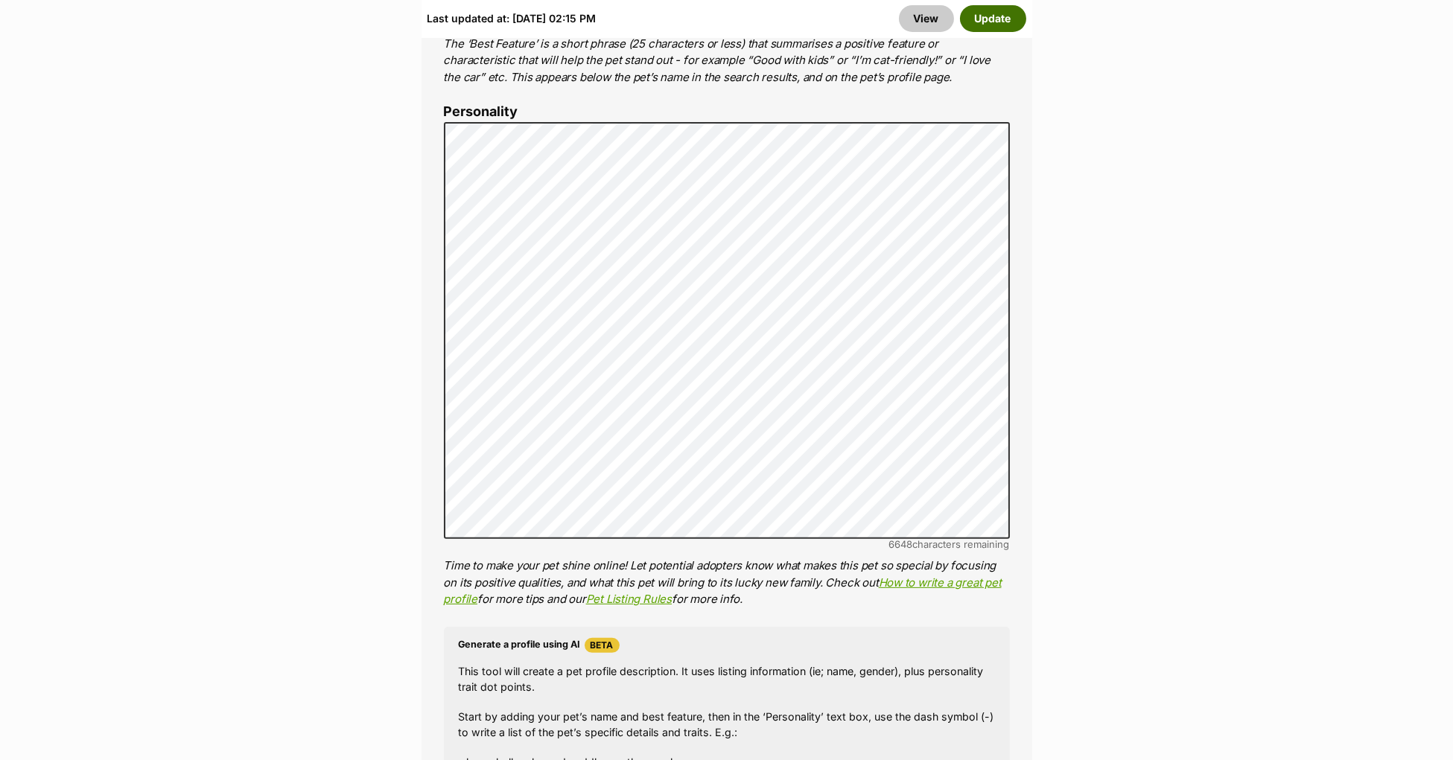
click at [974, 13] on button "Update" at bounding box center [993, 18] width 66 height 27
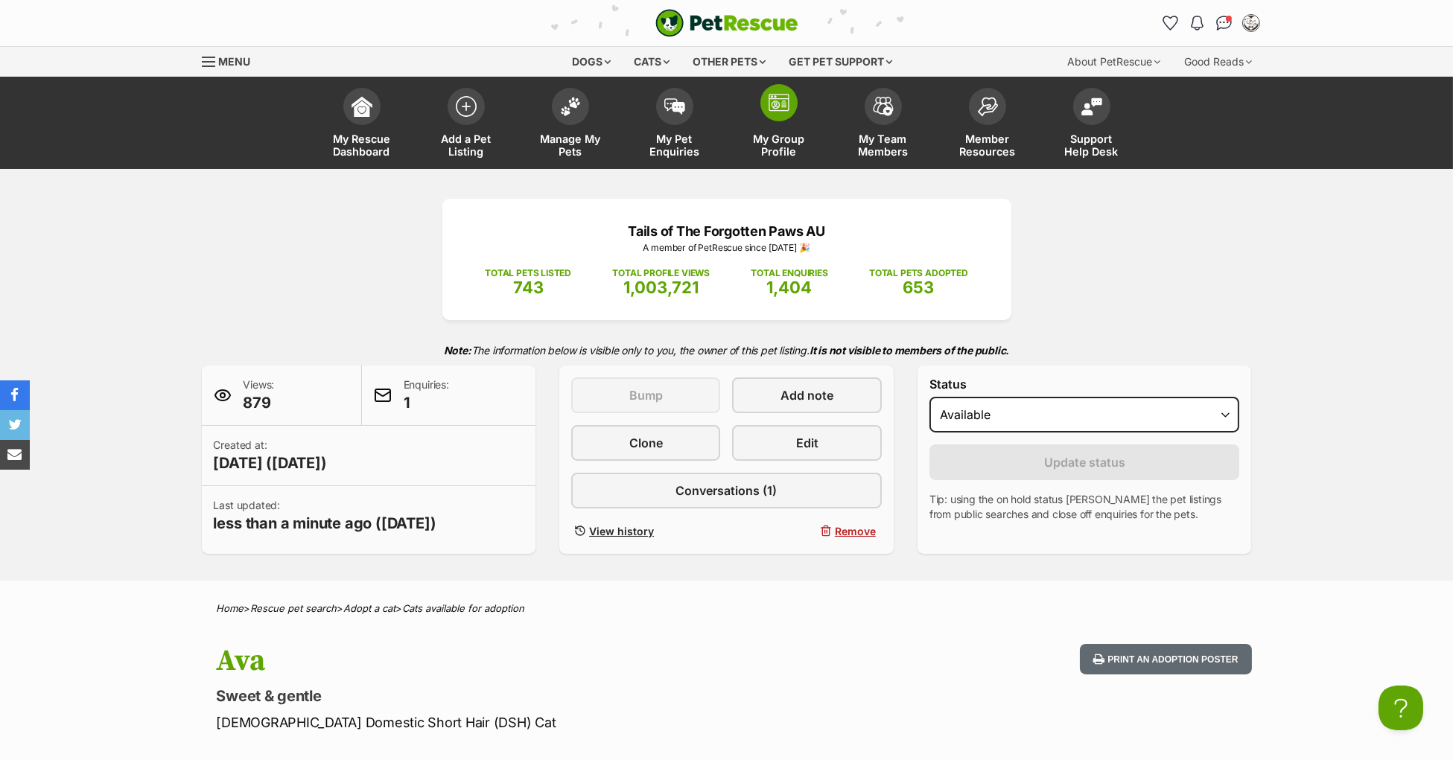
click at [790, 121] on link "My Group Profile" at bounding box center [779, 124] width 104 height 89
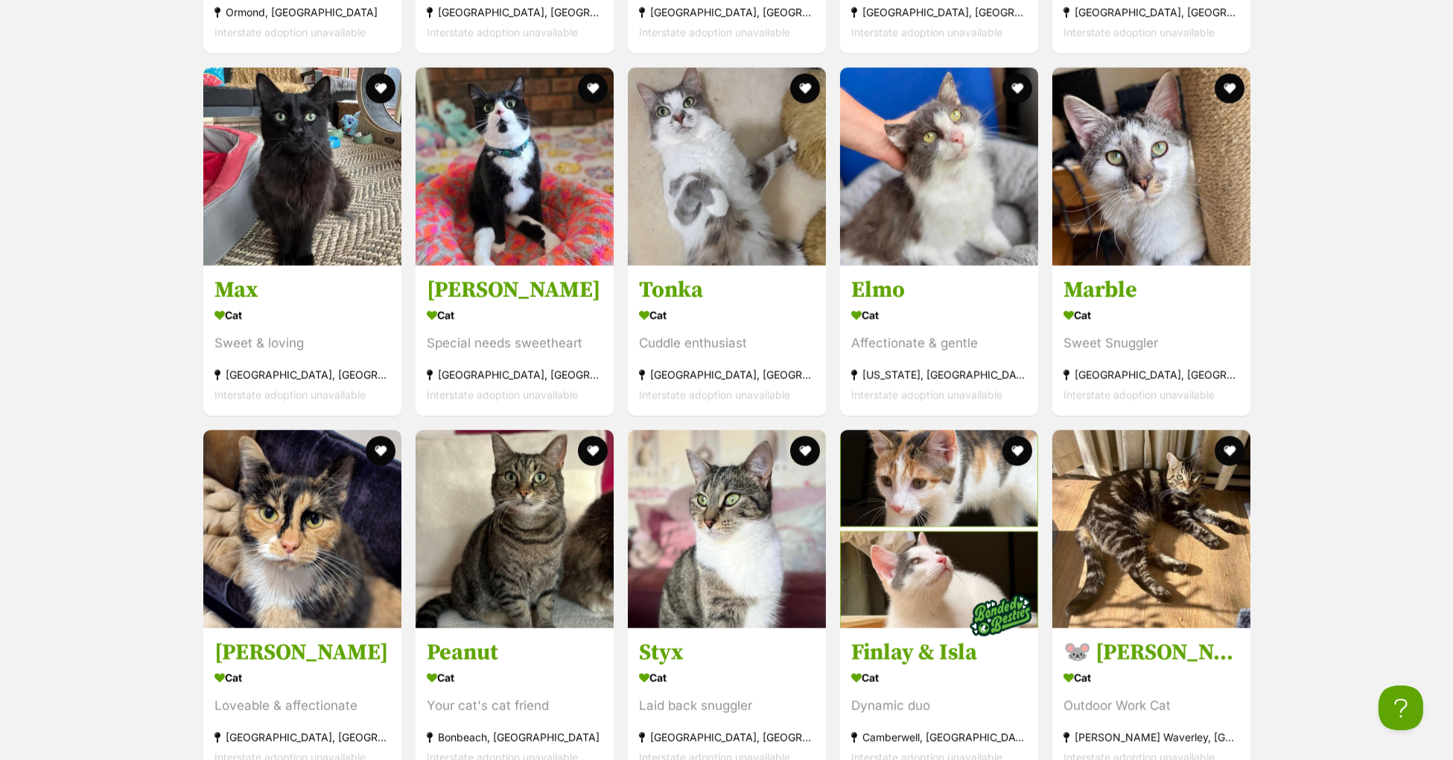
scroll to position [3912, 0]
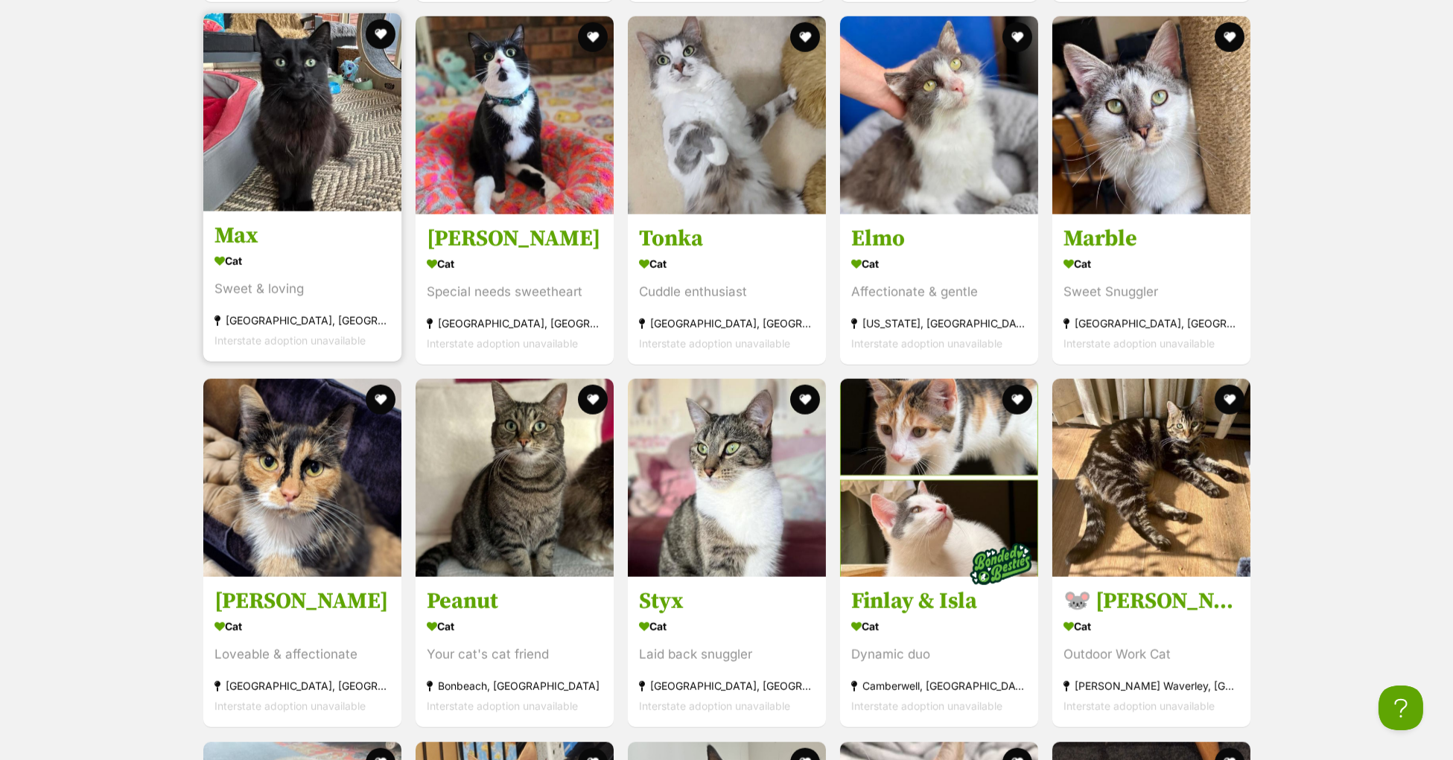
click at [250, 250] on h3 "Max" at bounding box center [302, 236] width 176 height 28
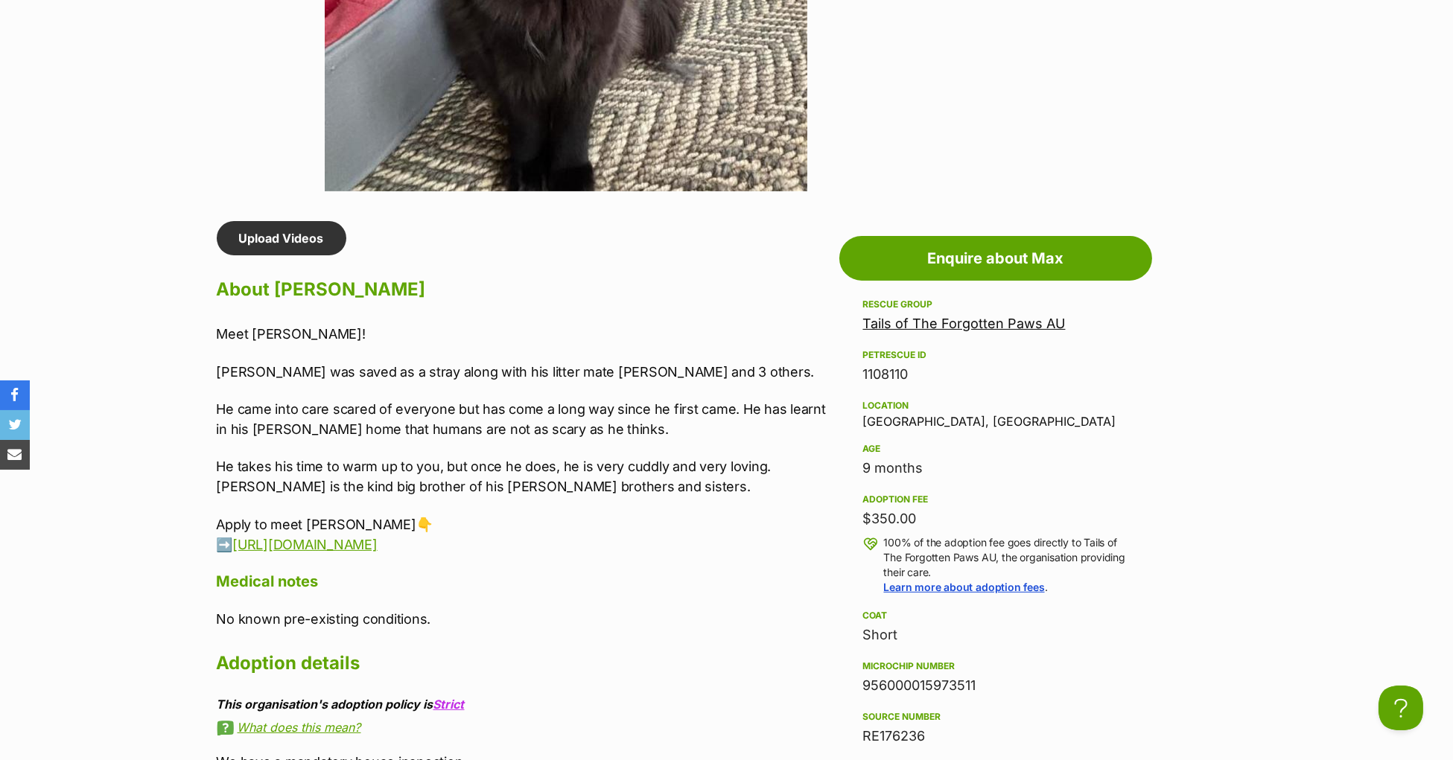
click at [501, 477] on div "Meet Max! Max was saved as a stray along with his litter mate Ava and 3 others.…" at bounding box center [524, 439] width 615 height 231
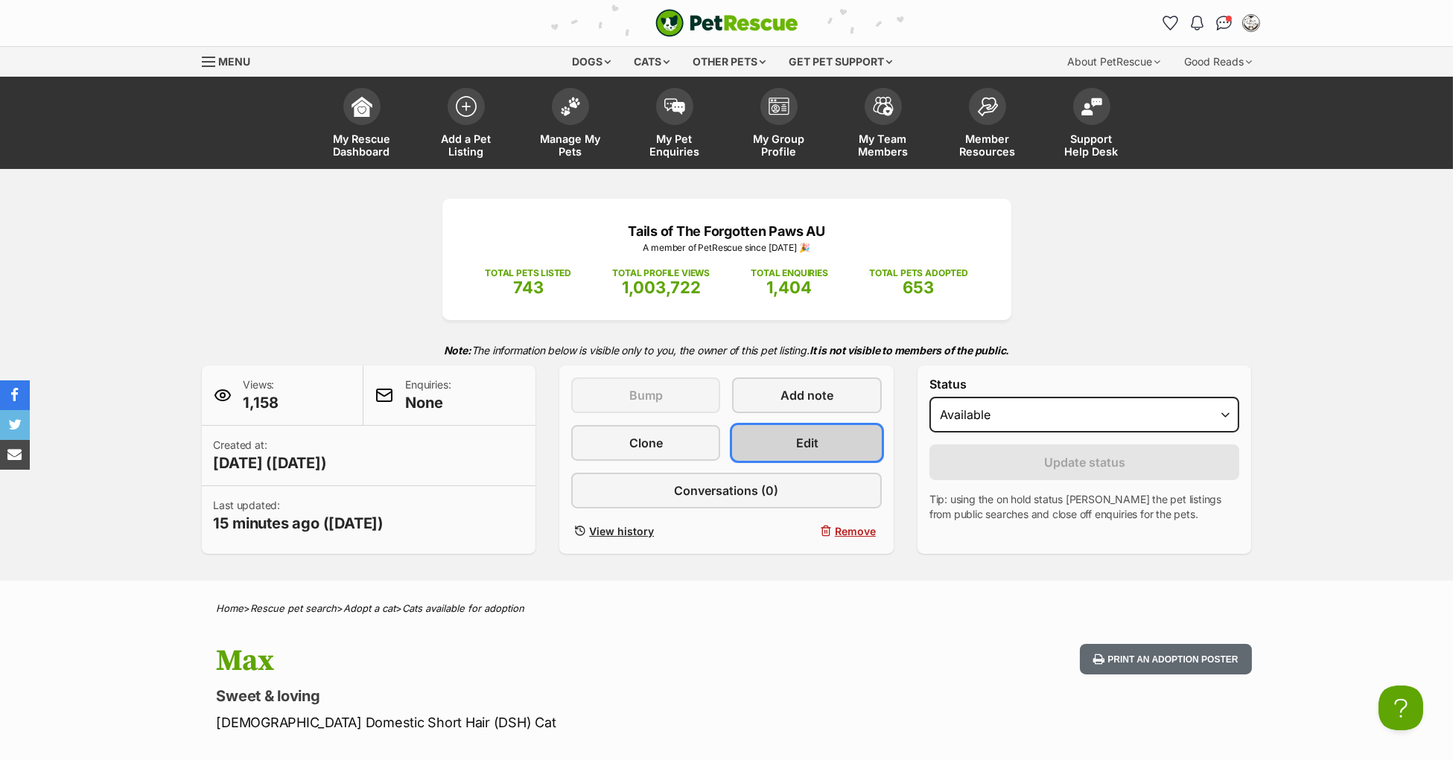
click at [776, 461] on link "Edit" at bounding box center [806, 443] width 149 height 36
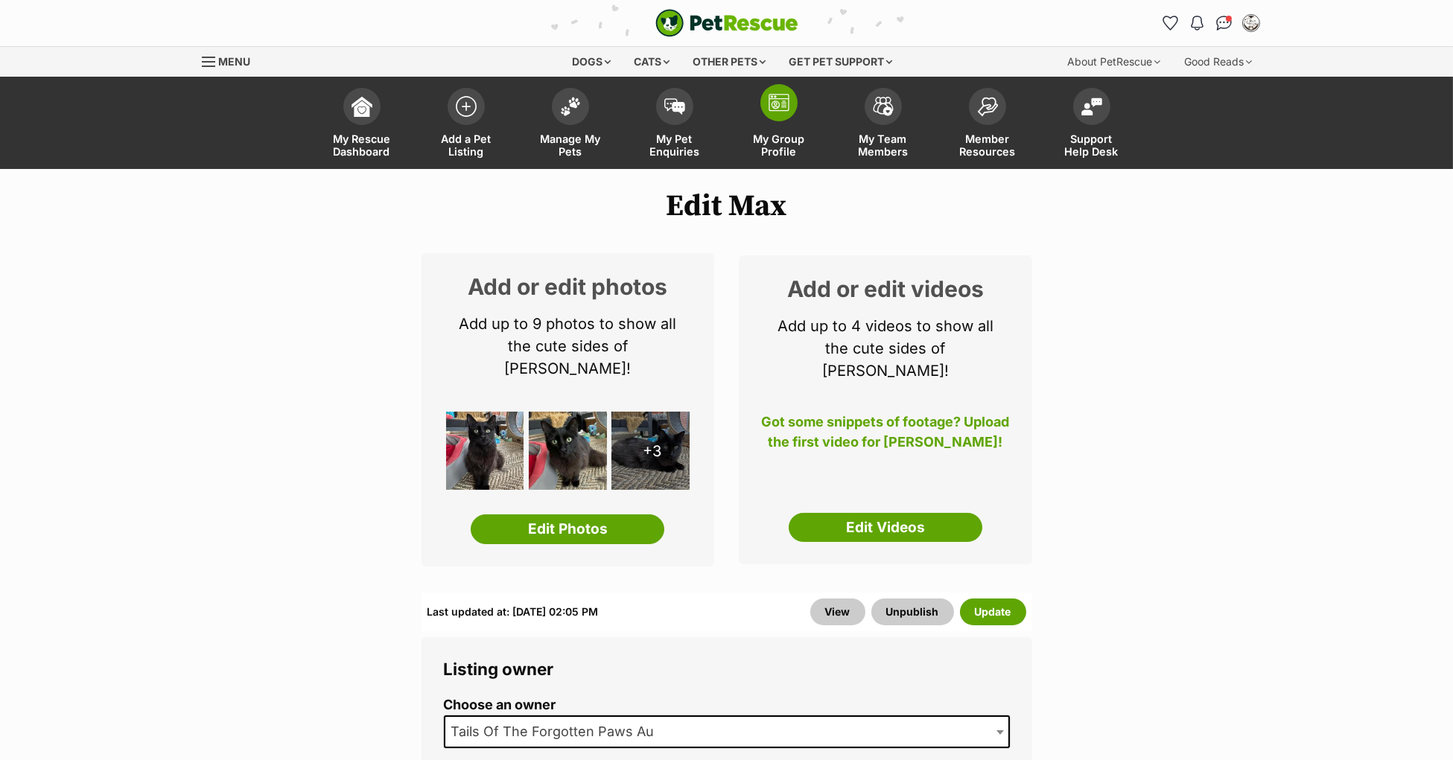
click at [778, 106] on img at bounding box center [779, 103] width 21 height 18
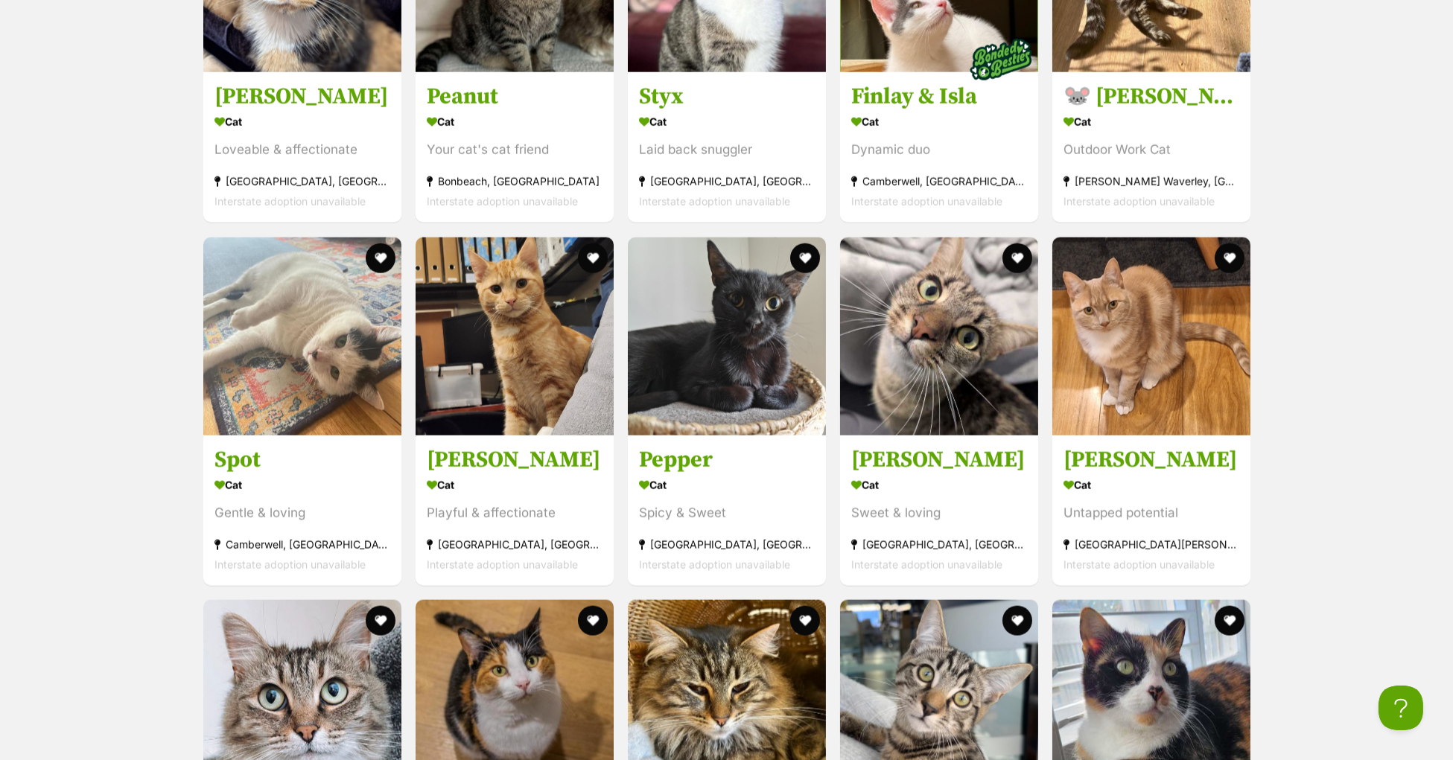
scroll to position [3942, 0]
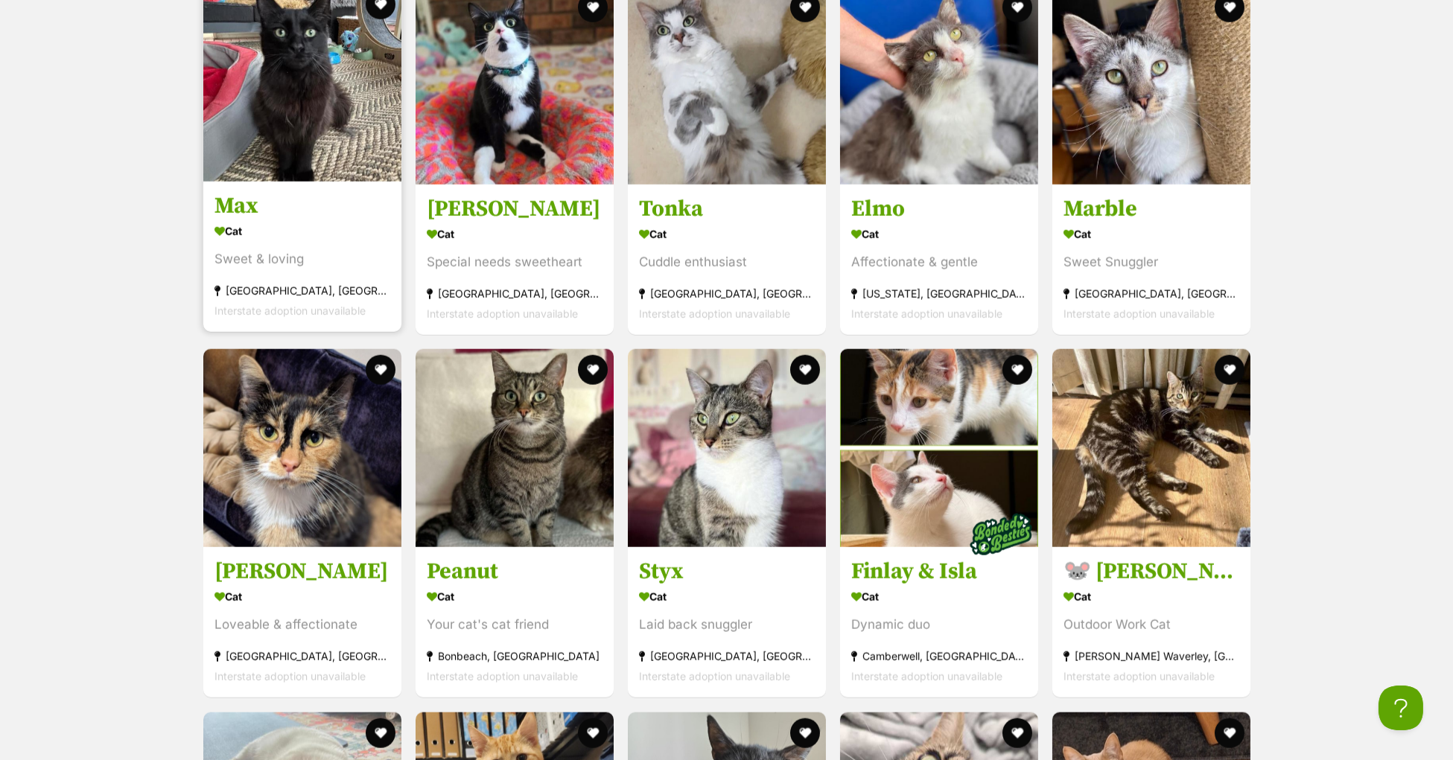
click at [241, 220] on h3 "Max" at bounding box center [302, 206] width 176 height 28
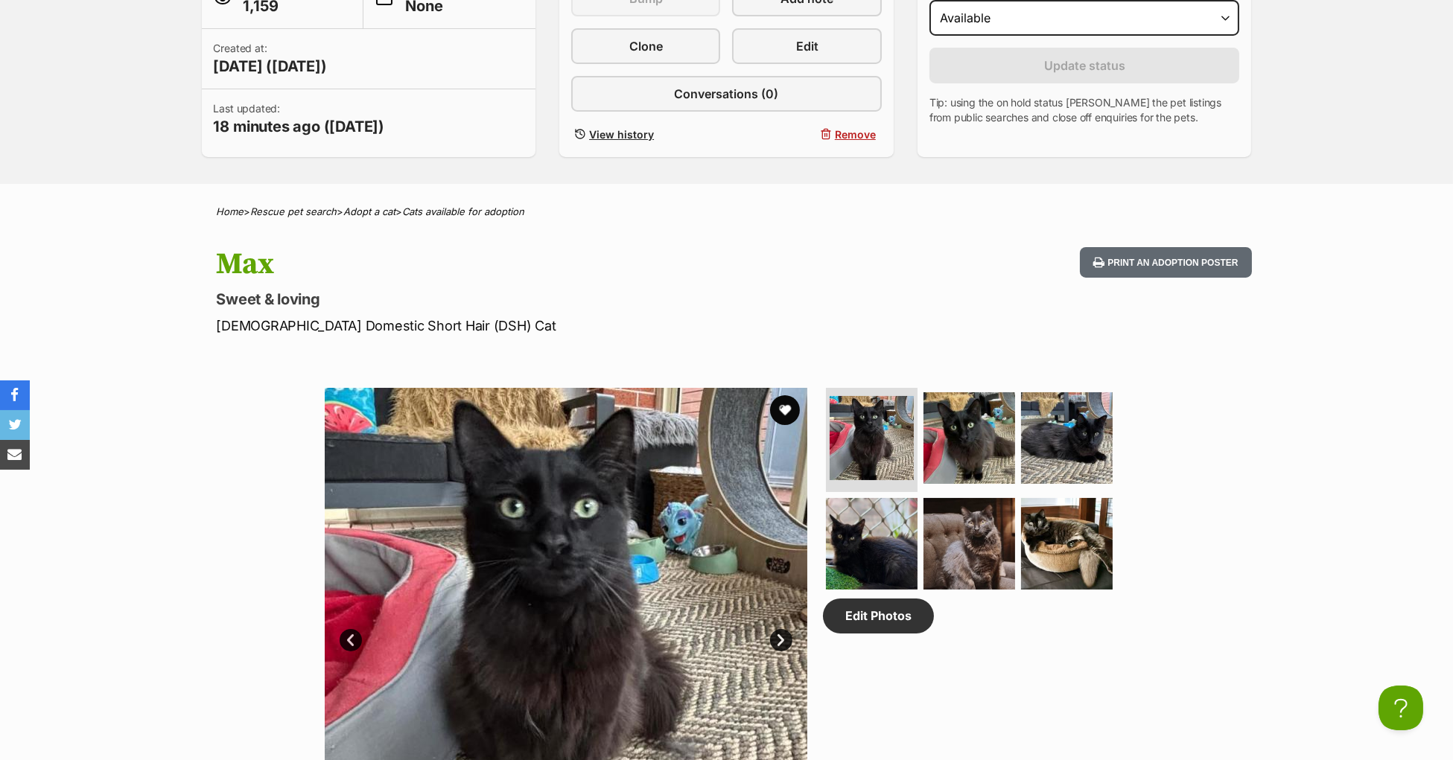
scroll to position [308, 0]
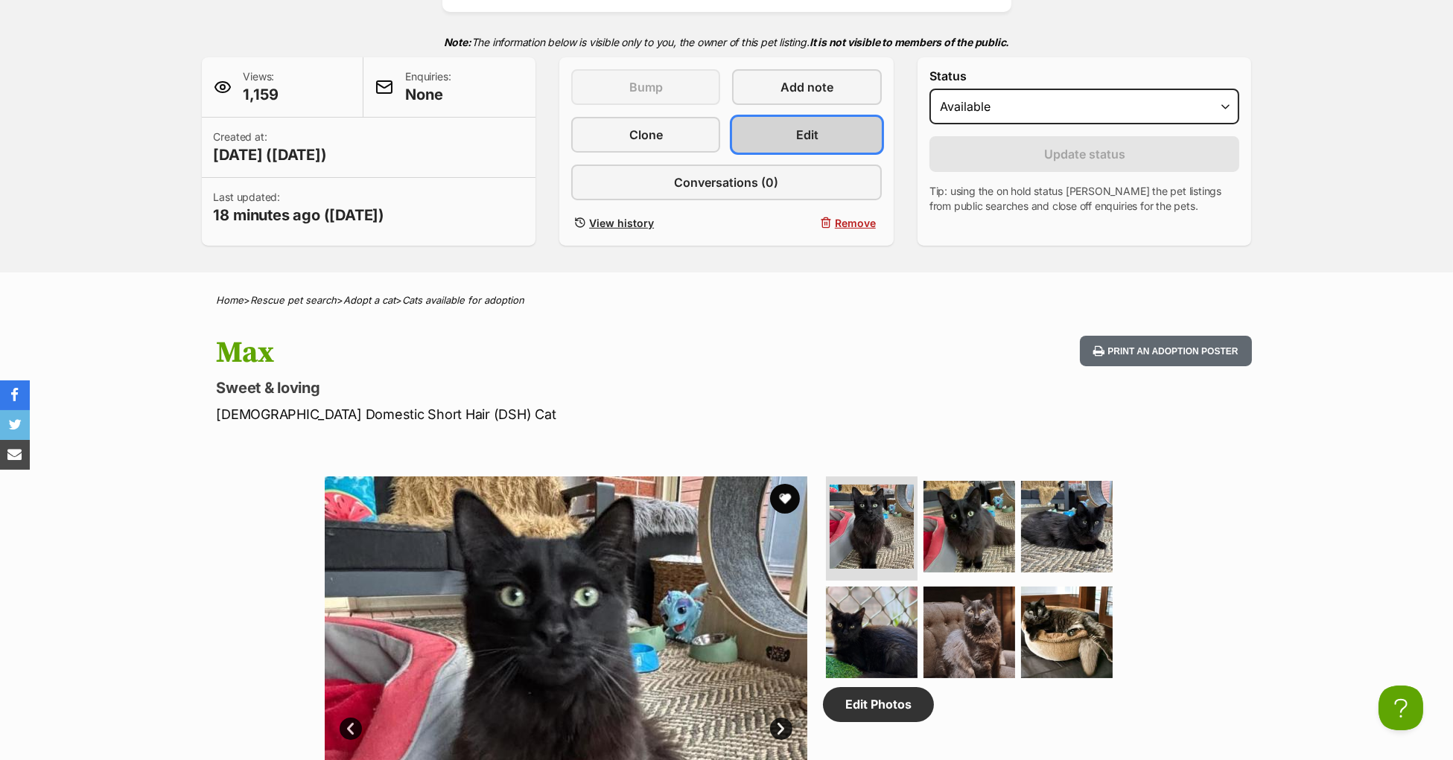
click at [804, 152] on link "Edit" at bounding box center [806, 135] width 149 height 36
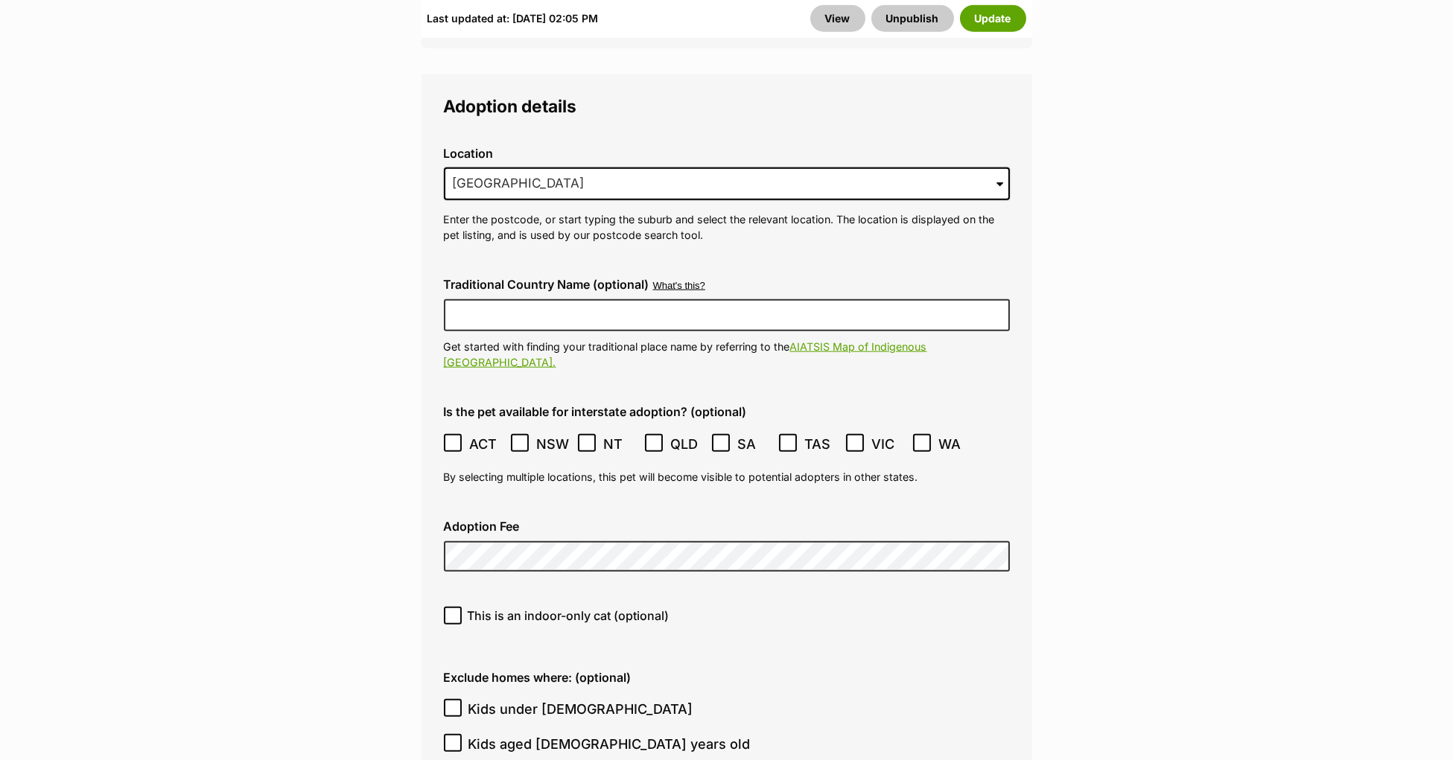
scroll to position [3863, 0]
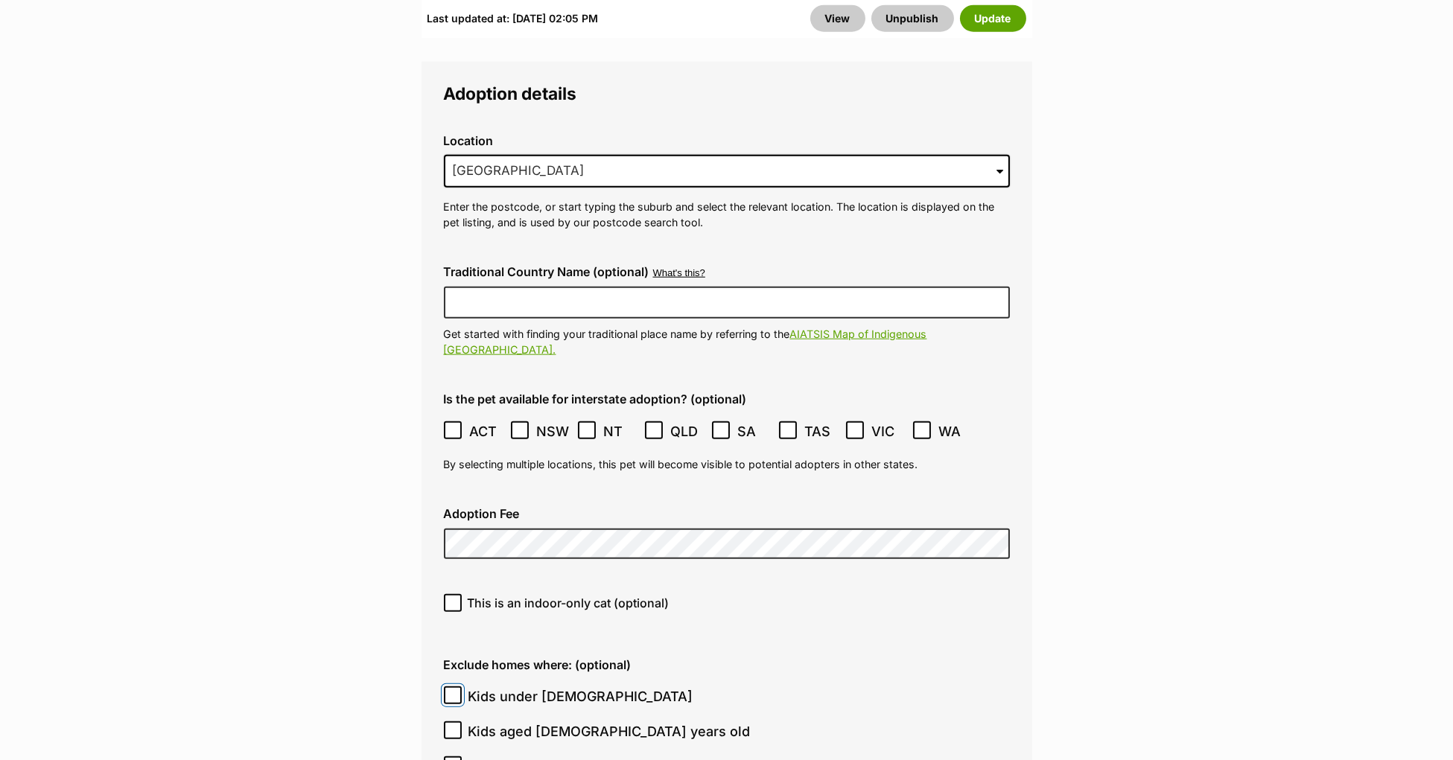
click at [460, 687] on input "Kids under 5 years old" at bounding box center [453, 696] width 18 height 18
checkbox input "true"
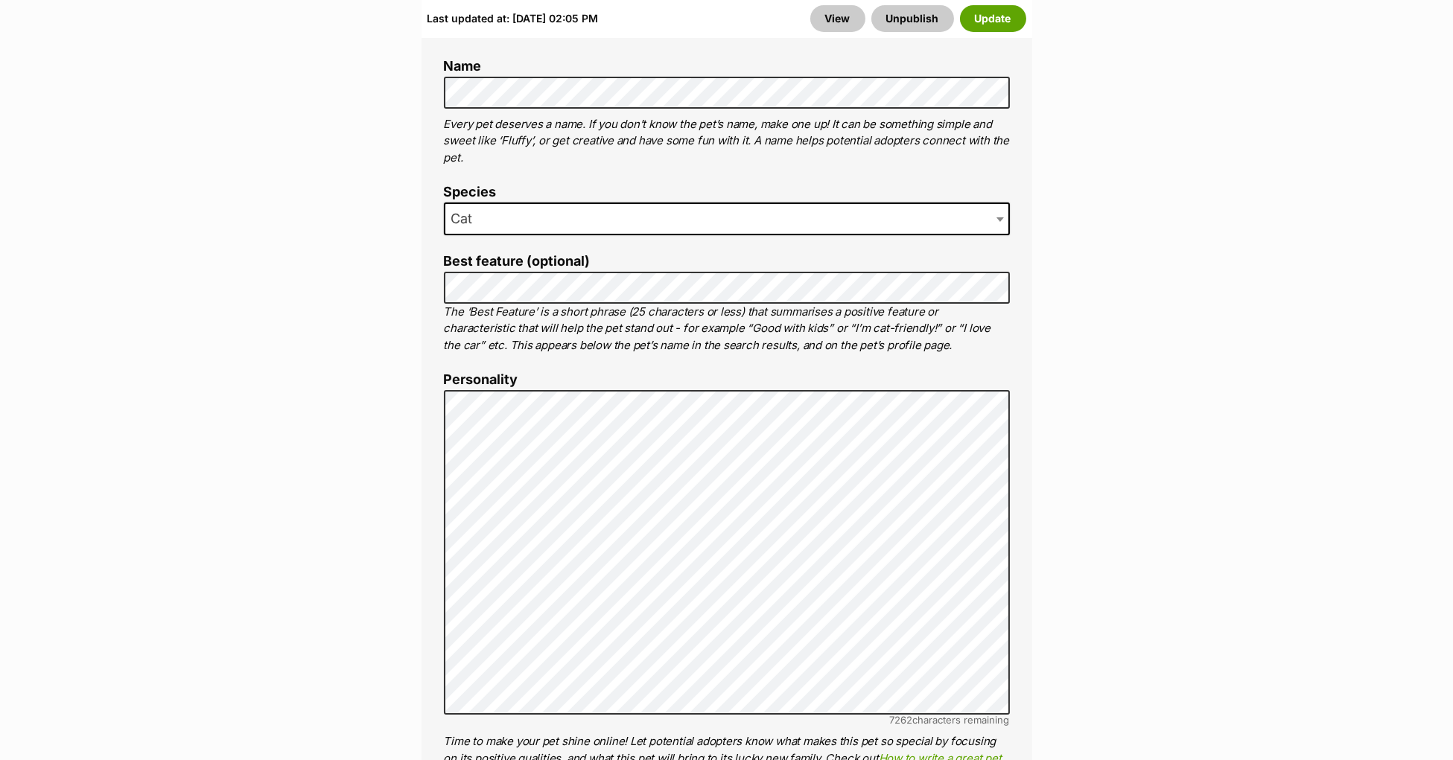
scroll to position [1016, 0]
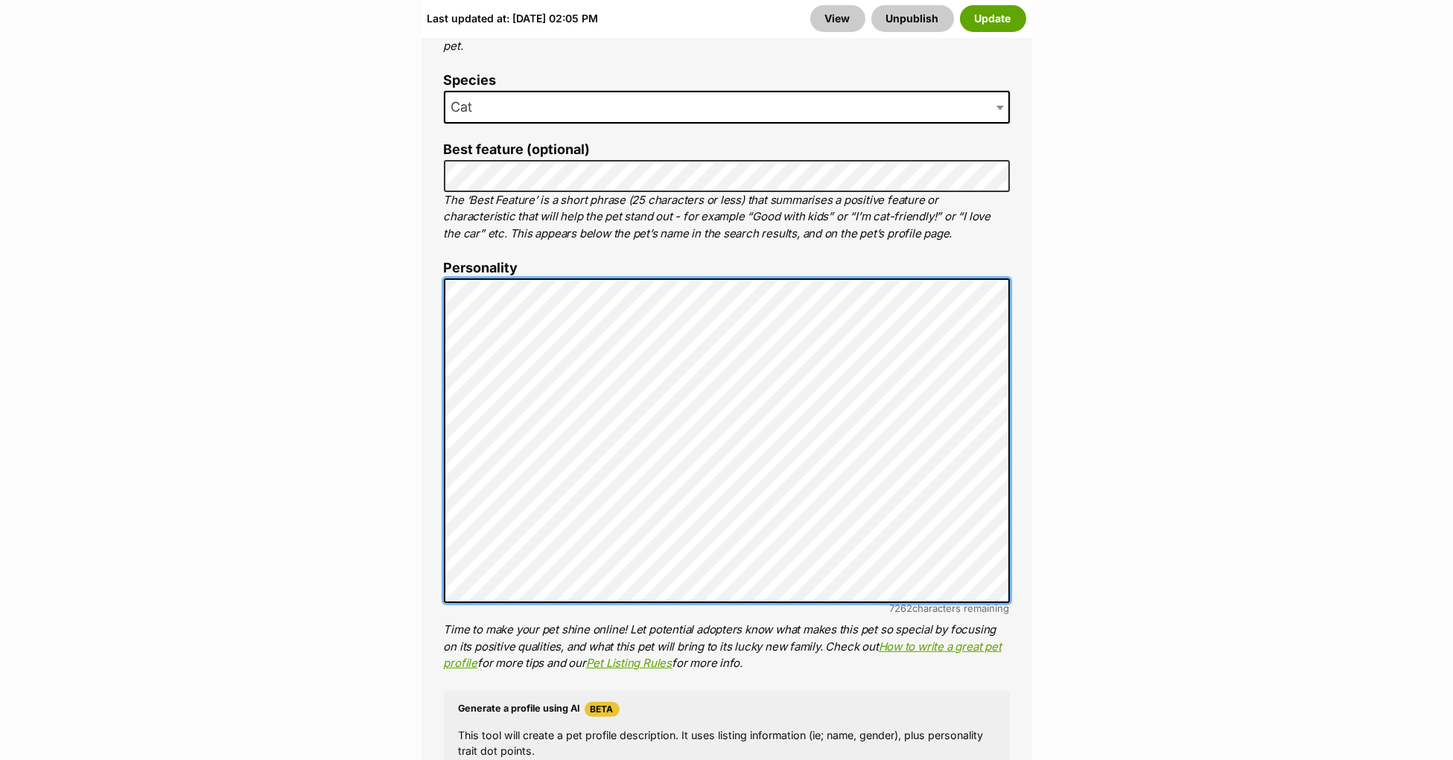
click at [438, 268] on div "About This Pet Name Henlo there, it looks like you might be using the pet name …" at bounding box center [727, 510] width 611 height 1244
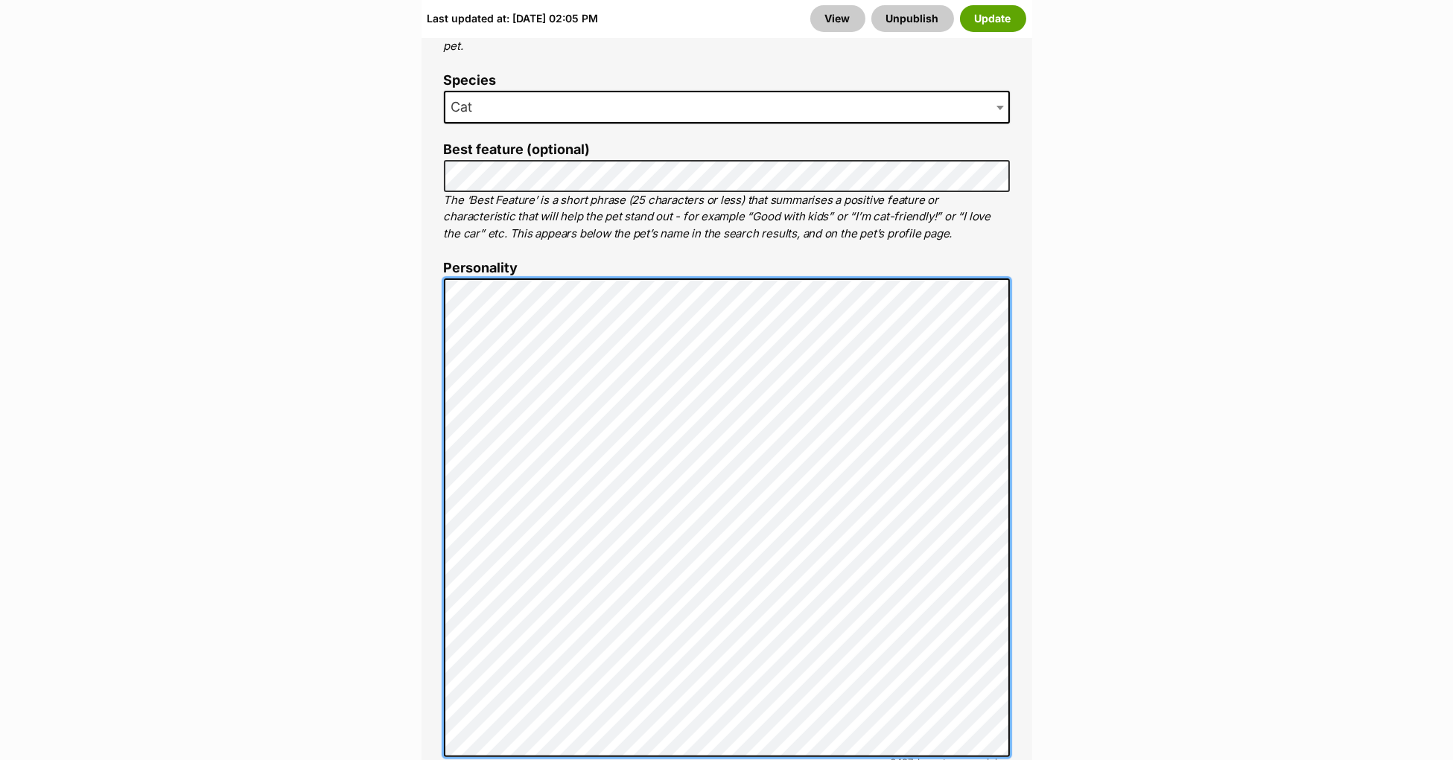
click at [428, 677] on div "About This Pet Name Henlo there, it looks like you might be using the pet name …" at bounding box center [727, 587] width 611 height 1398
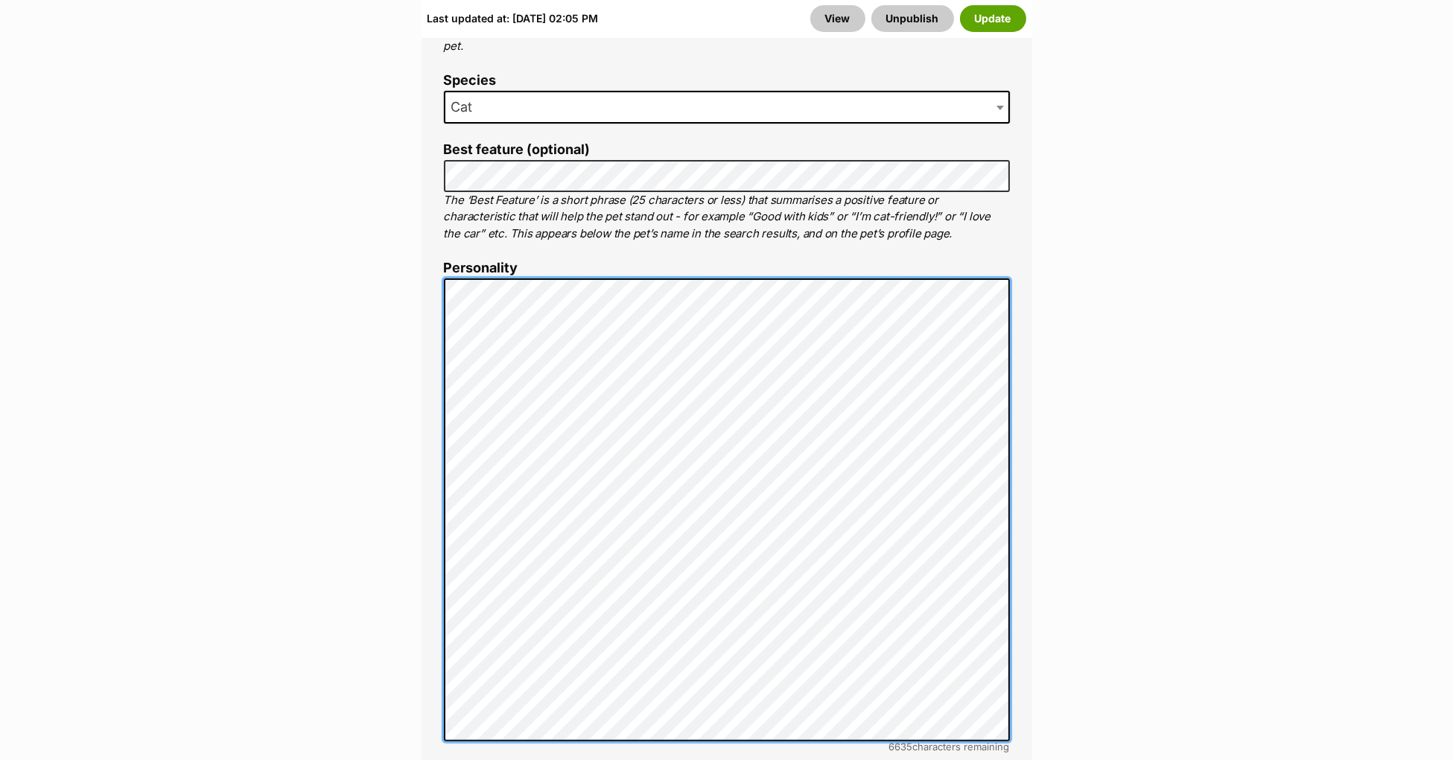
click at [422, 262] on div "About This Pet Name Henlo there, it looks like you might be using the pet name …" at bounding box center [727, 579] width 611 height 1382
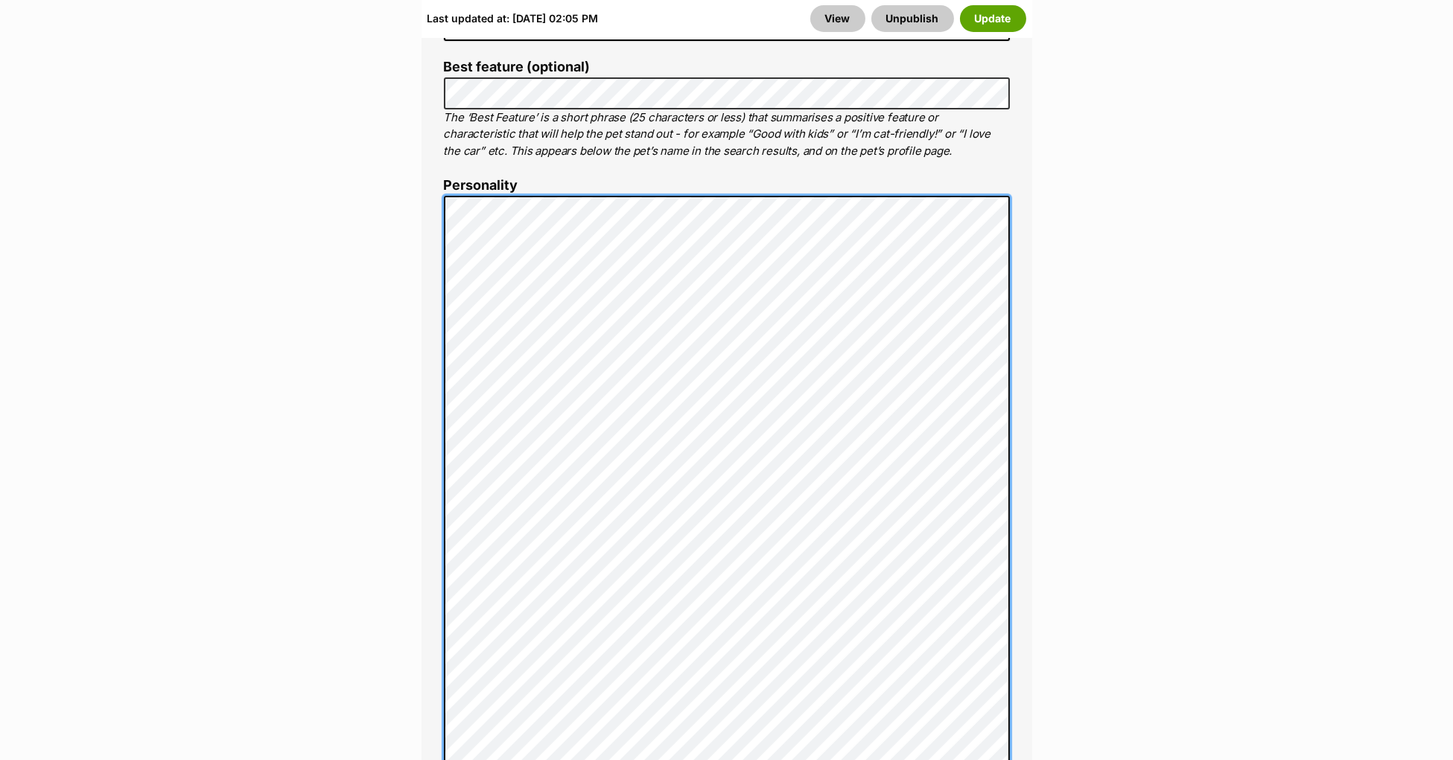
scroll to position [1107, 0]
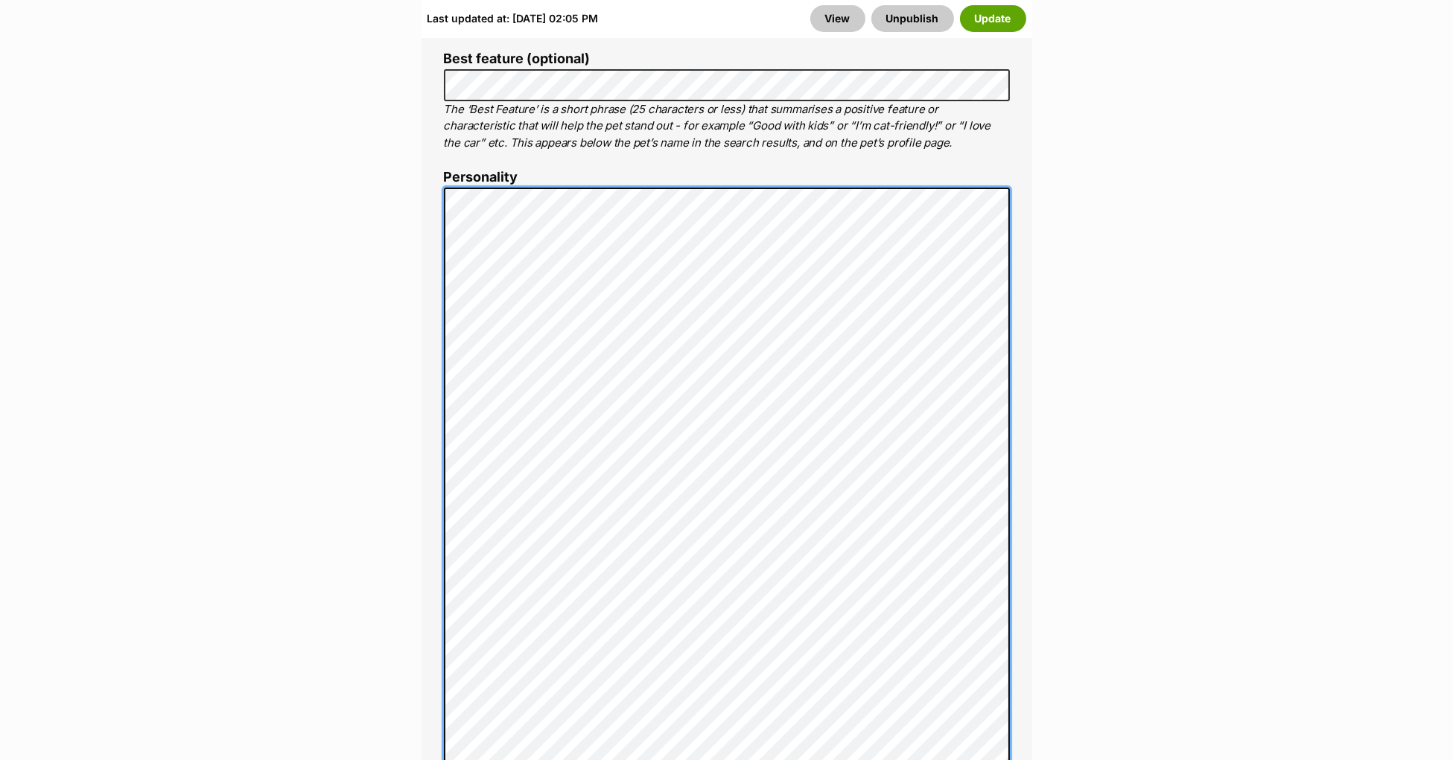
click at [422, 164] on div "About This Pet Name Henlo there, it looks like you might be using the pet name …" at bounding box center [727, 588] width 611 height 1583
click at [425, 593] on div "About This Pet Name Henlo there, it looks like you might be using the pet name …" at bounding box center [727, 542] width 611 height 1490
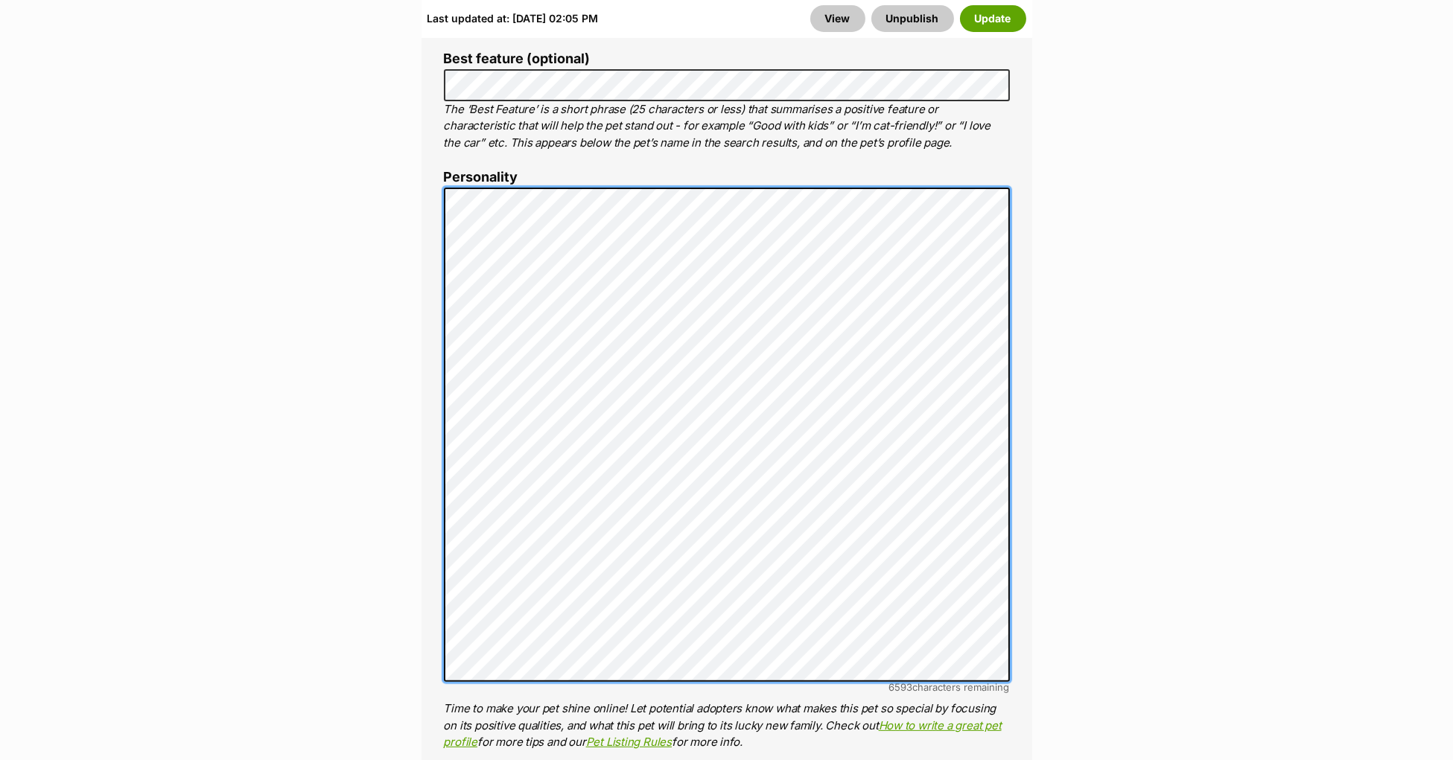
click at [434, 570] on div "About This Pet Name Henlo there, it looks like you might be using the pet name …" at bounding box center [727, 504] width 611 height 1414
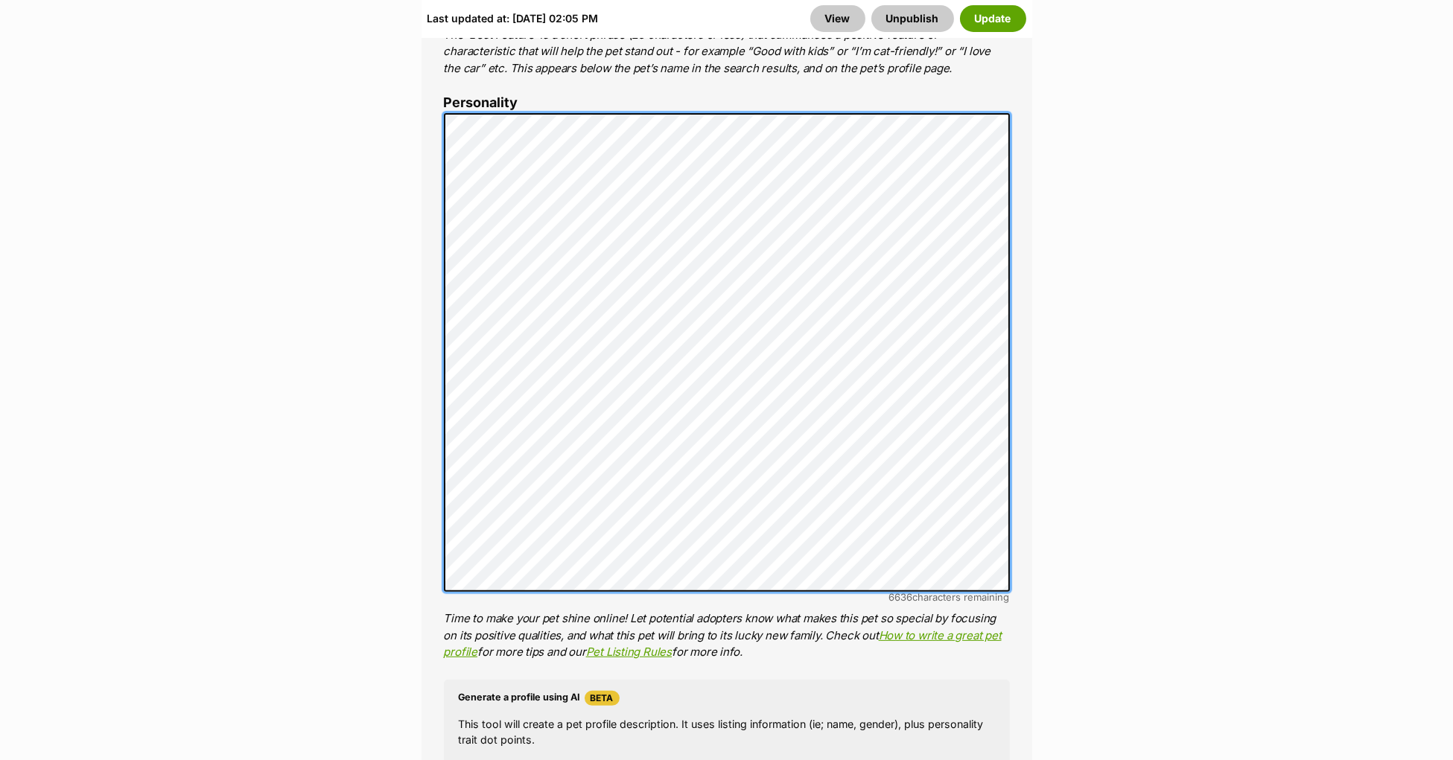
scroll to position [1184, 0]
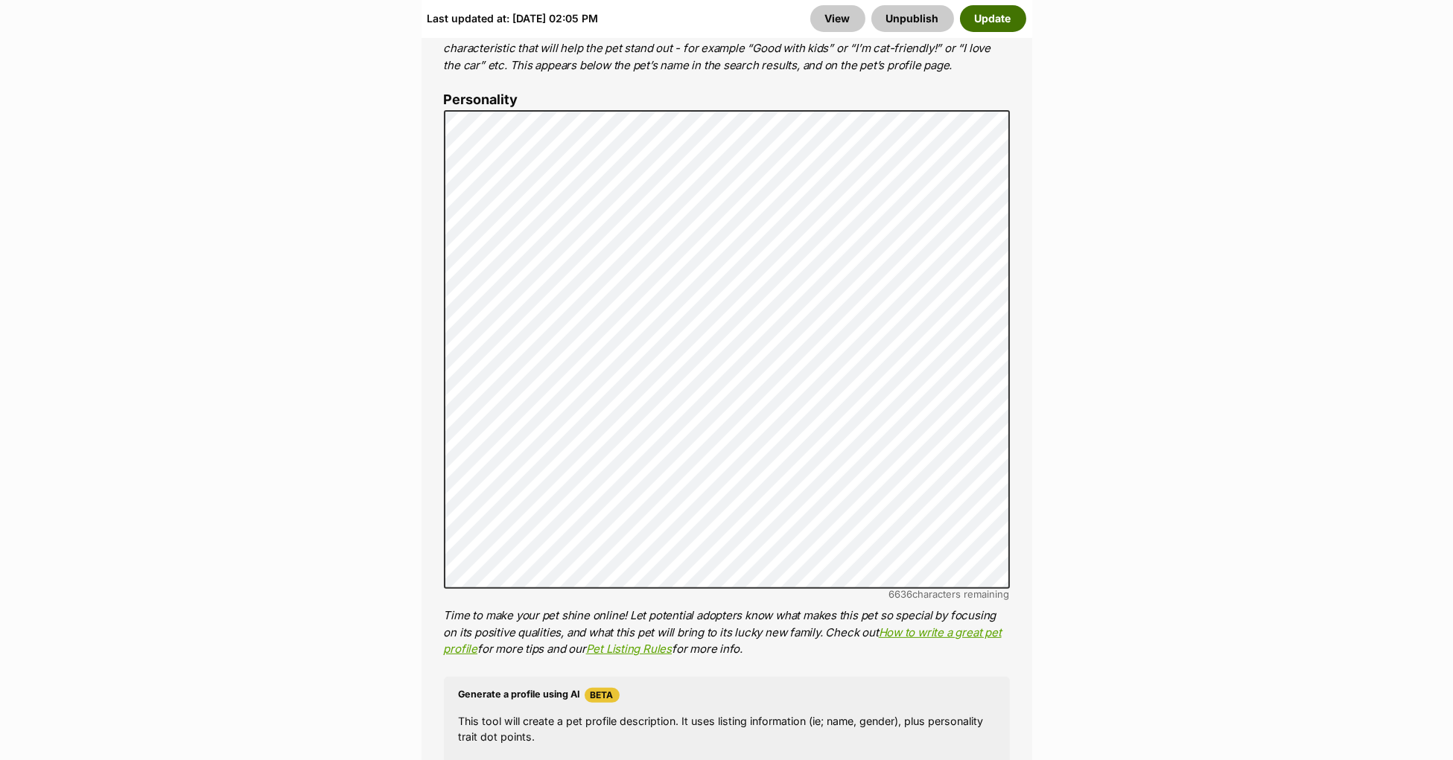
click at [999, 22] on button "Update" at bounding box center [993, 18] width 66 height 27
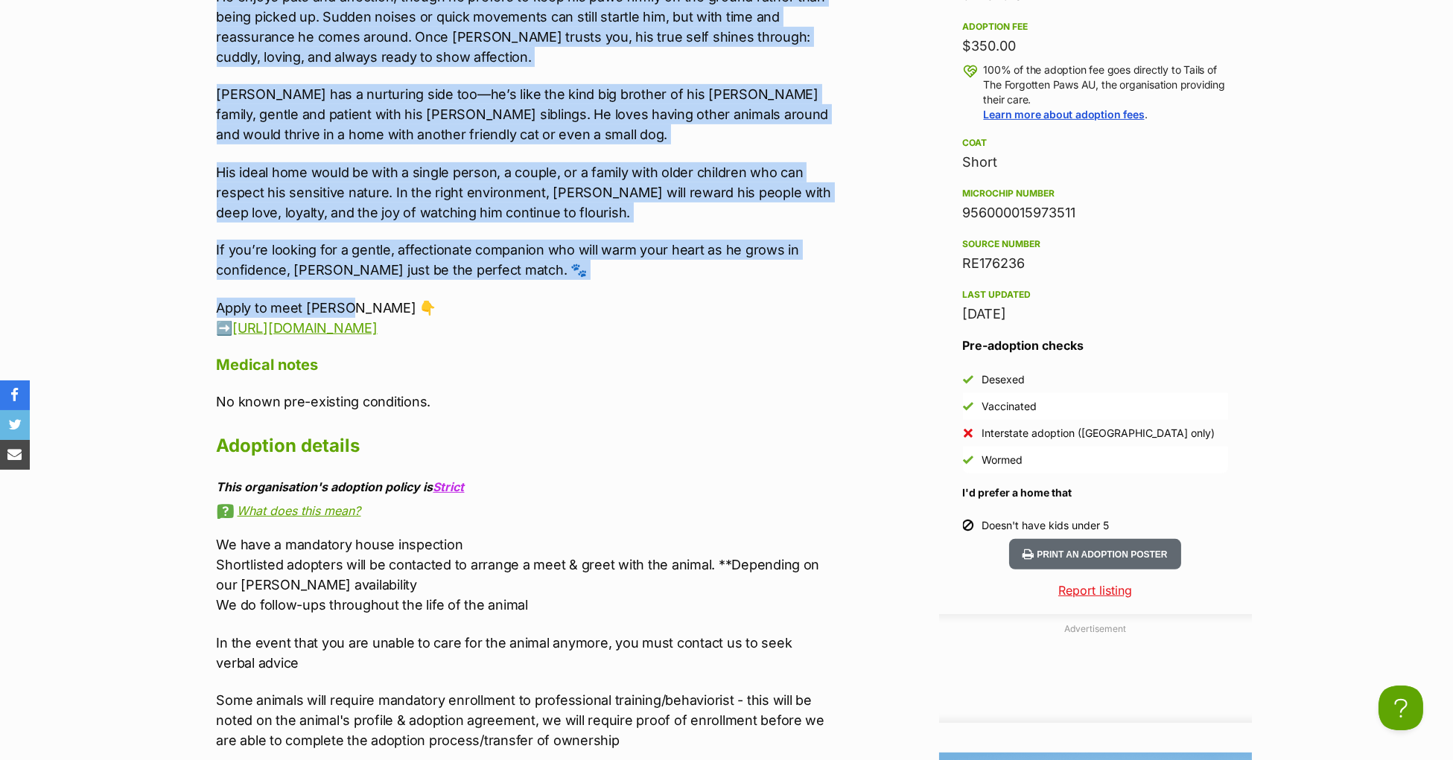
drag, startPoint x: 220, startPoint y: 292, endPoint x: 565, endPoint y: 366, distance: 353.3
click at [566, 366] on div "Upload Videos About Max Meet Max! With his sleek black medium-long coat, Max wa…" at bounding box center [524, 249] width 615 height 1002
copy div "Meet Max! With his sleek black medium-long coat, Max was rescued as a stray alo…"
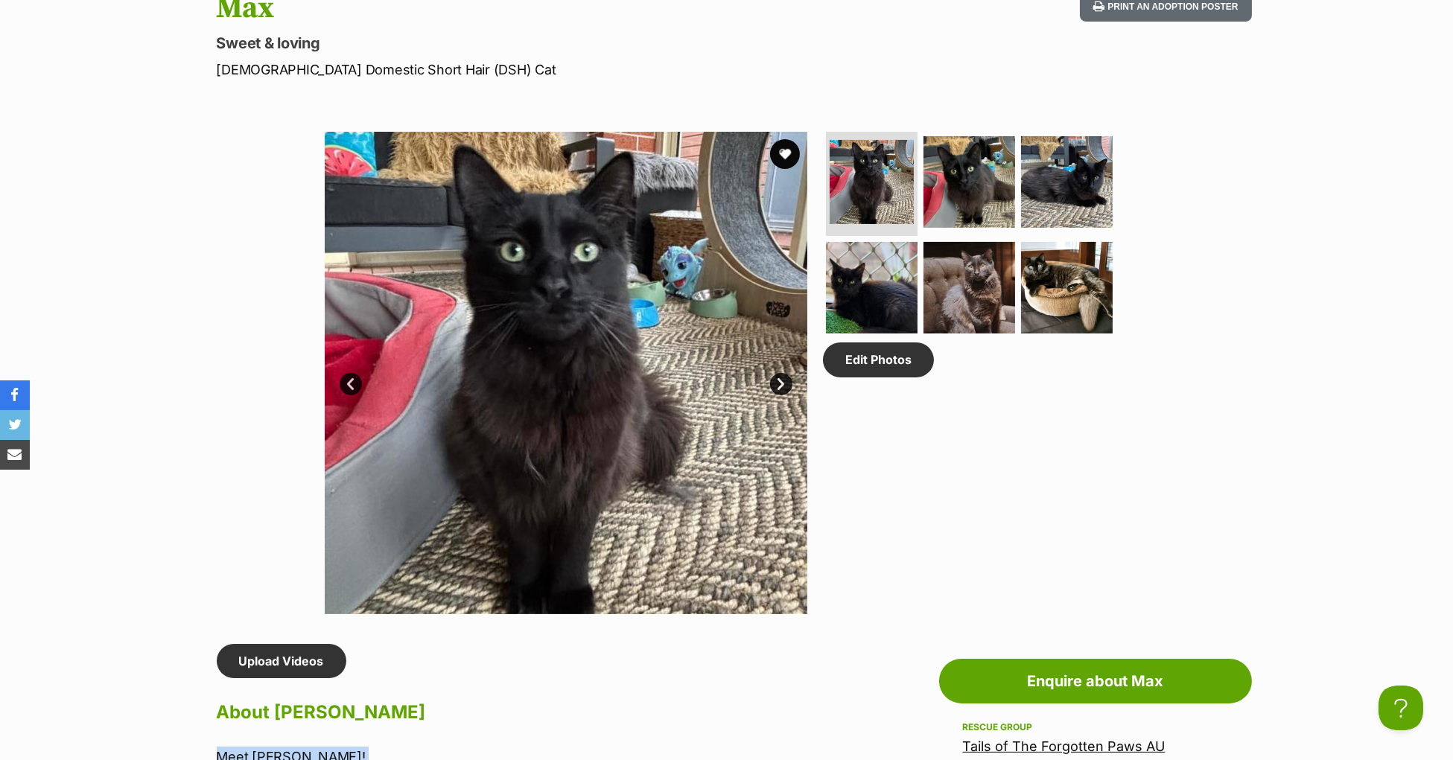
scroll to position [306, 0]
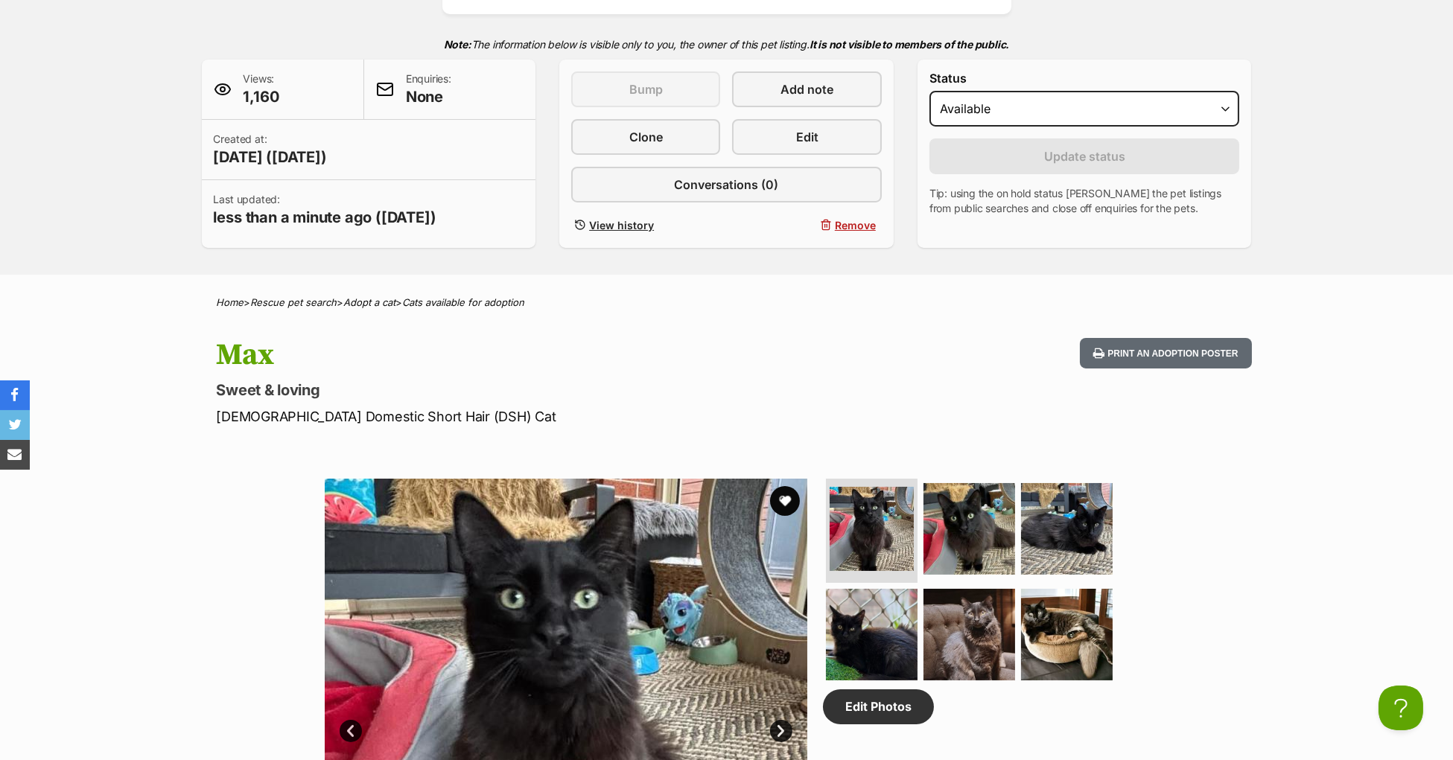
click at [500, 372] on h1 "Max" at bounding box center [532, 355] width 630 height 34
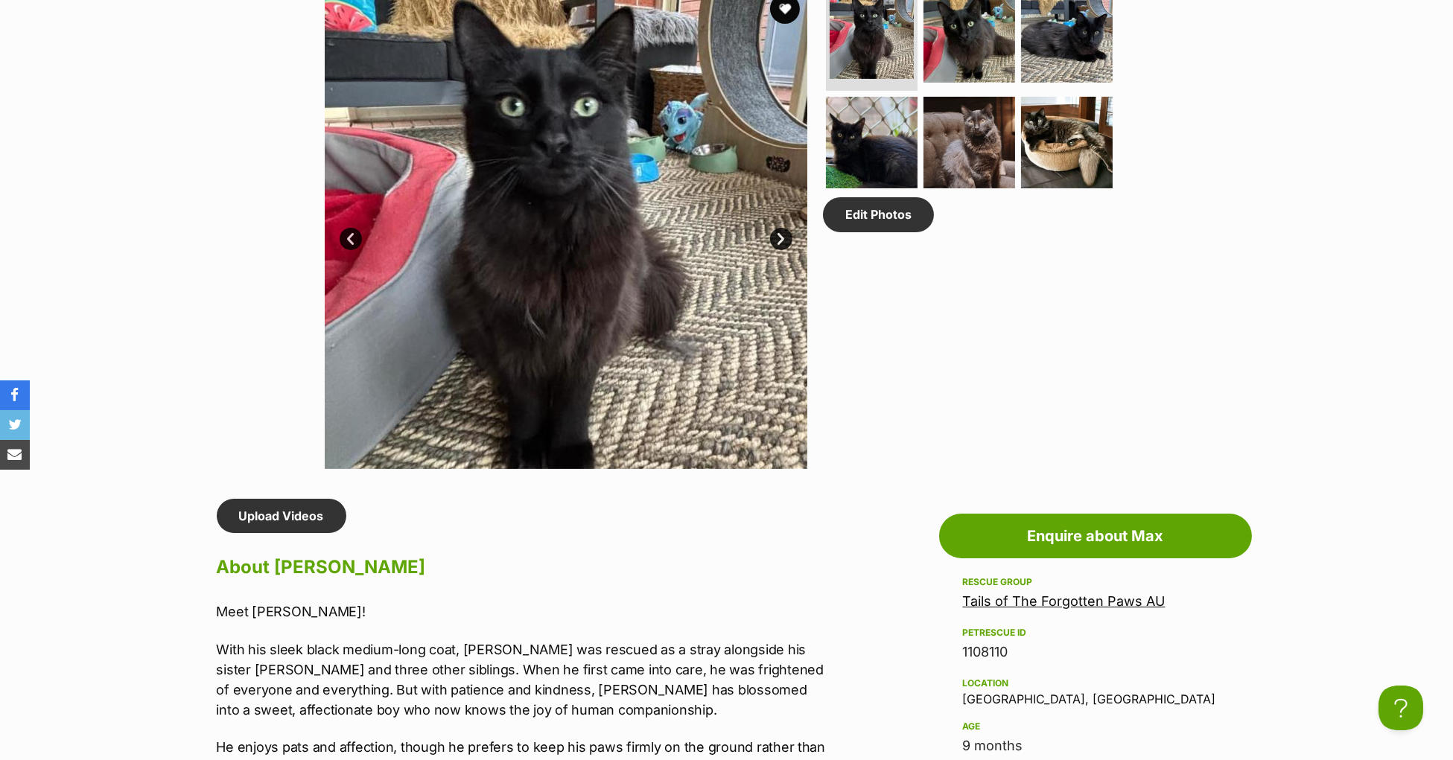
scroll to position [967, 0]
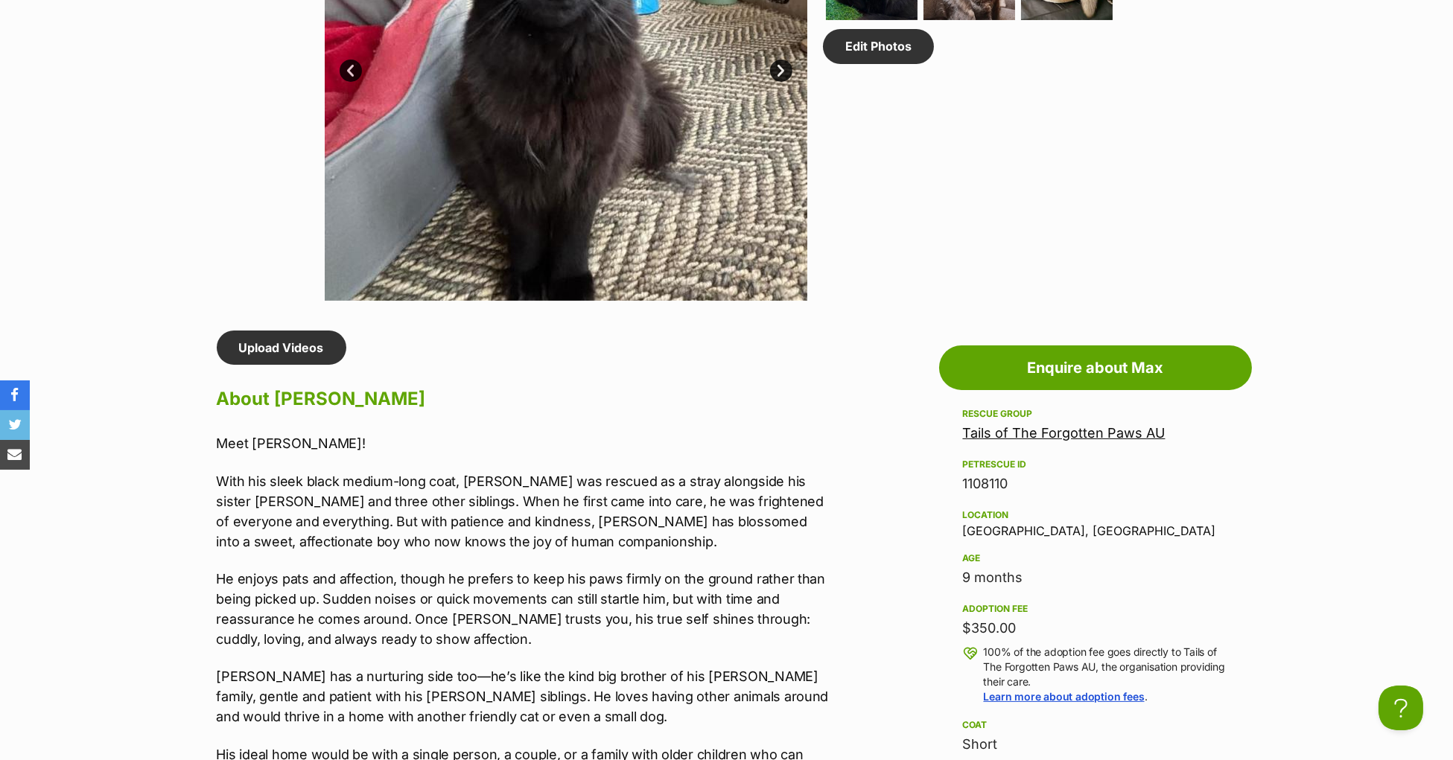
click at [219, 301] on div "Available 1 of 6 images 1 of 6 images 1 of 6 images 1 of 6 images 1 of 6 images…" at bounding box center [726, 48] width 1453 height 505
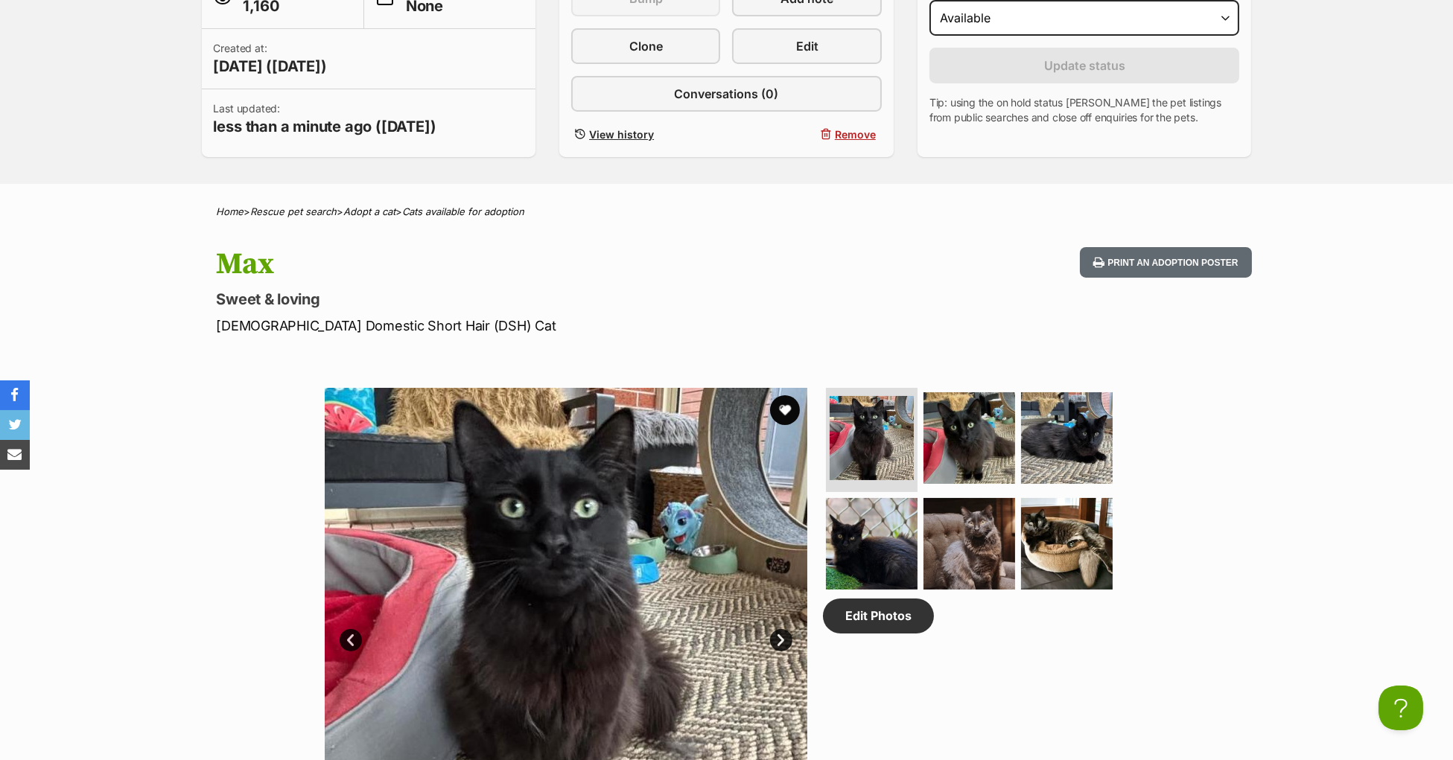
scroll to position [0, 0]
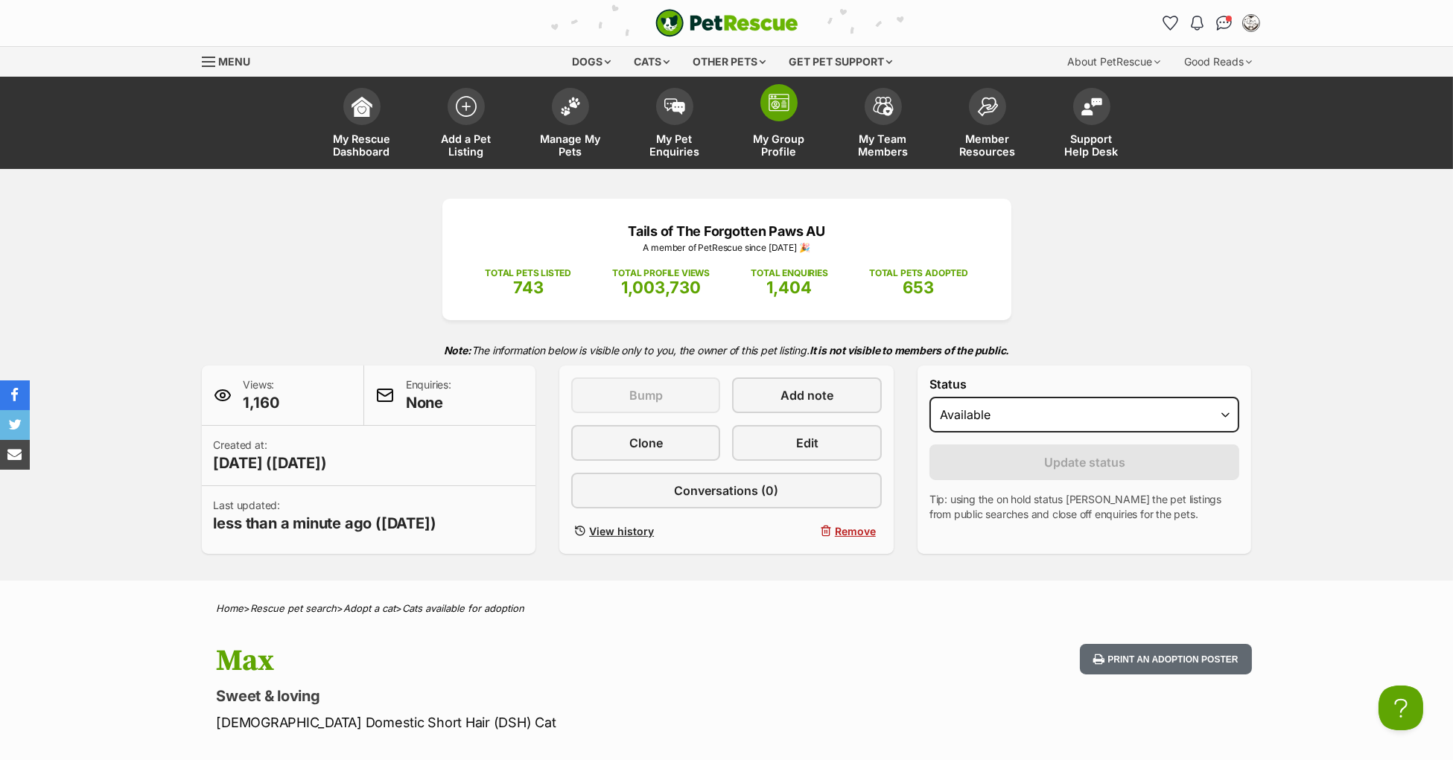
click at [781, 104] on img at bounding box center [779, 103] width 21 height 18
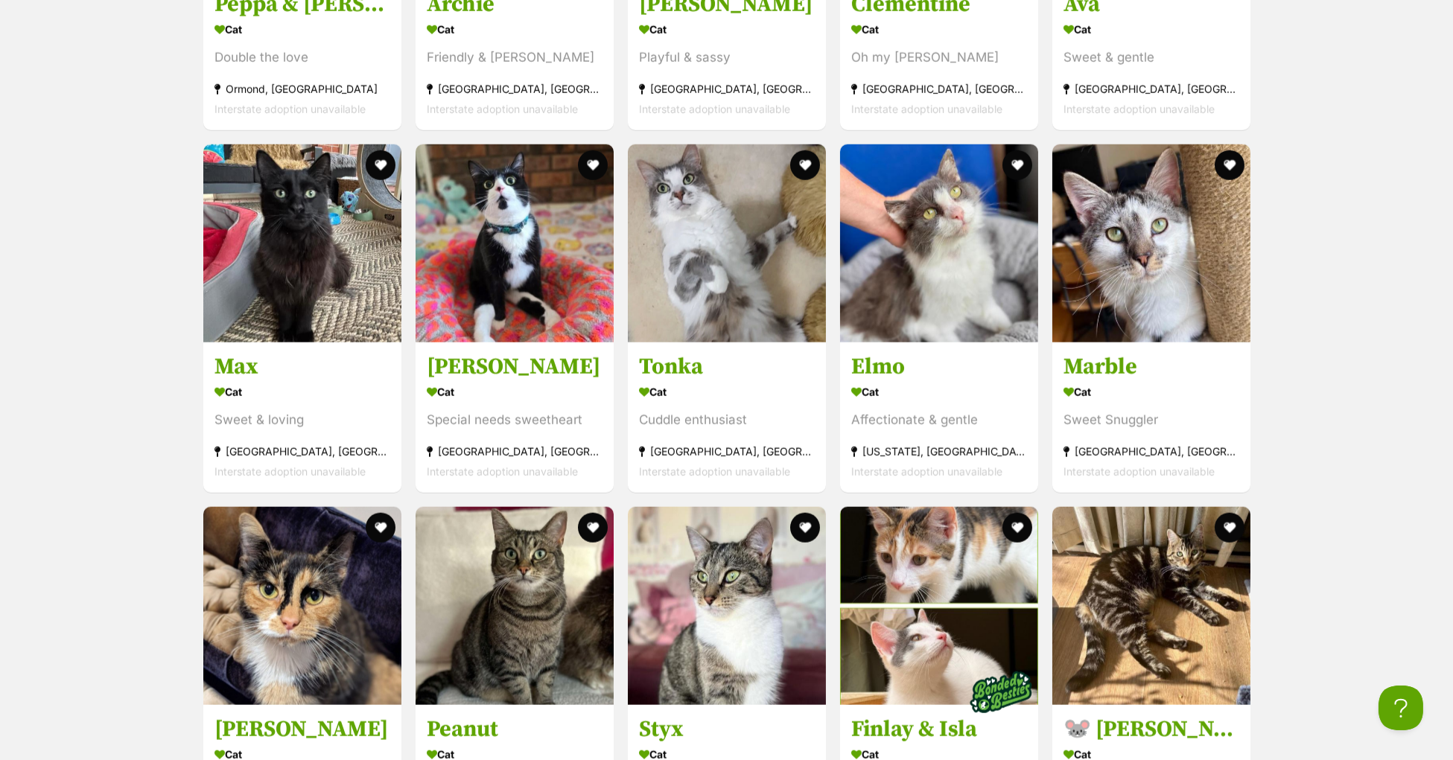
scroll to position [3844, 0]
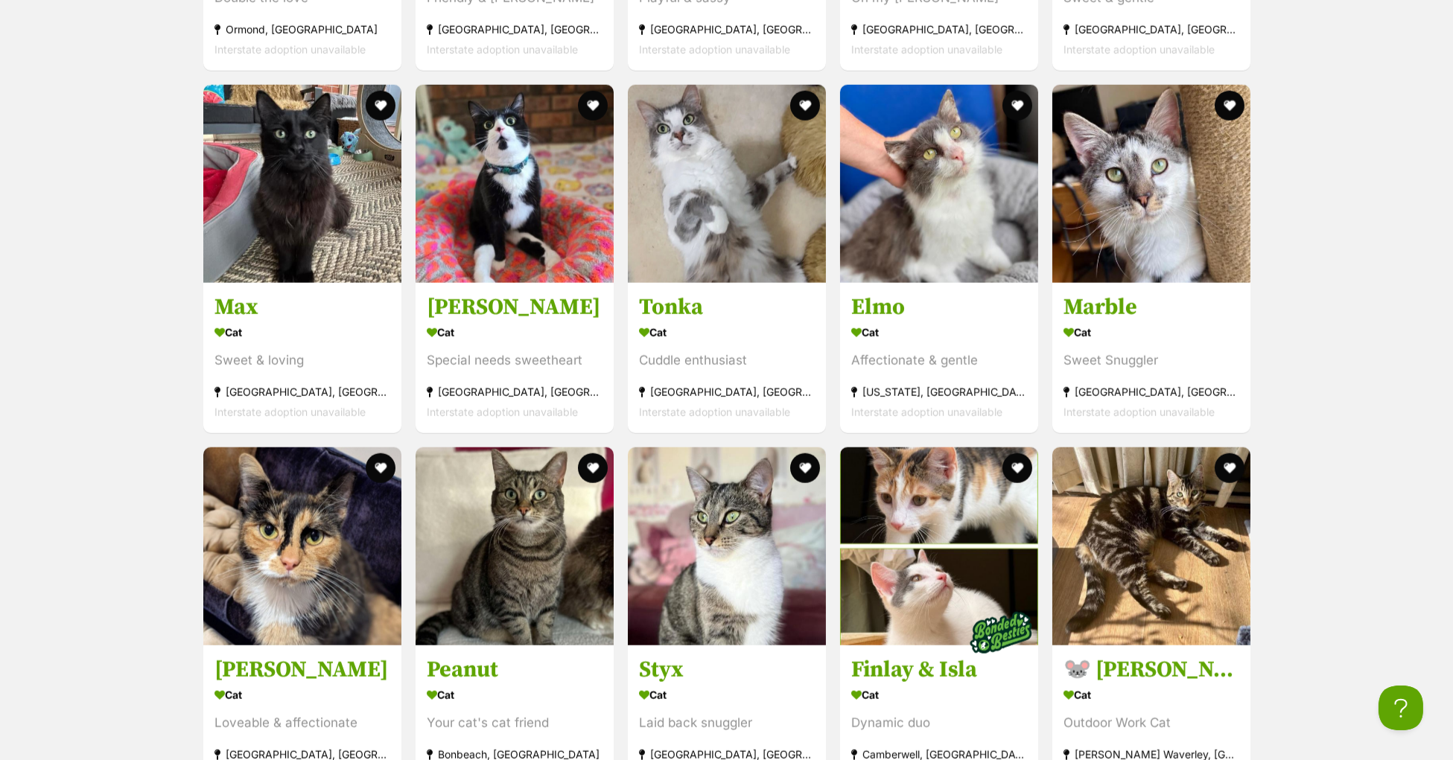
click at [145, 308] on div "Displaying all 58 pets Show 60 120 pets per page Visit PetRescue TV (external s…" at bounding box center [726, 402] width 1453 height 4454
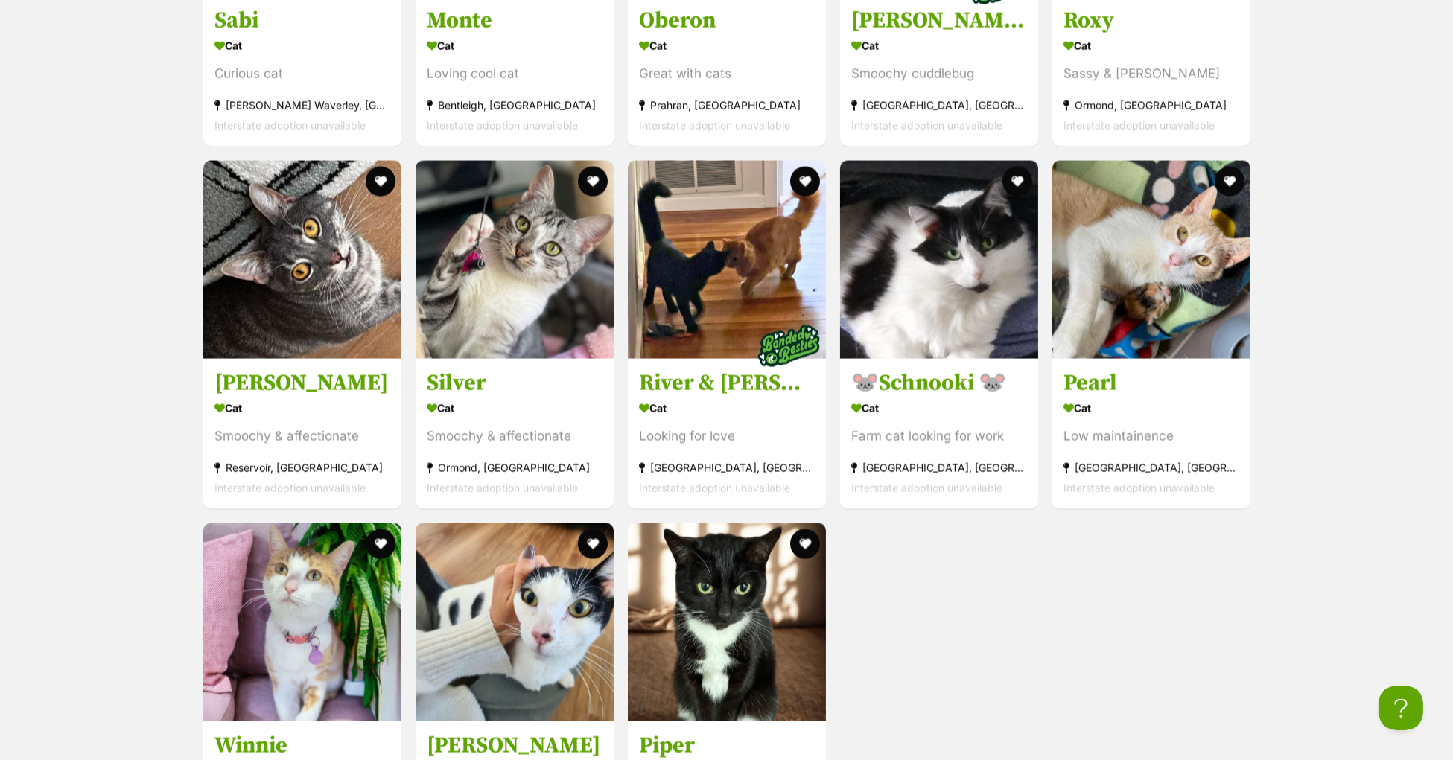
scroll to position [5691, 0]
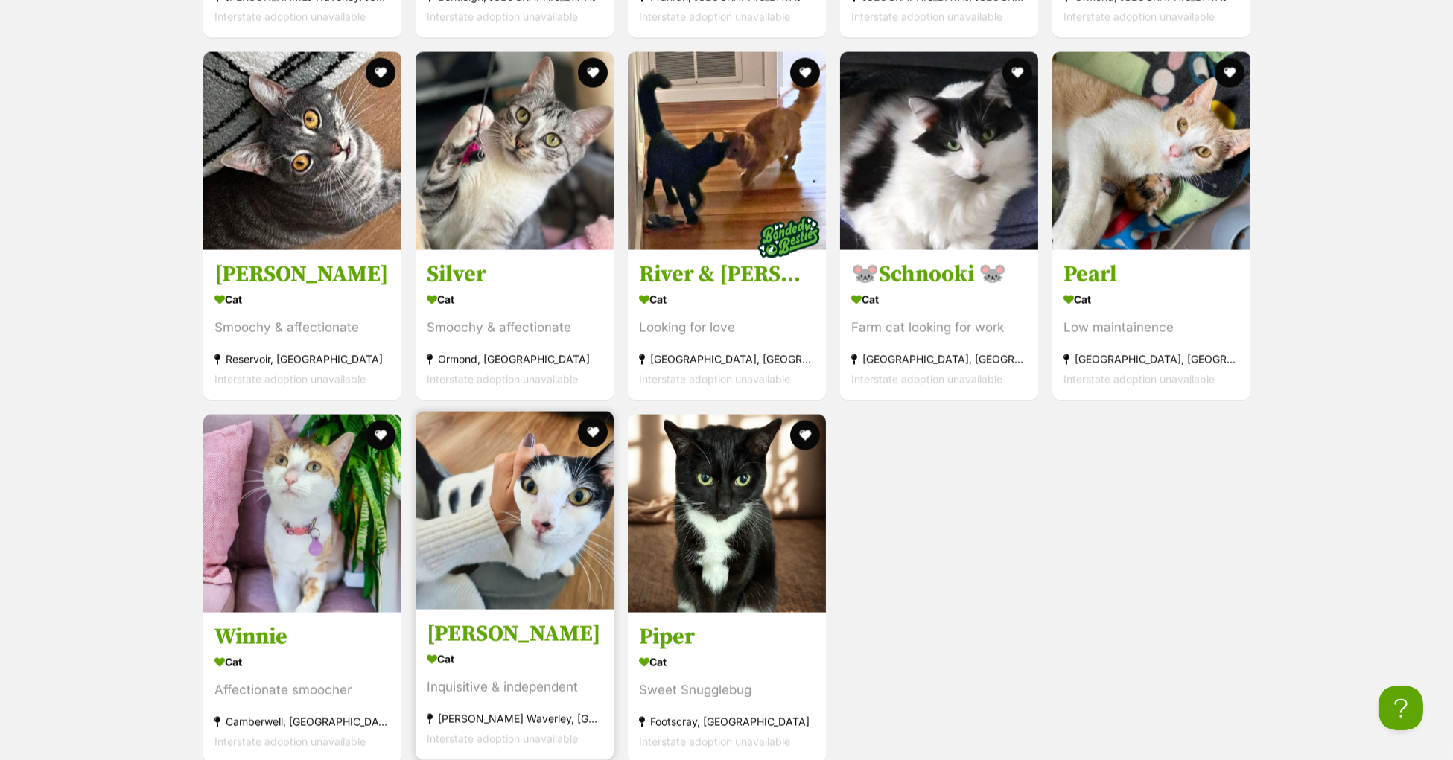
click at [536, 649] on h3 "[PERSON_NAME]" at bounding box center [515, 635] width 176 height 28
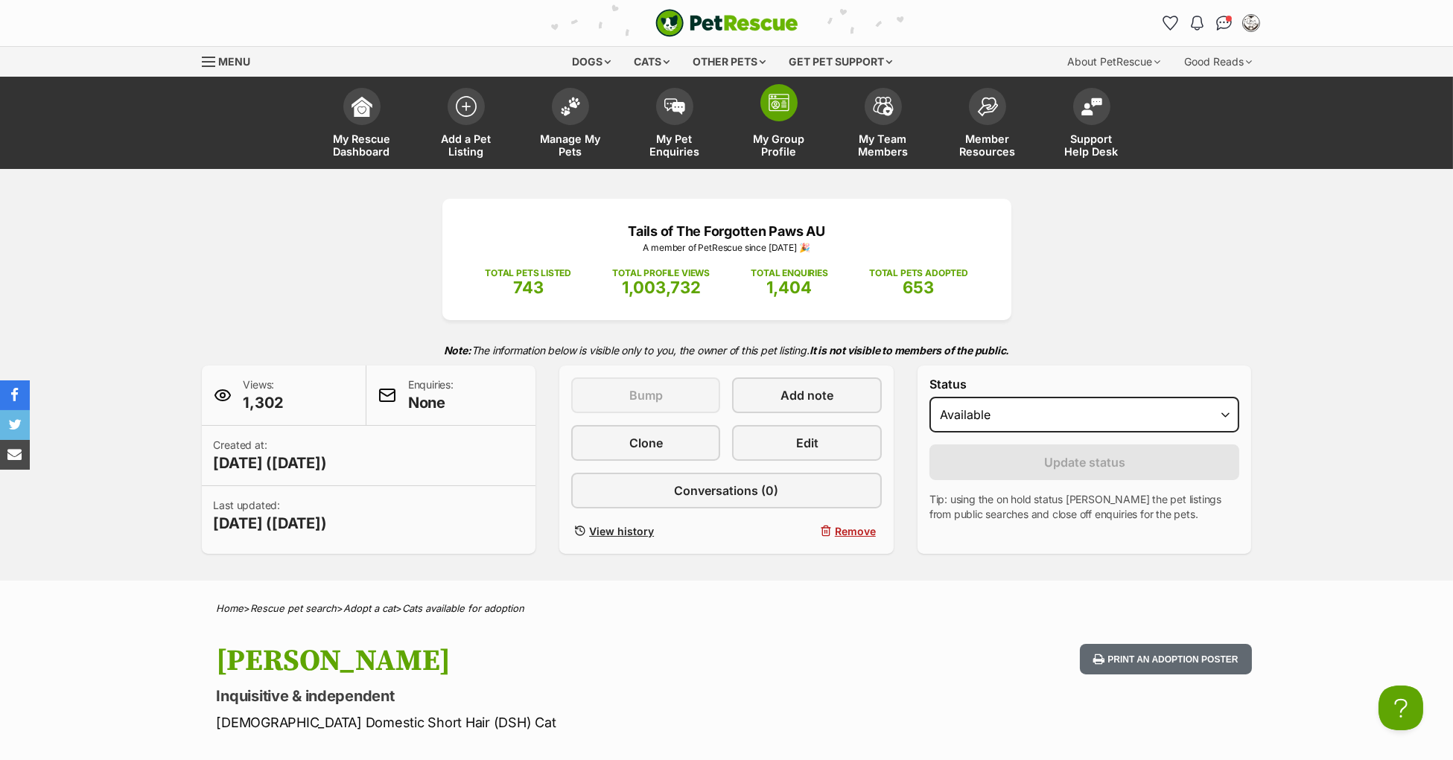
click at [777, 118] on span at bounding box center [778, 102] width 37 height 37
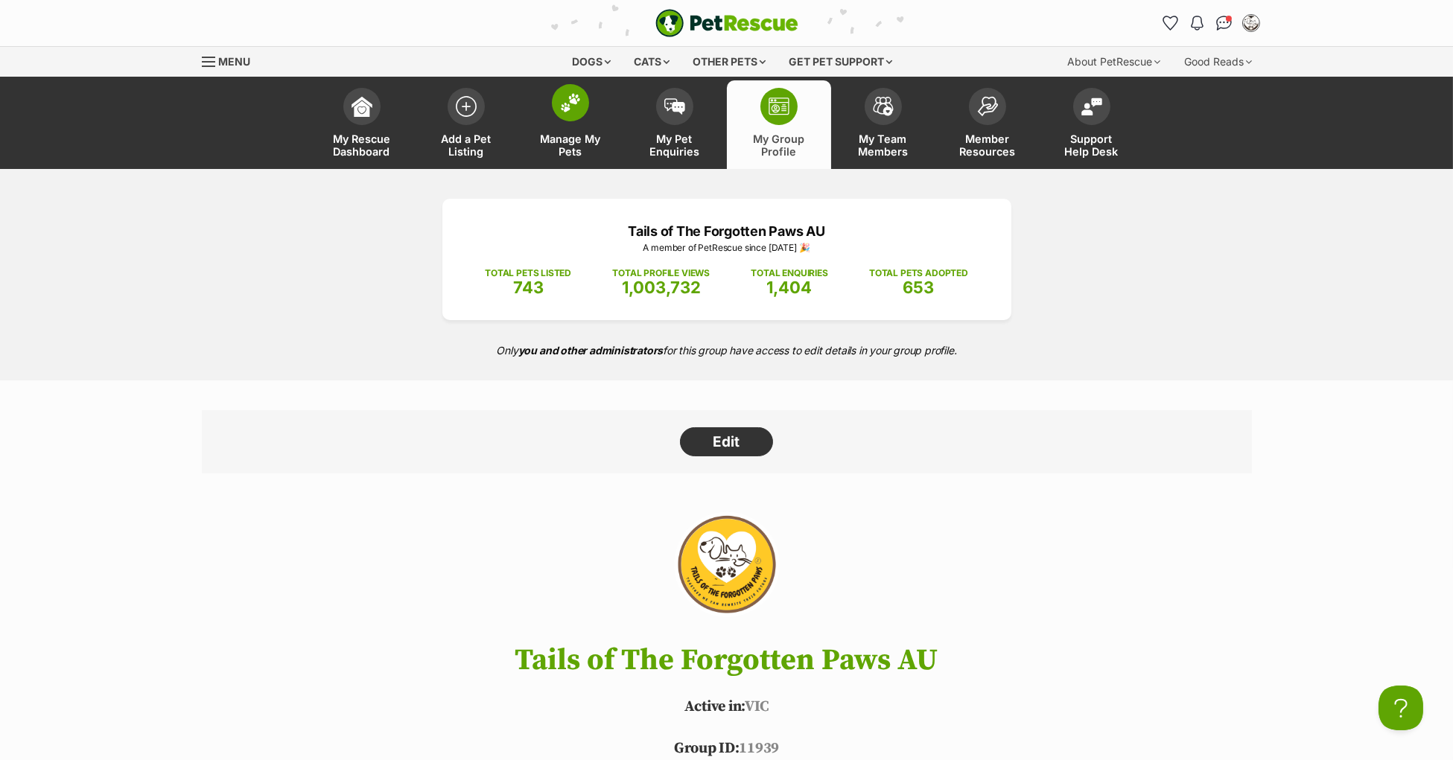
click at [540, 112] on link "Manage My Pets" at bounding box center [570, 124] width 104 height 89
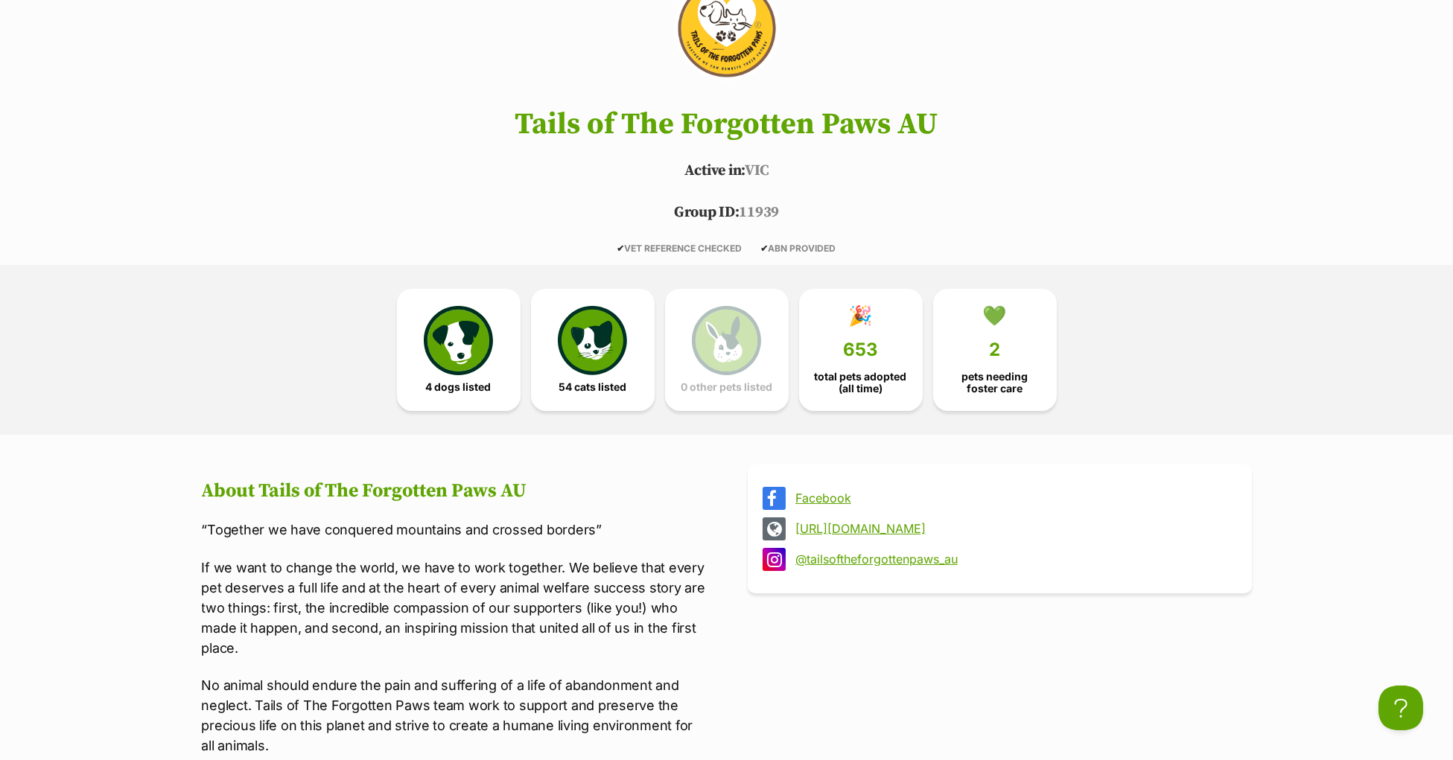
scroll to position [1015, 0]
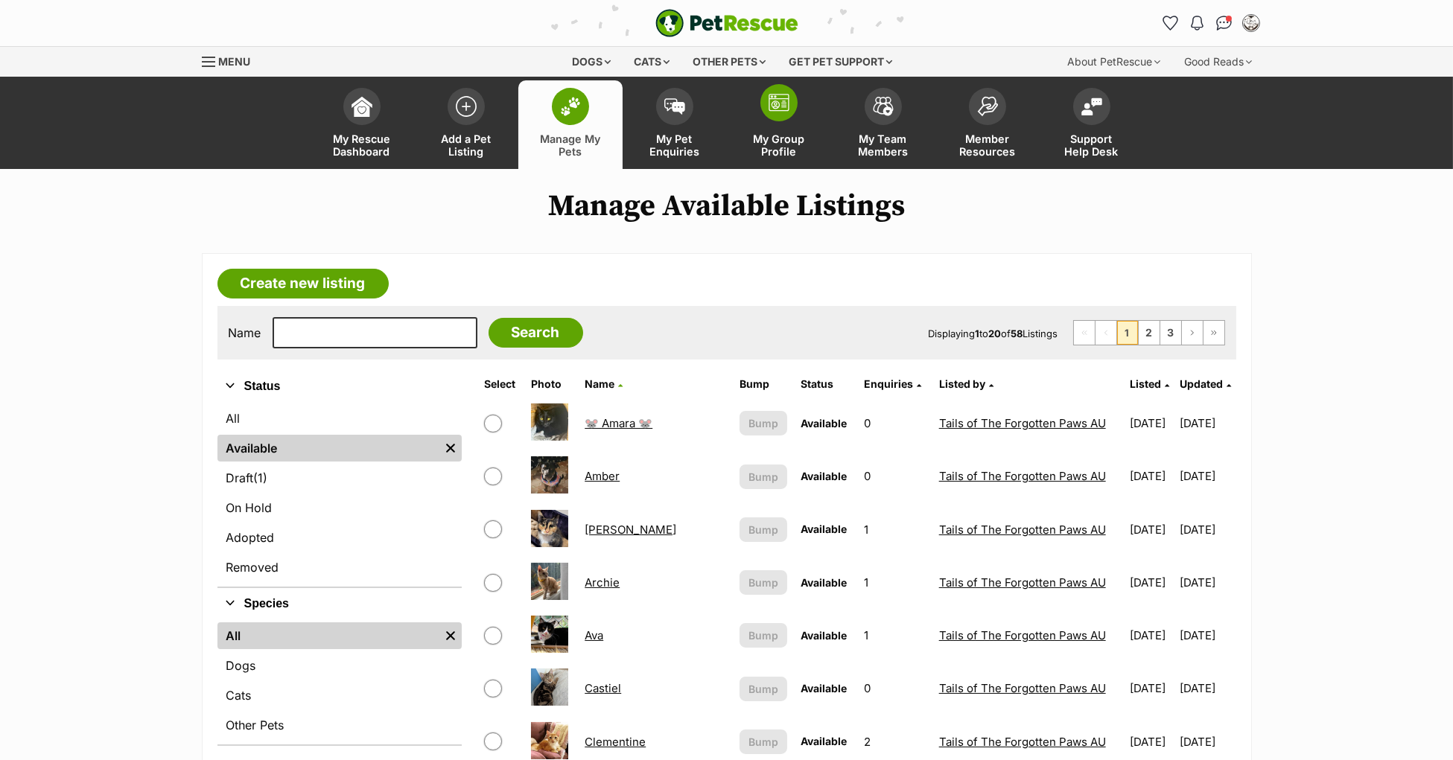
click at [783, 123] on link "My Group Profile" at bounding box center [779, 124] width 104 height 89
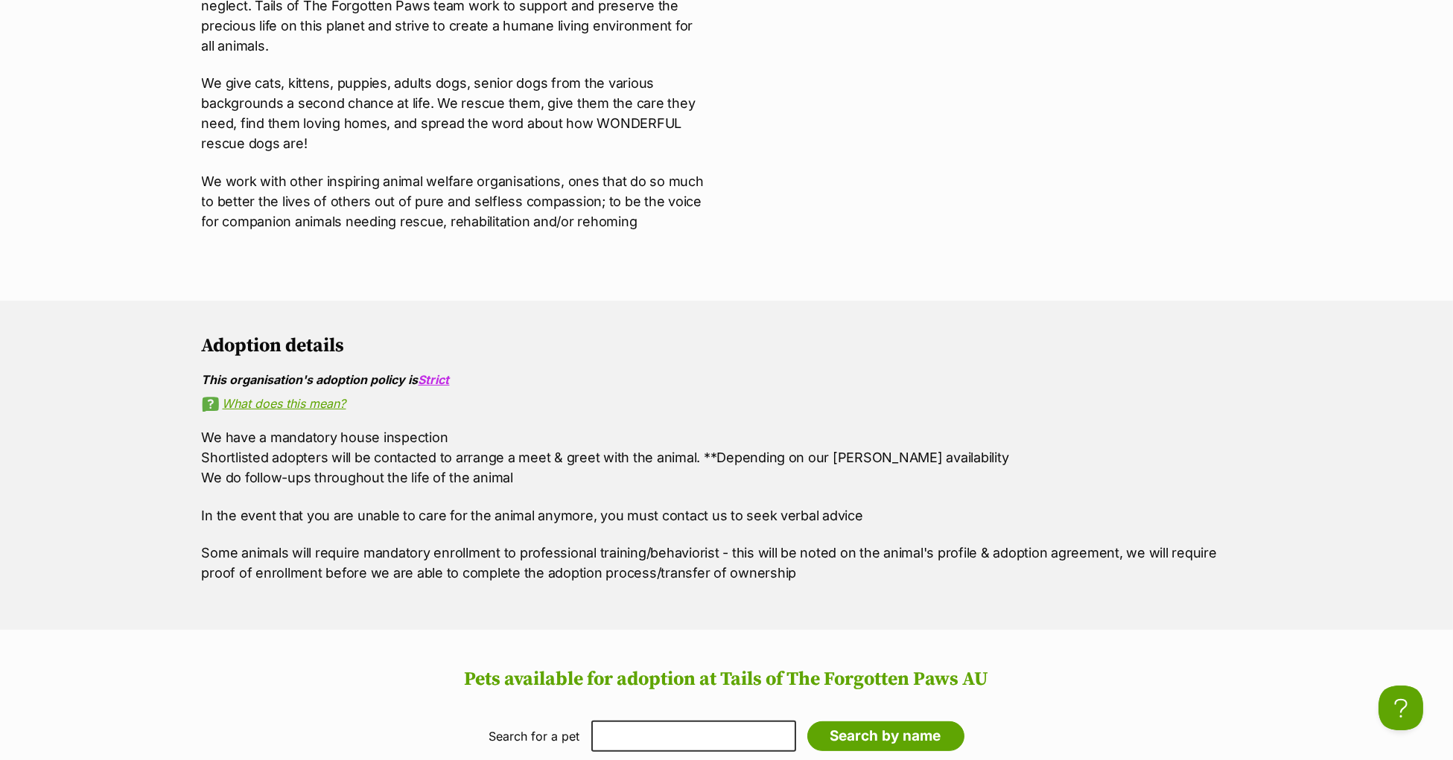
scroll to position [1430, 0]
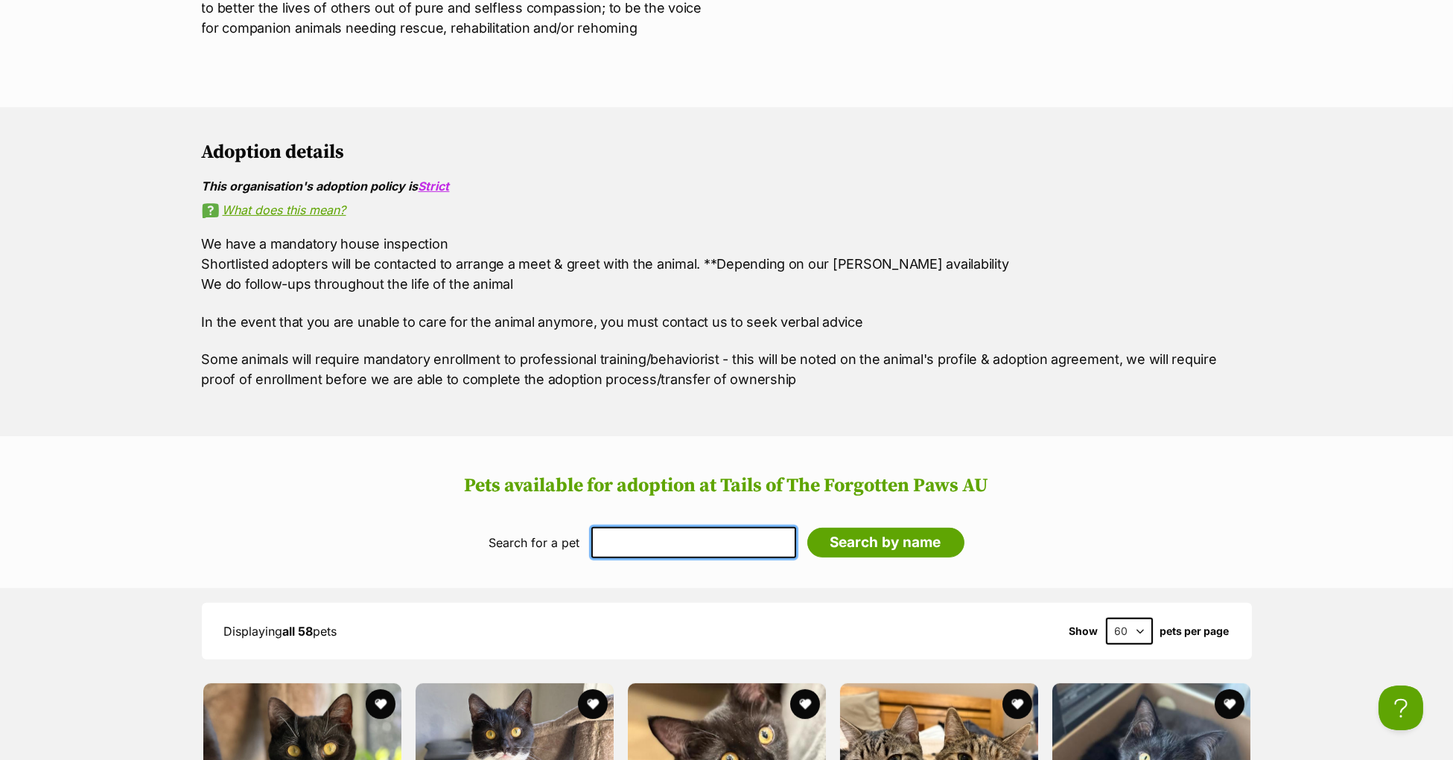
click at [636, 559] on input "text" at bounding box center [693, 542] width 205 height 31
type input "roxy"
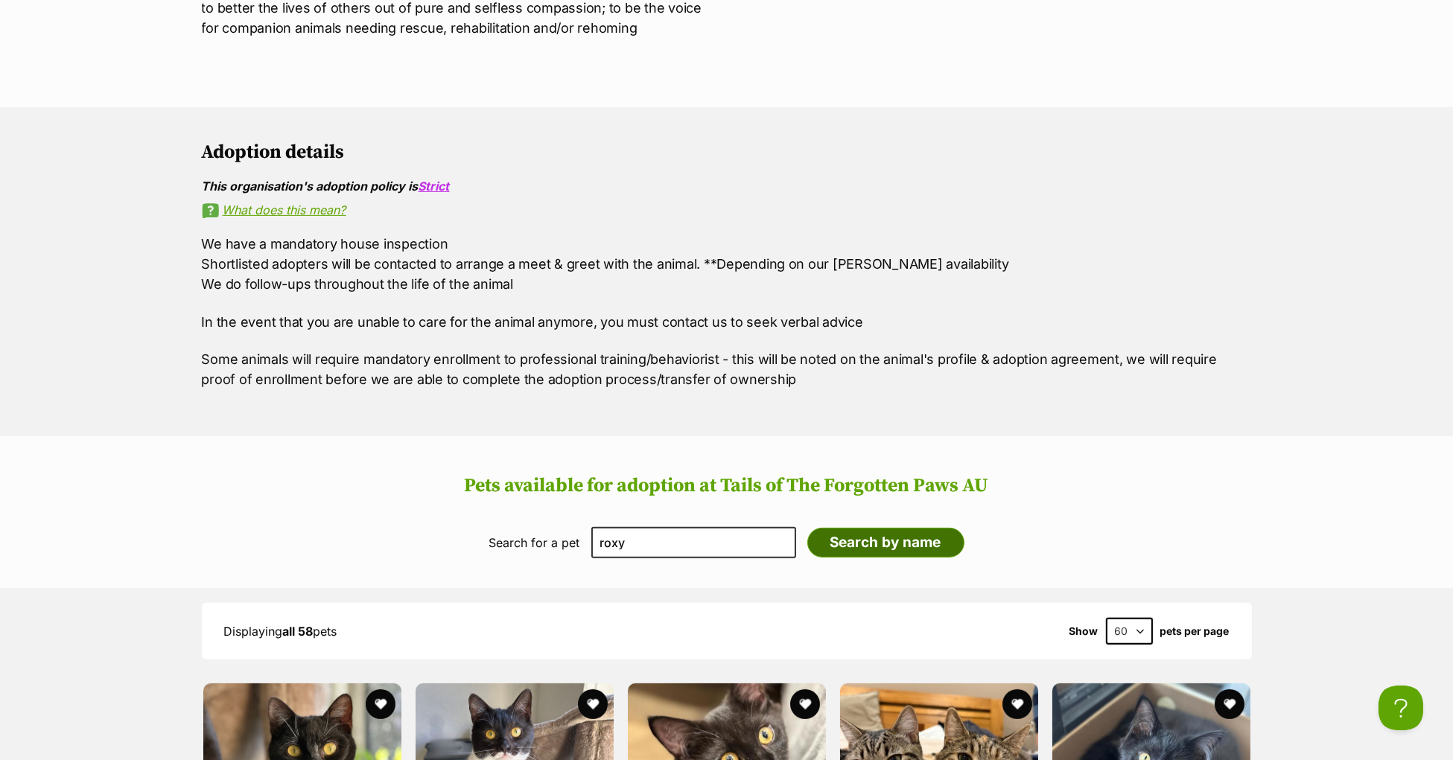
click at [807, 558] on input "Search by name" at bounding box center [885, 543] width 157 height 30
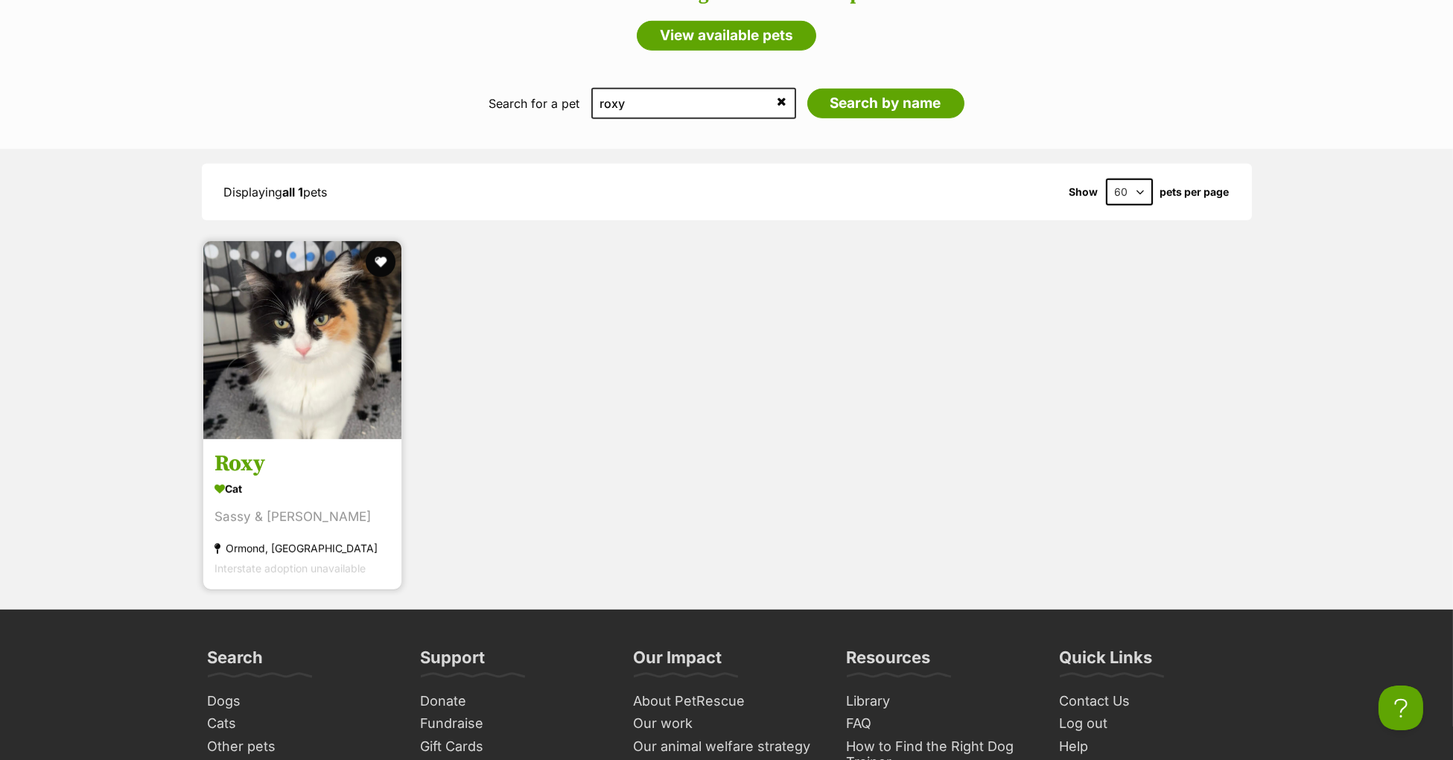
click at [237, 479] on h3 "Roxy" at bounding box center [302, 465] width 176 height 28
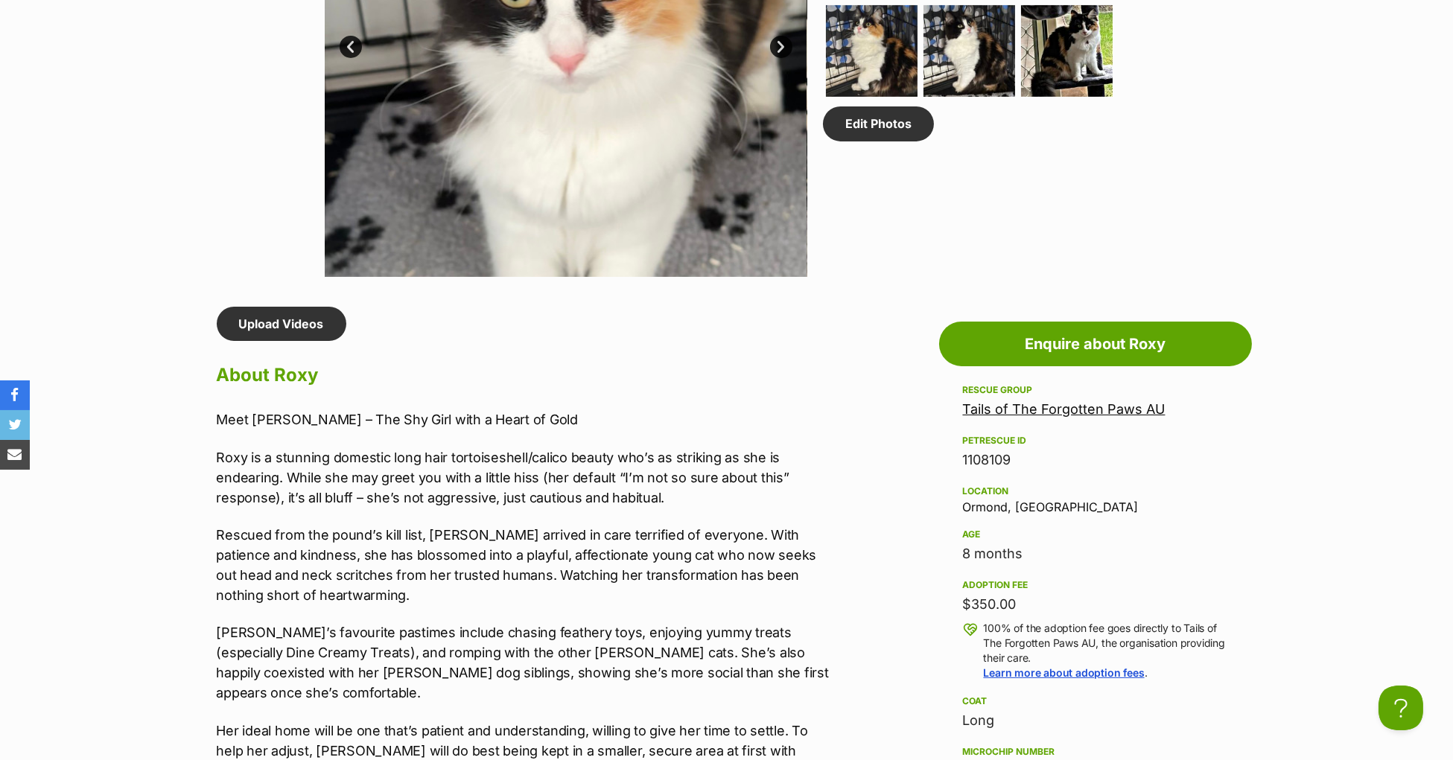
scroll to position [1037, 0]
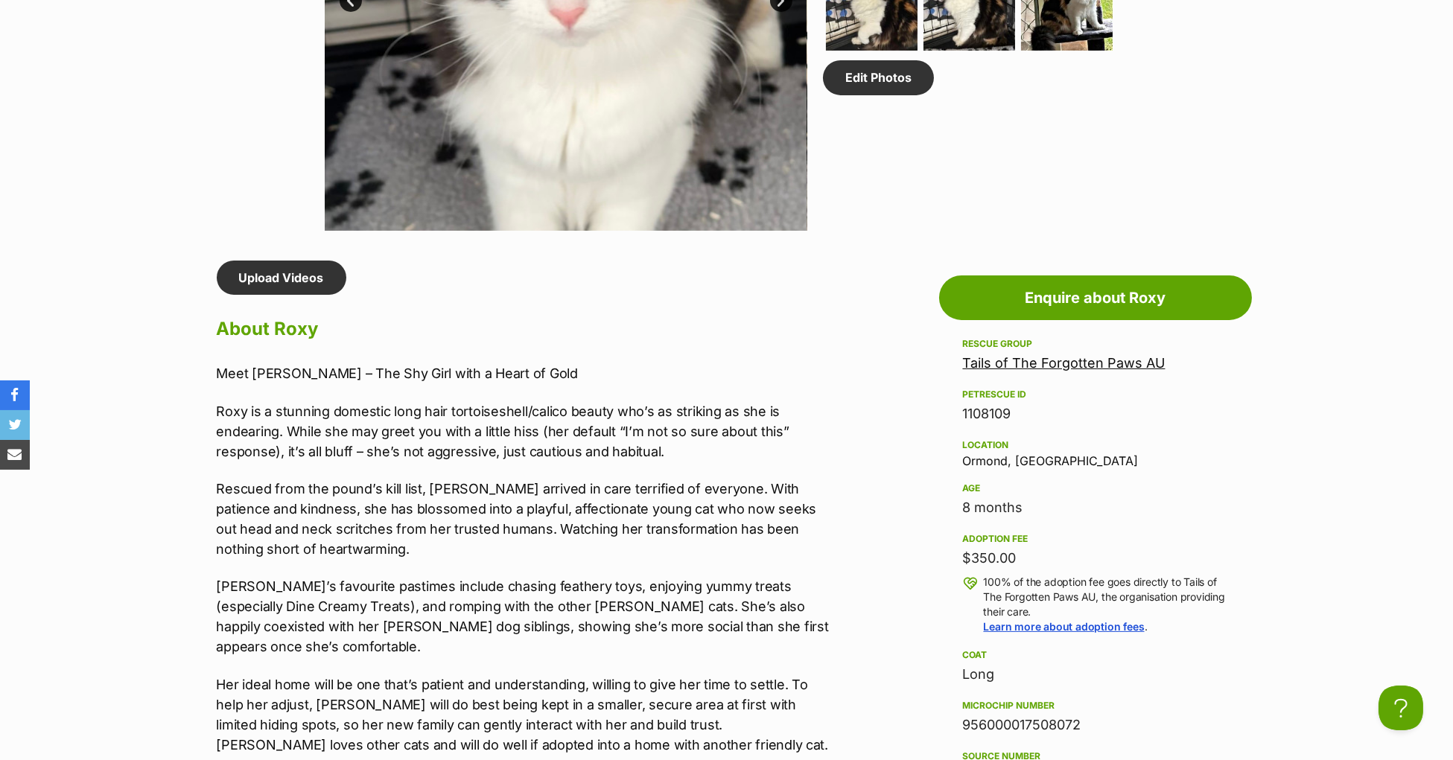
click at [359, 538] on p "Rescued from the pound’s kill list, [PERSON_NAME] arrived in care terrified of …" at bounding box center [524, 519] width 615 height 80
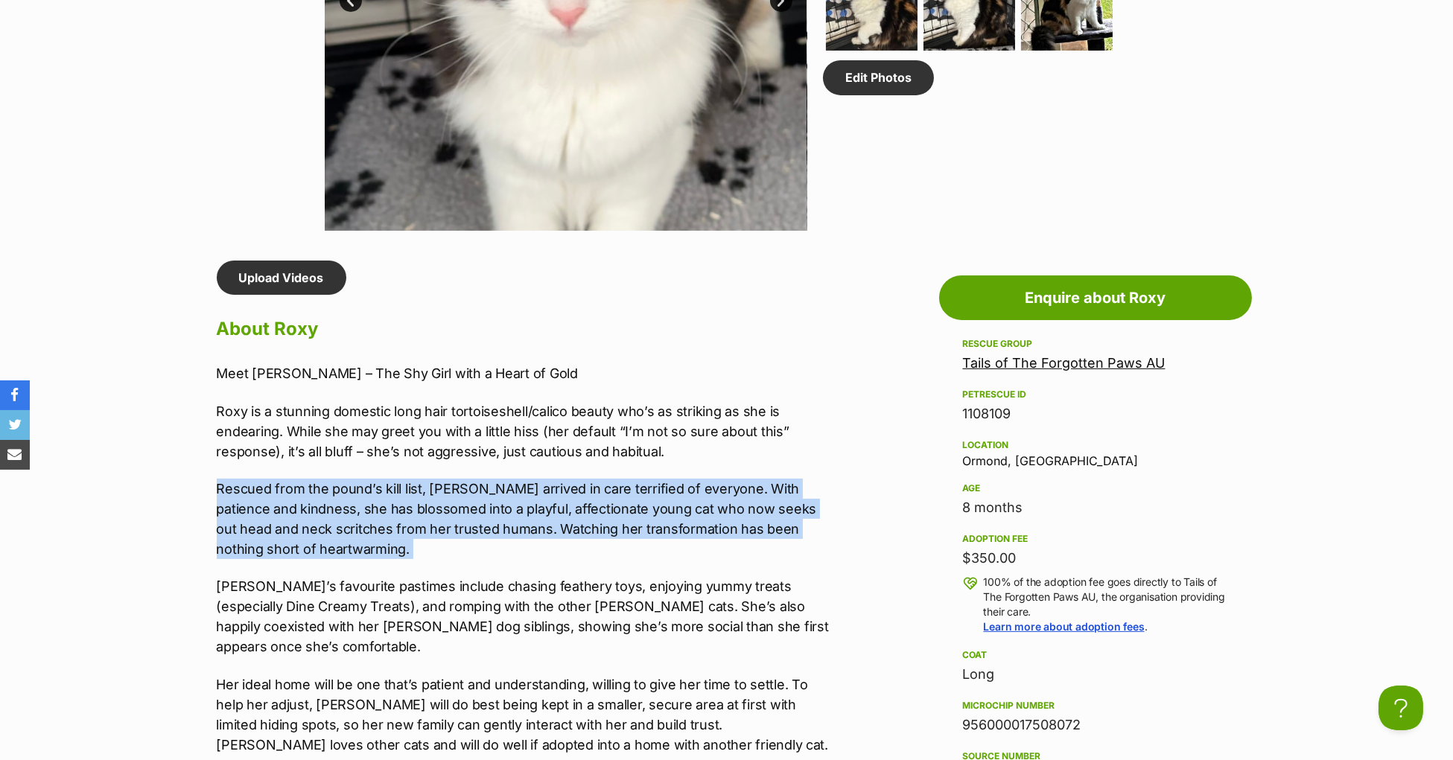
drag, startPoint x: 192, startPoint y: 512, endPoint x: 516, endPoint y: 603, distance: 336.7
click at [515, 603] on div "Meet [PERSON_NAME] – The Shy Girl with a Heart of Gold [PERSON_NAME] is a stunn…" at bounding box center [524, 655] width 615 height 585
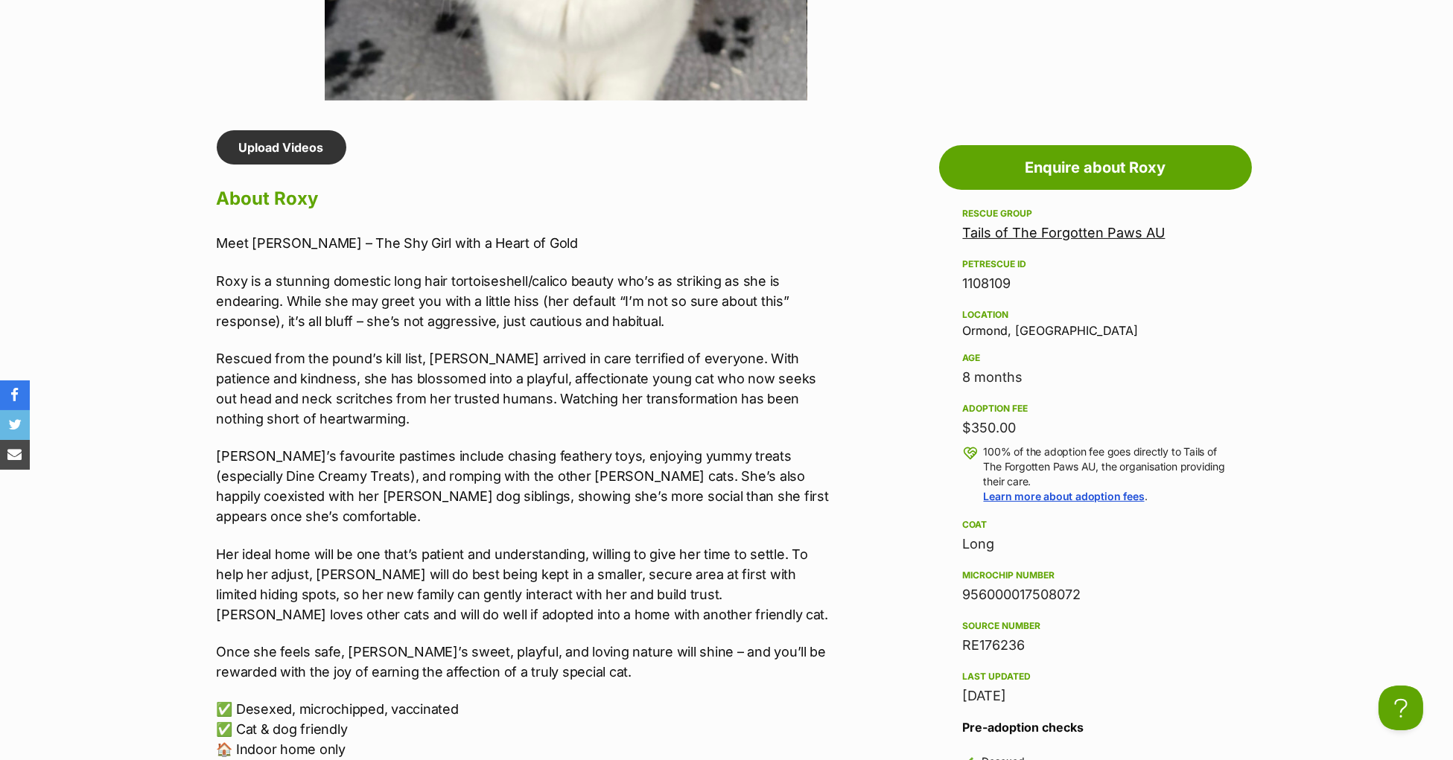
scroll to position [1169, 0]
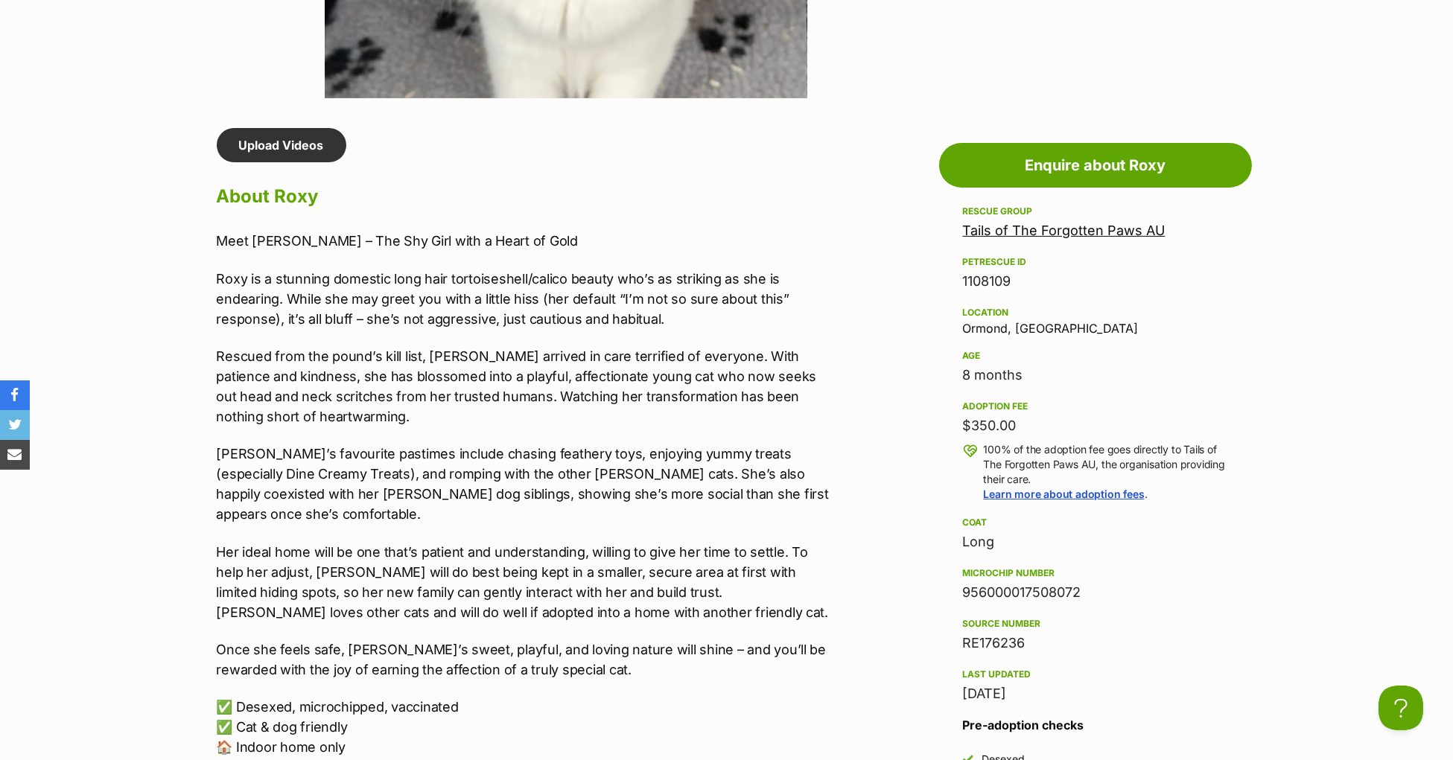
click at [304, 514] on p "[PERSON_NAME]’s favourite pastimes include chasing feathery toys, enjoying yumm…" at bounding box center [524, 484] width 615 height 80
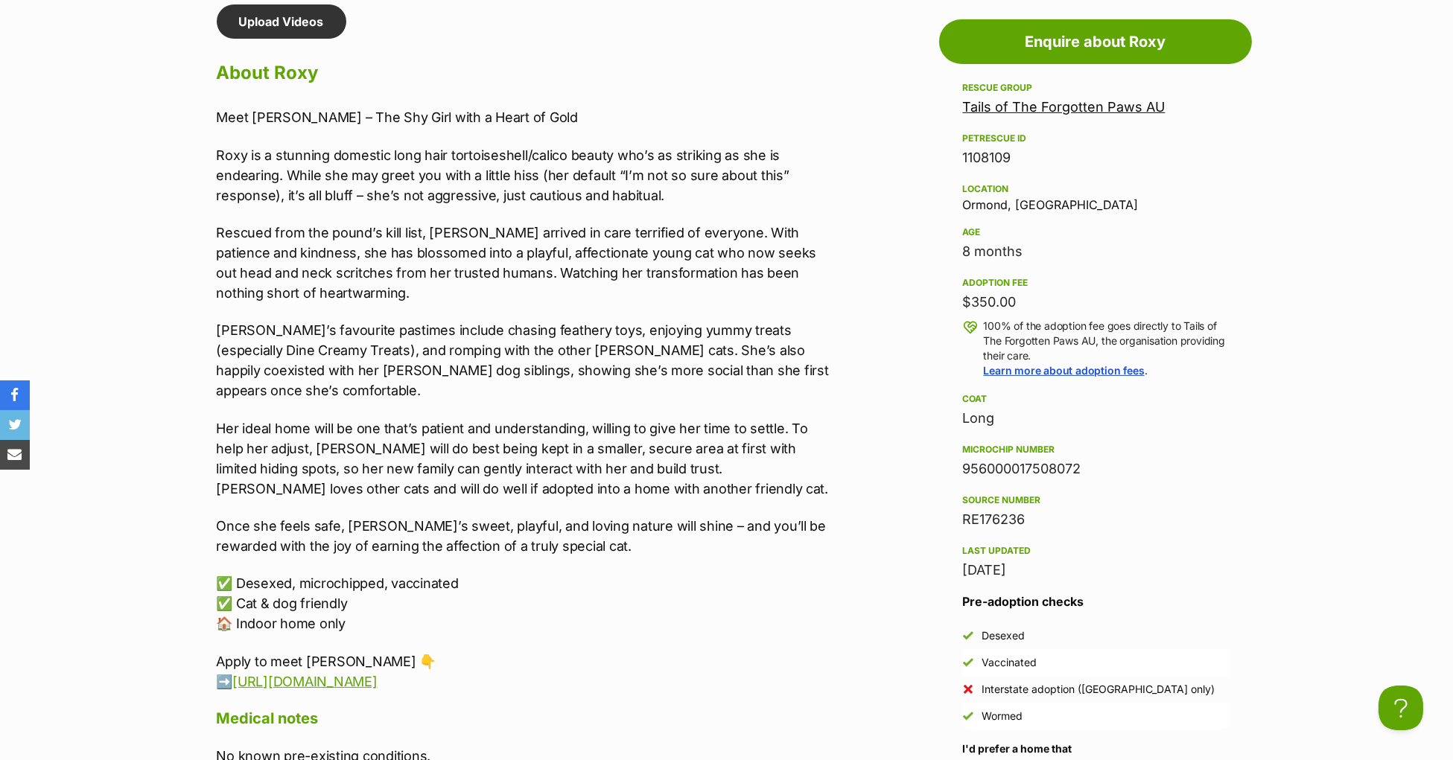
scroll to position [1296, 0]
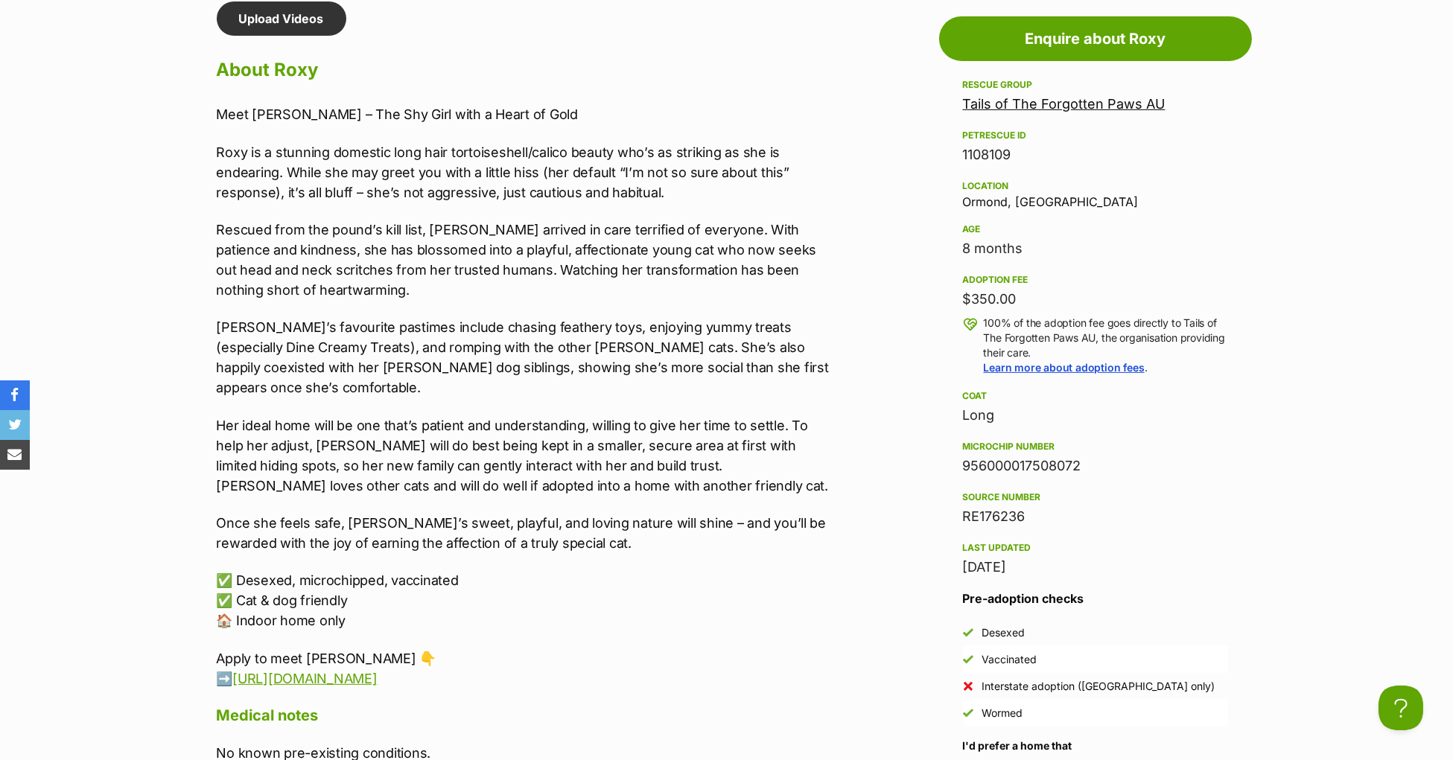
click at [543, 591] on p "✅ Desexed, microchipped, vaccinated ✅ Cat & dog friendly 🏠 Indoor home only" at bounding box center [524, 600] width 615 height 60
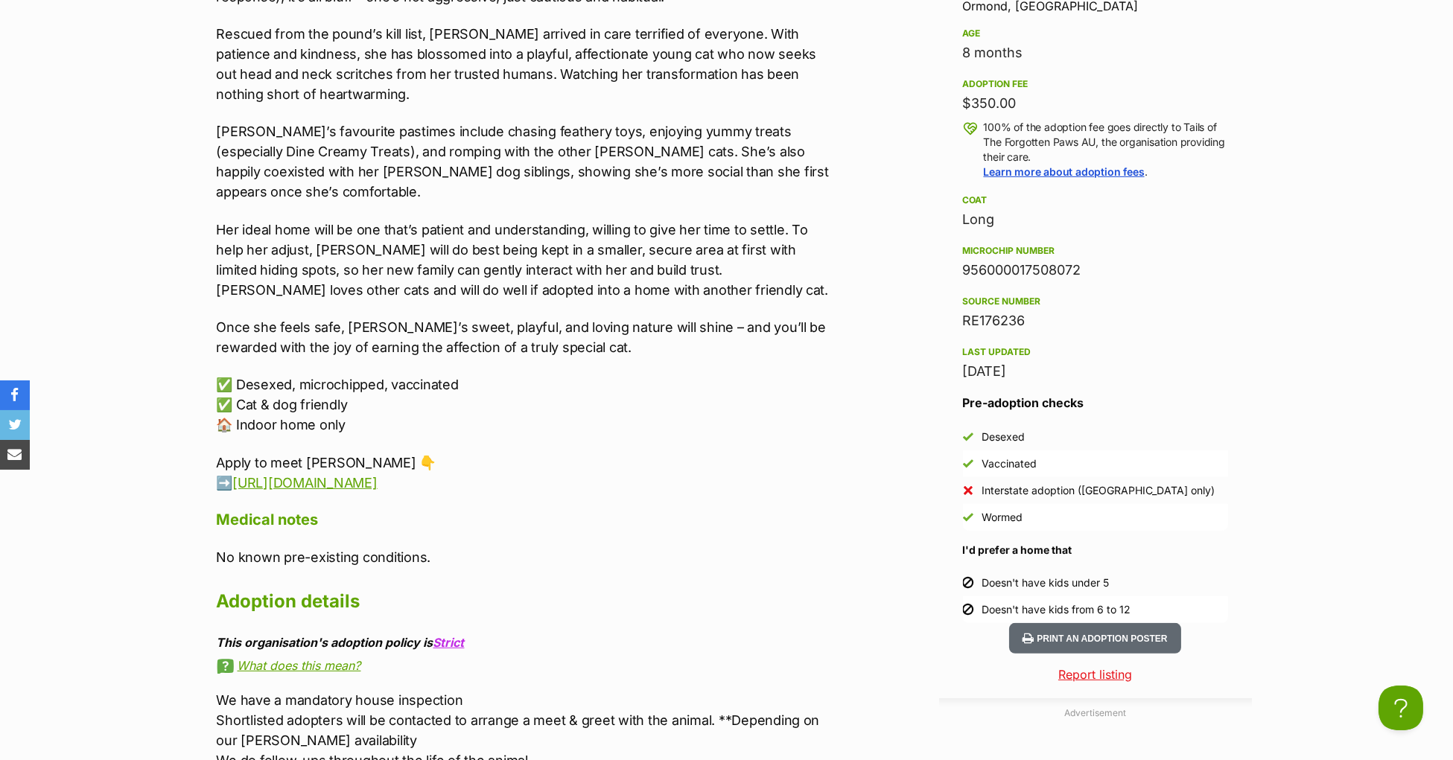
scroll to position [1493, 0]
click at [588, 398] on p "✅ Desexed, microchipped, vaccinated ✅ Cat & dog friendly 🏠 Indoor home only" at bounding box center [524, 403] width 615 height 60
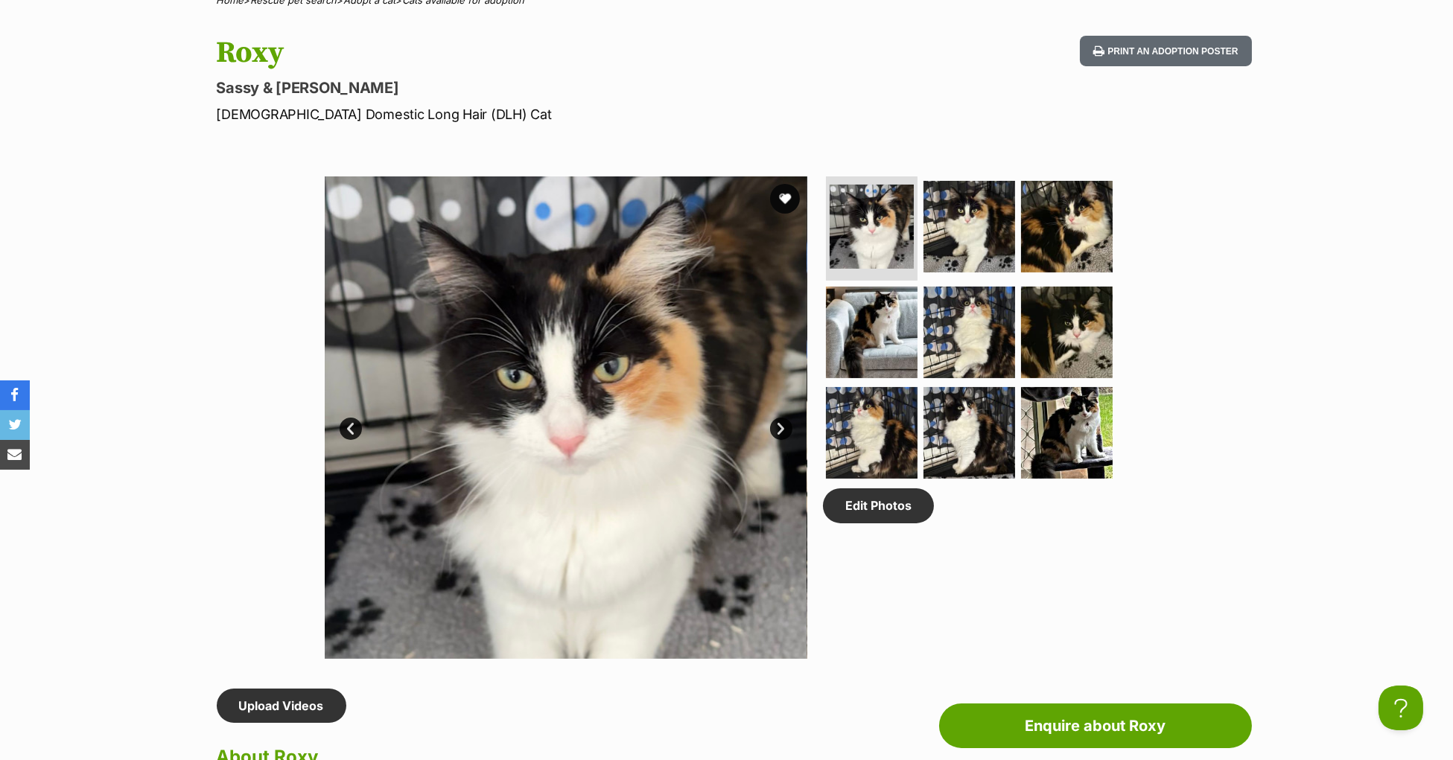
scroll to position [582, 0]
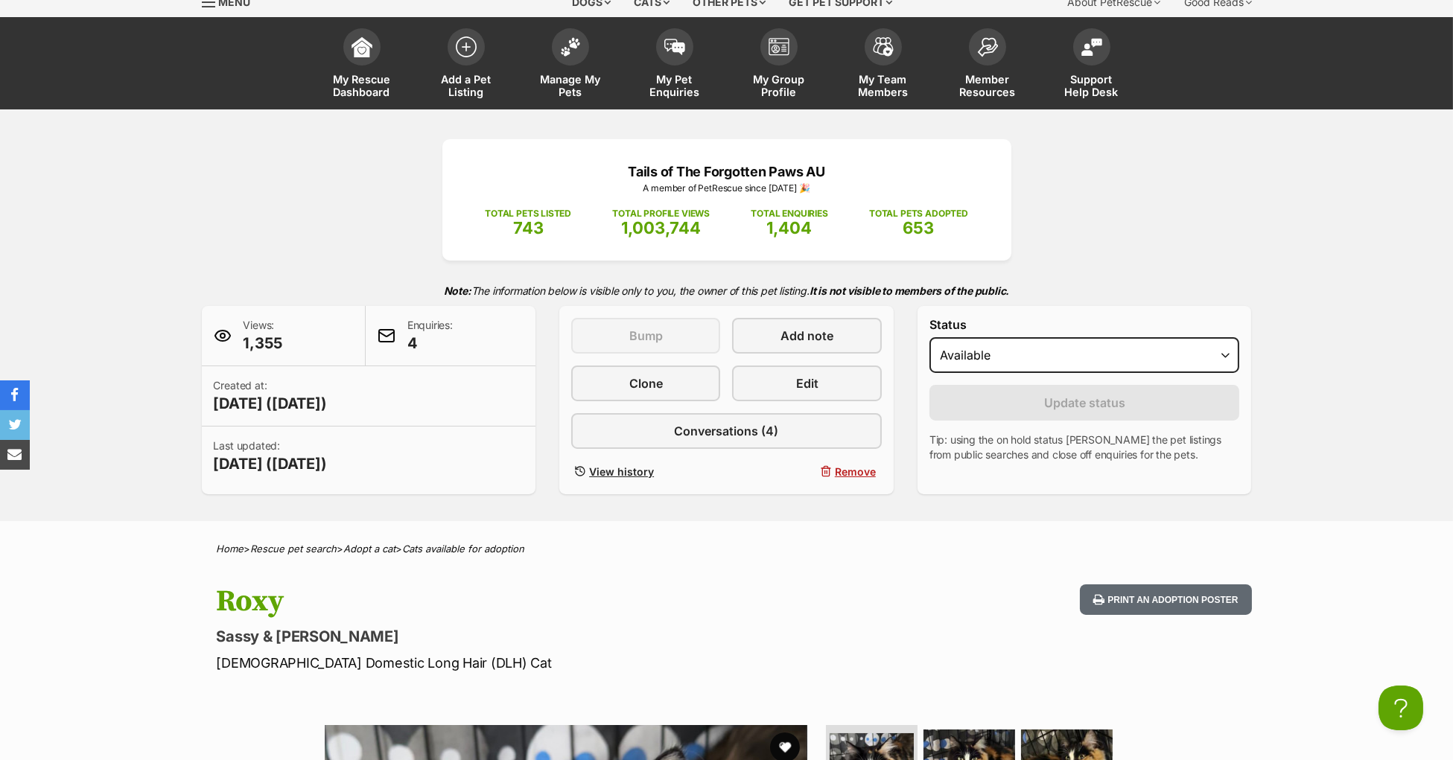
scroll to position [0, 0]
